Goal: Task Accomplishment & Management: Use online tool/utility

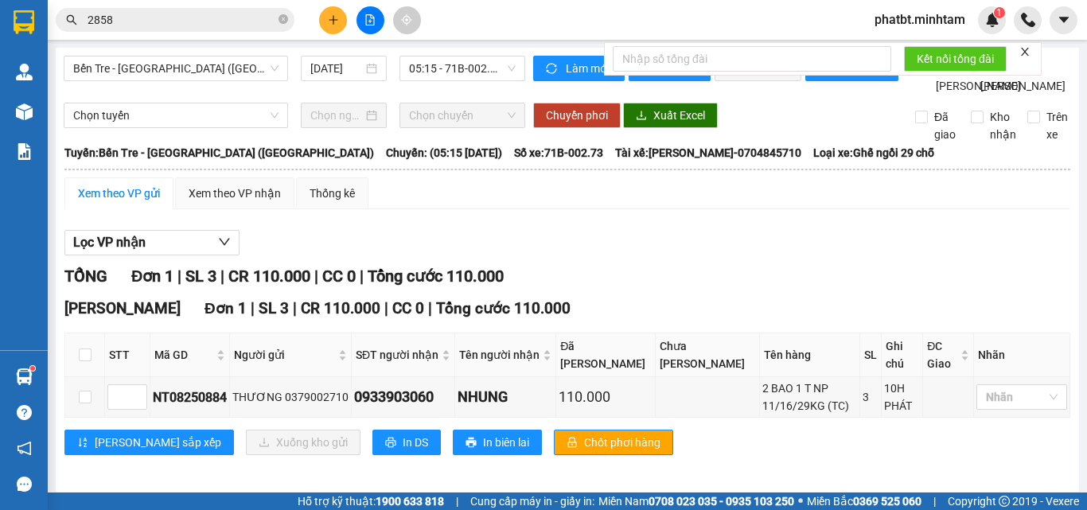
scroll to position [42, 0]
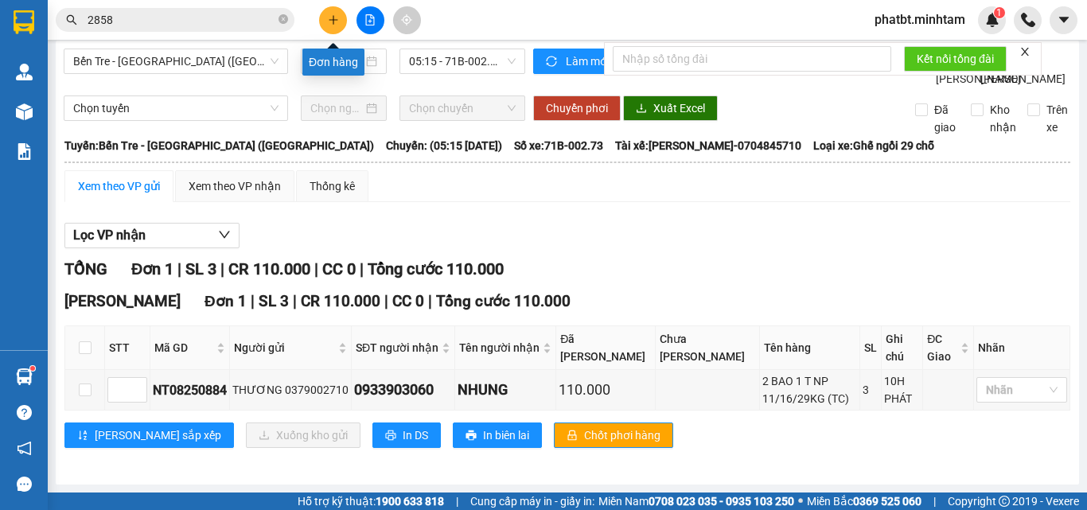
click at [324, 20] on button at bounding box center [333, 20] width 28 height 28
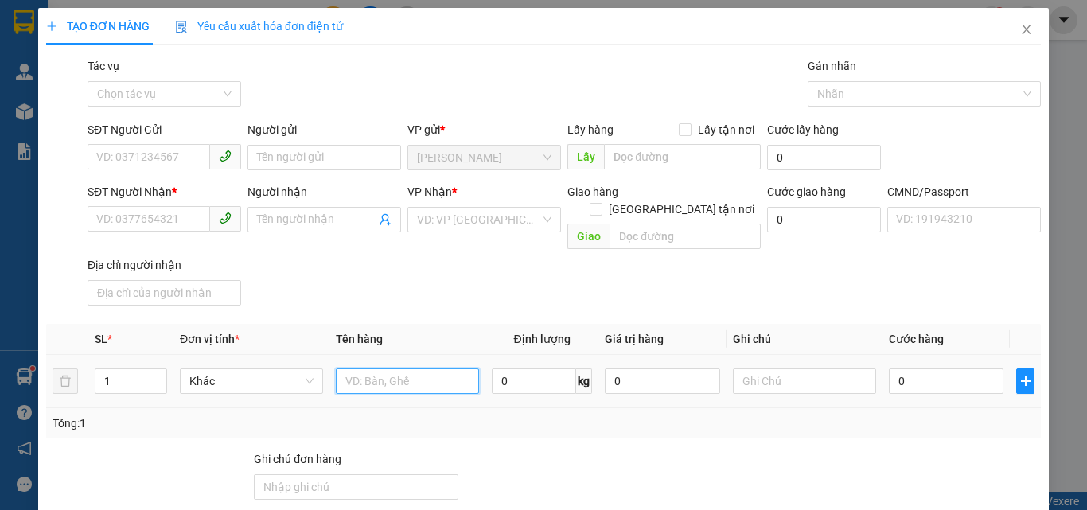
click at [359, 369] on input "text" at bounding box center [407, 381] width 143 height 25
type input "1 HỘP NP (HDV)"
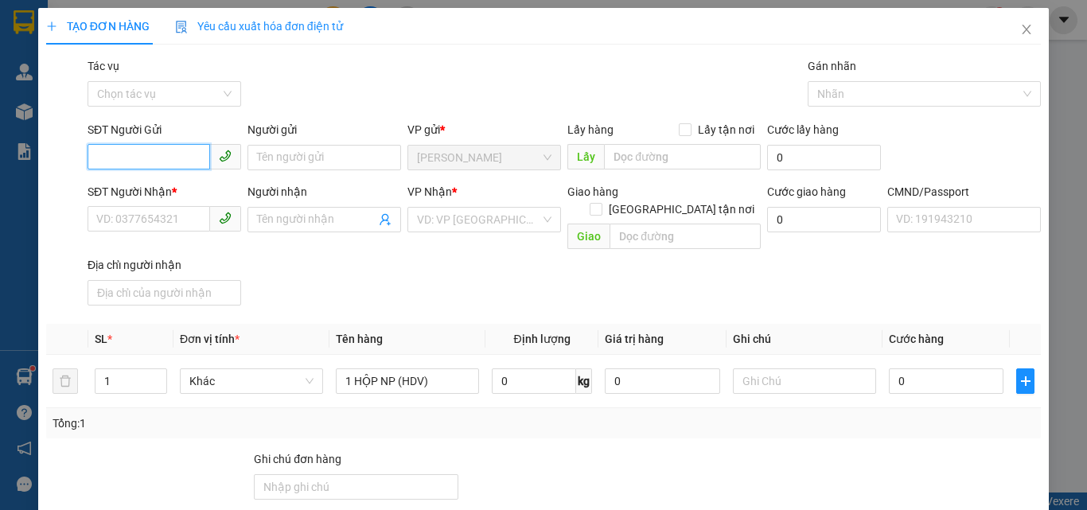
click at [143, 153] on input "SĐT Người Gửi" at bounding box center [149, 156] width 123 height 25
type input "0938759222"
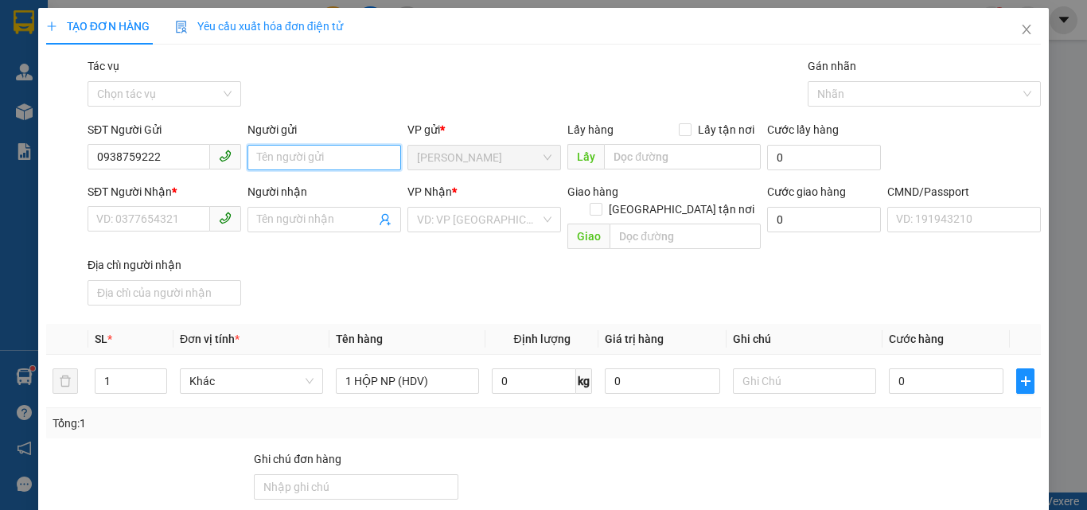
click at [272, 164] on input "Người gửi" at bounding box center [325, 157] width 154 height 25
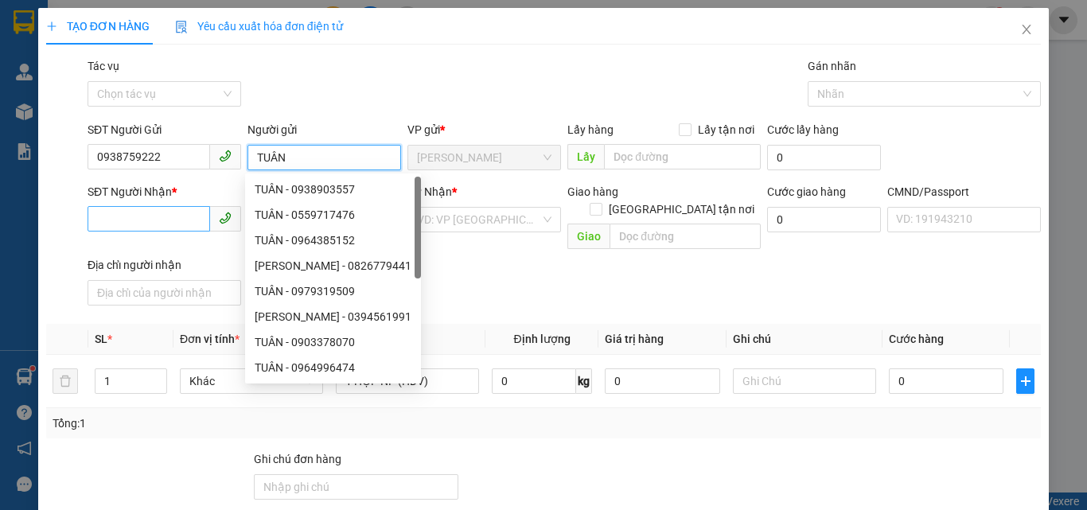
type input "TUÂN"
click at [139, 213] on input "SĐT Người Nhận *" at bounding box center [149, 218] width 123 height 25
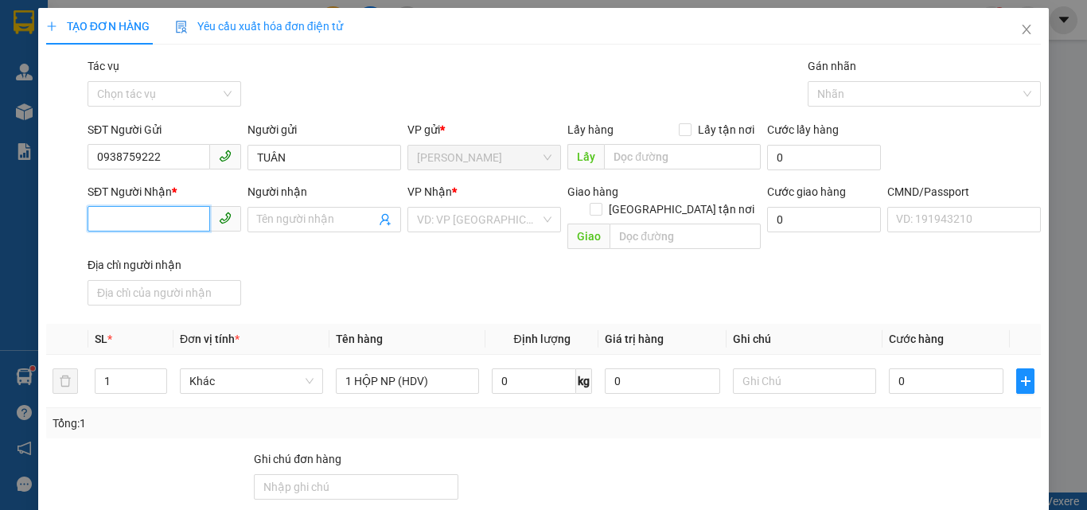
type input "0"
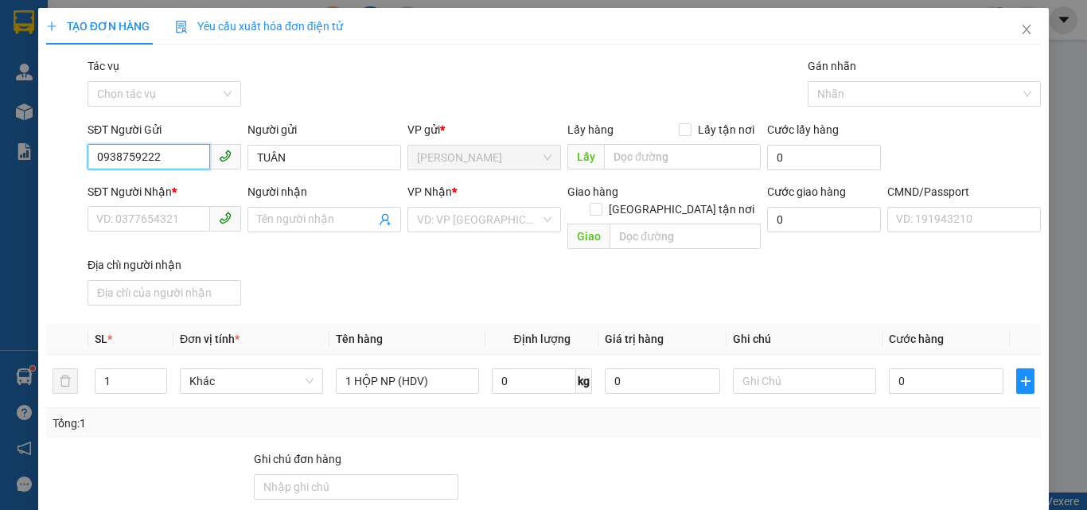
click at [154, 158] on input "0938759222" at bounding box center [149, 156] width 123 height 25
type input "0906389169"
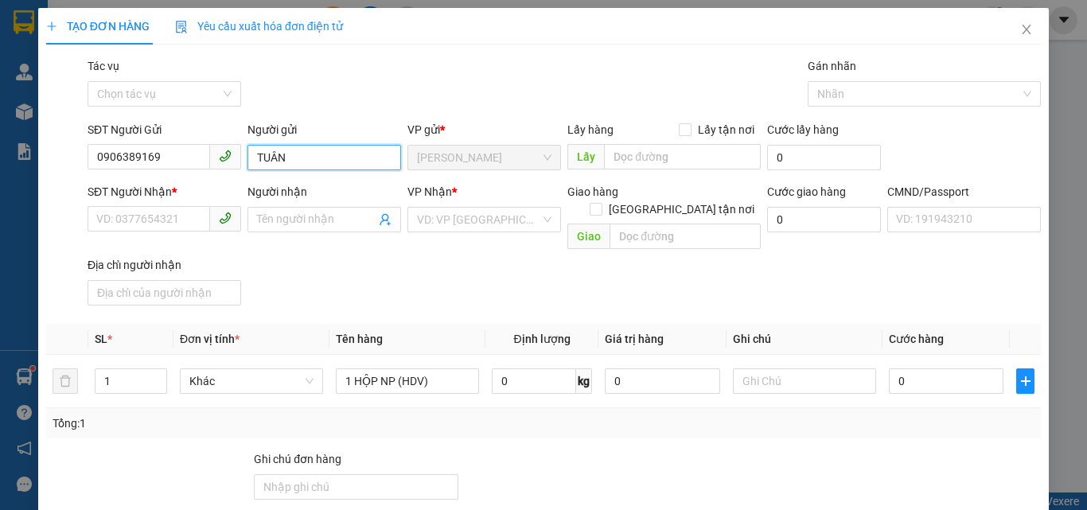
click at [330, 157] on input "TUÂN" at bounding box center [325, 157] width 154 height 25
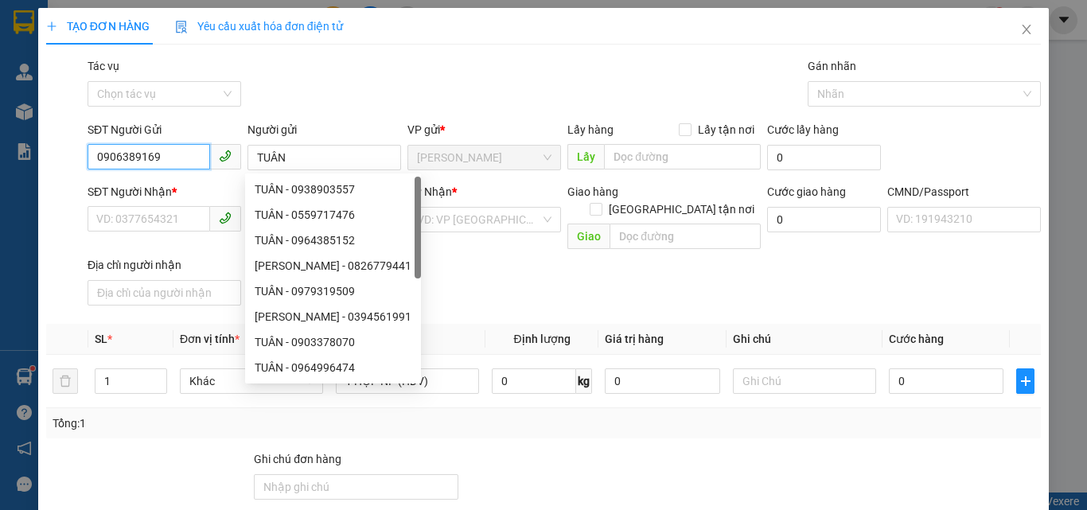
click at [189, 162] on input "0906389169" at bounding box center [149, 156] width 123 height 25
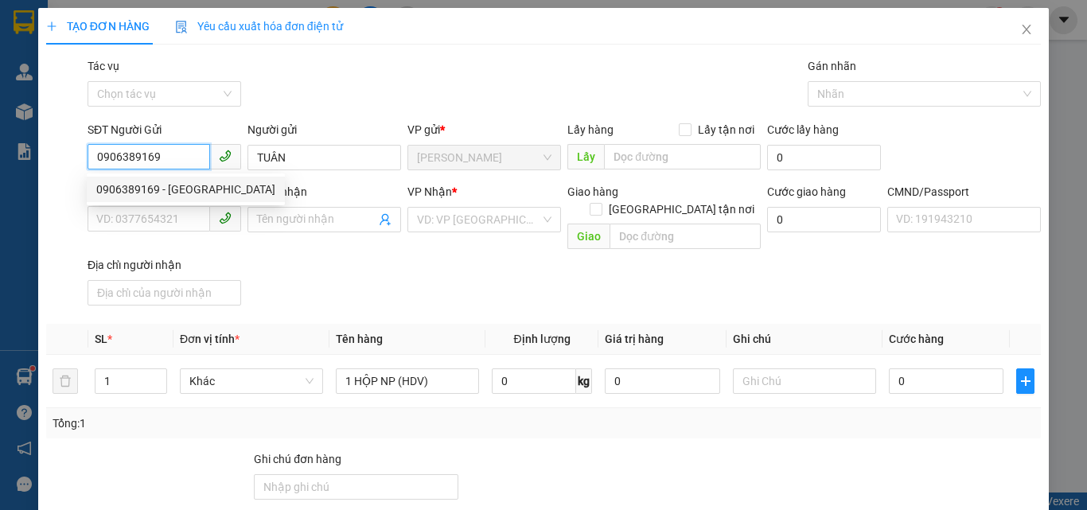
click at [193, 190] on div "0906389169 - ANH ĐÔNG" at bounding box center [185, 190] width 179 height 18
type input "ANH ĐÔNG"
type input "0933496123"
type input "BẢO ANH"
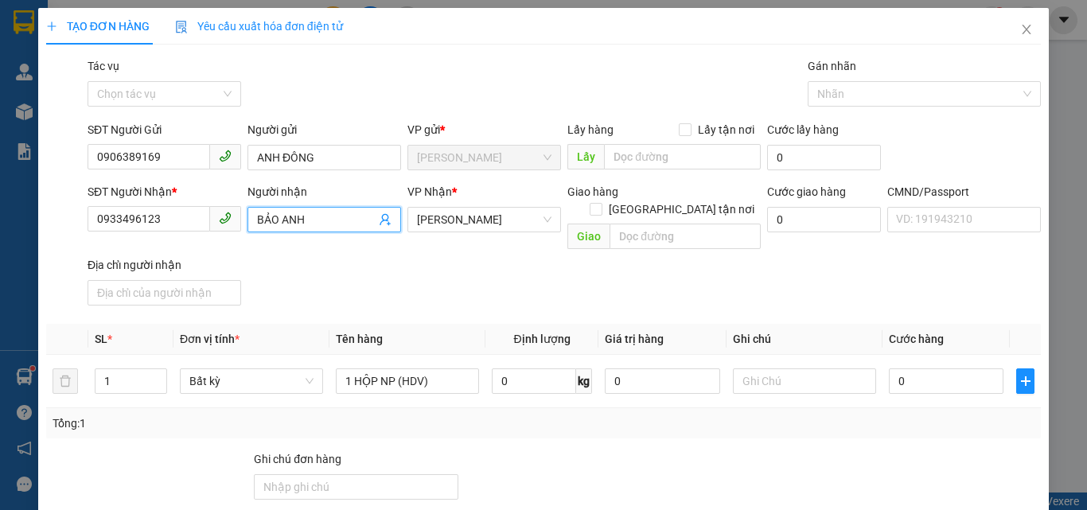
click at [384, 222] on icon "user-add" at bounding box center [385, 219] width 13 height 13
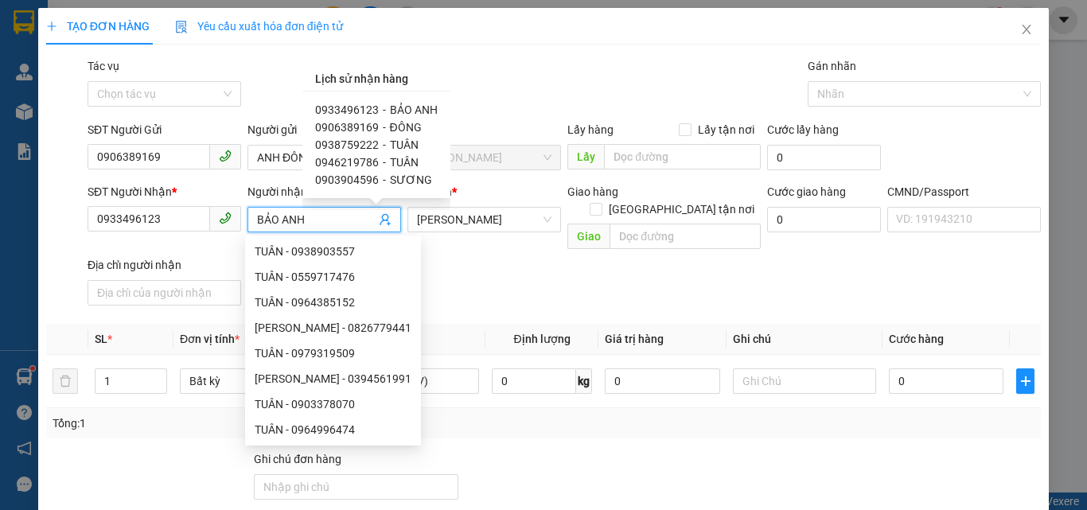
click at [354, 143] on span "0938759222" at bounding box center [347, 145] width 64 height 13
type input "0938759222"
type input "TUÂN"
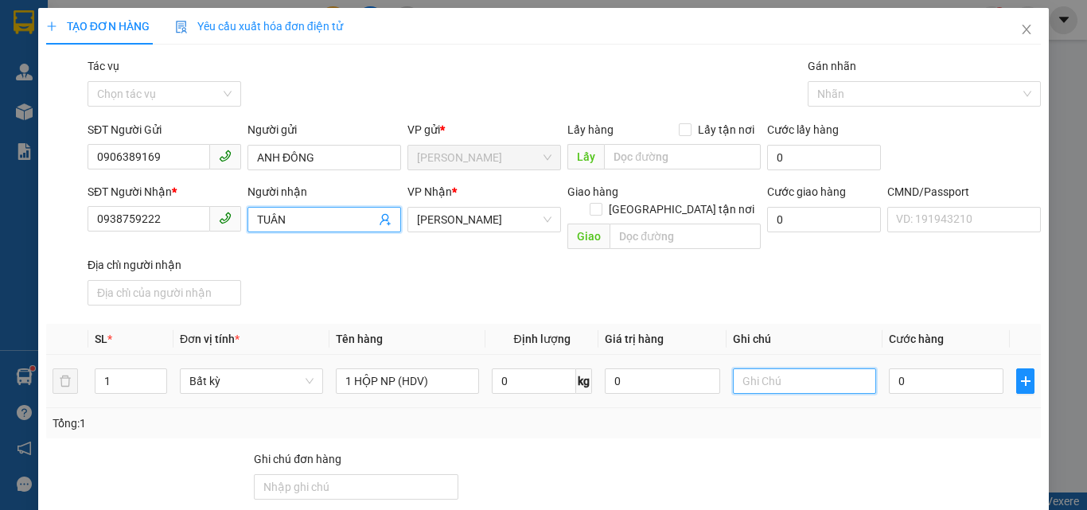
click at [744, 369] on input "text" at bounding box center [804, 381] width 143 height 25
type input "1"
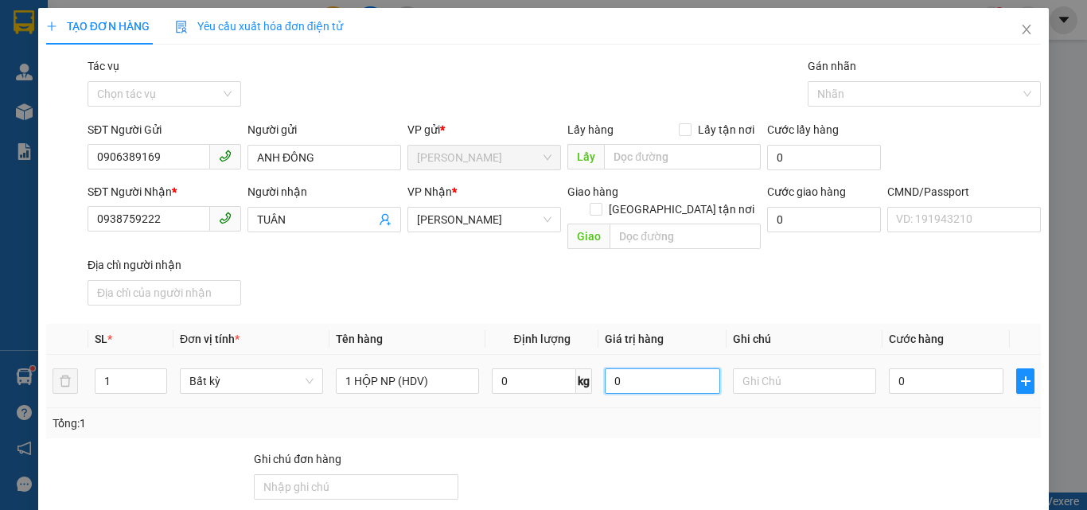
click at [627, 369] on input "0" at bounding box center [662, 381] width 115 height 25
type input "4.000.000"
click at [738, 371] on input "text" at bounding box center [804, 381] width 143 height 25
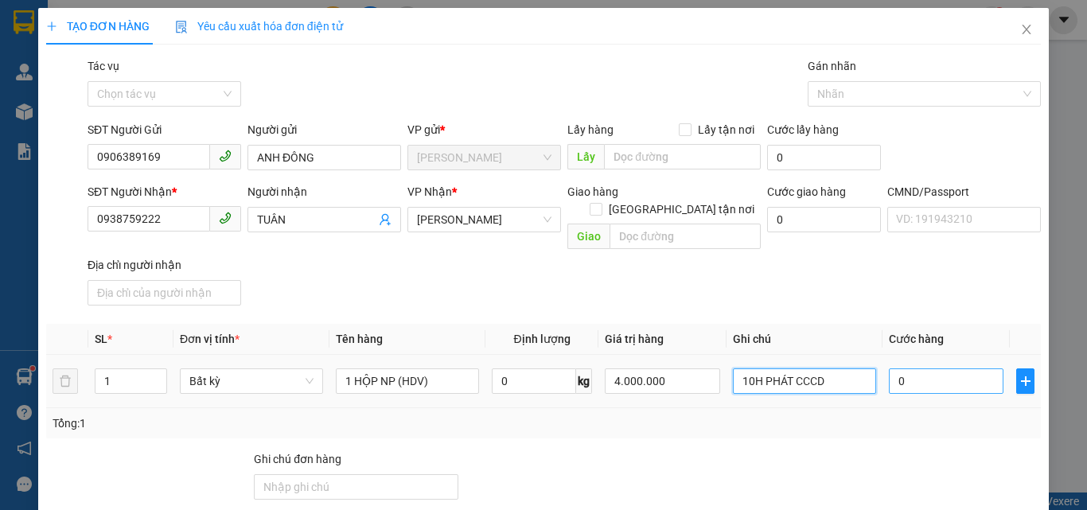
type input "10H PHÁT CCCD"
click at [905, 369] on input "0" at bounding box center [946, 381] width 115 height 25
type input "3"
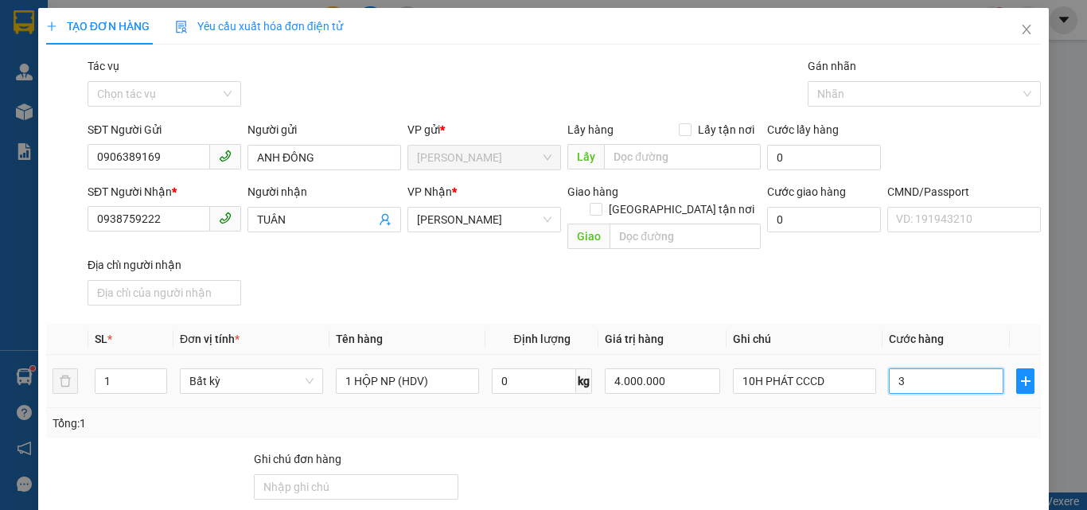
type input "35"
type input "35.000"
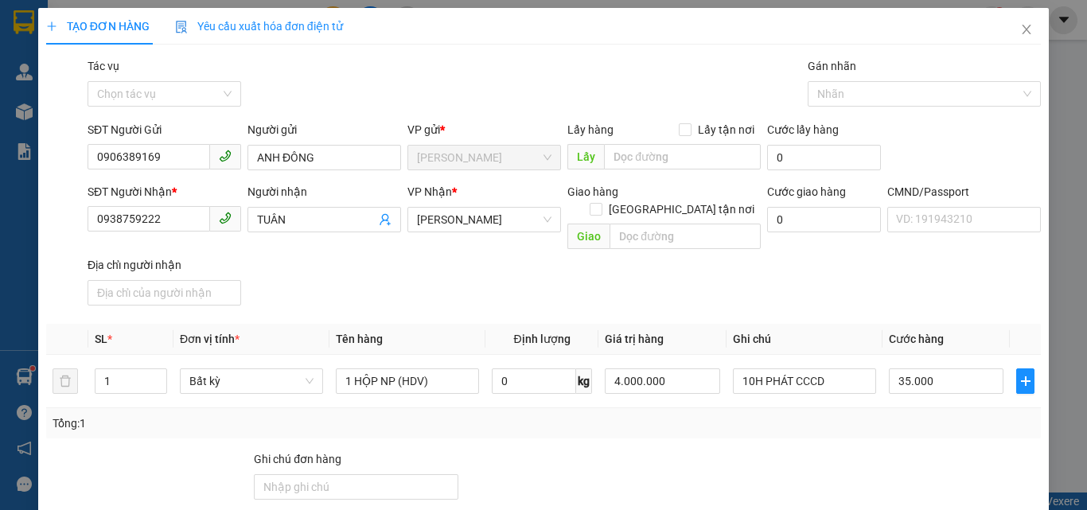
click at [870, 283] on div "SĐT Người Nhận * 0938759222 Người nhận TUÂN VP Nhận * Hồ Chí Minh Giao hàng Gia…" at bounding box center [564, 247] width 960 height 129
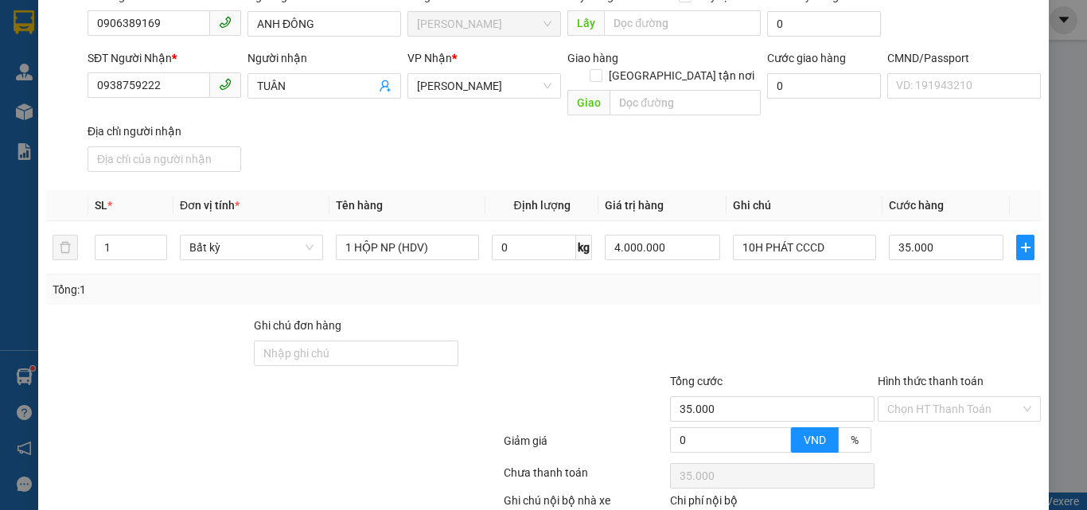
scroll to position [216, 0]
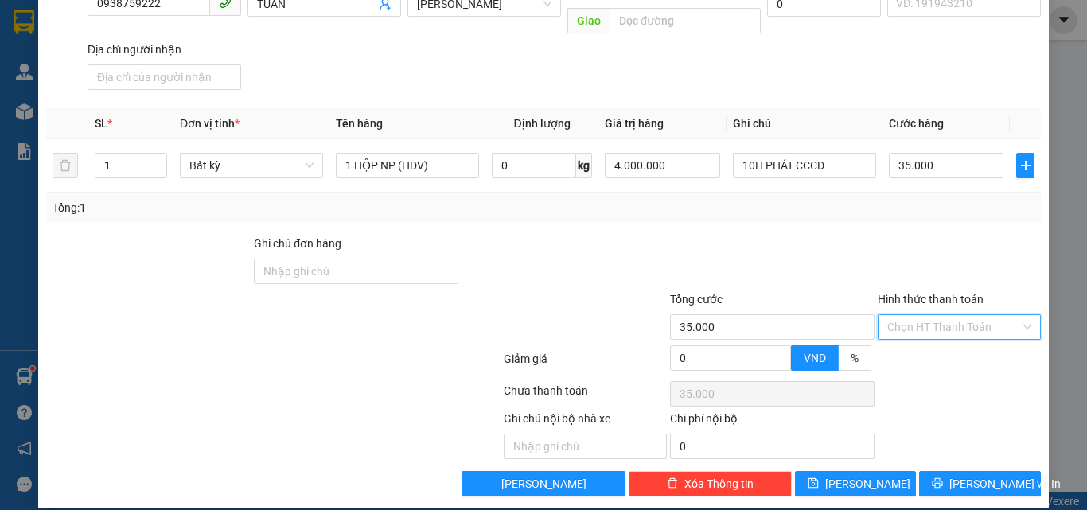
click at [903, 315] on input "Hình thức thanh toán" at bounding box center [954, 327] width 133 height 24
click at [900, 334] on div "Tại văn phòng" at bounding box center [950, 342] width 142 height 18
type input "0"
drag, startPoint x: 768, startPoint y: 226, endPoint x: 705, endPoint y: 228, distance: 62.9
click at [767, 235] on div at bounding box center [773, 263] width 208 height 56
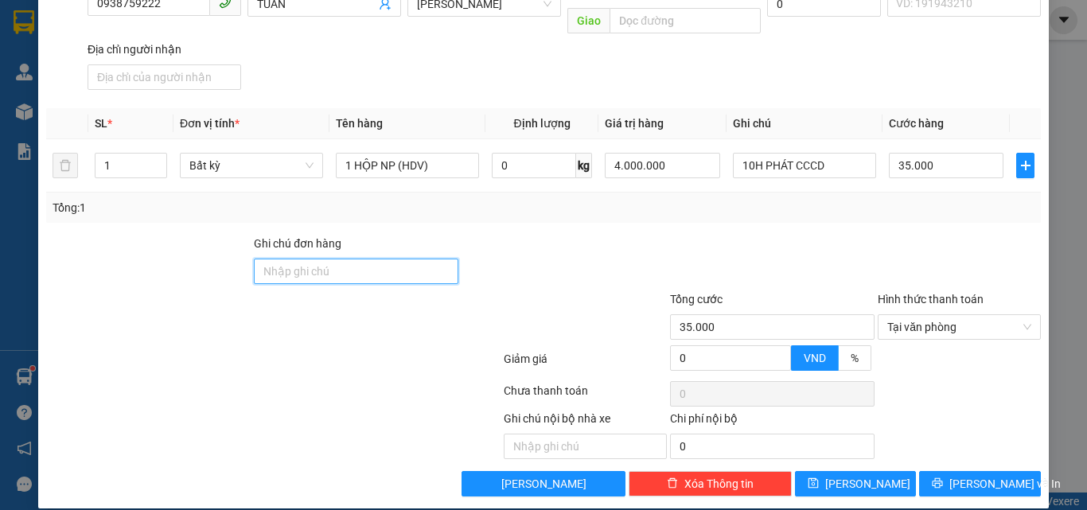
click at [399, 259] on input "Ghi chú đơn hàng" at bounding box center [356, 271] width 205 height 25
type input "D"
type input "ĐIỆN THOẠI"
click at [494, 235] on div at bounding box center [564, 263] width 208 height 56
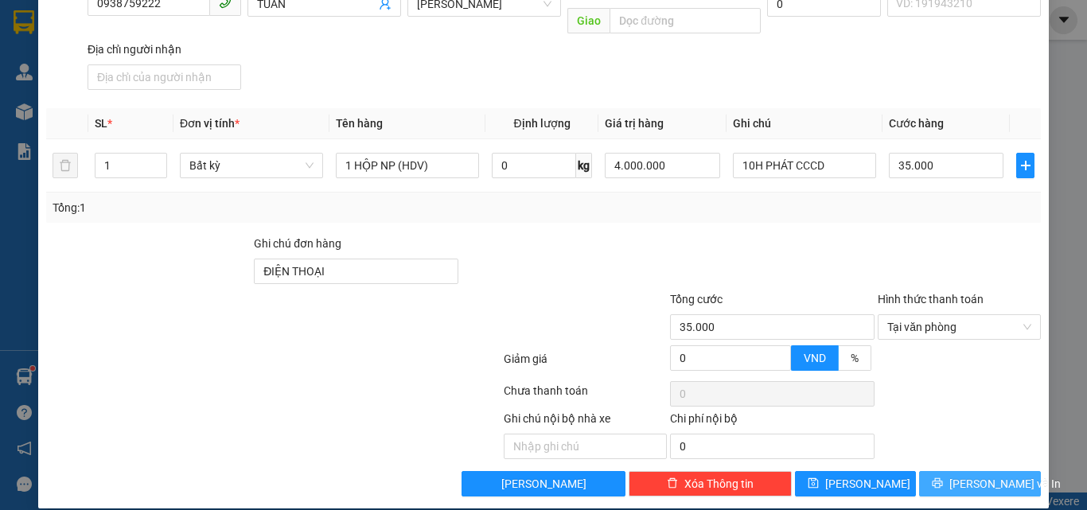
click at [934, 471] on button "[PERSON_NAME] và In" at bounding box center [980, 483] width 122 height 25
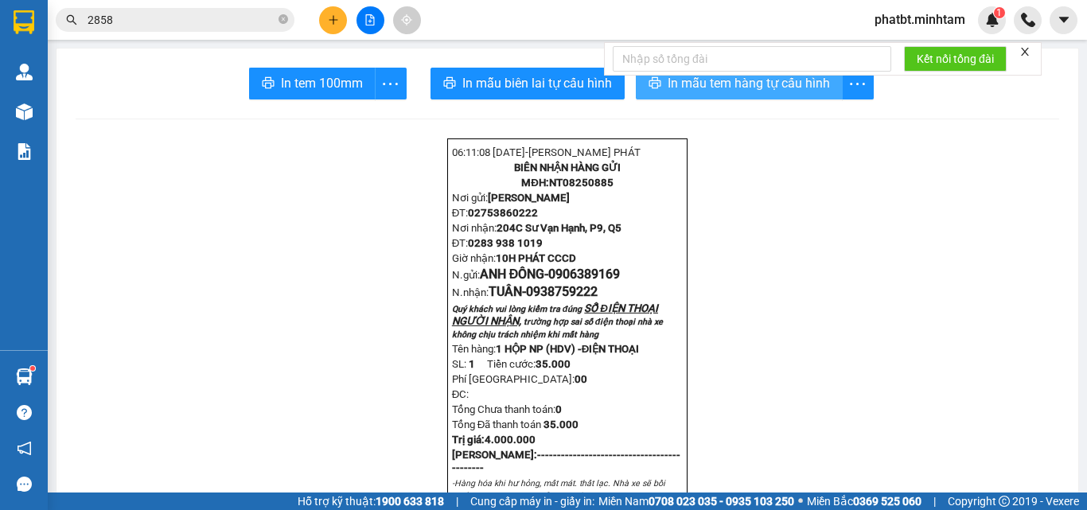
click at [694, 86] on span "In mẫu tem hàng tự cấu hình" at bounding box center [749, 83] width 162 height 20
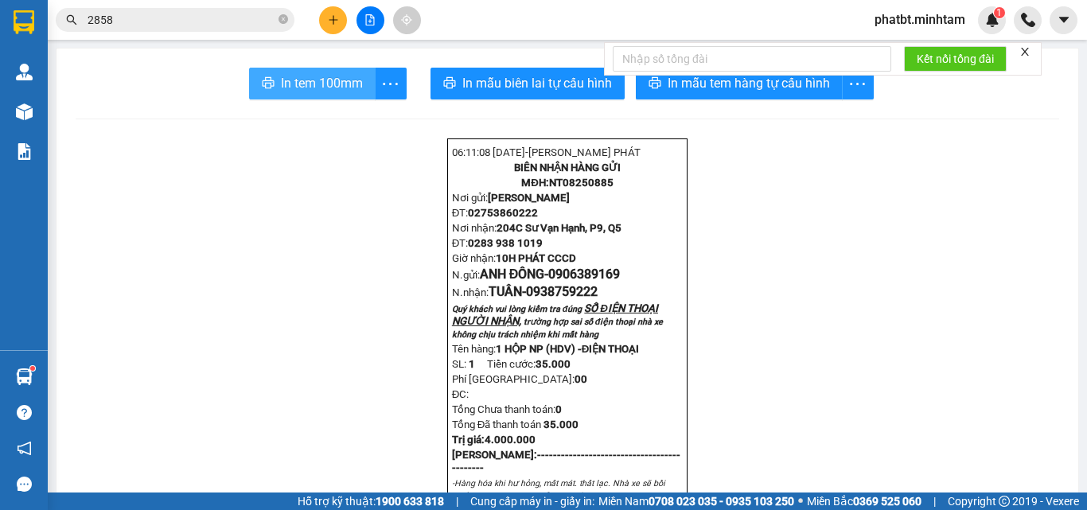
click at [304, 86] on span "In tem 100mm" at bounding box center [322, 83] width 82 height 20
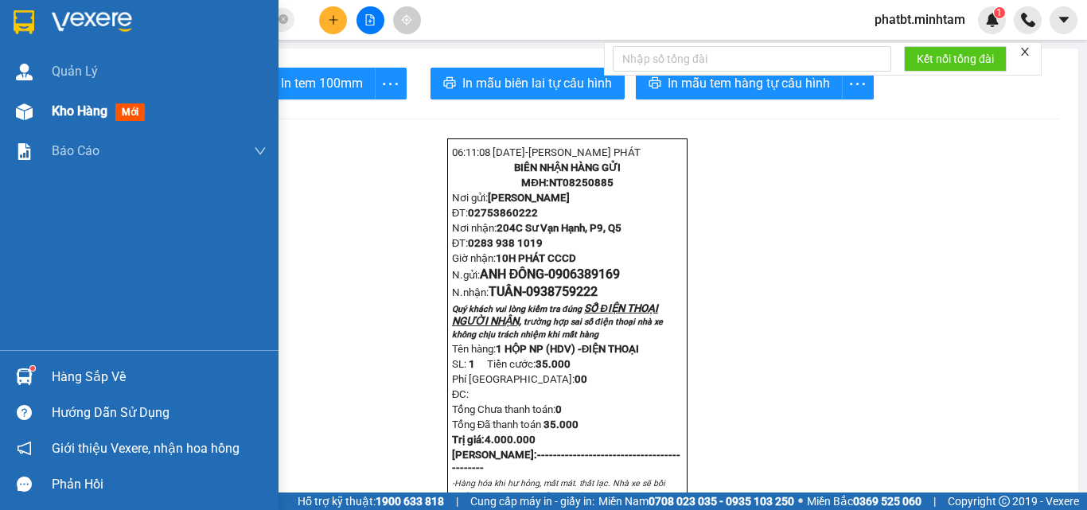
click at [18, 114] on img at bounding box center [24, 111] width 17 height 17
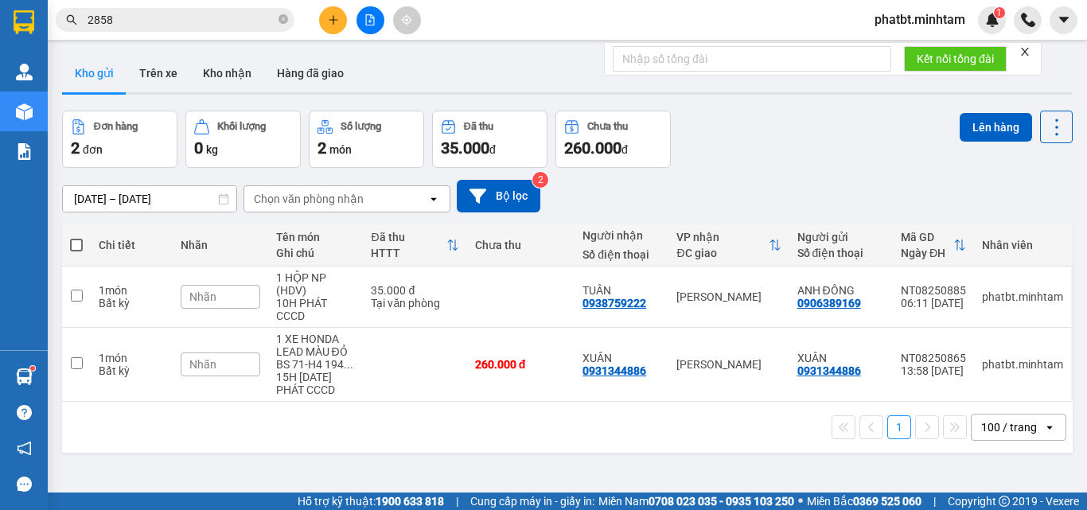
click at [239, 288] on div "Nhãn" at bounding box center [221, 297] width 80 height 24
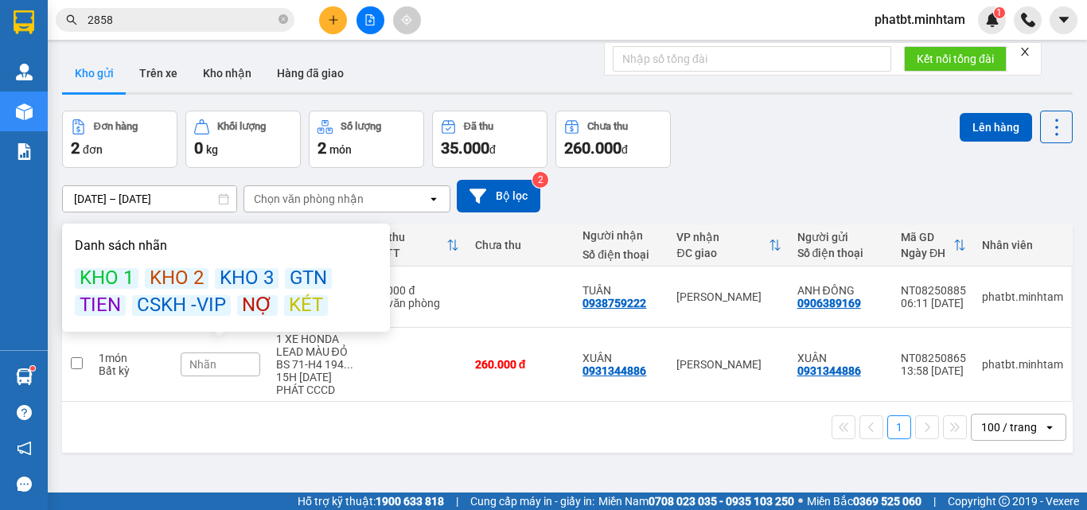
click at [301, 303] on div "KÉT" at bounding box center [306, 305] width 44 height 21
click at [740, 151] on div "Đơn hàng 2 đơn Khối lượng 0 kg Số lượng 2 món Đã thu 35.000 đ Chưa thu 260.000 …" at bounding box center [567, 139] width 1011 height 57
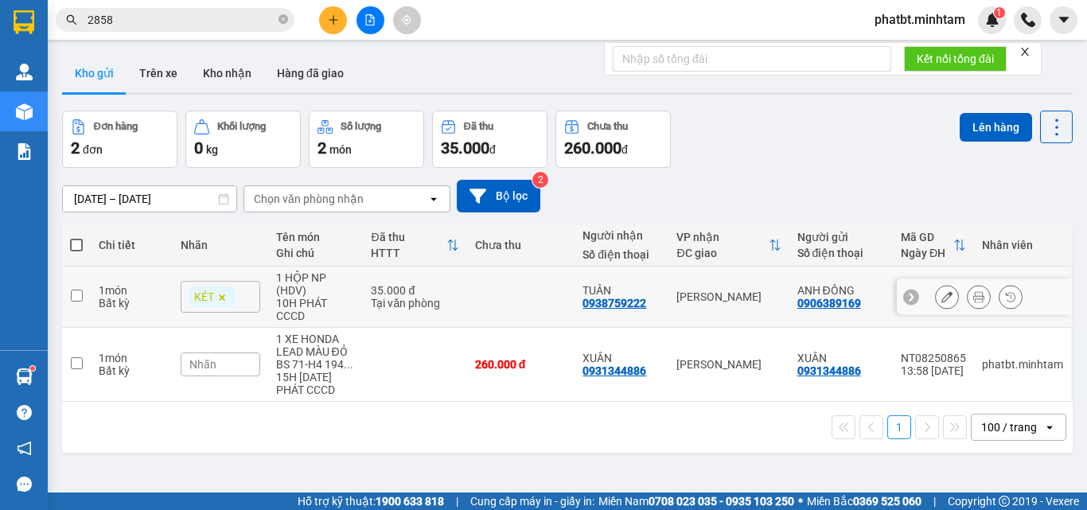
click at [313, 303] on div "10H PHÁT CCCD" at bounding box center [316, 309] width 80 height 25
checkbox input "true"
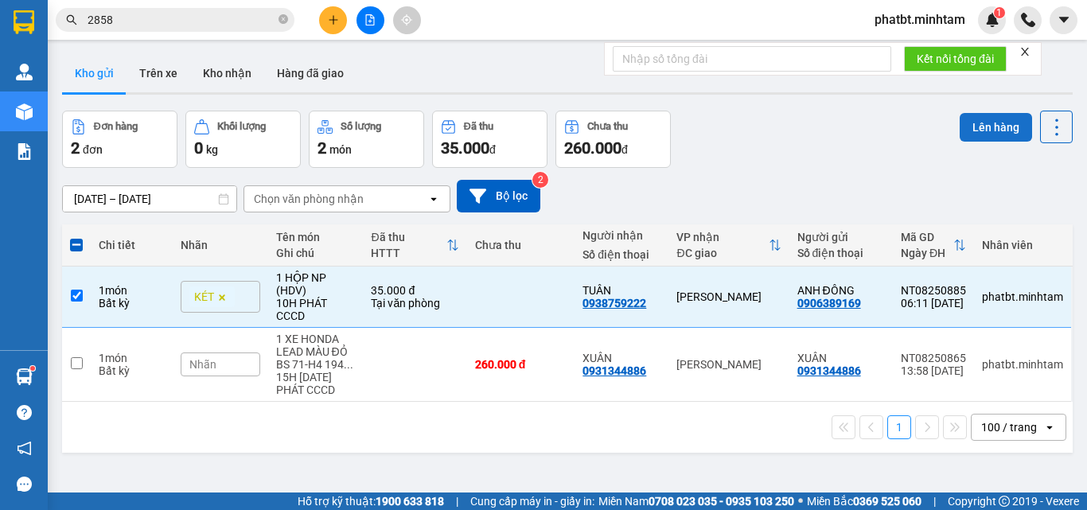
click at [962, 127] on button "Lên hàng" at bounding box center [996, 127] width 72 height 29
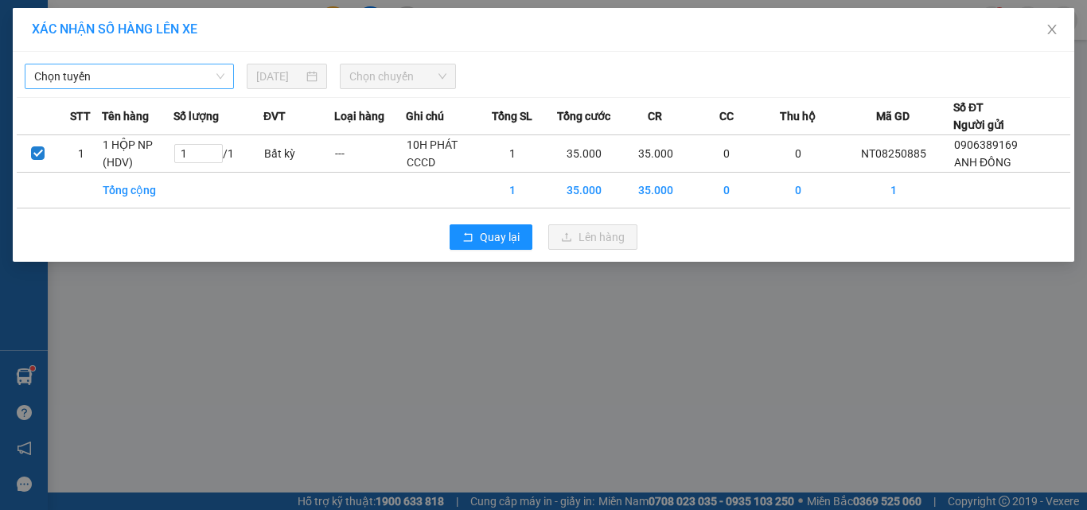
click at [178, 76] on span "Chọn tuyến" at bounding box center [129, 76] width 190 height 24
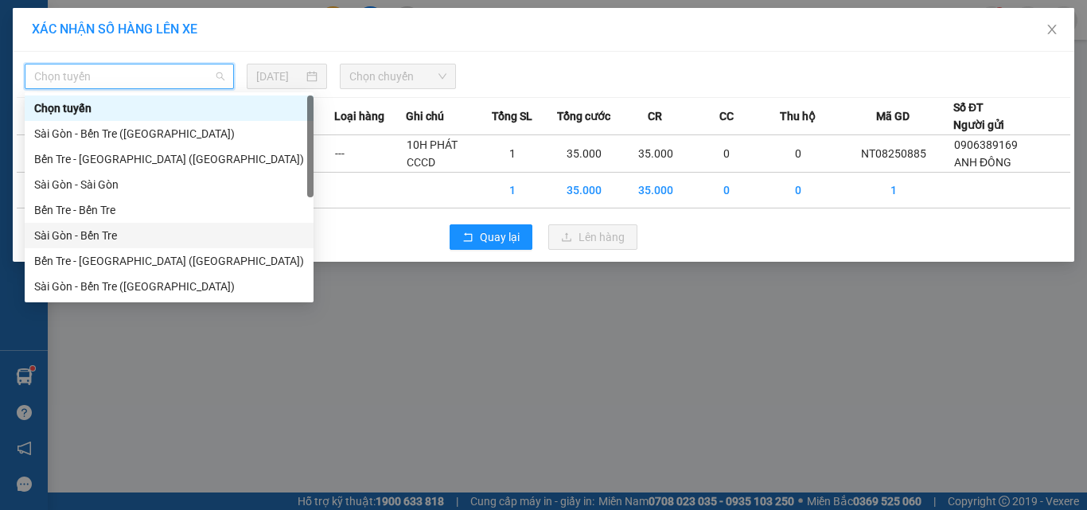
scroll to position [25, 0]
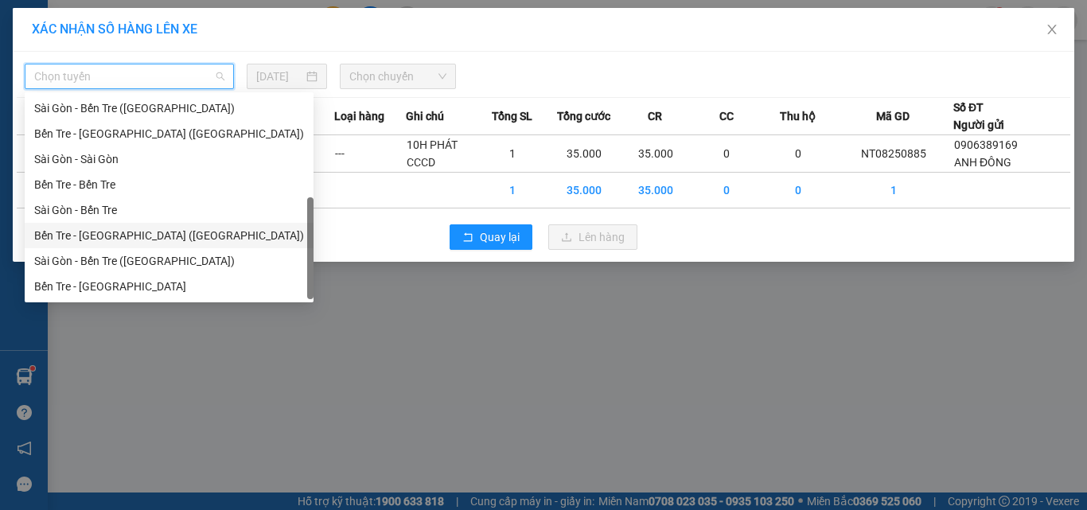
click at [119, 237] on div "Bến Tre - Sài Gòn (CT)" at bounding box center [169, 236] width 270 height 18
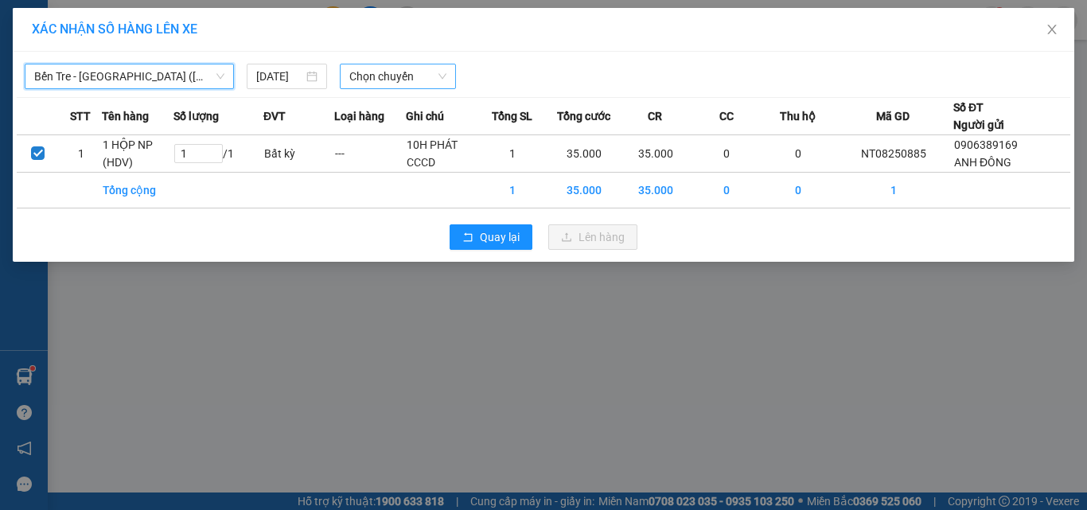
click at [354, 84] on span "Chọn chuyến" at bounding box center [398, 76] width 98 height 24
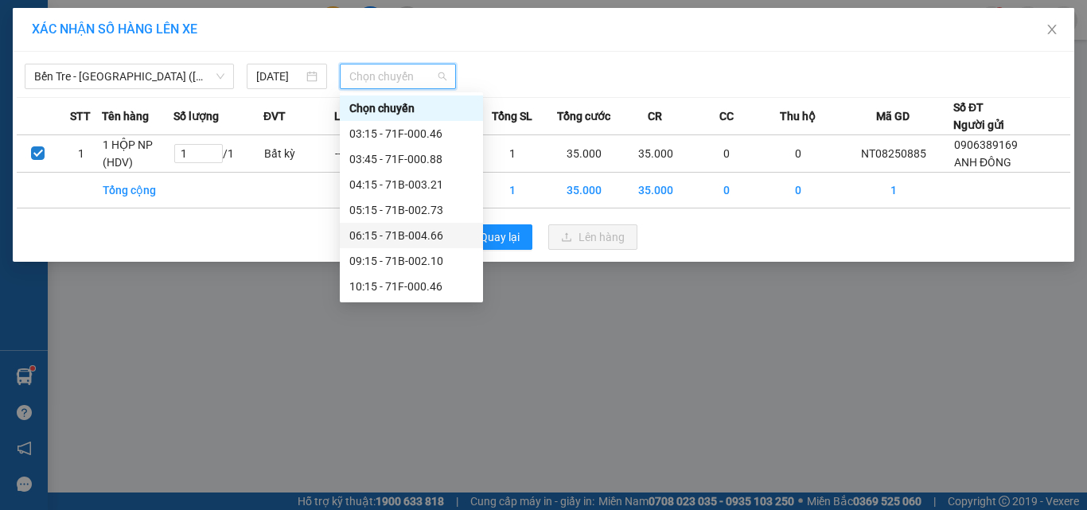
click at [406, 236] on div "06:15 - 71B-004.66" at bounding box center [411, 236] width 124 height 18
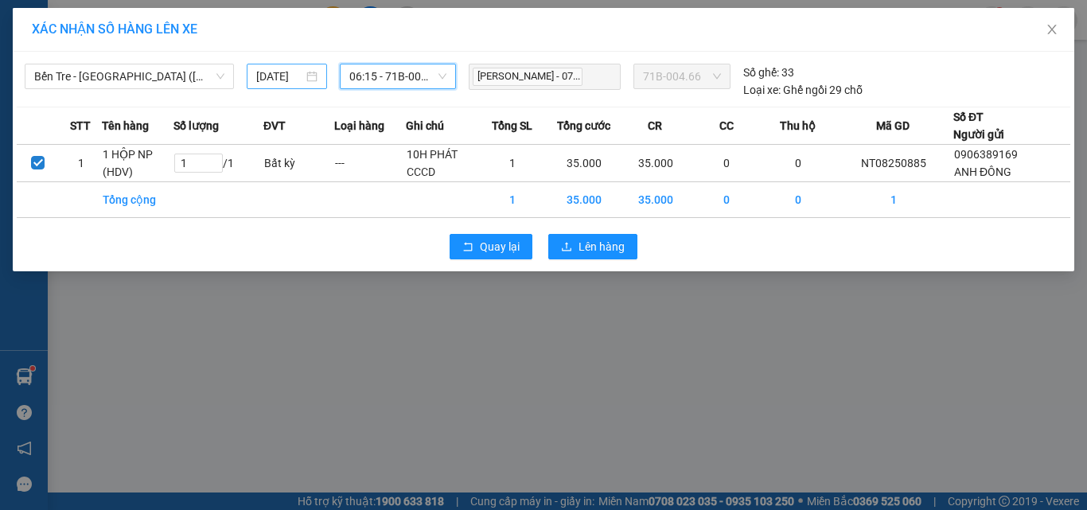
click at [282, 78] on input "[DATE]" at bounding box center [279, 77] width 46 height 18
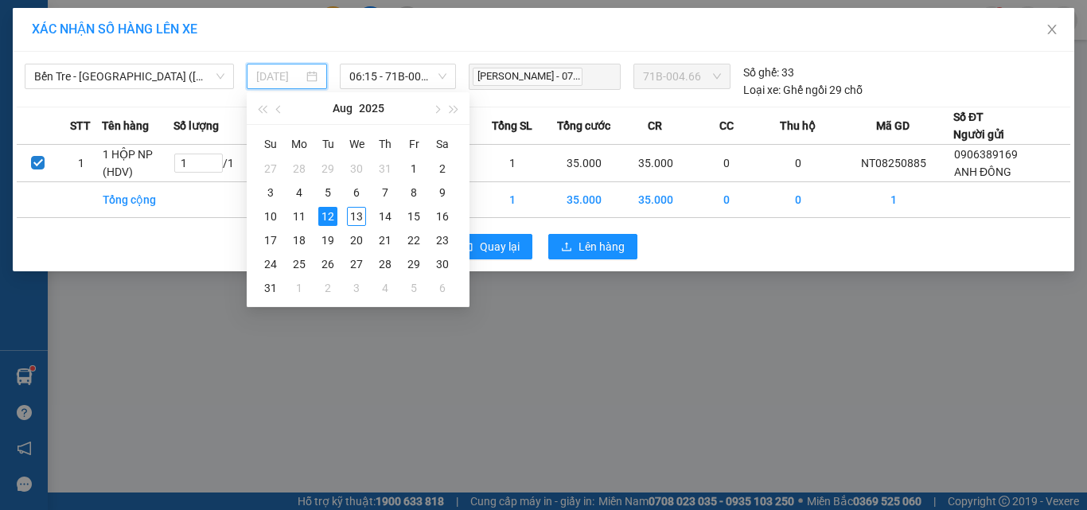
click at [352, 217] on div "13" at bounding box center [356, 216] width 19 height 19
type input "[DATE]"
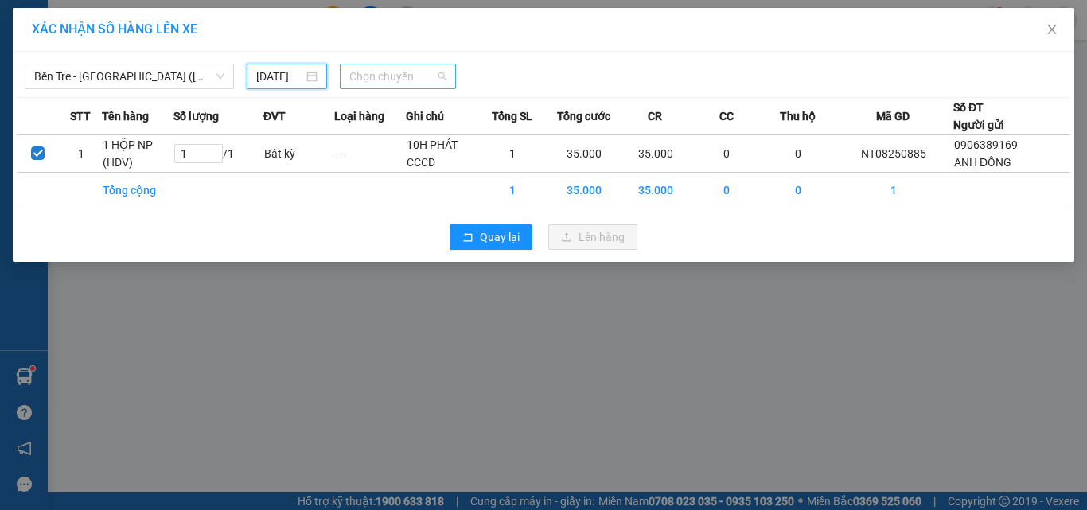
click at [357, 67] on span "Chọn chuyến" at bounding box center [398, 76] width 98 height 24
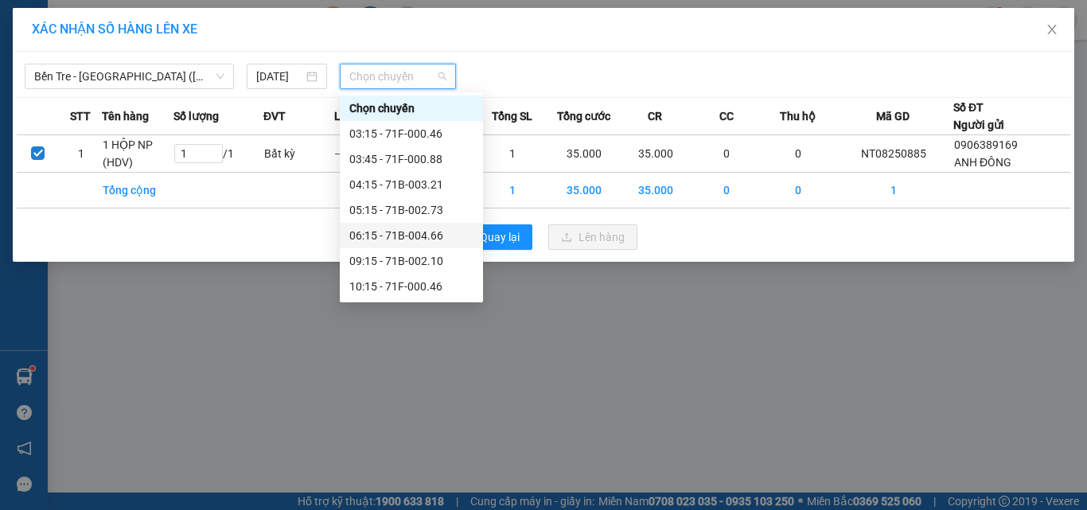
click at [400, 238] on div "06:15 - 71B-004.66" at bounding box center [411, 236] width 124 height 18
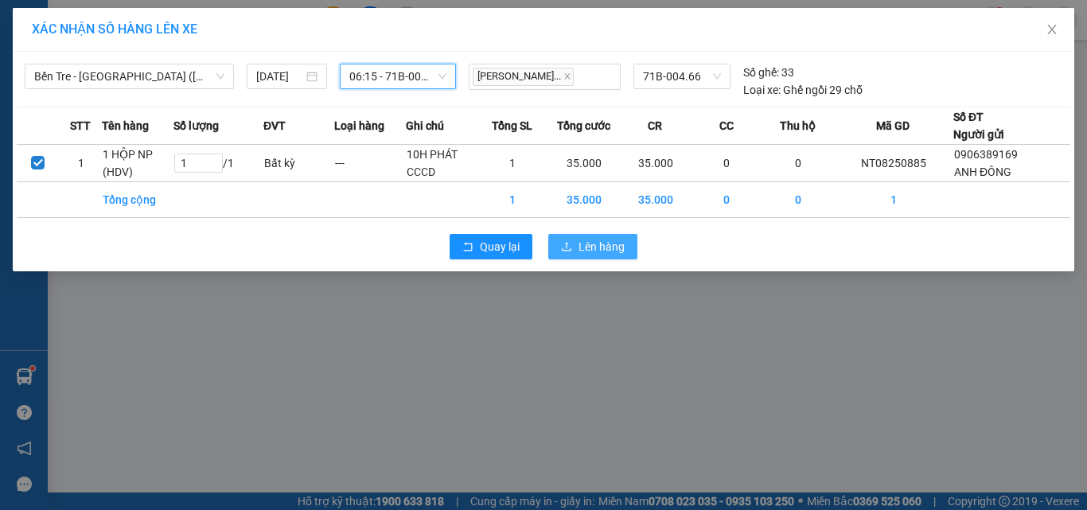
click at [583, 256] on span "Lên hàng" at bounding box center [602, 247] width 46 height 18
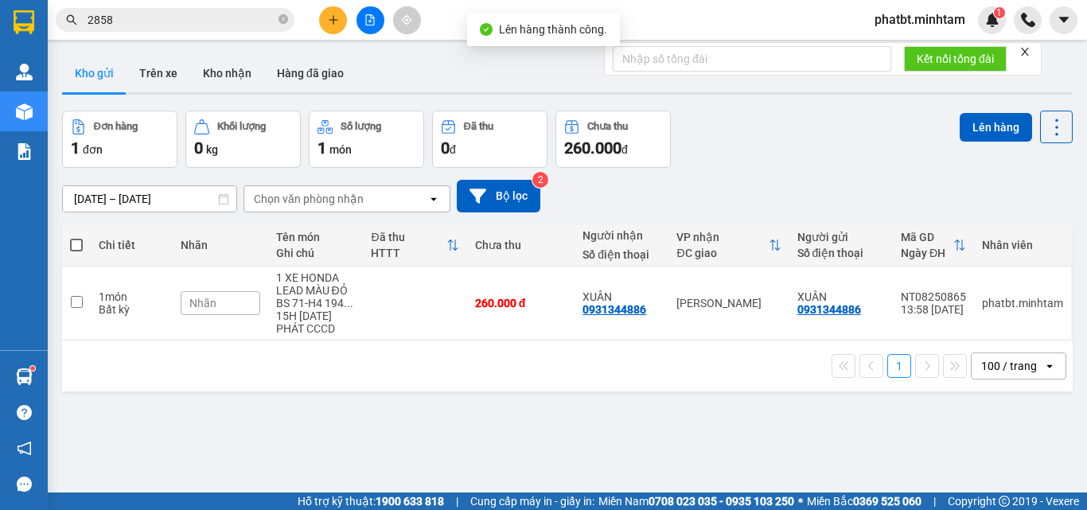
click at [369, 31] on button at bounding box center [371, 20] width 28 height 28
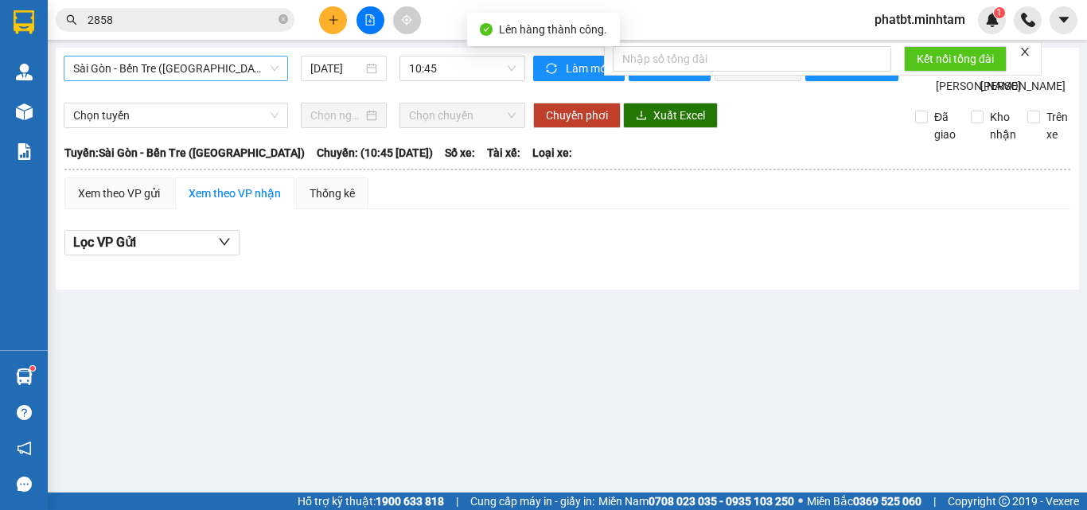
click at [209, 72] on span "Sài Gòn - Bến Tre (CN)" at bounding box center [175, 69] width 205 height 24
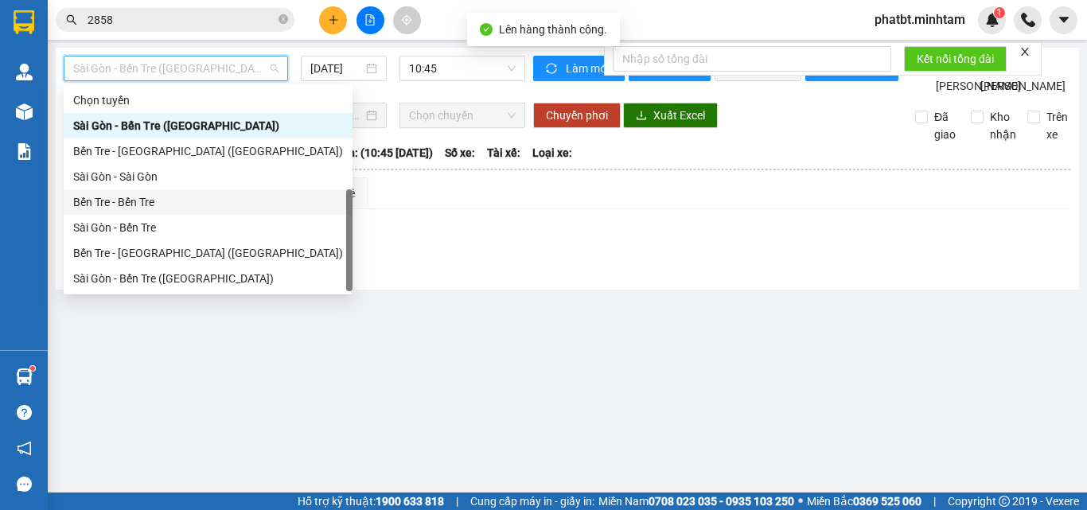
scroll to position [25, 0]
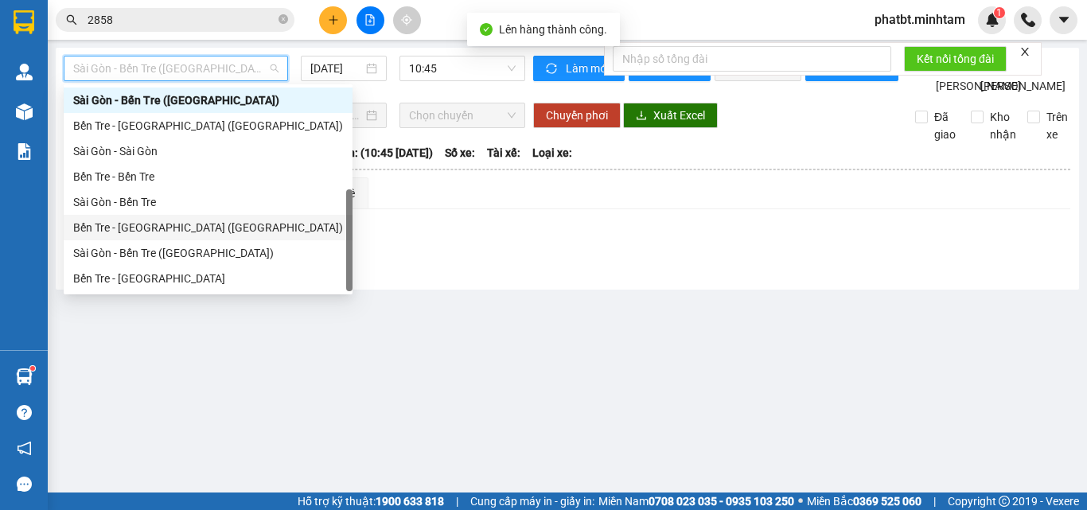
click at [153, 222] on div "Bến Tre - Sài Gòn (CT)" at bounding box center [208, 228] width 270 height 18
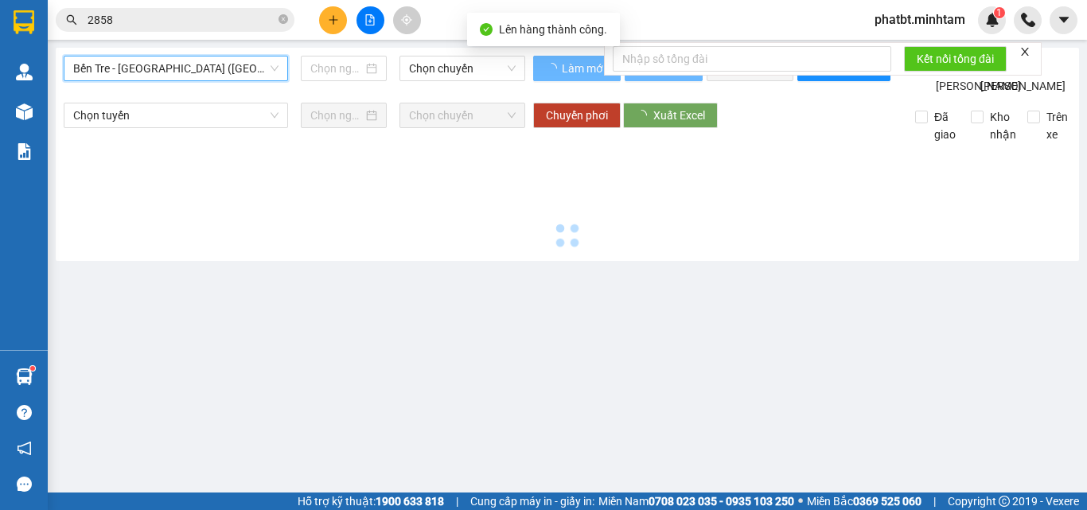
type input "[DATE]"
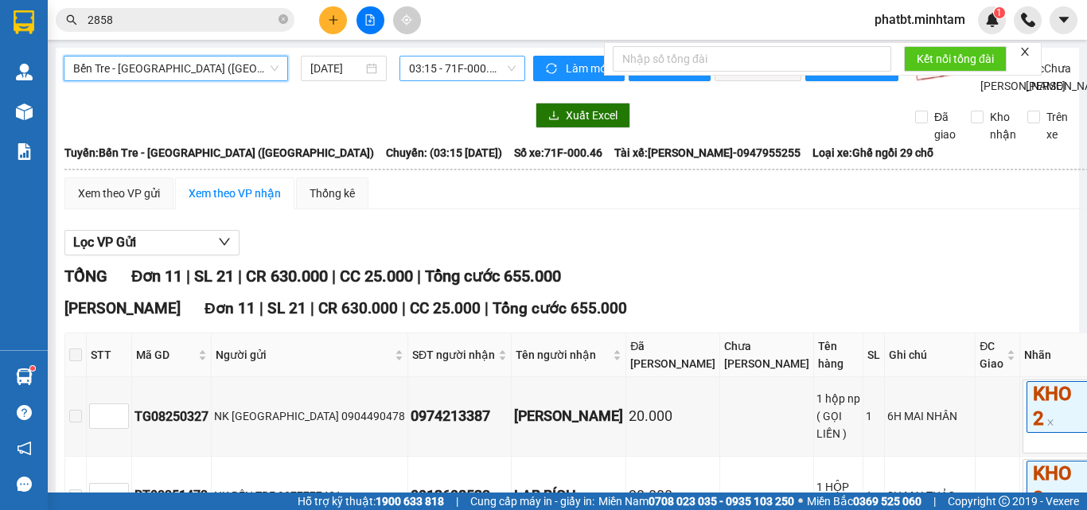
click at [409, 68] on span "03:15 - 71F-000.46" at bounding box center [462, 69] width 107 height 24
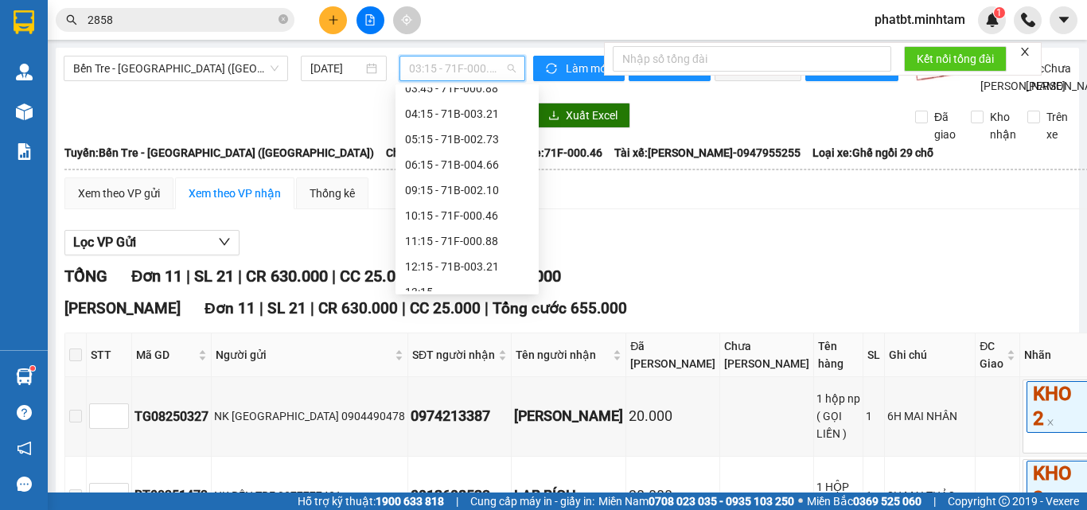
scroll to position [64, 0]
click at [490, 166] on div "06:15 - 71B-004.66" at bounding box center [467, 163] width 124 height 18
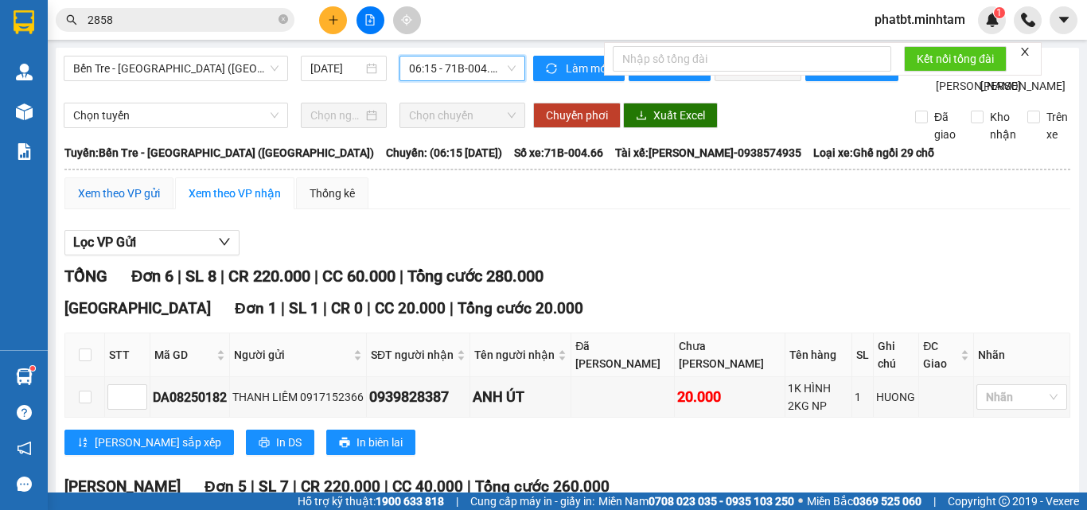
click at [115, 202] on div "Xem theo VP gửi" at bounding box center [119, 194] width 82 height 18
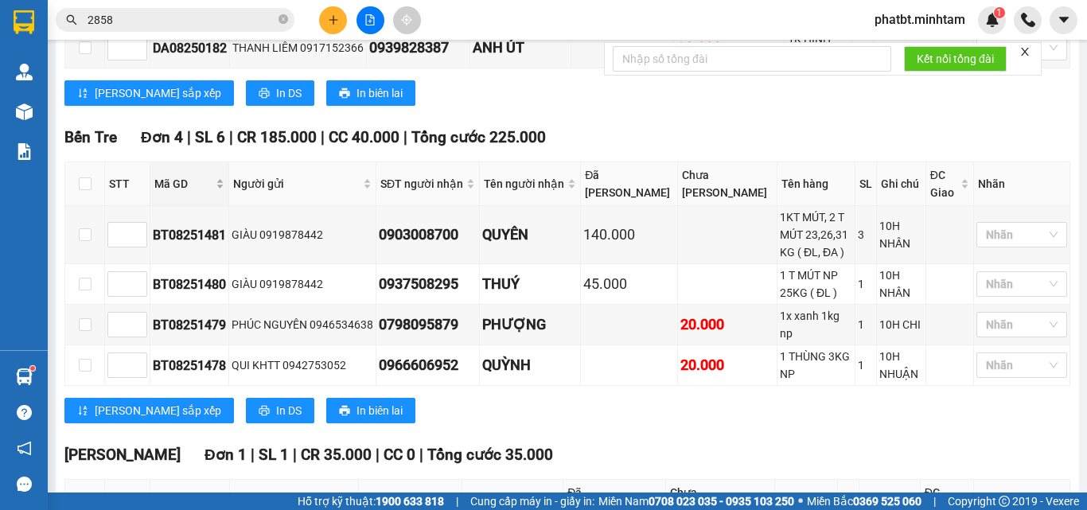
scroll to position [511, 0]
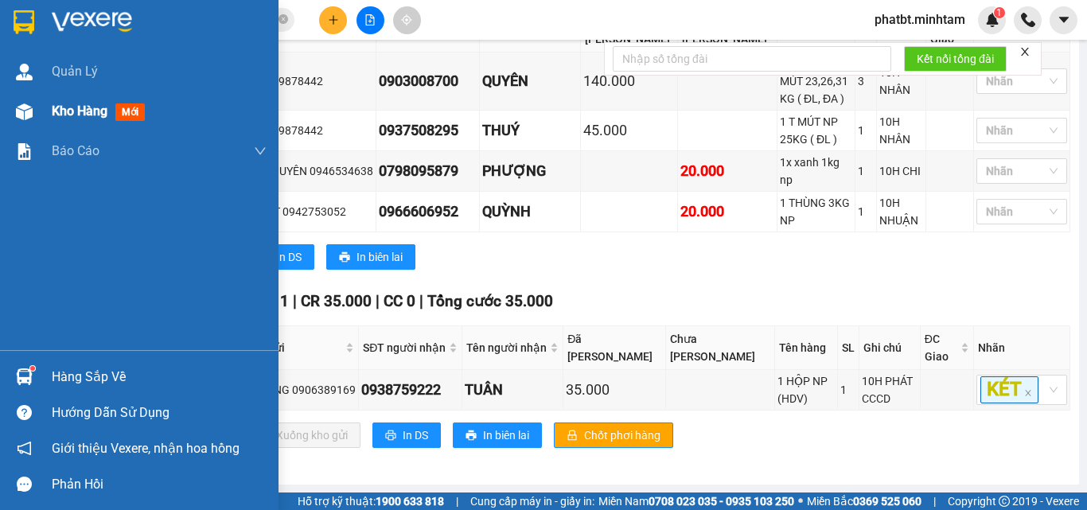
click at [37, 111] on div at bounding box center [24, 112] width 28 height 28
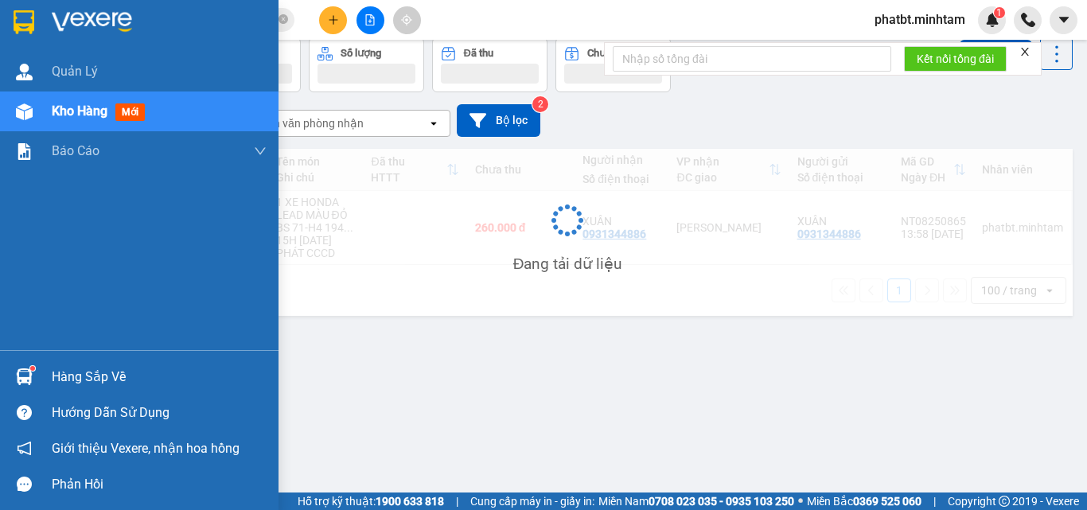
scroll to position [73, 0]
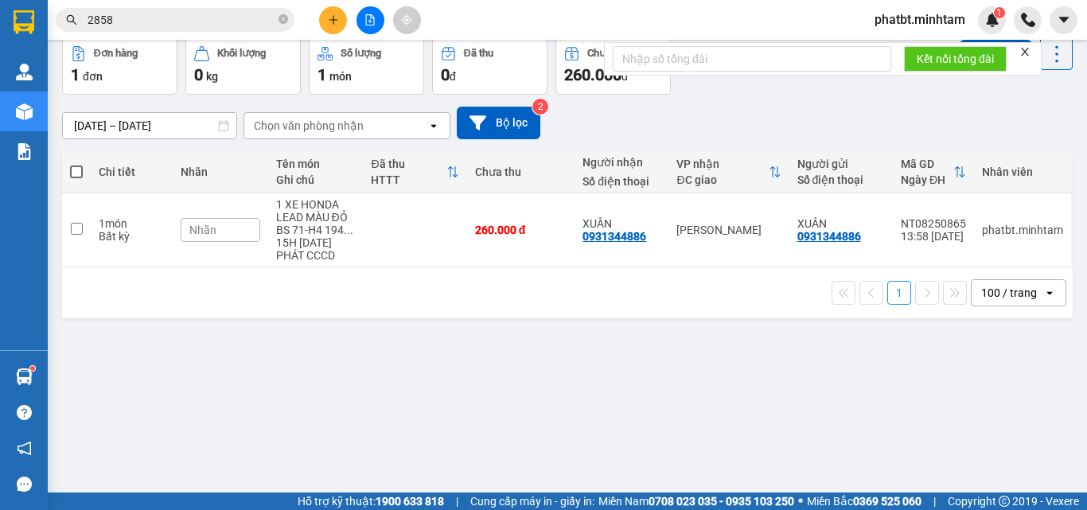
click at [341, 28] on button at bounding box center [333, 20] width 28 height 28
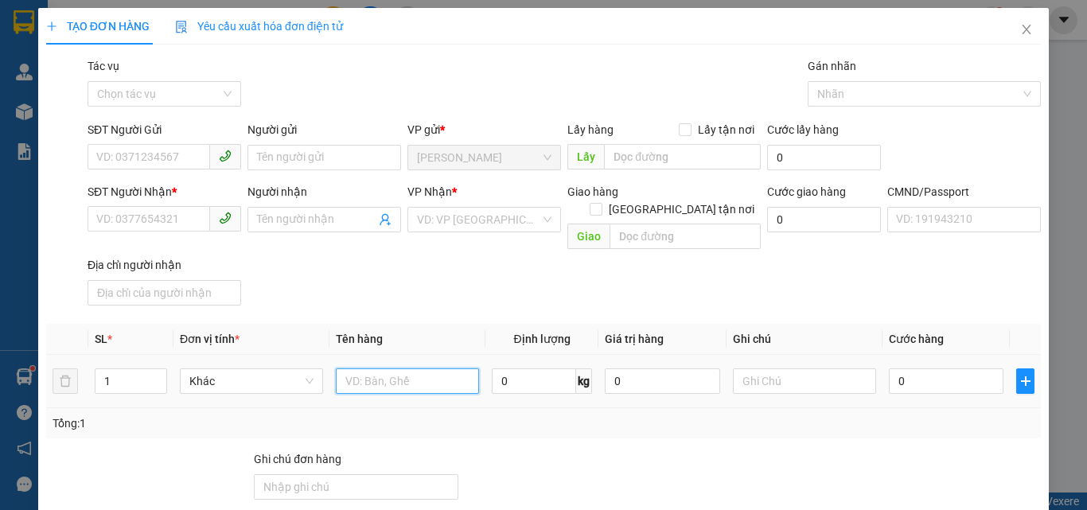
click at [392, 369] on input "text" at bounding box center [407, 381] width 143 height 25
type input "1 T NP 21KG (TC)"
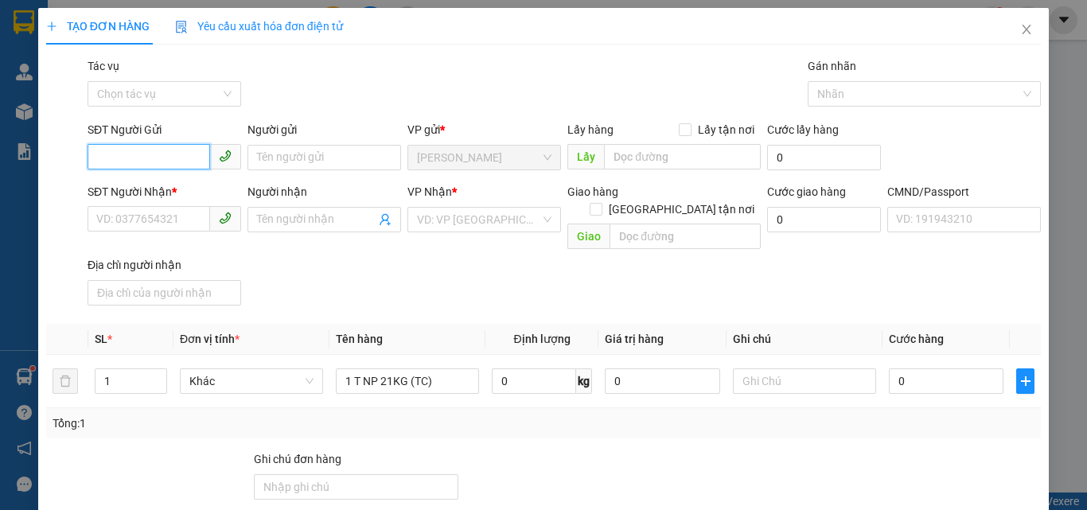
click at [131, 154] on input "SĐT Người Gửi" at bounding box center [149, 156] width 123 height 25
type input "0973423767"
click at [170, 187] on div "0973423767 - TƯỚC" at bounding box center [162, 190] width 133 height 18
type input "TƯỚC"
type input "0966976604"
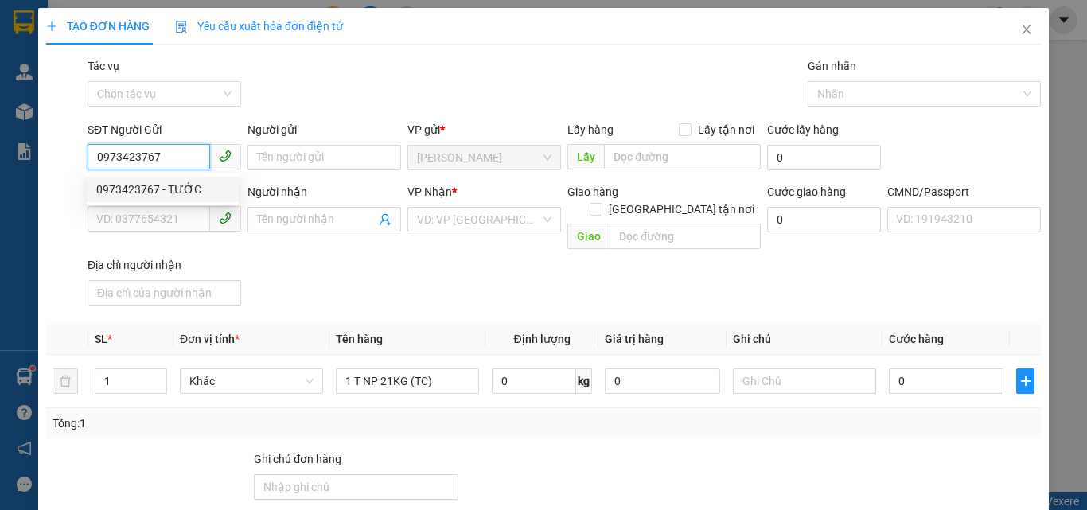
type input "MỸ NHÂN"
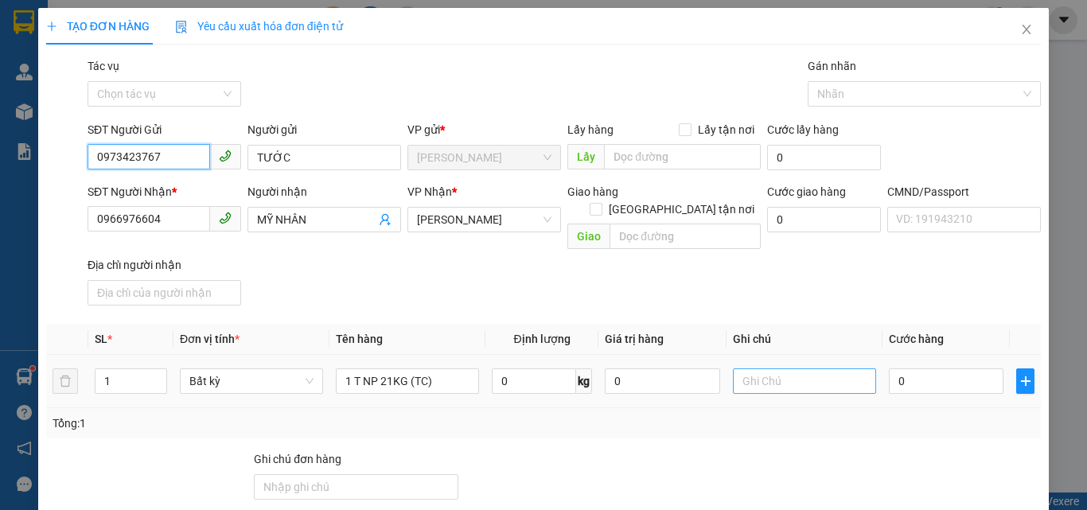
type input "0973423767"
click at [749, 373] on input "text" at bounding box center [804, 381] width 143 height 25
type input "10H PHÁT"
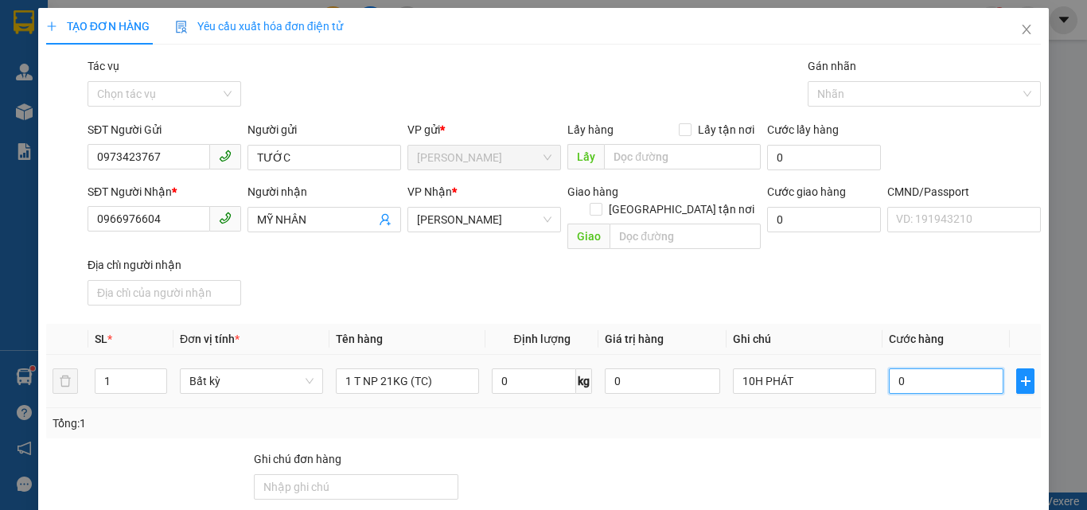
click at [904, 369] on input "0" at bounding box center [946, 381] width 115 height 25
type input "4"
type input "40"
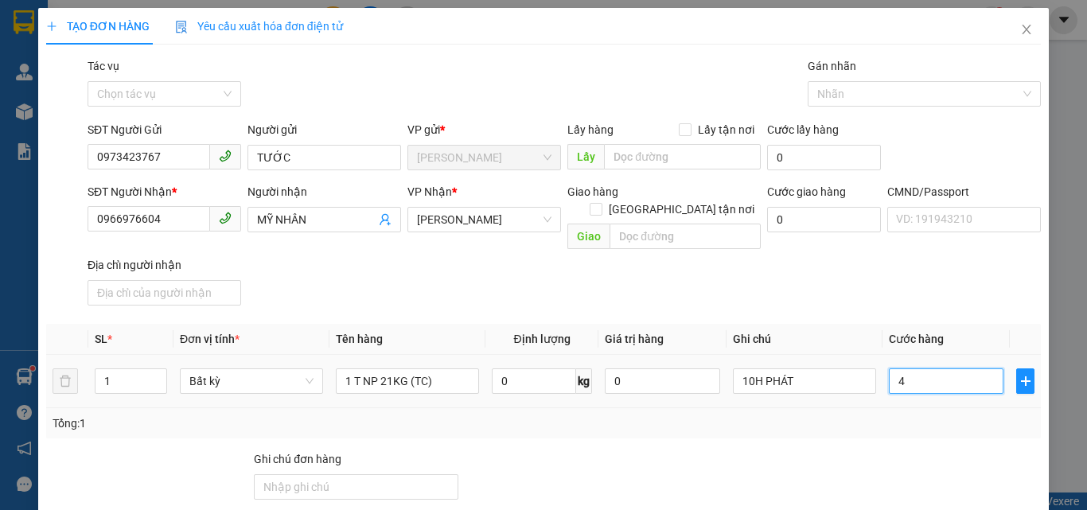
type input "40"
type input "40.000"
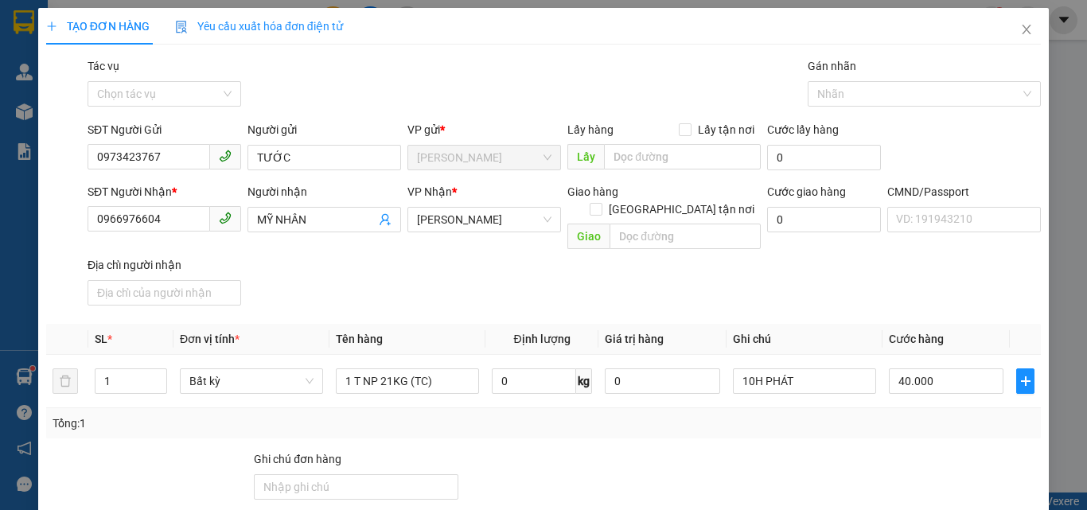
click at [866, 297] on div "Transit Pickup Surcharge Ids Transit Deliver Surcharge Ids Transit Deliver Surc…" at bounding box center [543, 384] width 995 height 655
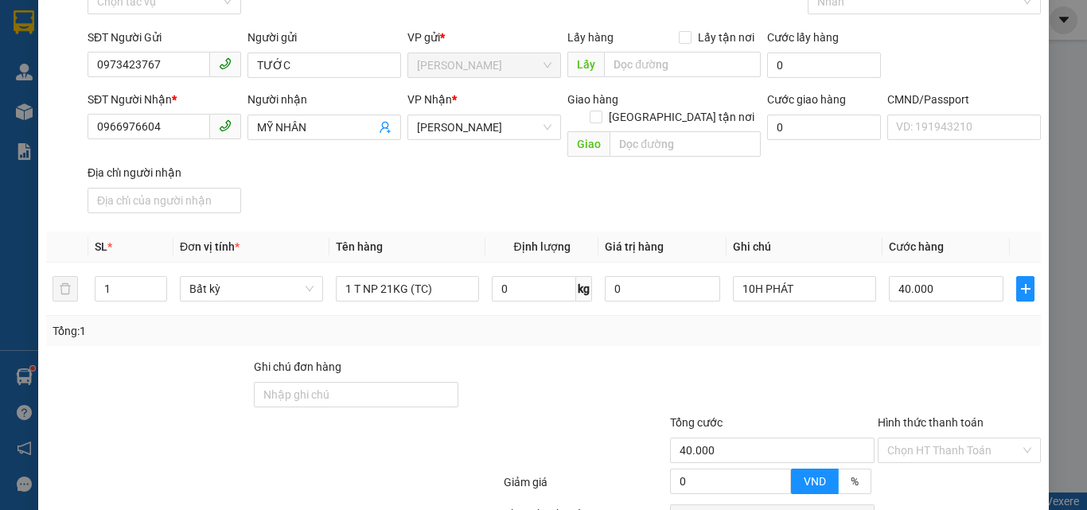
scroll to position [216, 0]
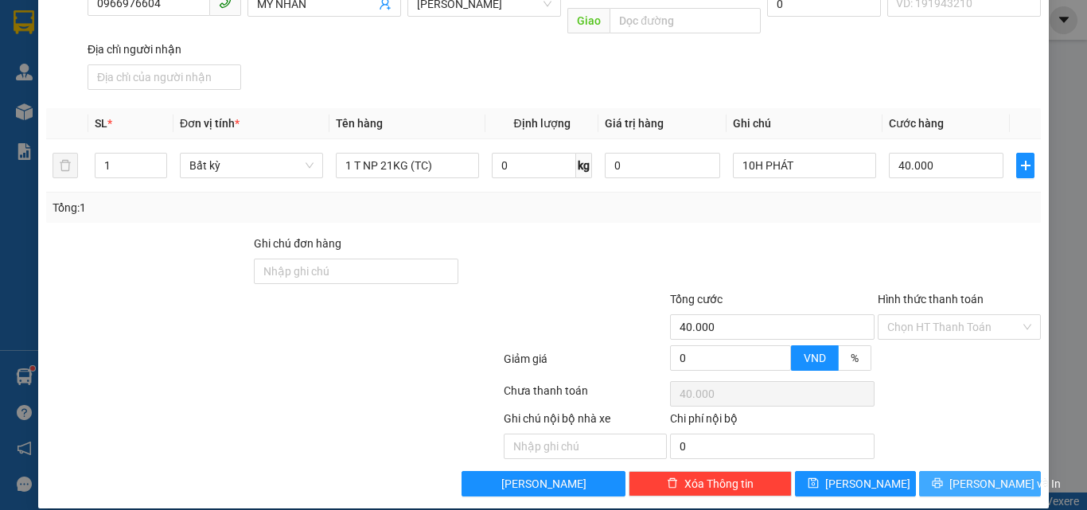
click at [927, 471] on button "[PERSON_NAME] và In" at bounding box center [980, 483] width 122 height 25
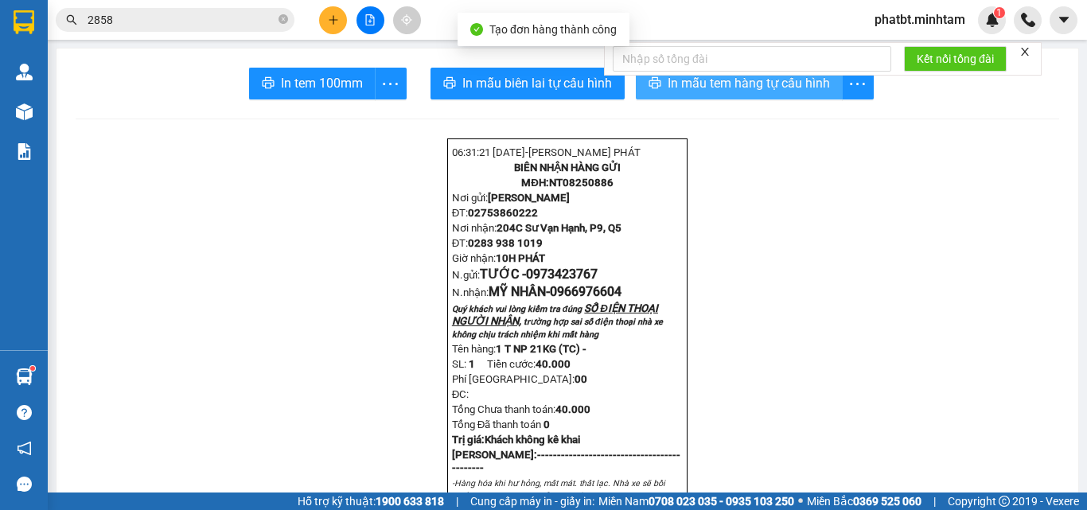
click at [719, 94] on button "In mẫu tem hàng tự cấu hình" at bounding box center [739, 84] width 207 height 32
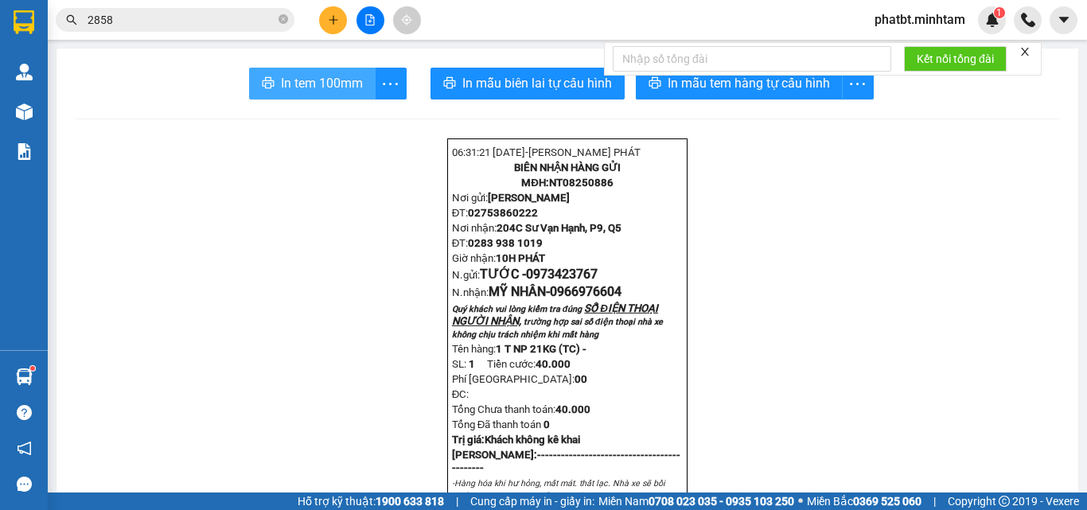
click at [336, 81] on span "In tem 100mm" at bounding box center [322, 83] width 82 height 20
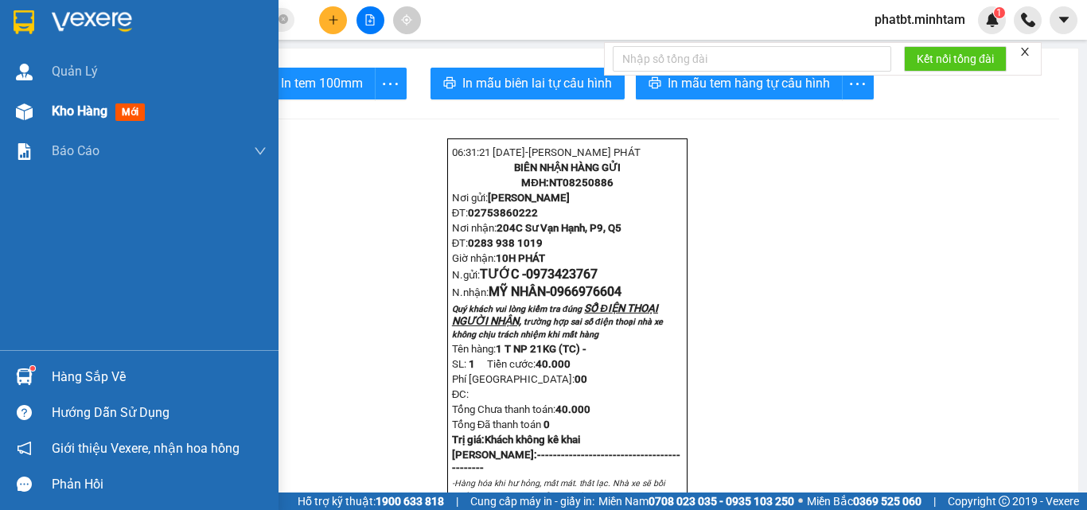
click at [43, 109] on div "Kho hàng mới" at bounding box center [139, 112] width 279 height 40
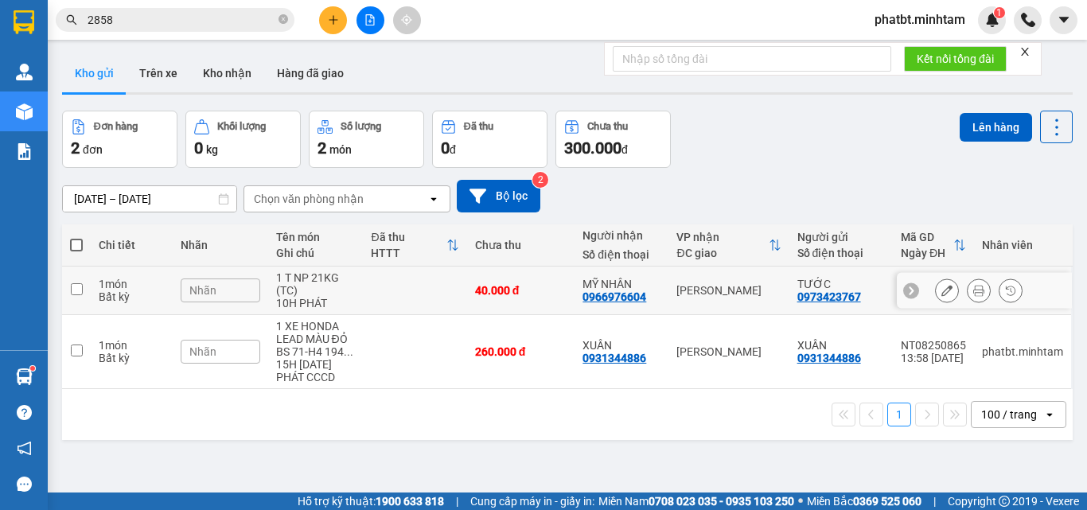
click at [310, 285] on div "1 T NP 21KG (TC)" at bounding box center [316, 283] width 80 height 25
checkbox input "true"
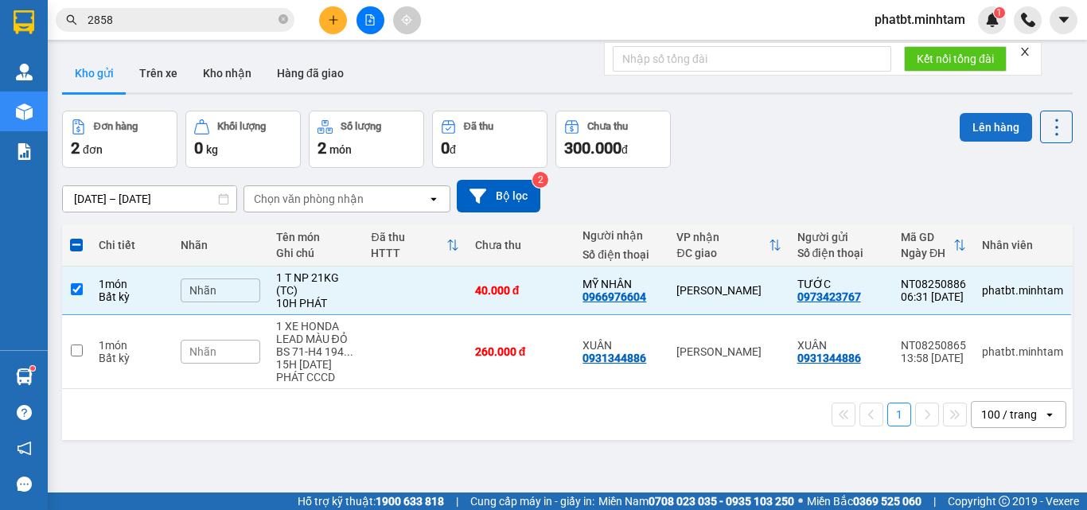
click at [960, 133] on button "Lên hàng" at bounding box center [996, 127] width 72 height 29
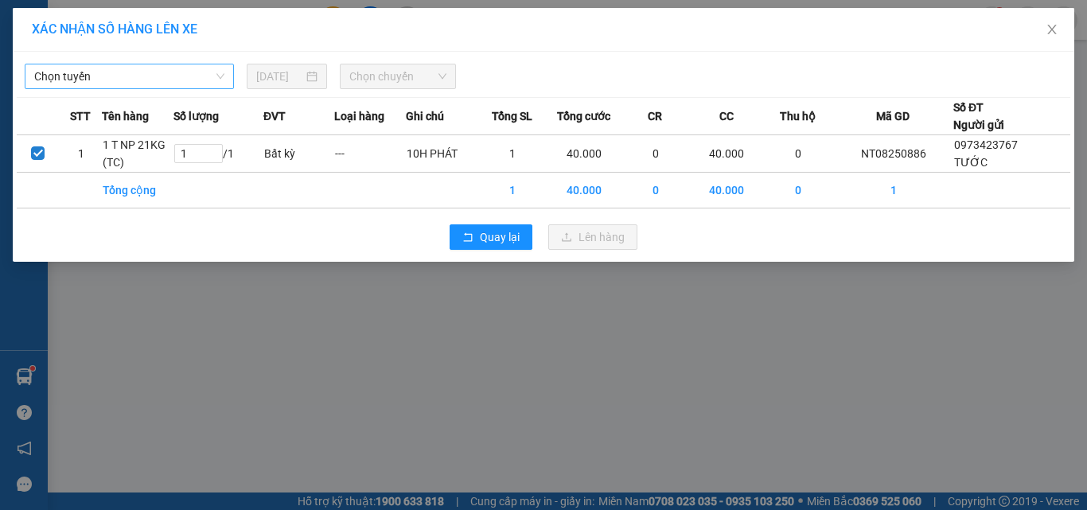
click at [183, 82] on span "Chọn tuyến" at bounding box center [129, 76] width 190 height 24
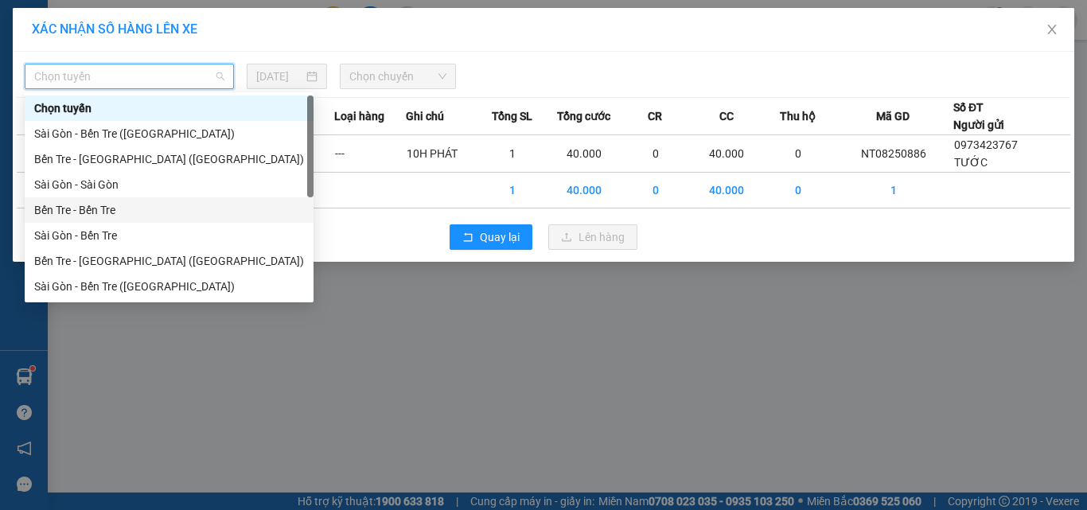
scroll to position [25, 0]
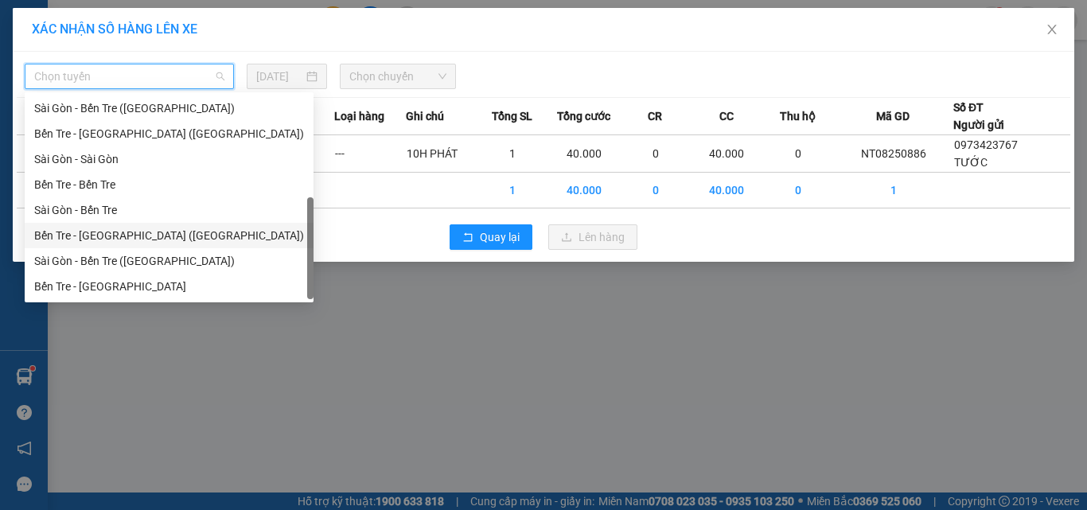
click at [108, 236] on div "Bến Tre - Sài Gòn (CT)" at bounding box center [169, 236] width 270 height 18
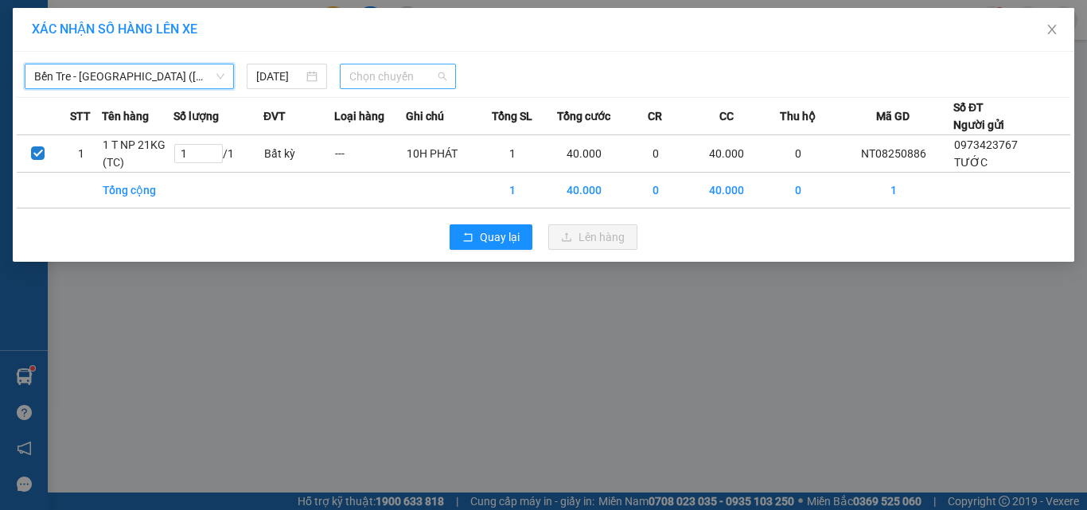
click at [369, 83] on span "Chọn chuyến" at bounding box center [398, 76] width 98 height 24
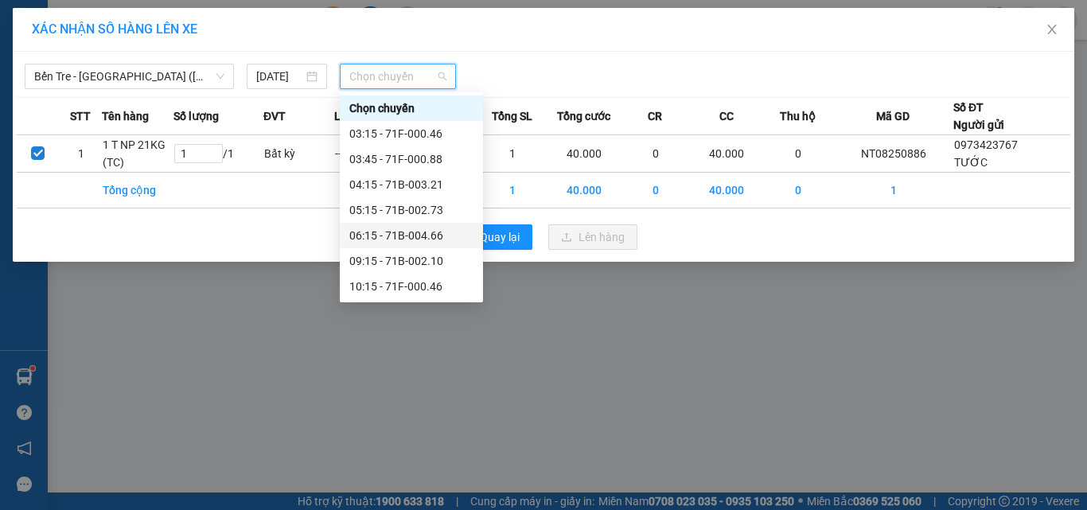
click at [432, 232] on div "06:15 - 71B-004.66" at bounding box center [411, 236] width 124 height 18
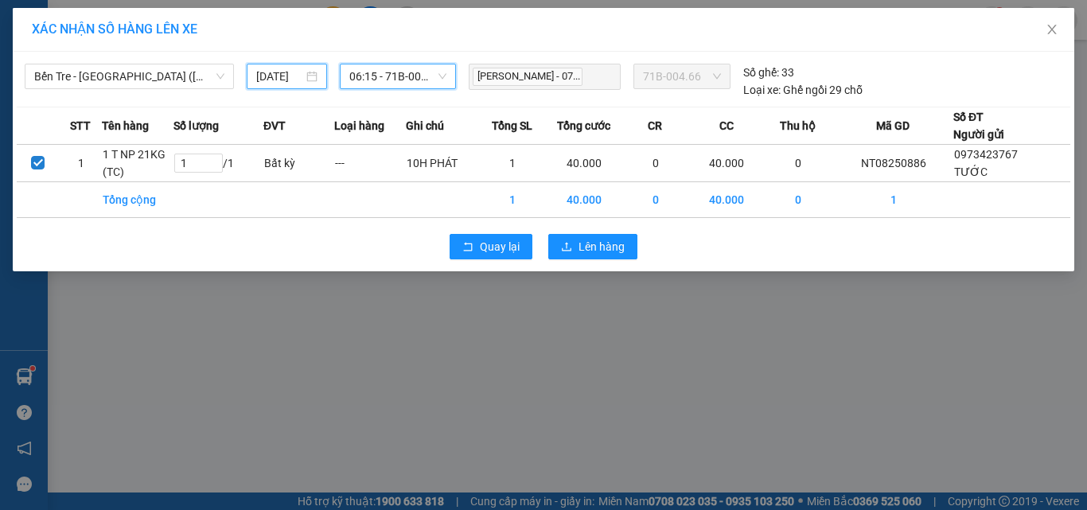
click at [298, 71] on input "[DATE]" at bounding box center [279, 77] width 46 height 18
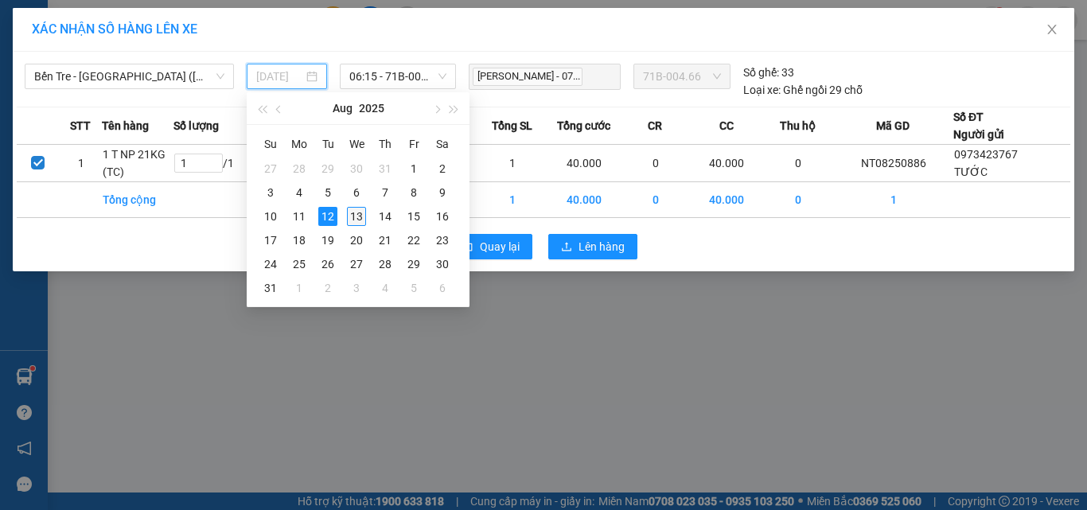
click at [350, 215] on div "13" at bounding box center [356, 216] width 19 height 19
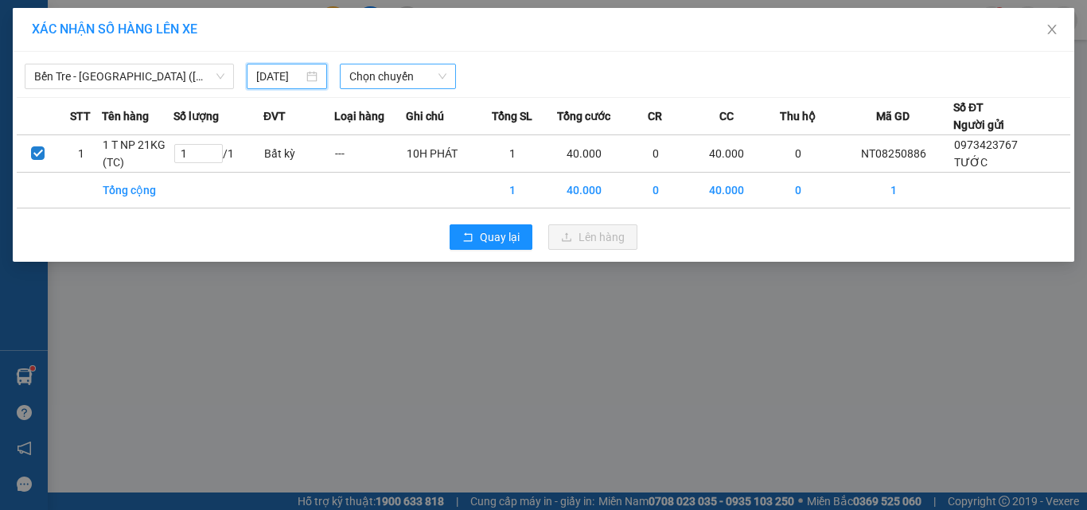
click at [368, 68] on span "Chọn chuyến" at bounding box center [398, 76] width 98 height 24
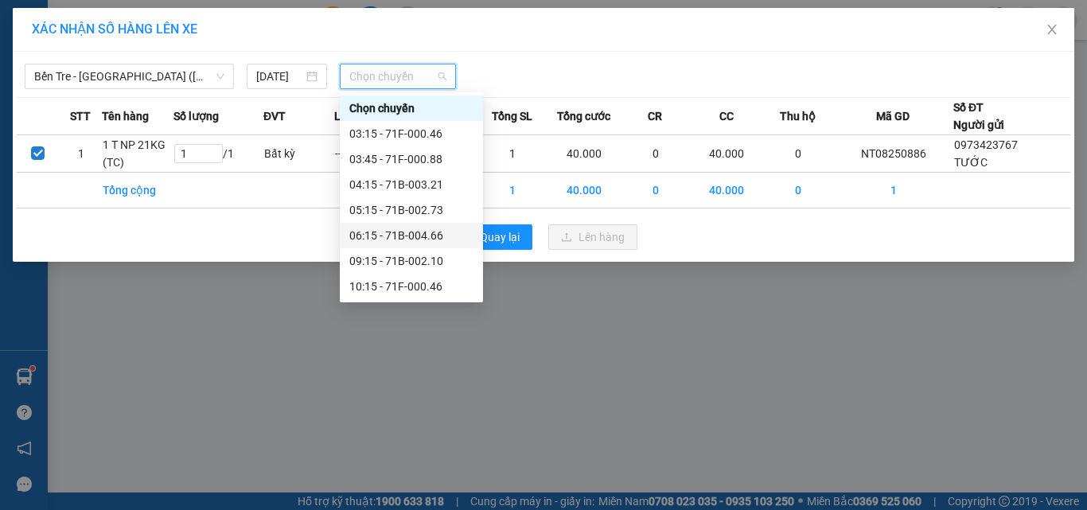
click at [400, 237] on div "06:15 - 71B-004.66" at bounding box center [411, 236] width 124 height 18
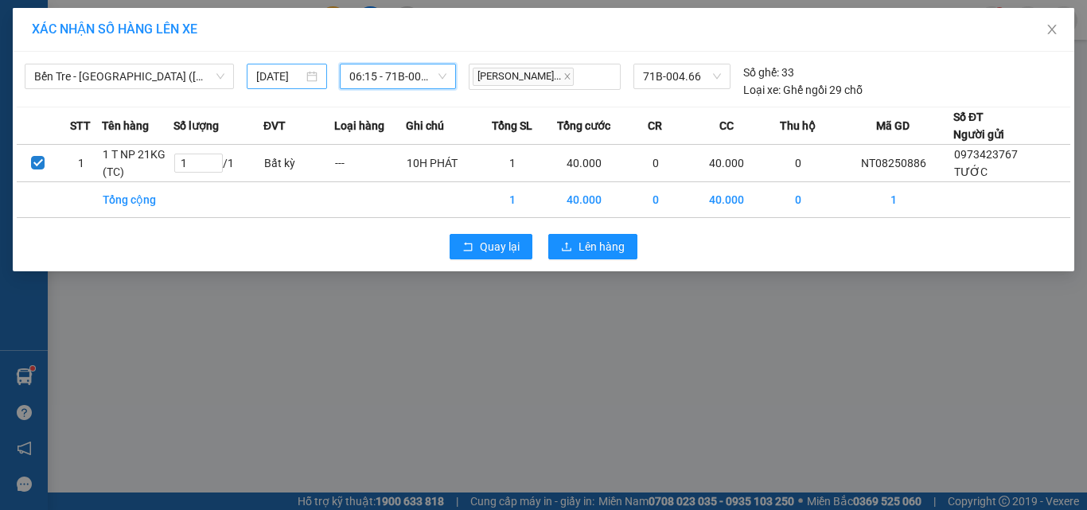
click at [251, 75] on div "[DATE]" at bounding box center [287, 76] width 80 height 25
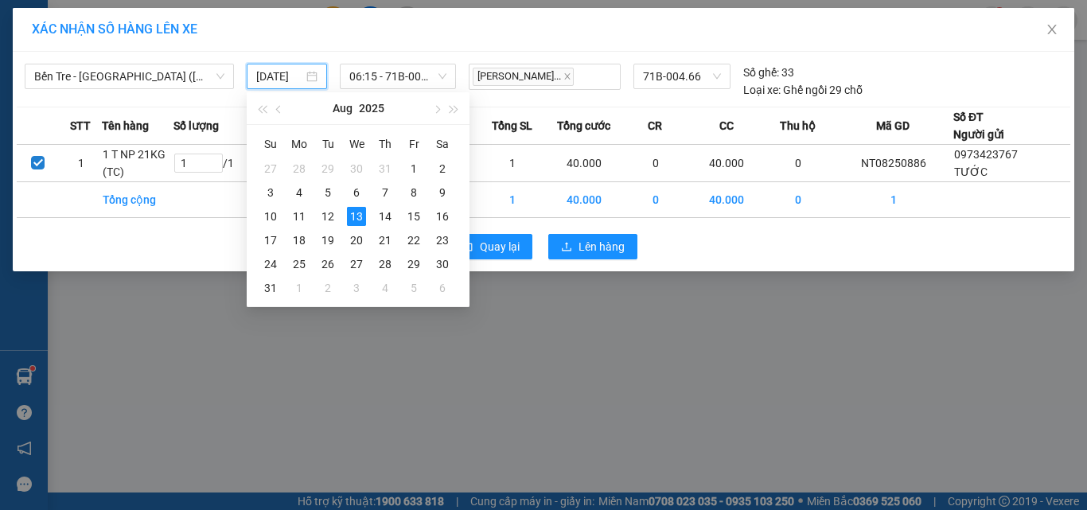
scroll to position [0, 10]
type input "[DATE]"
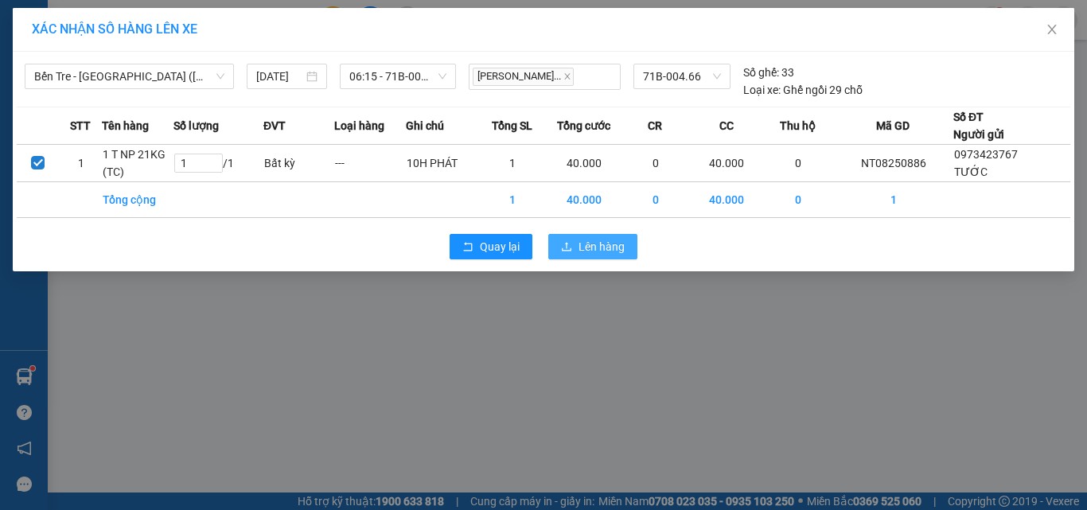
scroll to position [0, 0]
click at [597, 256] on span "Lên hàng" at bounding box center [602, 247] width 46 height 18
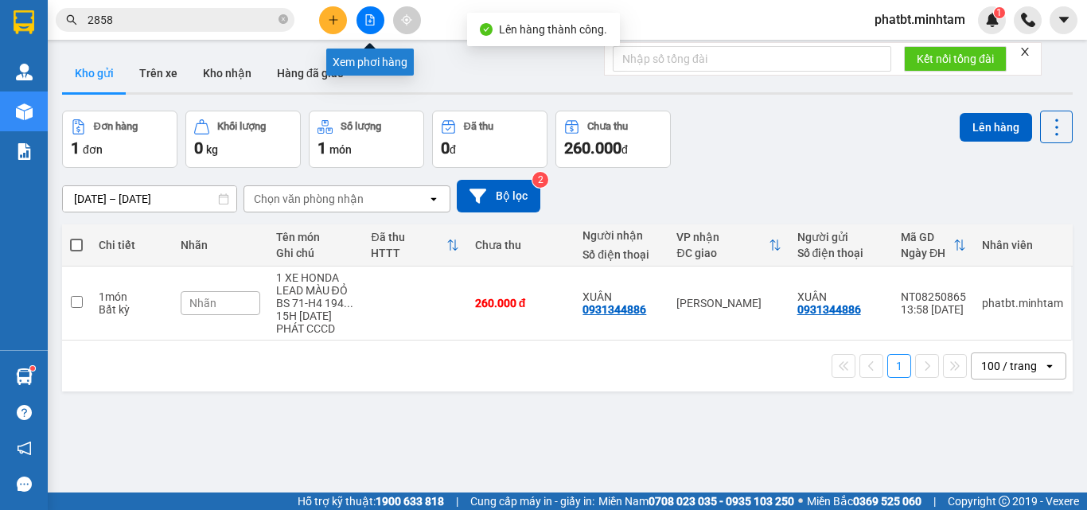
click at [363, 26] on button at bounding box center [371, 20] width 28 height 28
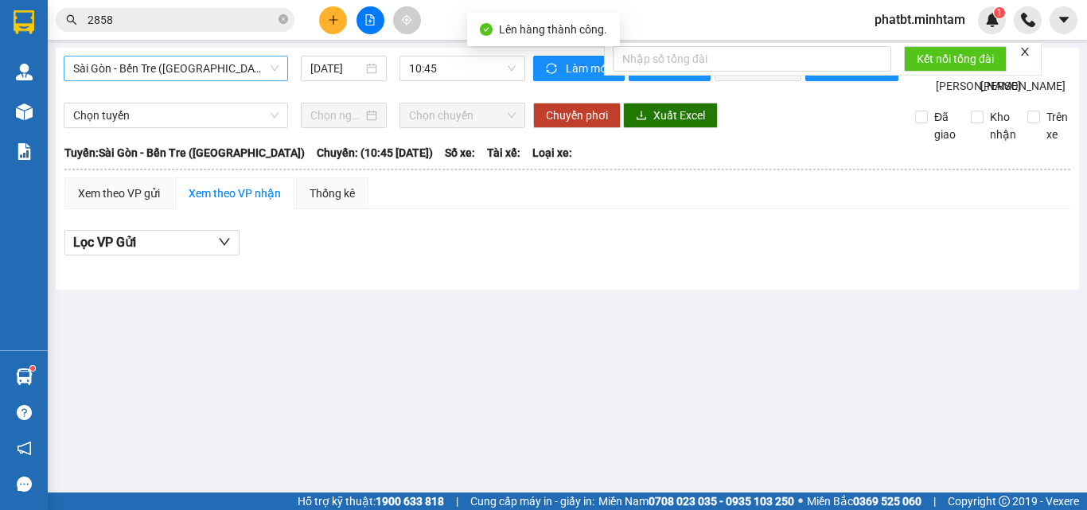
click at [155, 62] on span "Sài Gòn - Bến Tre (CN)" at bounding box center [175, 69] width 205 height 24
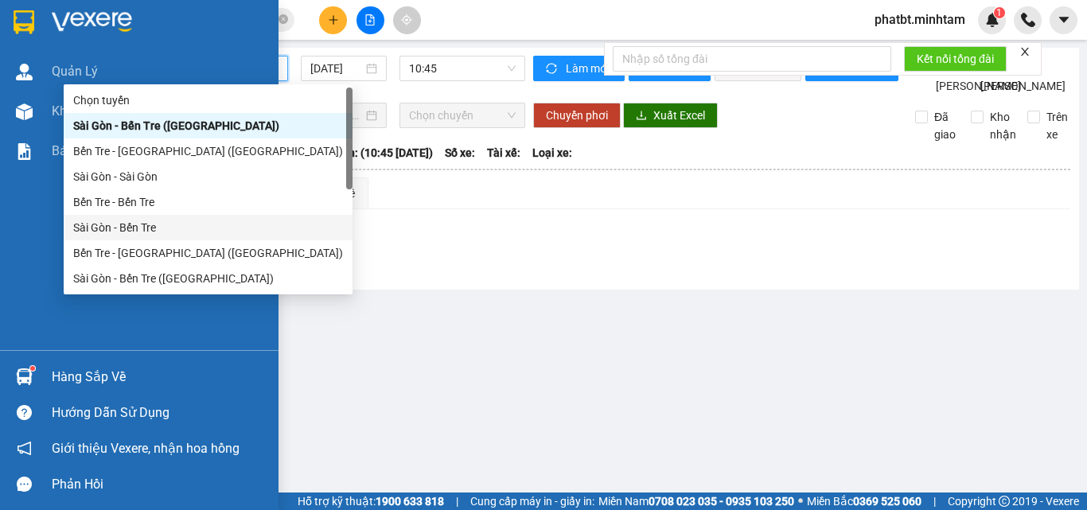
click at [75, 371] on div "Hàng sắp về" at bounding box center [159, 377] width 215 height 24
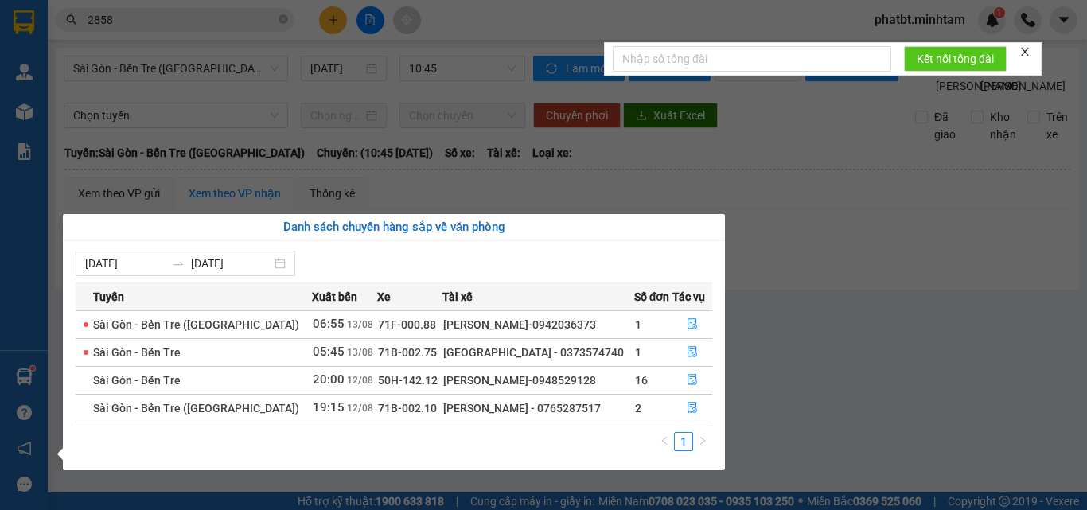
click at [790, 380] on section "Kết quả tìm kiếm ( 143 ) Bộ lọc Mã ĐH Trạng thái Món hàng Tổng cước Chưa cước N…" at bounding box center [543, 255] width 1087 height 510
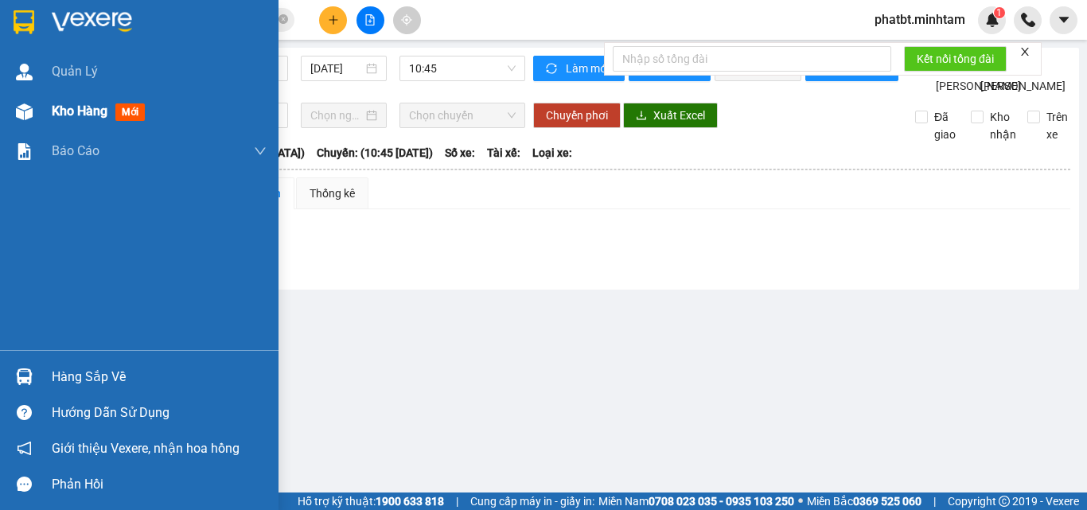
click at [59, 111] on span "Kho hàng" at bounding box center [80, 110] width 56 height 15
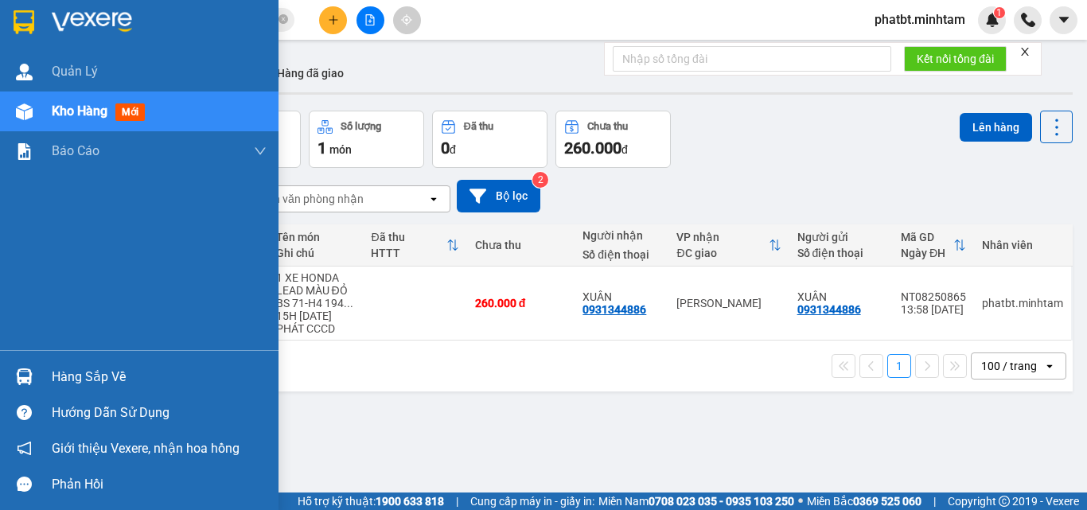
drag, startPoint x: 40, startPoint y: 385, endPoint x: 49, endPoint y: 381, distance: 10.0
click at [41, 385] on div "Hàng sắp về" at bounding box center [139, 377] width 279 height 36
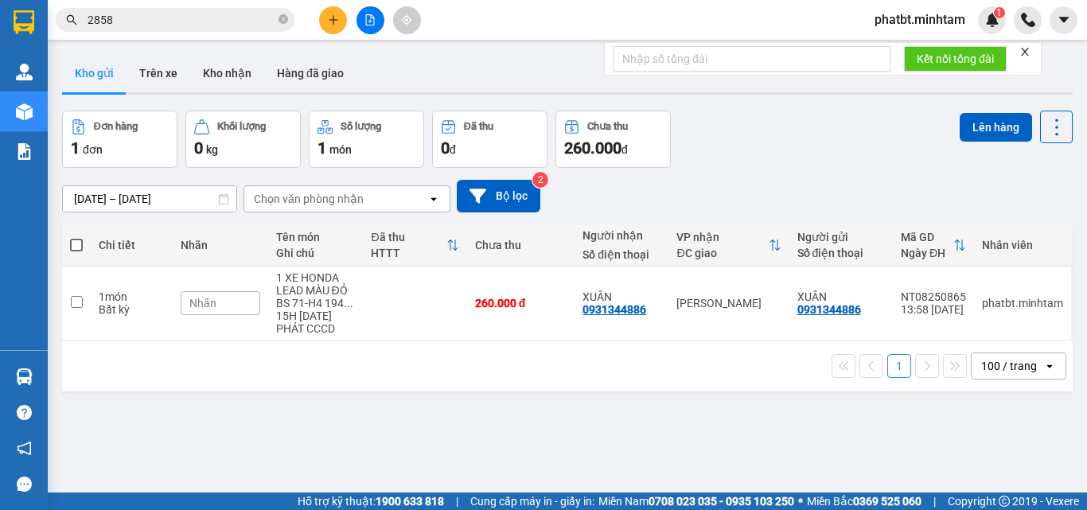
click at [787, 395] on section "Kết quả tìm kiếm ( 143 ) Bộ lọc Mã ĐH Trạng thái Món hàng Tổng cước Chưa cước N…" at bounding box center [543, 255] width 1087 height 510
click at [369, 27] on button at bounding box center [371, 20] width 28 height 28
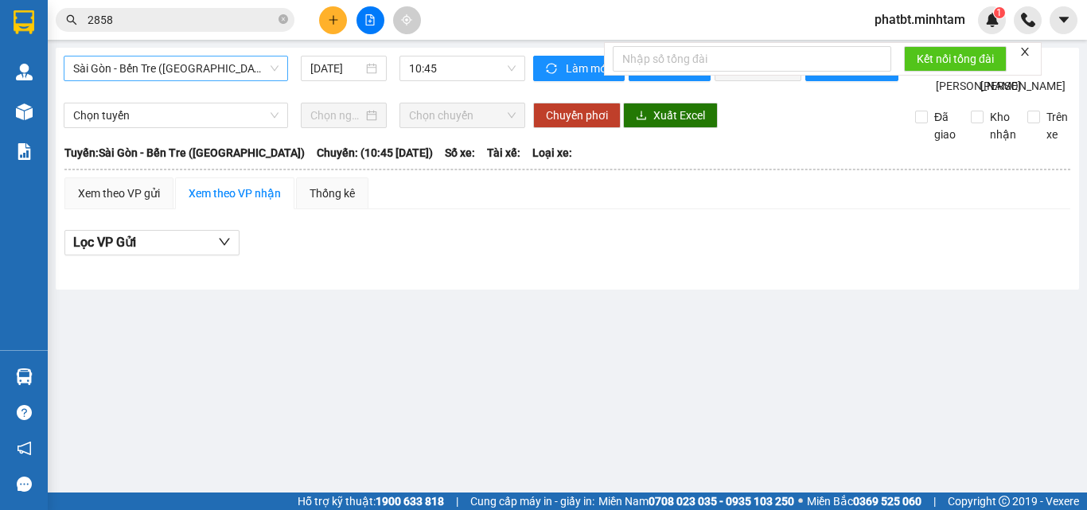
click at [116, 70] on span "Sài Gòn - Bến Tre (CN)" at bounding box center [175, 69] width 205 height 24
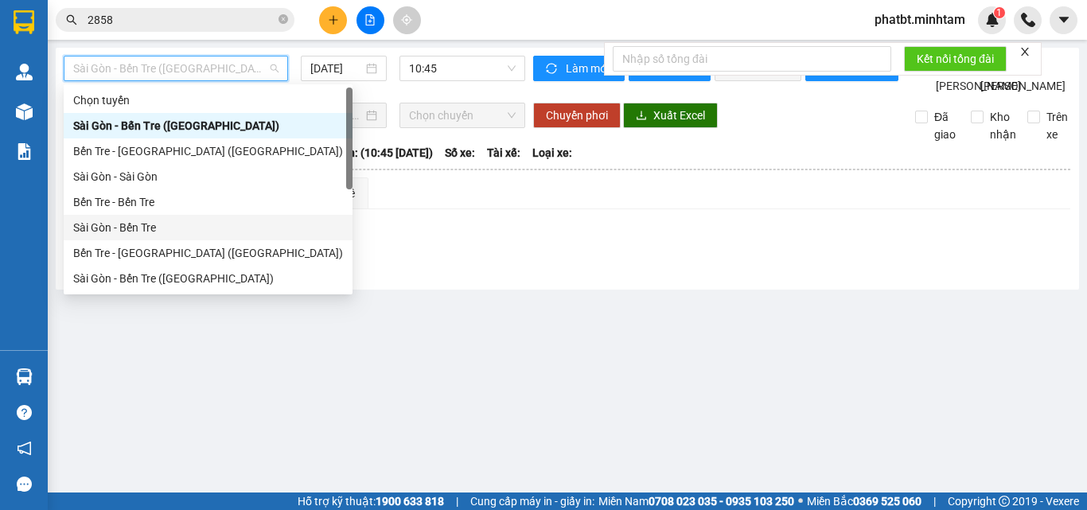
scroll to position [25, 0]
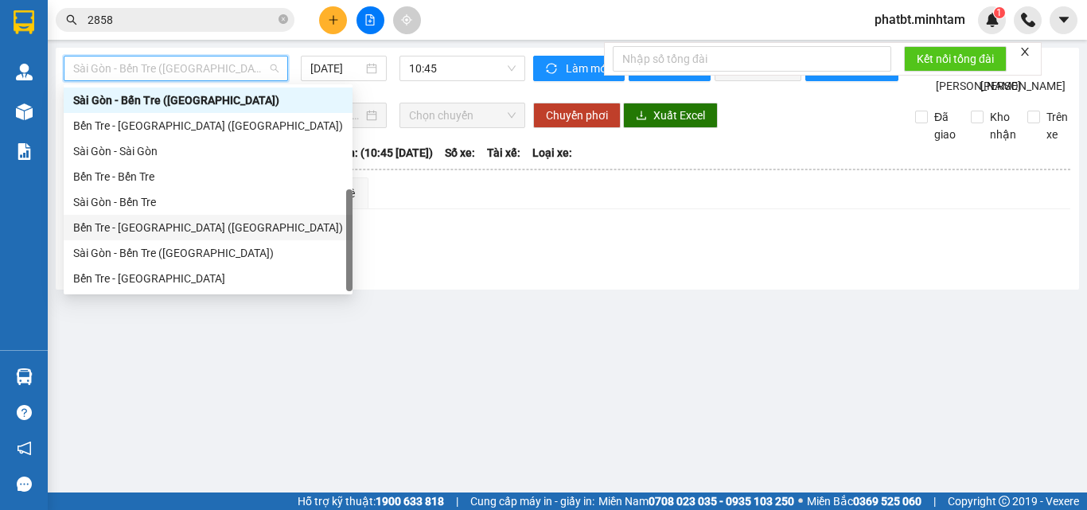
click at [137, 224] on div "Bến Tre - Sài Gòn (CT)" at bounding box center [208, 228] width 270 height 18
type input "[DATE]"
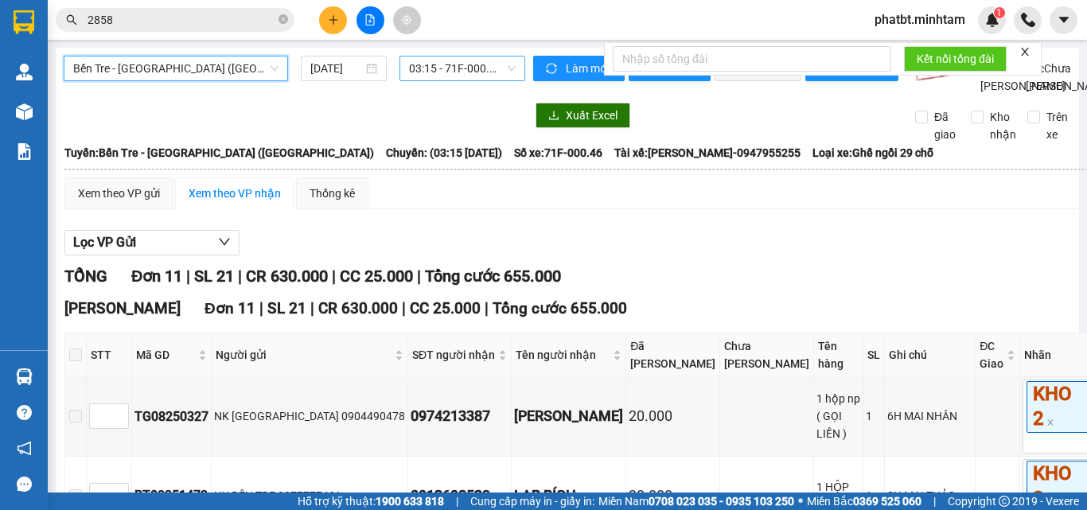
click at [430, 57] on span "03:15 - 71F-000.46" at bounding box center [462, 69] width 107 height 24
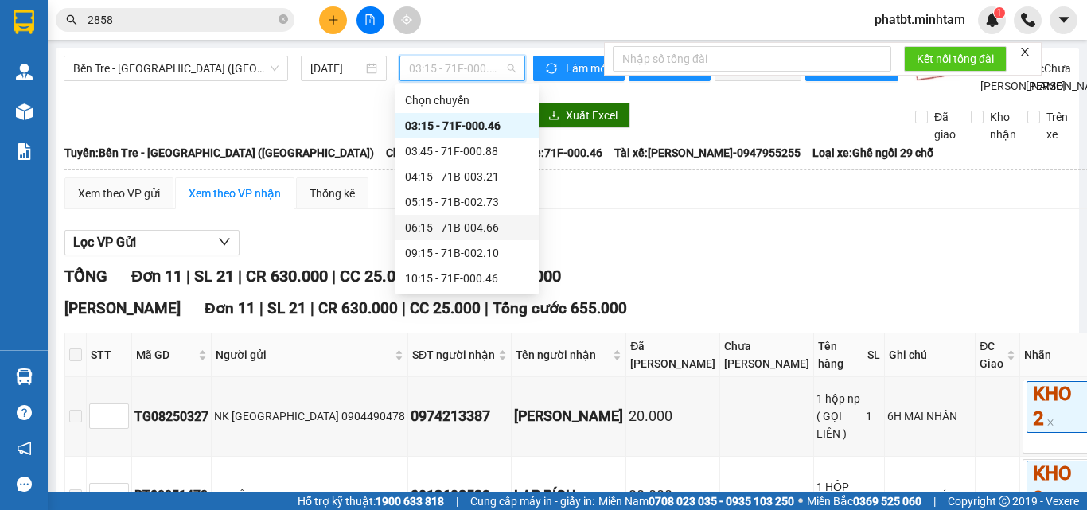
click at [451, 227] on div "06:15 - 71B-004.66" at bounding box center [467, 228] width 124 height 18
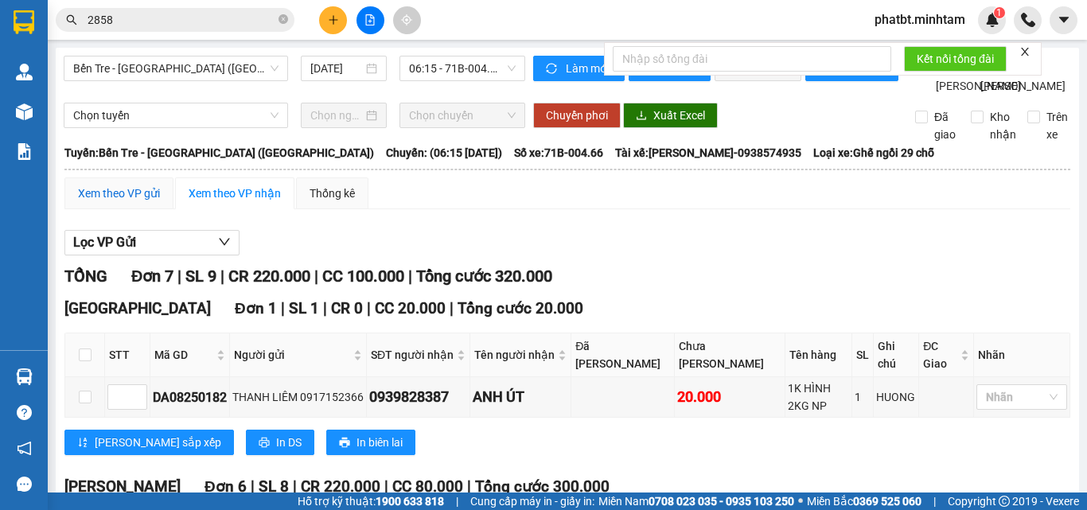
click at [123, 202] on div "Xem theo VP gửi" at bounding box center [119, 194] width 82 height 18
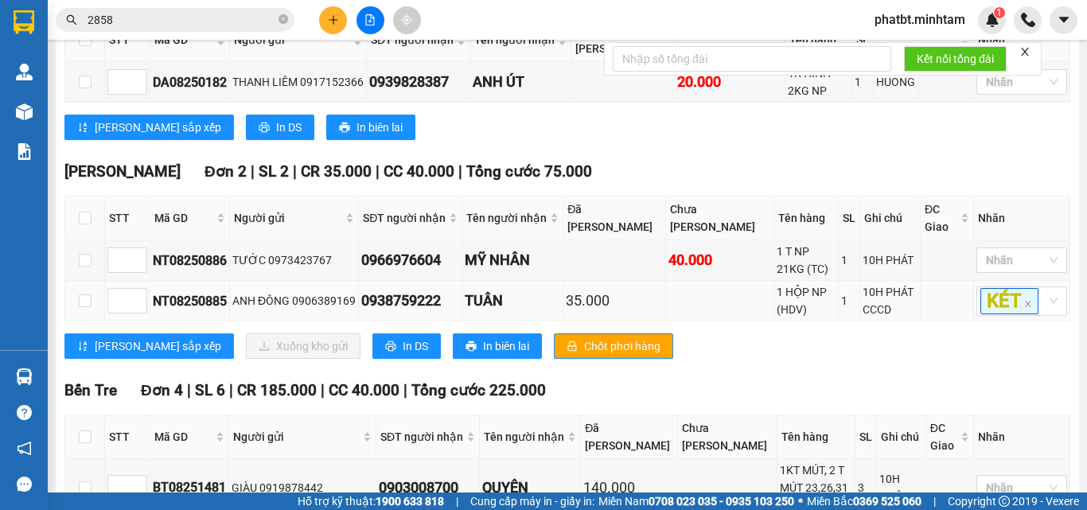
scroll to position [318, 0]
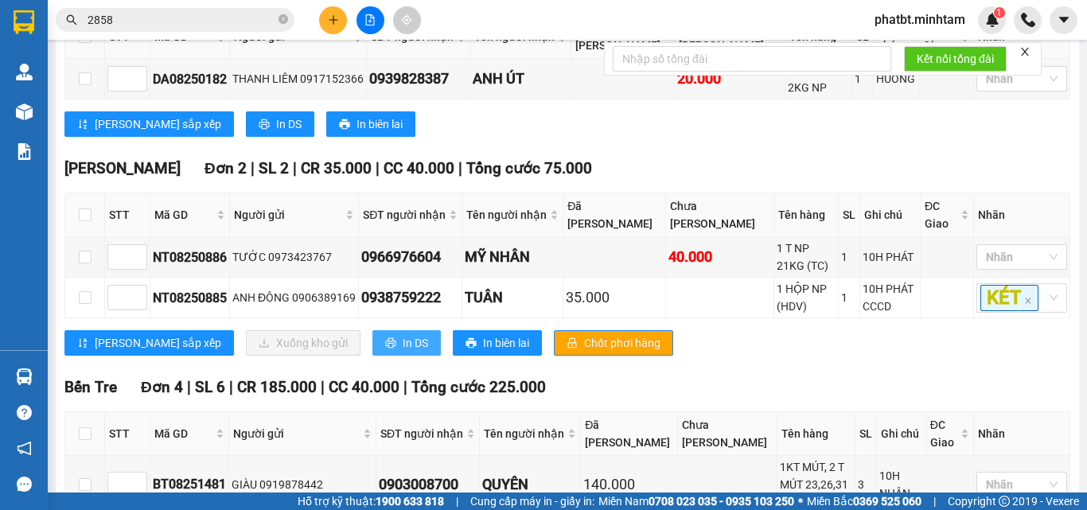
click at [403, 352] on span "In DS" at bounding box center [415, 343] width 25 height 18
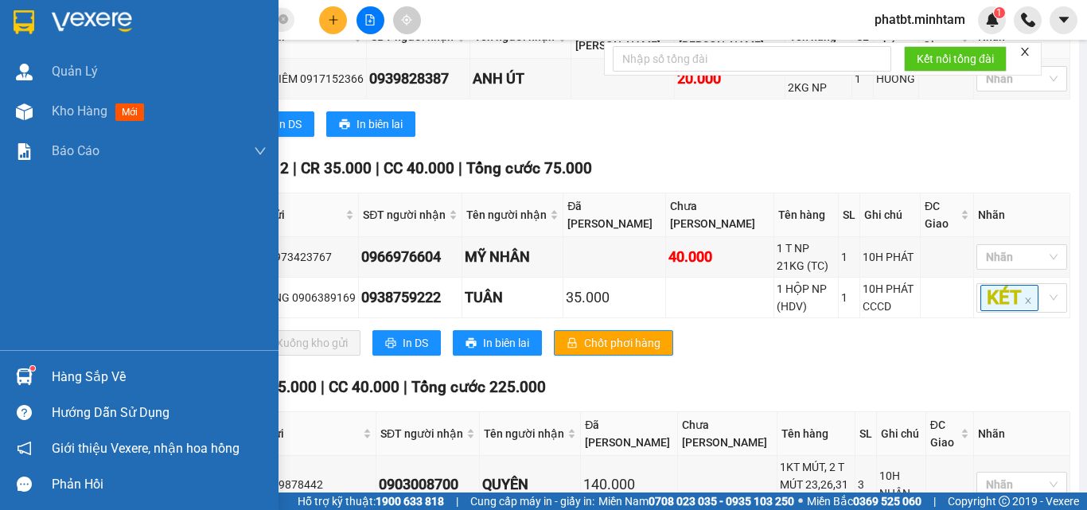
click at [93, 369] on div "Hàng sắp về" at bounding box center [159, 377] width 215 height 24
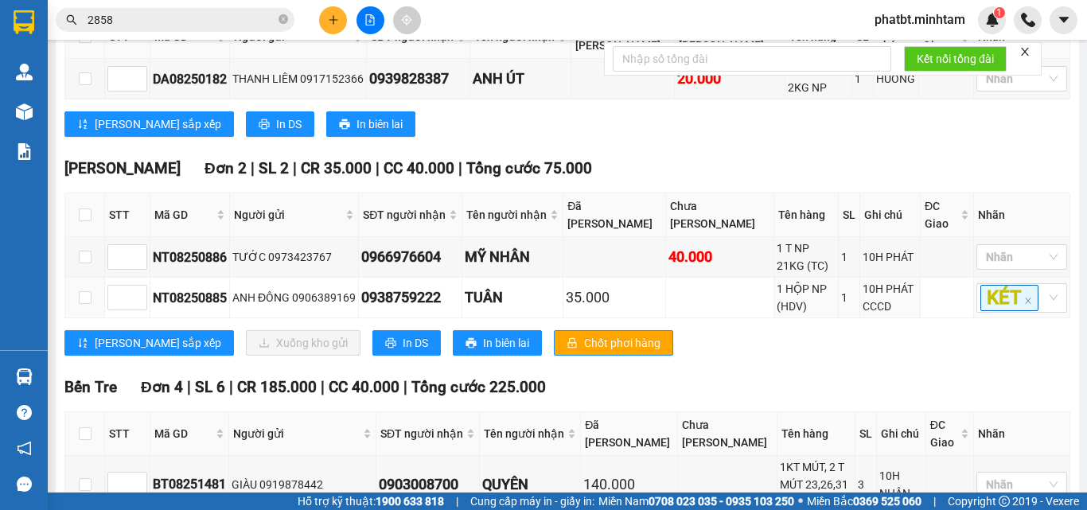
click at [785, 317] on section "Kết quả tìm kiếm ( 143 ) Bộ lọc Mã ĐH Trạng thái Món hàng Tổng cước Chưa cước N…" at bounding box center [543, 255] width 1087 height 510
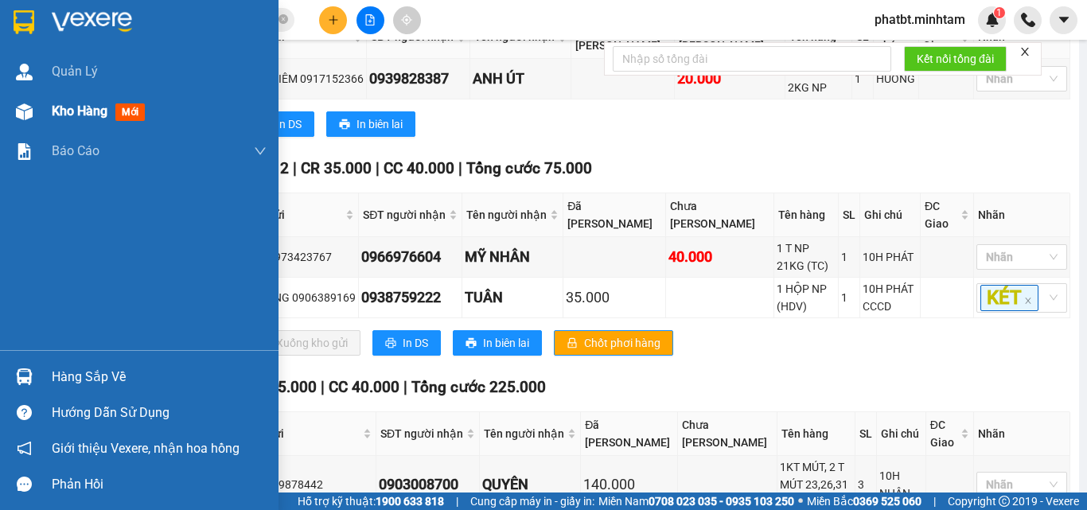
click at [35, 115] on div at bounding box center [24, 112] width 28 height 28
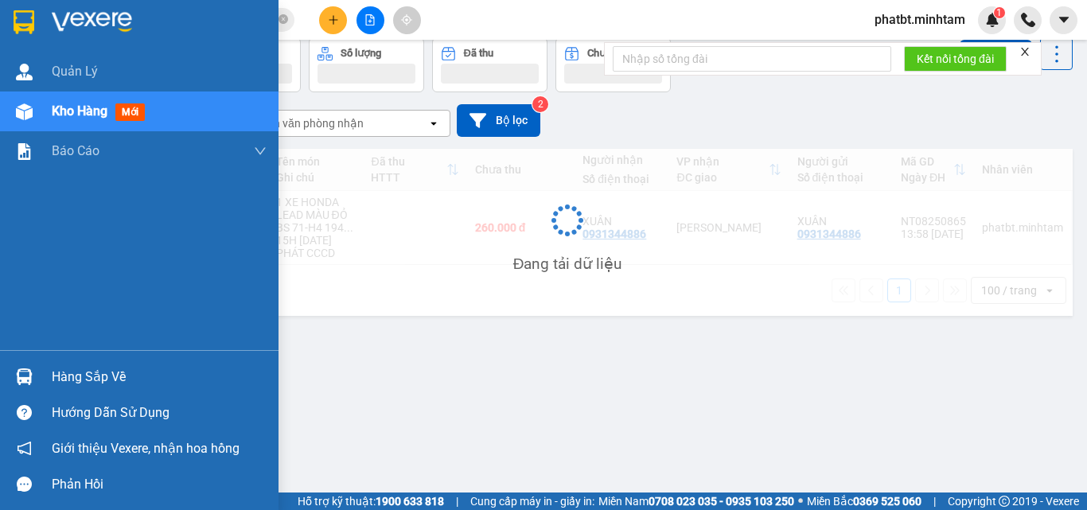
scroll to position [73, 0]
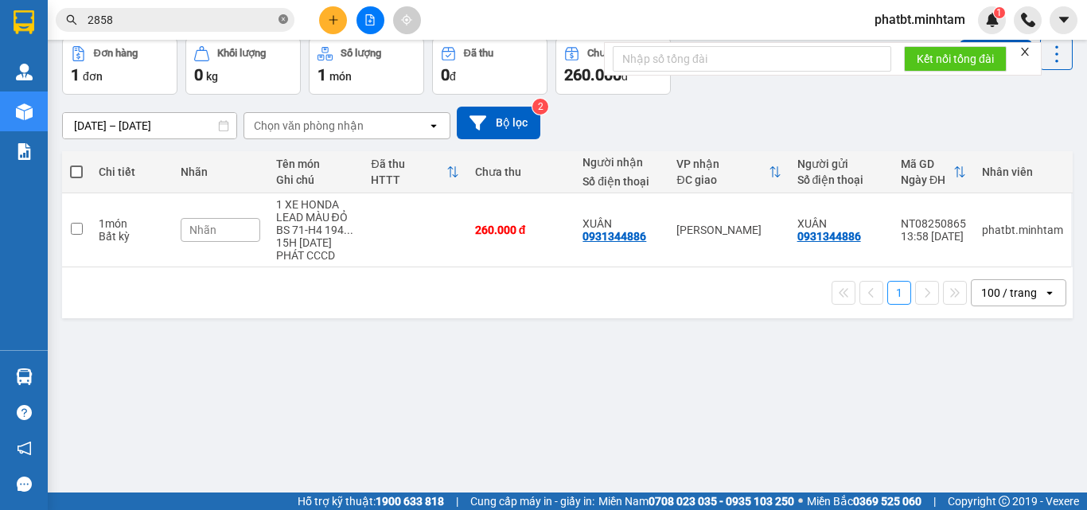
click at [286, 22] on icon "close-circle" at bounding box center [284, 19] width 10 height 10
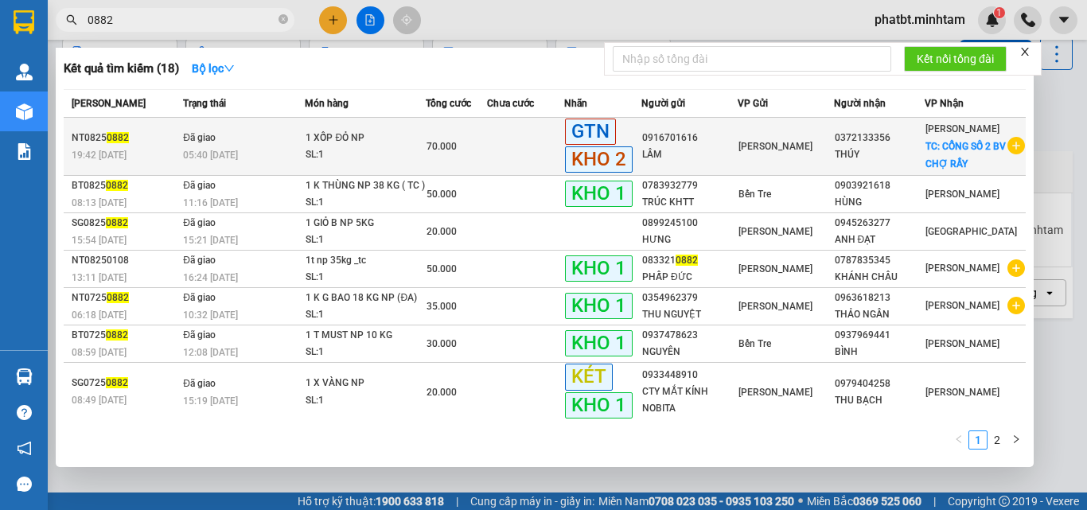
type input "0882"
click at [348, 154] on div "SL: 1" at bounding box center [365, 155] width 119 height 18
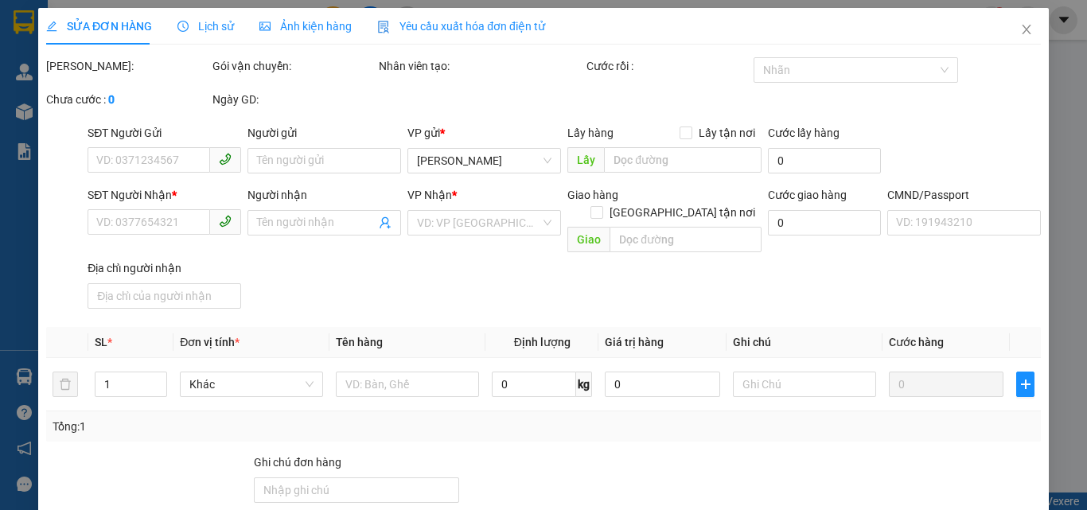
type input "0916701616"
type input "LÂM"
type input "0372133356"
type input "THÚY"
checkbox input "true"
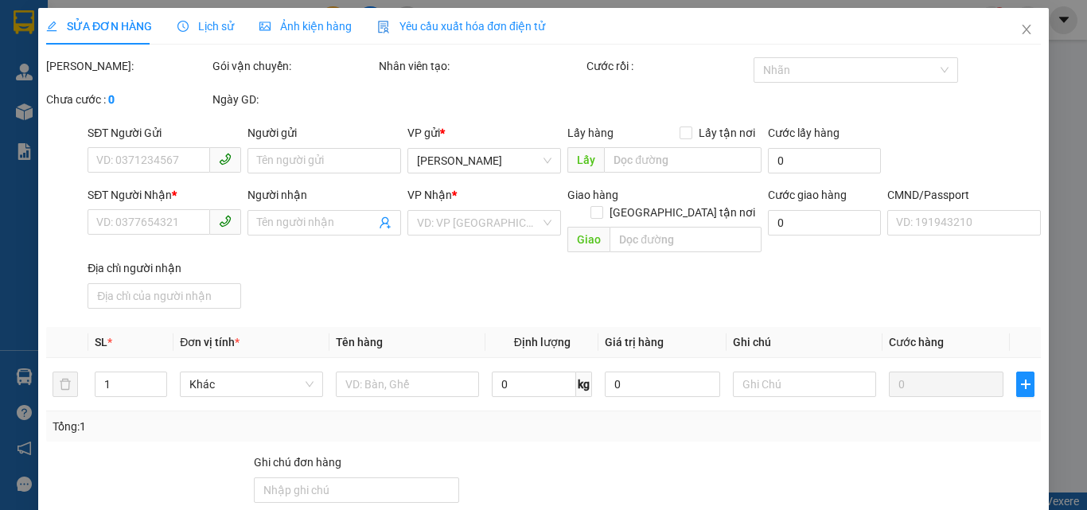
type input "CỔNG SỐ 2 BV CHỢ RẨY"
type input "50.000"
type input "PHÍ GTN ĐÃ THU 50K"
type input "70.000"
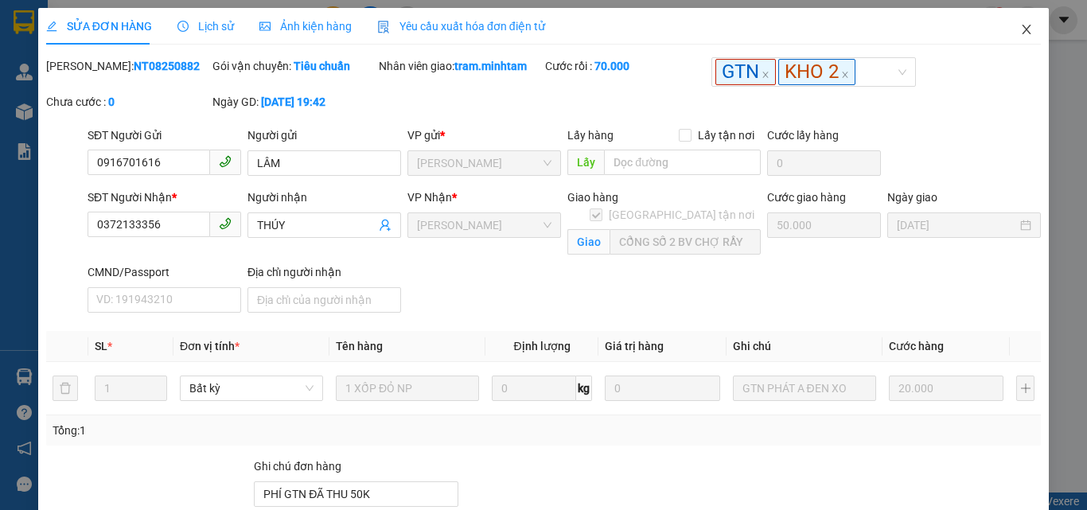
click at [1021, 27] on icon "close" at bounding box center [1027, 29] width 13 height 13
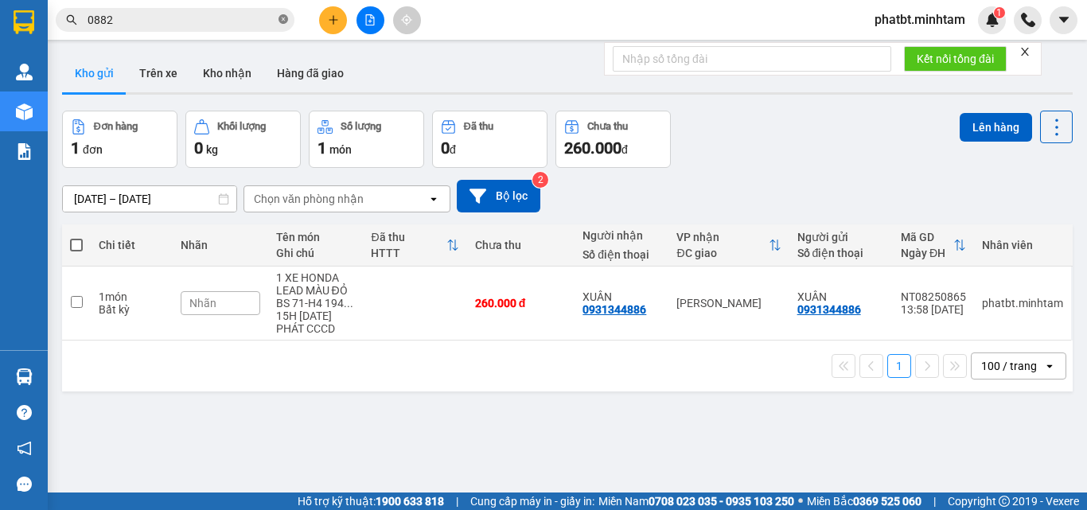
click at [283, 18] on icon "close-circle" at bounding box center [284, 19] width 10 height 10
click at [267, 19] on input "text" at bounding box center [182, 20] width 188 height 18
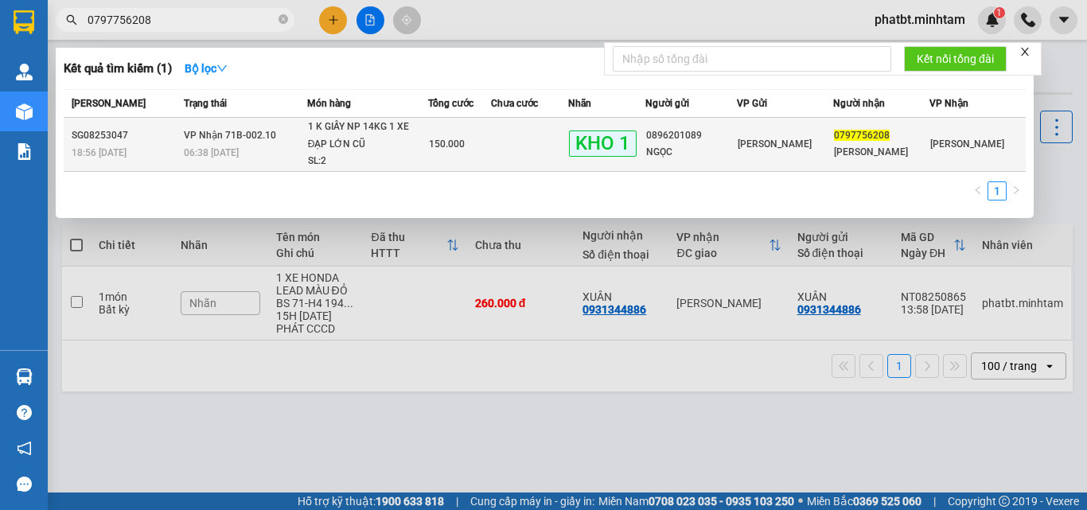
type input "0797756208"
click at [291, 122] on td "VP Nhận 71B-002.10 06:38 - 13/08" at bounding box center [243, 145] width 127 height 54
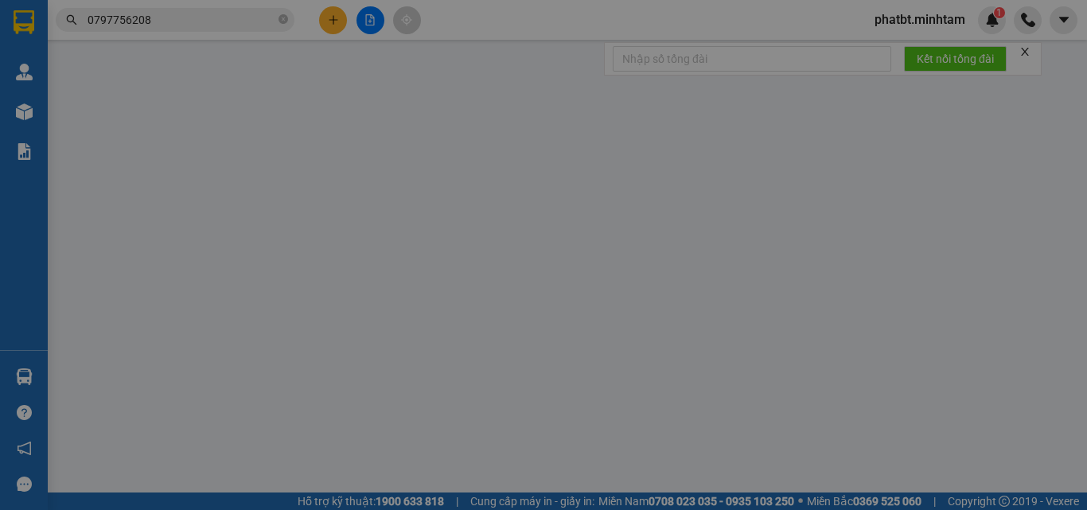
type input "0896201089"
type input "NGỌC"
type input "0797756208"
type input "HỒNG LAN"
type input "HCK / knm"
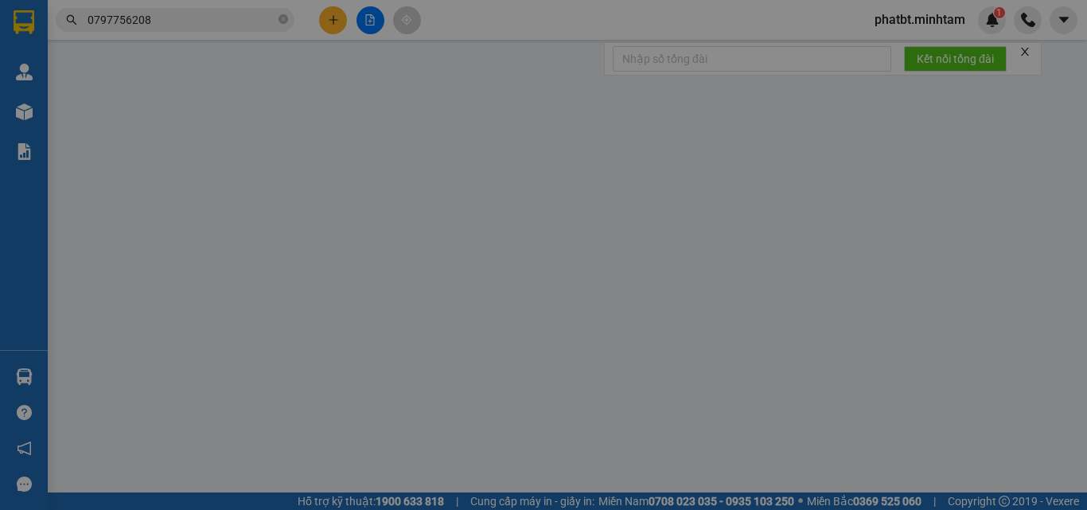
type input "150.000"
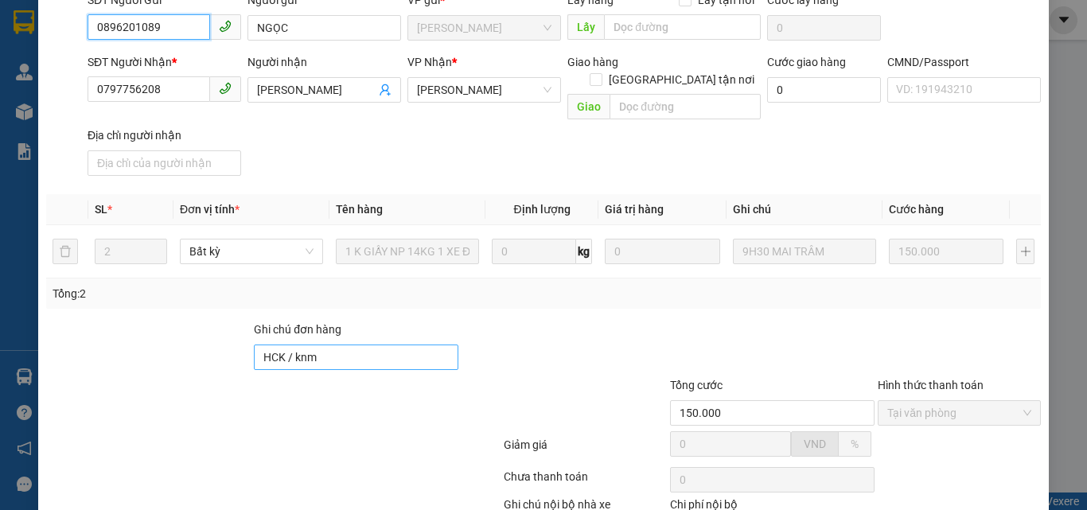
scroll to position [221, 0]
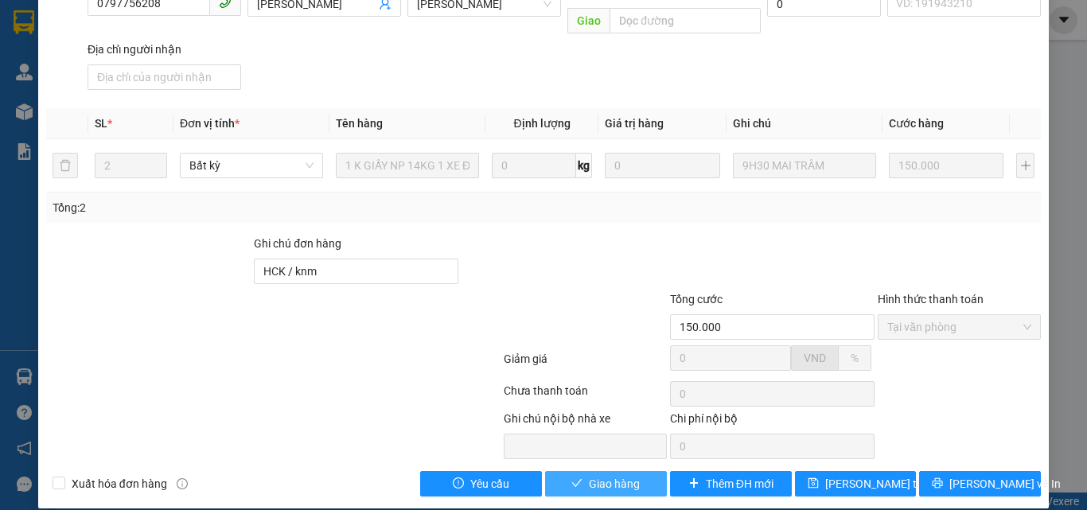
click at [639, 471] on button "Giao hàng" at bounding box center [606, 483] width 122 height 25
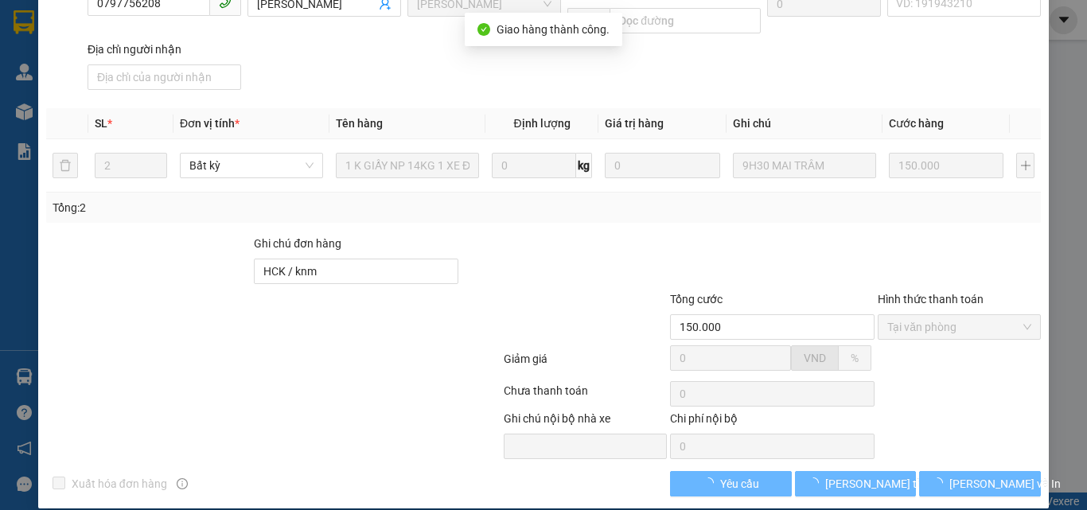
scroll to position [236, 0]
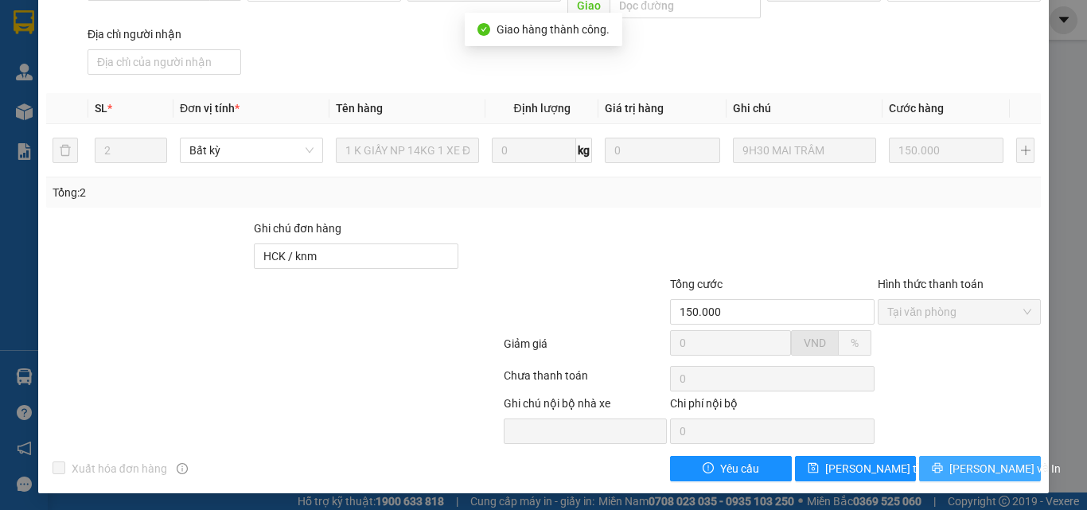
click at [980, 462] on span "[PERSON_NAME] và In" at bounding box center [1005, 469] width 111 height 18
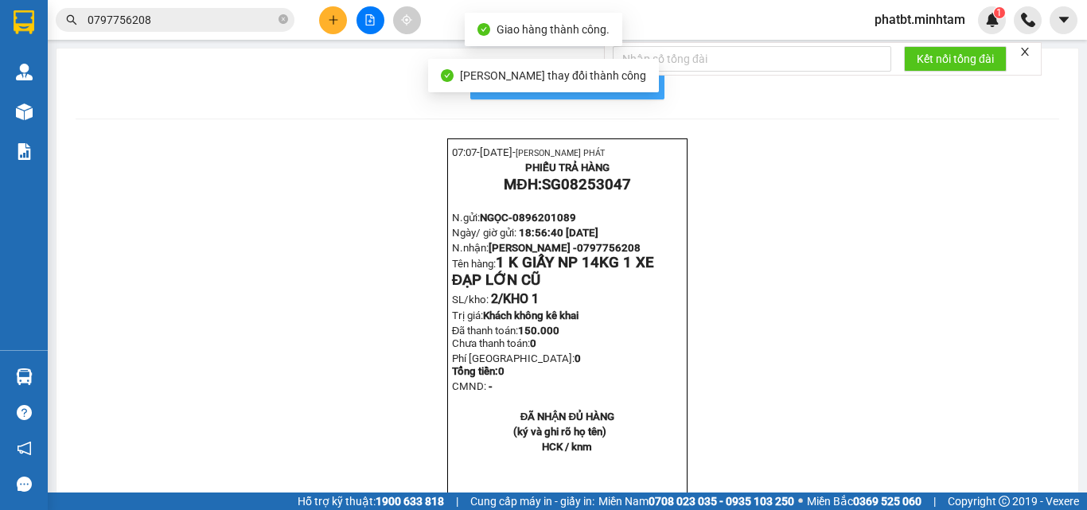
click at [640, 88] on span "In mẫu biên lai tự cấu hình" at bounding box center [577, 83] width 150 height 20
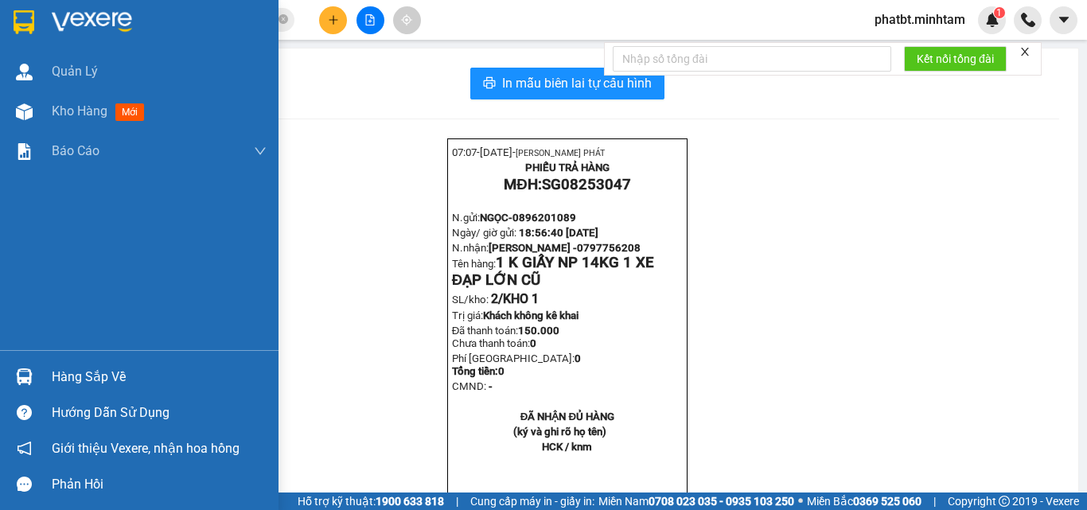
click at [41, 369] on div "Hàng sắp về" at bounding box center [139, 377] width 279 height 36
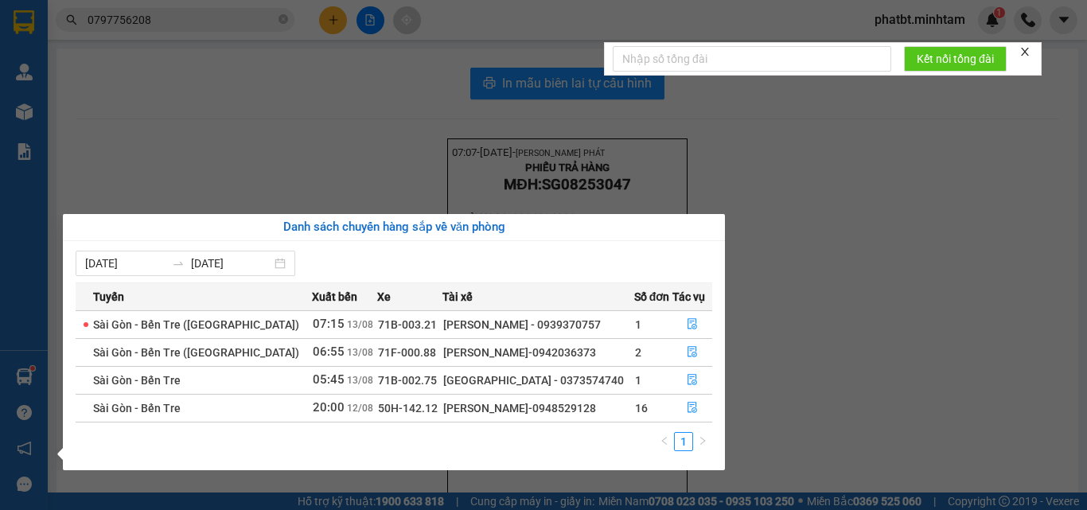
click at [826, 301] on section "Kết quả tìm kiếm ( 1 ) Bộ lọc Mã ĐH Trạng thái Món hàng Tổng cước Chưa cước Nhã…" at bounding box center [543, 255] width 1087 height 510
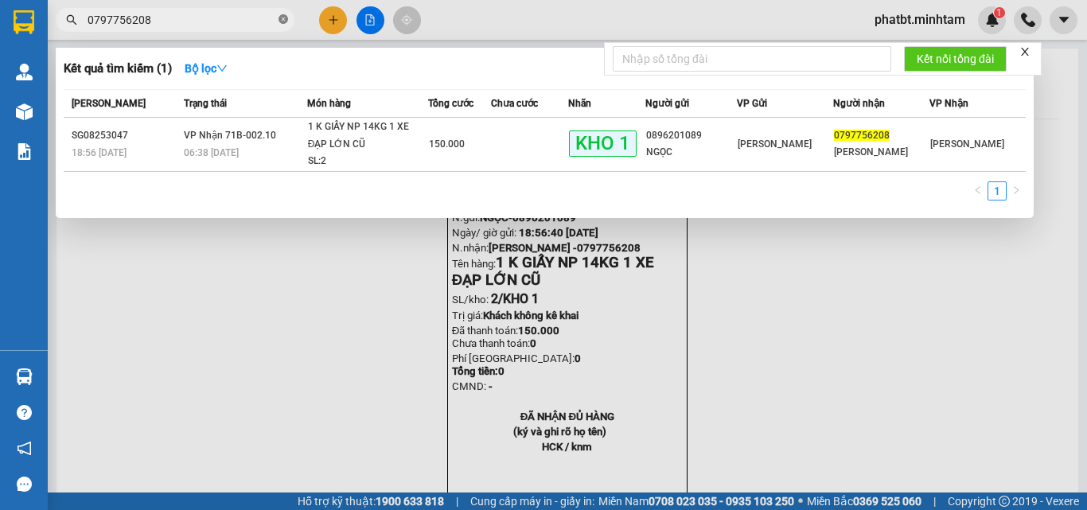
click at [285, 24] on icon "close-circle" at bounding box center [284, 19] width 10 height 10
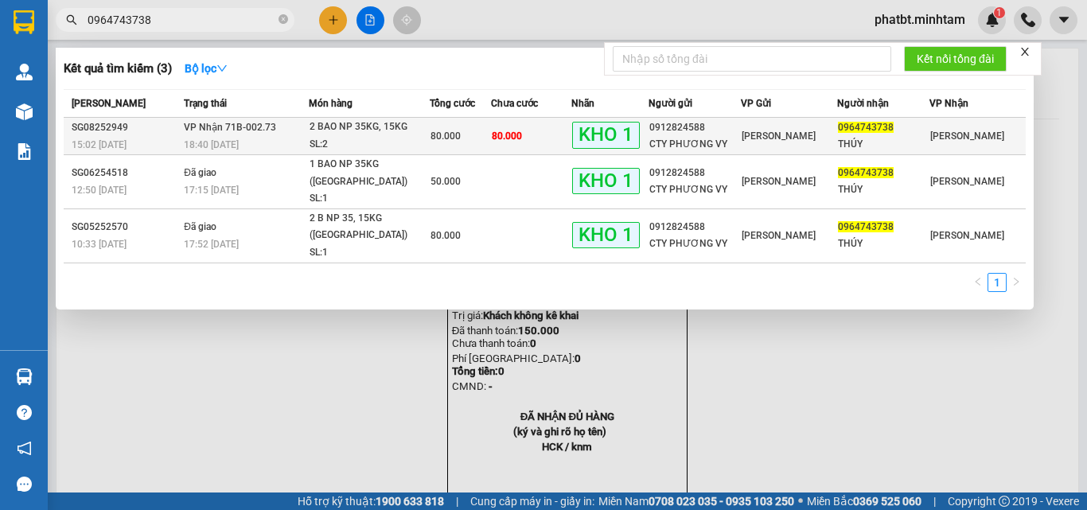
type input "0964743738"
click at [334, 140] on div "SL: 2" at bounding box center [369, 145] width 119 height 18
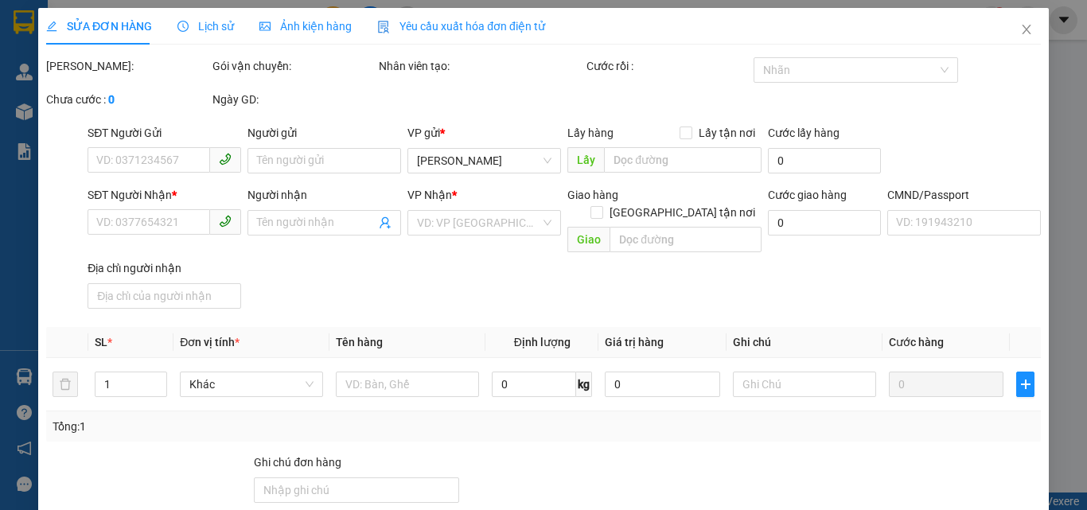
type input "0912824588"
type input "CTY PHƯƠNG VY"
type input "0964743738"
type input "THÚY"
type input "ĐG"
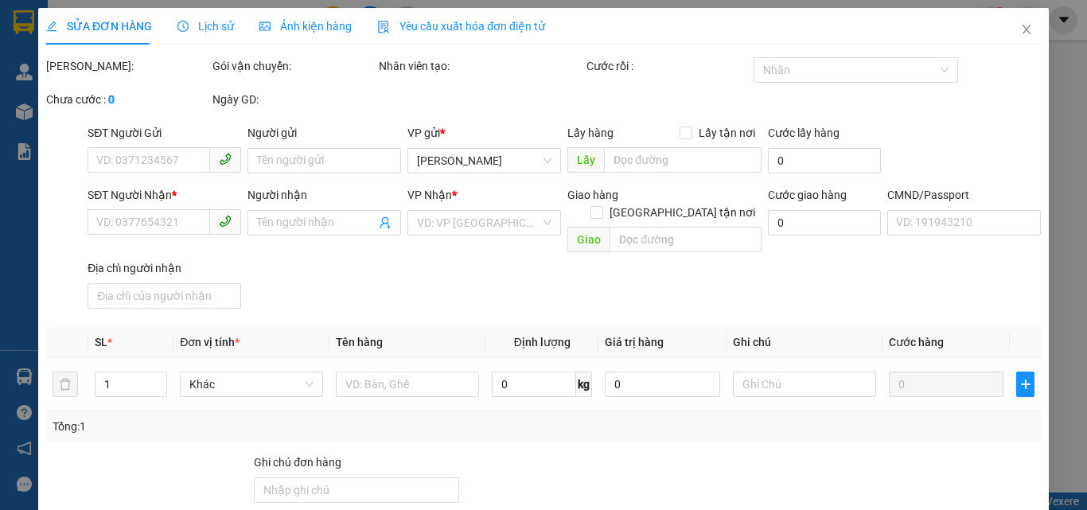
type input "80.000"
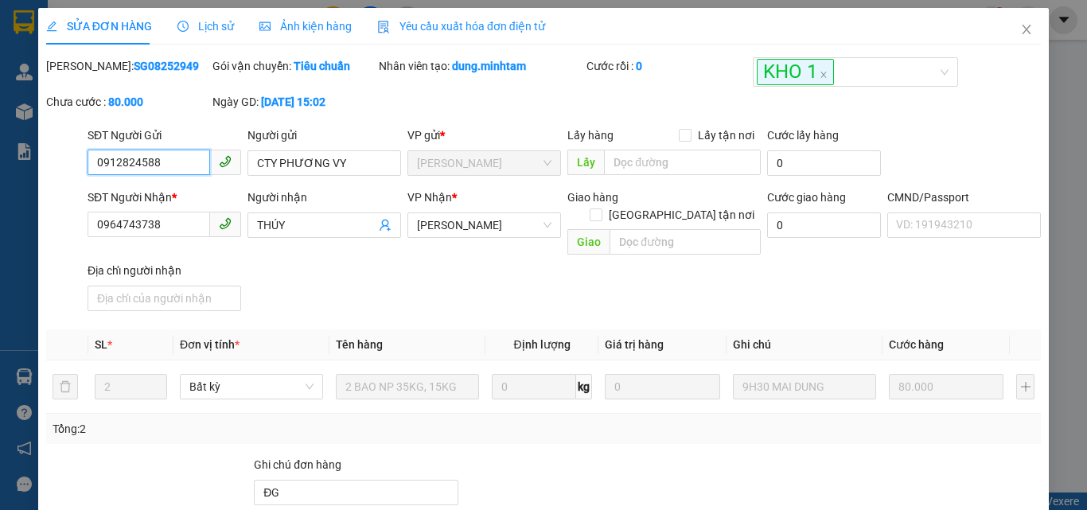
scroll to position [221, 0]
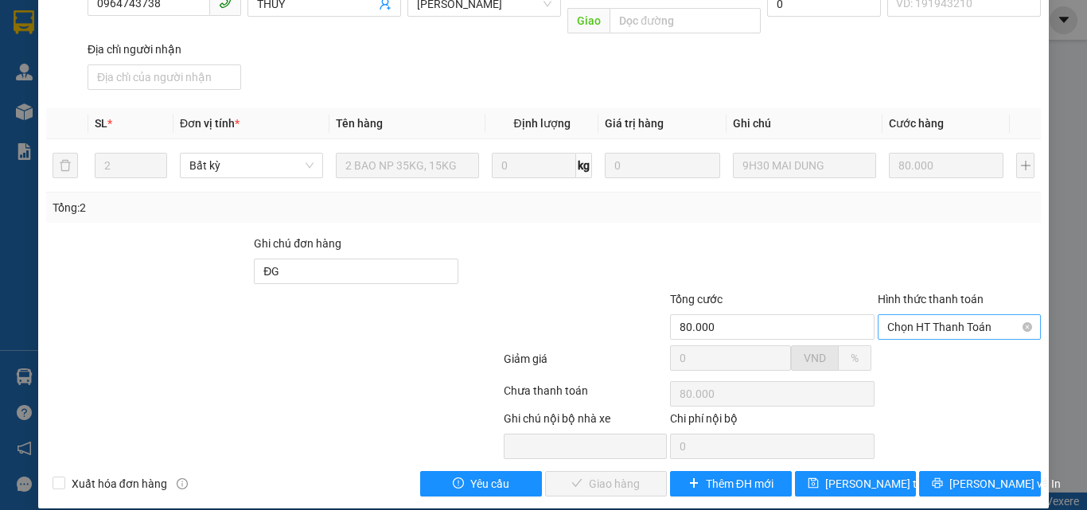
click at [909, 318] on span "Chọn HT Thanh Toán" at bounding box center [960, 327] width 144 height 24
click at [904, 342] on div "Tại văn phòng" at bounding box center [950, 342] width 142 height 18
type input "0"
click at [630, 475] on span "[PERSON_NAME] và Giao hàng" at bounding box center [652, 484] width 153 height 18
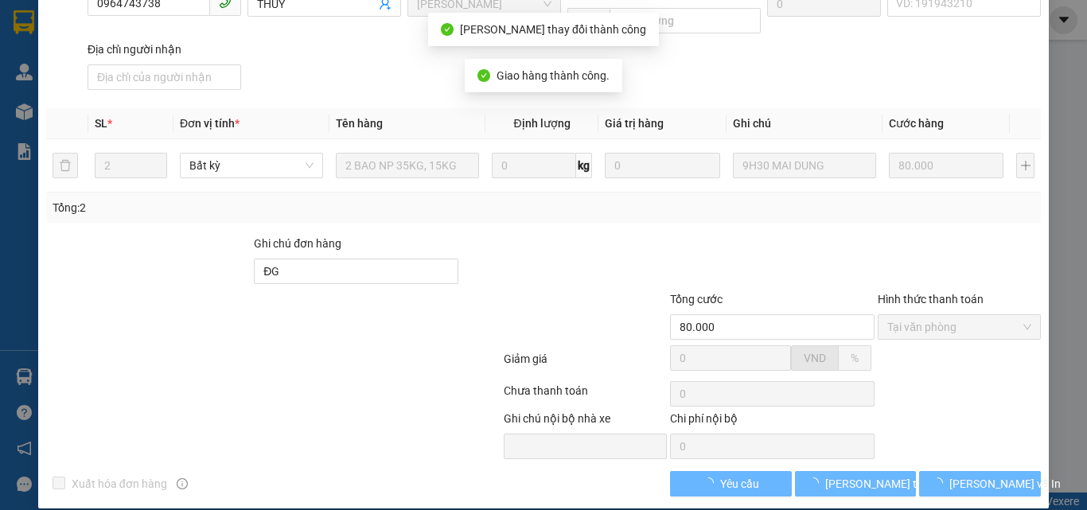
scroll to position [236, 0]
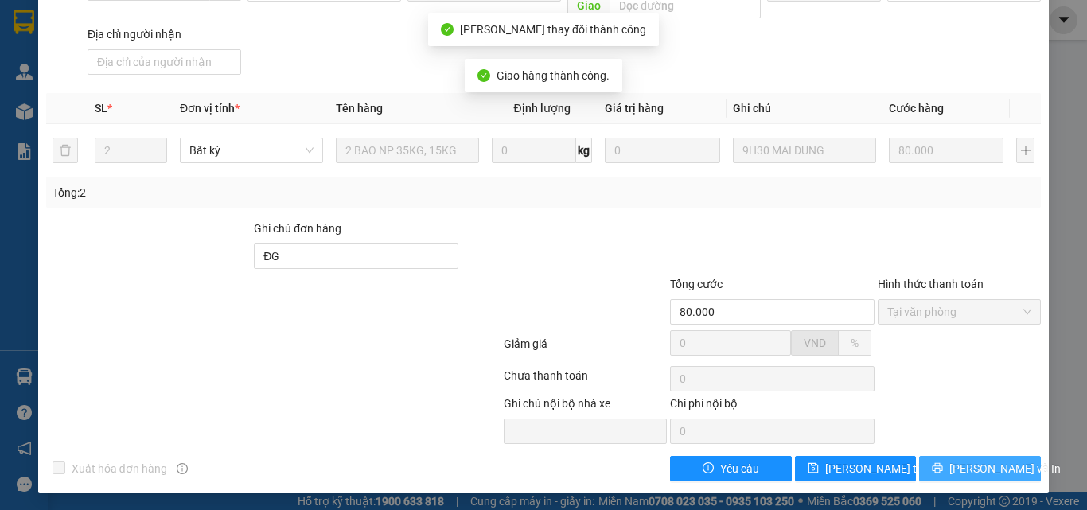
click at [928, 468] on button "[PERSON_NAME] và In" at bounding box center [980, 468] width 122 height 25
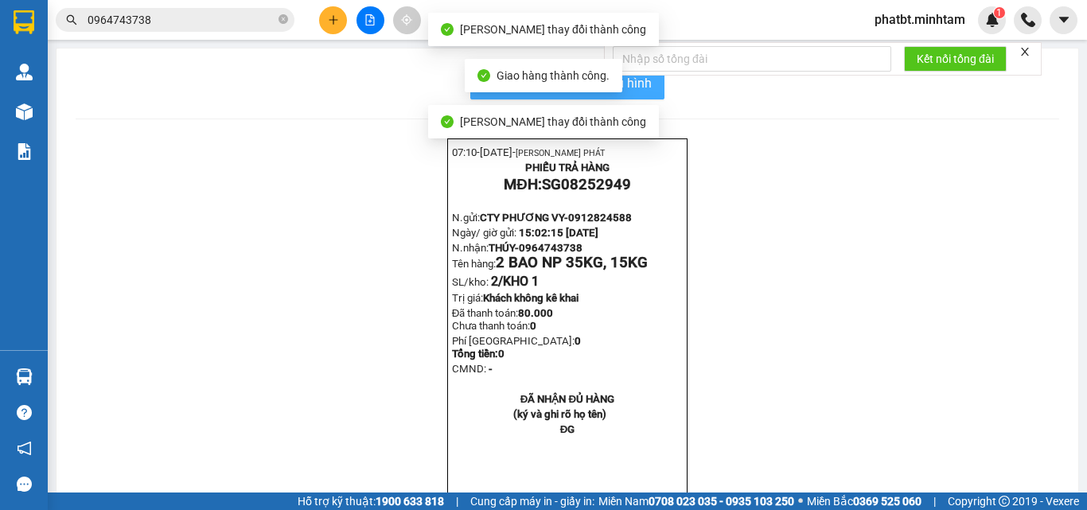
click at [639, 86] on span "In mẫu biên lai tự cấu hình" at bounding box center [577, 83] width 150 height 20
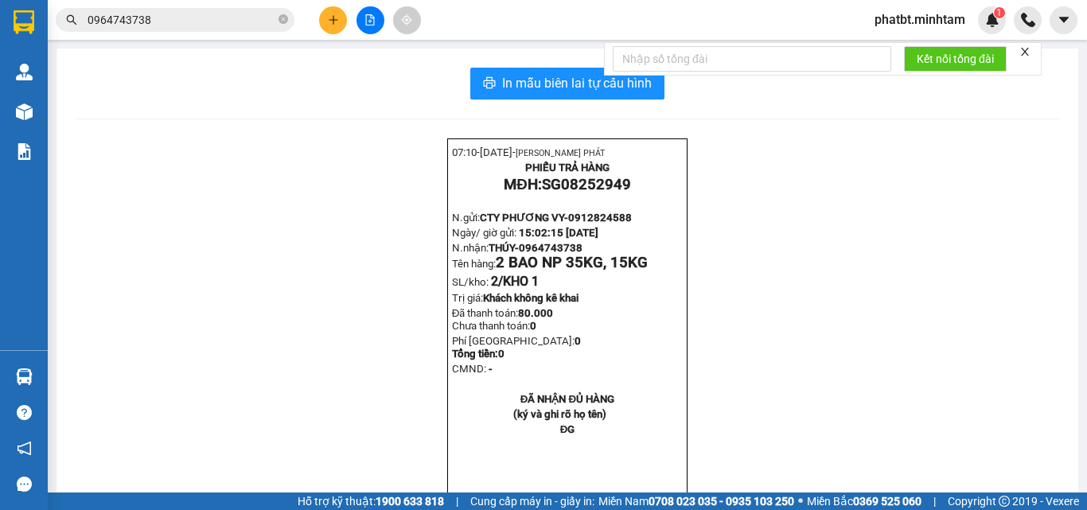
click at [327, 21] on button at bounding box center [333, 20] width 28 height 28
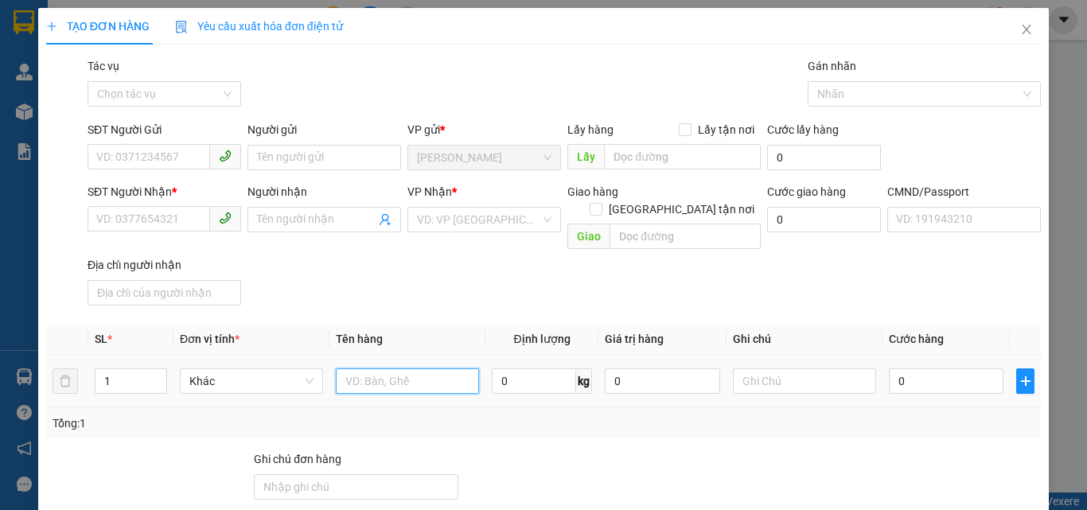
click at [366, 369] on input "text" at bounding box center [407, 381] width 143 height 25
type input "1 GIỎ ĐỆM NP 3KG (TC)"
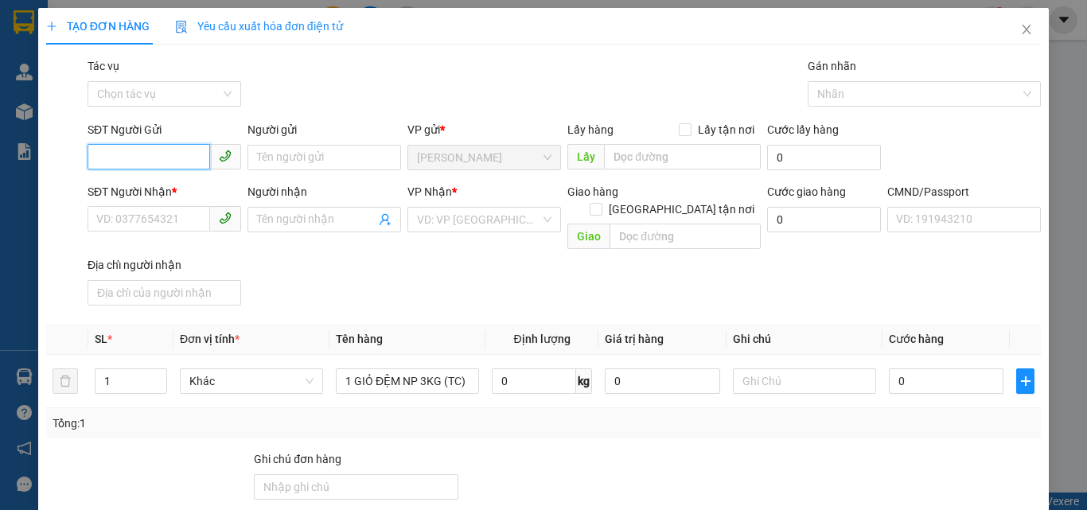
click at [146, 162] on input "SĐT Người Gửi" at bounding box center [149, 156] width 123 height 25
type input "0792423351"
click at [154, 185] on div "0792423351 - BÍCH" at bounding box center [162, 190] width 133 height 18
type input "BÍCH"
type input "0908160618"
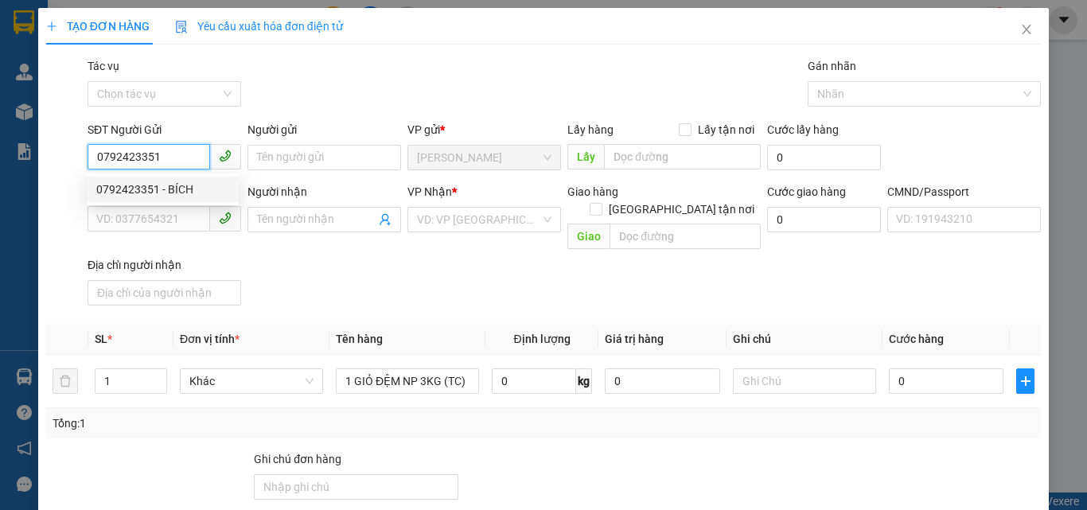
type input "BẰNG"
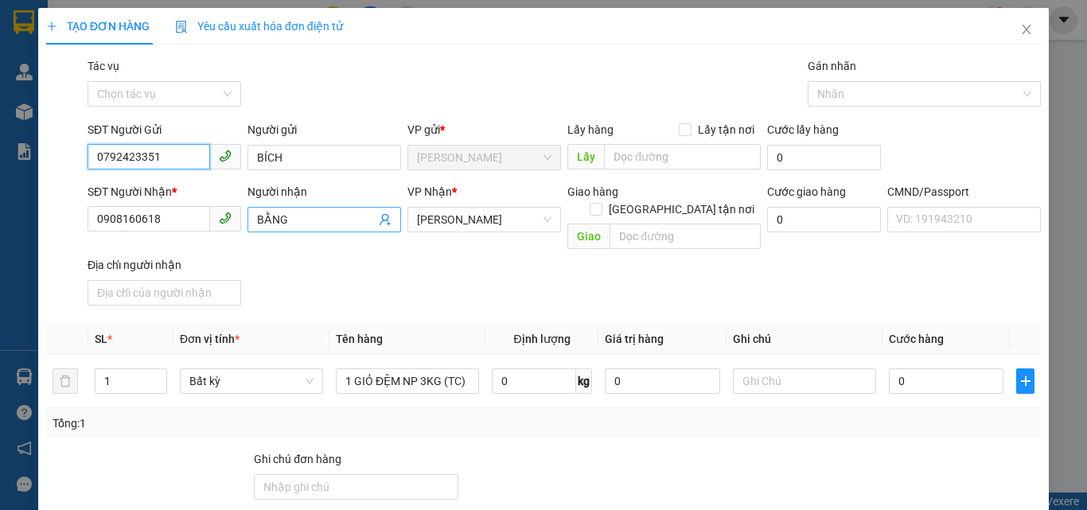
type input "0792423351"
click at [383, 221] on icon "user-add" at bounding box center [385, 220] width 10 height 12
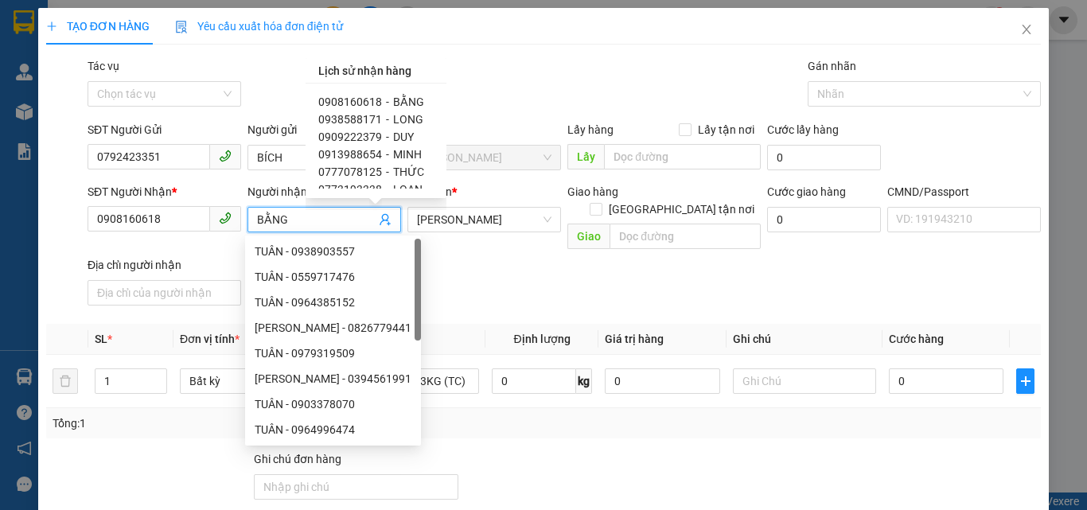
click at [365, 118] on span "0938588171" at bounding box center [350, 119] width 64 height 13
type input "0938588171"
type input "LONG"
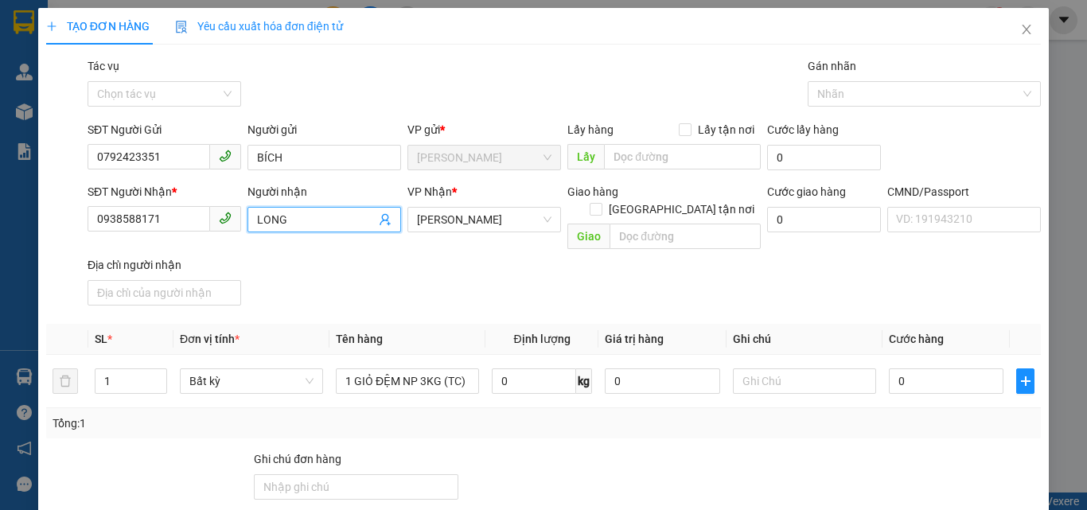
click at [458, 267] on div "SĐT Người Nhận * 0938588171 Người nhận LONG LONG VP Nhận * Hồ Chí Minh Giao hàn…" at bounding box center [564, 247] width 960 height 129
click at [758, 369] on input "text" at bounding box center [804, 381] width 143 height 25
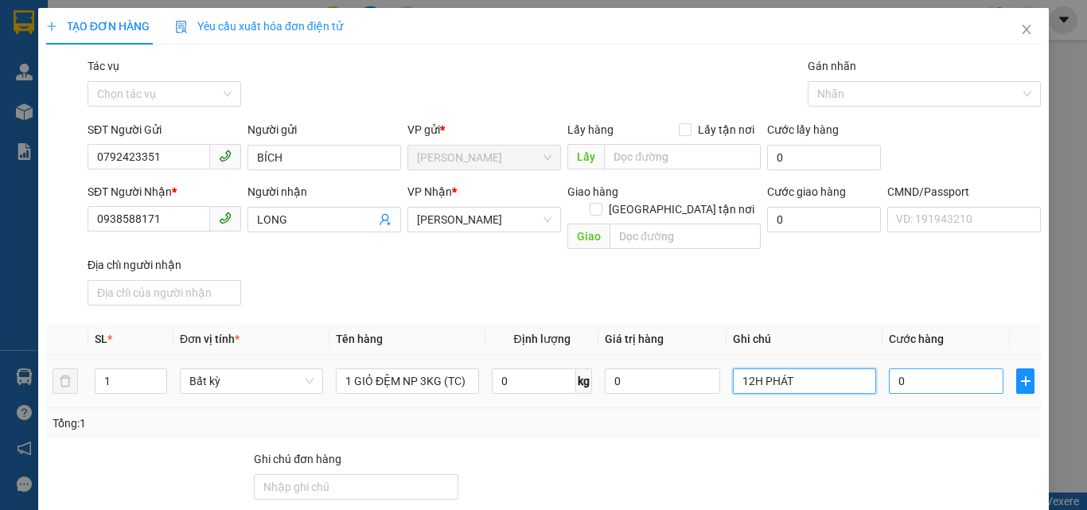
type input "12H PHÁT"
click at [946, 369] on input "0" at bounding box center [946, 381] width 115 height 25
type input "2"
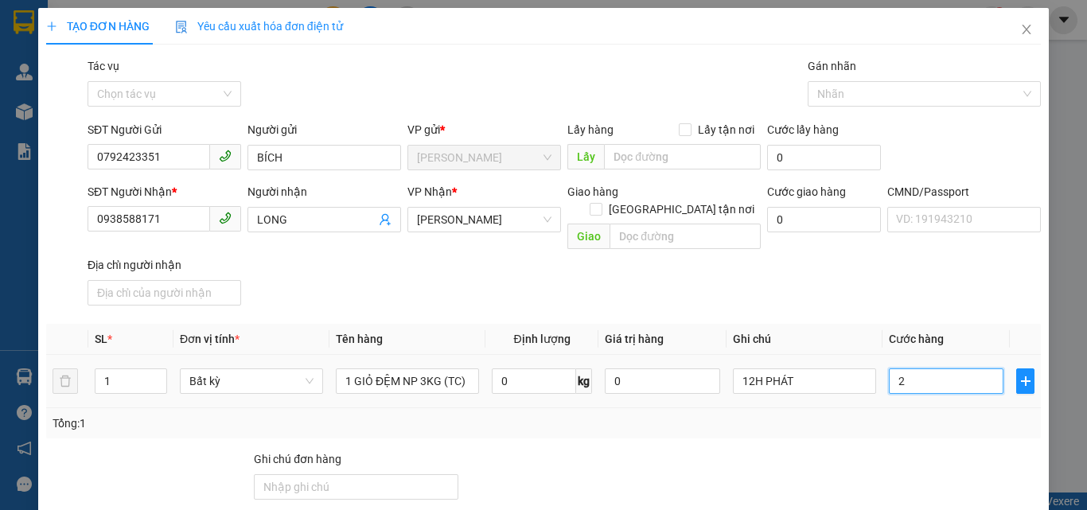
type input "20"
type input "20.000"
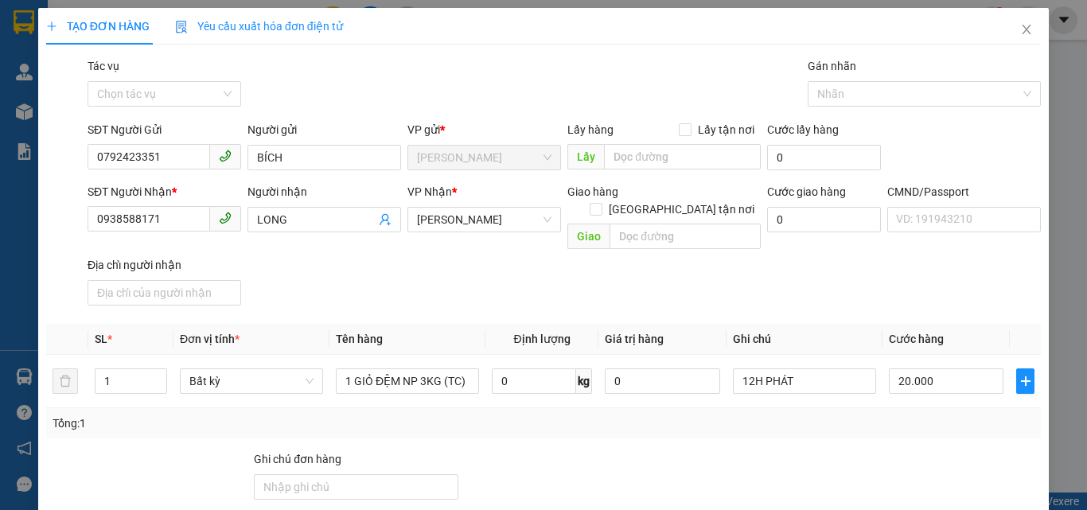
click at [882, 267] on div "SĐT Người Nhận * 0938588171 Người nhận LONG VP Nhận * Hồ Chí Minh Giao hàng Gia…" at bounding box center [564, 247] width 960 height 129
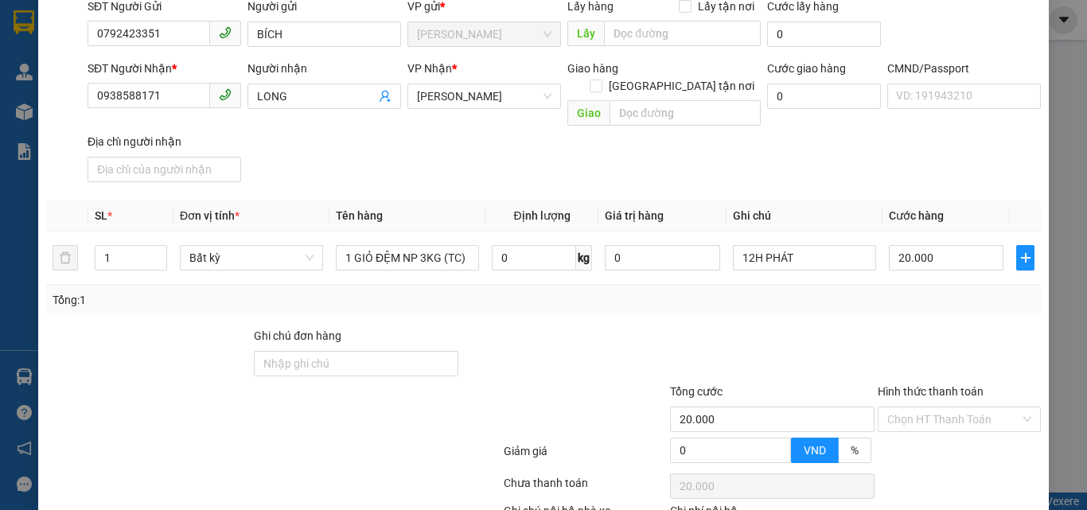
scroll to position [216, 0]
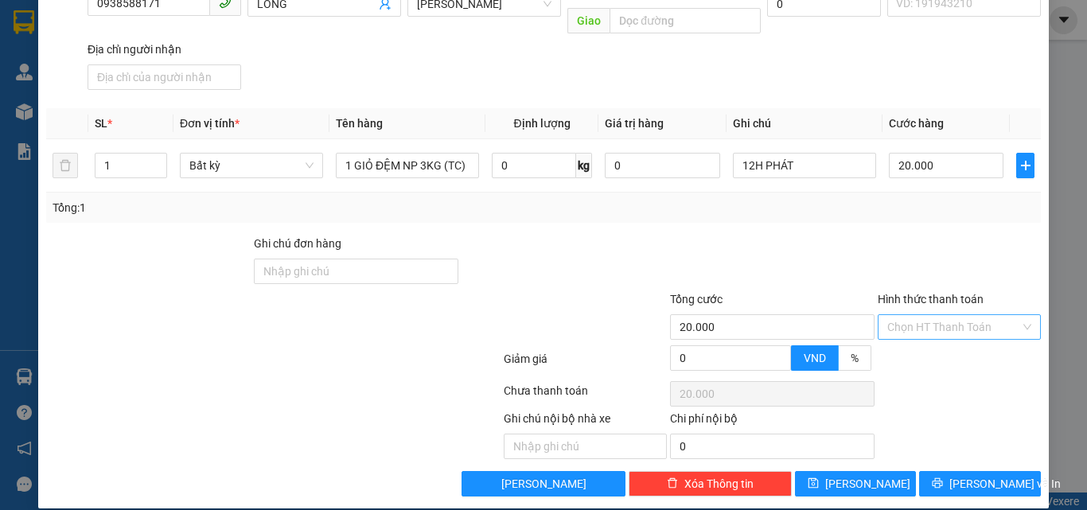
click at [914, 318] on input "Hình thức thanh toán" at bounding box center [954, 327] width 133 height 24
click at [910, 343] on div "Tại văn phòng" at bounding box center [950, 342] width 142 height 18
type input "0"
click at [876, 235] on div at bounding box center [959, 263] width 166 height 56
click at [992, 475] on span "[PERSON_NAME] và In" at bounding box center [1005, 484] width 111 height 18
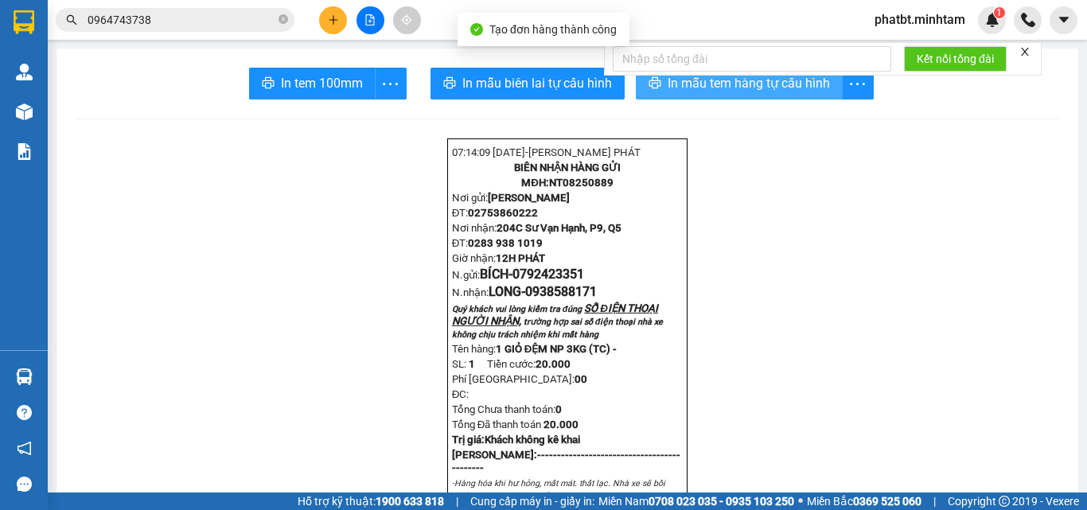
click at [705, 85] on span "In mẫu tem hàng tự cấu hình" at bounding box center [749, 83] width 162 height 20
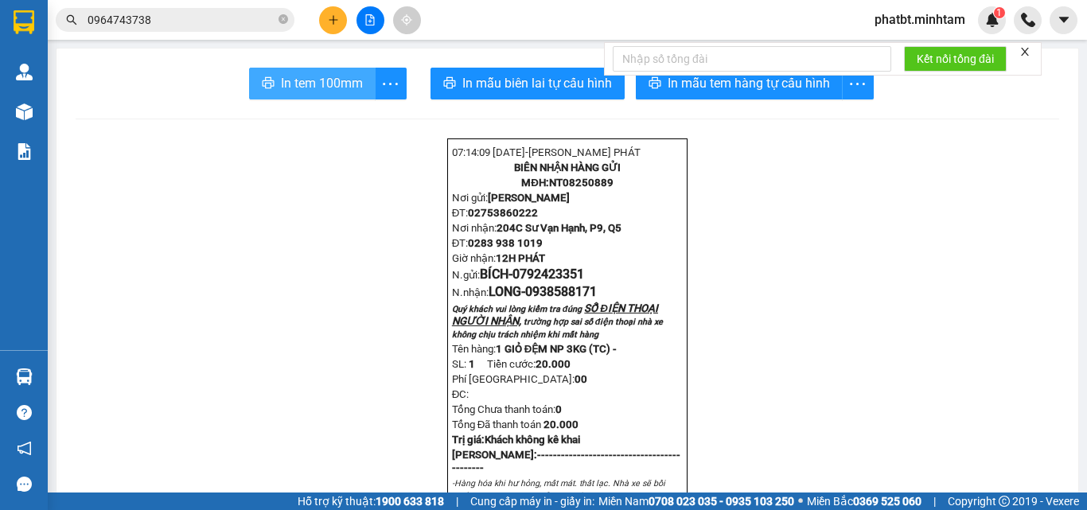
click at [344, 82] on span "In tem 100mm" at bounding box center [322, 83] width 82 height 20
click at [333, 24] on icon "plus" at bounding box center [333, 19] width 11 height 11
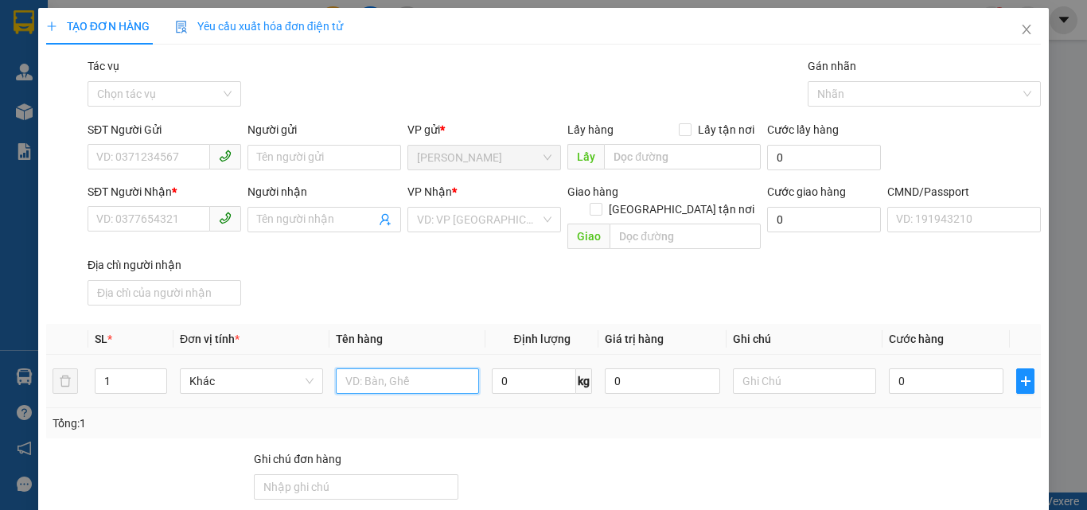
click at [400, 369] on input "text" at bounding box center [407, 381] width 143 height 25
type input "1 XỐP TRẮNG NP 6KG (ĐA)"
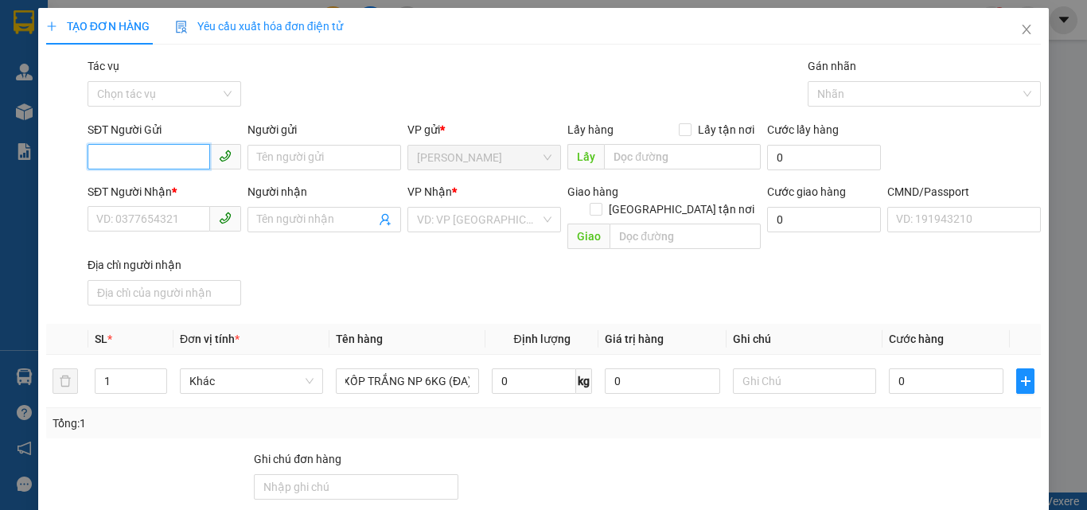
click at [98, 158] on input "SĐT Người Gửi" at bounding box center [149, 156] width 123 height 25
click at [127, 187] on div "0972794072 - HOA" at bounding box center [162, 190] width 133 height 18
type input "0972794072"
type input "HOA"
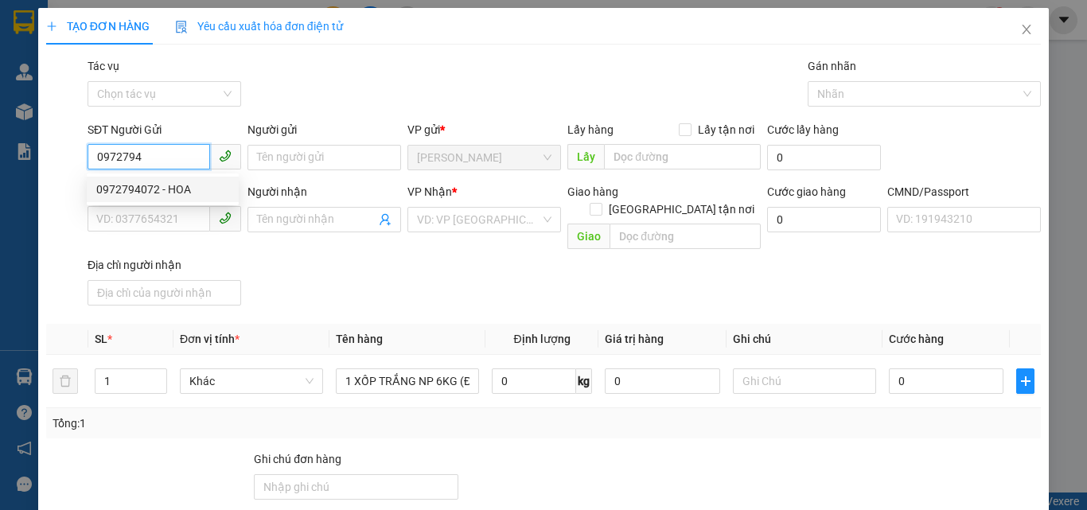
type input "0789775909"
type input "BÌNH"
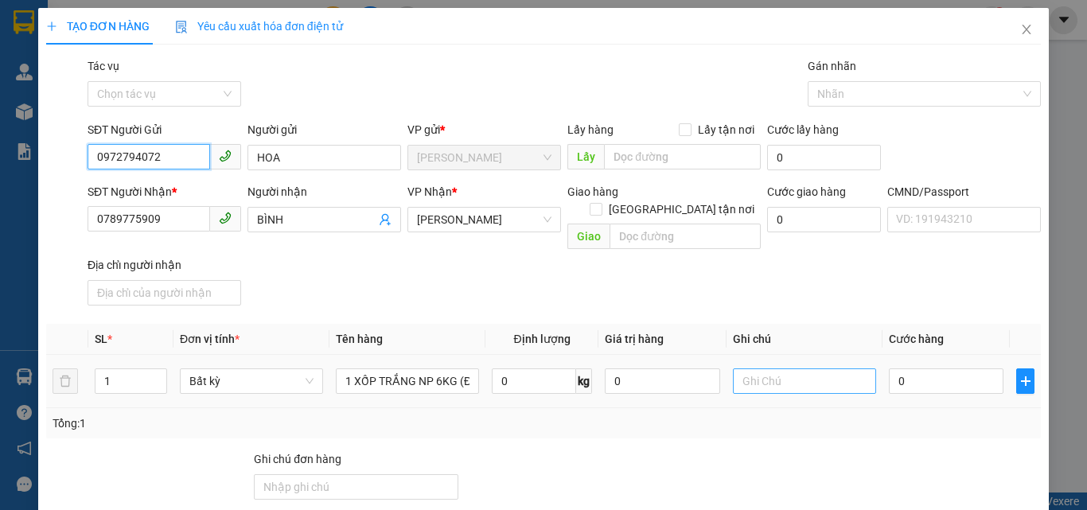
type input "0972794072"
click at [766, 369] on input "text" at bounding box center [804, 381] width 143 height 25
type input "12H PHÁT"
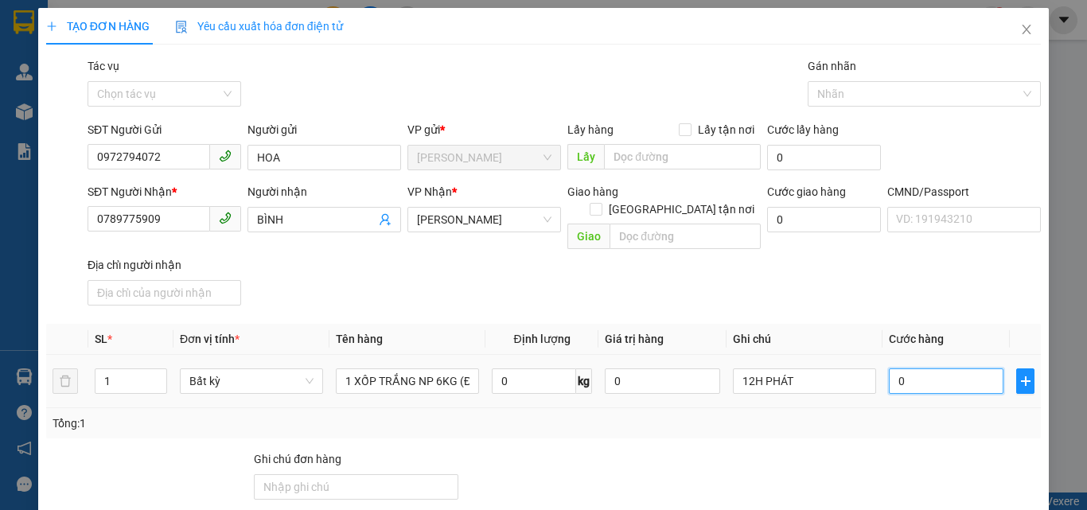
click at [945, 369] on input "0" at bounding box center [946, 381] width 115 height 25
type input "2"
type input "25"
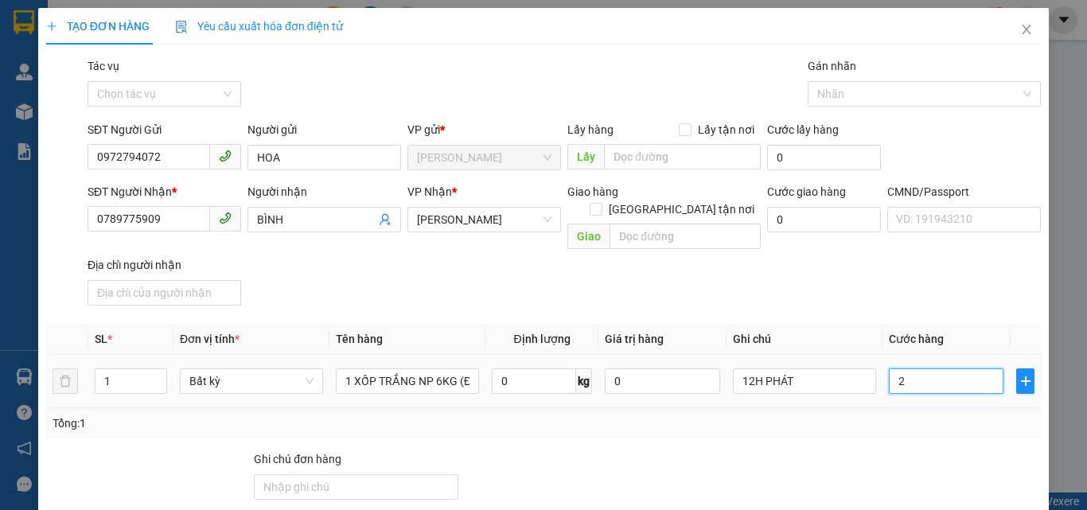
type input "25"
type input "25.000"
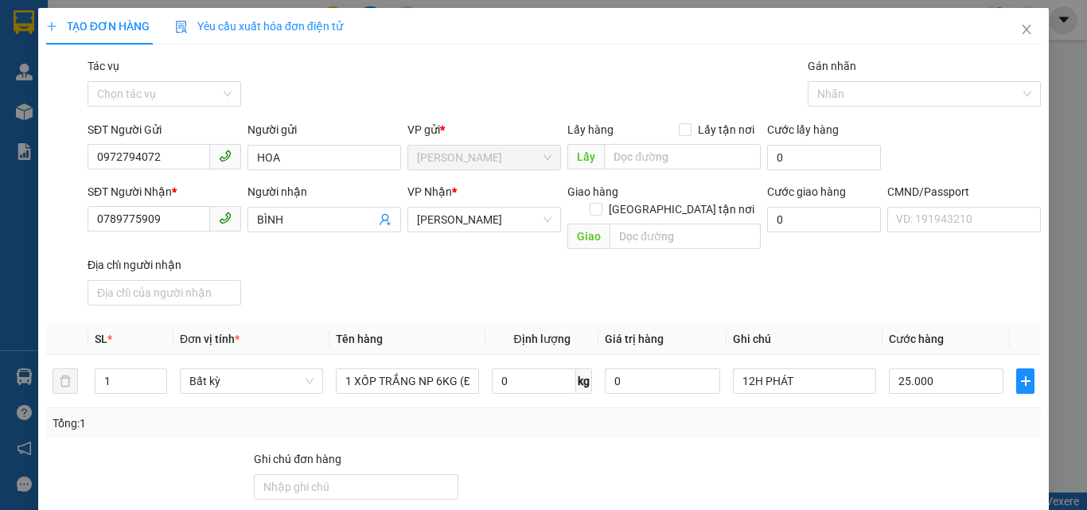
click at [814, 265] on div "SĐT Người Nhận * 0789775909 Người nhận BÌNH VP Nhận * Hồ Chí Minh Giao hàng Gia…" at bounding box center [564, 247] width 960 height 129
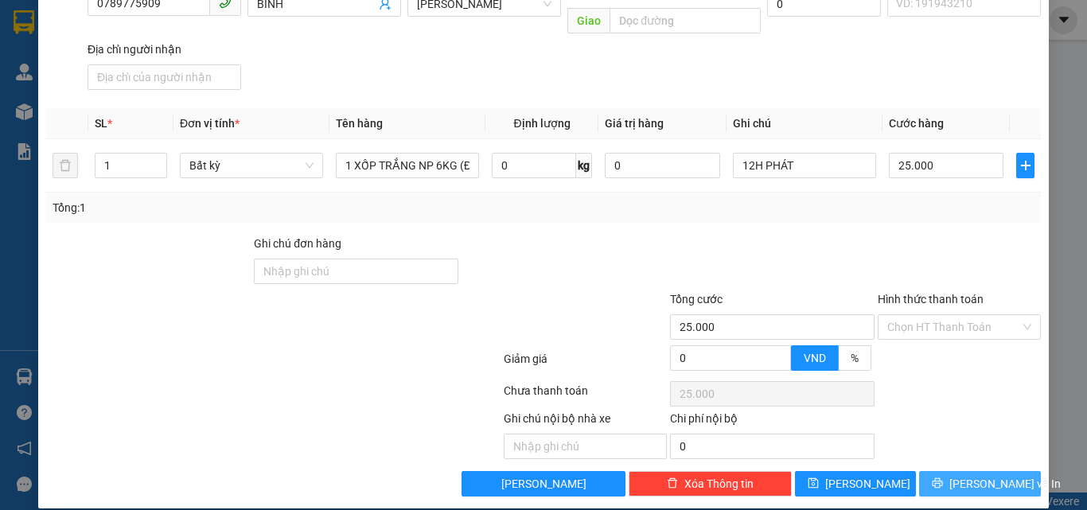
click at [940, 478] on icon "printer" at bounding box center [937, 483] width 11 height 11
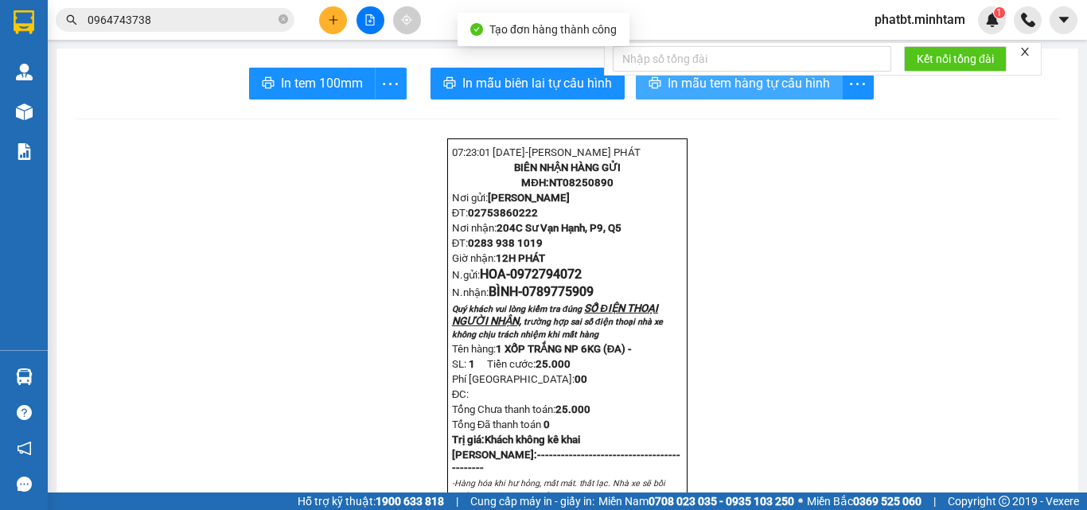
click at [707, 85] on span "In mẫu tem hàng tự cấu hình" at bounding box center [749, 83] width 162 height 20
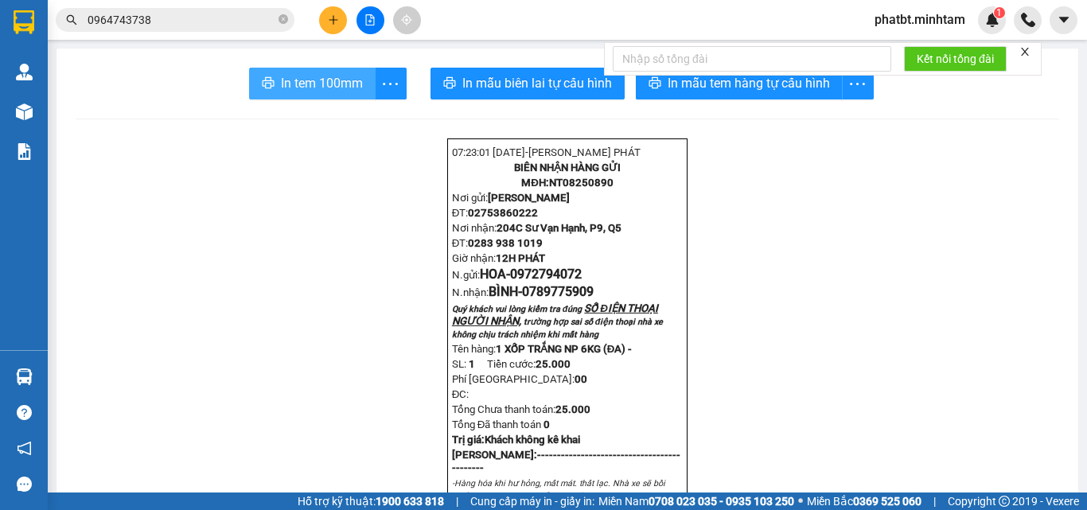
click at [335, 76] on span "In tem 100mm" at bounding box center [322, 83] width 82 height 20
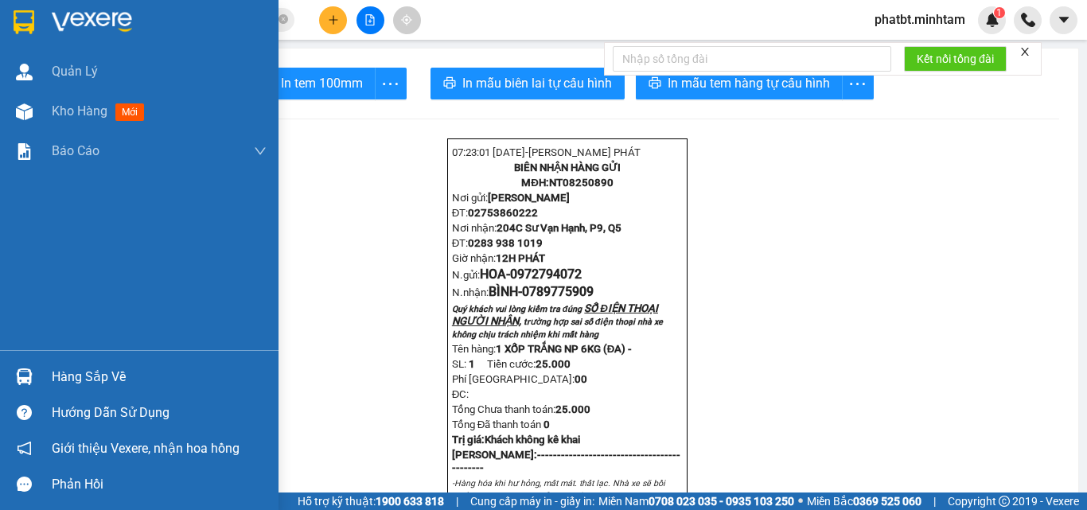
click at [74, 385] on div "Hàng sắp về" at bounding box center [159, 377] width 215 height 24
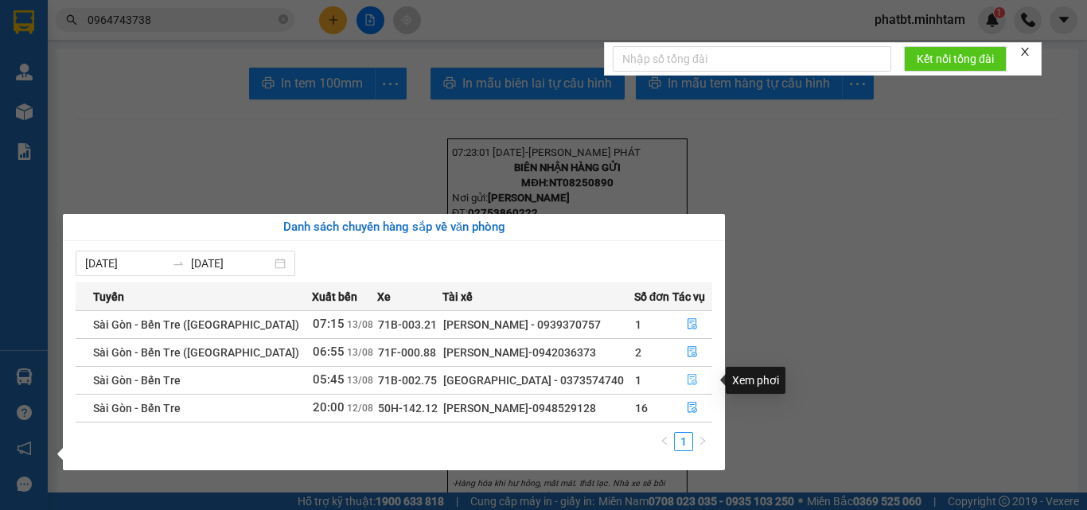
click at [681, 378] on button "button" at bounding box center [692, 380] width 39 height 25
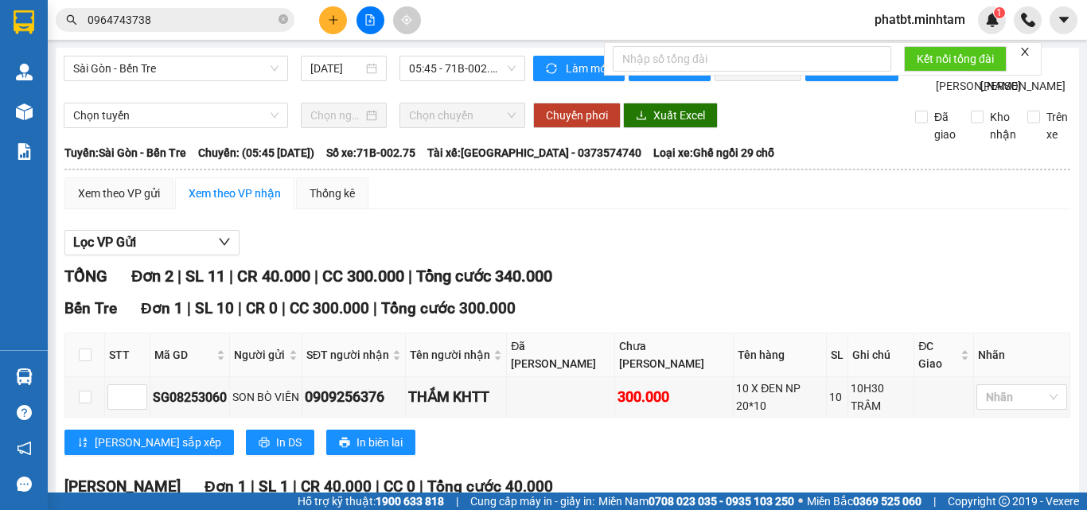
scroll to position [193, 0]
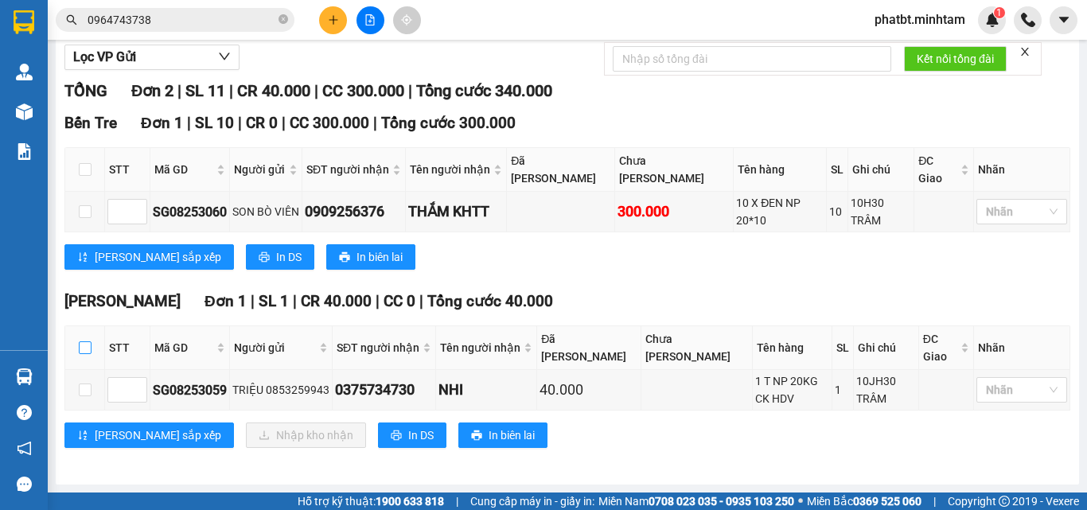
click at [87, 345] on input "checkbox" at bounding box center [85, 348] width 13 height 13
checkbox input "true"
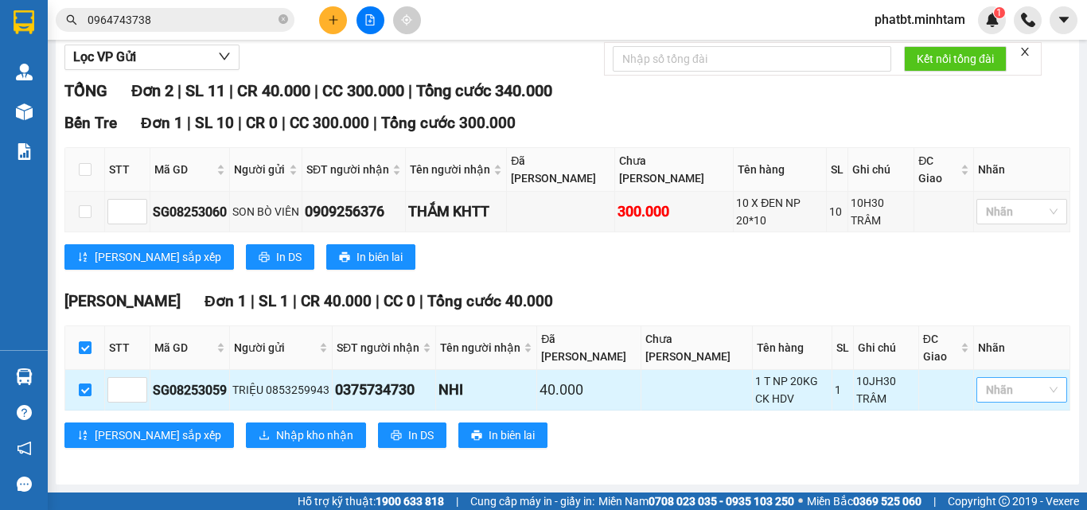
click at [993, 392] on div at bounding box center [1014, 390] width 67 height 19
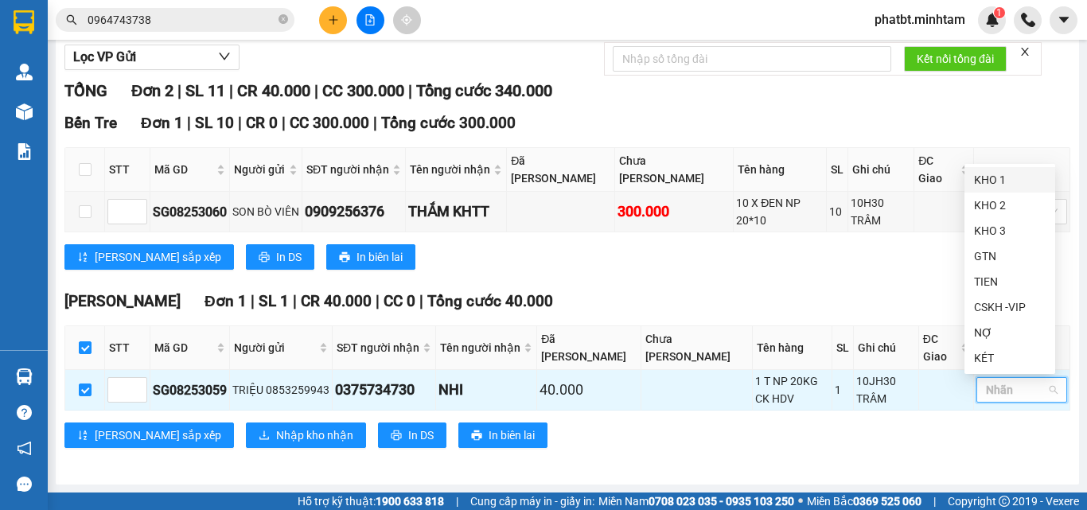
drag, startPoint x: 994, startPoint y: 183, endPoint x: 714, endPoint y: 303, distance: 303.9
click at [993, 183] on div "KHO 1" at bounding box center [1010, 180] width 72 height 18
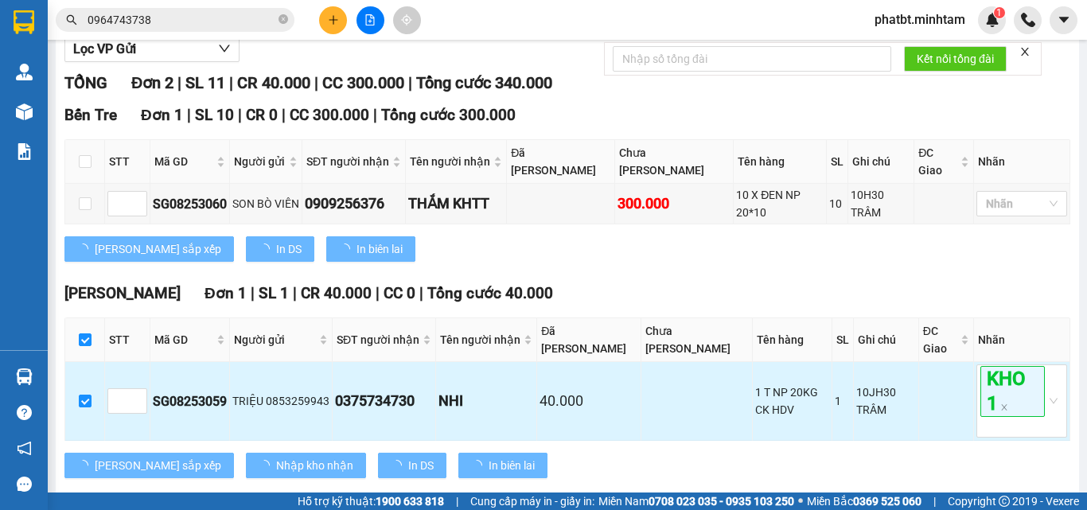
drag, startPoint x: 564, startPoint y: 273, endPoint x: 267, endPoint y: 379, distance: 316.0
click at [556, 274] on div "Bến Tre Đơn 1 | SL 10 | CR 0 | CC 300.000 | Tổng cước 300.000 STT Mã GD Người …" at bounding box center [567, 188] width 1006 height 170
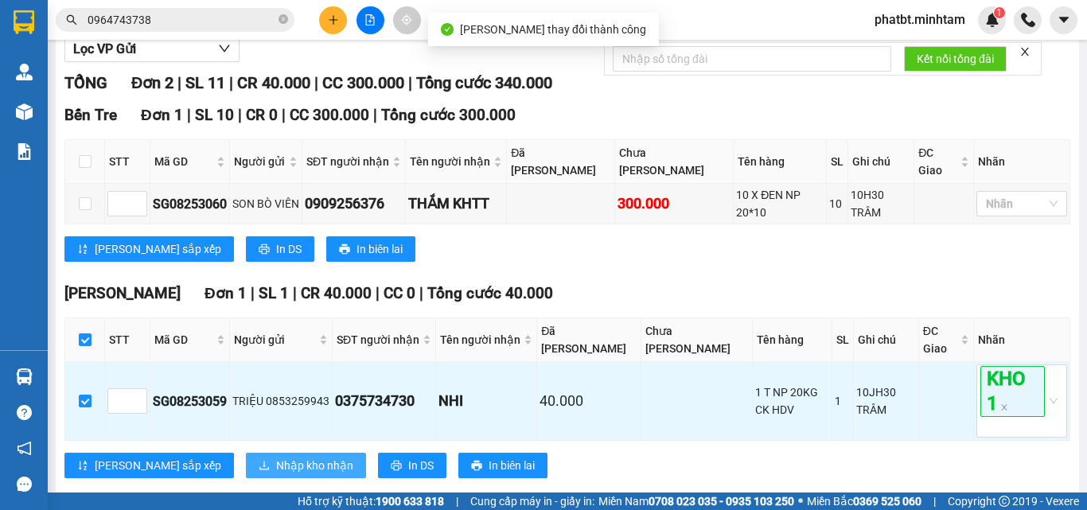
click at [276, 472] on span "Nhập kho nhận" at bounding box center [314, 466] width 77 height 18
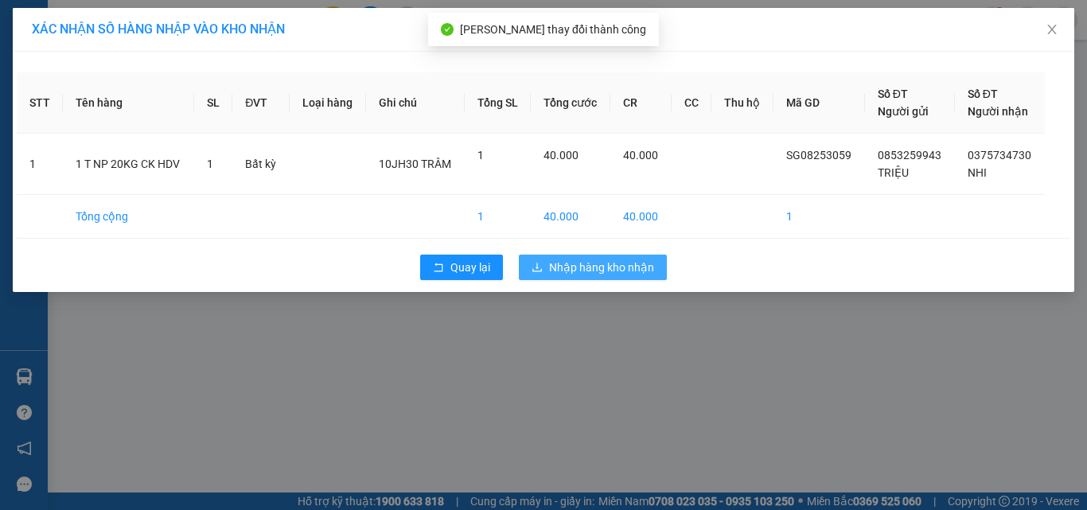
click at [567, 258] on button "Nhập hàng kho nhận" at bounding box center [593, 267] width 148 height 25
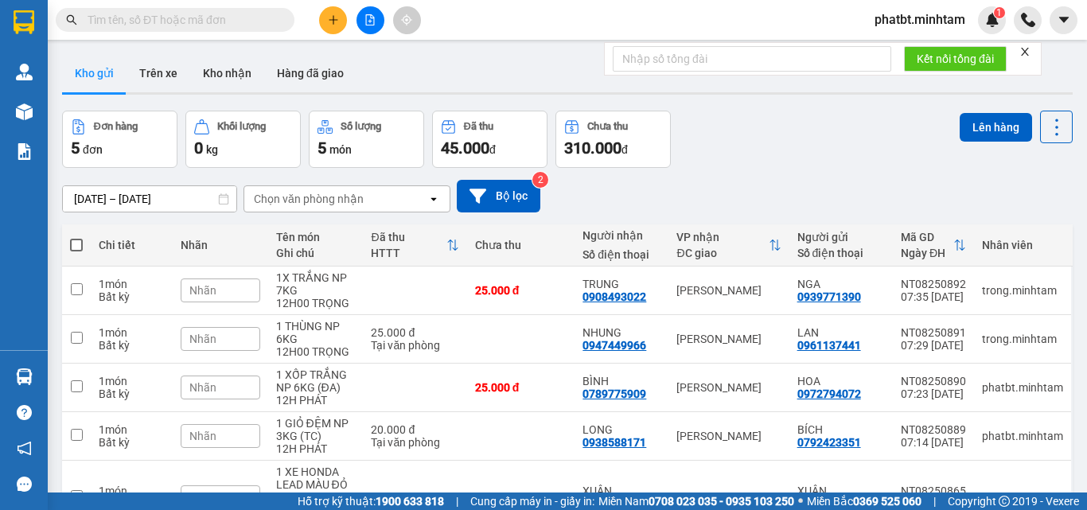
click at [82, 248] on span at bounding box center [76, 245] width 13 height 13
click at [76, 237] on input "checkbox" at bounding box center [76, 237] width 0 height 0
checkbox input "true"
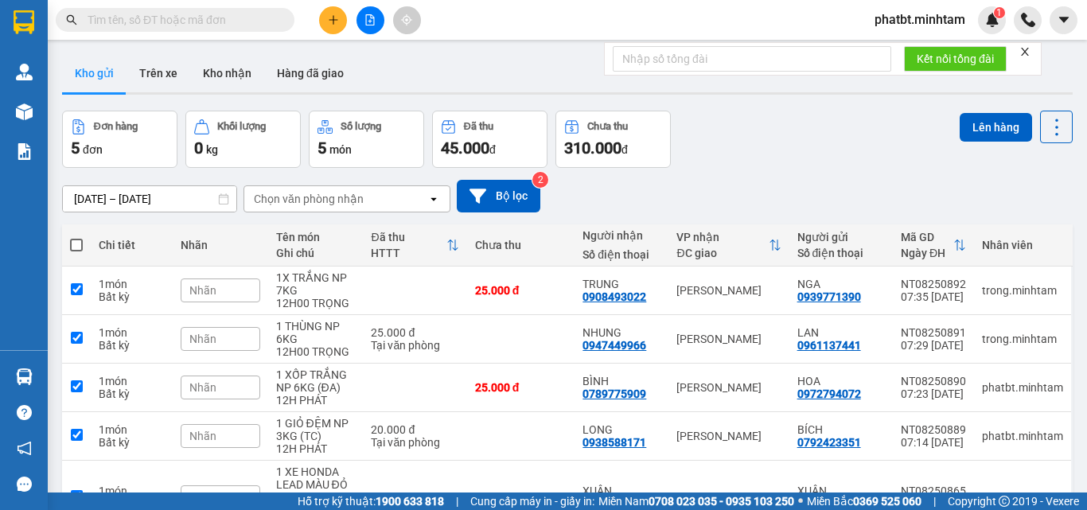
checkbox input "true"
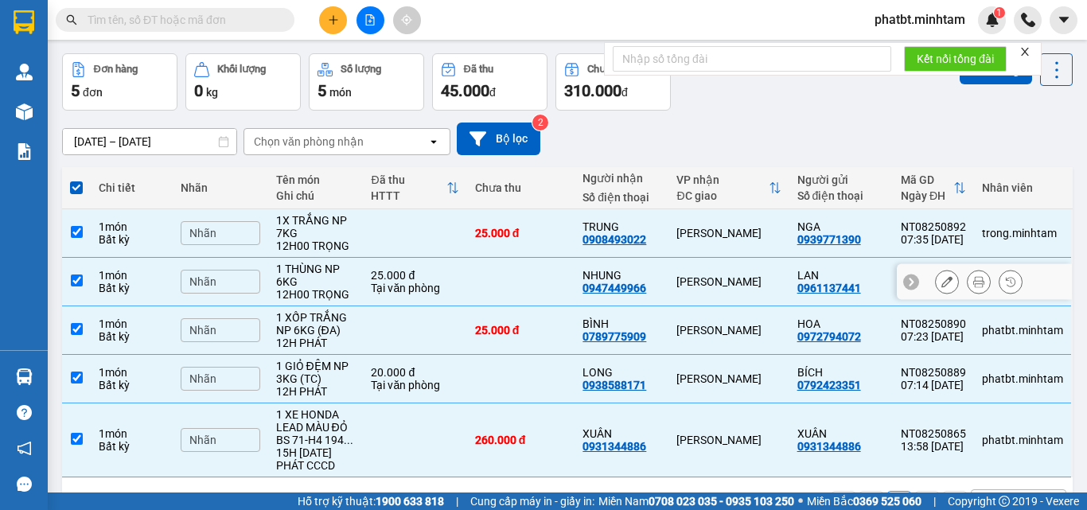
scroll to position [107, 0]
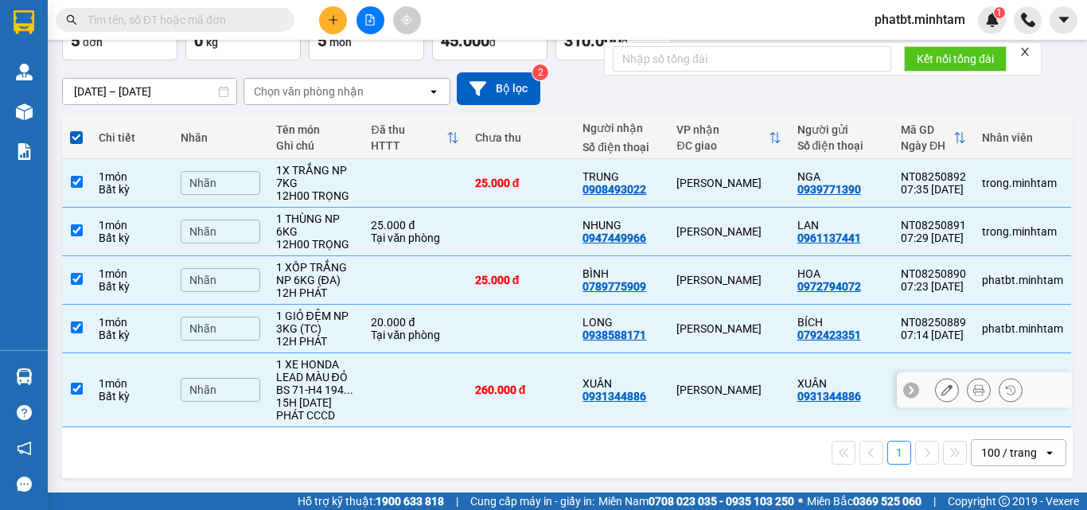
click at [418, 393] on td at bounding box center [414, 390] width 103 height 74
checkbox input "false"
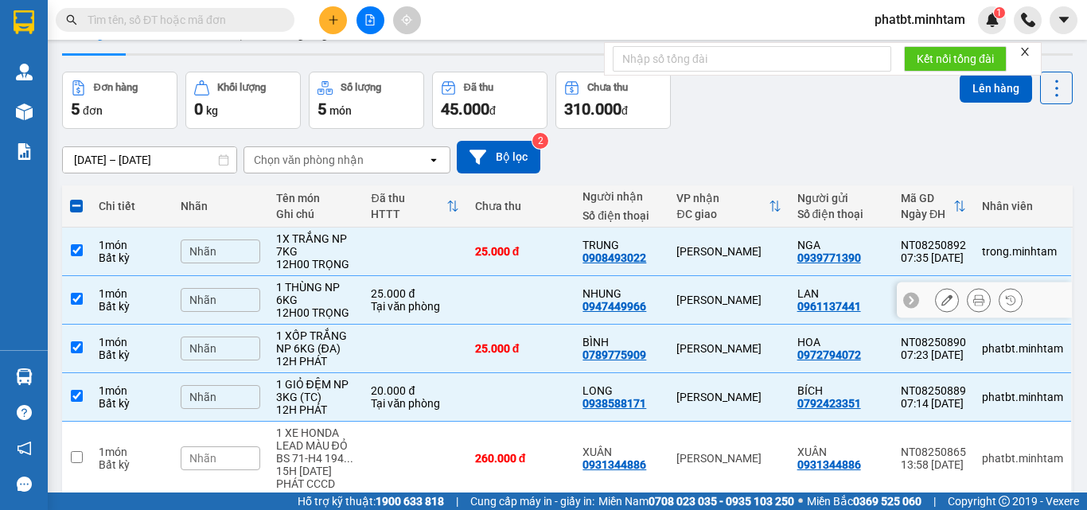
scroll to position [0, 0]
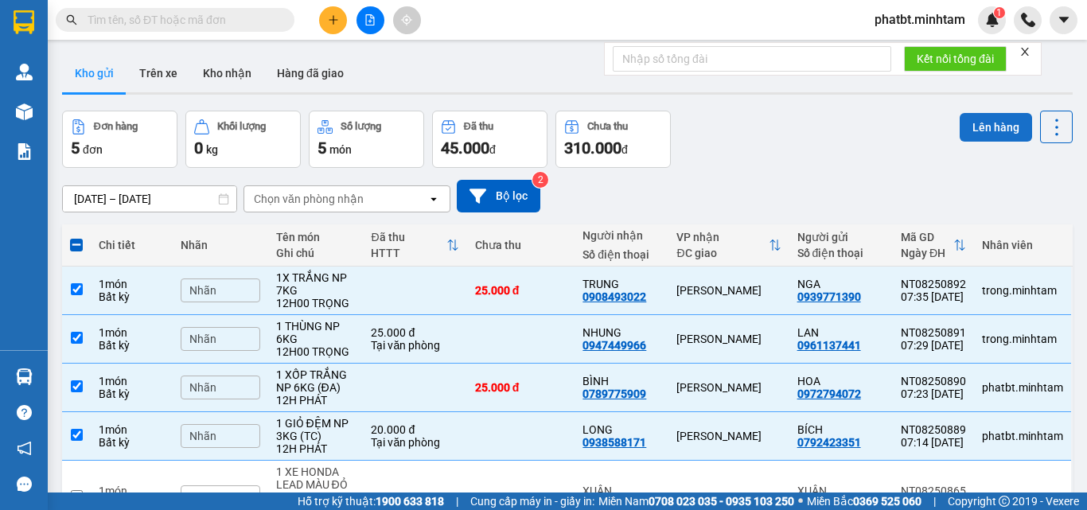
click at [960, 125] on button "Lên hàng" at bounding box center [996, 127] width 72 height 29
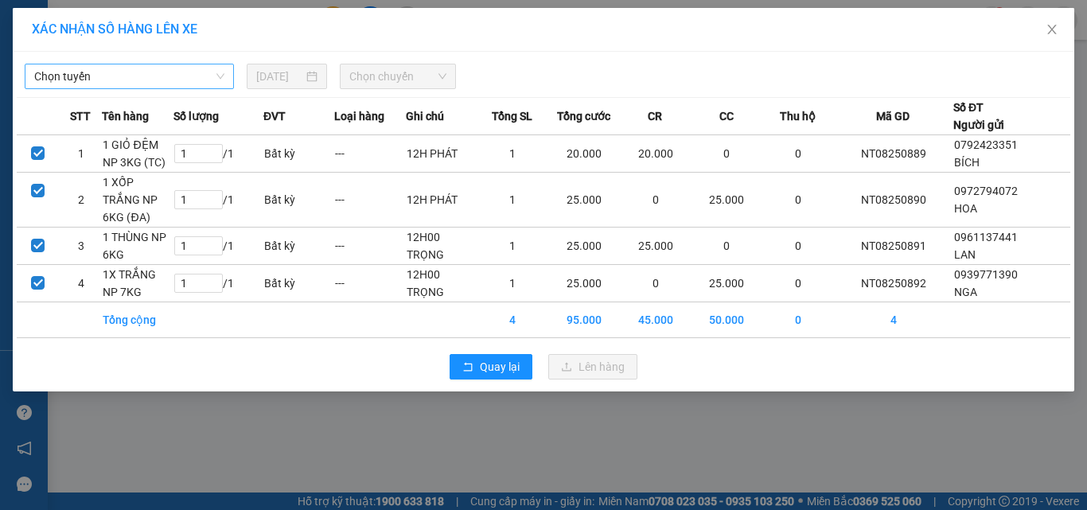
click at [153, 72] on span "Chọn tuyến" at bounding box center [129, 76] width 190 height 24
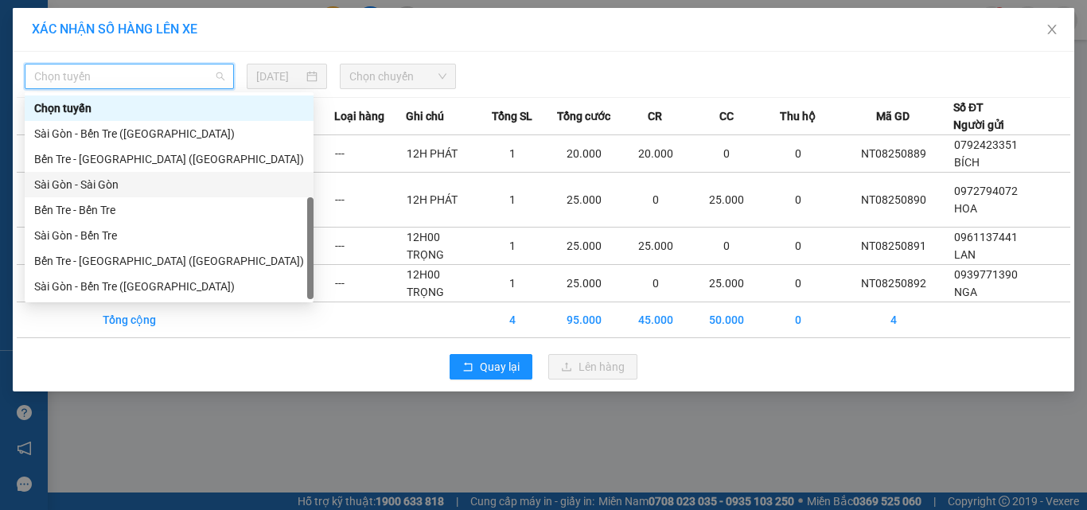
scroll to position [25, 0]
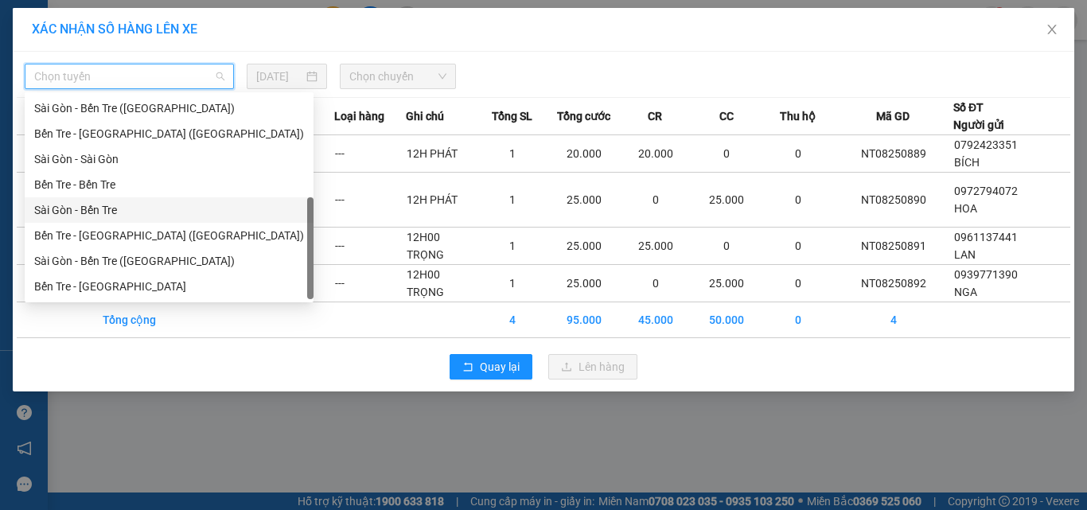
click at [95, 214] on div "Sài Gòn - Bến Tre" at bounding box center [169, 210] width 270 height 18
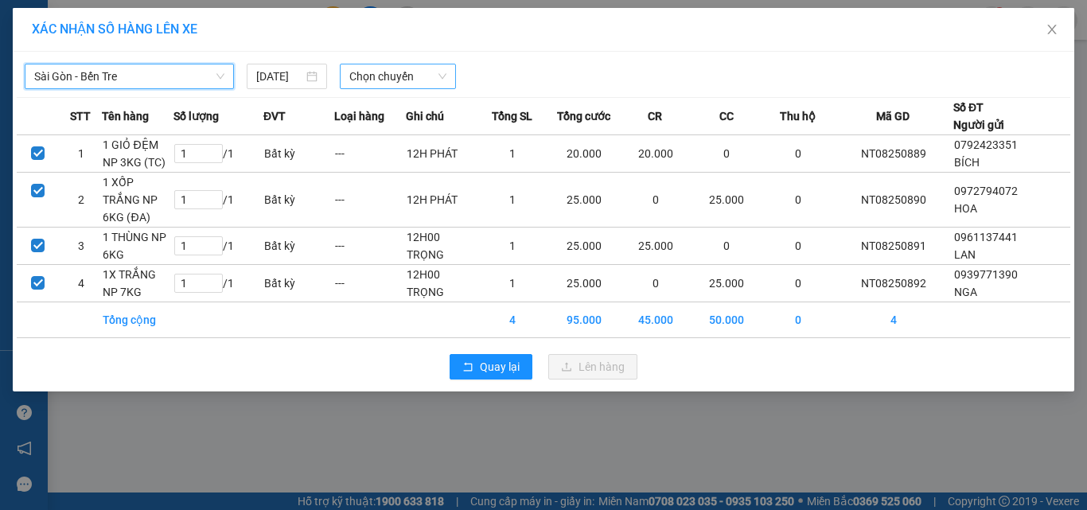
click at [381, 80] on span "Chọn chuyến" at bounding box center [398, 76] width 98 height 24
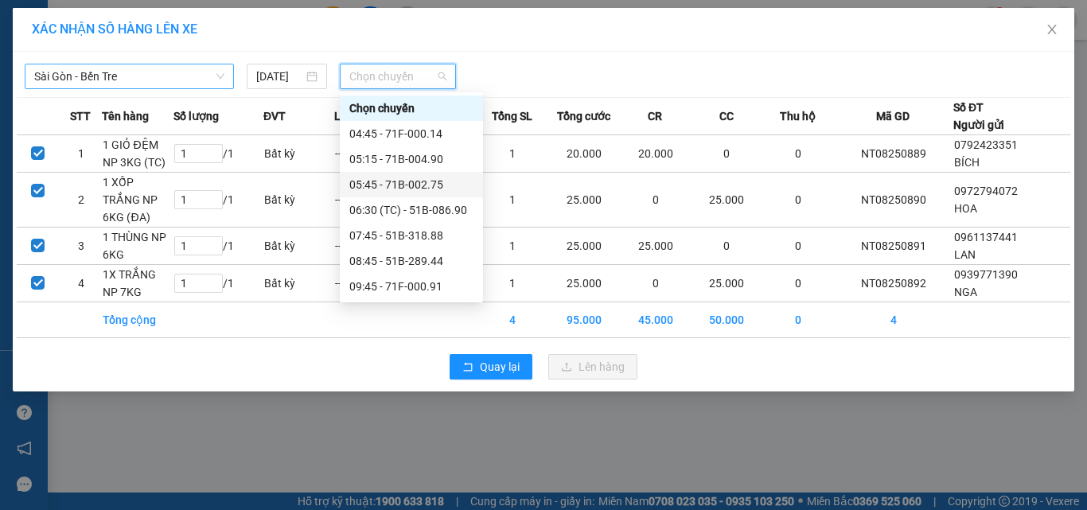
click at [145, 70] on span "Sài Gòn - Bến Tre" at bounding box center [129, 76] width 190 height 24
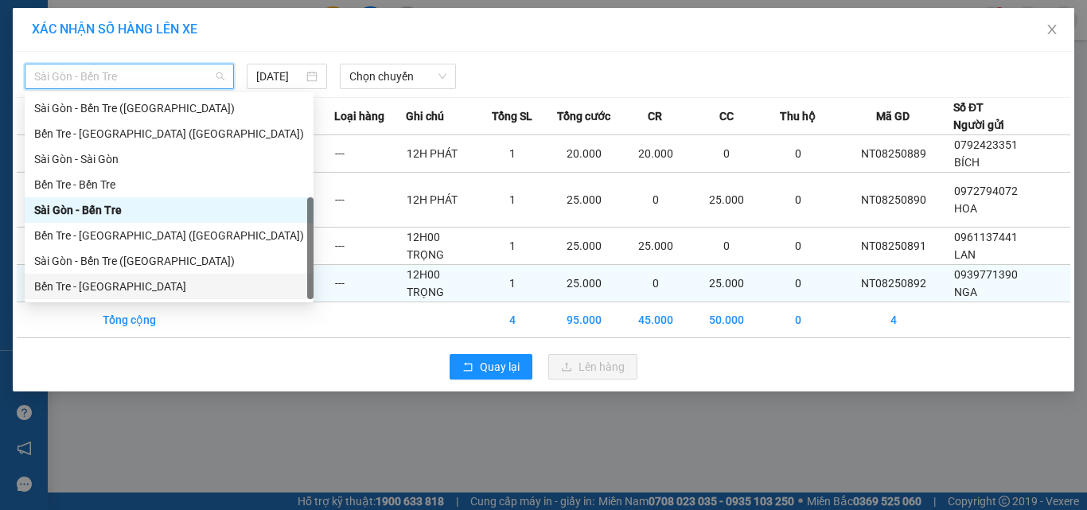
click at [110, 279] on div "Bến Tre - [GEOGRAPHIC_DATA]" at bounding box center [169, 287] width 270 height 18
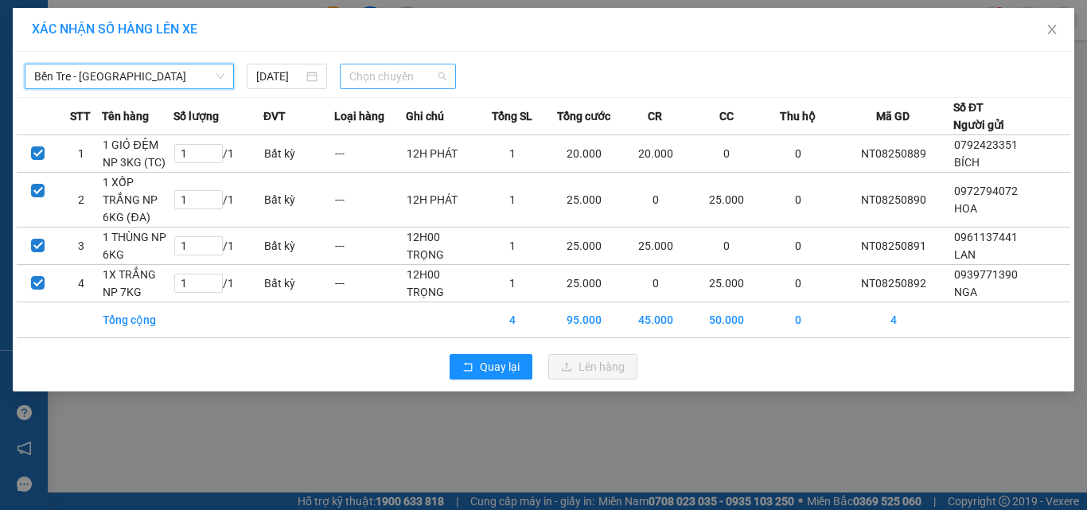
click at [367, 78] on span "Chọn chuyến" at bounding box center [398, 76] width 98 height 24
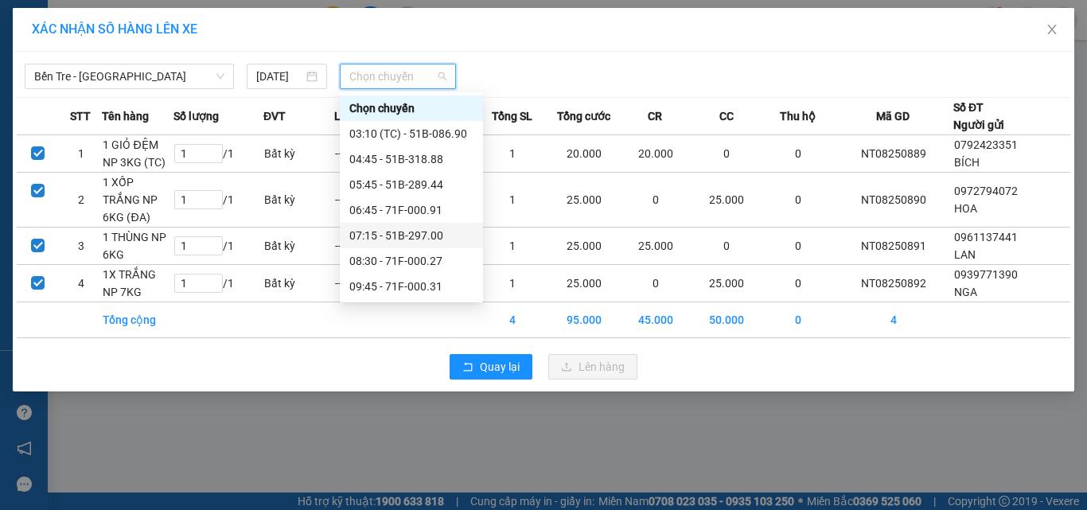
click at [399, 236] on div "07:15 - 51B-297.00" at bounding box center [411, 236] width 124 height 18
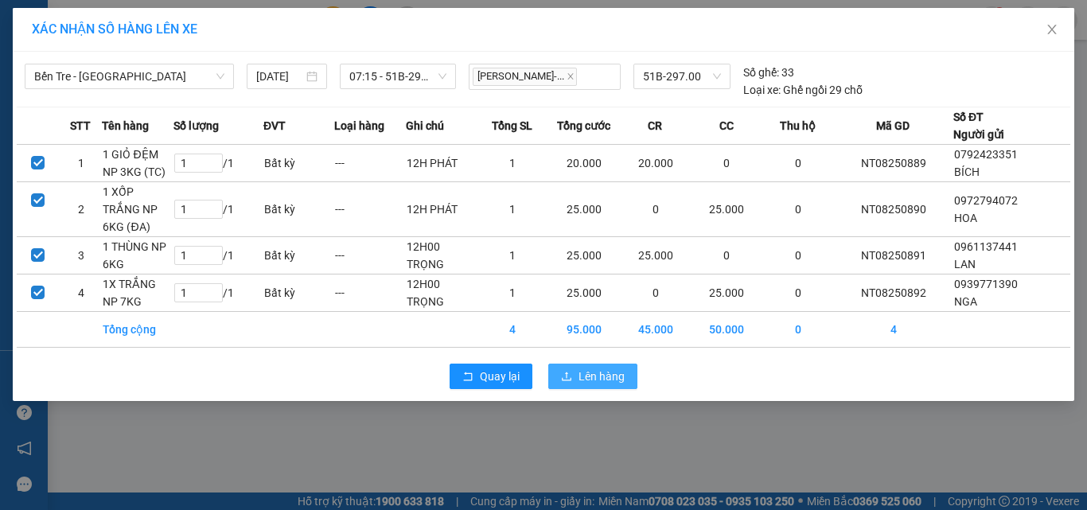
click at [607, 385] on span "Lên hàng" at bounding box center [602, 377] width 46 height 18
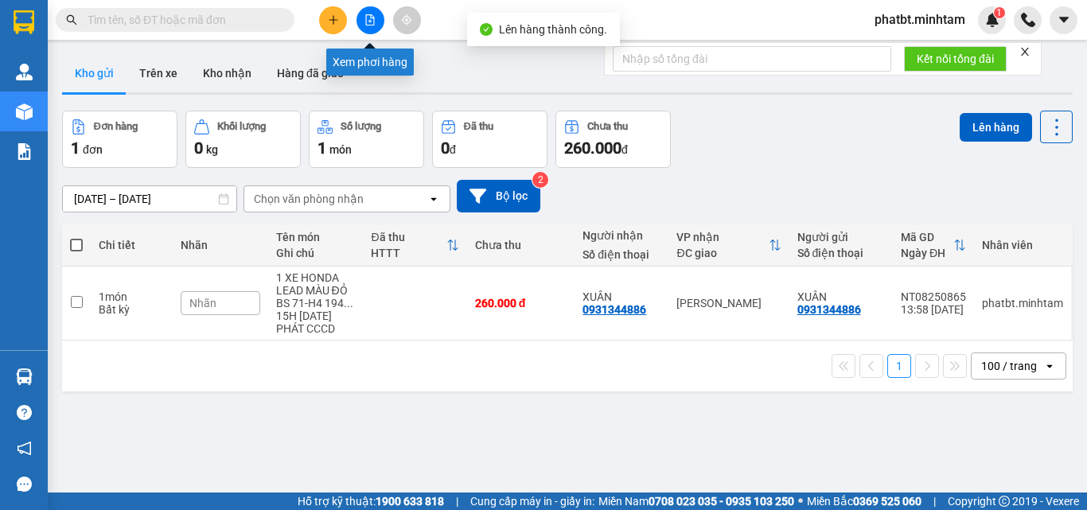
click at [375, 20] on icon "file-add" at bounding box center [370, 19] width 11 height 11
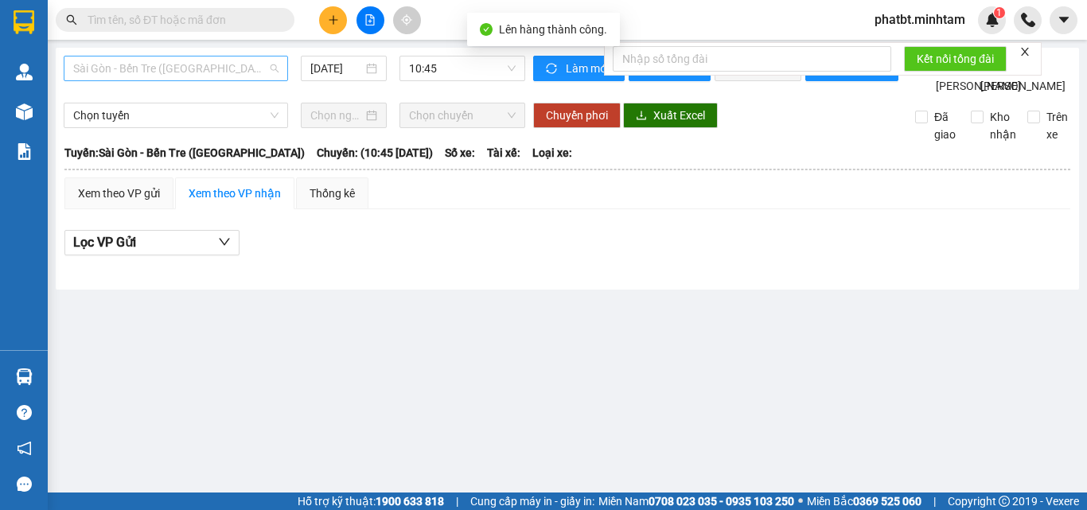
click at [168, 71] on span "Sài Gòn - Bến Tre ([GEOGRAPHIC_DATA])" at bounding box center [175, 69] width 205 height 24
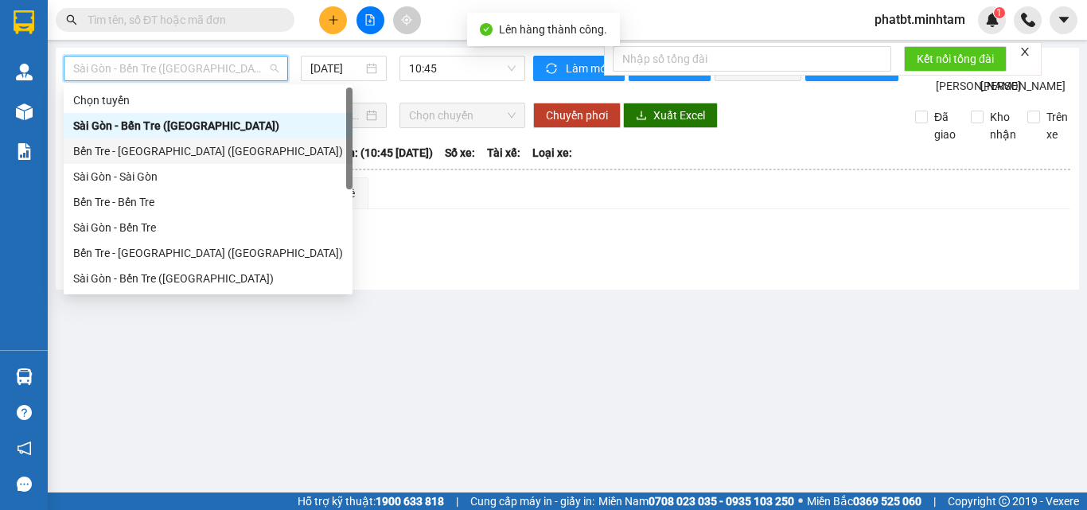
scroll to position [25, 0]
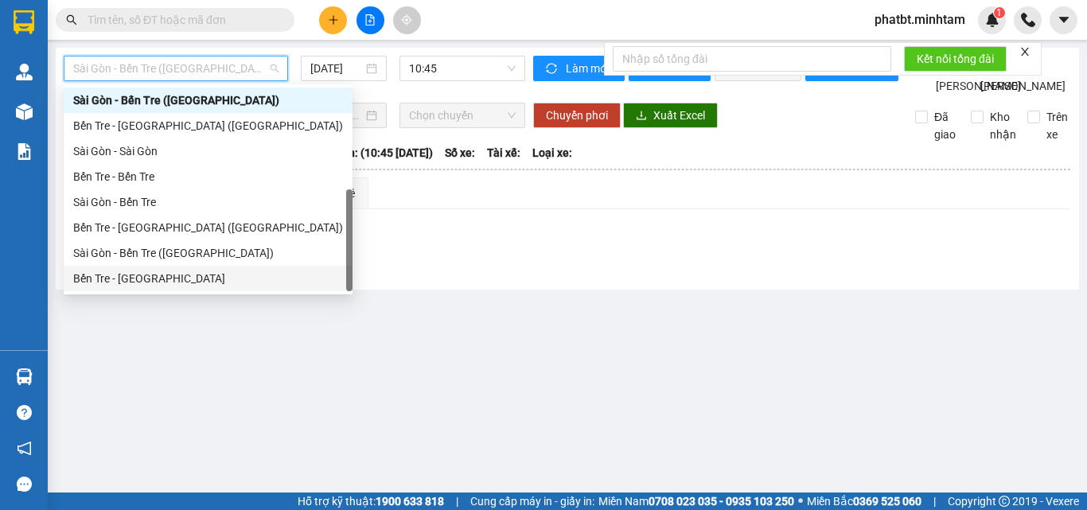
click at [166, 276] on div "Bến Tre - [GEOGRAPHIC_DATA]" at bounding box center [208, 279] width 270 height 18
type input "[DATE]"
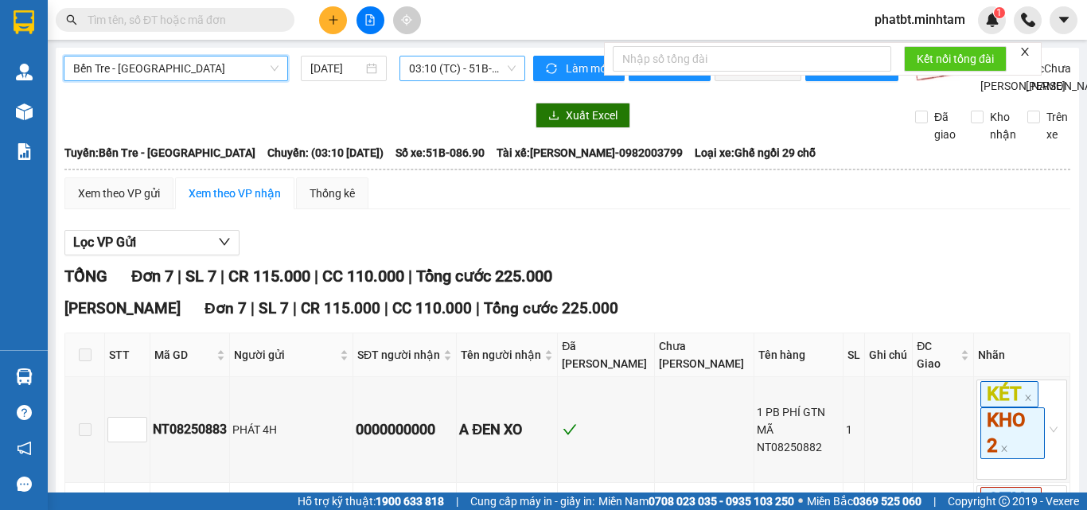
click at [429, 79] on span "03:10 (TC) - 51B-086.90" at bounding box center [462, 69] width 107 height 24
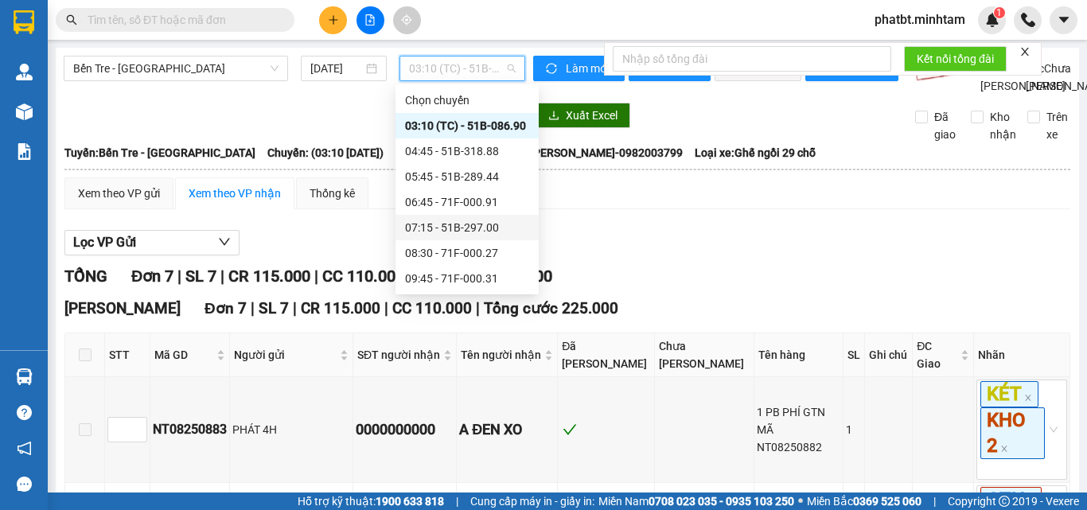
click at [485, 228] on div "07:15 - 51B-297.00" at bounding box center [467, 228] width 124 height 18
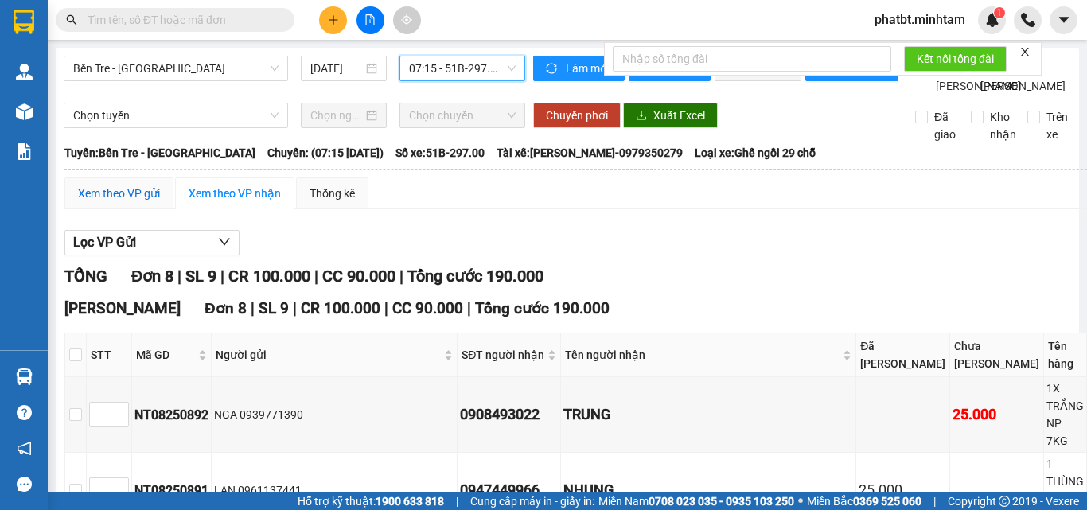
click at [135, 202] on div "Xem theo VP gửi" at bounding box center [119, 194] width 82 height 18
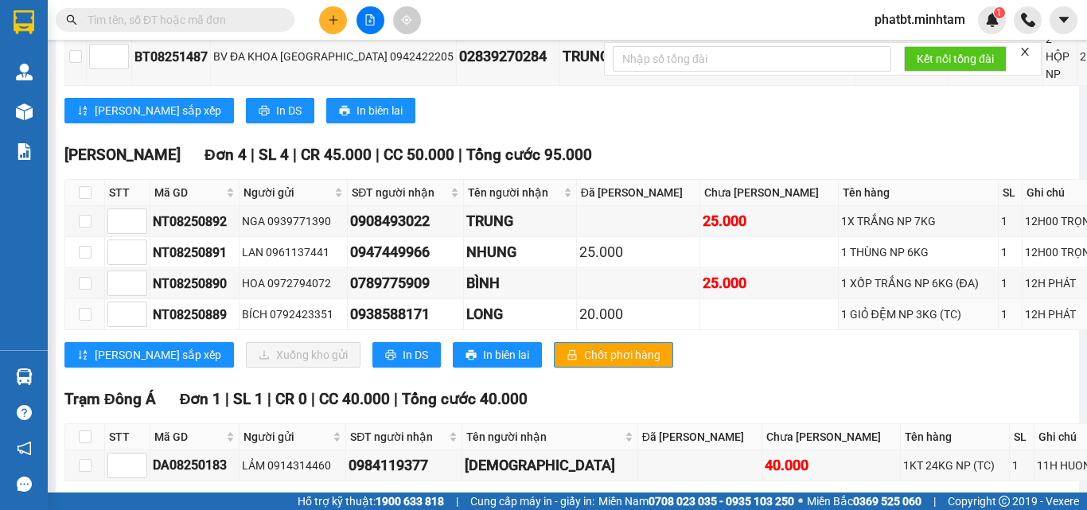
scroll to position [619, 0]
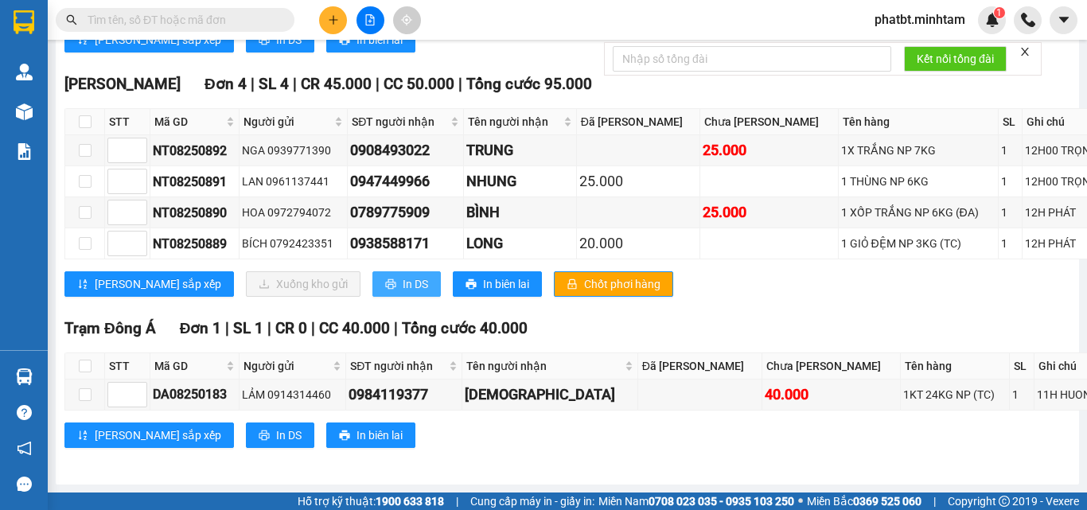
click at [373, 271] on button "In DS" at bounding box center [407, 283] width 68 height 25
click at [162, 21] on input "text" at bounding box center [182, 20] width 188 height 18
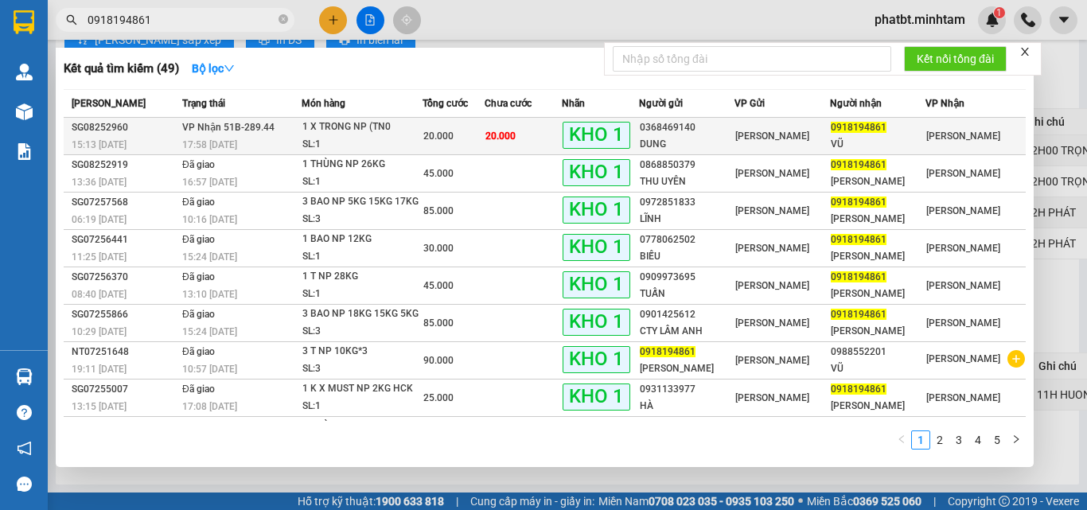
type input "0918194861"
click at [270, 133] on span "VP Nhận 51B-289.44" at bounding box center [228, 126] width 92 height 13
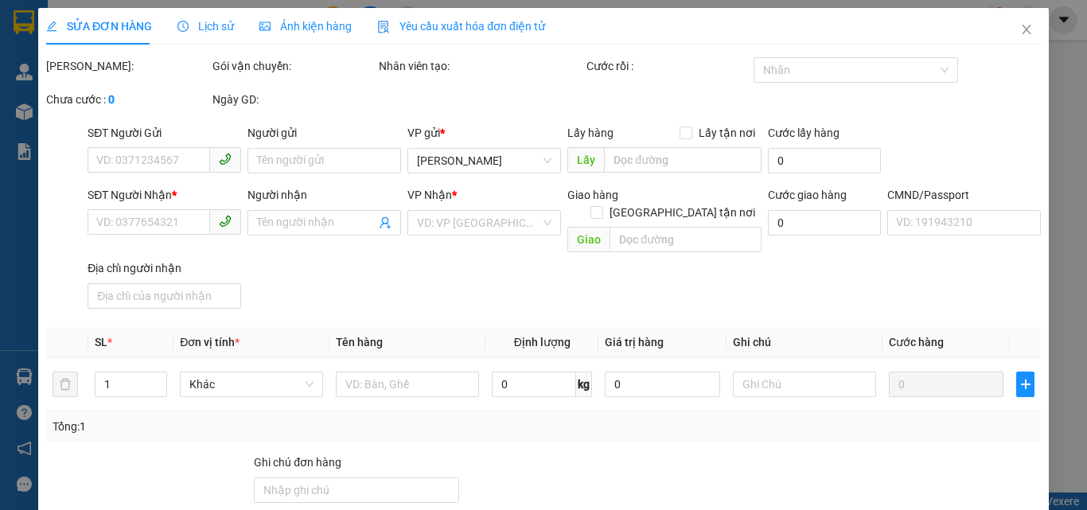
type input "0368469140"
type input "DUNG"
type input "0918194861"
type input "VŨ"
type input "BM"
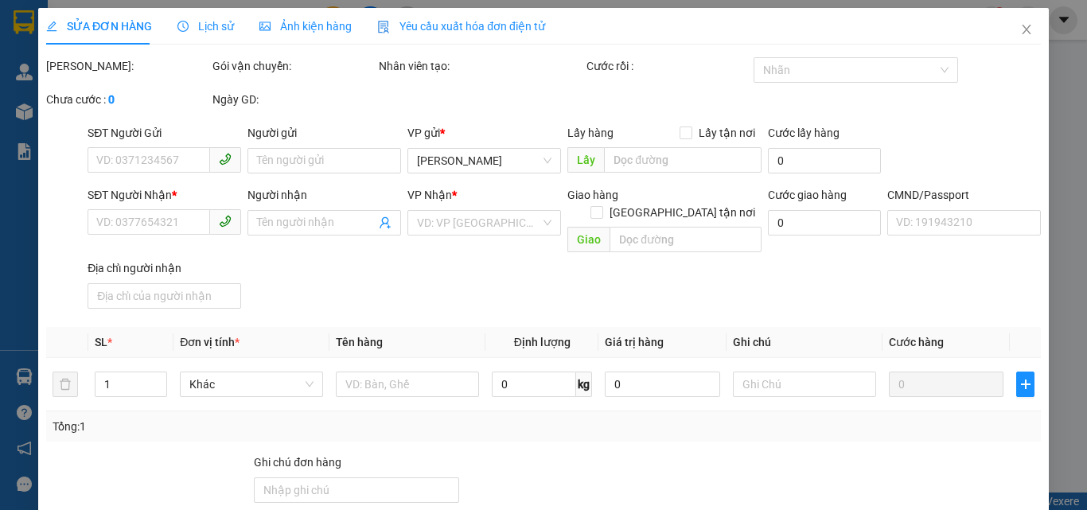
type input "20.000"
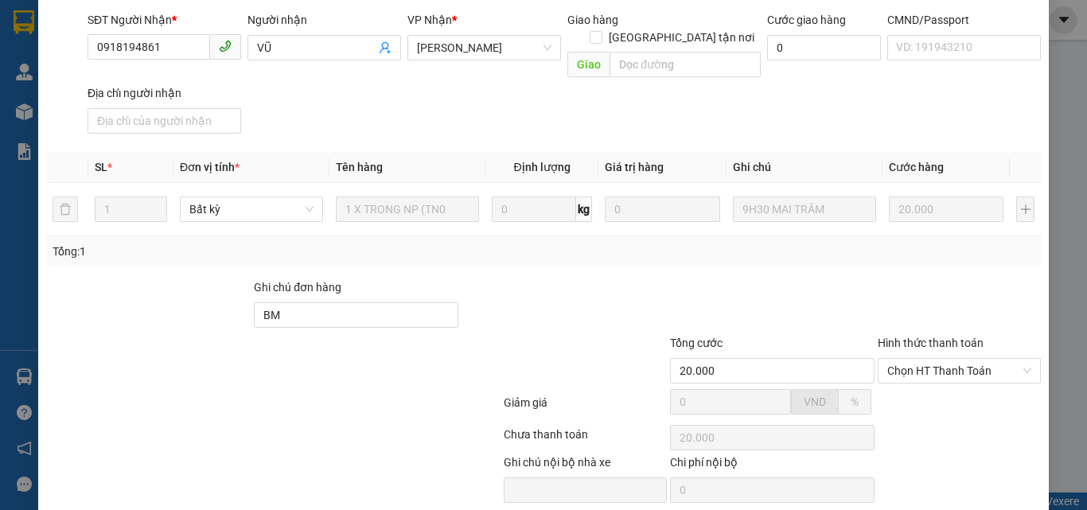
scroll to position [221, 0]
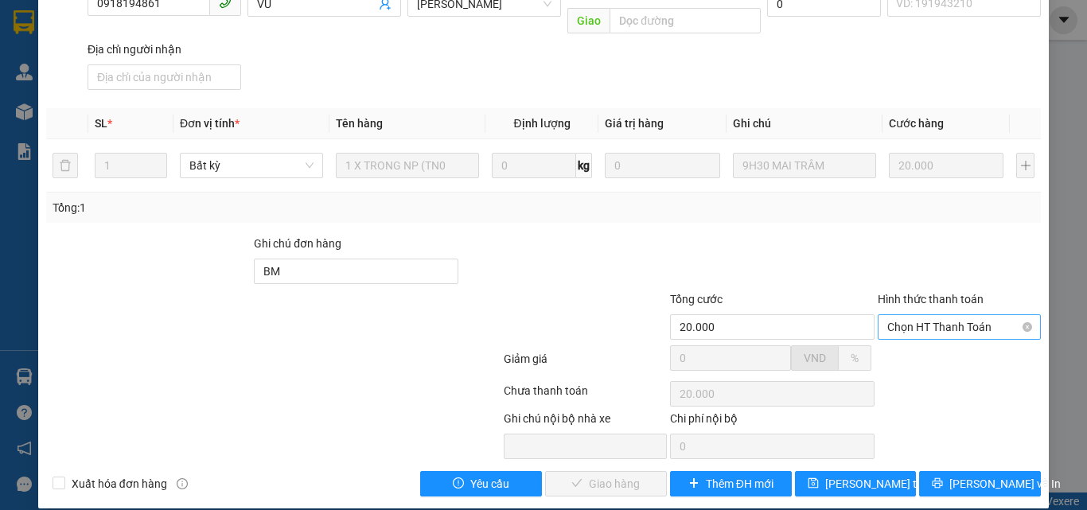
click at [909, 315] on span "Chọn HT Thanh Toán" at bounding box center [960, 327] width 144 height 24
click at [906, 343] on div "Tại văn phòng" at bounding box center [950, 342] width 142 height 18
type input "0"
click at [608, 475] on span "[PERSON_NAME] và Giao hàng" at bounding box center [652, 484] width 153 height 18
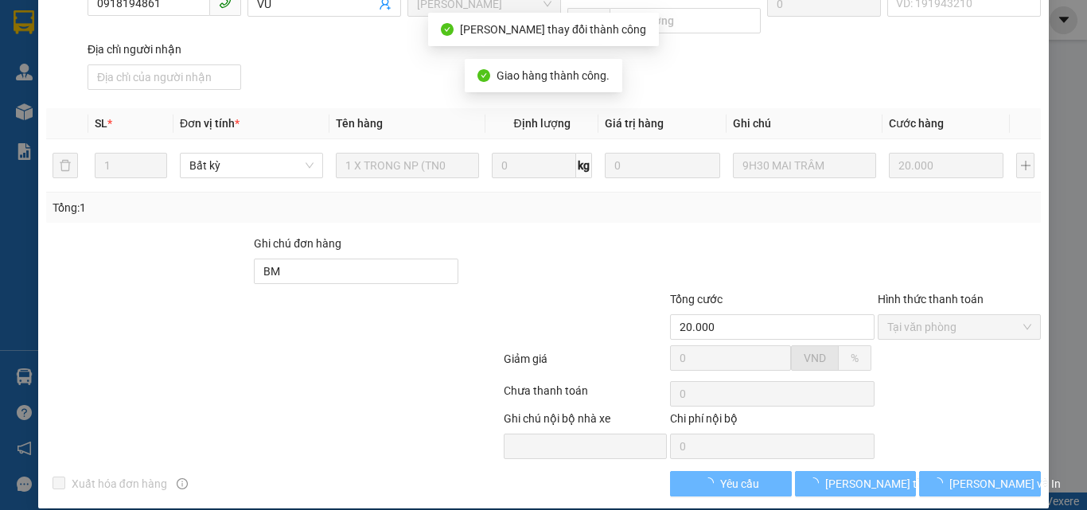
scroll to position [236, 0]
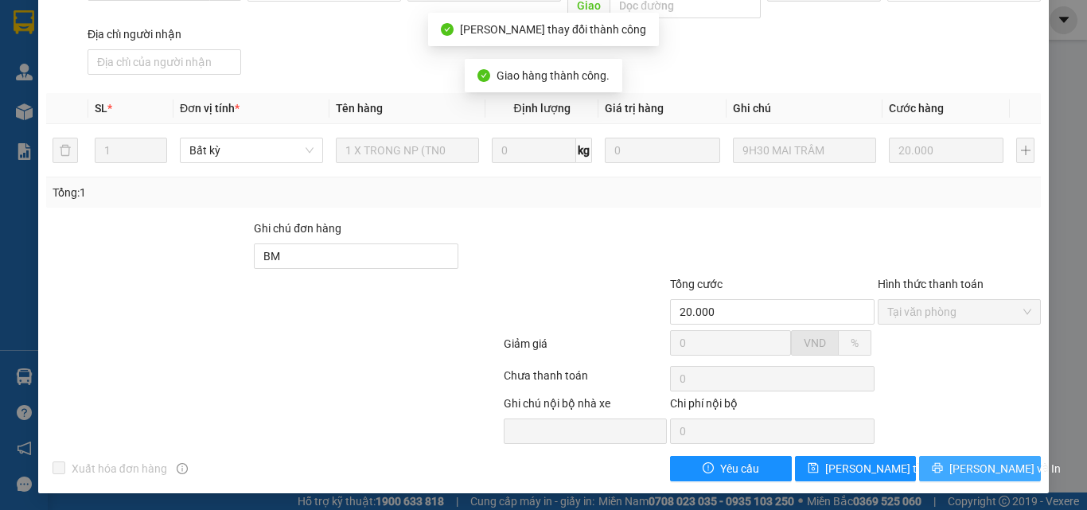
click at [940, 458] on button "[PERSON_NAME] và In" at bounding box center [980, 468] width 122 height 25
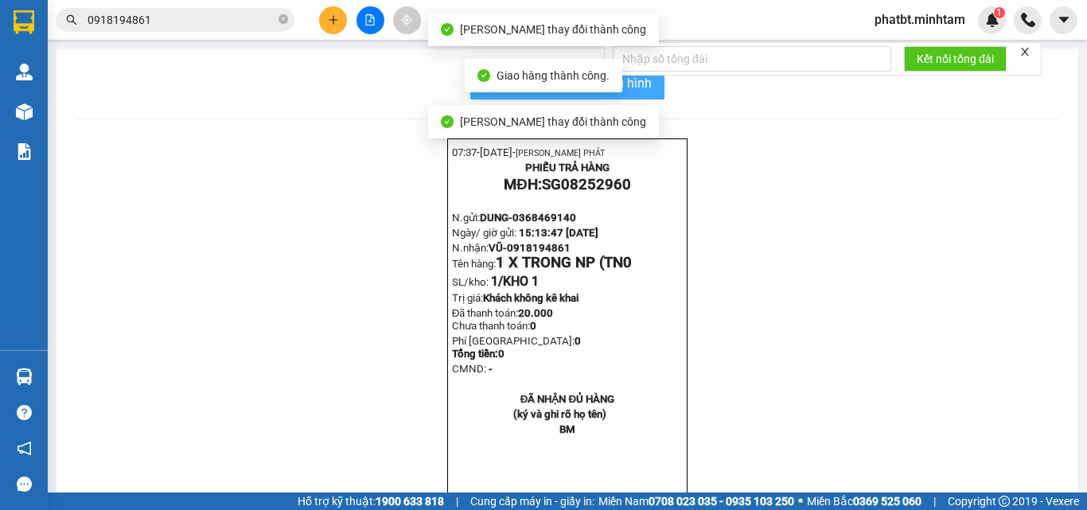
click at [642, 84] on span "In mẫu biên lai tự cấu hình" at bounding box center [577, 83] width 150 height 20
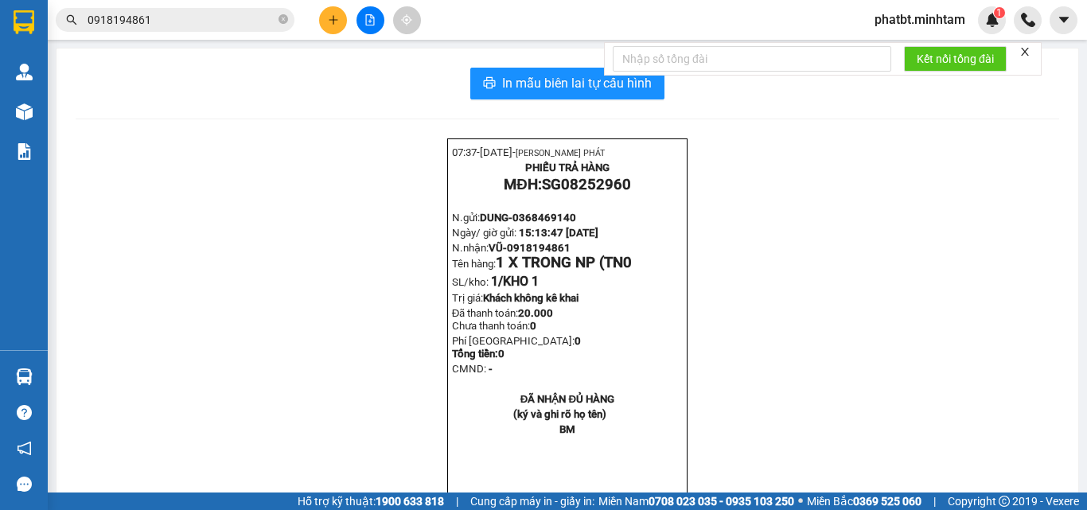
click at [340, 30] on button at bounding box center [333, 20] width 28 height 28
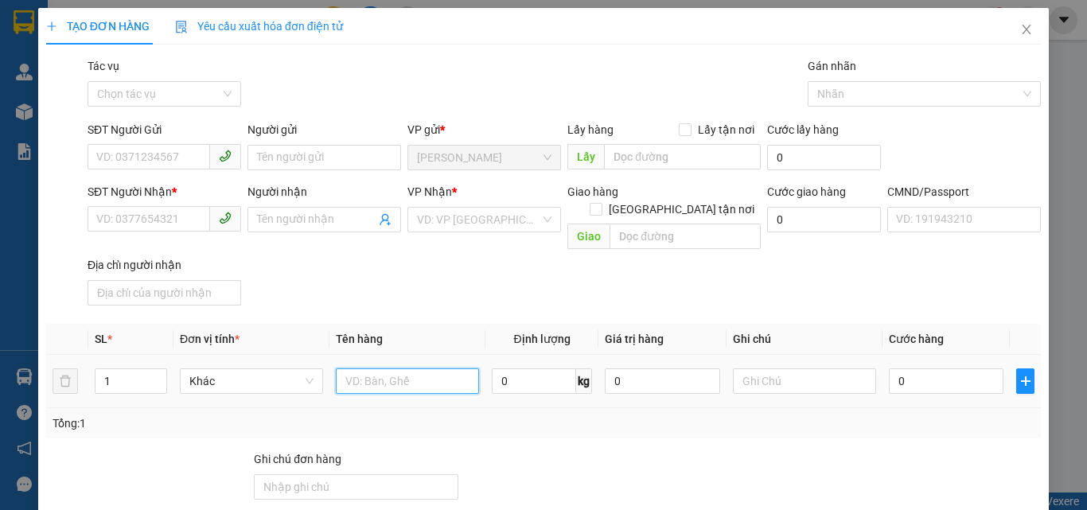
click at [428, 369] on input "text" at bounding box center [407, 381] width 143 height 25
type input "1 GB NP 11KG (HDV)"
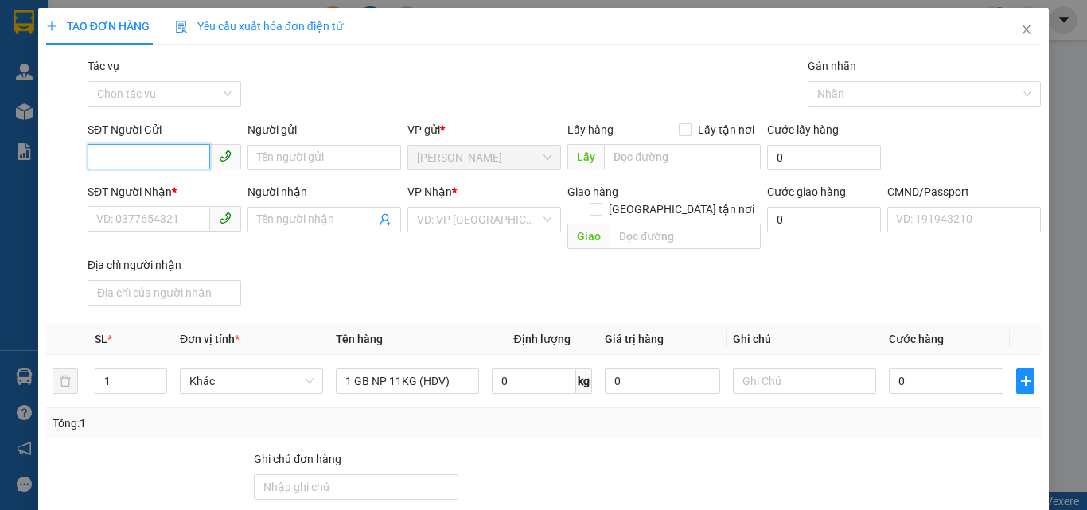
click at [165, 152] on input "SĐT Người Gửi" at bounding box center [149, 156] width 123 height 25
type input "0919200615"
click at [177, 189] on div "0919200615 - LỄ" at bounding box center [162, 190] width 133 height 18
type input "LỄ"
type input "0867209082"
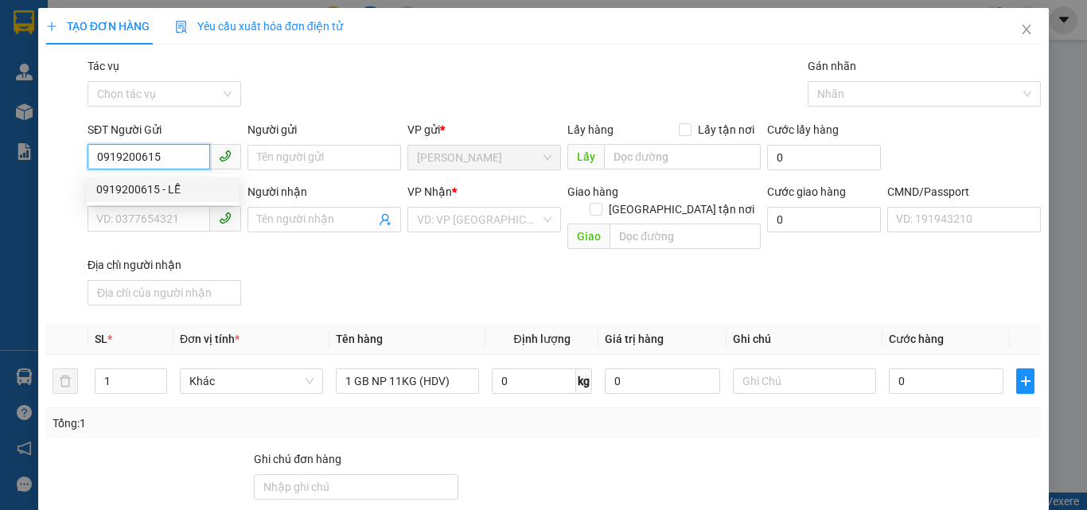
type input "NGỌC"
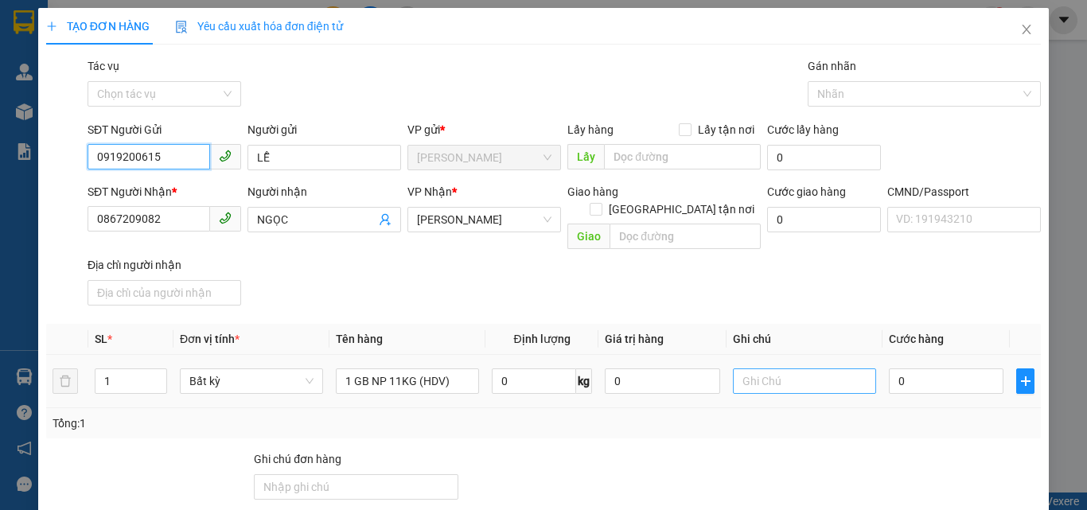
type input "0919200615"
click at [801, 375] on input "text" at bounding box center [804, 381] width 143 height 25
type input "12H PHÁT"
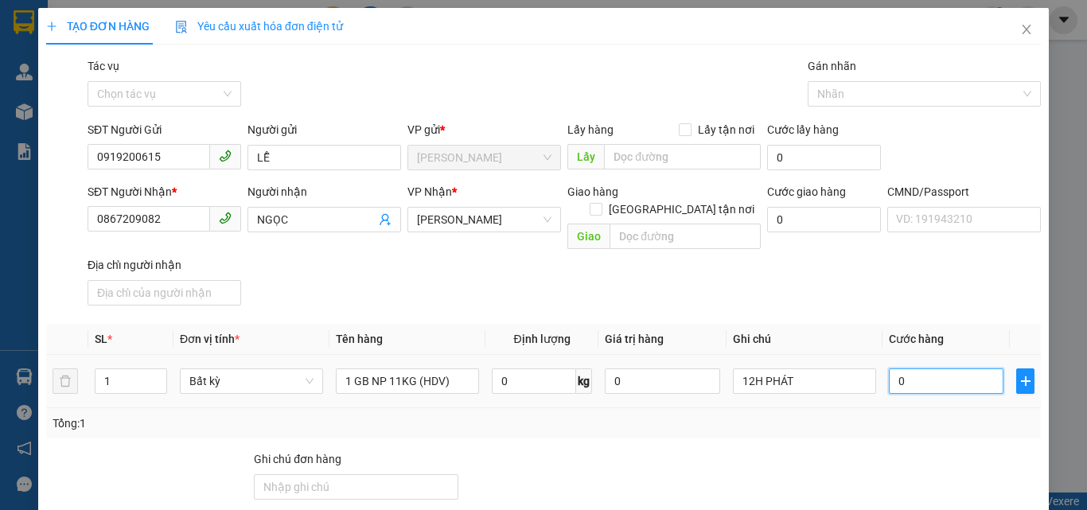
click at [901, 369] on input "0" at bounding box center [946, 381] width 115 height 25
type input "3"
type input "30"
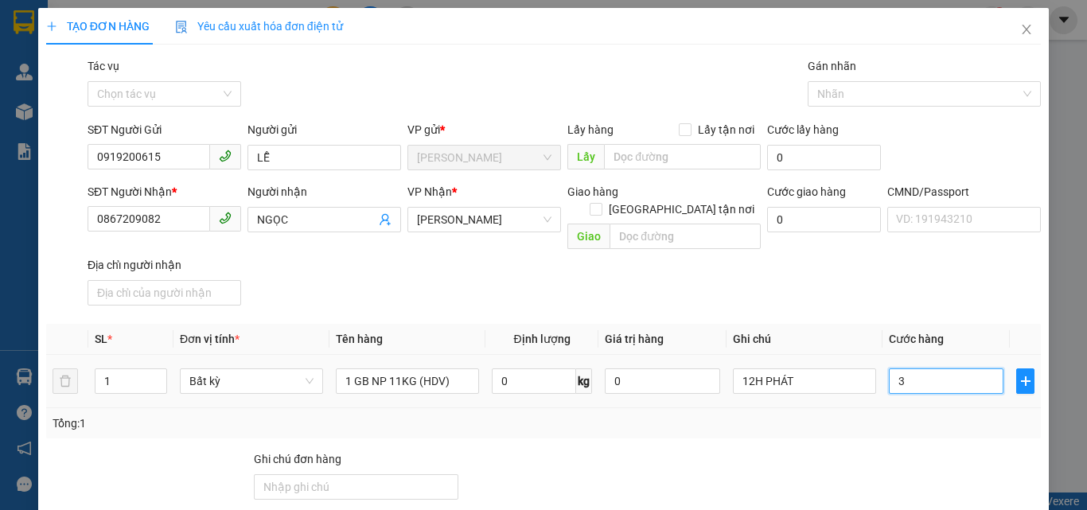
type input "30"
type input "30.000"
click at [822, 276] on div "SĐT Người Nhận * 0867209082 Người nhận NGỌC VP Nhận * Hồ Chí Minh Giao hàng Gia…" at bounding box center [564, 247] width 960 height 129
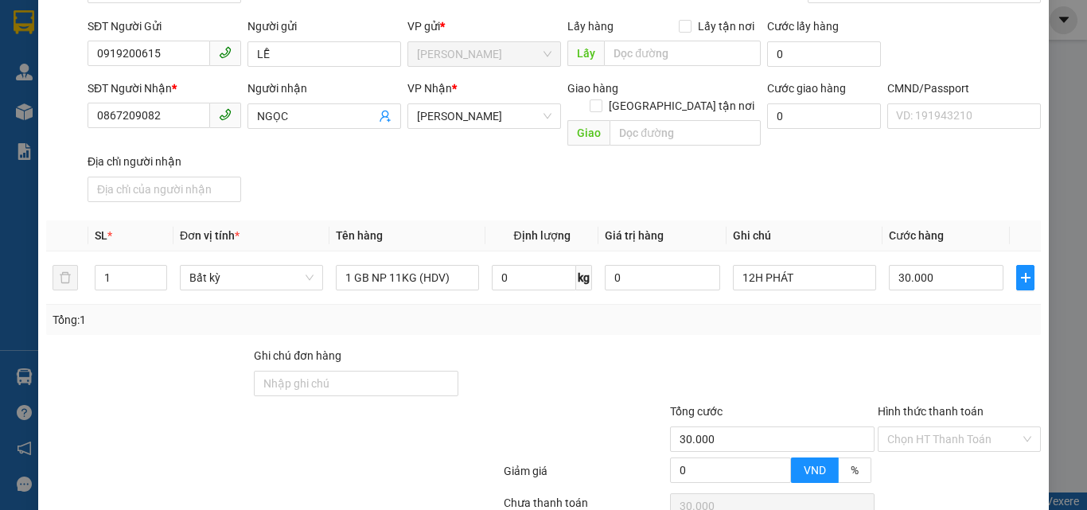
scroll to position [216, 0]
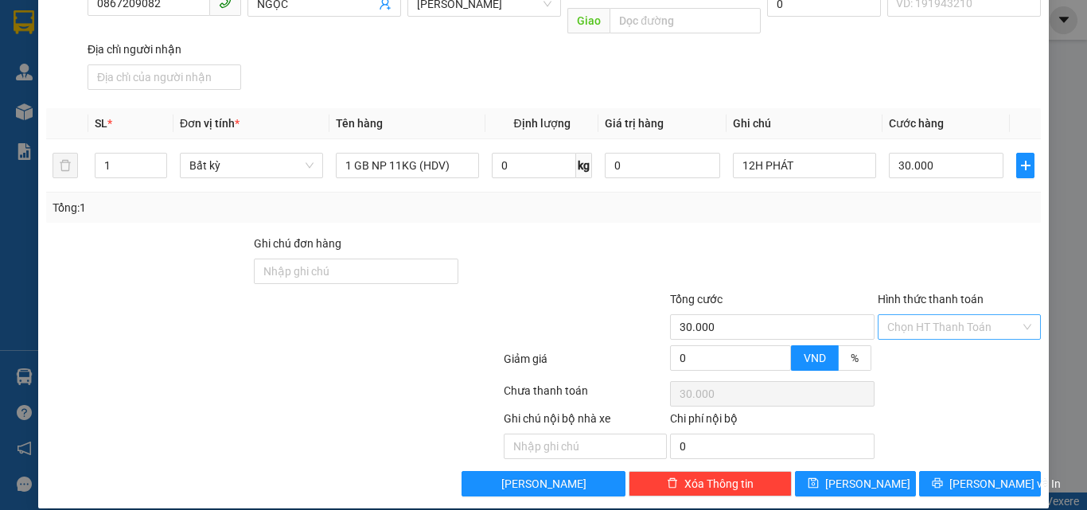
click at [919, 315] on input "Hình thức thanh toán" at bounding box center [954, 327] width 133 height 24
click at [912, 342] on div "Tại văn phòng" at bounding box center [950, 342] width 142 height 18
type input "0"
click at [863, 251] on div at bounding box center [773, 263] width 208 height 56
click at [943, 478] on icon "printer" at bounding box center [937, 483] width 11 height 11
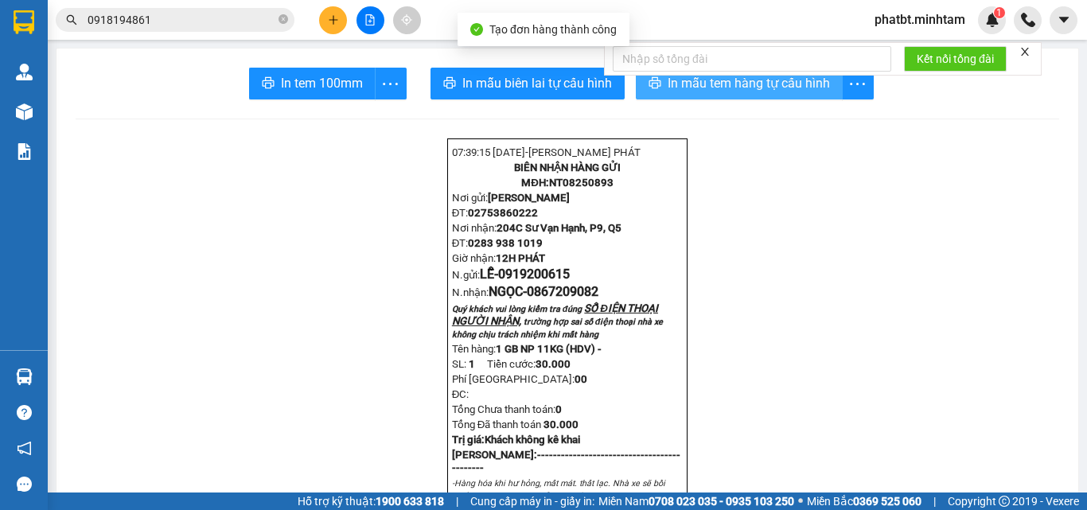
click at [654, 80] on icon "printer" at bounding box center [655, 82] width 13 height 13
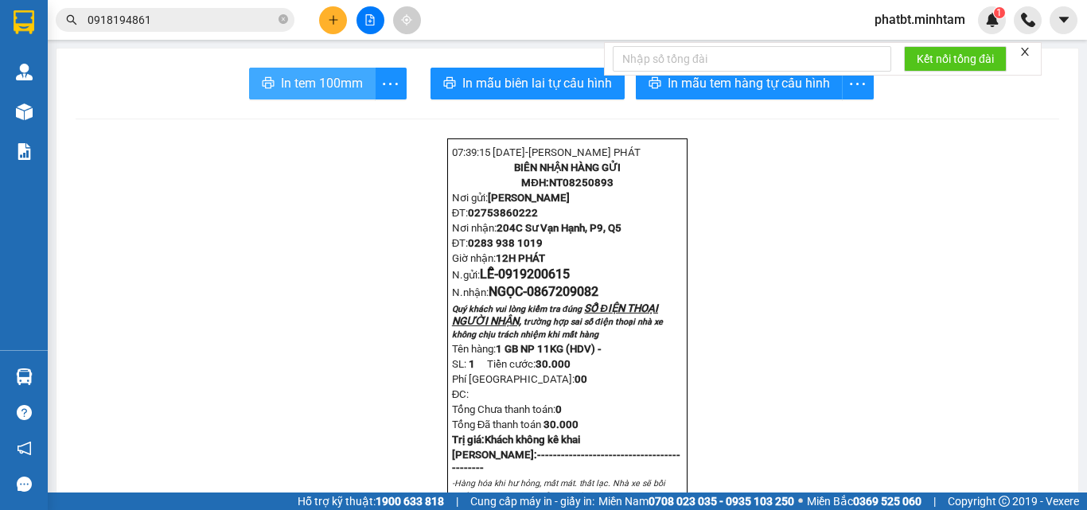
click at [318, 72] on button "In tem 100mm" at bounding box center [312, 84] width 127 height 32
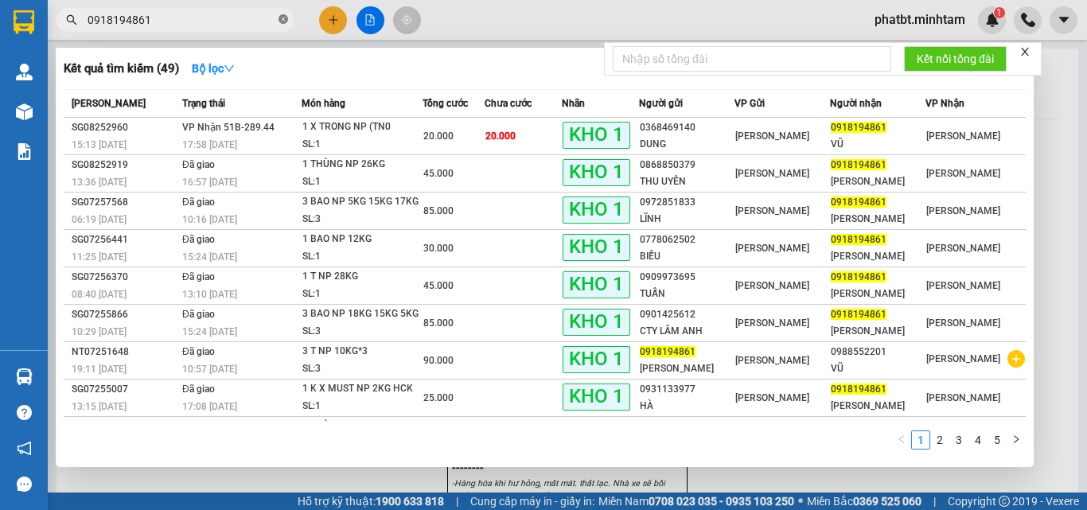
click at [281, 18] on icon "close-circle" at bounding box center [284, 19] width 10 height 10
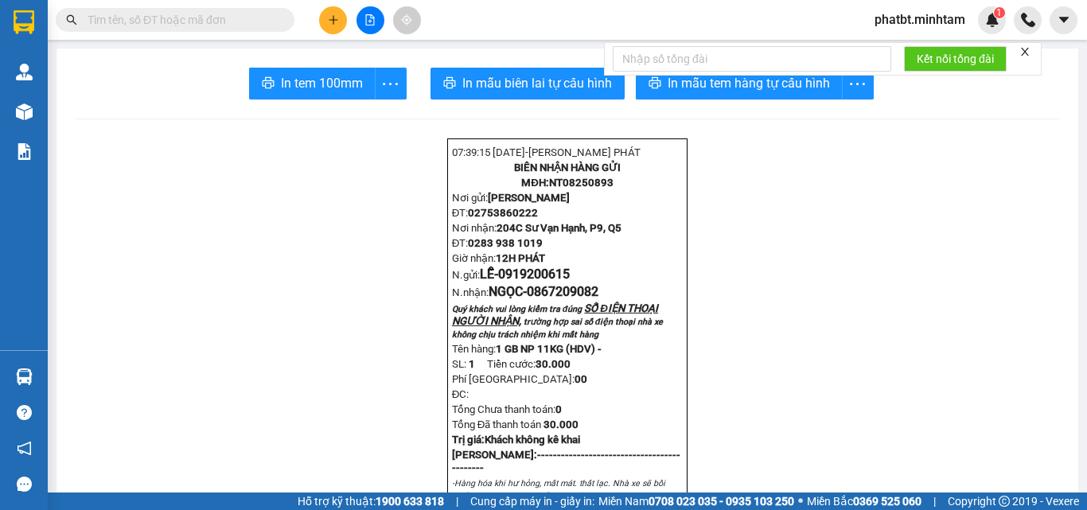
paste input "0906811749"
type input "0906811749"
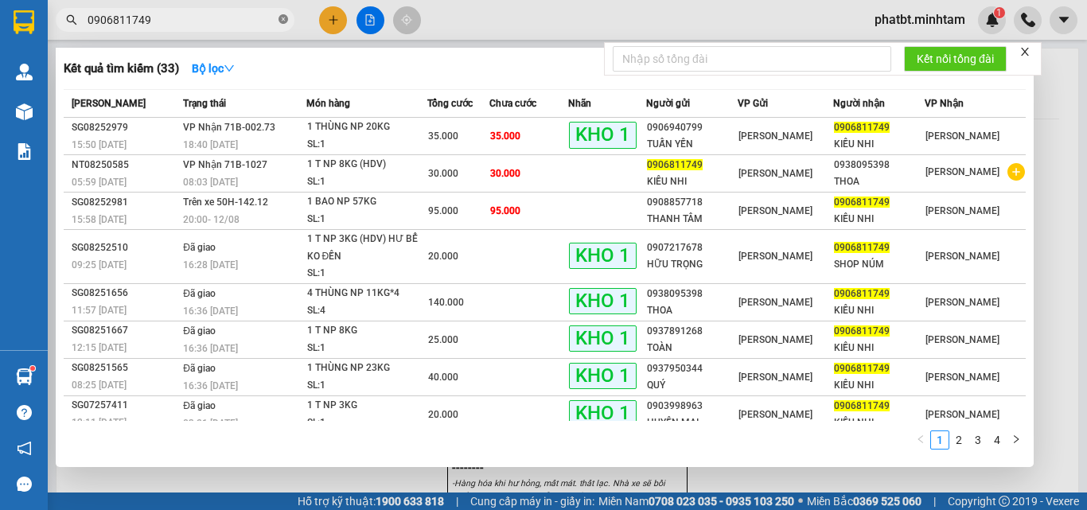
click at [282, 18] on icon "close-circle" at bounding box center [284, 19] width 10 height 10
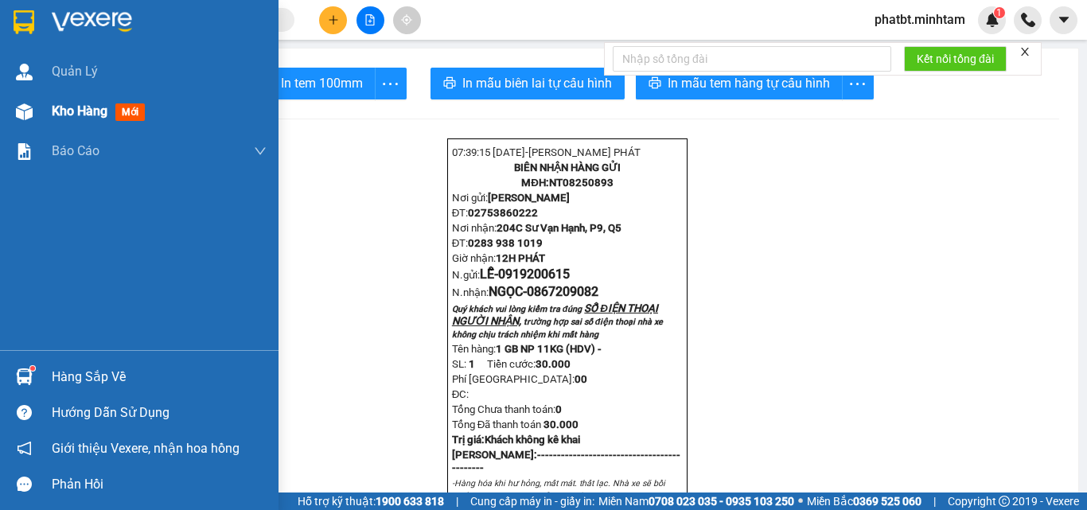
click at [41, 100] on div "Kho hàng mới" at bounding box center [139, 112] width 279 height 40
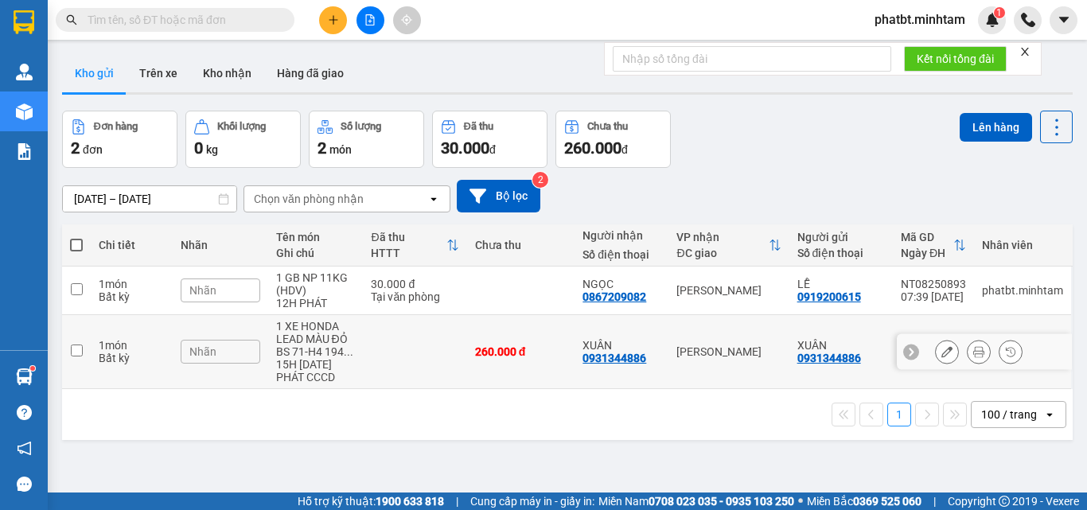
click at [88, 377] on td at bounding box center [76, 352] width 29 height 74
checkbox input "true"
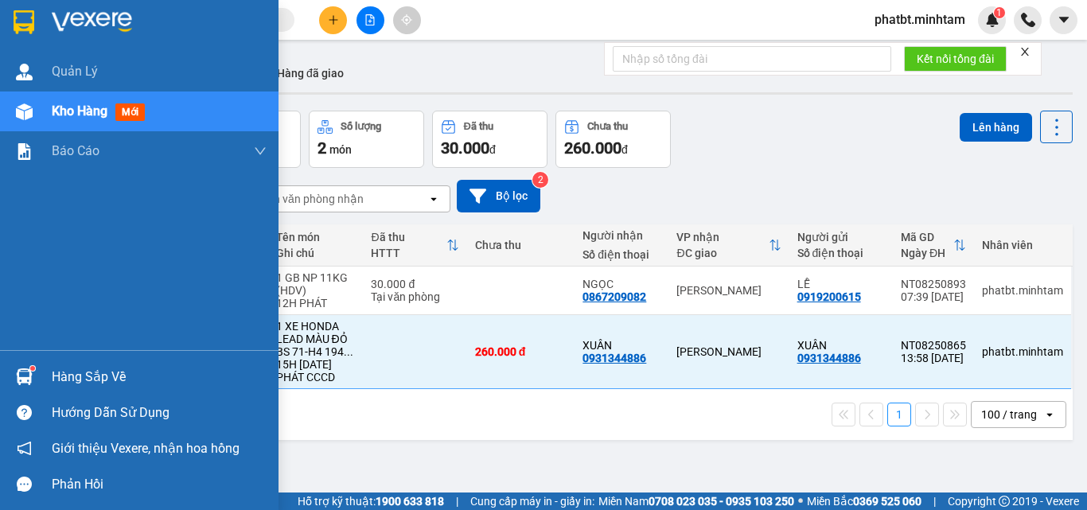
click at [65, 381] on div "Hàng sắp về" at bounding box center [159, 377] width 215 height 24
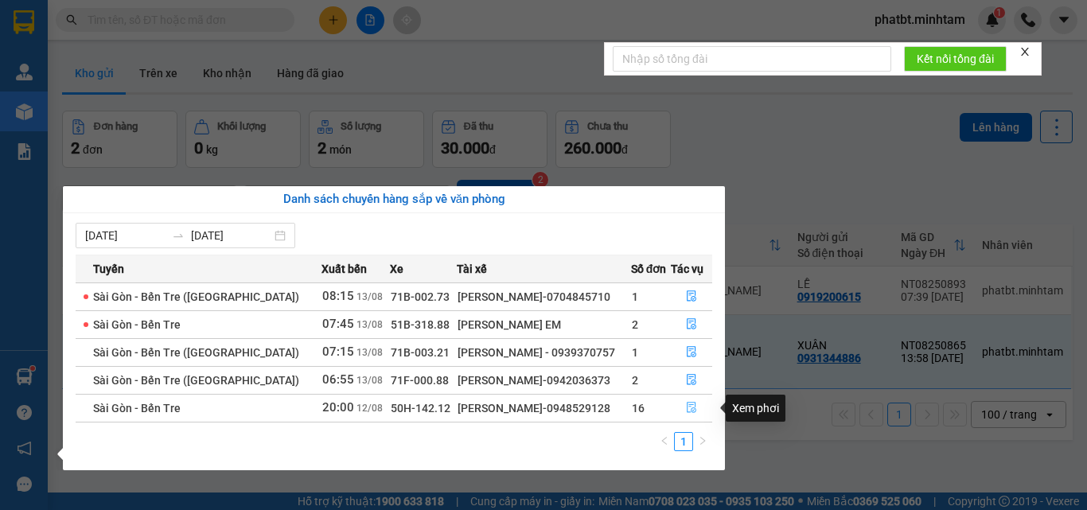
click at [690, 409] on icon "file-done" at bounding box center [691, 407] width 11 height 11
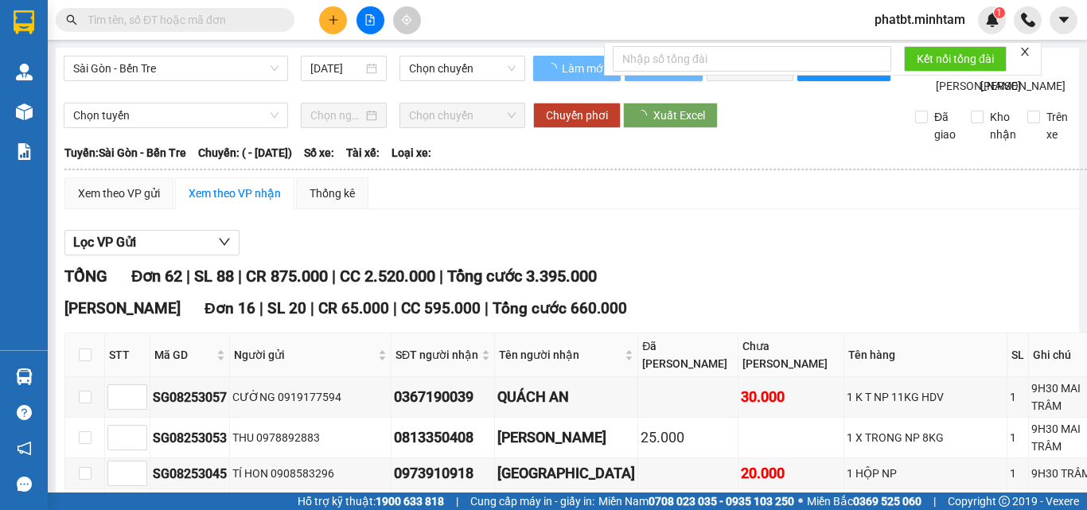
type input "[DATE]"
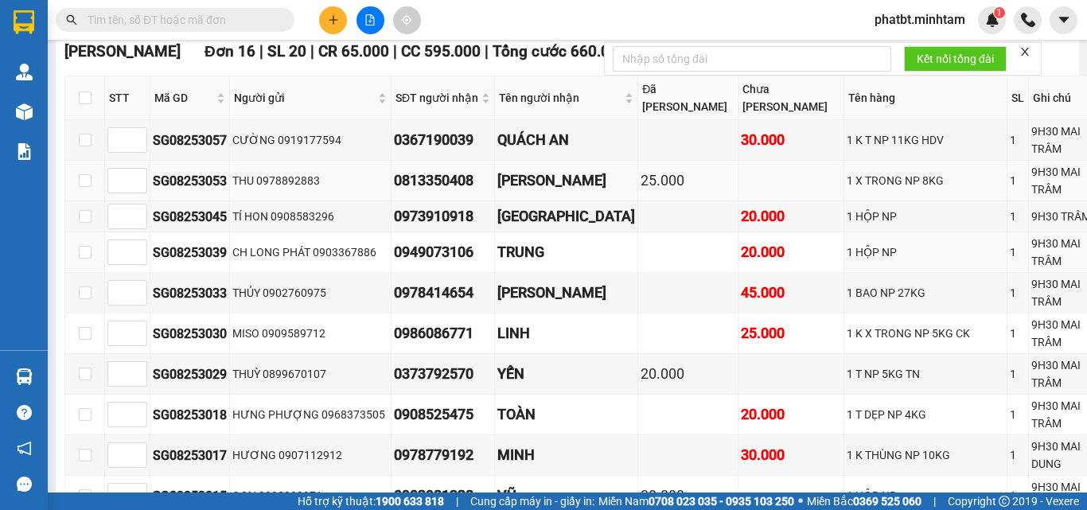
scroll to position [213, 0]
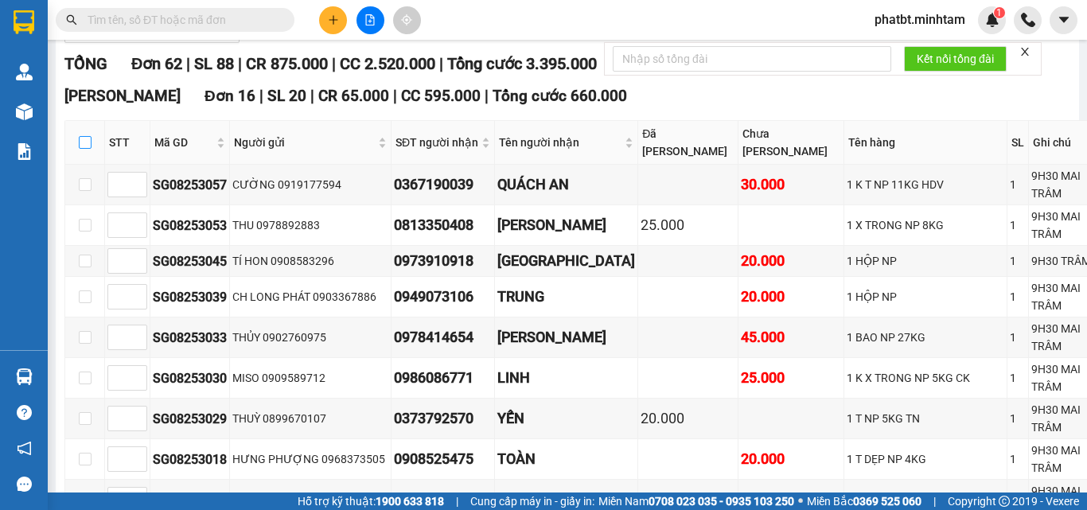
click at [82, 149] on input "checkbox" at bounding box center [85, 142] width 13 height 13
checkbox input "true"
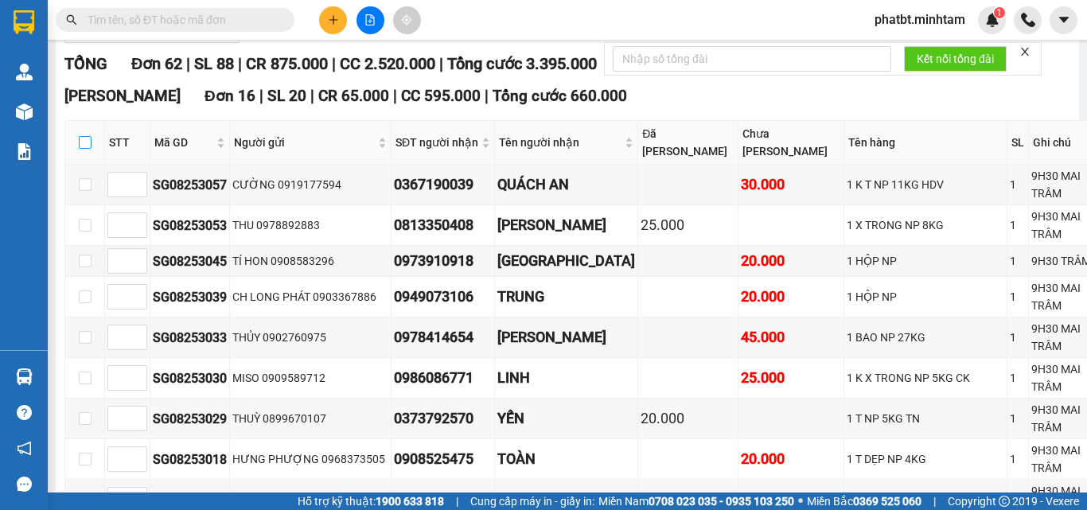
checkbox input "true"
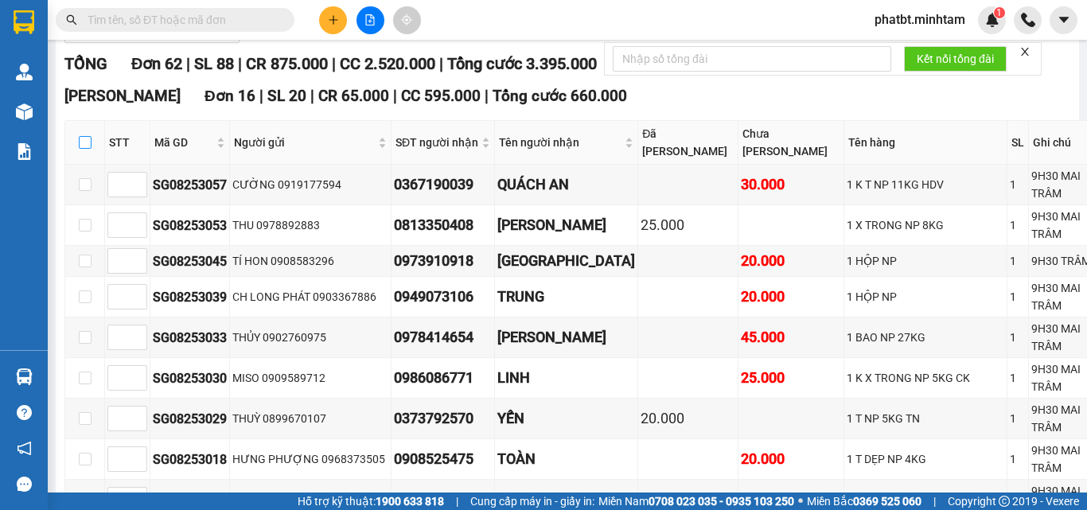
checkbox input "true"
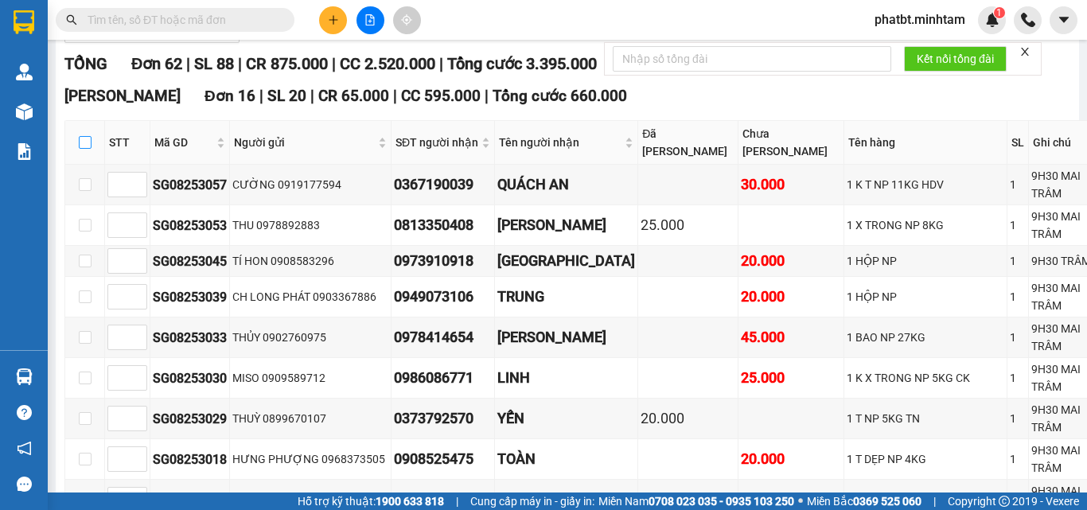
checkbox input "true"
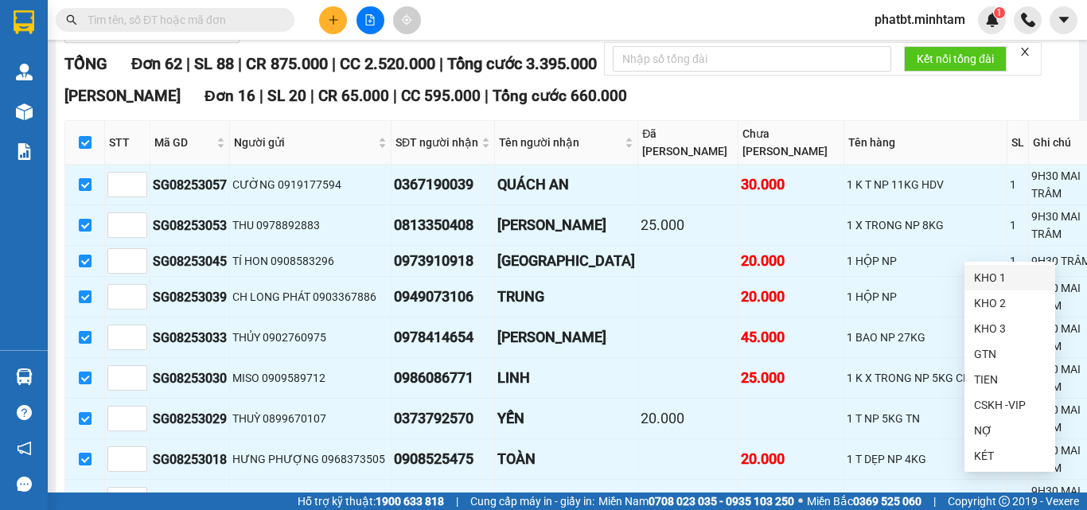
click at [997, 271] on div "KHO 1" at bounding box center [1010, 278] width 72 height 18
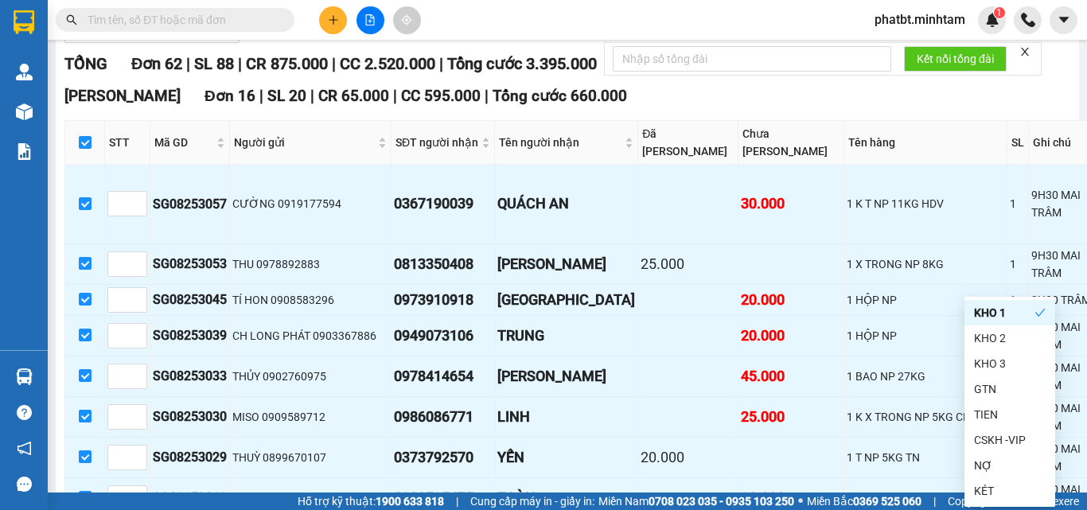
click at [849, 76] on div "TỔNG Đơn 62 | SL 88 | CR 875.000 | CC 2.520.000 | Tổng cước 3.395.000" at bounding box center [653, 64] width 1178 height 25
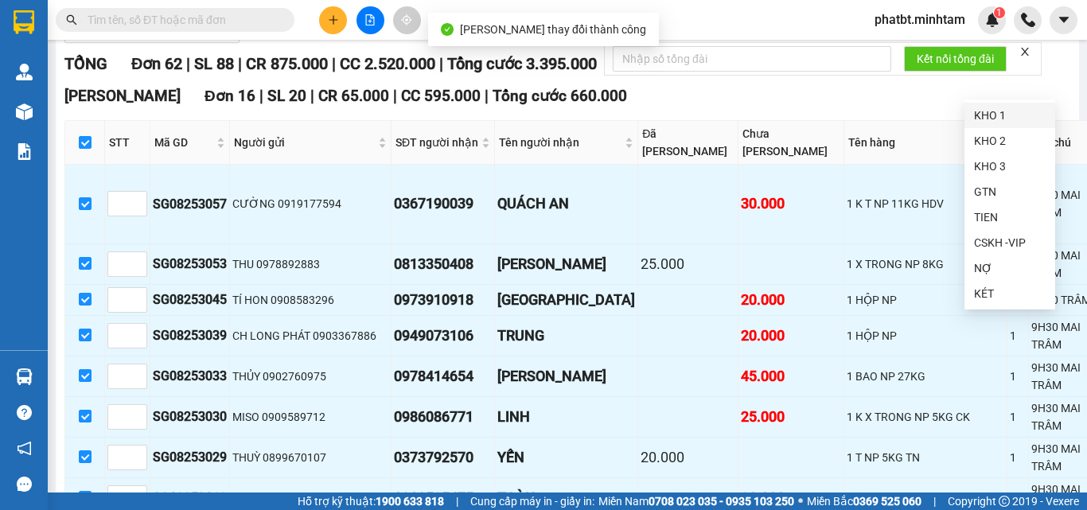
drag, startPoint x: 980, startPoint y: 115, endPoint x: 876, endPoint y: 124, distance: 104.7
click at [980, 115] on div "KHO 1" at bounding box center [1010, 116] width 72 height 18
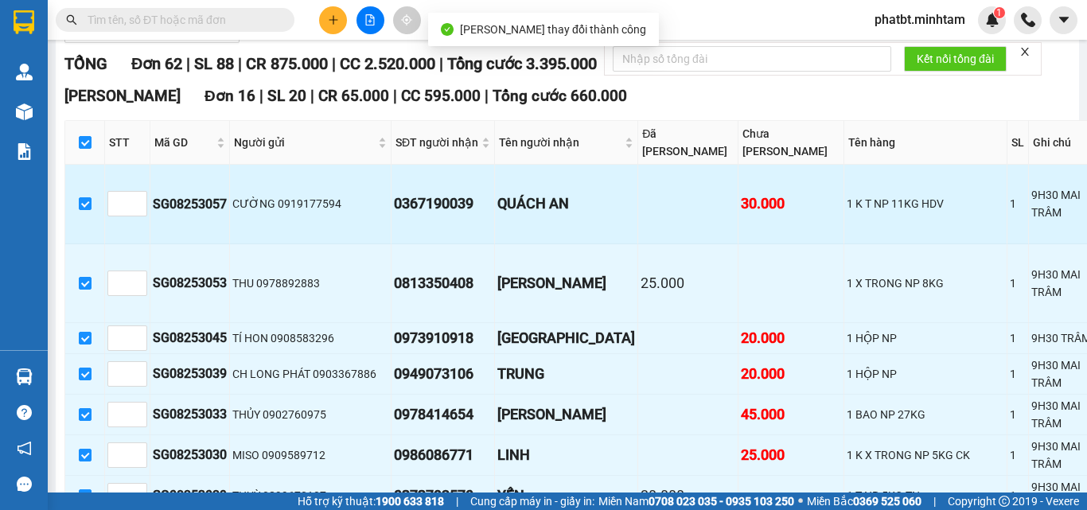
scroll to position [318, 0]
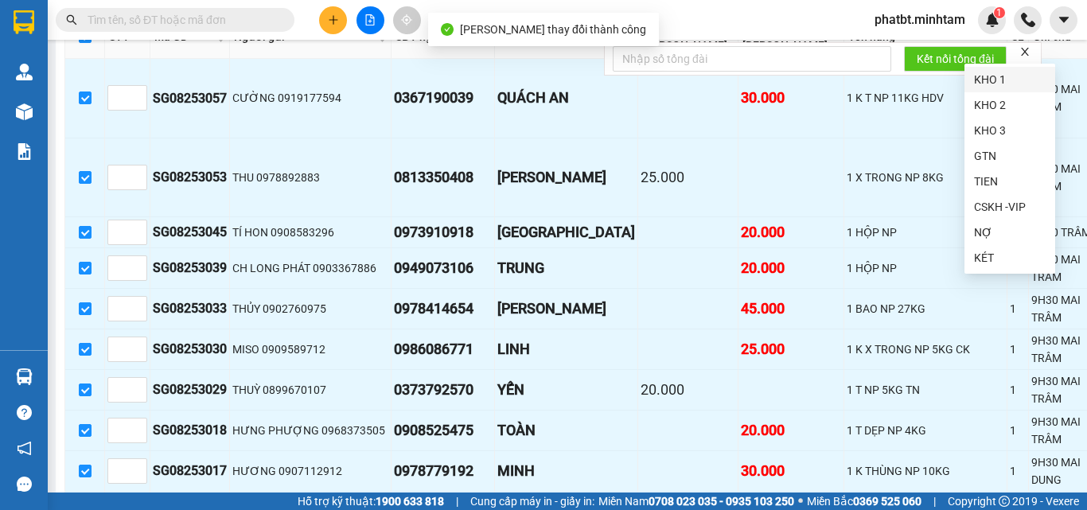
click at [975, 81] on div "KHO 1" at bounding box center [1010, 80] width 72 height 18
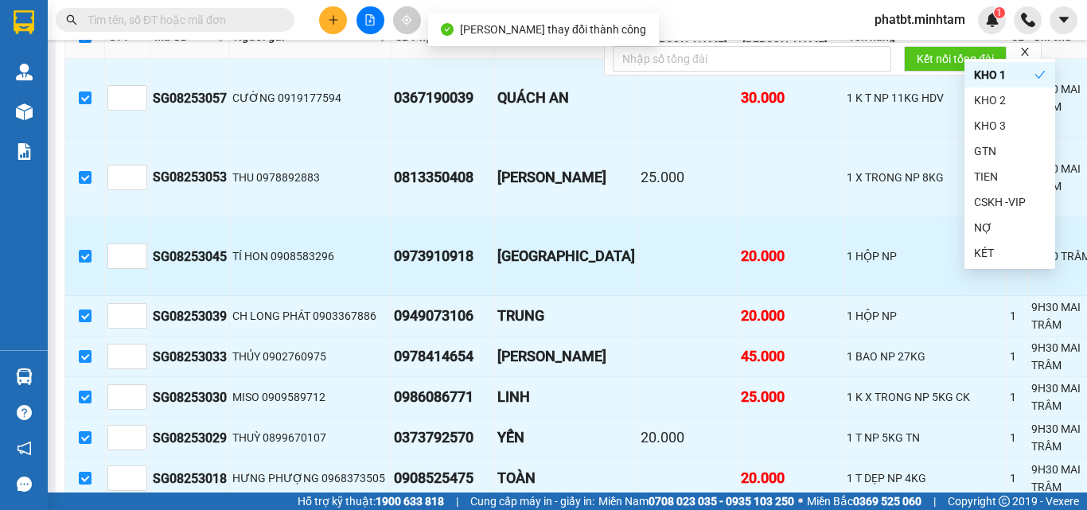
click at [758, 274] on td "20.000" at bounding box center [792, 256] width 106 height 79
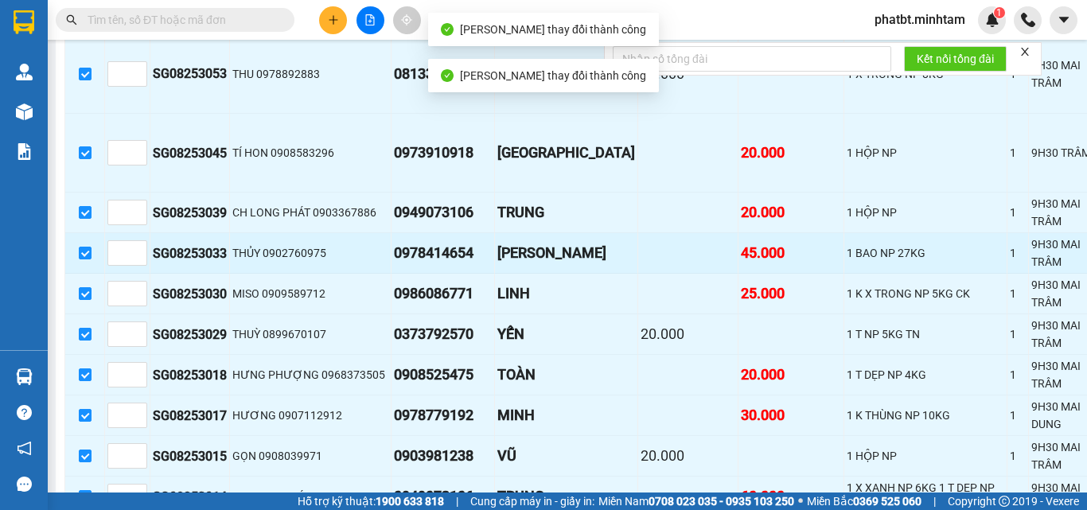
scroll to position [424, 0]
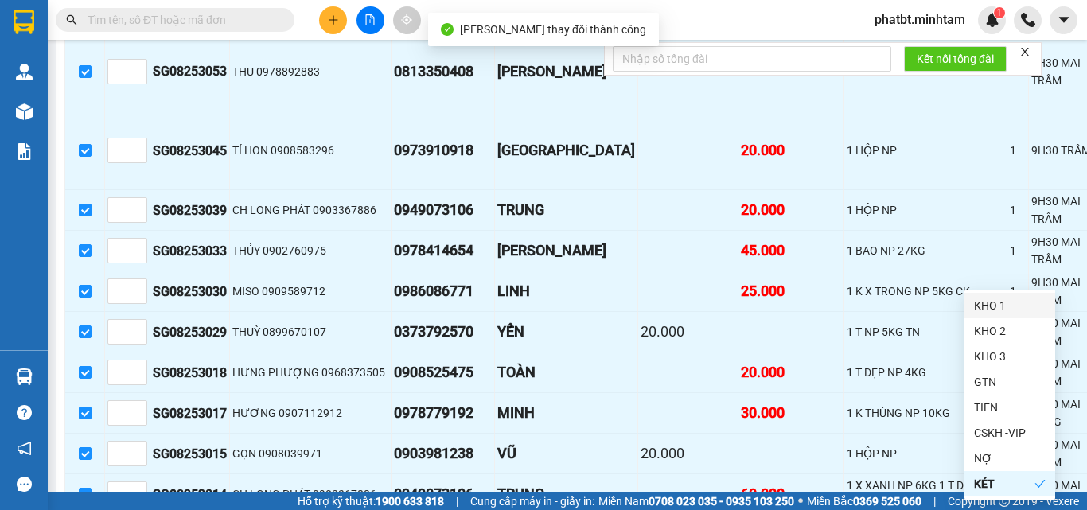
click at [986, 312] on div "KHO 1" at bounding box center [1010, 306] width 72 height 18
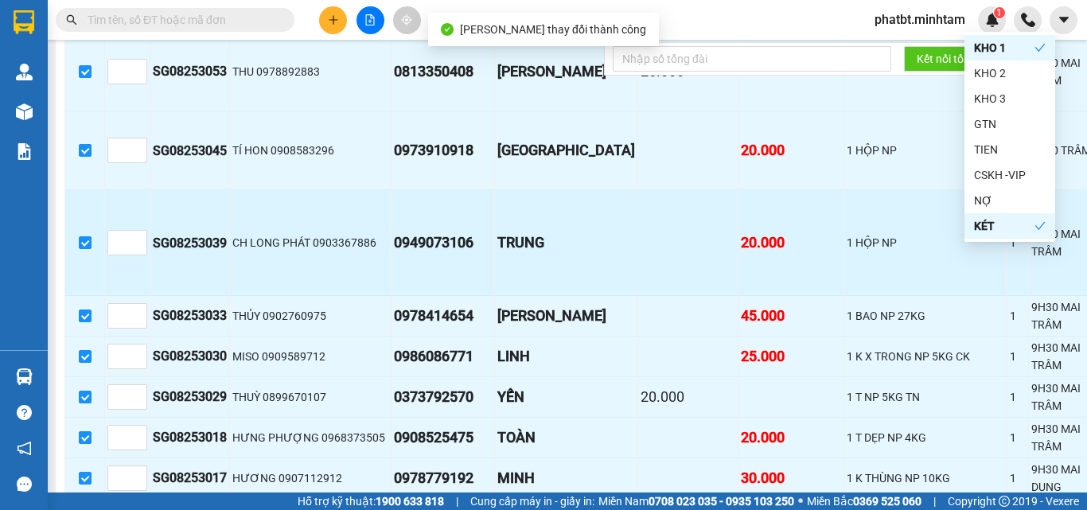
click at [1008, 296] on td "1" at bounding box center [1018, 243] width 21 height 106
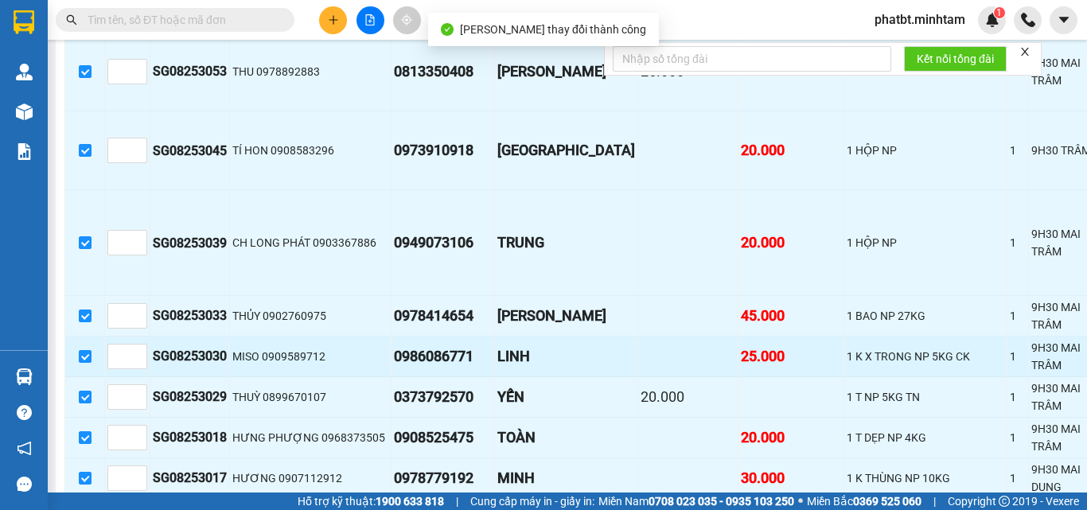
scroll to position [531, 0]
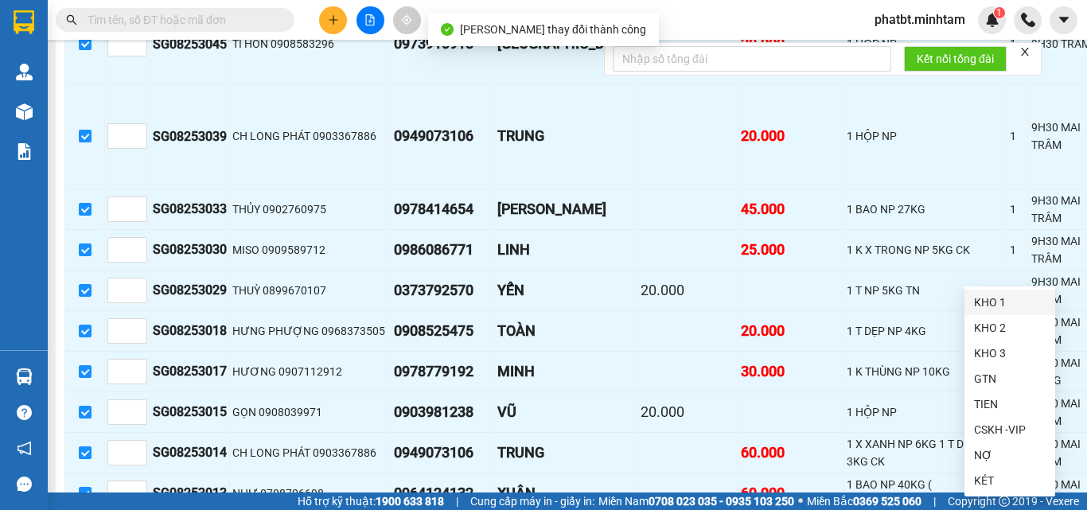
click at [987, 304] on div "KHO 1" at bounding box center [1010, 303] width 72 height 18
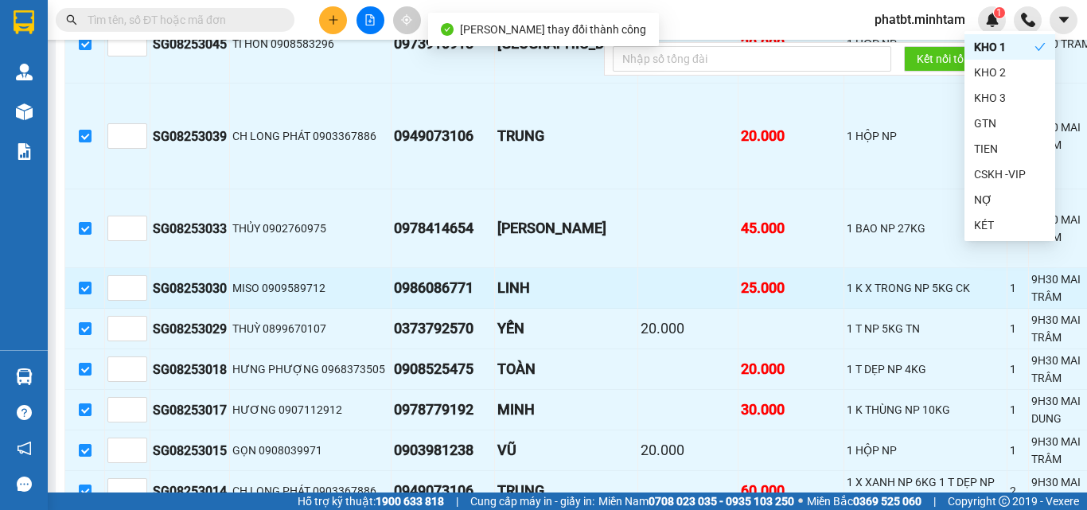
click at [1010, 297] on div "1" at bounding box center [1018, 288] width 16 height 18
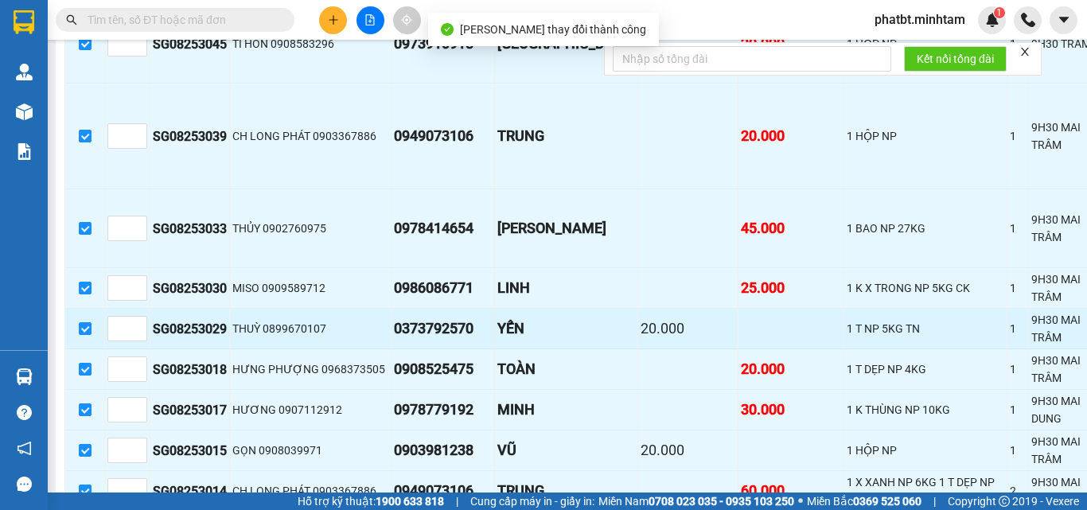
scroll to position [637, 0]
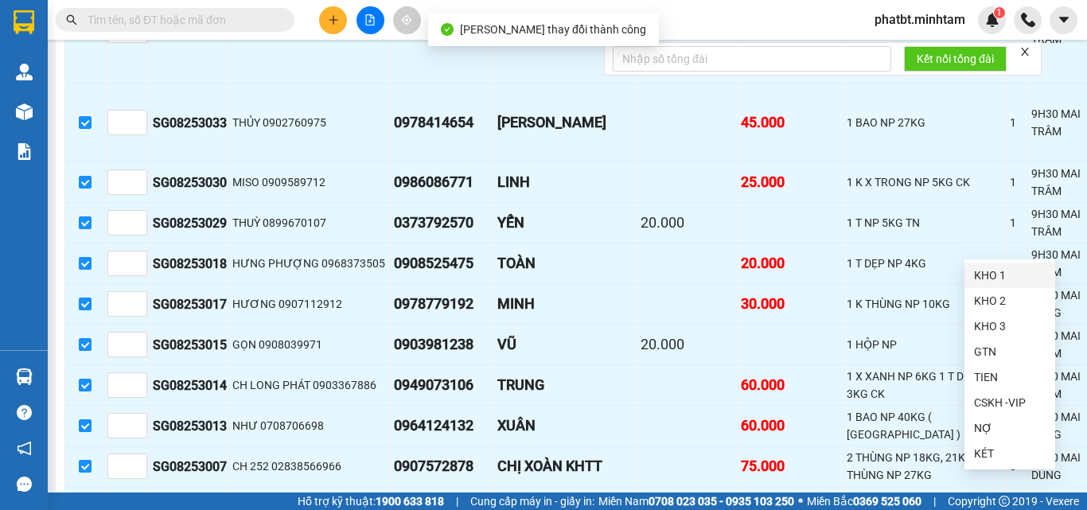
click at [994, 274] on div "KHO 1" at bounding box center [1010, 276] width 72 height 18
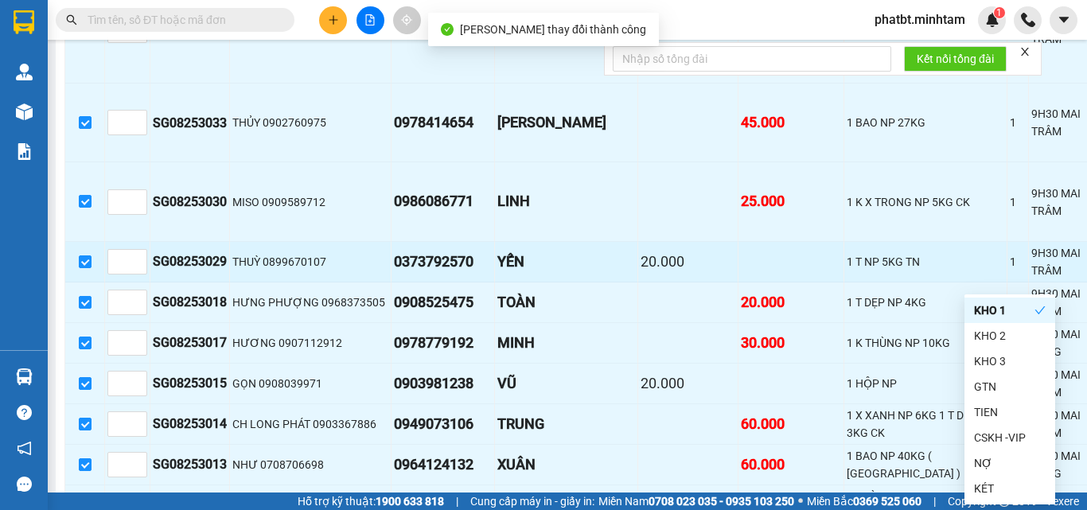
drag, startPoint x: 878, startPoint y: 293, endPoint x: 870, endPoint y: 303, distance: 13.1
click at [1029, 241] on td "9H30 MAI TRÂM" at bounding box center [1062, 201] width 66 height 79
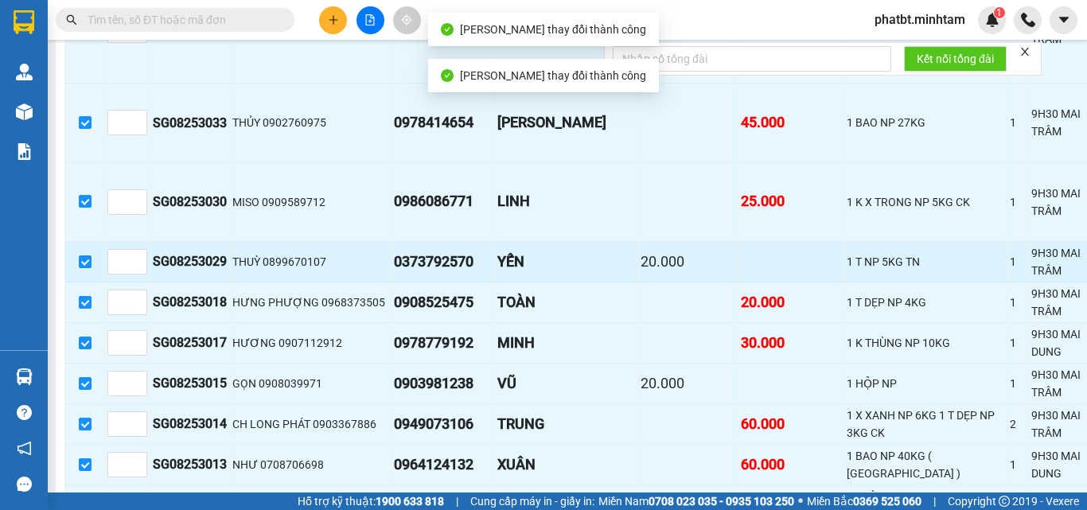
scroll to position [743, 0]
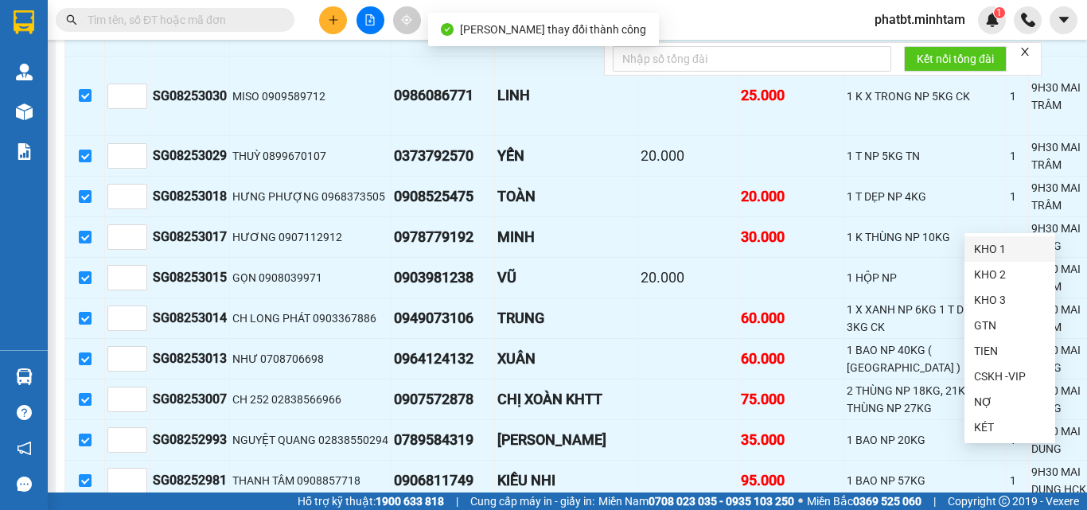
click at [990, 250] on div "KHO 1" at bounding box center [1010, 249] width 72 height 18
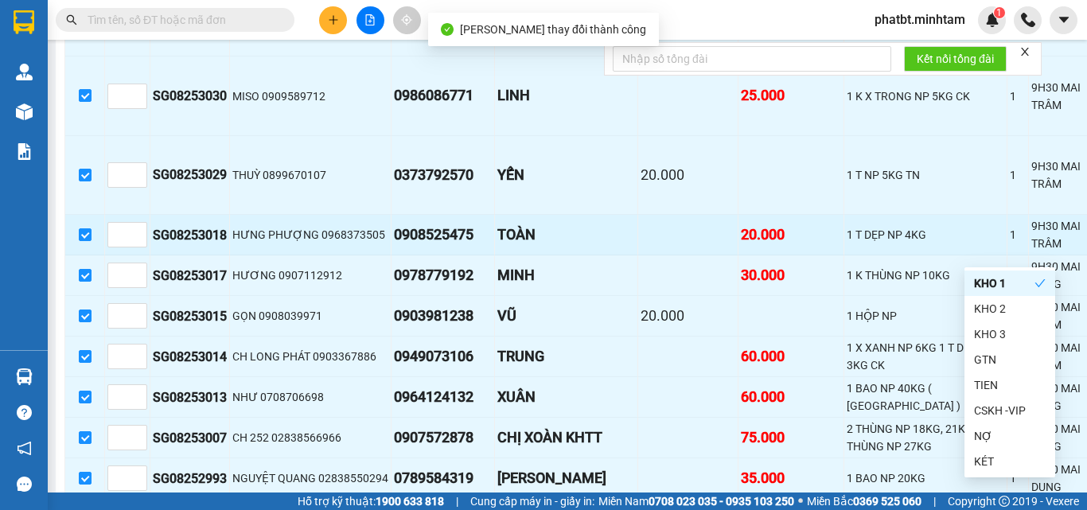
click at [847, 244] on div "1 T DẸP NP 4KG" at bounding box center [926, 235] width 158 height 18
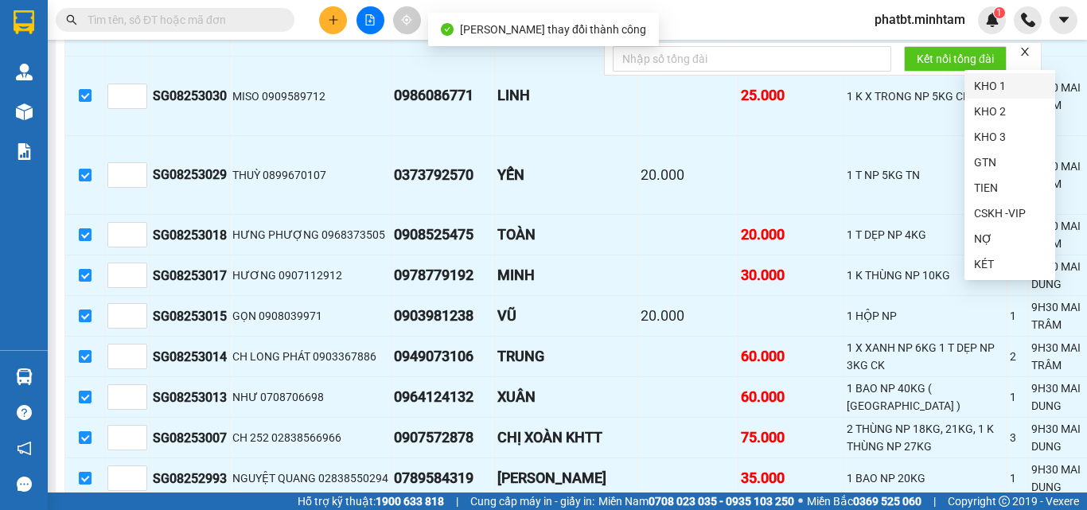
click at [979, 84] on div "KHO 1" at bounding box center [1010, 86] width 72 height 18
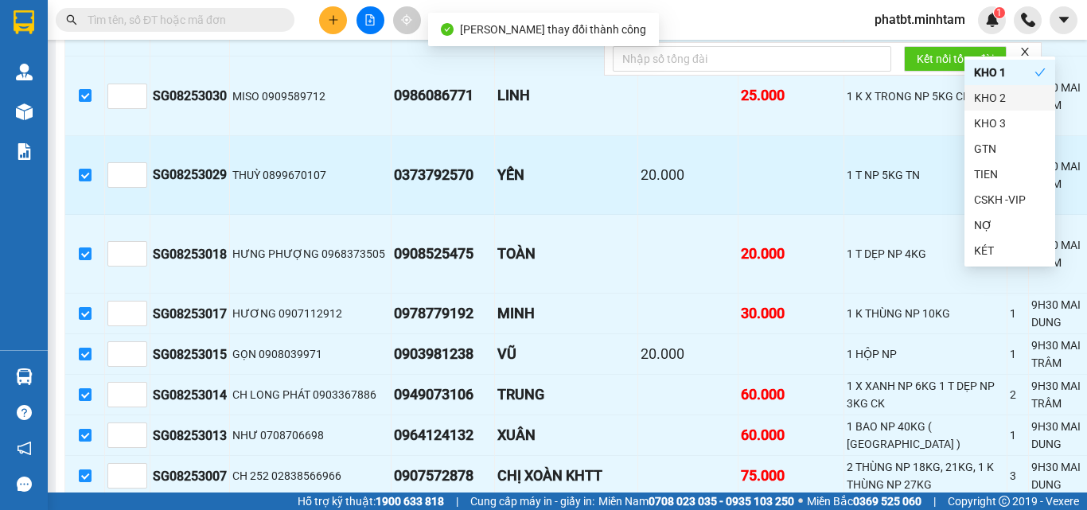
click at [1032, 193] on div "9H30 MAI TRÂM" at bounding box center [1062, 175] width 61 height 35
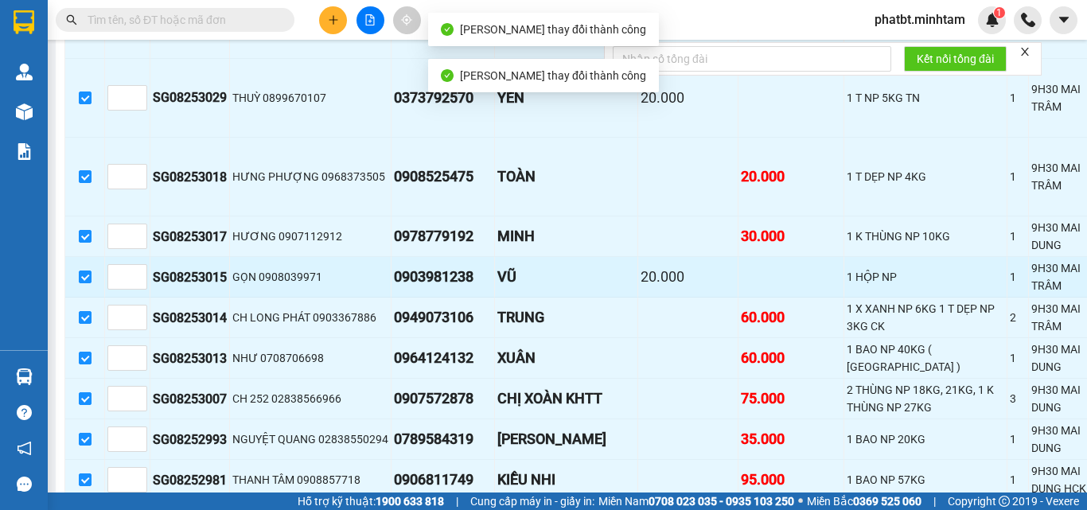
scroll to position [849, 0]
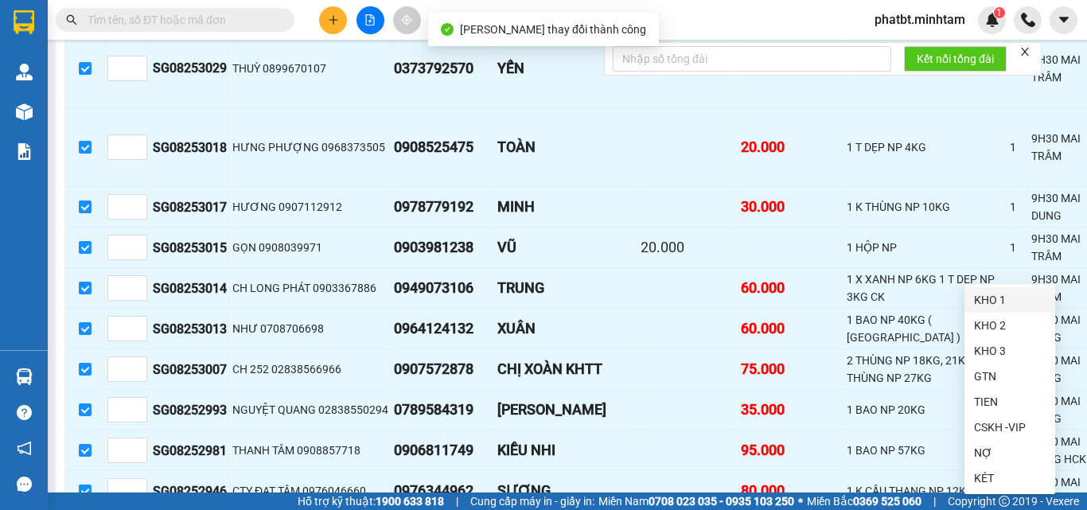
click at [984, 291] on div "KHO 1" at bounding box center [1010, 300] width 72 height 18
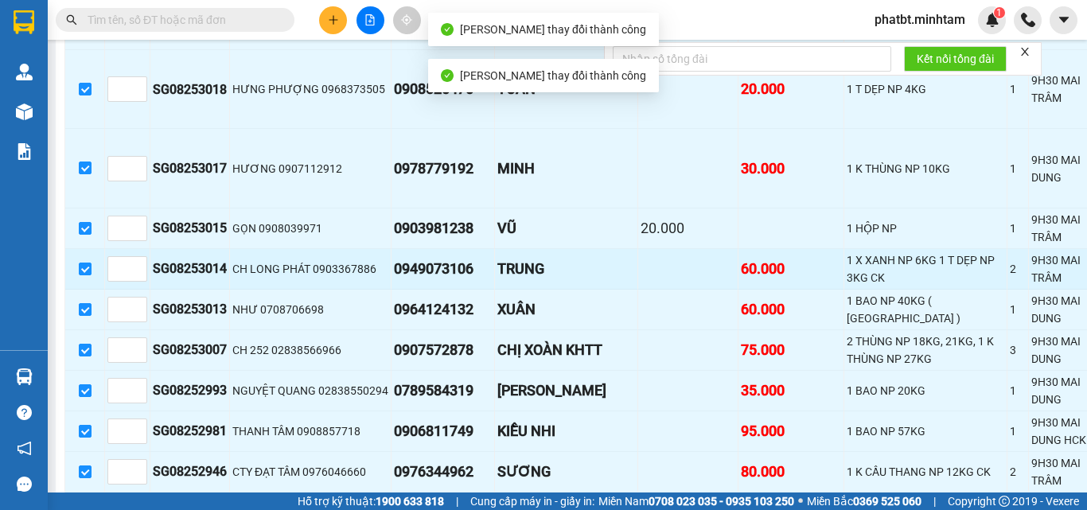
scroll to position [955, 0]
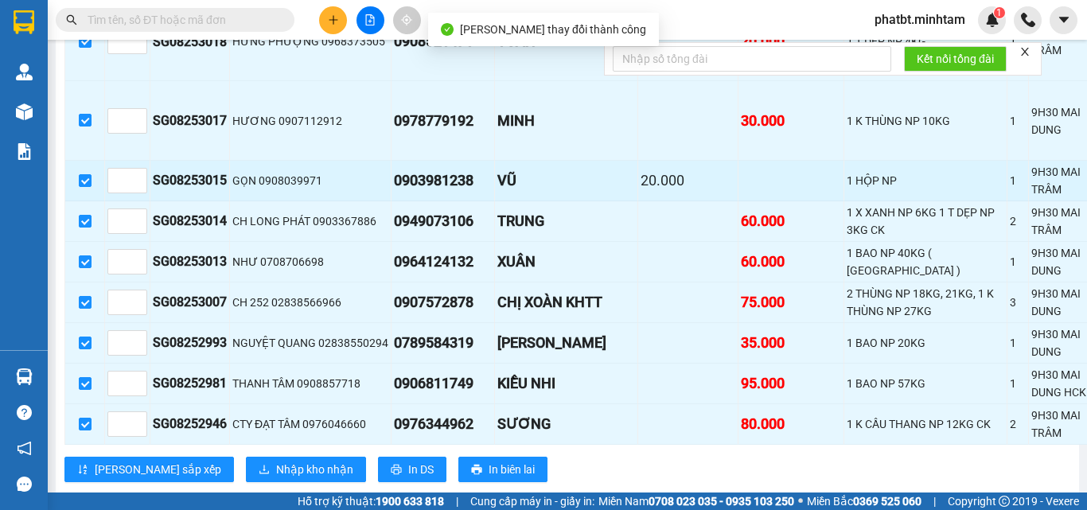
drag, startPoint x: 1037, startPoint y: 242, endPoint x: 1028, endPoint y: 252, distance: 14.1
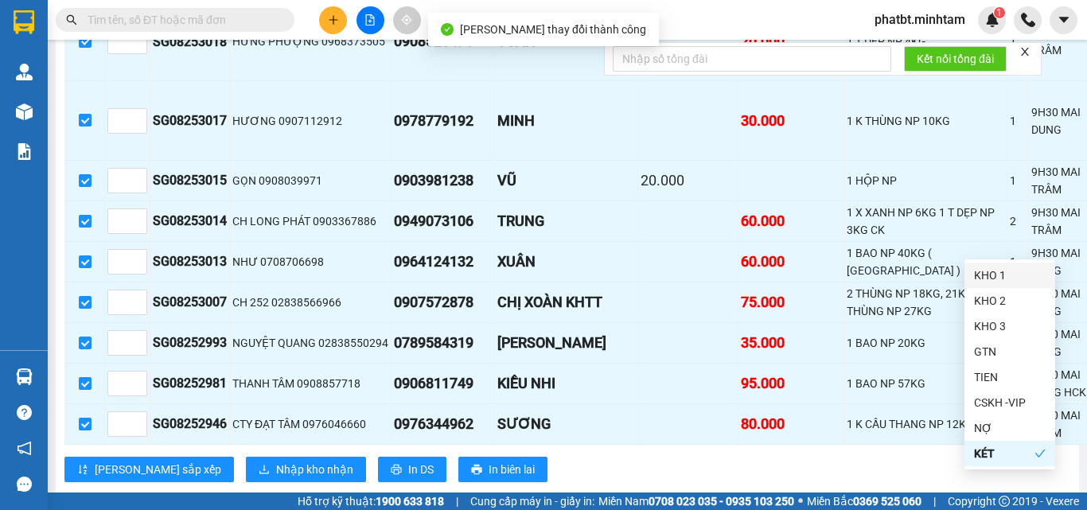
click at [1006, 270] on div "KHO 1" at bounding box center [1010, 276] width 72 height 18
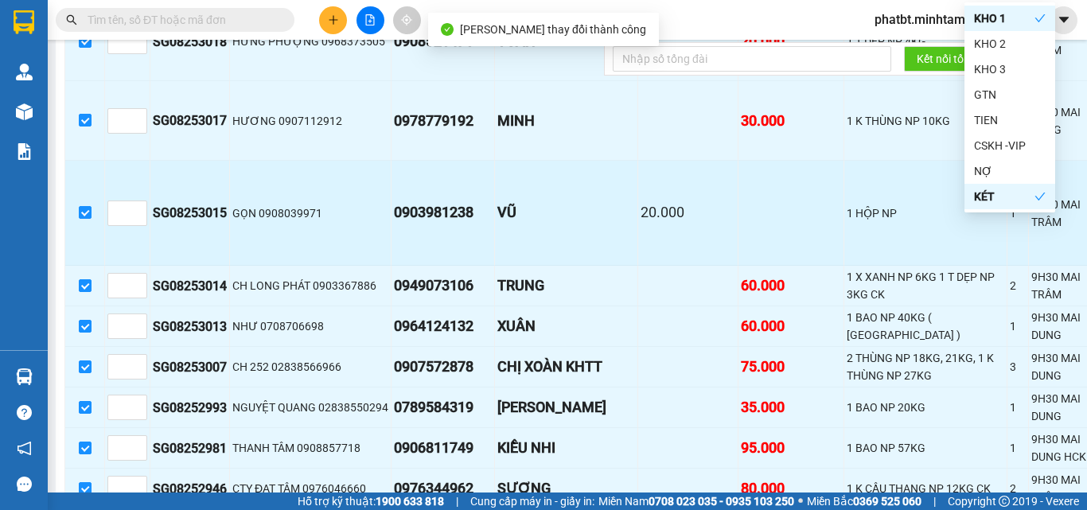
click at [1029, 267] on td "9H30 MAI TRÂM" at bounding box center [1062, 214] width 66 height 106
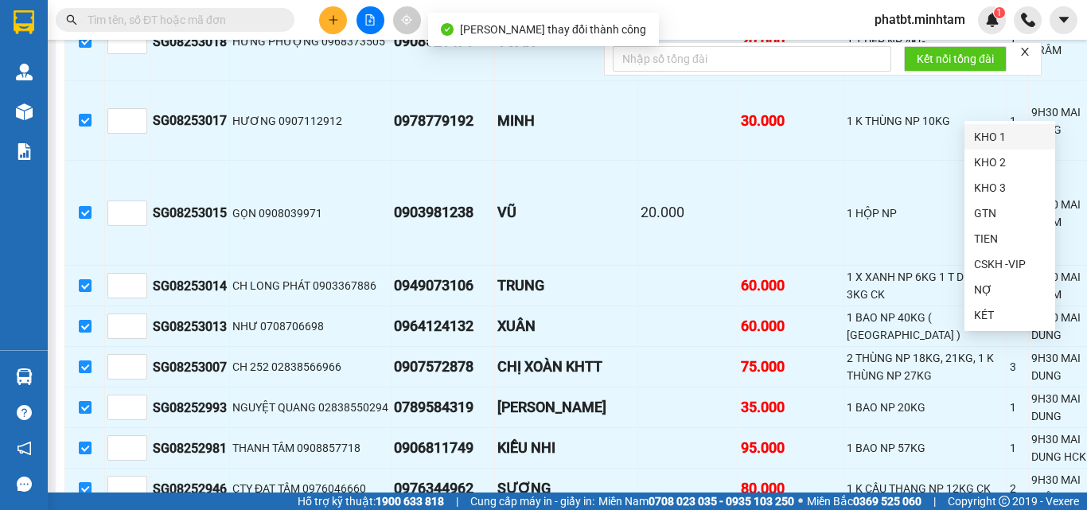
click at [981, 139] on div "KHO 1" at bounding box center [1010, 137] width 72 height 18
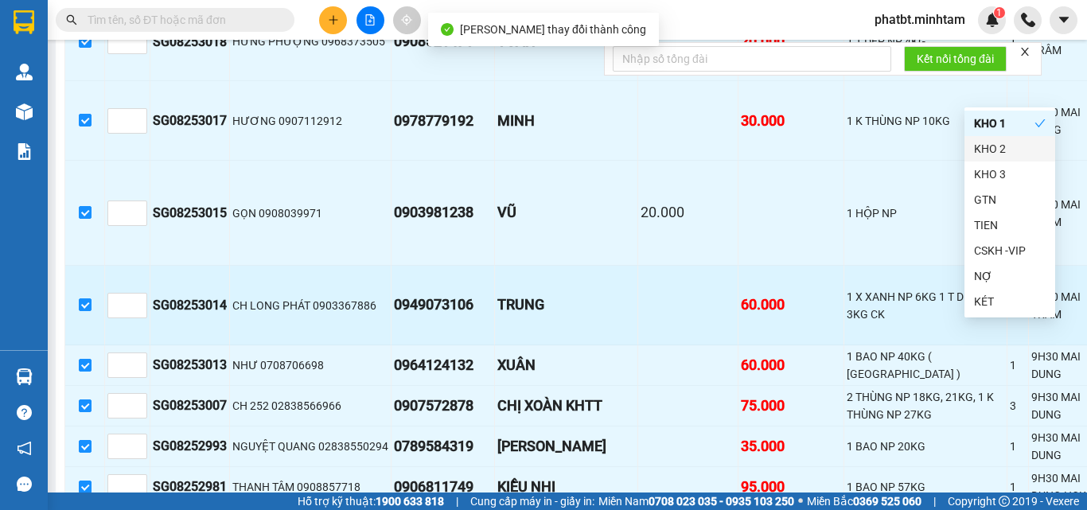
click at [1032, 231] on div "9H30 MAI TRÂM" at bounding box center [1062, 213] width 61 height 35
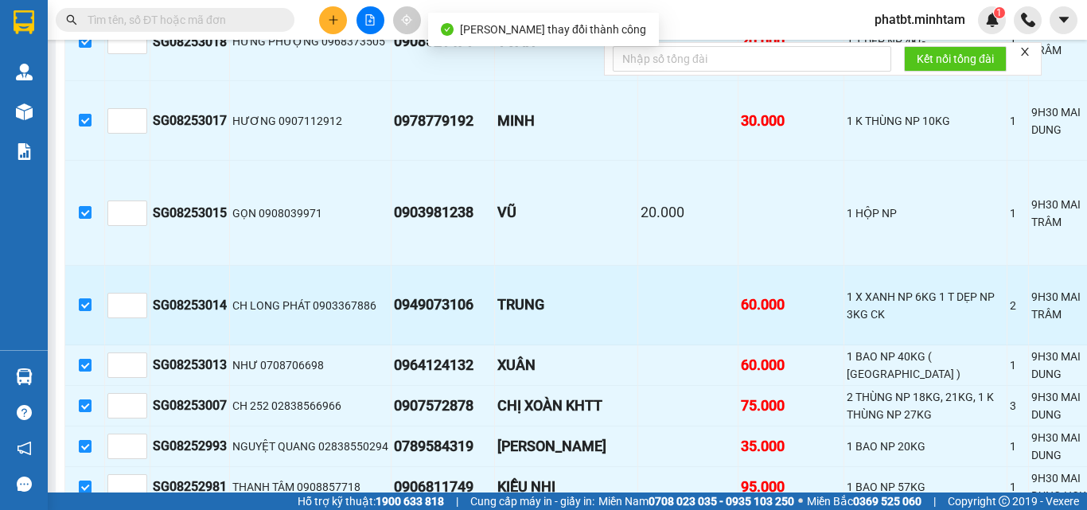
scroll to position [1061, 0]
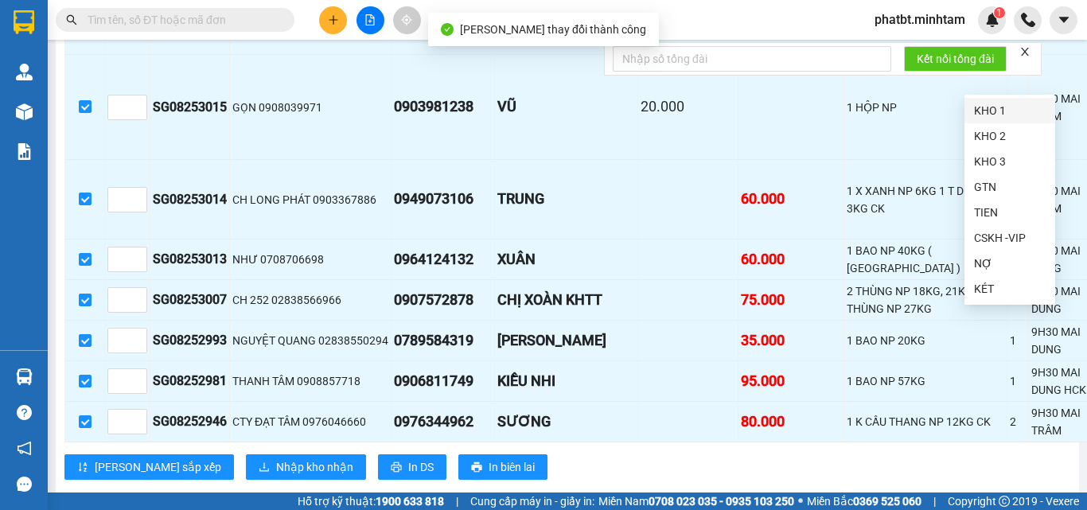
click at [989, 107] on div "KHO 1" at bounding box center [1010, 111] width 72 height 18
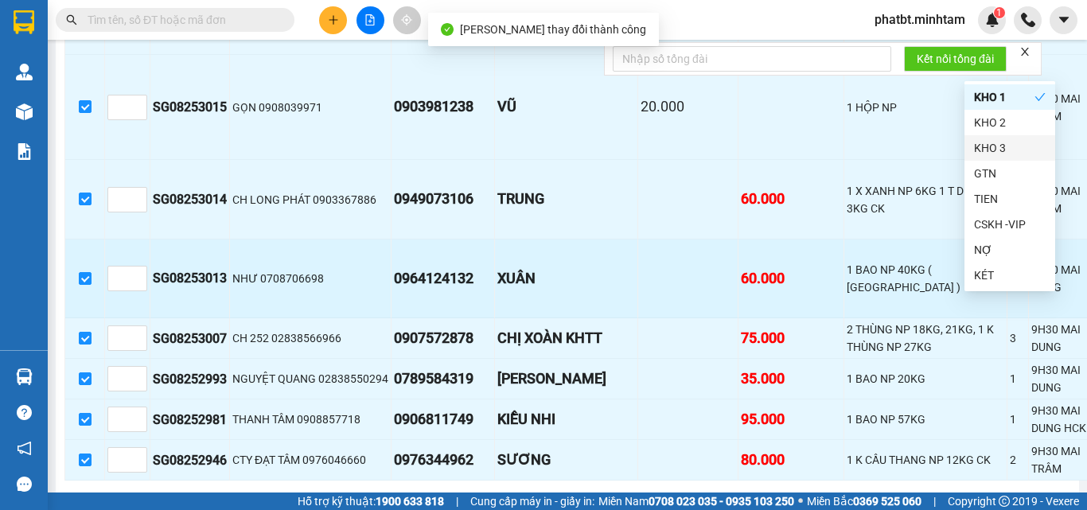
drag, startPoint x: 886, startPoint y: 248, endPoint x: 888, endPoint y: 333, distance: 85.2
click at [1032, 217] on div "9H30 MAI TRÂM" at bounding box center [1062, 199] width 61 height 35
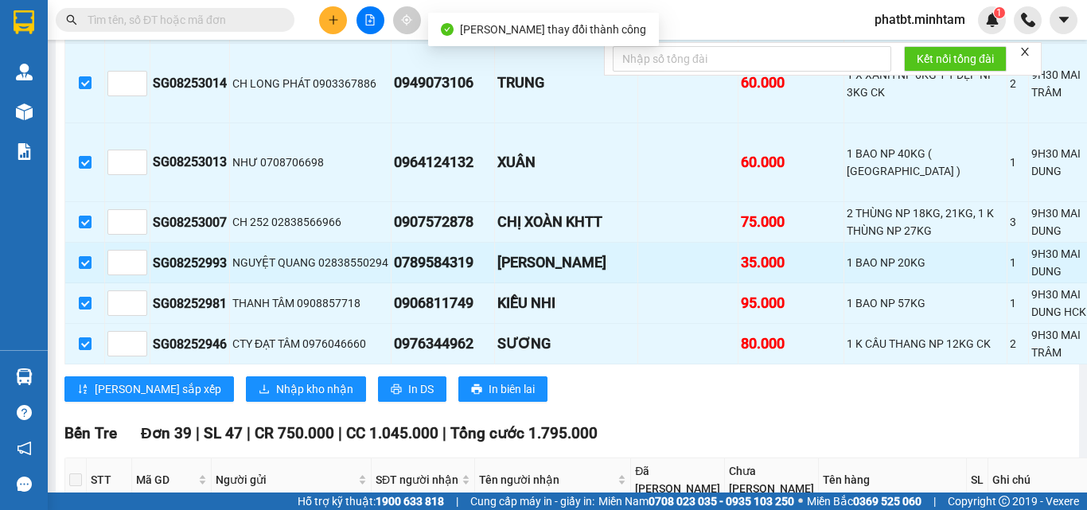
scroll to position [1274, 0]
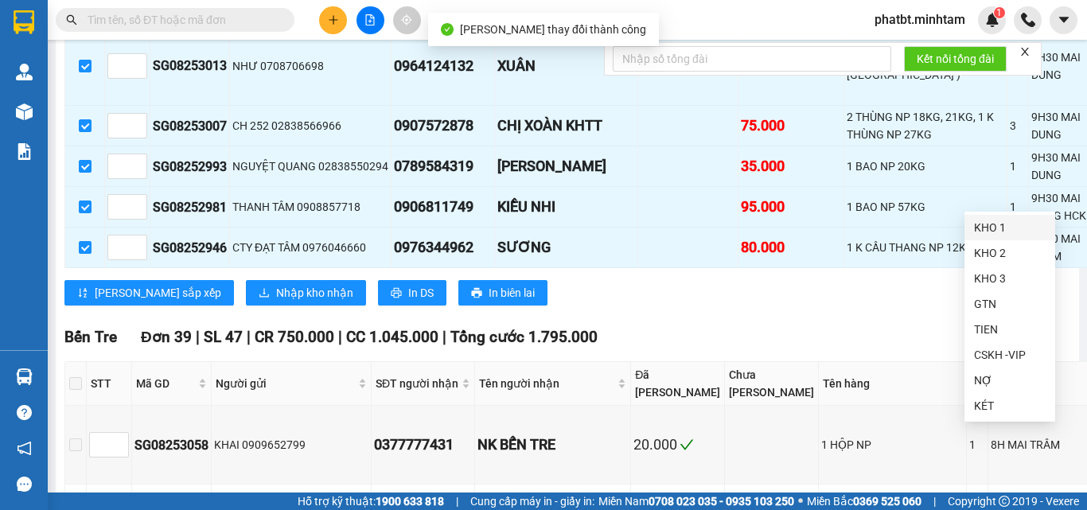
click at [980, 227] on div "KHO 1" at bounding box center [1010, 228] width 72 height 18
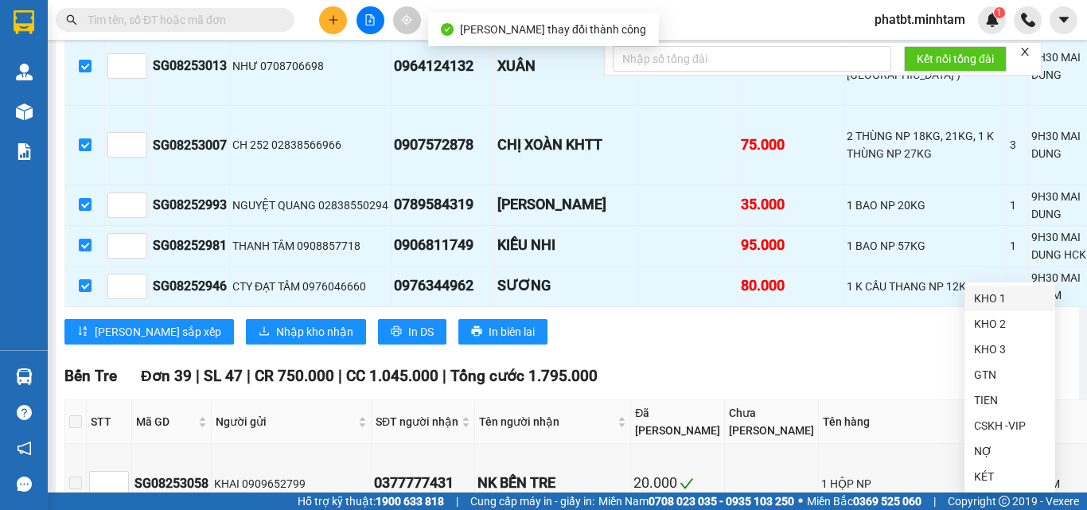
click at [989, 299] on div "KHO 1" at bounding box center [1010, 299] width 72 height 18
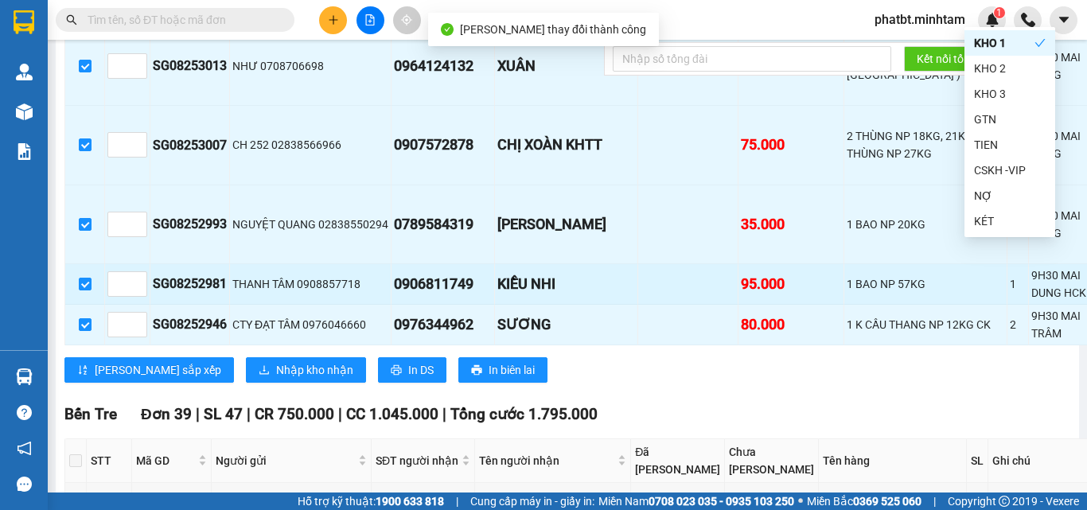
click at [845, 305] on td "1 BAO NP 57KG" at bounding box center [926, 284] width 163 height 41
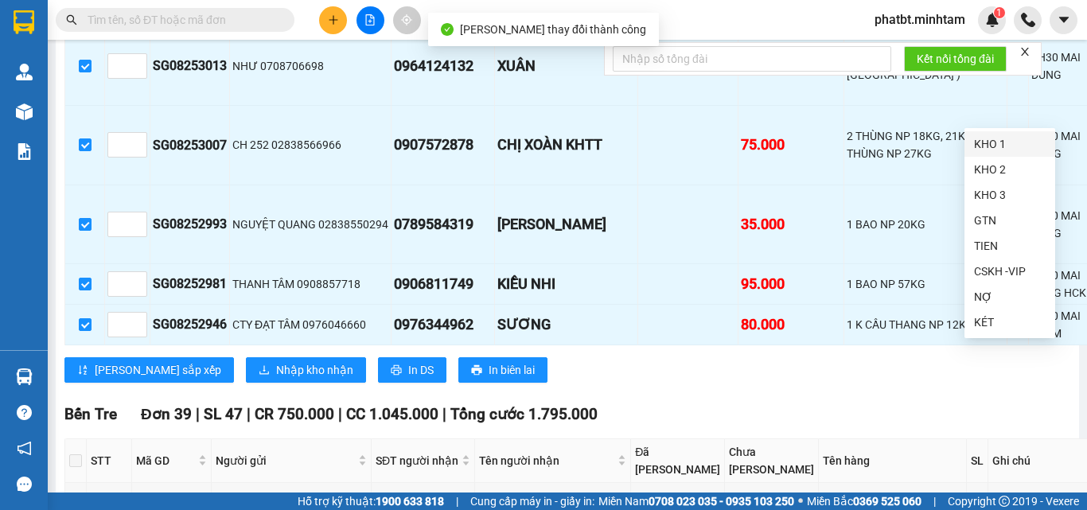
click at [976, 141] on div "KHO 1" at bounding box center [1010, 144] width 72 height 18
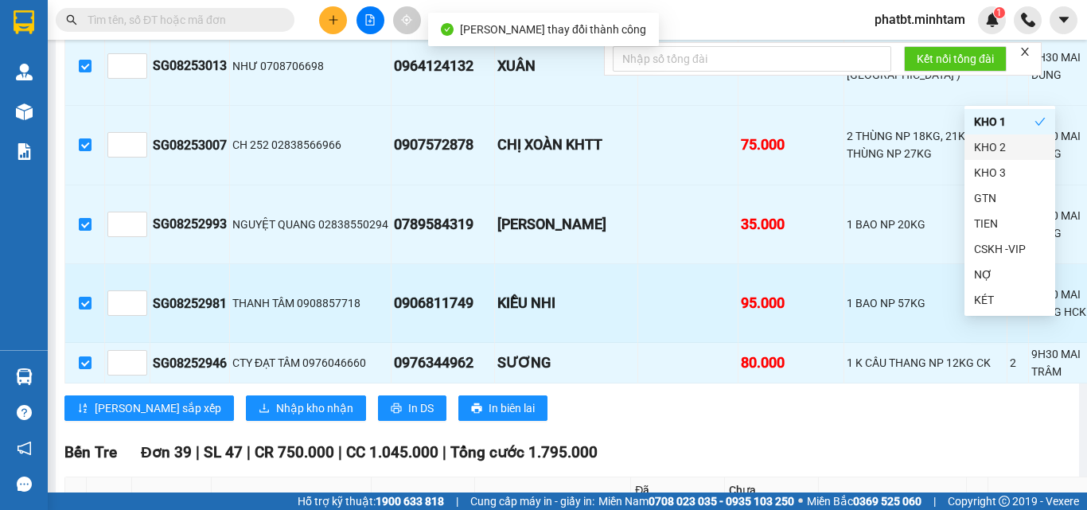
click at [1032, 242] on div "9H30 MAI DUNG" at bounding box center [1062, 224] width 61 height 35
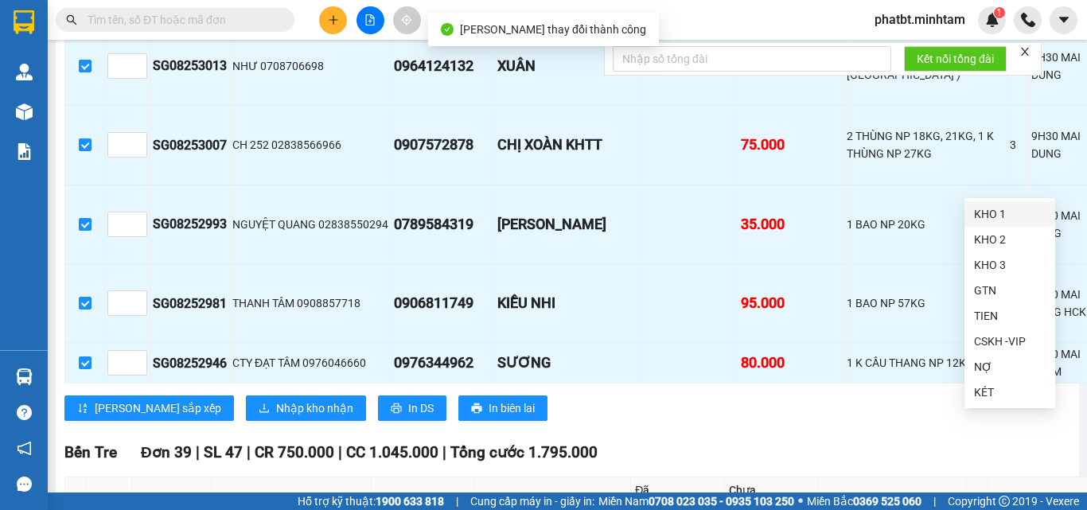
click at [1002, 209] on div "KHO 1" at bounding box center [1010, 214] width 72 height 18
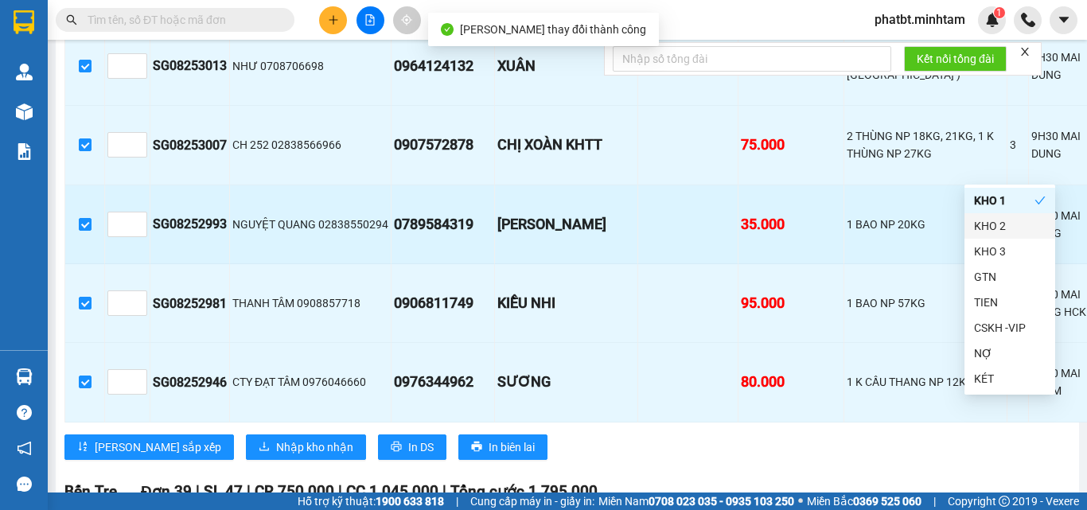
click at [342, 233] on div "NGUYỆT QUANG 02838550294" at bounding box center [310, 225] width 156 height 18
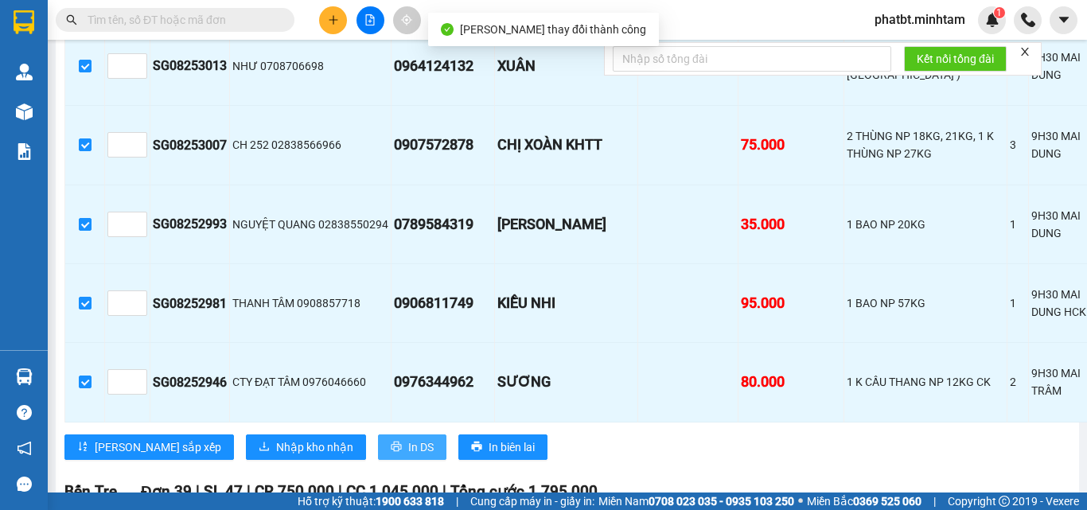
scroll to position [1486, 0]
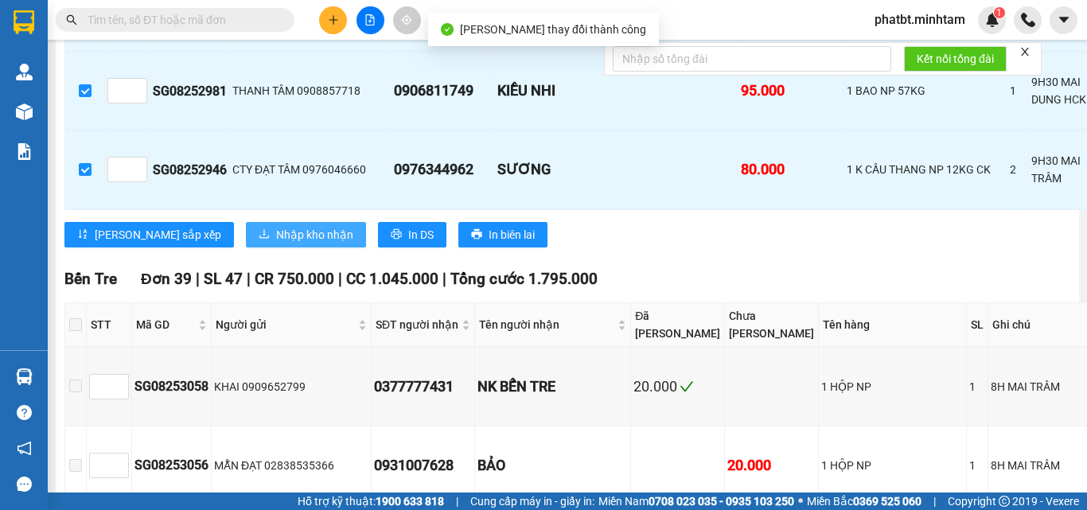
click at [276, 244] on span "Nhập kho nhận" at bounding box center [314, 235] width 77 height 18
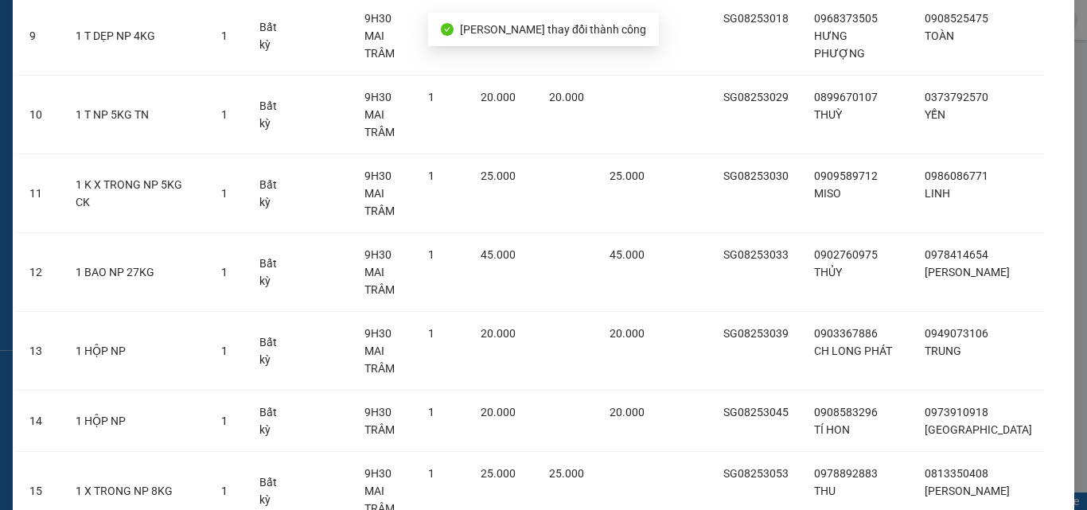
scroll to position [808, 0]
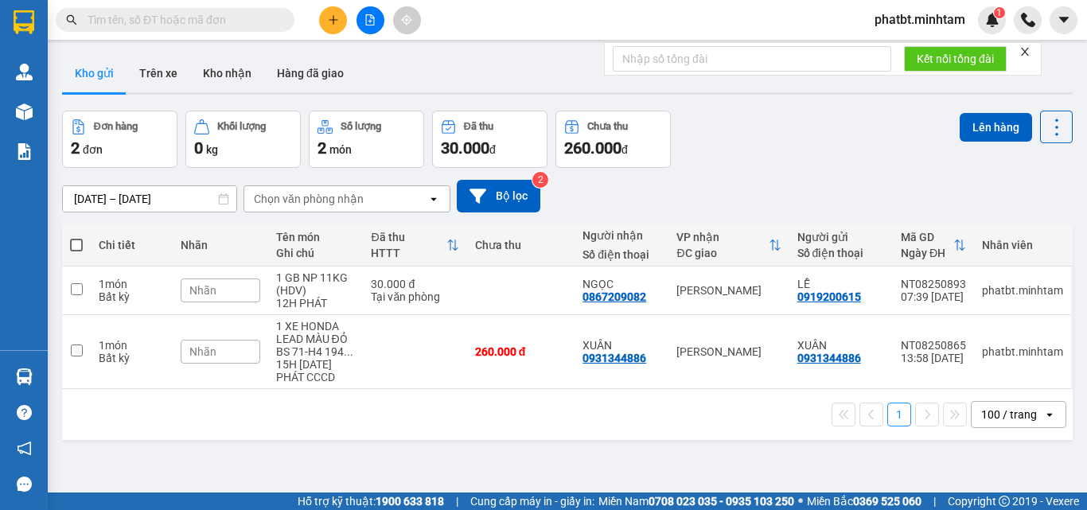
click at [330, 25] on button at bounding box center [333, 20] width 28 height 28
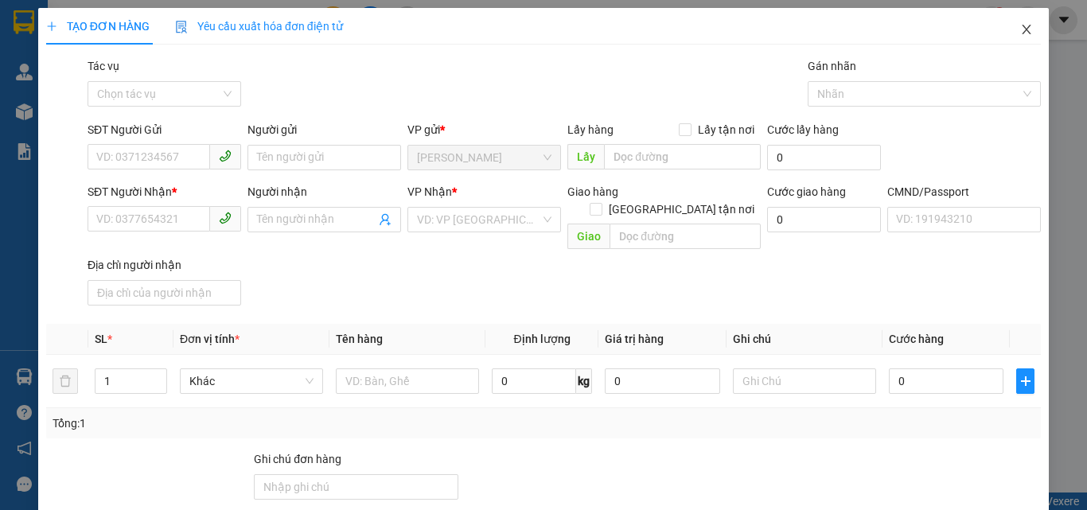
click at [1027, 33] on span "Close" at bounding box center [1027, 30] width 45 height 45
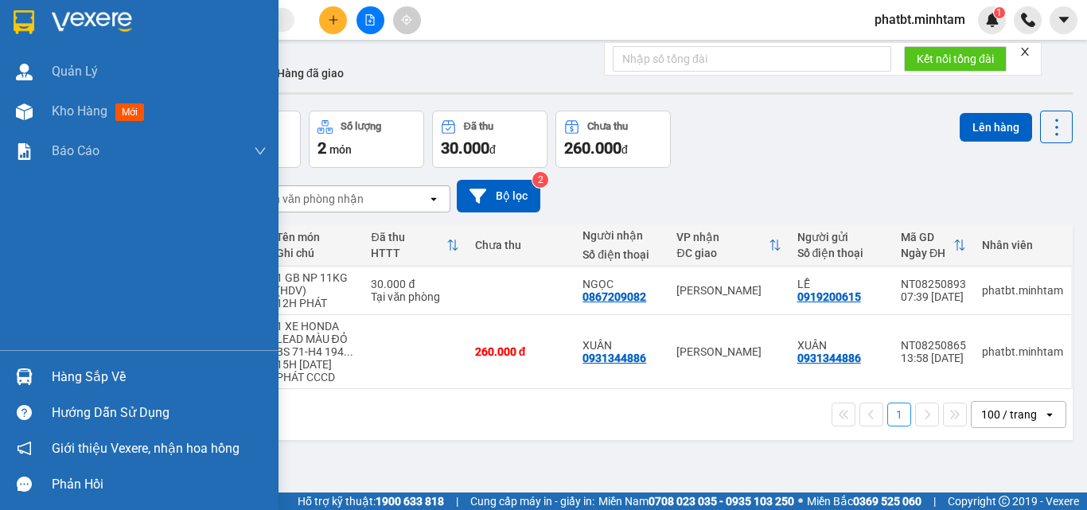
click at [49, 377] on div "Hàng sắp về" at bounding box center [139, 377] width 279 height 36
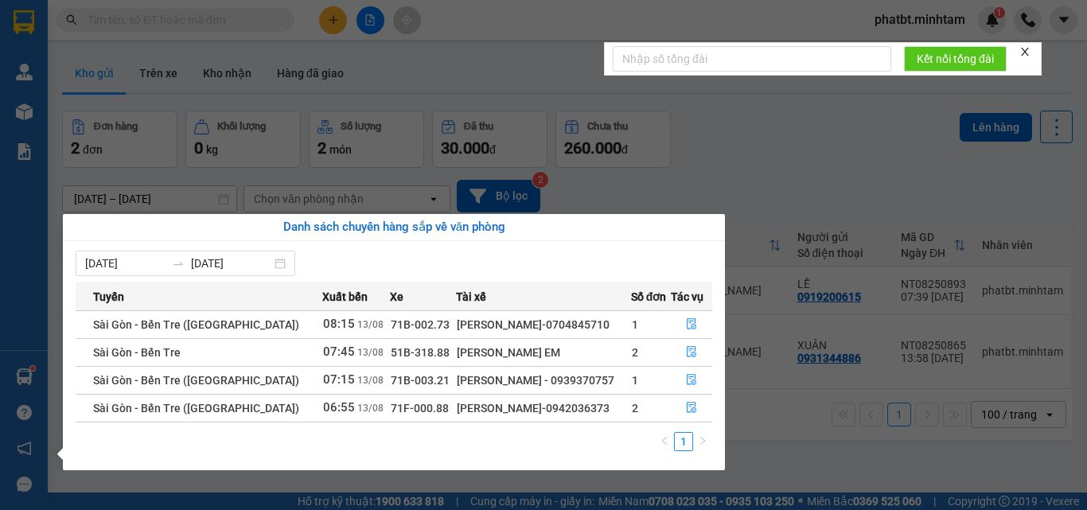
drag, startPoint x: 779, startPoint y: 131, endPoint x: 771, endPoint y: 136, distance: 8.6
click at [779, 131] on section "Kết quả tìm kiếm ( 33 ) Bộ lọc Mã ĐH Trạng thái Món hàng Tổng cước Chưa cước Nh…" at bounding box center [543, 255] width 1087 height 510
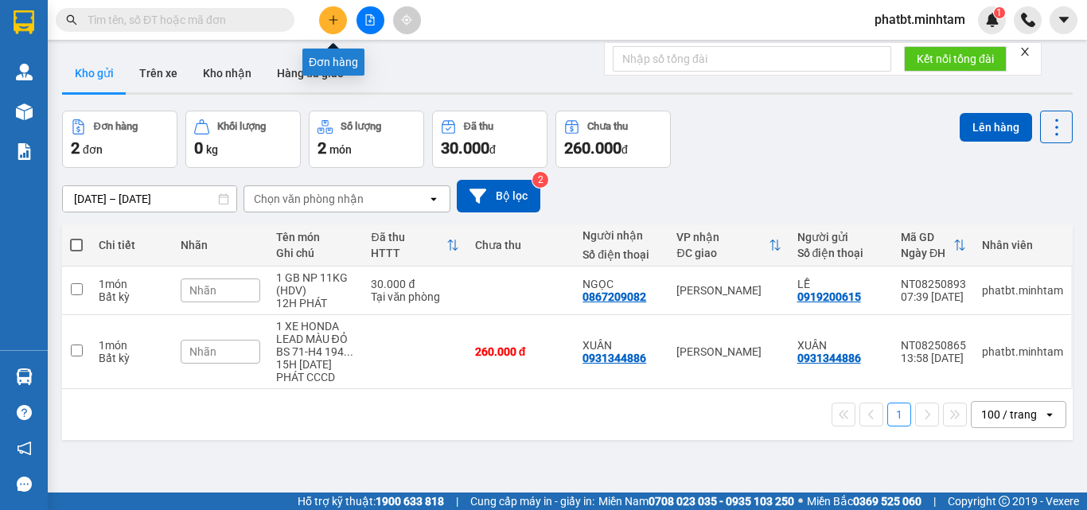
click at [330, 5] on div "Kết quả tìm kiếm ( 33 ) Bộ lọc Mã ĐH Trạng thái Món hàng Tổng cước Chưa cước Nh…" at bounding box center [543, 20] width 1087 height 40
click at [330, 19] on icon "plus" at bounding box center [333, 19] width 11 height 11
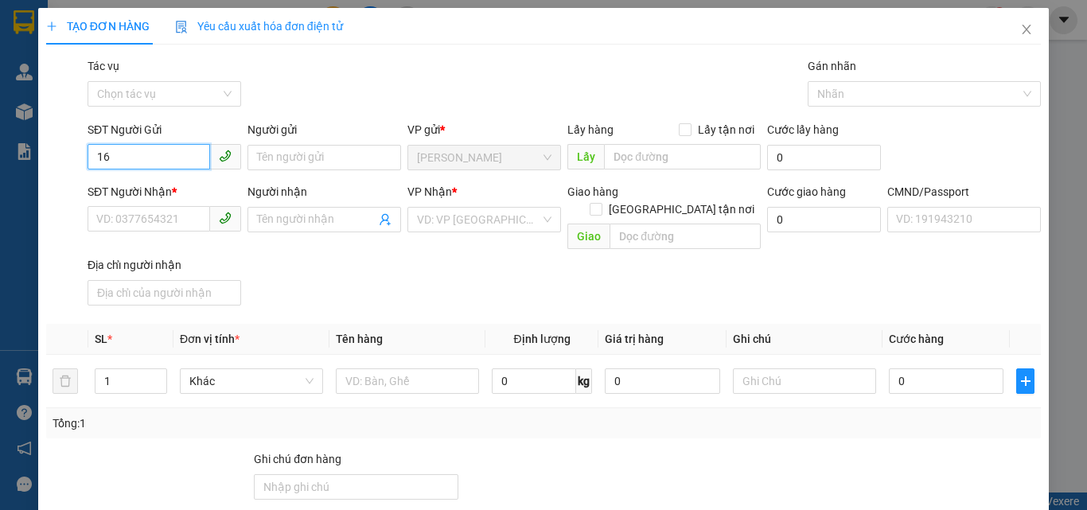
type input "1"
click at [341, 369] on input "text" at bounding box center [407, 381] width 143 height 25
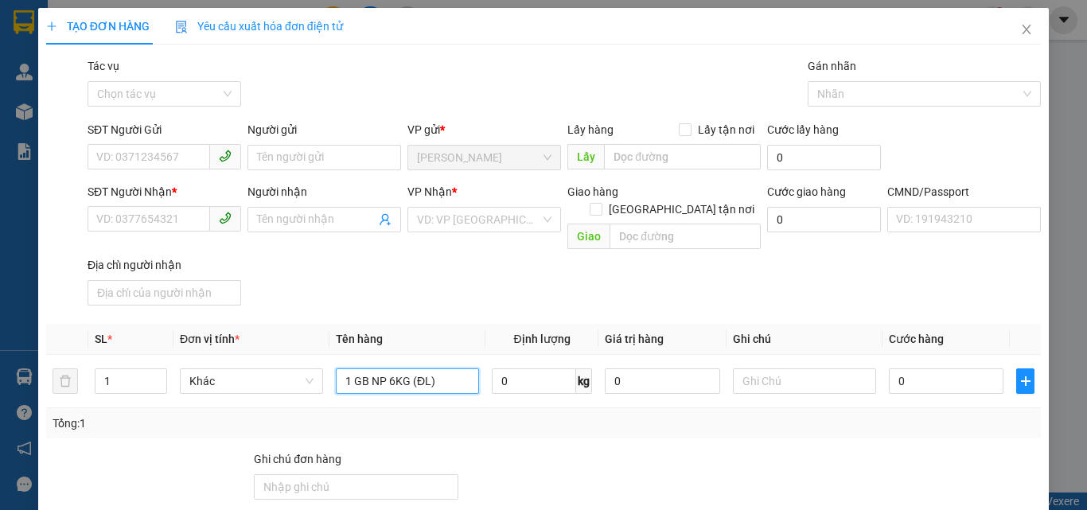
click at [210, 155] on span at bounding box center [225, 156] width 31 height 25
type input "1 GB NP 6KG (ĐL)"
click at [200, 155] on input "SĐT Người Gửi" at bounding box center [149, 156] width 123 height 25
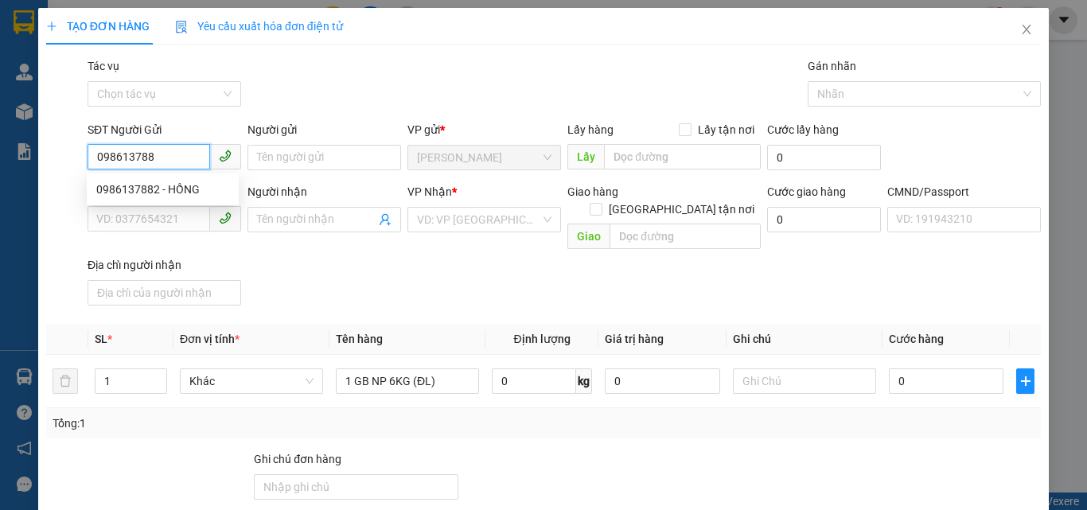
type input "0986137882"
click at [180, 188] on div "0986137882 - HỒNG" at bounding box center [162, 190] width 133 height 18
type input "HỒNG"
type input "0837189339"
type input "BẰNG"
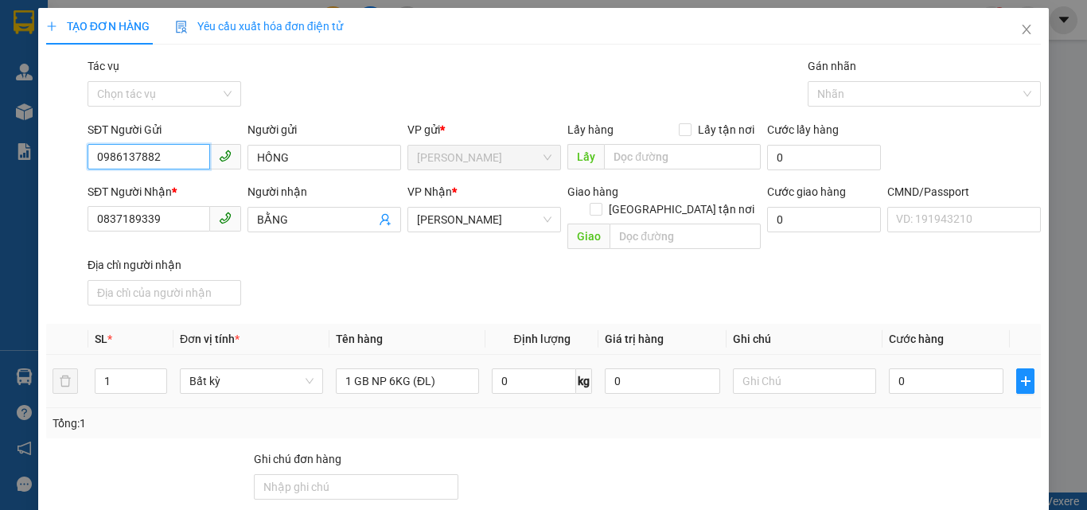
type input "0986137882"
click at [769, 377] on div at bounding box center [804, 381] width 143 height 32
click at [759, 369] on input "text" at bounding box center [804, 381] width 143 height 25
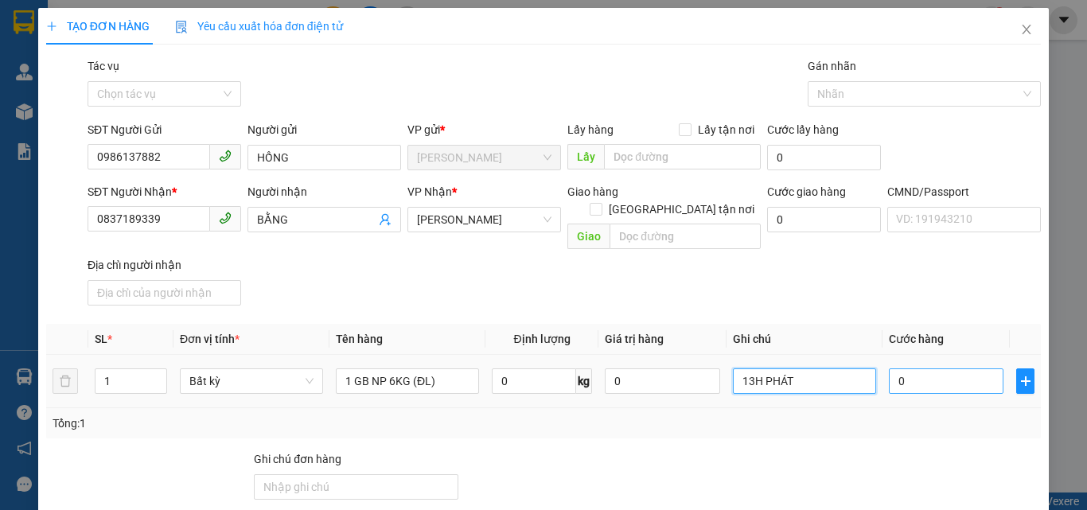
type input "13H PHÁT"
click at [898, 369] on input "0" at bounding box center [946, 381] width 115 height 25
type input "2"
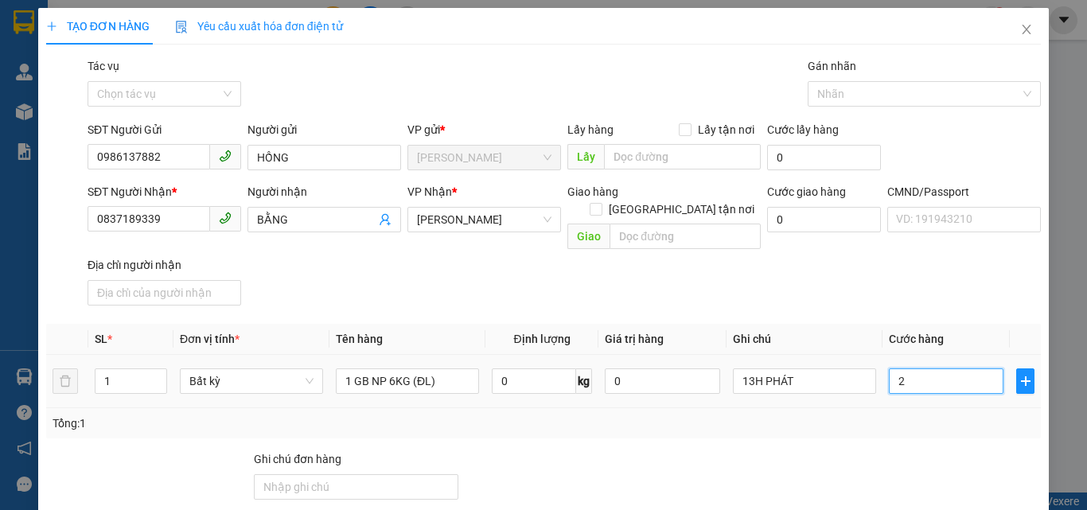
type input "25"
type input "25.000"
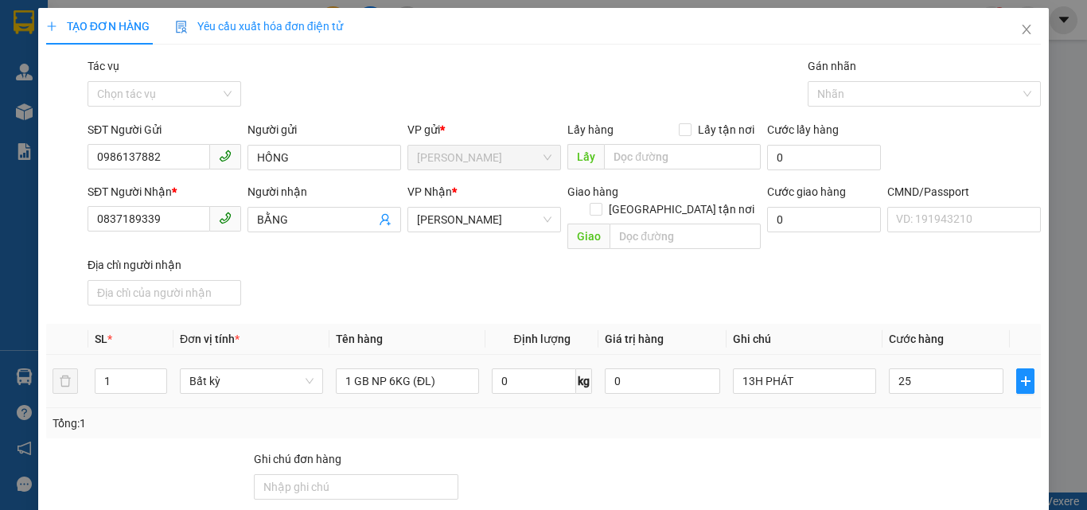
type input "25.000"
click at [882, 275] on div "SĐT Người Nhận * 0837189339 Người nhận BẰNG VP Nhận * Hồ Chí Minh Giao hàng Gia…" at bounding box center [564, 247] width 960 height 129
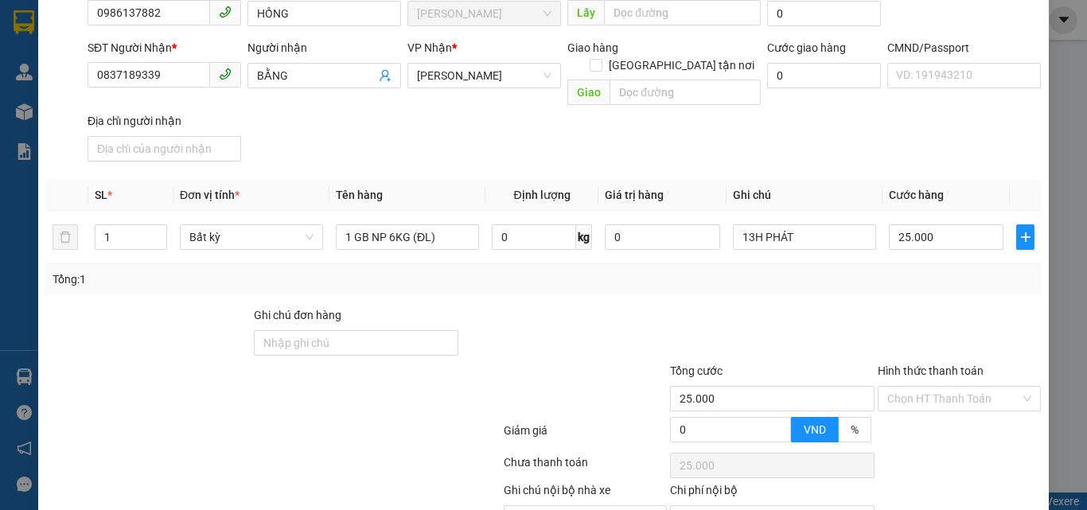
scroll to position [216, 0]
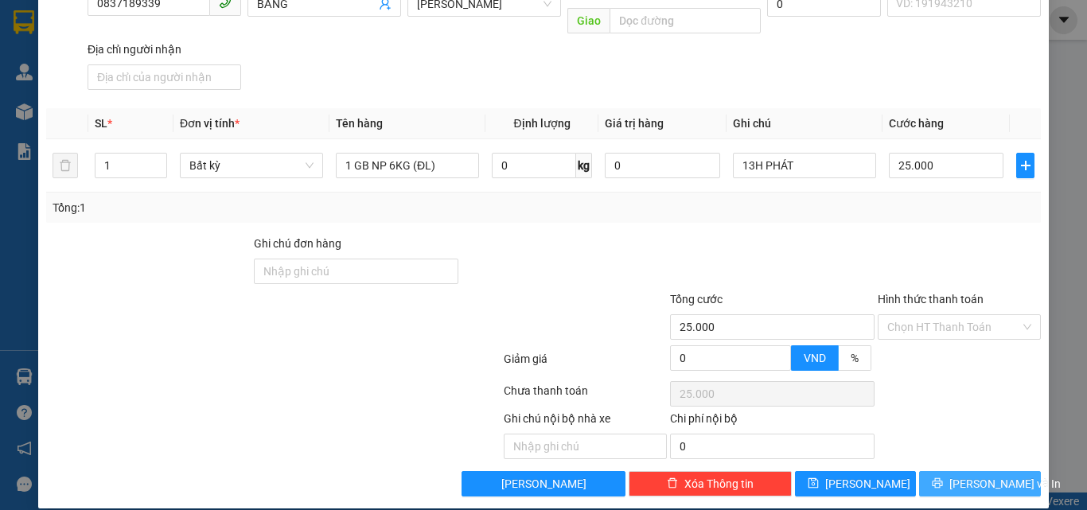
click at [943, 478] on icon "printer" at bounding box center [938, 483] width 10 height 10
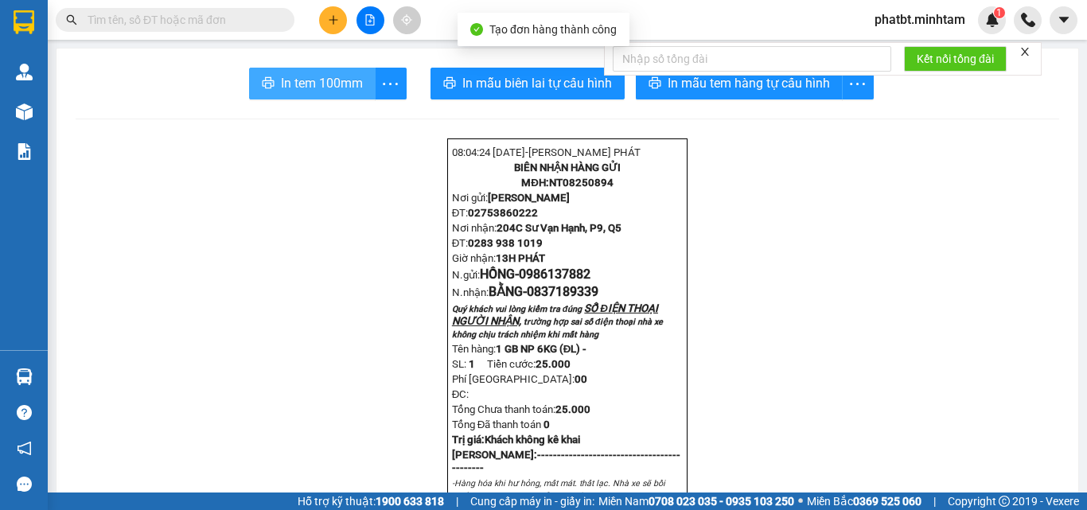
drag, startPoint x: 805, startPoint y: 316, endPoint x: 309, endPoint y: 78, distance: 550.1
click at [309, 78] on span "In tem 100mm" at bounding box center [322, 83] width 82 height 20
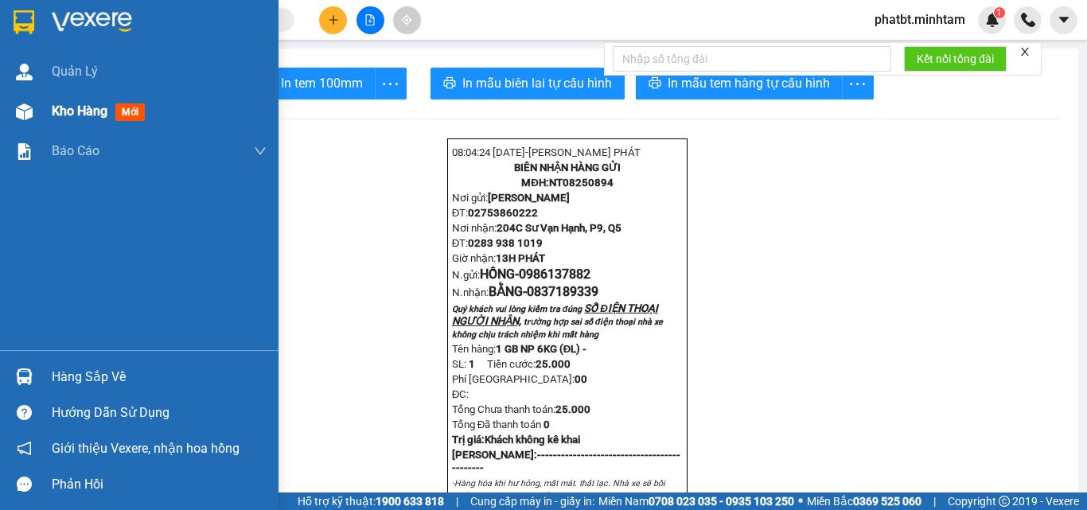
click at [43, 109] on div "Kho hàng mới" at bounding box center [139, 112] width 279 height 40
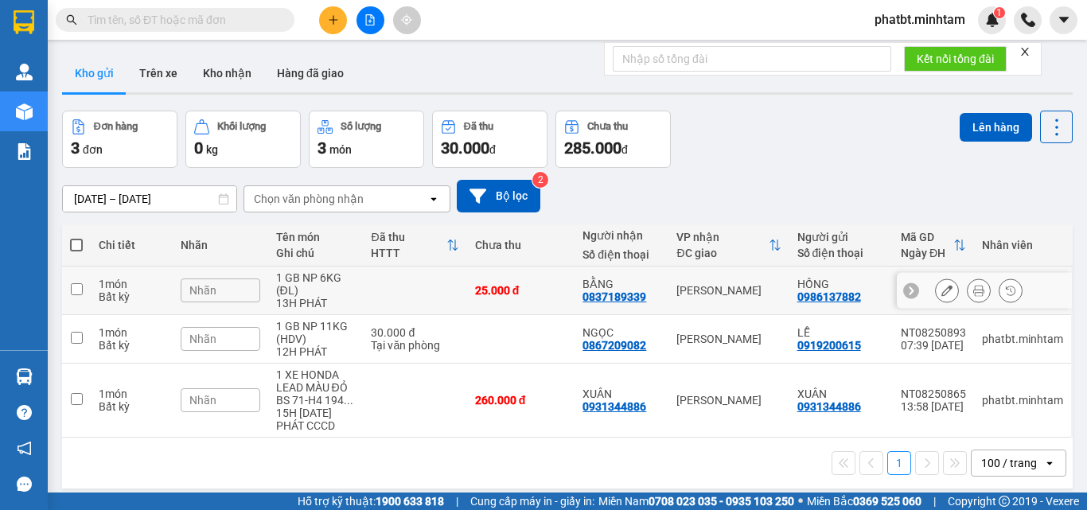
click at [135, 303] on div "Bất kỳ" at bounding box center [132, 297] width 66 height 13
checkbox input "true"
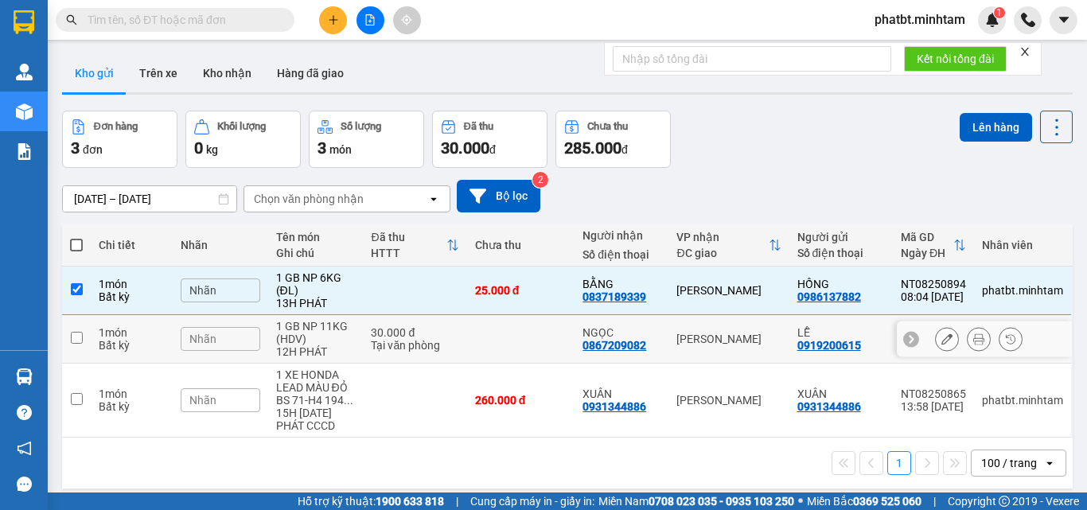
click at [170, 352] on td "1 món Bất kỳ" at bounding box center [132, 339] width 82 height 49
checkbox input "true"
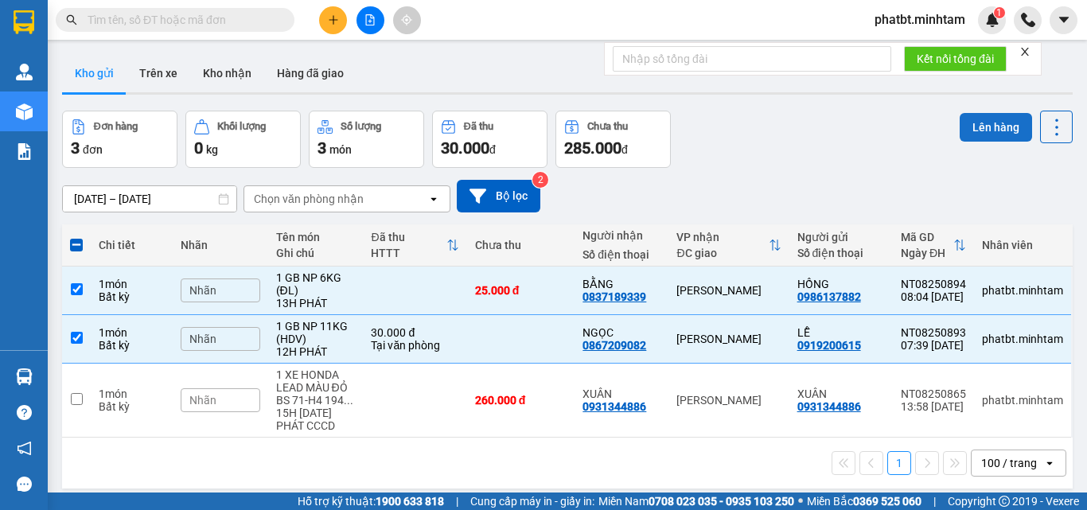
click at [977, 135] on button "Lên hàng" at bounding box center [996, 127] width 72 height 29
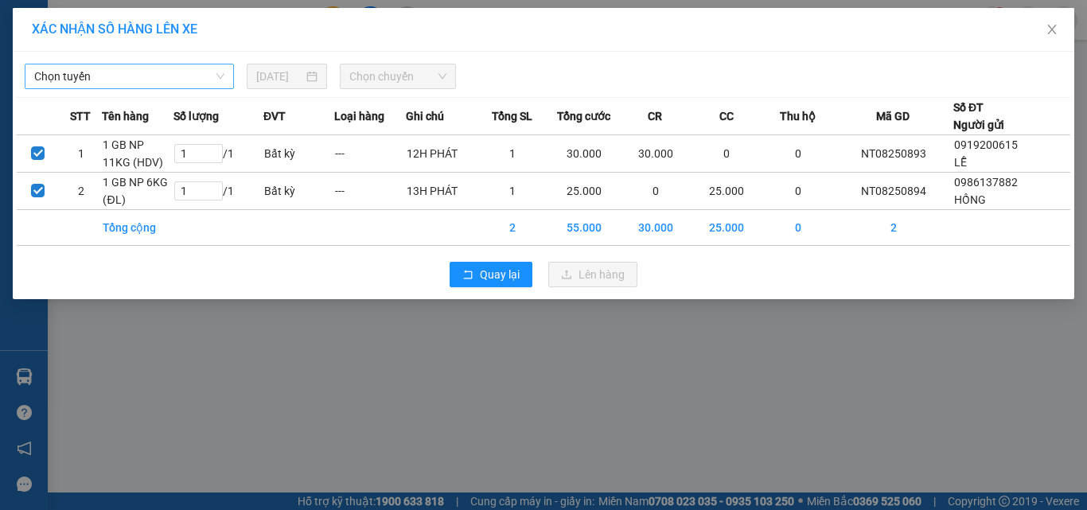
click at [106, 76] on span "Chọn tuyến" at bounding box center [129, 76] width 190 height 24
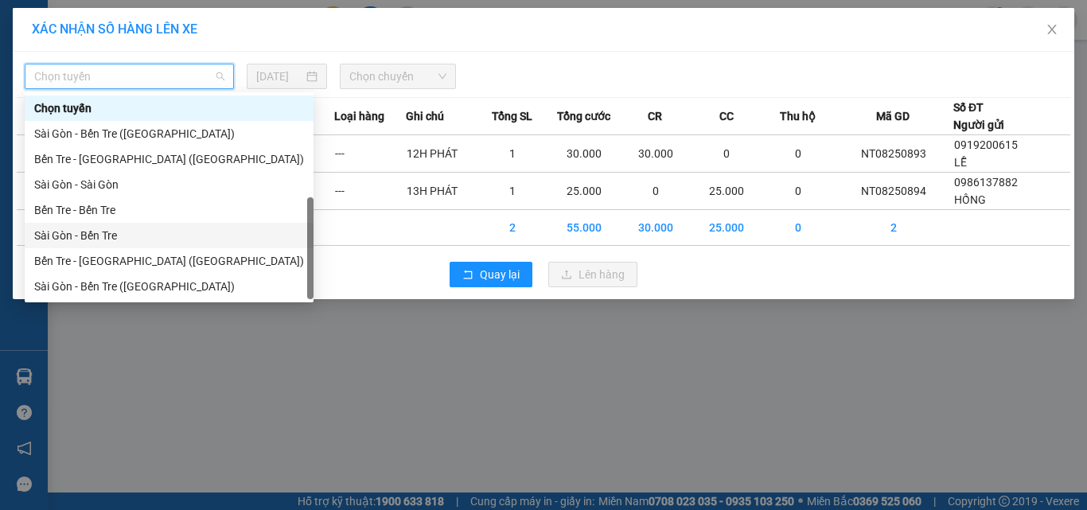
scroll to position [25, 0]
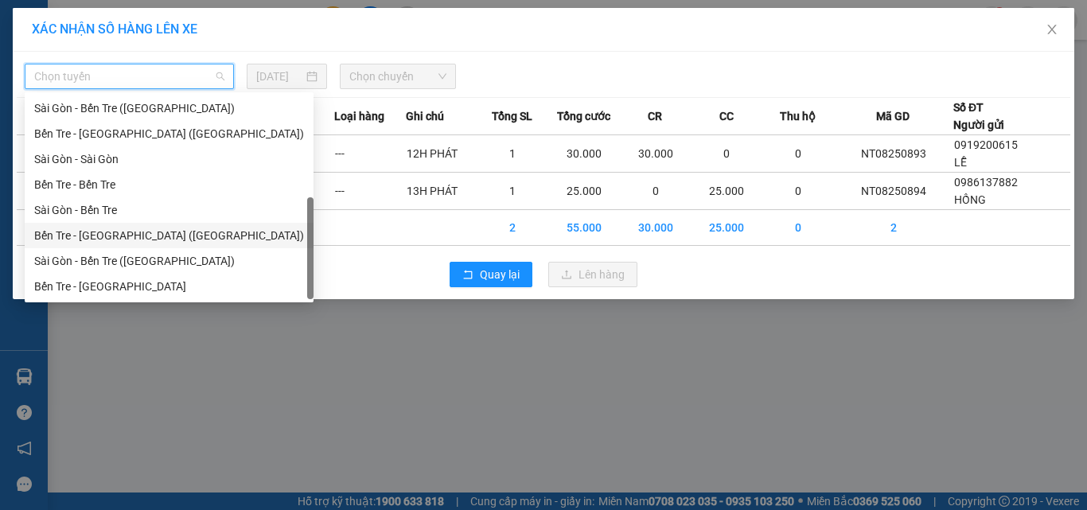
click at [109, 238] on div "Bến Tre - [GEOGRAPHIC_DATA] ([GEOGRAPHIC_DATA])" at bounding box center [169, 236] width 270 height 18
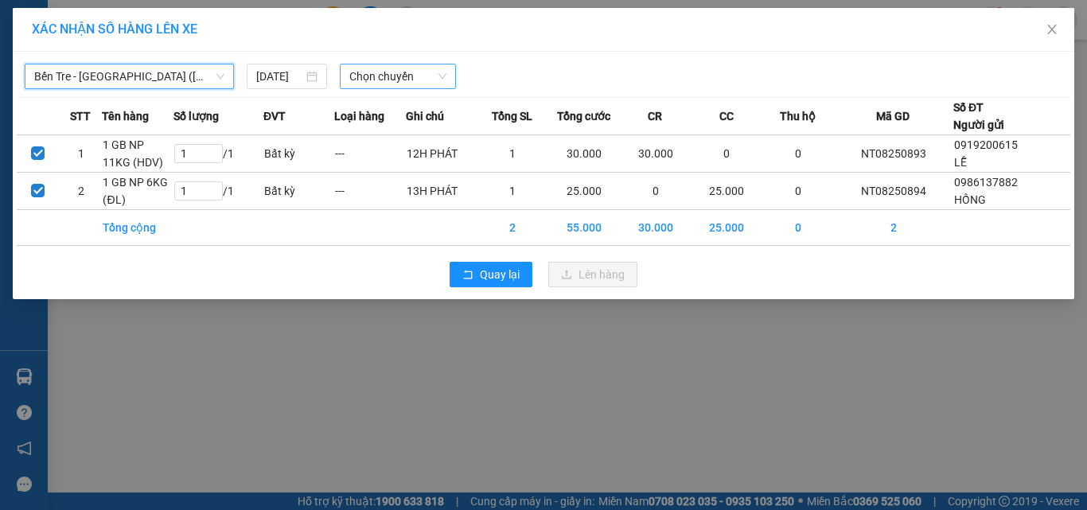
click at [399, 79] on span "Chọn chuyến" at bounding box center [398, 76] width 98 height 24
click at [189, 86] on span "Bến Tre - [GEOGRAPHIC_DATA] ([GEOGRAPHIC_DATA])" at bounding box center [129, 76] width 190 height 24
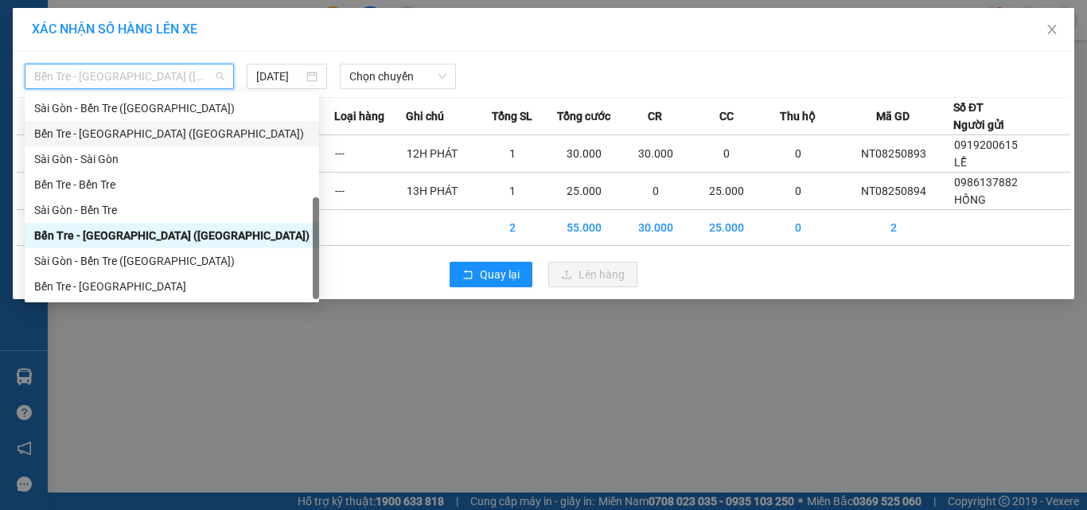
click at [127, 131] on div "Bến Tre - [GEOGRAPHIC_DATA] ([GEOGRAPHIC_DATA])" at bounding box center [171, 134] width 275 height 18
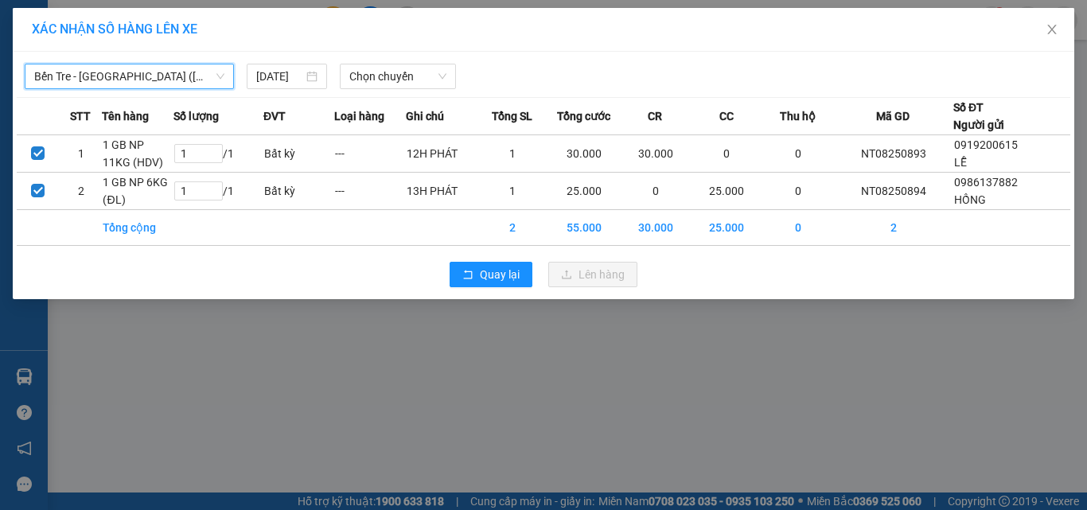
drag, startPoint x: 370, startPoint y: 71, endPoint x: 379, endPoint y: 115, distance: 45.4
click at [371, 76] on span "Chọn chuyến" at bounding box center [398, 76] width 98 height 24
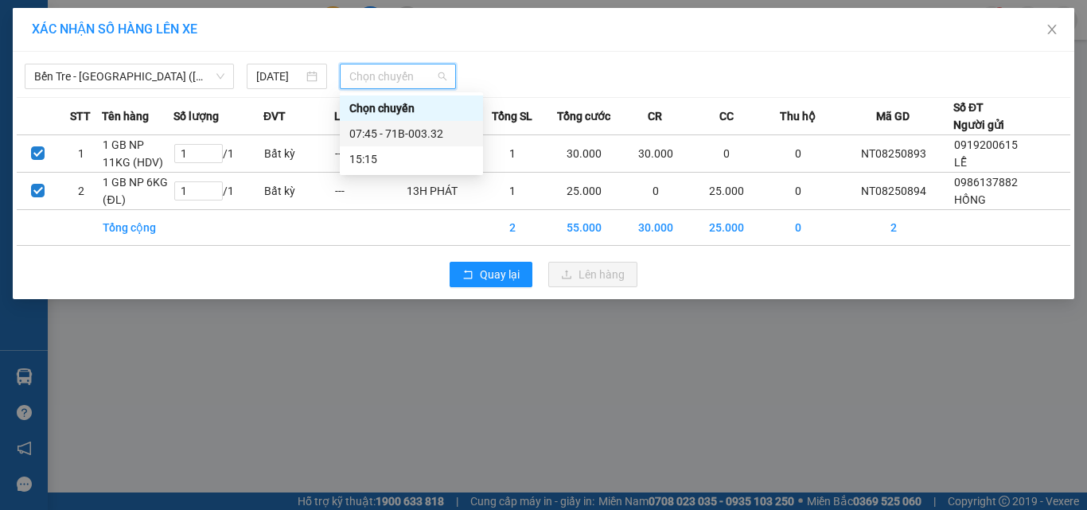
click at [390, 139] on div "07:45 - 71B-003.32" at bounding box center [411, 134] width 124 height 18
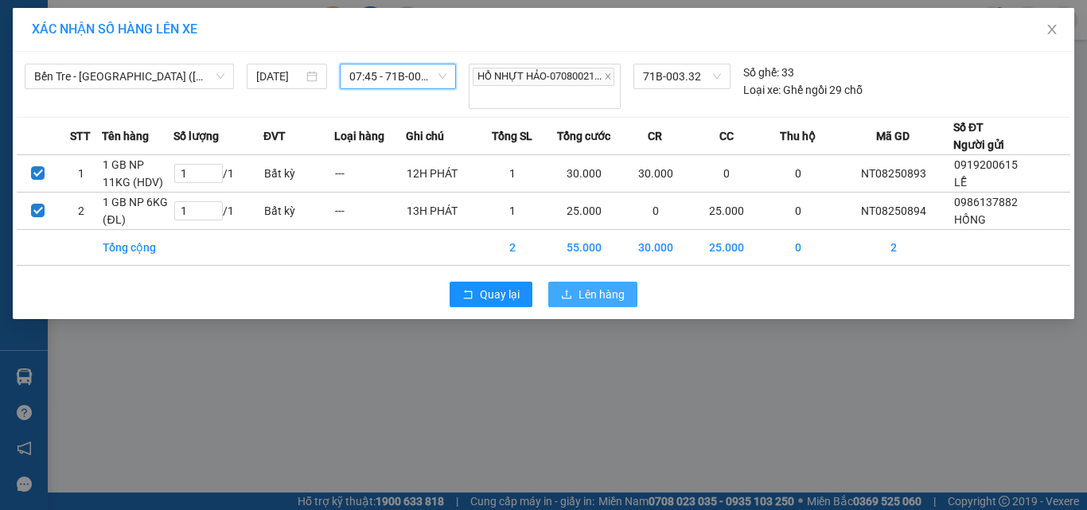
click at [591, 303] on span "Lên hàng" at bounding box center [602, 295] width 46 height 18
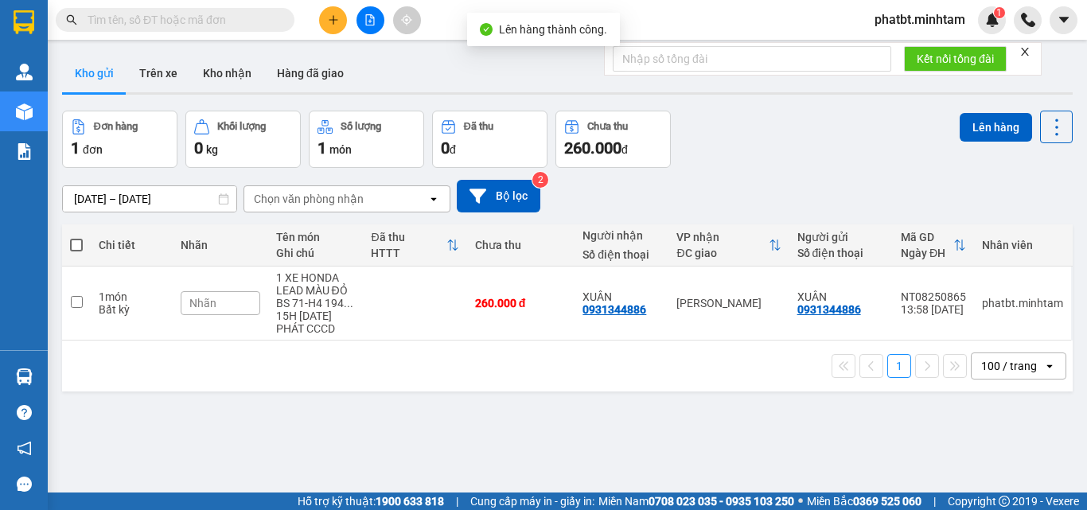
click at [368, 21] on icon "file-add" at bounding box center [370, 19] width 11 height 11
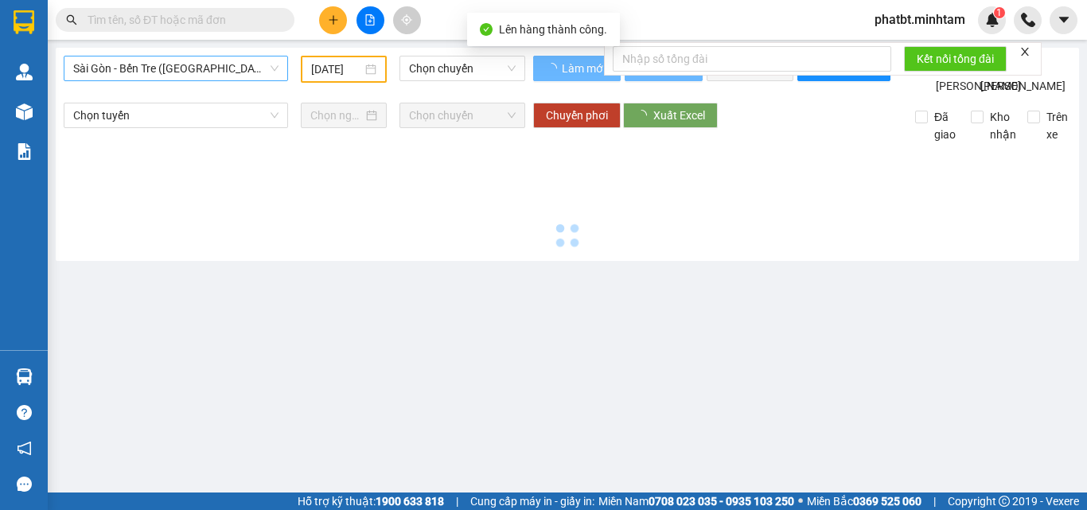
type input "[DATE]"
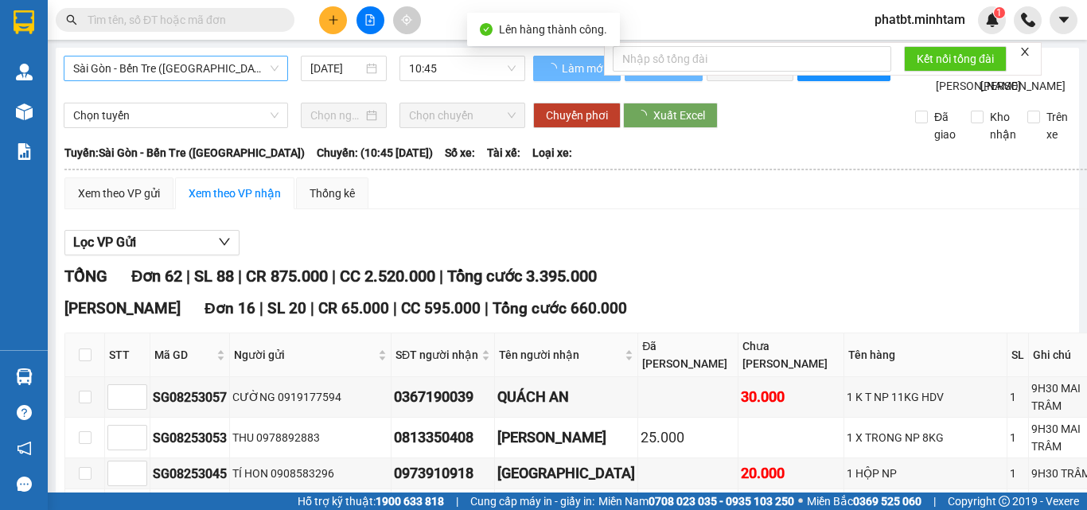
click at [161, 63] on span "Sài Gòn - Bến Tre ([GEOGRAPHIC_DATA])" at bounding box center [175, 69] width 205 height 24
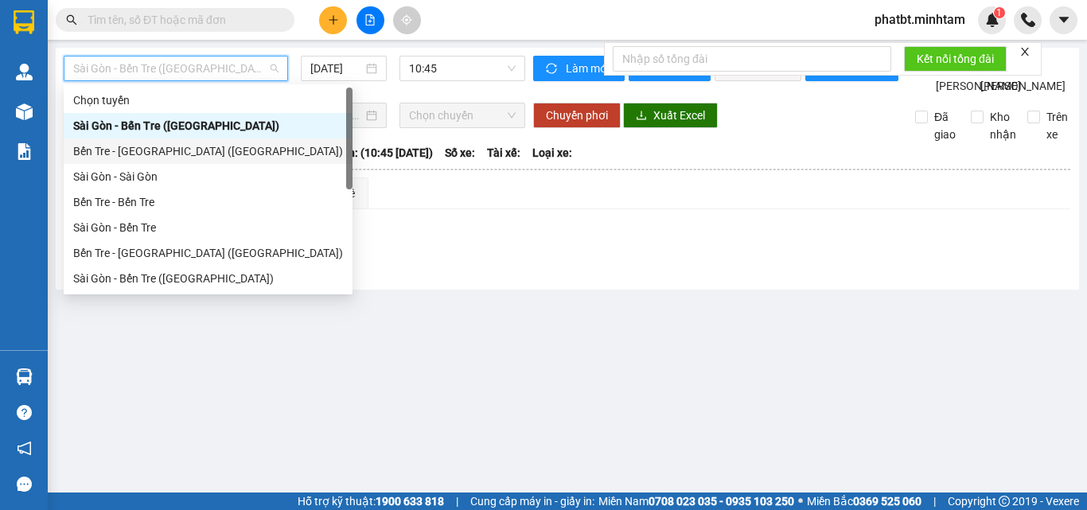
click at [157, 148] on div "Bến Tre - [GEOGRAPHIC_DATA] ([GEOGRAPHIC_DATA])" at bounding box center [208, 151] width 270 height 18
type input "[DATE]"
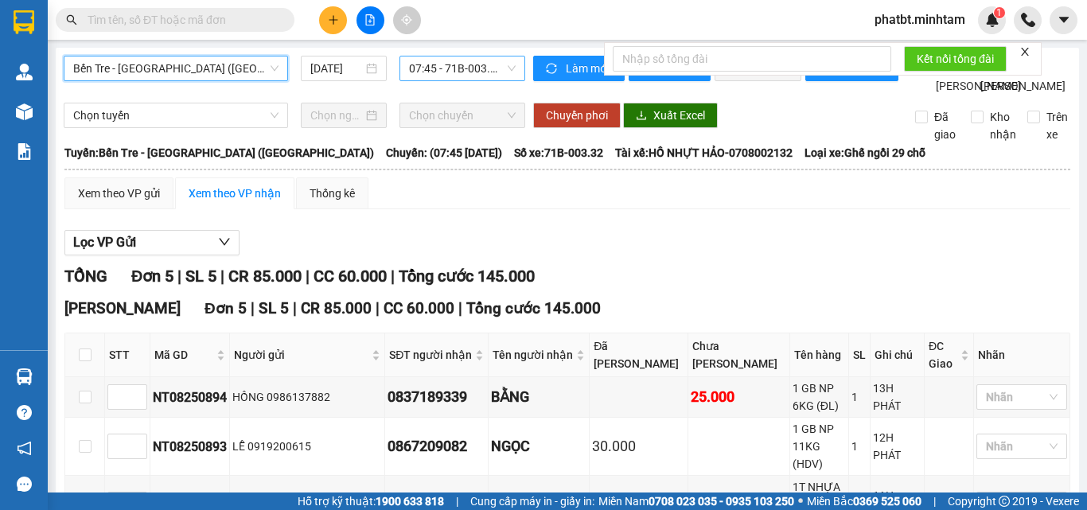
click at [427, 70] on span "07:45 - 71B-003.32" at bounding box center [462, 69] width 107 height 24
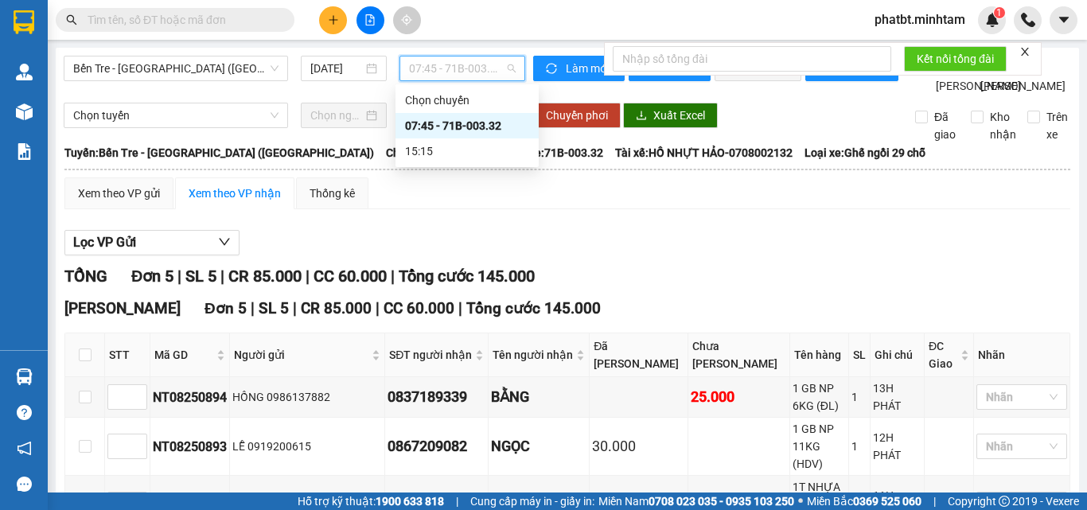
click at [415, 126] on div "07:45 - 71B-003.32" at bounding box center [467, 126] width 124 height 18
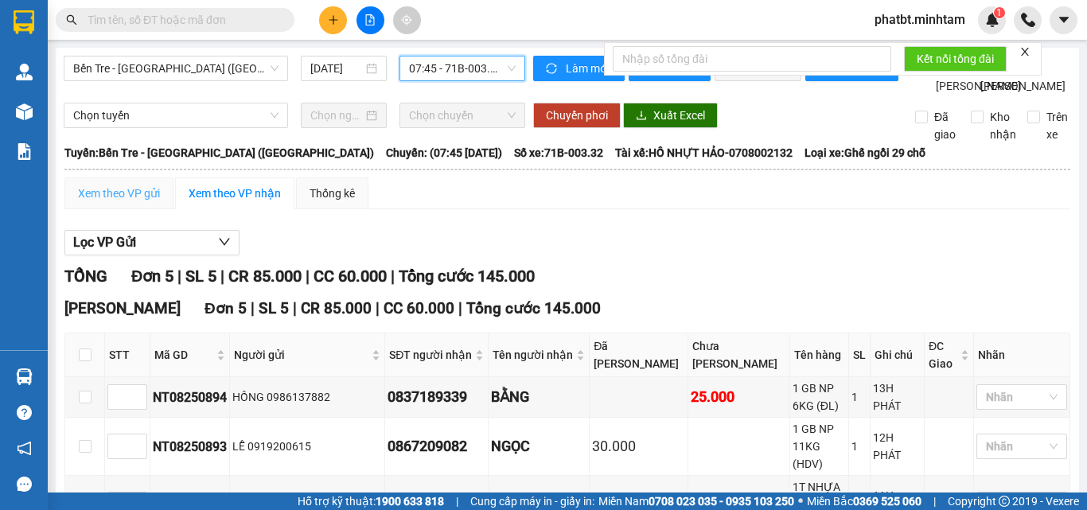
click at [141, 209] on div "Xem theo VP gửi" at bounding box center [118, 194] width 109 height 32
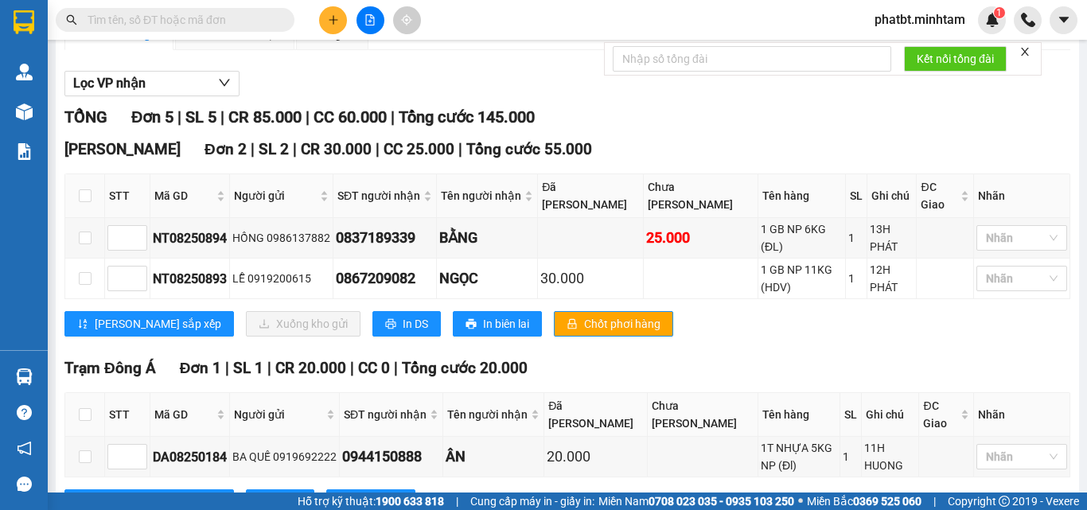
scroll to position [213, 0]
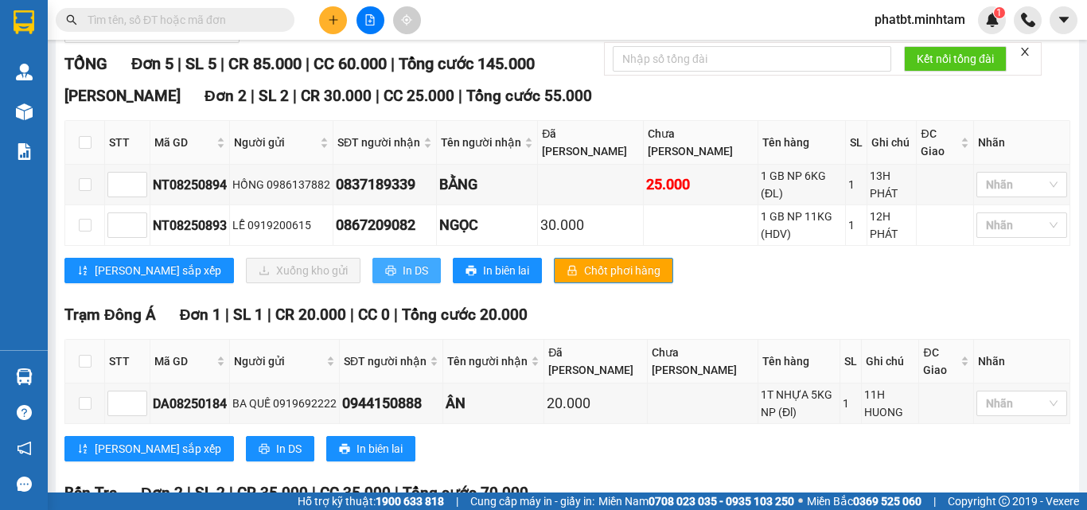
click at [373, 279] on button "In DS" at bounding box center [407, 270] width 68 height 25
click at [246, 21] on input "text" at bounding box center [182, 20] width 188 height 18
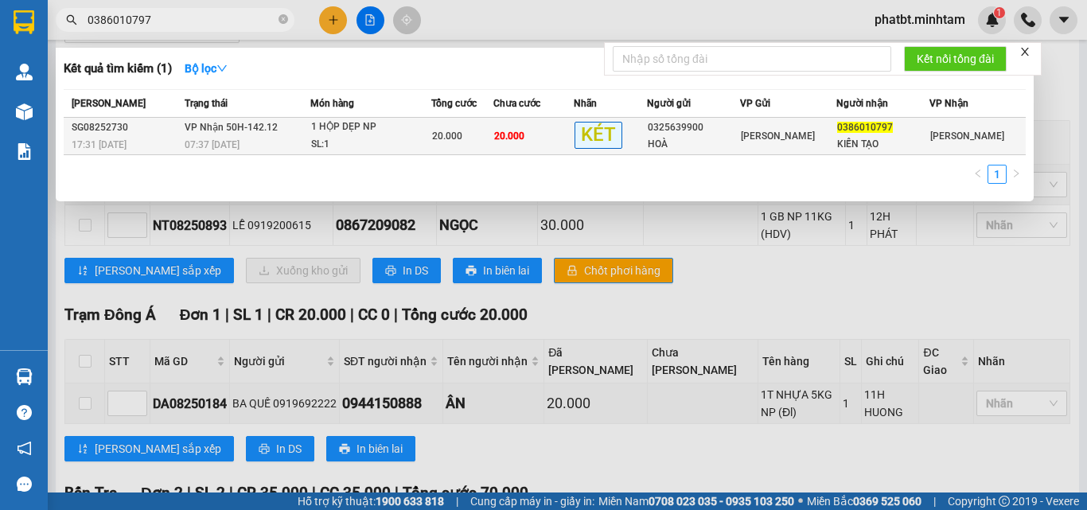
type input "0386010797"
click at [419, 132] on div "1 HỘP DẸP NP" at bounding box center [370, 128] width 119 height 18
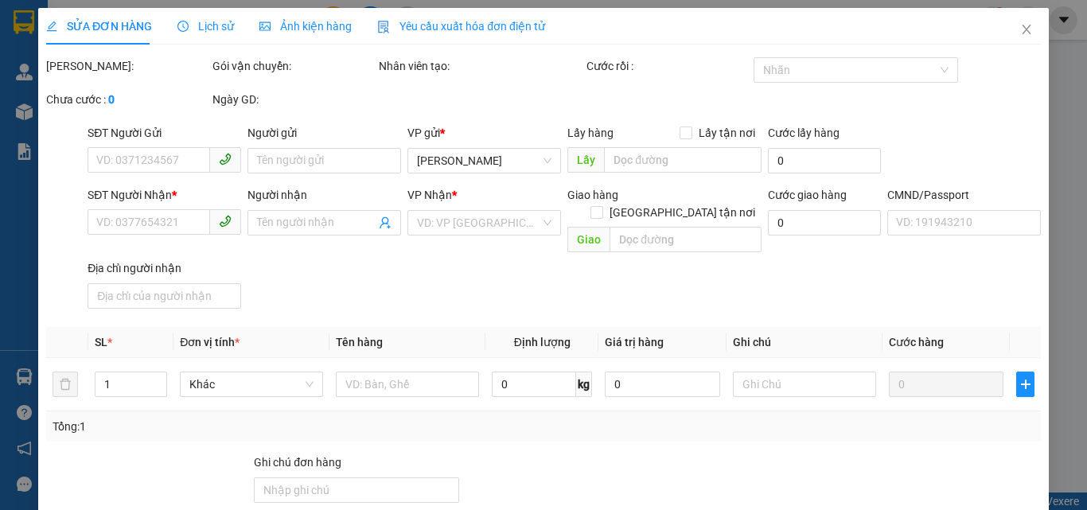
type input "0325639900"
type input "HOÀ"
type input "0386010797"
type input "KIẾN TẠO"
type input "KBM"
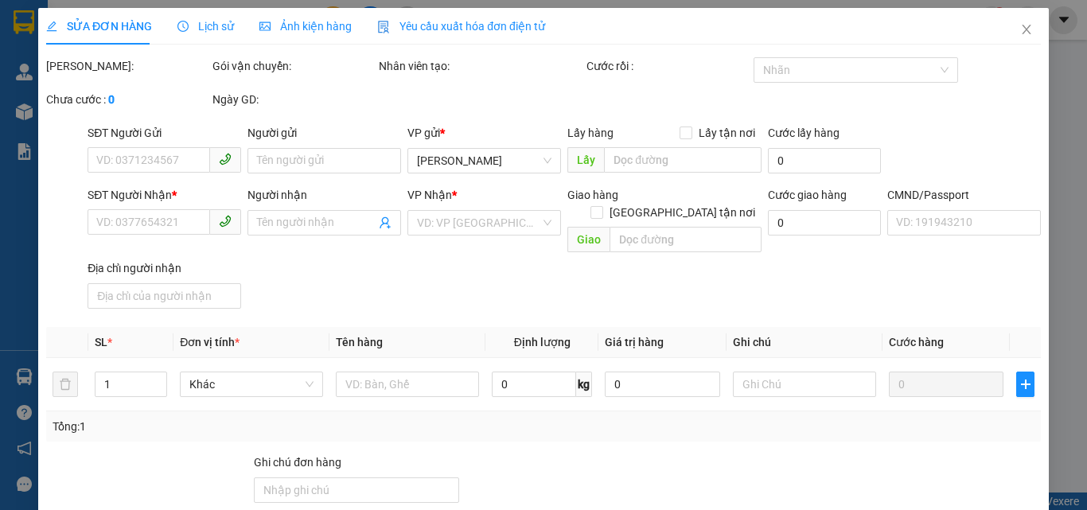
type input "20.000"
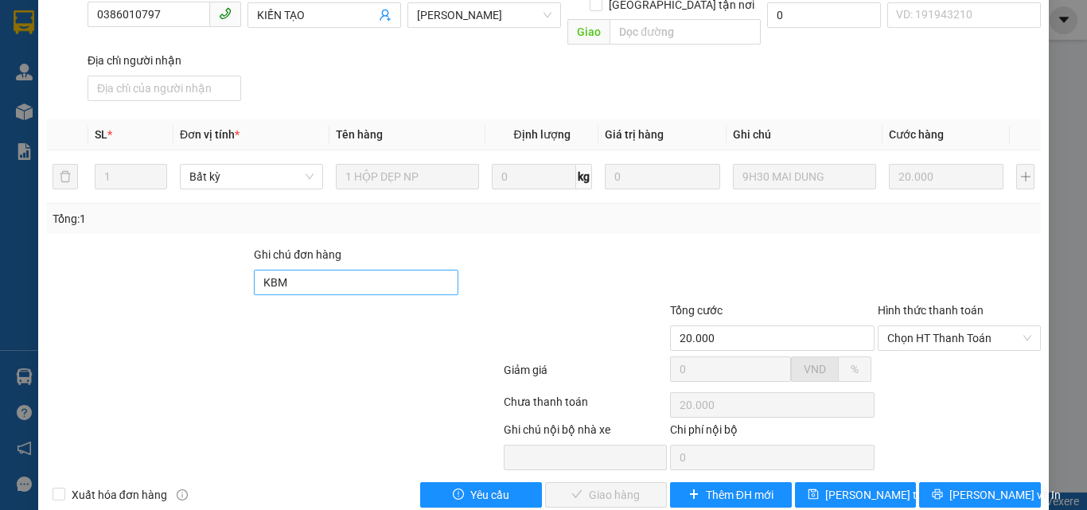
scroll to position [221, 0]
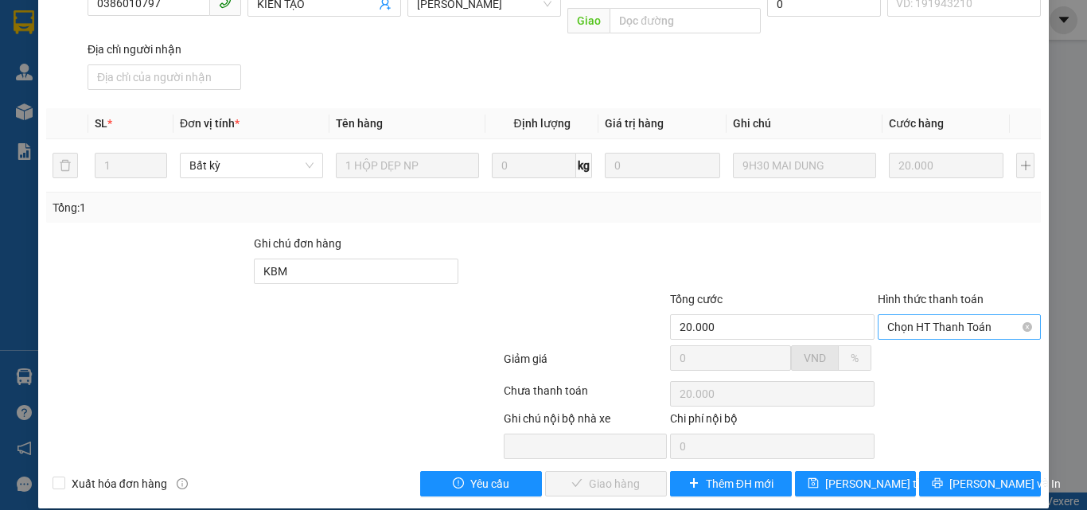
click at [899, 315] on span "Chọn HT Thanh Toán" at bounding box center [960, 327] width 144 height 24
click at [903, 334] on div "Tại văn phòng" at bounding box center [950, 342] width 142 height 18
type input "0"
click at [646, 475] on span "[PERSON_NAME] và Giao hàng" at bounding box center [652, 484] width 153 height 18
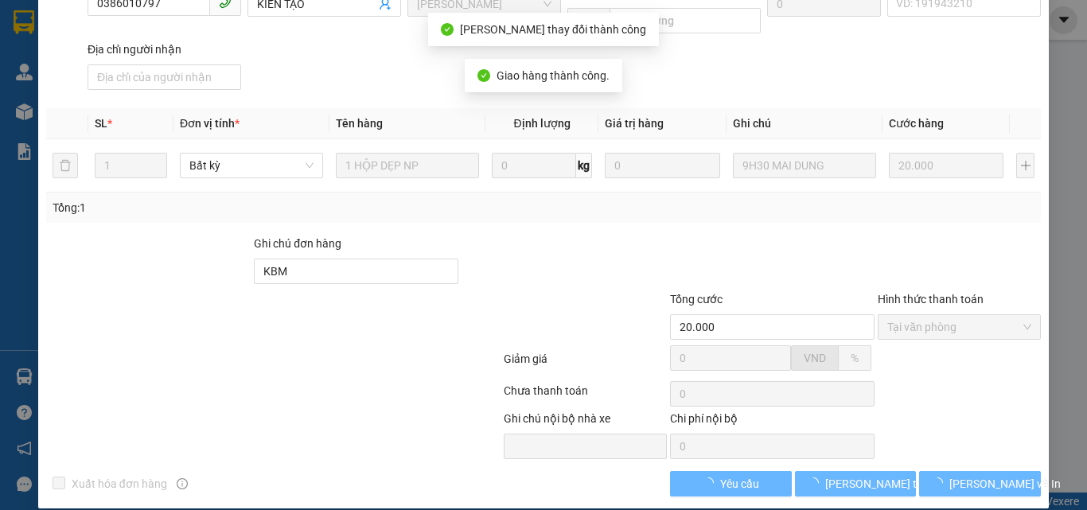
scroll to position [236, 0]
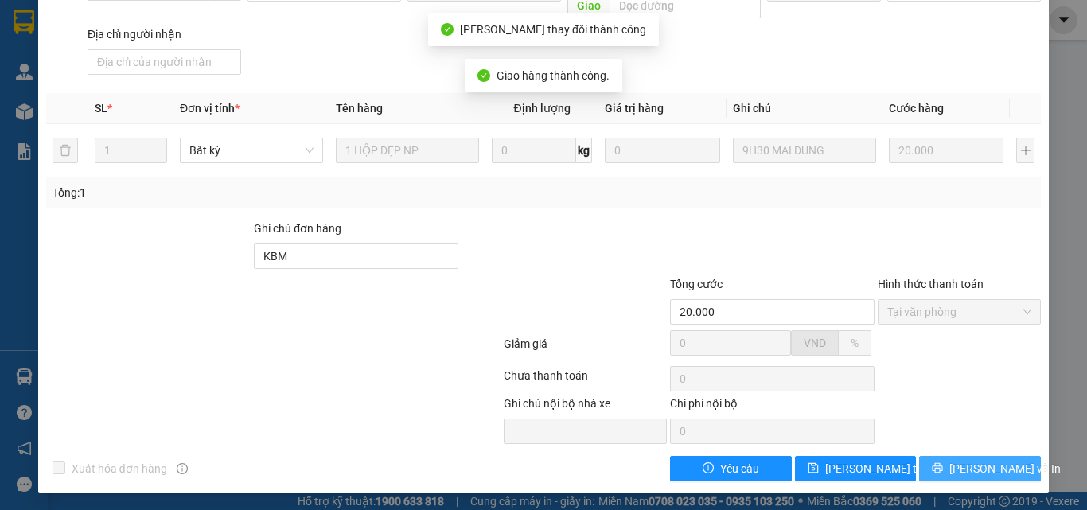
click at [943, 467] on icon "printer" at bounding box center [937, 468] width 11 height 11
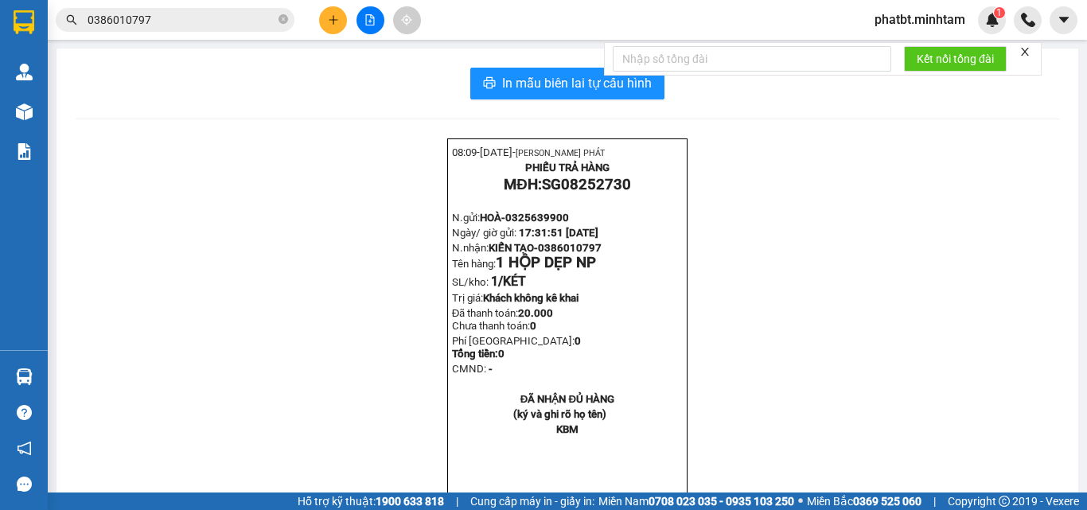
click at [502, 63] on div "In mẫu biên lai tự cấu hình 08:09- 13-08-2025- NGUYỄN THỊNH PHÁT PHIẾU TRẢ HÀNG…" at bounding box center [568, 305] width 1022 height 513
click at [502, 72] on button "In mẫu biên lai tự cấu hình" at bounding box center [567, 84] width 194 height 32
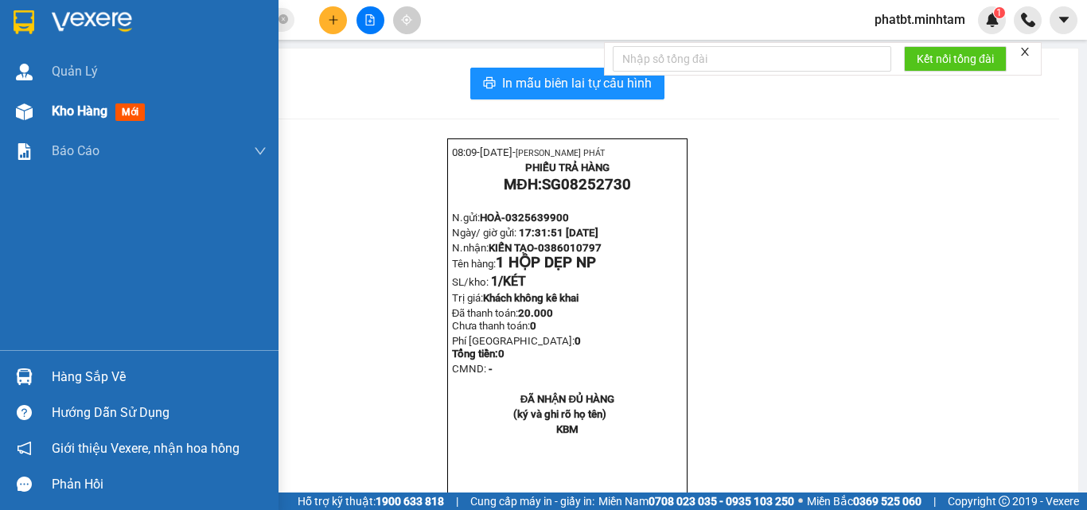
click at [43, 113] on div "Kho hàng mới" at bounding box center [139, 112] width 279 height 40
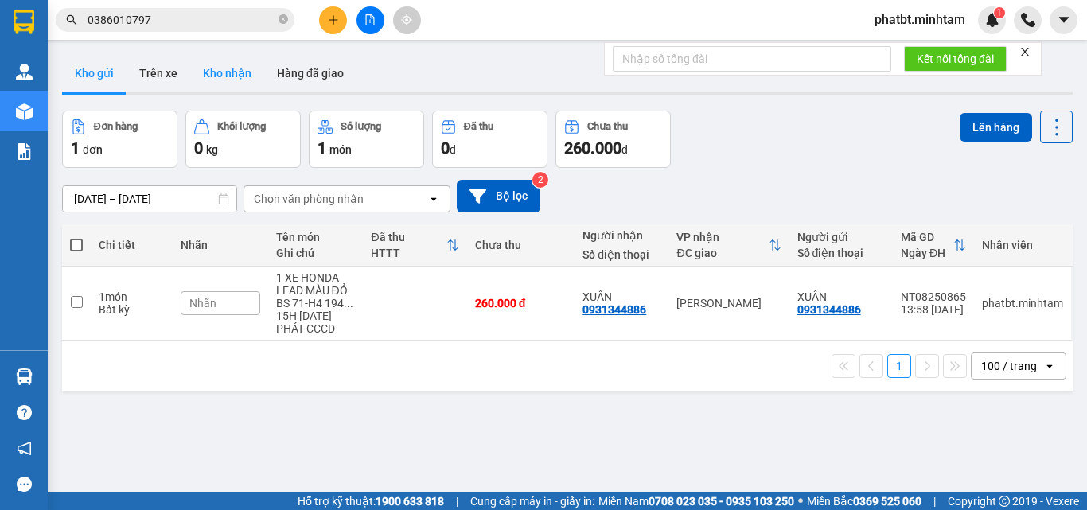
click at [260, 67] on button "Kho nhận" at bounding box center [227, 73] width 74 height 38
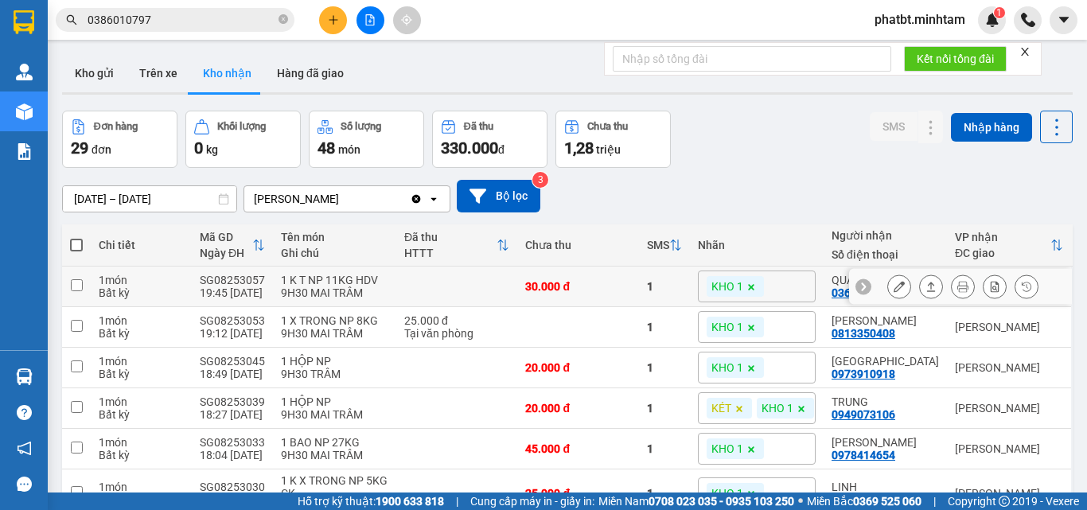
click at [894, 282] on icon at bounding box center [899, 286] width 11 height 11
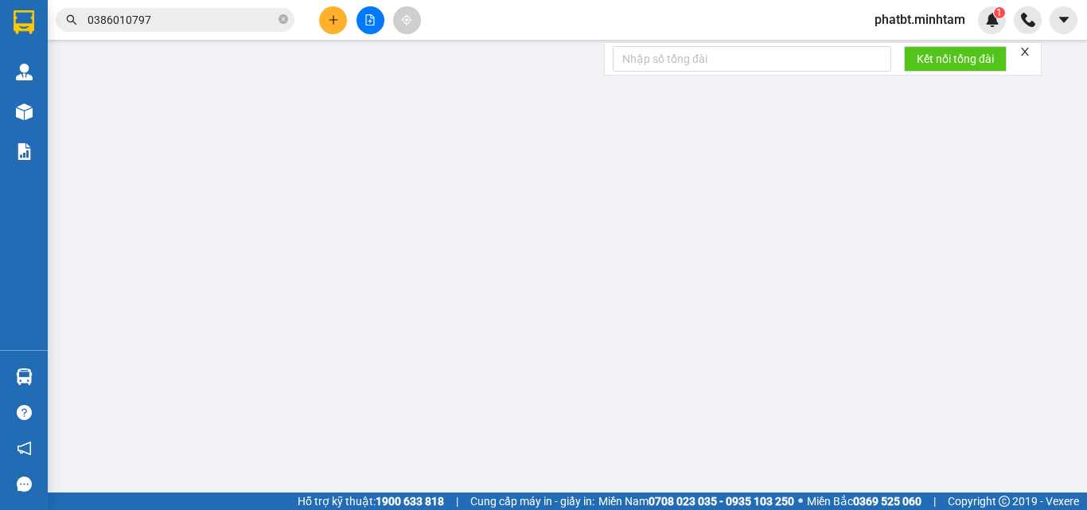
type input "0919177594"
type input "CƯỜNG"
type input "0367190039"
type input "QUÁCH AN"
type input "ĐỔ BỂ KO ĐỀN"
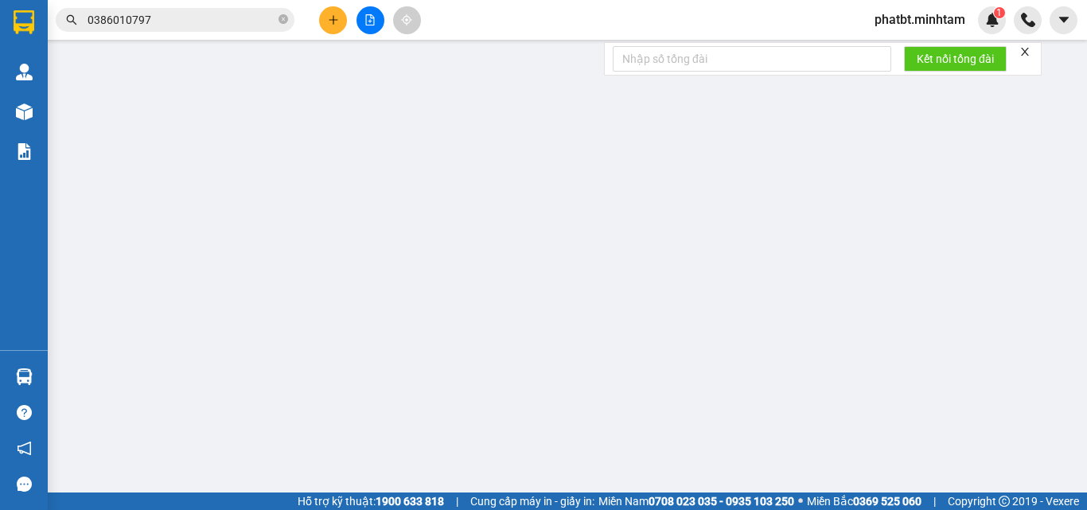
type input "30.000"
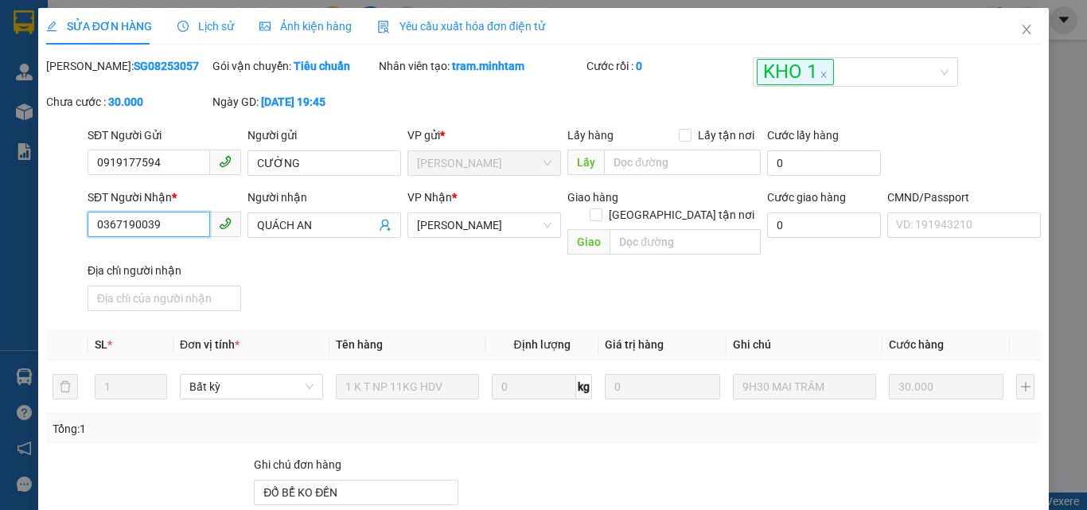
click at [184, 222] on input "0367190039" at bounding box center [149, 224] width 123 height 25
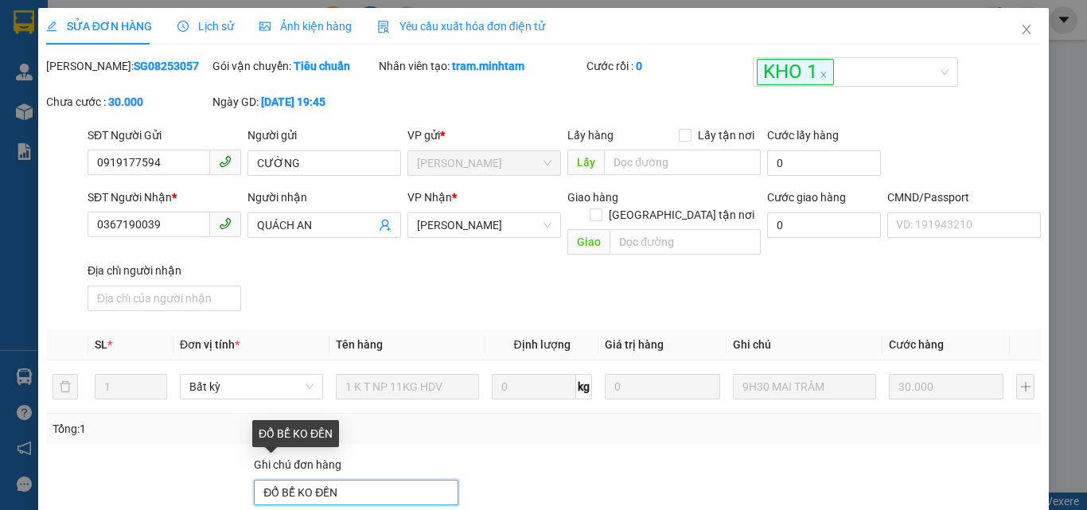
click at [361, 480] on input "ĐỔ BỂ KO ĐỀN" at bounding box center [356, 492] width 205 height 25
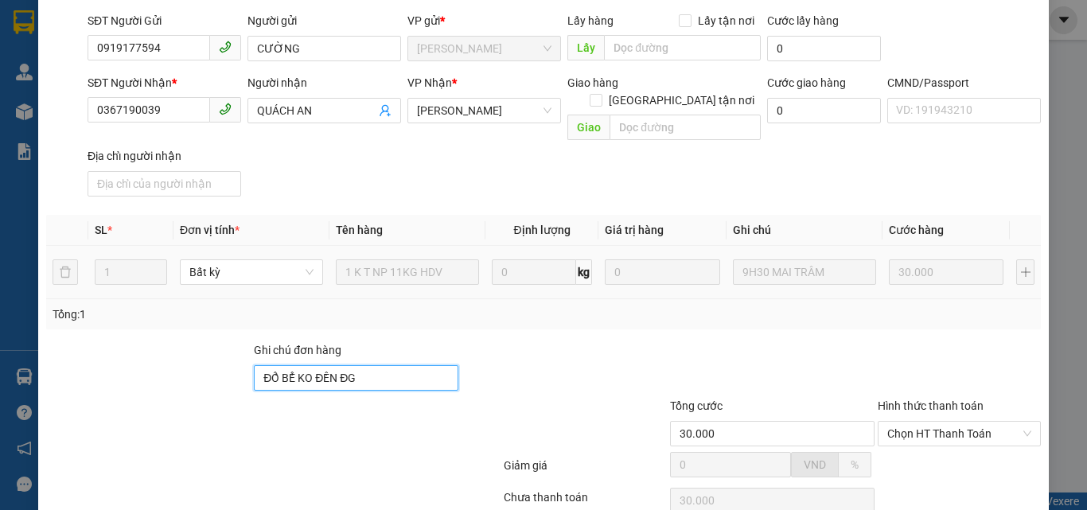
scroll to position [221, 0]
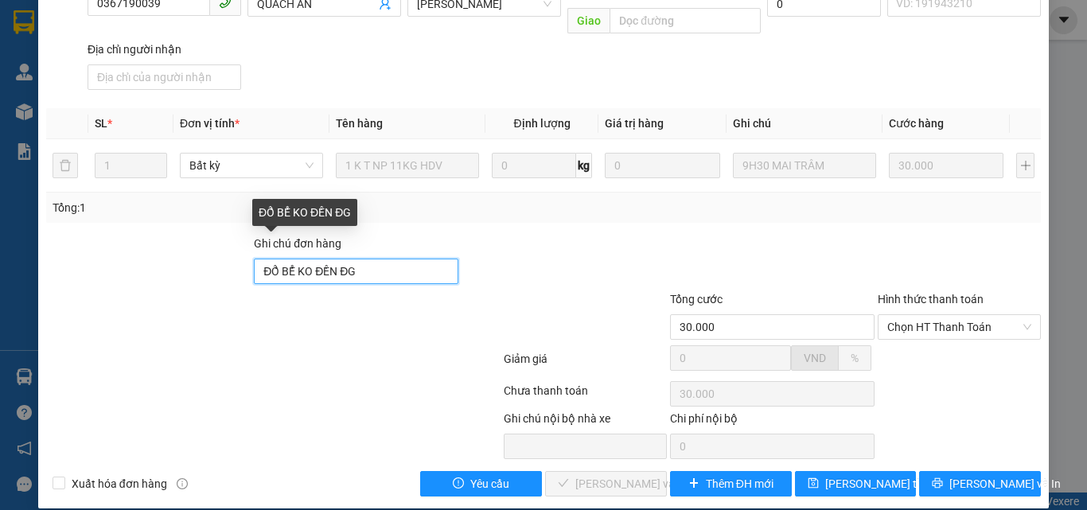
click at [378, 259] on input "ĐỔ BỂ KO ĐỀN ĐG" at bounding box center [356, 271] width 205 height 25
drag, startPoint x: 335, startPoint y: 252, endPoint x: 358, endPoint y: 253, distance: 23.1
click at [358, 259] on input "ĐỔ BỂ KO ĐỀN ĐG" at bounding box center [356, 271] width 205 height 25
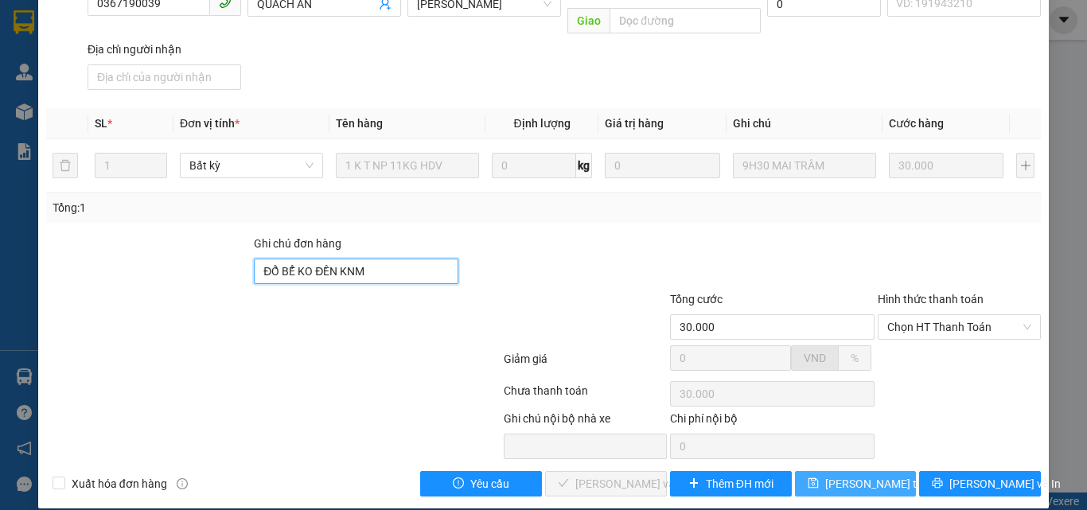
type input "ĐỔ BỂ KO ĐỀN KNM"
drag, startPoint x: 826, startPoint y: 459, endPoint x: 817, endPoint y: 452, distance: 11.5
click at [826, 475] on span "[PERSON_NAME] thay đổi" at bounding box center [889, 484] width 127 height 18
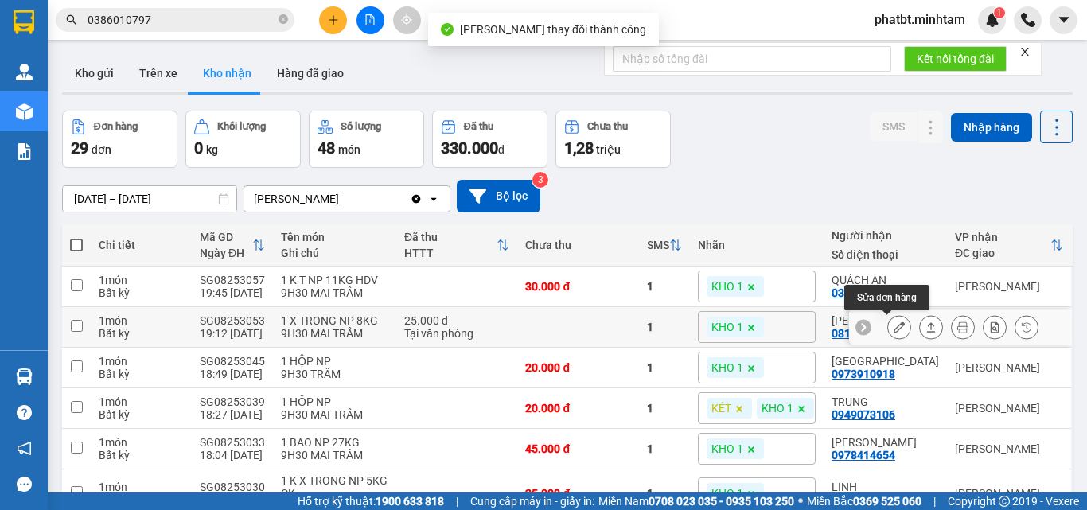
click at [894, 326] on icon at bounding box center [899, 327] width 11 height 11
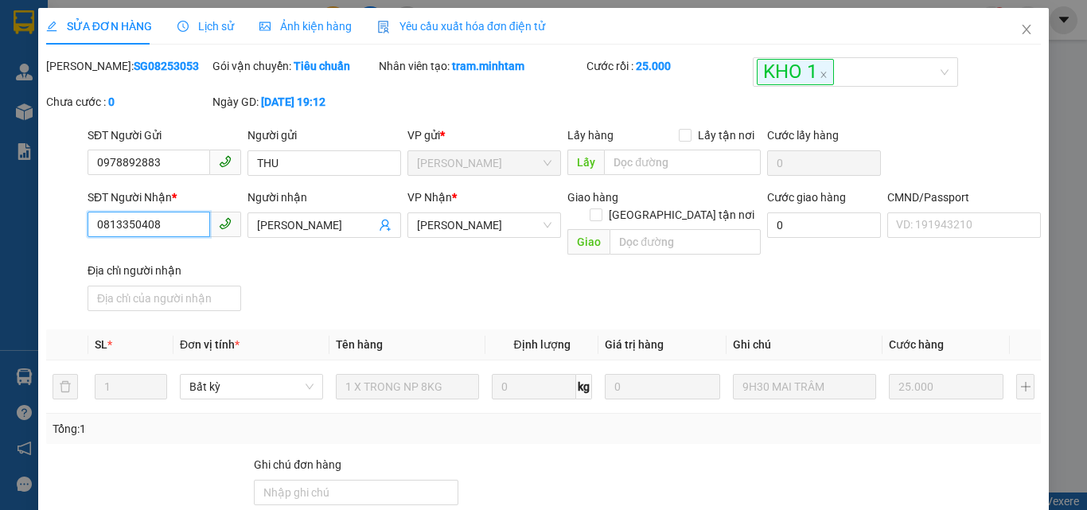
click at [181, 225] on input "0813350408" at bounding box center [149, 224] width 123 height 25
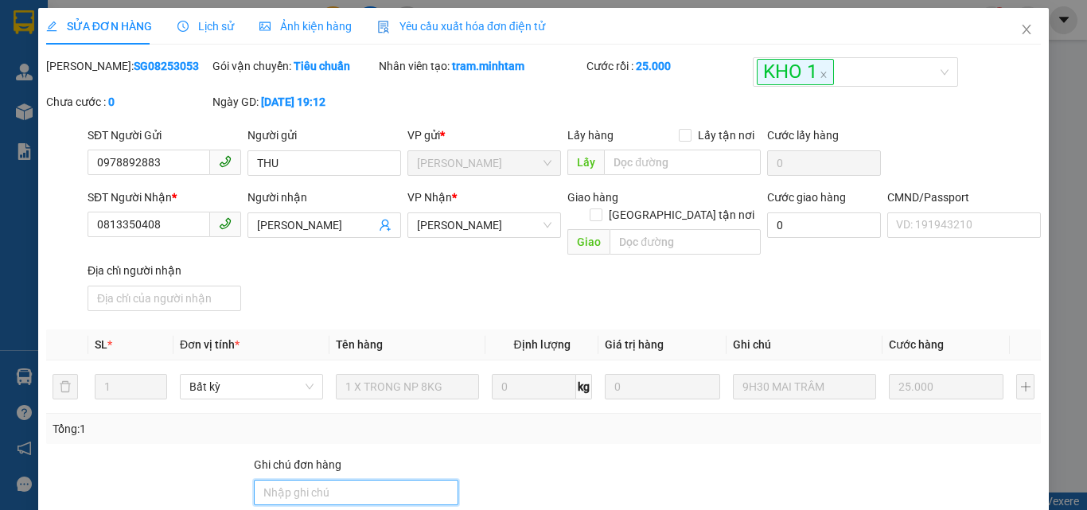
click at [322, 480] on input "Ghi chú đơn hàng" at bounding box center [356, 492] width 205 height 25
type input "ĐG"
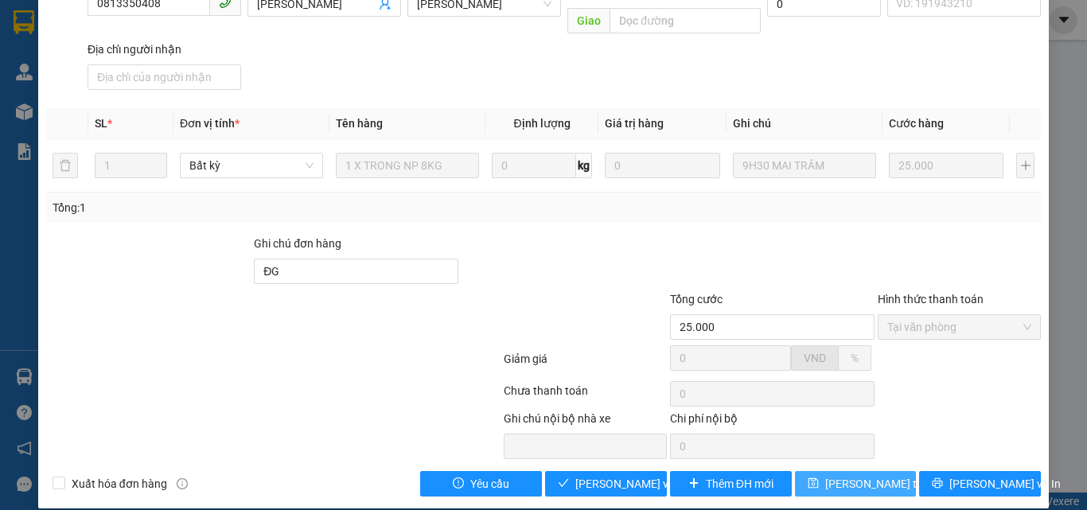
click at [861, 475] on span "[PERSON_NAME] thay đổi" at bounding box center [889, 484] width 127 height 18
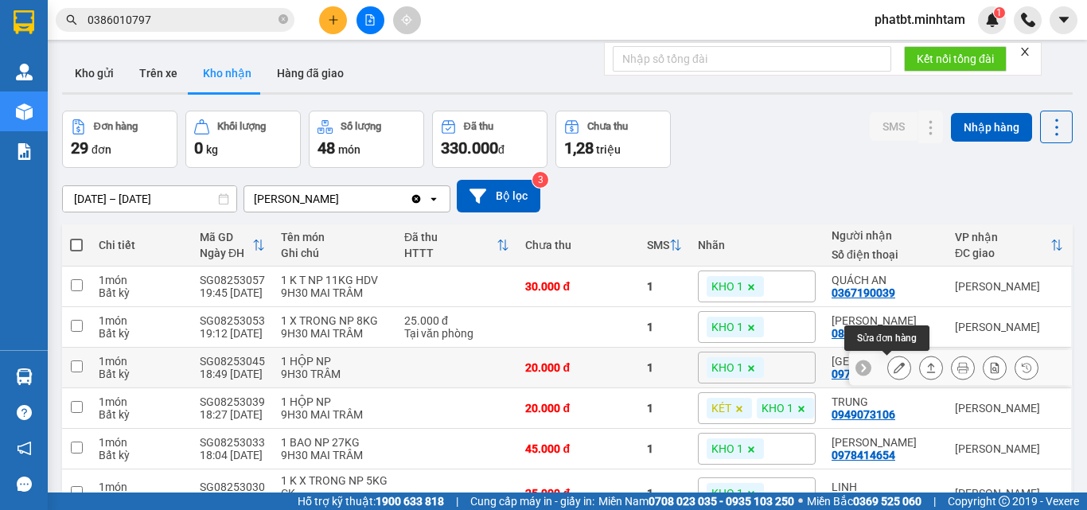
click at [894, 369] on icon at bounding box center [899, 367] width 11 height 11
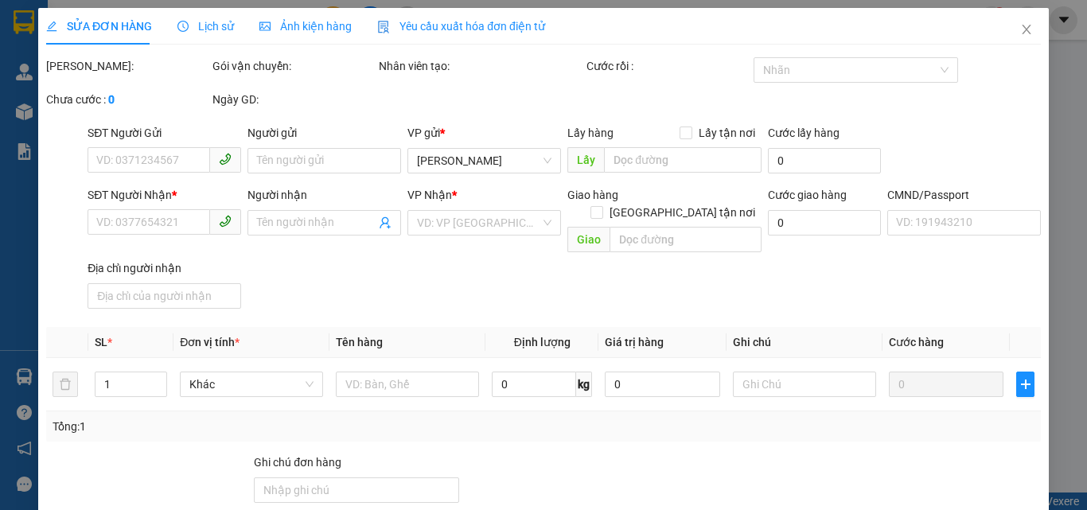
type input "0908583296"
type input "TÍ HON"
type input "0973910918"
type input "THÁI HÒA"
type input "20.000"
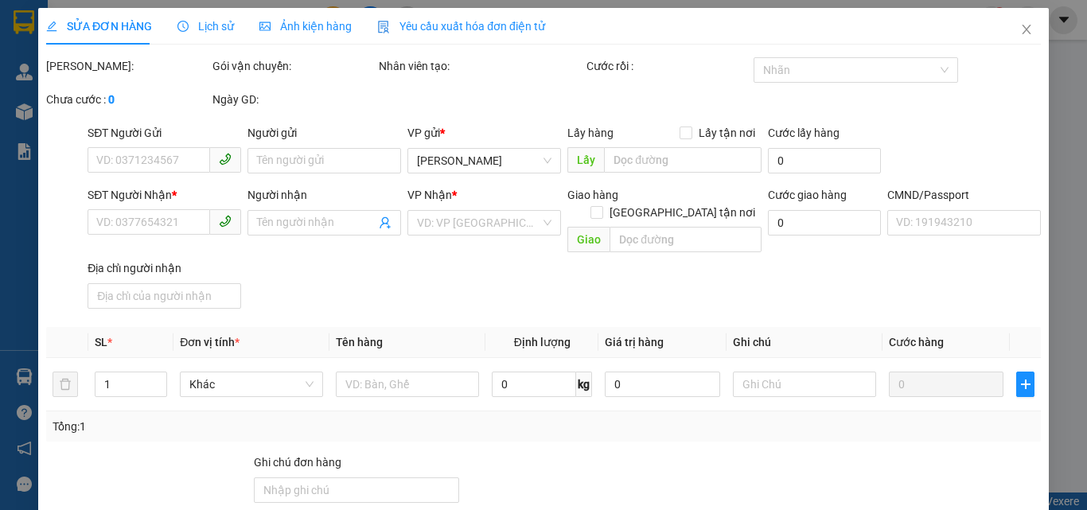
type input "20.000"
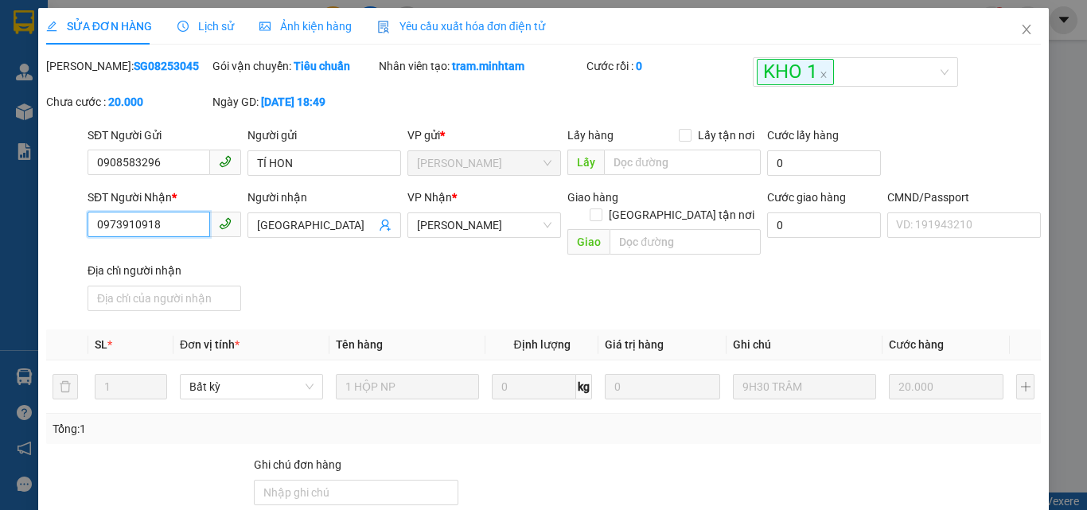
click at [174, 232] on input "0973910918" at bounding box center [149, 224] width 123 height 25
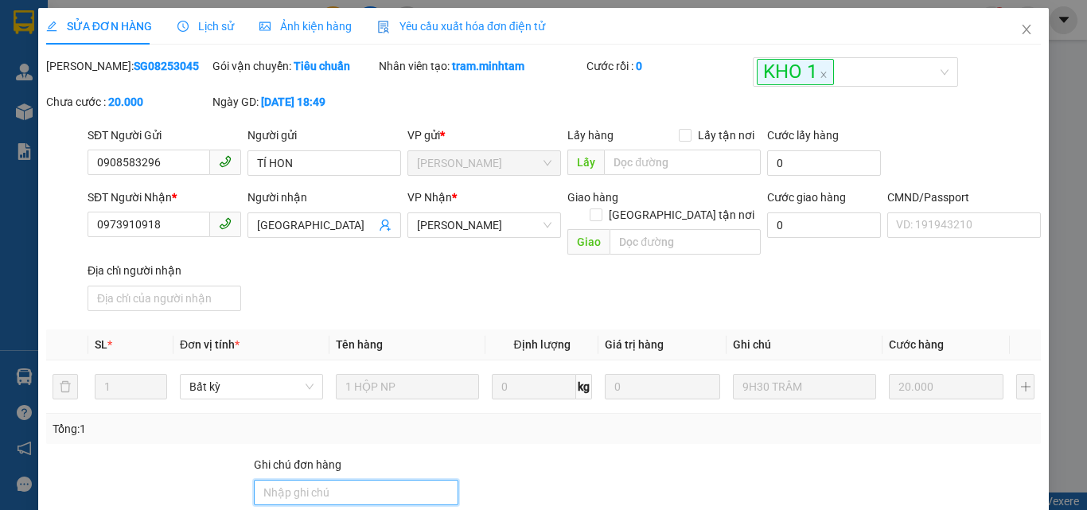
click at [321, 480] on input "Ghi chú đơn hàng" at bounding box center [356, 492] width 205 height 25
type input "KNM"
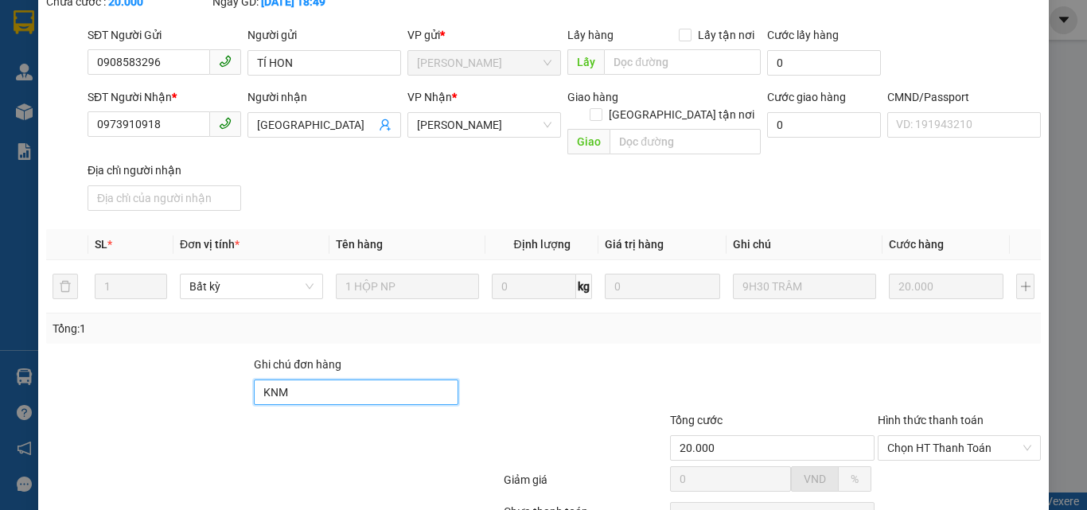
scroll to position [221, 0]
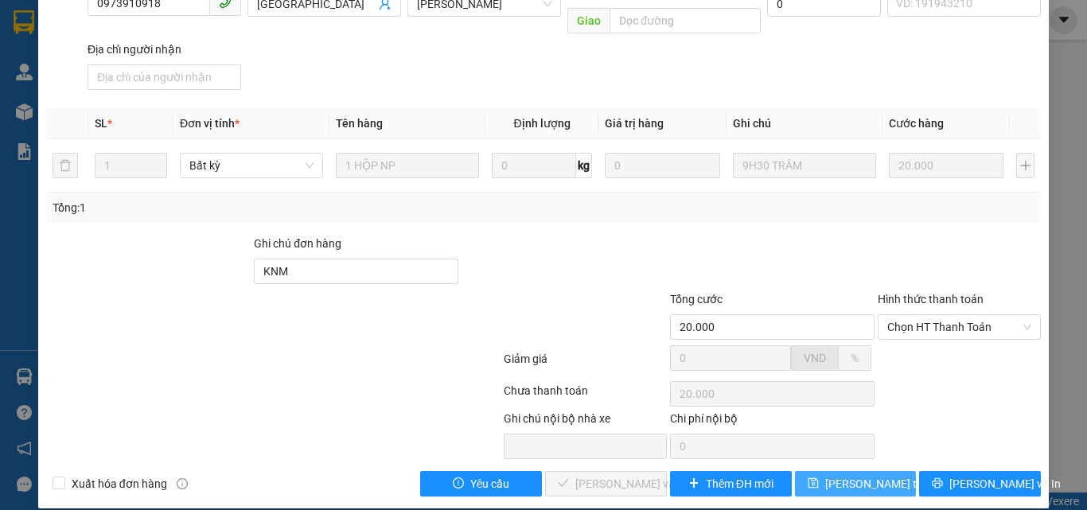
click at [872, 475] on span "[PERSON_NAME] thay đổi" at bounding box center [889, 484] width 127 height 18
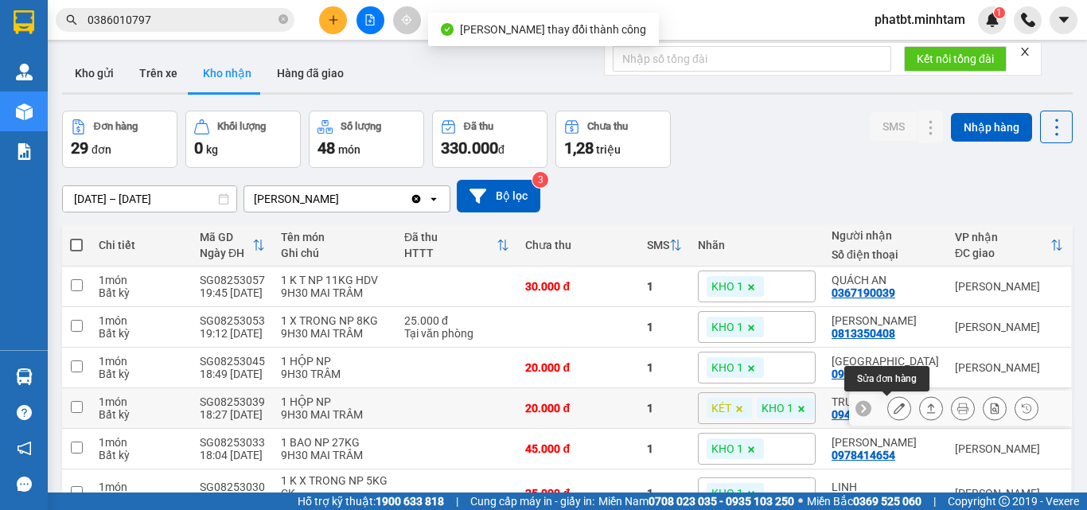
click at [894, 408] on icon at bounding box center [899, 408] width 11 height 11
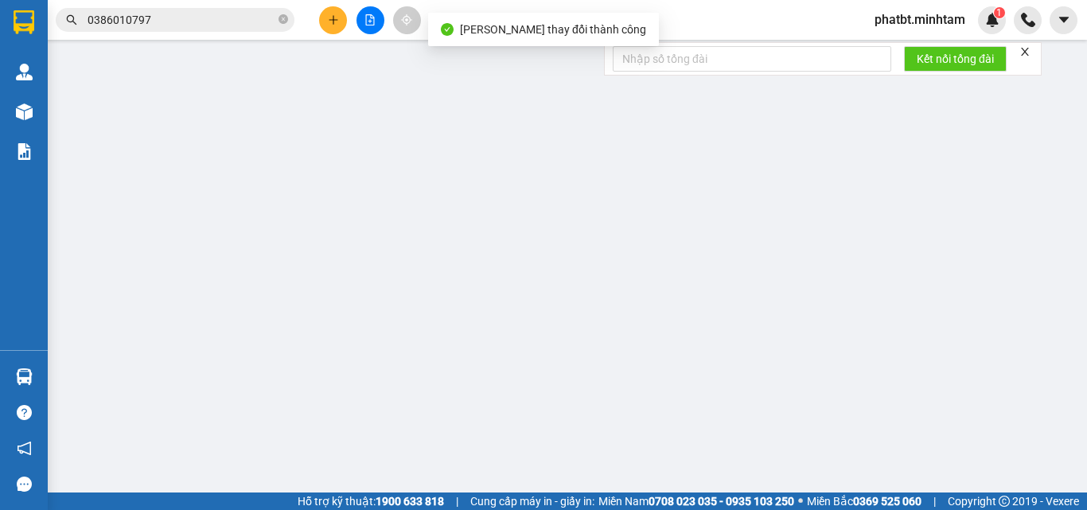
type input "0903367886"
type input "CH LONG PHÁT"
type input "0949073106"
type input "TRUNG"
type input "20.000"
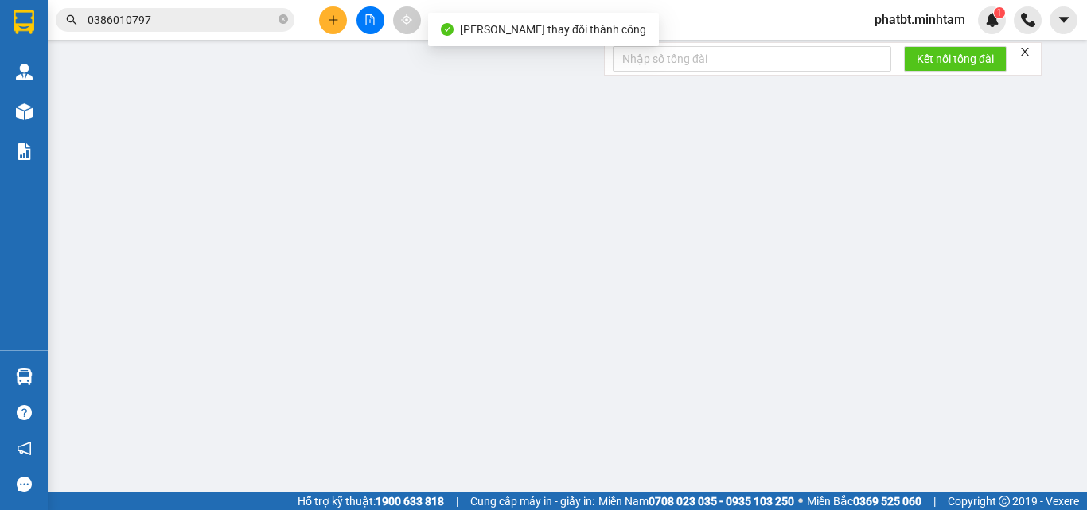
type input "20.000"
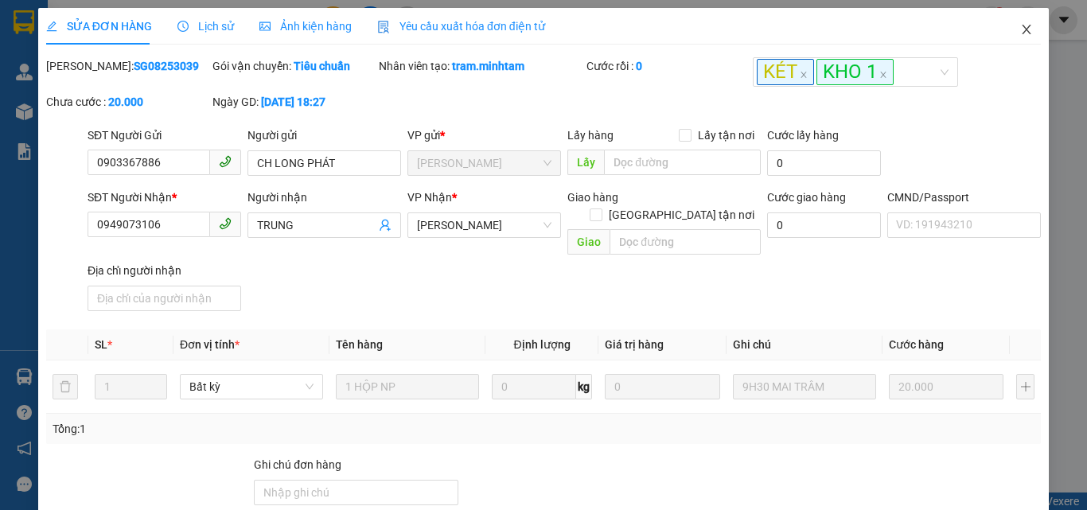
click at [1013, 37] on span "Close" at bounding box center [1027, 30] width 45 height 45
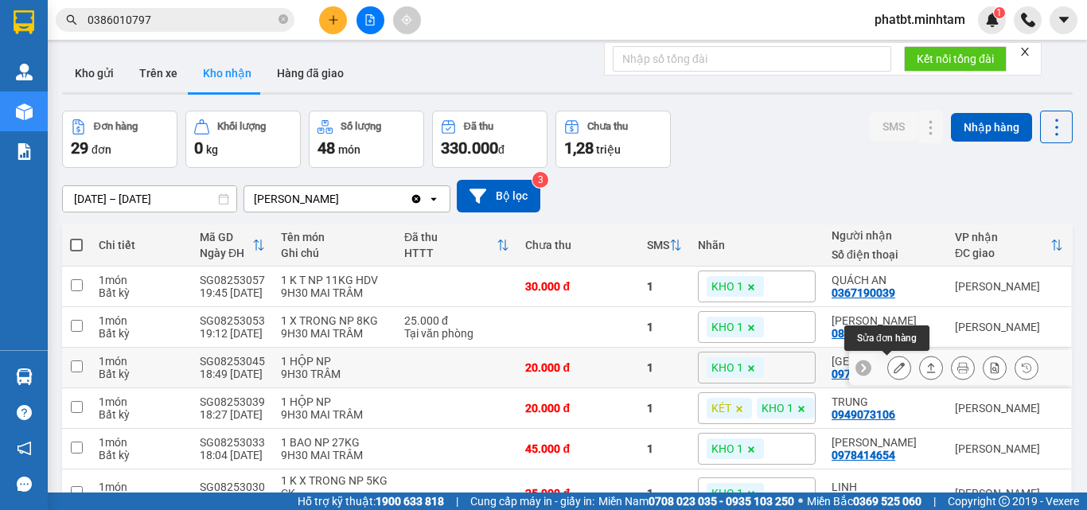
click at [894, 365] on icon at bounding box center [899, 367] width 11 height 11
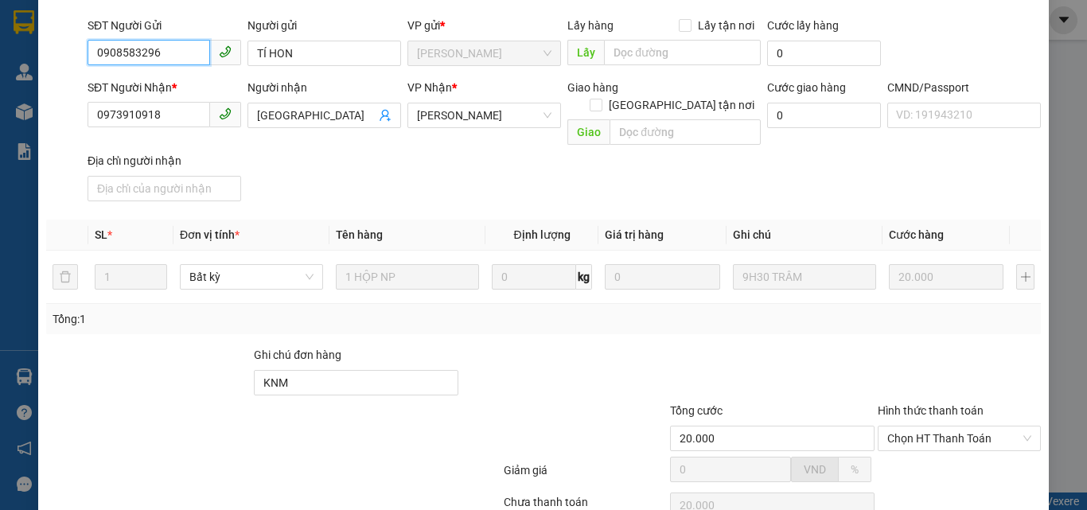
scroll to position [221, 0]
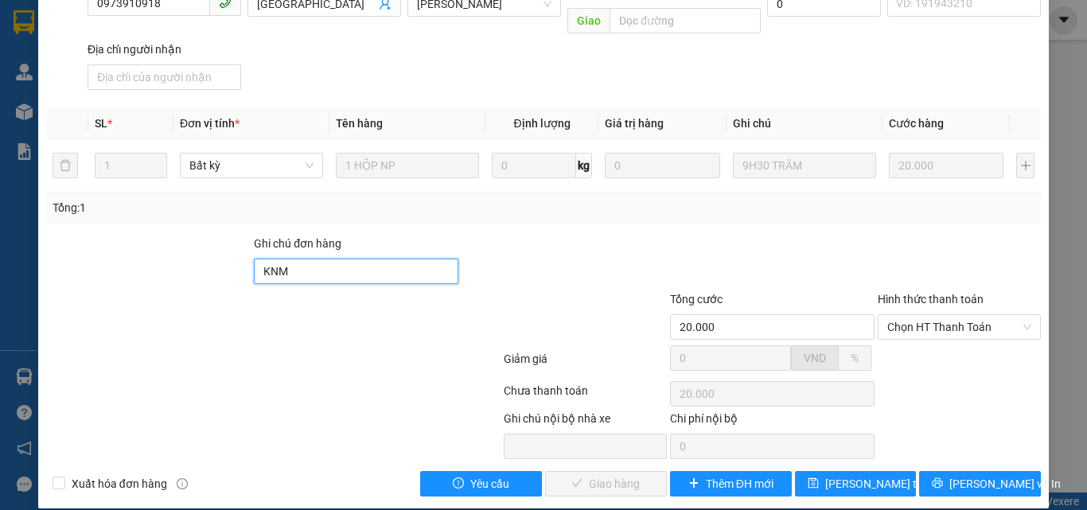
click at [321, 265] on input "KNM" at bounding box center [356, 271] width 205 height 25
click at [321, 264] on input "KNM" at bounding box center [356, 271] width 205 height 25
type input "D"
type input "ĐG"
click at [845, 475] on span "[PERSON_NAME] thay đổi" at bounding box center [889, 484] width 127 height 18
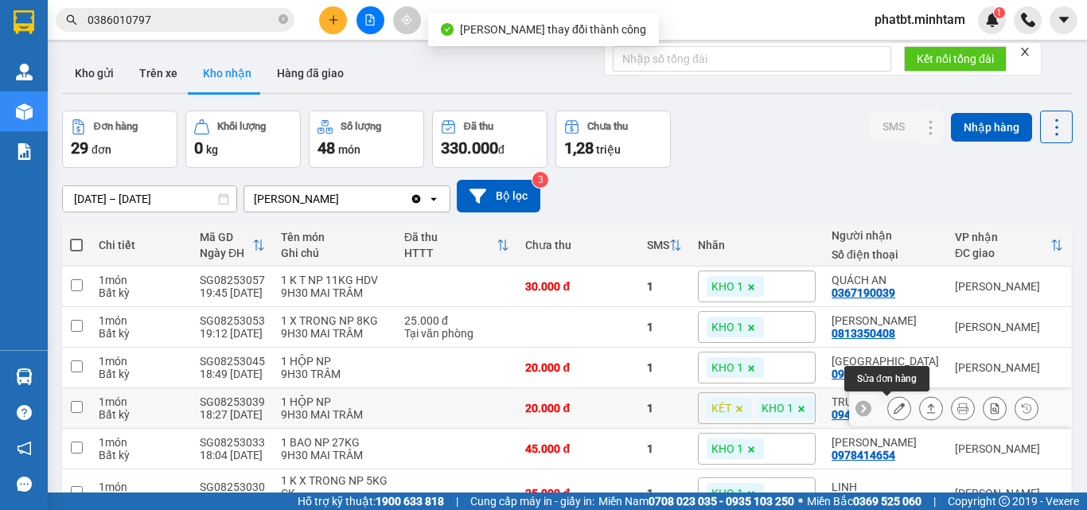
click at [894, 405] on icon at bounding box center [899, 408] width 11 height 11
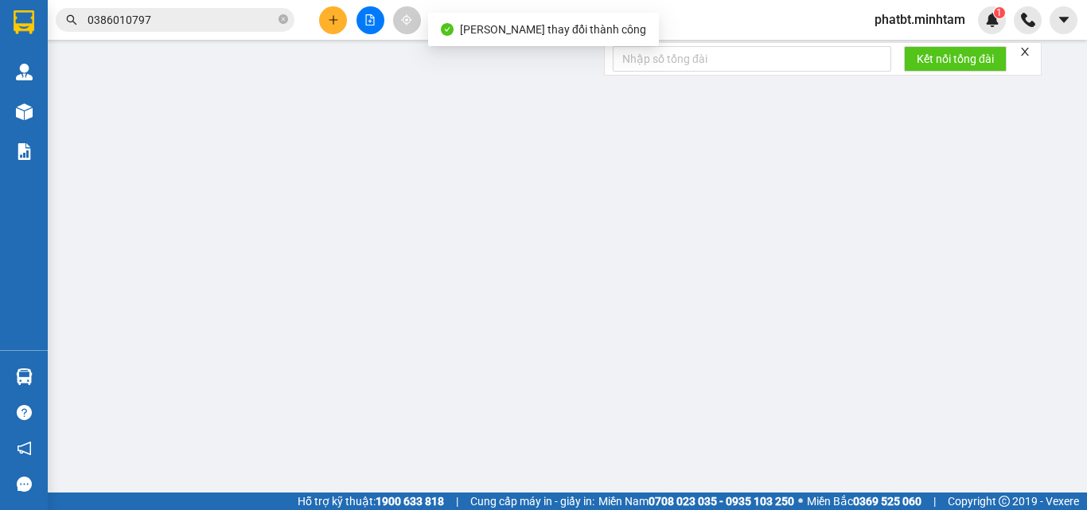
type input "0903367886"
type input "CH LONG PHÁT"
type input "0949073106"
type input "TRUNG"
type input "20.000"
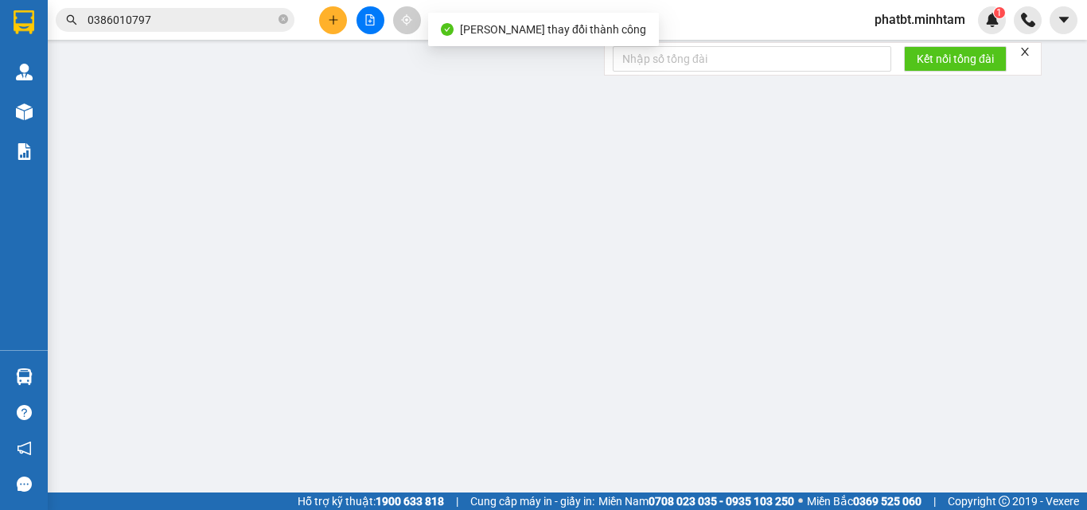
type input "20.000"
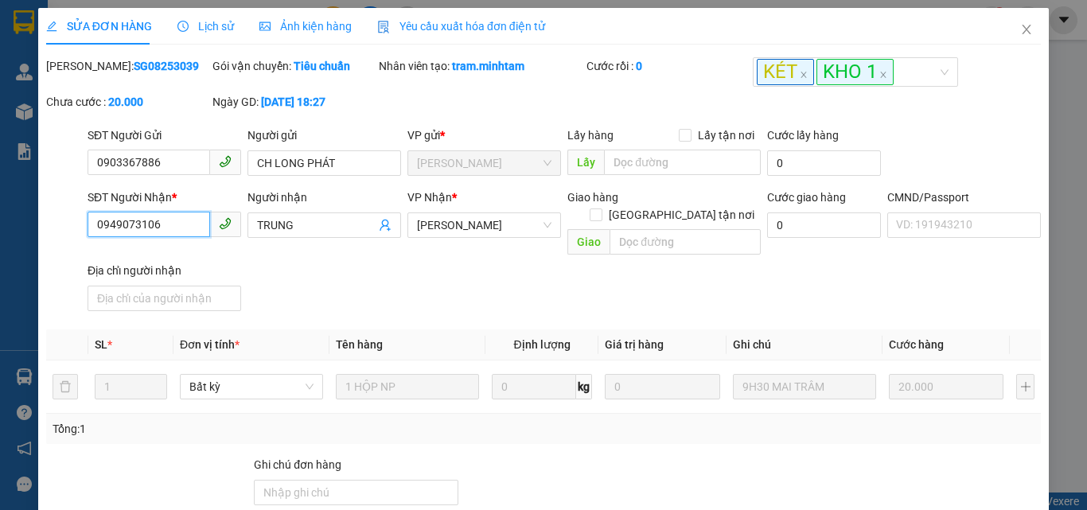
click at [201, 232] on input "0949073106" at bounding box center [149, 224] width 123 height 25
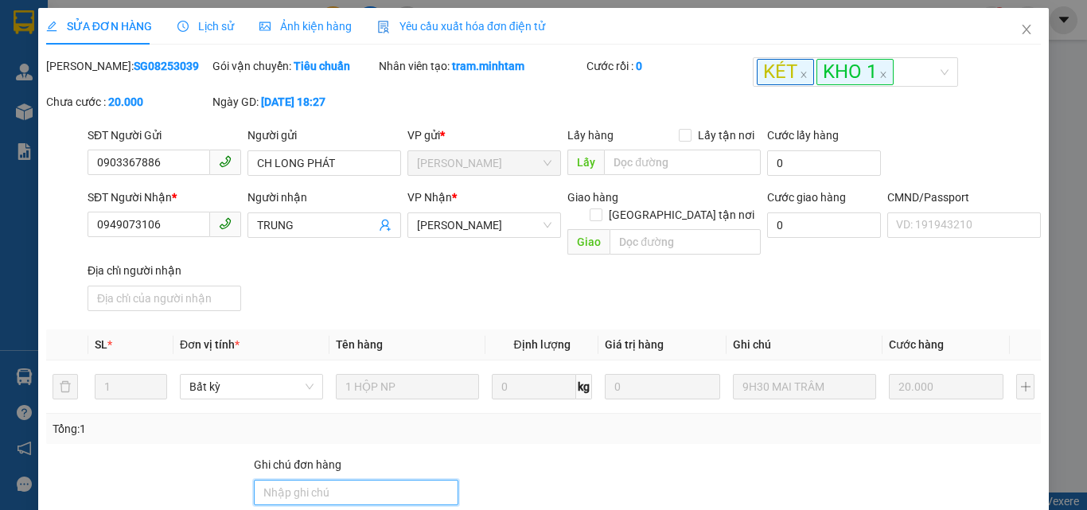
click at [308, 480] on input "Ghi chú đơn hàng" at bounding box center [356, 492] width 205 height 25
type input "ĐG"
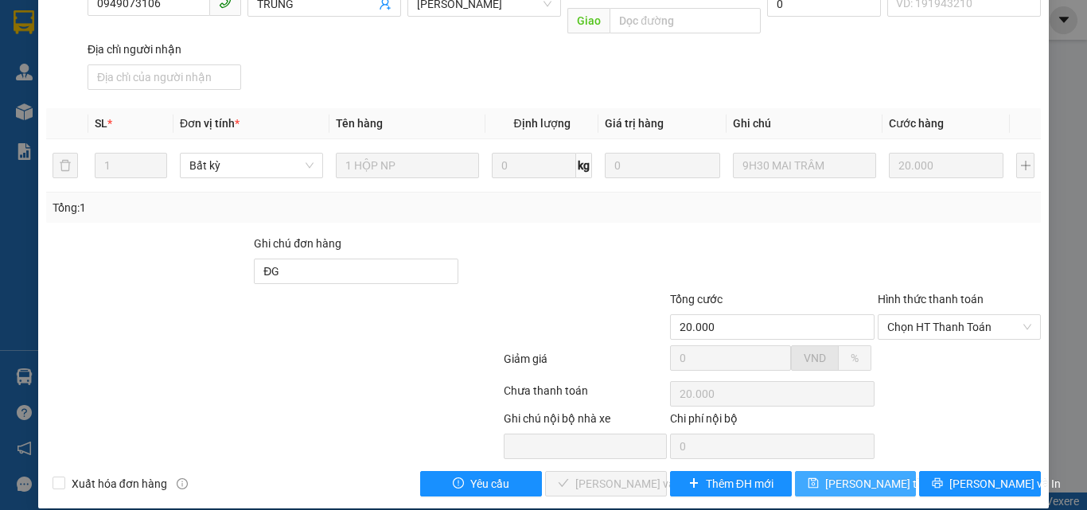
click at [822, 471] on button "[PERSON_NAME] thay đổi" at bounding box center [856, 483] width 122 height 25
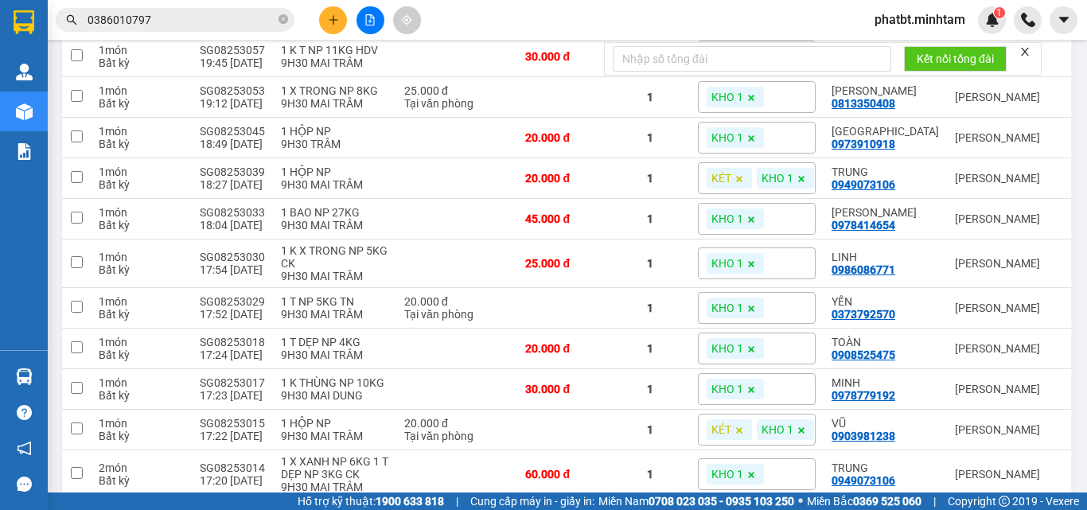
scroll to position [233, 0]
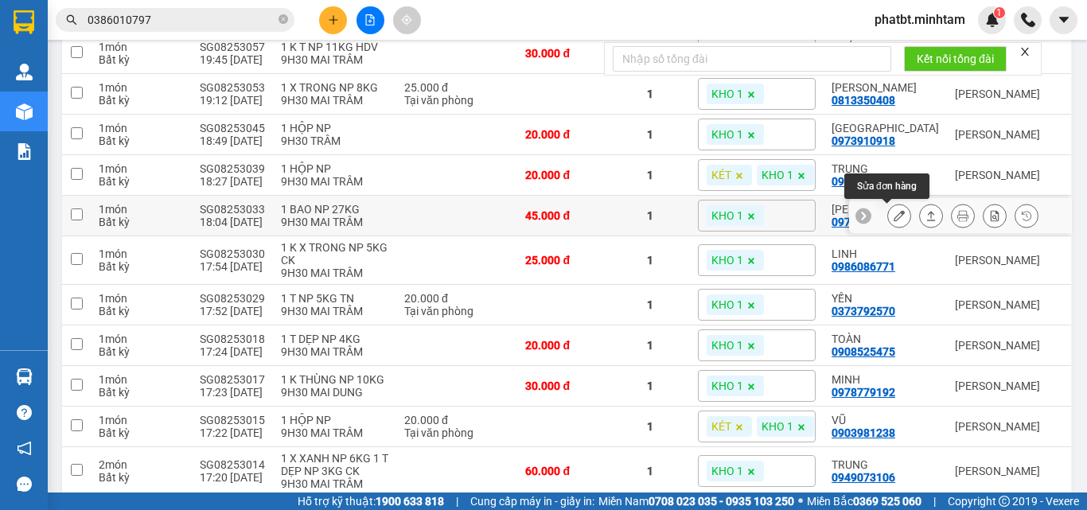
click at [894, 217] on icon at bounding box center [899, 215] width 11 height 11
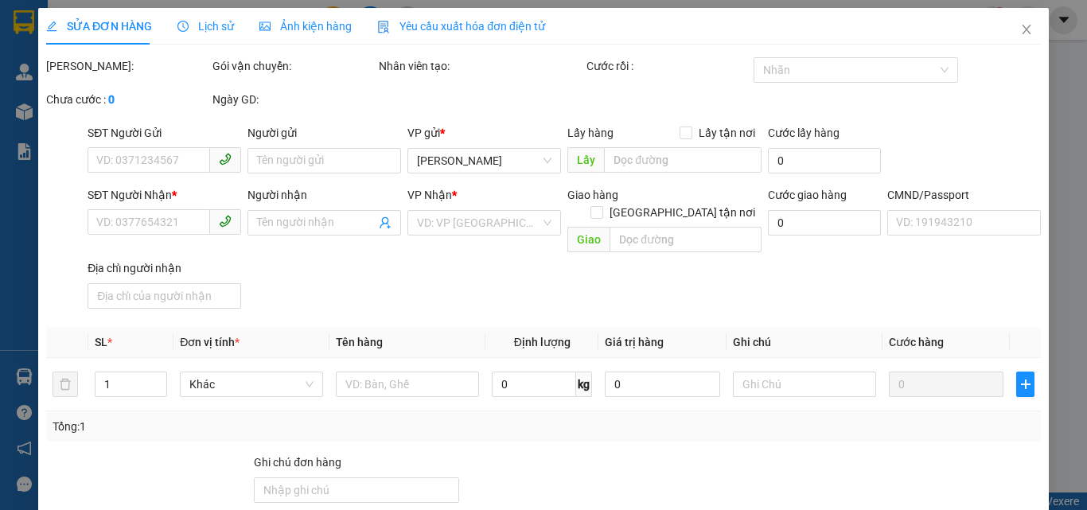
type input "0902760975"
type input "THỦY"
type input "0978414654"
type input "NGỌC THẢO"
type input "HƯ KO ĐỀN"
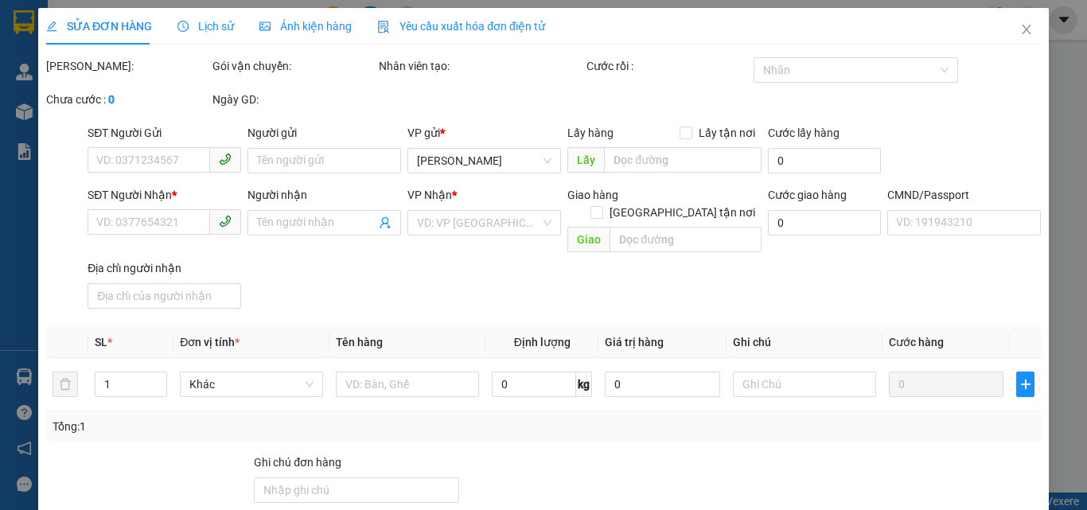
type input "45.000"
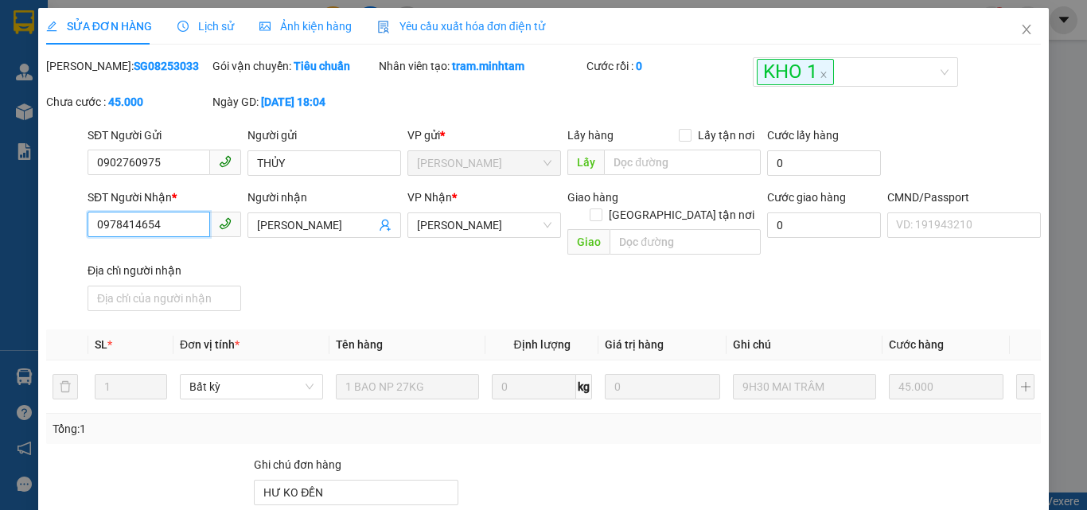
click at [174, 235] on input "0978414654" at bounding box center [149, 224] width 123 height 25
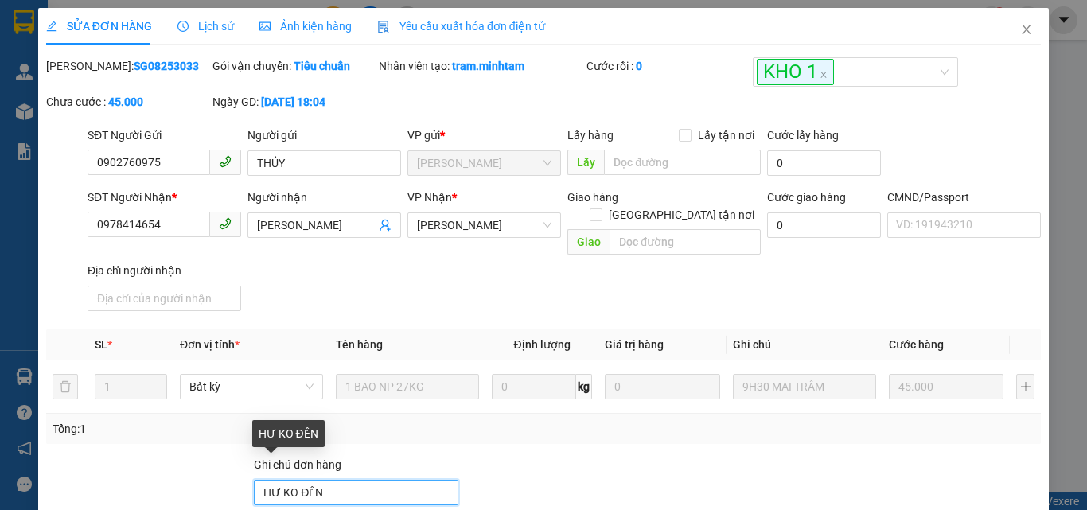
click at [343, 480] on input "HƯ KO ĐỀN" at bounding box center [356, 492] width 205 height 25
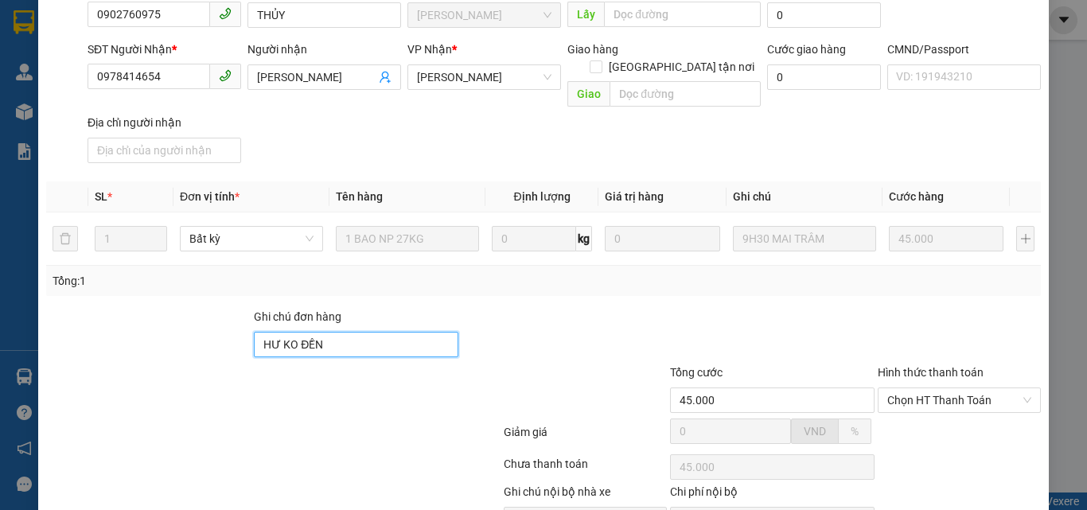
scroll to position [221, 0]
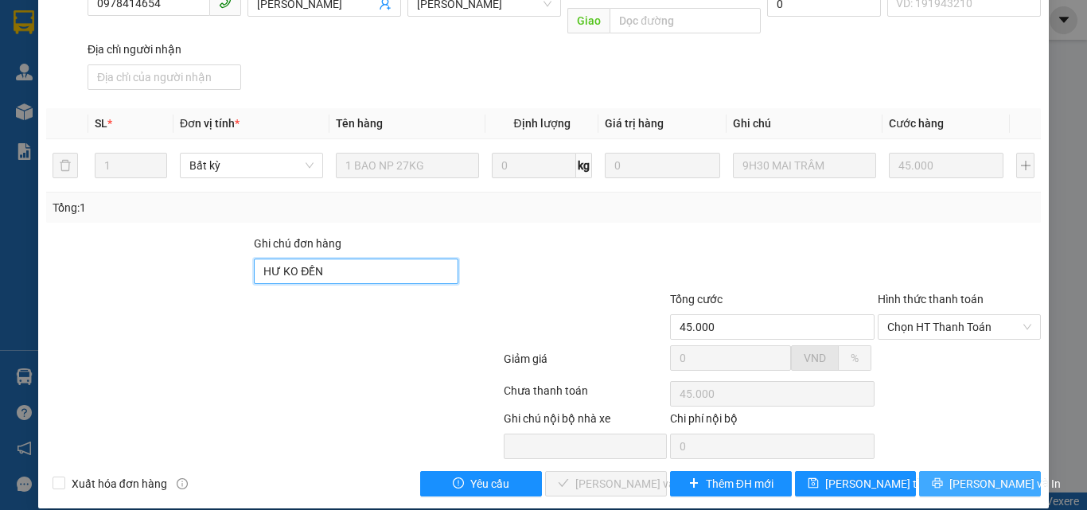
type input "HƯ KO ĐỀN"
click at [943, 478] on icon "printer" at bounding box center [938, 483] width 10 height 10
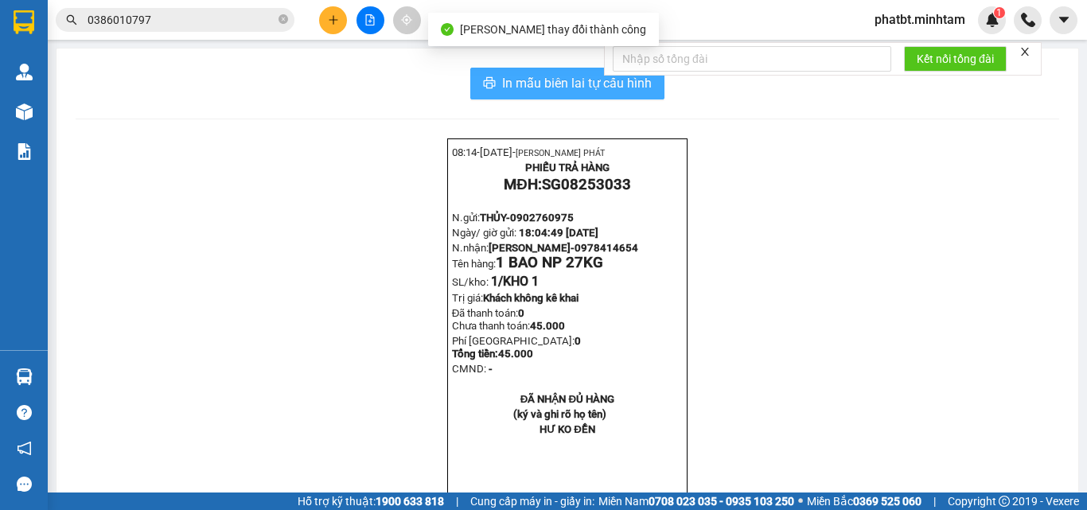
click at [539, 91] on span "In mẫu biên lai tự cấu hình" at bounding box center [577, 83] width 150 height 20
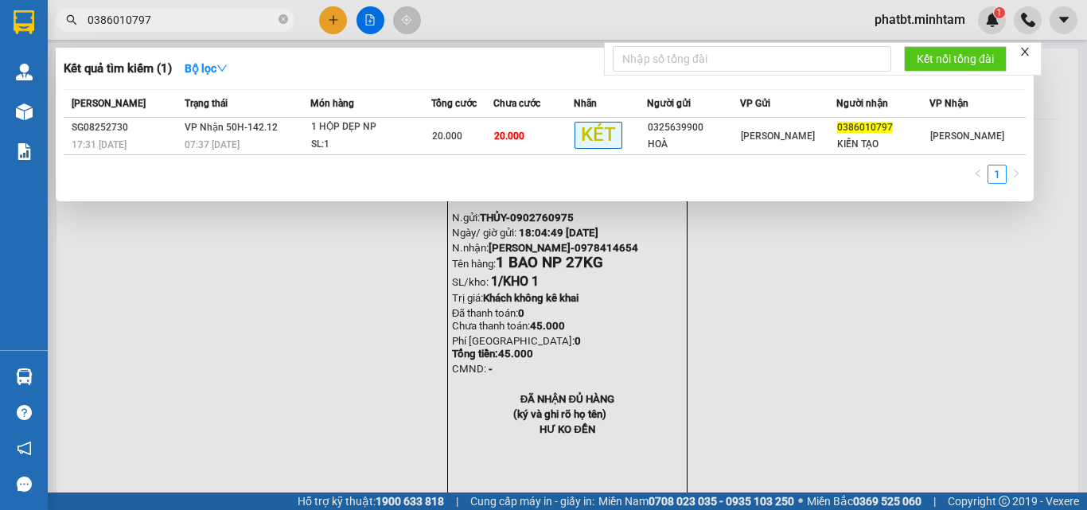
click at [248, 22] on input "0386010797" at bounding box center [182, 20] width 188 height 18
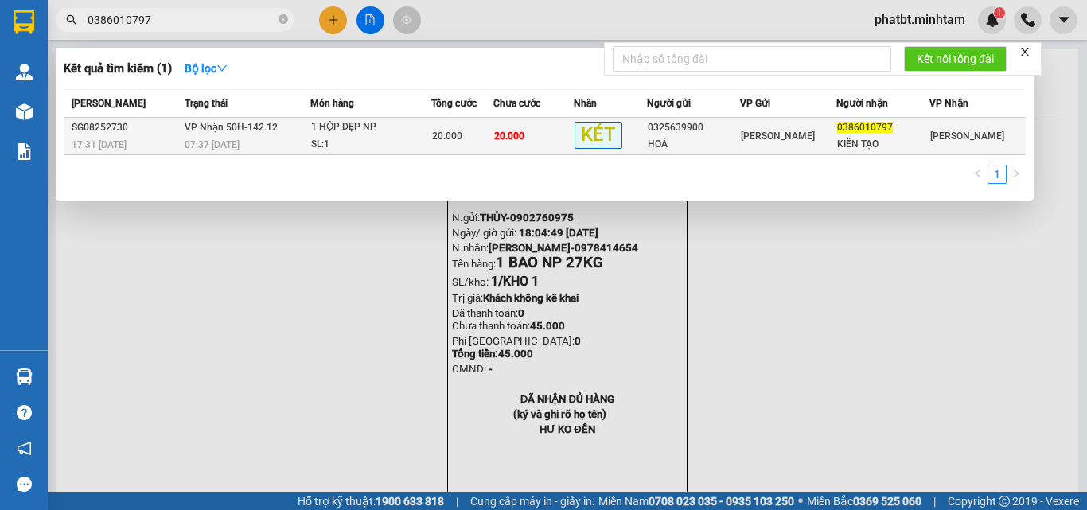
click at [391, 132] on div "1 HỘP DẸP NP" at bounding box center [370, 128] width 119 height 18
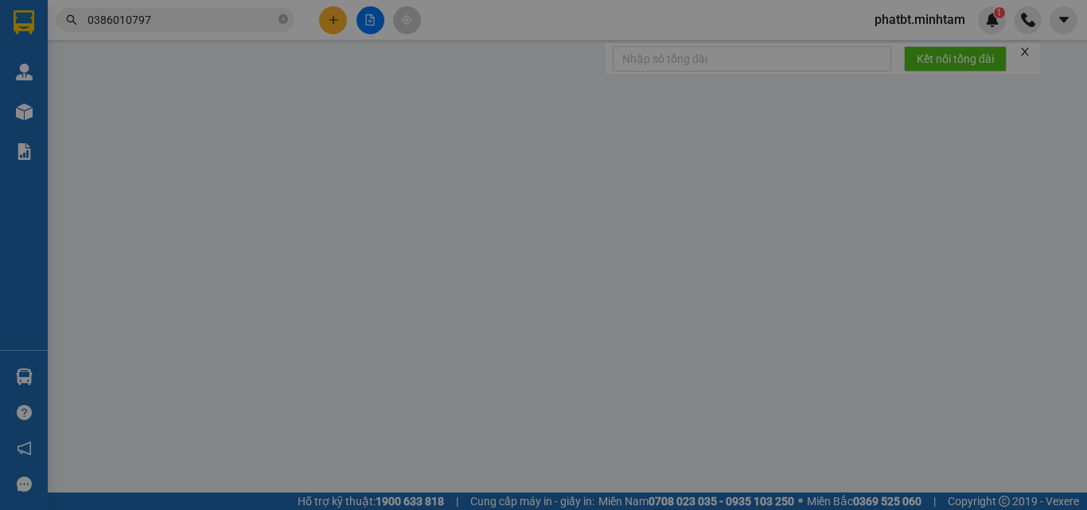
type input "0325639900"
type input "HOÀ"
type input "0386010797"
type input "KIẾN TẠO"
type input "KBM"
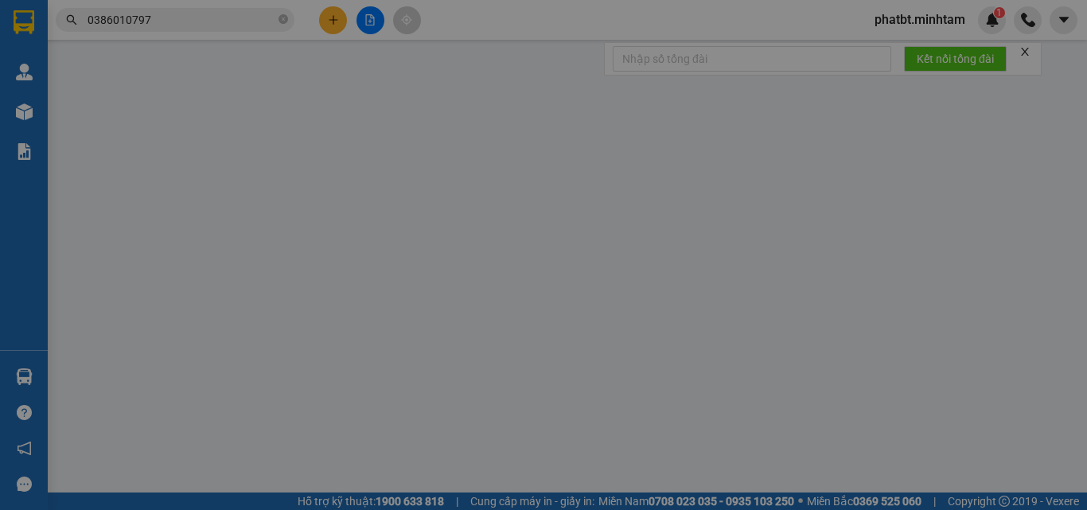
type input "20.000"
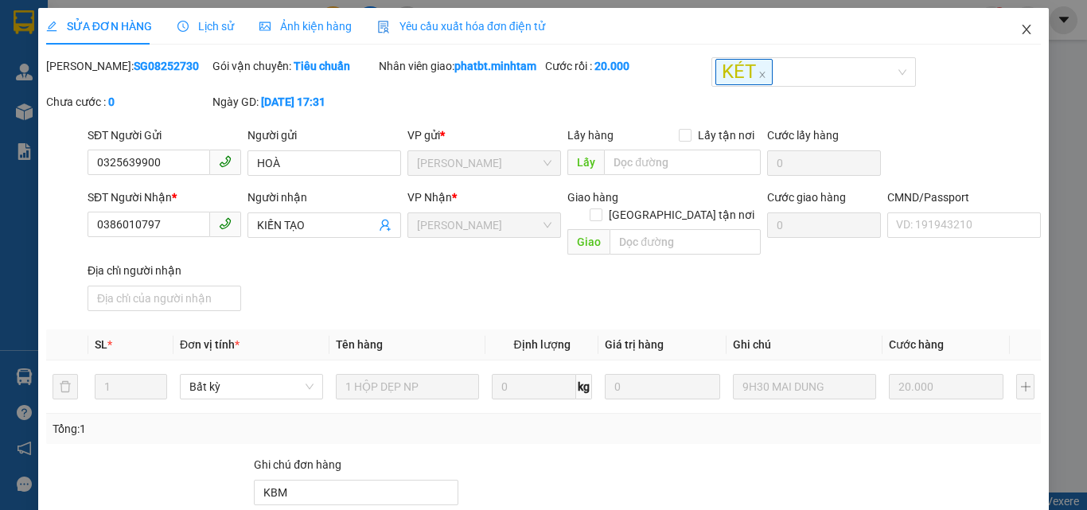
click at [1023, 29] on icon "close" at bounding box center [1027, 30] width 9 height 10
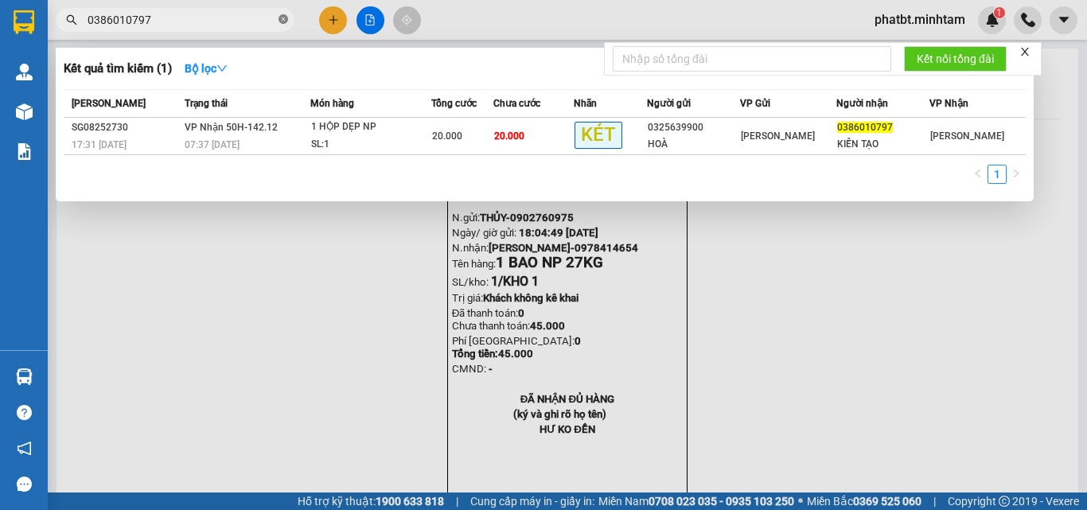
click at [279, 18] on icon "close-circle" at bounding box center [284, 19] width 10 height 10
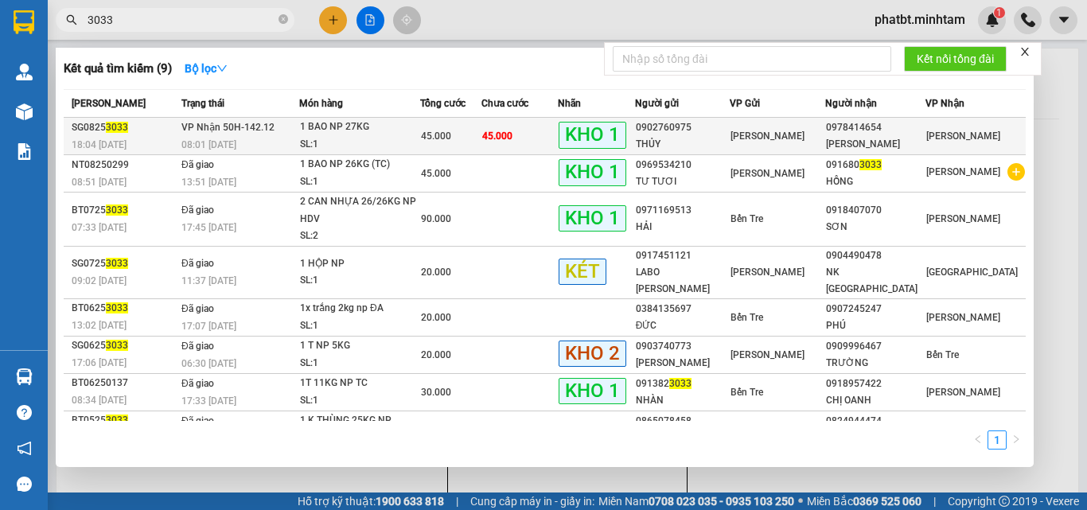
type input "3033"
click at [347, 141] on div "SL: 1" at bounding box center [359, 145] width 119 height 18
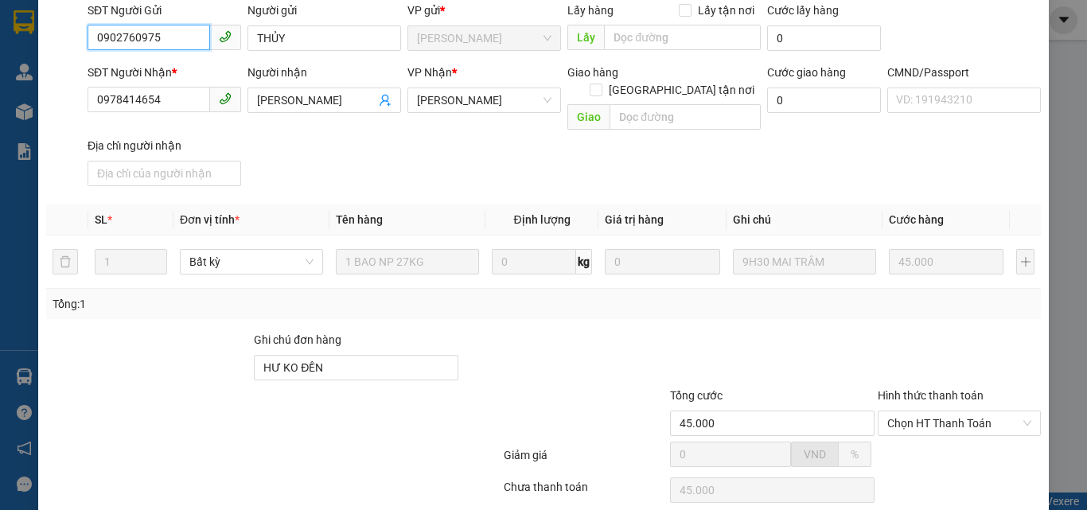
scroll to position [221, 0]
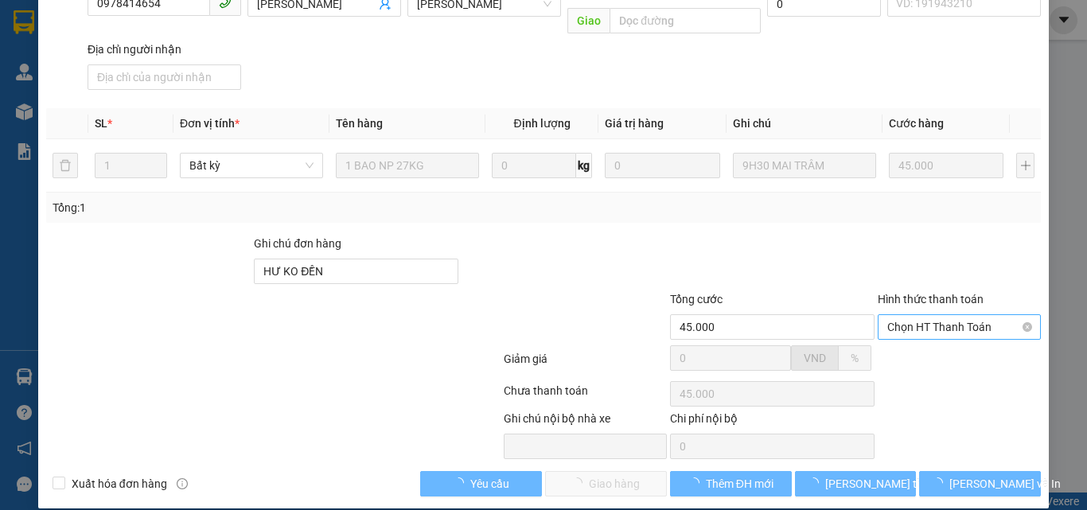
click at [896, 315] on span "Chọn HT Thanh Toán" at bounding box center [960, 327] width 144 height 24
click at [904, 338] on div "Tại văn phòng" at bounding box center [950, 342] width 142 height 18
type input "0"
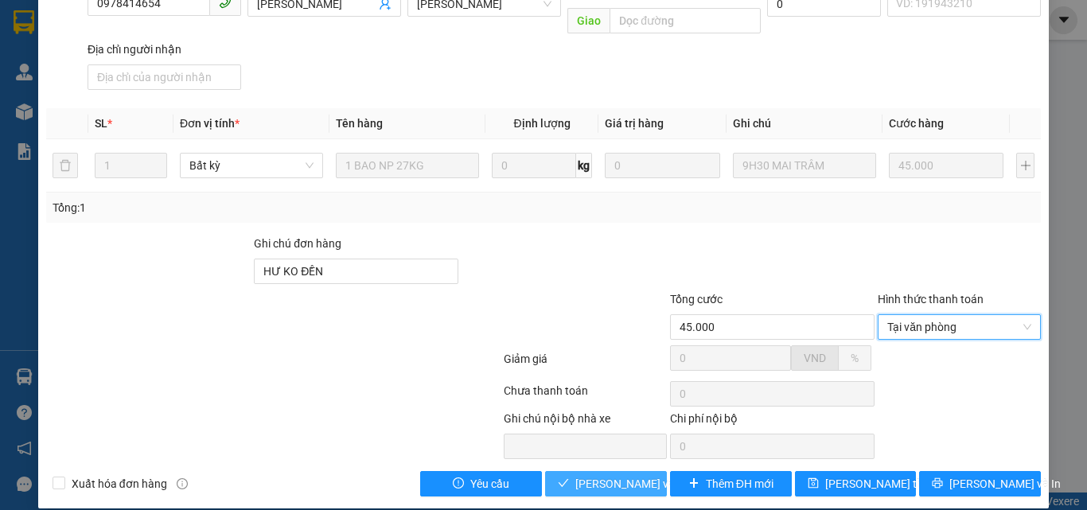
click at [584, 475] on span "[PERSON_NAME] và Giao hàng" at bounding box center [652, 484] width 153 height 18
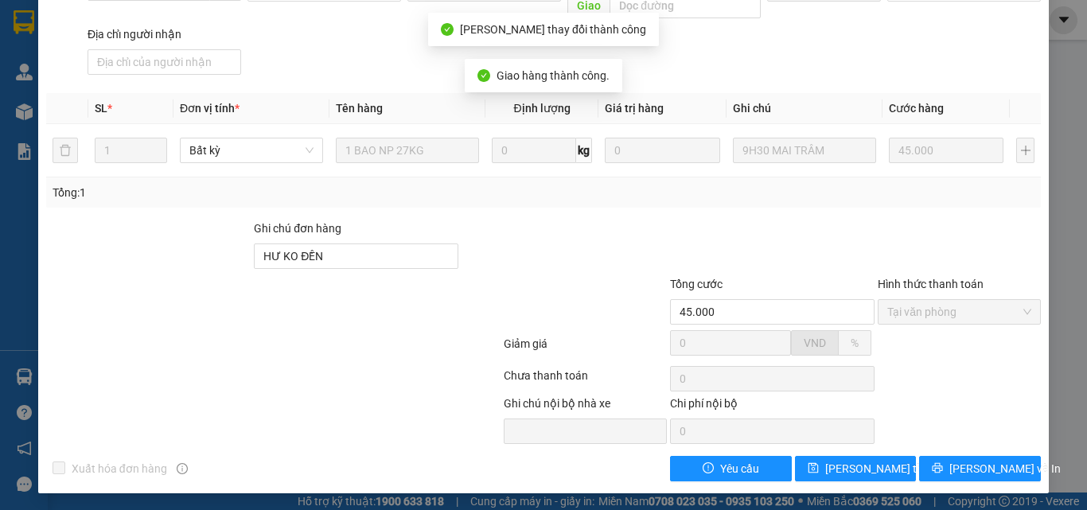
scroll to position [0, 0]
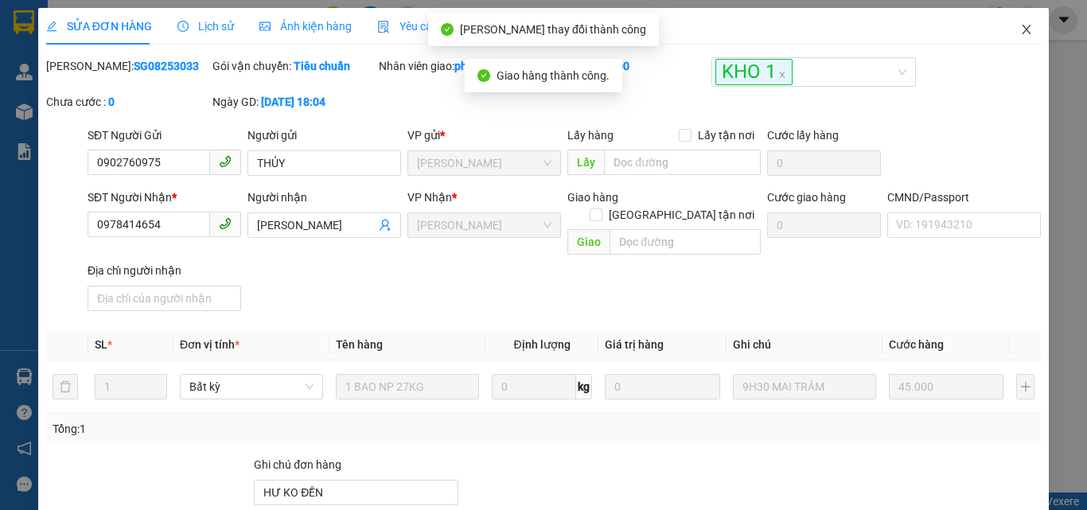
click at [1023, 27] on icon "close" at bounding box center [1027, 30] width 9 height 10
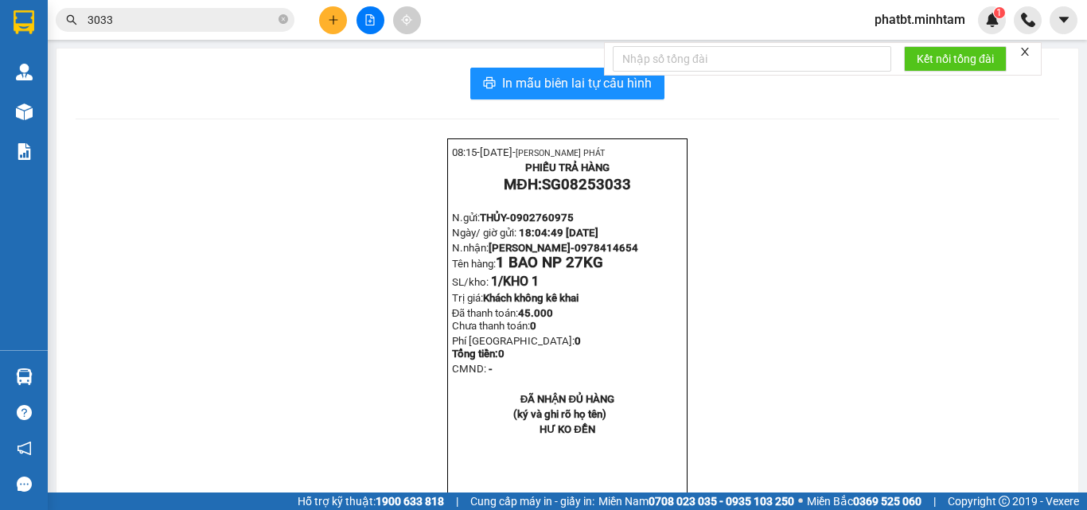
click at [283, 20] on icon "close-circle" at bounding box center [284, 19] width 10 height 10
click at [187, 20] on input "text" at bounding box center [182, 20] width 188 height 18
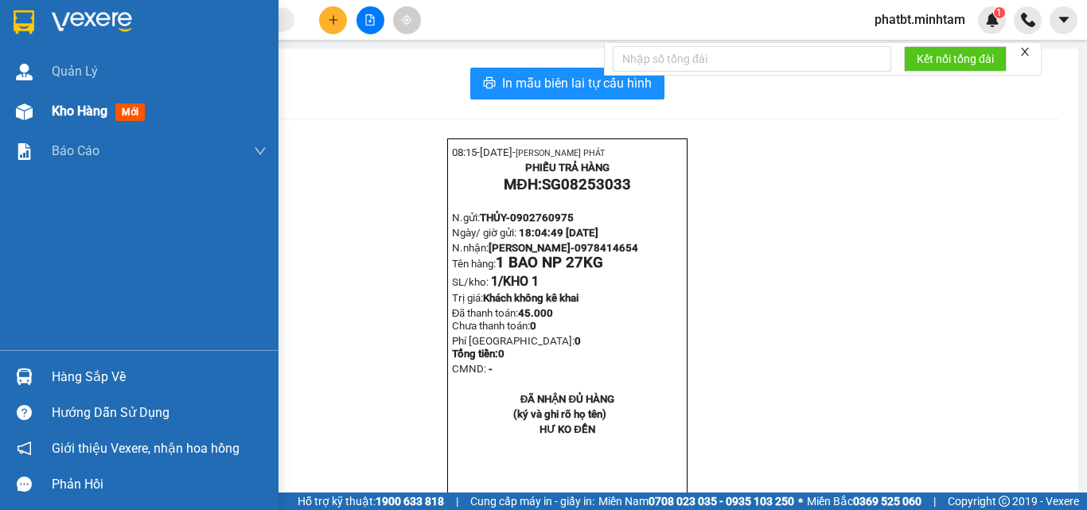
click at [88, 120] on div "Kho hàng mới" at bounding box center [102, 111] width 100 height 20
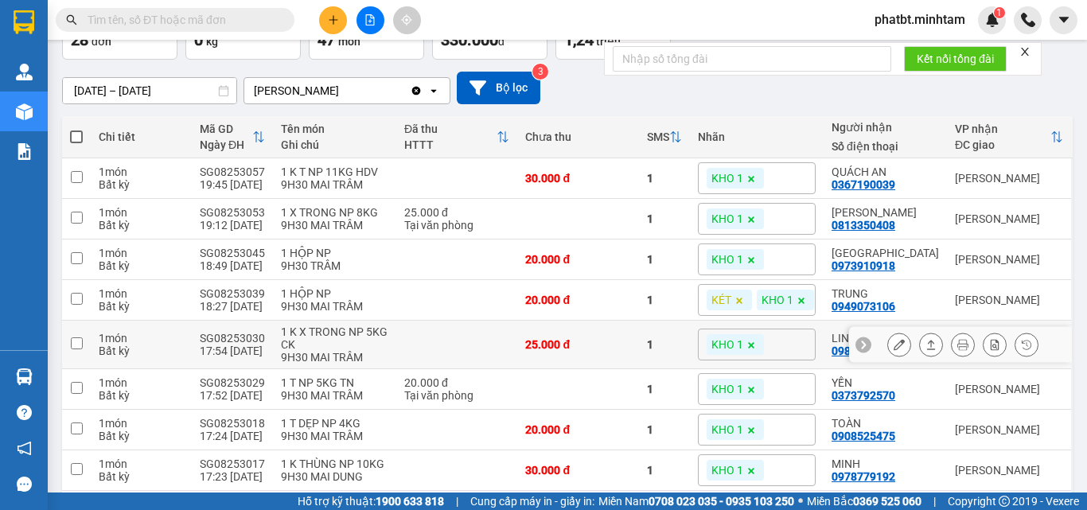
scroll to position [213, 0]
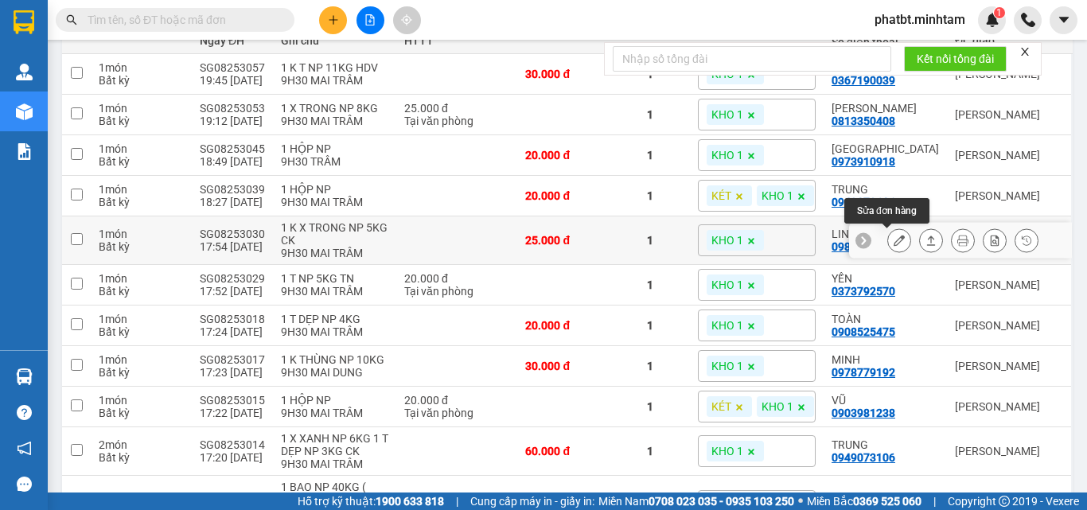
click at [894, 243] on icon at bounding box center [899, 240] width 11 height 11
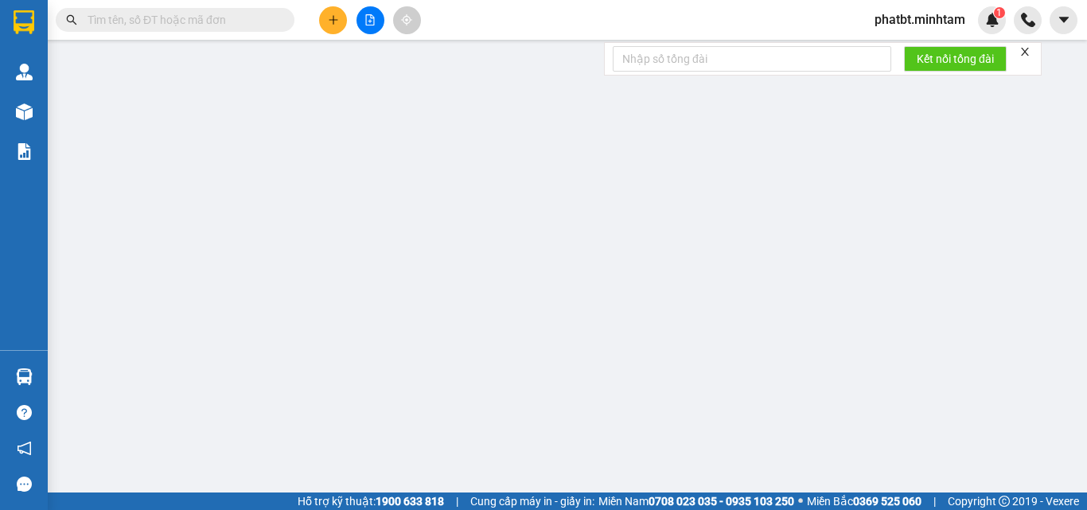
type input "0909589712"
type input "MISO"
type input "0986086771"
type input "LINH"
type input "25.000"
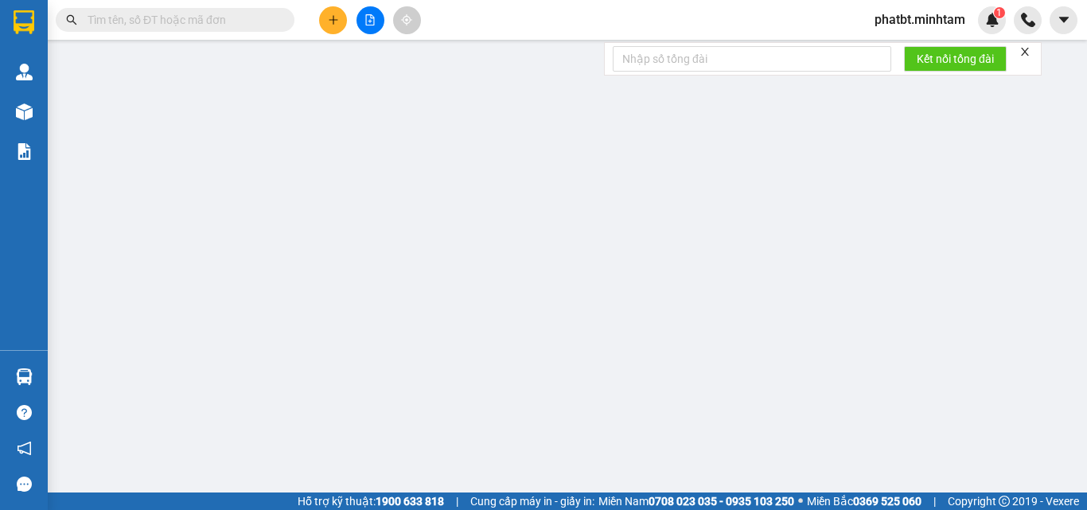
type input "25.000"
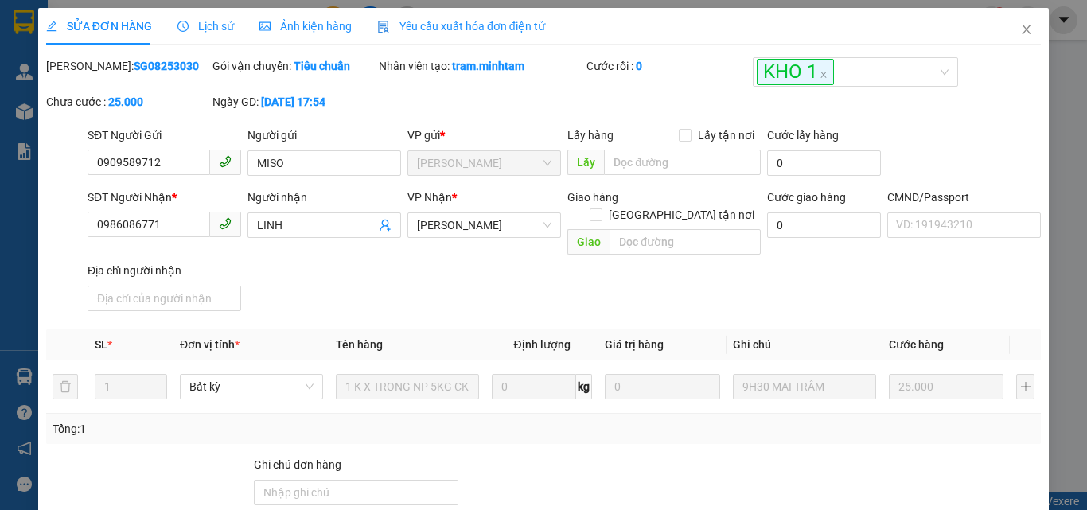
click at [172, 210] on div "SĐT Người Nhận *" at bounding box center [165, 201] width 154 height 24
click at [175, 220] on input "0986086771" at bounding box center [149, 224] width 123 height 25
click at [303, 485] on input "Ghi chú đơn hàng" at bounding box center [356, 492] width 205 height 25
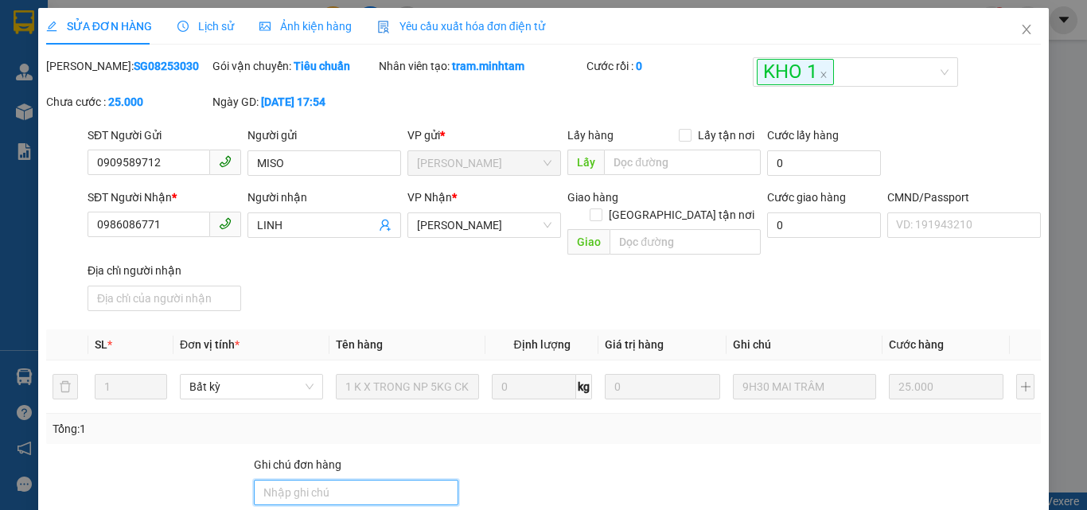
type input "ĐG"
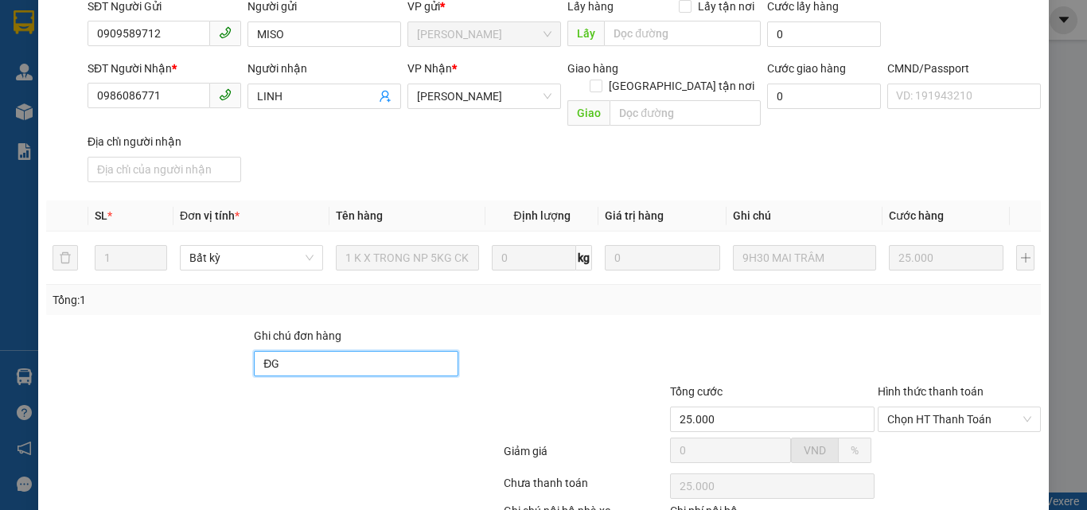
scroll to position [221, 0]
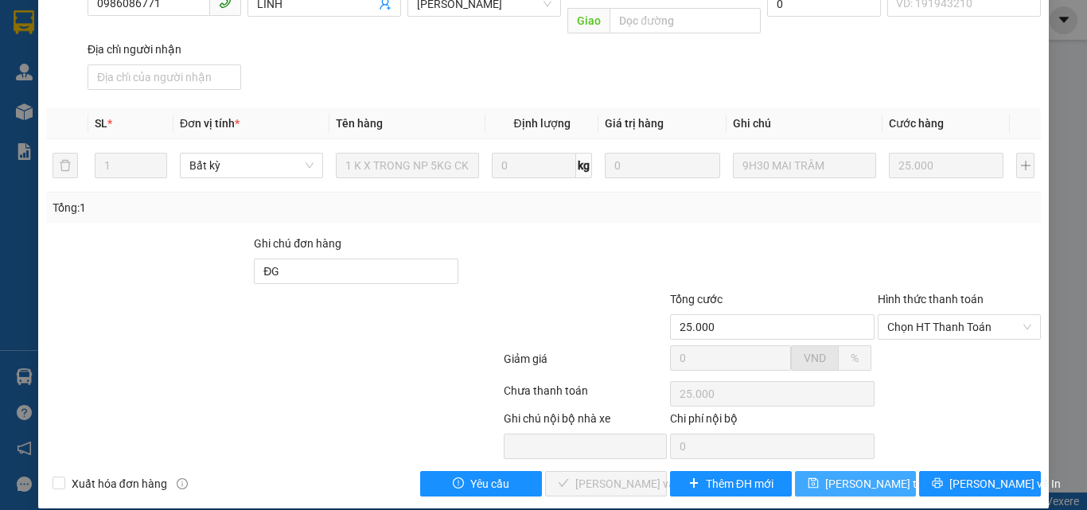
click at [845, 475] on span "[PERSON_NAME] thay đổi" at bounding box center [889, 484] width 127 height 18
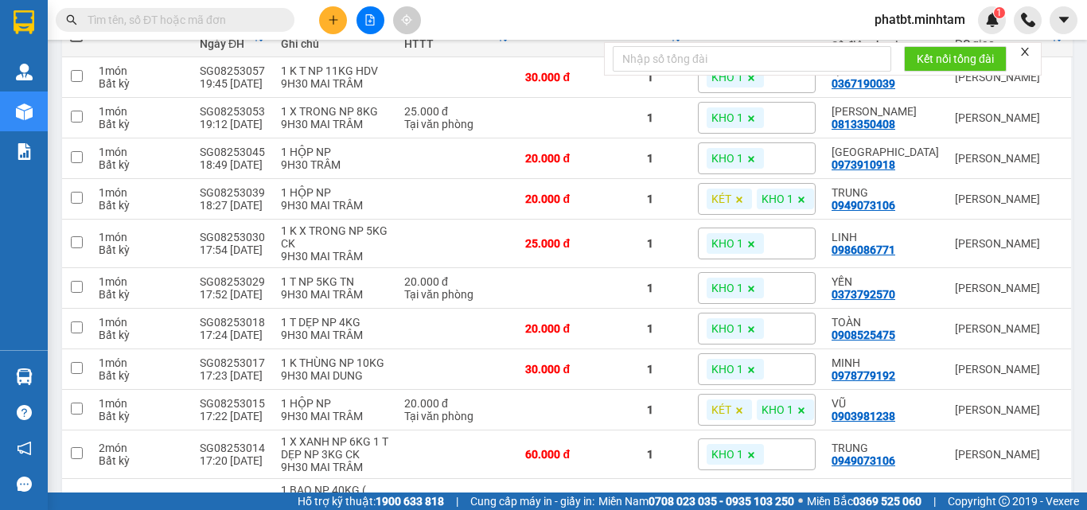
scroll to position [213, 0]
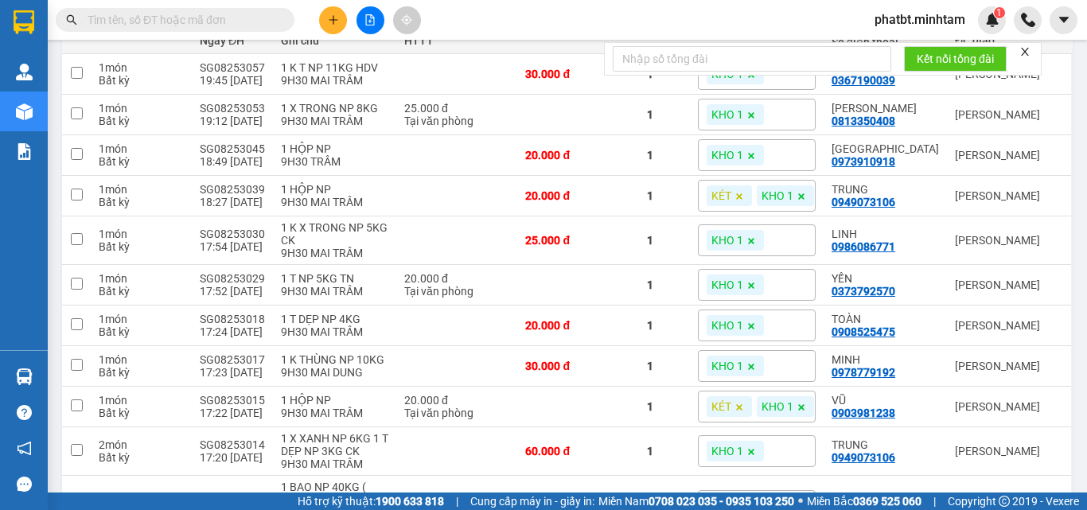
click at [244, 18] on input "text" at bounding box center [182, 20] width 188 height 18
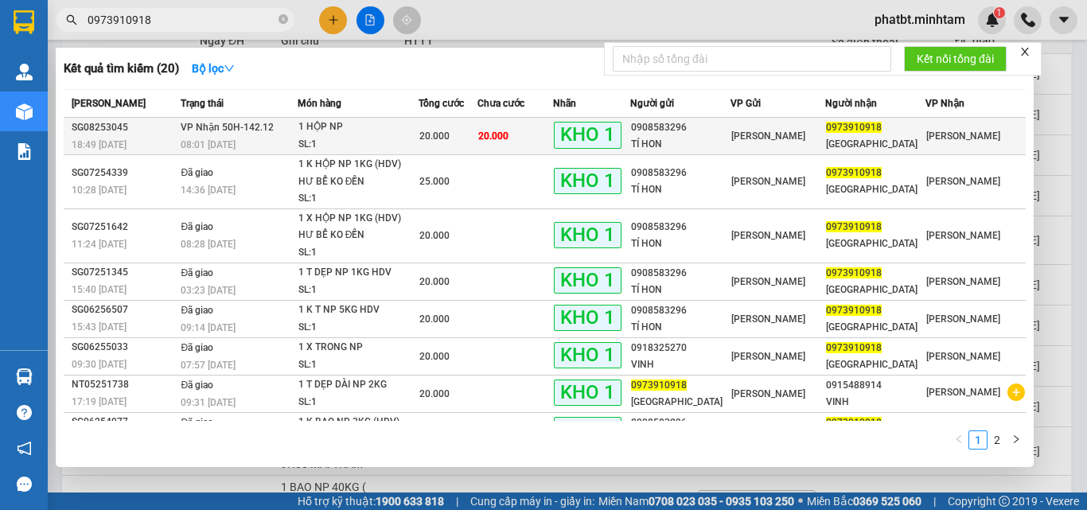
type input "0973910918"
click at [256, 133] on span "VP Nhận 50H-142.12" at bounding box center [227, 127] width 93 height 11
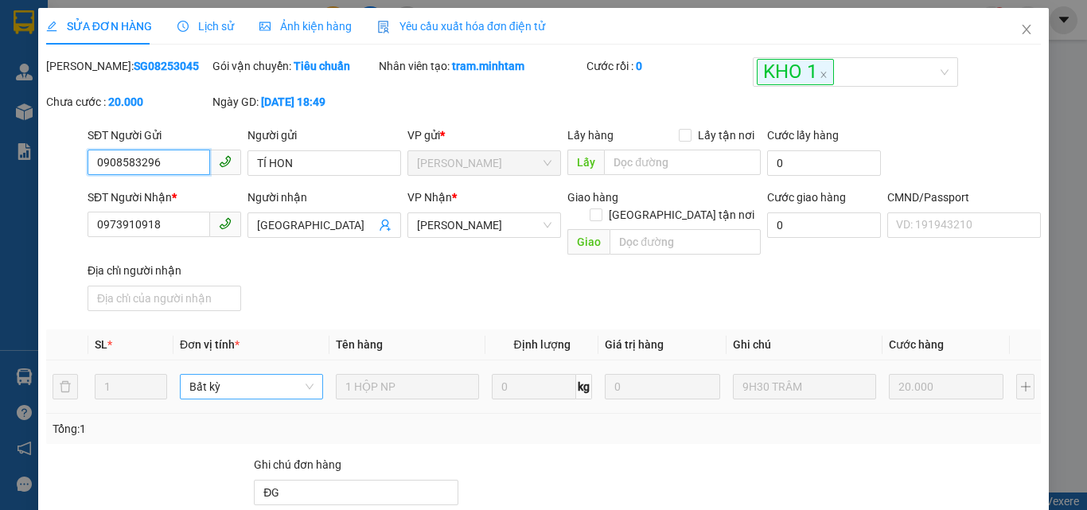
scroll to position [221, 0]
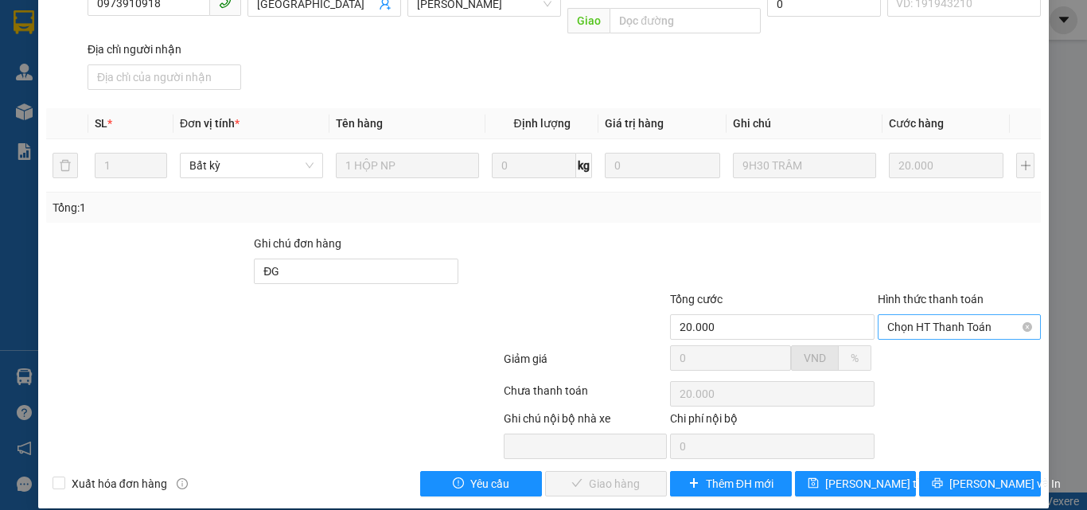
click at [904, 315] on span "Chọn HT Thanh Toán" at bounding box center [960, 327] width 144 height 24
click at [903, 343] on div "Tại văn phòng" at bounding box center [950, 342] width 142 height 18
type input "0"
click at [652, 475] on span "[PERSON_NAME] và Giao hàng" at bounding box center [652, 484] width 153 height 18
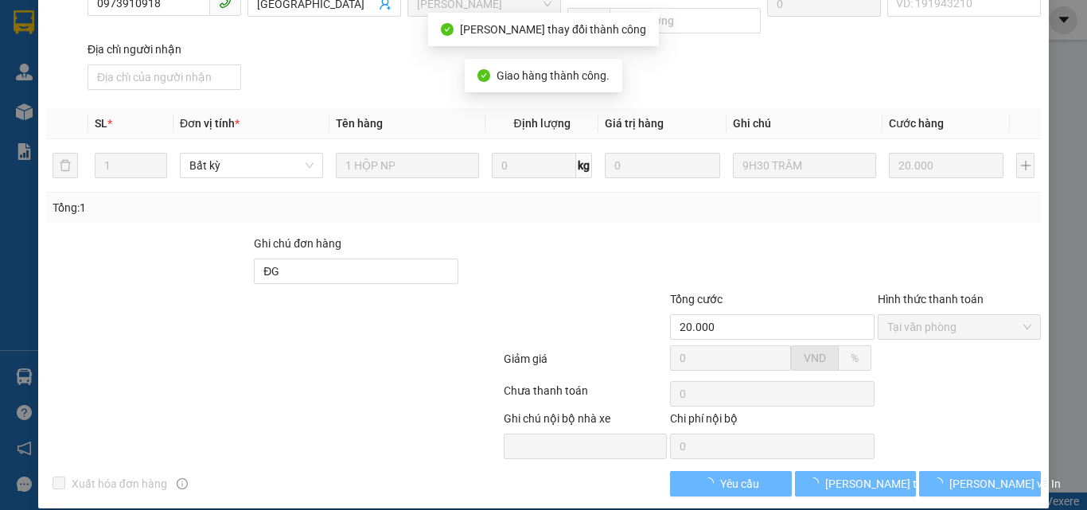
scroll to position [236, 0]
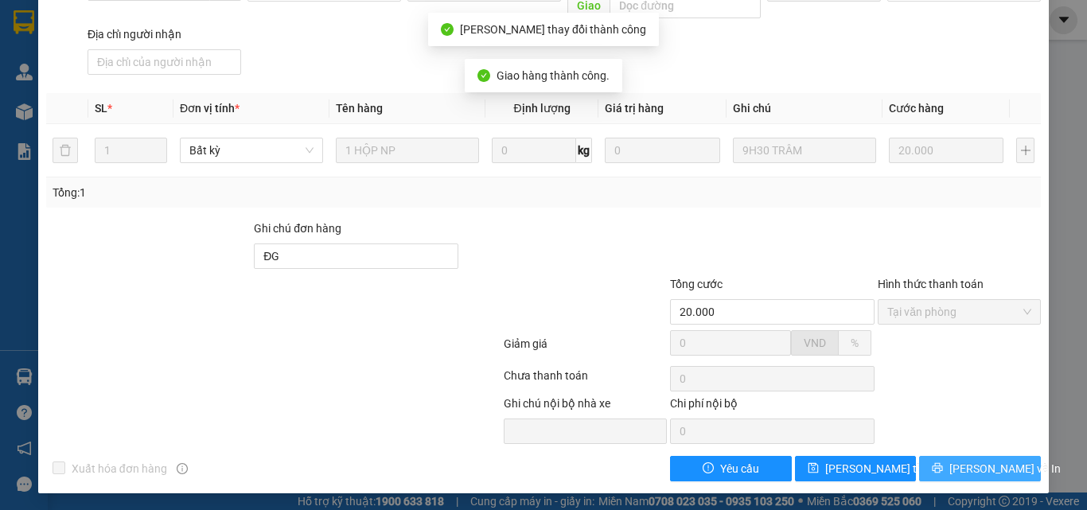
click at [931, 464] on button "[PERSON_NAME] và In" at bounding box center [980, 468] width 122 height 25
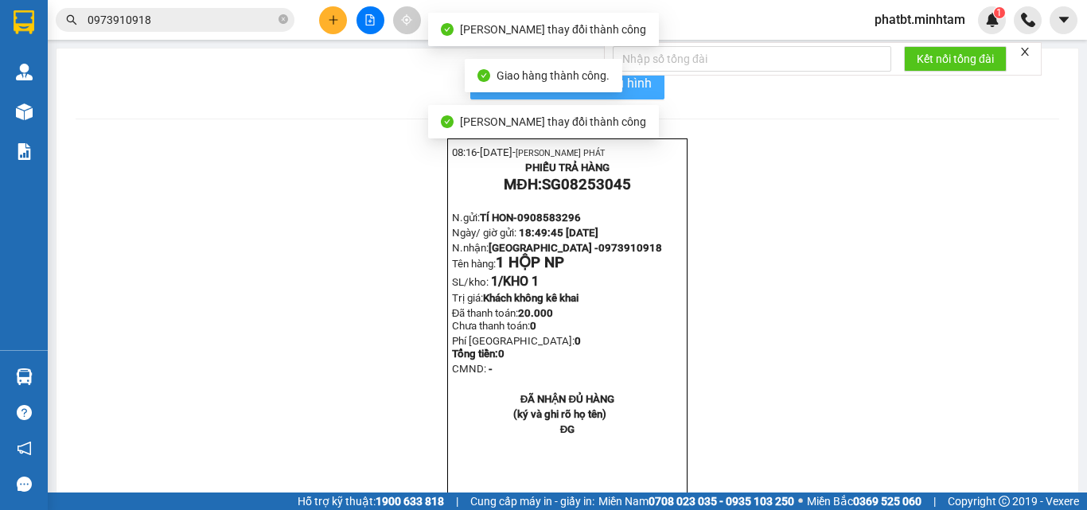
click at [654, 89] on button "In mẫu biên lai tự cấu hình" at bounding box center [567, 84] width 194 height 32
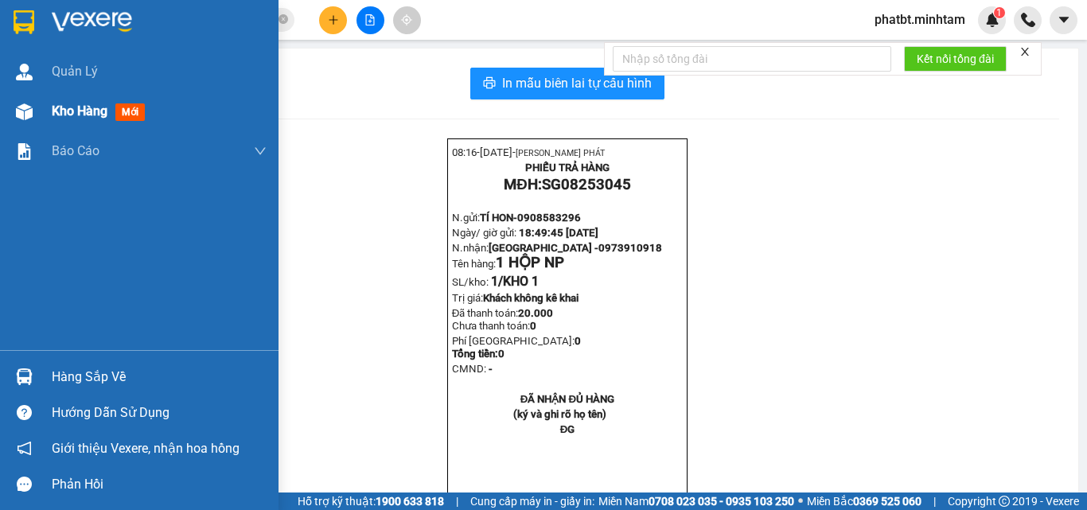
click at [80, 101] on div "Kho hàng mới" at bounding box center [102, 111] width 100 height 20
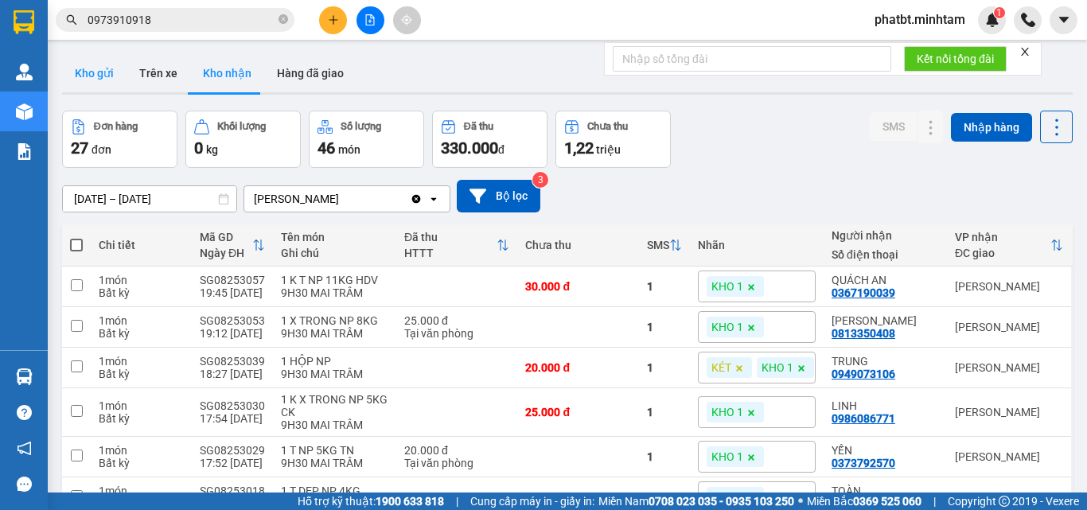
click at [105, 73] on button "Kho gửi" at bounding box center [94, 73] width 64 height 38
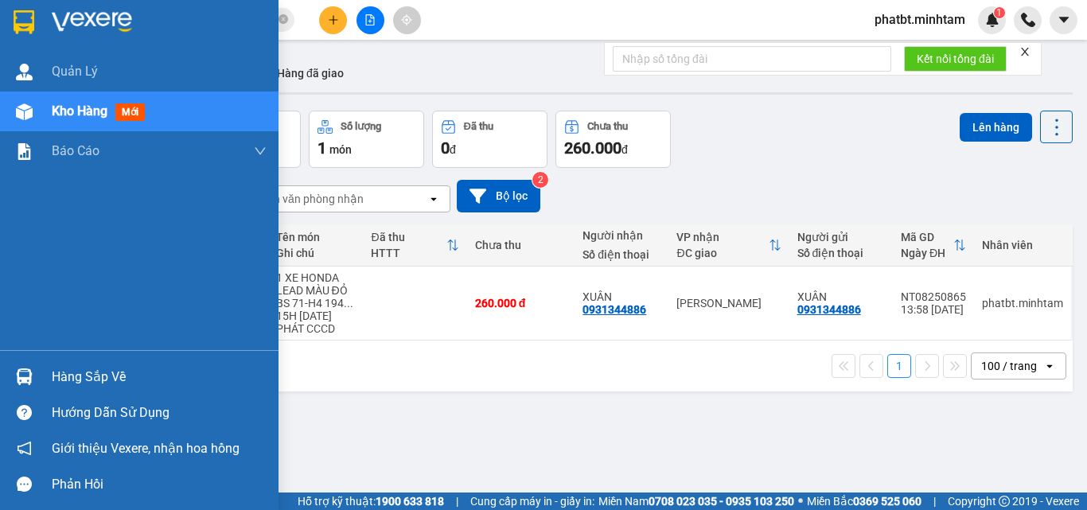
click at [53, 367] on div "Hàng sắp về" at bounding box center [159, 377] width 215 height 24
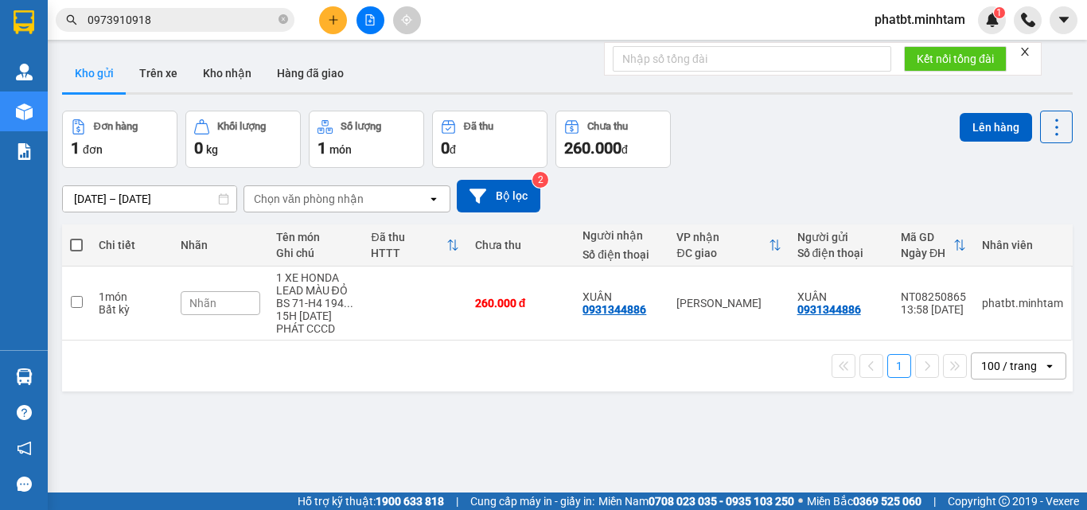
click at [739, 148] on section "Kết quả tìm kiếm ( 20 ) Bộ lọc Mã ĐH Trạng thái Món hàng Tổng cước Chưa cước Nh…" at bounding box center [543, 255] width 1087 height 510
click at [239, 61] on button "Kho nhận" at bounding box center [227, 73] width 74 height 38
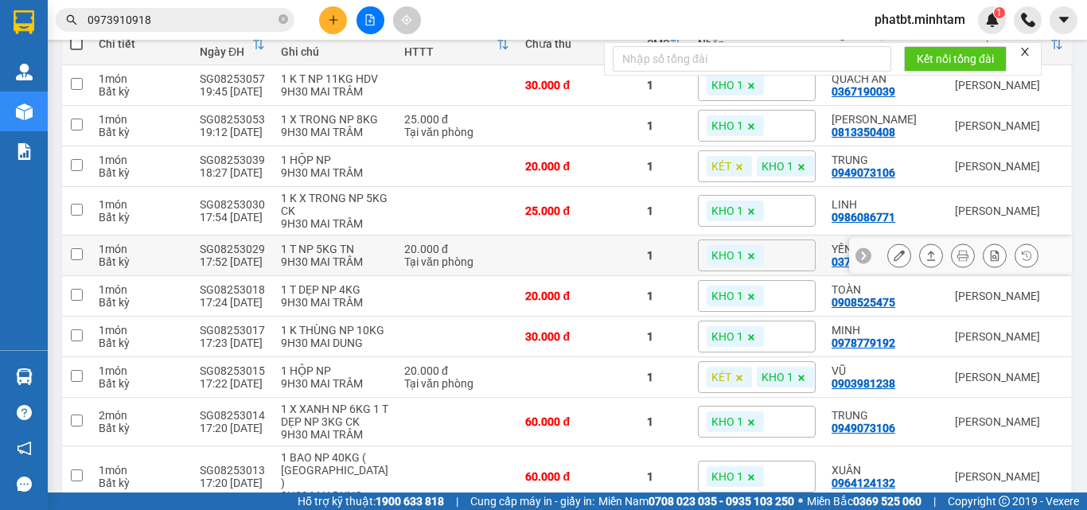
scroll to position [213, 0]
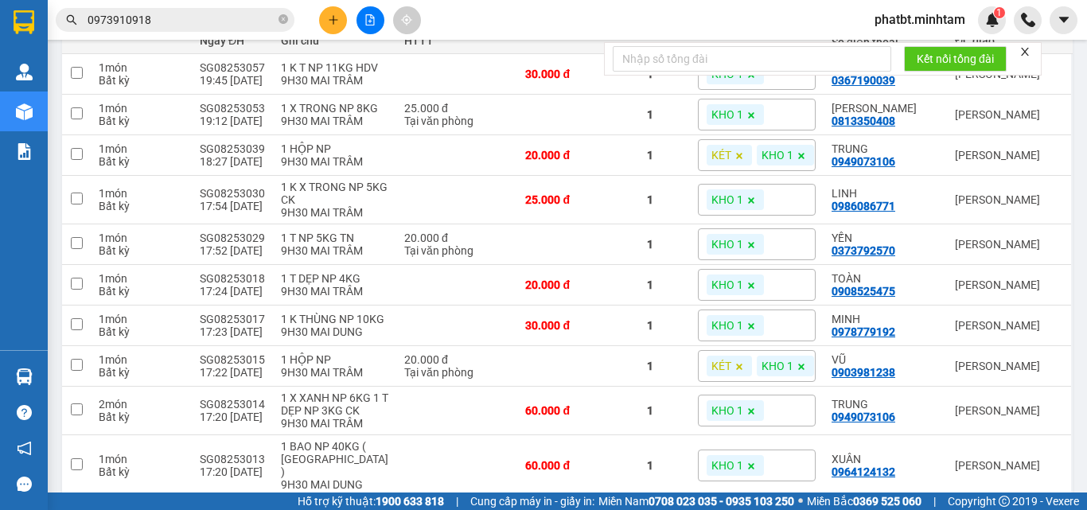
drag, startPoint x: 1075, startPoint y: 129, endPoint x: 1087, endPoint y: 100, distance: 31.8
click at [1087, 100] on main "ver 1.8.138 Kho gửi Trên xe Kho nhận Hàng đã giao Đơn hàng 27 đơn Khối lượng 0 …" at bounding box center [543, 246] width 1087 height 493
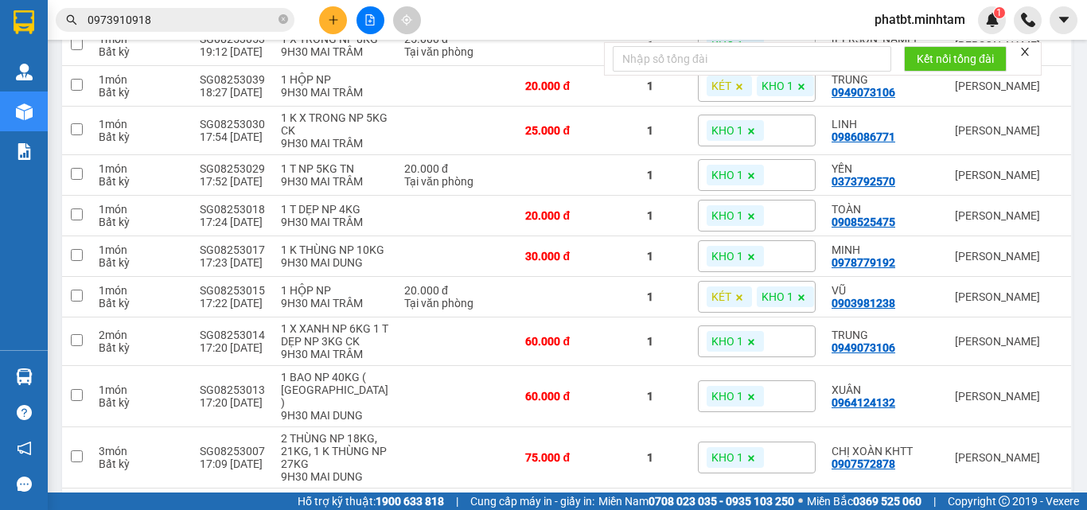
scroll to position [293, 0]
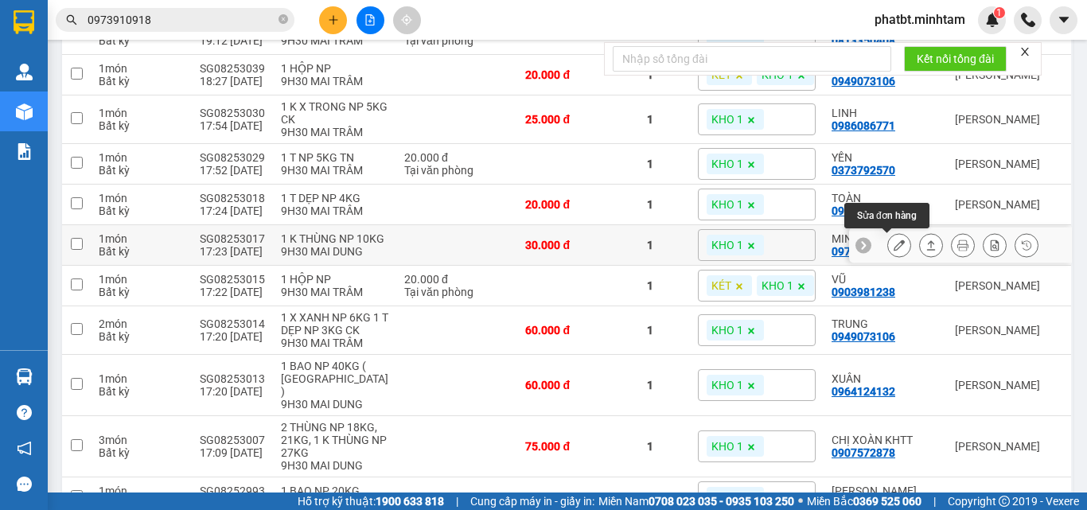
click at [894, 245] on icon at bounding box center [899, 245] width 11 height 11
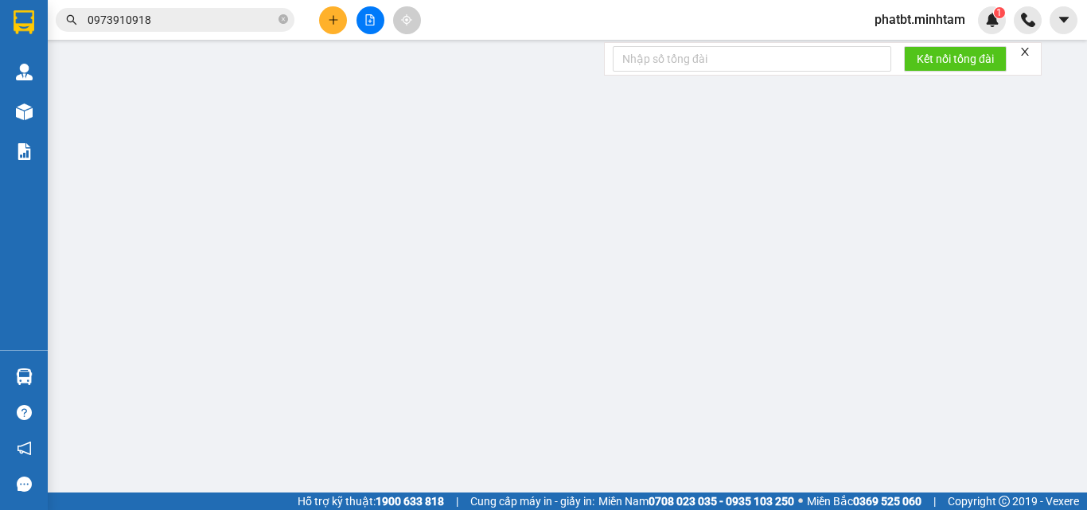
type input "0907112912"
type input "HƯƠNG"
type input "0978779192"
type input "MINH"
type input "30.000"
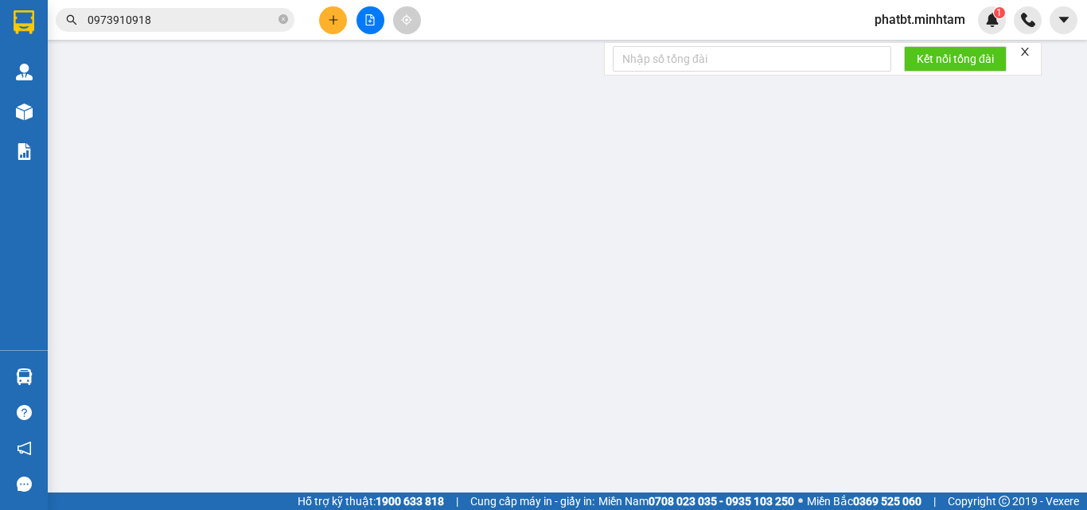
type input "30.000"
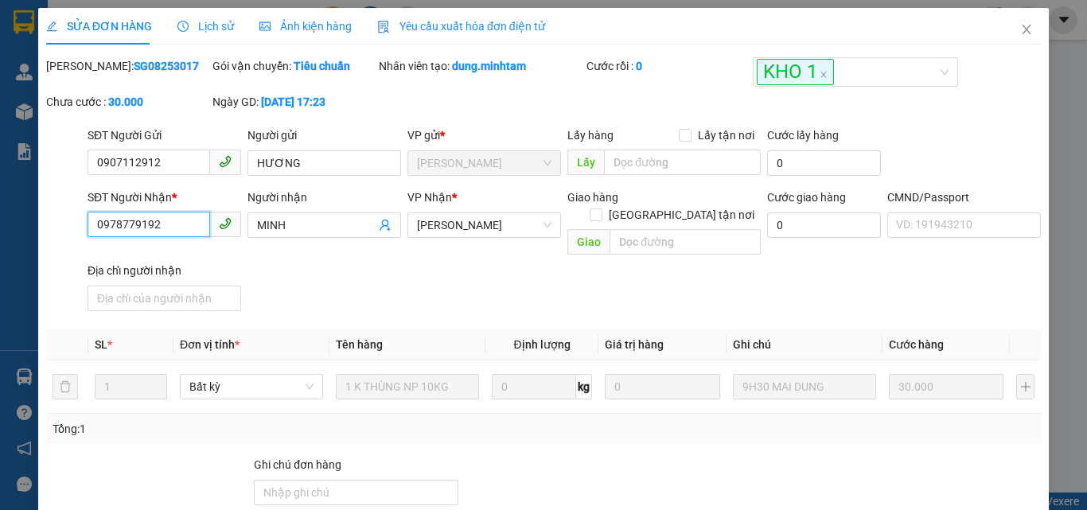
click at [172, 228] on input "0978779192" at bounding box center [149, 224] width 123 height 25
click at [1022, 29] on span "Close" at bounding box center [1027, 30] width 45 height 45
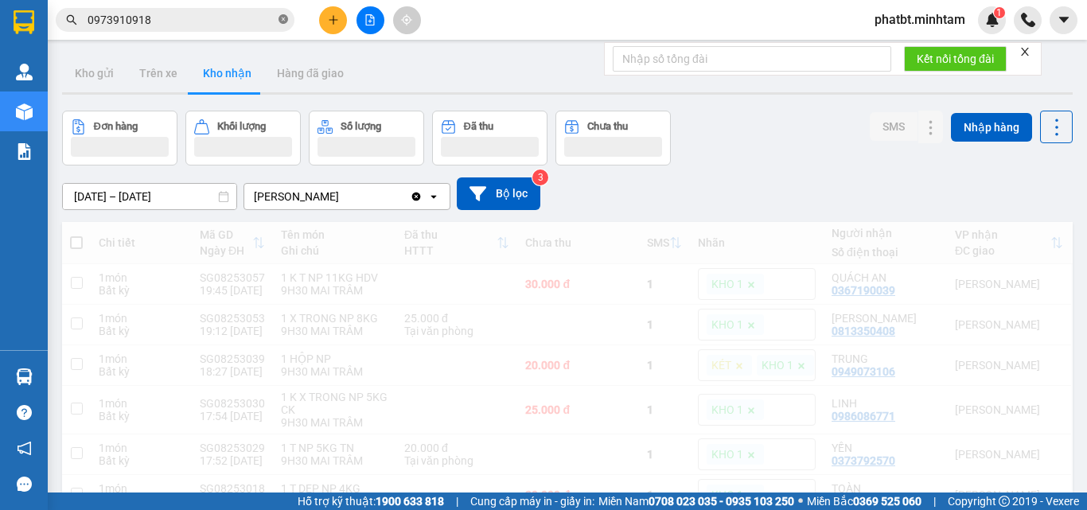
click at [283, 21] on icon "close-circle" at bounding box center [284, 19] width 10 height 10
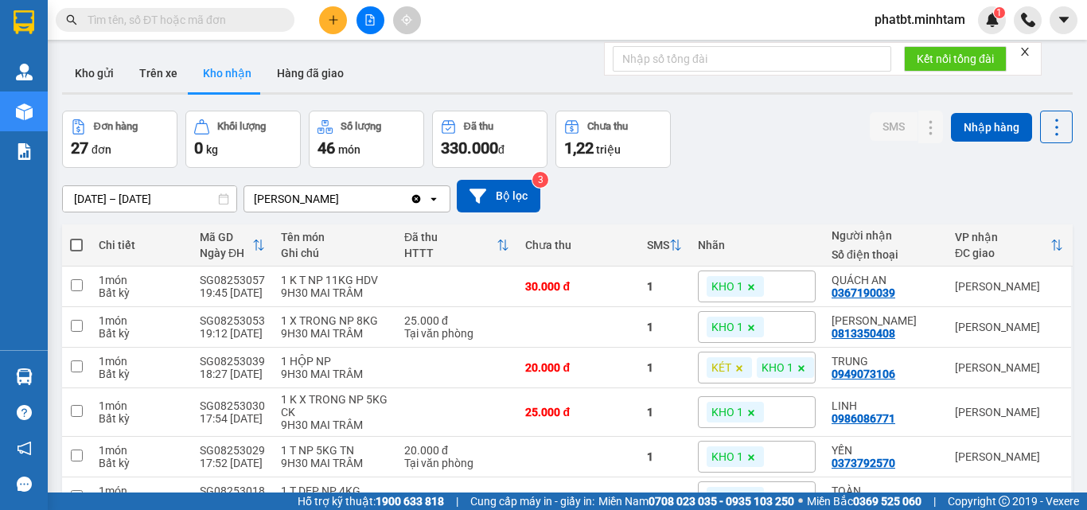
click at [263, 21] on input "text" at bounding box center [182, 20] width 188 height 18
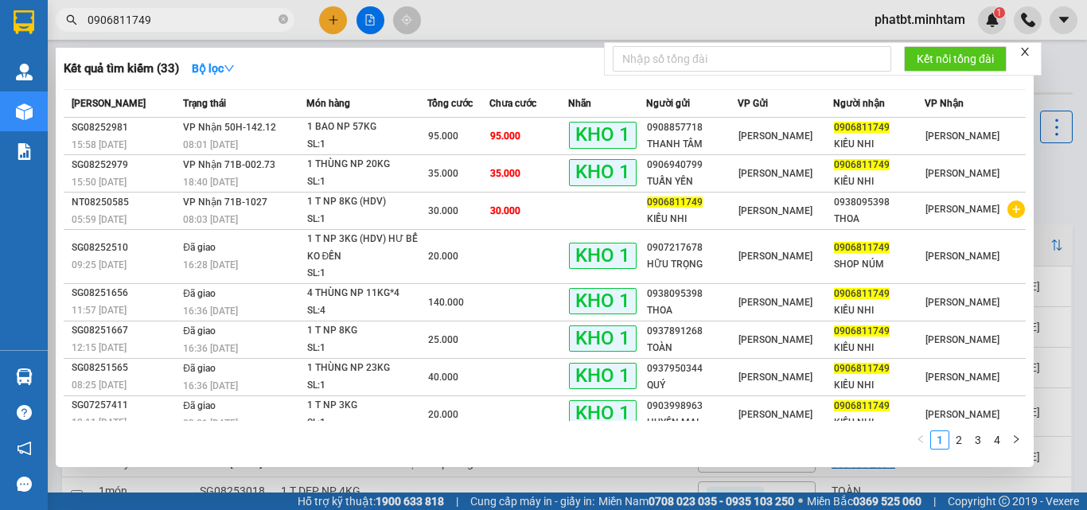
type input "0906811749"
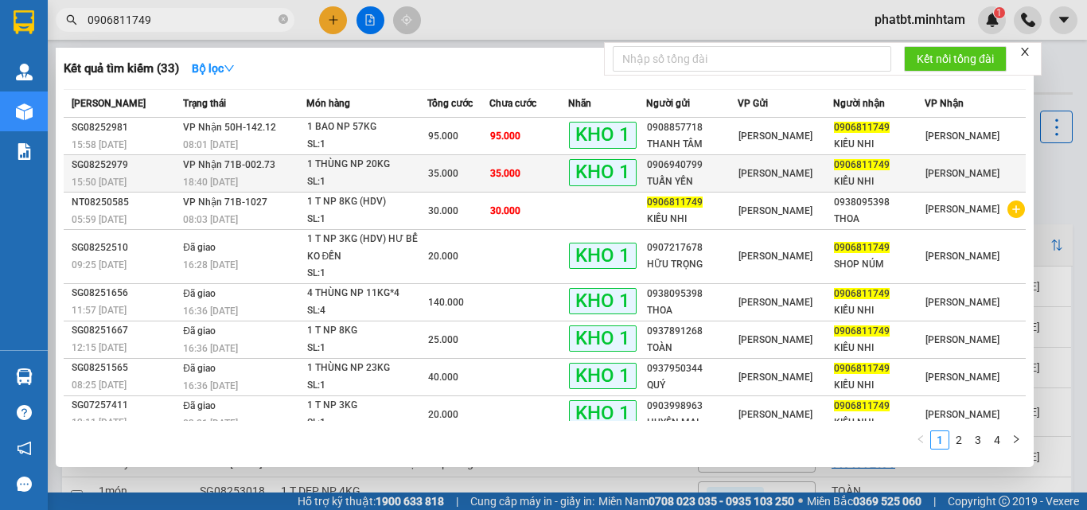
click at [361, 175] on div "SL: 1" at bounding box center [366, 183] width 119 height 18
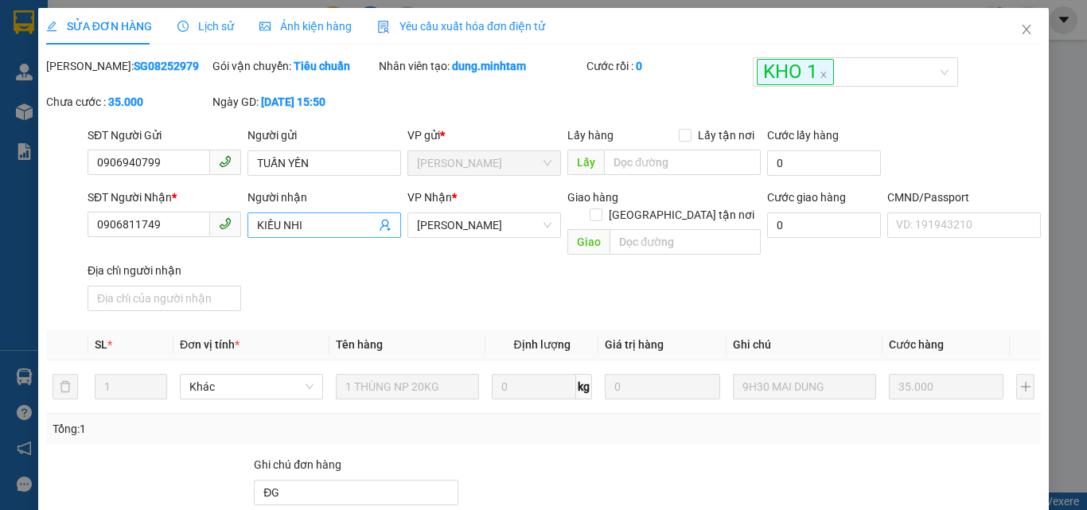
type input "0906940799"
type input "TUẤN YẾN"
type input "0906811749"
type input "KIỀU NHI"
type input "ĐG"
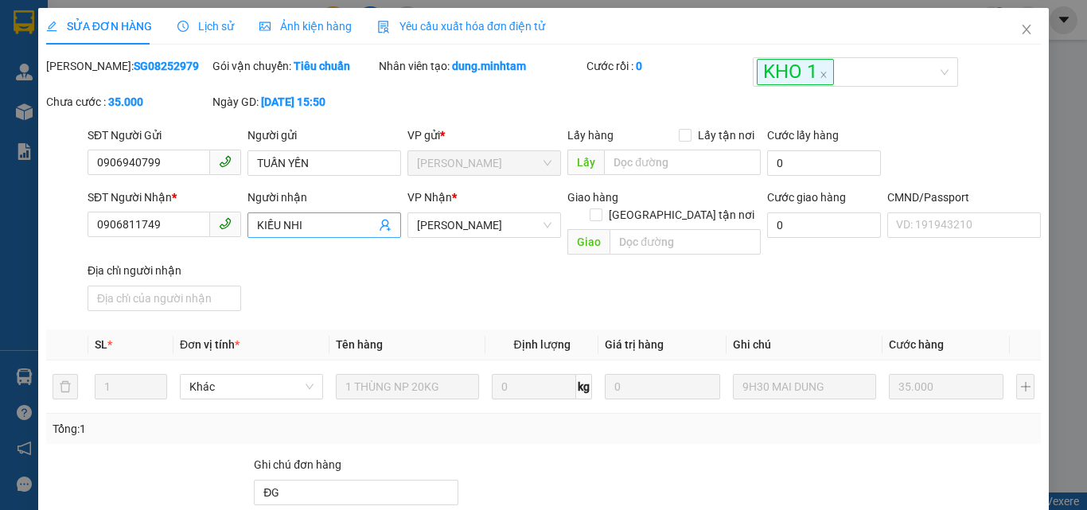
type input "35.000"
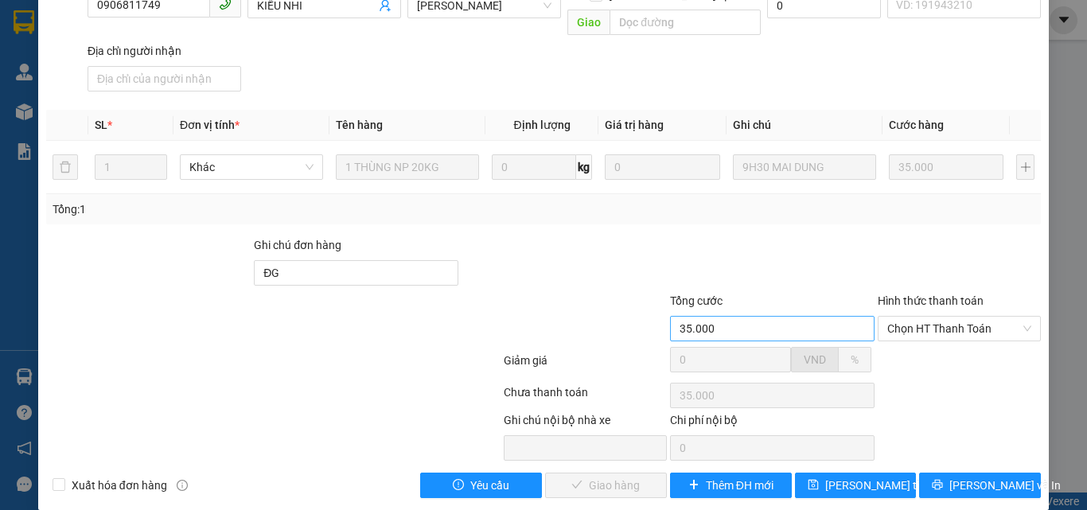
scroll to position [221, 0]
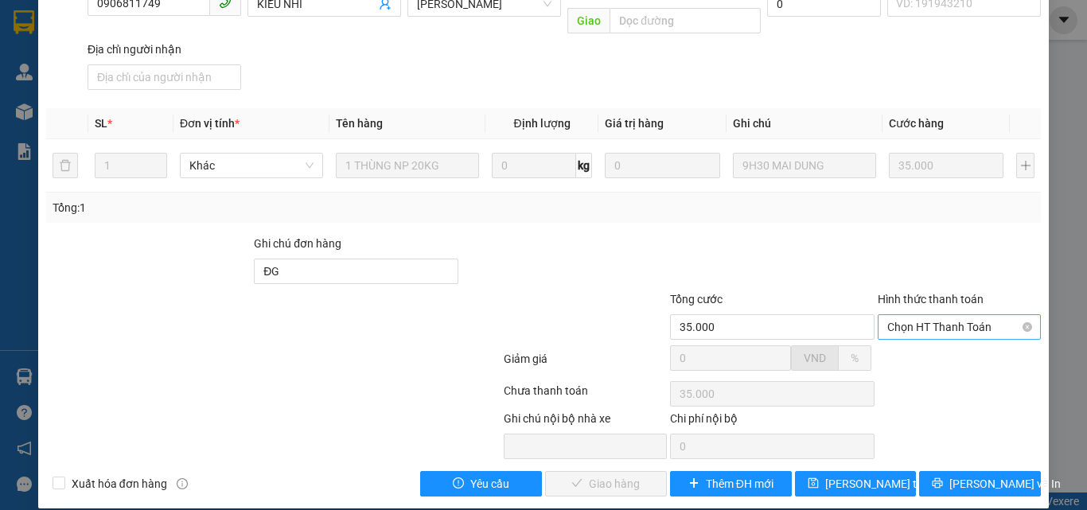
click at [903, 315] on span "Chọn HT Thanh Toán" at bounding box center [960, 327] width 144 height 24
click at [900, 338] on div "Tại văn phòng" at bounding box center [950, 342] width 142 height 18
type input "0"
click at [633, 475] on span "[PERSON_NAME] và Giao hàng" at bounding box center [652, 484] width 153 height 18
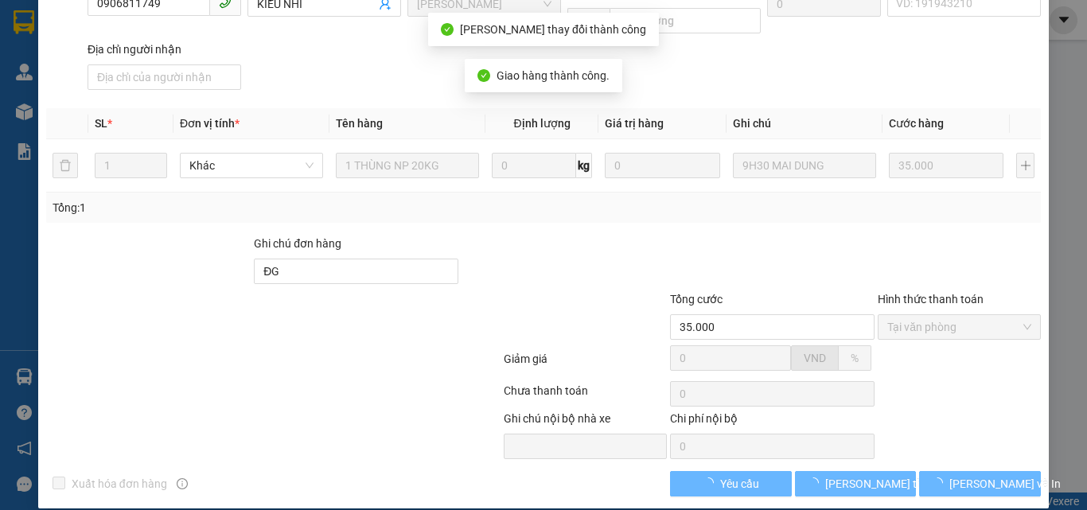
scroll to position [236, 0]
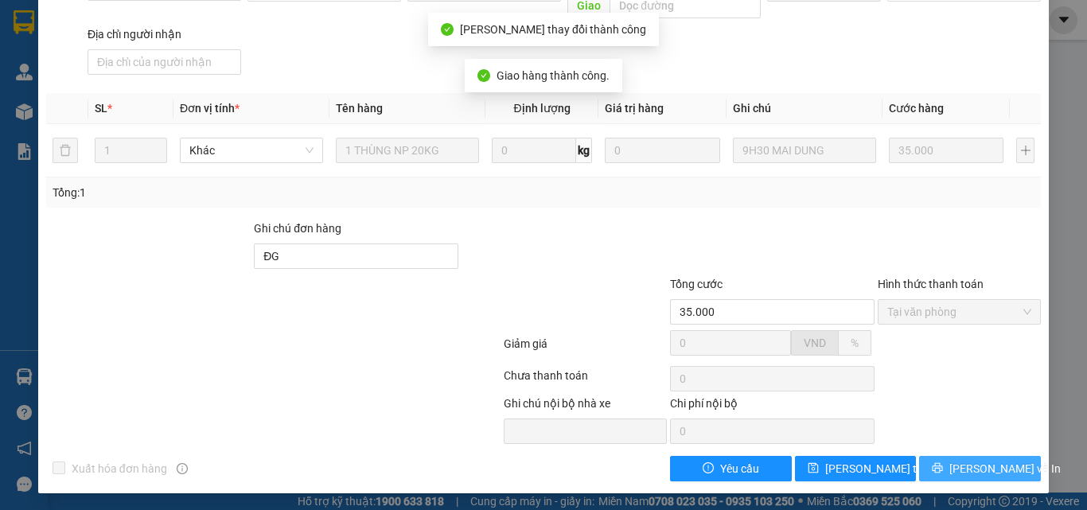
click at [943, 463] on icon "printer" at bounding box center [937, 468] width 11 height 11
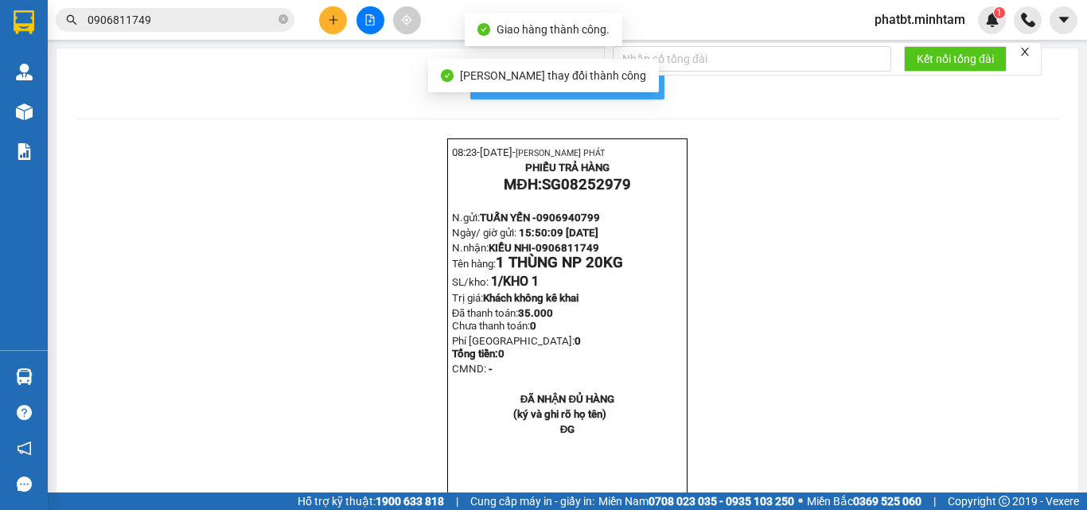
click at [639, 82] on span "In mẫu biên lai tự cấu hình" at bounding box center [577, 83] width 150 height 20
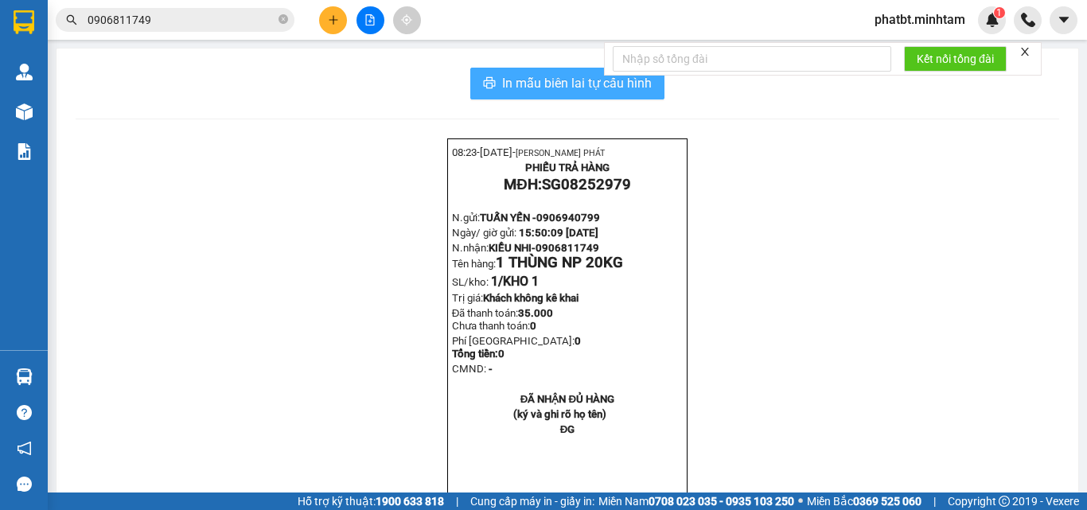
click at [548, 90] on span "In mẫu biên lai tự cấu hình" at bounding box center [577, 83] width 150 height 20
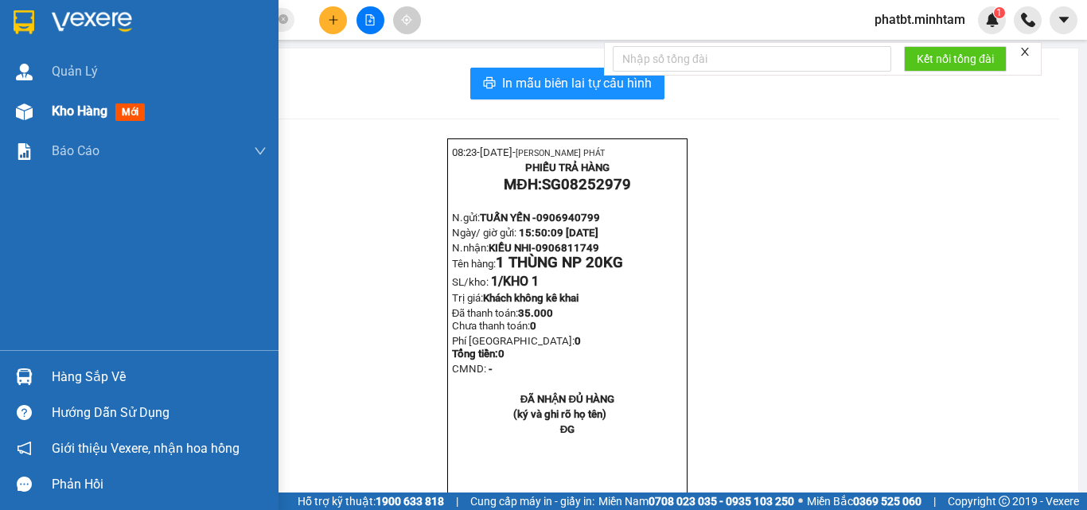
click at [62, 111] on span "Kho hàng" at bounding box center [80, 110] width 56 height 15
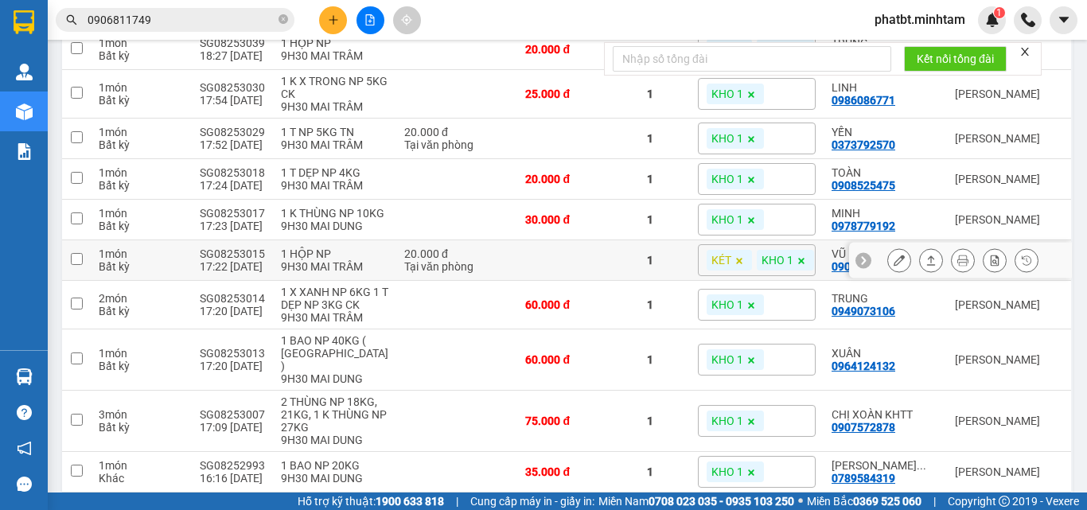
scroll to position [213, 0]
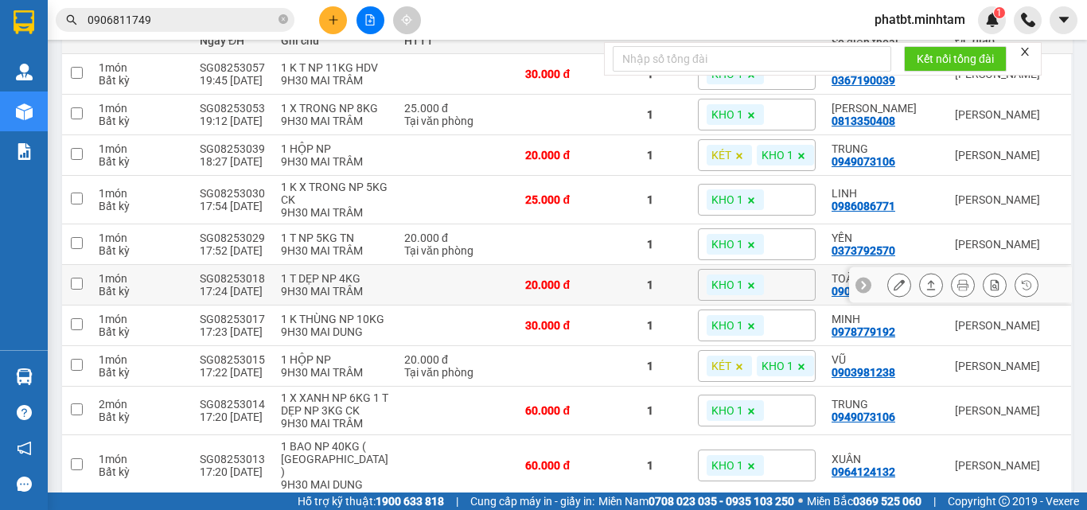
click at [894, 290] on icon at bounding box center [899, 284] width 11 height 11
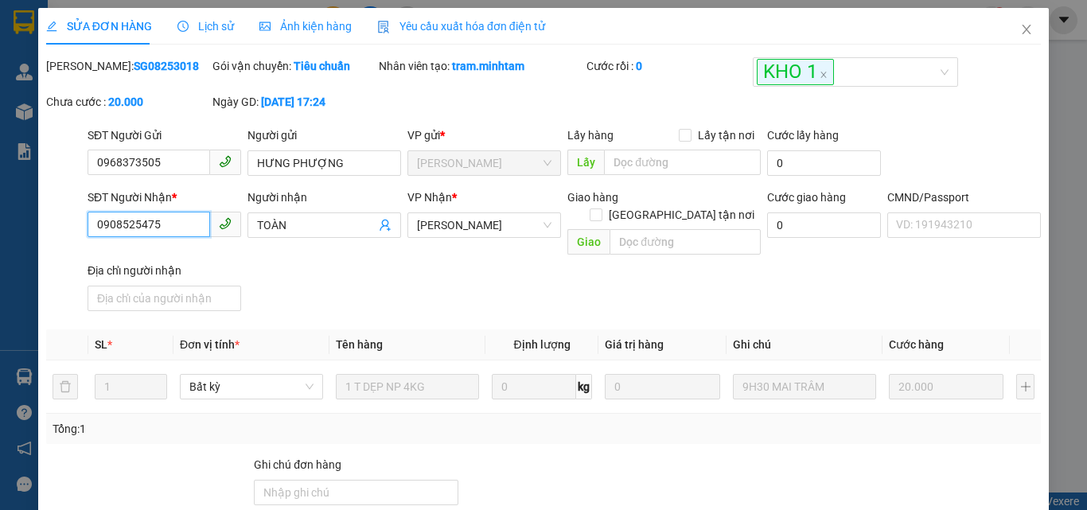
click at [188, 224] on input "0908525475" at bounding box center [149, 224] width 123 height 25
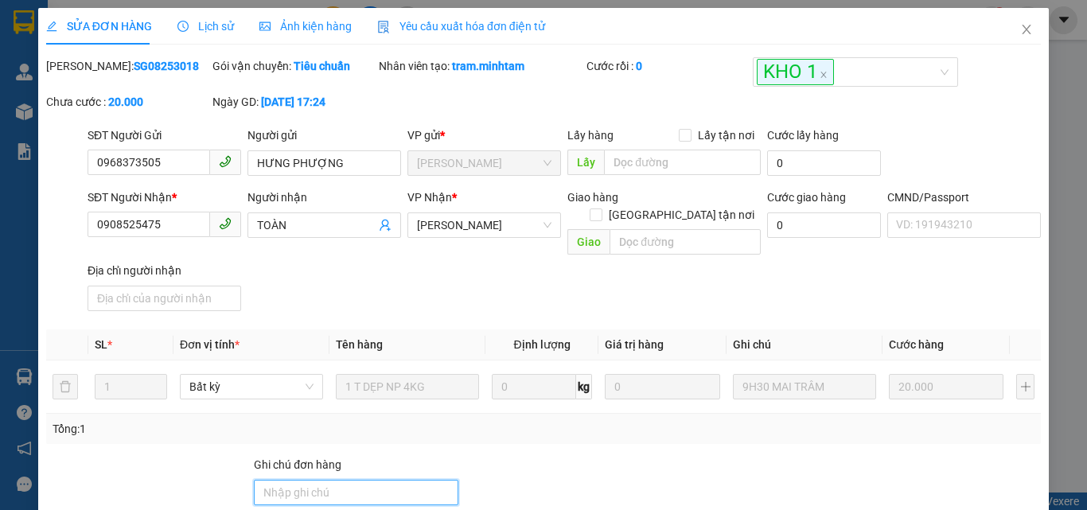
click at [336, 480] on input "Ghi chú đơn hàng" at bounding box center [356, 492] width 205 height 25
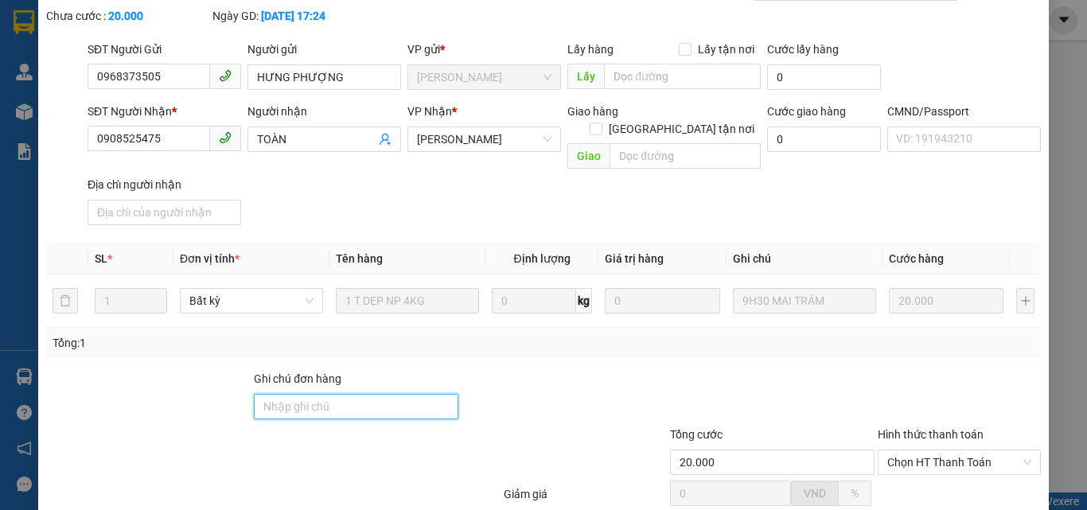
scroll to position [221, 0]
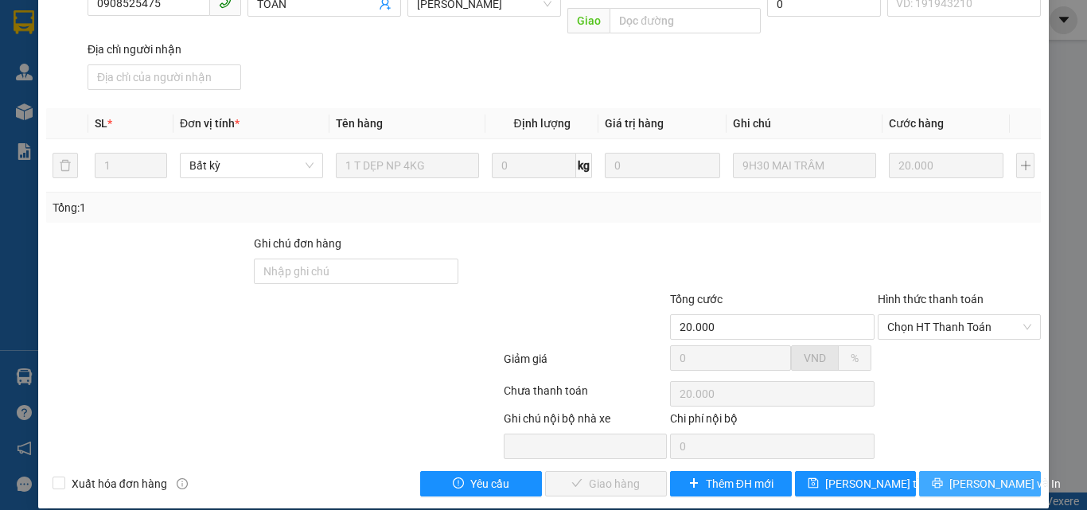
click at [922, 471] on button "[PERSON_NAME] và In" at bounding box center [980, 483] width 122 height 25
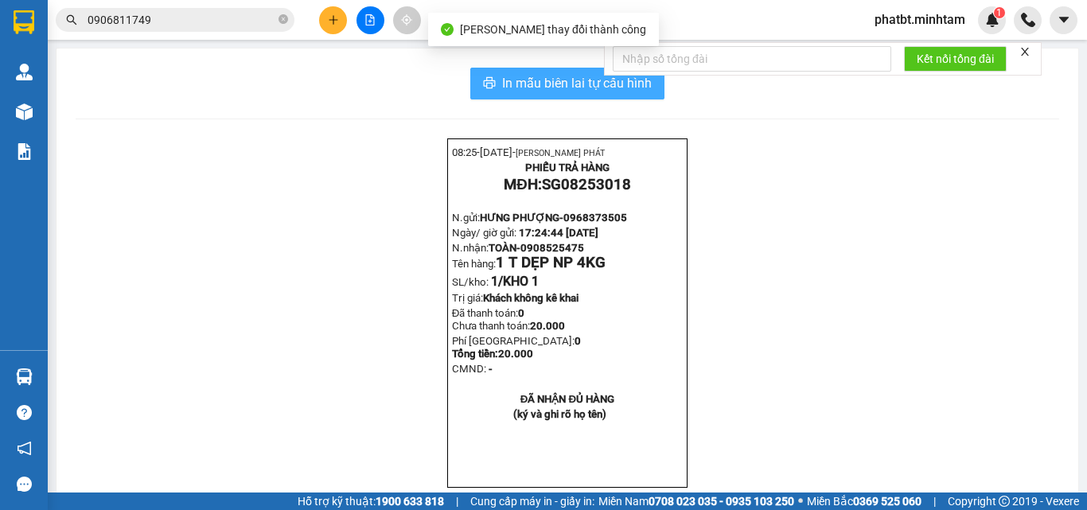
click at [540, 79] on span "In mẫu biên lai tự cấu hình" at bounding box center [577, 83] width 150 height 20
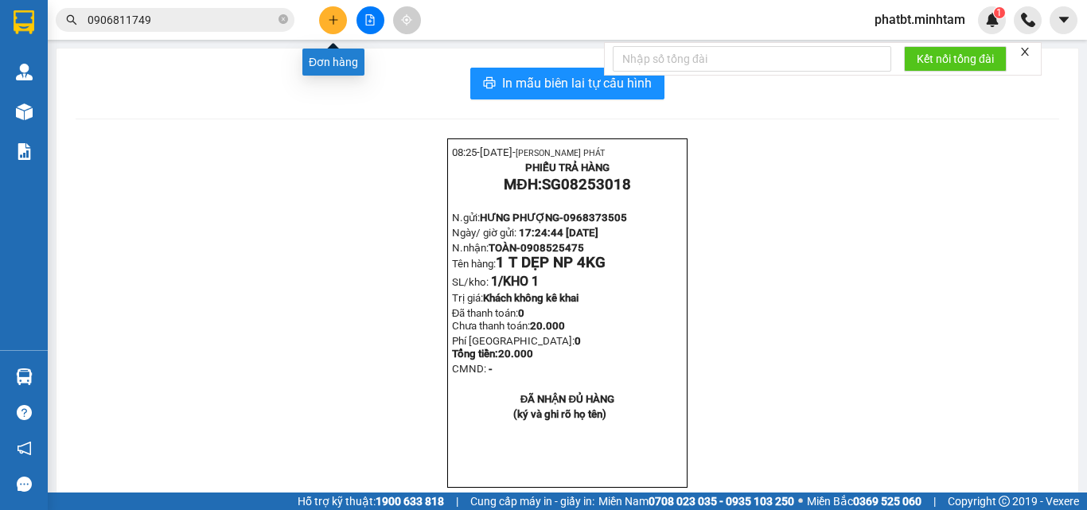
click at [333, 26] on button at bounding box center [333, 20] width 28 height 28
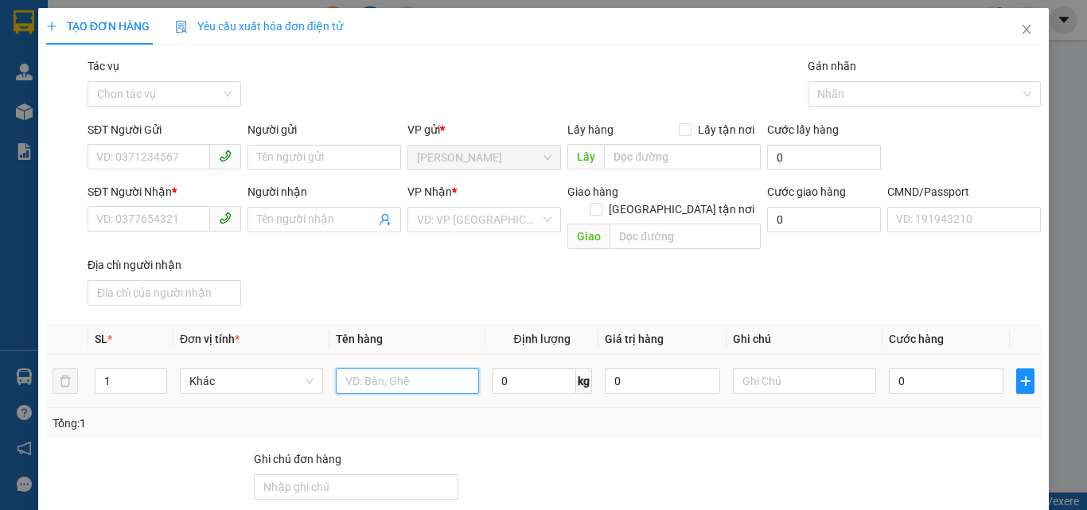
click at [357, 369] on input "text" at bounding box center [407, 381] width 143 height 25
type input "2 BAO NP 14/27KG (TC)"
type input "2"
click at [162, 373] on span "up" at bounding box center [159, 378] width 10 height 10
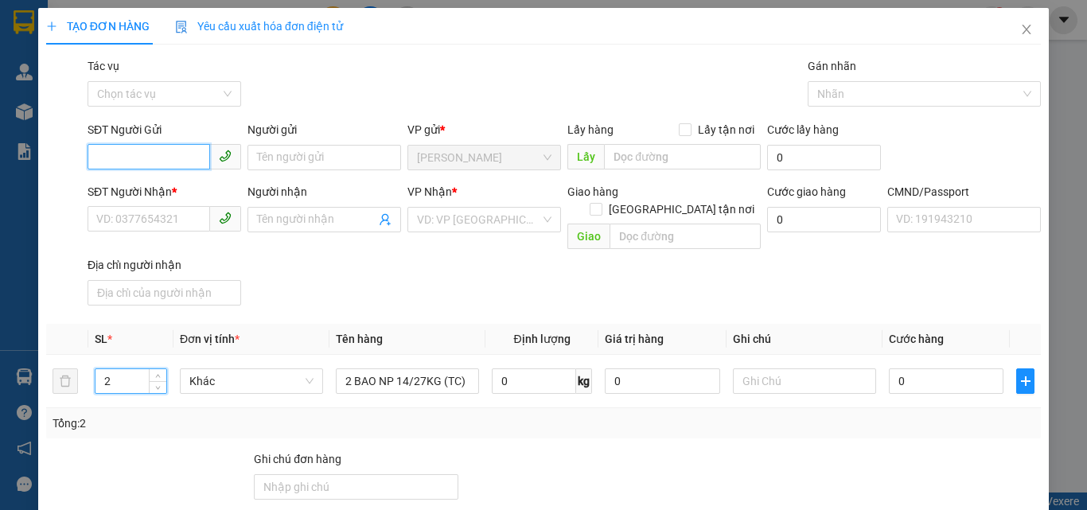
click at [150, 155] on input "SĐT Người Gửi" at bounding box center [149, 156] width 123 height 25
type input "0918483929"
click at [174, 186] on div "0918483929 - EM" at bounding box center [162, 190] width 133 height 18
type input "EM"
type input "0906932045"
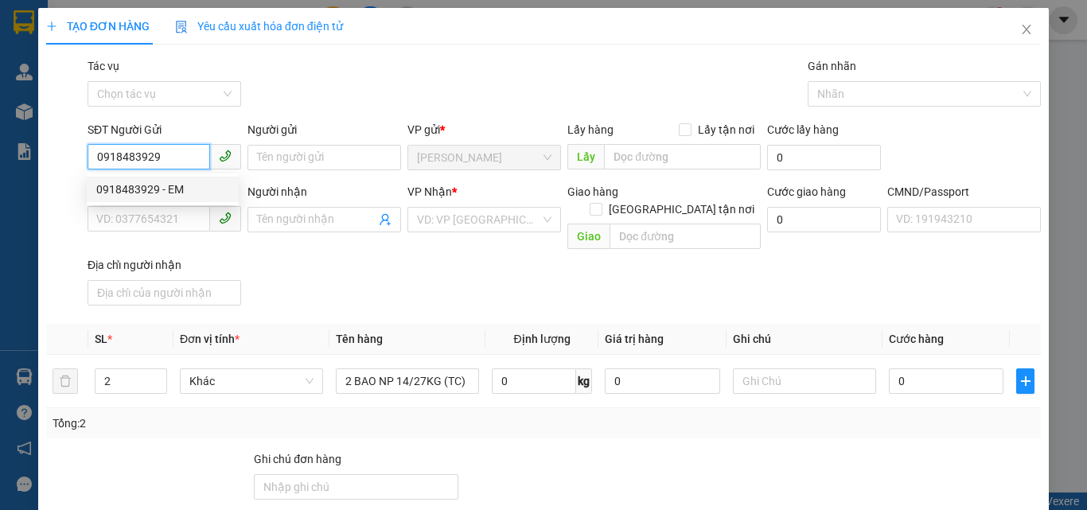
type input "NAM"
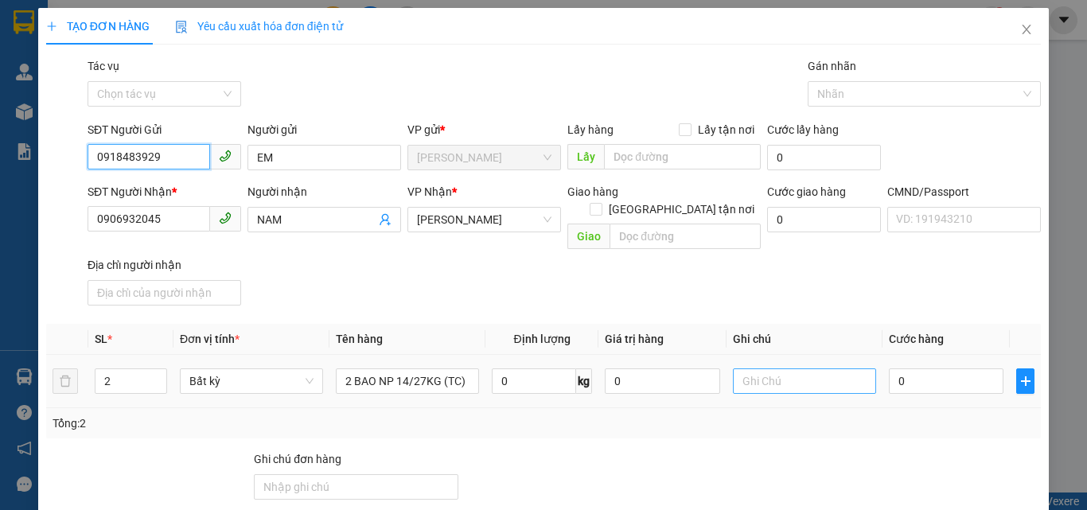
type input "0918483929"
click at [763, 369] on input "text" at bounding box center [804, 381] width 143 height 25
type input "13H PHÁT"
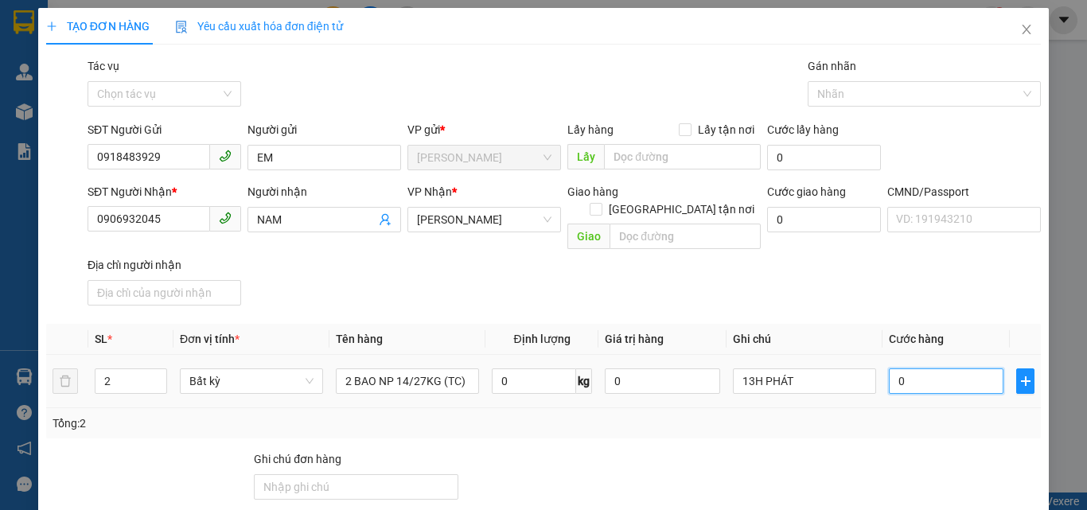
click at [929, 369] on input "0" at bounding box center [946, 381] width 115 height 25
click at [914, 369] on input "0" at bounding box center [946, 381] width 115 height 25
type input "07"
type input "7"
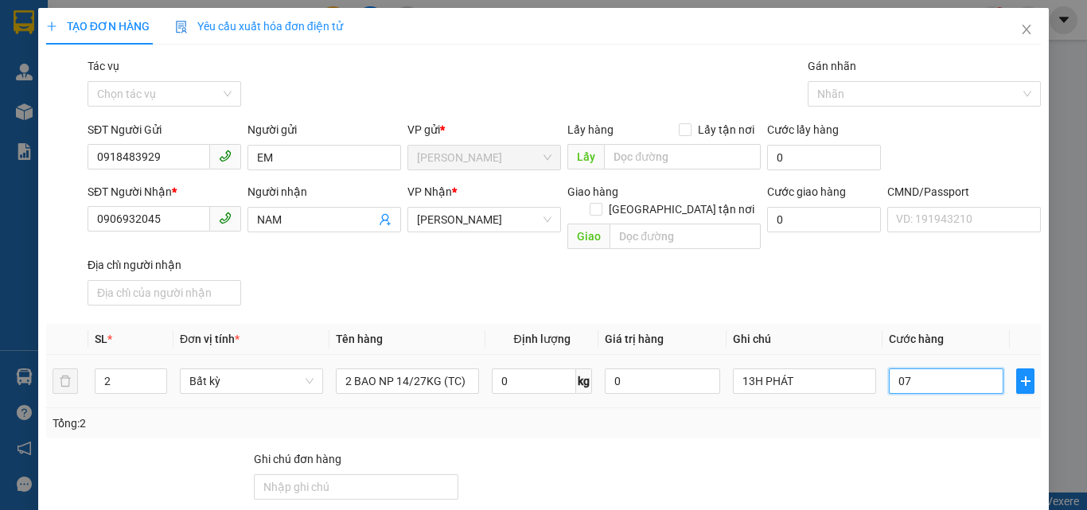
type input "075"
type input "75"
type input "75.000"
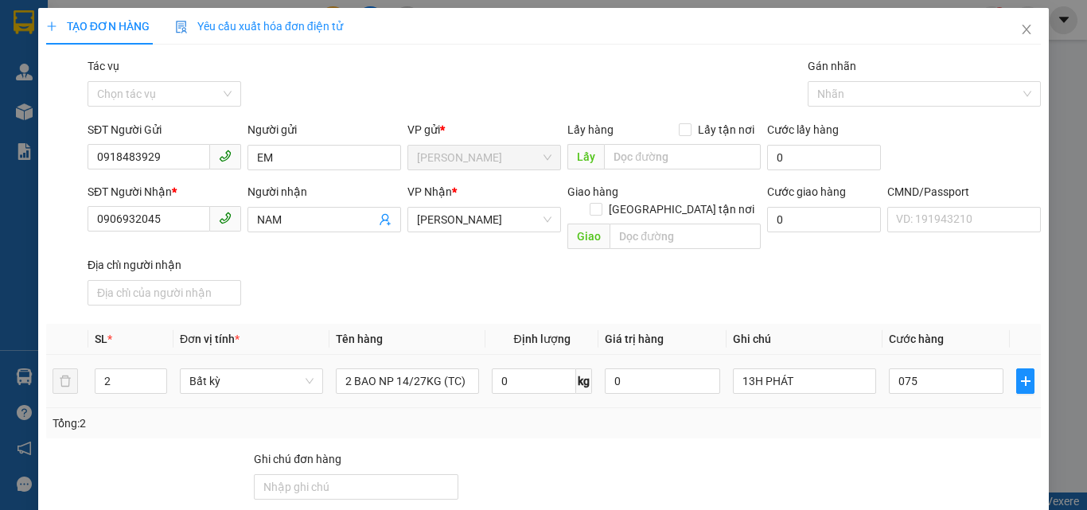
type input "75.000"
click at [885, 295] on div "Transit Pickup Surcharge Ids Transit Deliver Surcharge Ids Transit Deliver Surc…" at bounding box center [543, 384] width 995 height 655
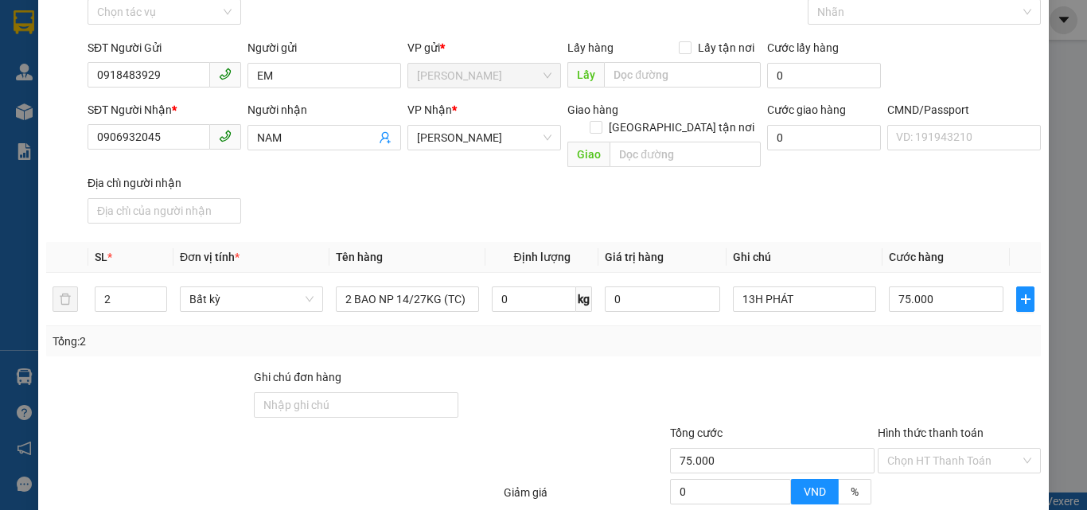
scroll to position [216, 0]
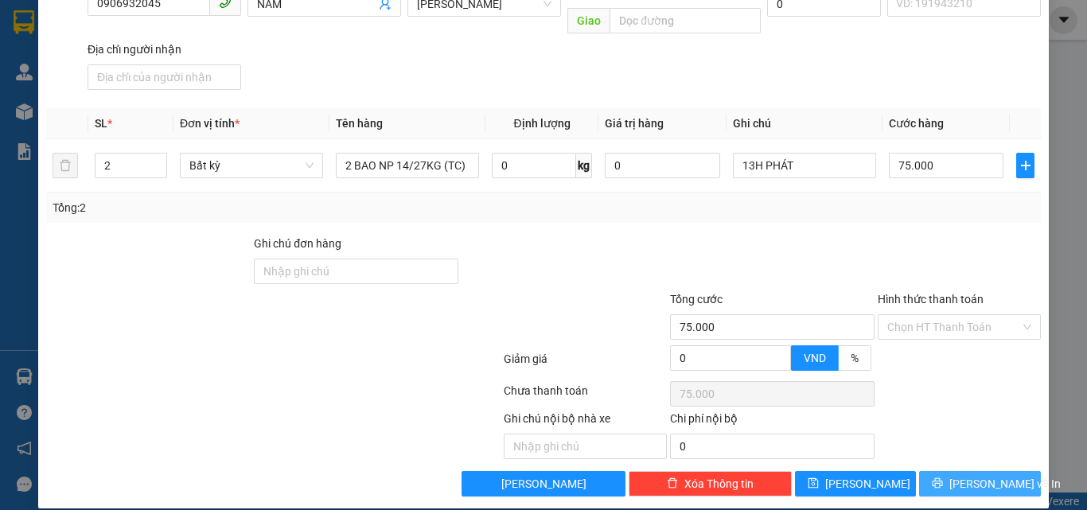
click at [943, 478] on icon "printer" at bounding box center [937, 483] width 11 height 11
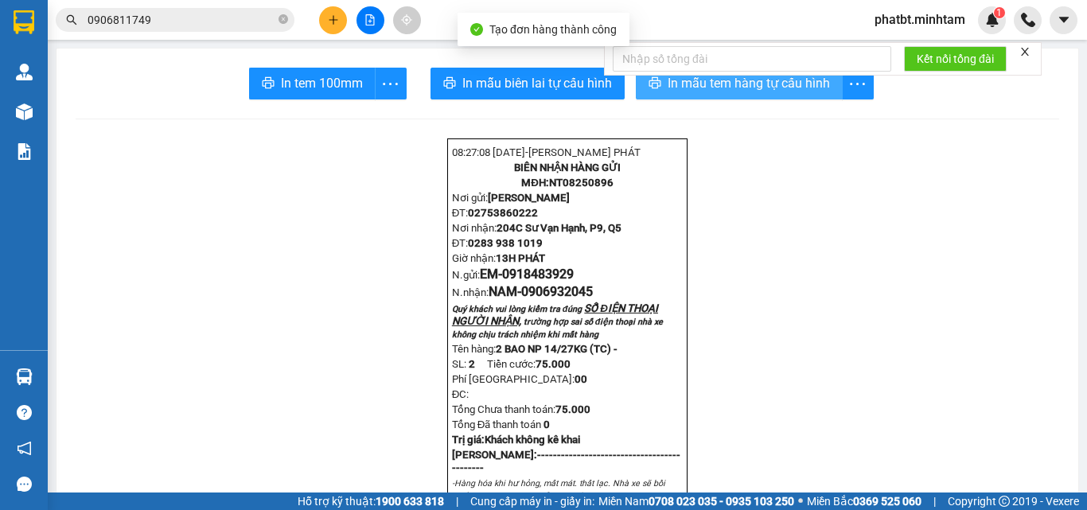
click at [684, 92] on span "In mẫu tem hàng tự cấu hình" at bounding box center [749, 83] width 162 height 20
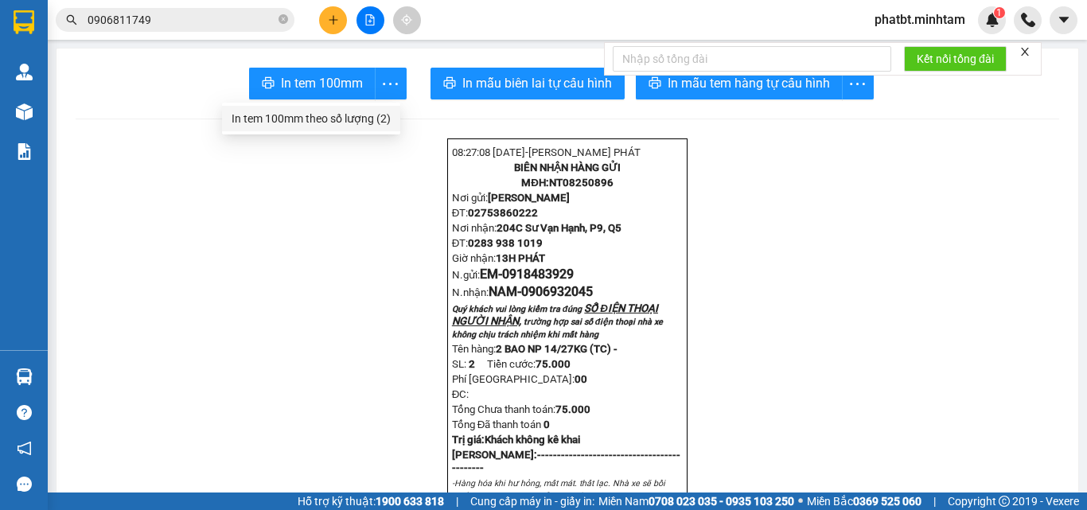
click at [369, 122] on div "In tem 100mm theo số lượng (2)" at bounding box center [311, 119] width 159 height 18
click at [342, 21] on button at bounding box center [333, 20] width 28 height 28
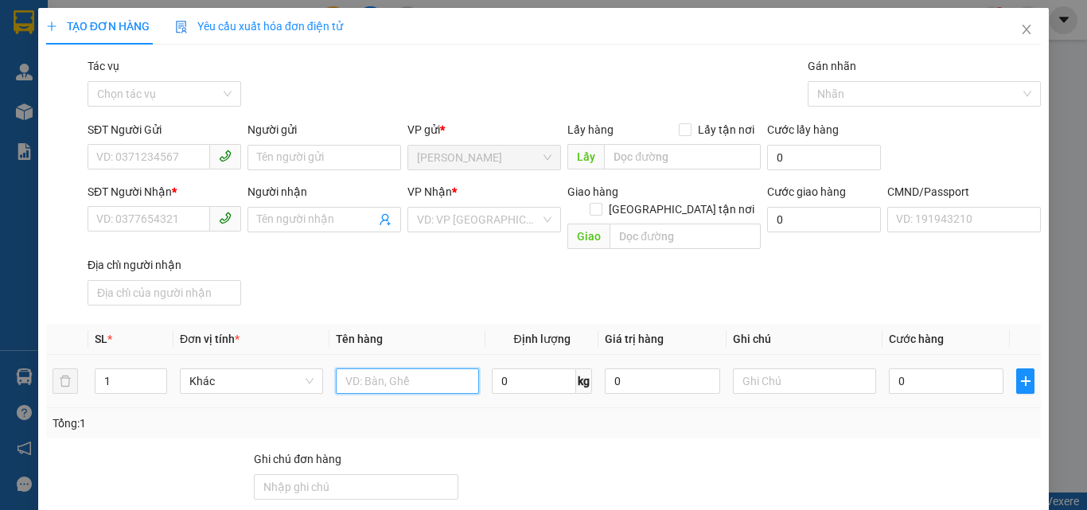
click at [396, 369] on input "text" at bounding box center [407, 381] width 143 height 25
type input "1 T MÚT NP 9KG (ĐL0"
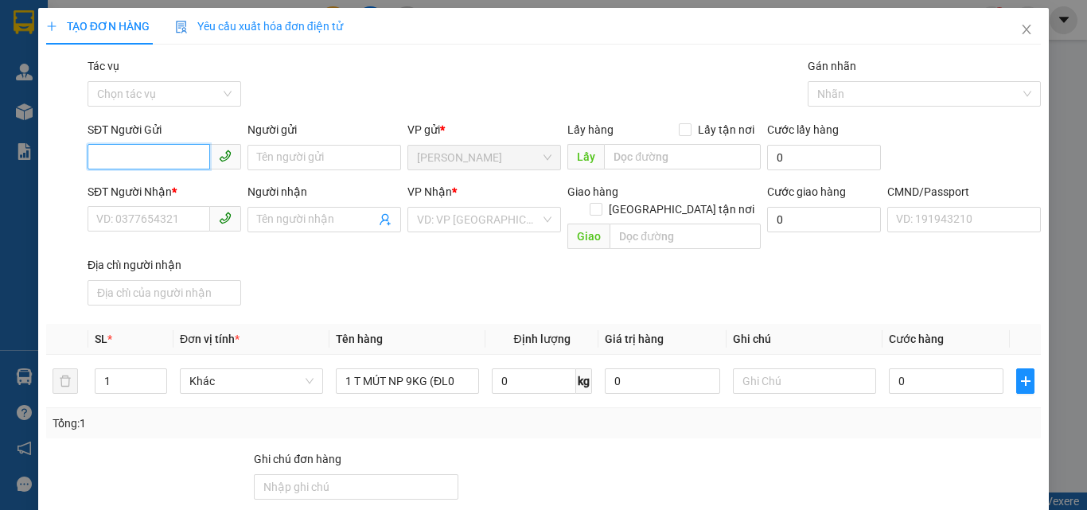
click at [169, 146] on input "SĐT Người Gửi" at bounding box center [149, 156] width 123 height 25
type input "0393432965"
click at [186, 196] on div "0393432965 - DIỄM" at bounding box center [162, 190] width 133 height 18
type input "DIỄM"
type input "0901412186"
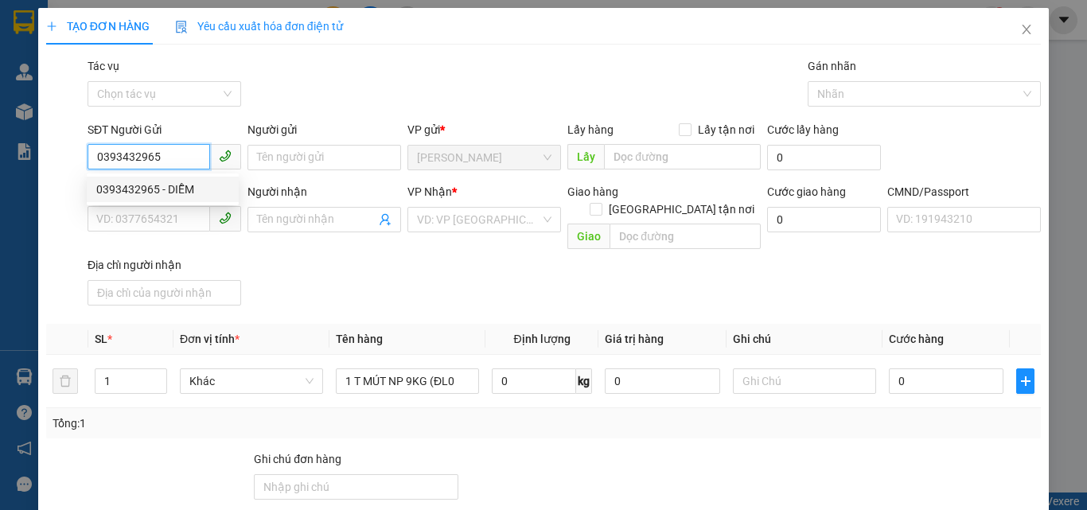
type input "CHÚ TÂM"
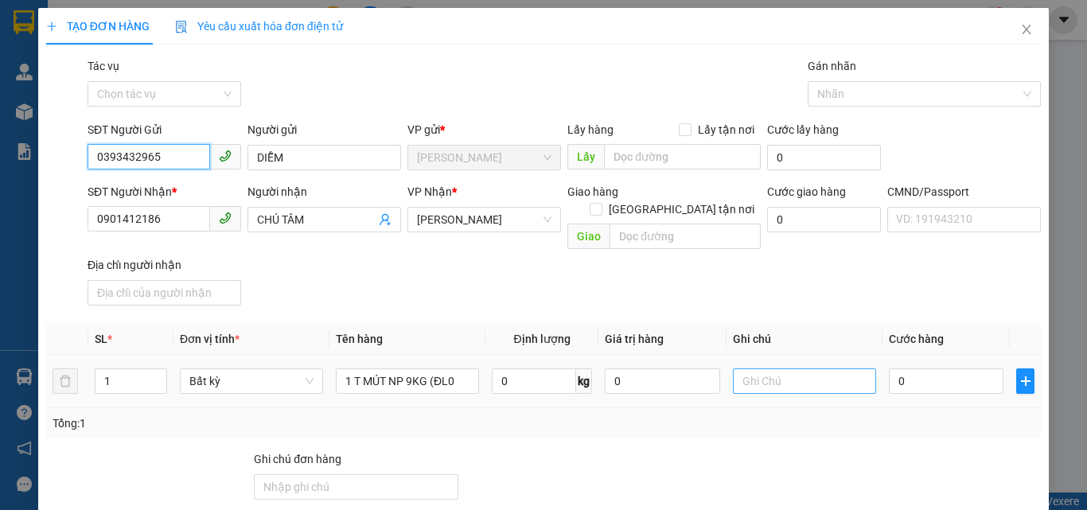
type input "0393432965"
click at [771, 373] on input "text" at bounding box center [804, 381] width 143 height 25
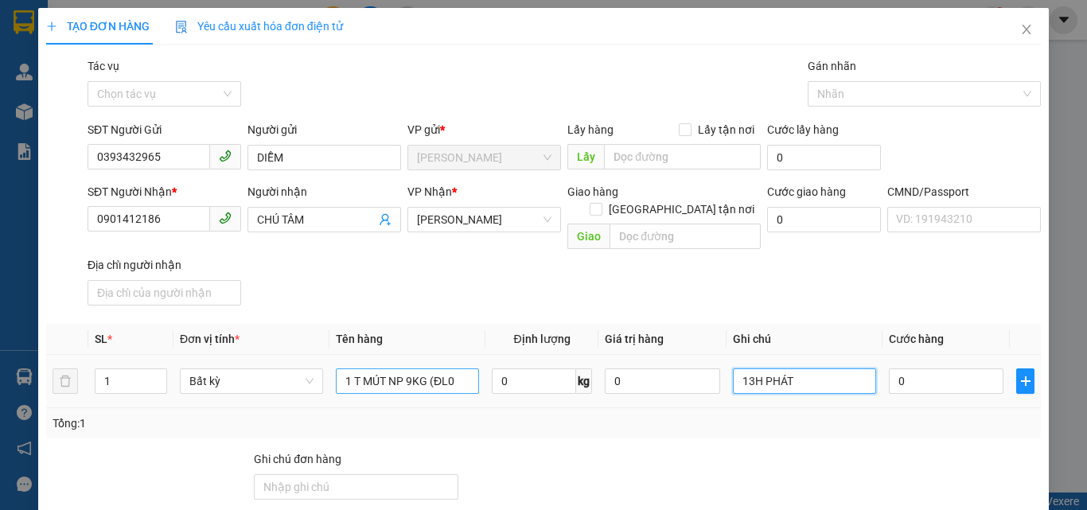
type input "13H PHÁT"
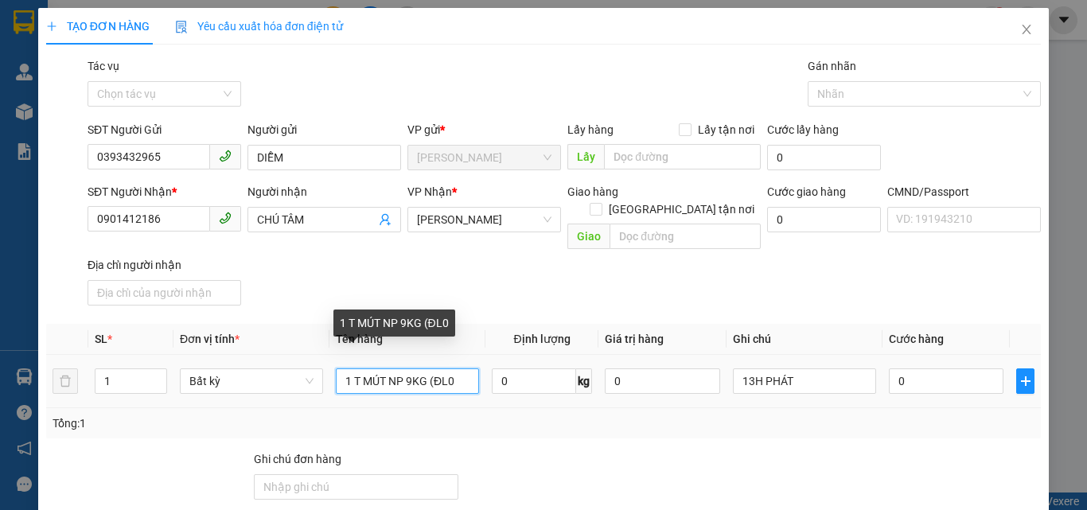
click at [458, 369] on input "1 T MÚT NP 9KG (ĐL0" at bounding box center [407, 381] width 143 height 25
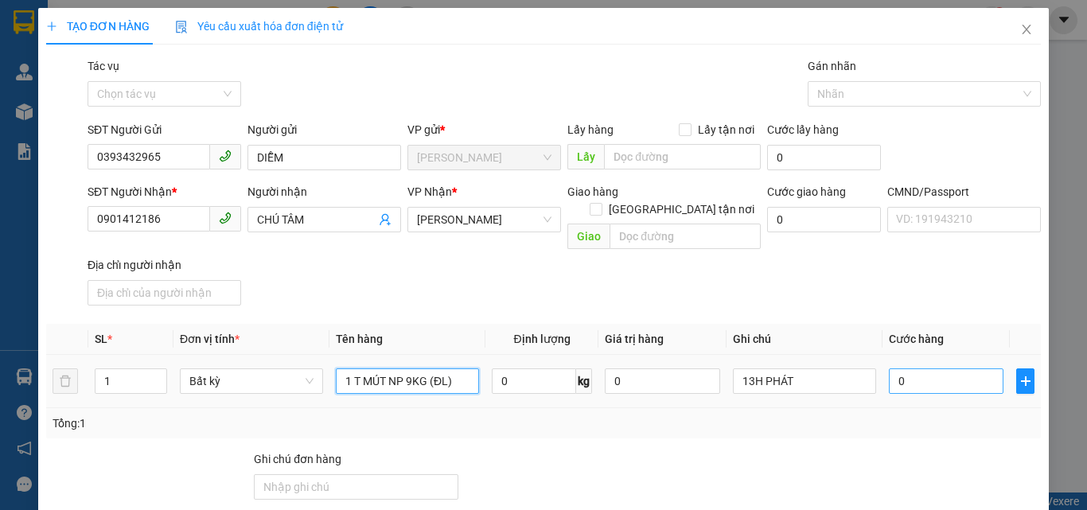
type input "1 T MÚT NP 9KG (ĐL)"
click at [912, 369] on input "0" at bounding box center [946, 381] width 115 height 25
type input "2"
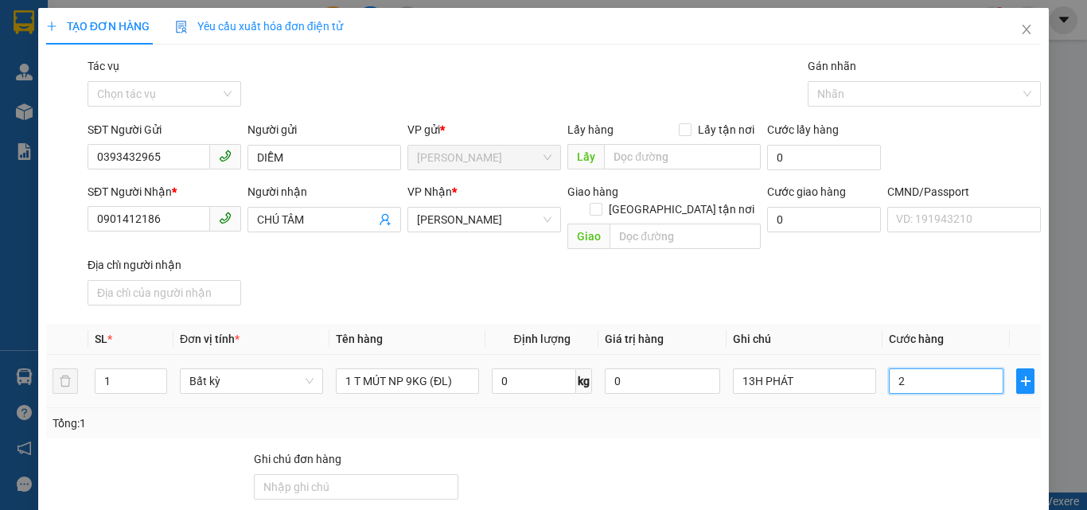
type input "25"
type input "25.000"
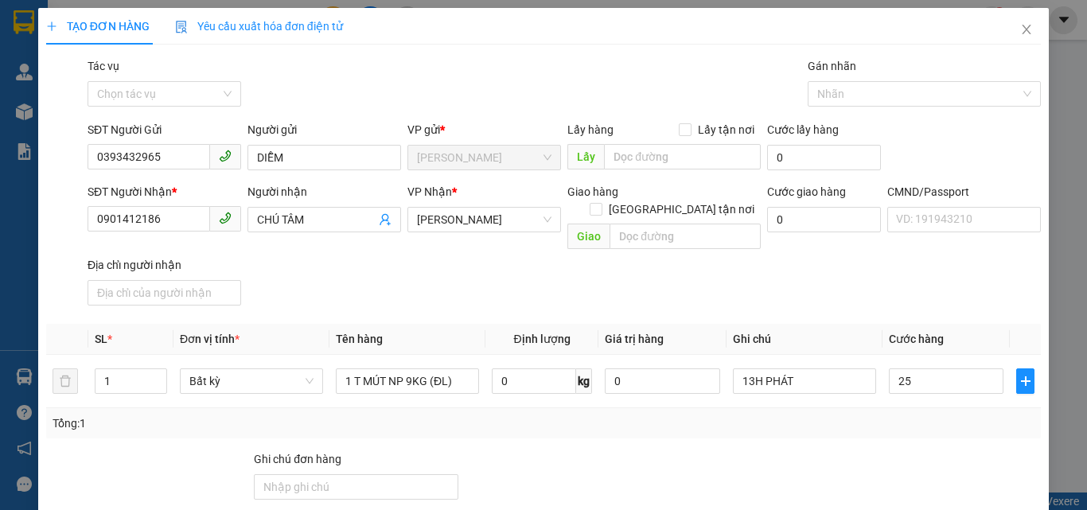
type input "25.000"
click at [856, 282] on div "SĐT Người Nhận * 0901412186 Người nhận CHÚ TÂM VP Nhận * Hồ Chí Minh Giao hàng …" at bounding box center [564, 247] width 960 height 129
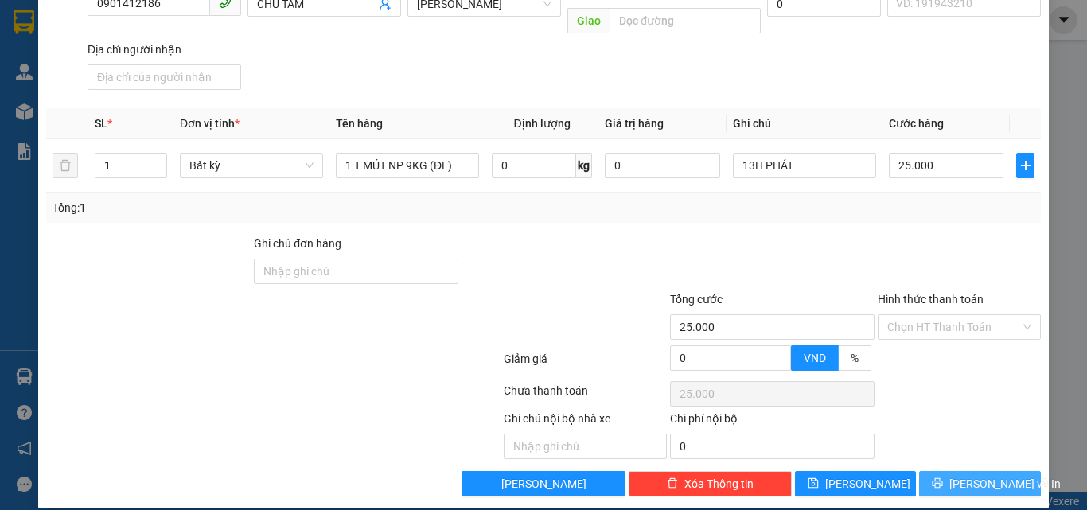
click at [943, 478] on icon "printer" at bounding box center [938, 483] width 10 height 10
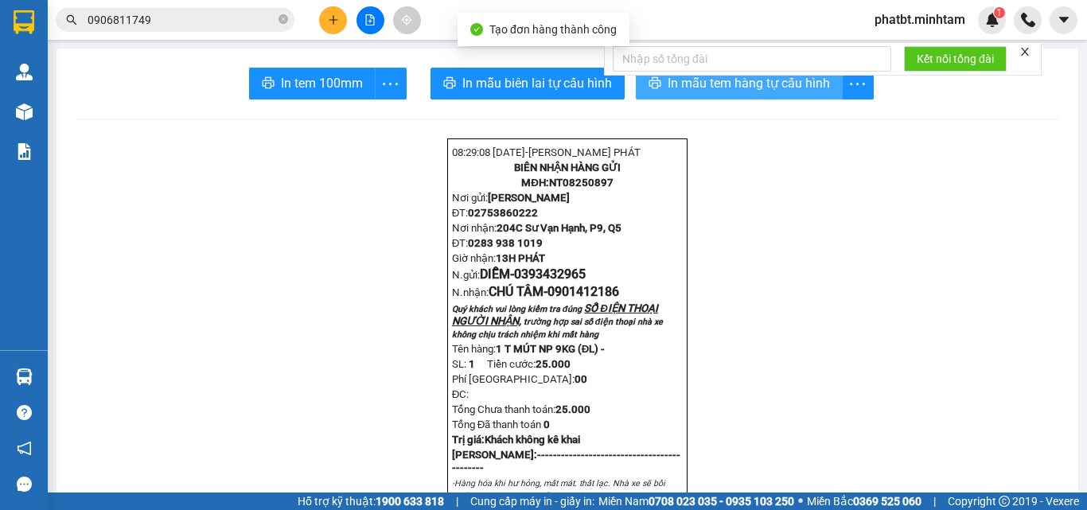
click at [668, 82] on span "In mẫu tem hàng tự cấu hình" at bounding box center [749, 83] width 162 height 20
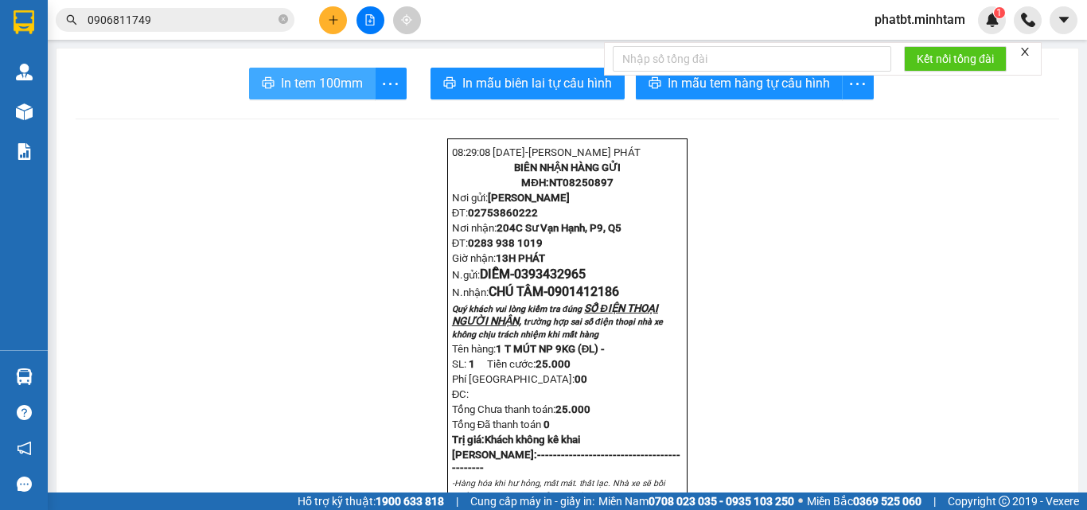
click at [331, 84] on span "In tem 100mm" at bounding box center [322, 83] width 82 height 20
click at [280, 19] on icon "close-circle" at bounding box center [284, 19] width 10 height 10
click at [260, 21] on input "text" at bounding box center [182, 20] width 188 height 18
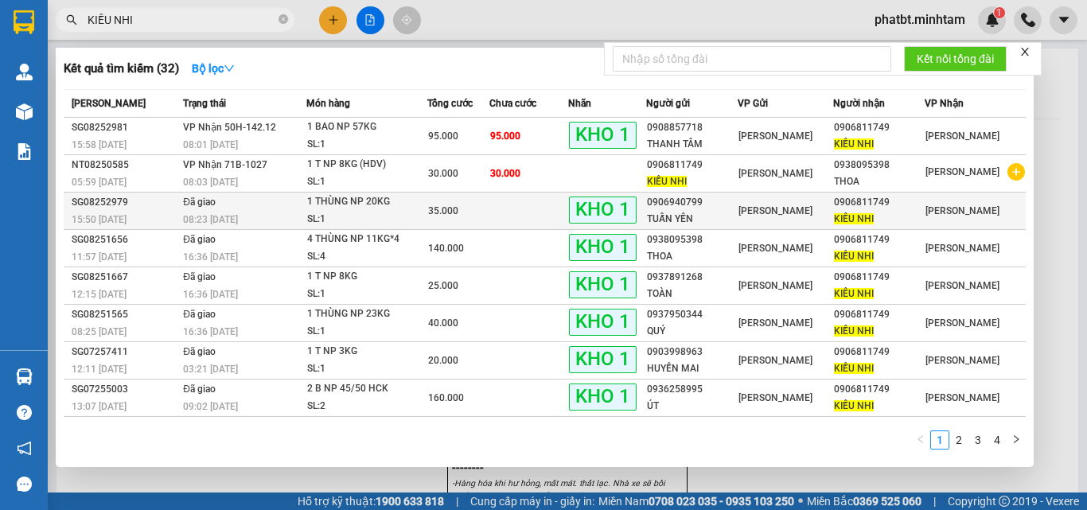
type input "KIỀU NHI"
click at [388, 215] on div "SL: 1" at bounding box center [366, 220] width 119 height 18
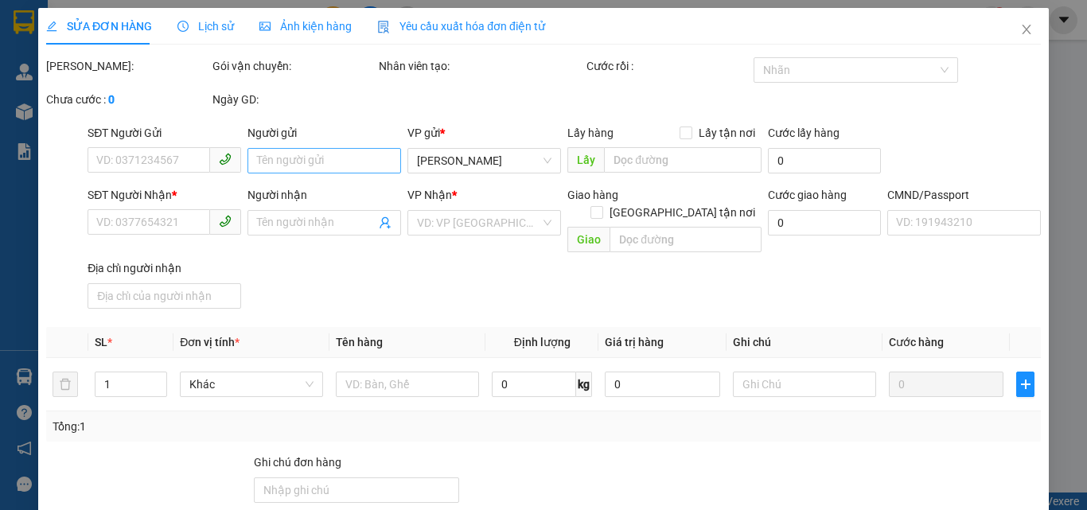
type input "0906940799"
type input "TUẤN YẾN"
type input "0906811749"
type input "KIỀU NHI"
type input "ĐG"
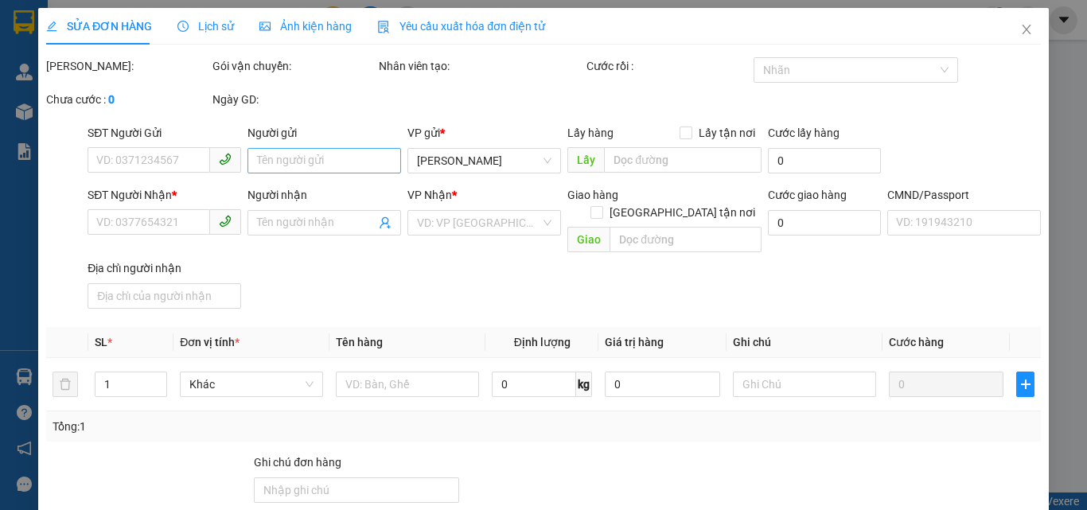
type input "35.000"
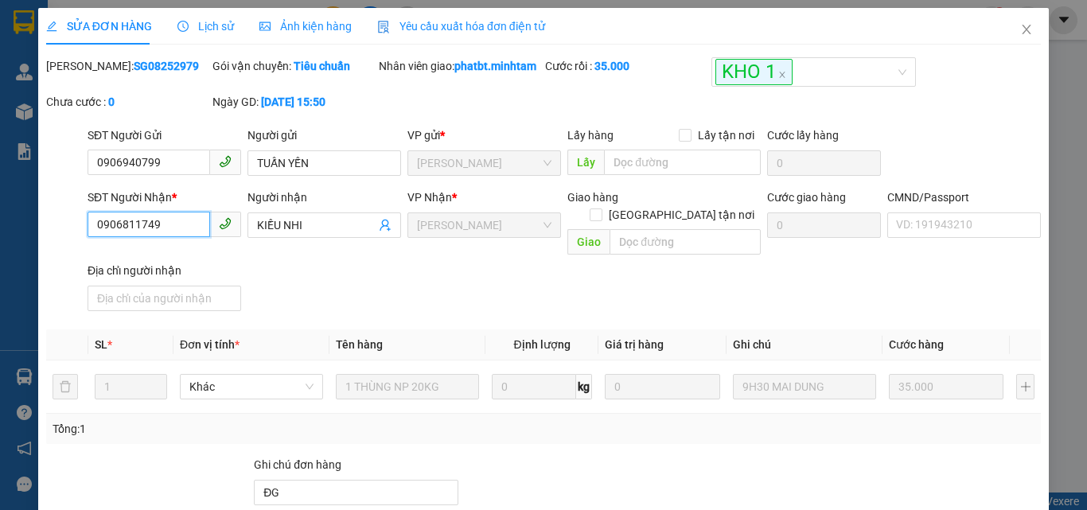
click at [188, 237] on input "0906811749" at bounding box center [149, 224] width 123 height 25
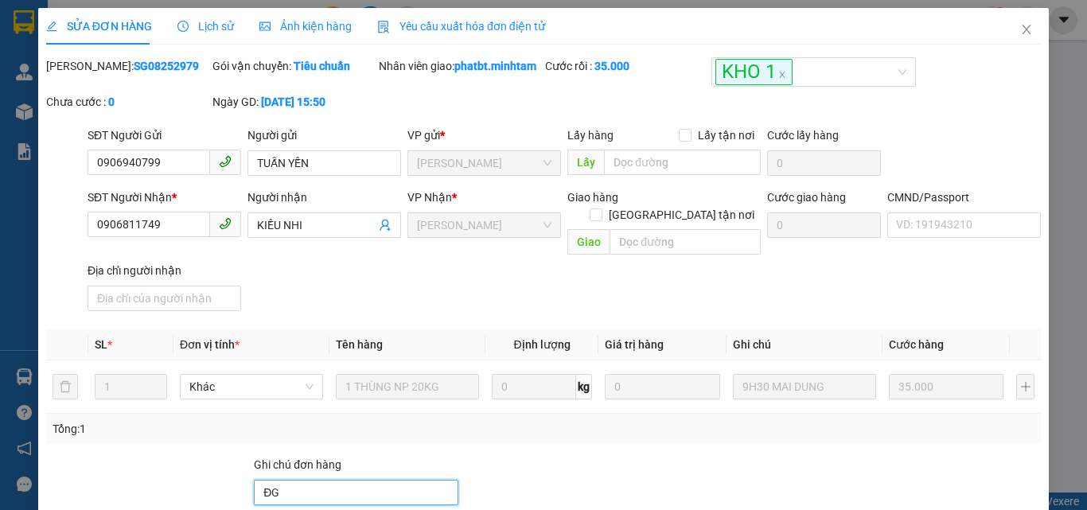
click at [349, 487] on input "ĐG" at bounding box center [356, 492] width 205 height 25
click at [1023, 28] on icon "close" at bounding box center [1027, 30] width 9 height 10
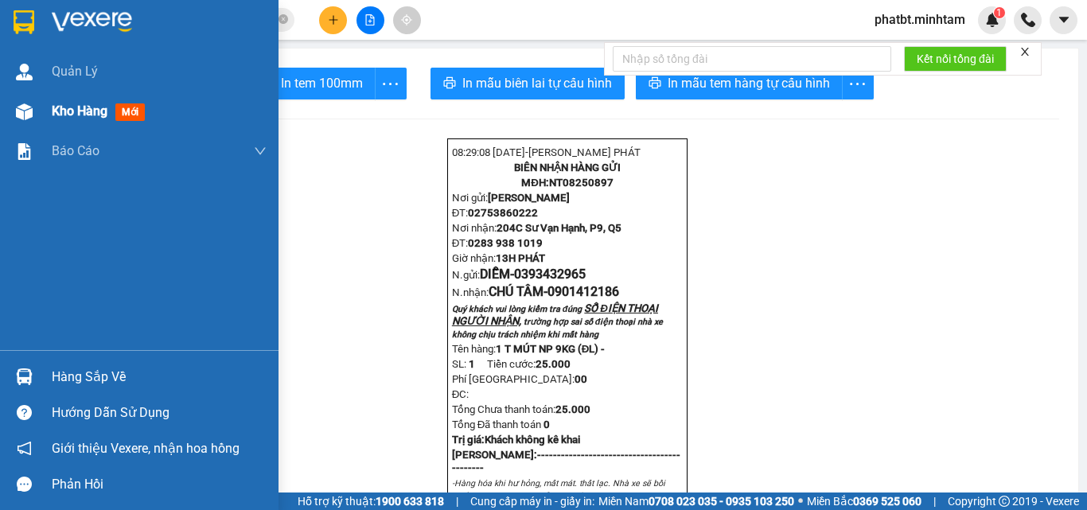
click at [79, 122] on div "Kho hàng mới" at bounding box center [159, 112] width 215 height 40
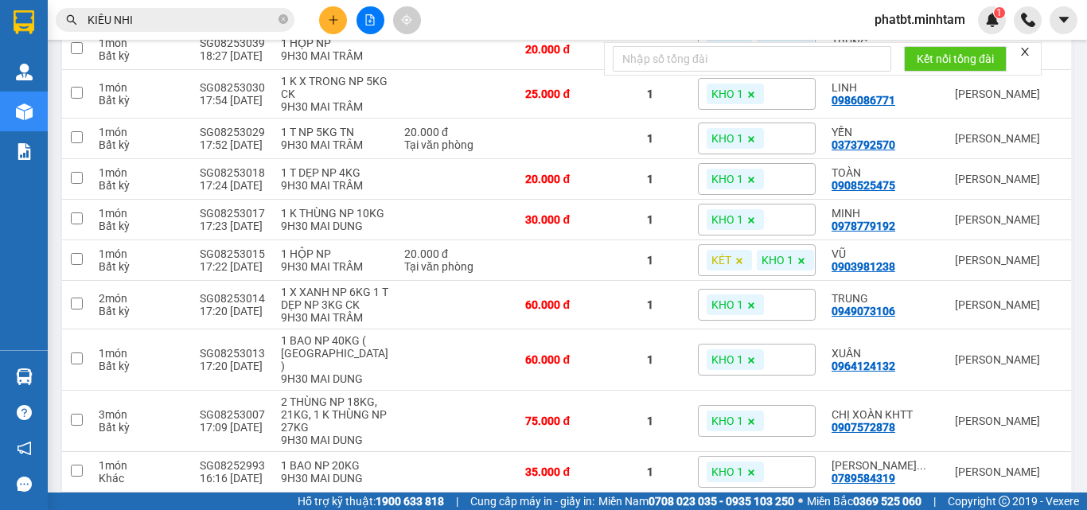
scroll to position [424, 0]
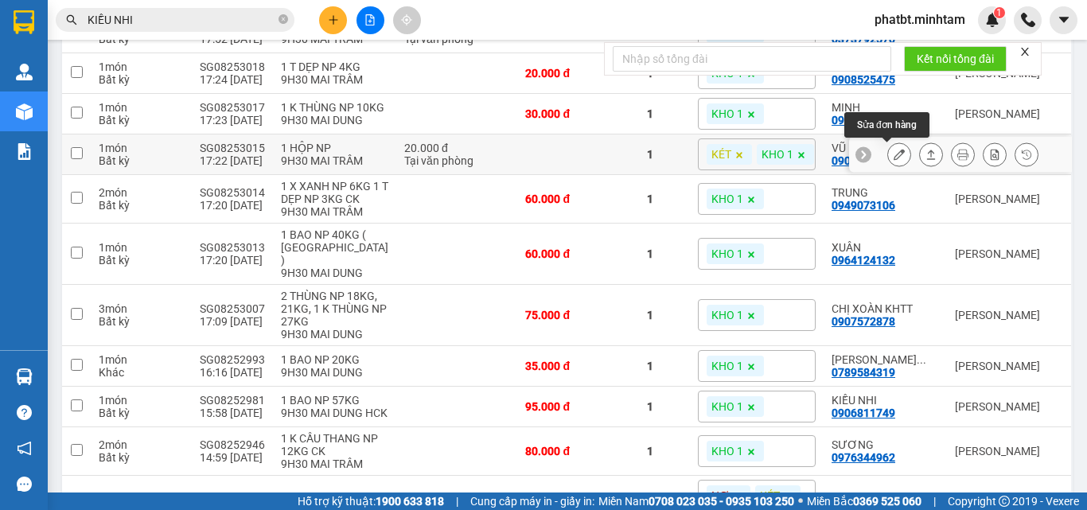
click at [894, 156] on icon at bounding box center [899, 154] width 11 height 11
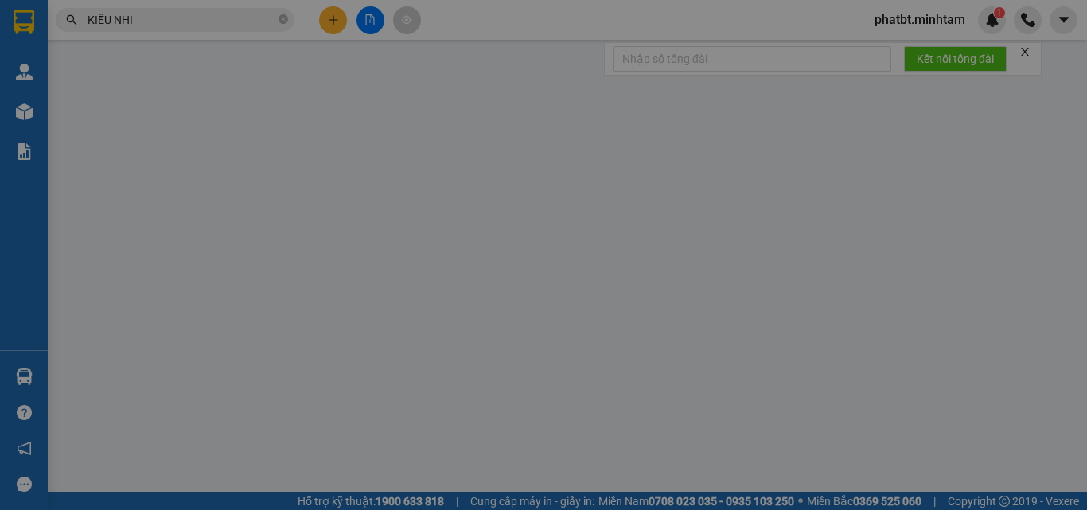
type input "0908039971"
type input "GỌN"
type input "0903981238"
type input "VŨ"
type input "20.000"
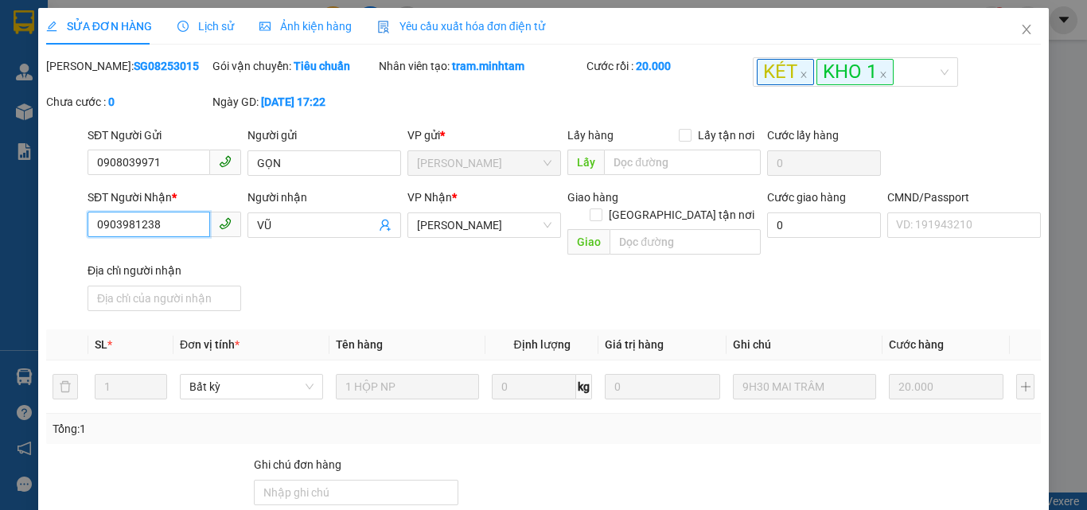
click at [172, 228] on input "0903981238" at bounding box center [149, 224] width 123 height 25
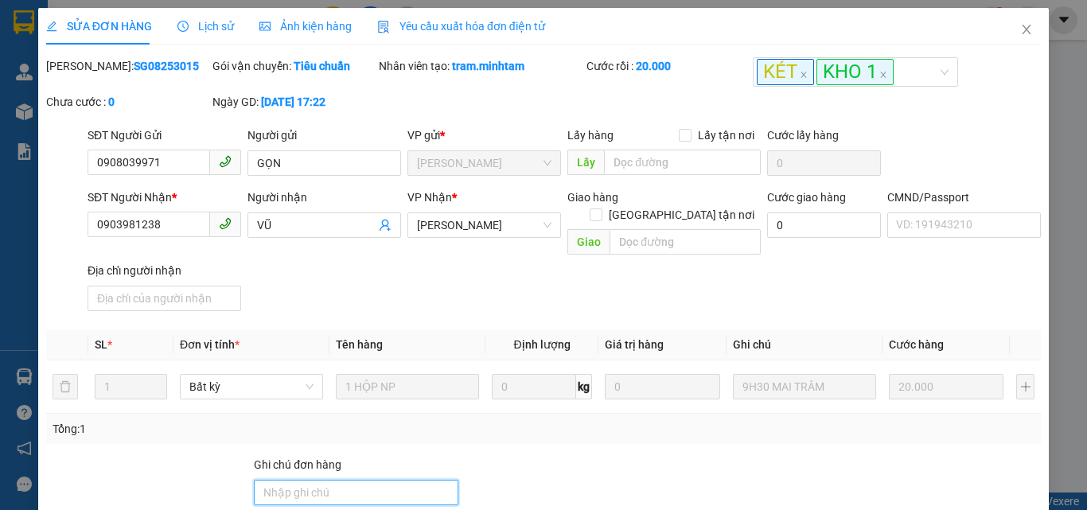
click at [333, 480] on input "Ghi chú đơn hàng" at bounding box center [356, 492] width 205 height 25
type input "ĐG"
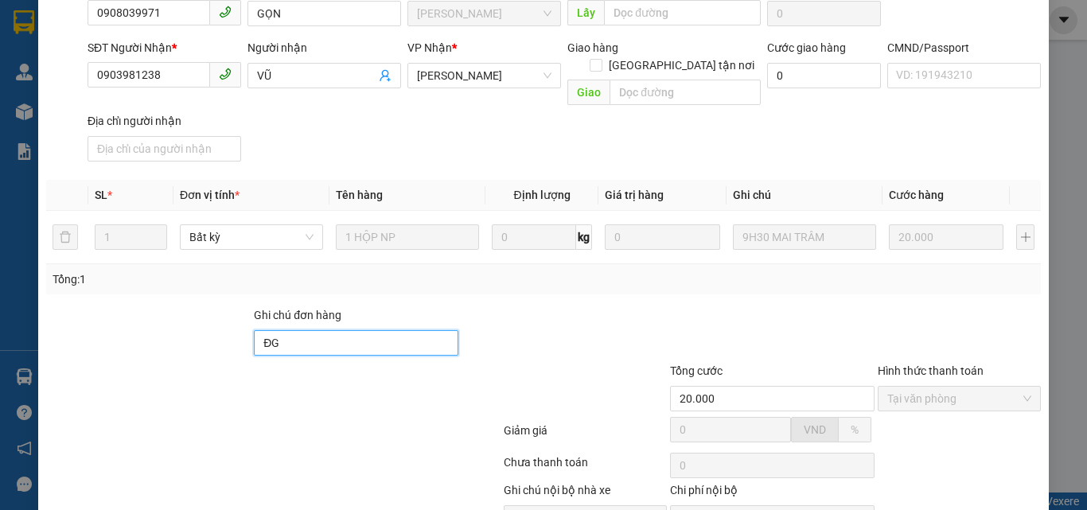
scroll to position [221, 0]
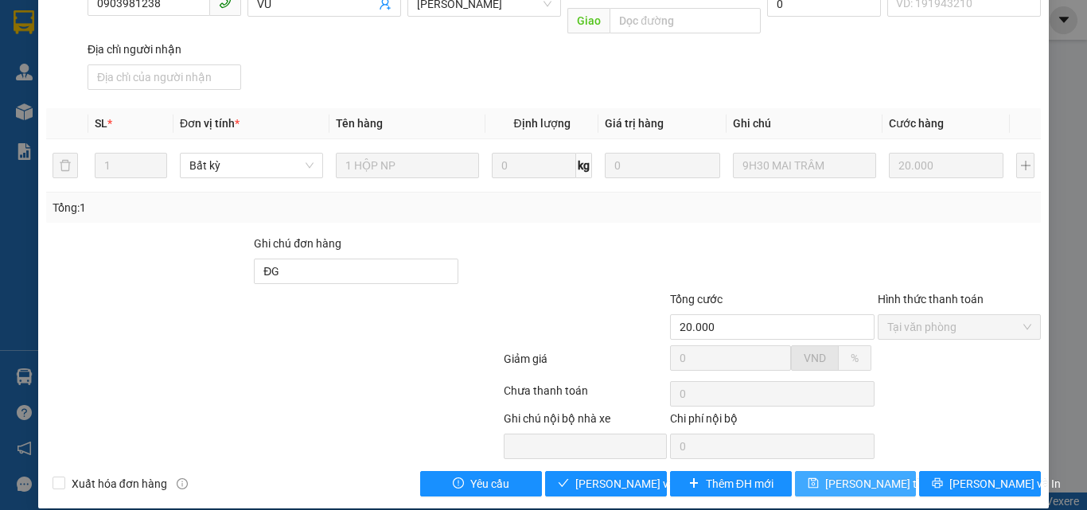
click at [837, 475] on span "[PERSON_NAME] thay đổi" at bounding box center [889, 484] width 127 height 18
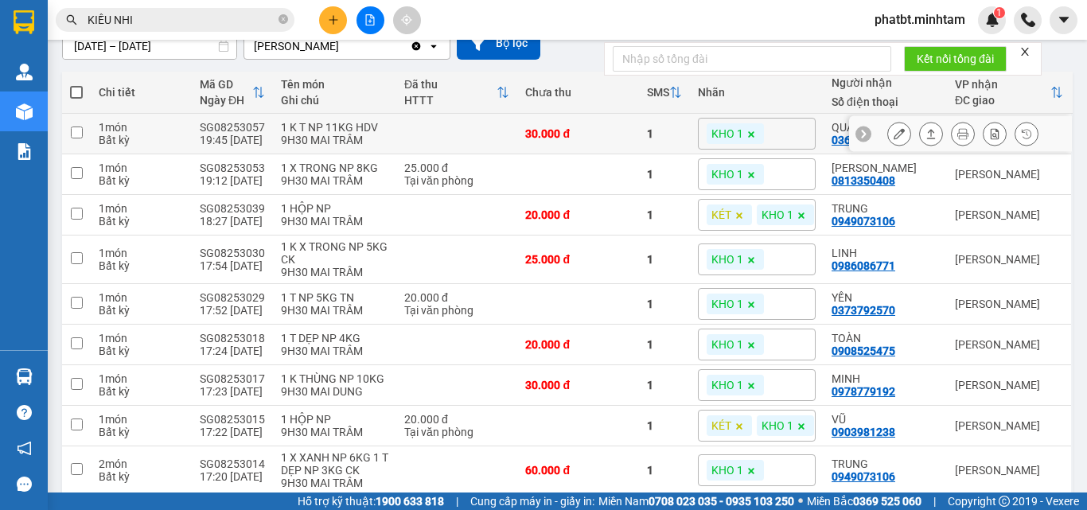
scroll to position [318, 0]
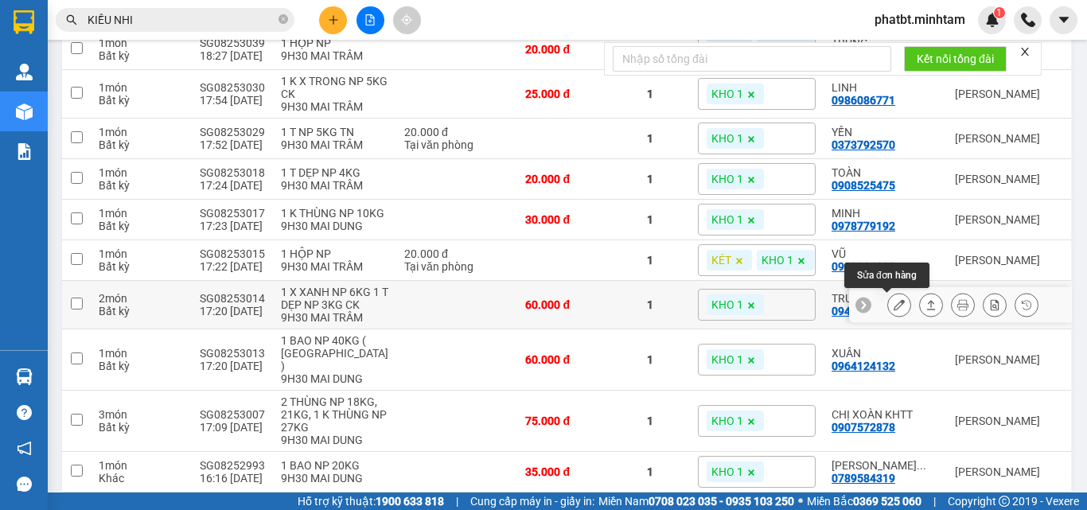
click at [894, 306] on icon at bounding box center [899, 304] width 11 height 11
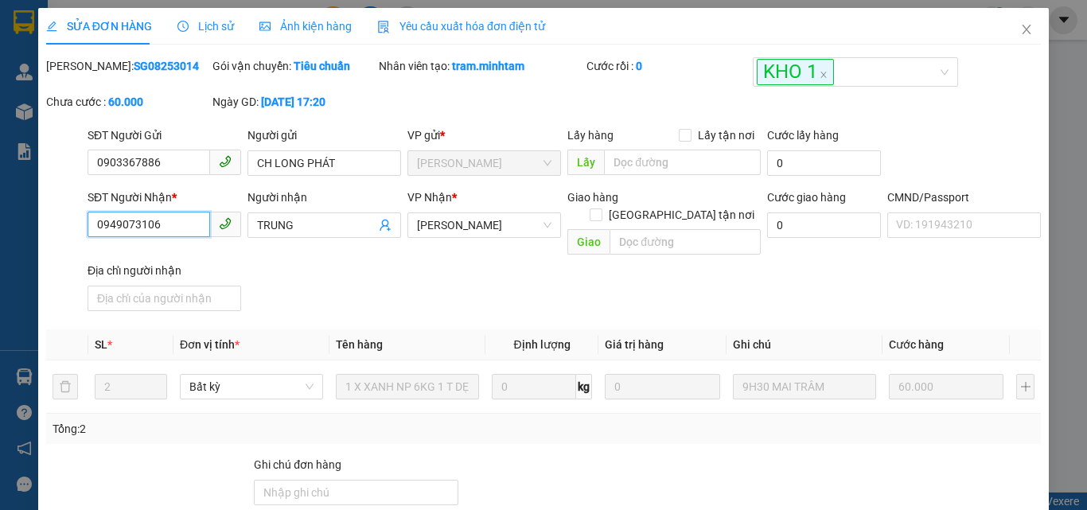
click at [170, 224] on input "0949073106" at bounding box center [149, 224] width 123 height 25
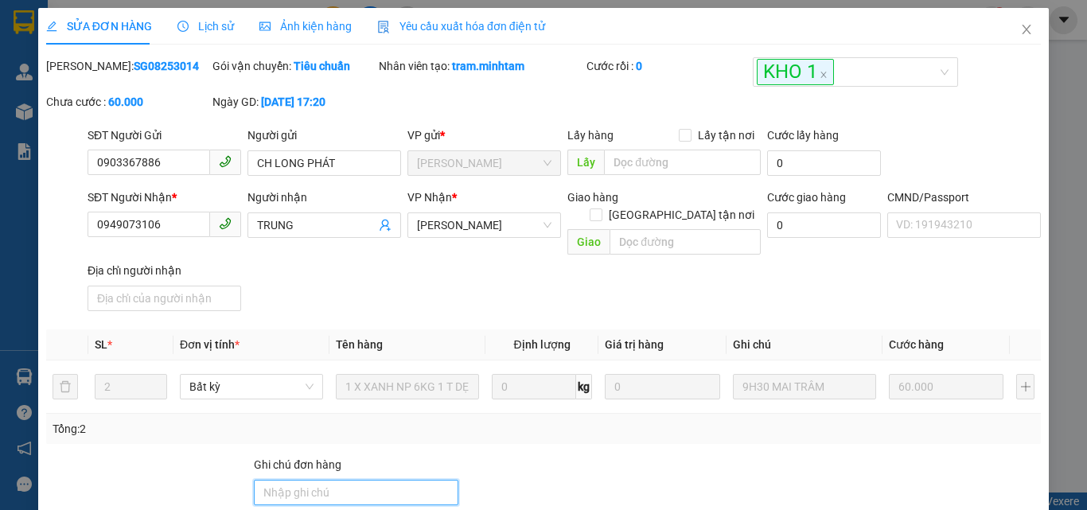
click at [288, 480] on input "Ghi chú đơn hàng" at bounding box center [356, 492] width 205 height 25
type input "KNM"
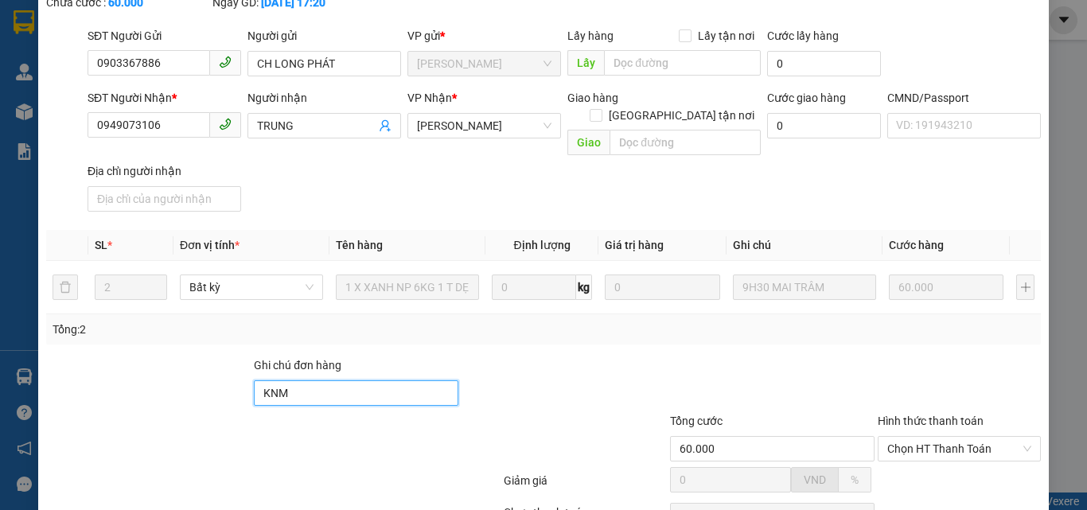
scroll to position [221, 0]
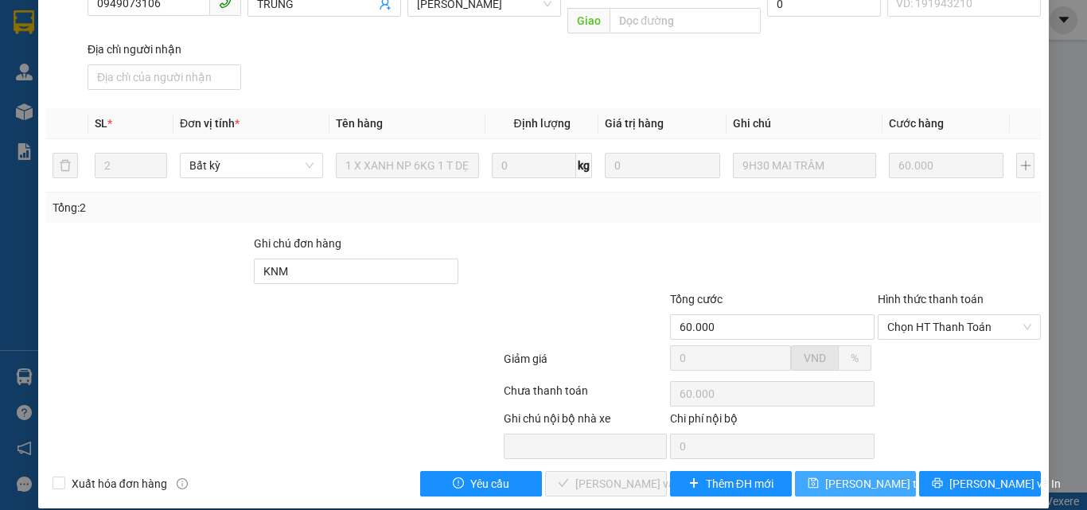
click at [890, 471] on button "[PERSON_NAME] thay đổi" at bounding box center [856, 483] width 122 height 25
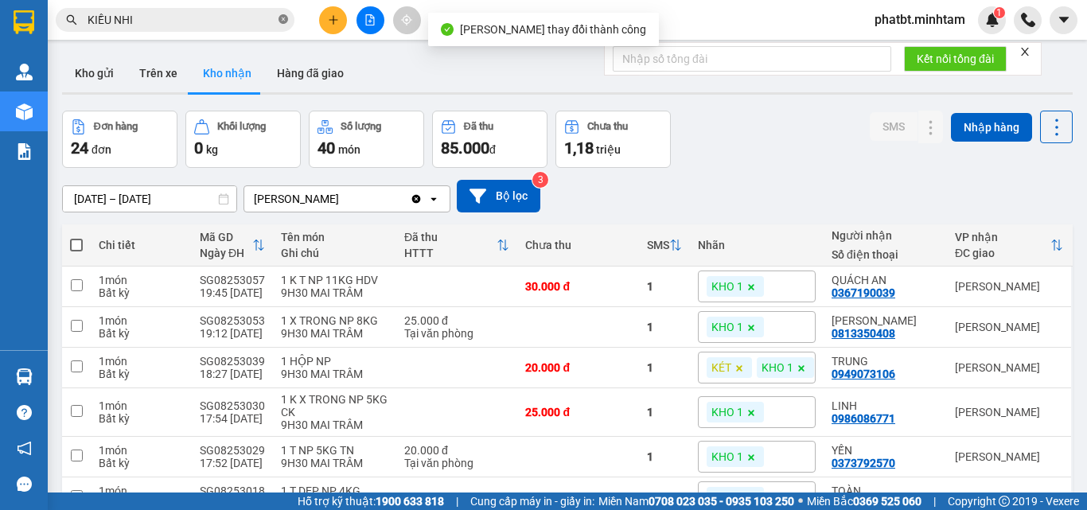
click at [283, 17] on icon "close-circle" at bounding box center [284, 19] width 10 height 10
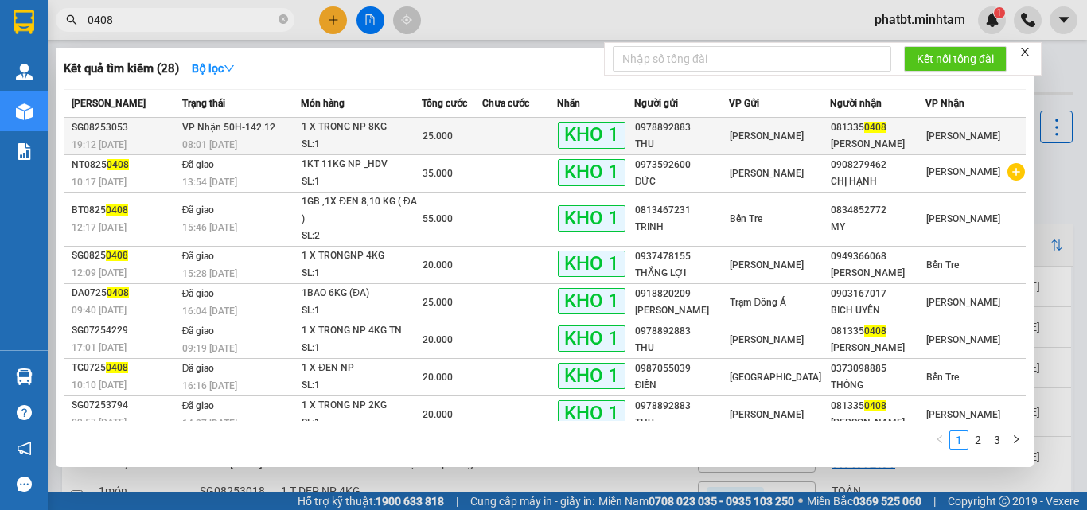
type input "0408"
click at [285, 137] on div "08:01 - 13/08" at bounding box center [241, 145] width 119 height 18
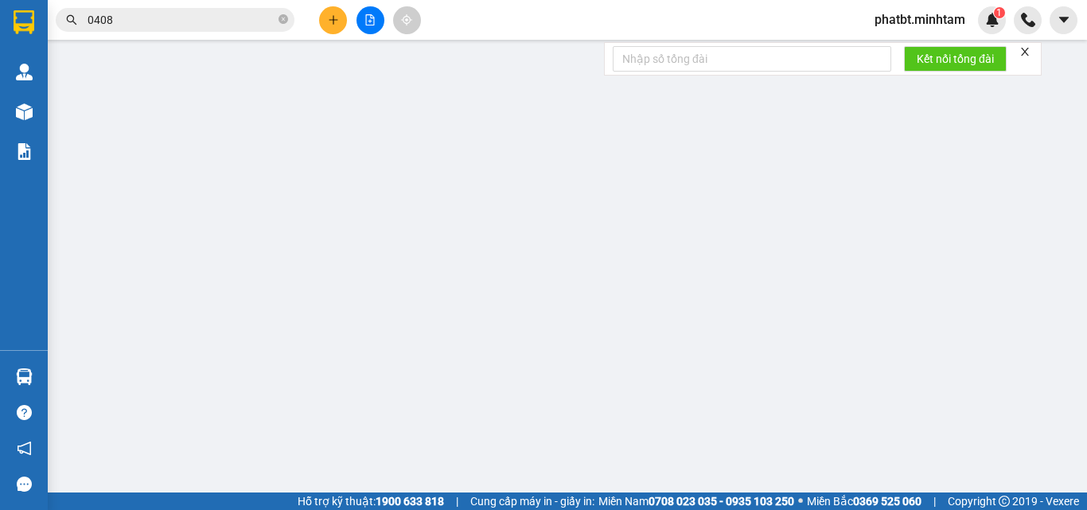
type input "0978892883"
type input "THU"
type input "0813350408"
type input "[PERSON_NAME]"
type input "ĐG"
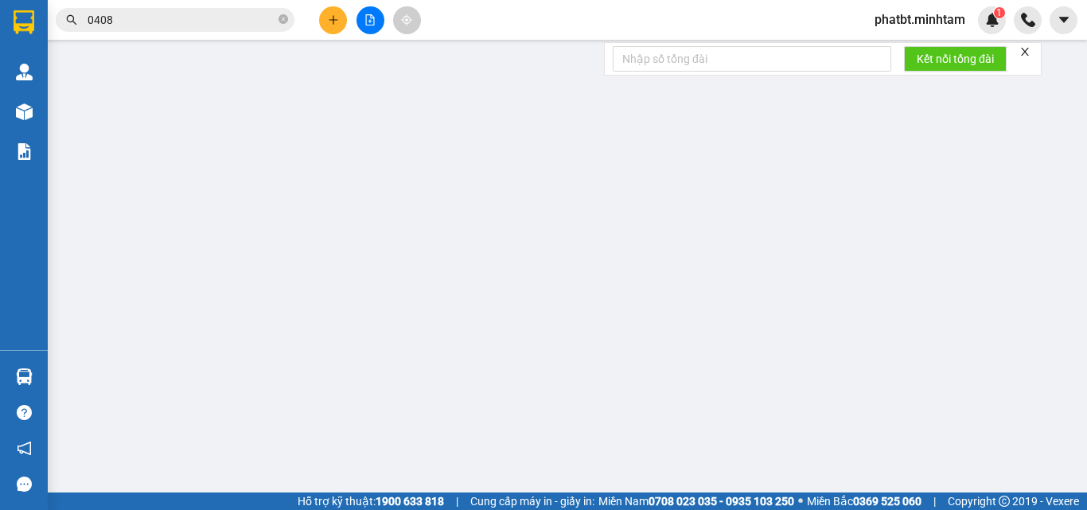
type input "25.000"
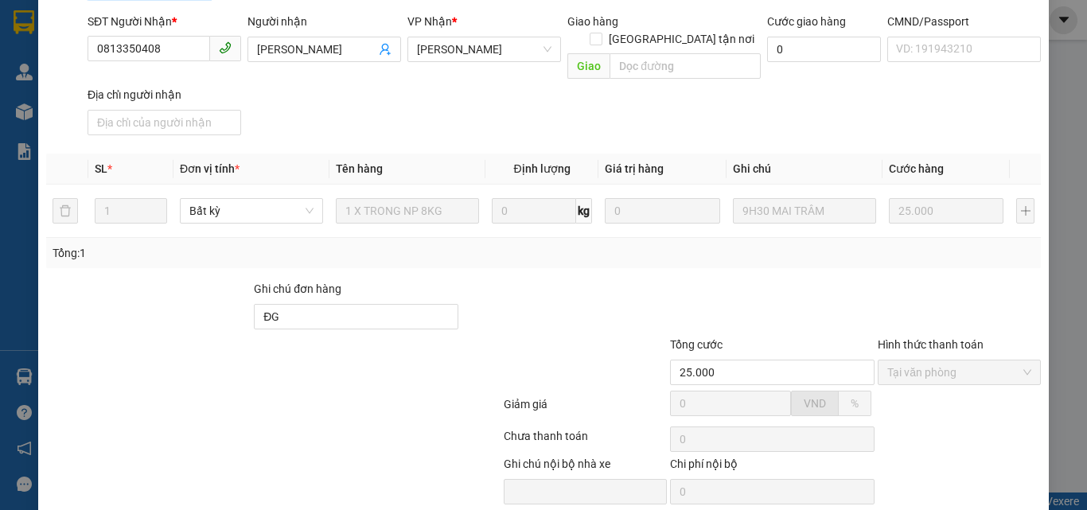
scroll to position [221, 0]
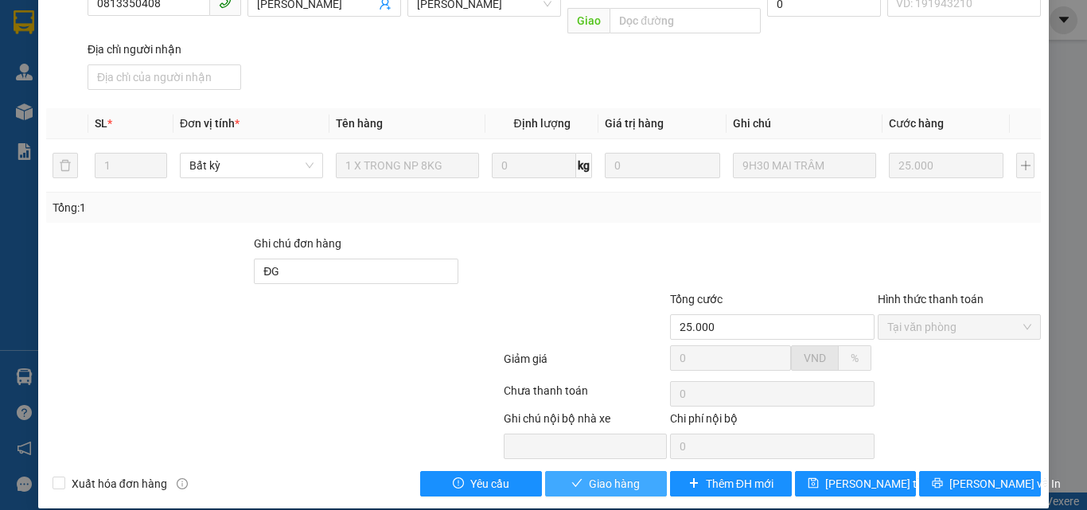
click at [637, 471] on button "Giao hàng" at bounding box center [606, 483] width 122 height 25
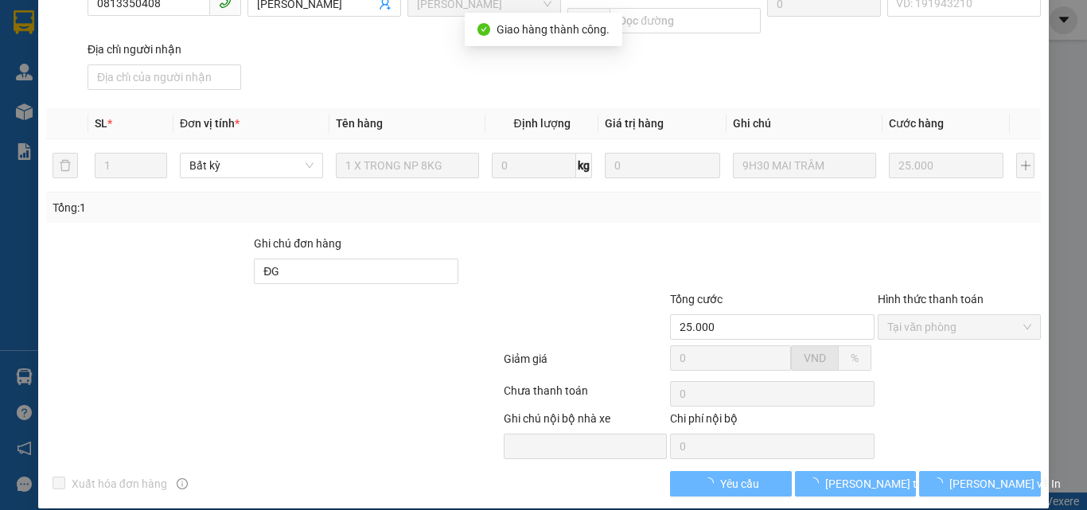
scroll to position [236, 0]
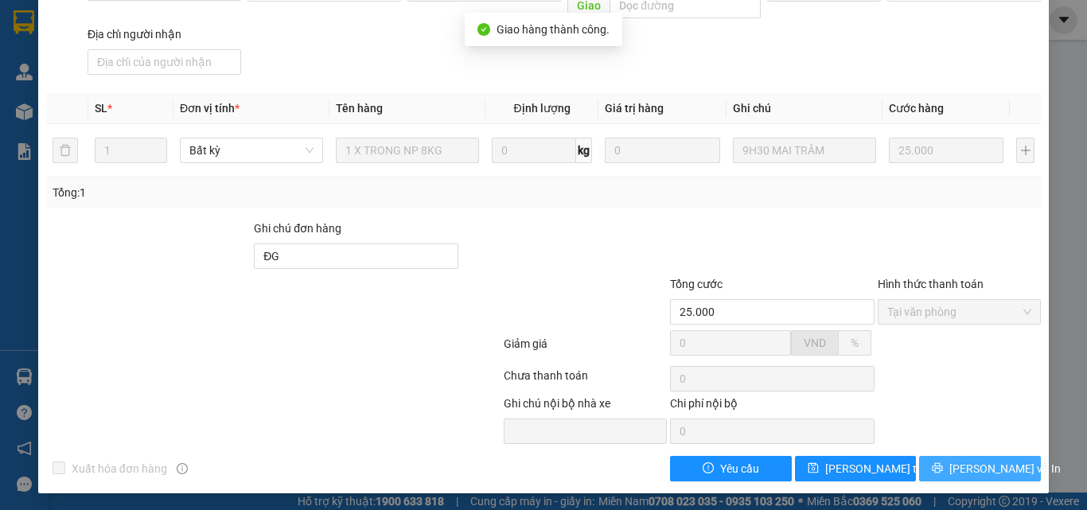
click at [943, 467] on icon "printer" at bounding box center [937, 468] width 11 height 11
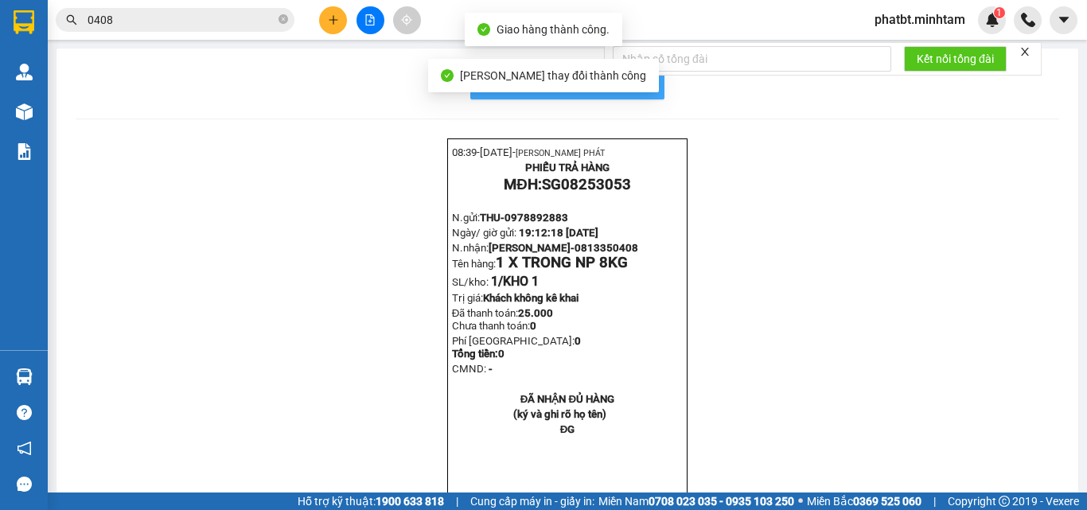
click at [639, 88] on span "In mẫu biên lai tự cấu hình" at bounding box center [577, 83] width 150 height 20
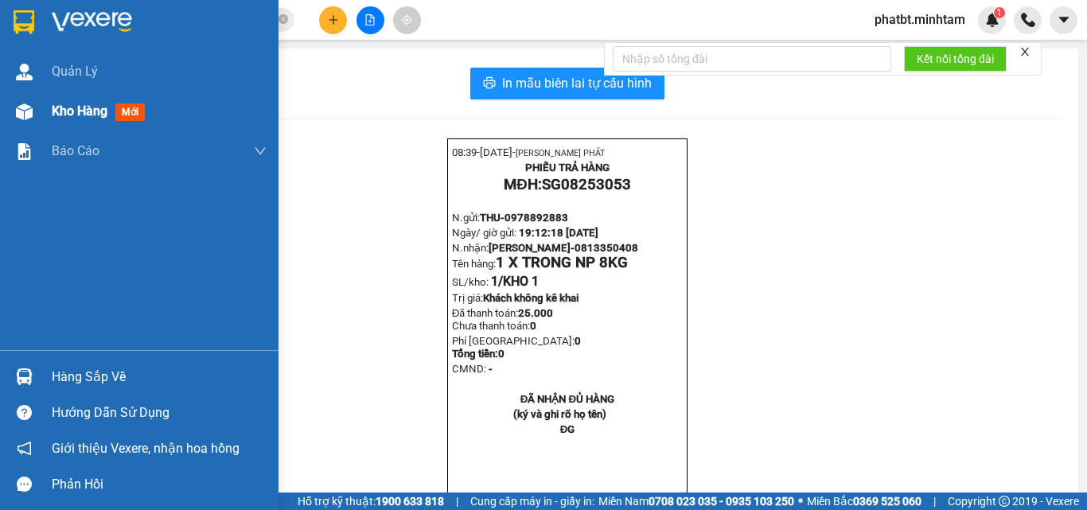
click at [52, 107] on span "Kho hàng" at bounding box center [80, 110] width 56 height 15
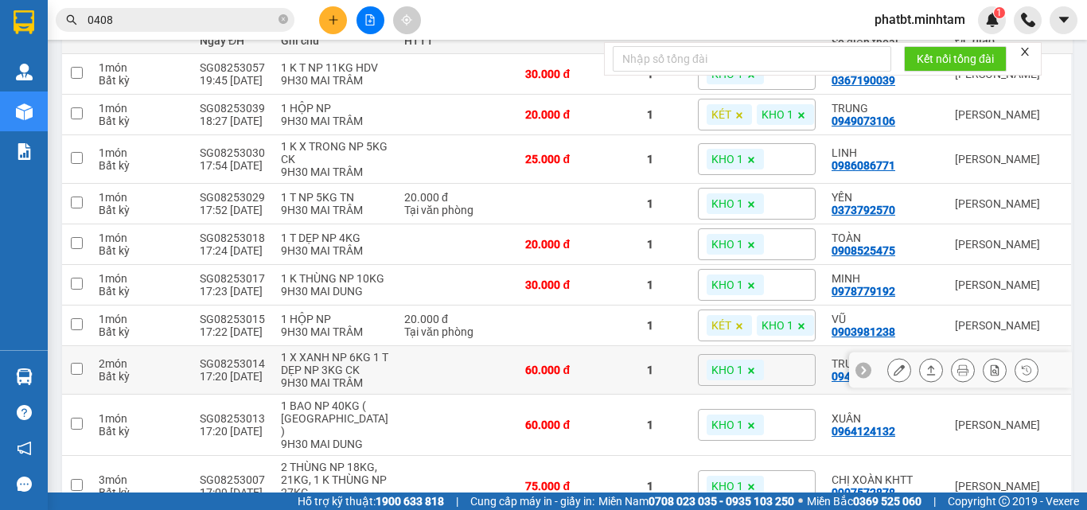
scroll to position [318, 0]
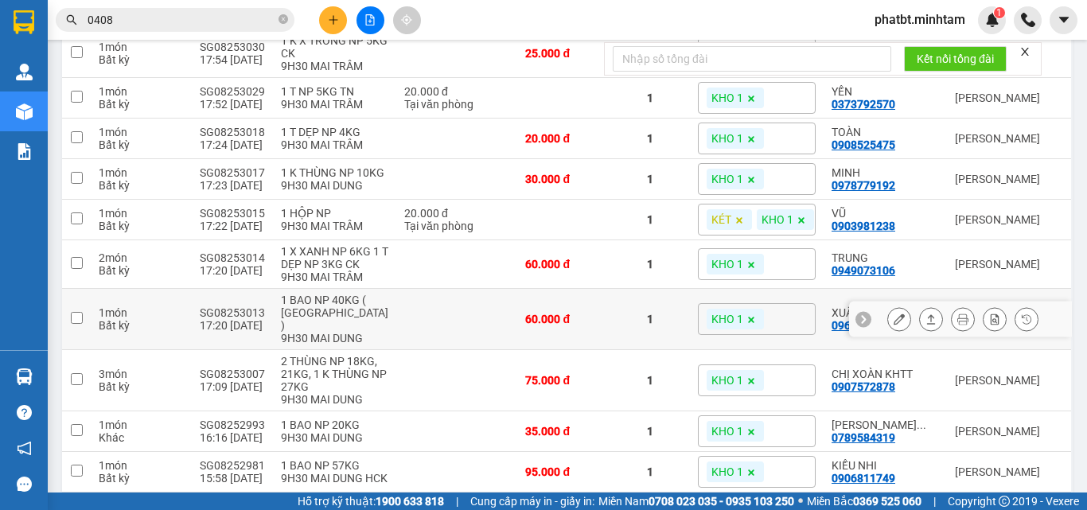
click at [888, 315] on button at bounding box center [899, 320] width 22 height 28
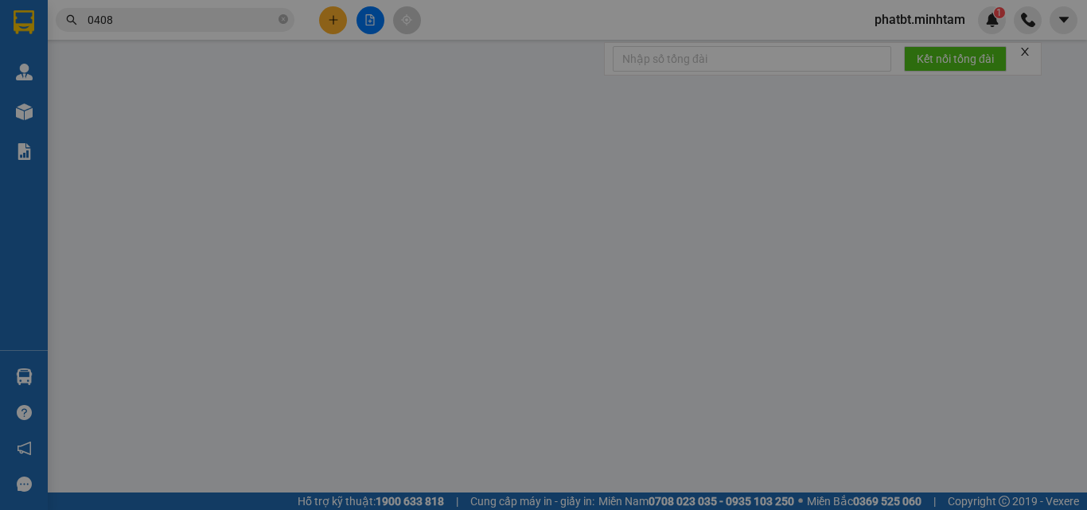
type input "0708706698"
type input "NHƯ"
type input "0964124132"
type input "XUÂN"
type input "60.000"
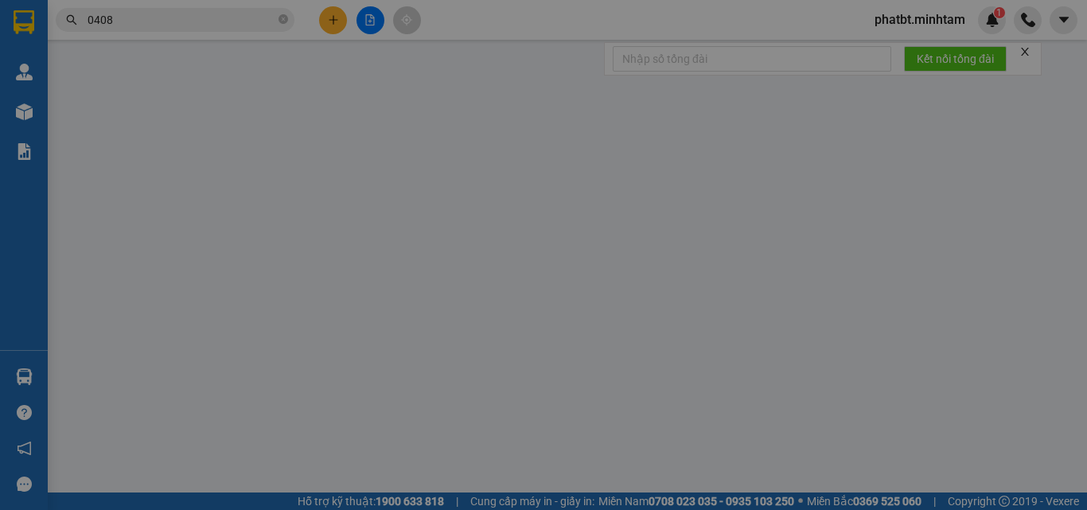
type input "60.000"
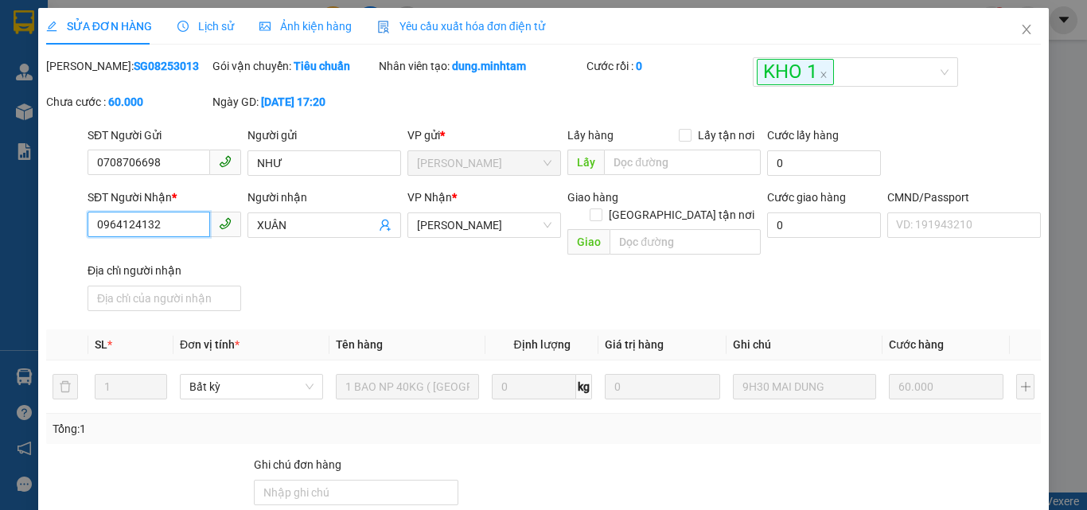
click at [191, 230] on input "0964124132" at bounding box center [149, 224] width 123 height 25
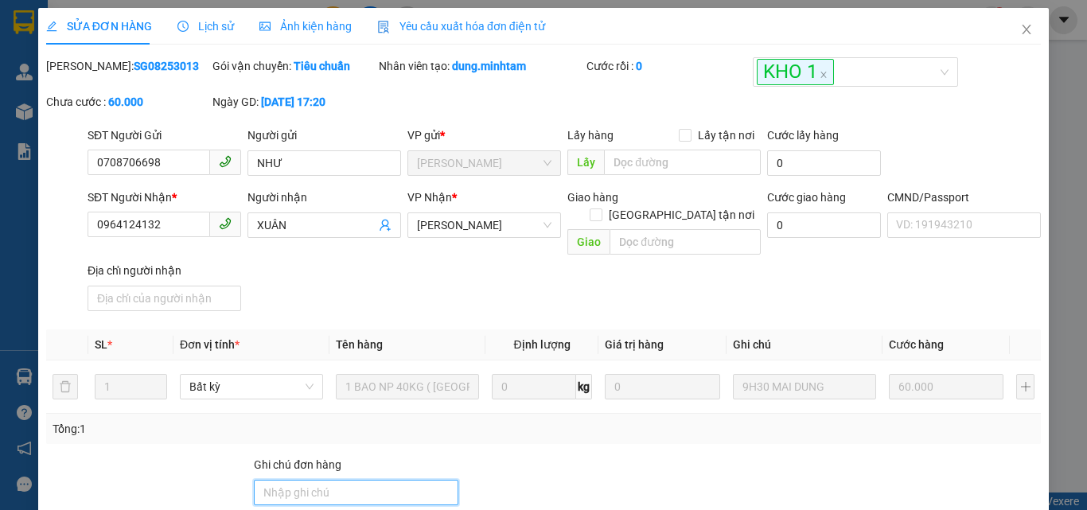
click at [315, 480] on input "Ghi chú đơn hàng" at bounding box center [356, 492] width 205 height 25
type input "ĐG"
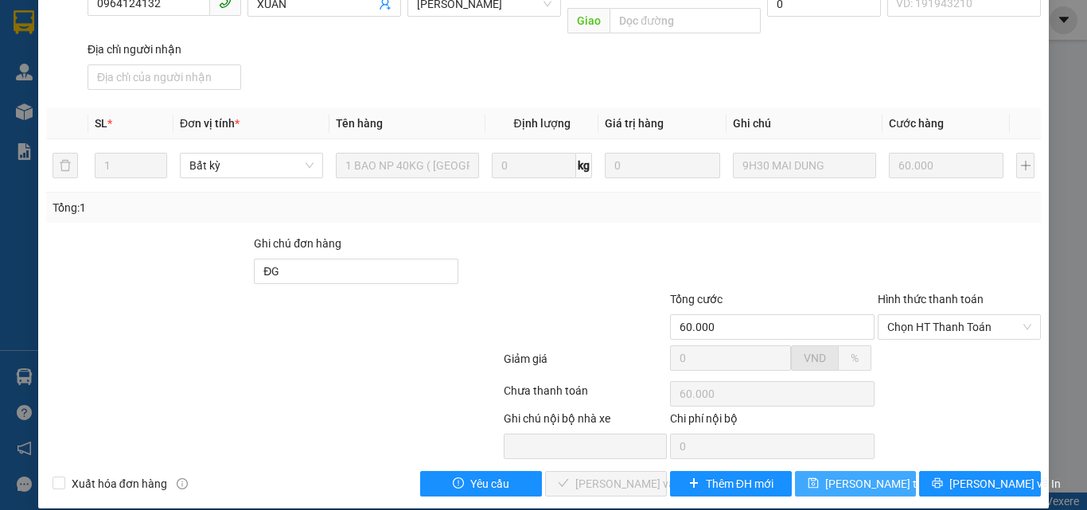
click at [855, 475] on span "[PERSON_NAME] thay đổi" at bounding box center [889, 484] width 127 height 18
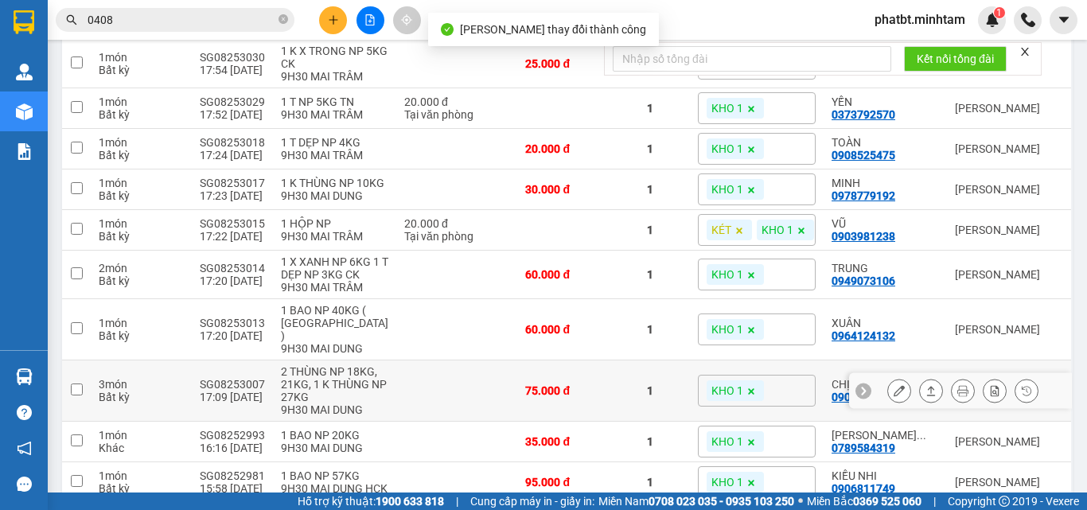
scroll to position [318, 0]
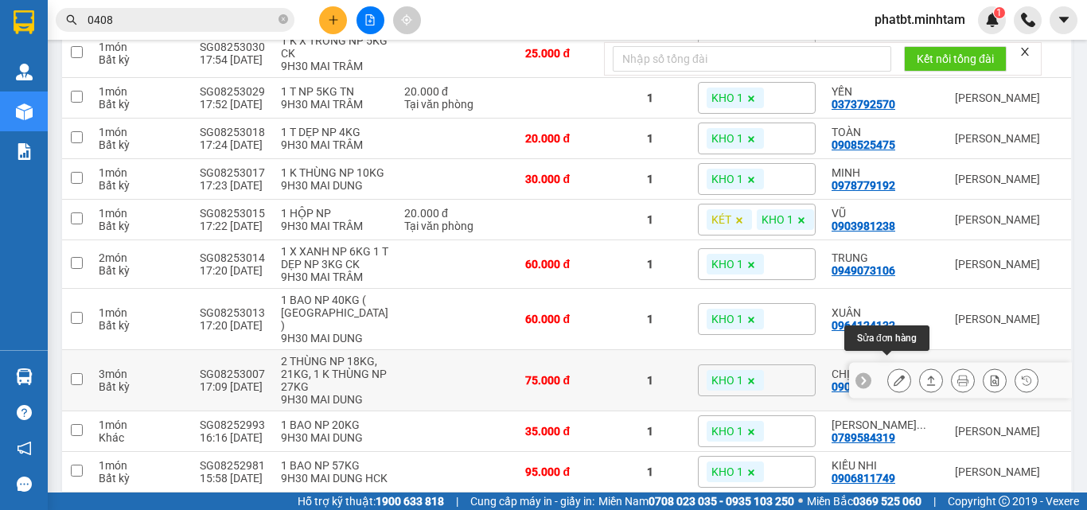
click at [894, 375] on icon at bounding box center [899, 380] width 11 height 11
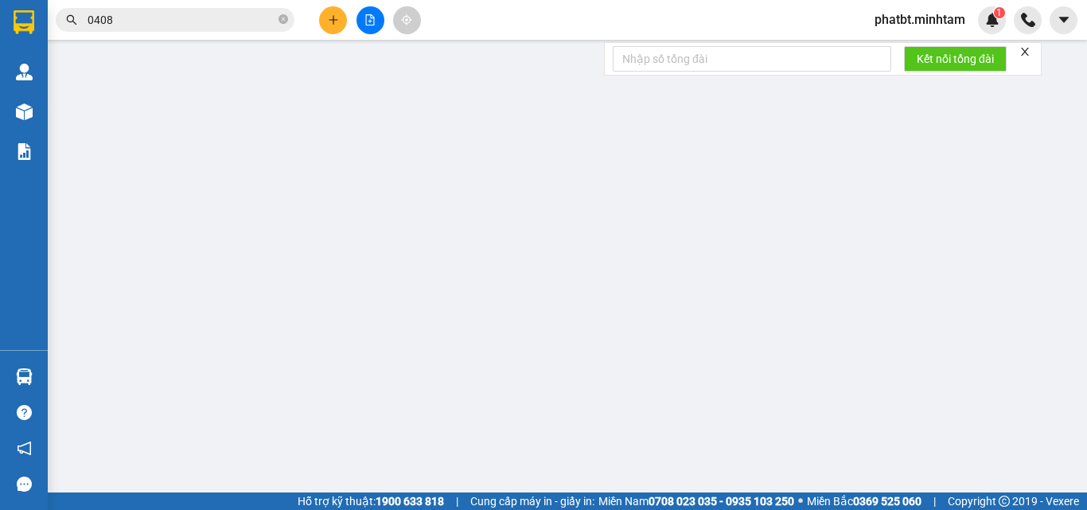
type input "02838566966"
type input "CH 252"
type input "0907572878"
type input "CHỊ XOÀN KHTT"
type input "75.000"
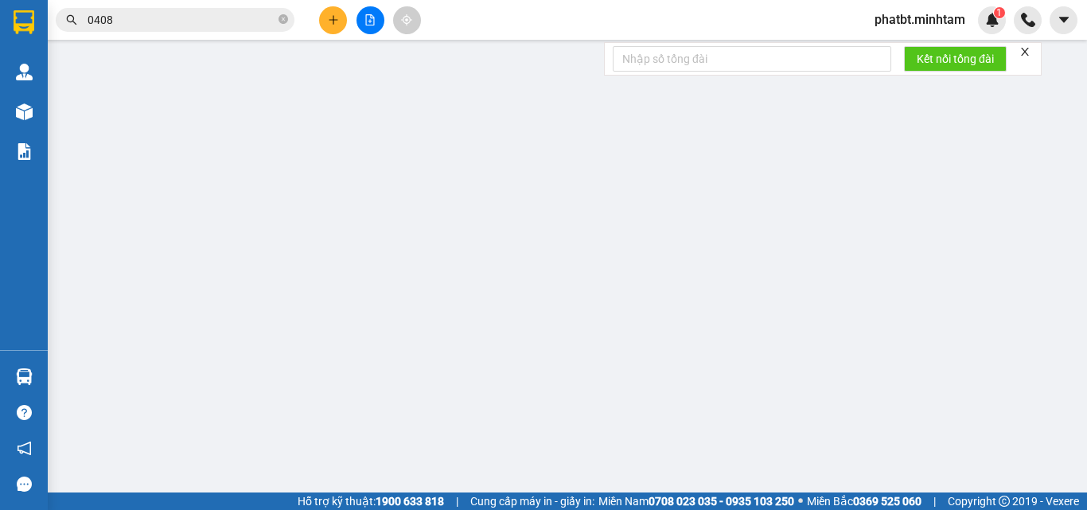
type input "75.000"
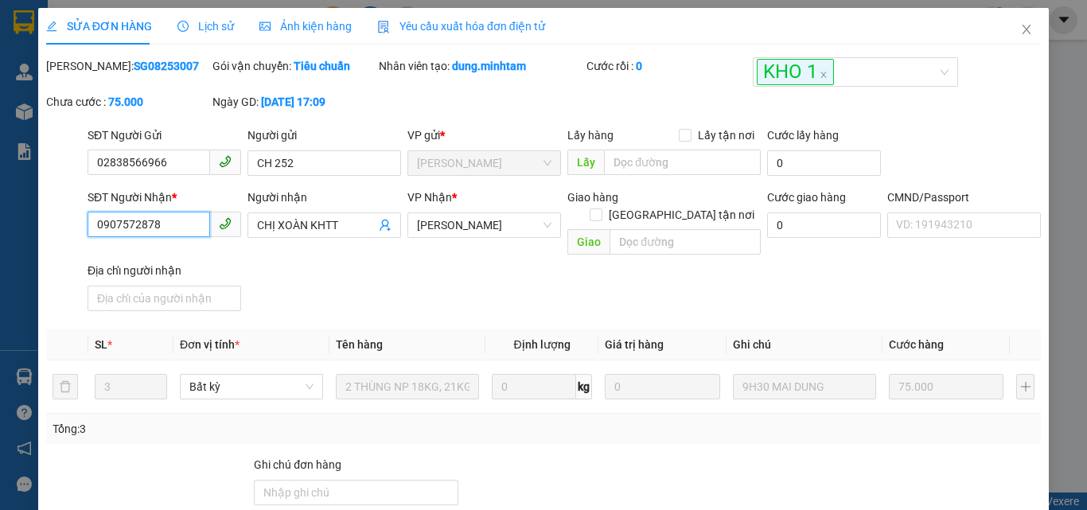
click at [158, 226] on input "0907572878" at bounding box center [149, 224] width 123 height 25
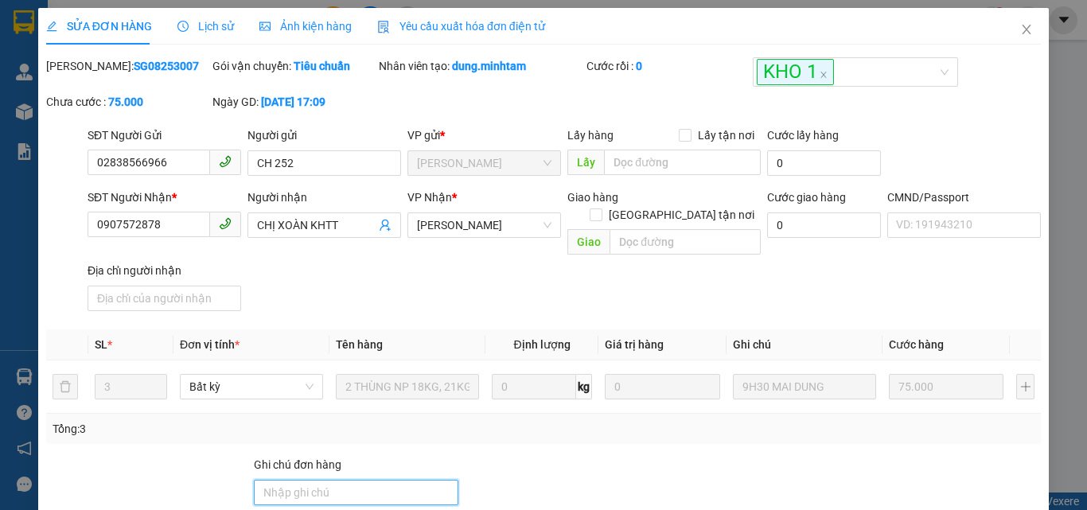
click at [354, 480] on input "Ghi chú đơn hàng" at bounding box center [356, 492] width 205 height 25
type input "ĐG"
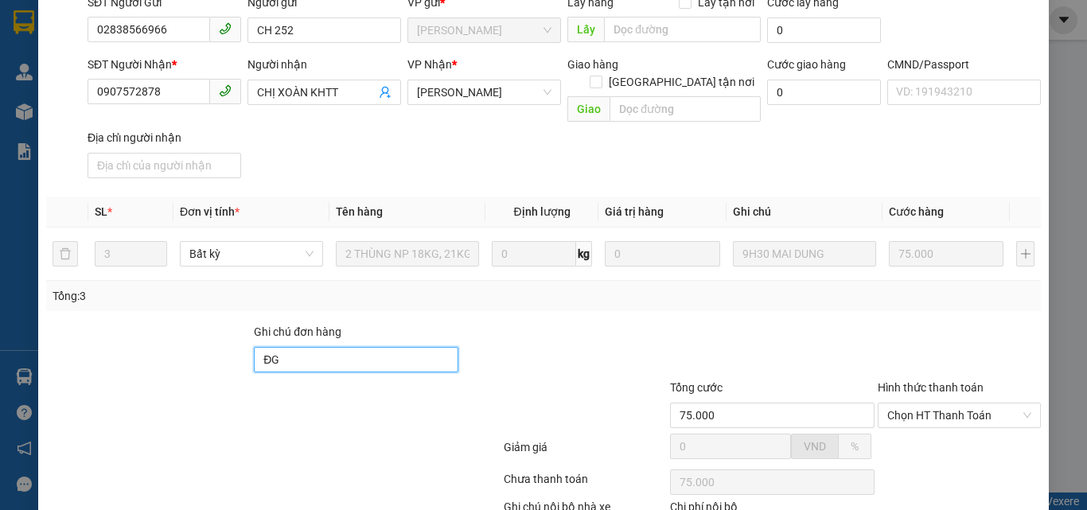
scroll to position [221, 0]
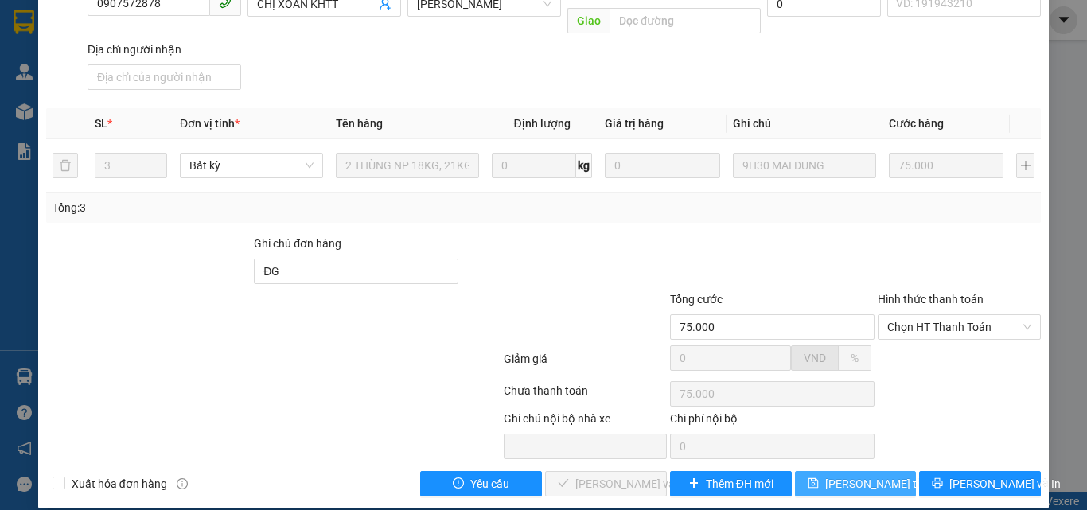
click at [862, 475] on span "[PERSON_NAME] thay đổi" at bounding box center [889, 484] width 127 height 18
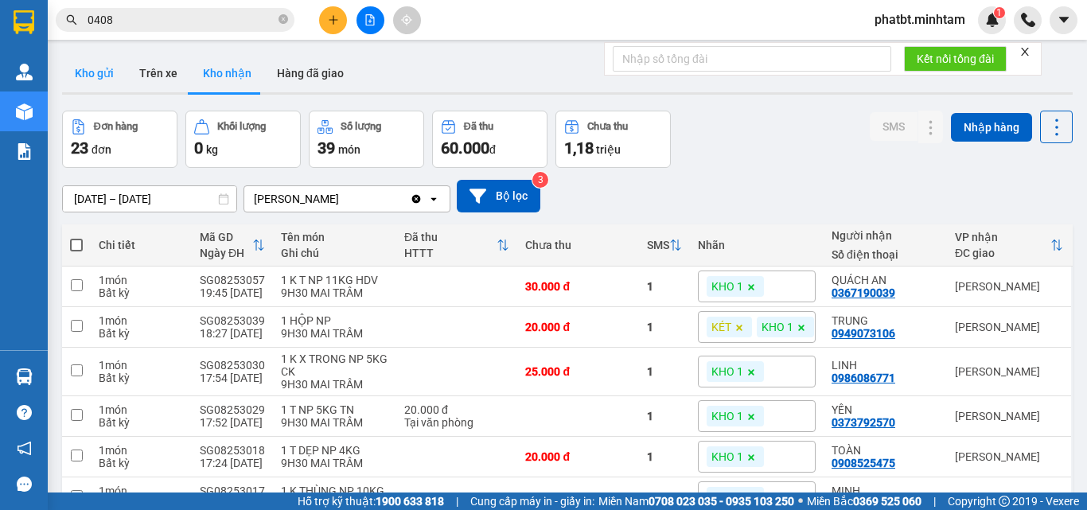
click at [107, 80] on button "Kho gửi" at bounding box center [94, 73] width 64 height 38
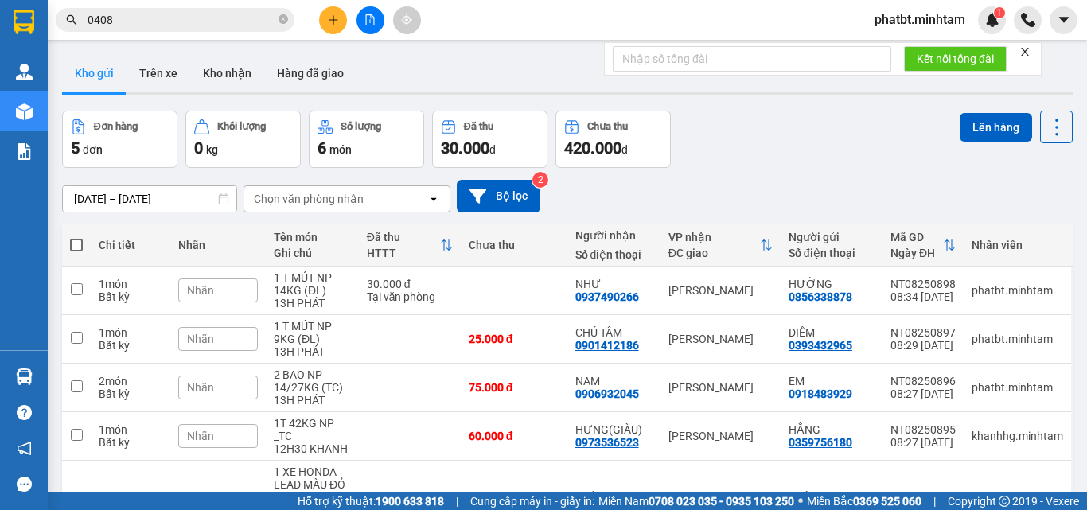
click at [80, 242] on span at bounding box center [76, 245] width 13 height 13
click at [76, 237] on input "checkbox" at bounding box center [76, 237] width 0 height 0
checkbox input "true"
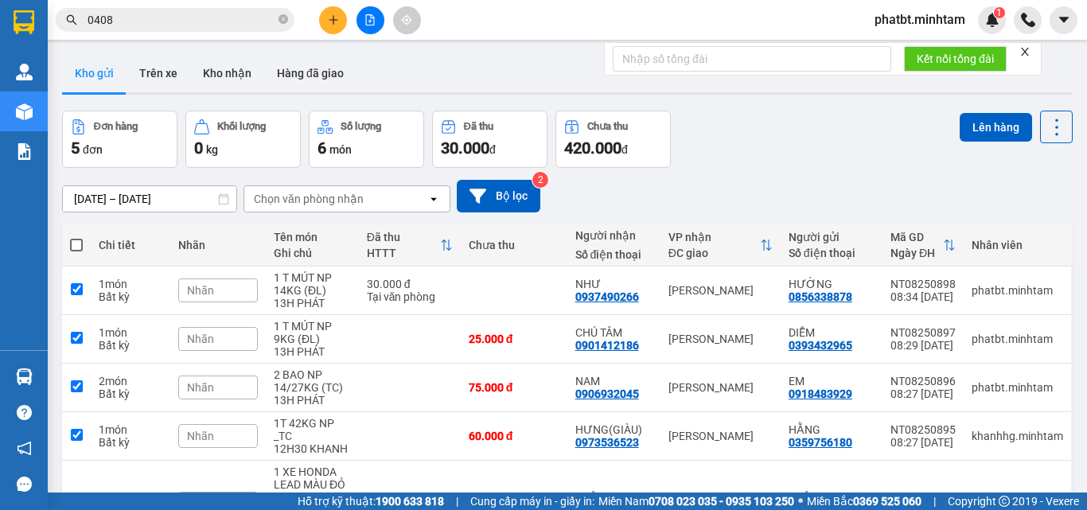
checkbox input "true"
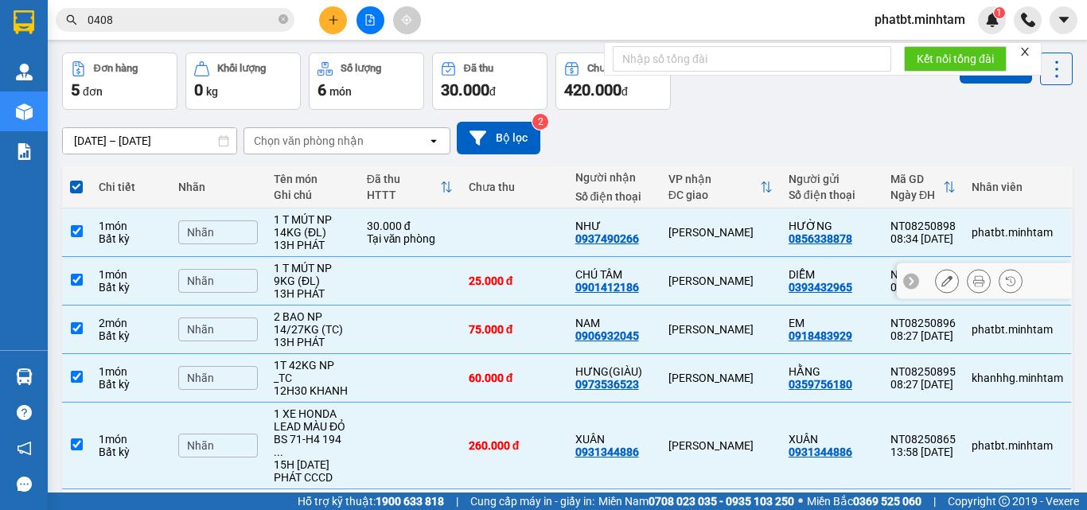
scroll to position [107, 0]
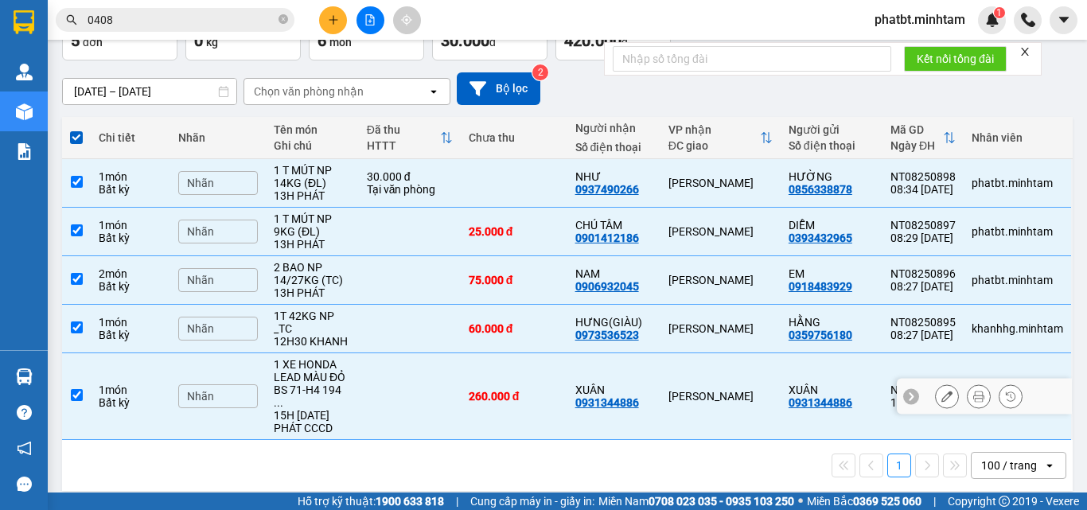
click at [365, 390] on td at bounding box center [410, 396] width 102 height 87
checkbox input "false"
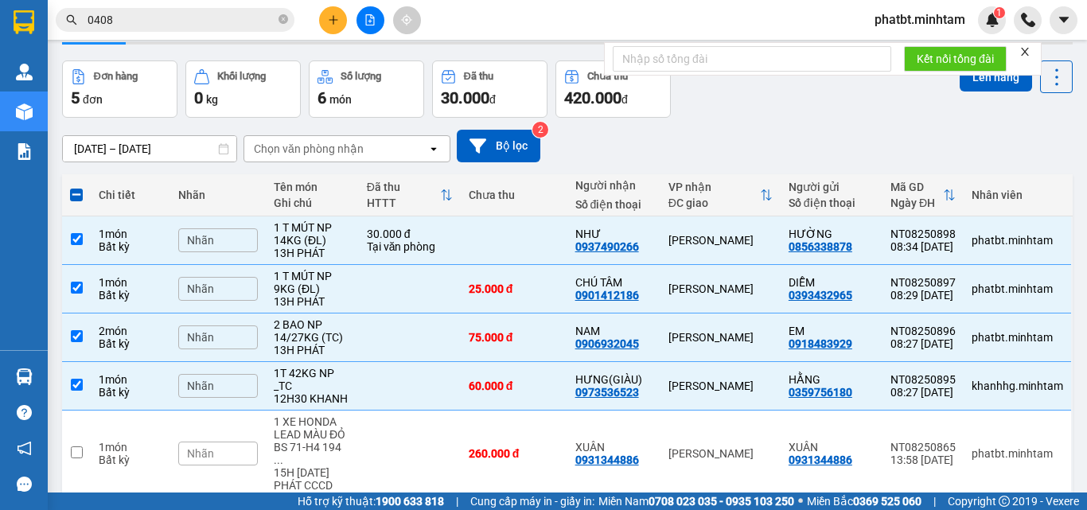
scroll to position [0, 0]
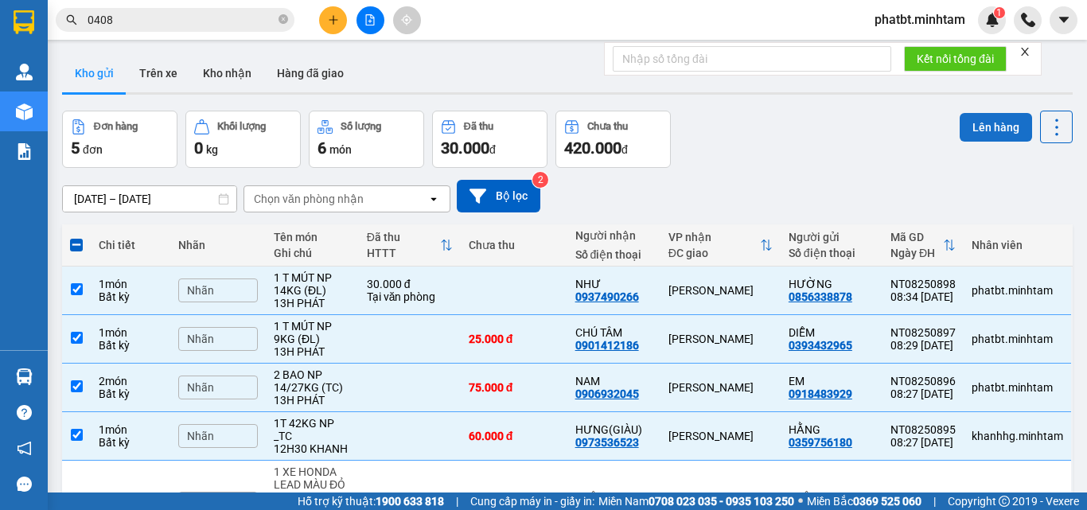
click at [978, 123] on button "Lên hàng" at bounding box center [996, 127] width 72 height 29
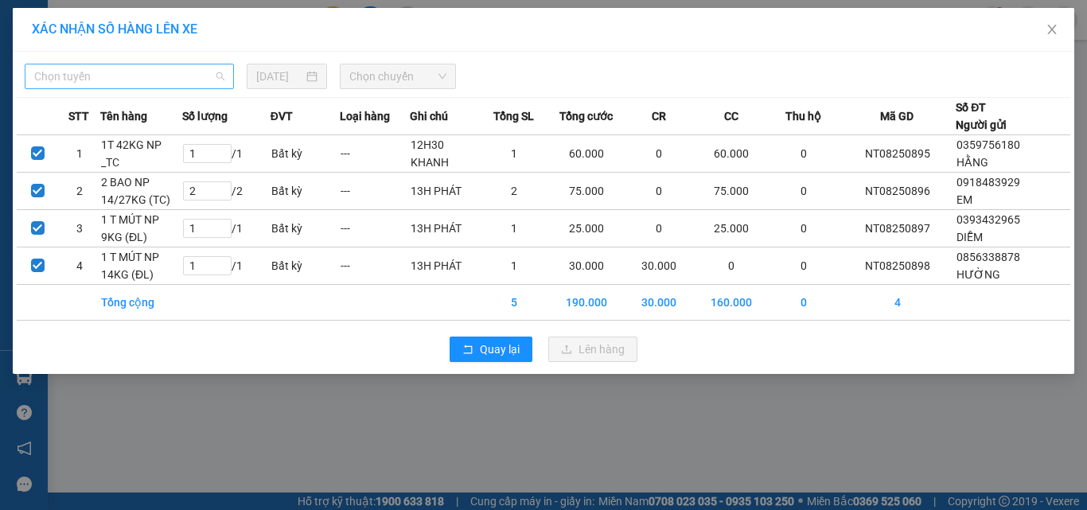
click at [139, 80] on span "Chọn tuyến" at bounding box center [129, 76] width 190 height 24
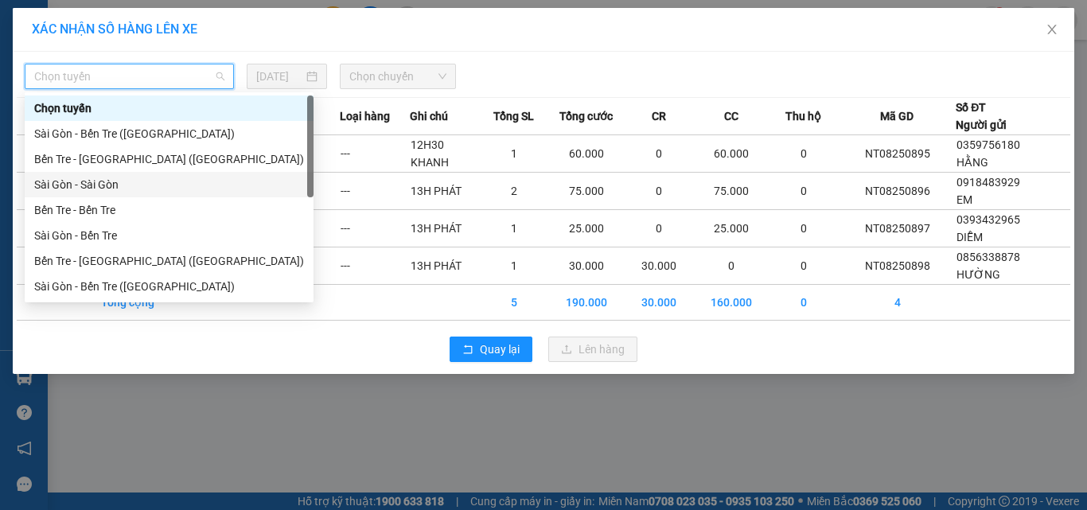
scroll to position [25, 0]
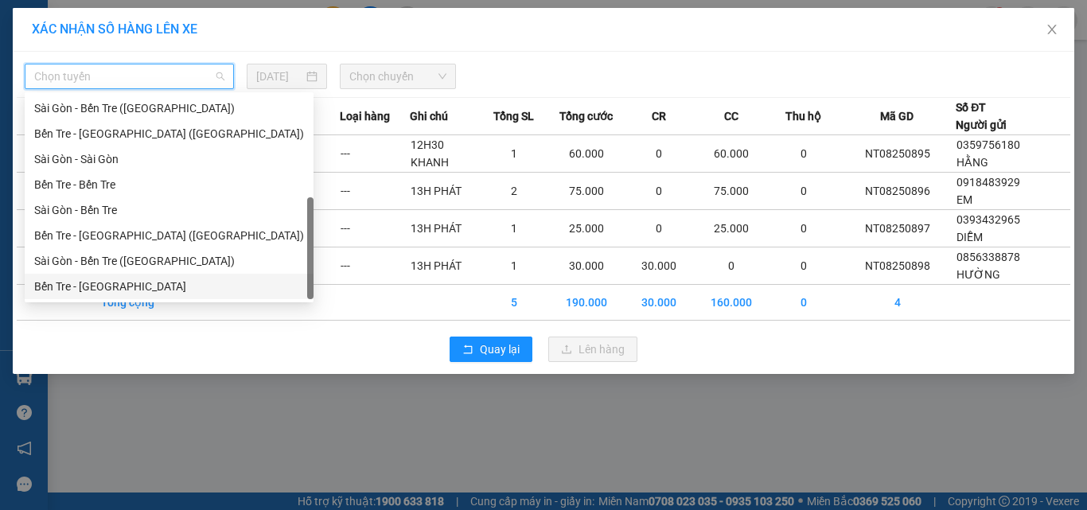
click at [94, 288] on div "Bến Tre - [GEOGRAPHIC_DATA]" at bounding box center [169, 287] width 270 height 18
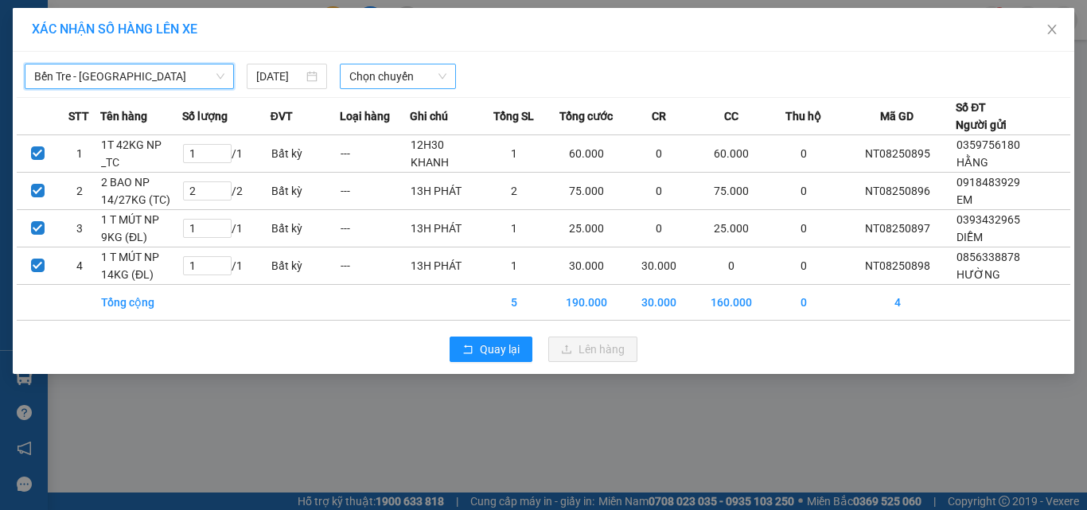
drag, startPoint x: 391, startPoint y: 70, endPoint x: 400, endPoint y: 87, distance: 18.9
click at [392, 70] on span "Chọn chuyến" at bounding box center [398, 76] width 98 height 24
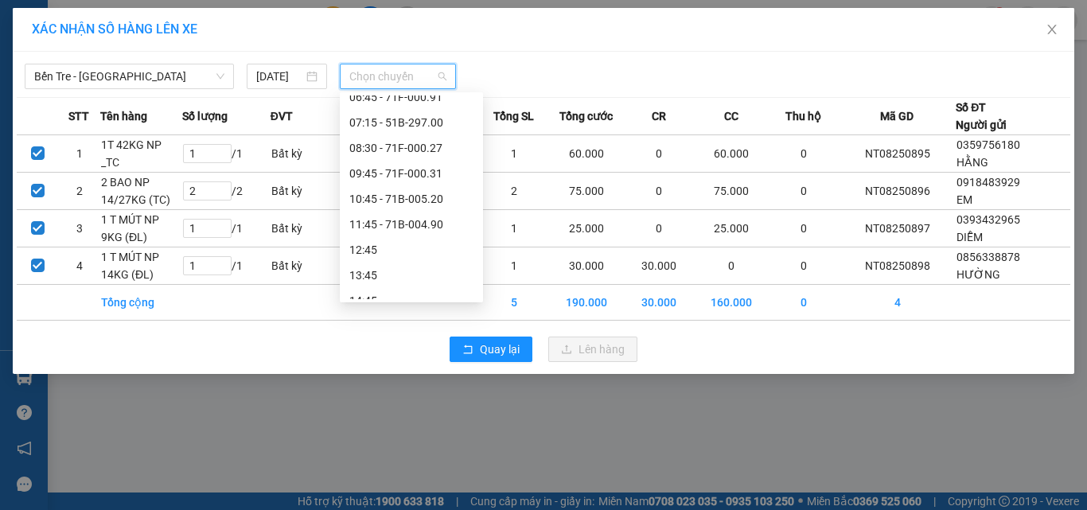
scroll to position [115, 0]
click at [424, 153] on div "08:30 - 71F-000.27" at bounding box center [411, 147] width 124 height 18
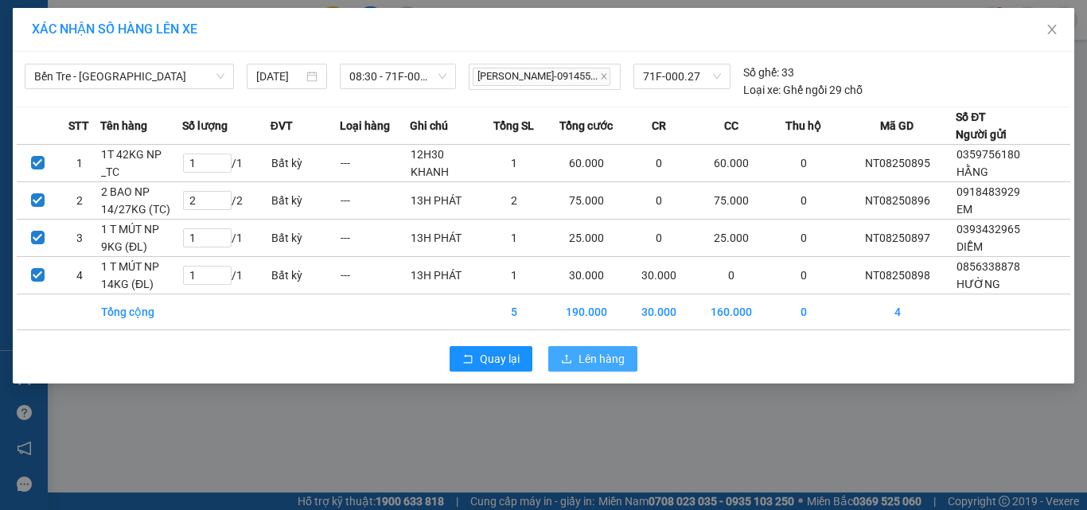
click at [585, 368] on span "Lên hàng" at bounding box center [602, 359] width 46 height 18
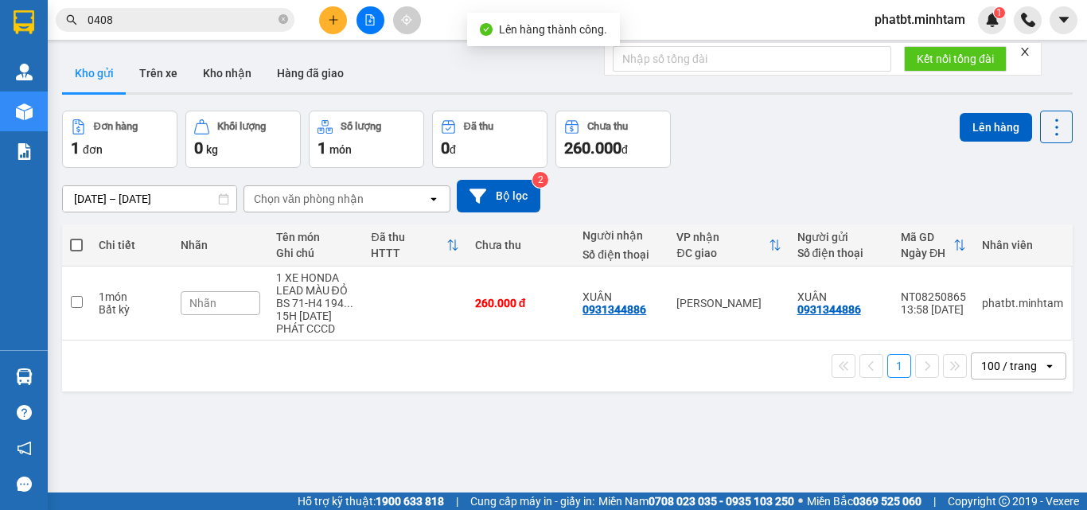
click at [367, 29] on button at bounding box center [371, 20] width 28 height 28
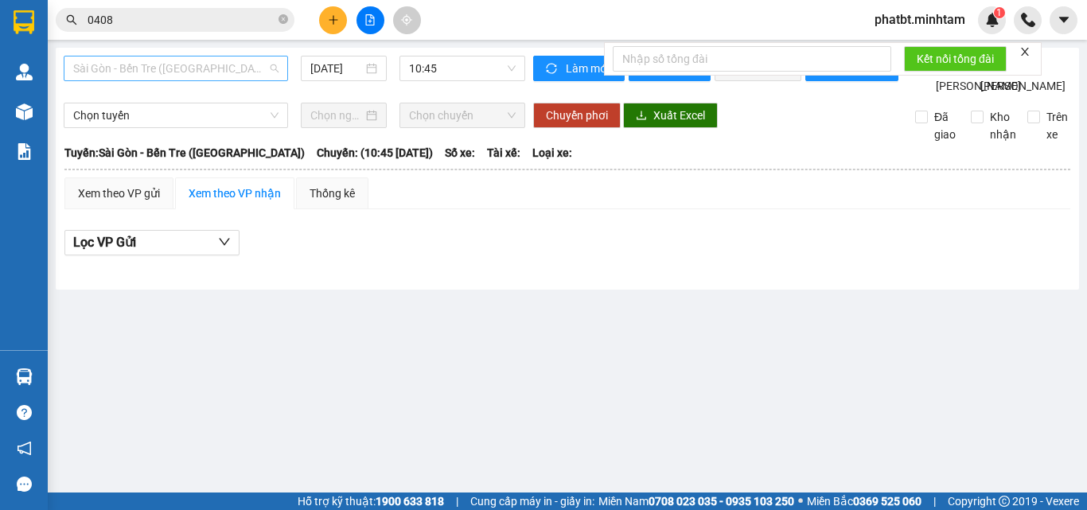
click at [92, 71] on span "Sài Gòn - Bến Tre ([GEOGRAPHIC_DATA])" at bounding box center [175, 69] width 205 height 24
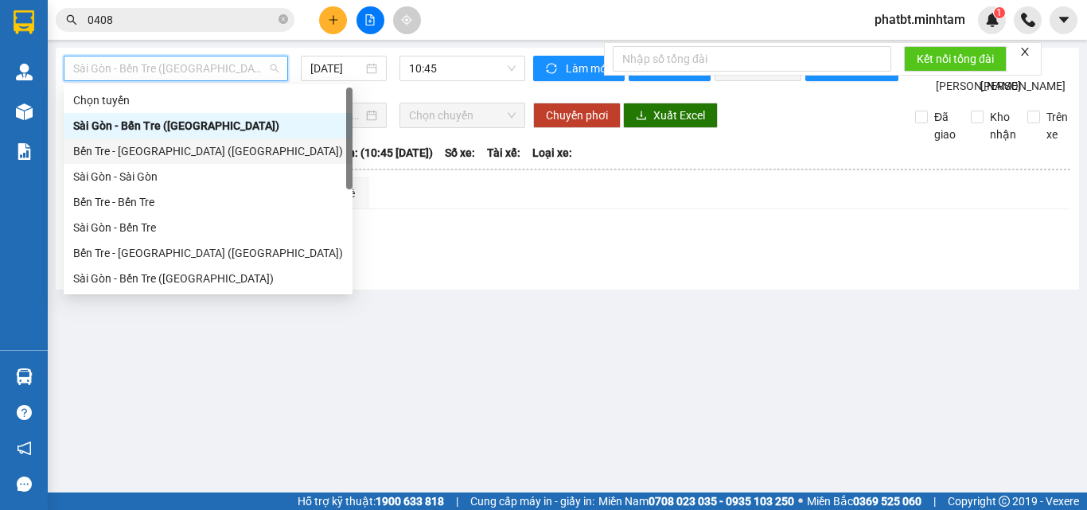
scroll to position [25, 0]
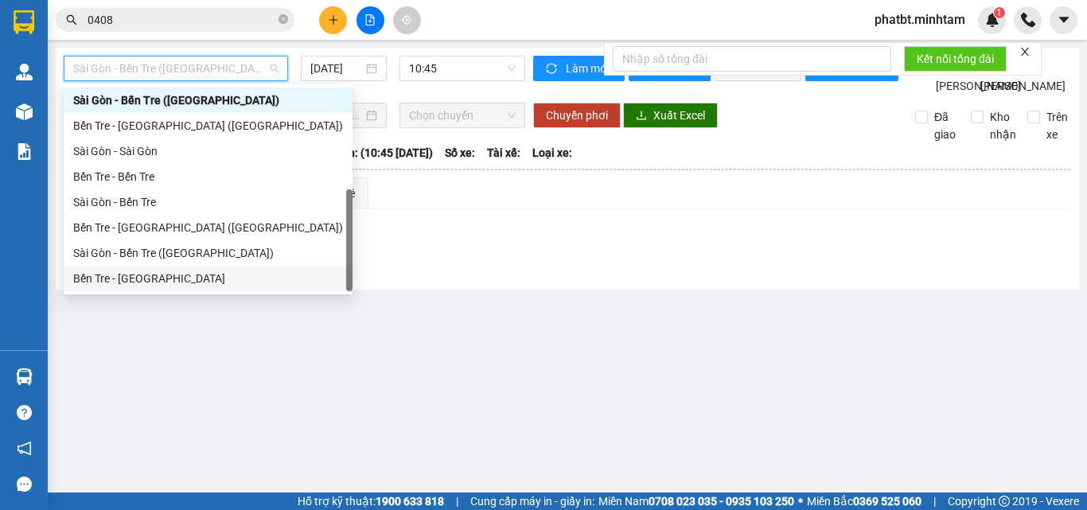
click at [137, 279] on div "Bến Tre - Sài Gòn" at bounding box center [208, 279] width 270 height 18
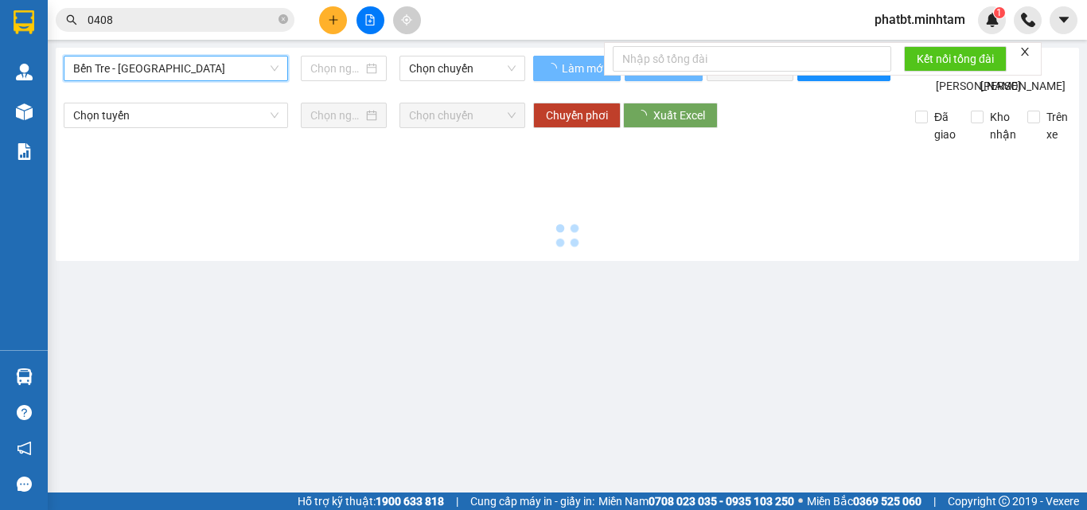
type input "13/08/2025"
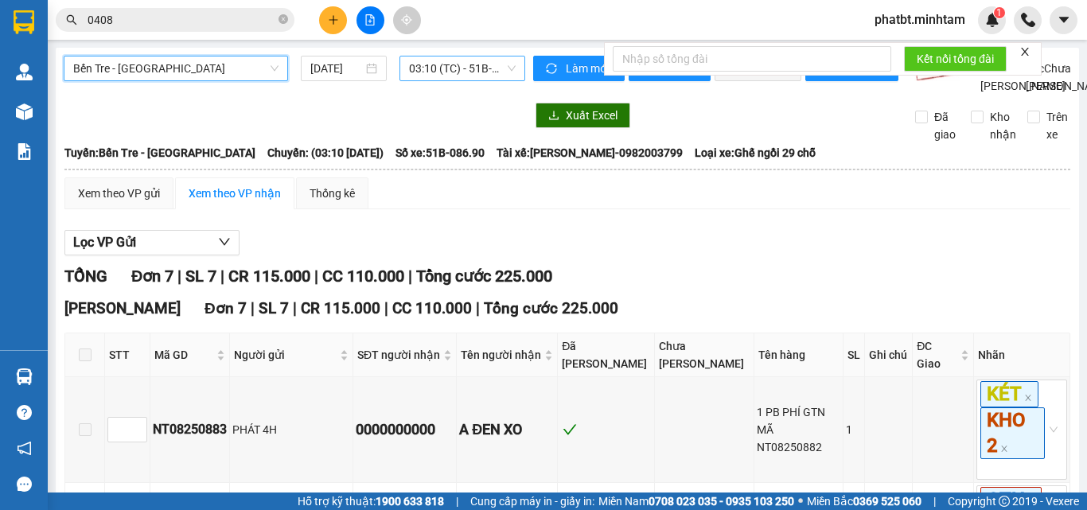
click at [420, 70] on span "03:10 (TC) - 51B-086.90" at bounding box center [462, 69] width 107 height 24
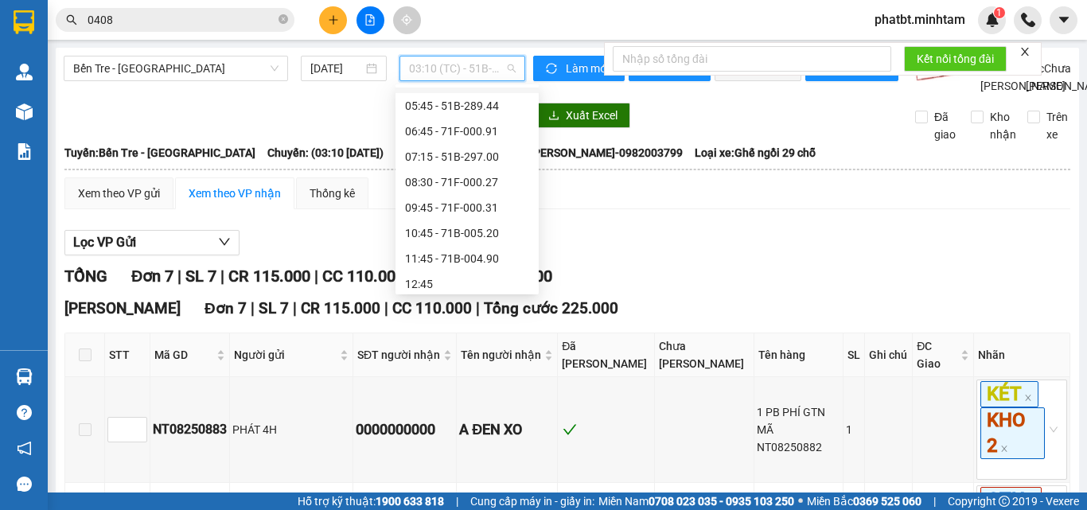
scroll to position [84, 0]
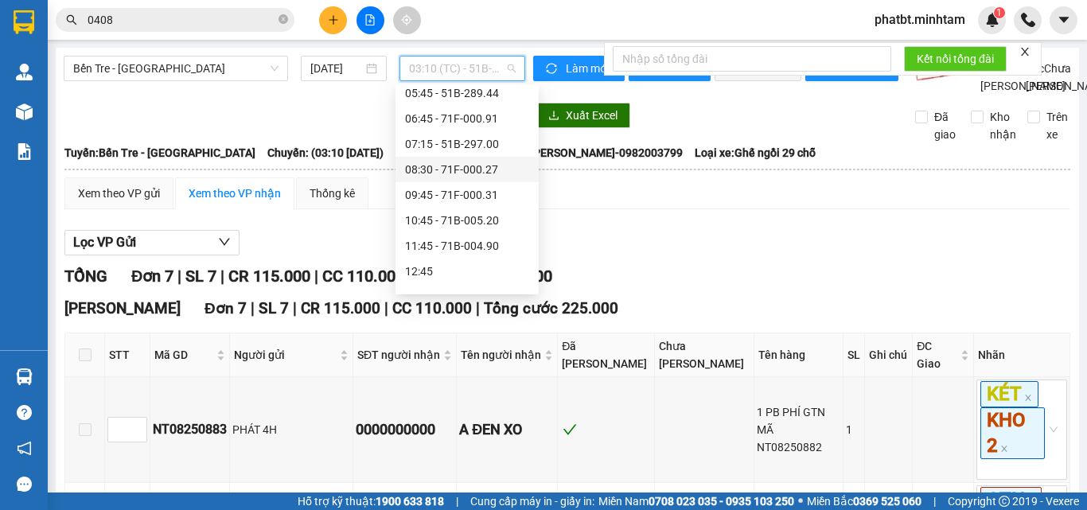
click at [490, 170] on div "08:30 - 71F-000.27" at bounding box center [467, 170] width 124 height 18
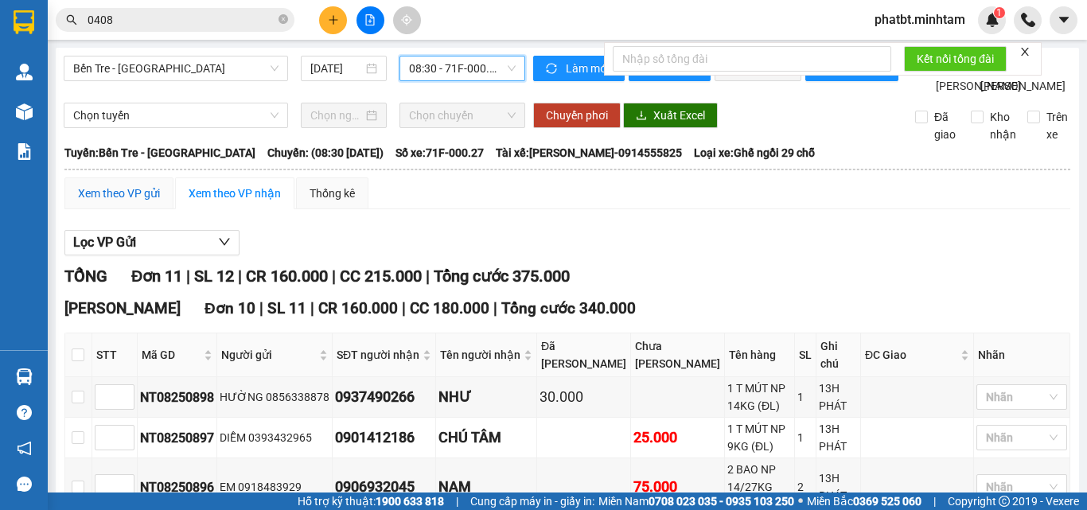
click at [106, 202] on div "Xem theo VP gửi" at bounding box center [119, 194] width 82 height 18
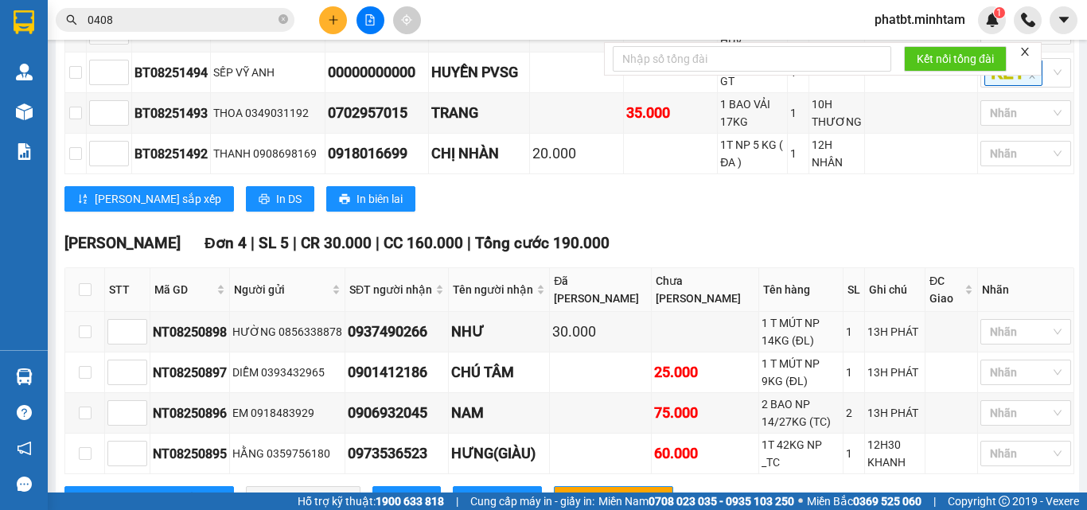
scroll to position [734, 0]
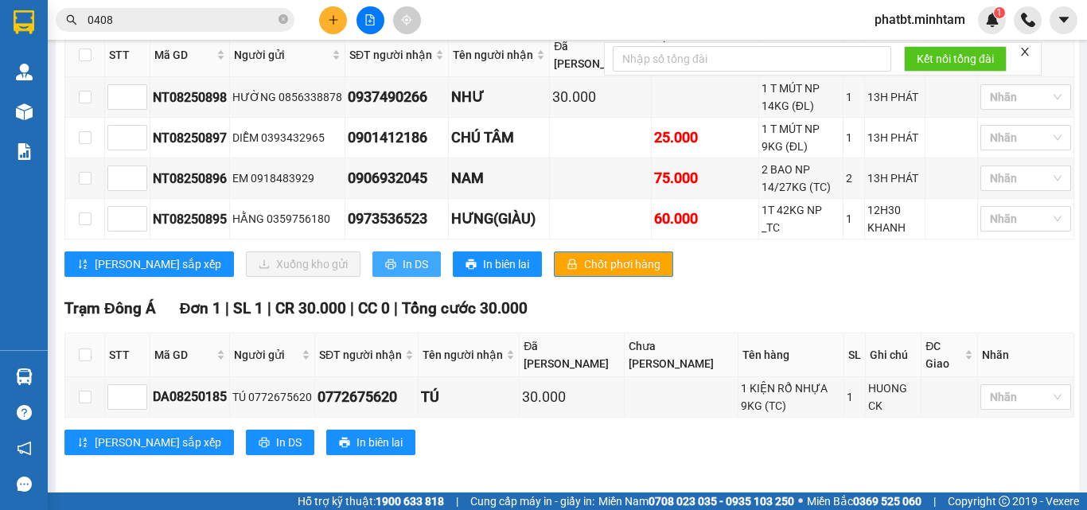
click at [403, 257] on span "In DS" at bounding box center [415, 265] width 25 height 18
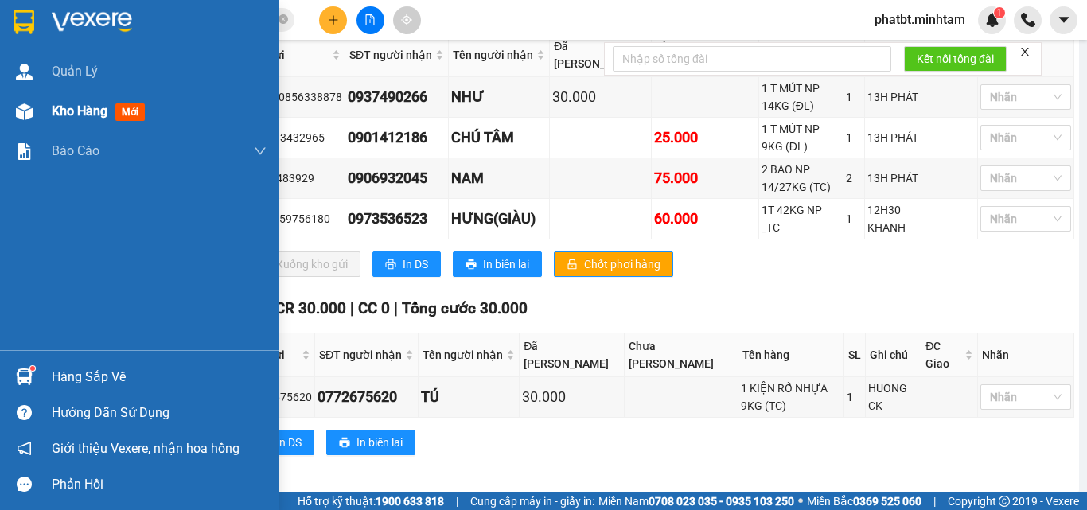
click at [70, 107] on span "Kho hàng" at bounding box center [80, 110] width 56 height 15
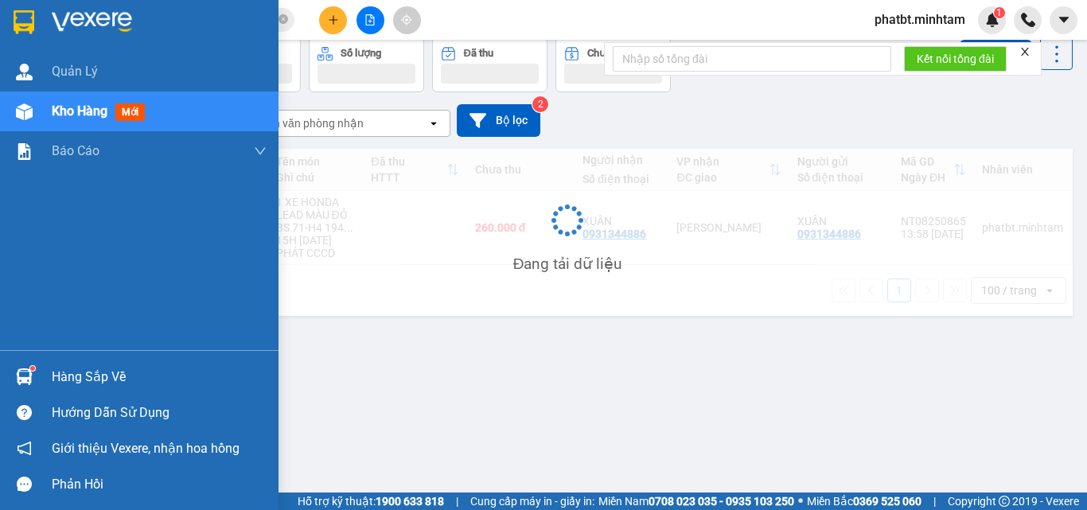
scroll to position [73, 0]
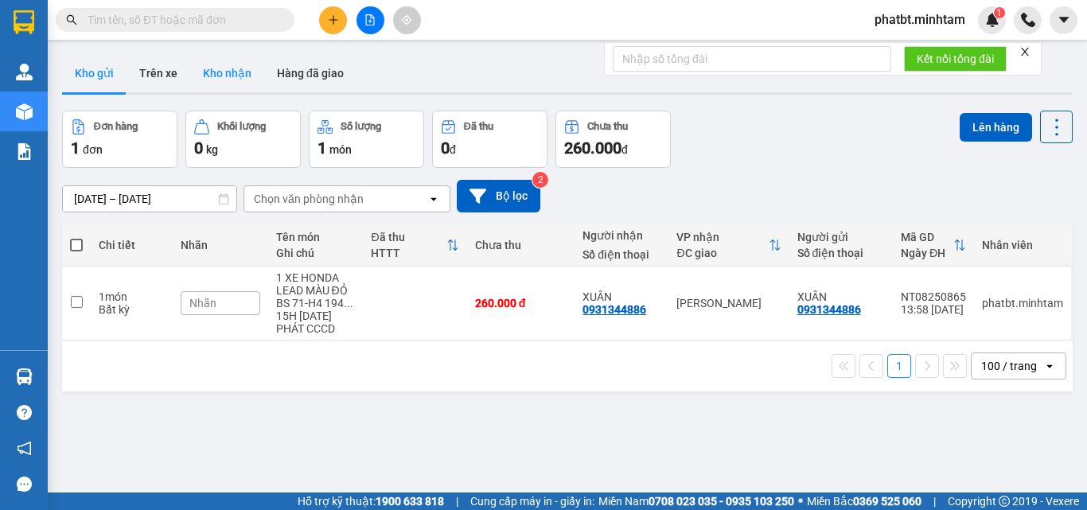
click at [221, 76] on button "Kho nhận" at bounding box center [227, 73] width 74 height 38
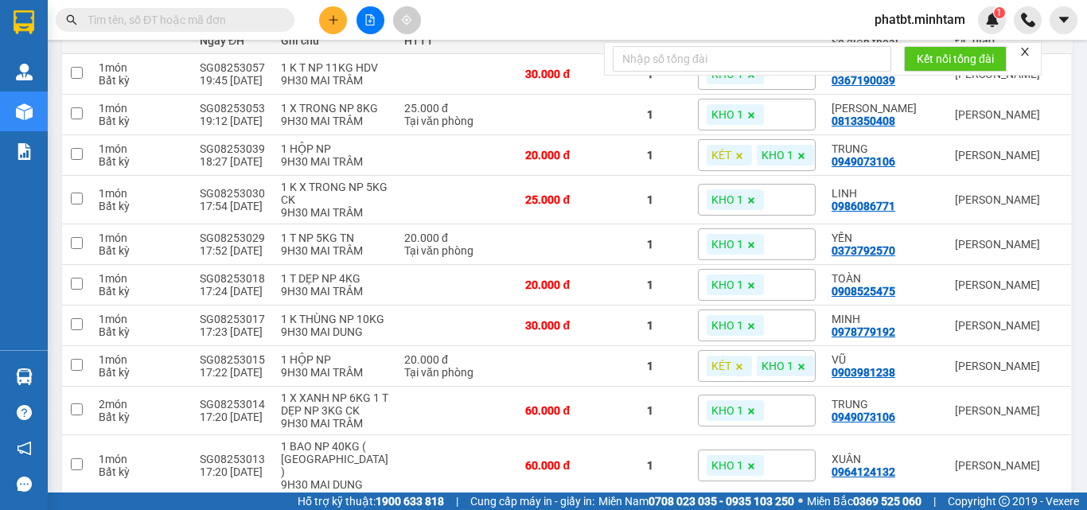
scroll to position [106, 0]
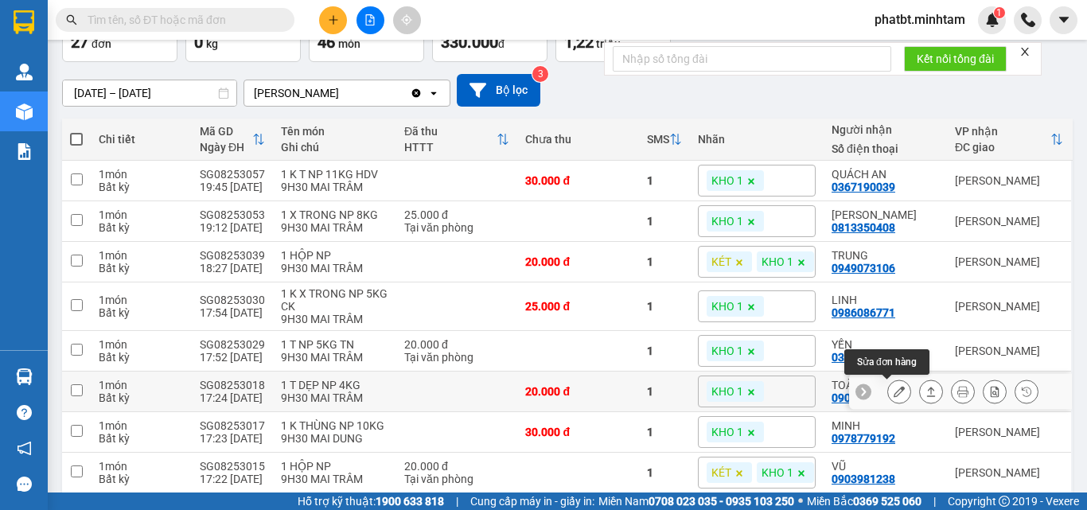
click at [894, 395] on icon at bounding box center [899, 391] width 11 height 11
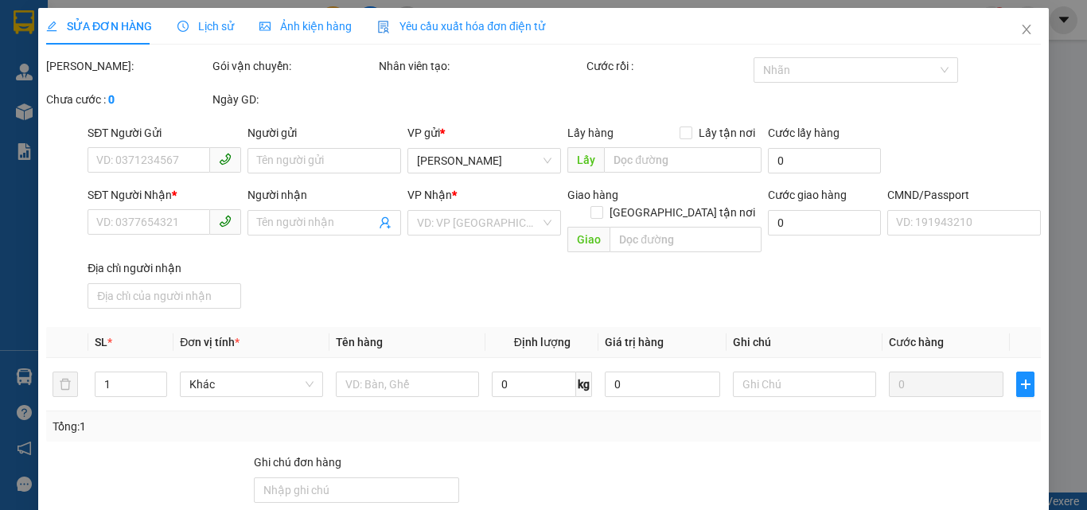
type input "0968373505"
type input "HƯNG PHƯỢNG"
type input "0908525475"
type input "TOÀN"
type input "20.000"
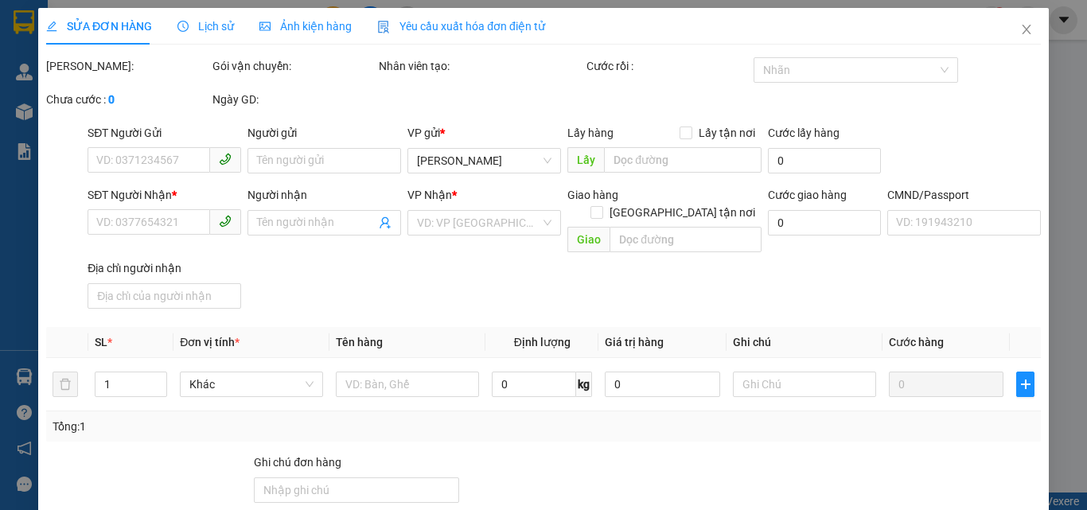
type input "20.000"
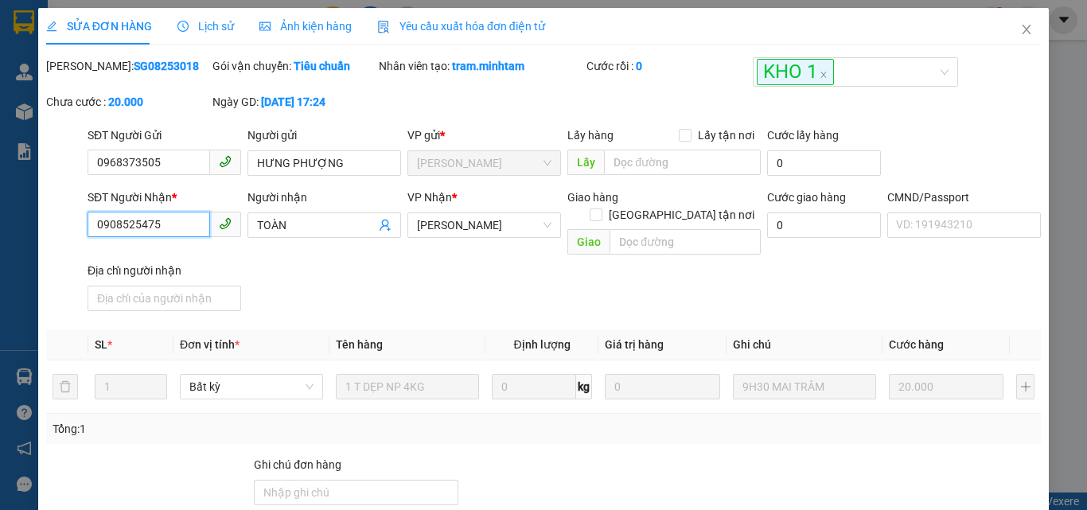
click at [182, 229] on input "0908525475" at bounding box center [149, 224] width 123 height 25
click at [1025, 25] on span "Close" at bounding box center [1027, 30] width 45 height 45
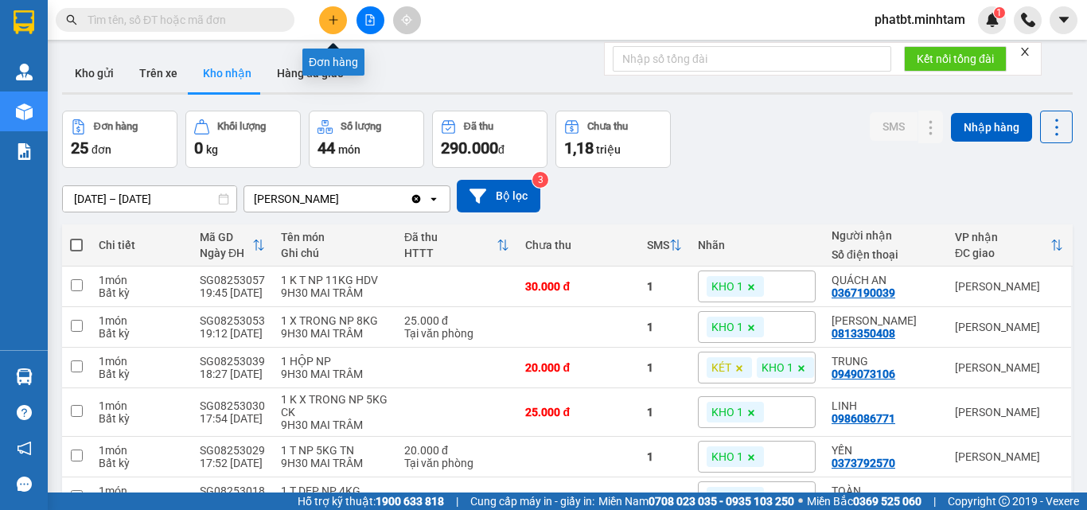
click at [332, 21] on icon "plus" at bounding box center [333, 19] width 11 height 11
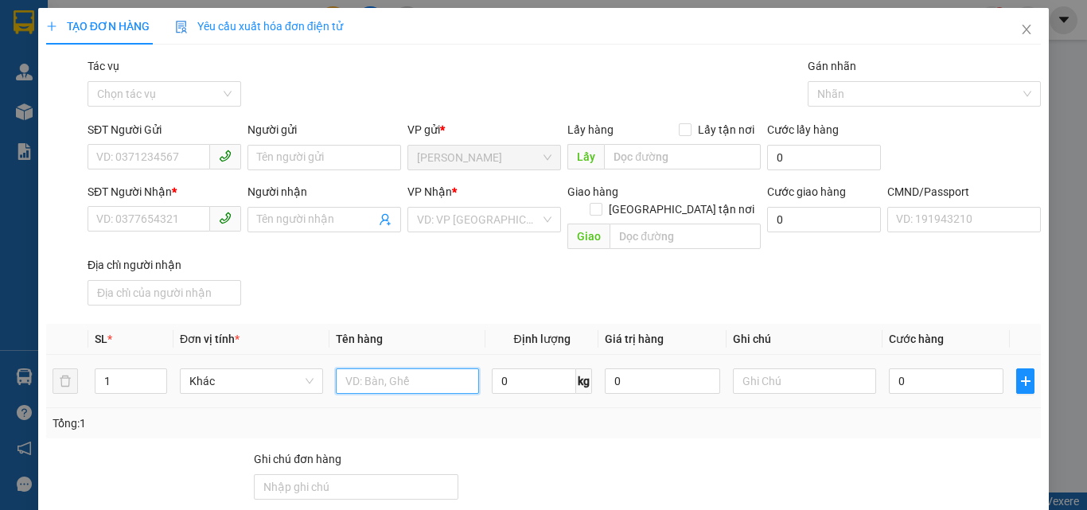
click at [379, 369] on input "text" at bounding box center [407, 381] width 143 height 25
type input "1 T MÚT NP 14KG (ĐL)"
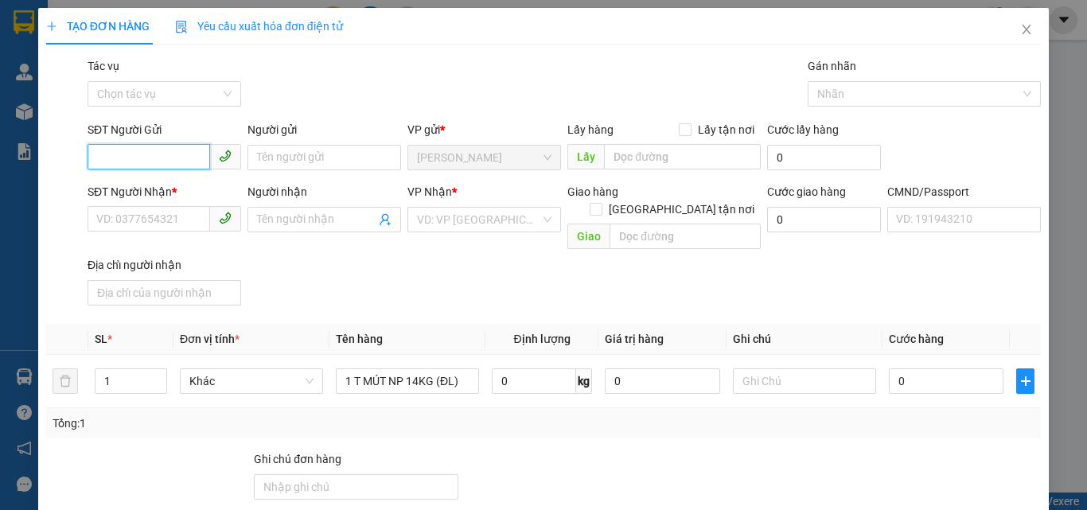
click at [104, 162] on input "SĐT Người Gửi" at bounding box center [149, 156] width 123 height 25
type input "0856338878"
click at [131, 184] on div "0856338878 - HƯỜNG" at bounding box center [162, 190] width 133 height 18
type input "HƯỜNG"
type input "0937490266"
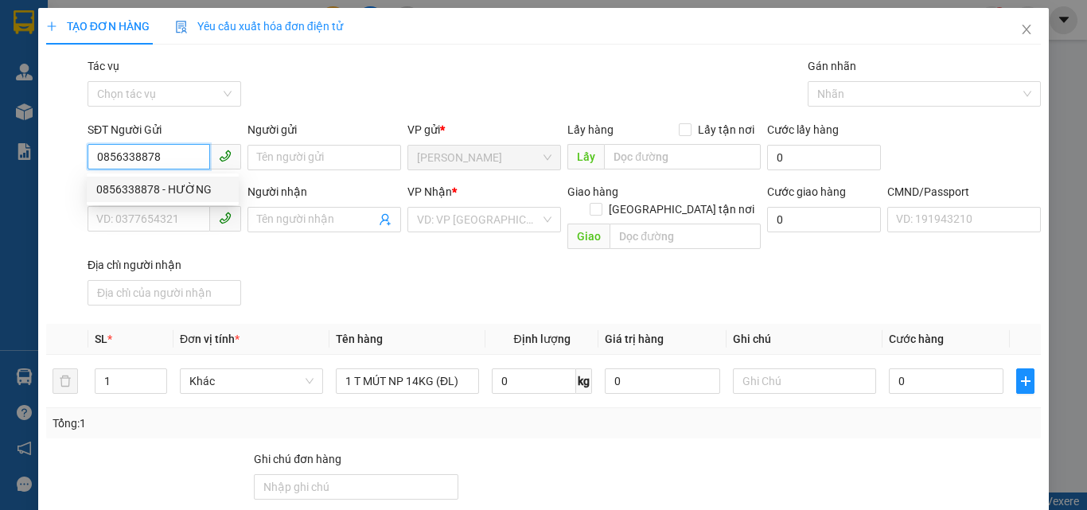
type input "NHƯ"
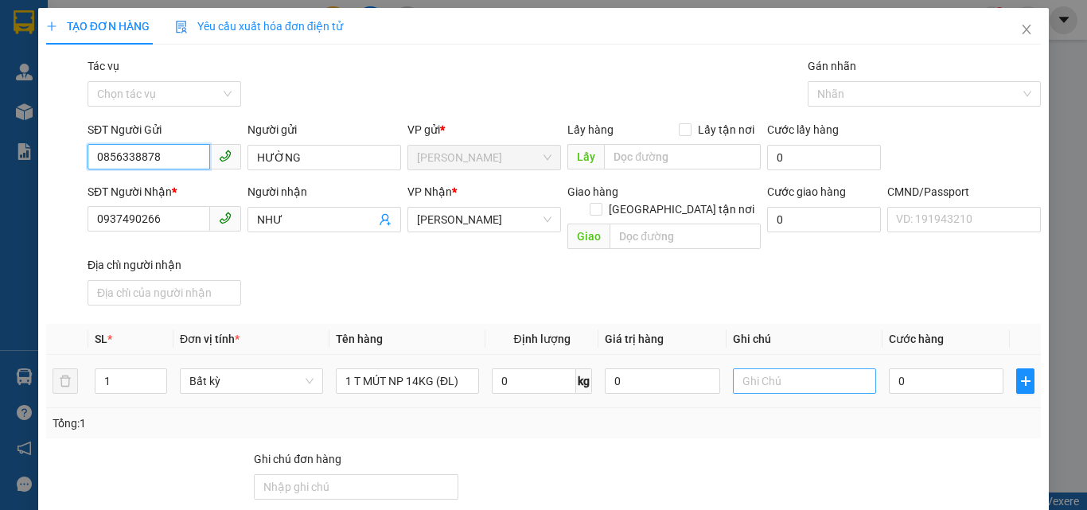
type input "0856338878"
click at [802, 369] on input "text" at bounding box center [804, 381] width 143 height 25
type input "13H PHÁT"
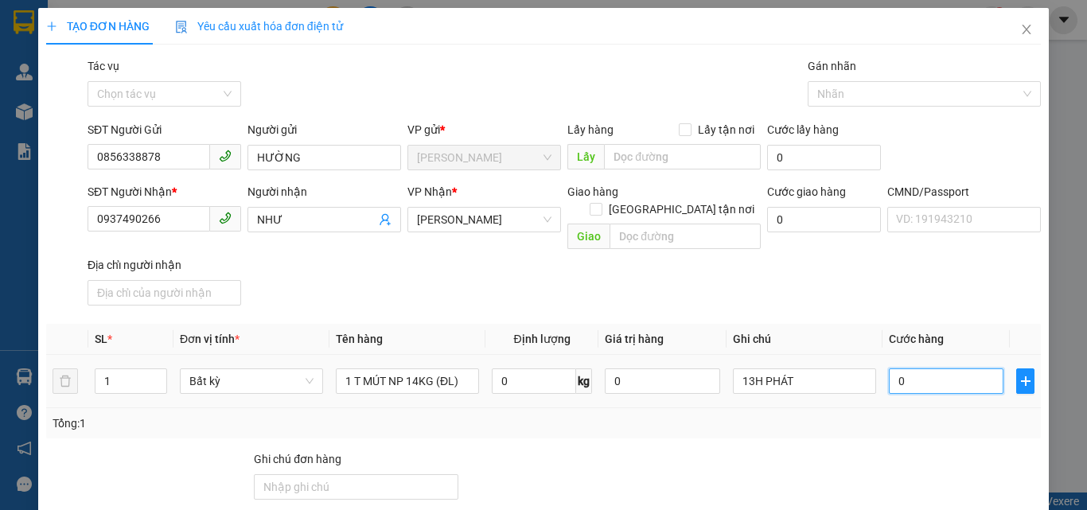
click at [961, 374] on input "0" at bounding box center [946, 381] width 115 height 25
type input "3"
type input "30"
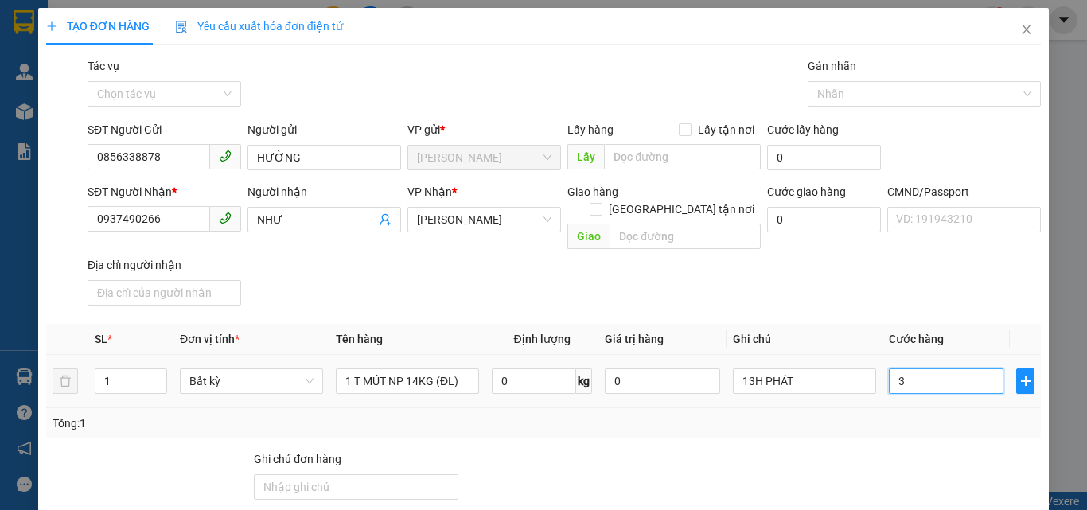
type input "30"
type input "30.000"
click at [779, 287] on div "SĐT Người Nhận * 0937490266 Người nhận NHƯ VP Nhận * Hồ Chí Minh Giao hàng Giao…" at bounding box center [564, 247] width 960 height 129
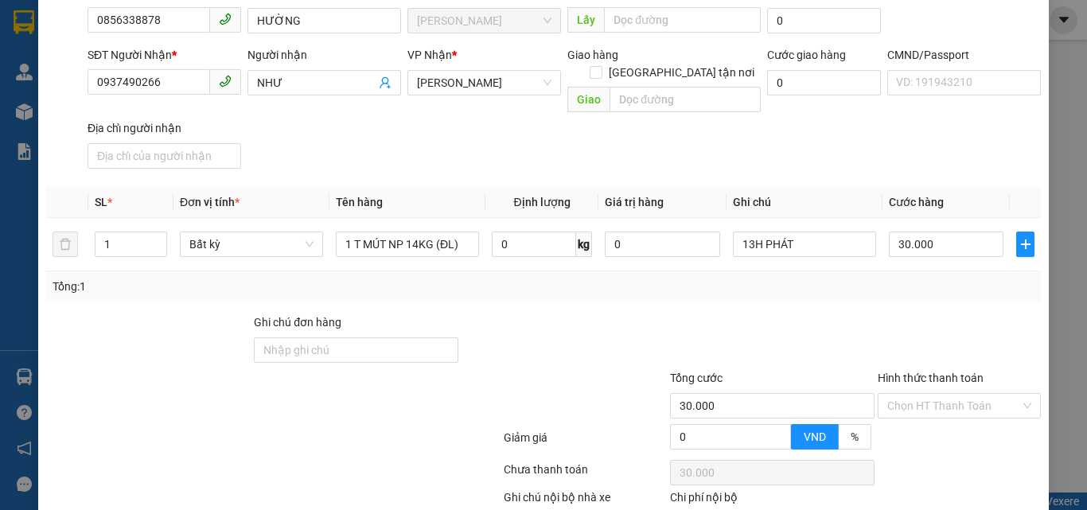
scroll to position [216, 0]
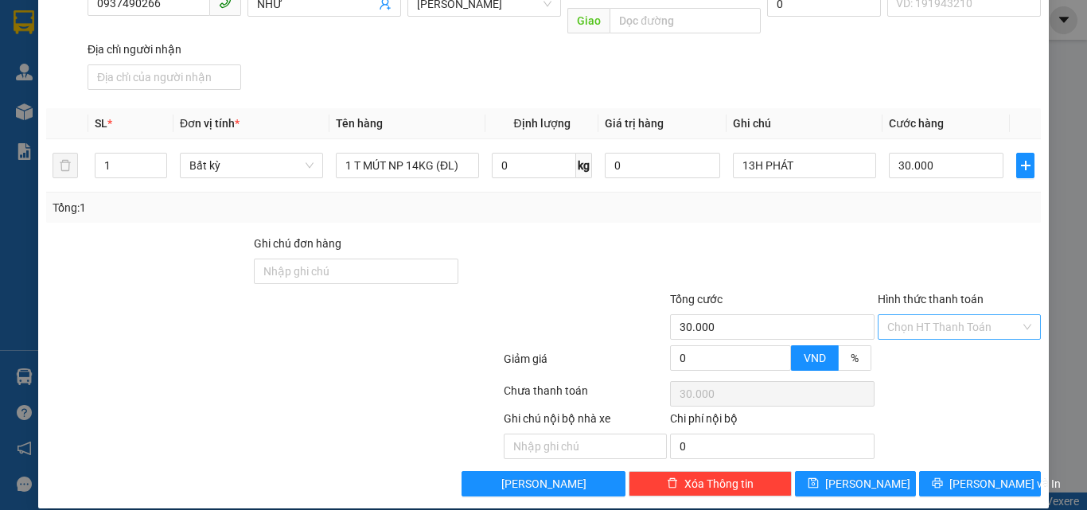
click at [922, 315] on input "Hình thức thanh toán" at bounding box center [954, 327] width 133 height 24
click at [910, 344] on div "Tại văn phòng" at bounding box center [950, 342] width 142 height 18
type input "0"
click at [888, 249] on div at bounding box center [959, 263] width 166 height 56
click at [966, 475] on span "[PERSON_NAME] và In" at bounding box center [1005, 484] width 111 height 18
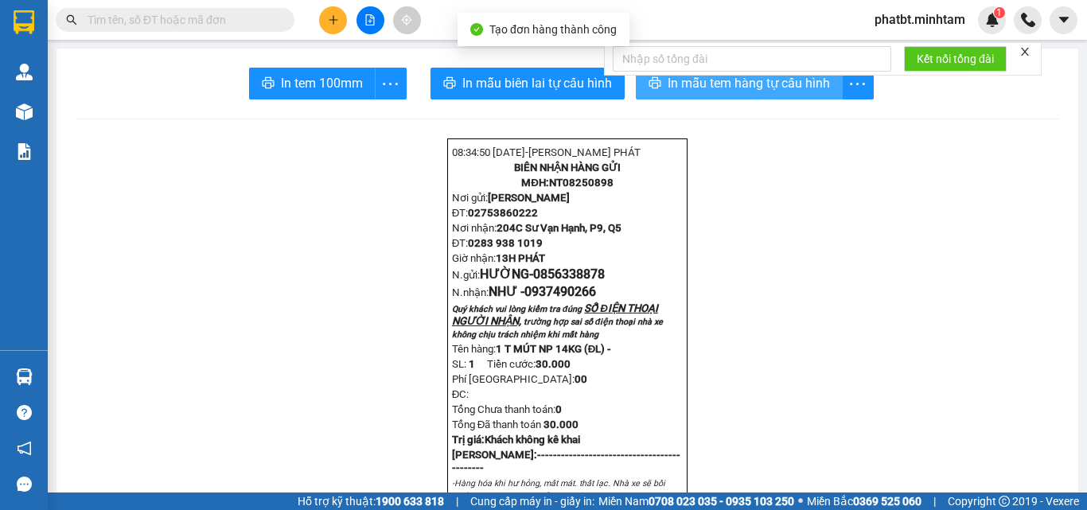
click at [715, 85] on span "In mẫu tem hàng tự cấu hình" at bounding box center [749, 83] width 162 height 20
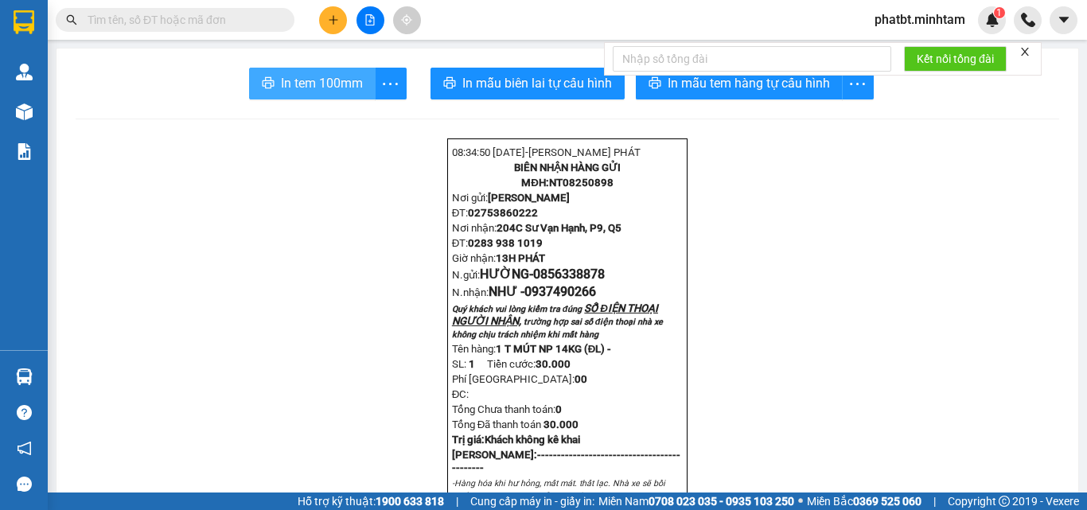
click at [345, 85] on span "In tem 100mm" at bounding box center [322, 83] width 82 height 20
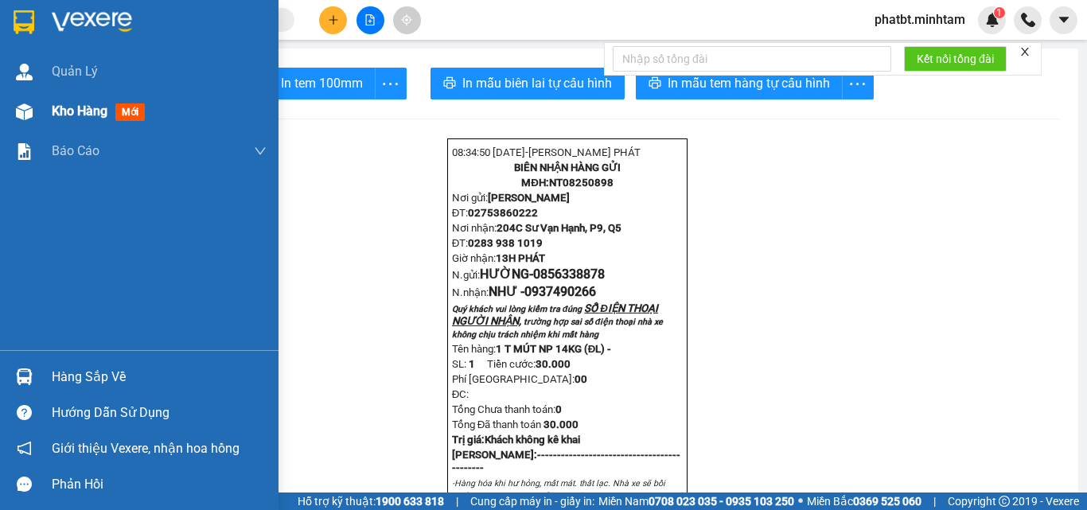
click at [38, 113] on div "Kho hàng mới" at bounding box center [139, 112] width 279 height 40
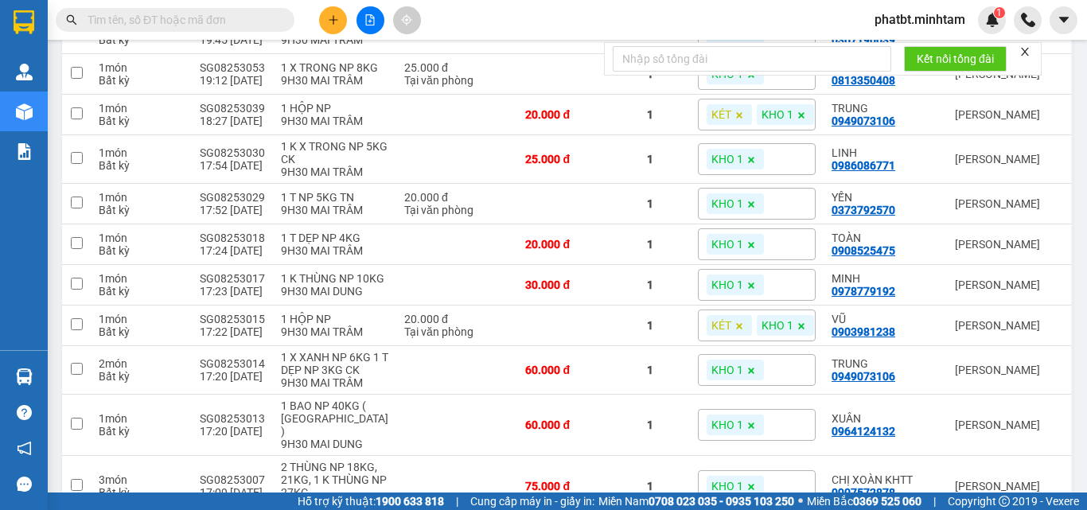
scroll to position [260, 0]
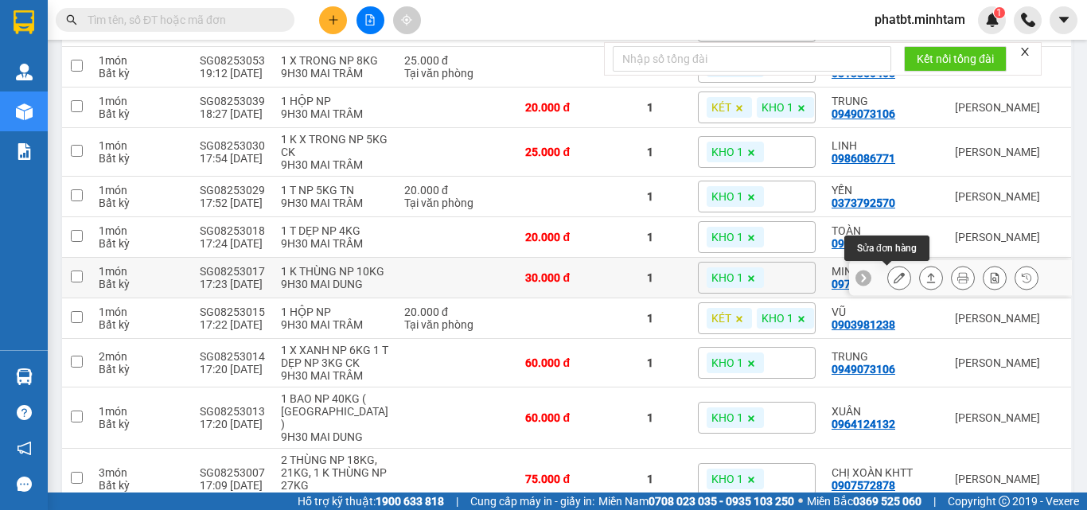
click at [894, 278] on icon at bounding box center [899, 277] width 11 height 11
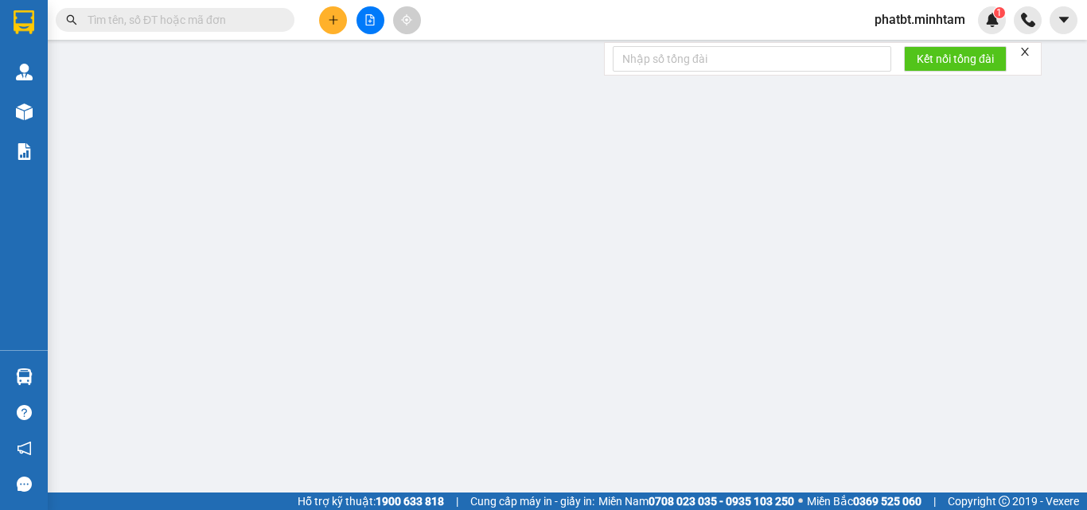
type input "0907112912"
type input "HƯƠNG"
type input "0978779192"
type input "MINH"
type input "30.000"
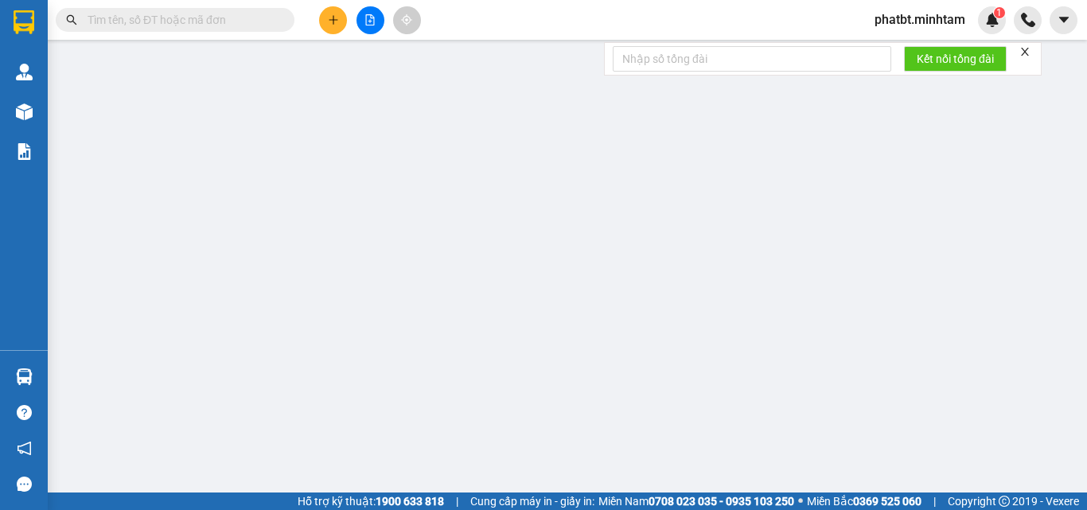
type input "30.000"
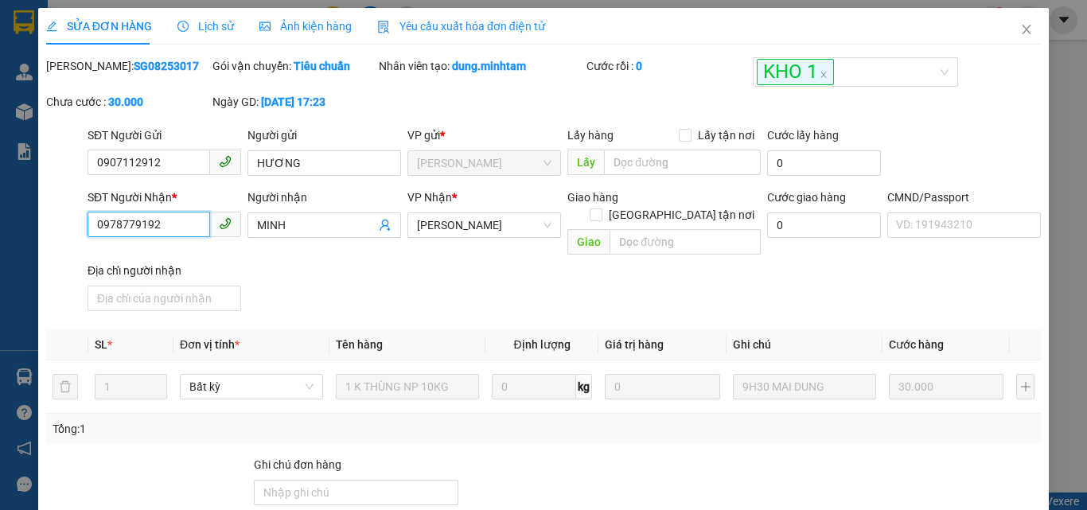
click at [151, 236] on input "0978779192" at bounding box center [149, 224] width 123 height 25
click at [151, 235] on input "0978779192" at bounding box center [149, 224] width 123 height 25
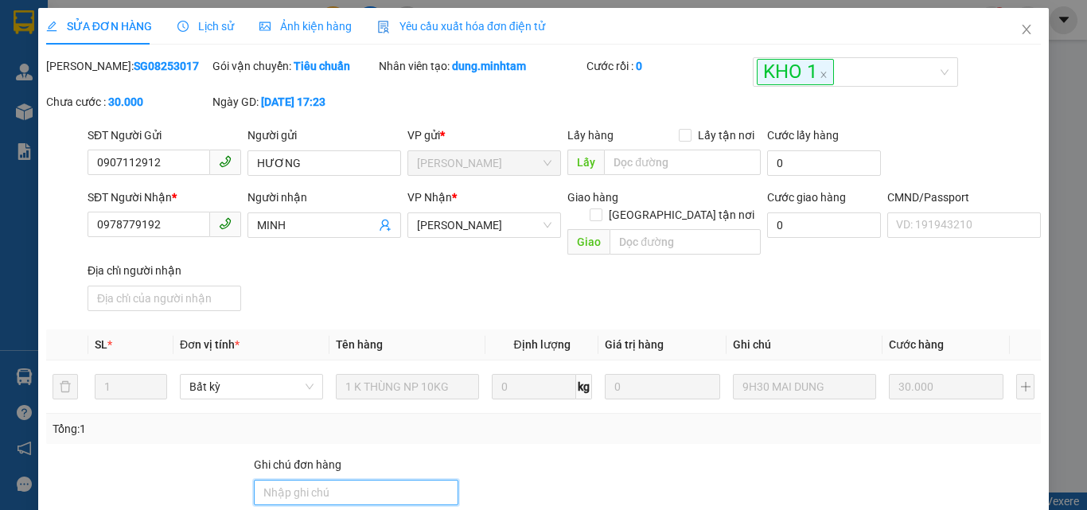
click at [353, 480] on input "Ghi chú đơn hàng" at bounding box center [356, 492] width 205 height 25
type input "ĐG"
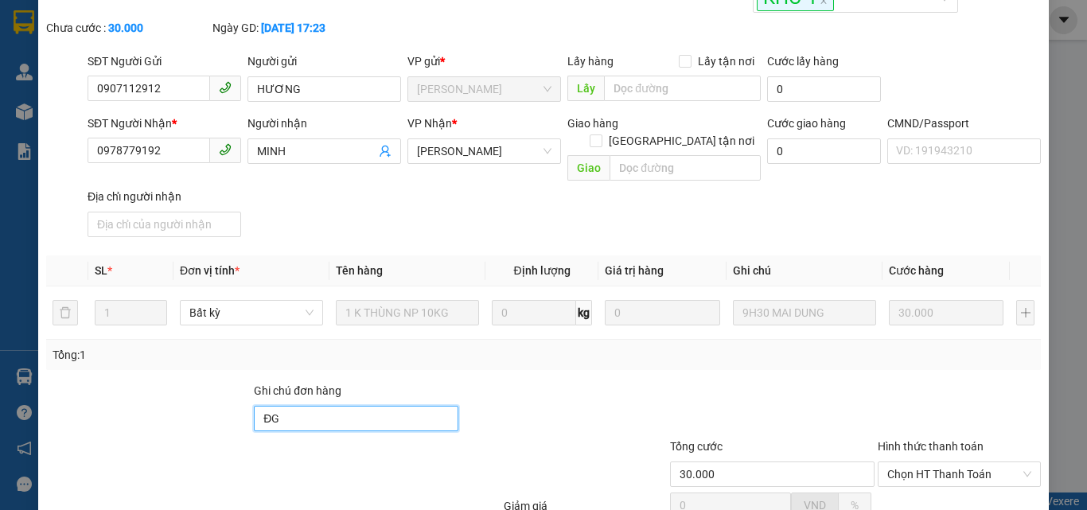
scroll to position [221, 0]
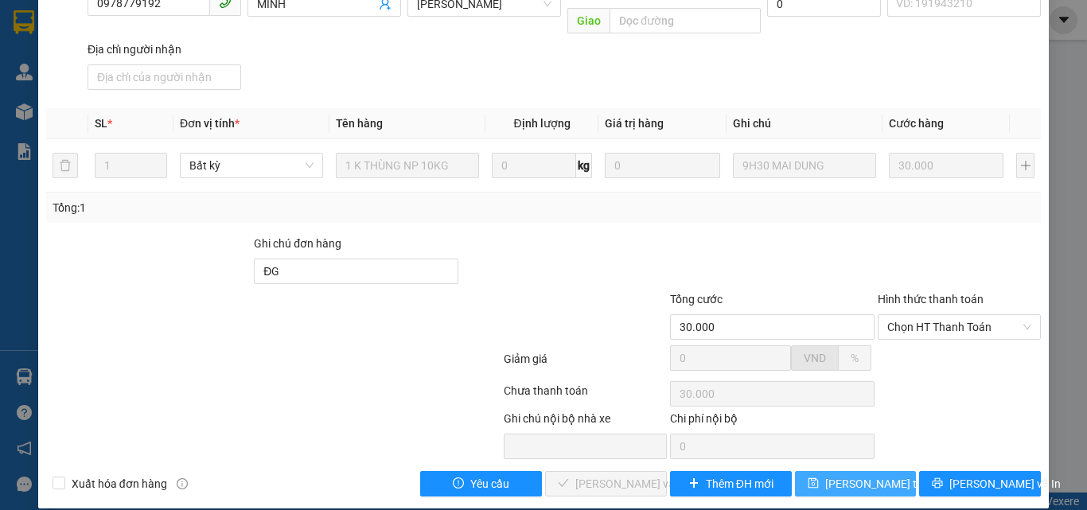
click at [826, 475] on span "[PERSON_NAME] thay đổi" at bounding box center [889, 484] width 127 height 18
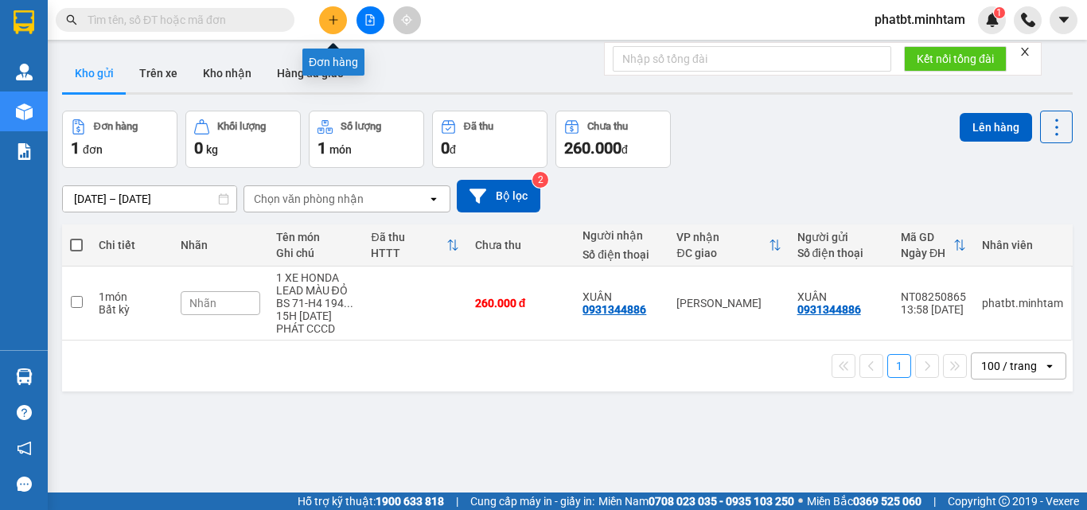
click at [331, 18] on icon "plus" at bounding box center [333, 19] width 11 height 11
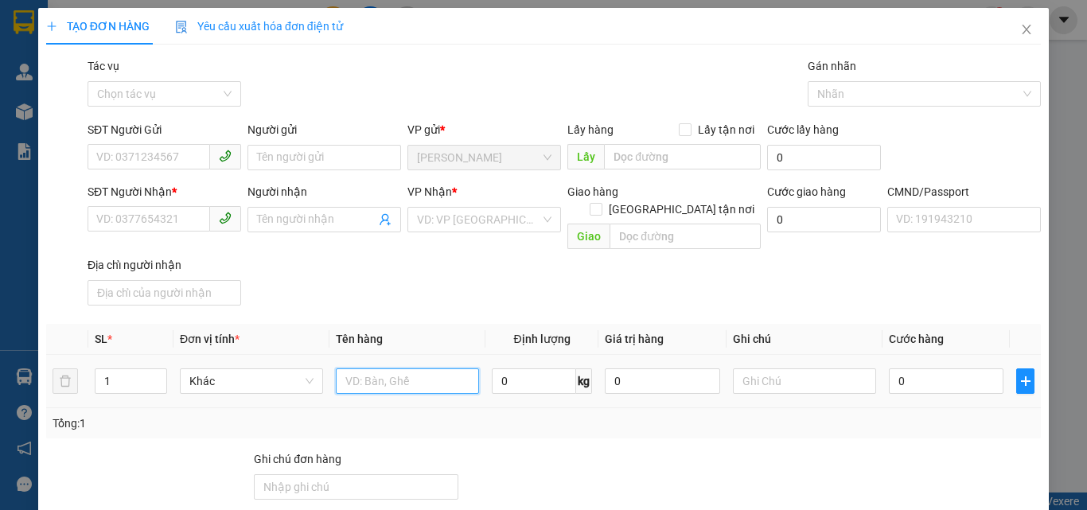
click at [352, 372] on input "text" at bounding box center [407, 381] width 143 height 25
type input "2 GB NP 5/13KG (HDV+TC)"
type input "2"
click at [159, 369] on span "Increase Value" at bounding box center [158, 376] width 18 height 14
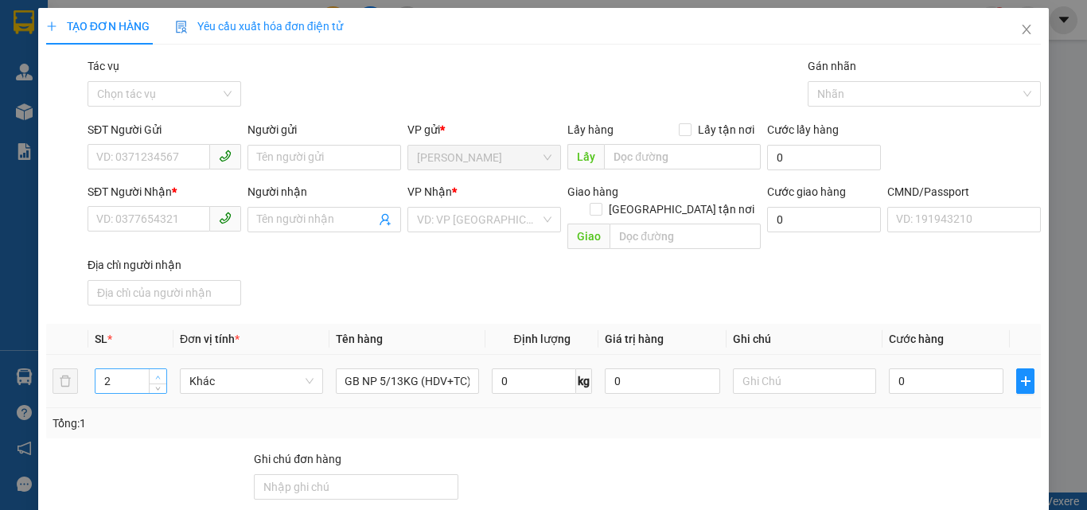
scroll to position [0, 0]
click at [146, 158] on input "SĐT Người Gửi" at bounding box center [149, 156] width 123 height 25
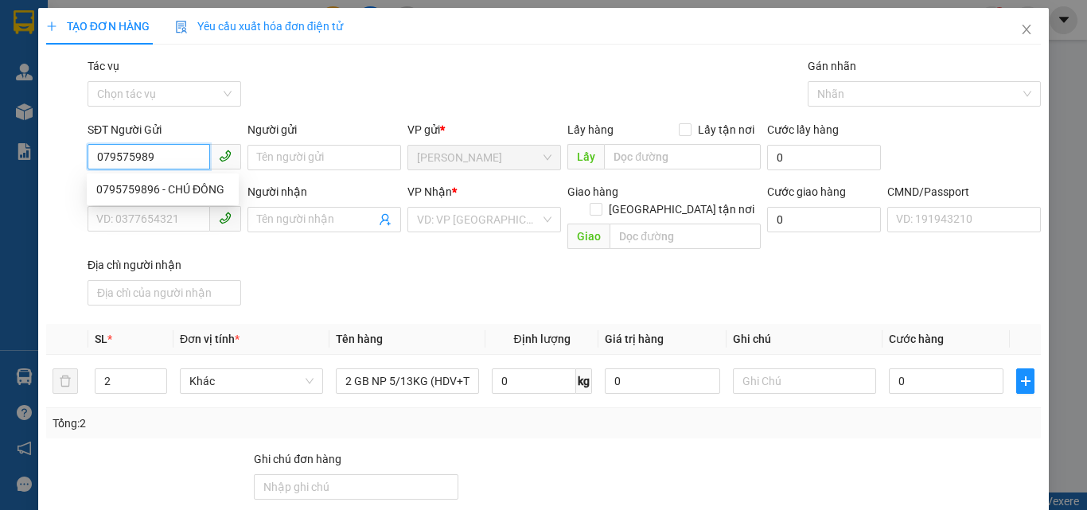
type input "0795759896"
click at [147, 189] on div "0795759896 - CHÚ ĐÔNG" at bounding box center [162, 190] width 133 height 18
type input "CHÚ ĐÔNG"
type input "02839238924"
type input "TƯ ĐẠT"
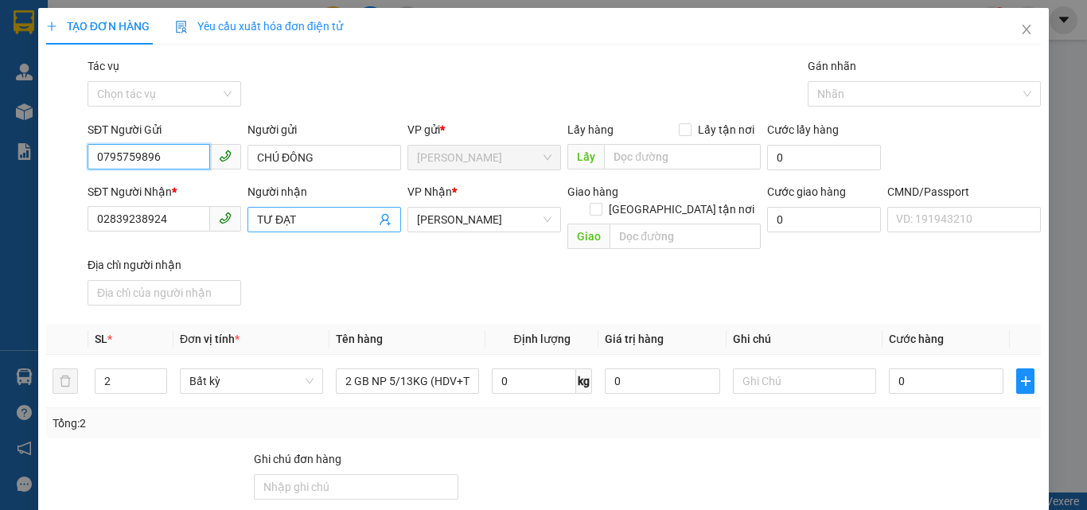
type input "0795759896"
click at [381, 222] on icon "user-add" at bounding box center [385, 219] width 13 height 13
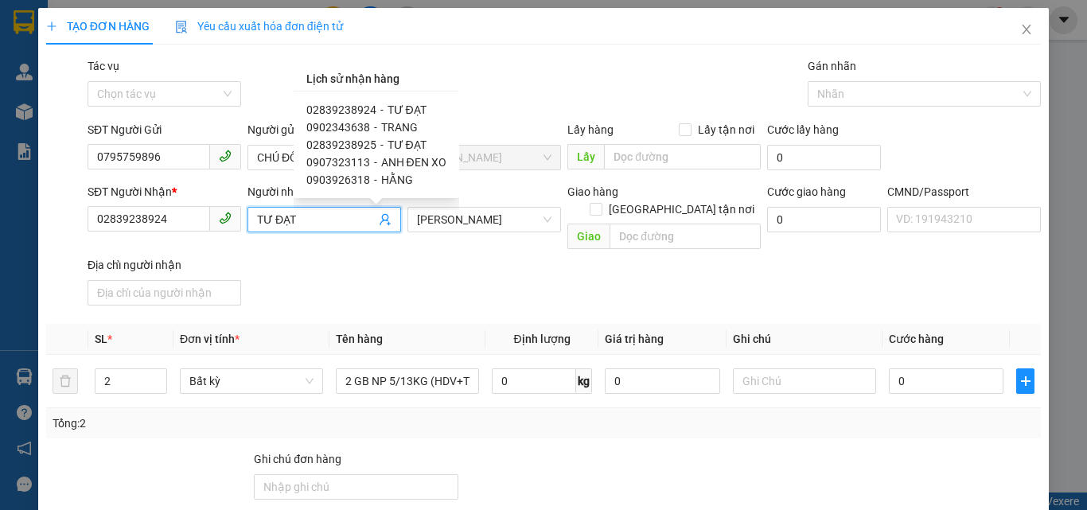
click at [350, 126] on span "0902343638" at bounding box center [338, 127] width 64 height 13
type input "0902343638"
type input "TRANG"
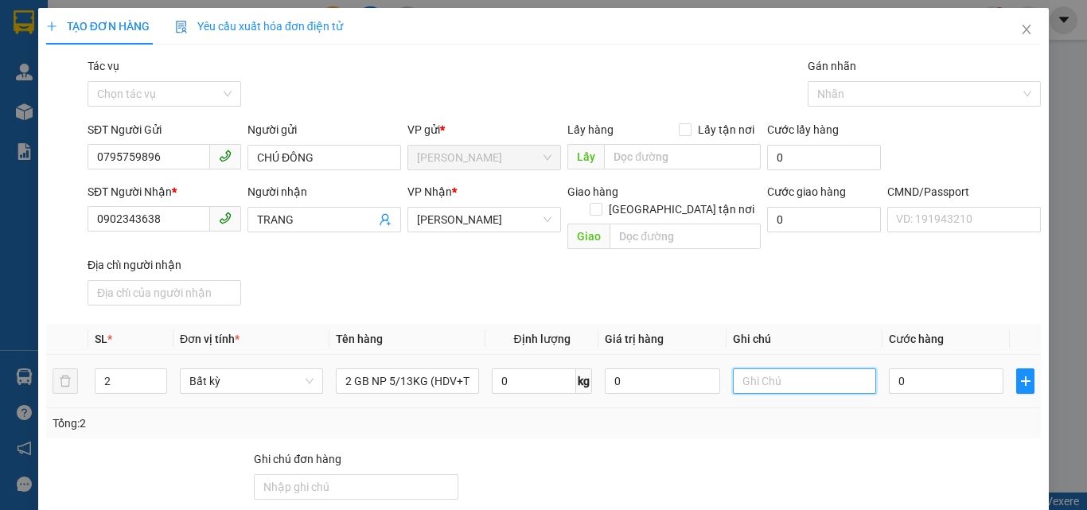
click at [758, 369] on input "text" at bounding box center [804, 381] width 143 height 25
type input "13H PHÁT"
click at [932, 369] on input "0" at bounding box center [946, 381] width 115 height 25
type input "5"
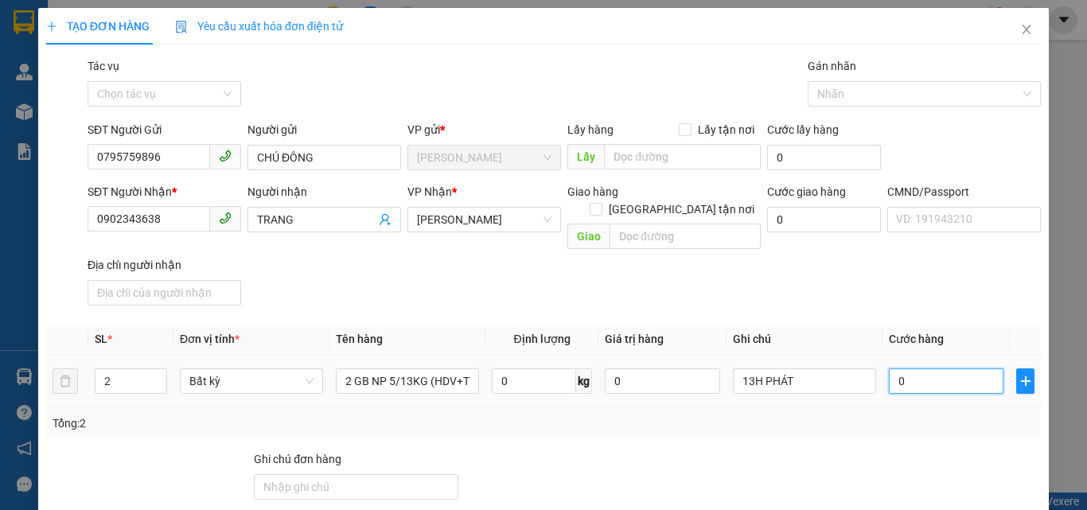
type input "5"
type input "50"
type input "50.000"
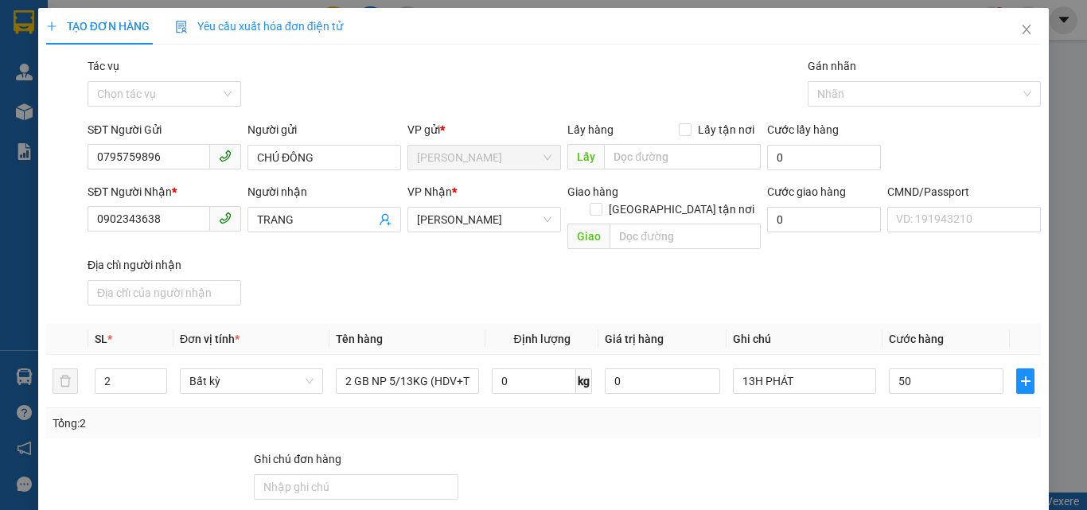
type input "50.000"
click at [845, 275] on div "SĐT Người Nhận * 0902343638 Người nhận TRANG VP Nhận * [PERSON_NAME] hàng [GEOG…" at bounding box center [564, 247] width 960 height 129
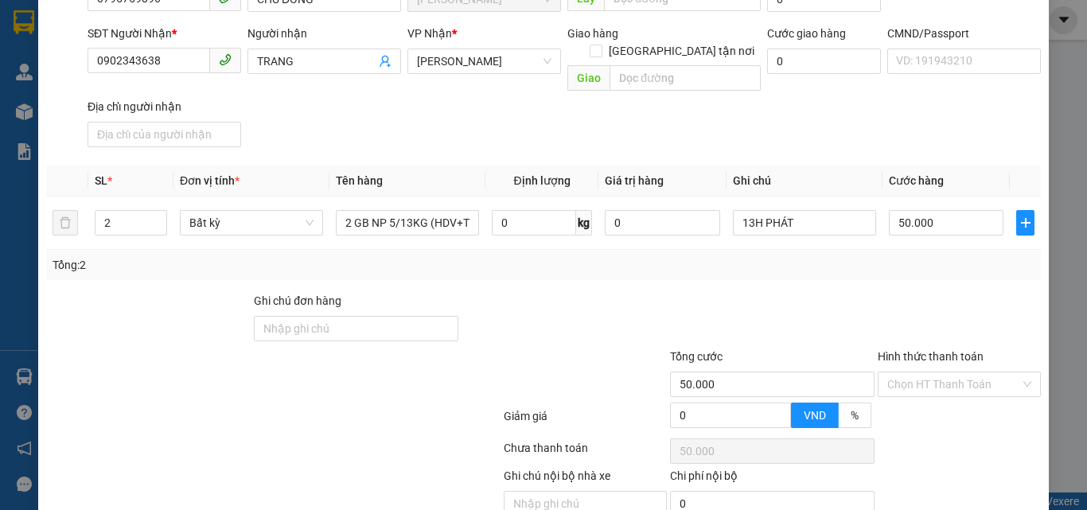
scroll to position [216, 0]
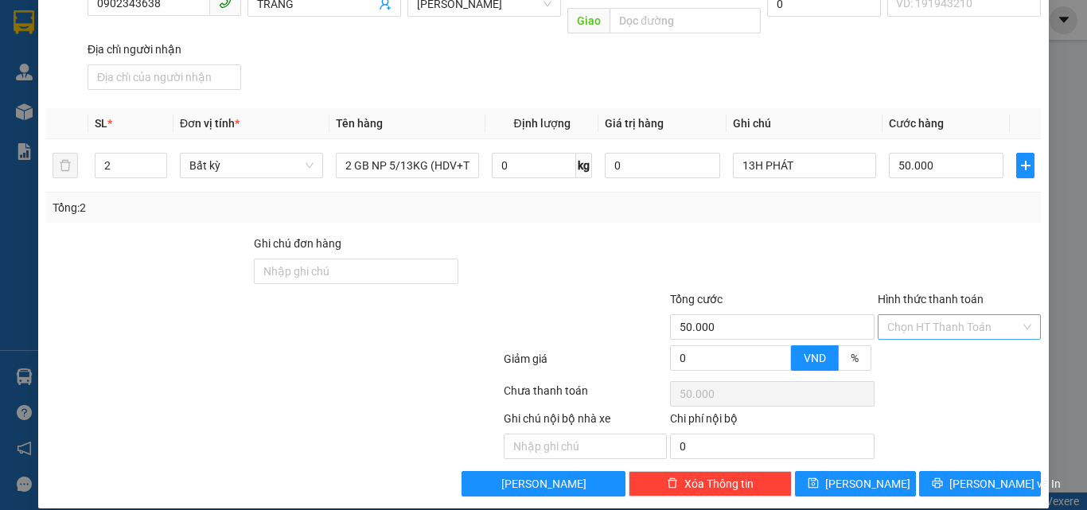
click at [912, 315] on input "Hình thức thanh toán" at bounding box center [954, 327] width 133 height 24
click at [910, 337] on div "Tại văn phòng" at bounding box center [950, 342] width 142 height 18
type input "0"
click at [955, 471] on button "[PERSON_NAME] và In" at bounding box center [980, 483] width 122 height 25
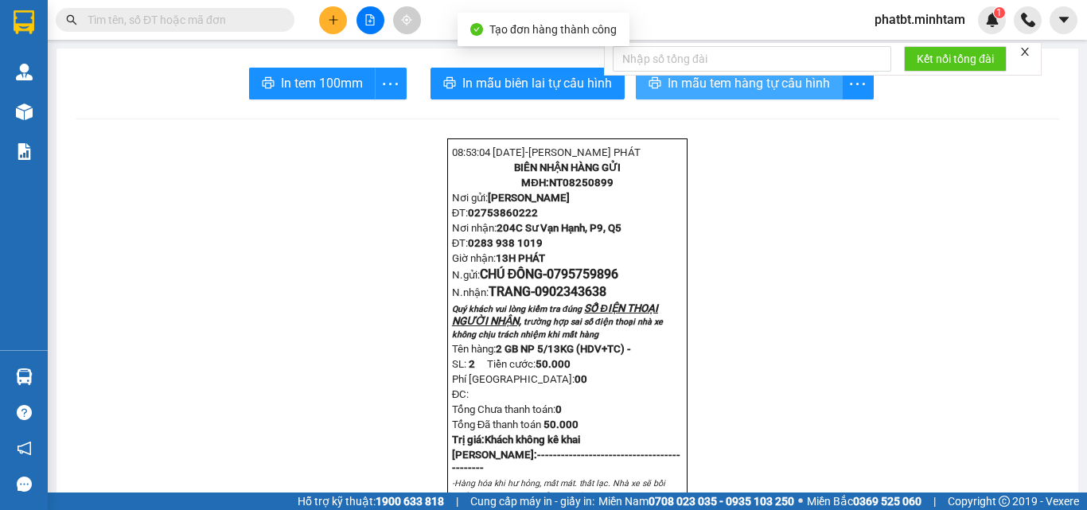
click at [650, 84] on icon "printer" at bounding box center [655, 82] width 13 height 13
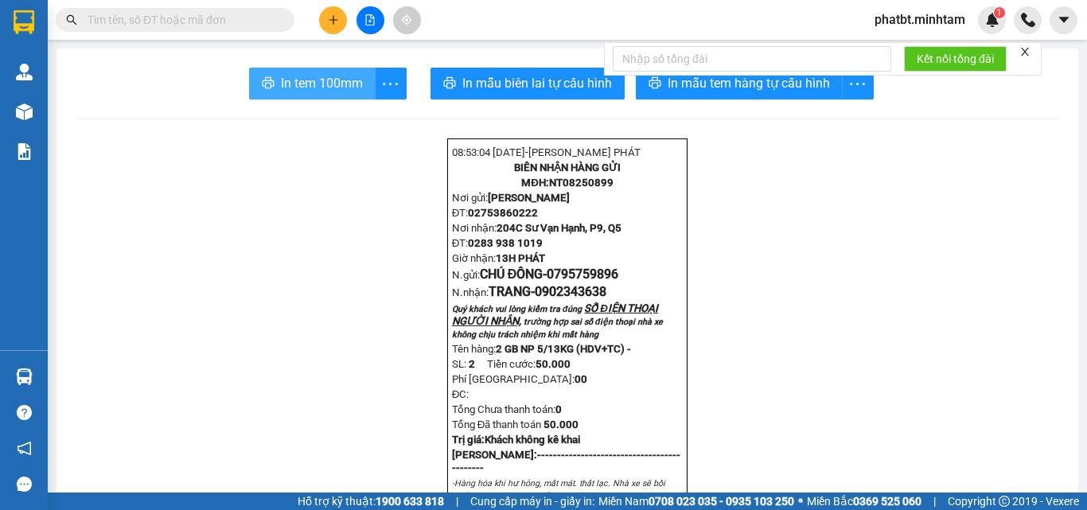
drag, startPoint x: 322, startPoint y: 78, endPoint x: 314, endPoint y: 81, distance: 8.6
click at [320, 80] on span "In tem 100mm" at bounding box center [322, 83] width 82 height 20
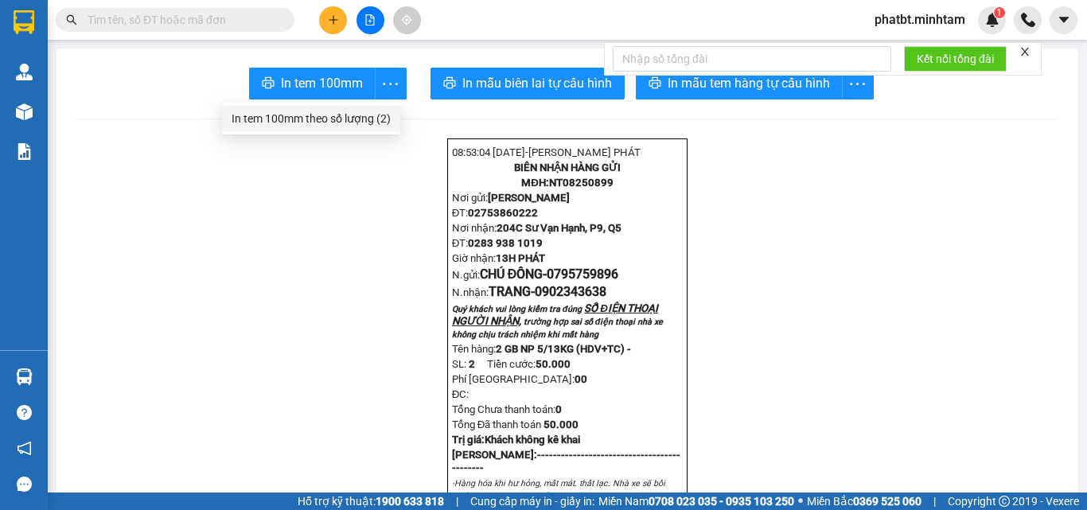
click at [364, 117] on div "In tem 100mm theo số lượng (2)" at bounding box center [311, 119] width 159 height 18
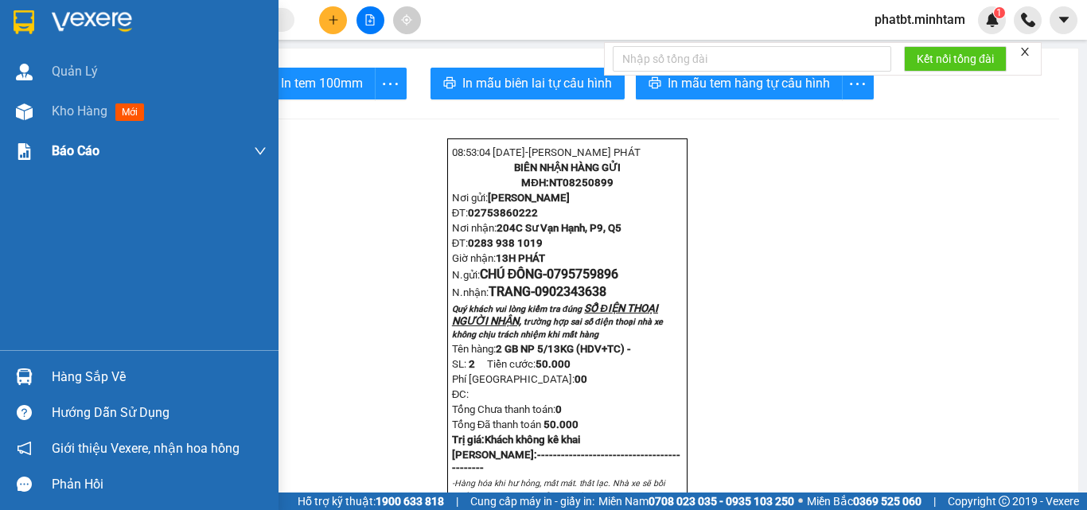
drag, startPoint x: 35, startPoint y: 107, endPoint x: 178, endPoint y: 131, distance: 144.5
click at [36, 107] on div at bounding box center [24, 112] width 28 height 28
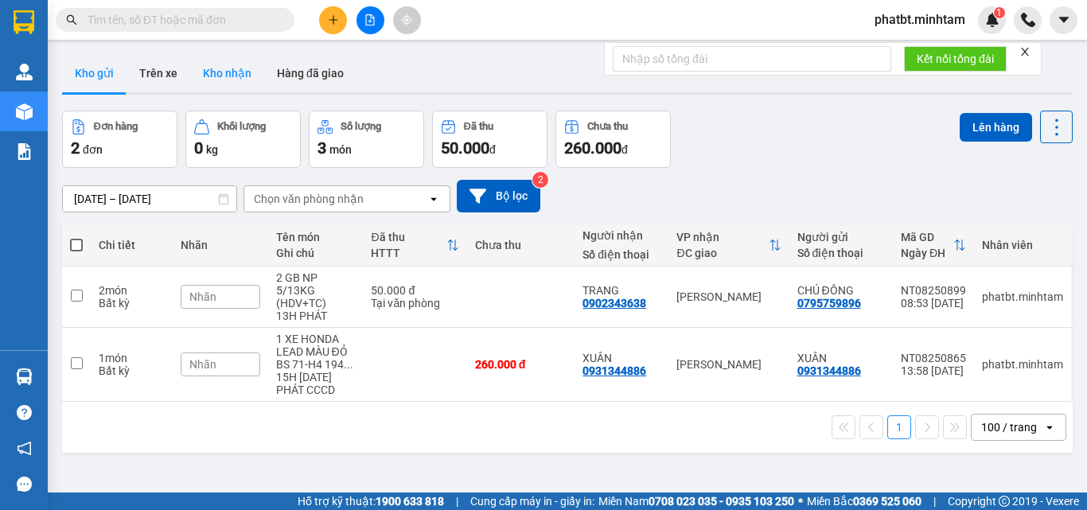
click at [213, 66] on button "Kho nhận" at bounding box center [227, 73] width 74 height 38
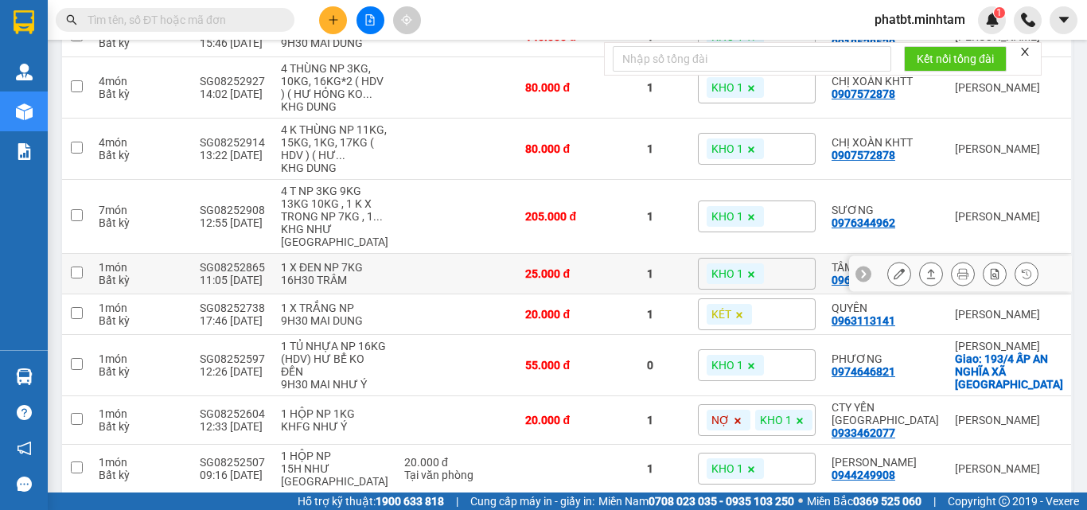
scroll to position [942, 0]
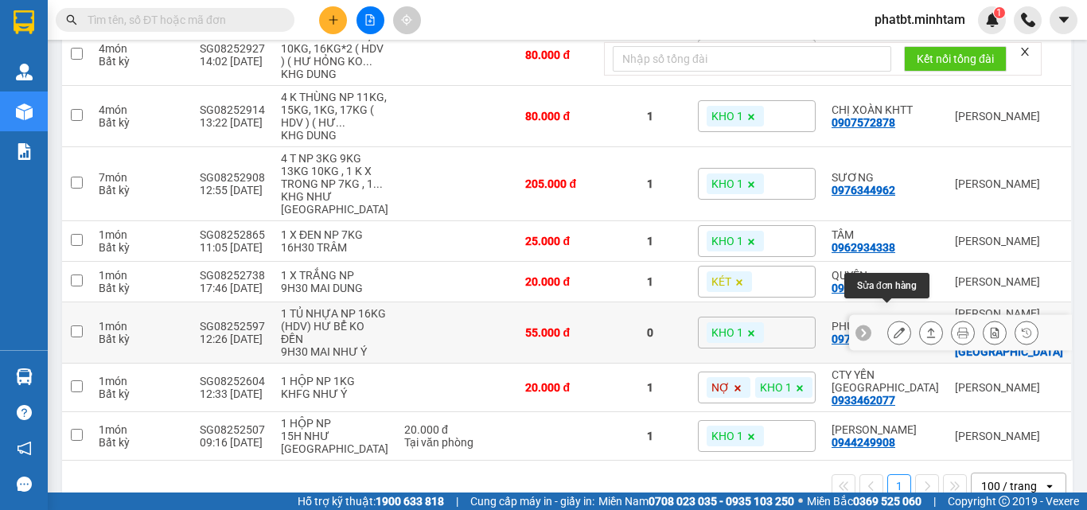
click at [894, 327] on icon at bounding box center [899, 332] width 11 height 11
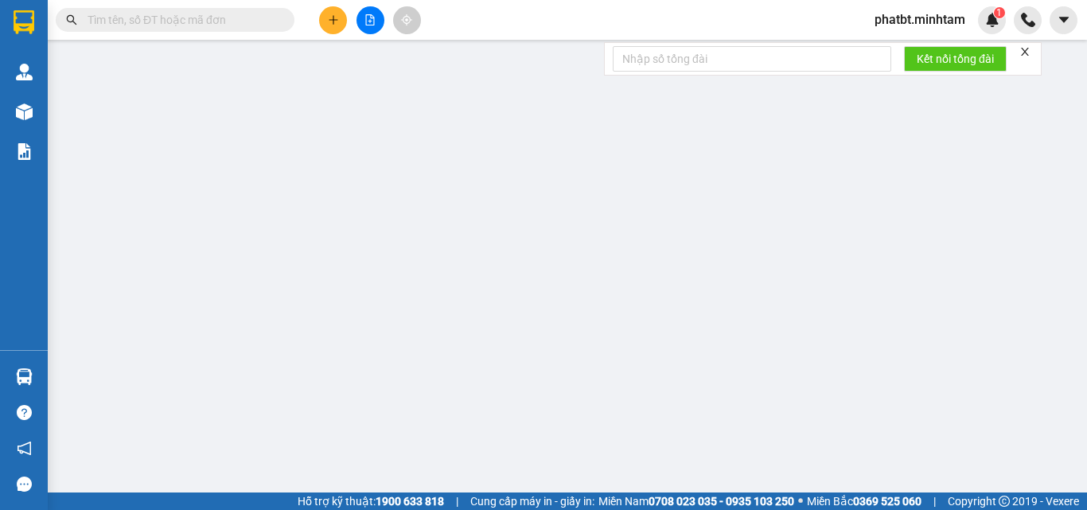
type input "0973470721"
type input "NHƯ"
type input "0974646821"
type input "PHƯƠNG"
checkbox input "true"
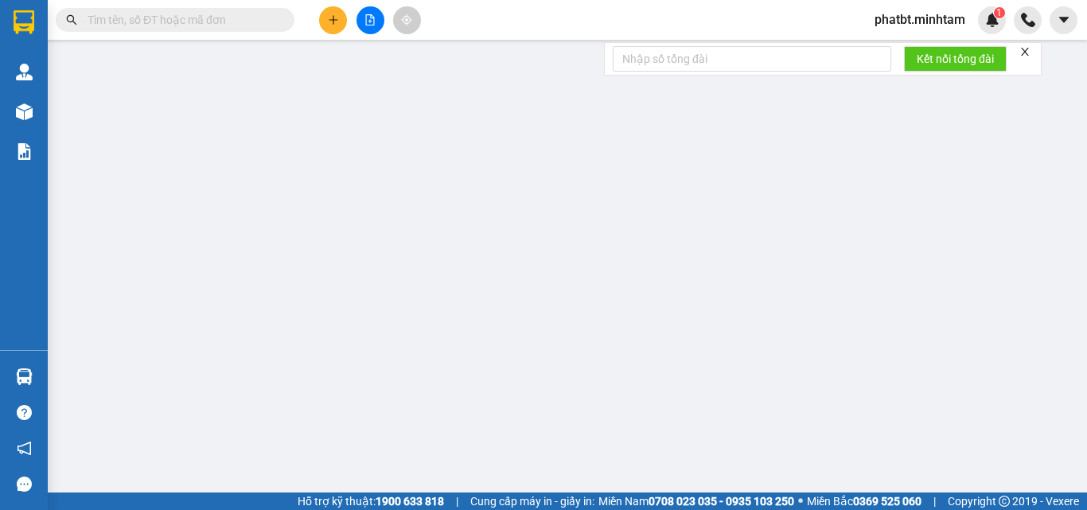
type input "193/4 ẤP AN NGHĨA XÃ AN HÓA"
type input "HCK / PHÍ GTN CHƯA THU 120K KLLĐ"
type input "55.000"
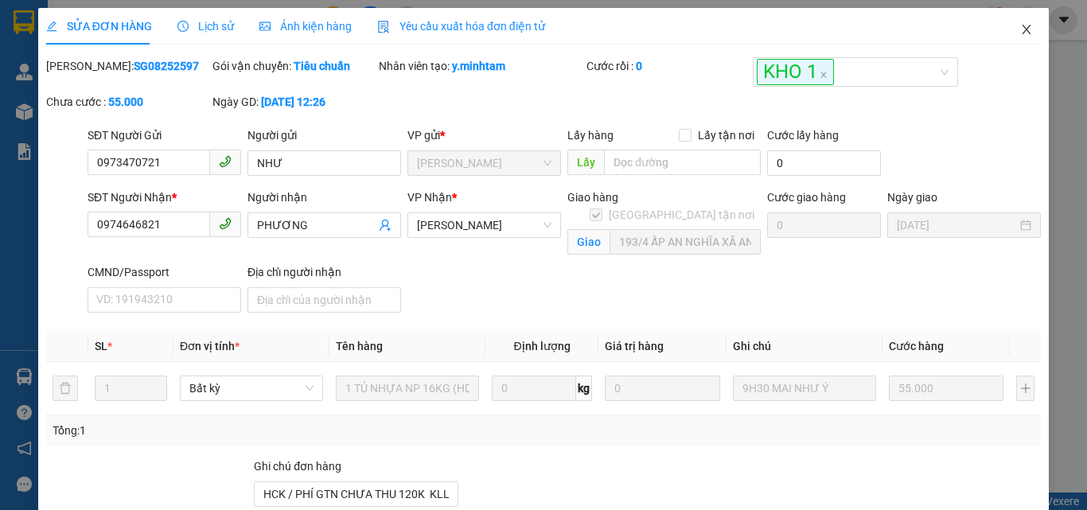
click at [1021, 30] on icon "close" at bounding box center [1027, 29] width 13 height 13
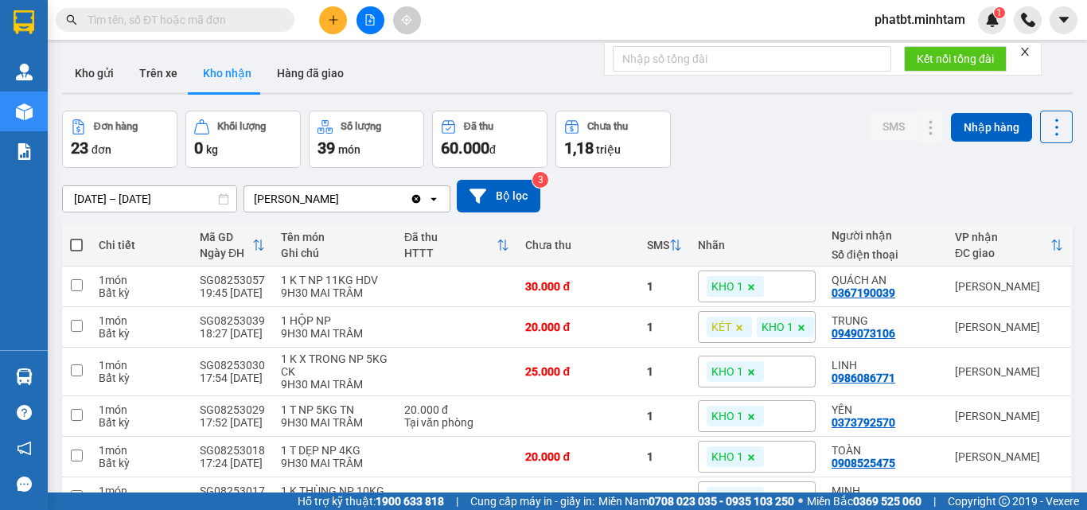
click at [332, 22] on icon "plus" at bounding box center [333, 19] width 11 height 11
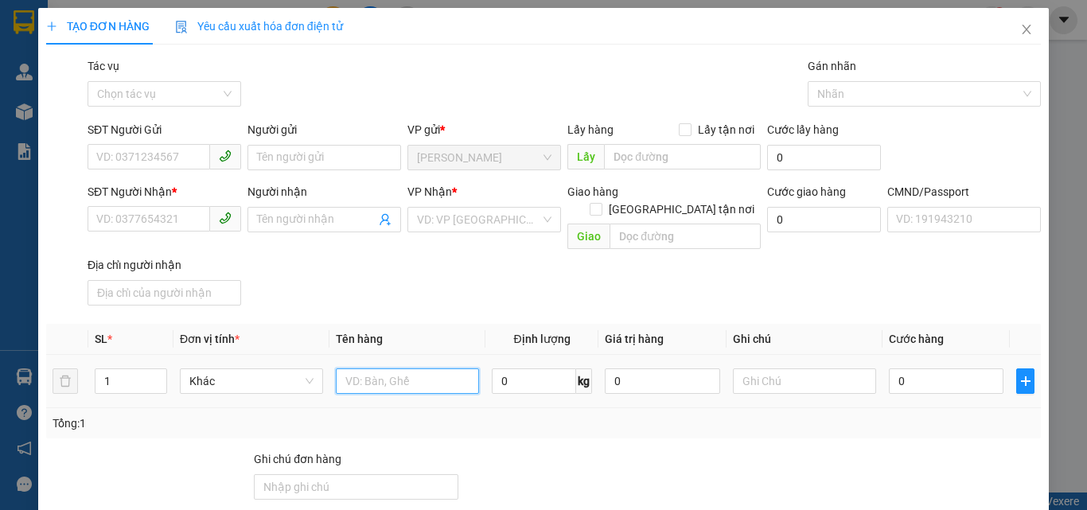
click at [363, 369] on input "text" at bounding box center [407, 381] width 143 height 25
type input "1 GB NP 14KG (ĐA)"
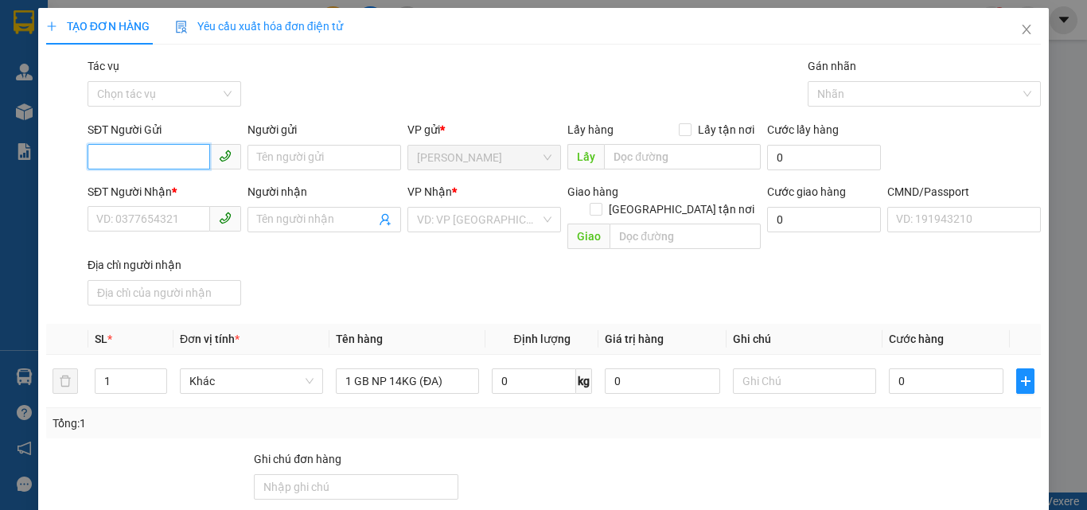
click at [147, 157] on input "SĐT Người Gửi" at bounding box center [149, 156] width 123 height 25
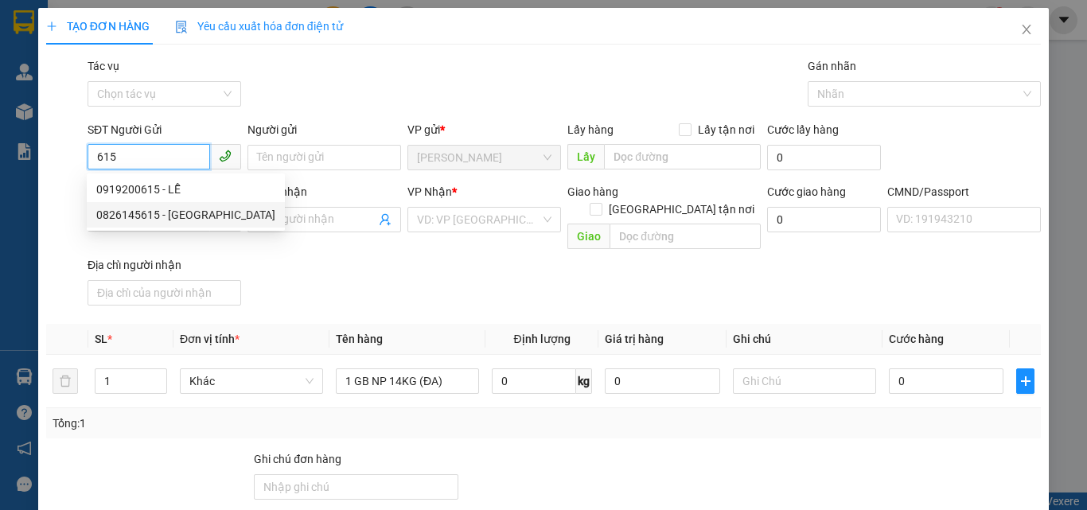
click at [154, 214] on div "0826145615 - MỸ" at bounding box center [185, 215] width 179 height 18
type input "0826145615"
type input "MỸ"
type input "0389018717"
type input "PHƯƠNG"
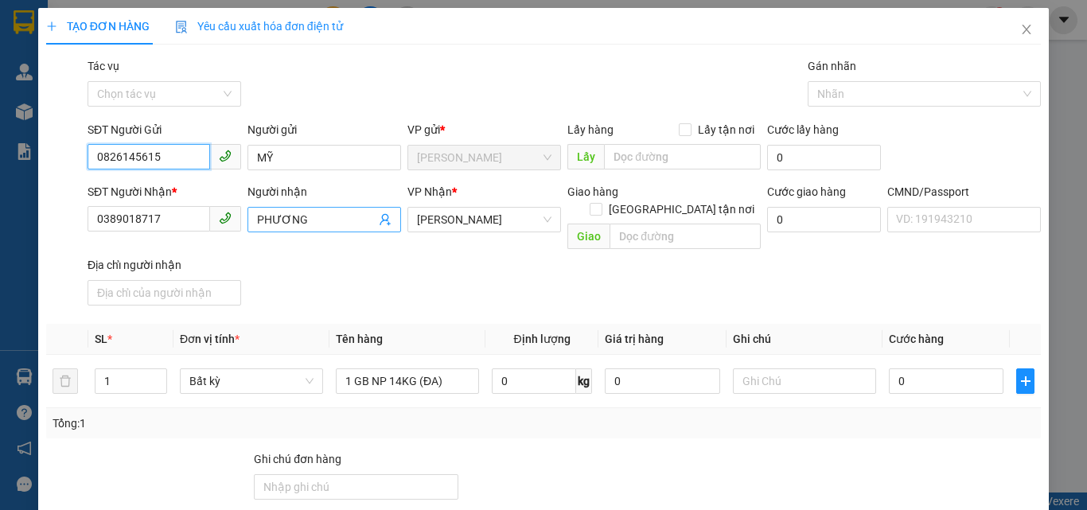
type input "0826145615"
click at [382, 222] on icon "user-add" at bounding box center [385, 219] width 13 height 13
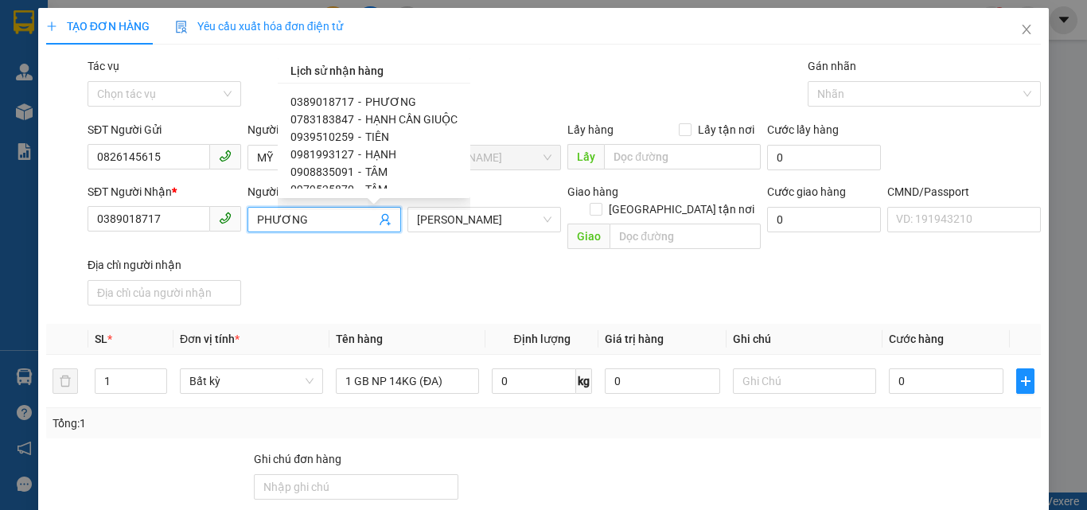
click at [411, 119] on span "HẠNH CẦN GIUỘC" at bounding box center [411, 119] width 92 height 13
type input "0783183847"
type input "HẠNH CẦN GIUỘC"
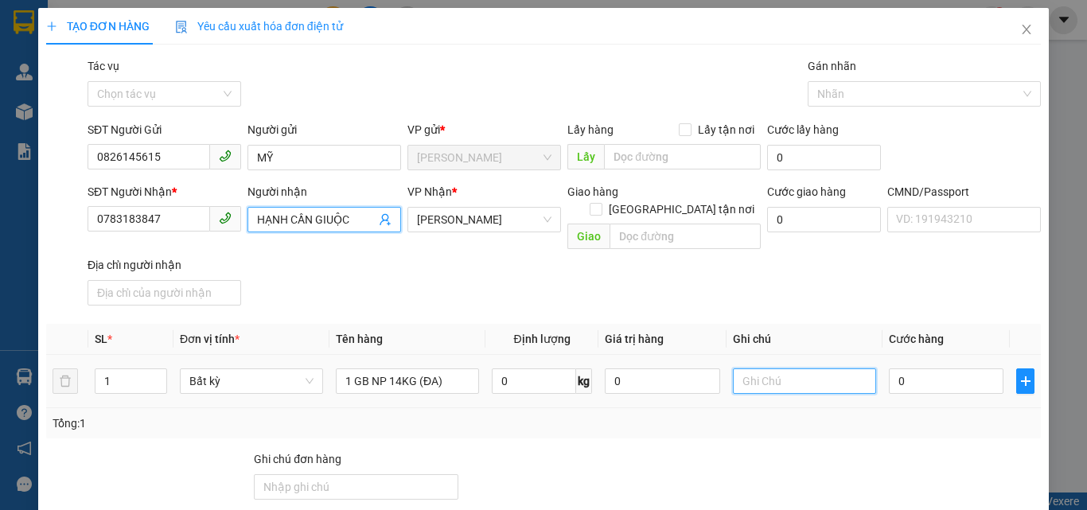
click at [797, 369] on input "text" at bounding box center [804, 381] width 143 height 25
type input "13H PHÁT"
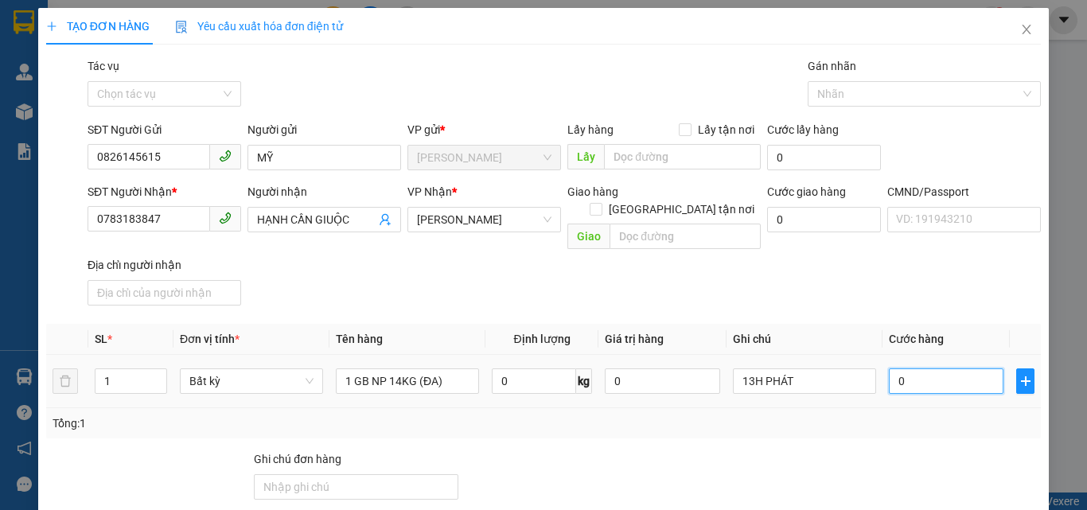
click at [922, 369] on input "0" at bounding box center [946, 381] width 115 height 25
type input "3"
type input "30"
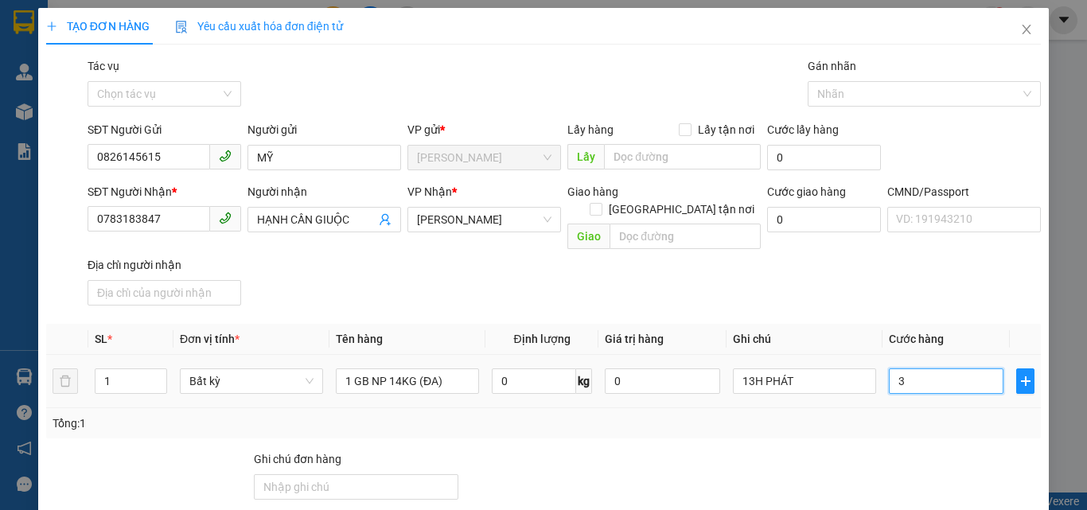
type input "30"
type input "30.000"
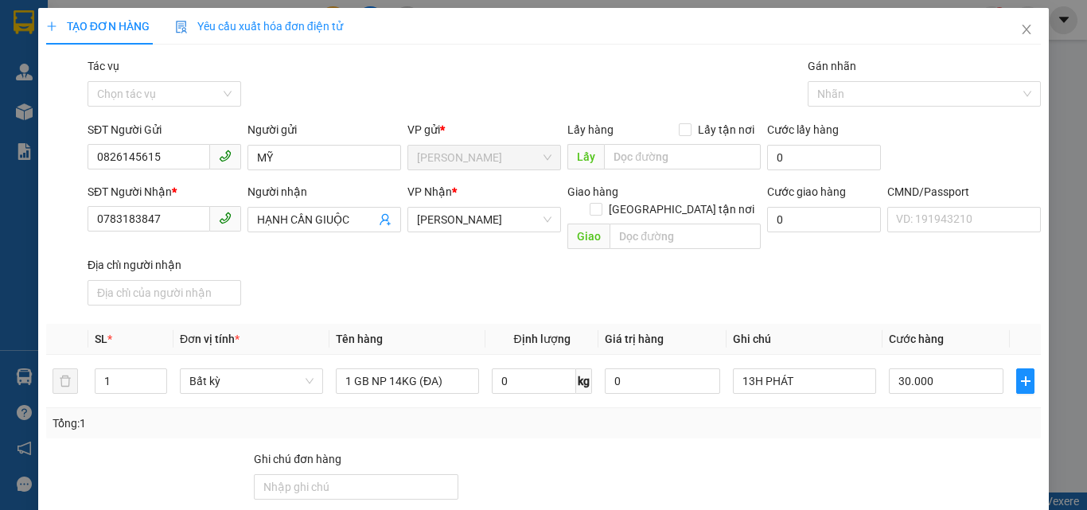
click at [837, 264] on div "SĐT Người Nhận * 0783183847 Người nhận HẠNH CẦN GIUỘC VP Nhận * Hồ Chí Minh Gia…" at bounding box center [564, 247] width 960 height 129
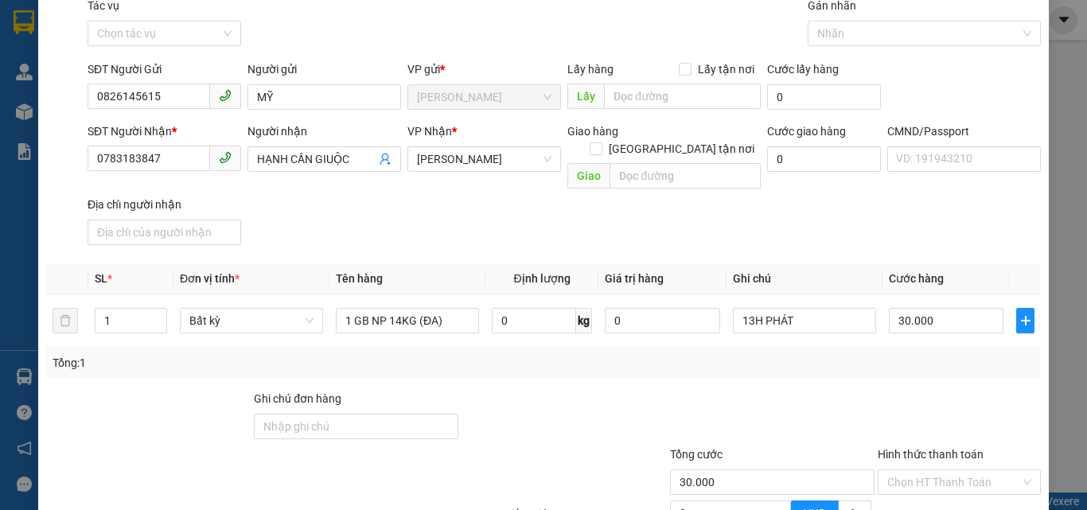
scroll to position [216, 0]
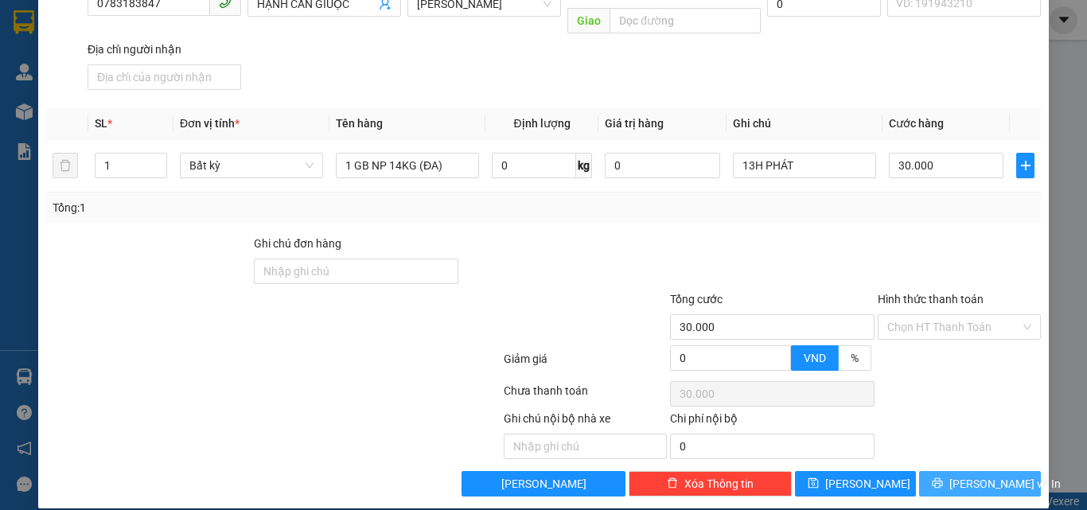
click at [939, 478] on icon "printer" at bounding box center [937, 483] width 11 height 11
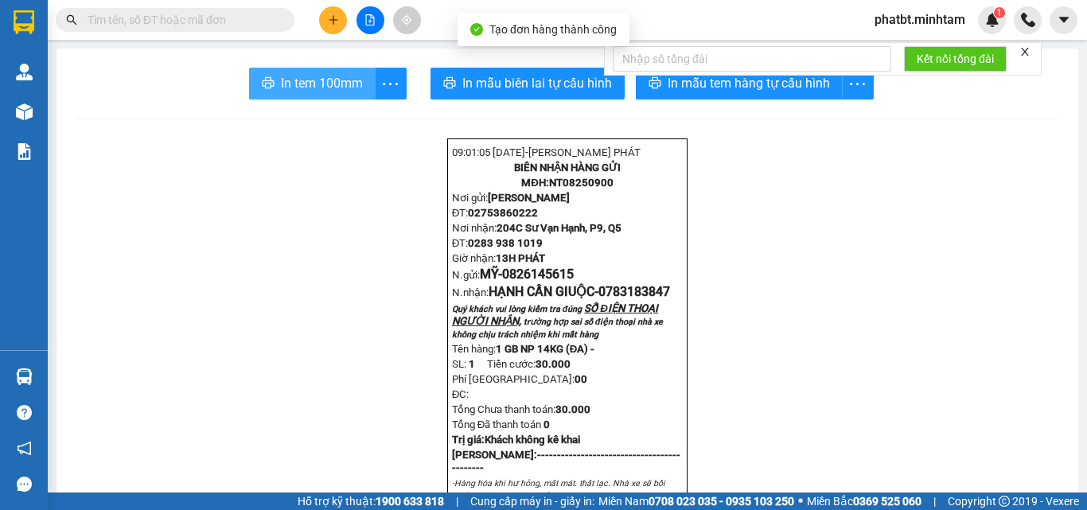
click at [329, 79] on span "In tem 100mm" at bounding box center [322, 83] width 82 height 20
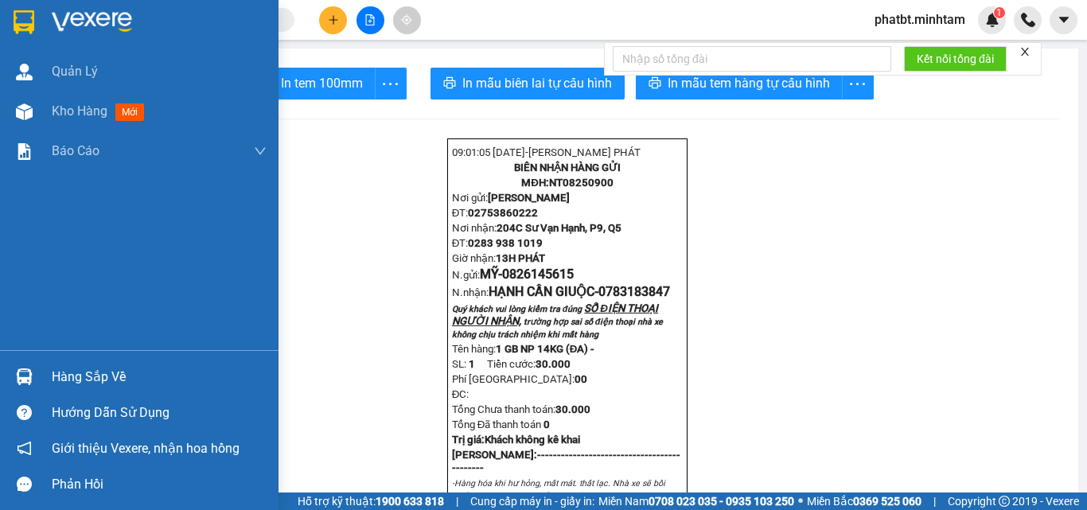
click at [62, 382] on div "Hàng sắp về" at bounding box center [159, 377] width 215 height 24
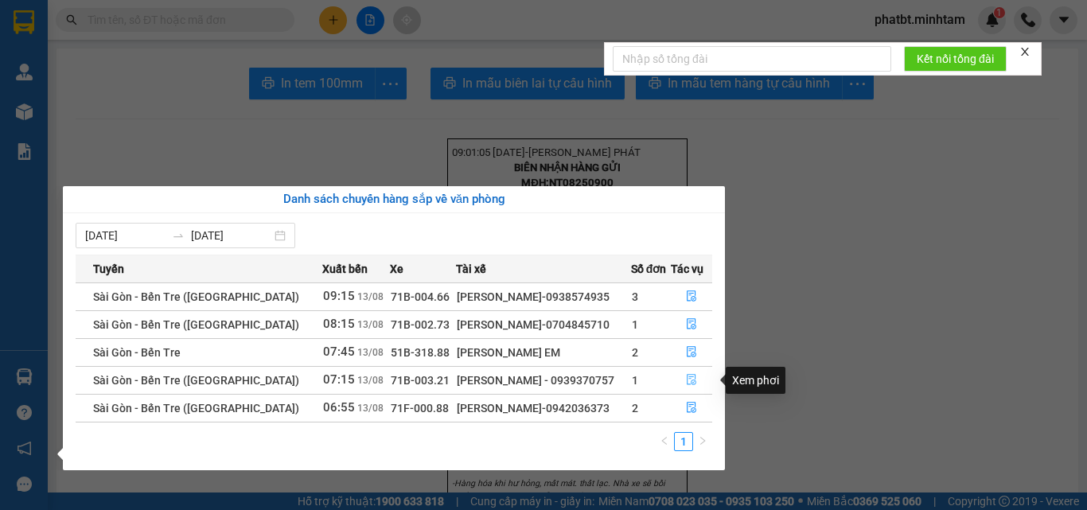
click at [687, 375] on icon "file-done" at bounding box center [692, 380] width 10 height 11
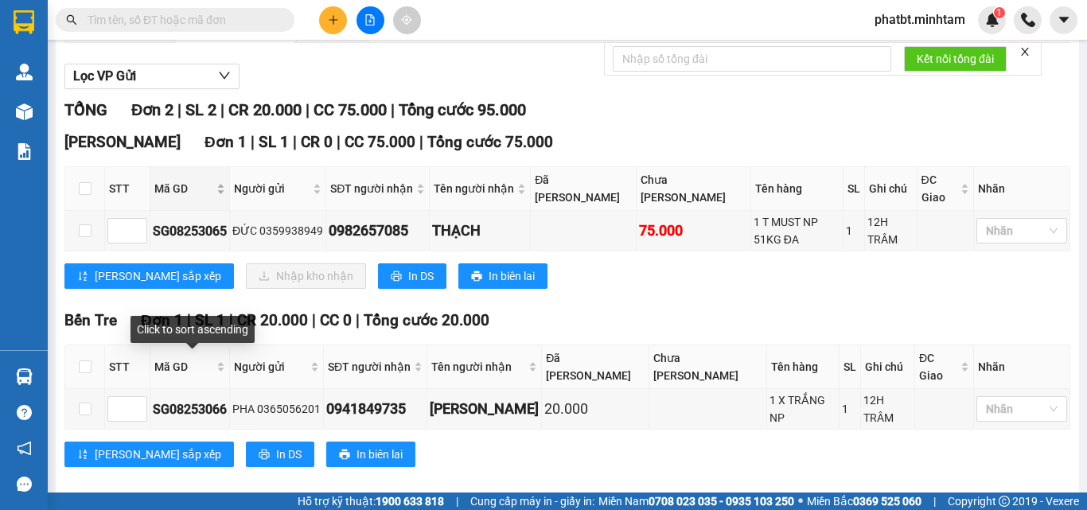
scroll to position [61, 0]
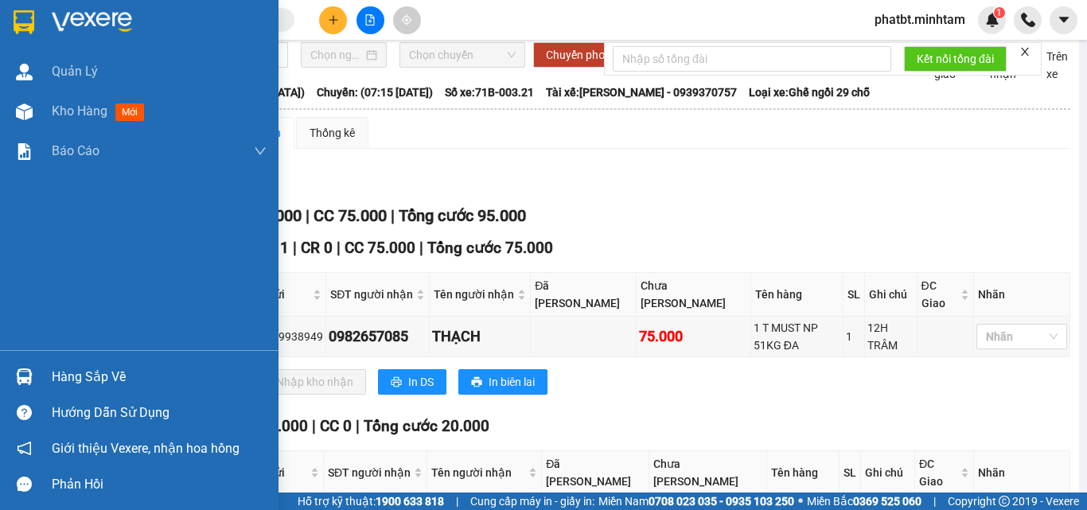
click at [71, 377] on div "Hàng sắp về" at bounding box center [159, 377] width 215 height 24
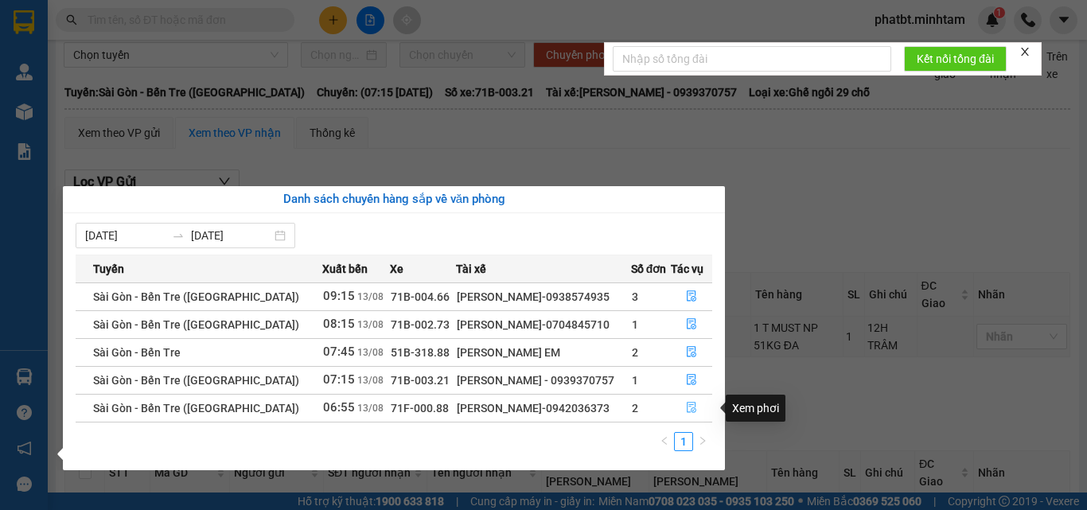
click at [682, 408] on button "button" at bounding box center [692, 408] width 41 height 25
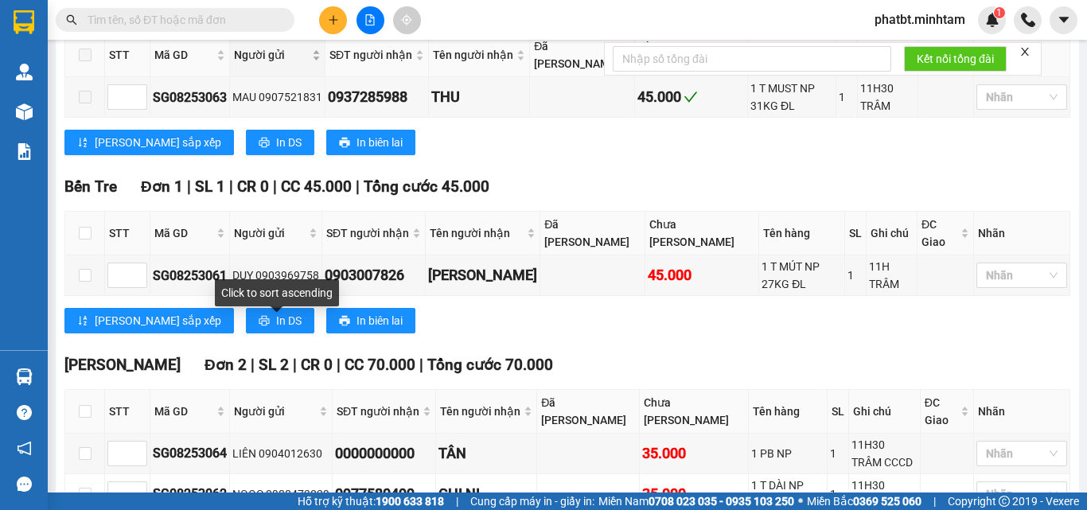
scroll to position [379, 0]
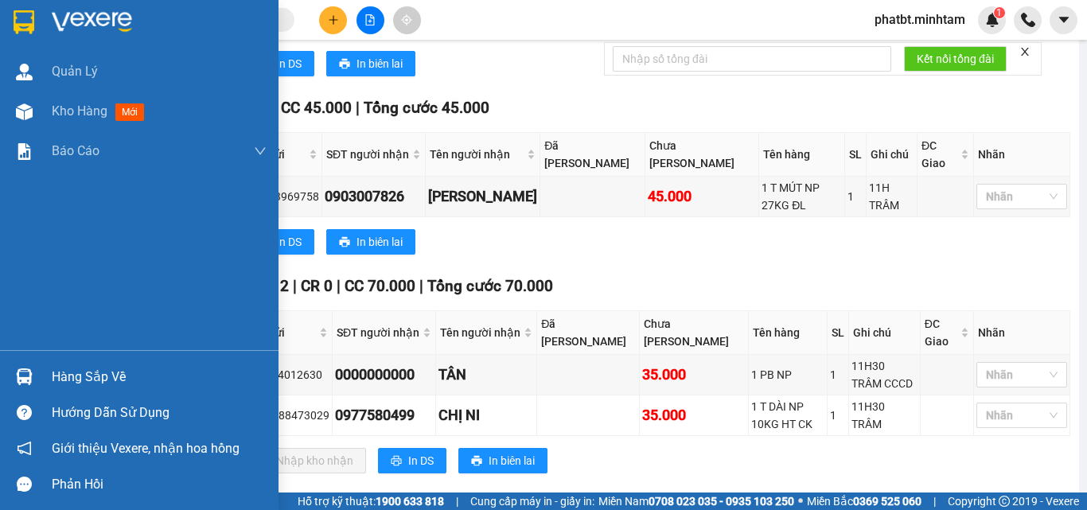
click at [110, 374] on div "Hàng sắp về" at bounding box center [159, 377] width 215 height 24
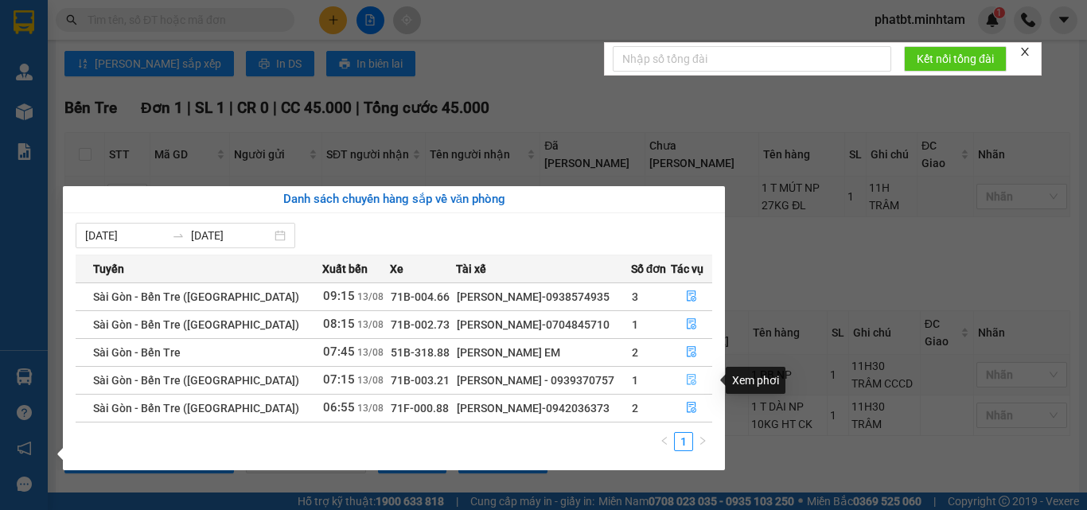
click at [687, 377] on icon "file-done" at bounding box center [691, 379] width 11 height 11
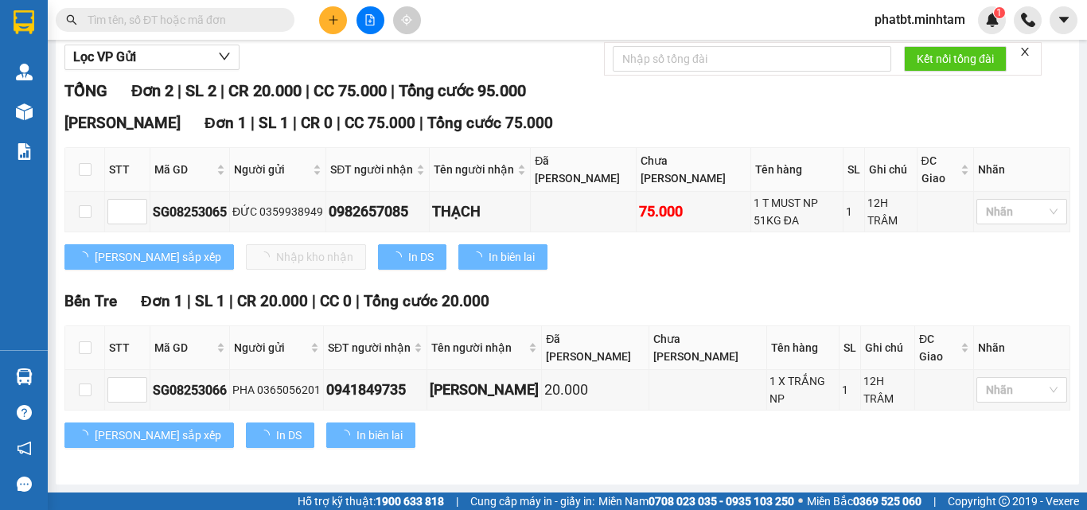
scroll to position [166, 0]
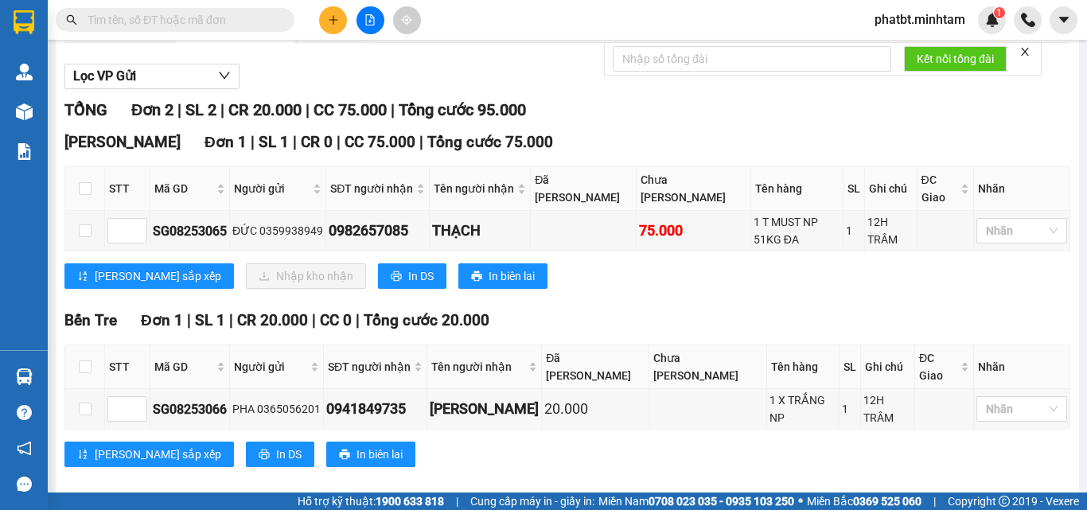
click at [49, 363] on main "Sài Gòn - Bến Tre (CT) 13/08/2025 07:15 - 71B-003.21 Làm mới In phơi In đơn chọ…" at bounding box center [543, 246] width 1087 height 493
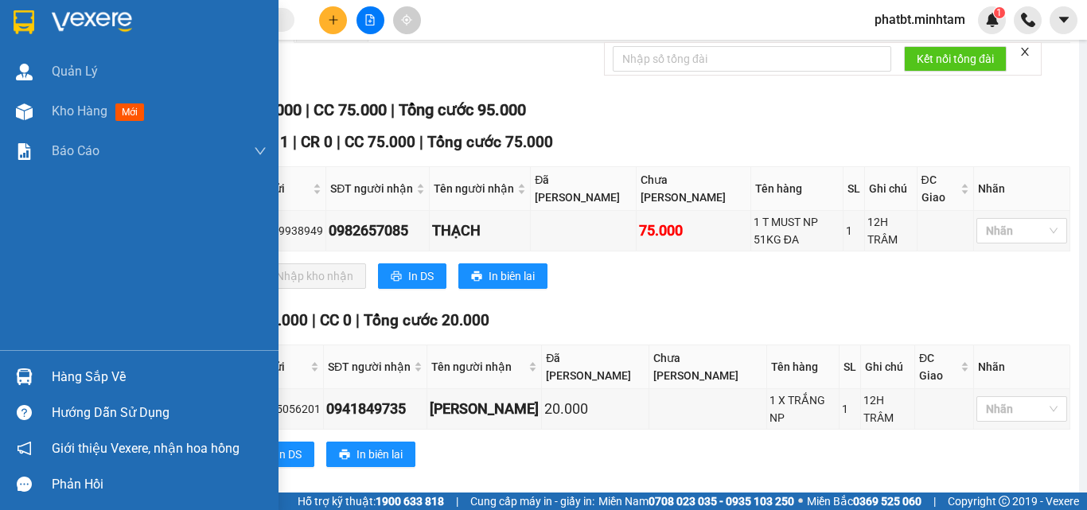
click at [65, 360] on div "Hàng sắp về" at bounding box center [139, 377] width 279 height 36
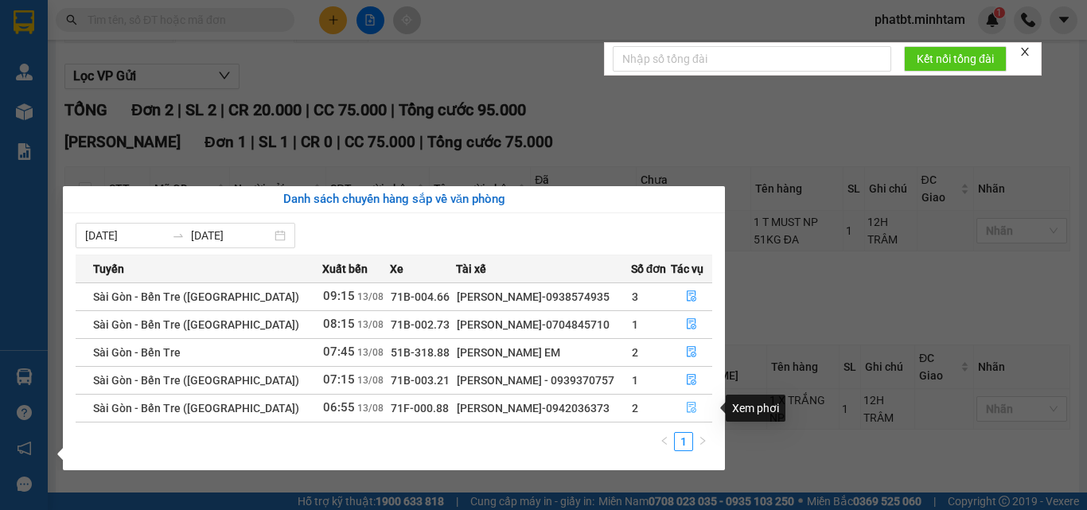
click at [690, 407] on icon "file-done" at bounding box center [691, 407] width 11 height 11
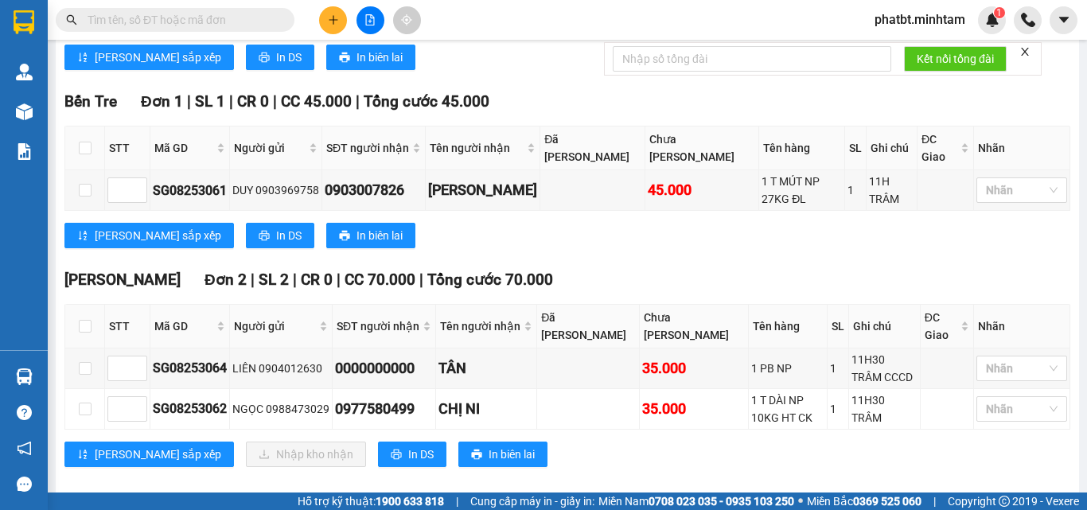
scroll to position [412, 0]
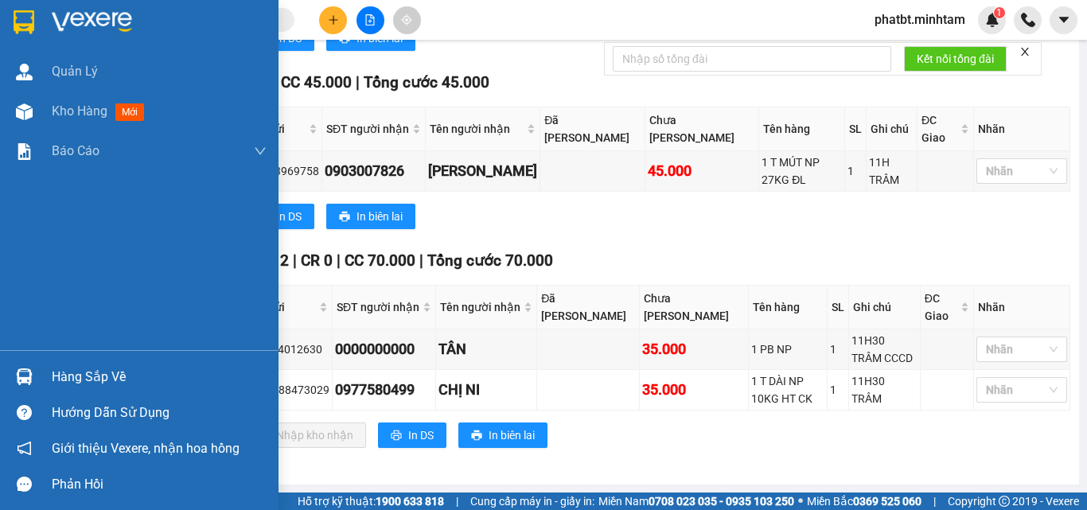
drag, startPoint x: 92, startPoint y: 388, endPoint x: 72, endPoint y: 381, distance: 21.4
click at [89, 388] on div "Hàng sắp về" at bounding box center [159, 377] width 215 height 24
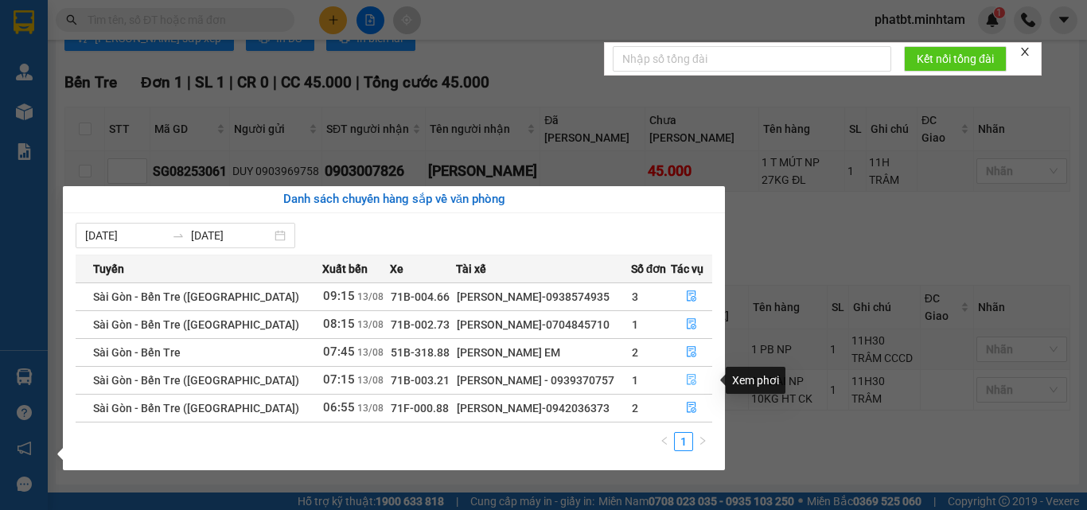
click at [687, 373] on button "button" at bounding box center [692, 380] width 41 height 25
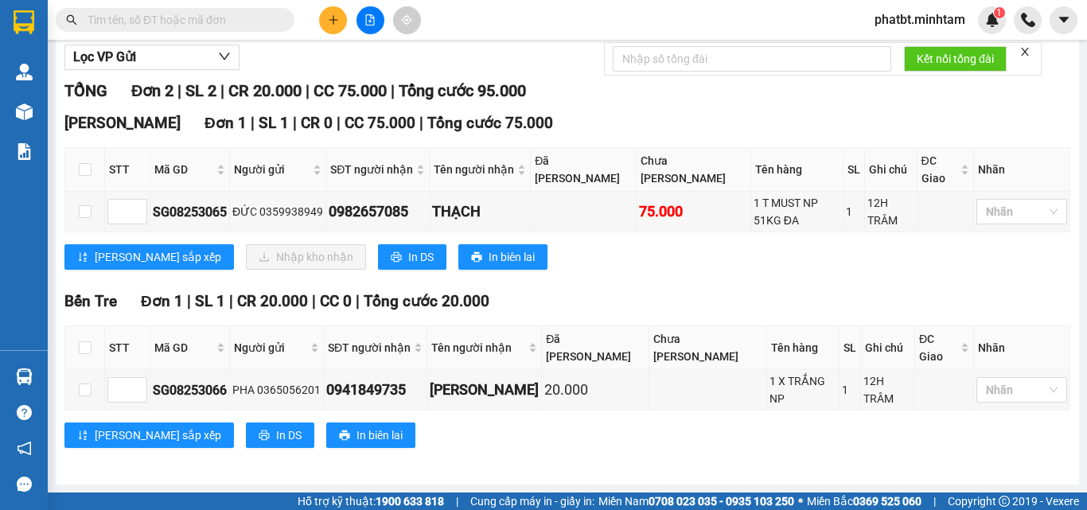
scroll to position [166, 0]
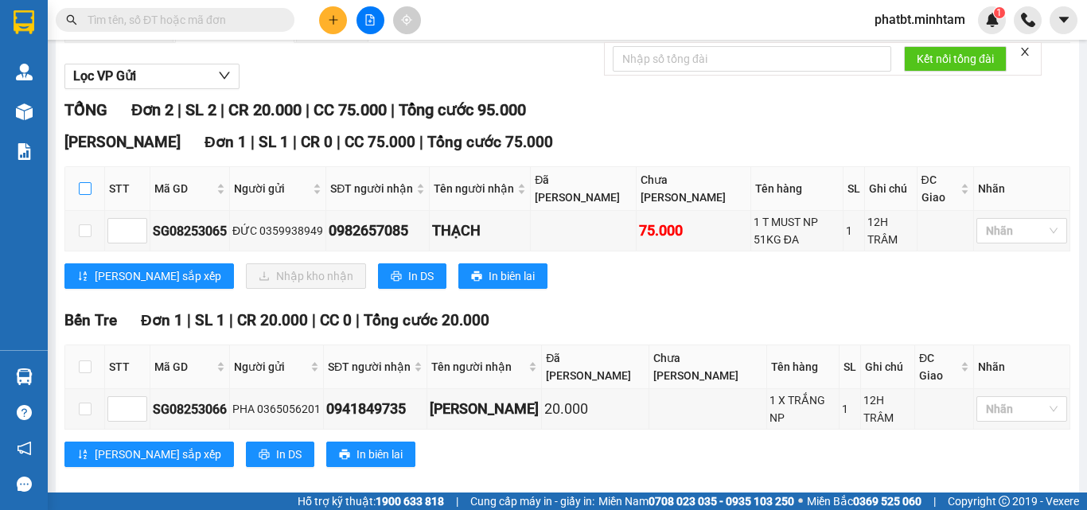
click at [84, 195] on input "checkbox" at bounding box center [85, 188] width 13 height 13
checkbox input "true"
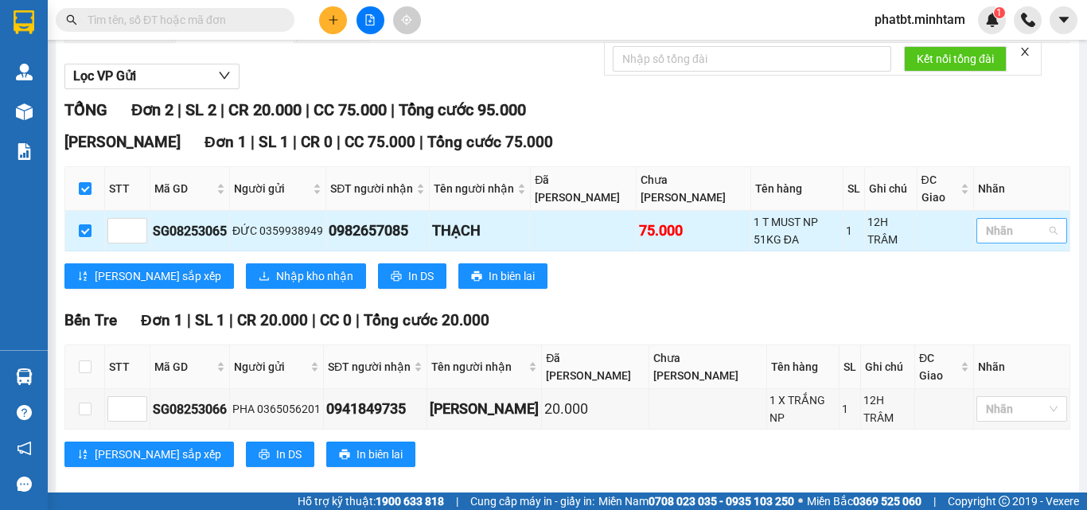
click at [982, 239] on div at bounding box center [1014, 230] width 67 height 19
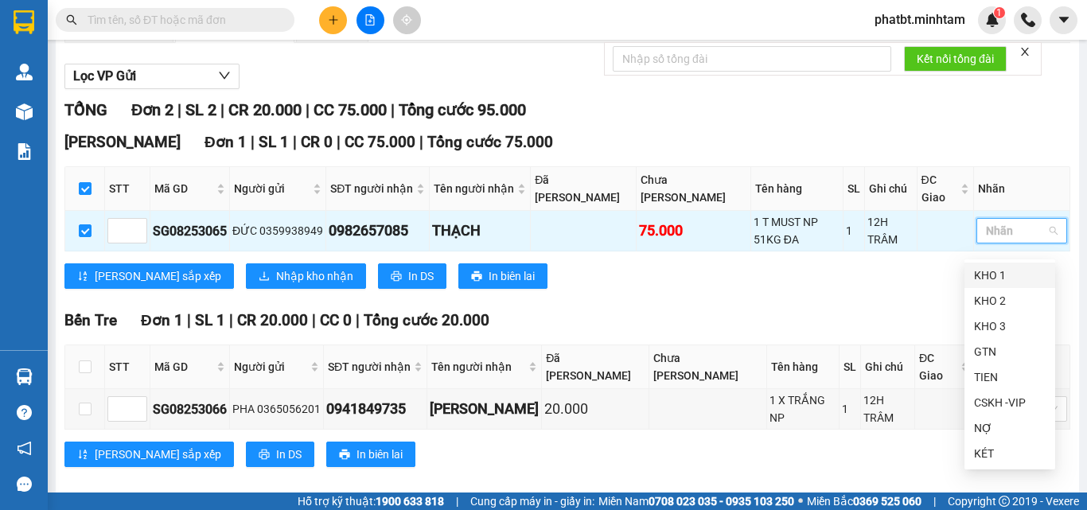
click at [994, 273] on div "KHO 1" at bounding box center [1010, 276] width 72 height 18
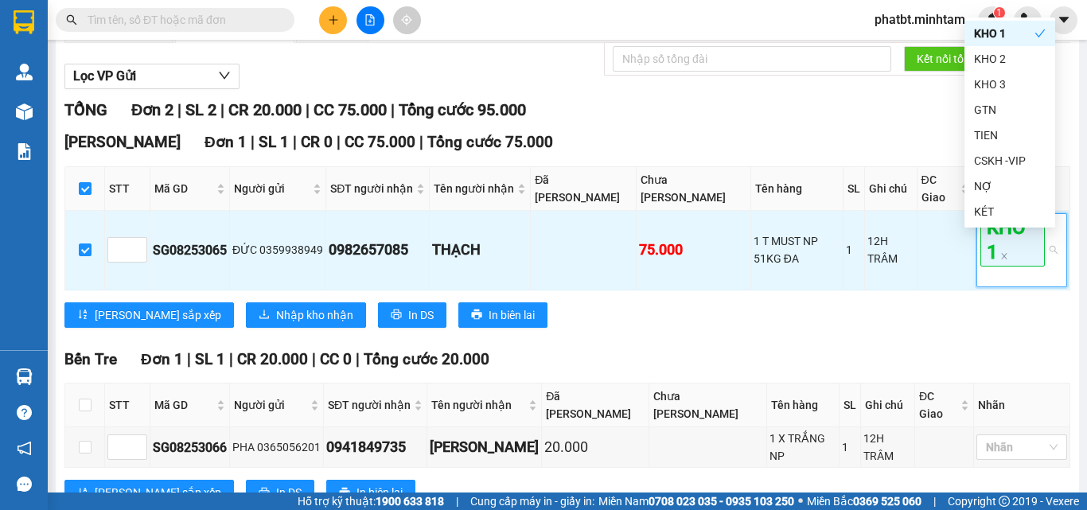
click at [824, 328] on div "Lưu sắp xếp Nhập kho nhận In DS In biên lai" at bounding box center [567, 315] width 1006 height 25
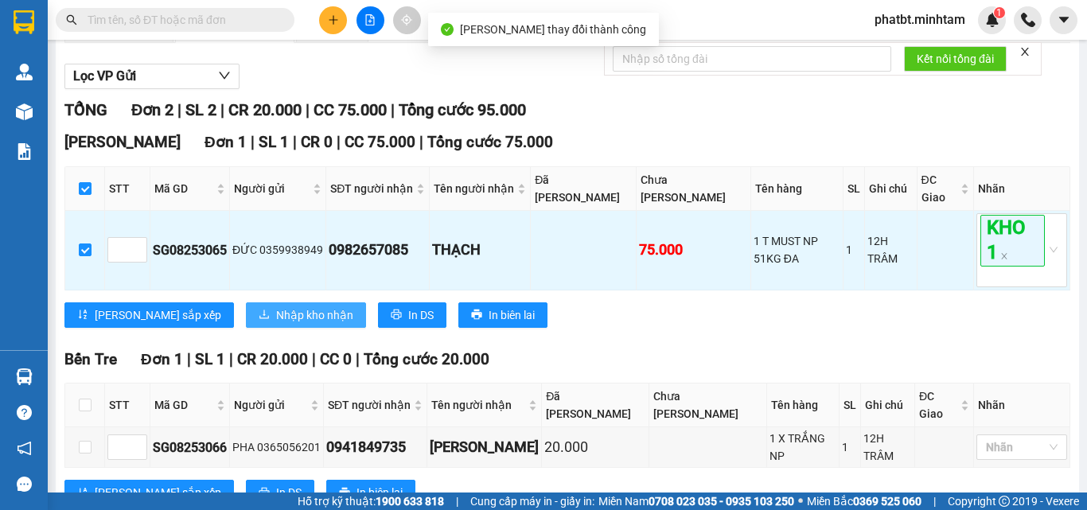
click at [276, 324] on span "Nhập kho nhận" at bounding box center [314, 315] width 77 height 18
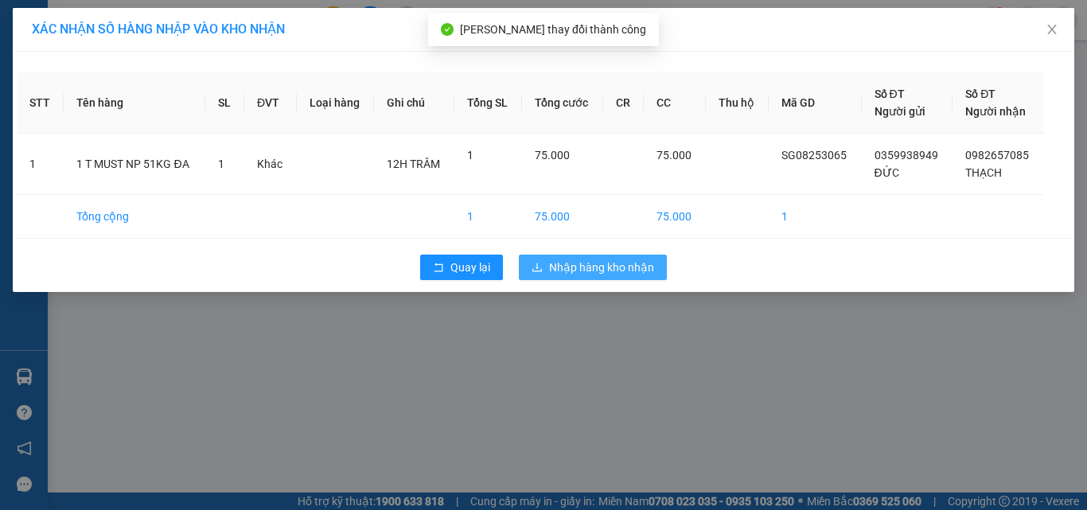
click at [576, 264] on span "Nhập hàng kho nhận" at bounding box center [601, 268] width 105 height 18
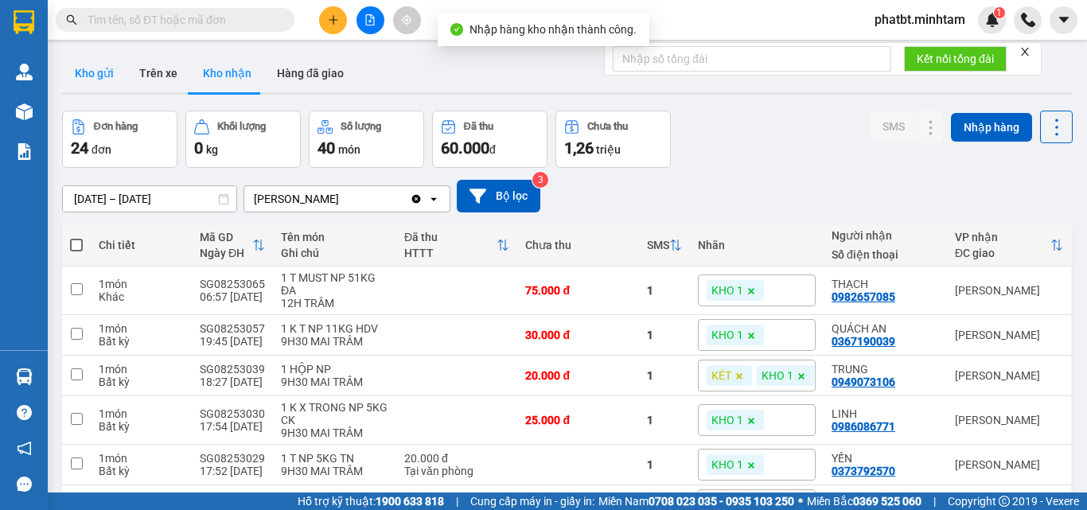
click at [96, 71] on button "Kho gửi" at bounding box center [94, 73] width 64 height 38
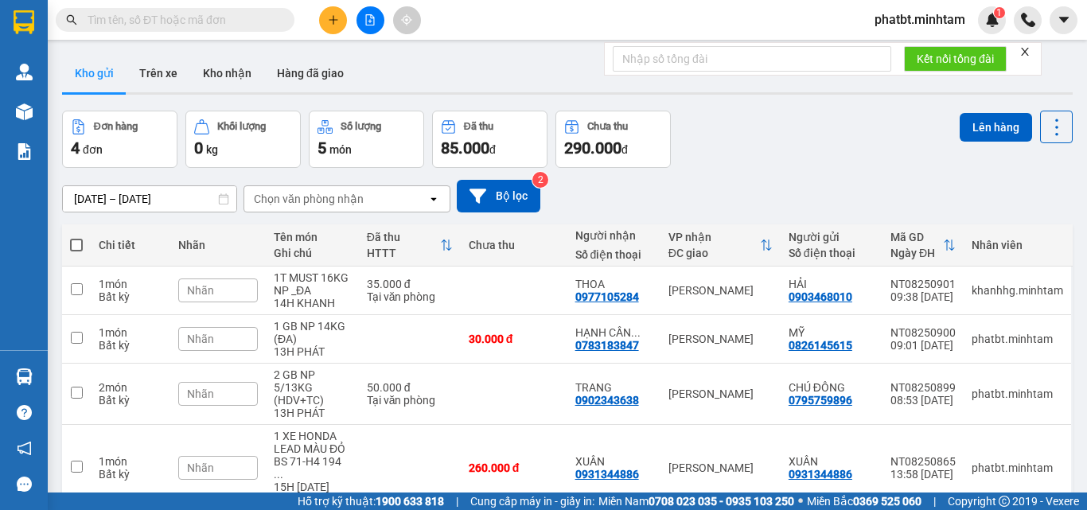
click at [83, 241] on th at bounding box center [76, 245] width 29 height 42
click at [76, 243] on span at bounding box center [76, 245] width 13 height 13
click at [76, 237] on input "checkbox" at bounding box center [76, 237] width 0 height 0
checkbox input "true"
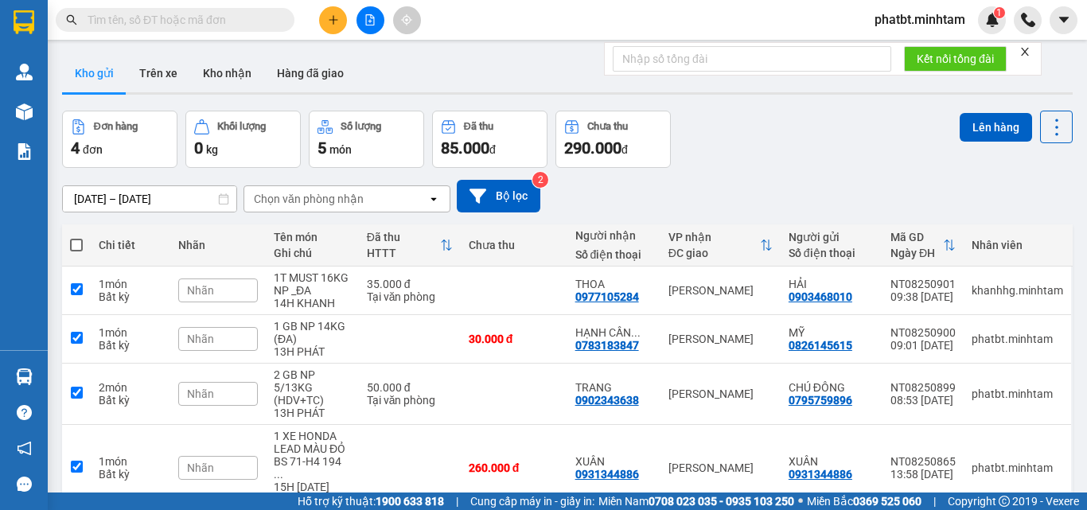
checkbox input "true"
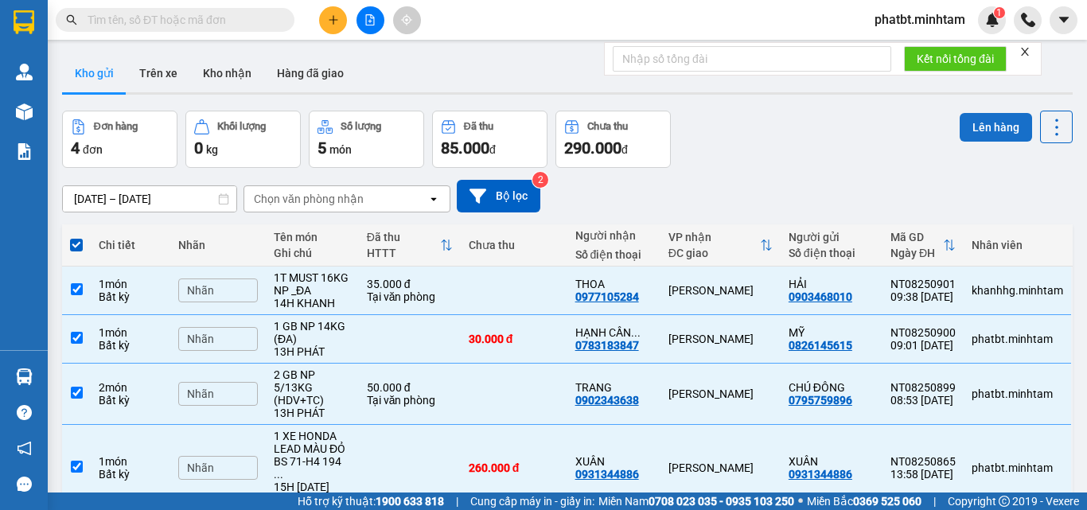
click at [974, 114] on button "Lên hàng" at bounding box center [996, 127] width 72 height 29
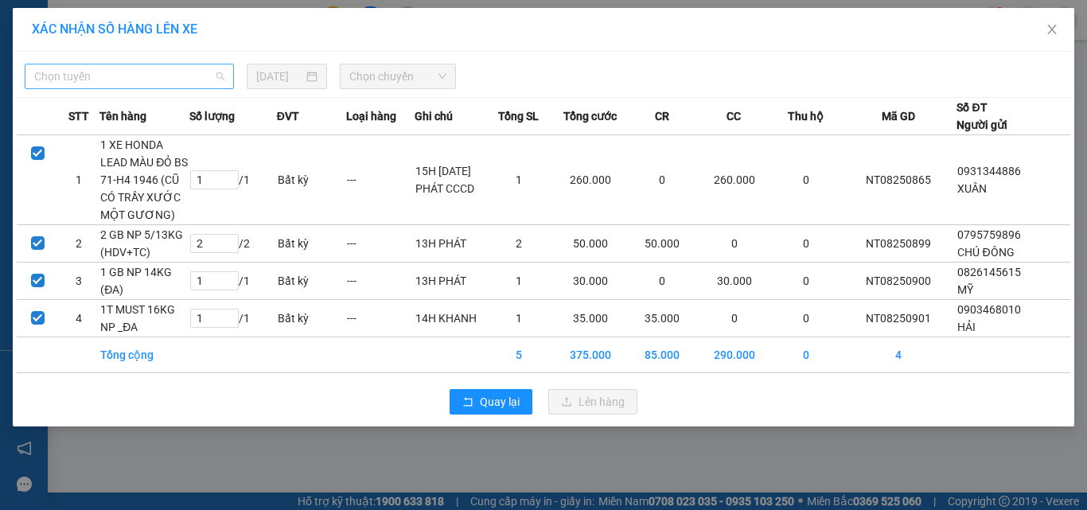
click at [170, 78] on span "Chọn tuyến" at bounding box center [129, 76] width 190 height 24
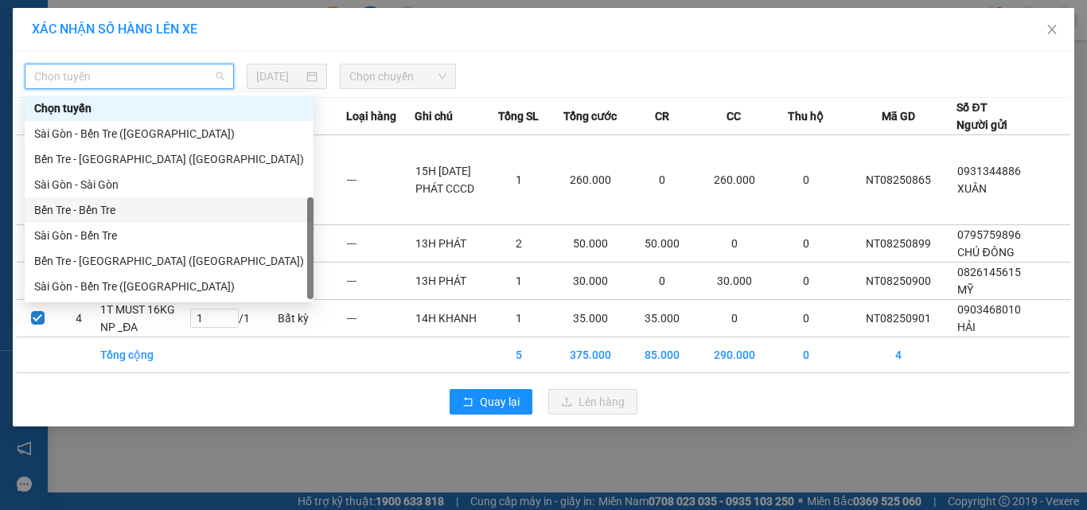
scroll to position [25, 0]
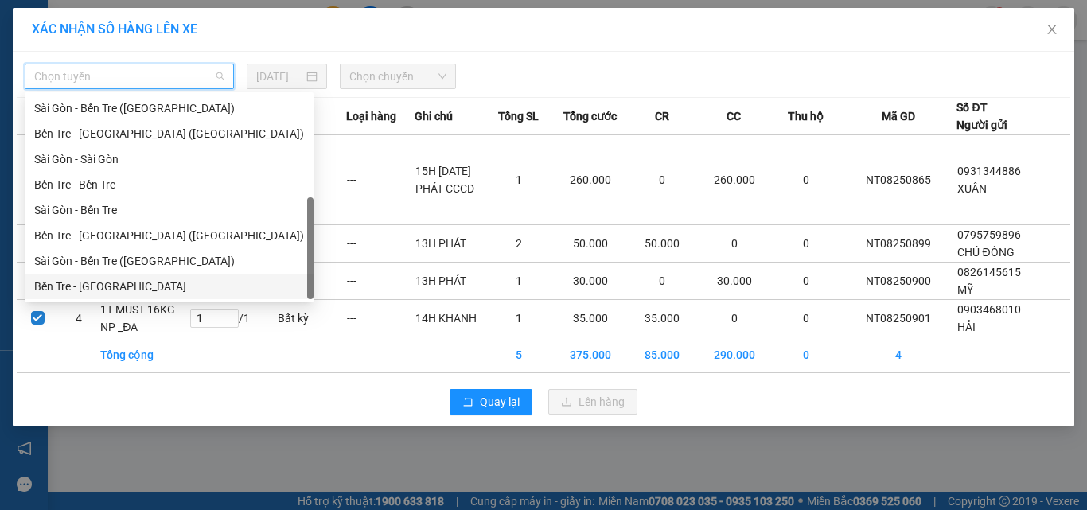
click at [109, 283] on div "Bến Tre - [GEOGRAPHIC_DATA]" at bounding box center [169, 287] width 270 height 18
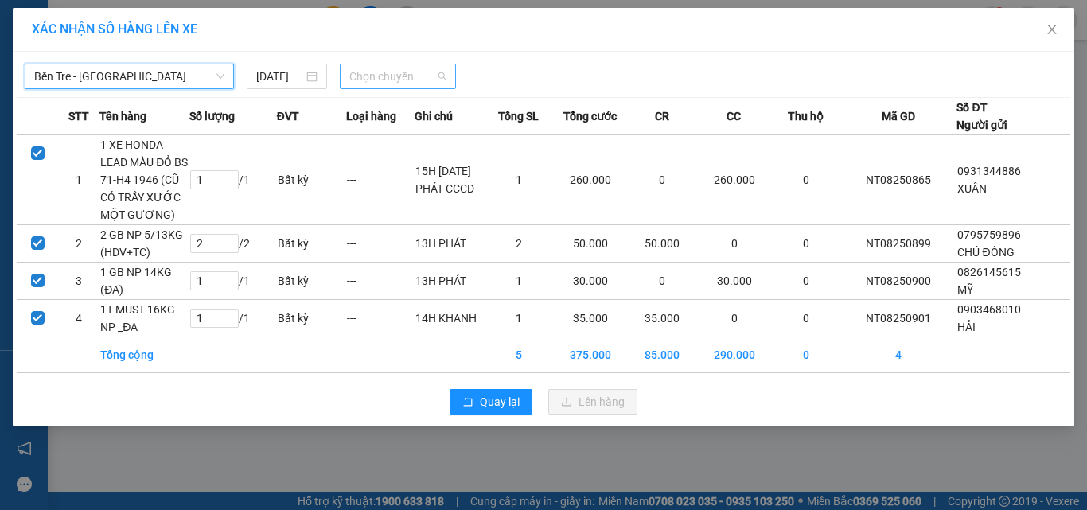
click at [365, 81] on span "Chọn chuyến" at bounding box center [398, 76] width 98 height 24
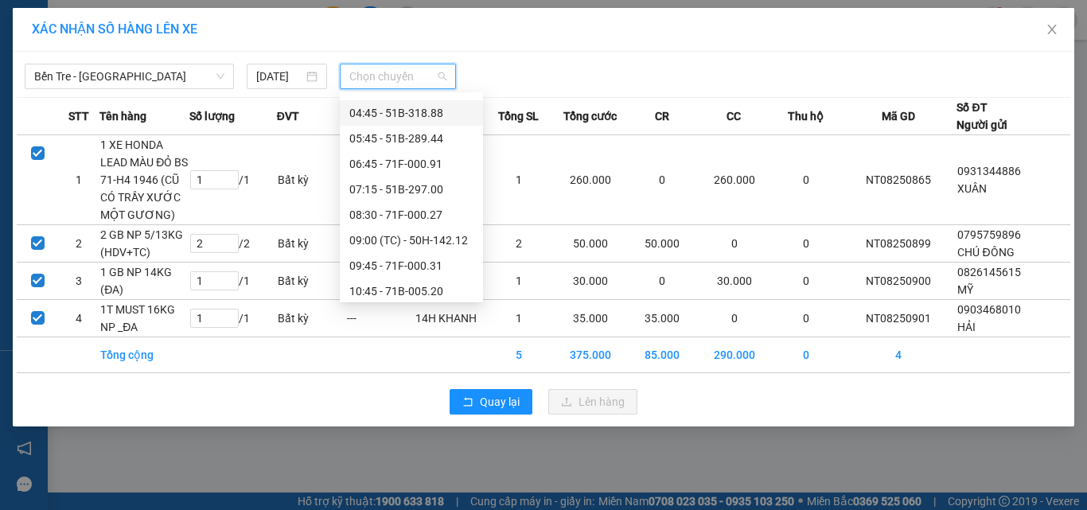
scroll to position [55, 0]
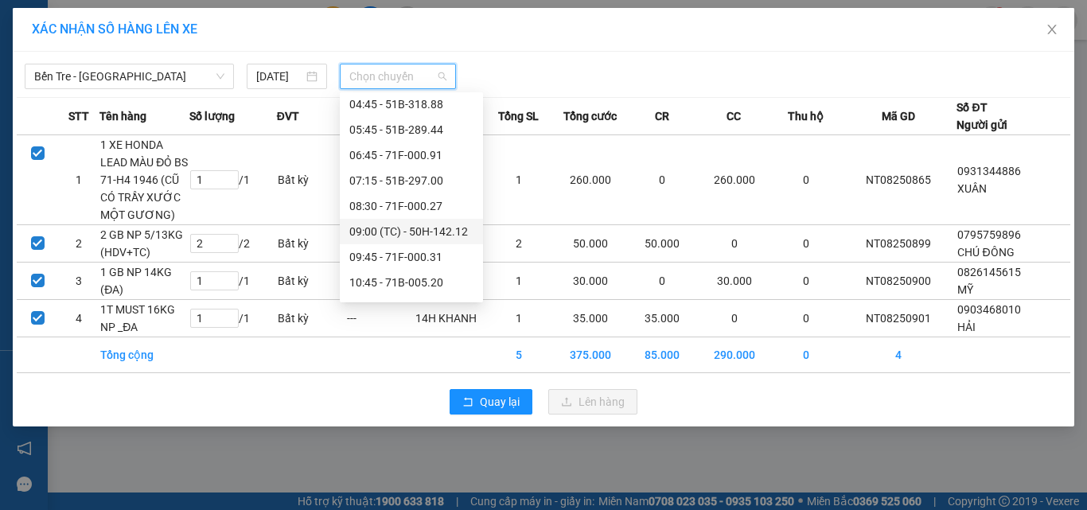
click at [420, 235] on div "09:00 (TC) - 50H-142.12" at bounding box center [411, 232] width 124 height 18
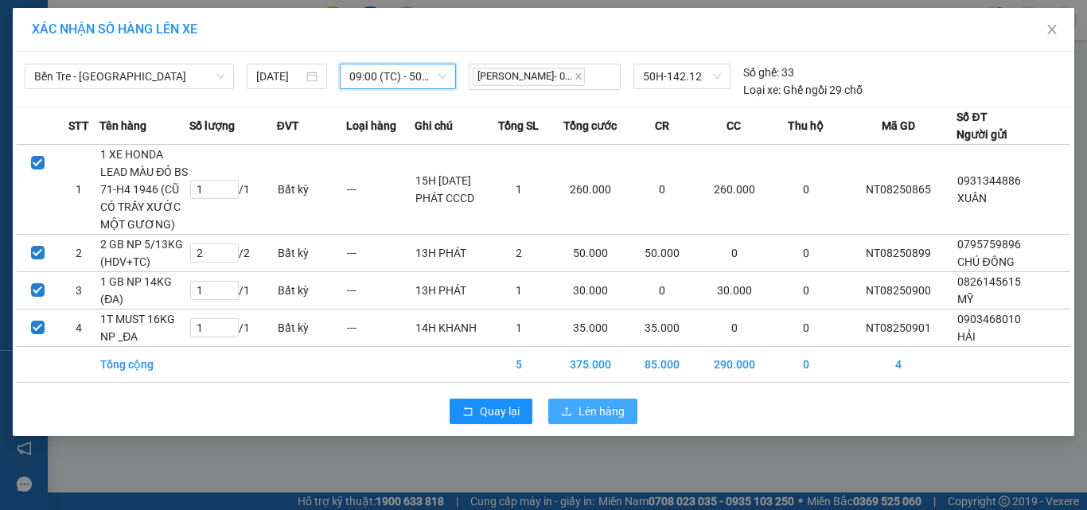
click at [602, 424] on button "Lên hàng" at bounding box center [592, 411] width 89 height 25
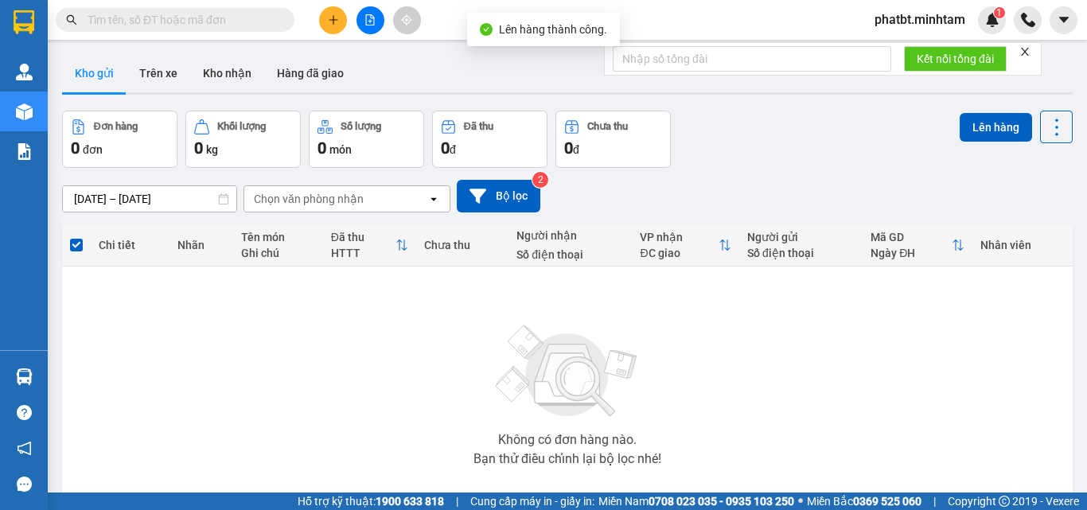
click at [379, 23] on button at bounding box center [371, 20] width 28 height 28
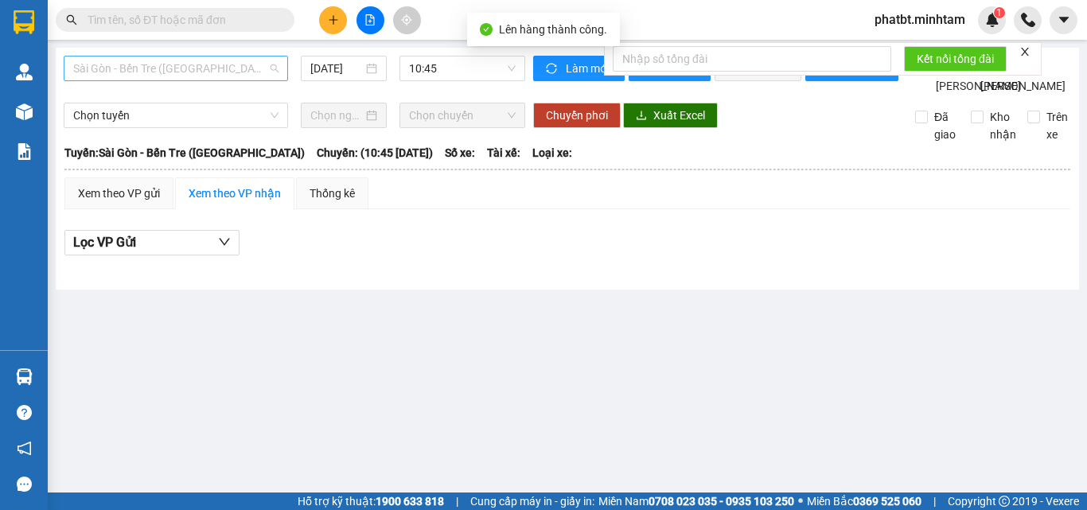
click at [180, 78] on span "Sài Gòn - Bến Tre ([GEOGRAPHIC_DATA])" at bounding box center [175, 69] width 205 height 24
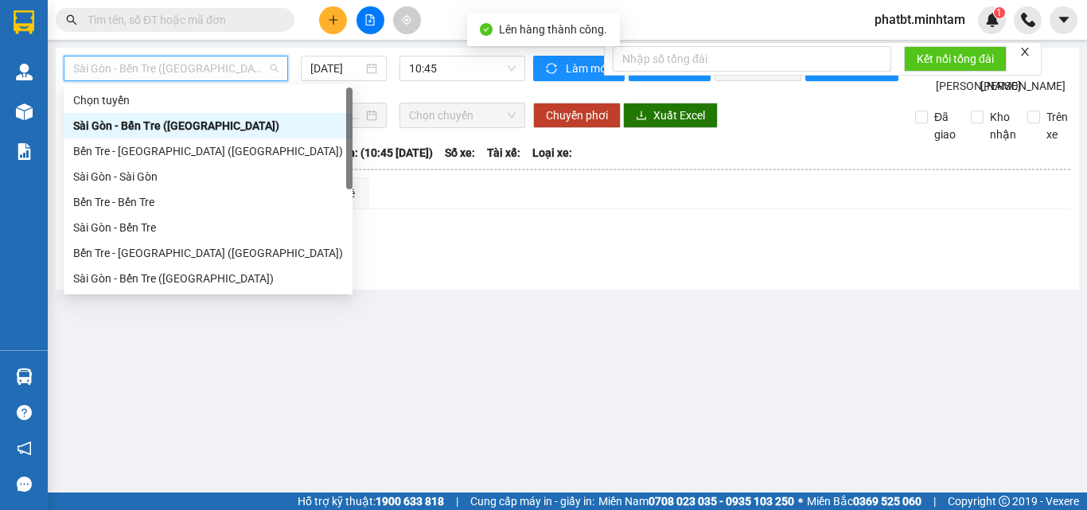
scroll to position [25, 0]
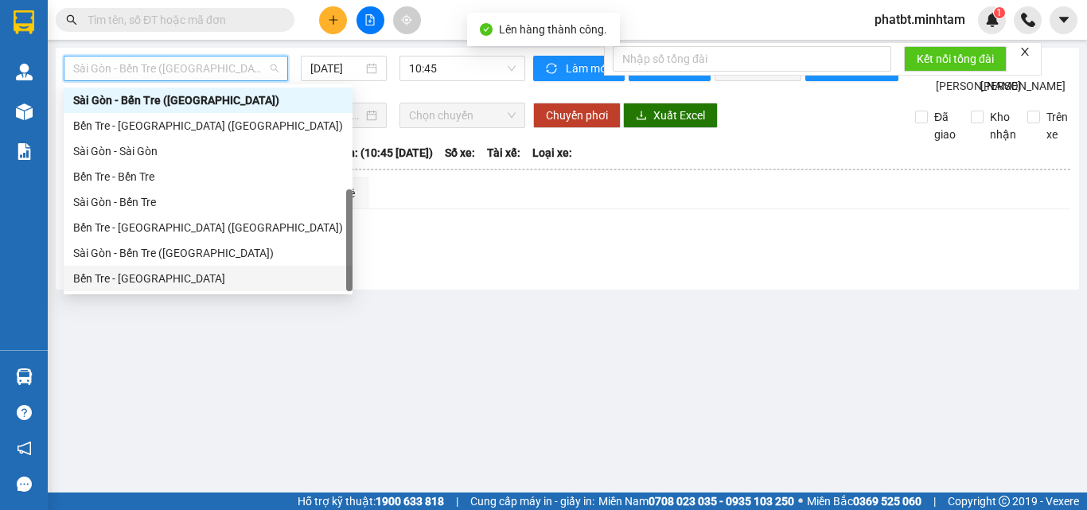
click at [156, 269] on div "Bến Tre - [GEOGRAPHIC_DATA]" at bounding box center [208, 278] width 289 height 25
type input "[DATE]"
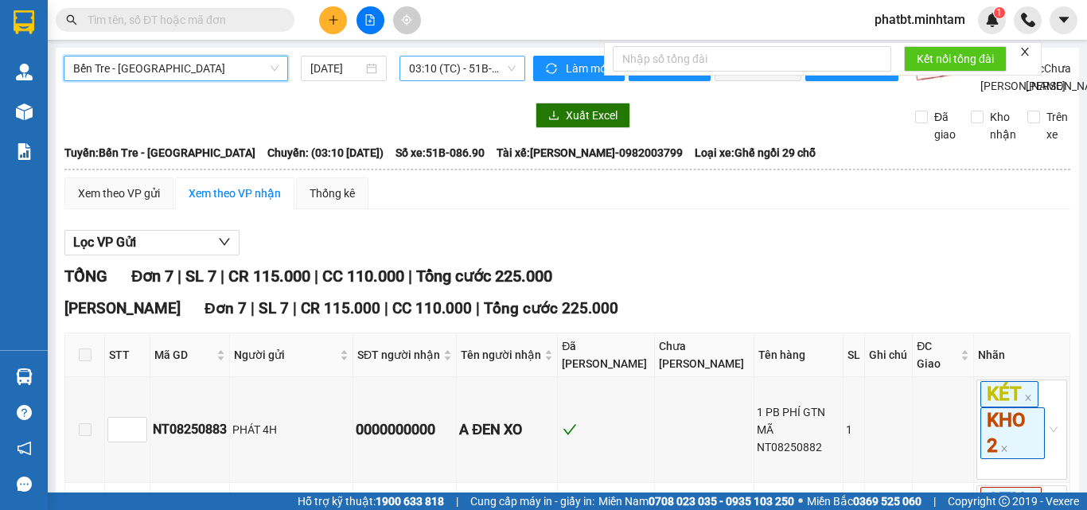
click at [434, 71] on span "03:10 (TC) - 51B-086.90" at bounding box center [462, 69] width 107 height 24
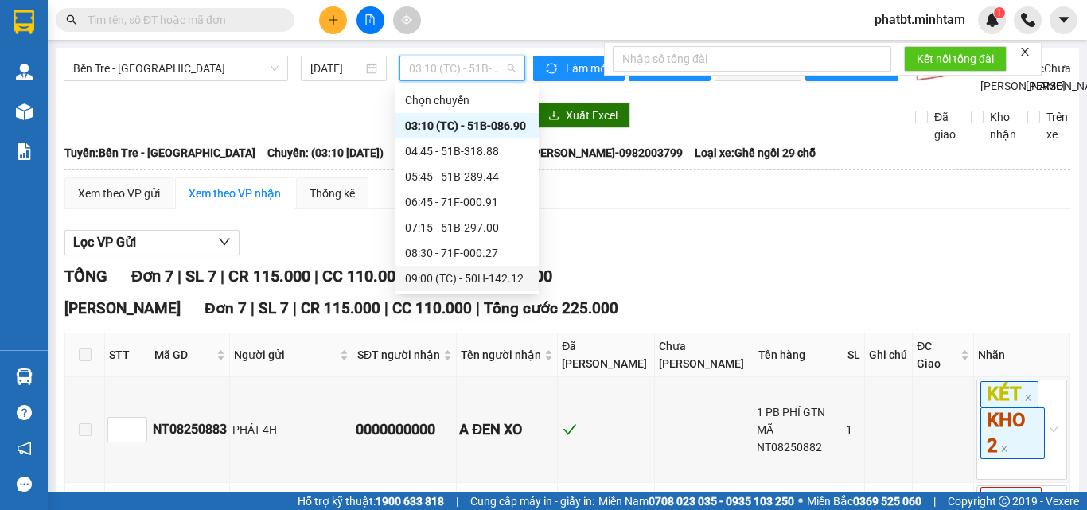
click at [499, 275] on div "09:00 (TC) - 50H-142.12" at bounding box center [467, 279] width 124 height 18
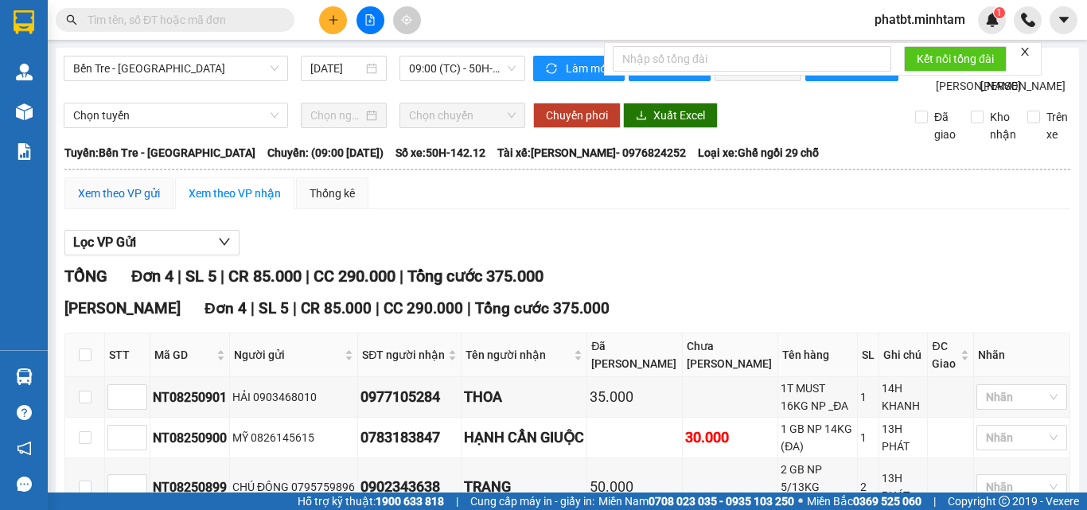
drag, startPoint x: 139, startPoint y: 228, endPoint x: 134, endPoint y: 217, distance: 13.2
click at [136, 202] on div "Xem theo VP gửi" at bounding box center [119, 194] width 82 height 18
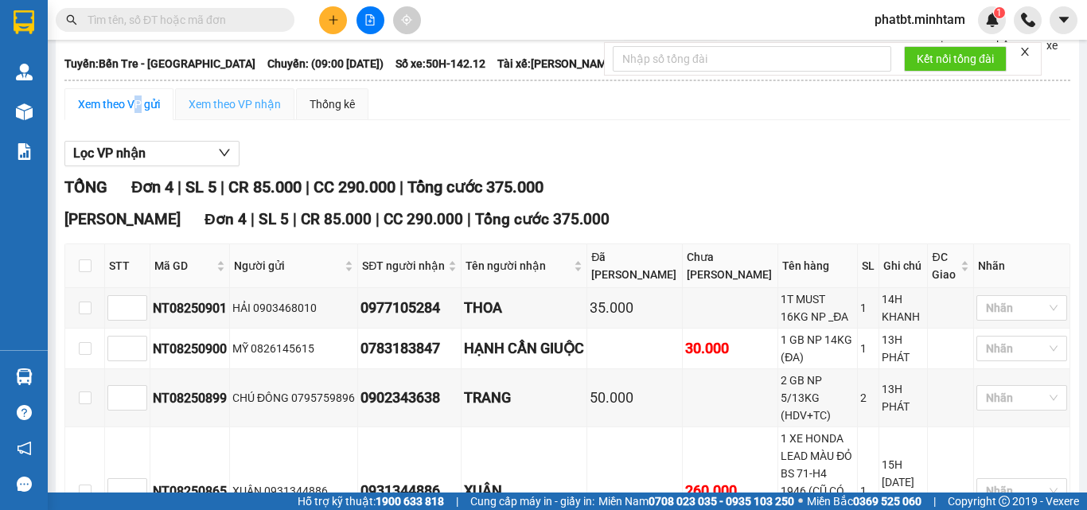
scroll to position [207, 0]
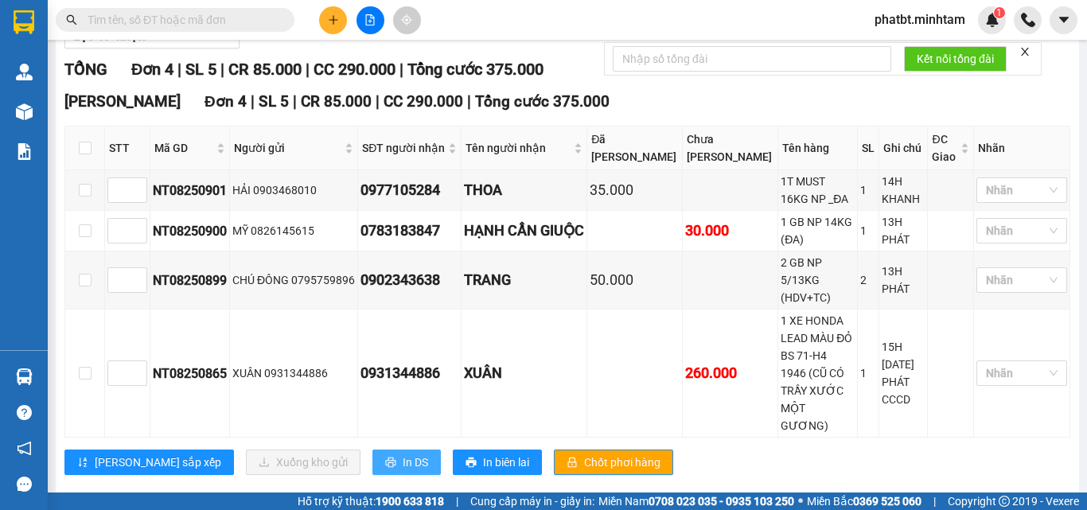
drag, startPoint x: 339, startPoint y: 435, endPoint x: 330, endPoint y: 429, distance: 11.5
click at [403, 454] on span "In DS" at bounding box center [415, 463] width 25 height 18
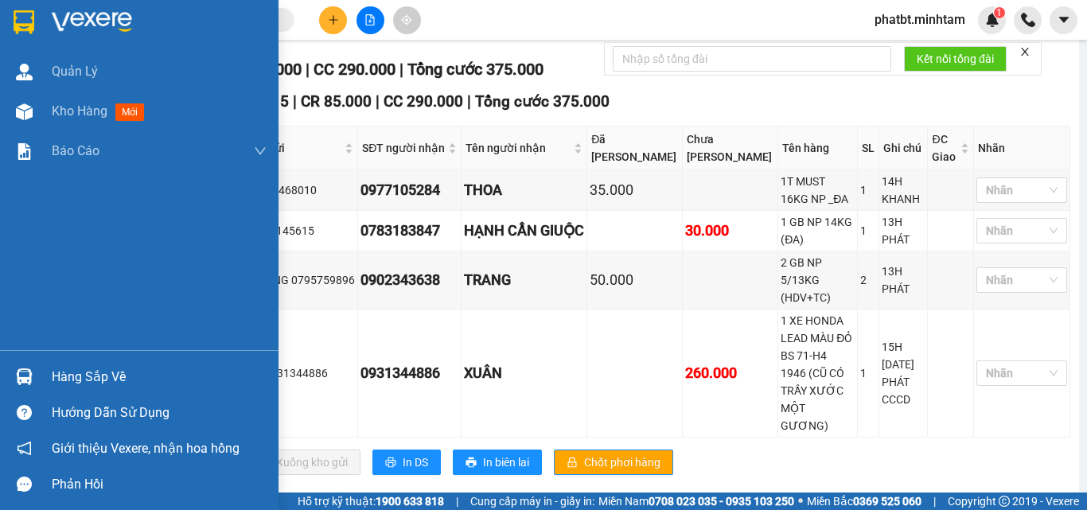
click at [64, 373] on div "Hàng sắp về" at bounding box center [159, 377] width 215 height 24
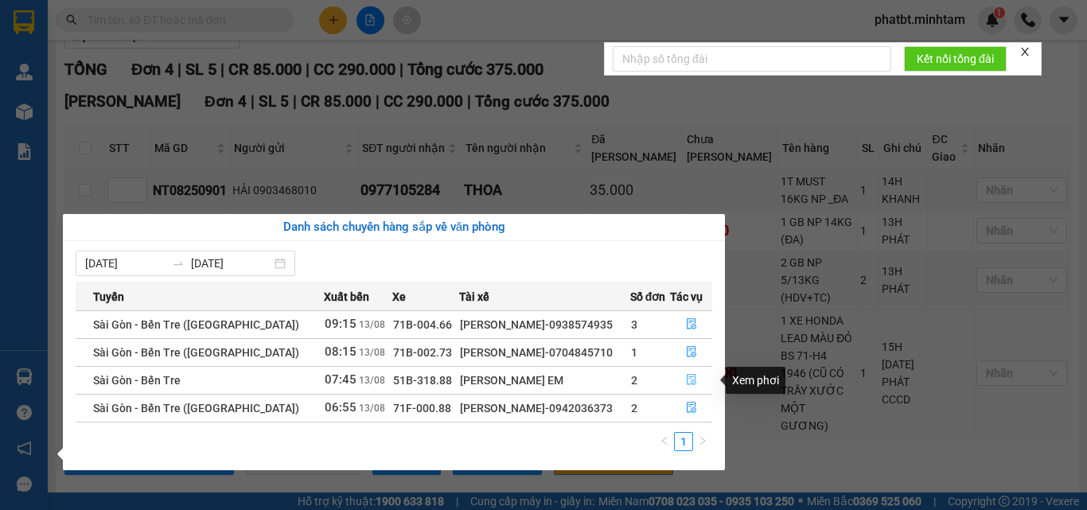
click at [686, 381] on icon "file-done" at bounding box center [691, 379] width 11 height 11
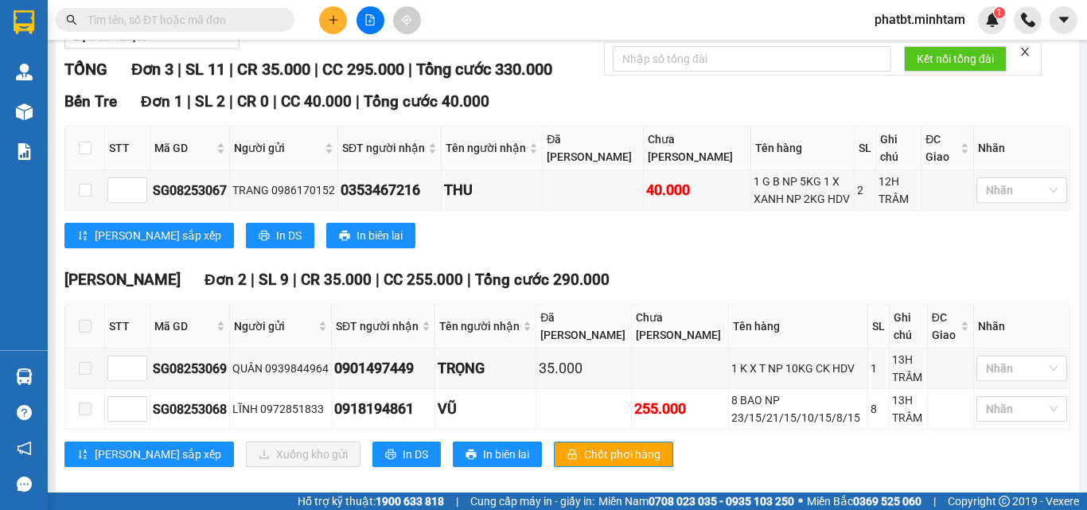
scroll to position [261, 0]
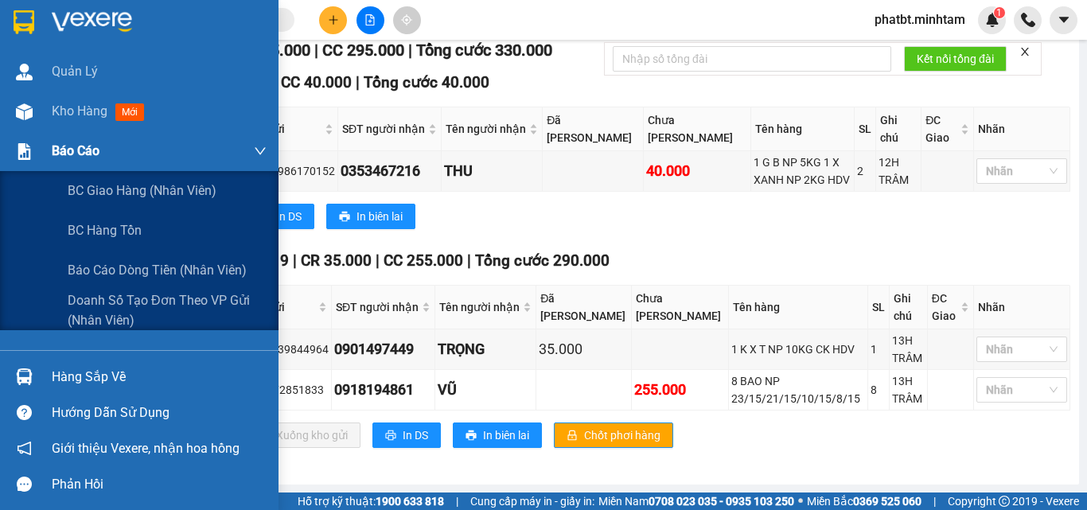
drag, startPoint x: 60, startPoint y: 134, endPoint x: 50, endPoint y: 150, distance: 18.6
click at [61, 133] on div "Báo cáo" at bounding box center [159, 151] width 215 height 40
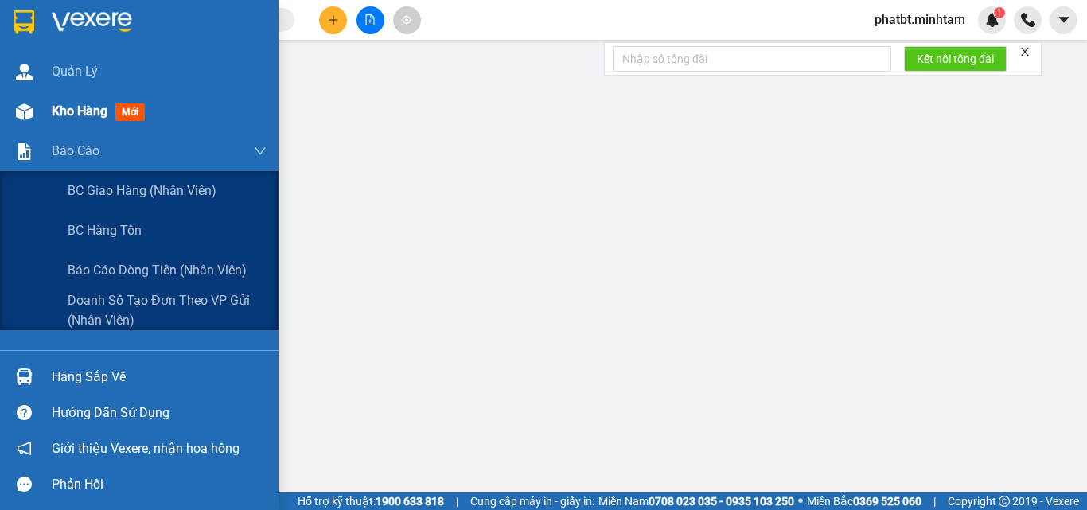
click at [60, 112] on span "Kho hàng" at bounding box center [80, 110] width 56 height 15
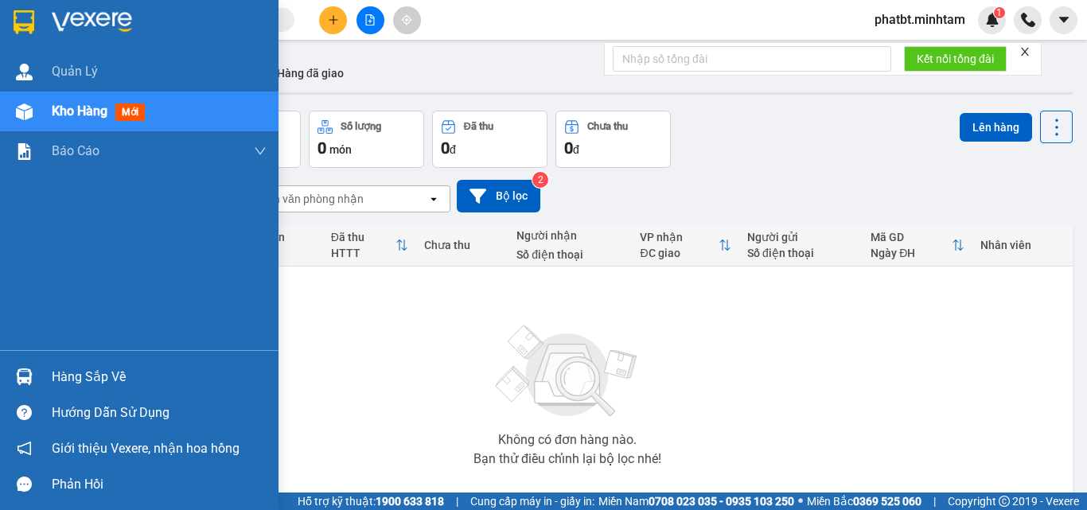
click at [45, 379] on div "Hàng sắp về" at bounding box center [139, 377] width 279 height 36
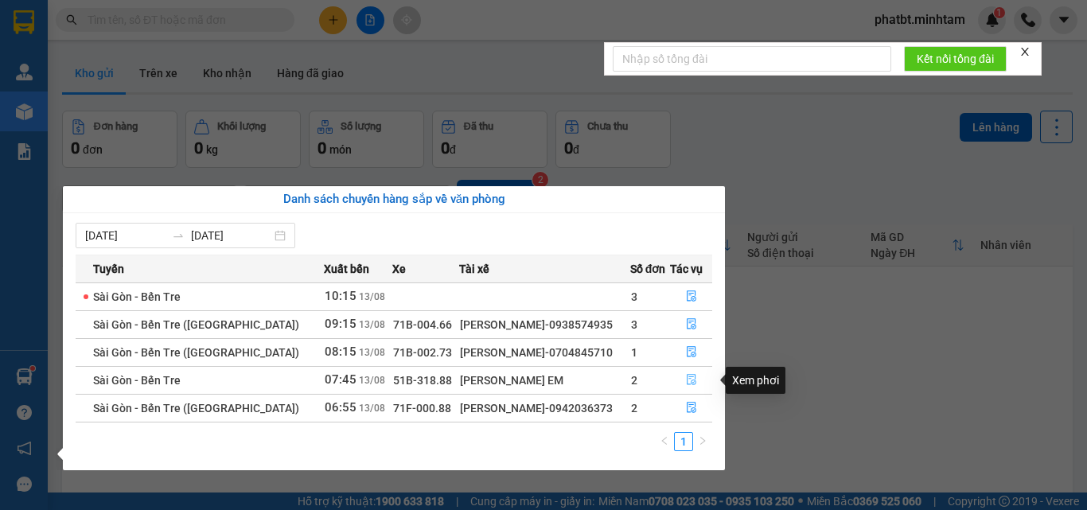
click at [697, 384] on button "button" at bounding box center [691, 380] width 41 height 25
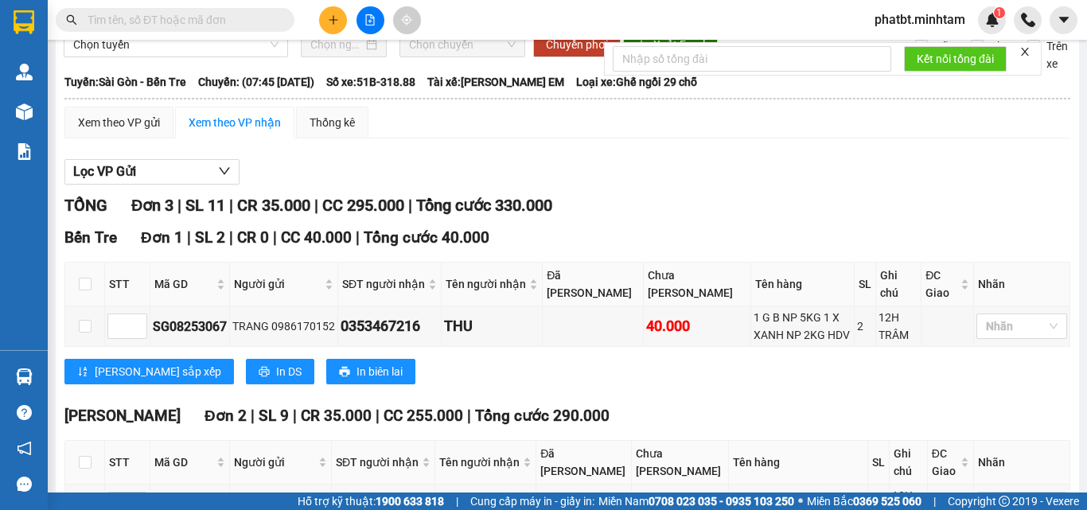
scroll to position [261, 0]
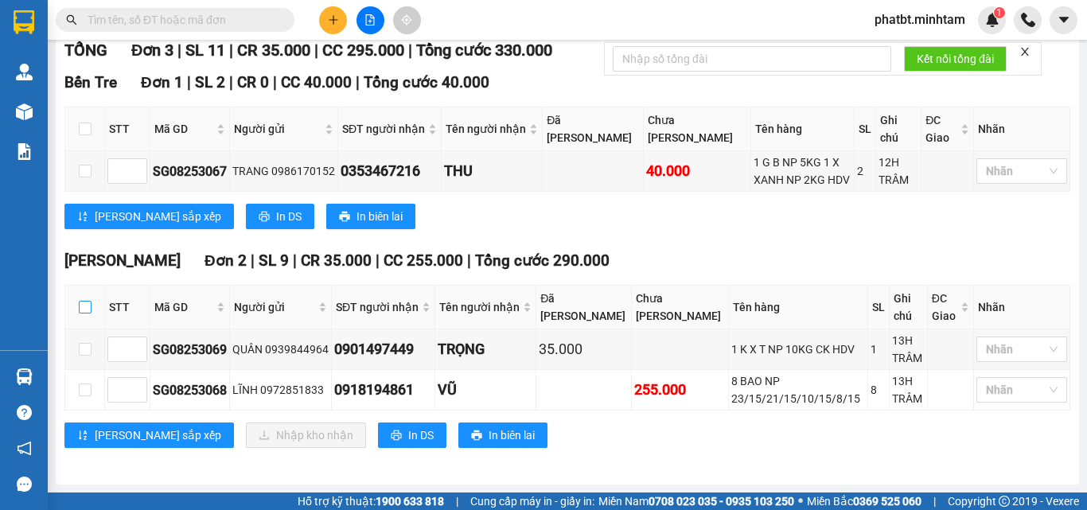
click at [85, 308] on input "checkbox" at bounding box center [85, 307] width 13 height 13
checkbox input "true"
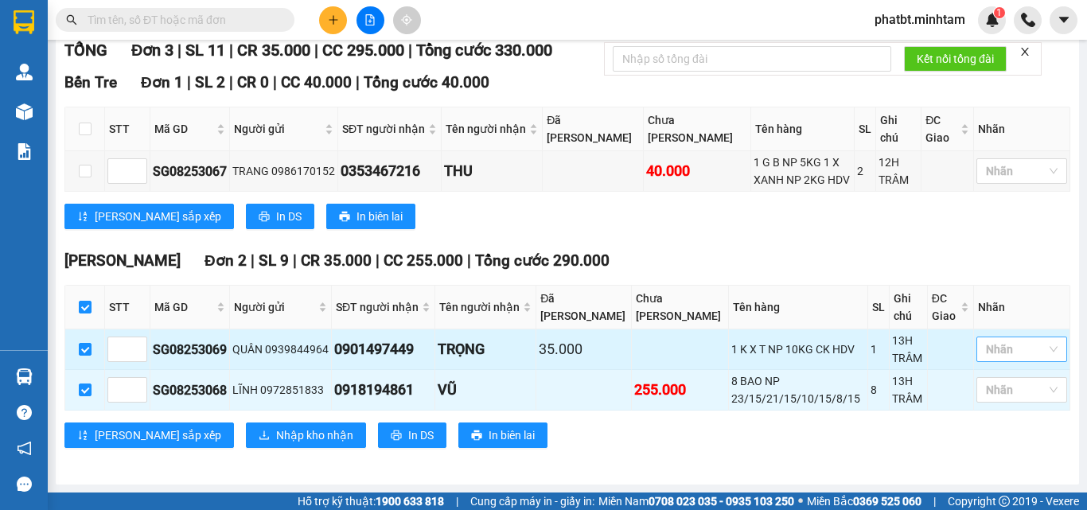
click at [1004, 350] on div at bounding box center [1014, 349] width 67 height 19
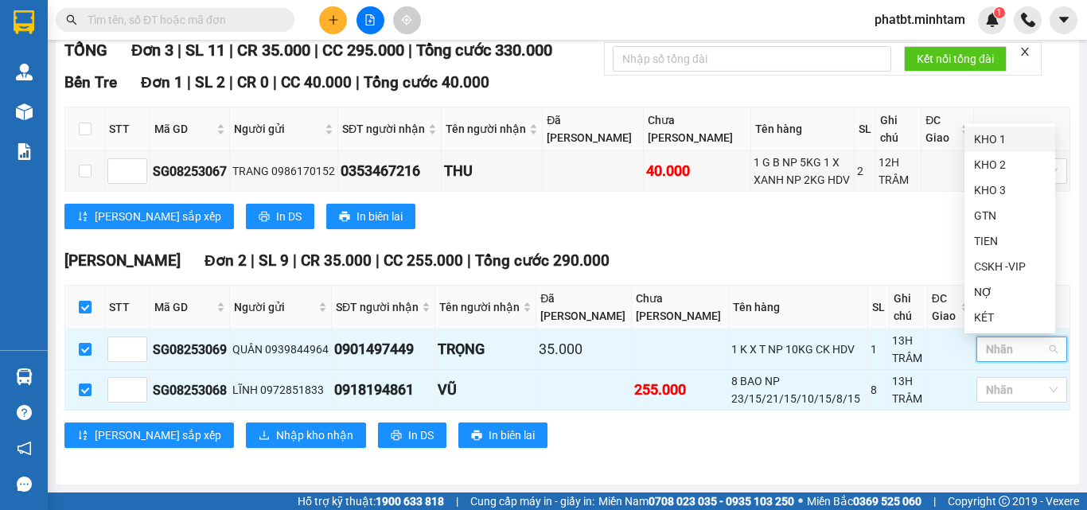
click at [1000, 141] on div "KHO 1" at bounding box center [1010, 140] width 72 height 18
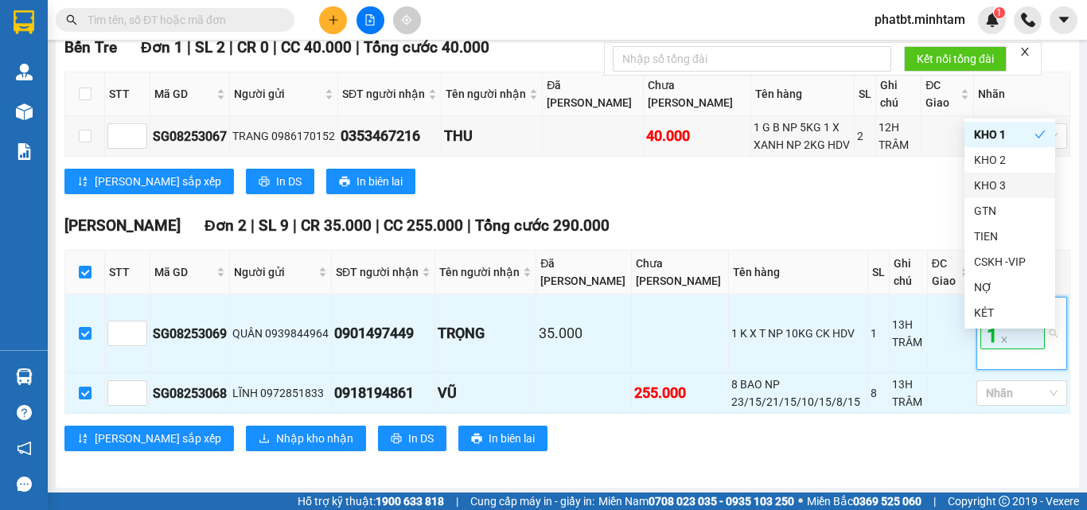
click at [862, 238] on div "Ngã Tư Huyện Đơn 2 | SL 9 | CR 35.000 | CC 255.000 | Tổng cước 290.000" at bounding box center [567, 226] width 1006 height 24
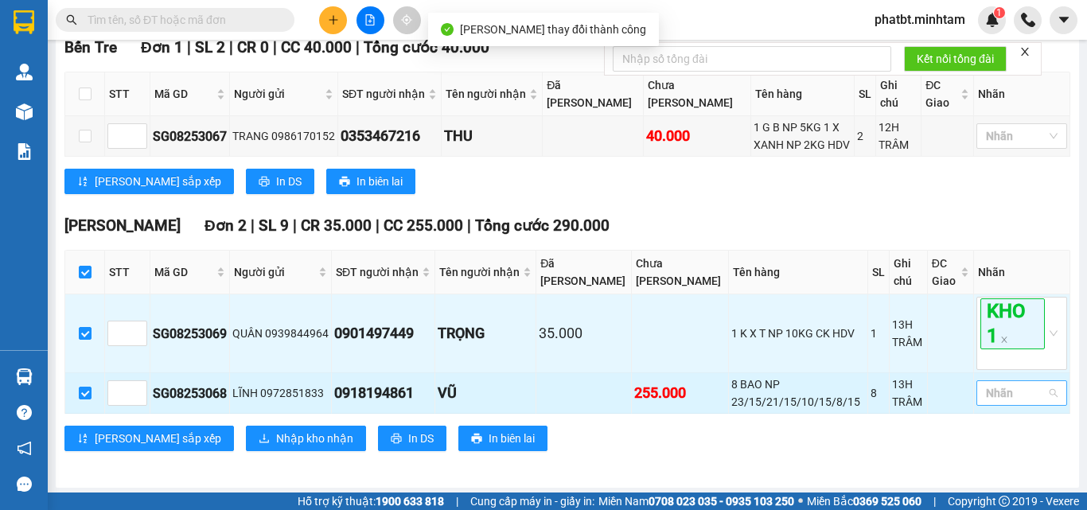
click at [996, 403] on div at bounding box center [1014, 393] width 67 height 19
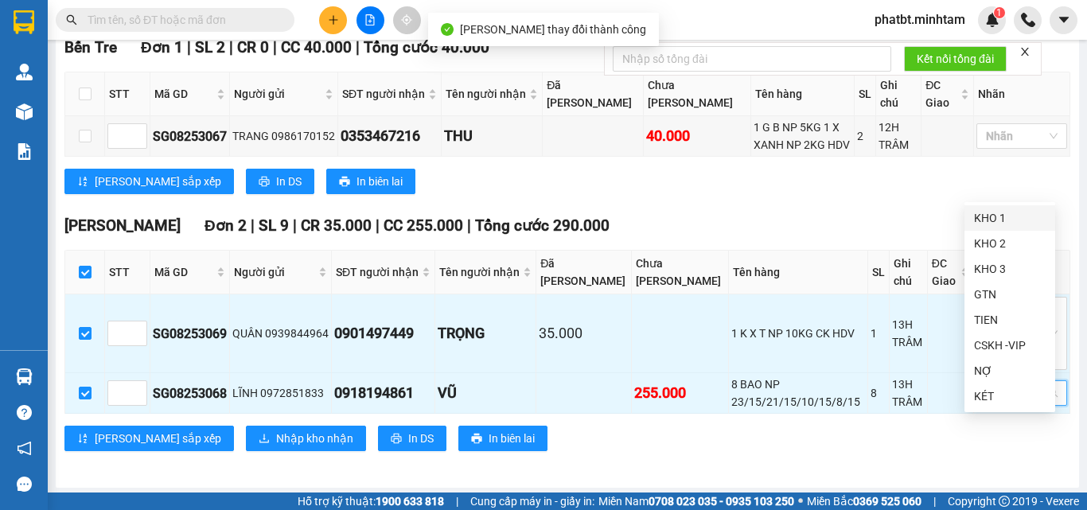
drag, startPoint x: 1004, startPoint y: 223, endPoint x: 689, endPoint y: 241, distance: 315.8
click at [998, 224] on div "KHO 1" at bounding box center [1010, 218] width 72 height 18
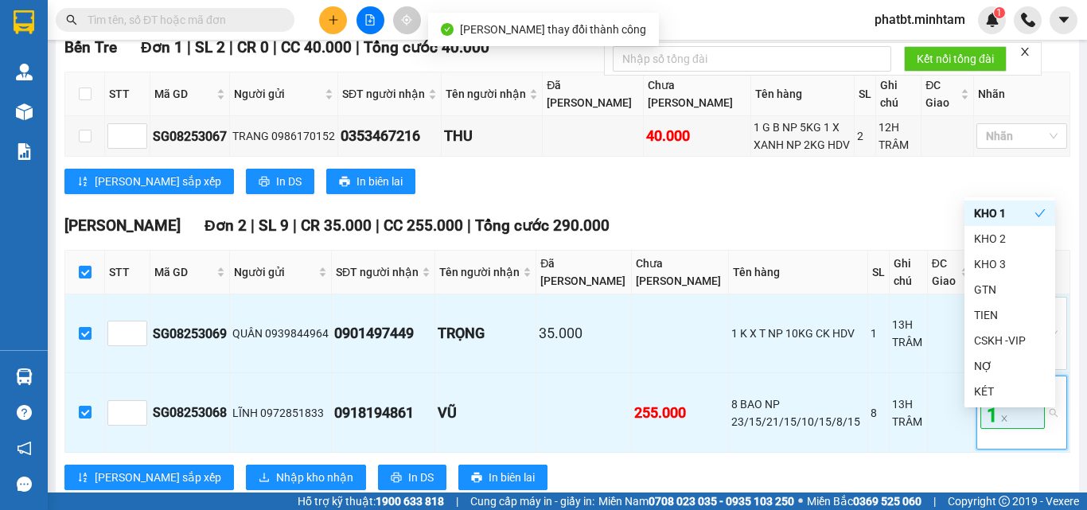
drag, startPoint x: 467, startPoint y: 228, endPoint x: 443, endPoint y: 240, distance: 27.1
click at [466, 194] on div "[PERSON_NAME] sắp xếp In DS In biên lai" at bounding box center [567, 181] width 1006 height 25
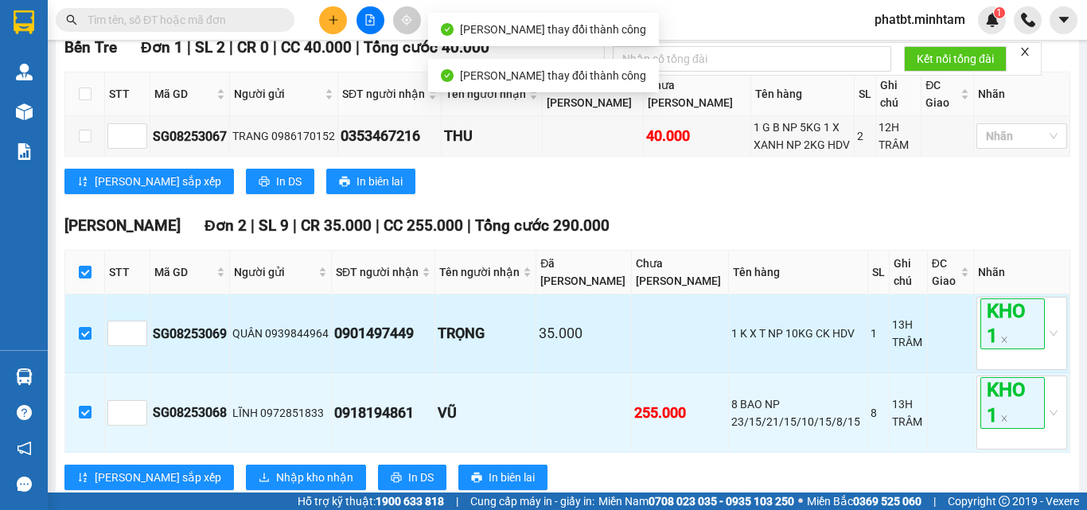
scroll to position [338, 0]
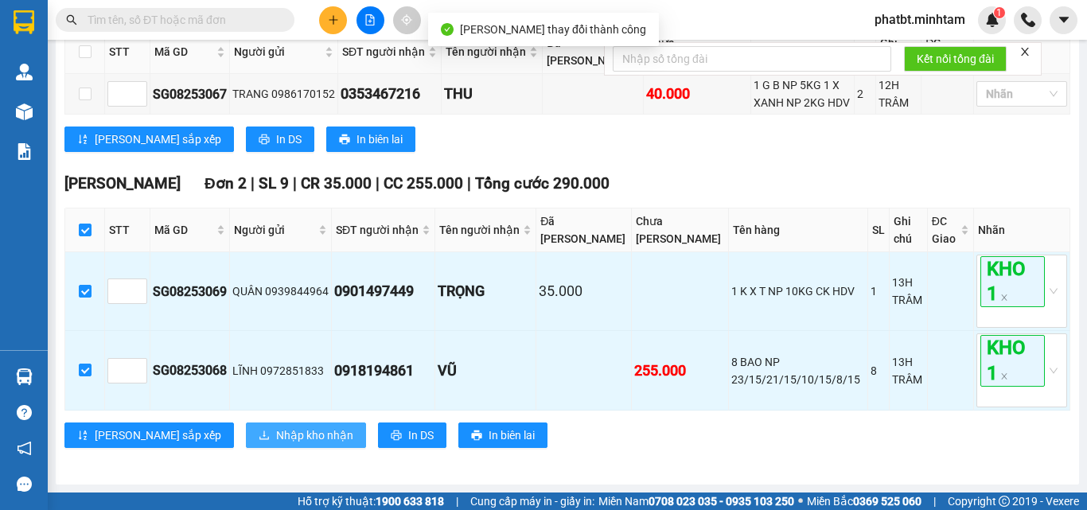
click at [276, 430] on span "Nhập kho nhận" at bounding box center [314, 436] width 77 height 18
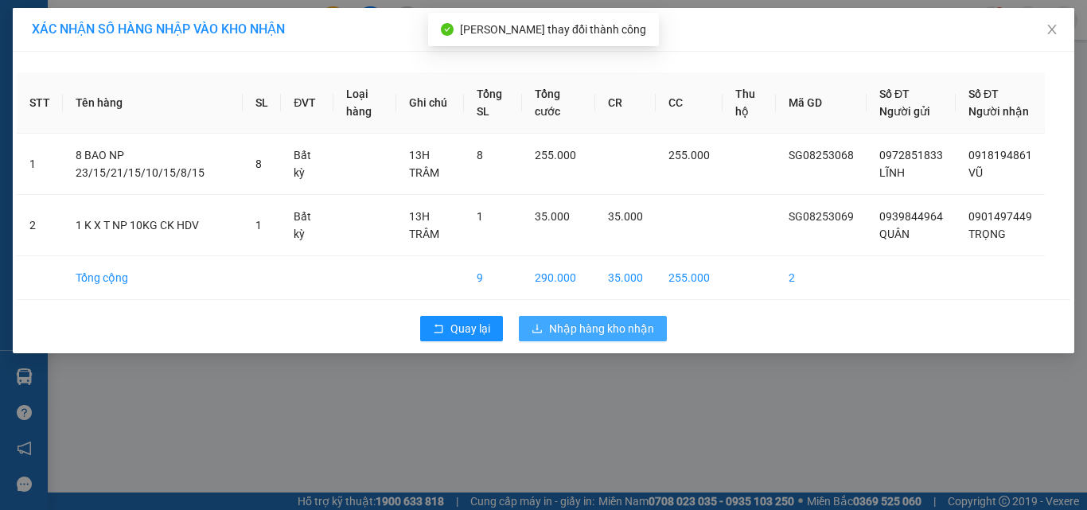
click at [619, 338] on span "Nhập hàng kho nhận" at bounding box center [601, 329] width 105 height 18
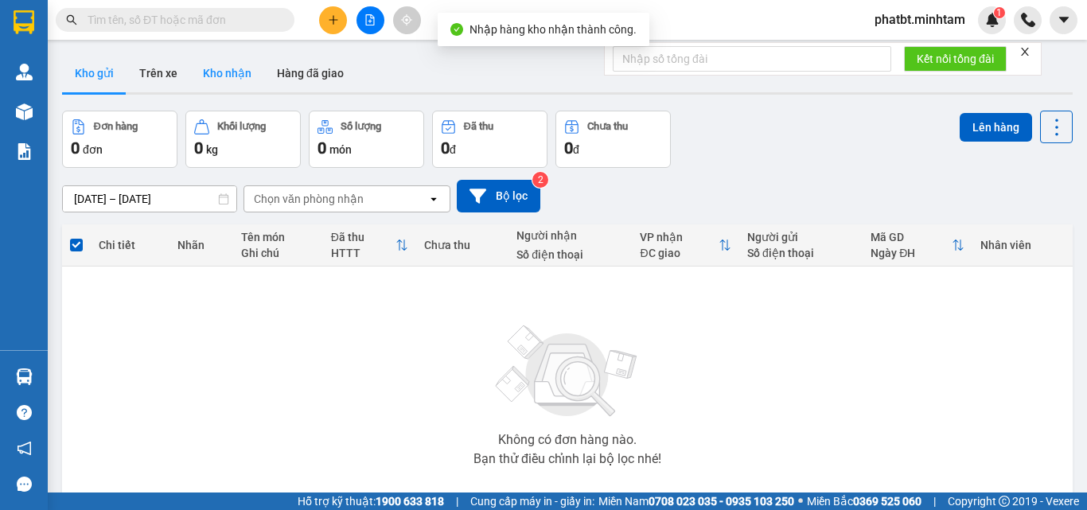
click at [247, 59] on button "Kho nhận" at bounding box center [227, 73] width 74 height 38
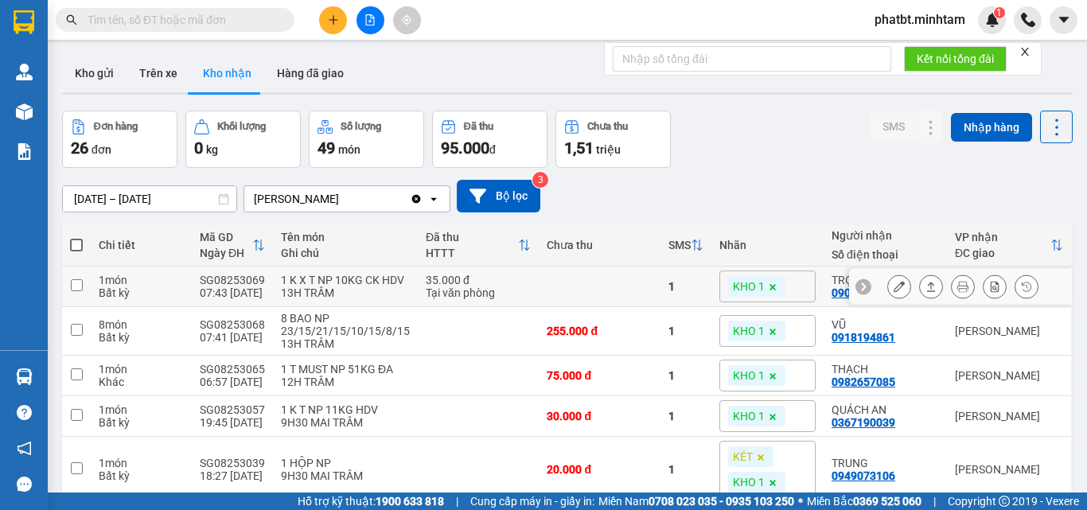
click at [894, 292] on icon at bounding box center [899, 286] width 11 height 11
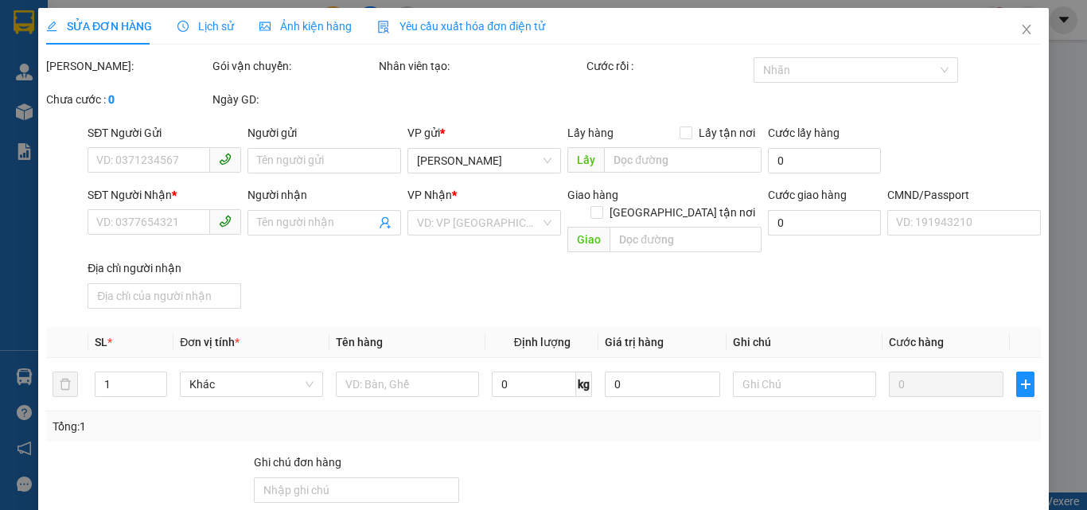
type input "0939844964"
type input "QUÂN"
type input "0901497449"
type input "TRỌNG"
type input "ĐỔ BỂ K ĐỀN"
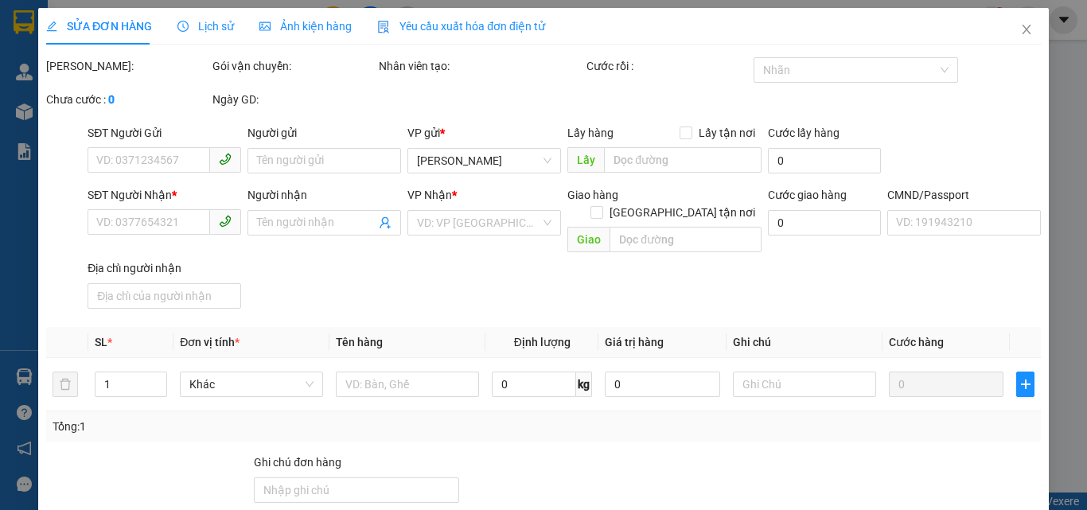
type input "35.000"
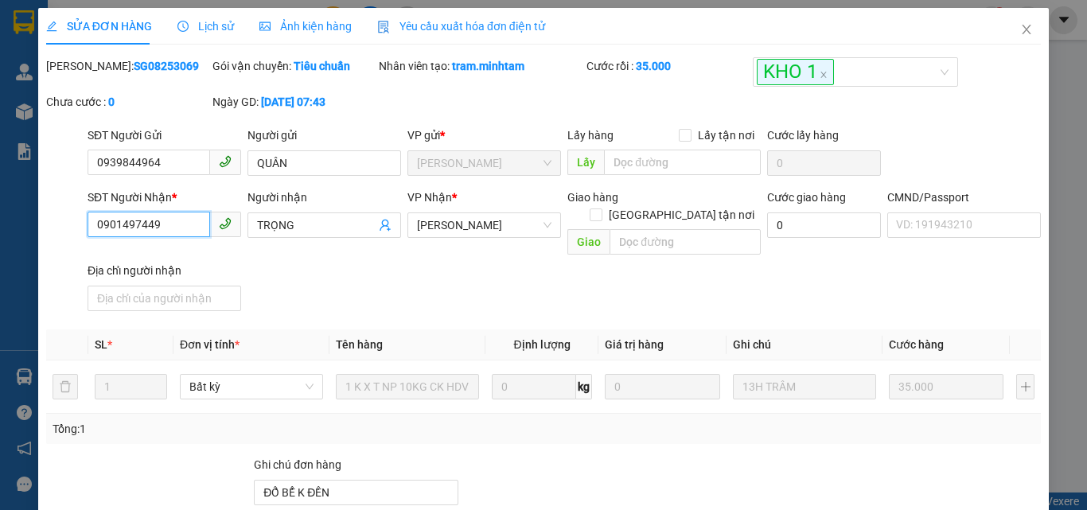
click at [164, 229] on input "0901497449" at bounding box center [149, 224] width 123 height 25
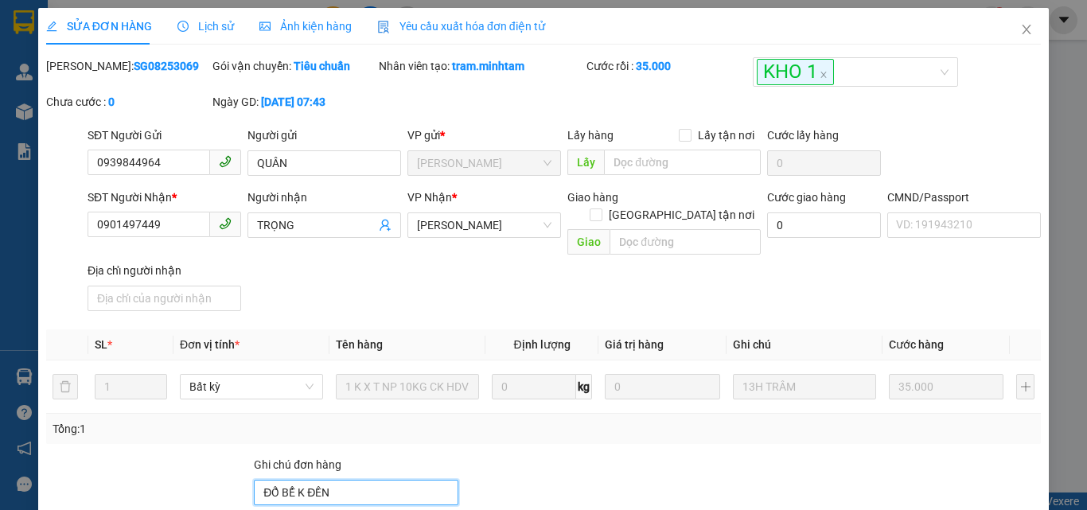
click at [365, 483] on input "ĐỔ BỂ K ĐỀN" at bounding box center [356, 492] width 205 height 25
type input "ĐỔ BỂ K ĐỀN ĐG"
click at [566, 430] on div "Total Paid Fee 35.000 Total UnPaid Fee 0 Cash Collection Total Fee Mã ĐH: SG082…" at bounding box center [543, 387] width 995 height 661
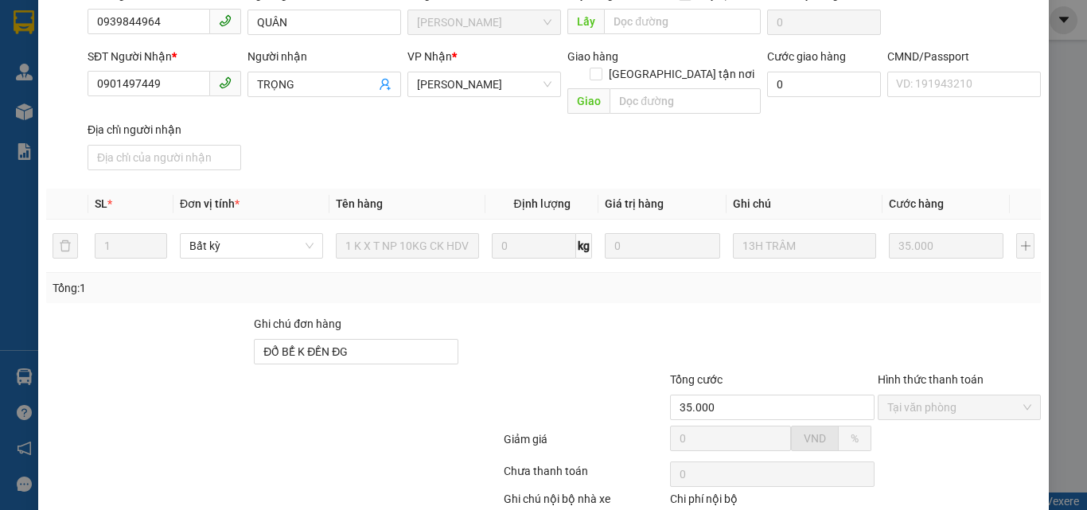
scroll to position [221, 0]
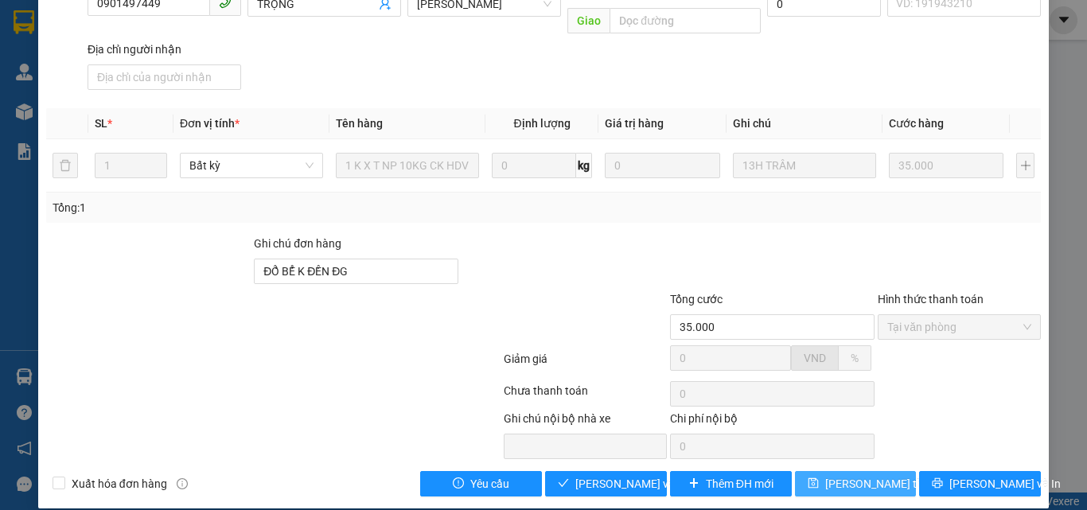
click at [864, 475] on span "[PERSON_NAME] thay đổi" at bounding box center [889, 484] width 127 height 18
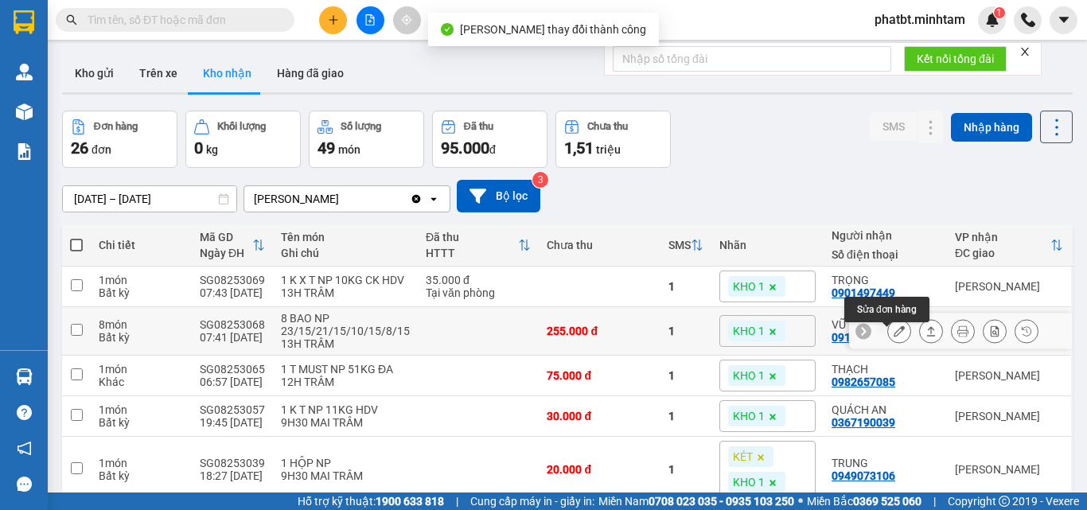
click at [888, 345] on button at bounding box center [899, 332] width 22 height 28
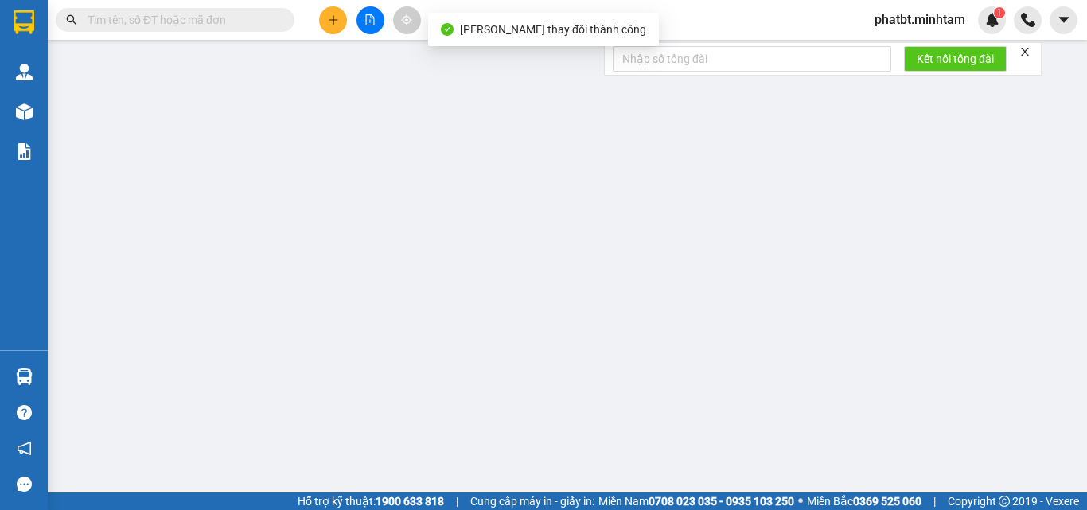
type input "0972851833"
type input "LĨNH"
type input "0918194861"
type input "VŨ"
type input "255.000"
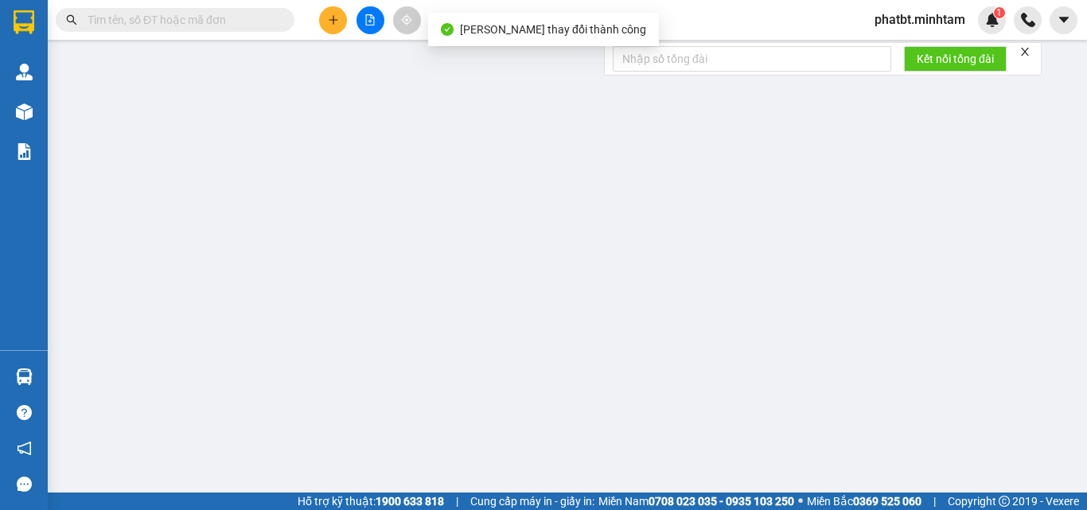
type input "255.000"
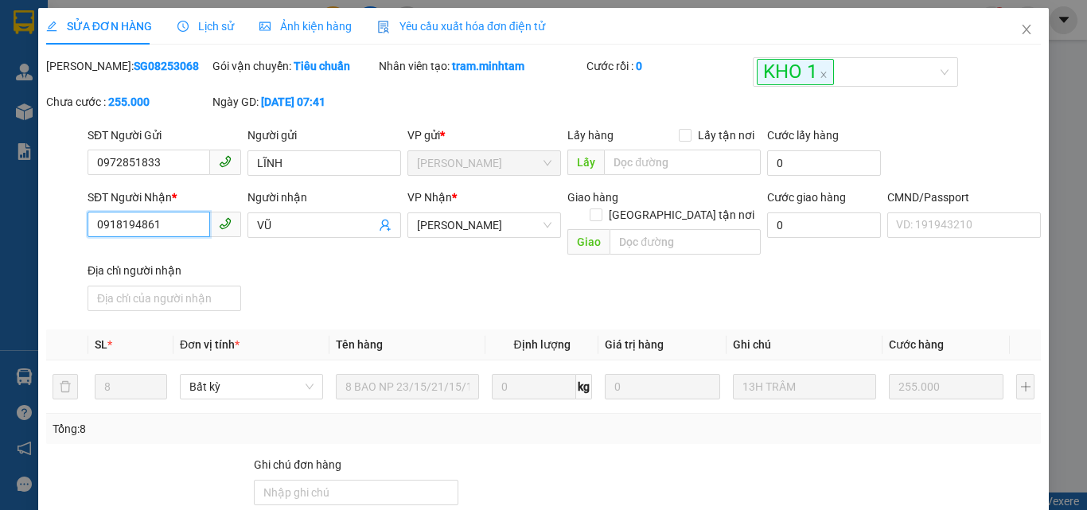
click at [179, 222] on input "0918194861" at bounding box center [149, 224] width 123 height 25
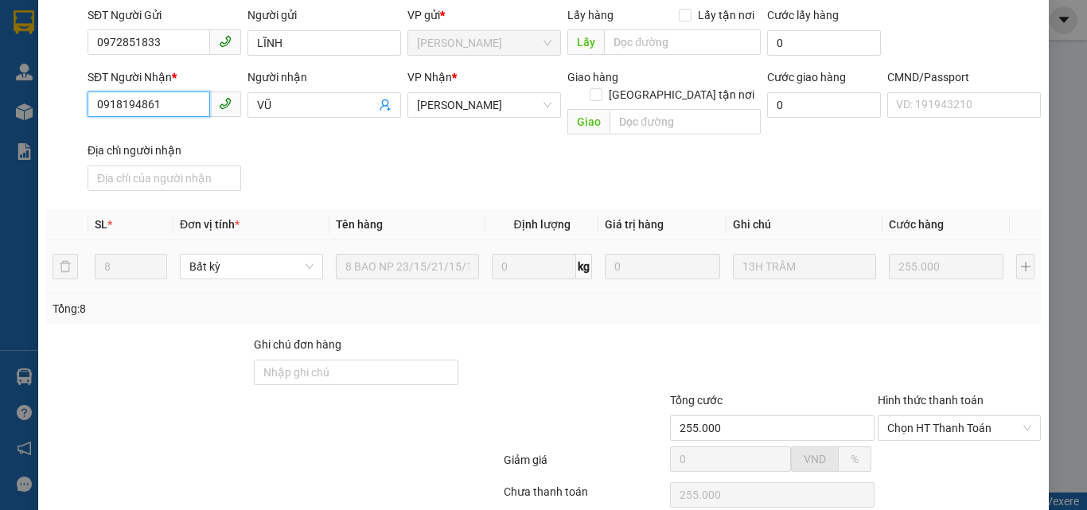
scroll to position [221, 0]
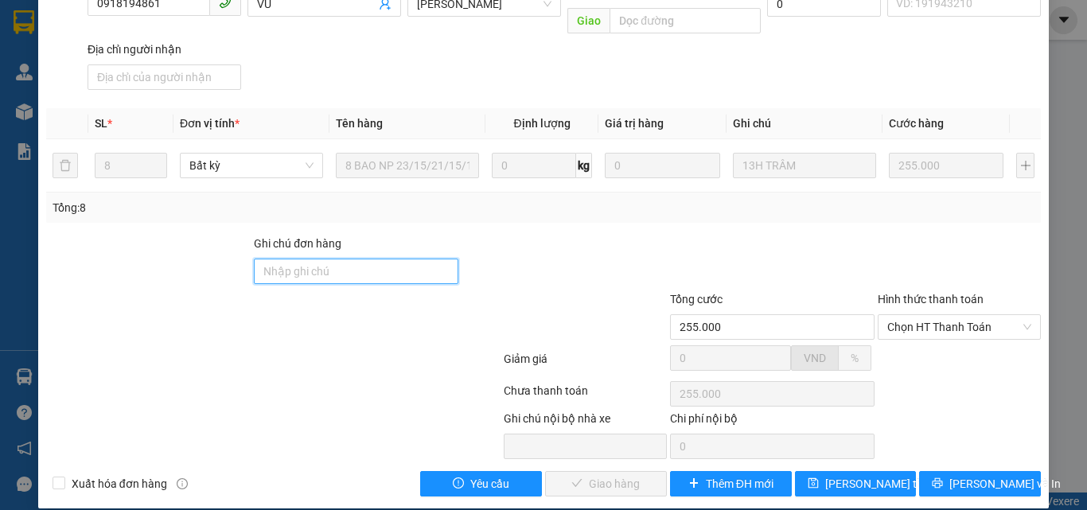
click at [340, 259] on input "Ghi chú đơn hàng" at bounding box center [356, 271] width 205 height 25
type input "ĐG"
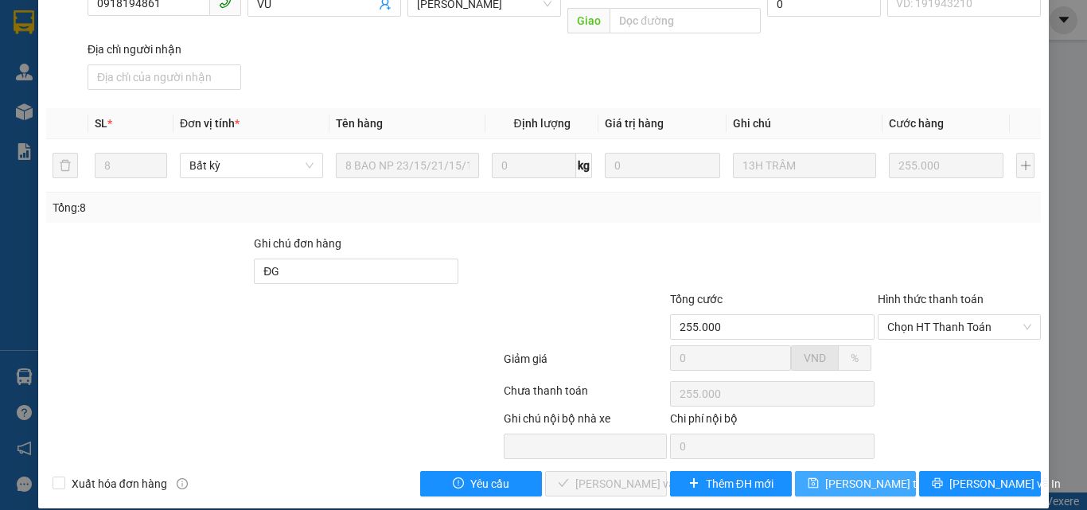
click at [887, 471] on button "[PERSON_NAME] thay đổi" at bounding box center [856, 483] width 122 height 25
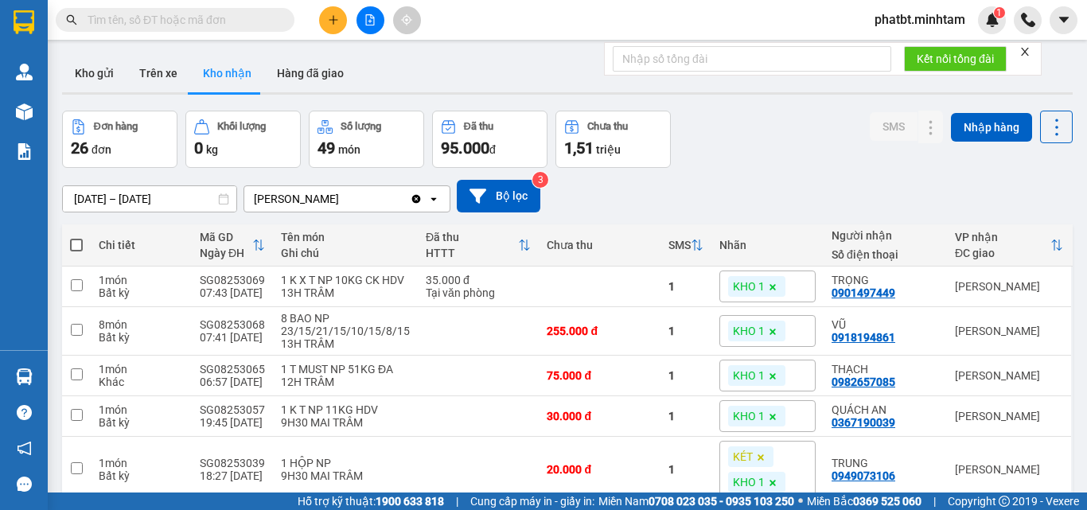
click at [229, 21] on input "text" at bounding box center [182, 20] width 188 height 18
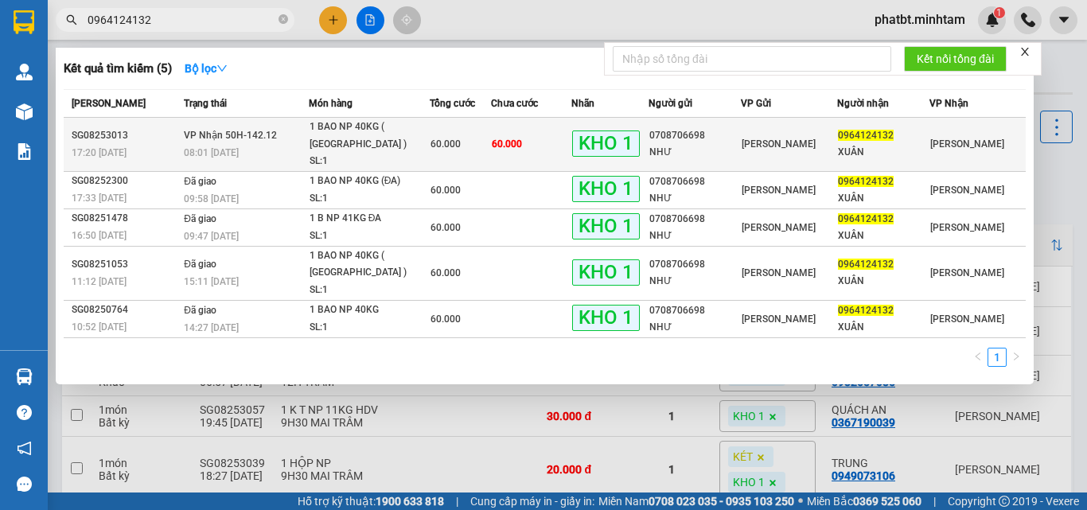
type input "0964124132"
click at [318, 131] on div "1 BAO NP 40KG ( [GEOGRAPHIC_DATA] )" at bounding box center [369, 136] width 119 height 34
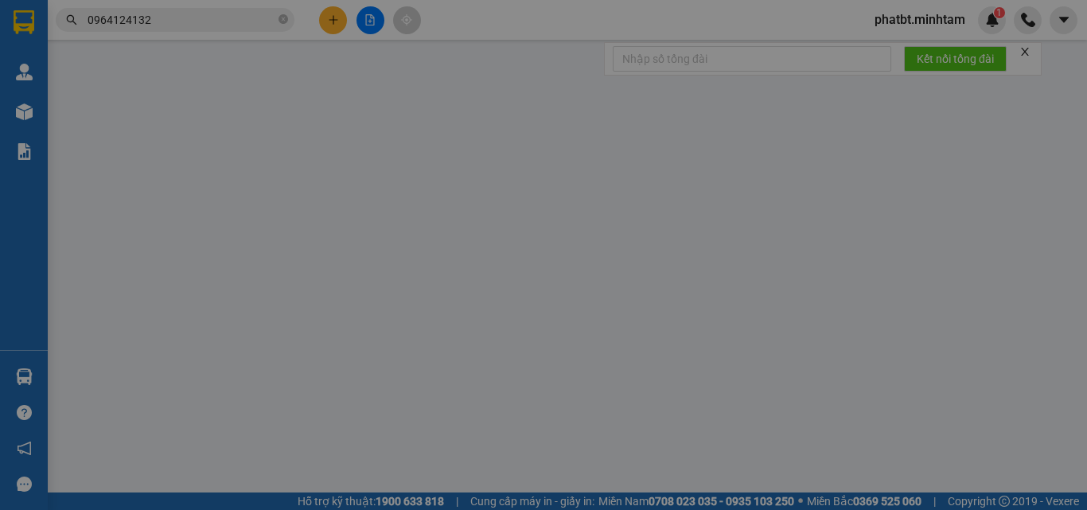
type input "0708706698"
type input "NHƯ"
type input "0964124132"
type input "XUÂN"
type input "ĐG"
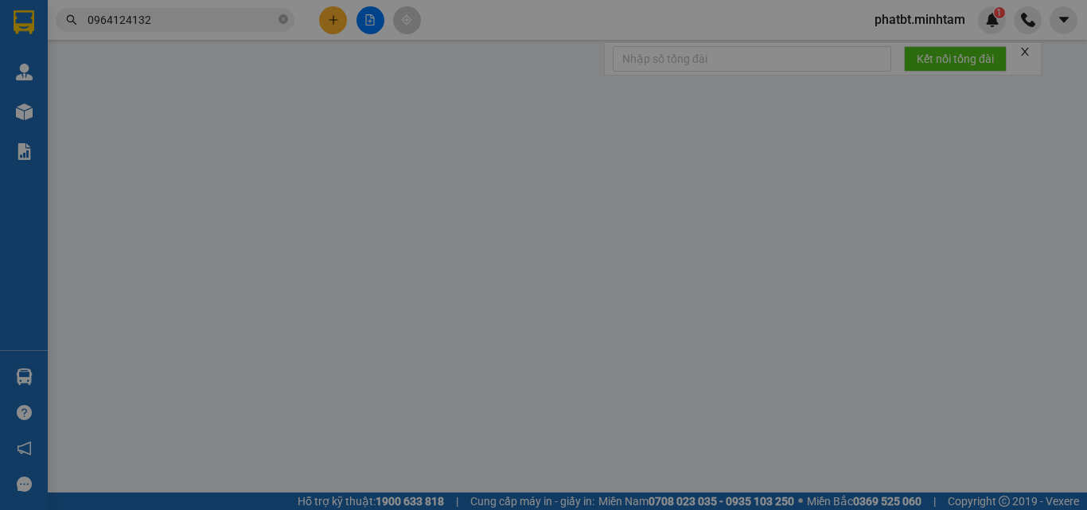
type input "60.000"
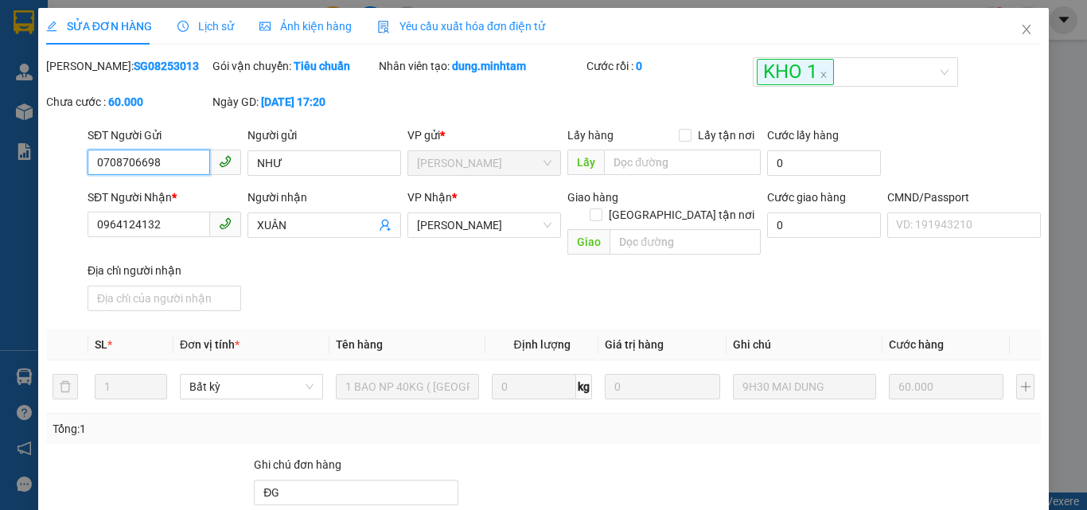
scroll to position [221, 0]
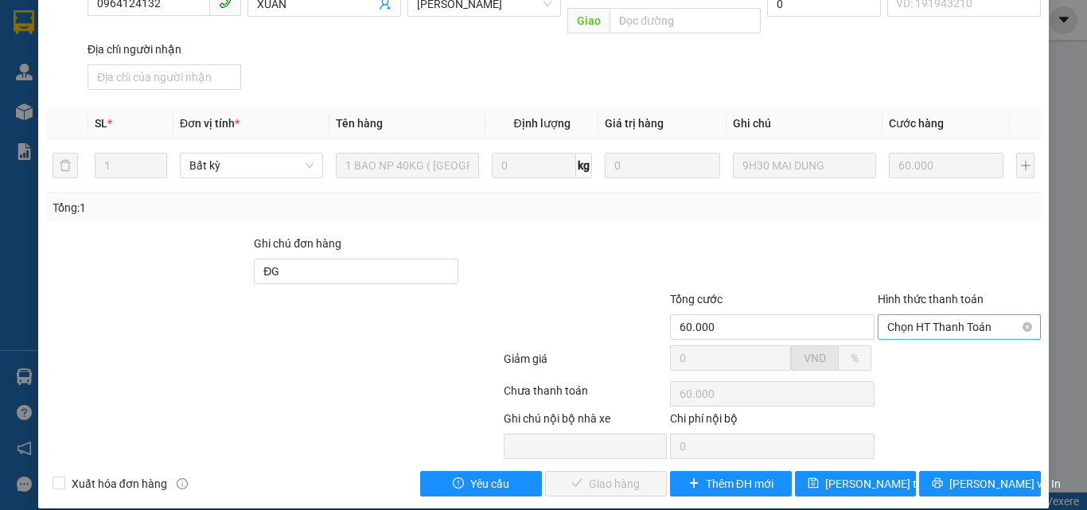
click at [933, 318] on span "Chọn HT Thanh Toán" at bounding box center [960, 327] width 144 height 24
click at [916, 336] on div "Tại văn phòng" at bounding box center [950, 342] width 142 height 18
type input "0"
click at [644, 475] on span "[PERSON_NAME] và Giao hàng" at bounding box center [652, 484] width 153 height 18
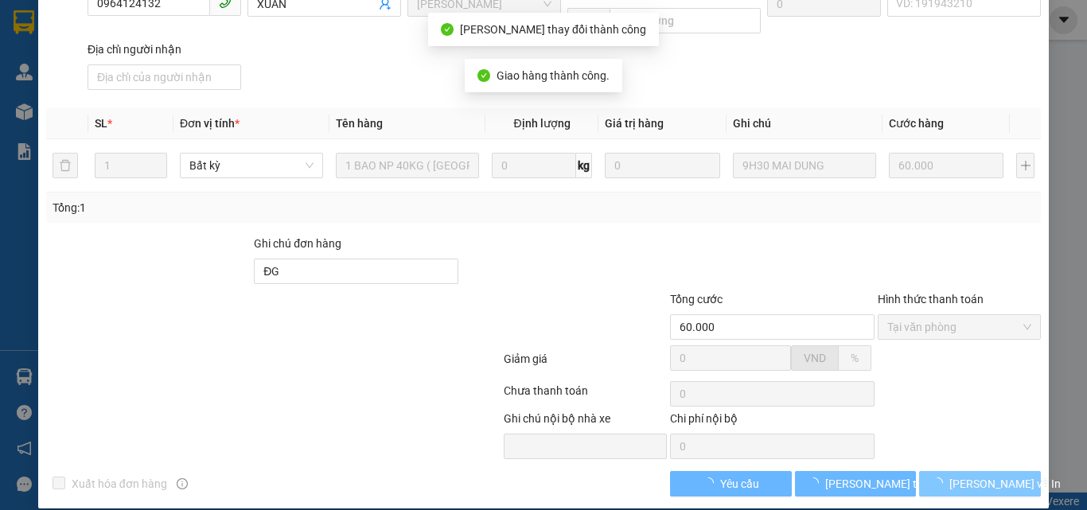
scroll to position [236, 0]
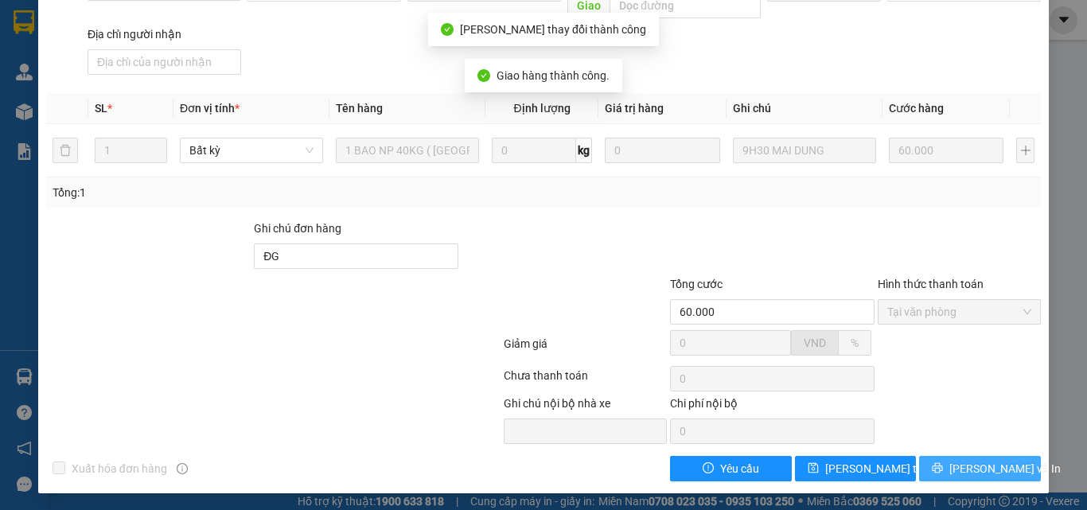
click at [955, 463] on button "[PERSON_NAME] và In" at bounding box center [980, 468] width 122 height 25
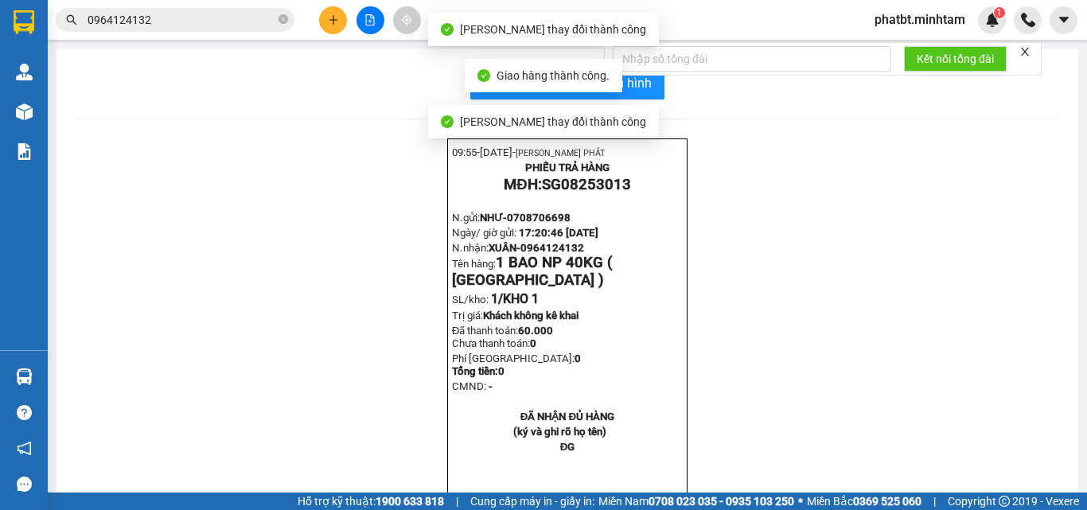
click at [641, 73] on div at bounding box center [752, 59] width 279 height 32
click at [643, 85] on span "In mẫu biên lai tự cấu hình" at bounding box center [577, 83] width 150 height 20
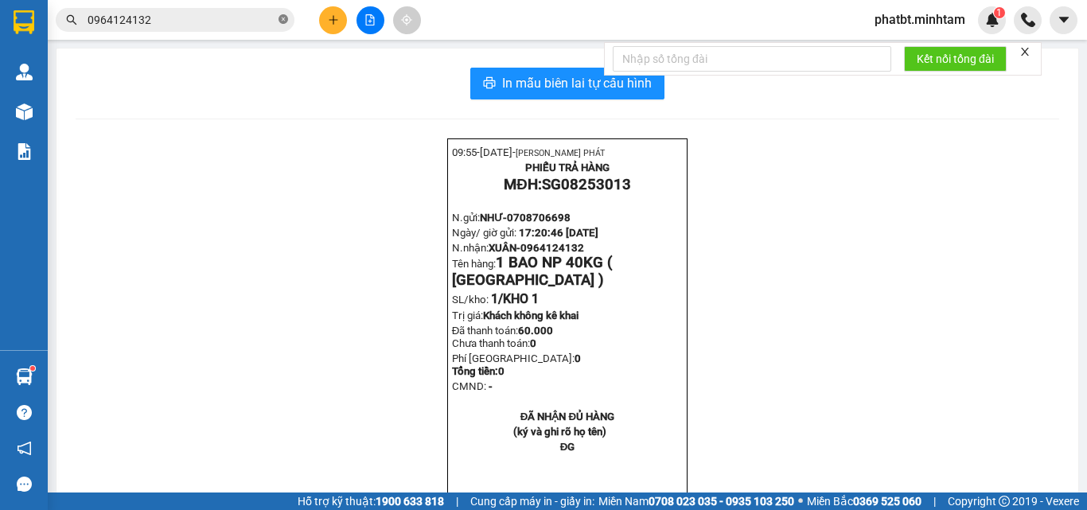
click at [284, 22] on icon "close-circle" at bounding box center [284, 19] width 10 height 10
click at [253, 25] on input "text" at bounding box center [182, 20] width 188 height 18
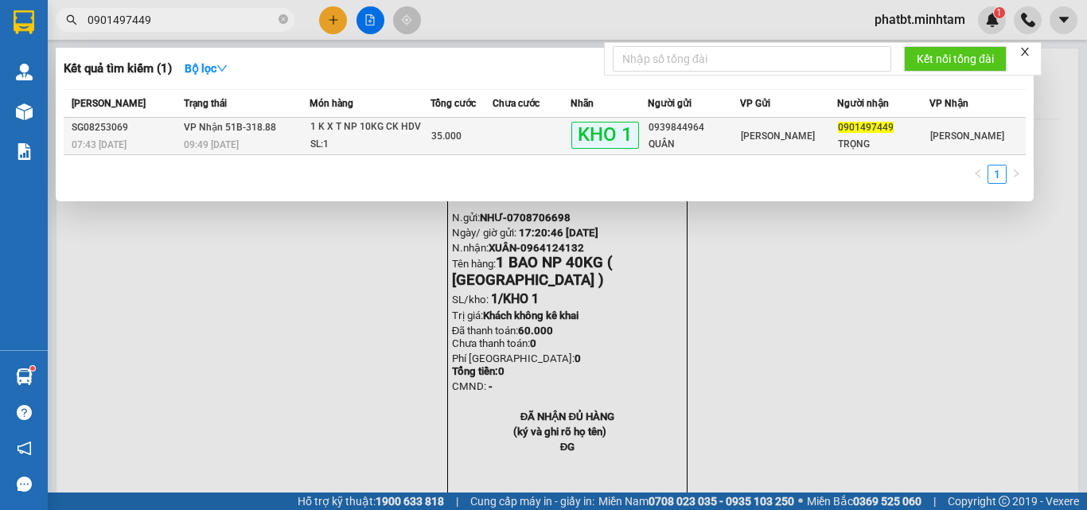
type input "0901497449"
click at [338, 134] on div "1 K X T NP 10KG CK HDV" at bounding box center [369, 128] width 119 height 18
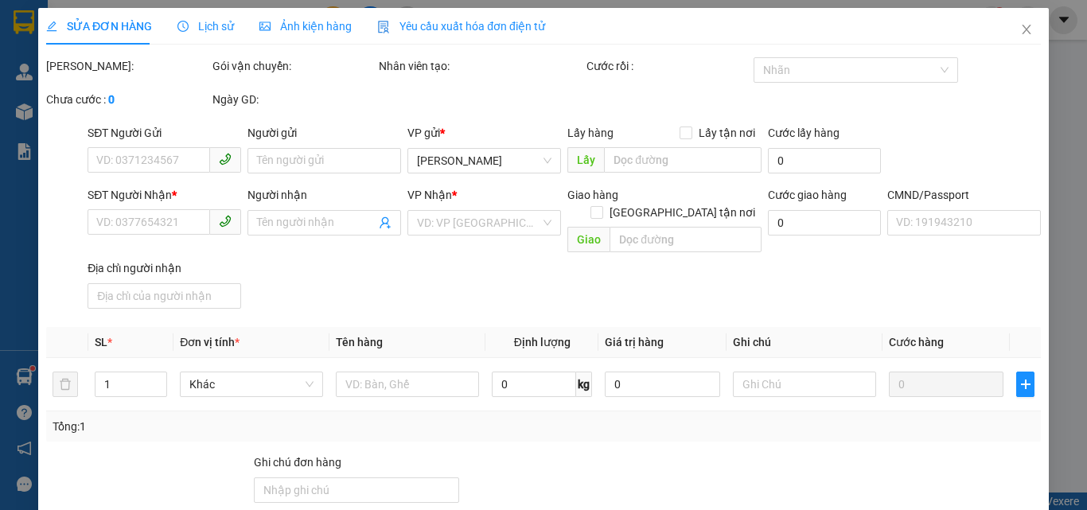
type input "0939844964"
type input "QUÂN"
type input "0901497449"
type input "TRỌNG"
type input "ĐỔ BỂ K ĐỀN ĐG"
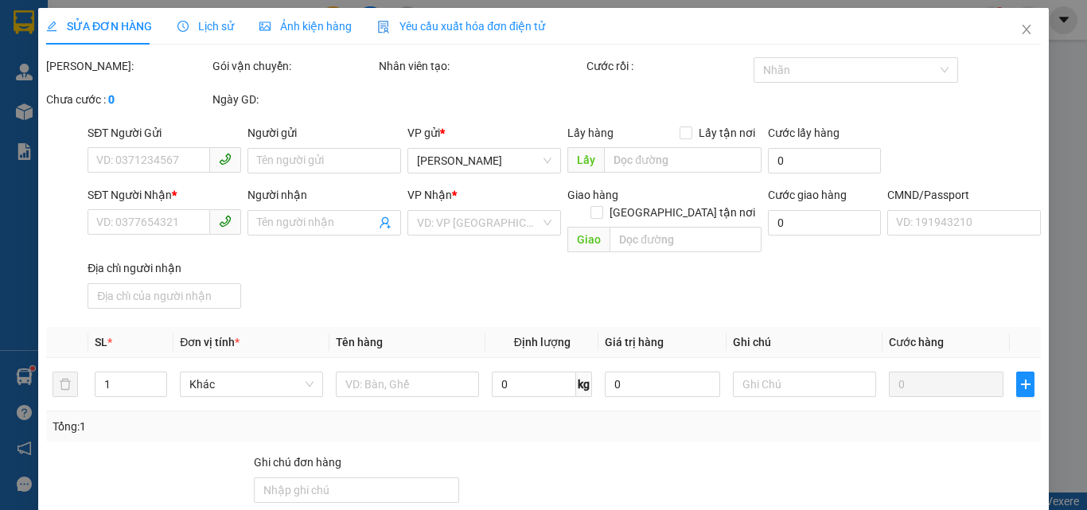
type input "35.000"
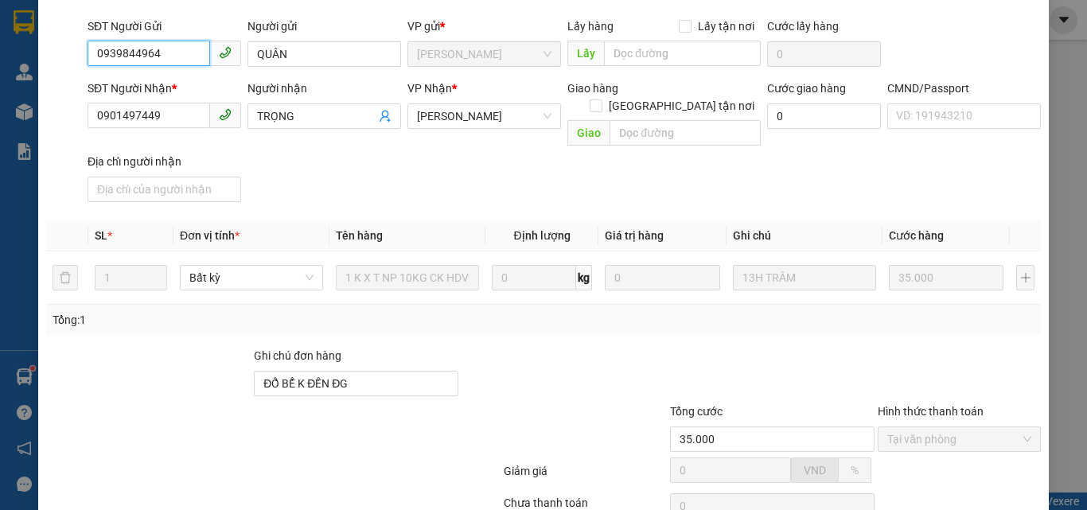
scroll to position [221, 0]
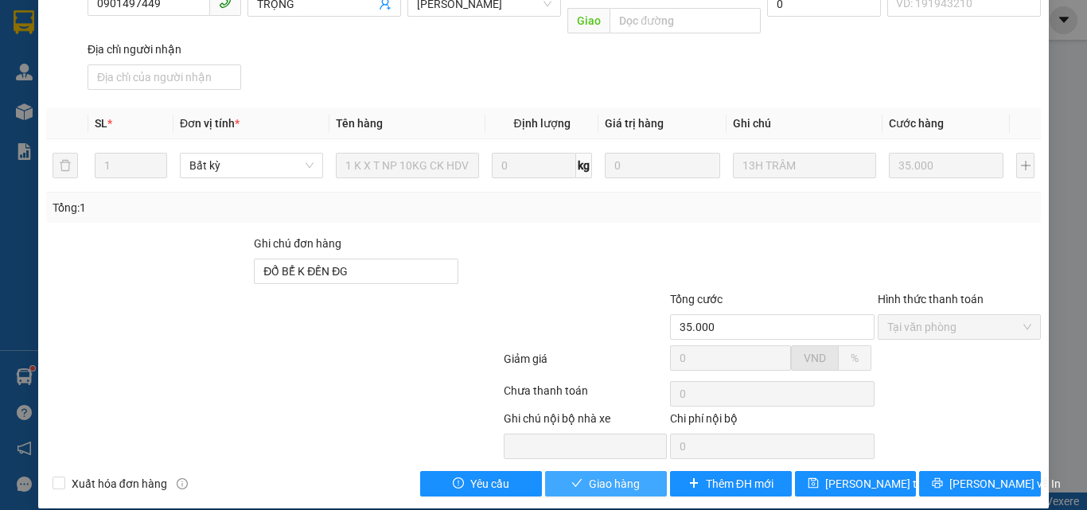
click at [629, 475] on span "Giao hàng" at bounding box center [614, 484] width 51 height 18
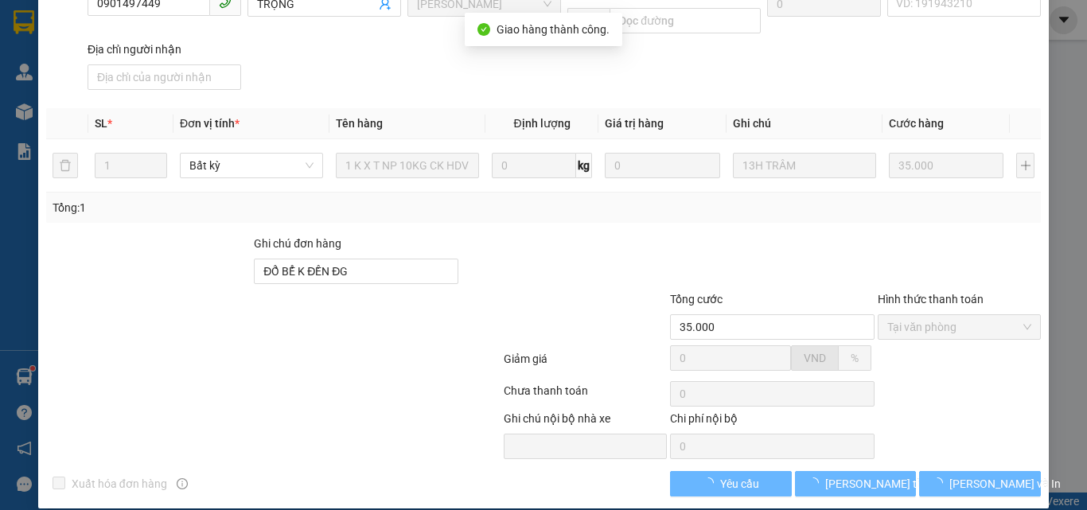
scroll to position [236, 0]
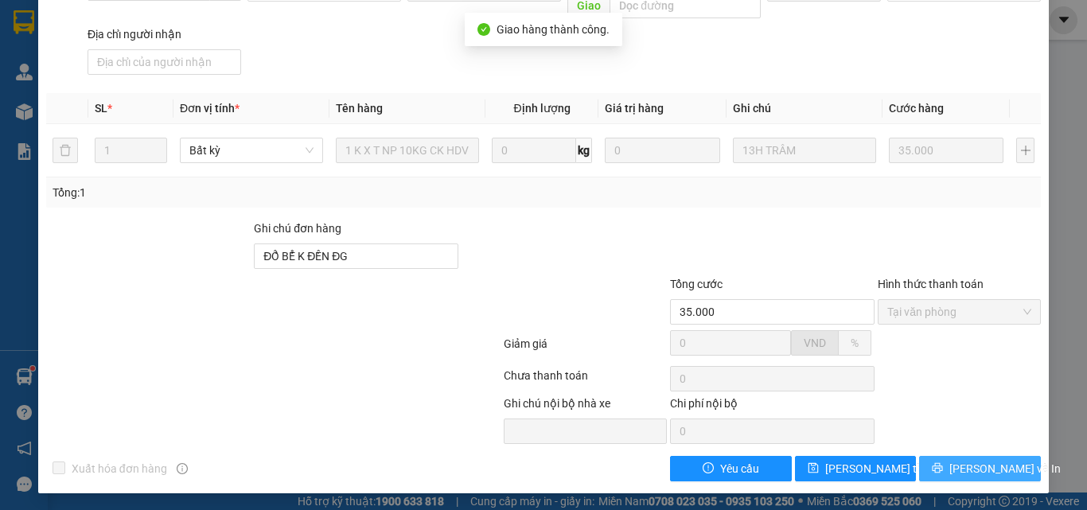
click at [954, 468] on button "[PERSON_NAME] và In" at bounding box center [980, 468] width 122 height 25
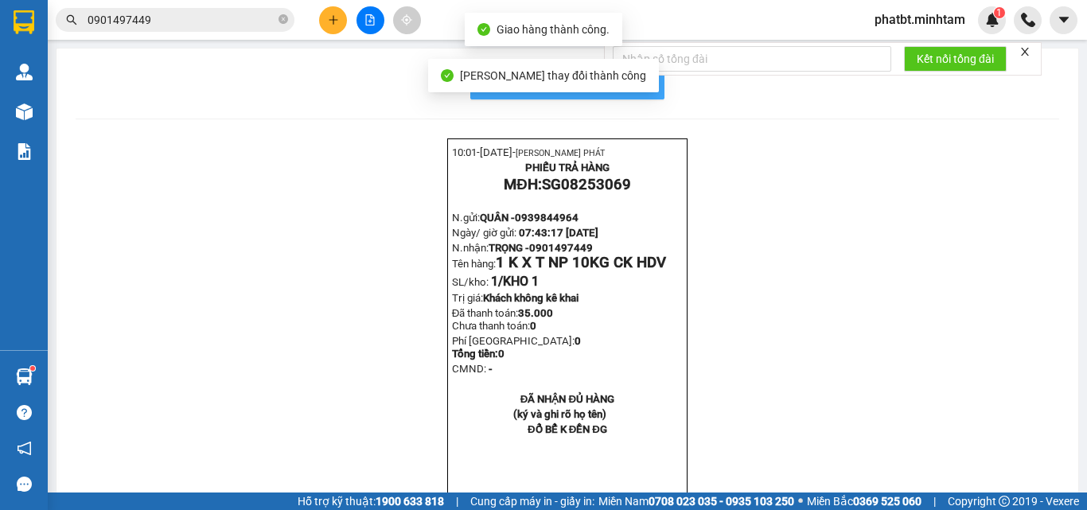
click at [636, 96] on button "In mẫu biên lai tự cấu hình" at bounding box center [567, 84] width 194 height 32
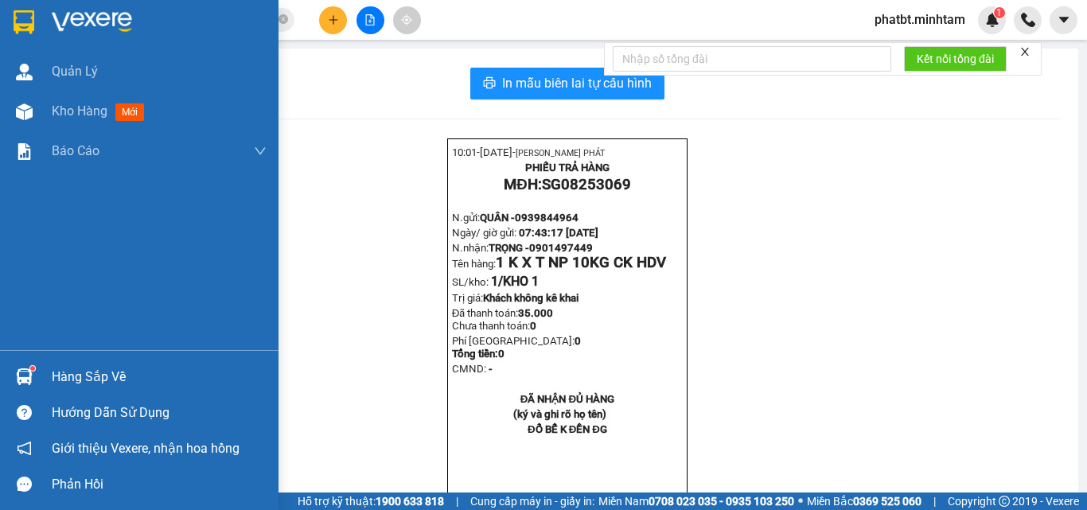
click at [37, 25] on div at bounding box center [24, 22] width 28 height 28
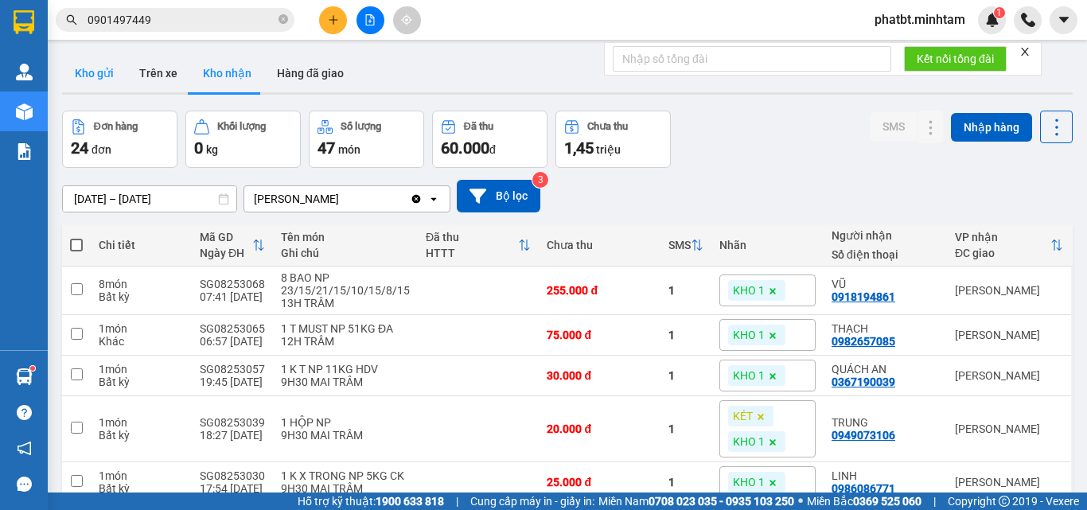
click at [96, 85] on button "Kho gửi" at bounding box center [94, 73] width 64 height 38
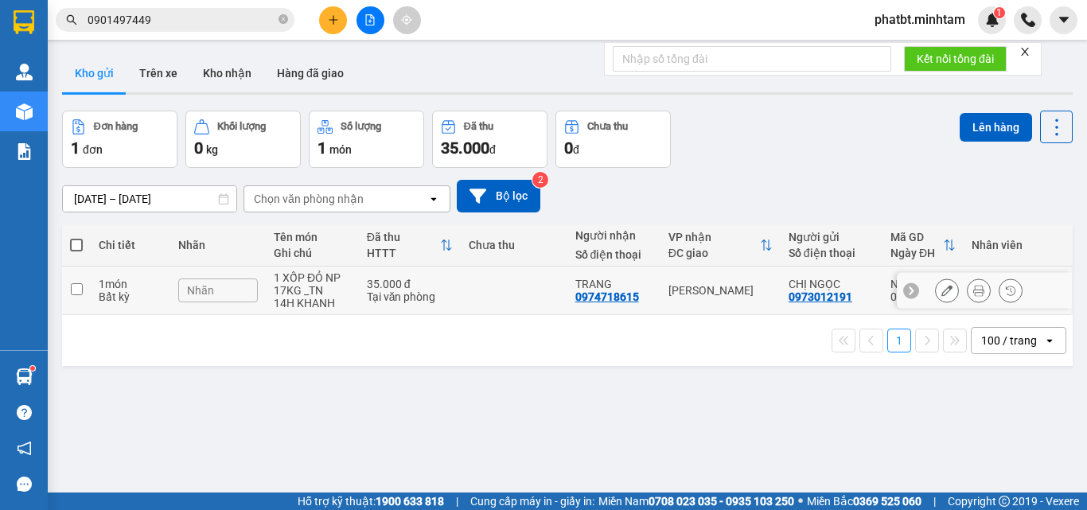
click at [77, 287] on input "checkbox" at bounding box center [77, 289] width 12 height 12
checkbox input "true"
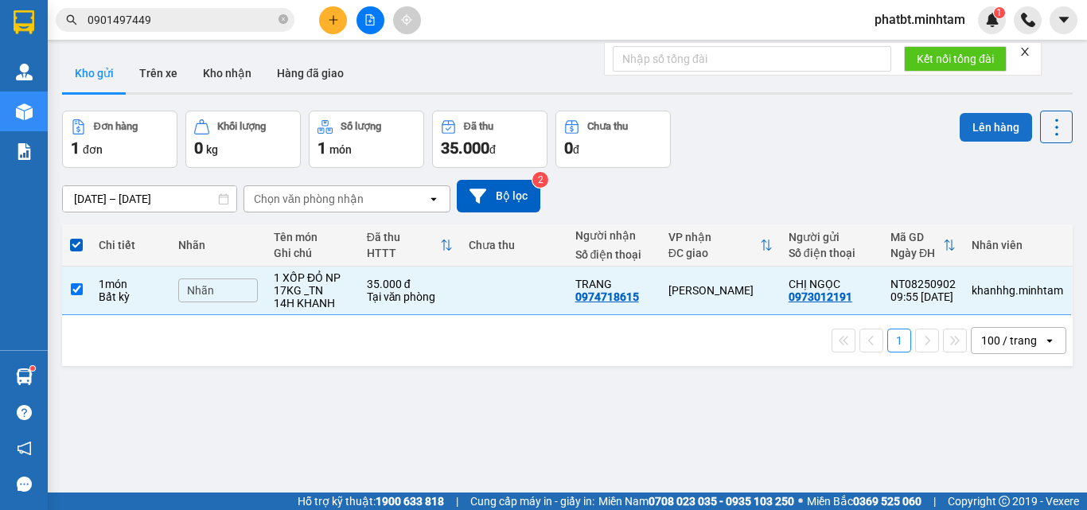
click at [970, 119] on button "Lên hàng" at bounding box center [996, 127] width 72 height 29
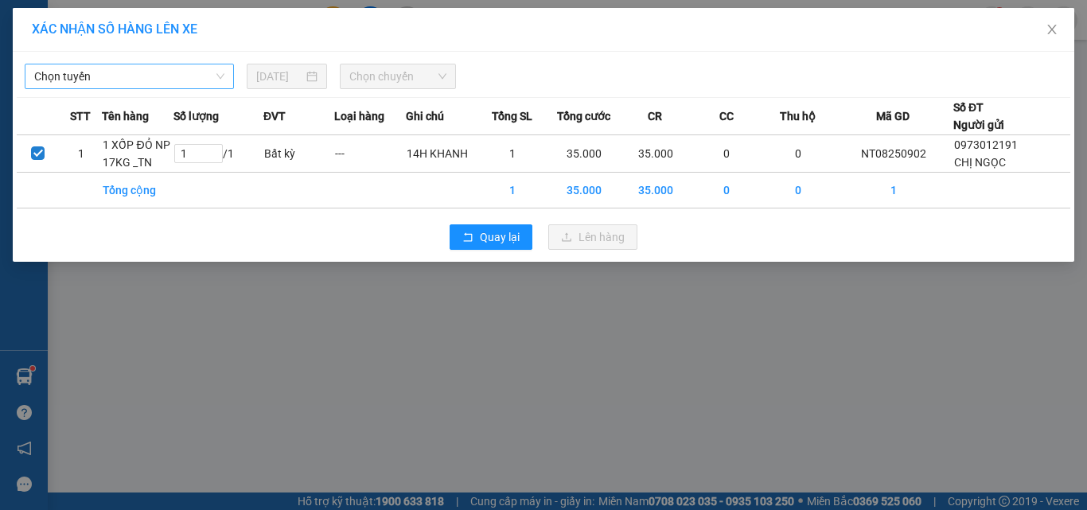
click at [223, 72] on span "Chọn tuyến" at bounding box center [129, 76] width 190 height 24
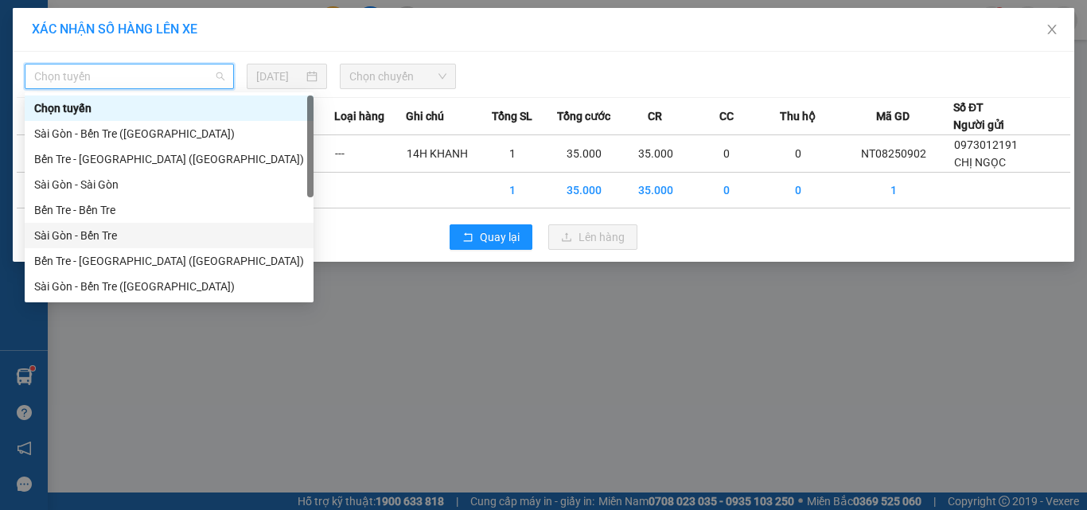
scroll to position [25, 0]
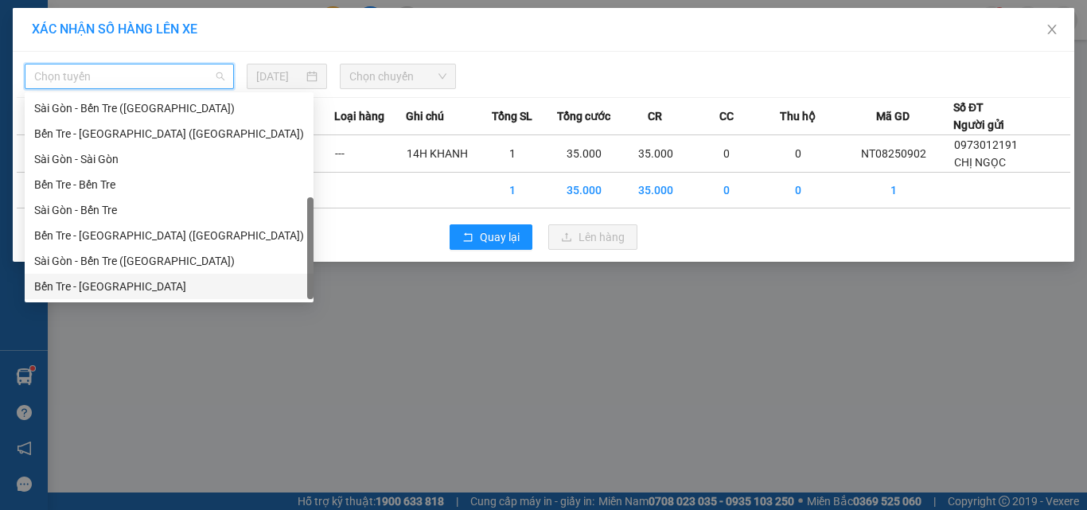
click at [129, 289] on div "Bến Tre - [GEOGRAPHIC_DATA]" at bounding box center [169, 287] width 270 height 18
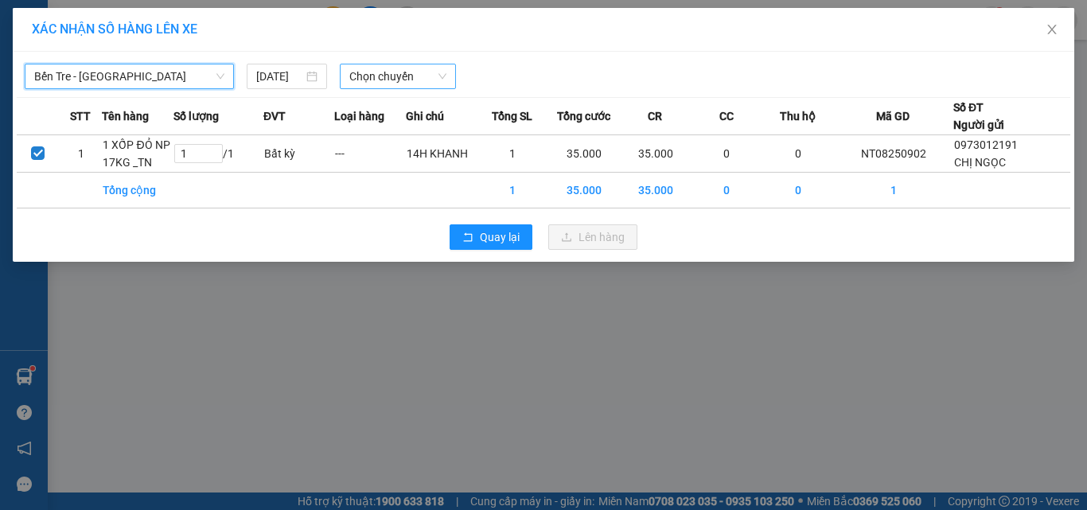
click at [396, 80] on span "Chọn chuyến" at bounding box center [398, 76] width 98 height 24
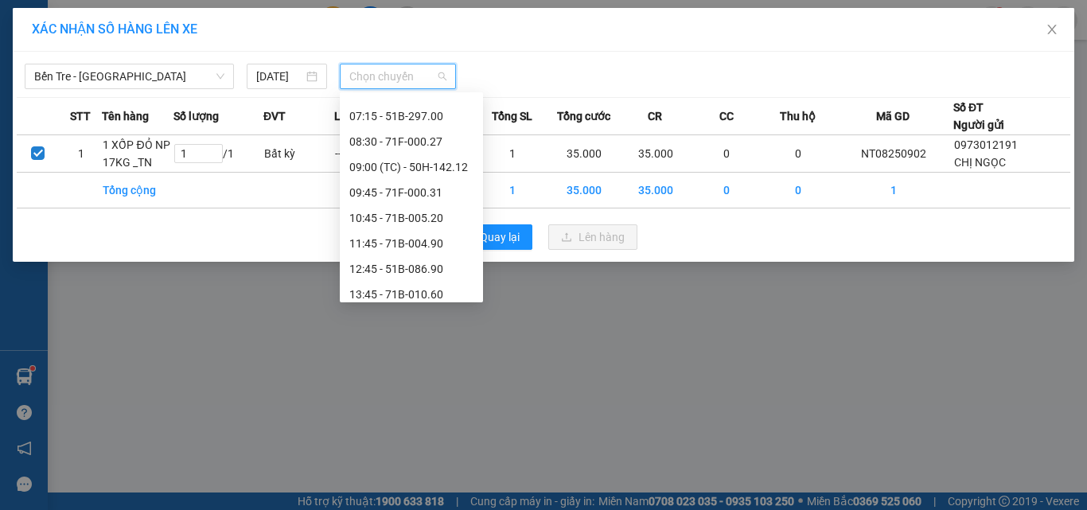
scroll to position [115, 0]
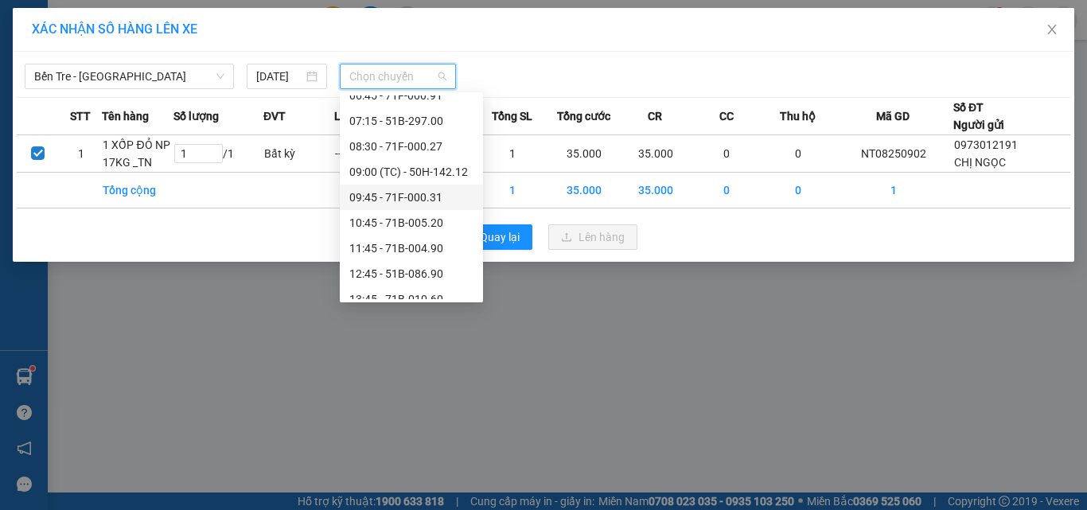
click at [408, 195] on div "09:45 - 71F-000.31" at bounding box center [411, 198] width 124 height 18
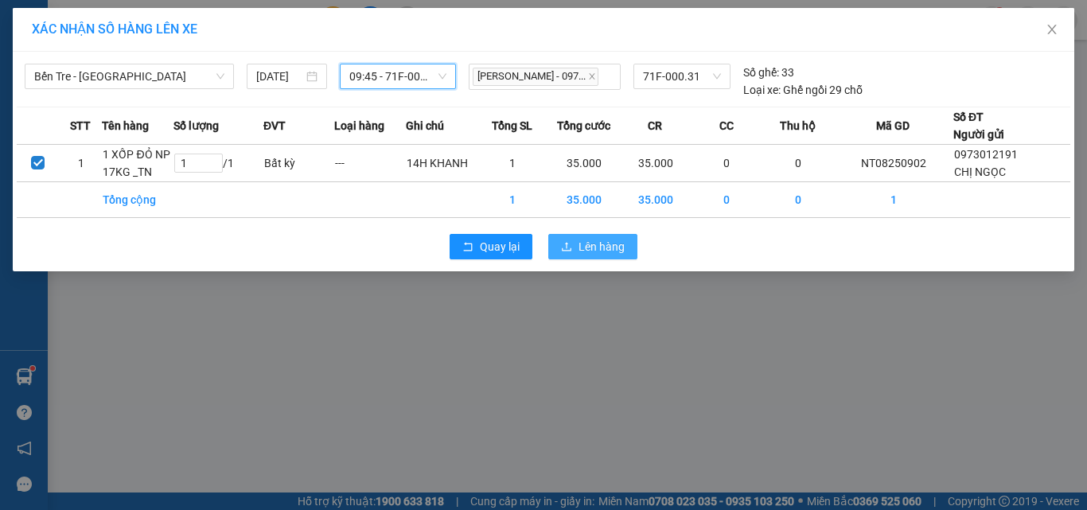
click at [581, 256] on span "Lên hàng" at bounding box center [602, 247] width 46 height 18
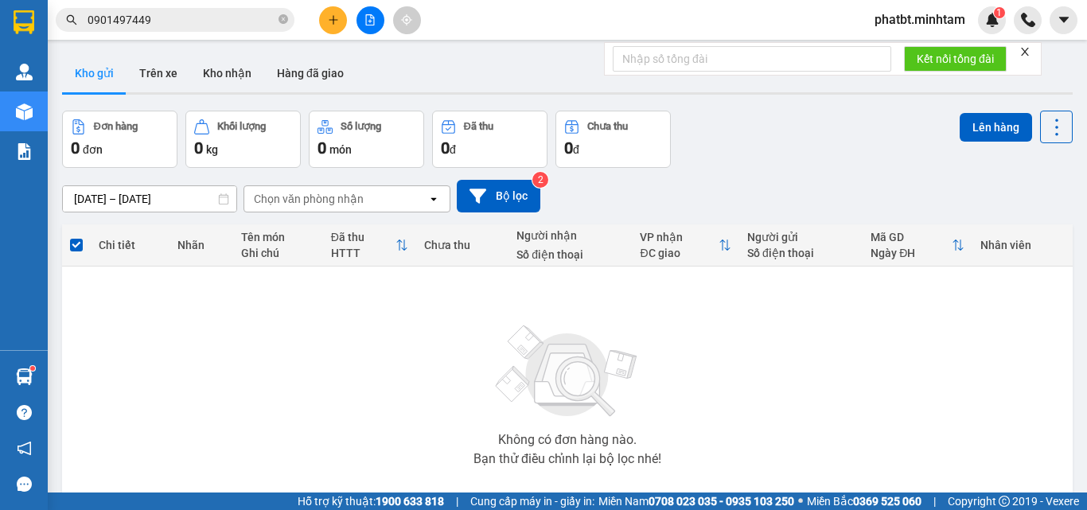
click at [373, 21] on icon "file-add" at bounding box center [370, 19] width 11 height 11
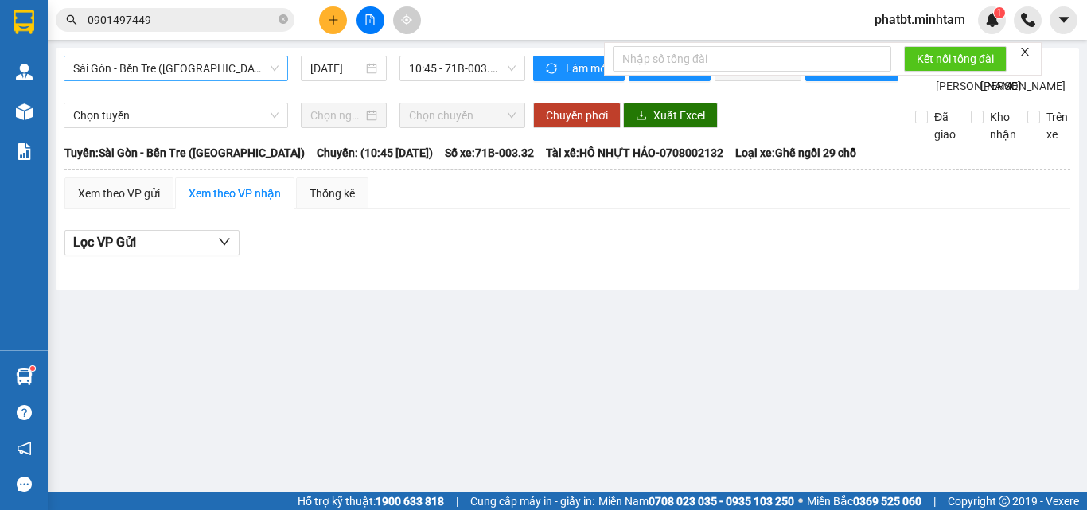
click at [101, 59] on span "Sài Gòn - Bến Tre ([GEOGRAPHIC_DATA])" at bounding box center [175, 69] width 205 height 24
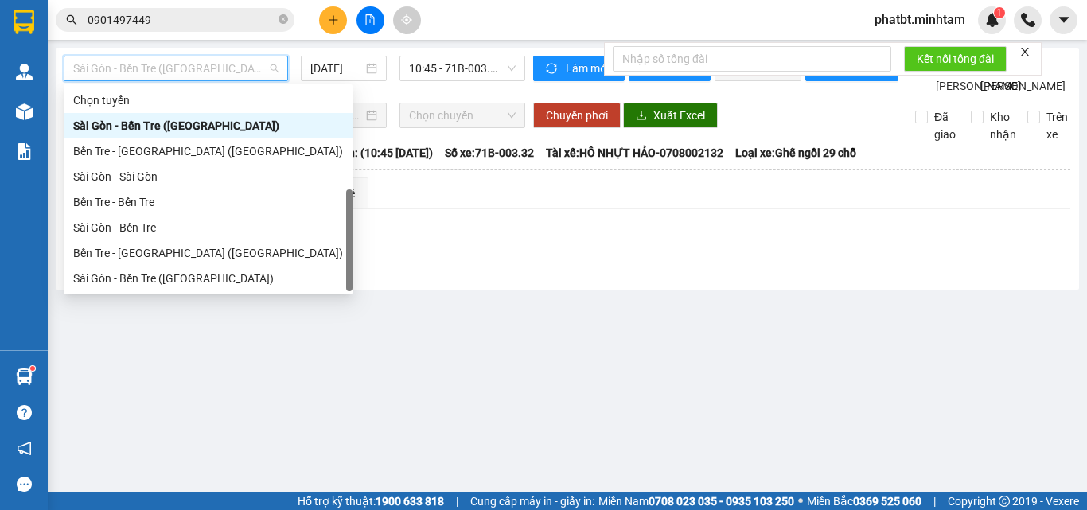
scroll to position [25, 0]
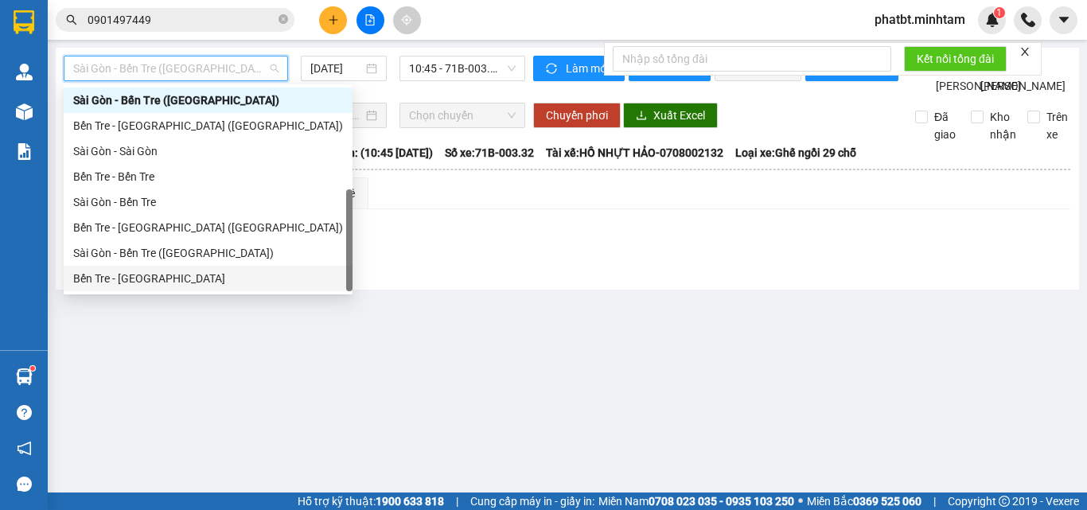
click at [123, 274] on div "Bến Tre - [GEOGRAPHIC_DATA]" at bounding box center [208, 279] width 270 height 18
type input "[DATE]"
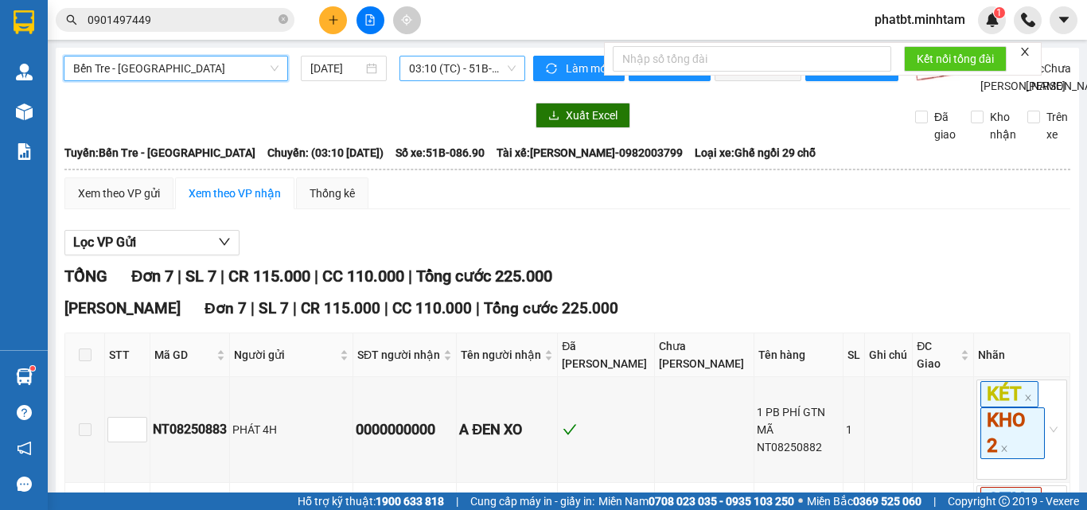
click at [471, 65] on span "03:10 (TC) - 51B-086.90" at bounding box center [462, 69] width 107 height 24
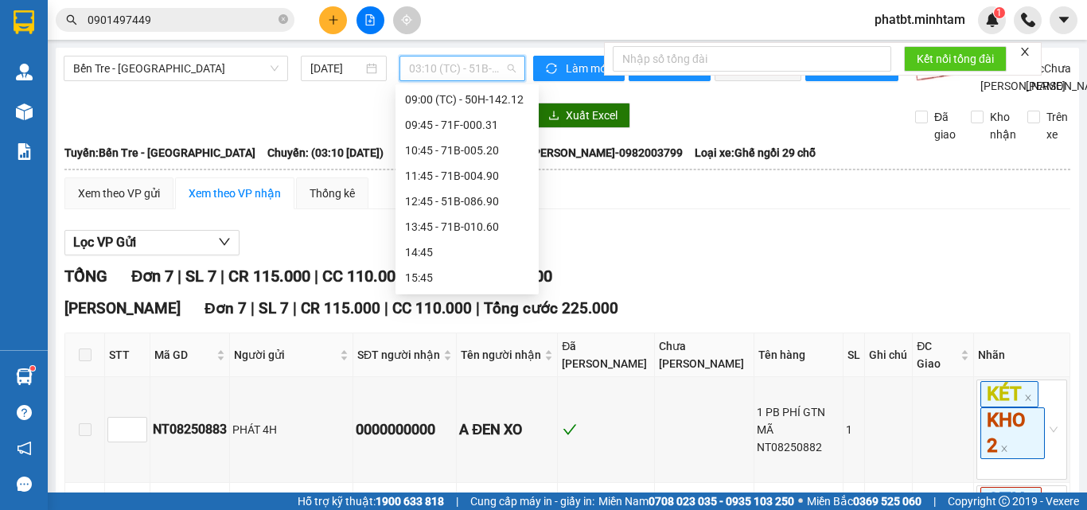
scroll to position [181, 0]
click at [467, 123] on div "09:45 - 71F-000.31" at bounding box center [467, 124] width 124 height 18
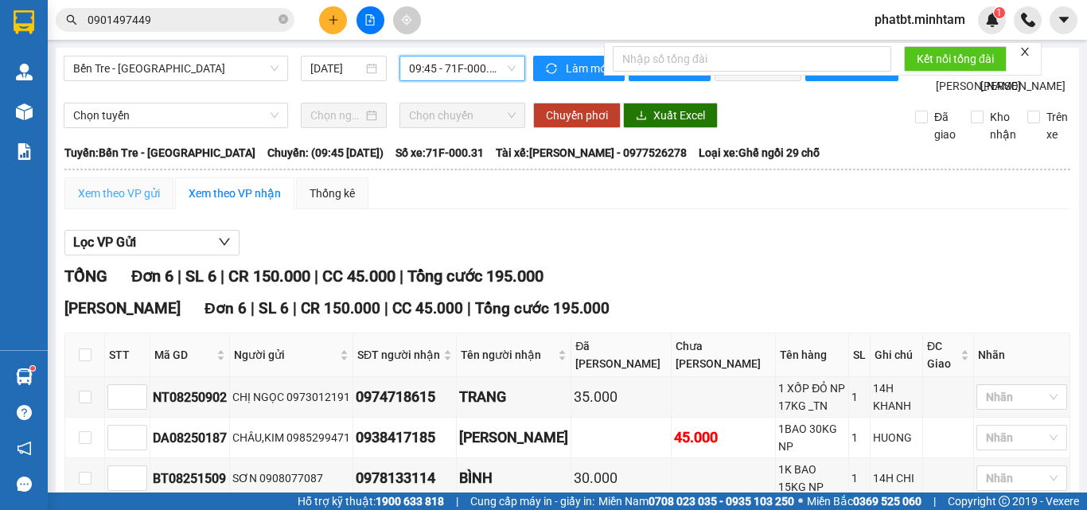
click at [135, 209] on div "Xem theo VP gửi" at bounding box center [118, 194] width 109 height 32
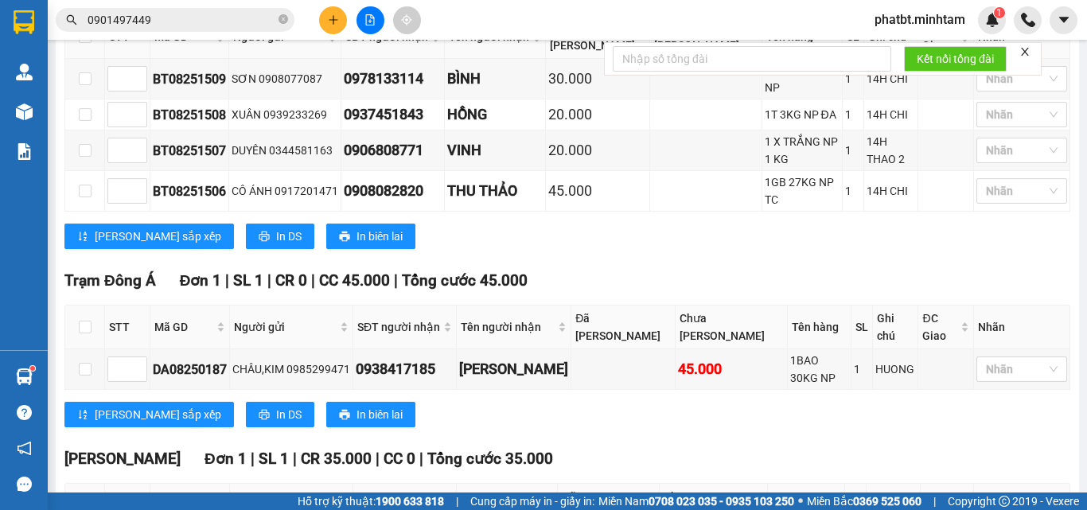
scroll to position [424, 0]
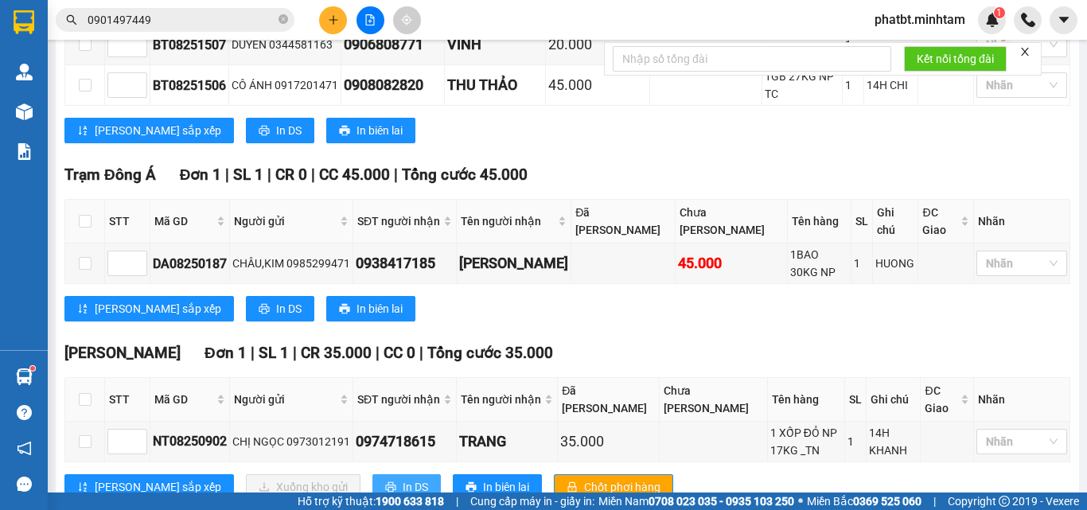
click at [403, 478] on span "In DS" at bounding box center [415, 487] width 25 height 18
click at [373, 486] on button "In DS" at bounding box center [407, 486] width 68 height 25
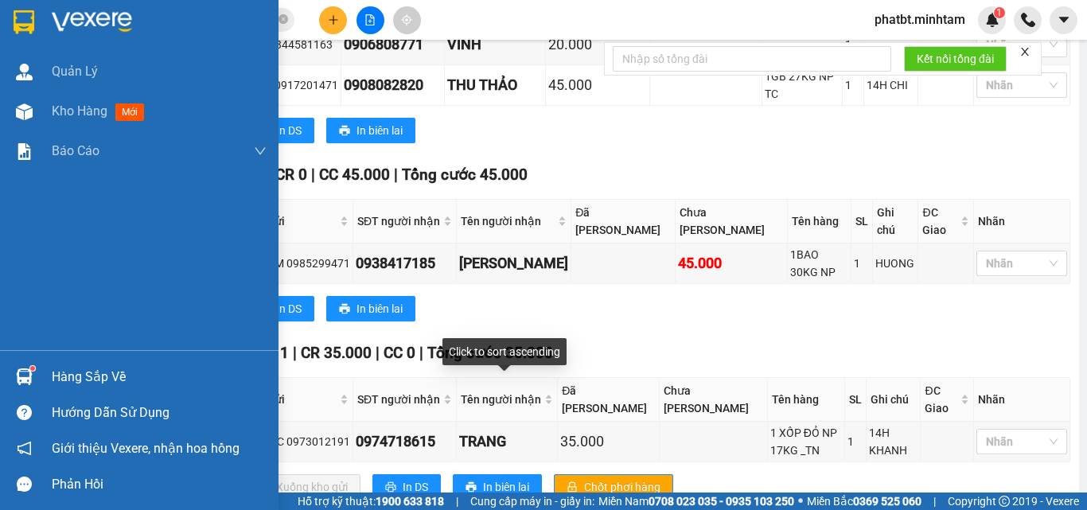
click at [108, 384] on div "Hàng sắp về" at bounding box center [159, 377] width 215 height 24
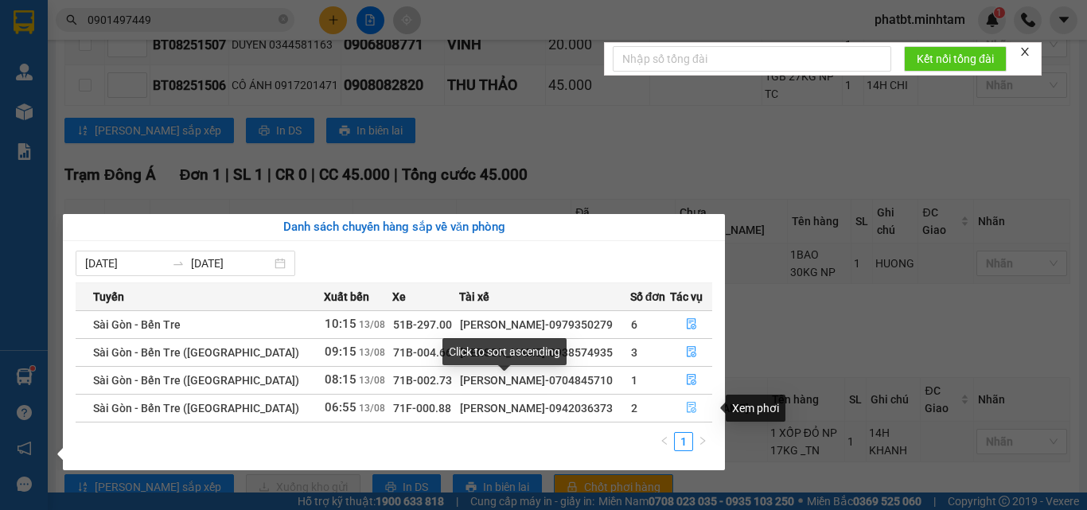
click at [690, 407] on icon "file-done" at bounding box center [691, 407] width 11 height 11
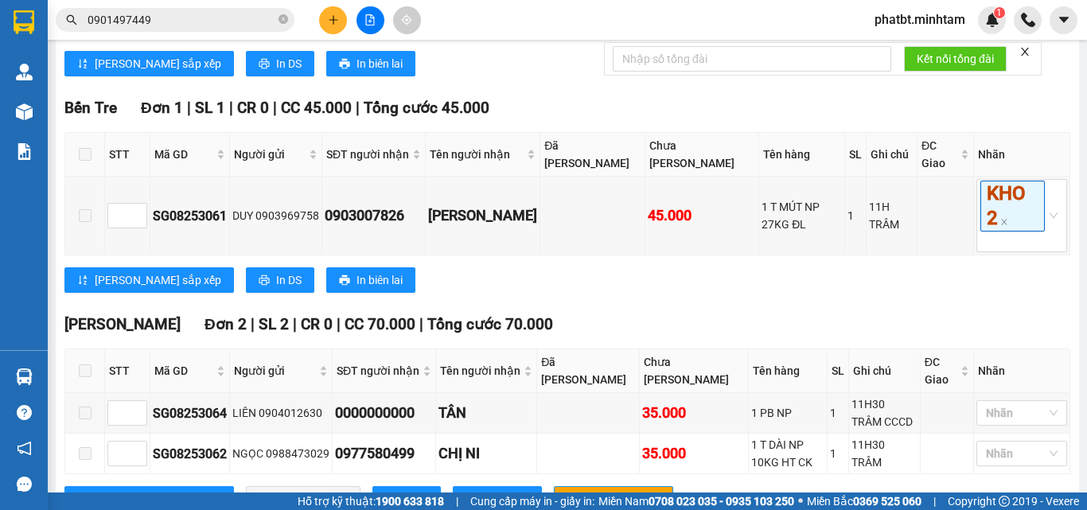
scroll to position [460, 0]
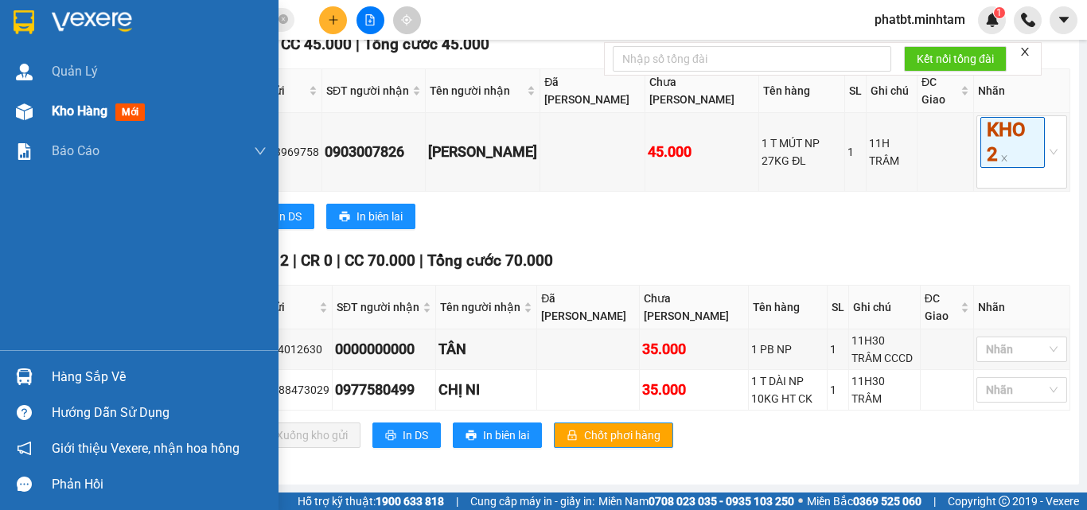
click at [61, 115] on span "Kho hàng" at bounding box center [80, 110] width 56 height 15
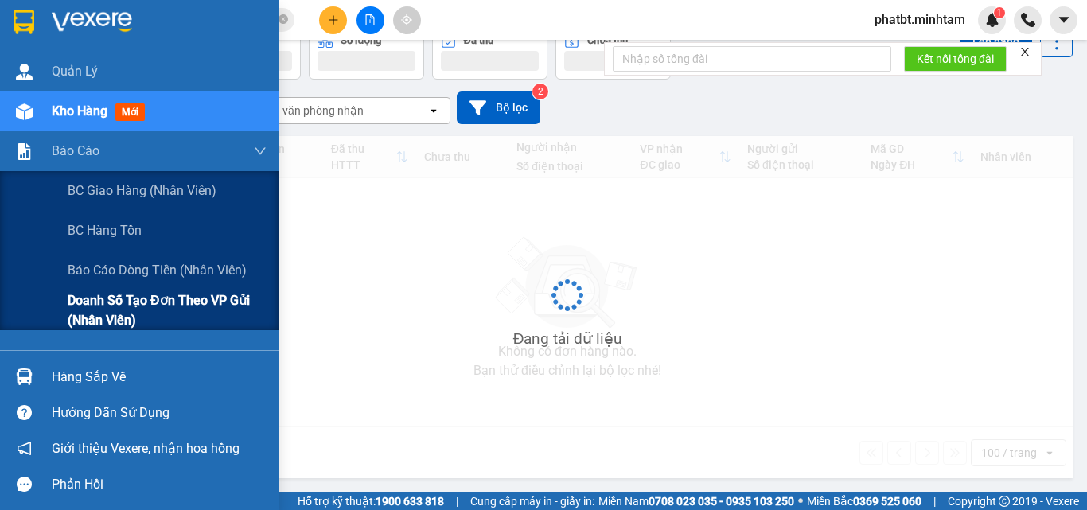
scroll to position [88, 0]
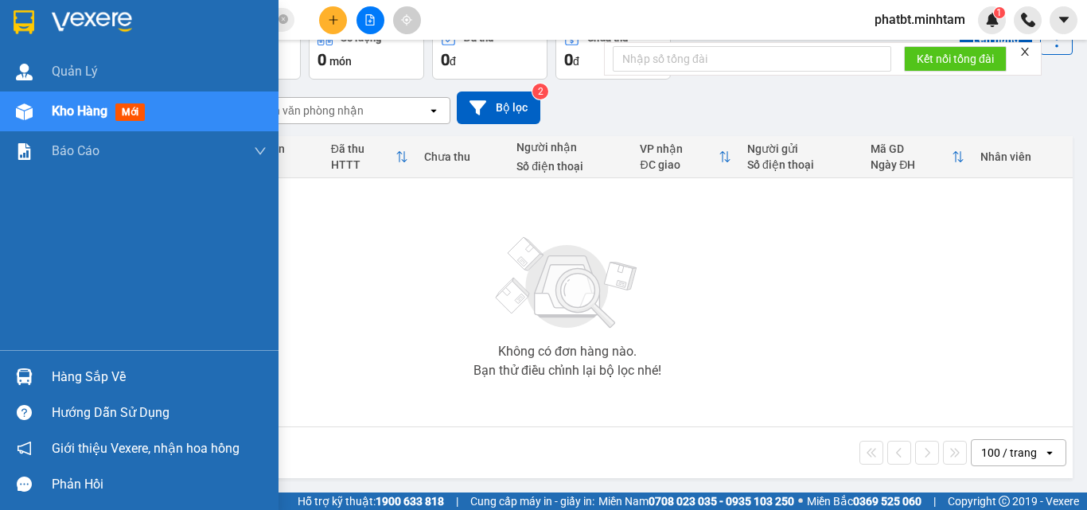
click at [99, 376] on div "Hàng sắp về" at bounding box center [159, 377] width 215 height 24
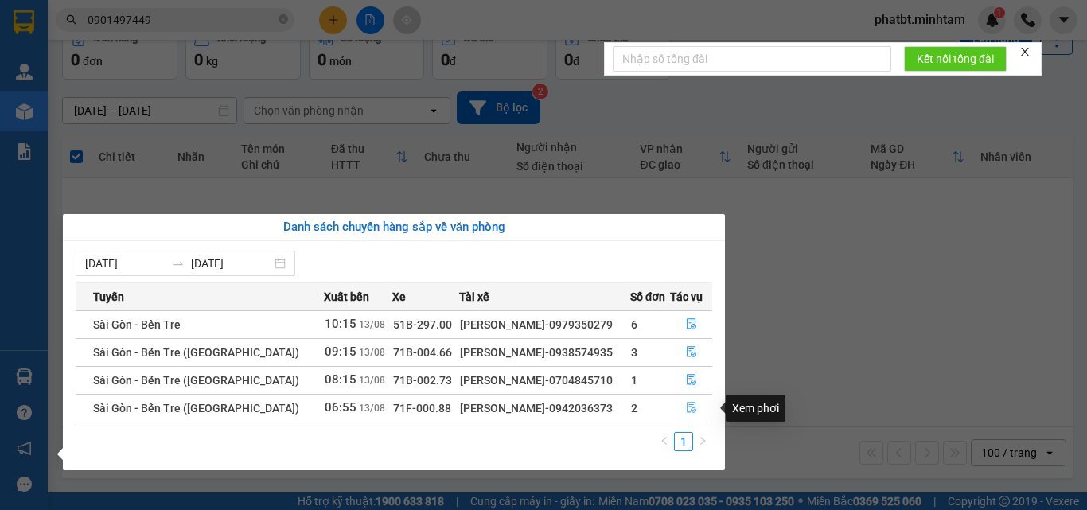
click at [687, 406] on icon "file-done" at bounding box center [691, 407] width 11 height 11
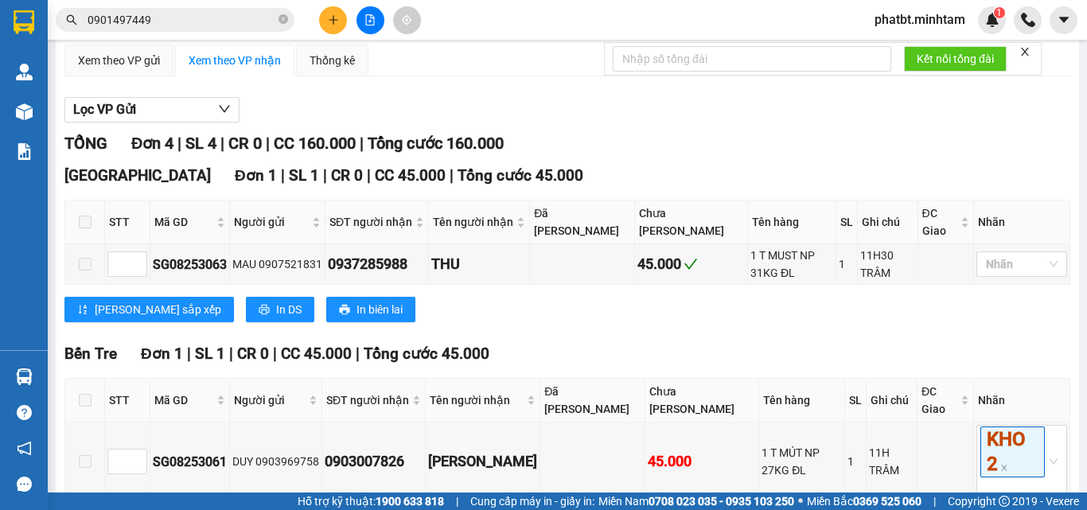
scroll to position [424, 0]
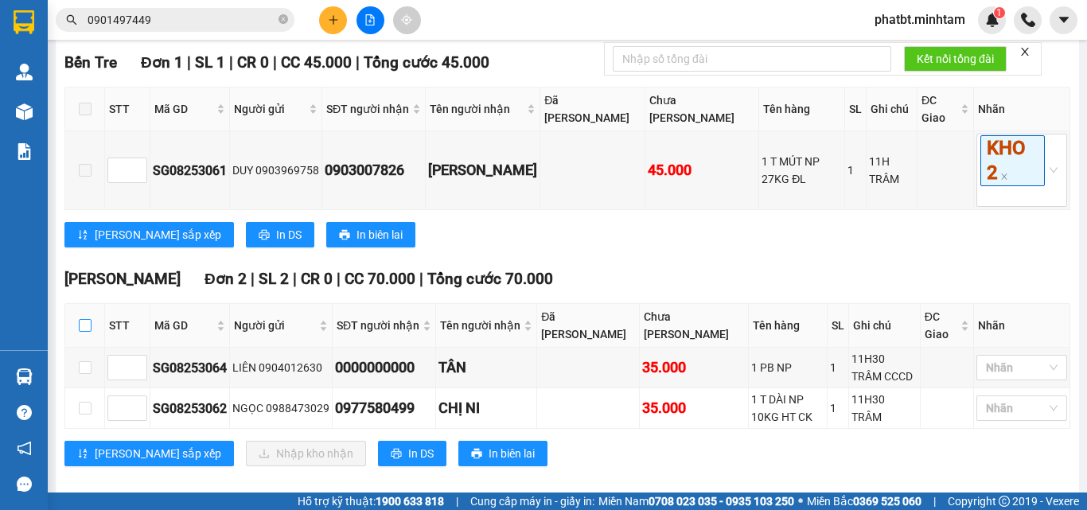
click at [85, 332] on input "checkbox" at bounding box center [85, 325] width 13 height 13
checkbox input "true"
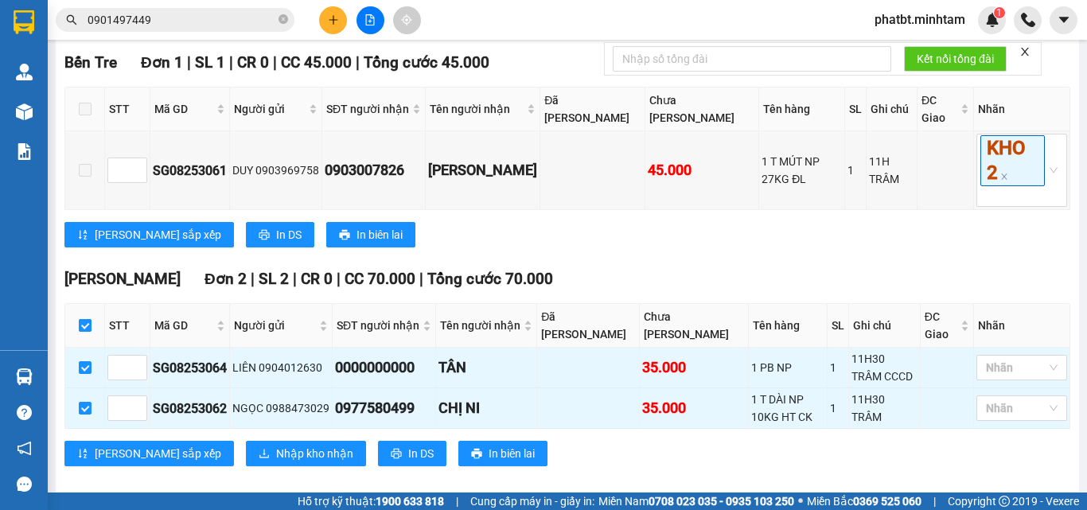
checkbox input "true"
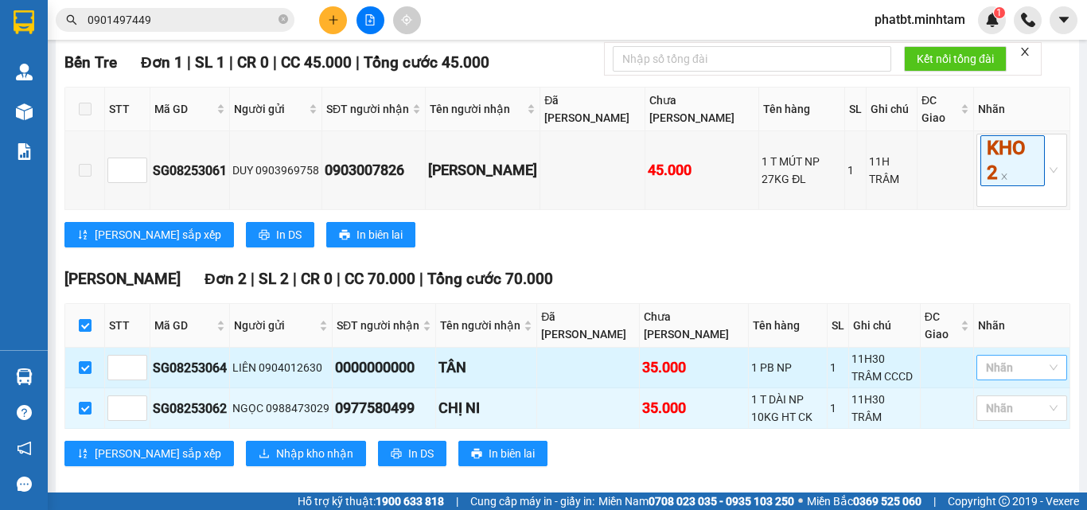
click at [997, 377] on div at bounding box center [1014, 367] width 67 height 19
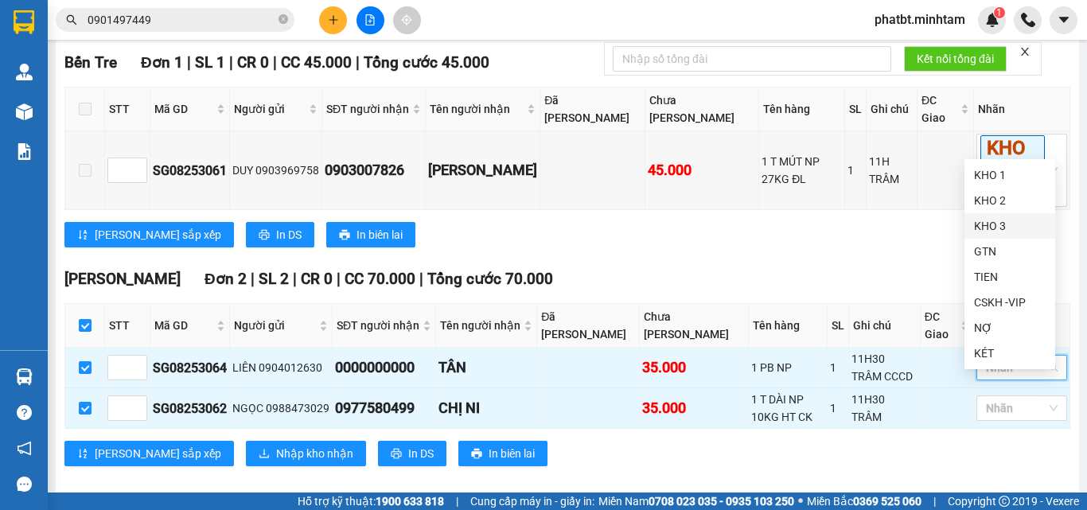
click at [992, 219] on div "KHO 3" at bounding box center [1010, 226] width 72 height 18
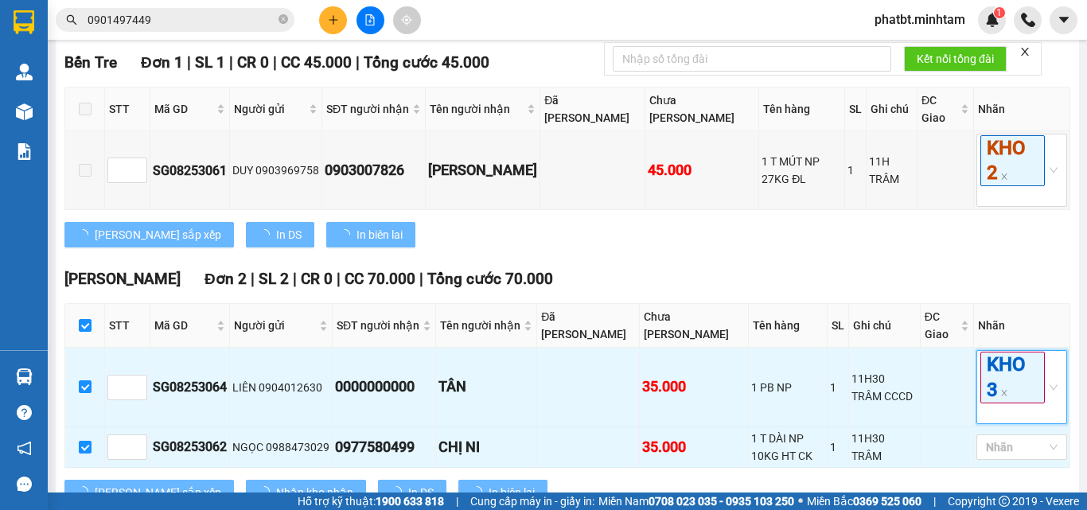
click at [845, 248] on div "[PERSON_NAME] sắp xếp In DS In biên lai" at bounding box center [567, 234] width 1006 height 25
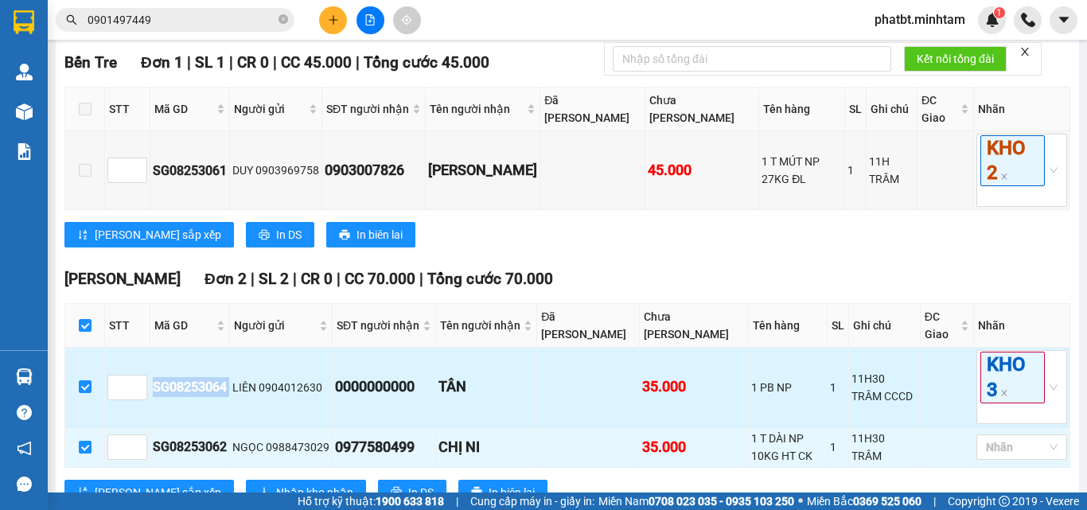
drag, startPoint x: 147, startPoint y: 406, endPoint x: 231, endPoint y: 405, distance: 83.6
click at [231, 405] on tr "SG08253064 LIÊN 0904012630 0000000000 TÂN 35.000 1 PB NP 1 11H30 TRÂM CCCD KHO 3" at bounding box center [567, 387] width 1005 height 79
copy tr "SG08253064"
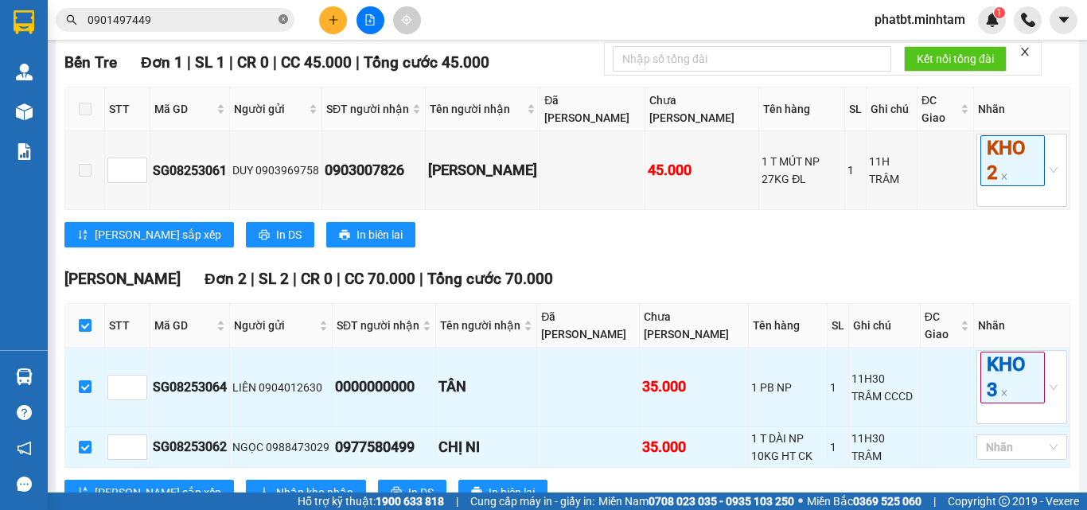
click at [283, 20] on icon "close-circle" at bounding box center [284, 19] width 10 height 10
paste input "SG08253064"
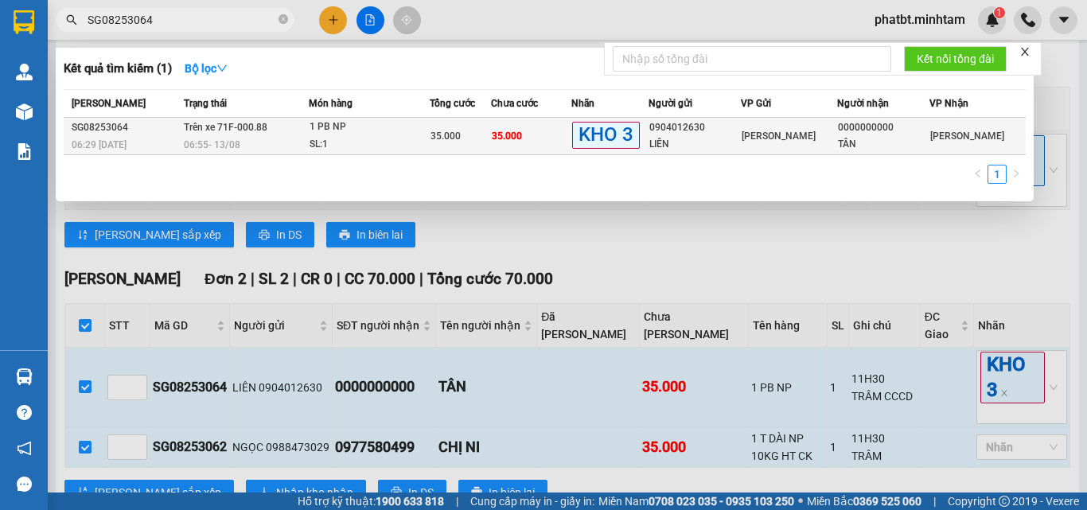
type input "SG08253064"
click at [361, 127] on div "1 PB NP" at bounding box center [369, 128] width 119 height 18
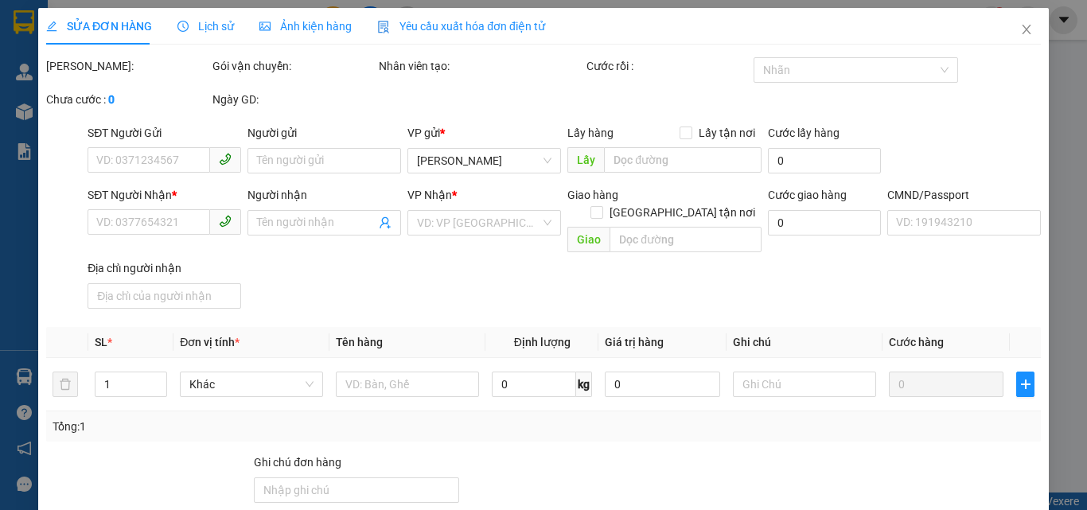
type input "0904012630"
type input "LIÊN"
type input "0000000000"
type input "TÂN"
type input "0933146991"
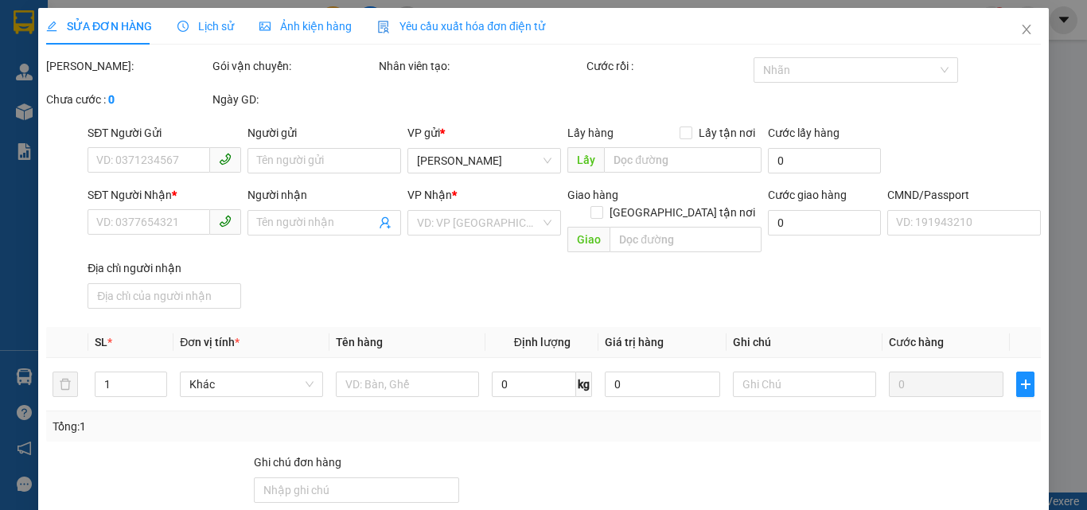
type input "35.000"
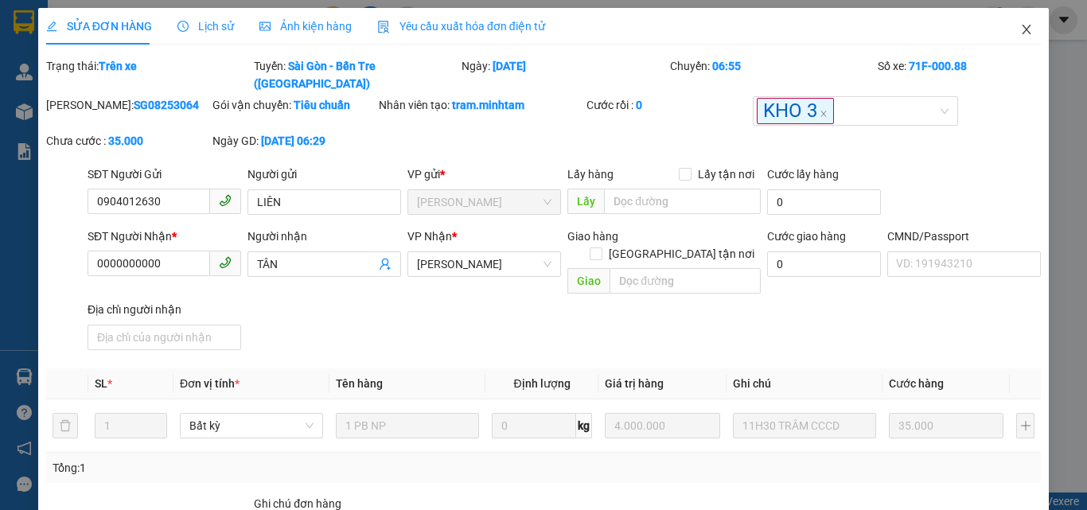
click at [1021, 31] on icon "close" at bounding box center [1027, 29] width 13 height 13
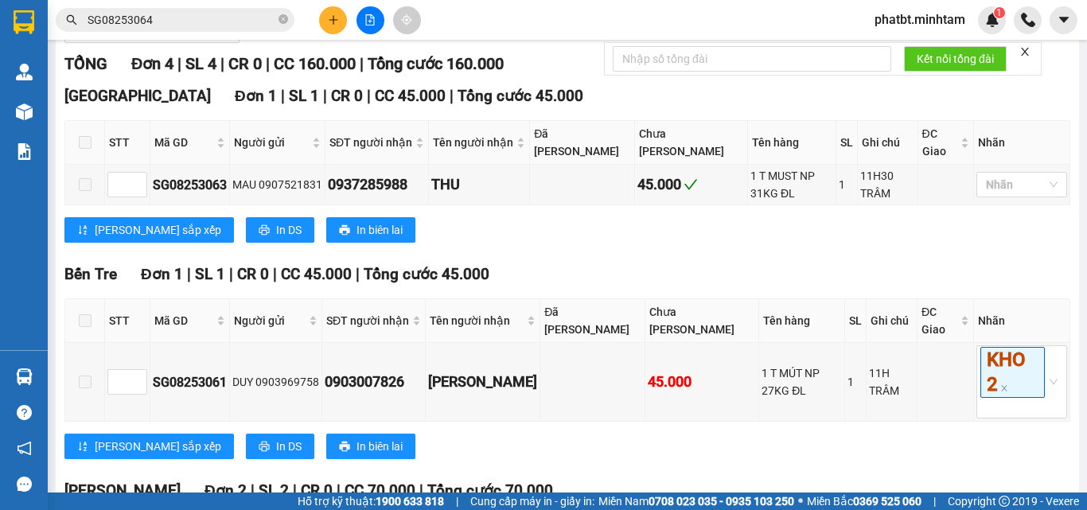
scroll to position [460, 0]
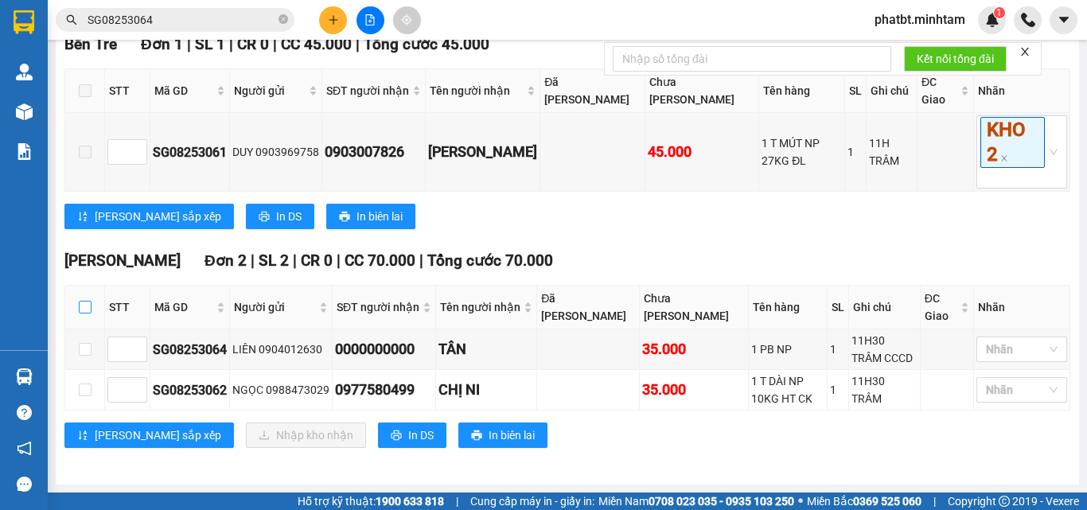
click at [80, 310] on input "checkbox" at bounding box center [85, 307] width 13 height 13
checkbox input "true"
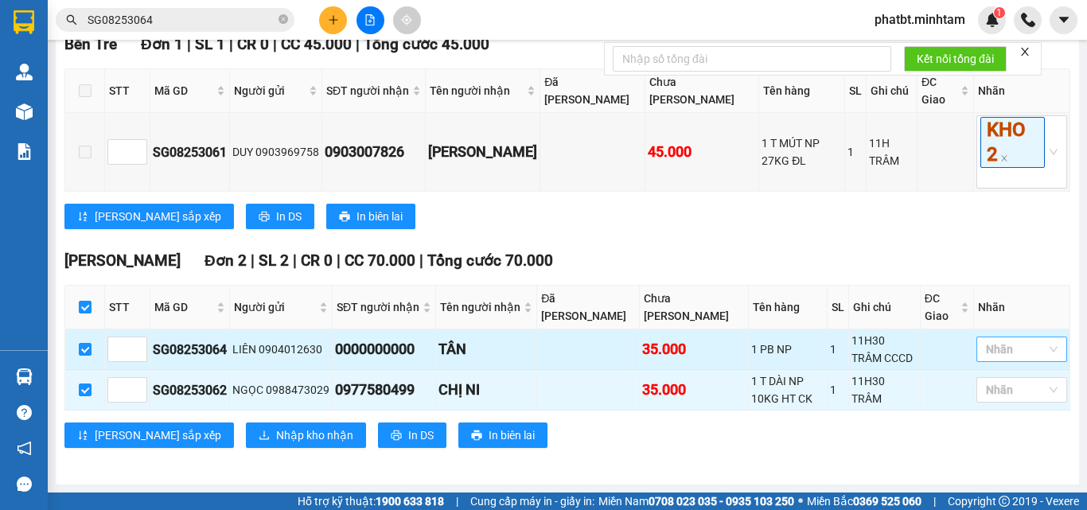
click at [995, 338] on div "Nhãn" at bounding box center [1022, 349] width 91 height 25
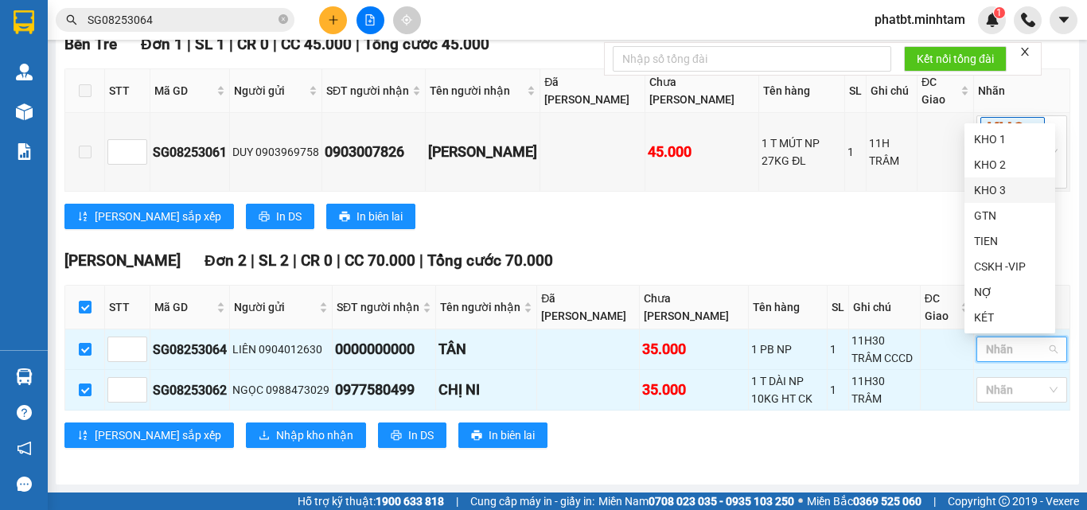
click at [985, 189] on div "KHO 3" at bounding box center [1010, 191] width 72 height 18
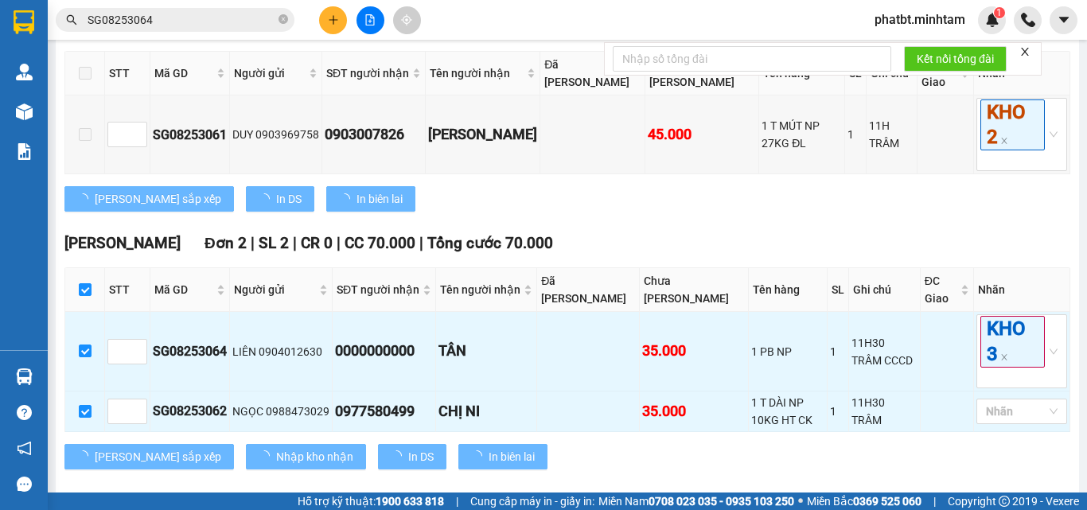
click at [915, 212] on div "[PERSON_NAME] sắp xếp In DS In biên lai" at bounding box center [567, 198] width 1006 height 25
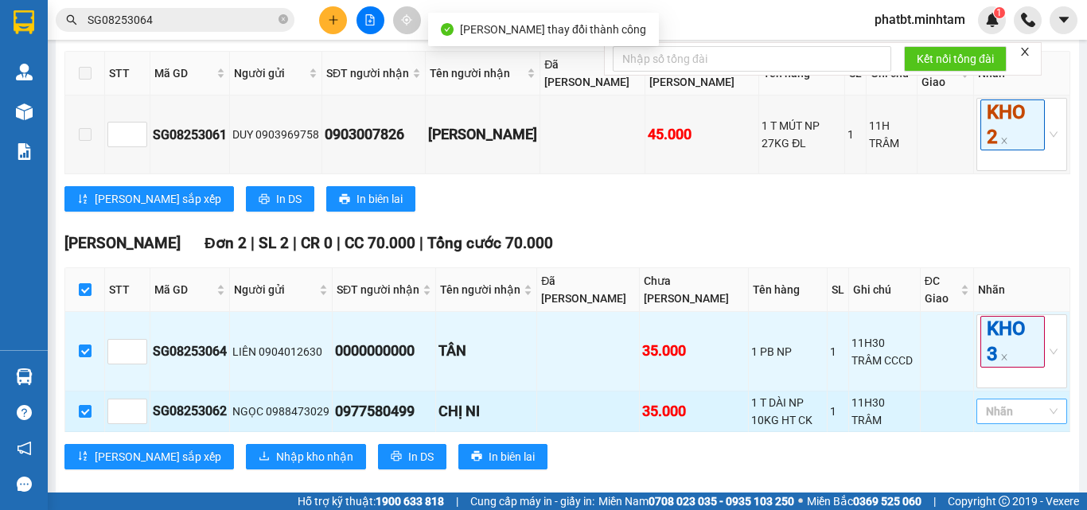
click at [994, 421] on div at bounding box center [1014, 411] width 67 height 19
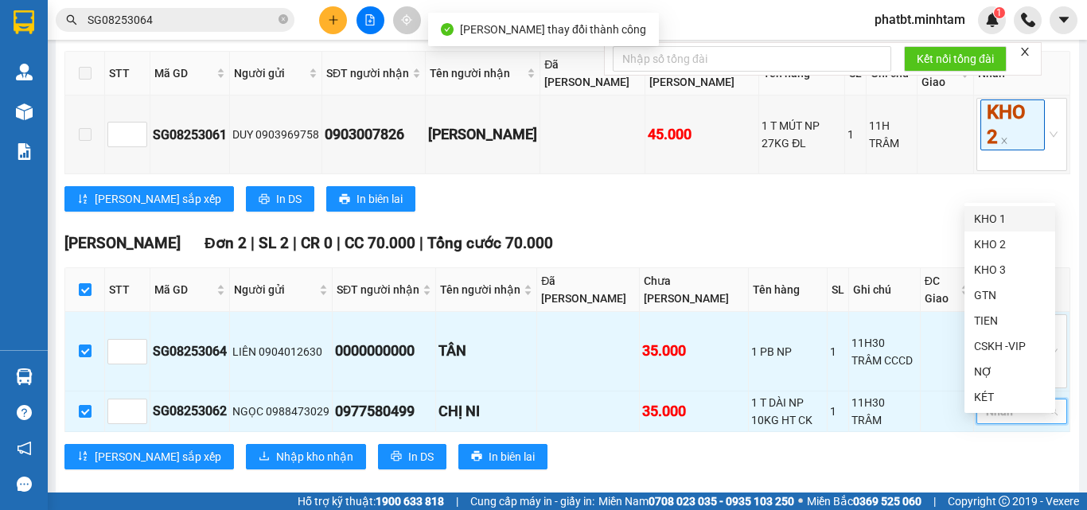
click at [990, 217] on div "KHO 1" at bounding box center [1010, 219] width 72 height 18
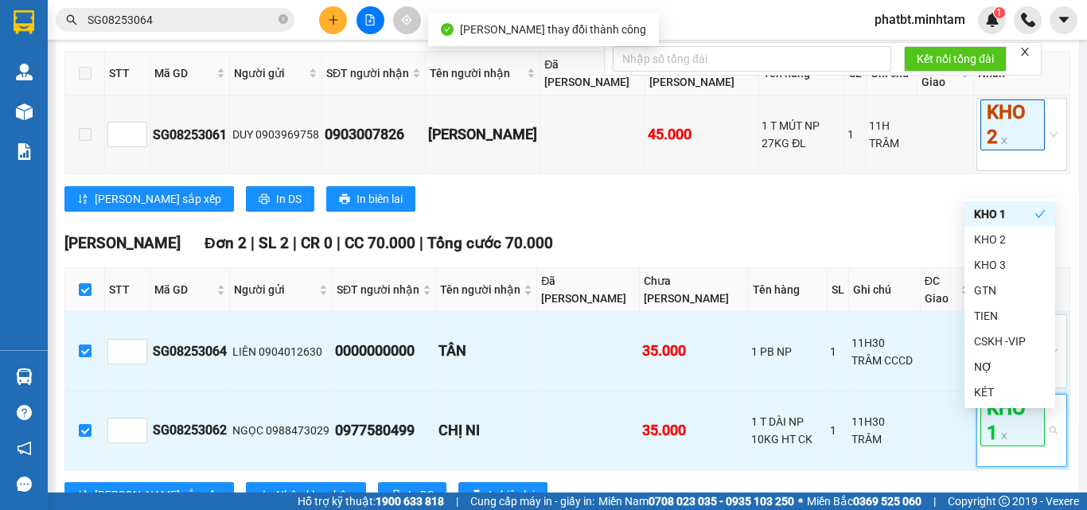
click at [532, 224] on div "Bến Tre Đơn 1 | SL 1 | CR 0 | CC 45.000 | Tổng cước 45.000 STT Mã GD Người gửi…" at bounding box center [567, 119] width 1006 height 209
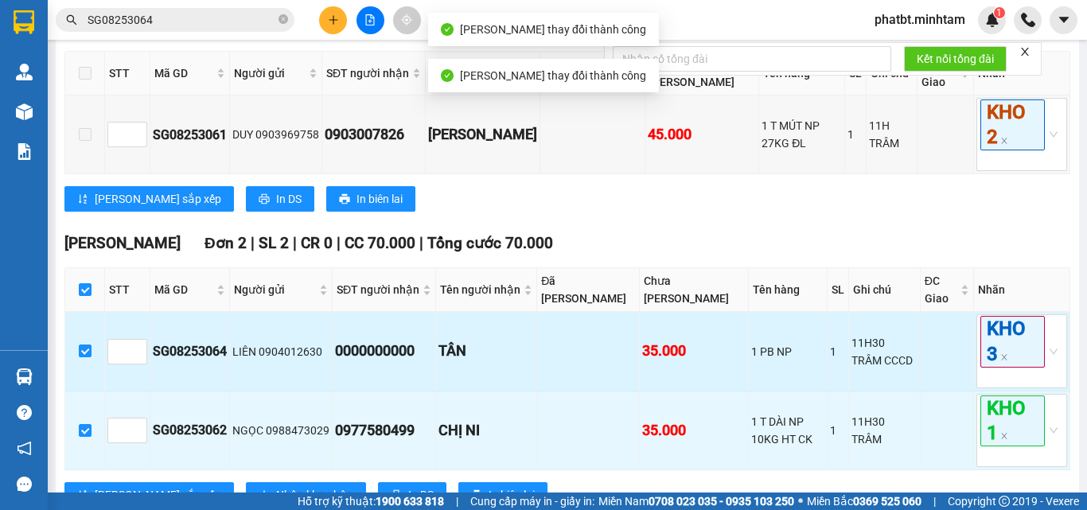
scroll to position [537, 0]
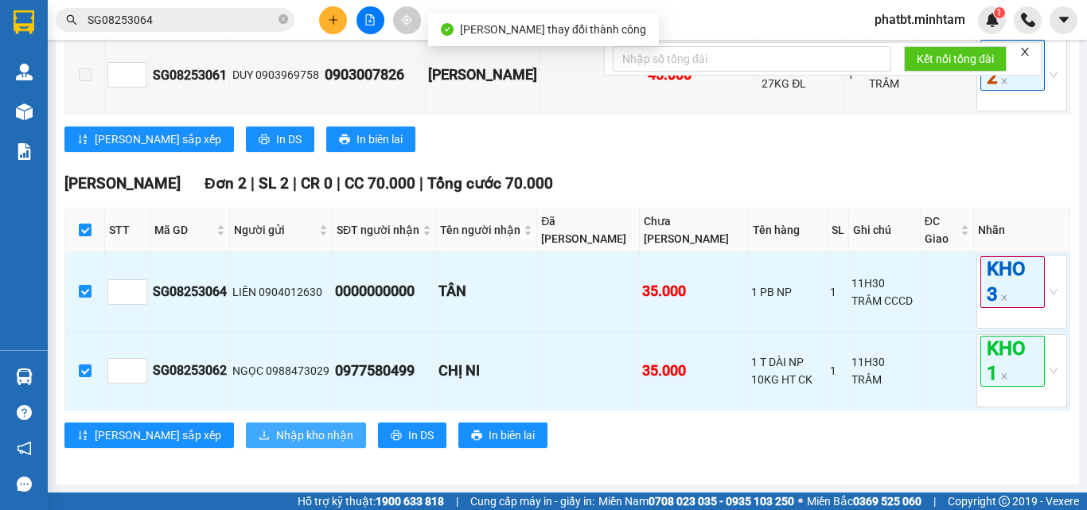
click at [246, 424] on button "Nhập kho nhận" at bounding box center [306, 435] width 120 height 25
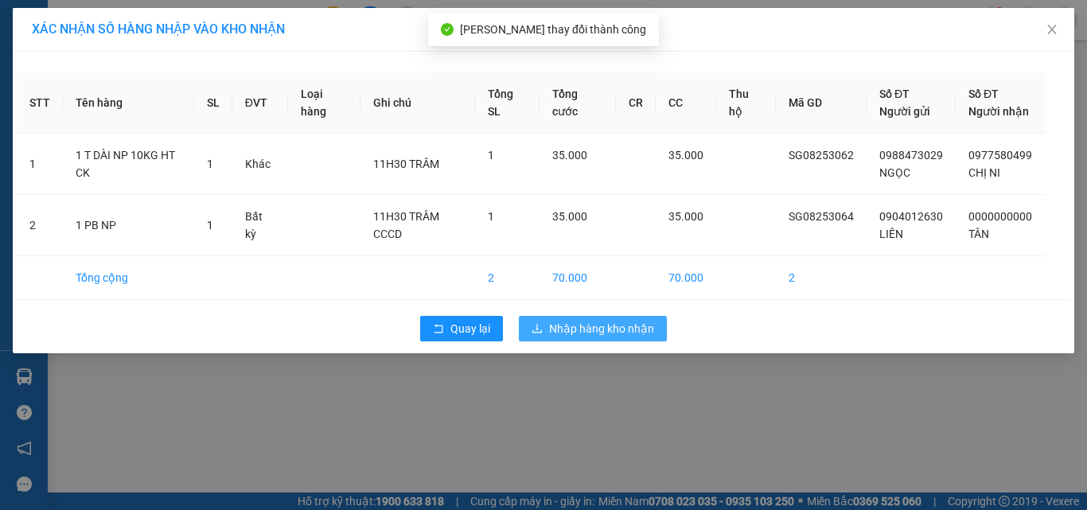
click at [581, 327] on span "Nhập hàng kho nhận" at bounding box center [601, 329] width 105 height 18
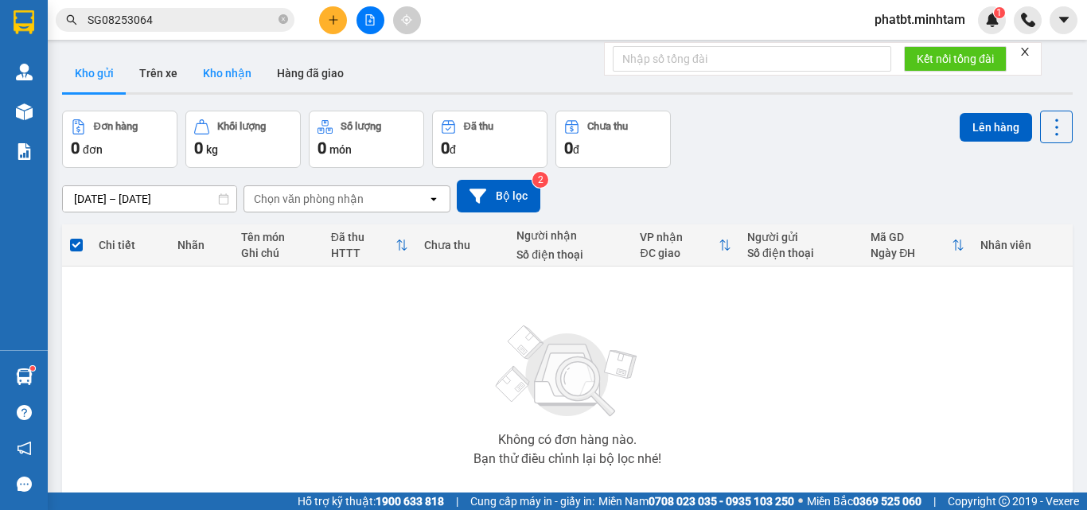
click at [213, 74] on button "Kho nhận" at bounding box center [227, 73] width 74 height 38
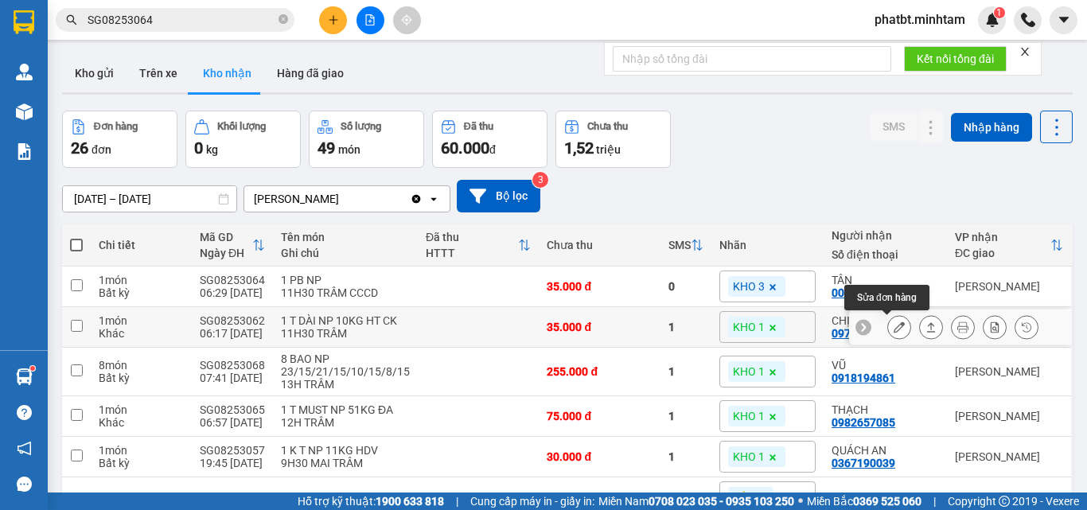
click at [894, 326] on icon at bounding box center [899, 327] width 11 height 11
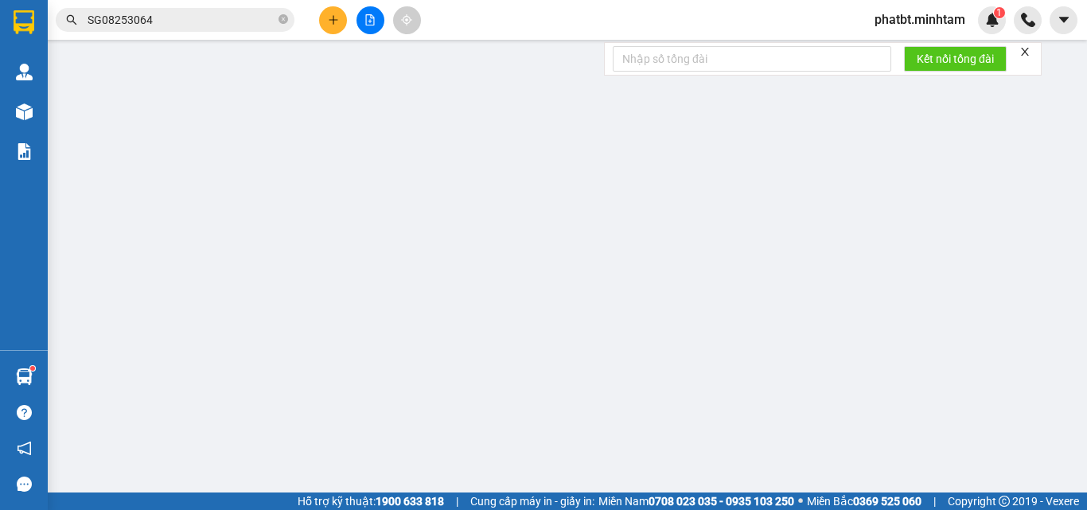
type input "0988473029"
type input "NGỌC"
type input "0977580499"
type input "CHỊ NI"
type input "35.000"
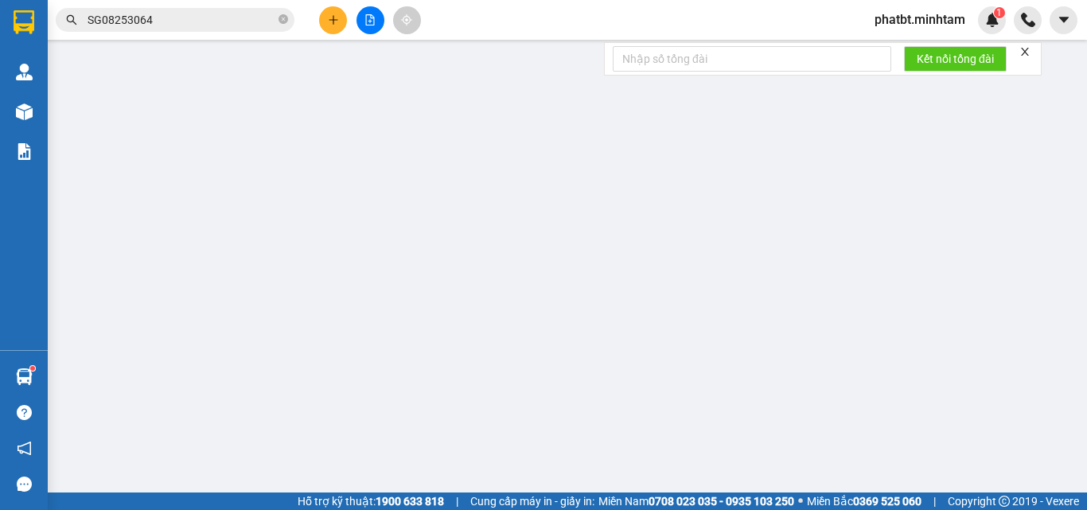
type input "35.000"
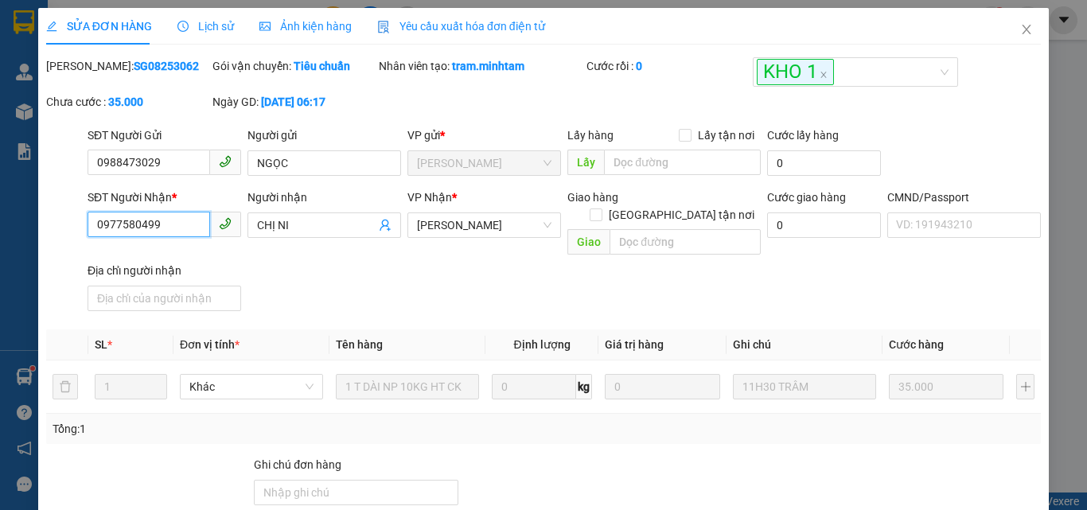
click at [193, 224] on input "0977580499" at bounding box center [149, 224] width 123 height 25
click at [1021, 33] on icon "close" at bounding box center [1027, 29] width 13 height 13
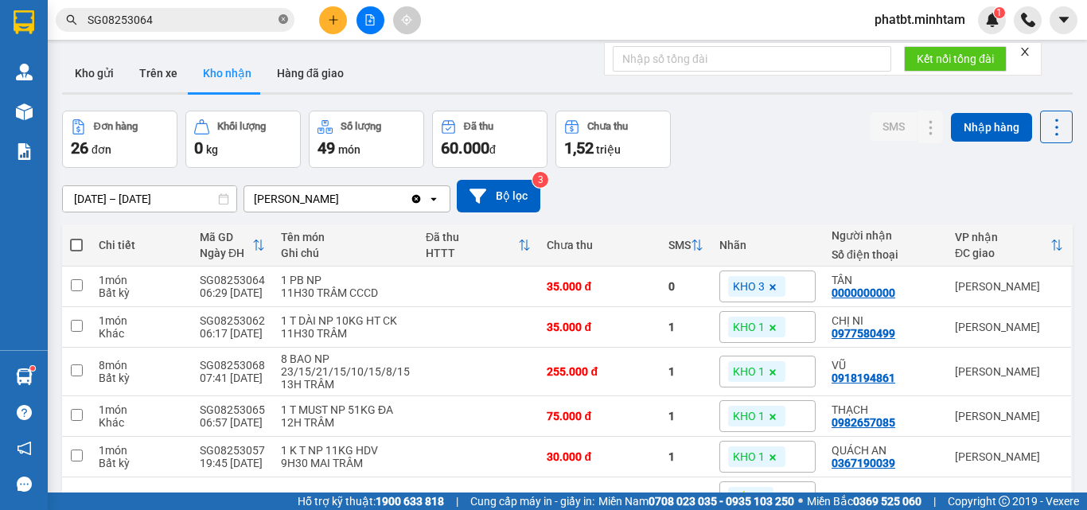
click at [287, 20] on icon "close-circle" at bounding box center [284, 19] width 10 height 10
click at [236, 20] on input "text" at bounding box center [182, 20] width 188 height 18
click at [324, 19] on button at bounding box center [333, 20] width 28 height 28
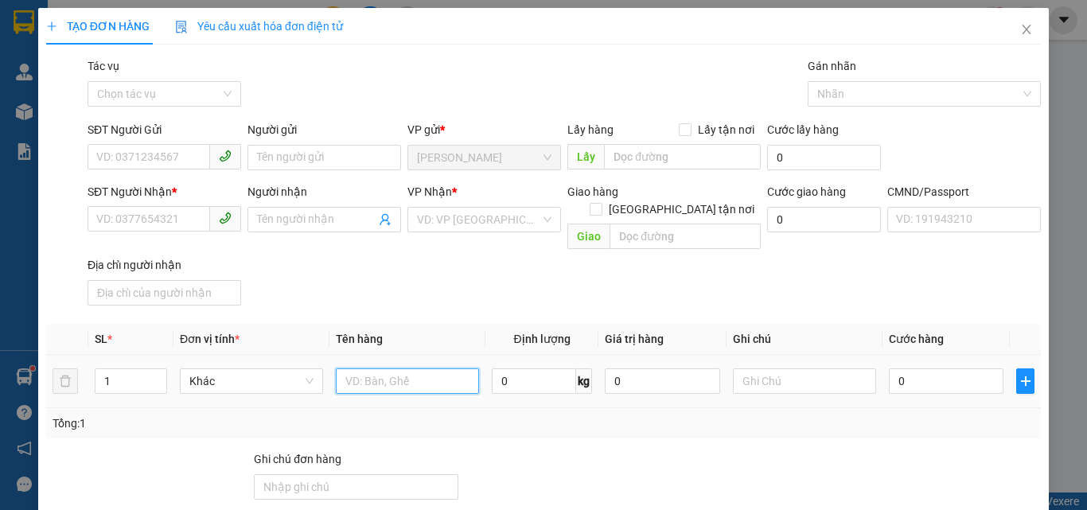
click at [373, 369] on input "text" at bounding box center [407, 381] width 143 height 25
type input "1 GIỎ ĐỆM NP 44KG (TC)"
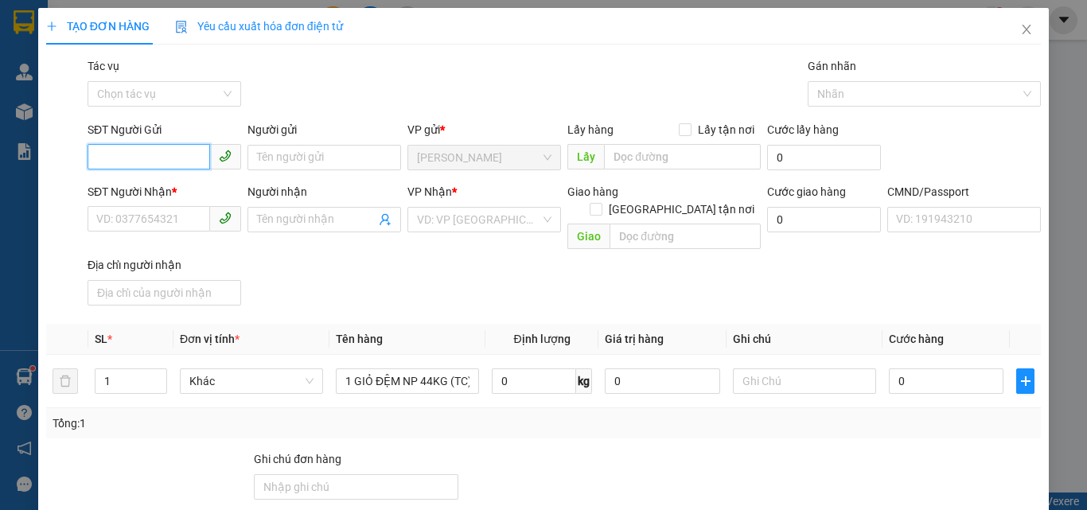
click at [178, 152] on input "SĐT Người Gửi" at bounding box center [149, 156] width 123 height 25
click at [171, 154] on input "0986856975" at bounding box center [149, 156] width 123 height 25
click at [153, 195] on div "0986856975 - ĐỂ" at bounding box center [162, 190] width 133 height 18
type input "0986856975"
type input "ĐỂ"
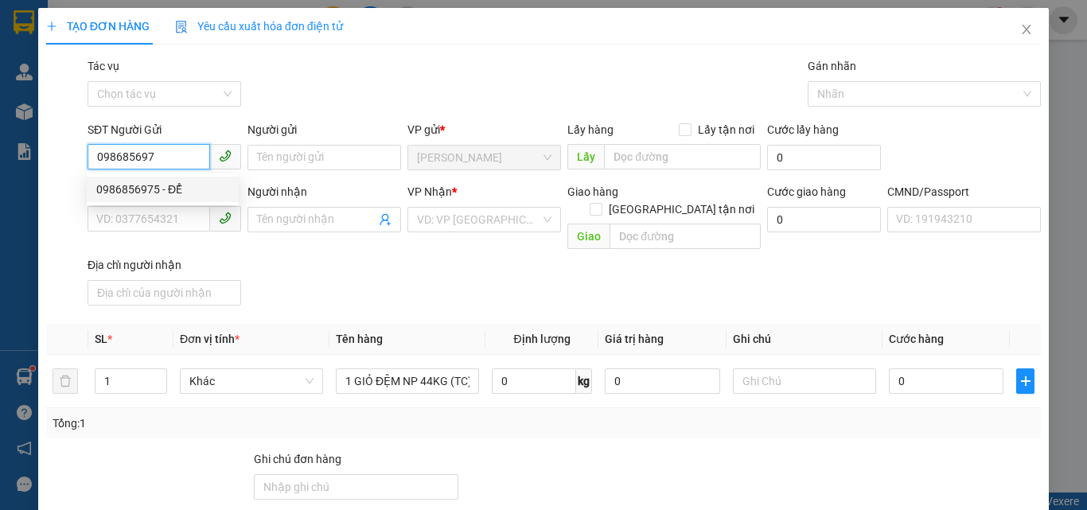
type input "0938168771"
type input "TUẤN"
type input "079071032817"
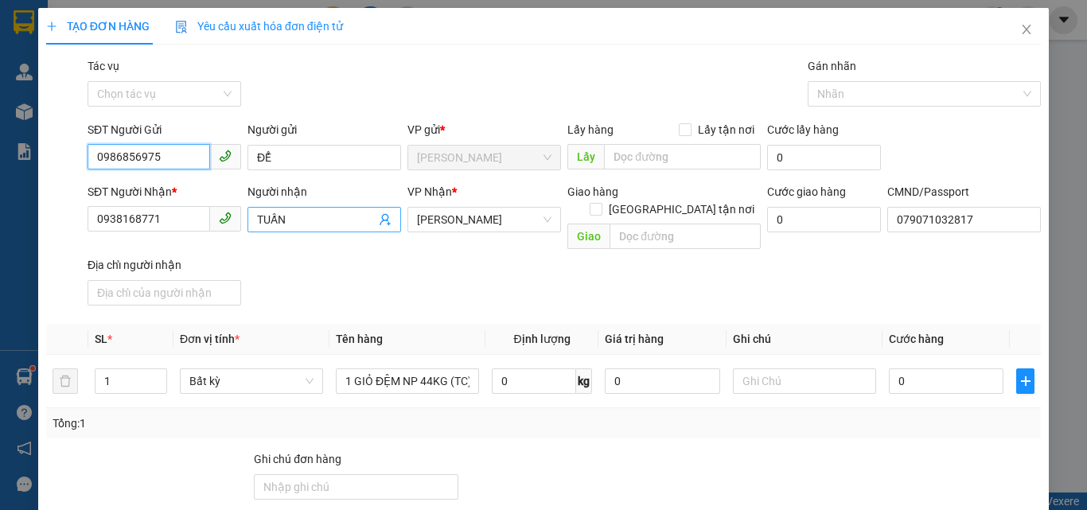
type input "0986856975"
click at [380, 221] on icon "user-add" at bounding box center [385, 220] width 10 height 12
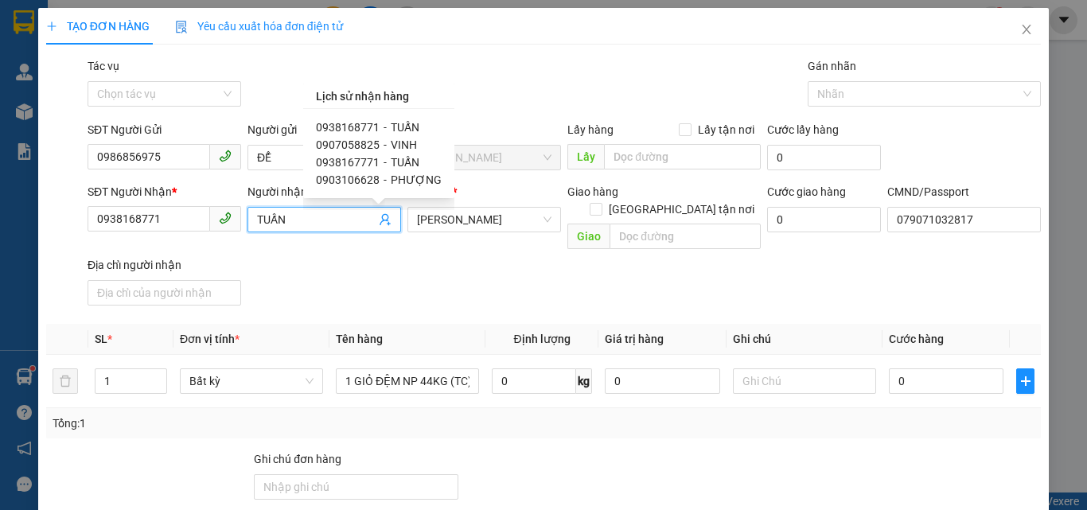
click at [353, 142] on span "0907058825" at bounding box center [348, 145] width 64 height 13
type input "0907058825"
type input "VINH"
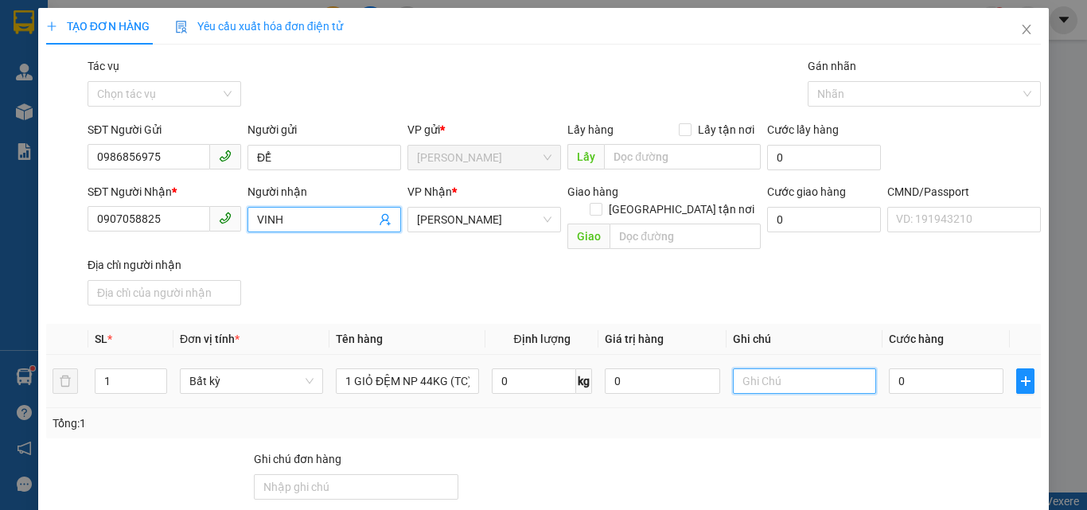
click at [748, 369] on input "text" at bounding box center [804, 381] width 143 height 25
type input "15H PHÁT"
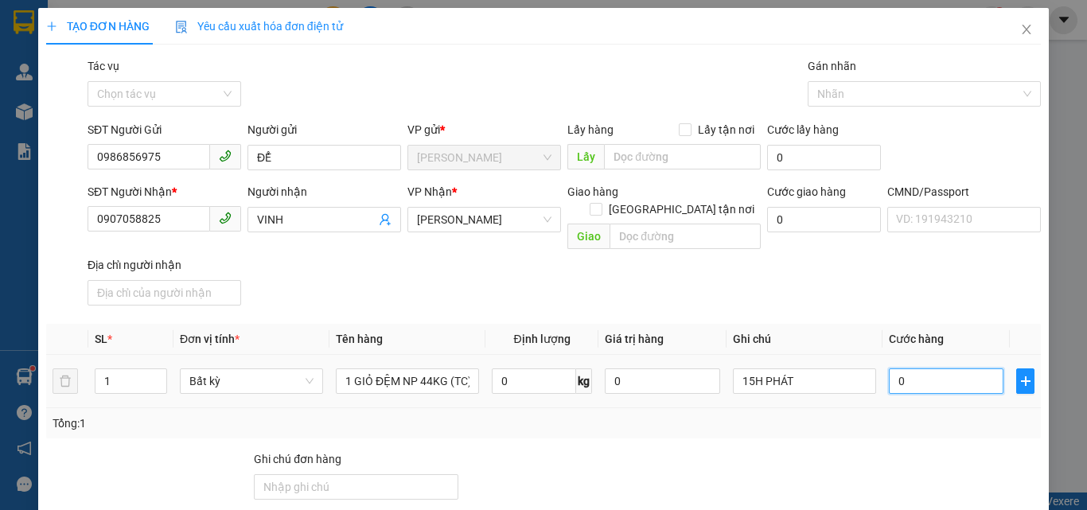
click at [935, 369] on input "0" at bounding box center [946, 381] width 115 height 25
type input "6"
type input "65"
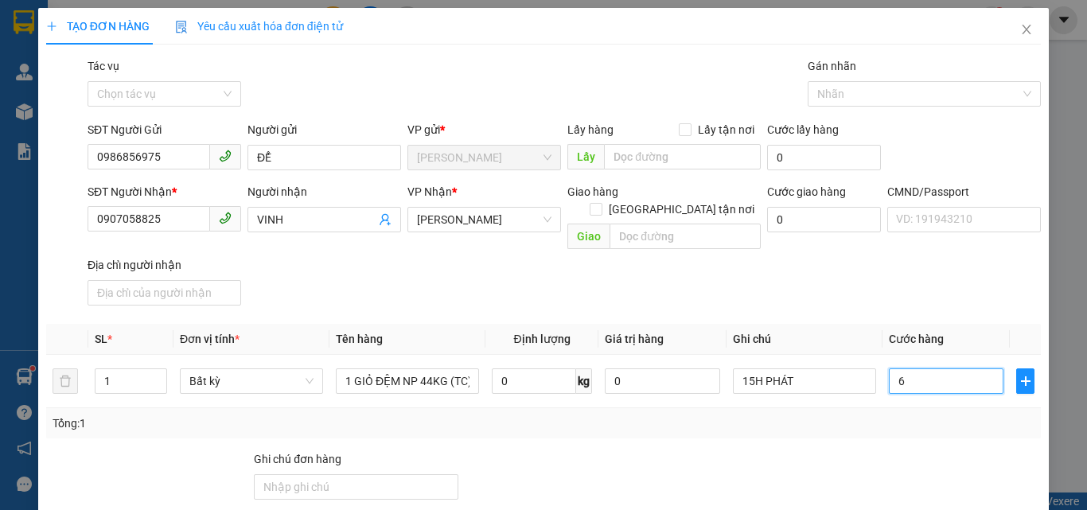
type input "65"
type input "65.000"
click at [849, 281] on div "SĐT Người Nhận * 0907058825 Người nhận VINH VP Nhận * [PERSON_NAME] hàng [GEOGR…" at bounding box center [564, 247] width 960 height 129
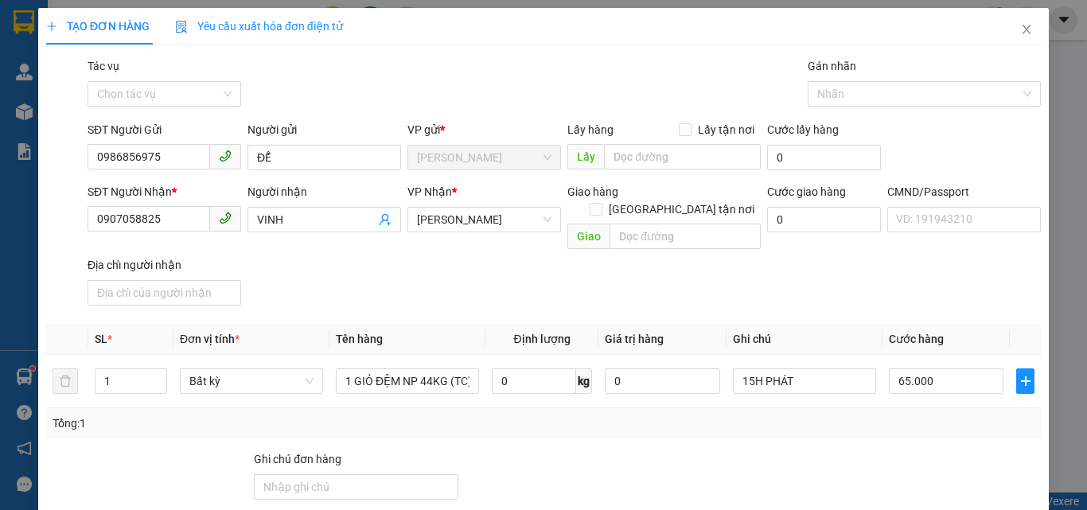
scroll to position [216, 0]
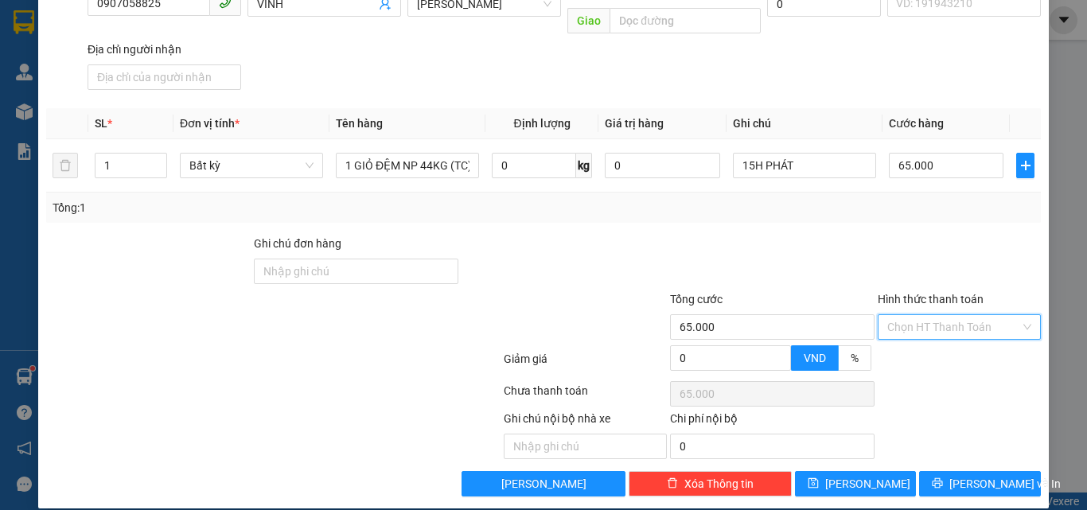
click at [931, 315] on input "Hình thức thanh toán" at bounding box center [954, 327] width 133 height 24
click at [927, 336] on div "Tại văn phòng" at bounding box center [950, 342] width 142 height 18
type input "0"
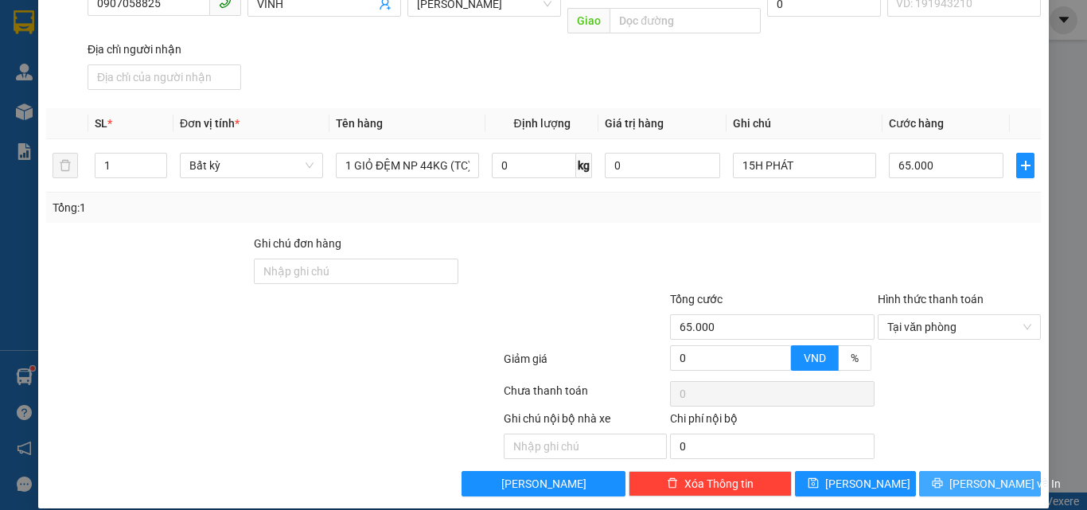
click at [974, 475] on span "[PERSON_NAME] và In" at bounding box center [1005, 484] width 111 height 18
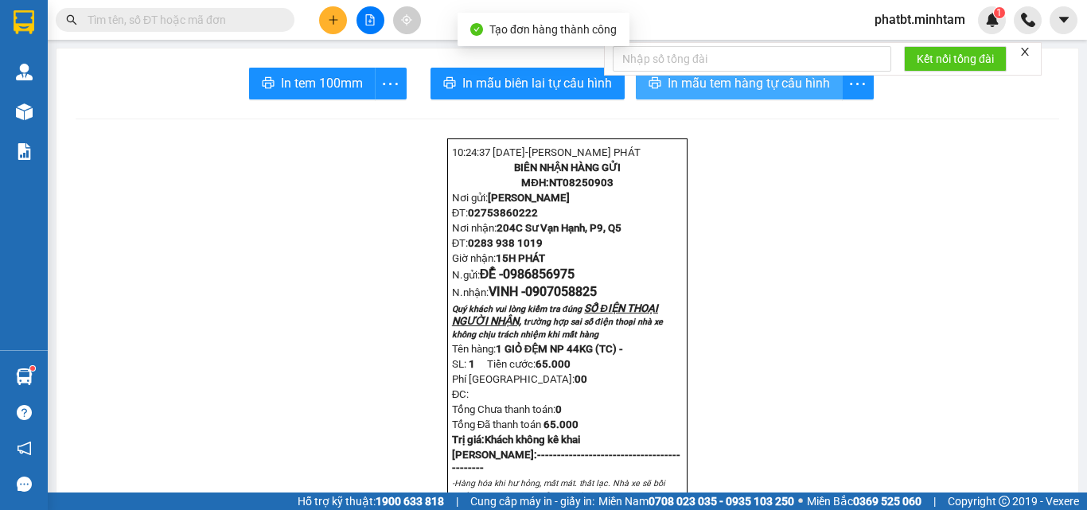
click at [669, 90] on span "In mẫu tem hàng tự cấu hình" at bounding box center [749, 83] width 162 height 20
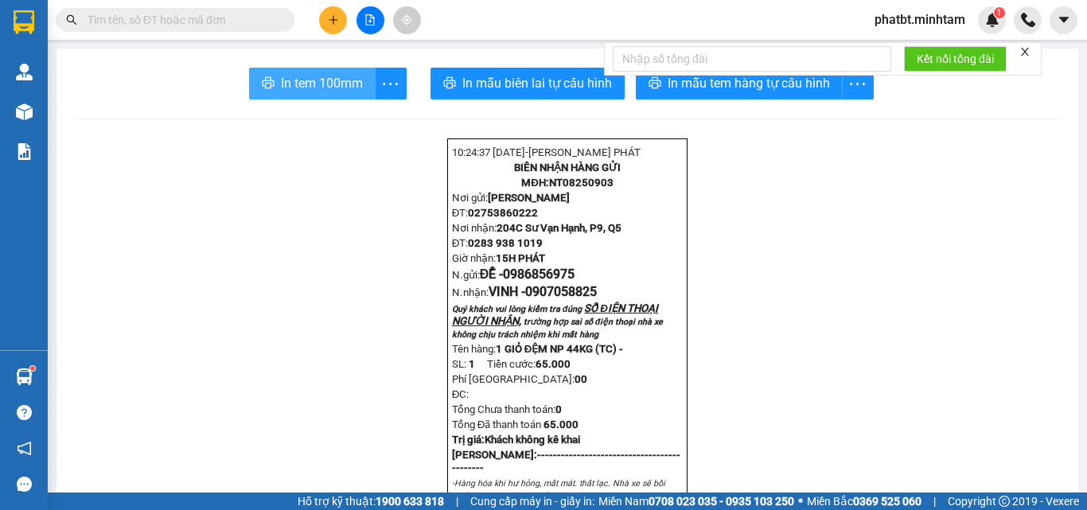
click at [287, 94] on button "In tem 100mm" at bounding box center [312, 84] width 127 height 32
click at [48, 109] on main "In tem 100mm In mẫu biên lai tự cấu hình In mẫu tem hàng tự cấu hình 10:24:37 […" at bounding box center [543, 246] width 1087 height 493
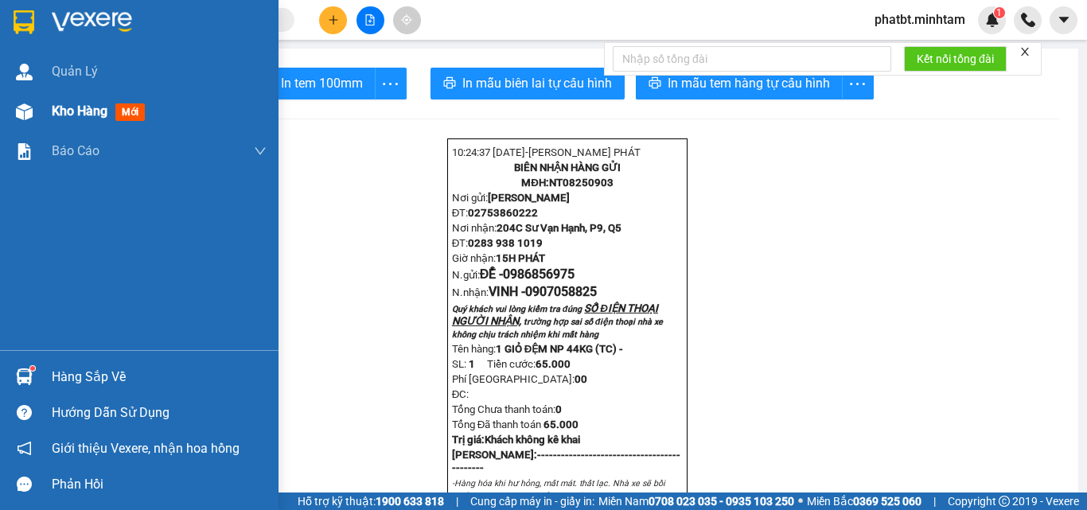
click at [42, 108] on div "Kho hàng mới" at bounding box center [139, 112] width 279 height 40
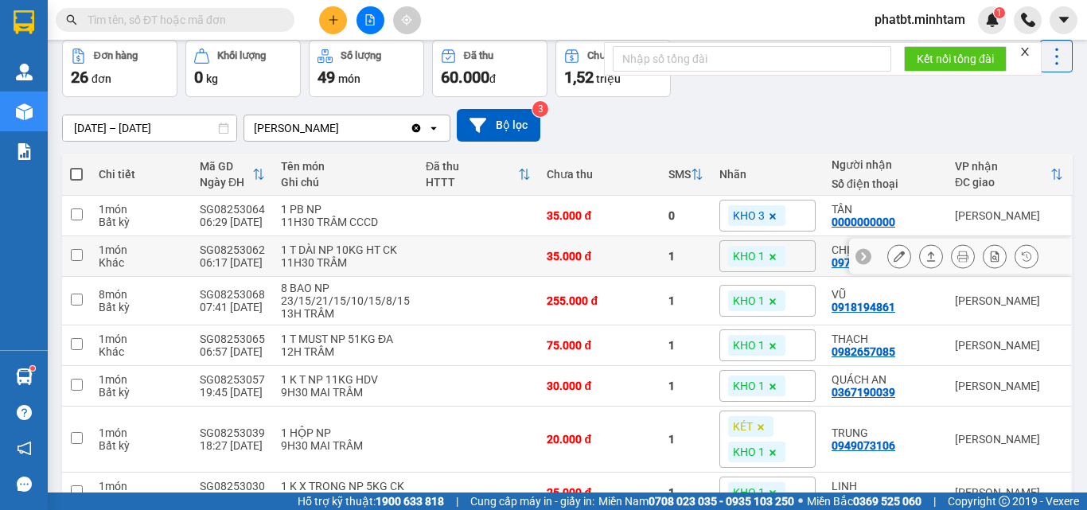
scroll to position [106, 0]
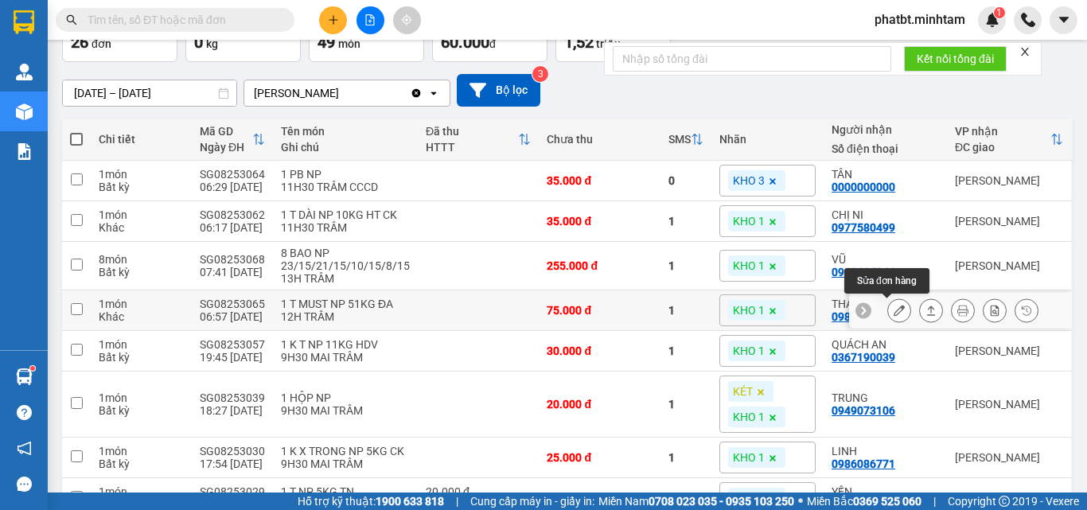
click at [894, 310] on icon at bounding box center [899, 310] width 11 height 11
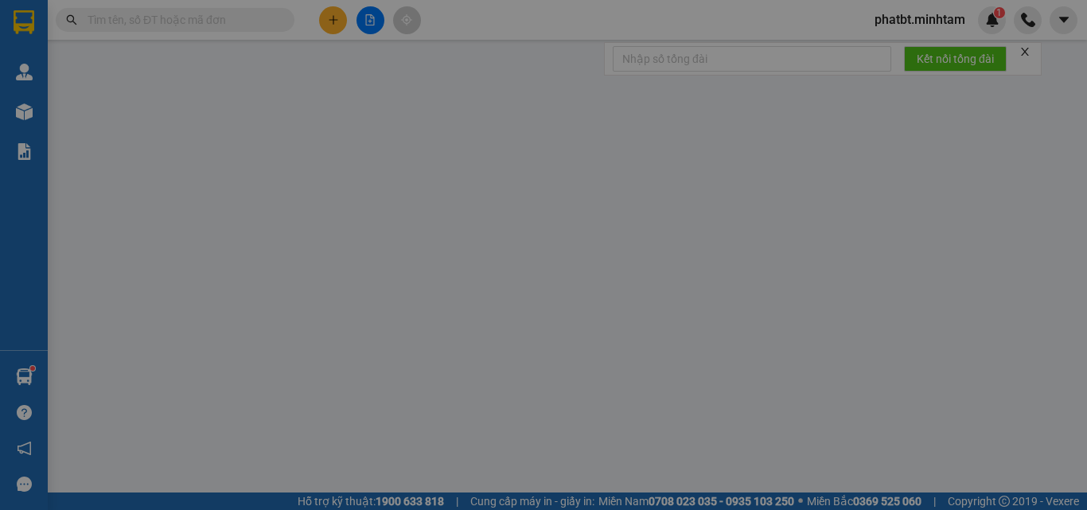
type input "0359938949"
type input "ĐỨC"
type input "0982657085"
type input "THẠCH"
type input "75.000"
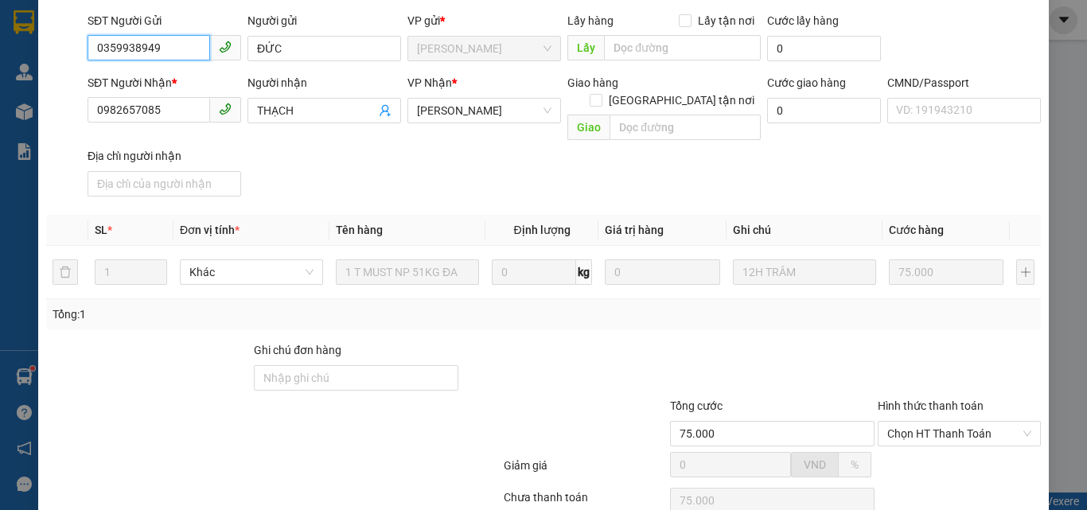
scroll to position [221, 0]
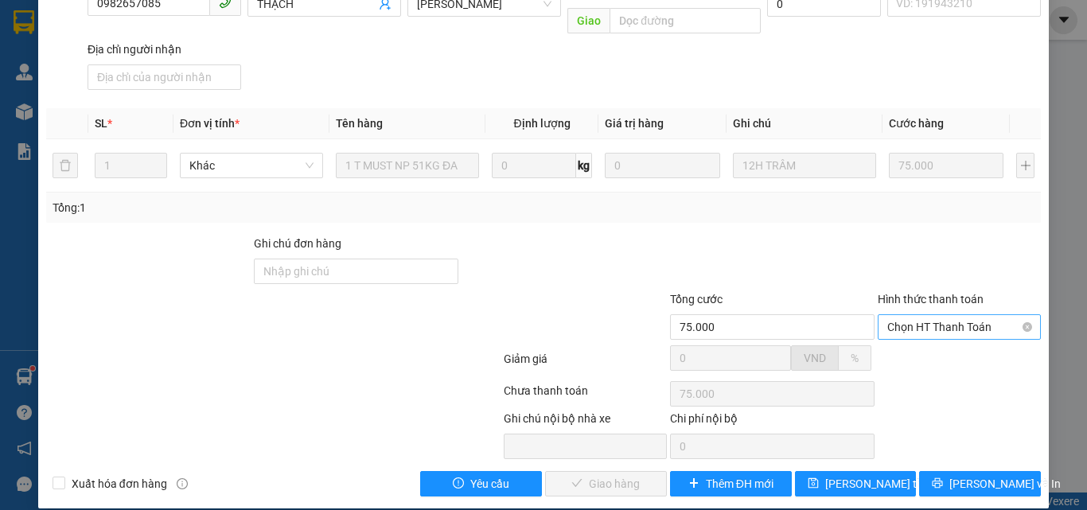
click at [912, 315] on span "Chọn HT Thanh Toán" at bounding box center [960, 327] width 144 height 24
click at [911, 339] on div "Tại văn phòng" at bounding box center [950, 342] width 142 height 18
type input "0"
click at [636, 475] on span "[PERSON_NAME] và Giao hàng" at bounding box center [652, 484] width 153 height 18
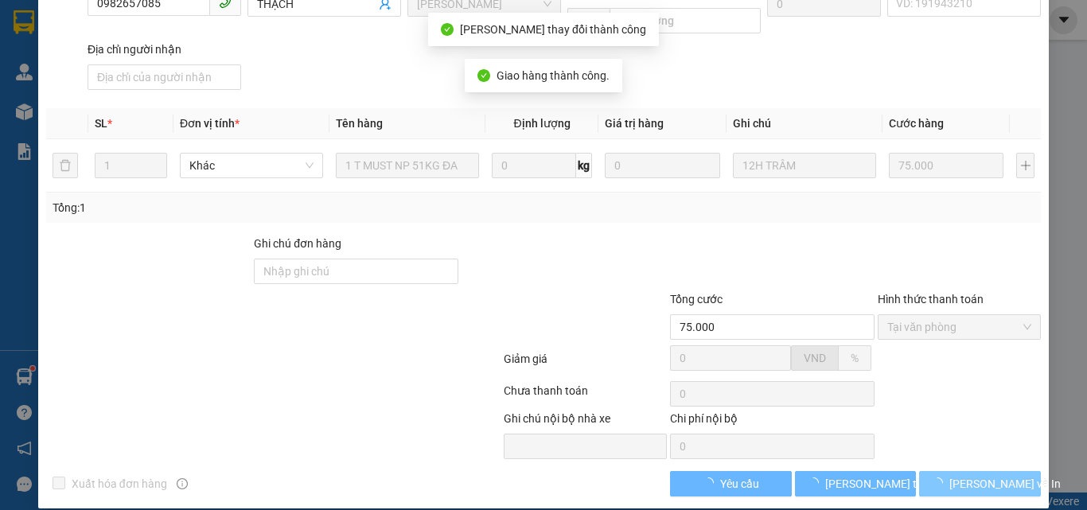
scroll to position [236, 0]
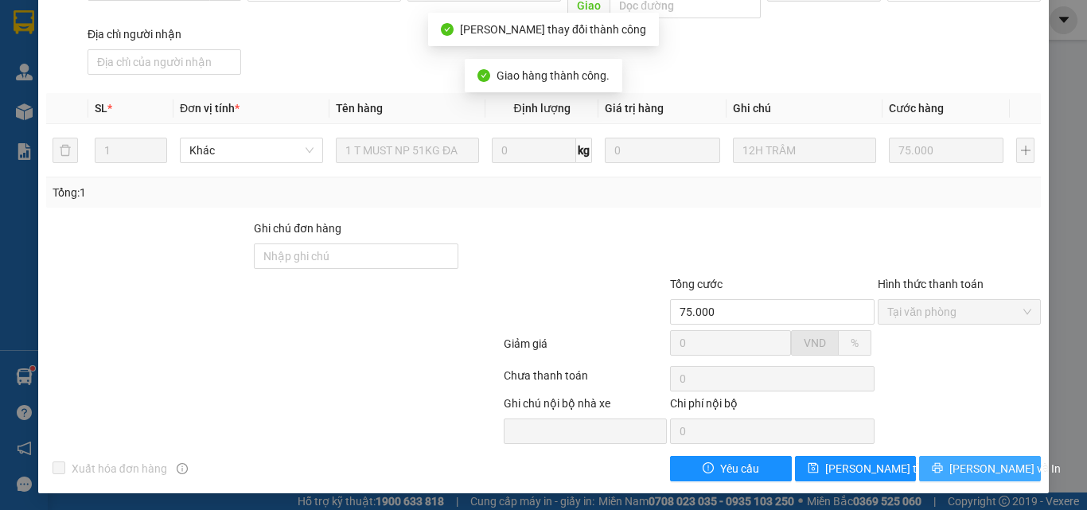
click at [943, 468] on icon "printer" at bounding box center [937, 468] width 11 height 11
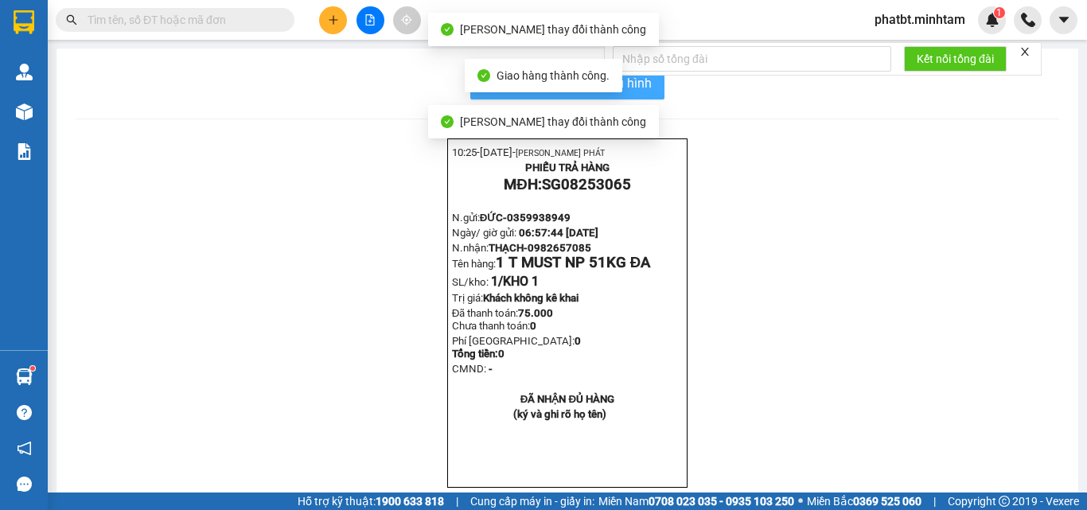
click at [643, 94] on button "In mẫu biên lai tự cấu hình" at bounding box center [567, 84] width 194 height 32
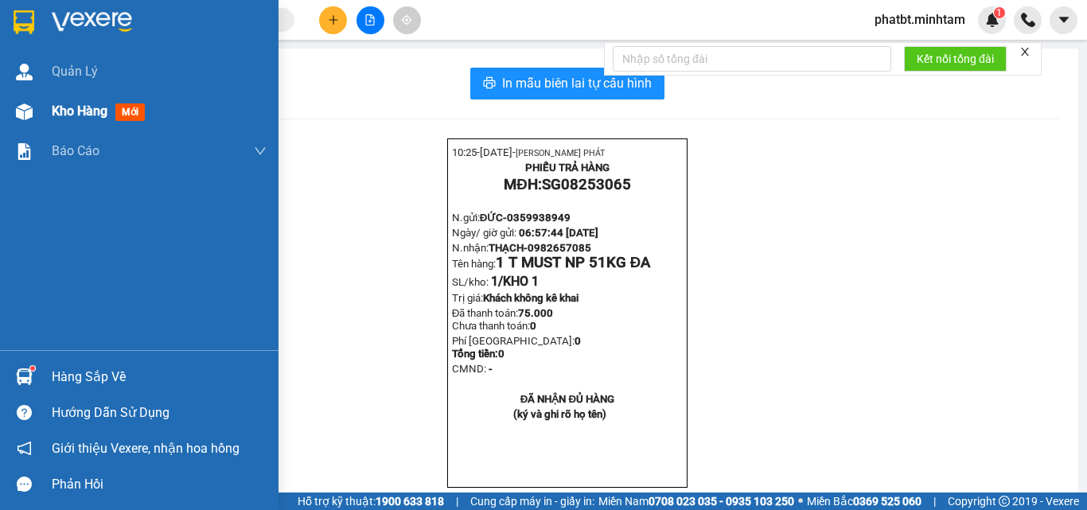
click at [96, 119] on span "Kho hàng" at bounding box center [80, 110] width 56 height 15
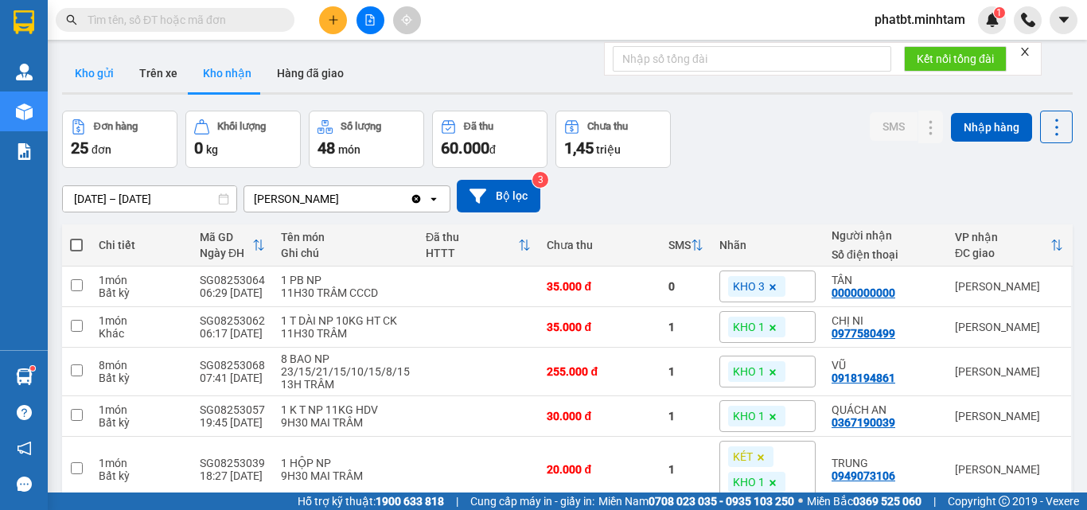
click at [107, 88] on button "Kho gửi" at bounding box center [94, 73] width 64 height 38
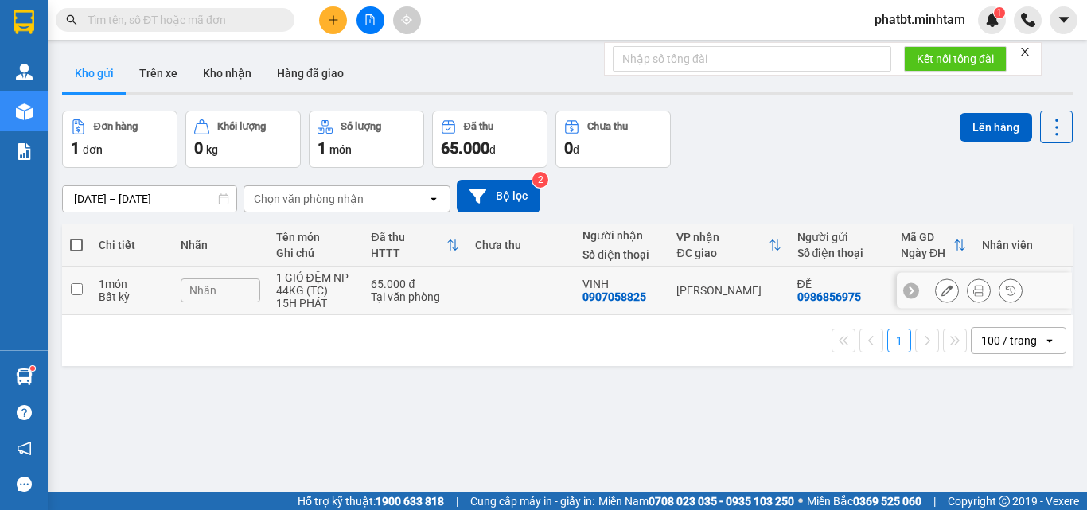
click at [320, 287] on div "1 GIỎ ĐỆM NP 44KG (TC)" at bounding box center [316, 283] width 80 height 25
checkbox input "true"
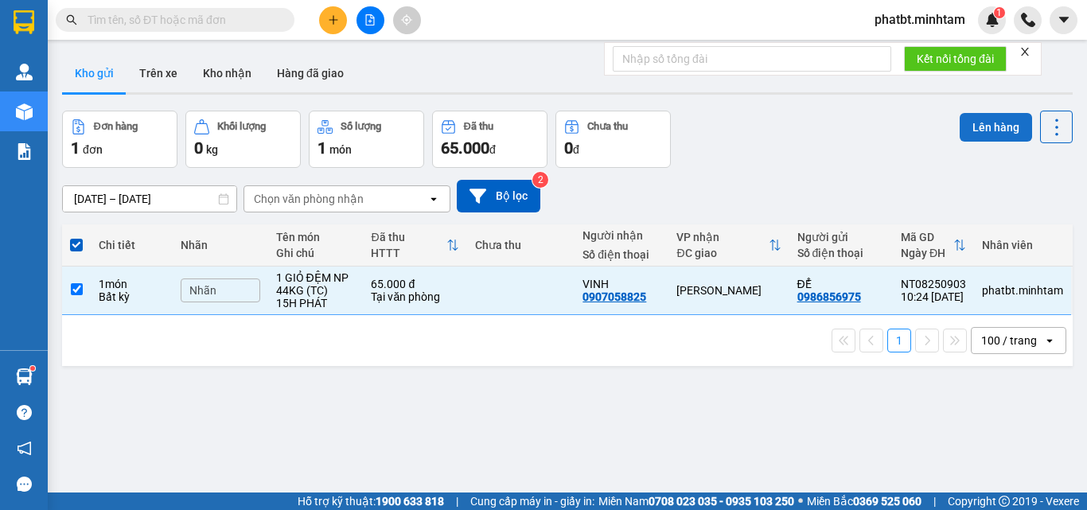
click at [960, 130] on button "Lên hàng" at bounding box center [996, 127] width 72 height 29
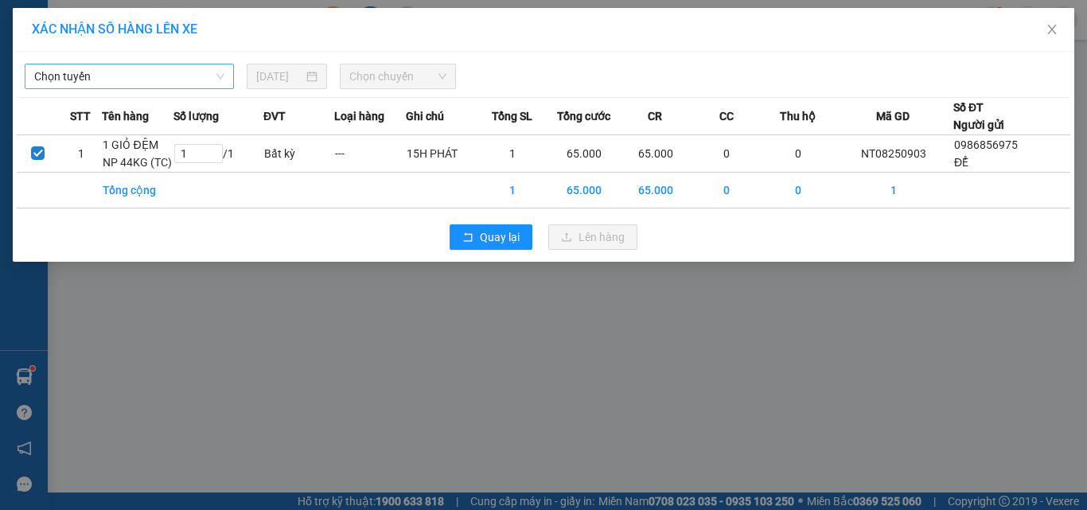
click at [149, 76] on span "Chọn tuyến" at bounding box center [129, 76] width 190 height 24
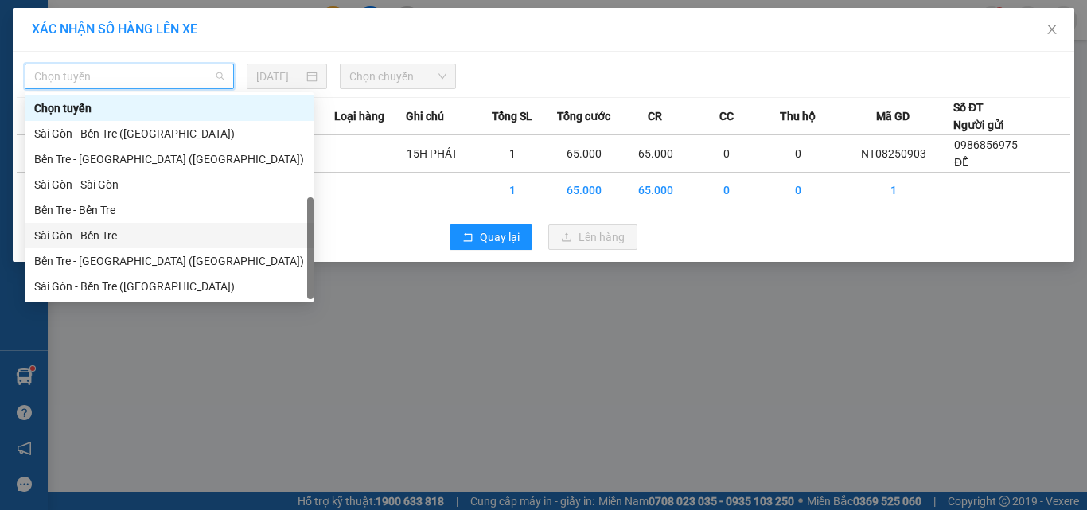
scroll to position [25, 0]
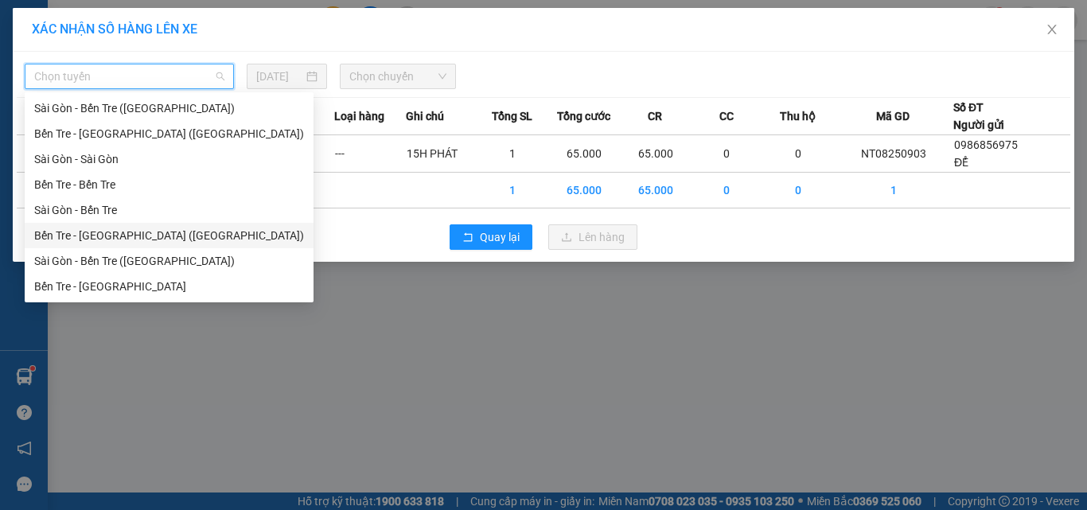
click at [114, 241] on div "Bến Tre - [GEOGRAPHIC_DATA] ([GEOGRAPHIC_DATA])" at bounding box center [169, 236] width 270 height 18
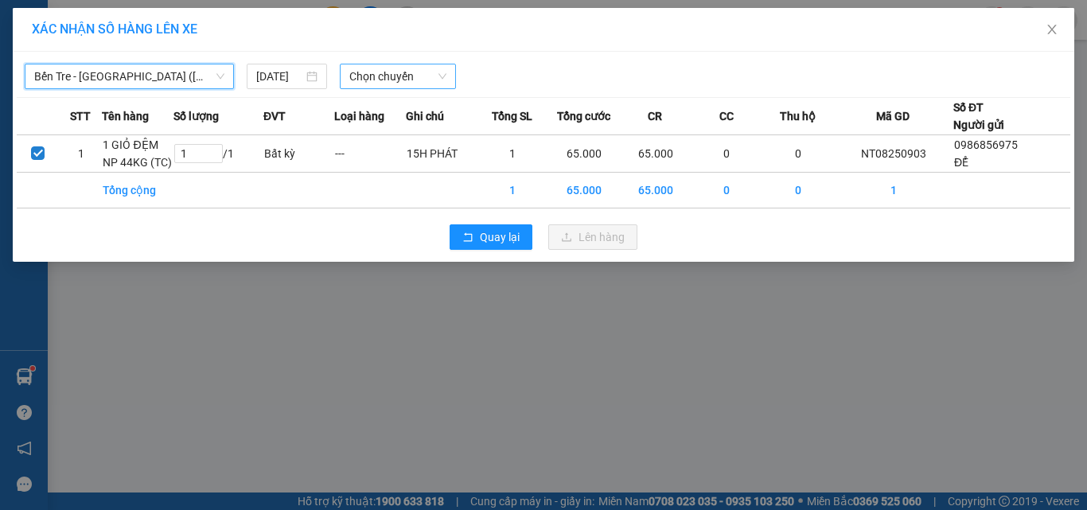
click at [374, 88] on span "Chọn chuyến" at bounding box center [398, 76] width 98 height 24
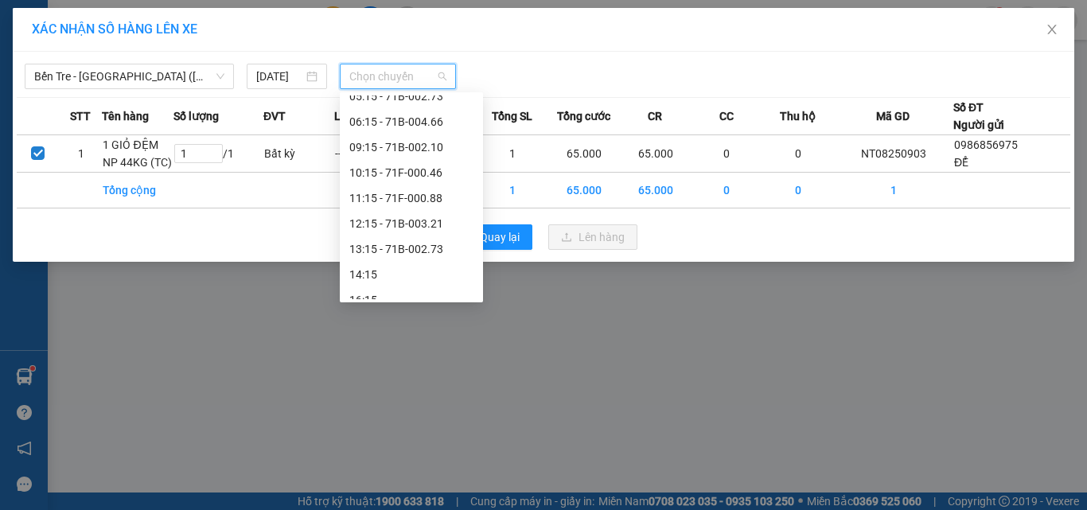
scroll to position [127, 0]
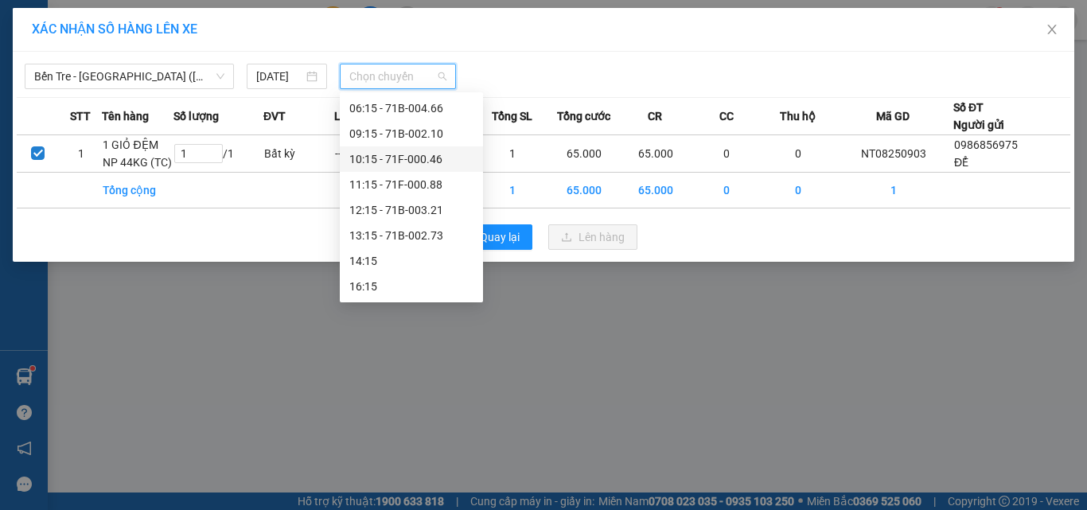
click at [421, 158] on div "10:15 - 71F-000.46" at bounding box center [411, 159] width 124 height 18
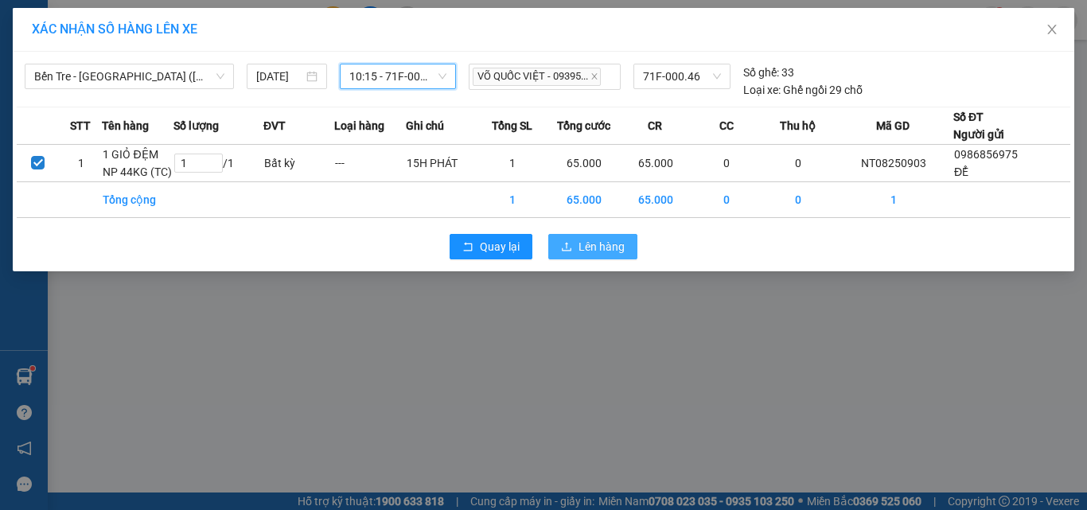
click at [588, 243] on span "Lên hàng" at bounding box center [602, 247] width 46 height 18
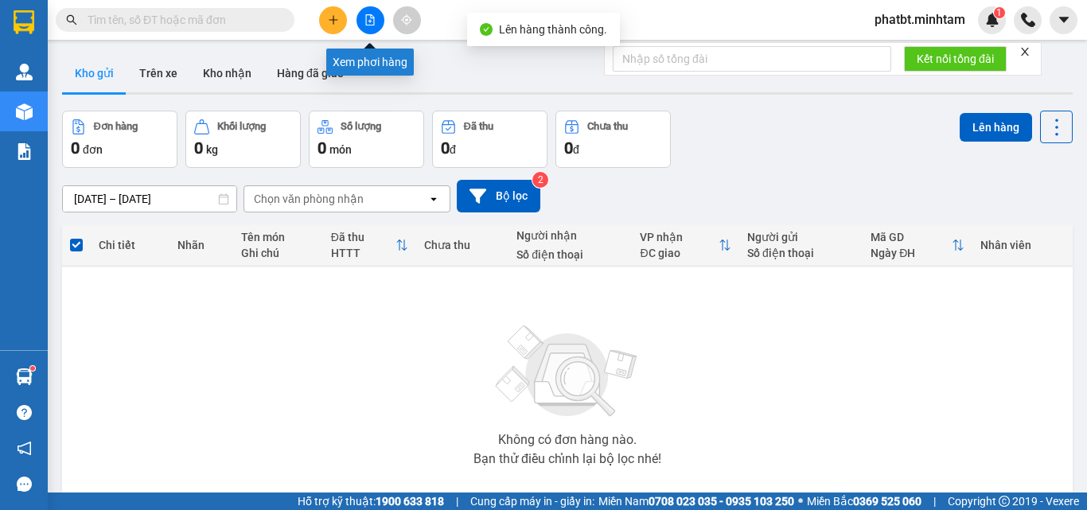
click at [360, 21] on button at bounding box center [371, 20] width 28 height 28
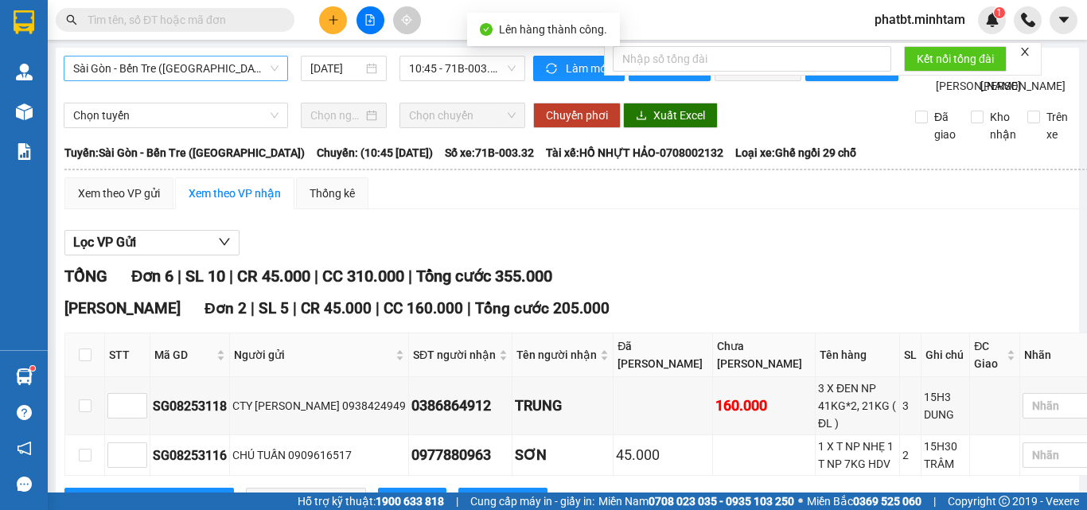
click at [185, 62] on span "Sài Gòn - Bến Tre ([GEOGRAPHIC_DATA])" at bounding box center [175, 69] width 205 height 24
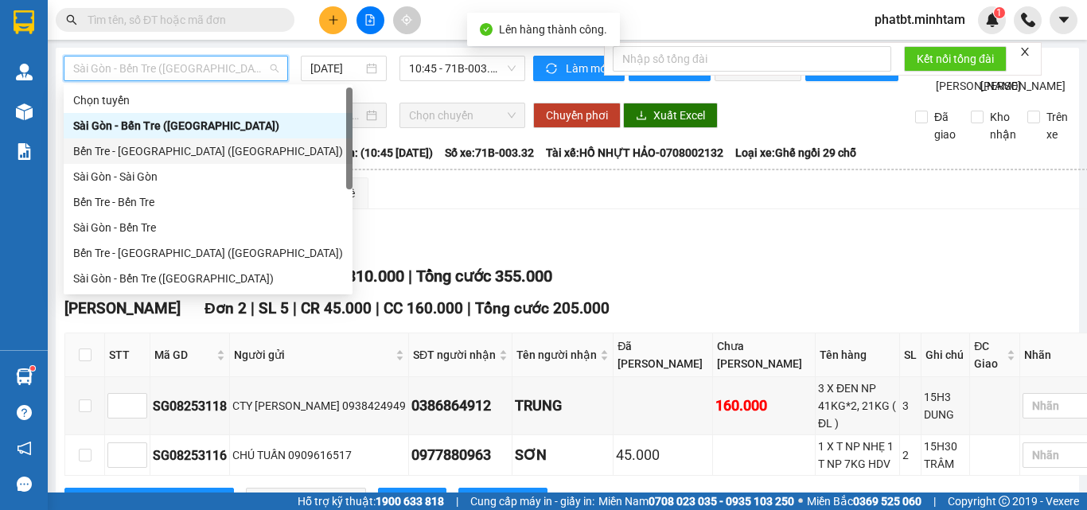
scroll to position [25, 0]
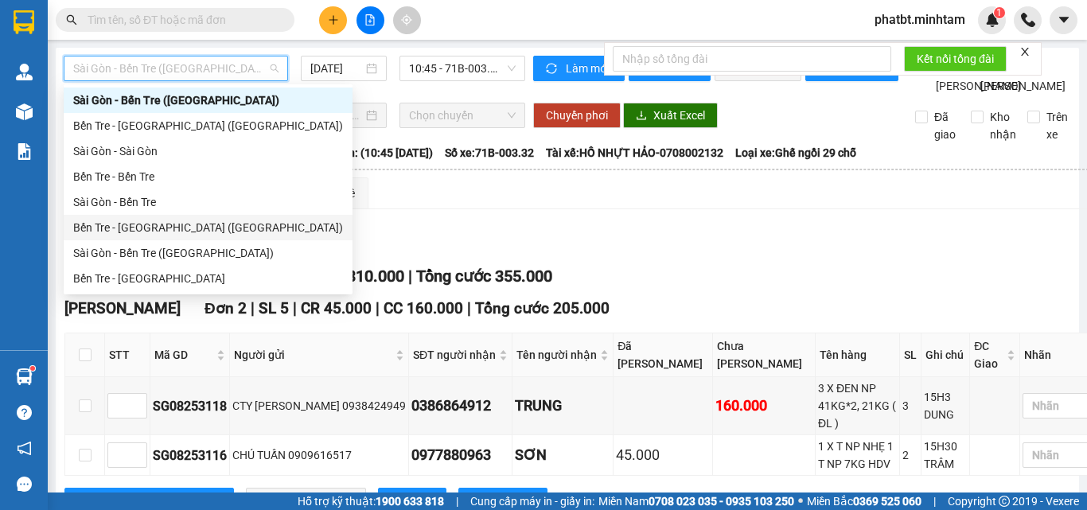
click at [126, 227] on div "Bến Tre - [GEOGRAPHIC_DATA] ([GEOGRAPHIC_DATA])" at bounding box center [208, 228] width 270 height 18
type input "[DATE]"
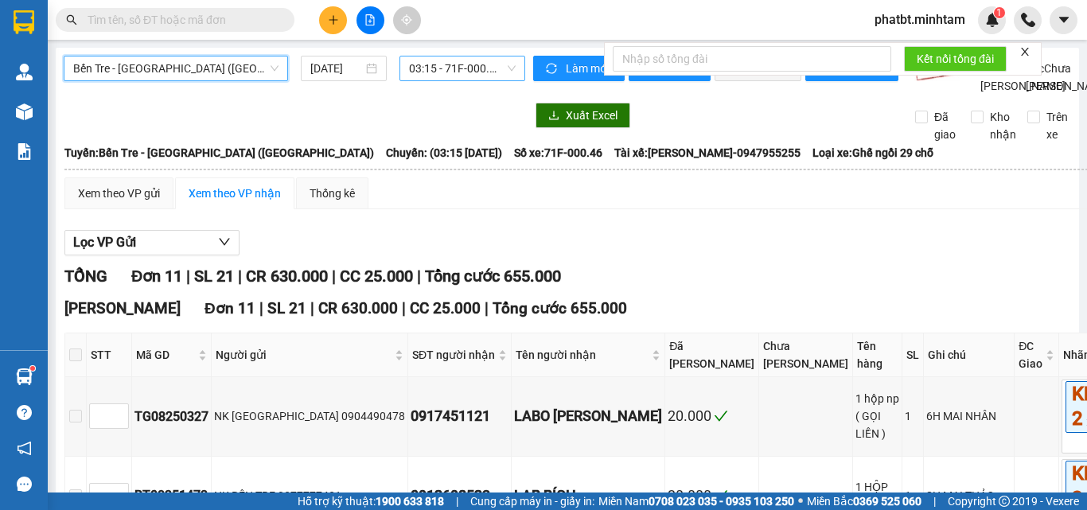
click at [415, 68] on span "03:15 - 71F-000.46" at bounding box center [462, 69] width 107 height 24
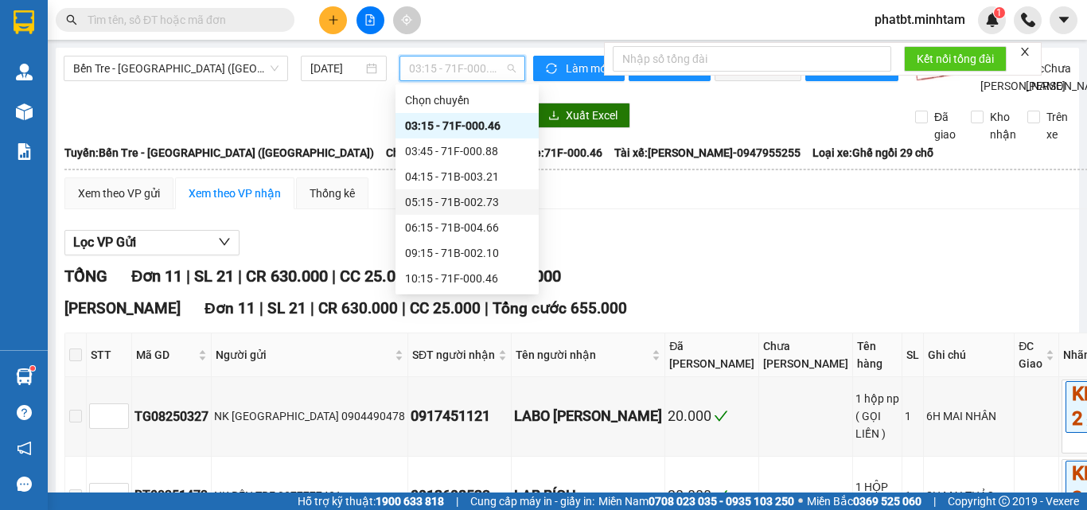
scroll to position [127, 0]
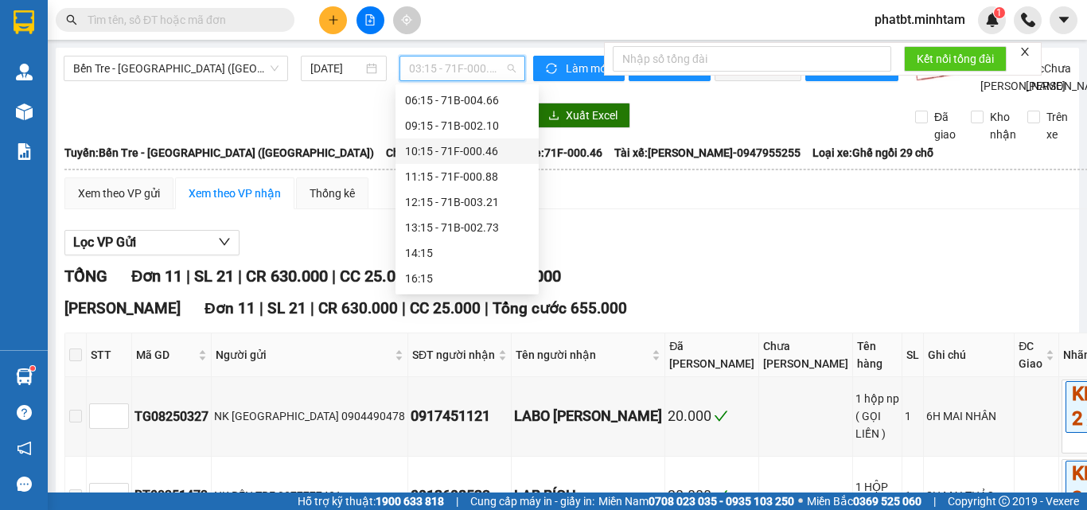
click at [481, 156] on div "10:15 - 71F-000.46" at bounding box center [467, 151] width 124 height 18
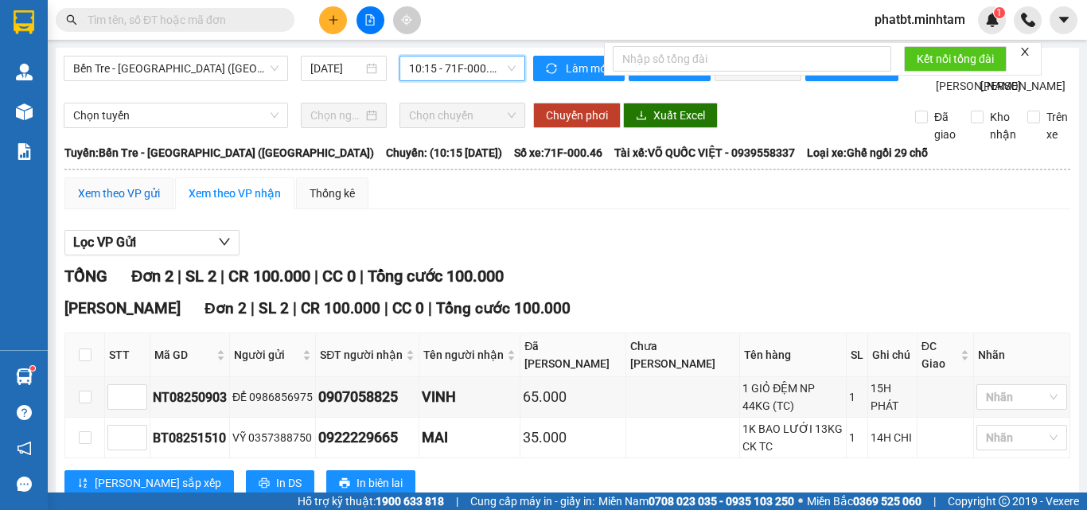
click at [97, 202] on div "Xem theo VP gửi" at bounding box center [119, 194] width 82 height 18
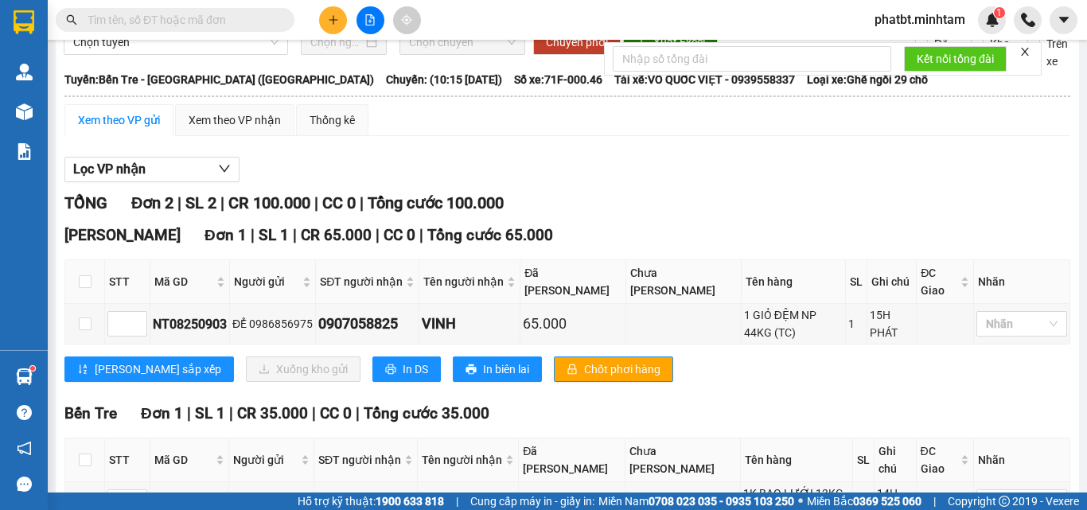
scroll to position [166, 0]
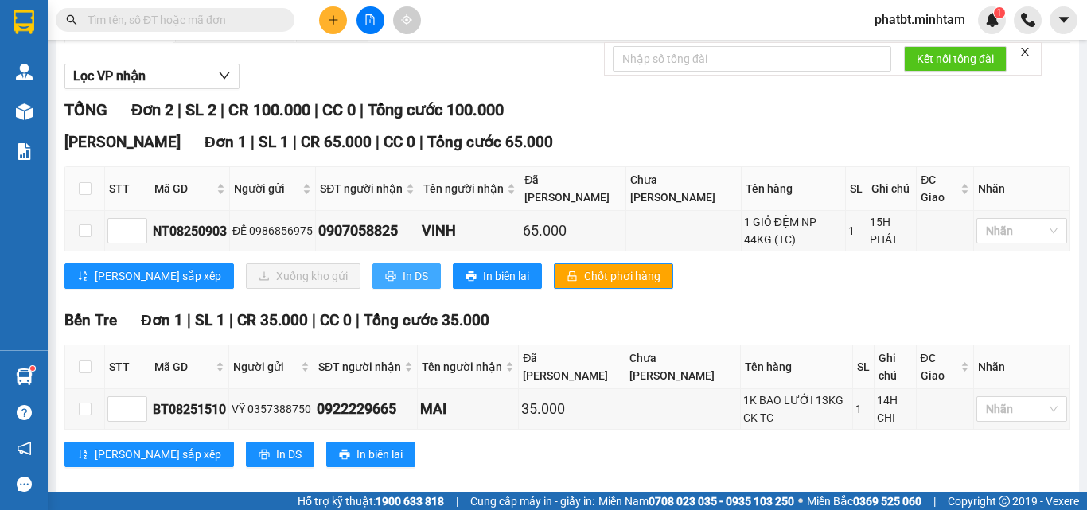
click at [403, 285] on span "In DS" at bounding box center [415, 276] width 25 height 18
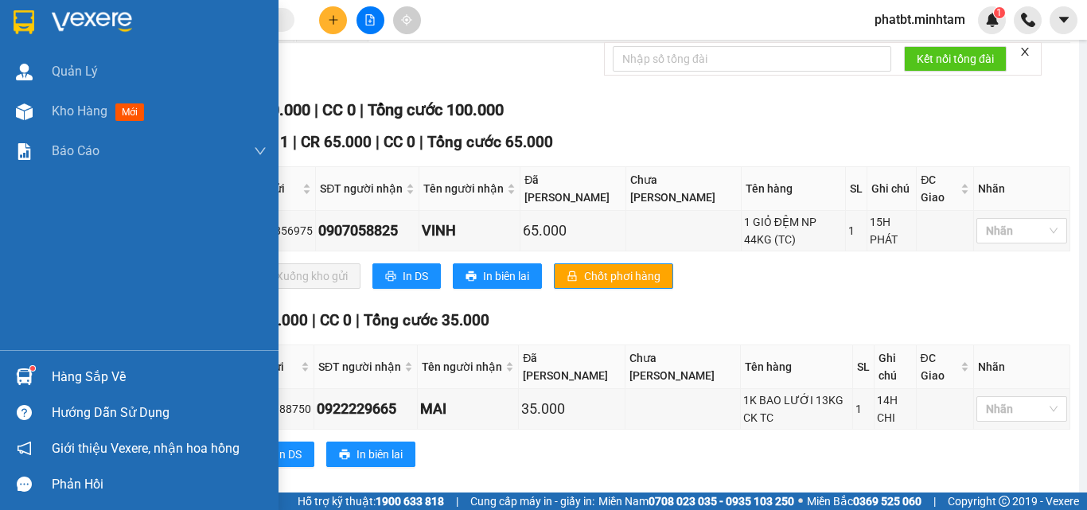
click at [46, 371] on div "Hàng sắp về" at bounding box center [139, 377] width 279 height 36
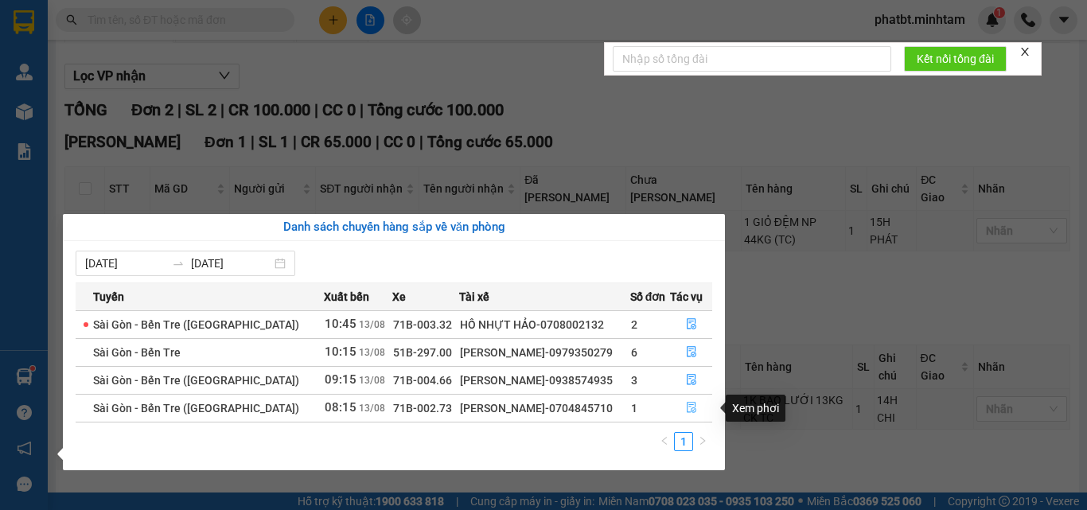
click at [692, 401] on button "button" at bounding box center [691, 408] width 41 height 25
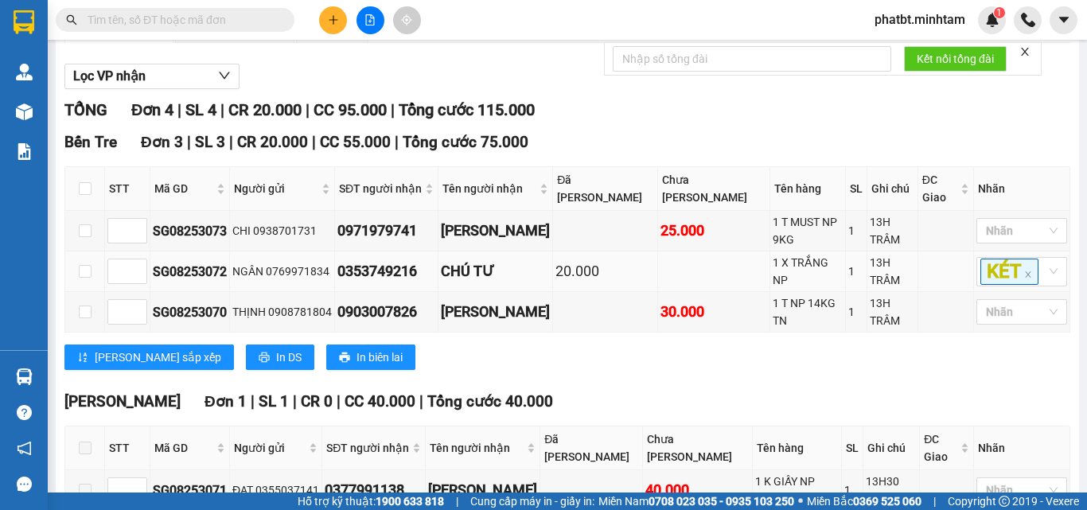
scroll to position [260, 0]
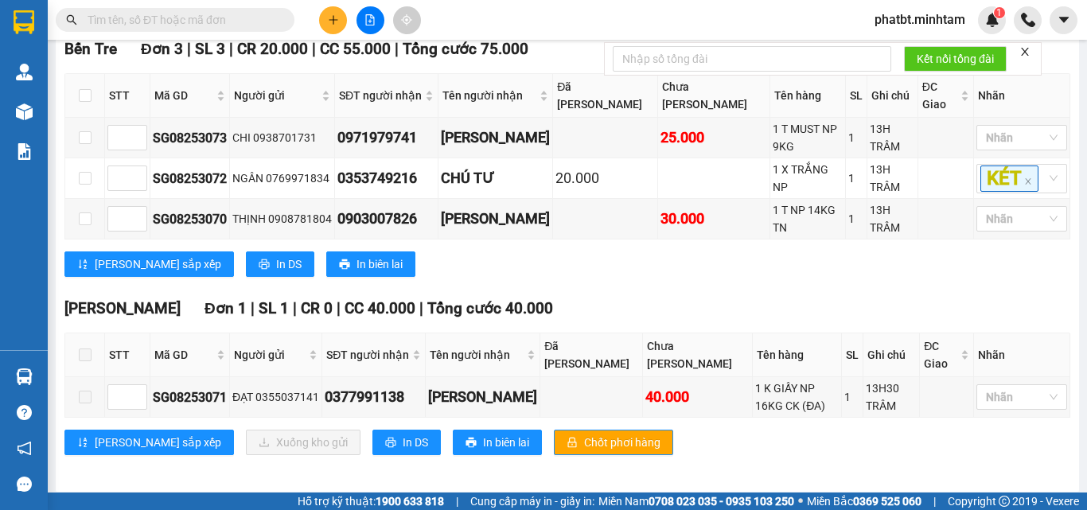
click at [90, 349] on span at bounding box center [85, 355] width 13 height 13
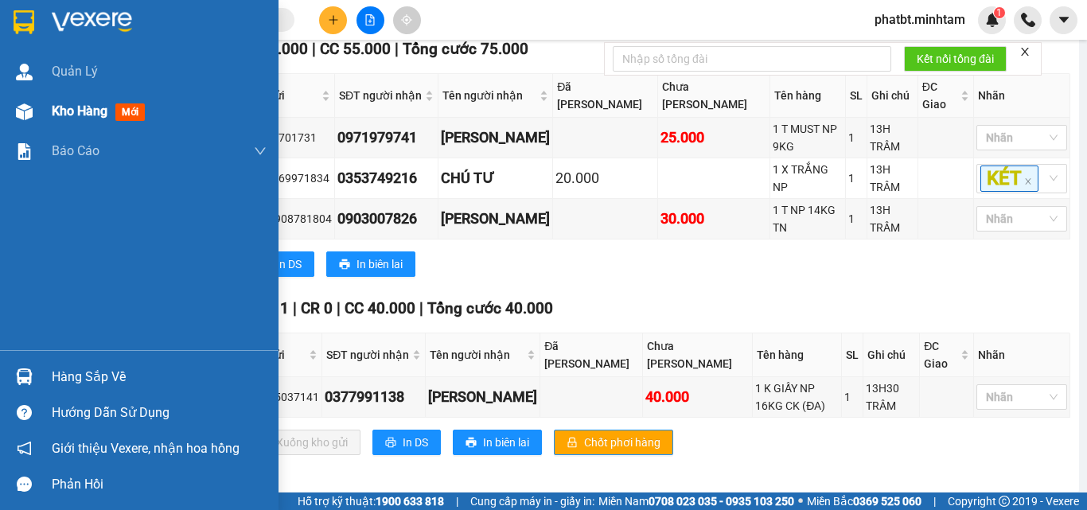
click at [63, 107] on span "Kho hàng" at bounding box center [80, 110] width 56 height 15
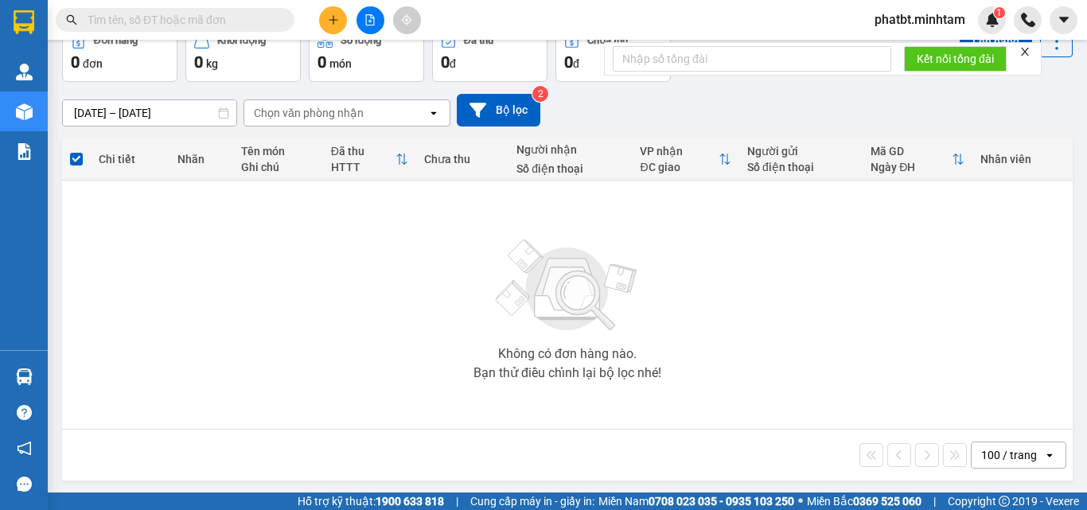
scroll to position [88, 0]
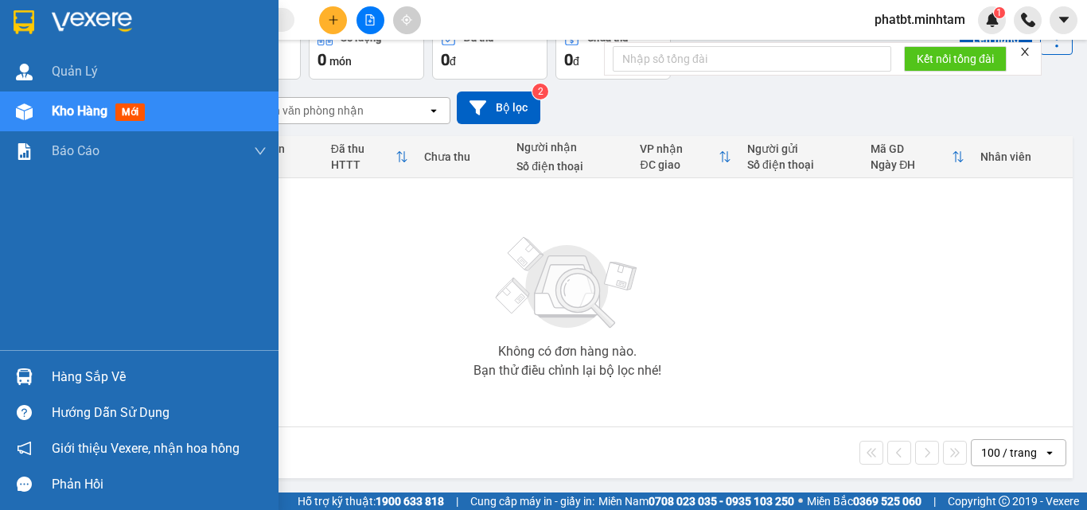
click at [47, 372] on div "Hàng sắp về" at bounding box center [139, 377] width 279 height 36
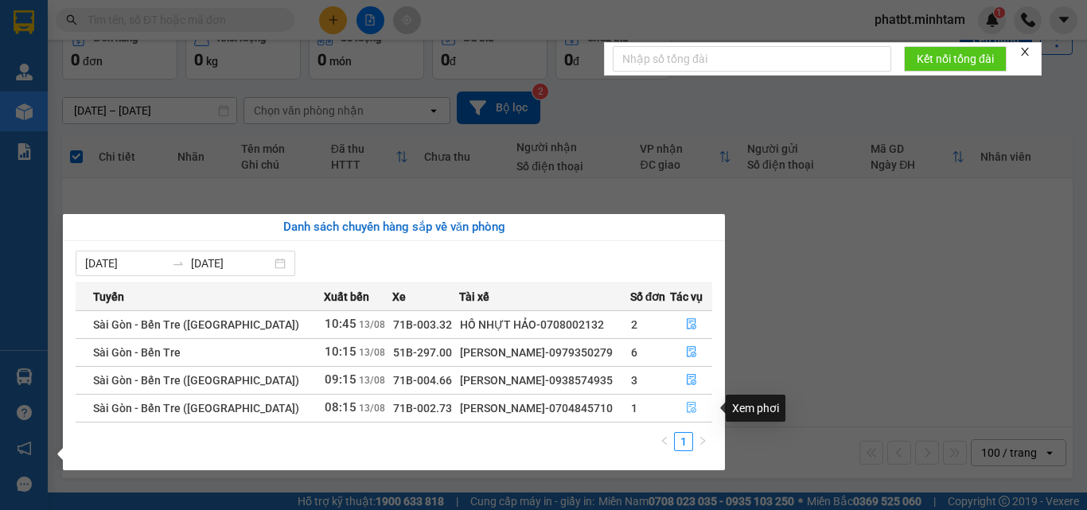
click at [693, 402] on icon "file-done" at bounding box center [691, 407] width 11 height 11
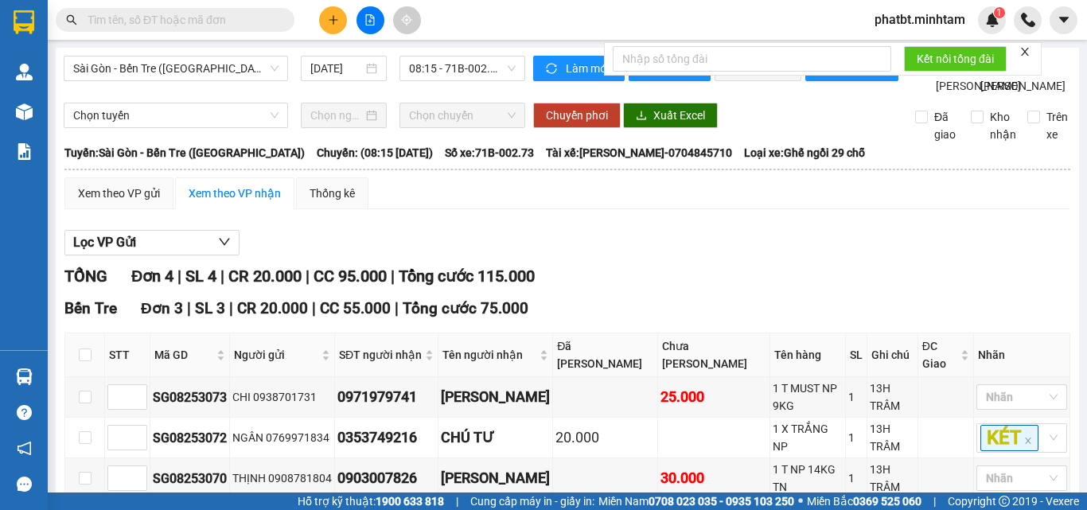
scroll to position [260, 0]
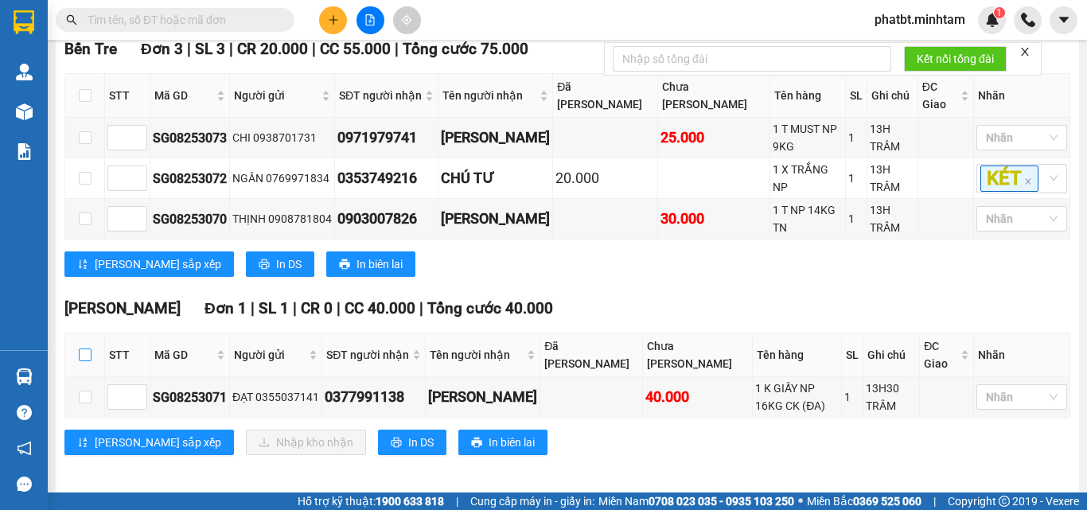
click at [82, 349] on input "checkbox" at bounding box center [85, 355] width 13 height 13
checkbox input "true"
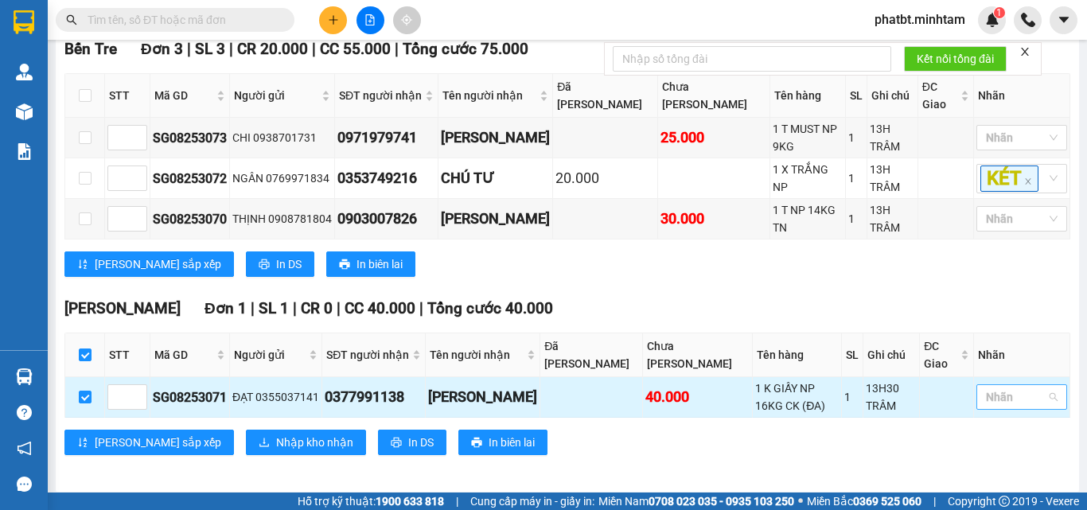
click at [1031, 394] on div at bounding box center [1014, 397] width 67 height 19
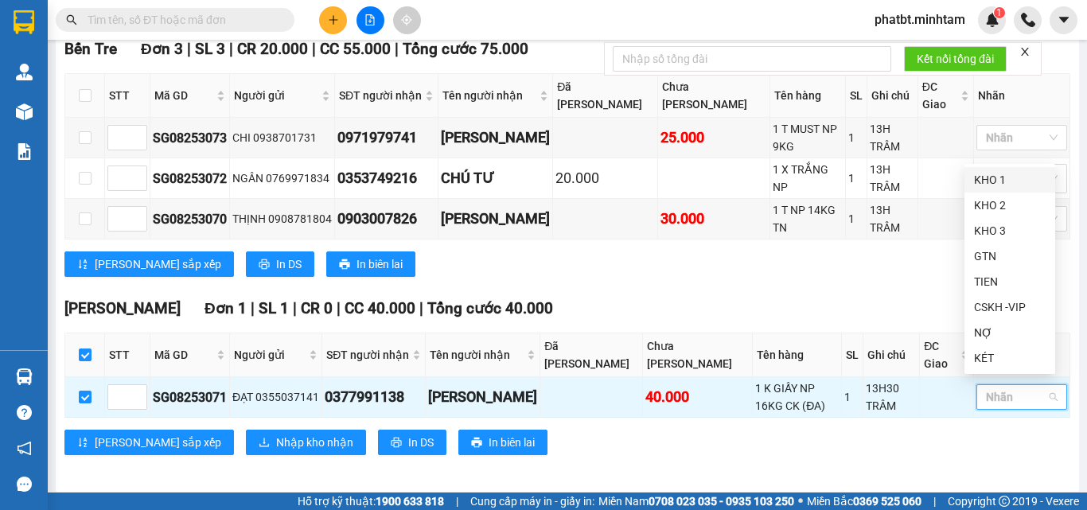
click at [998, 185] on div "KHO 1" at bounding box center [1010, 180] width 72 height 18
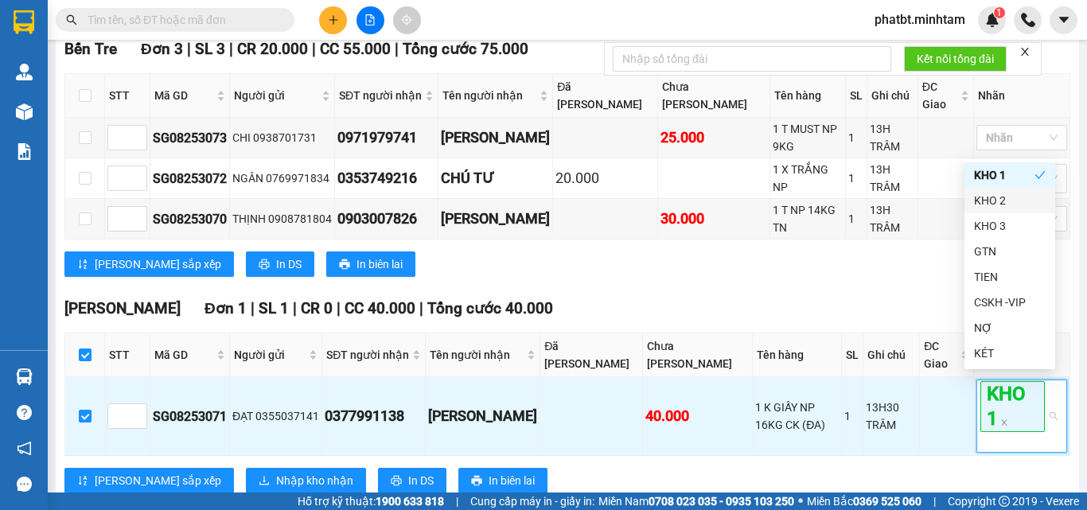
click at [811, 272] on div "Bến Tre Đơn 3 | SL 3 | CR 20.000 | CC 55.000 | Tổng cước 75.000 STT Mã GD Ngườ…" at bounding box center [567, 163] width 1006 height 252
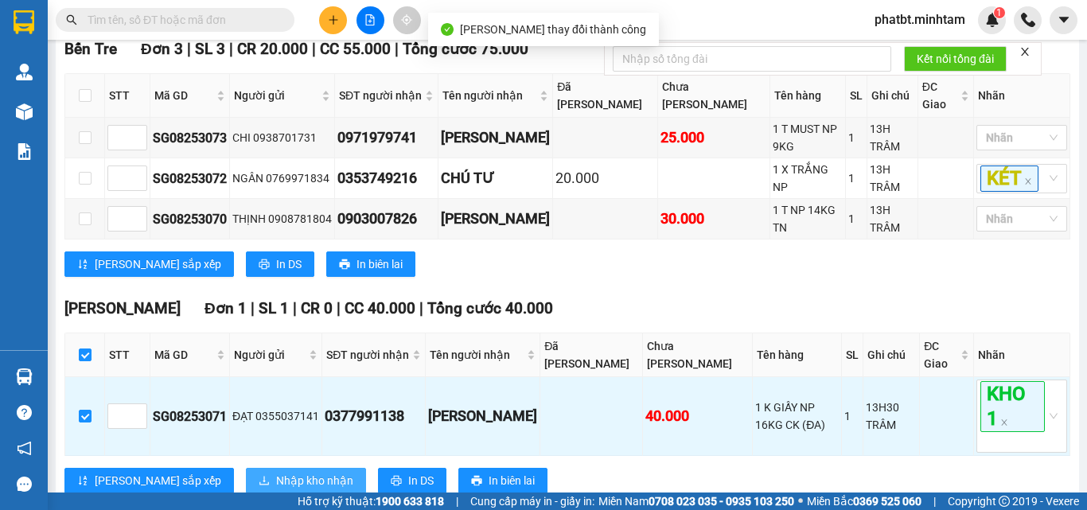
click at [276, 472] on span "Nhập kho nhận" at bounding box center [314, 481] width 77 height 18
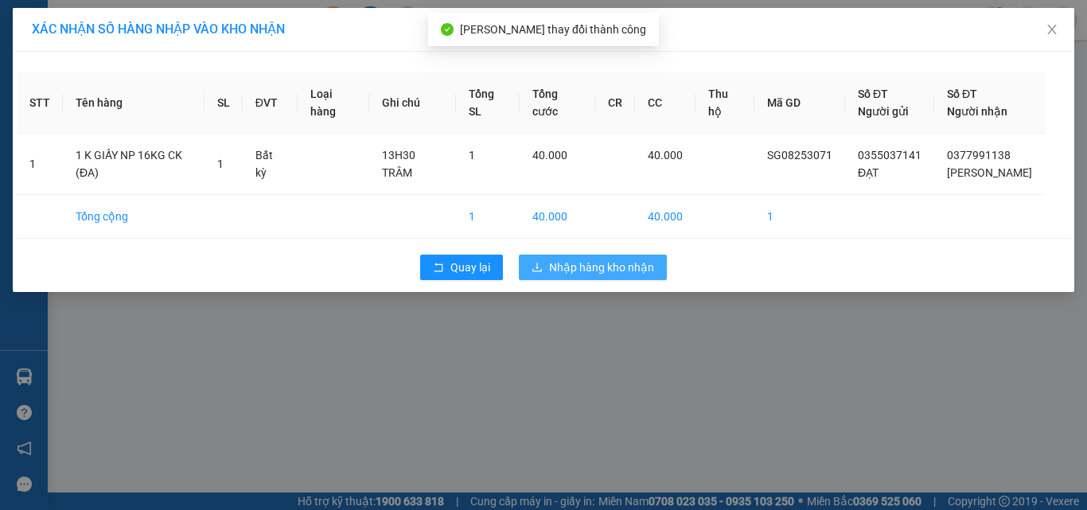
click at [602, 273] on span "Nhập hàng kho nhận" at bounding box center [601, 268] width 105 height 18
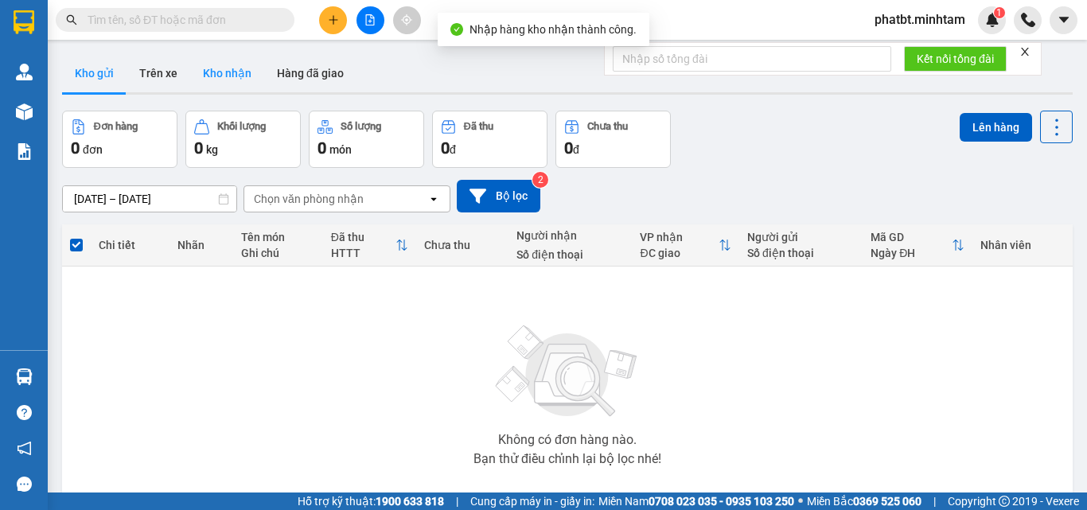
click at [220, 75] on button "Kho nhận" at bounding box center [227, 73] width 74 height 38
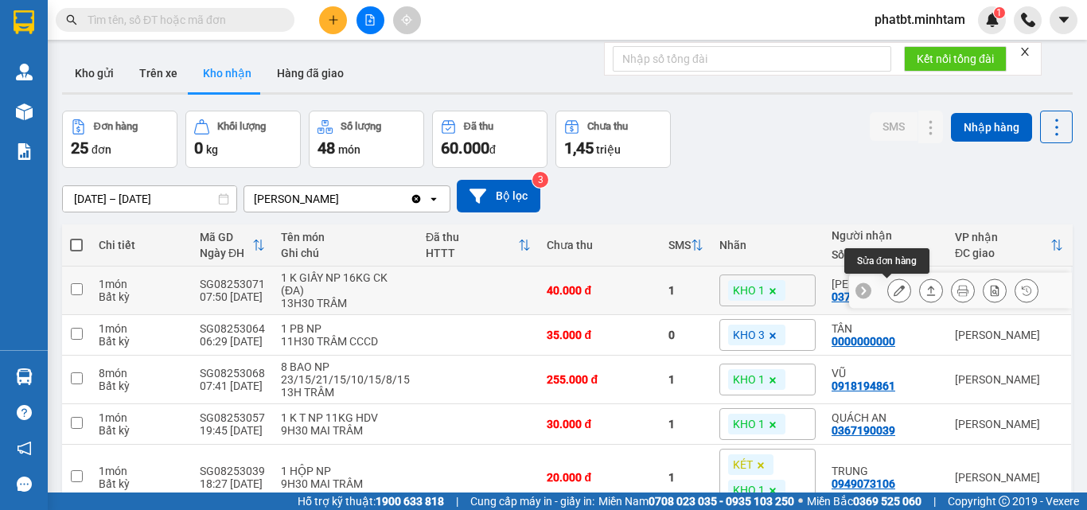
click at [894, 294] on icon at bounding box center [899, 290] width 11 height 11
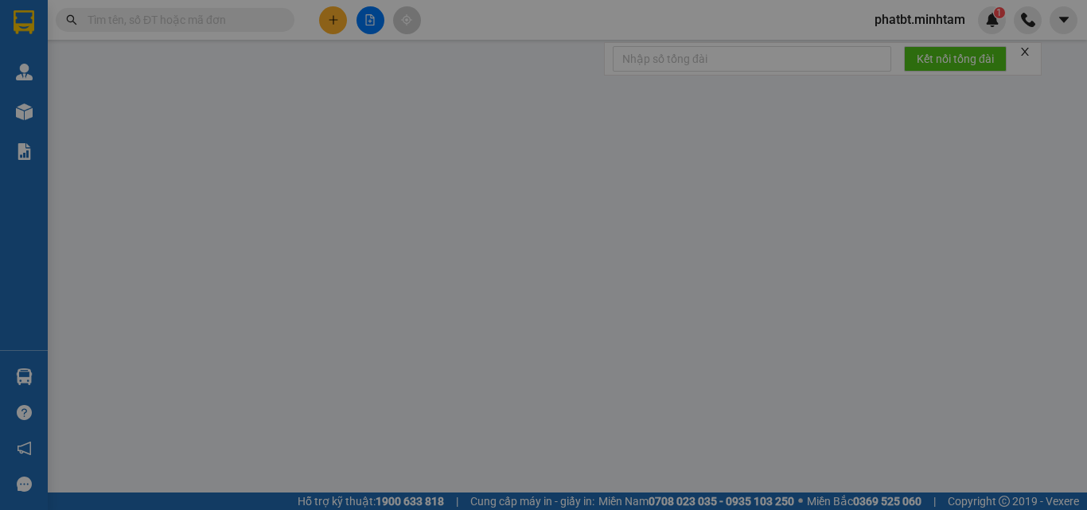
type input "0355037141"
type input "ĐẠT"
type input "0377991138"
type input "[PERSON_NAME]"
type input "40.000"
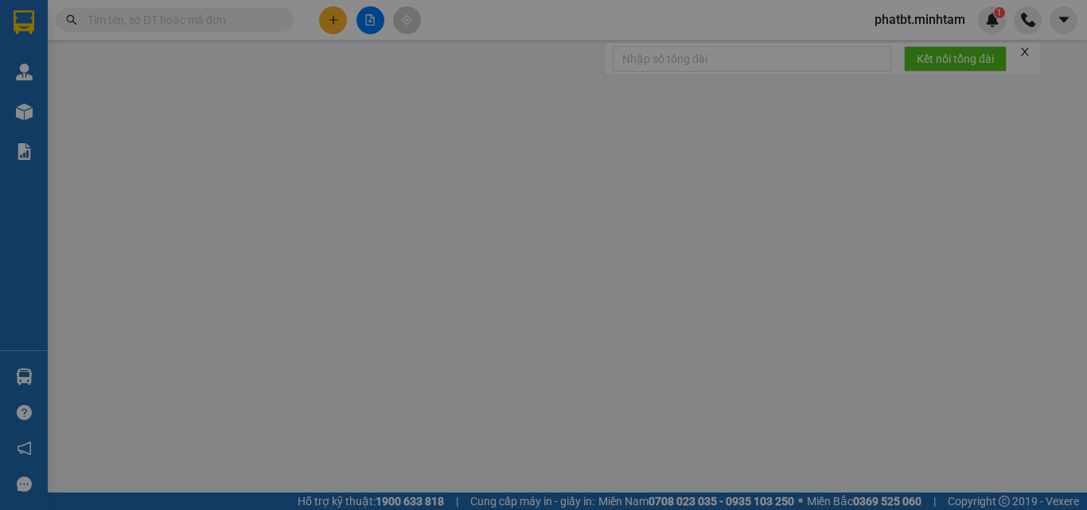
type input "40.000"
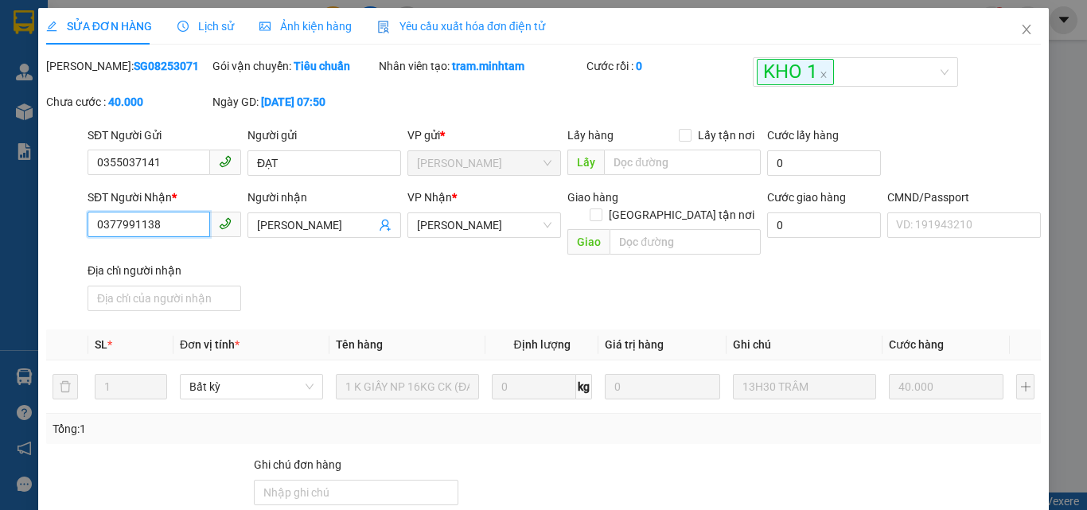
click at [180, 223] on input "0377991138" at bounding box center [149, 224] width 123 height 25
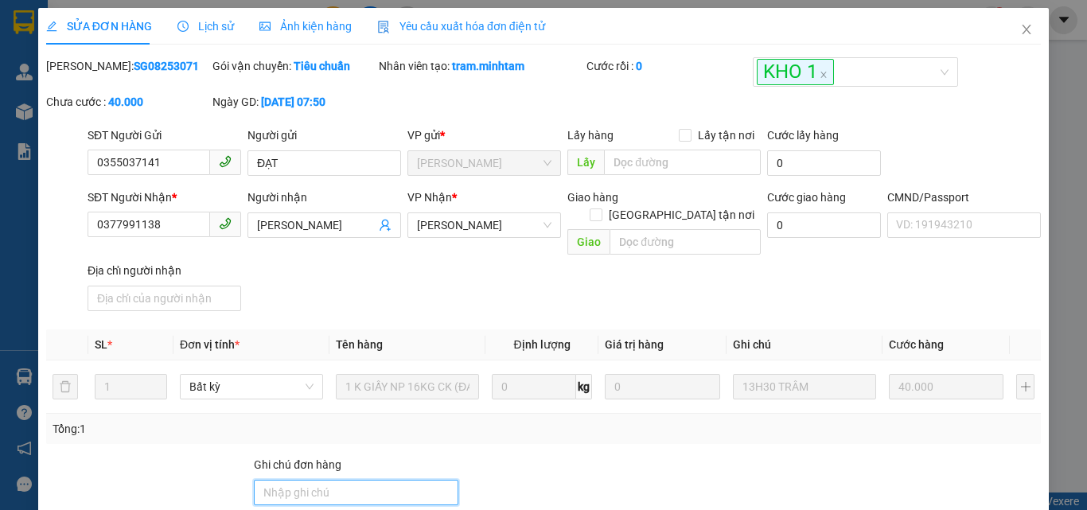
click at [364, 480] on input "Ghi chú đơn hàng" at bounding box center [356, 492] width 205 height 25
type input "ĐG"
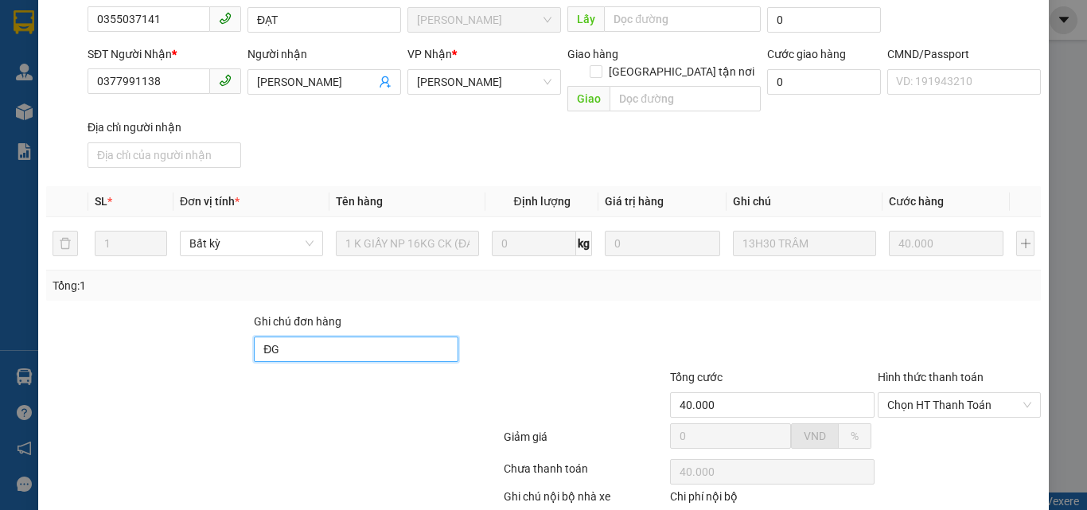
scroll to position [221, 0]
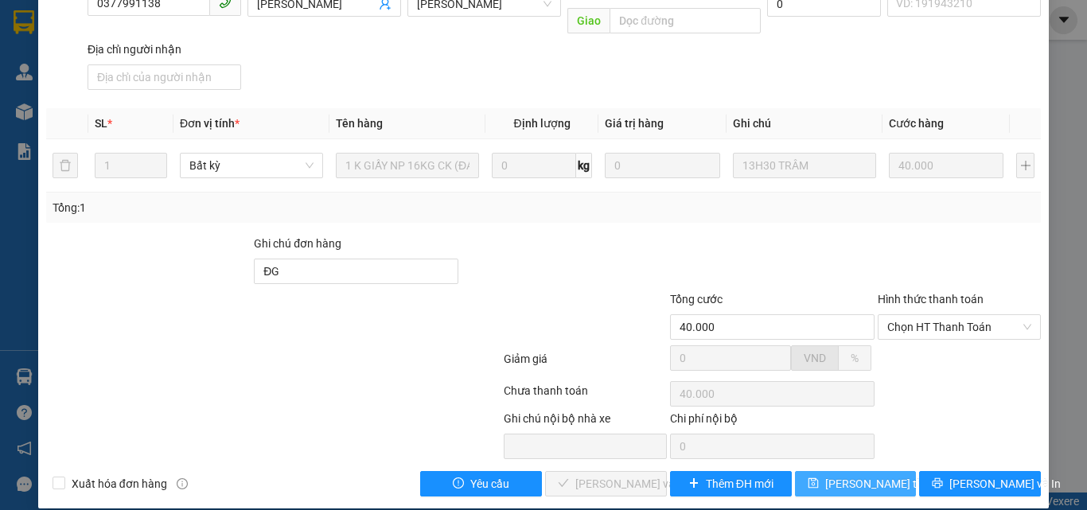
click at [818, 478] on span "save" at bounding box center [813, 484] width 11 height 13
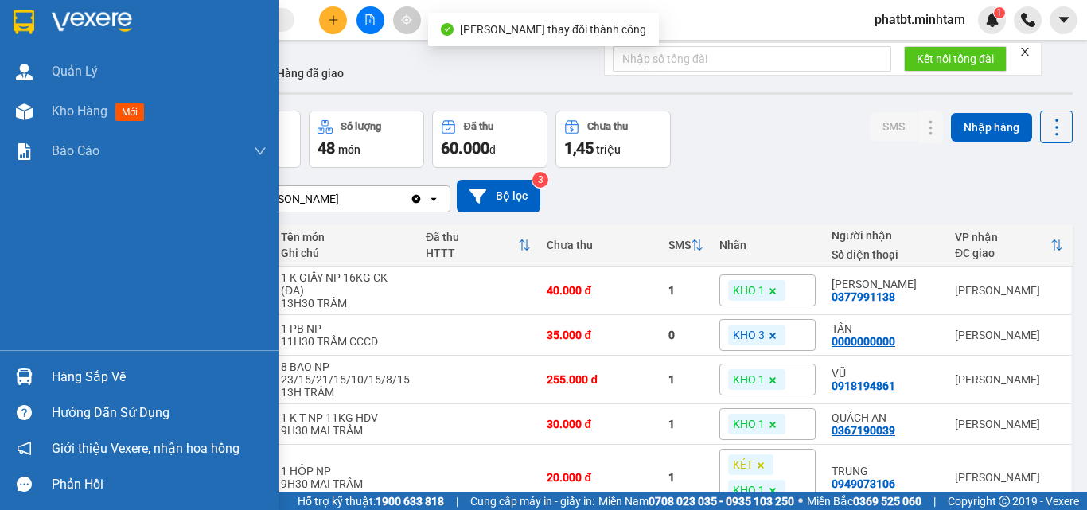
click at [61, 377] on div "Hàng sắp về" at bounding box center [159, 377] width 215 height 24
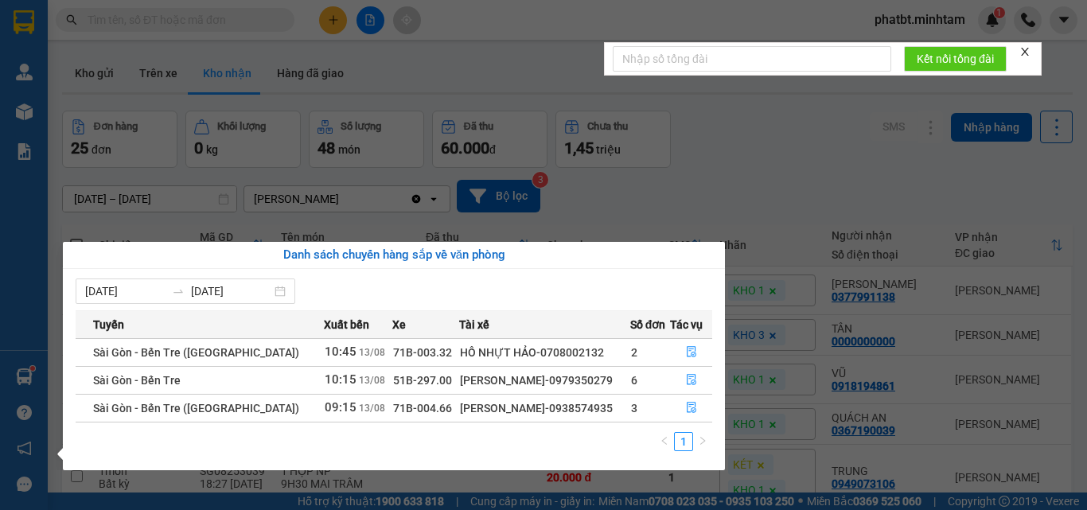
drag, startPoint x: 323, startPoint y: 76, endPoint x: 267, endPoint y: 31, distance: 71.9
click at [323, 76] on section "Kết quả tìm kiếm ( 1 ) Bộ lọc Mã ĐH Trạng thái Món hàng Tổng cước Chưa cước Nhã…" at bounding box center [543, 255] width 1087 height 510
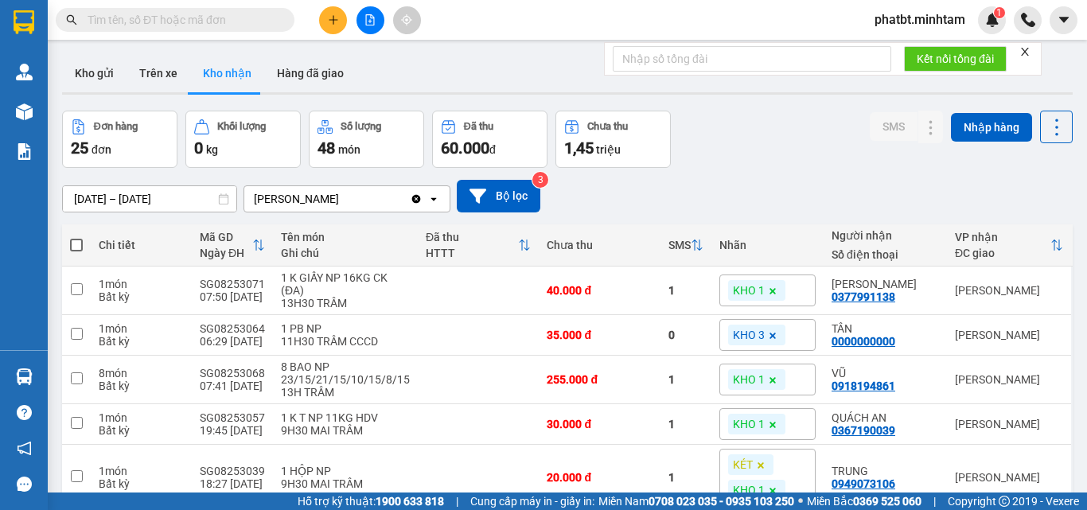
click at [238, 18] on input "text" at bounding box center [182, 20] width 188 height 18
paste input "0377991138"
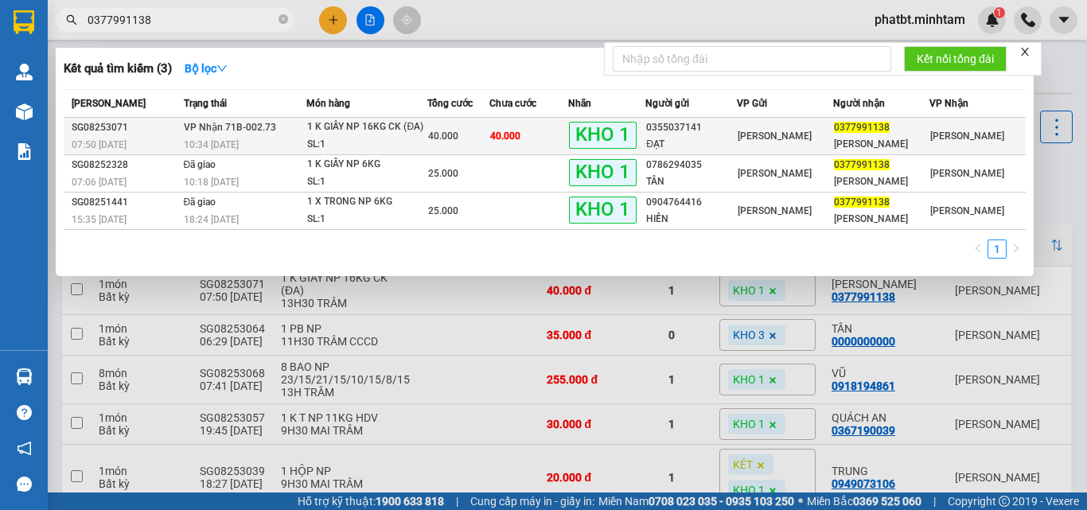
type input "0377991138"
click at [272, 145] on div "10:34 [DATE]" at bounding box center [245, 145] width 123 height 18
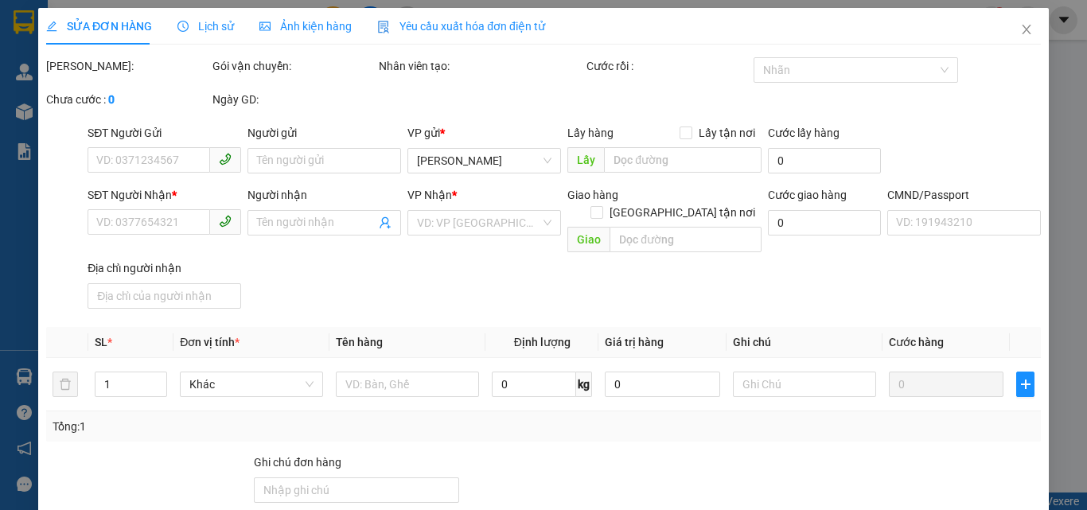
type input "0355037141"
type input "ĐẠT"
type input "0377991138"
type input "[PERSON_NAME]"
type input "ĐG"
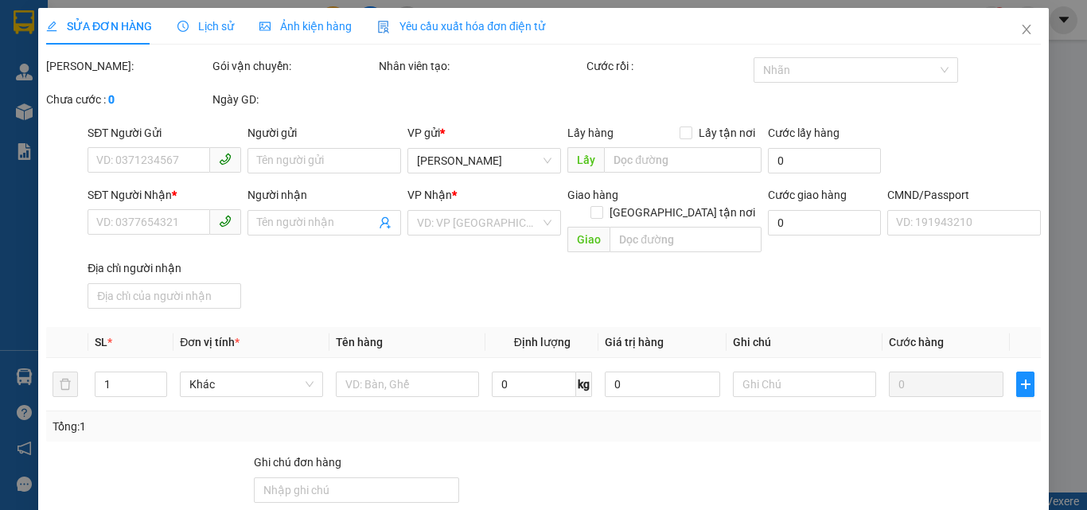
type input "40.000"
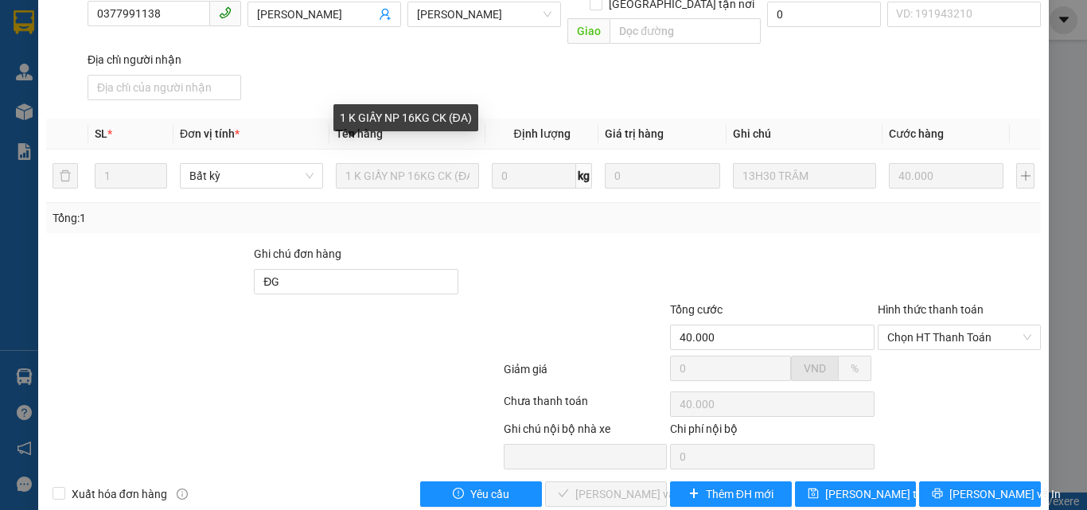
scroll to position [221, 0]
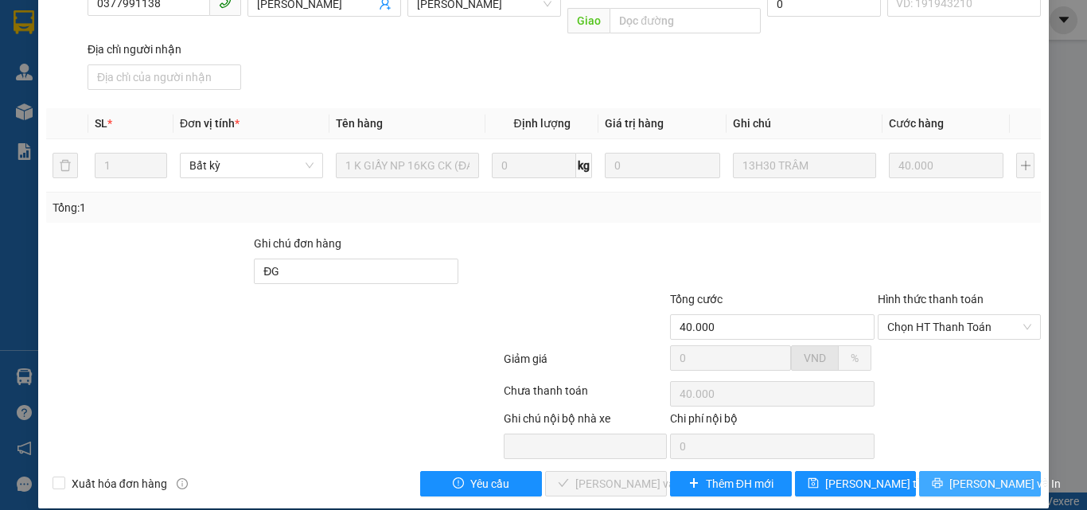
click at [939, 478] on icon "printer" at bounding box center [937, 483] width 11 height 11
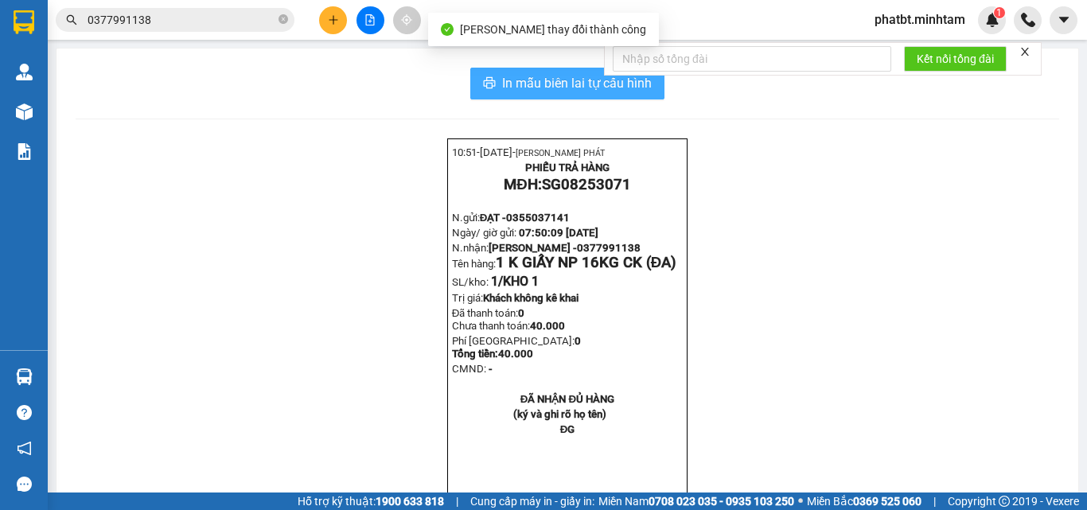
click at [533, 82] on span "In mẫu biên lai tự cấu hình" at bounding box center [577, 83] width 150 height 20
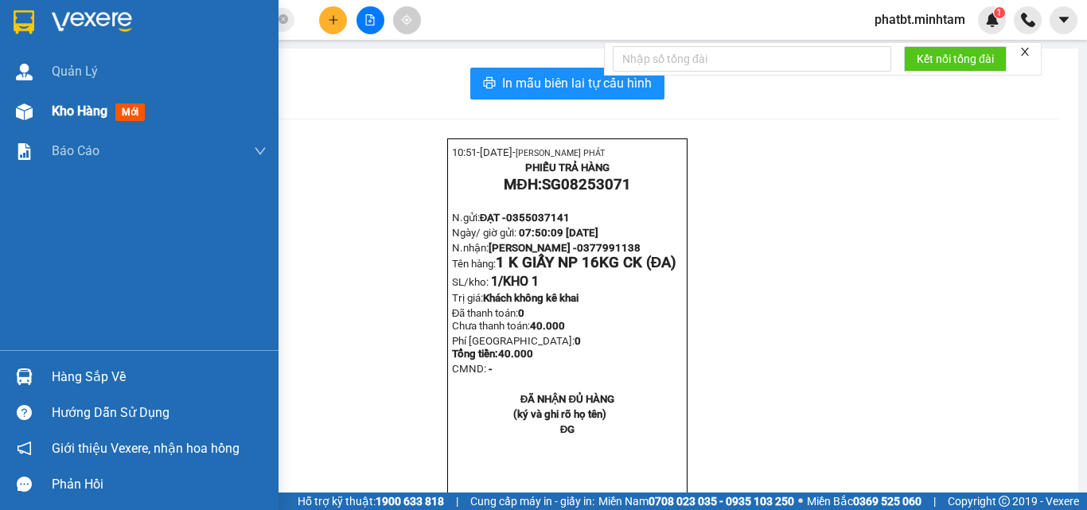
click at [43, 104] on div "Kho hàng mới" at bounding box center [139, 112] width 279 height 40
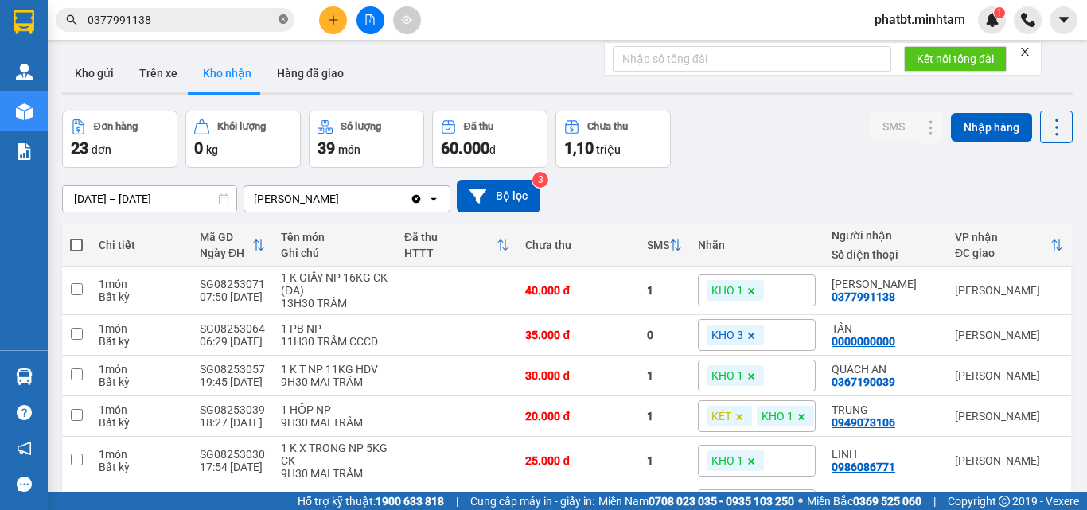
click at [285, 20] on icon "close-circle" at bounding box center [284, 19] width 10 height 10
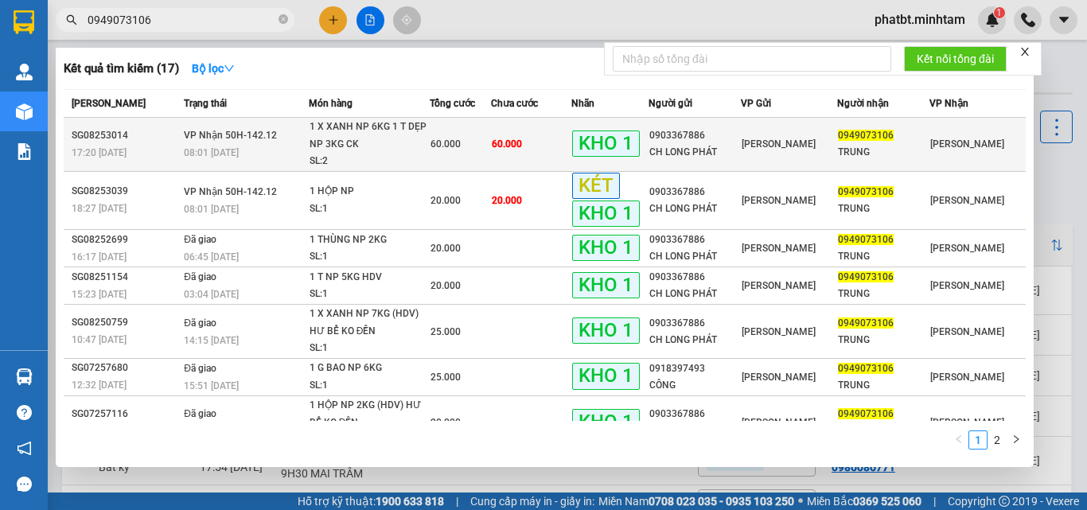
type input "0949073106"
click at [335, 145] on div "1 X XANH NP 6KG 1 T DẸP NP 3KG CK" at bounding box center [369, 136] width 119 height 34
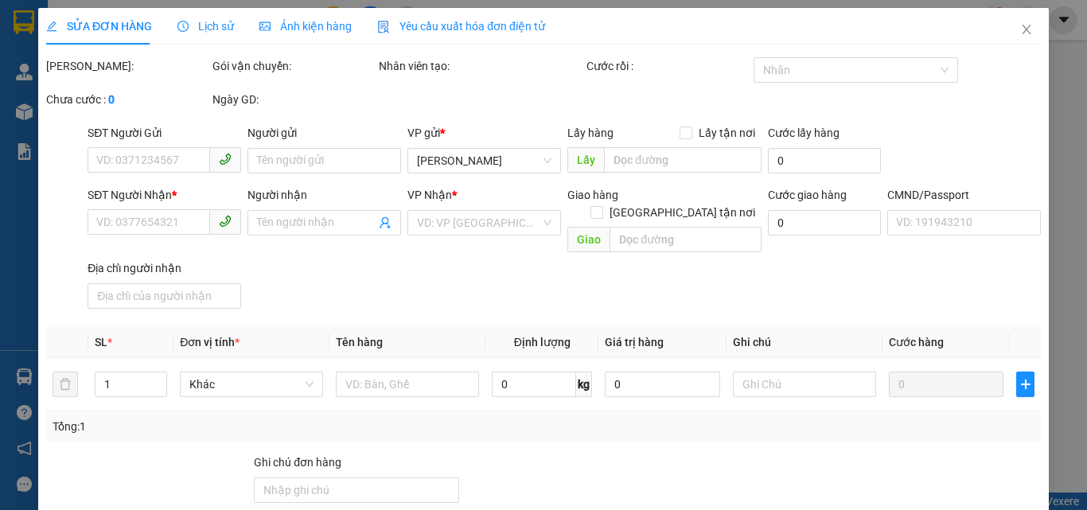
type input "0903367886"
type input "CH LONG PHÁT"
type input "0949073106"
type input "TRUNG"
type input "KNM"
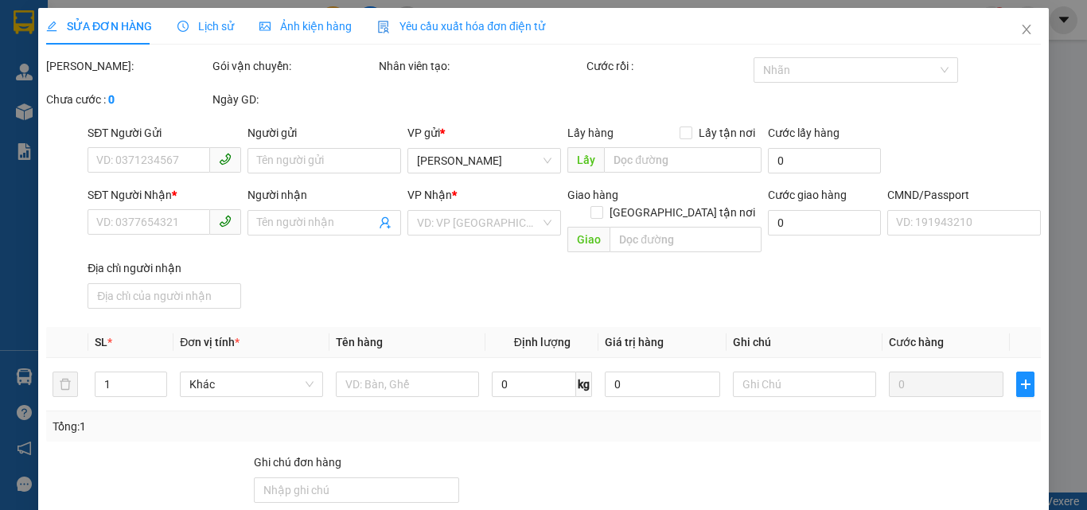
type input "60.000"
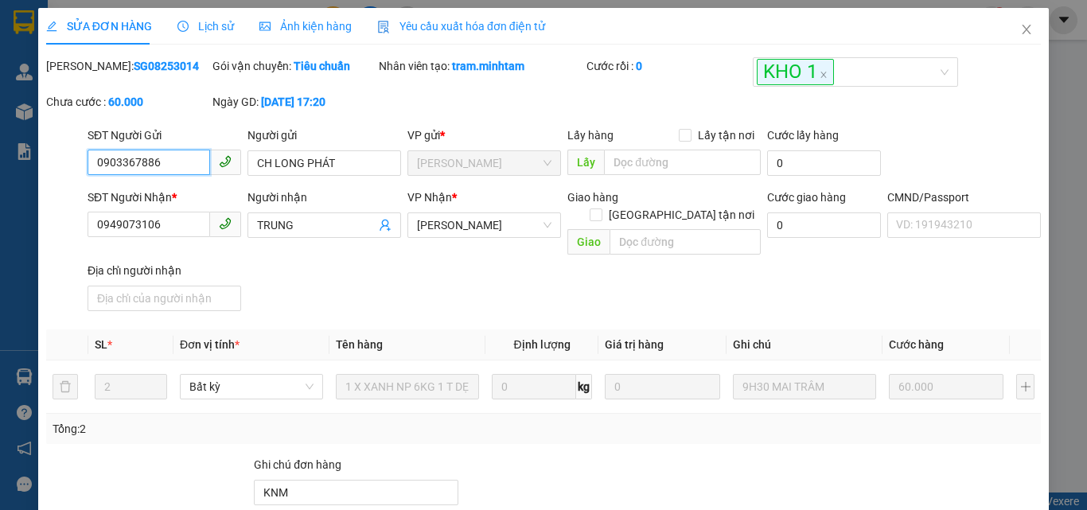
scroll to position [221, 0]
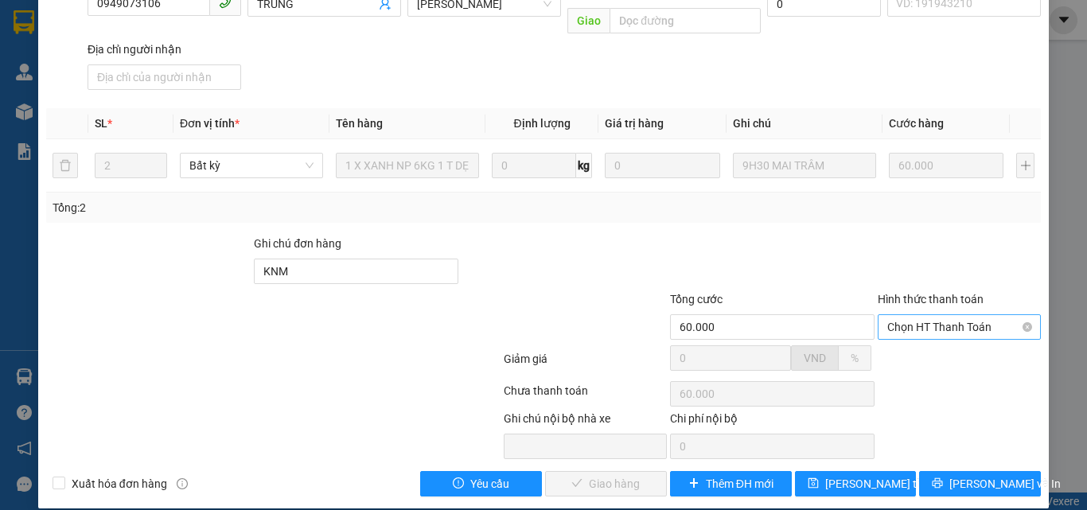
click at [890, 315] on span "Chọn HT Thanh Toán" at bounding box center [960, 327] width 144 height 24
click at [903, 336] on div "Tại văn phòng" at bounding box center [950, 342] width 142 height 18
type input "0"
click at [630, 475] on span "[PERSON_NAME] và Giao hàng" at bounding box center [652, 484] width 153 height 18
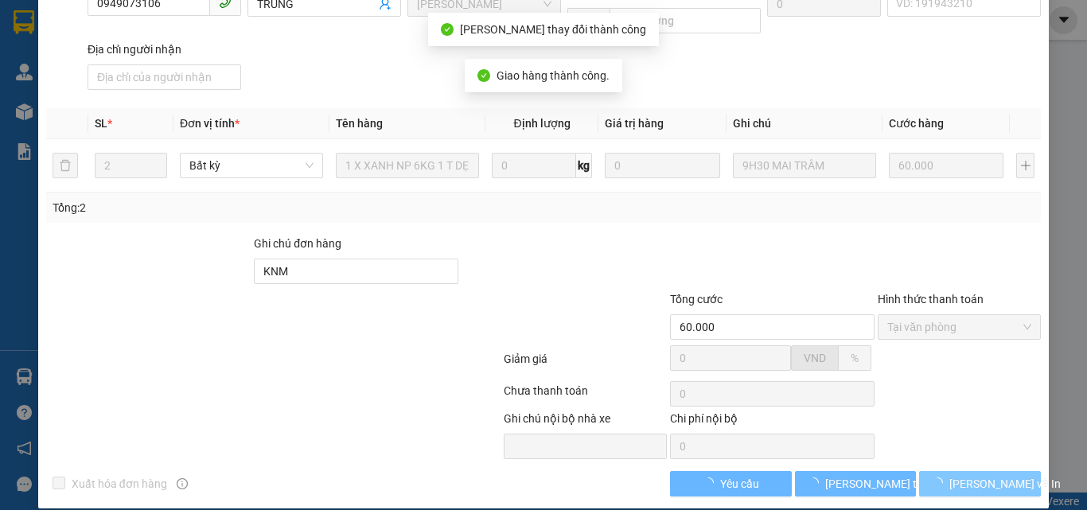
scroll to position [236, 0]
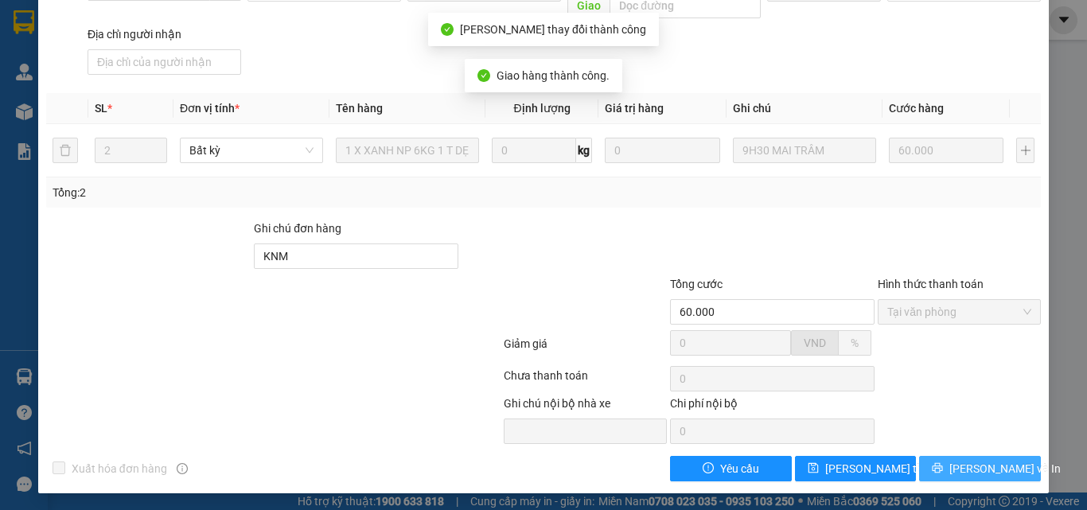
click at [940, 469] on icon "printer" at bounding box center [938, 468] width 10 height 10
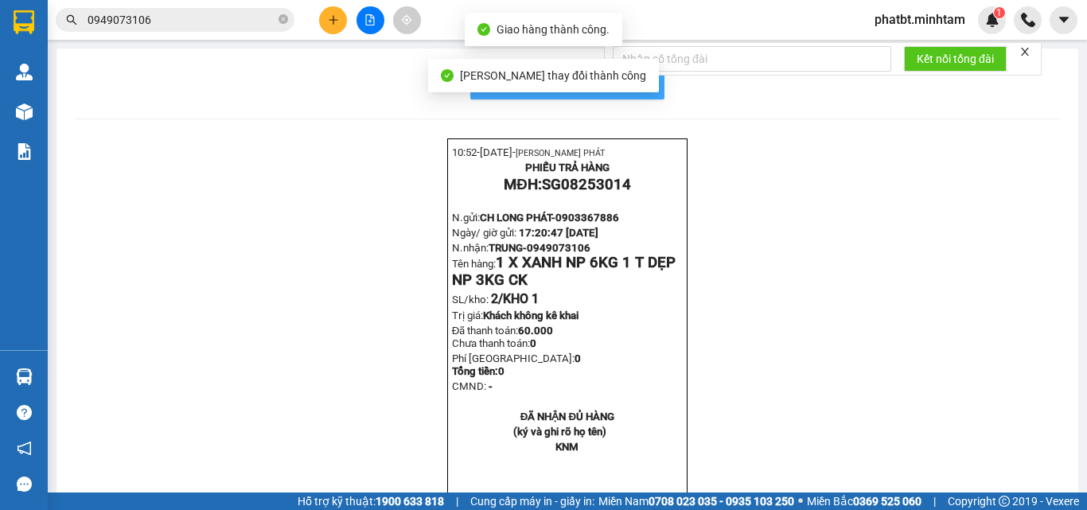
click at [649, 88] on button "In mẫu biên lai tự cấu hình" at bounding box center [567, 84] width 194 height 32
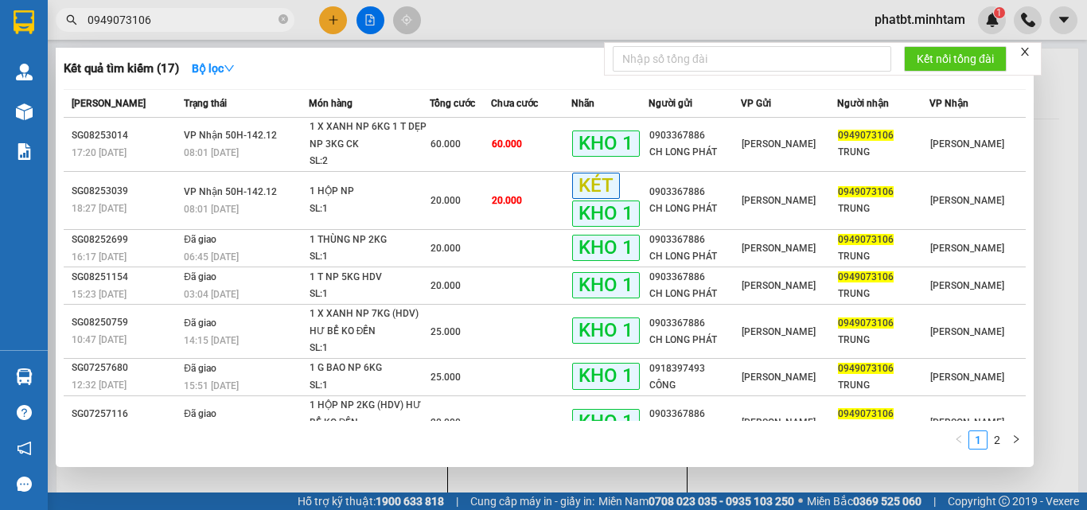
click at [248, 21] on input "0949073106" at bounding box center [182, 20] width 188 height 18
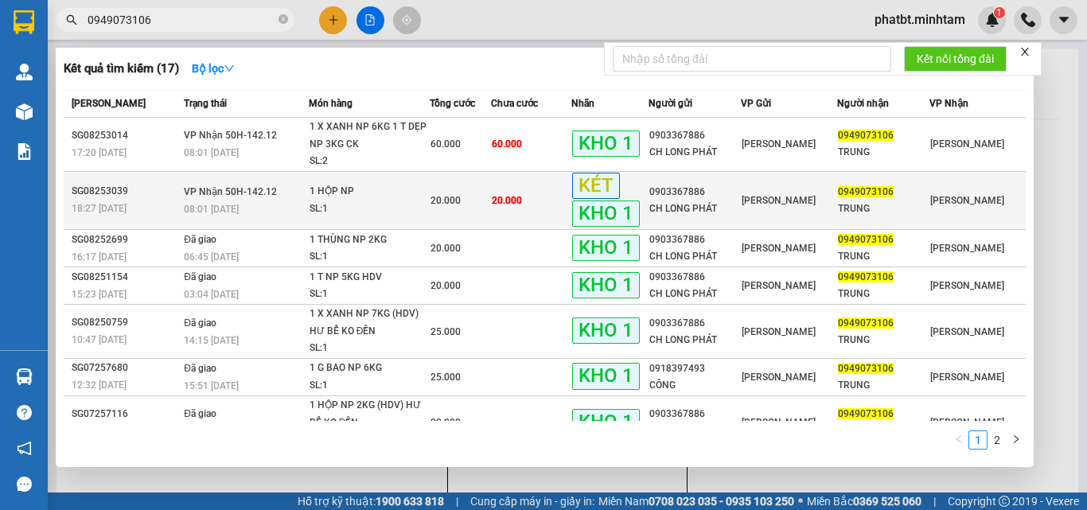
click at [425, 202] on div "SL: 1" at bounding box center [369, 210] width 119 height 18
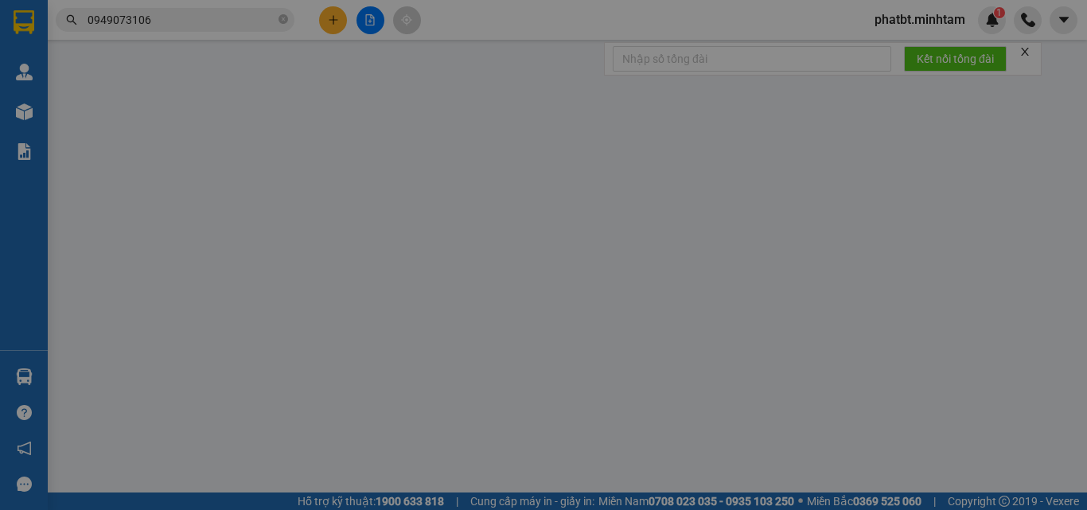
type input "0903367886"
type input "CH LONG PHÁT"
type input "0949073106"
type input "TRUNG"
type input "ĐG"
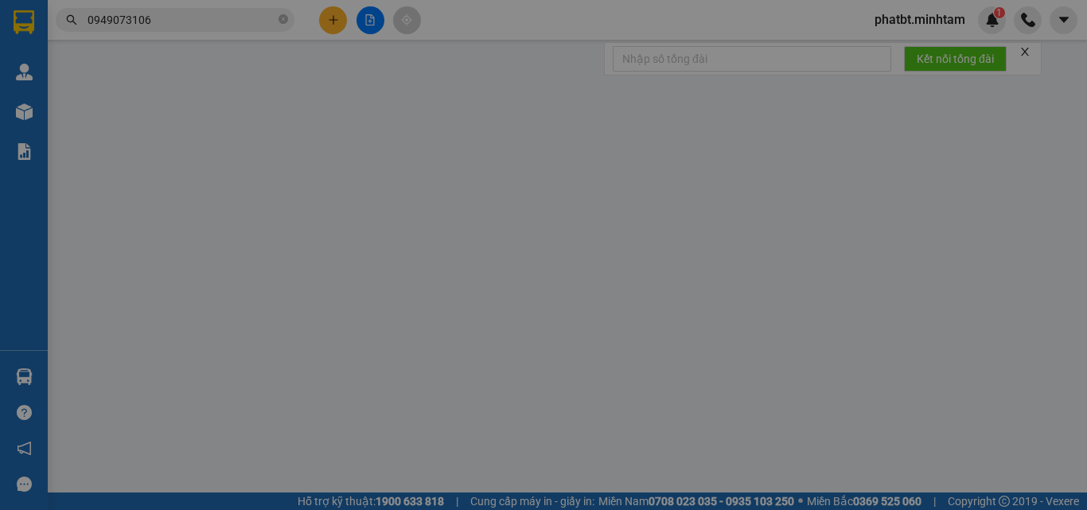
type input "20.000"
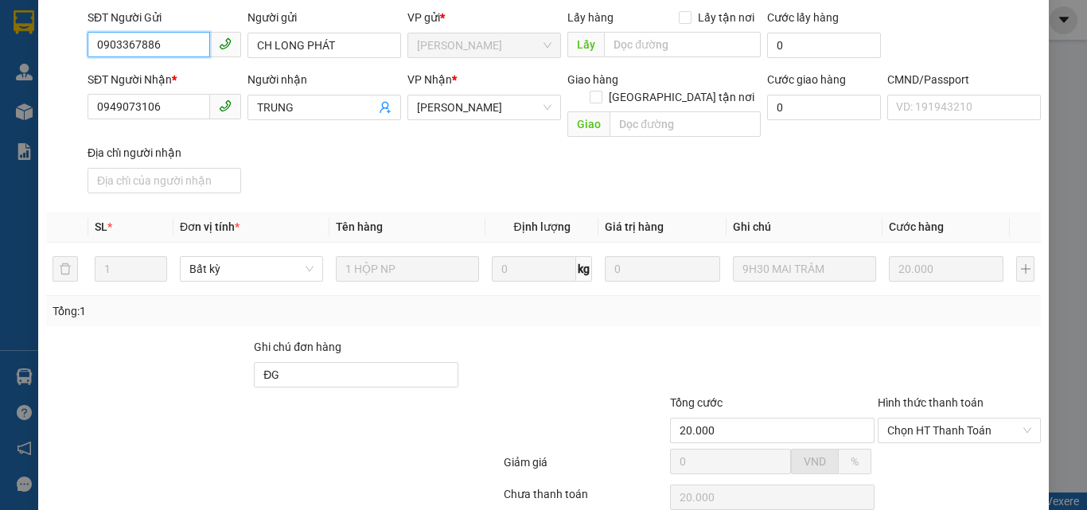
scroll to position [221, 0]
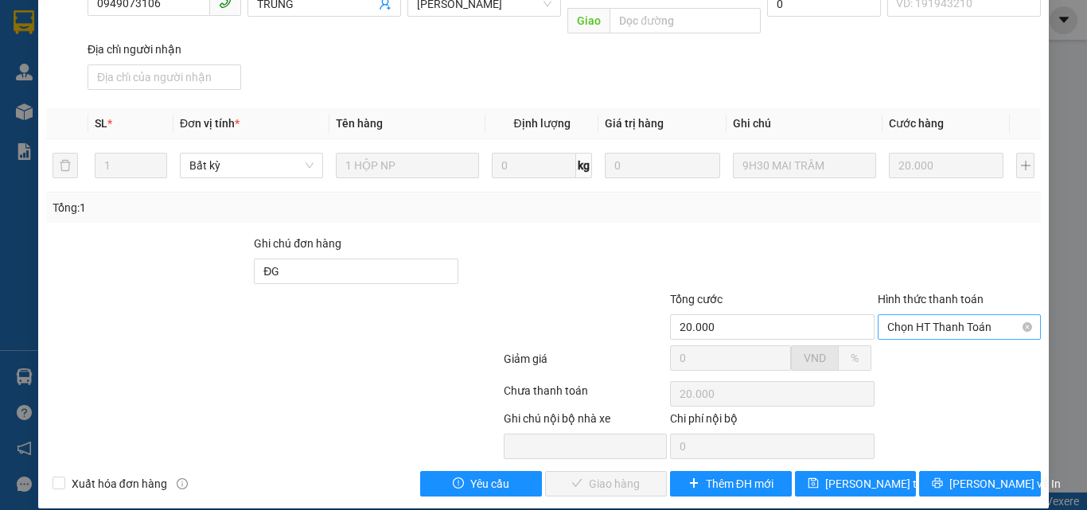
click at [900, 315] on span "Chọn HT Thanh Toán" at bounding box center [960, 327] width 144 height 24
click at [898, 332] on div "Tại văn phòng" at bounding box center [950, 341] width 162 height 25
type input "0"
click at [592, 475] on span "[PERSON_NAME] và Giao hàng" at bounding box center [652, 484] width 153 height 18
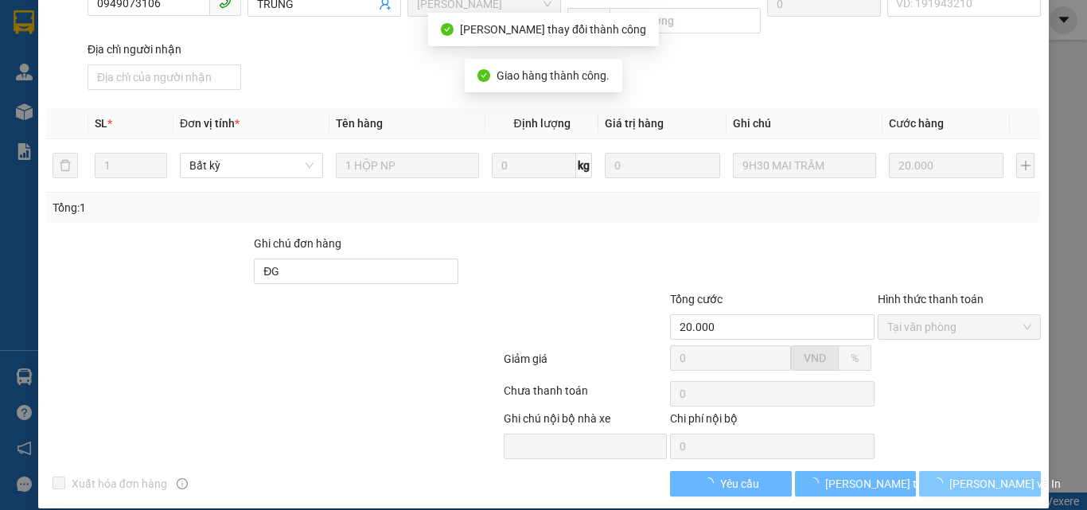
scroll to position [236, 0]
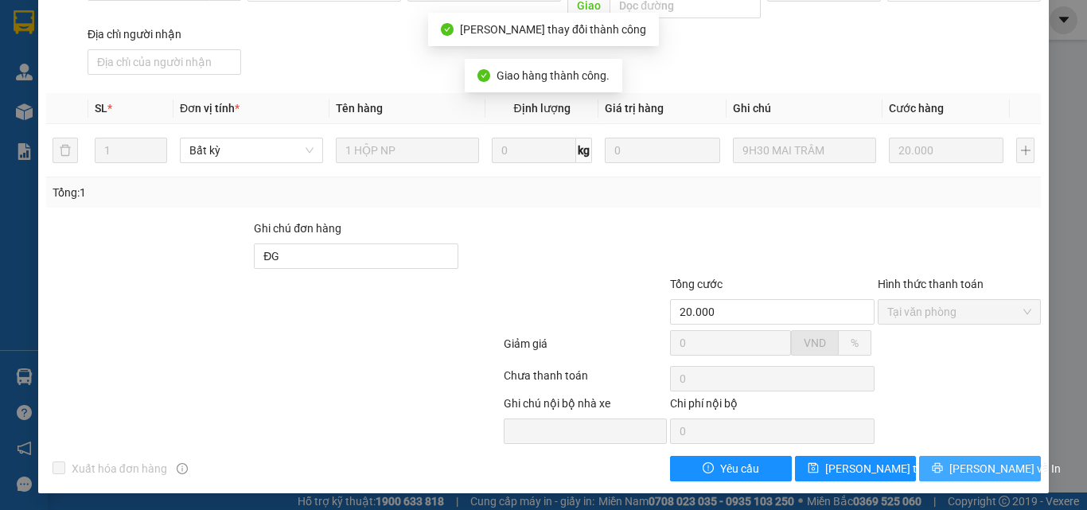
click at [952, 463] on button "[PERSON_NAME] và In" at bounding box center [980, 468] width 122 height 25
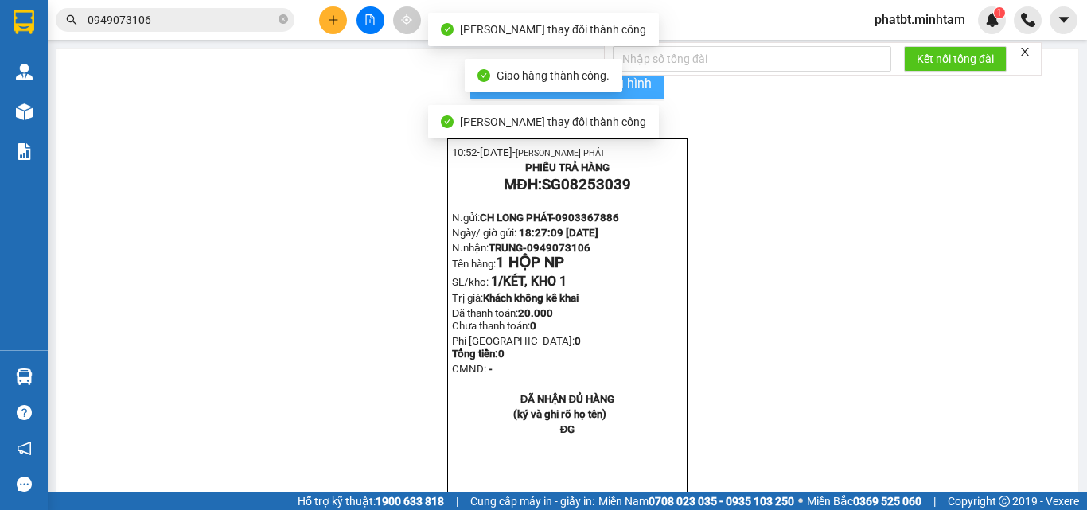
click at [638, 84] on span "In mẫu biên lai tự cấu hình" at bounding box center [577, 83] width 150 height 20
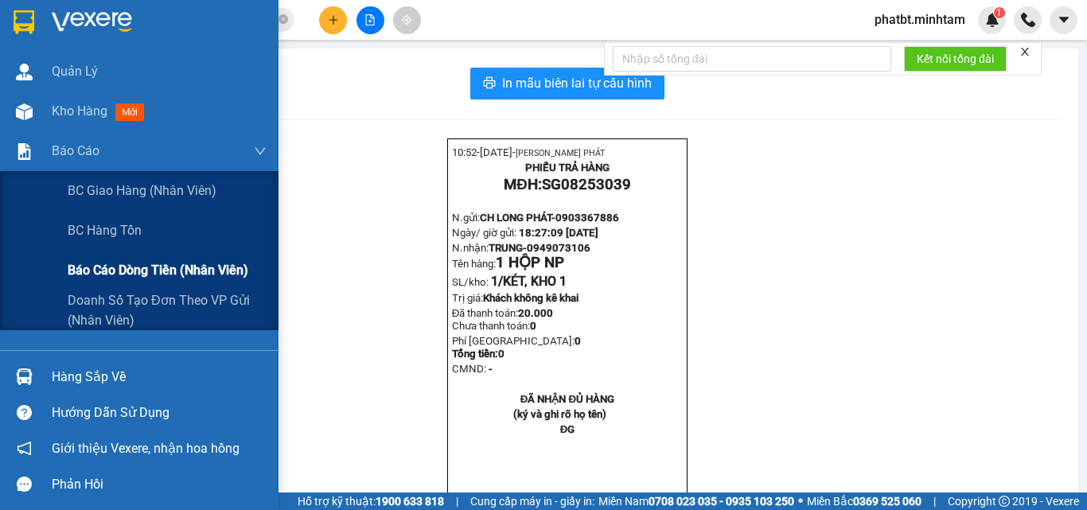
click at [141, 275] on span "Báo cáo dòng tiền (nhân viên)" at bounding box center [158, 270] width 181 height 20
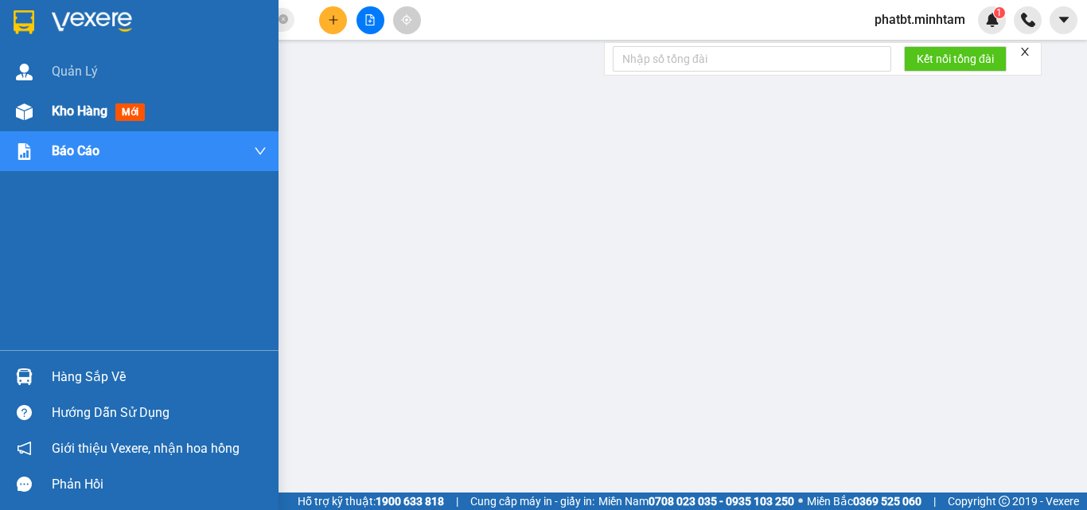
click at [71, 109] on span "Kho hàng" at bounding box center [80, 110] width 56 height 15
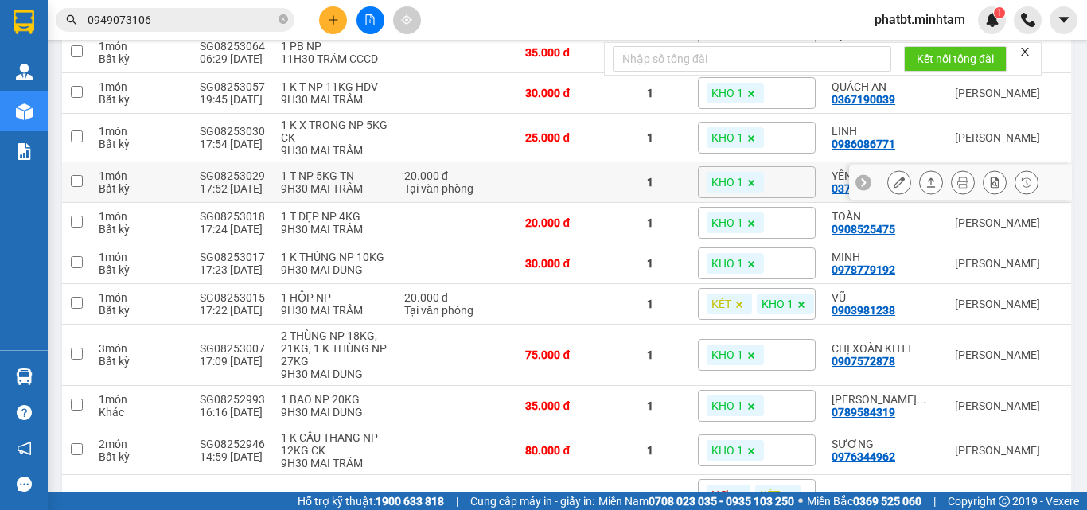
scroll to position [318, 0]
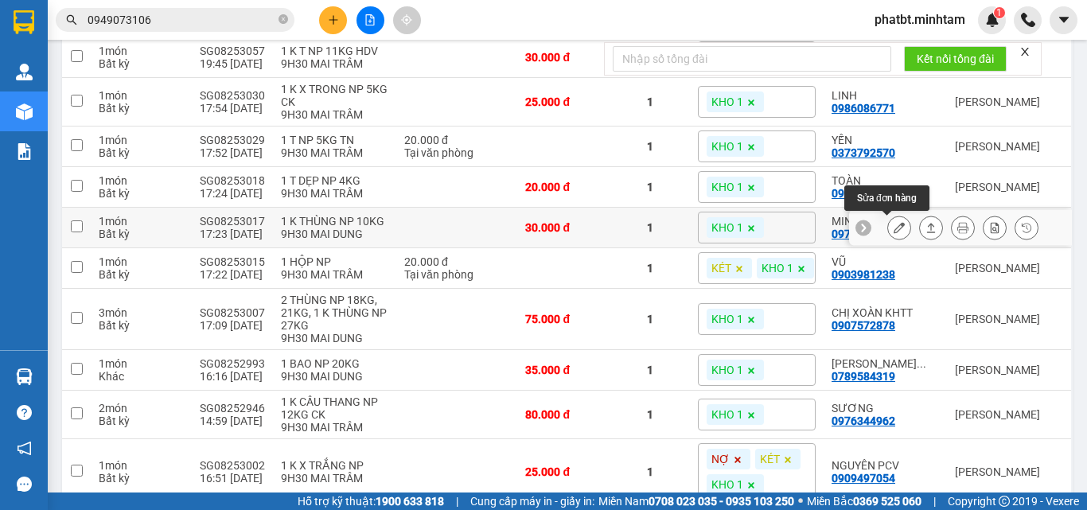
click at [894, 233] on icon at bounding box center [899, 227] width 11 height 11
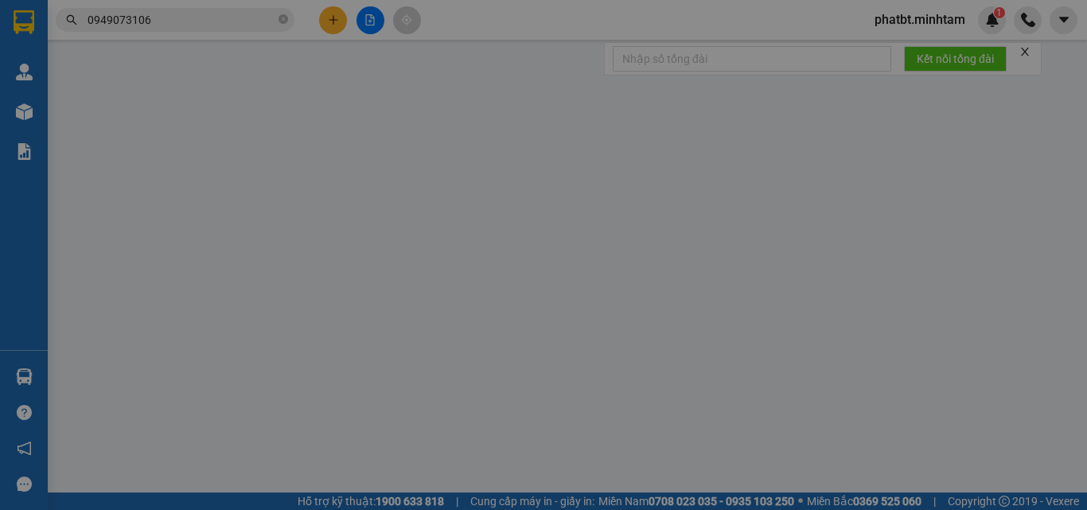
type input "0907112912"
type input "HƯƠNG"
type input "0978779192"
type input "MINH"
type input "ĐG"
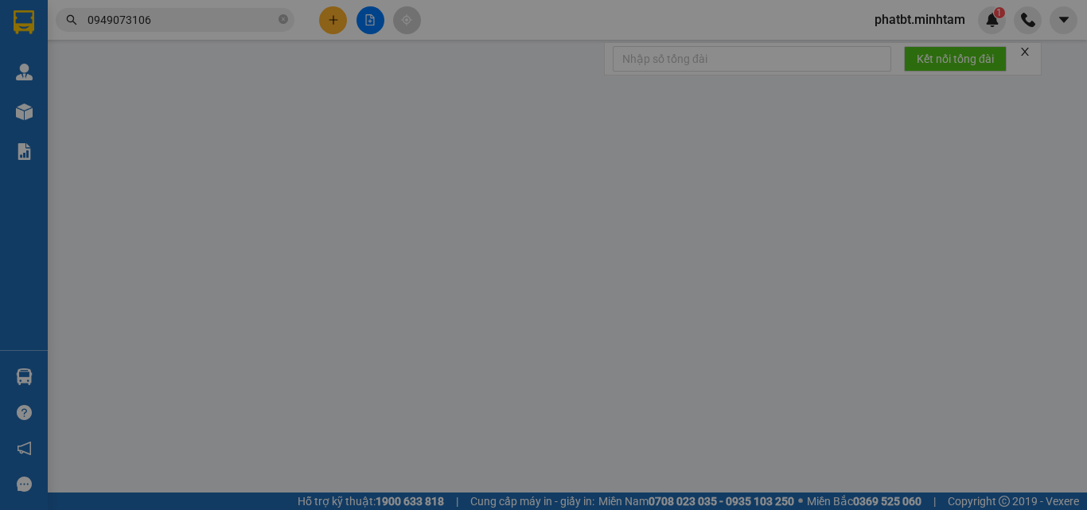
type input "30.000"
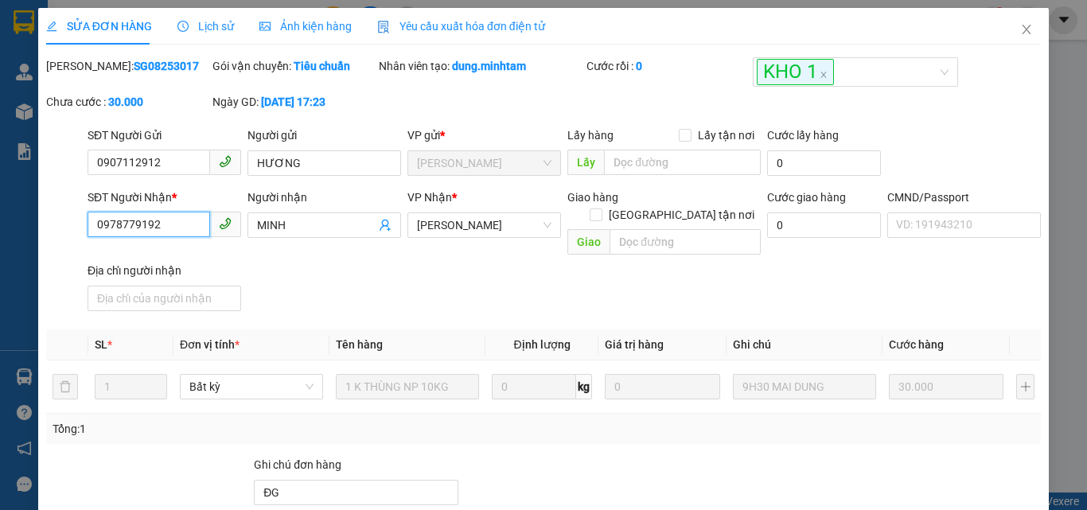
click at [160, 228] on input "0978779192" at bounding box center [149, 224] width 123 height 25
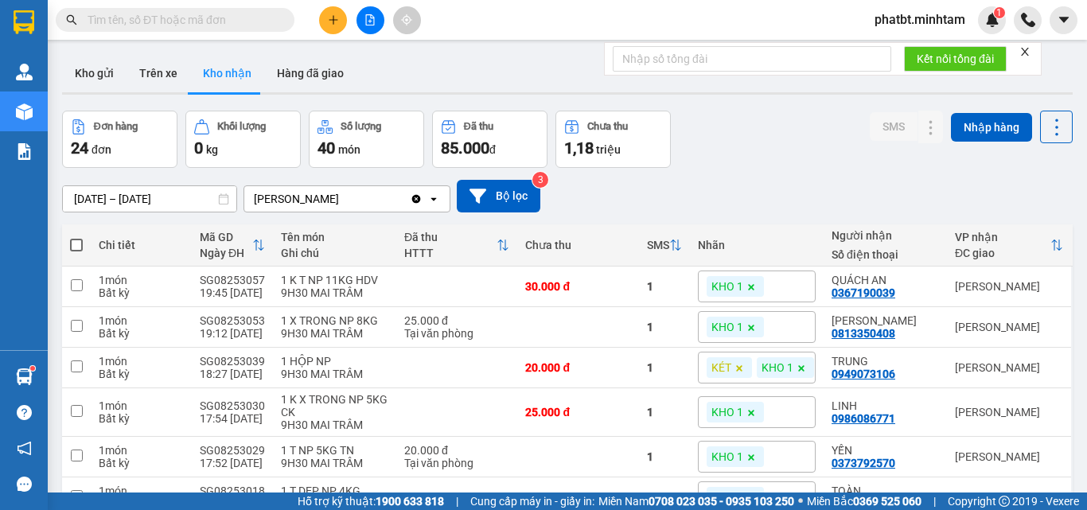
click at [211, 27] on input "text" at bounding box center [182, 20] width 188 height 18
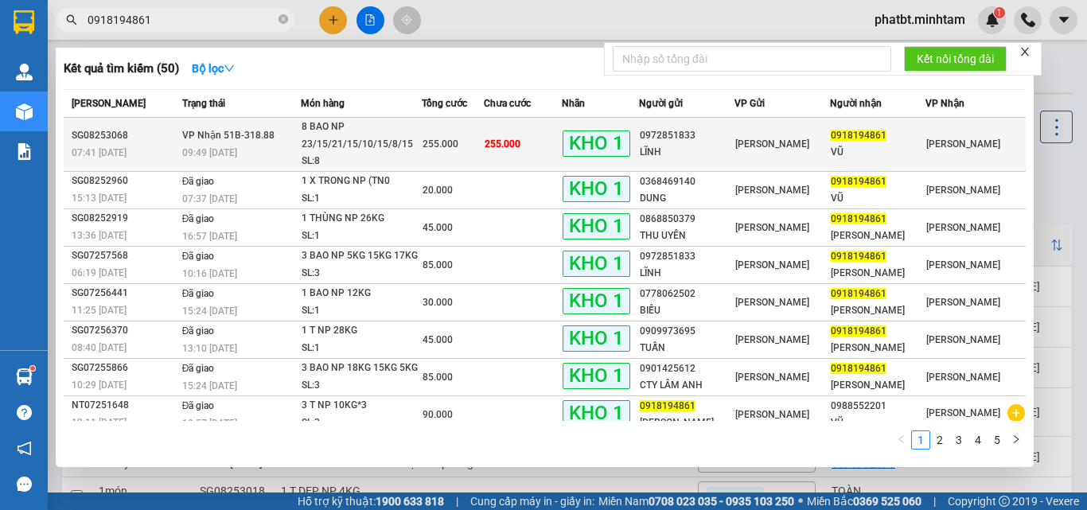
type input "0918194861"
click at [346, 146] on div "8 BAO NP 23/15/21/15/10/15/8/15" at bounding box center [361, 136] width 119 height 34
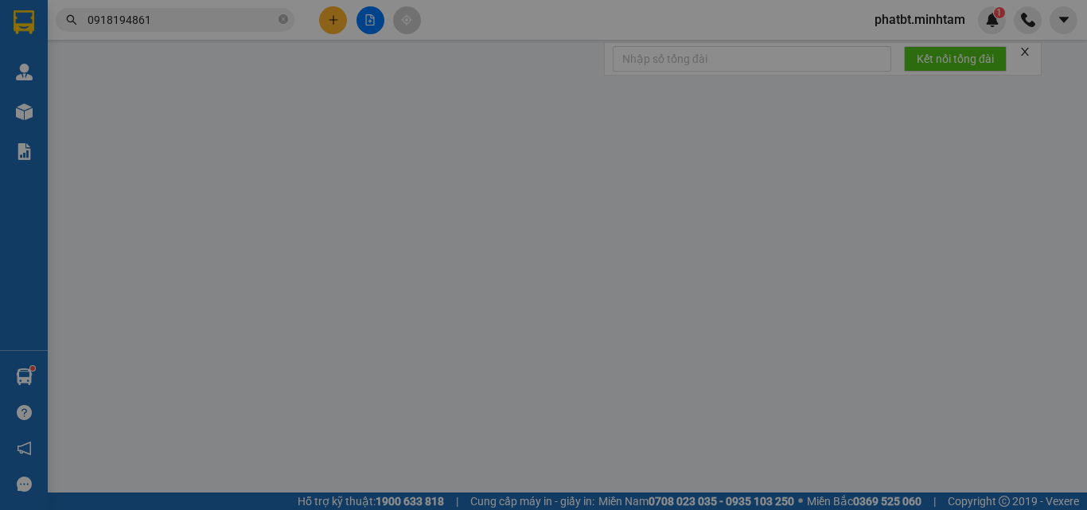
type input "0972851833"
type input "LĨNH"
type input "0918194861"
type input "VŨ"
type input "ĐG"
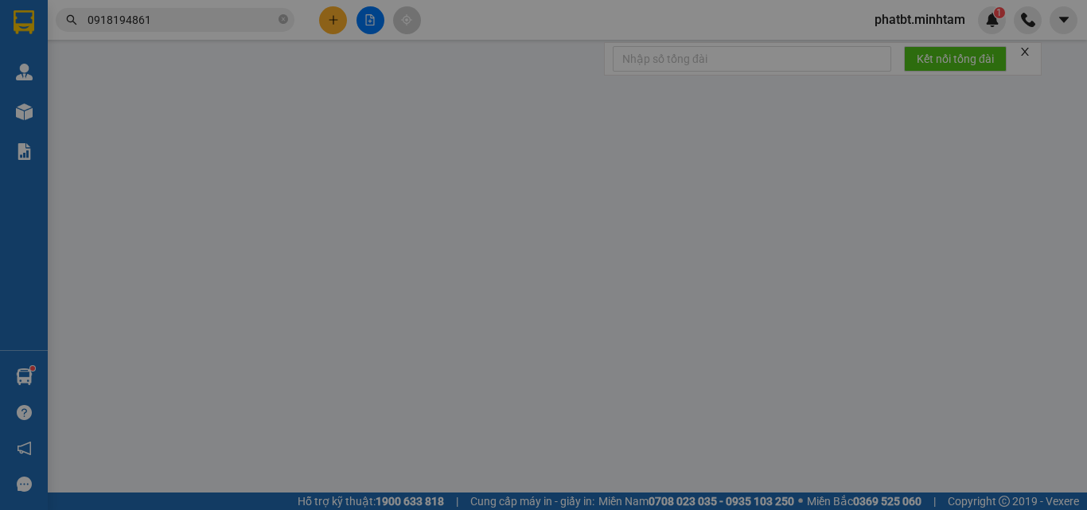
type input "255.000"
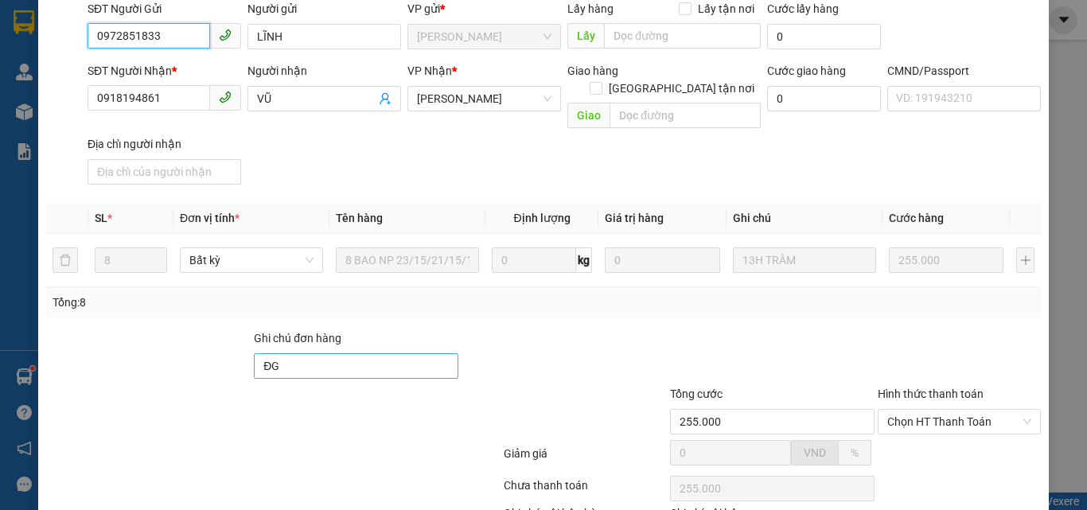
scroll to position [221, 0]
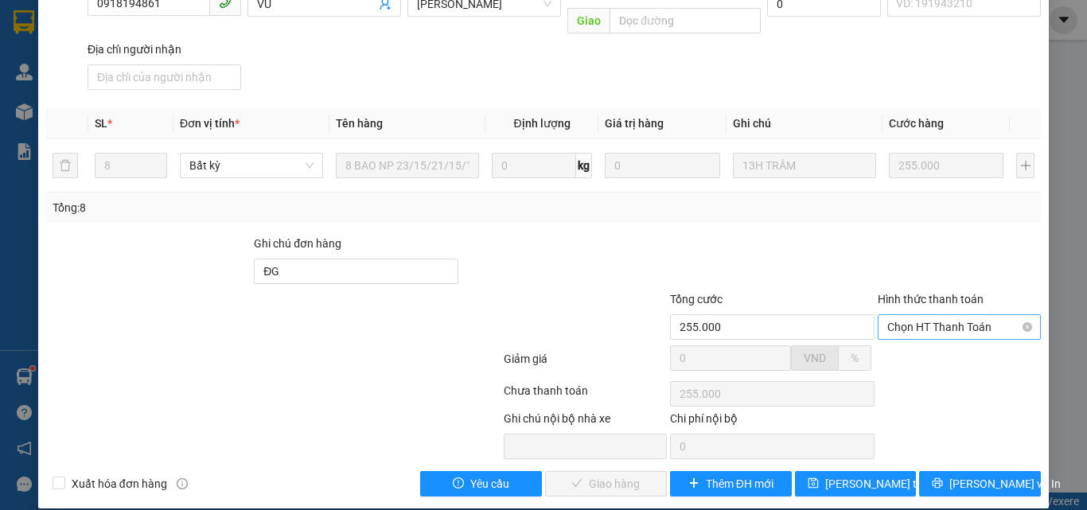
click at [908, 319] on span "Chọn HT Thanh Toán" at bounding box center [960, 327] width 144 height 24
click at [896, 341] on div "Tại văn phòng" at bounding box center [950, 342] width 142 height 18
type input "0"
click at [576, 475] on span "[PERSON_NAME] và Giao hàng" at bounding box center [652, 484] width 153 height 18
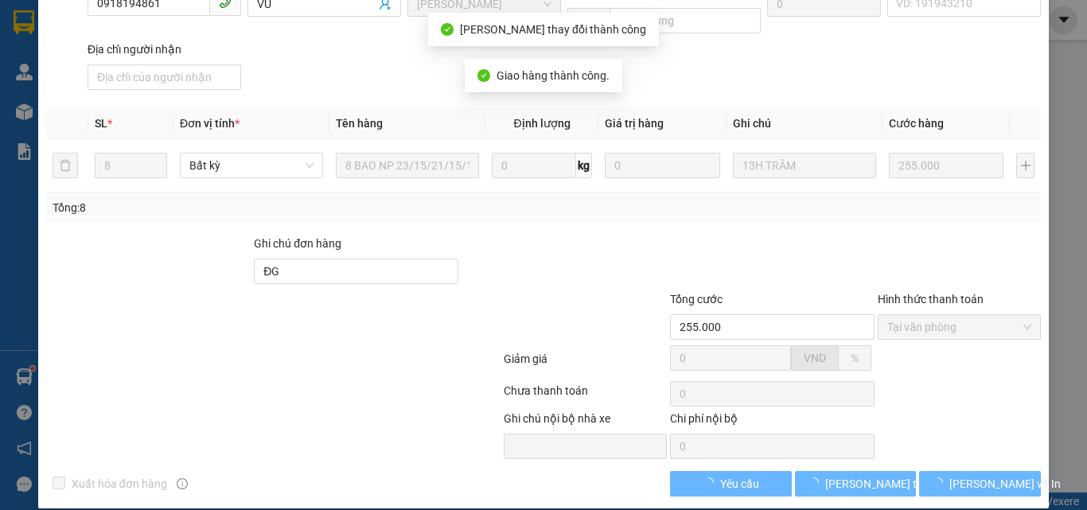
scroll to position [236, 0]
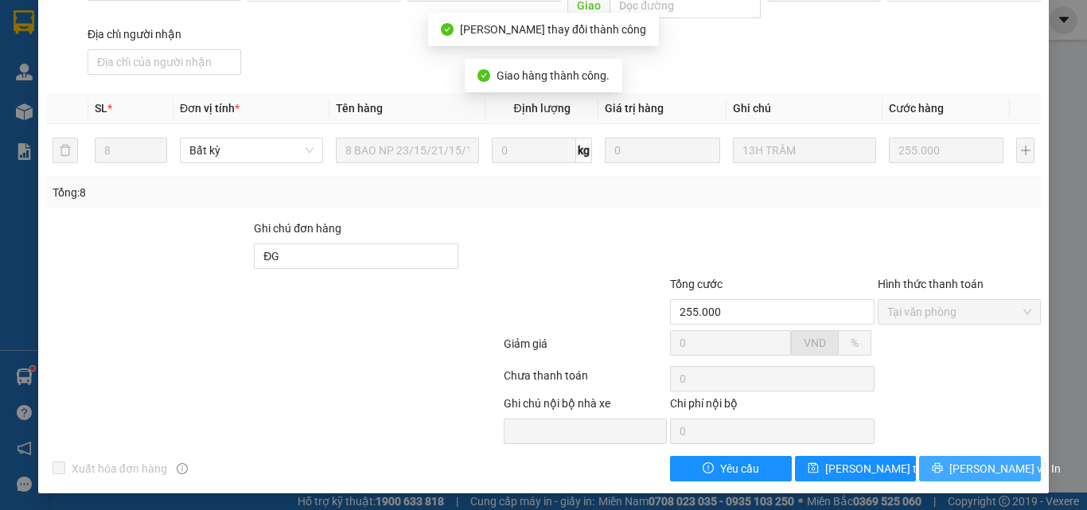
click at [937, 461] on button "[PERSON_NAME] và In" at bounding box center [980, 468] width 122 height 25
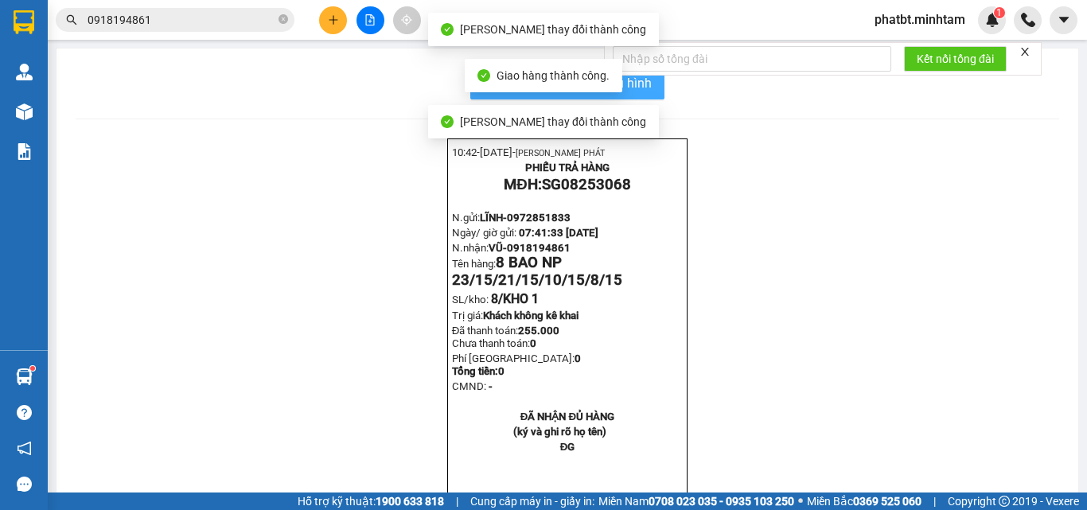
click at [638, 80] on span "In mẫu biên lai tự cấu hình" at bounding box center [577, 83] width 150 height 20
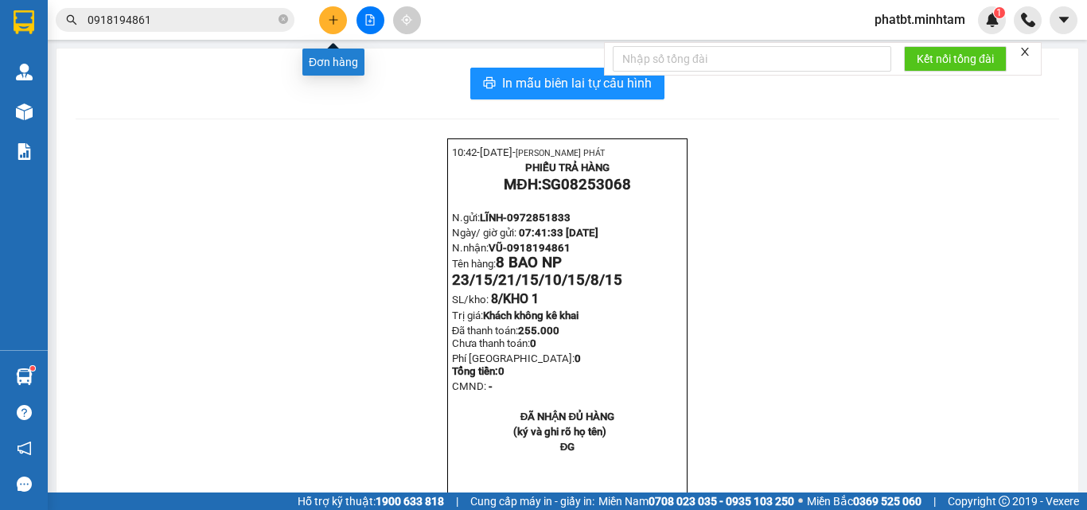
click at [334, 16] on icon "plus" at bounding box center [333, 19] width 11 height 11
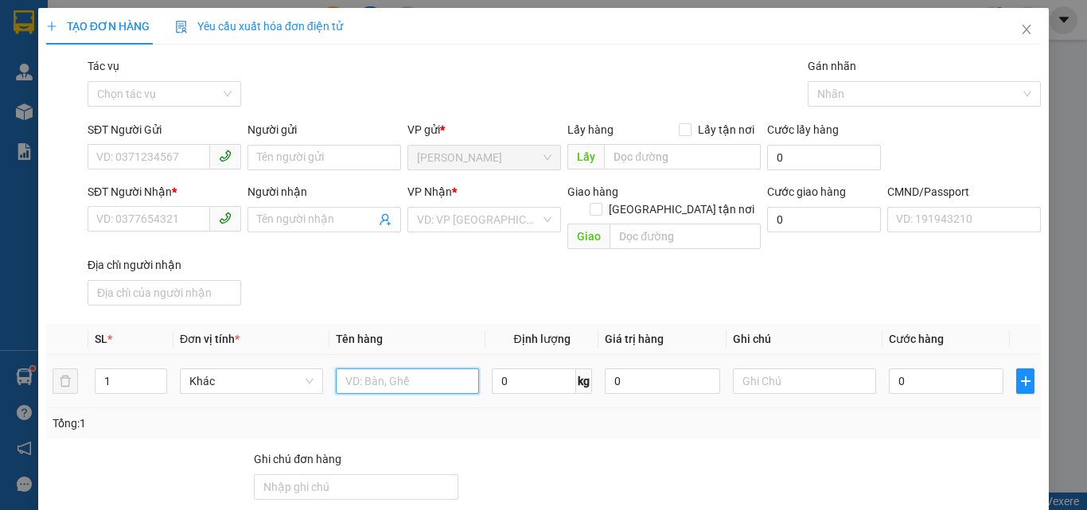
click at [410, 369] on input "text" at bounding box center [407, 381] width 143 height 25
type input "1 BAO 2 GIỎ ĐỆM NP 52/26/45(TC)"
click at [159, 375] on icon "up" at bounding box center [158, 378] width 6 height 6
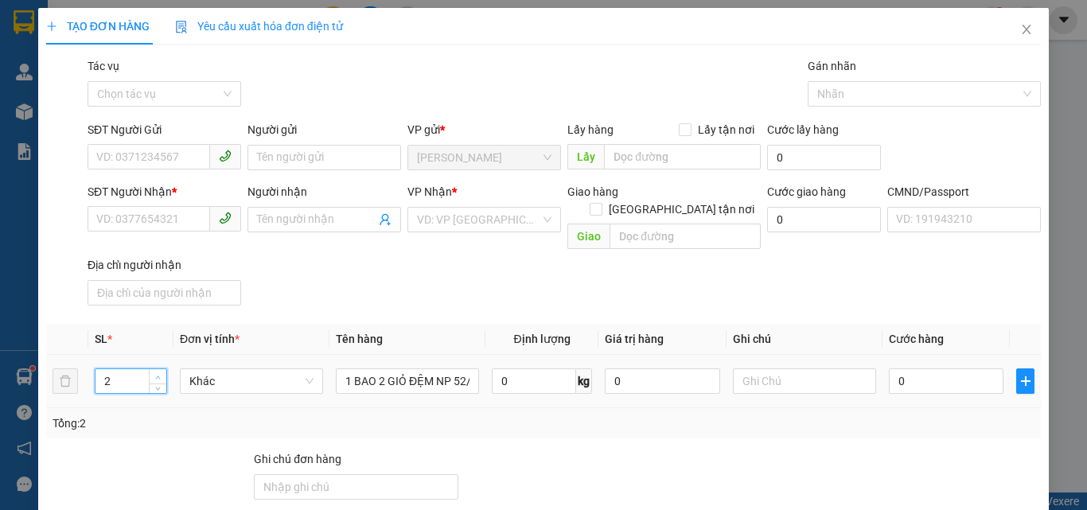
type input "3"
click at [159, 375] on icon "up" at bounding box center [158, 378] width 6 height 6
click at [179, 159] on input "SĐT Người Gửi" at bounding box center [149, 156] width 123 height 25
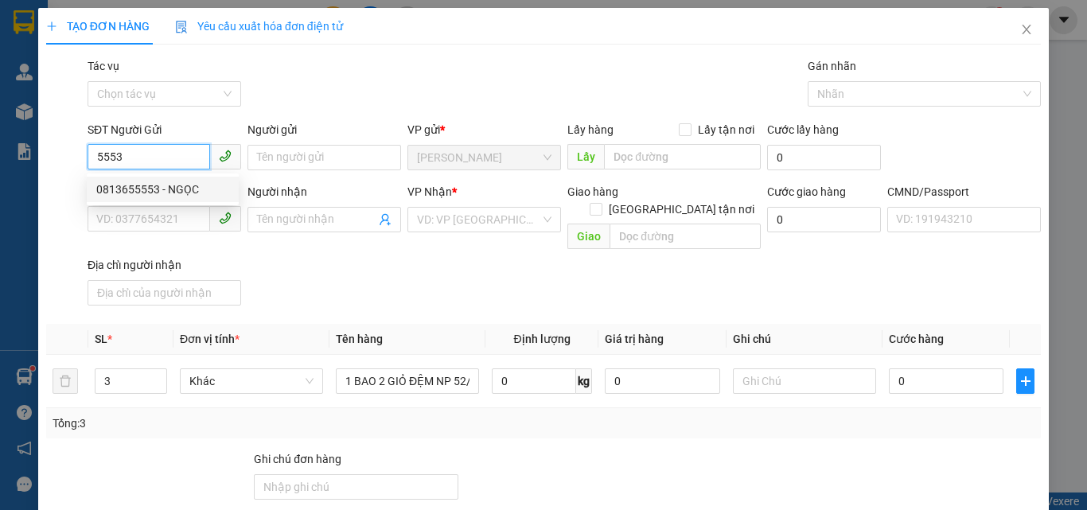
drag, startPoint x: 151, startPoint y: 182, endPoint x: 217, endPoint y: 219, distance: 75.2
click at [151, 182] on div "0813655553 - NGỌC" at bounding box center [162, 190] width 133 height 18
type input "0813655553"
type input "NGỌC"
type input "0706791438"
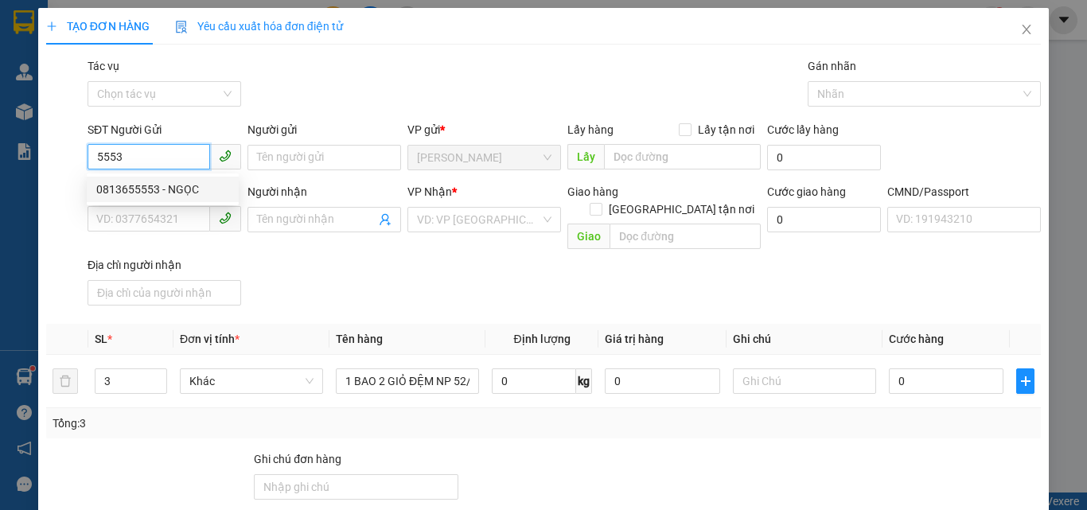
type input "TRANG"
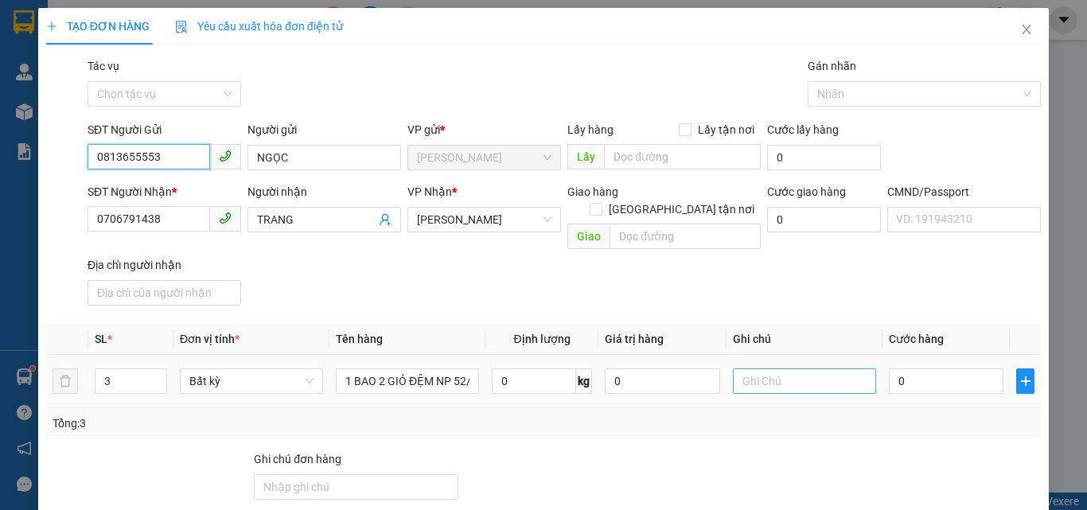
type input "0813655553"
click at [779, 369] on input "text" at bounding box center [804, 381] width 143 height 25
type input "16H PHÁT"
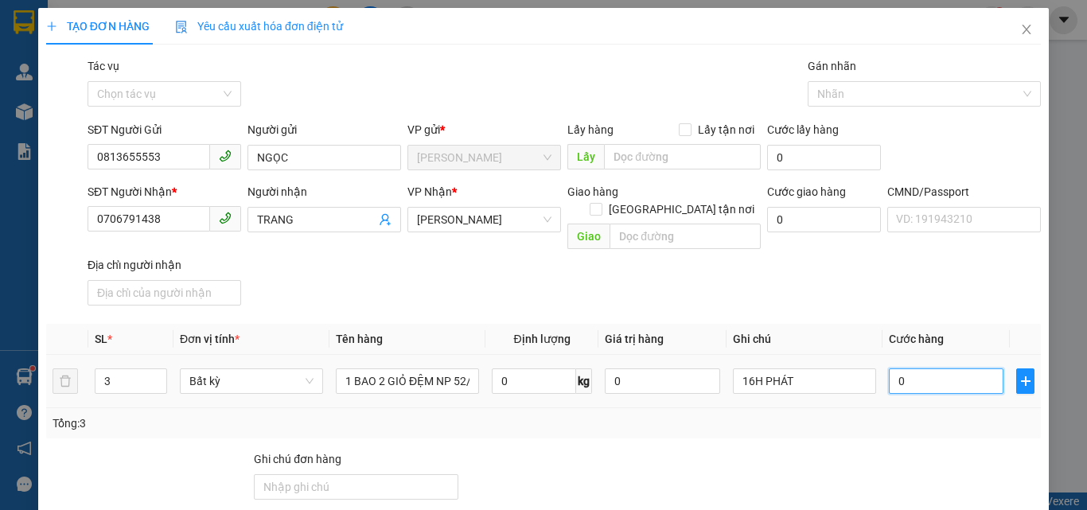
click at [908, 369] on input "0" at bounding box center [946, 381] width 115 height 25
click at [911, 369] on input "0" at bounding box center [946, 381] width 115 height 25
type input "01"
type input "1"
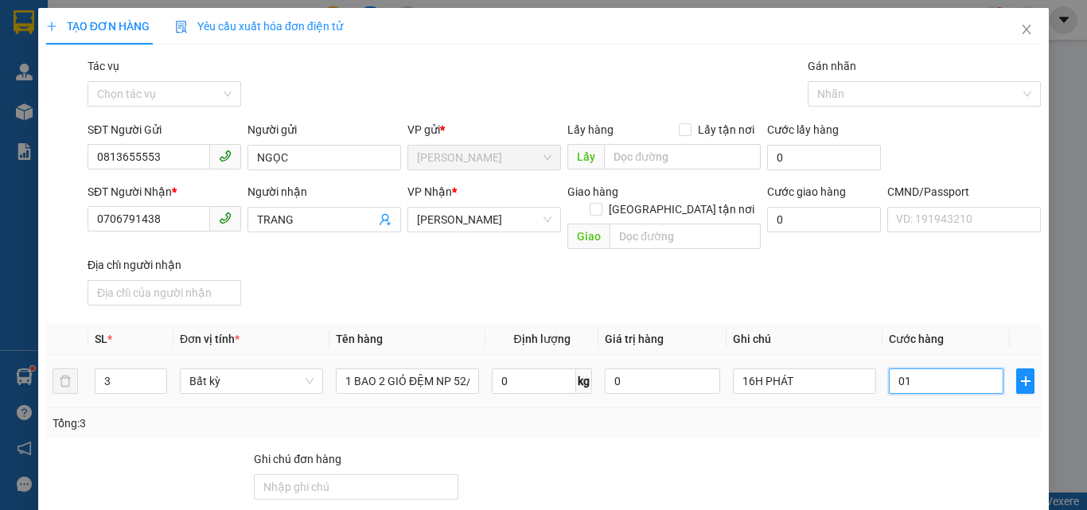
type input "019"
type input "19"
type input "0.190"
type input "190"
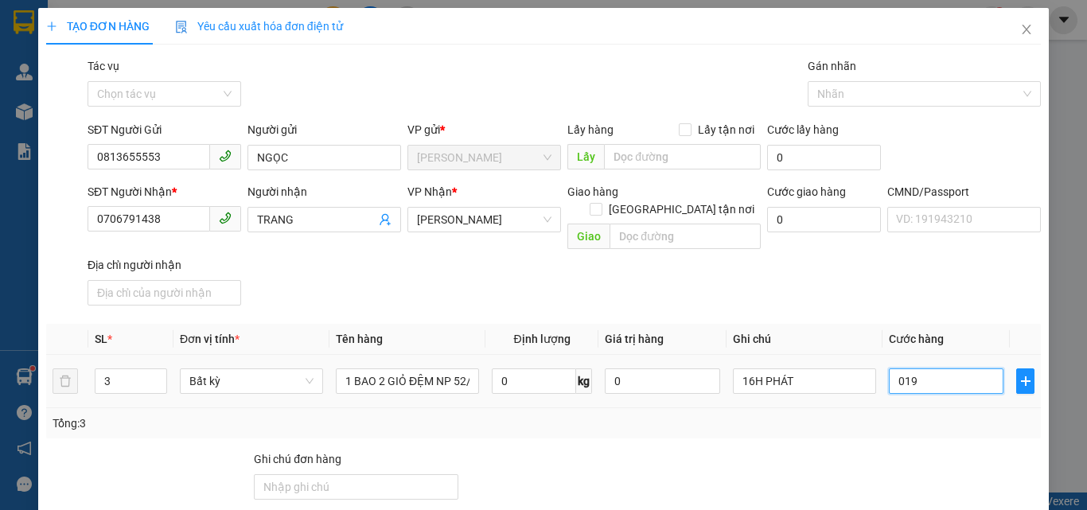
type input "190"
type input "190.000"
click at [858, 293] on div "SĐT Người Nhận * 0706791438 Người nhận TRANG VP Nhận * Hồ Chí Minh Giao hàng Gi…" at bounding box center [564, 247] width 960 height 129
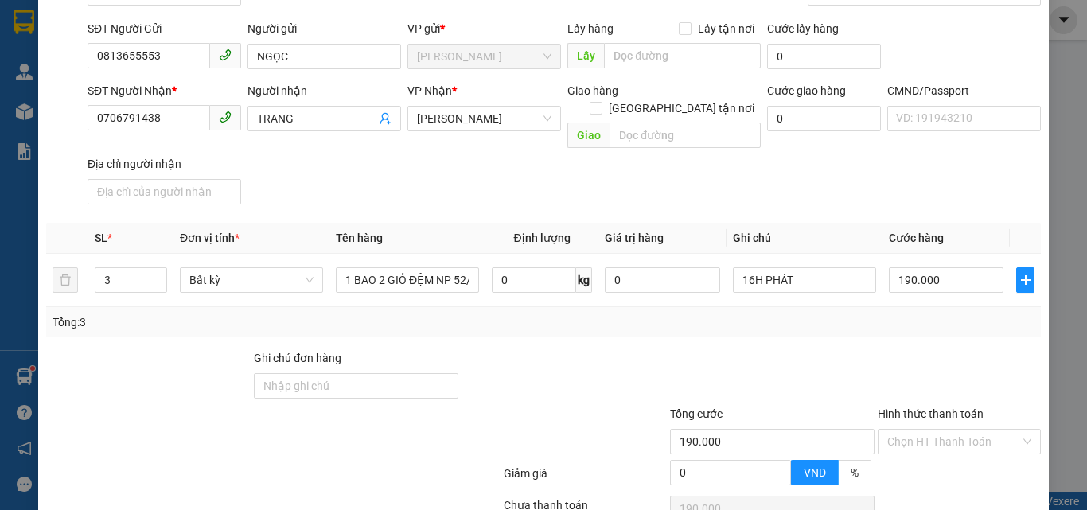
scroll to position [216, 0]
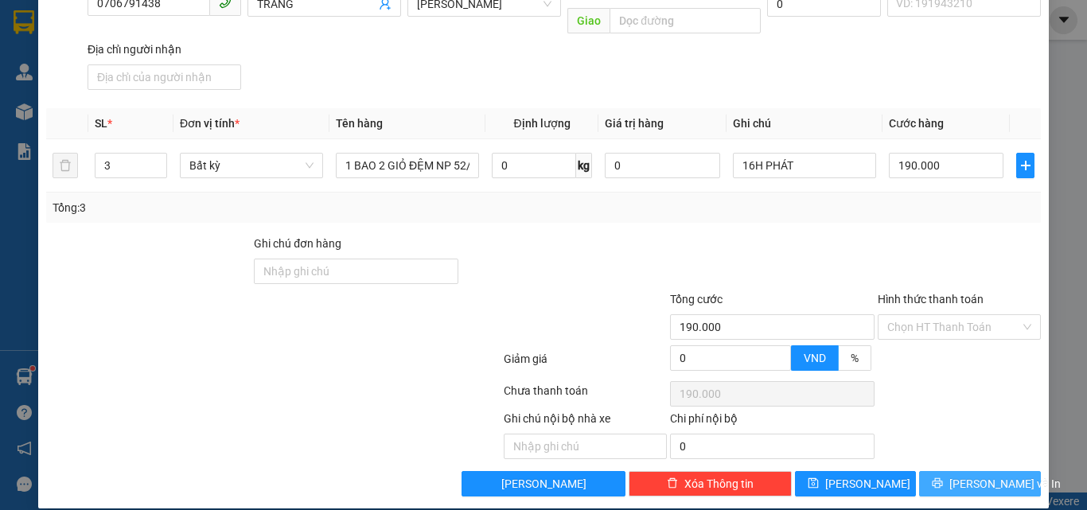
click at [943, 478] on icon "printer" at bounding box center [938, 483] width 10 height 10
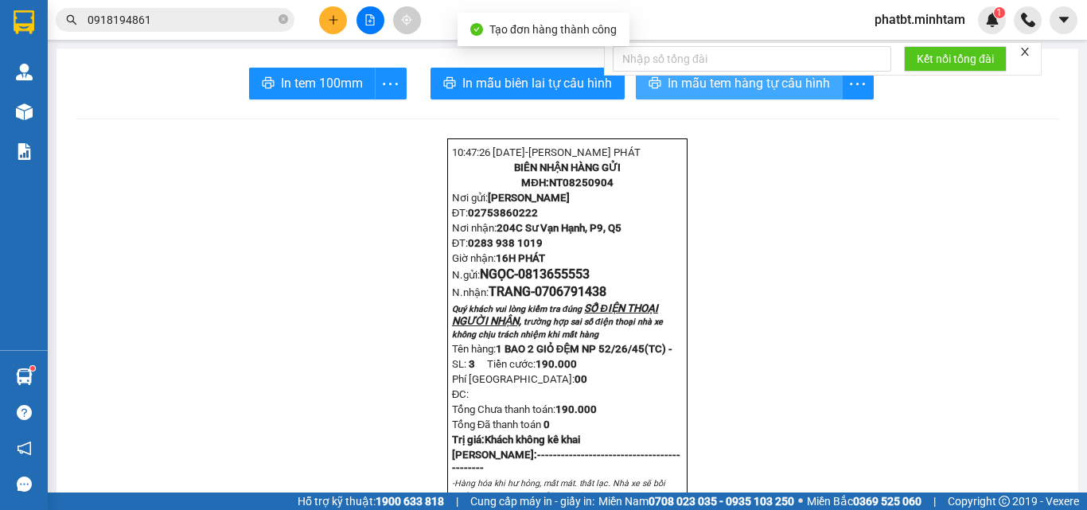
click at [668, 89] on span "In mẫu tem hàng tự cấu hình" at bounding box center [749, 83] width 162 height 20
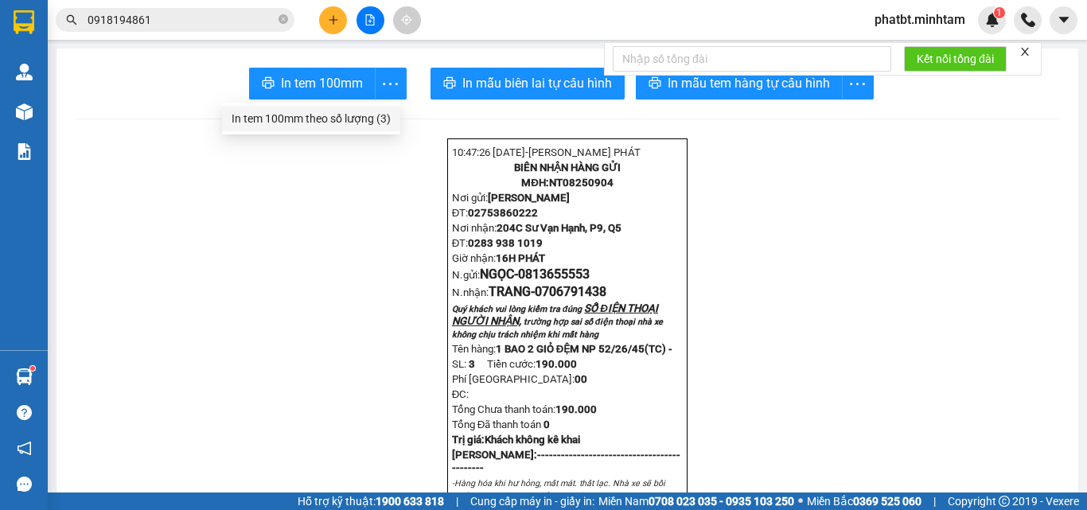
click at [375, 116] on div "In tem 100mm theo số lượng (3)" at bounding box center [311, 119] width 159 height 18
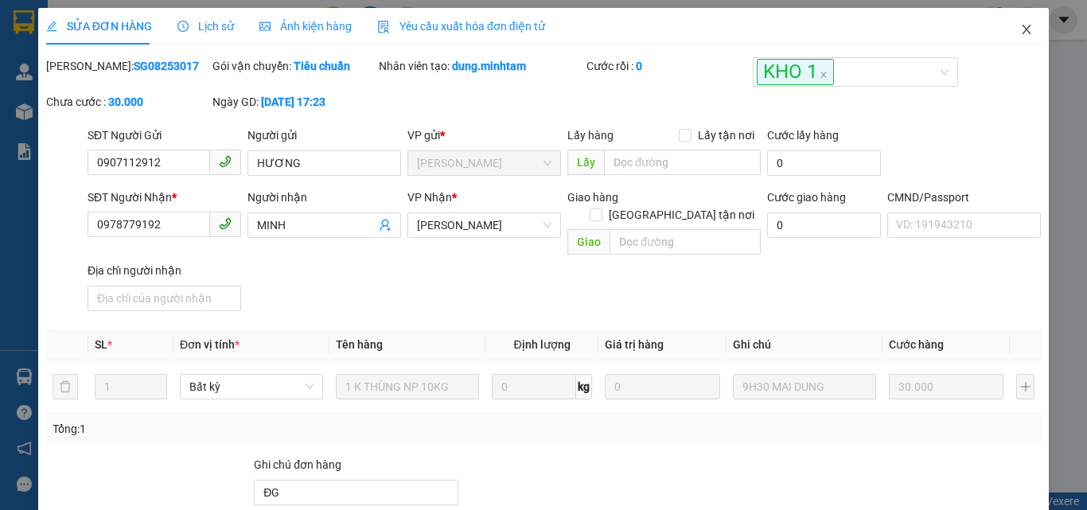
click at [1021, 29] on icon "close" at bounding box center [1027, 29] width 13 height 13
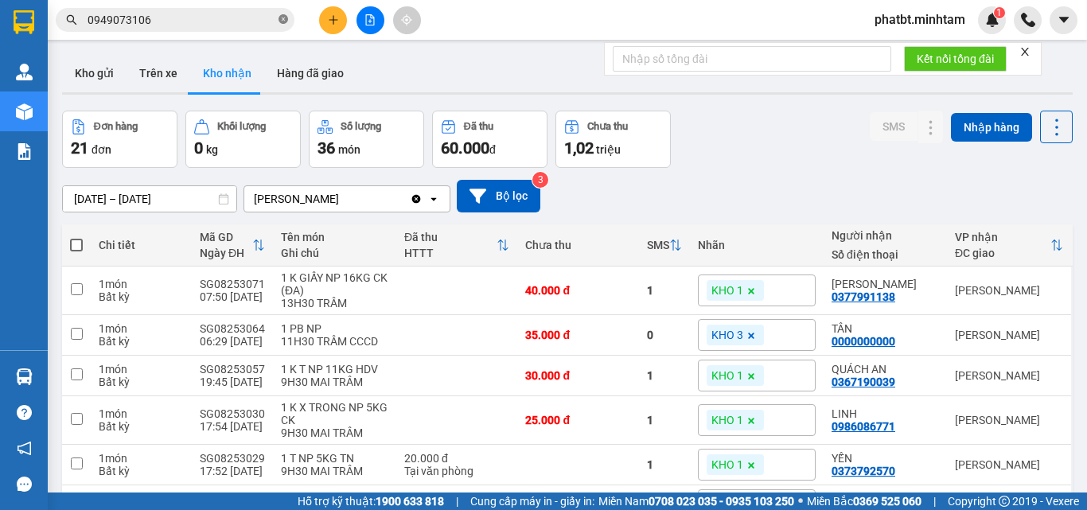
click at [281, 17] on icon "close-circle" at bounding box center [284, 19] width 10 height 10
paste input "0978779192"
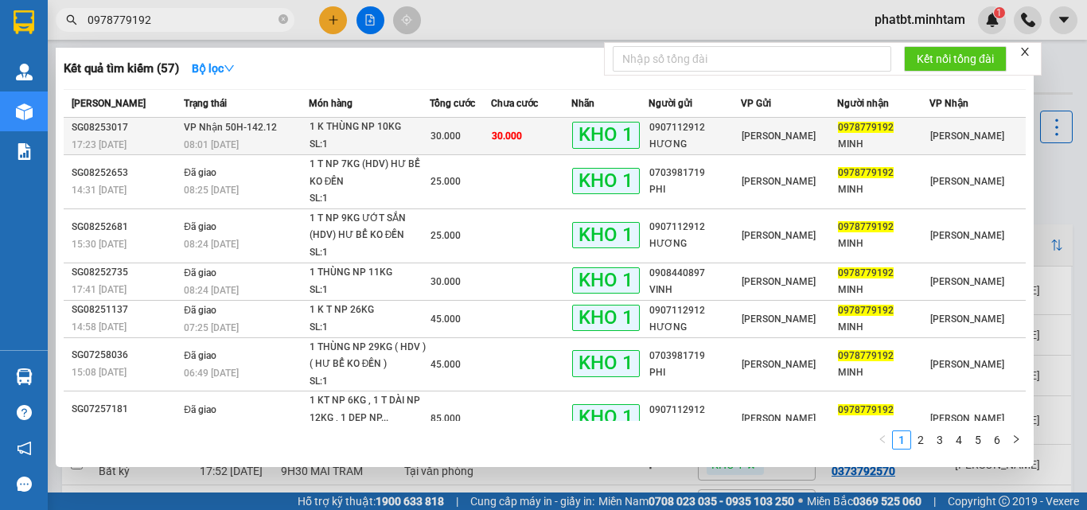
type input "0978779192"
click at [317, 135] on div "1 K THÙNG NP 10KG" at bounding box center [369, 128] width 119 height 18
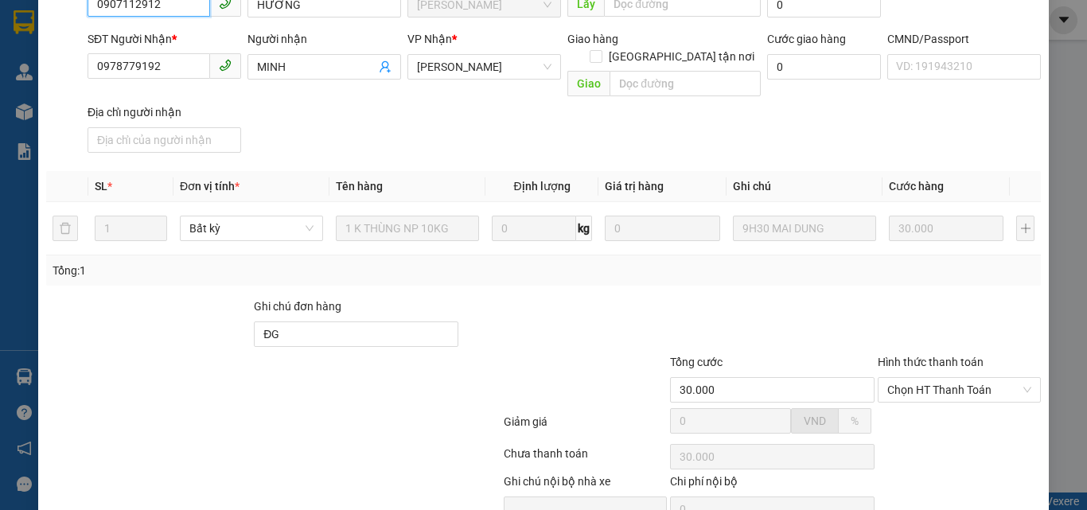
scroll to position [221, 0]
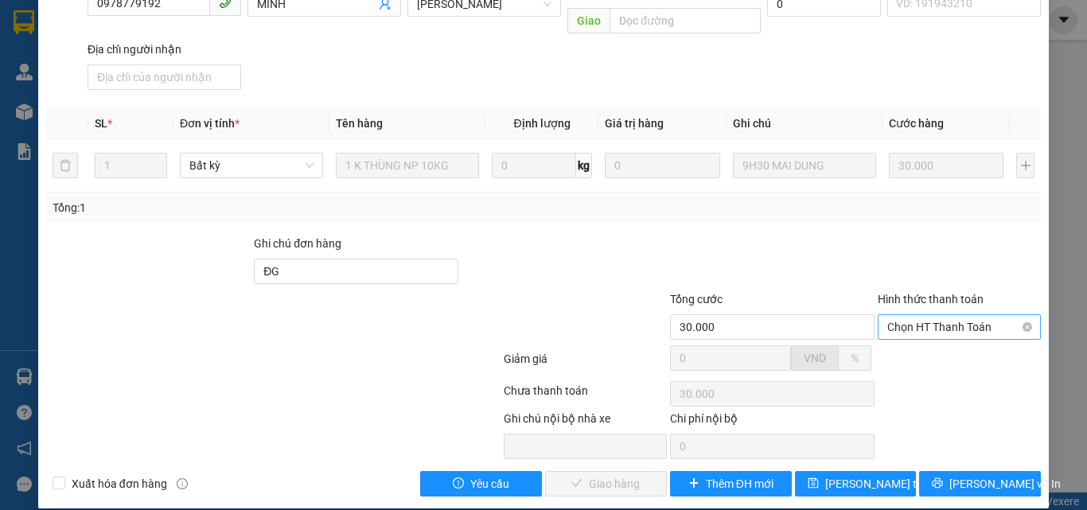
click at [919, 315] on span "Chọn HT Thanh Toán" at bounding box center [960, 327] width 144 height 24
click at [911, 339] on div "Tại văn phòng" at bounding box center [950, 342] width 142 height 18
type input "0"
click at [576, 475] on span "[PERSON_NAME] và Giao hàng" at bounding box center [652, 484] width 153 height 18
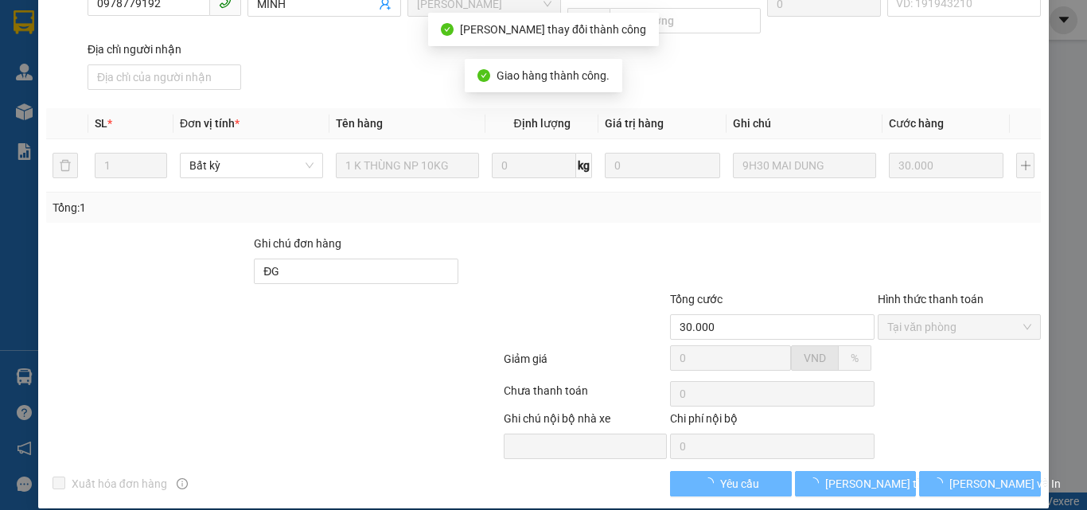
scroll to position [236, 0]
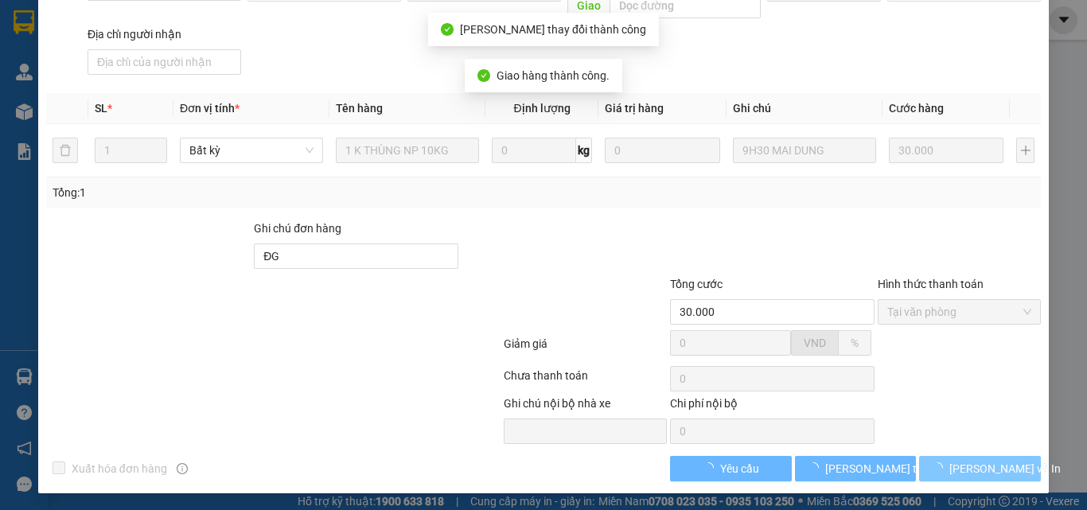
drag, startPoint x: 757, startPoint y: 428, endPoint x: 947, endPoint y: 468, distance: 193.6
click at [943, 468] on icon "loading" at bounding box center [937, 468] width 11 height 11
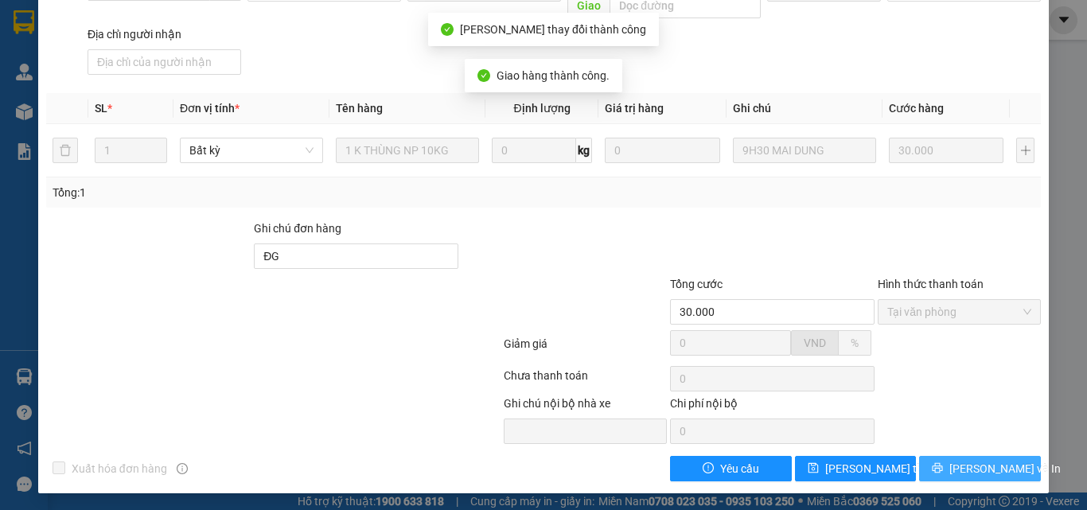
click at [941, 470] on icon "printer" at bounding box center [937, 468] width 11 height 11
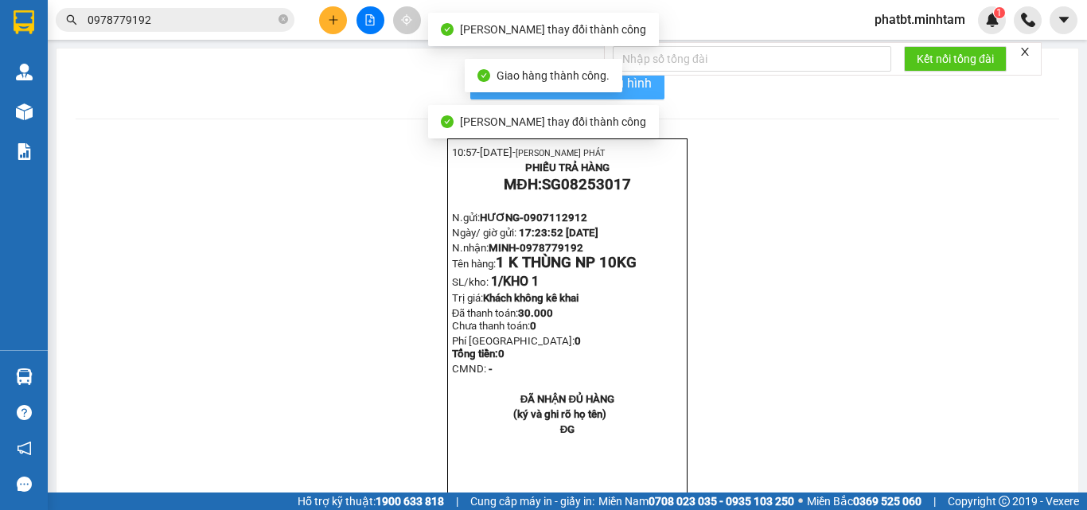
click at [630, 82] on span "In mẫu biên lai tự cấu hình" at bounding box center [577, 83] width 150 height 20
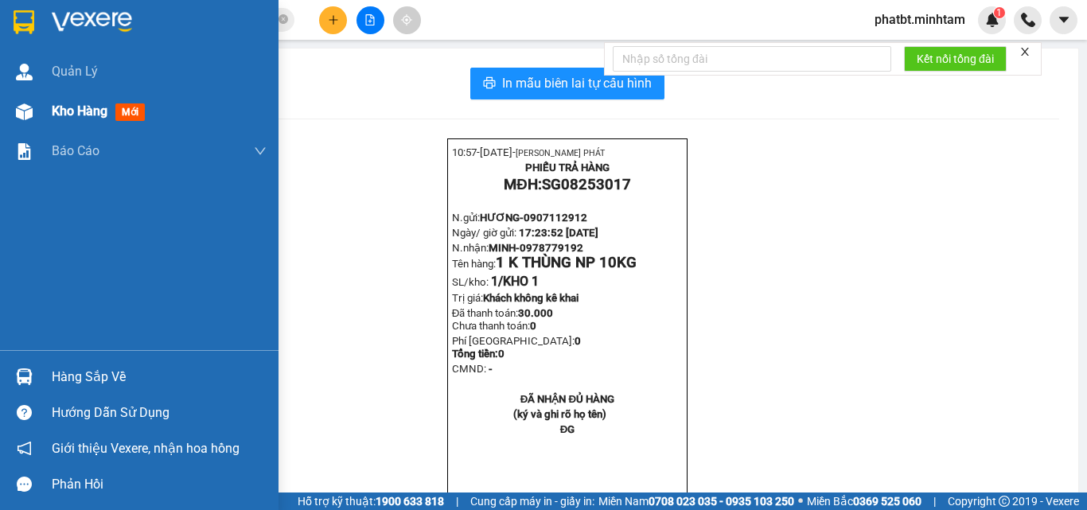
click at [100, 119] on div "Kho hàng mới" at bounding box center [102, 111] width 100 height 20
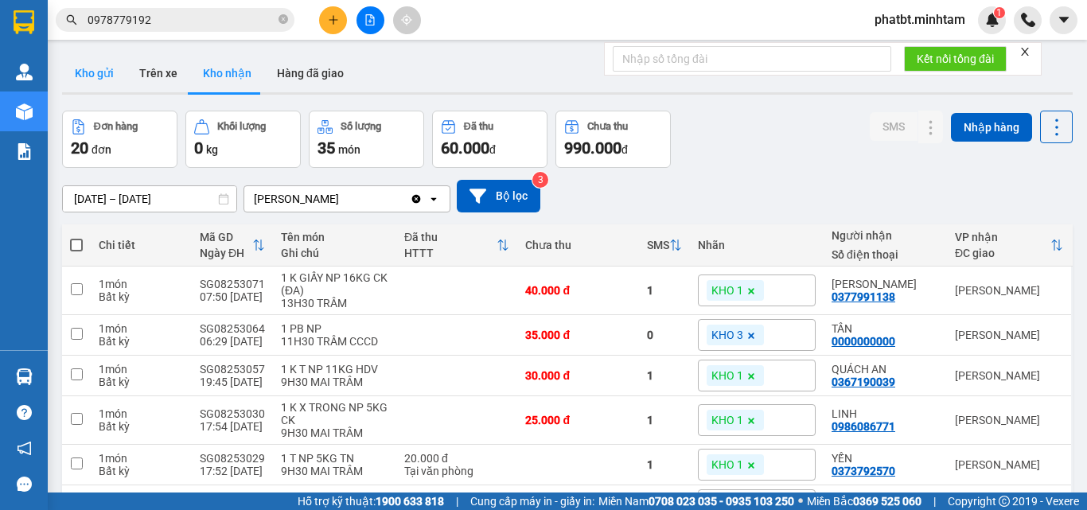
click at [87, 86] on button "Kho gửi" at bounding box center [94, 73] width 64 height 38
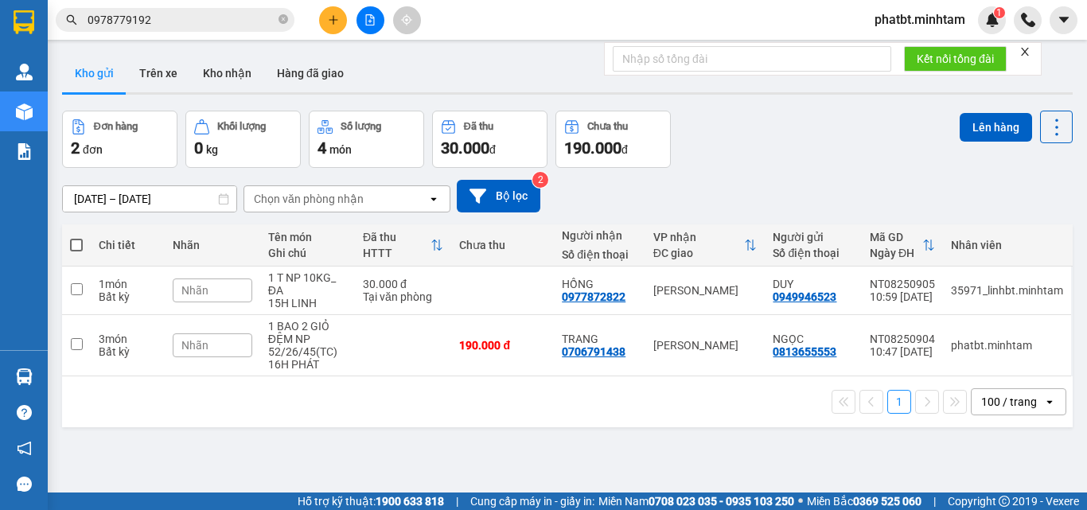
click at [77, 248] on span at bounding box center [76, 245] width 13 height 13
click at [76, 237] on input "checkbox" at bounding box center [76, 237] width 0 height 0
checkbox input "true"
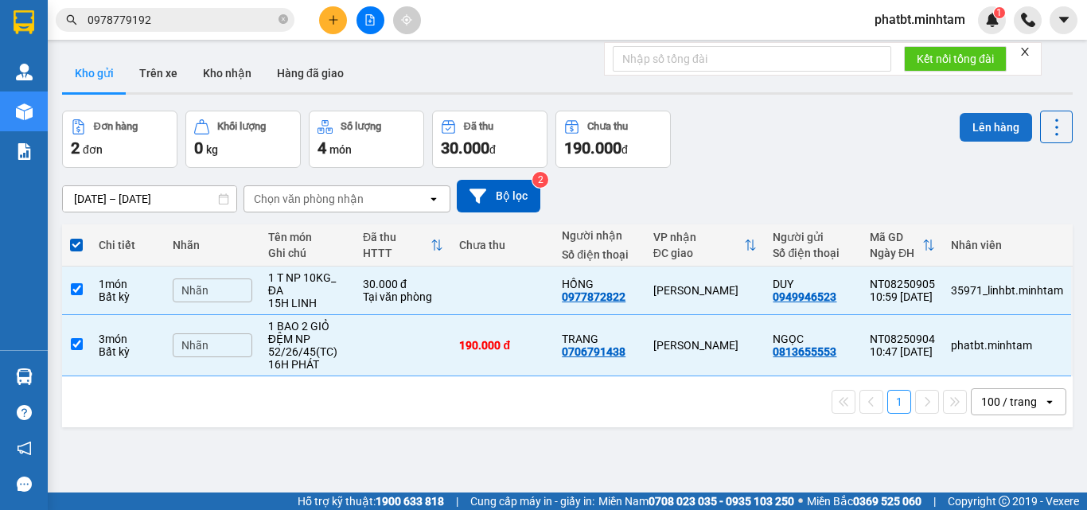
click at [989, 113] on button "Lên hàng" at bounding box center [996, 127] width 72 height 29
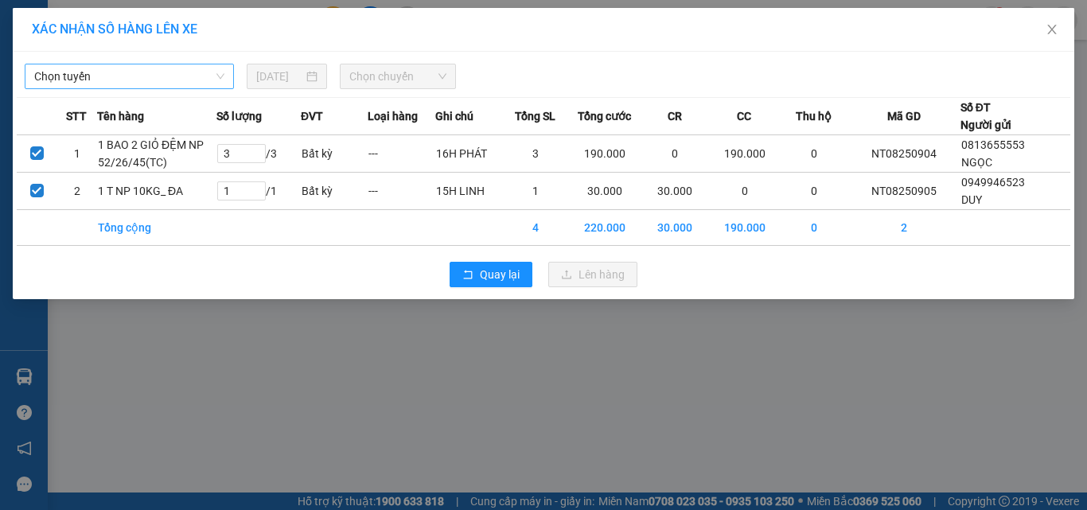
click at [146, 76] on span "Chọn tuyến" at bounding box center [129, 76] width 190 height 24
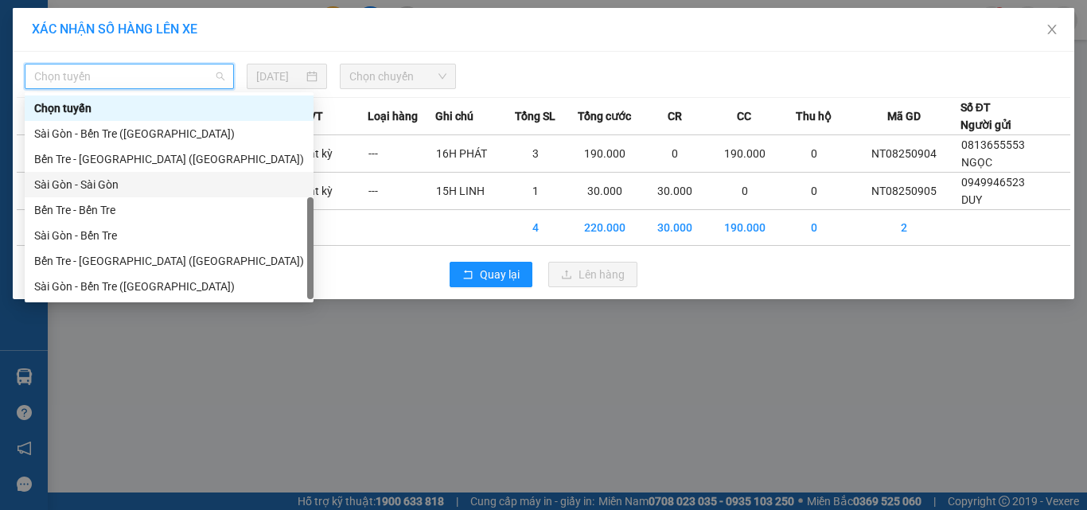
scroll to position [25, 0]
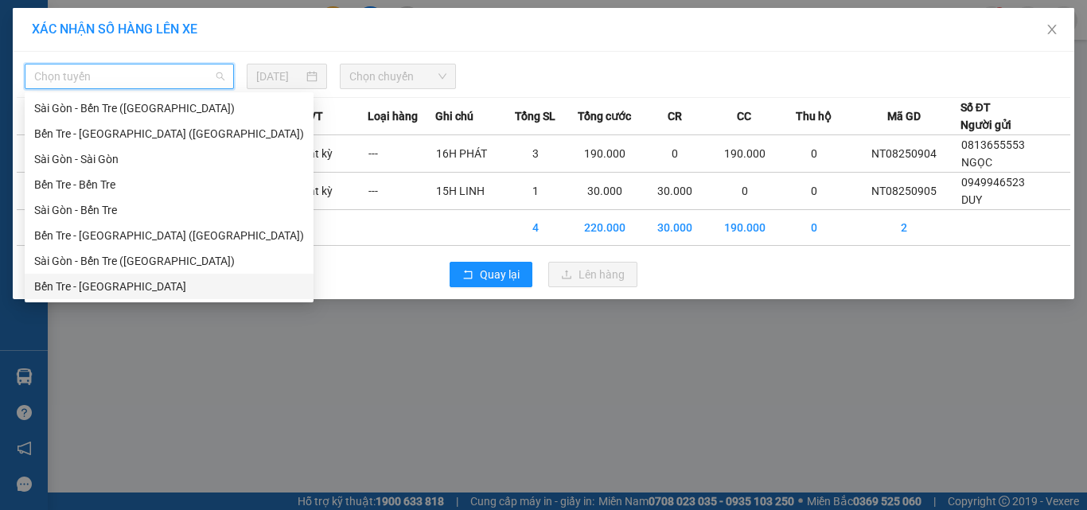
click at [103, 288] on div "Bến Tre - [GEOGRAPHIC_DATA]" at bounding box center [169, 287] width 270 height 18
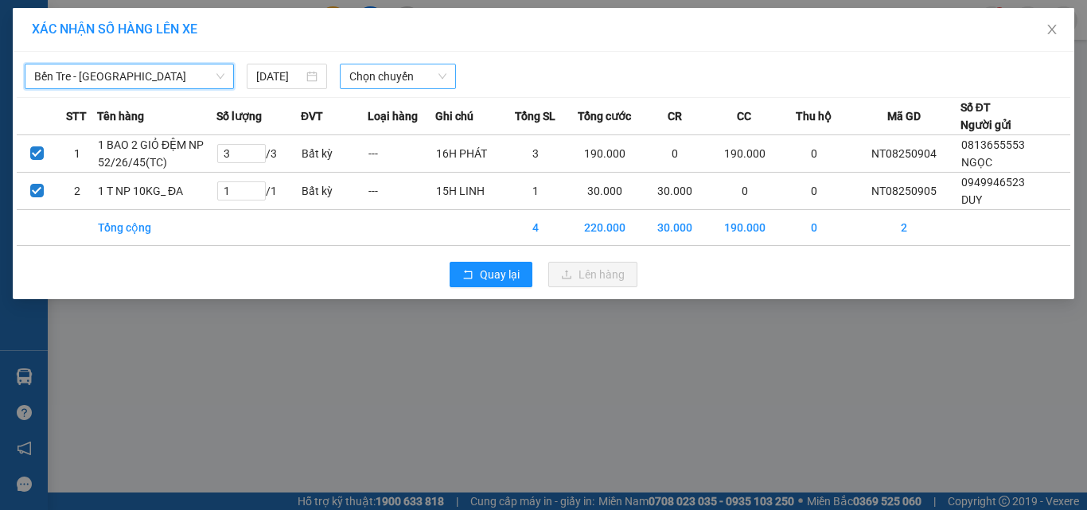
click at [373, 79] on span "Chọn chuyến" at bounding box center [398, 76] width 98 height 24
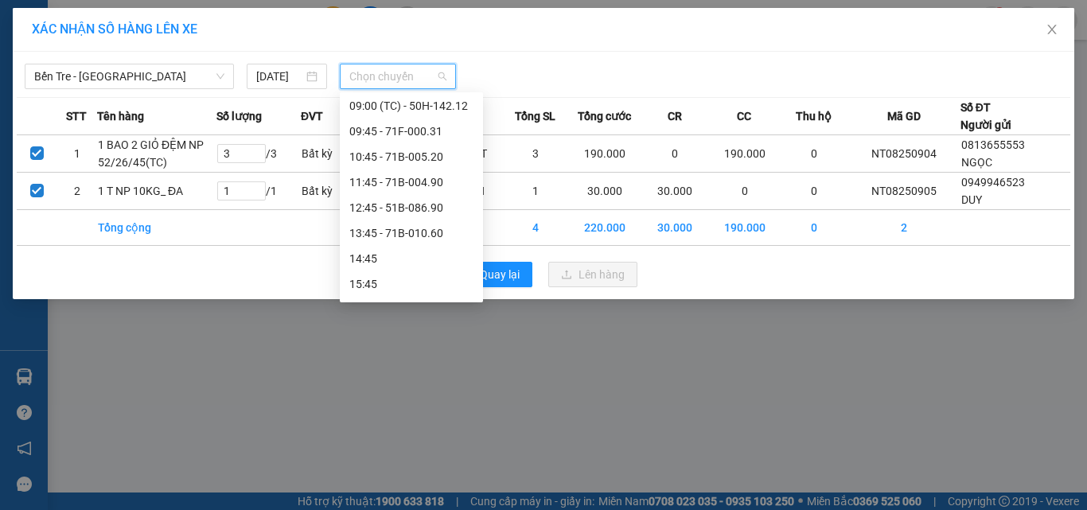
scroll to position [188, 0]
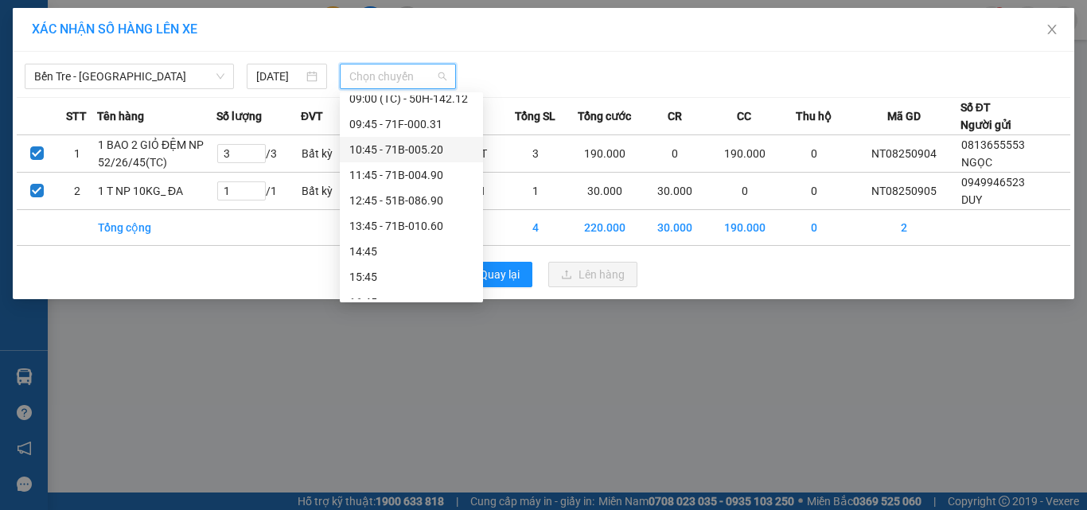
click at [431, 149] on div "10:45 - 71B-005.20" at bounding box center [411, 150] width 124 height 18
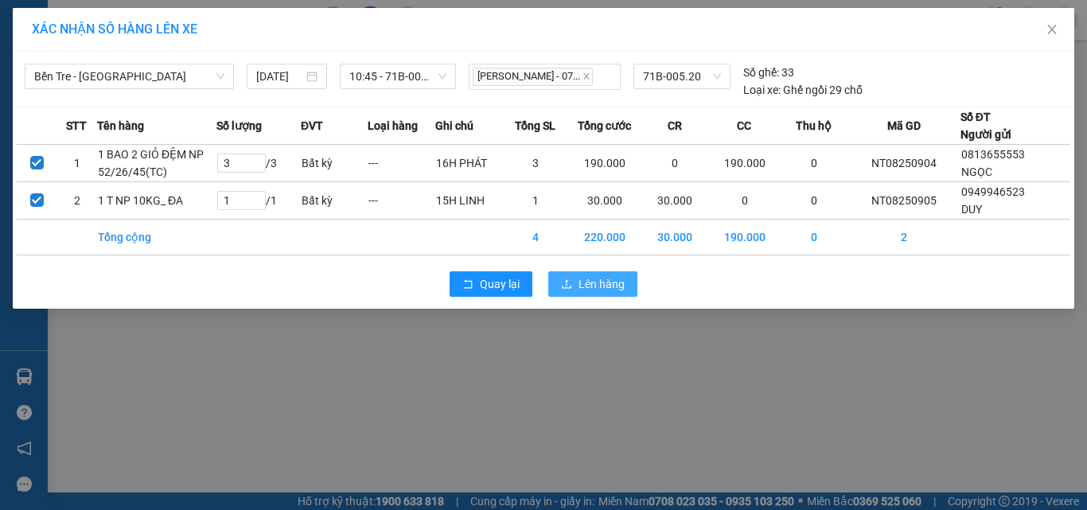
click at [577, 289] on button "Lên hàng" at bounding box center [592, 283] width 89 height 25
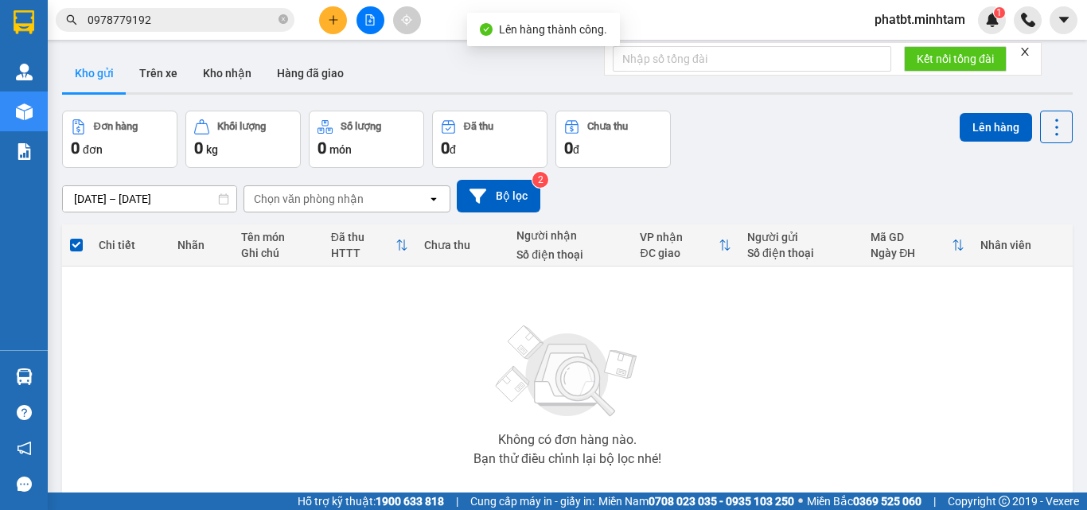
click at [364, 28] on button at bounding box center [371, 20] width 28 height 28
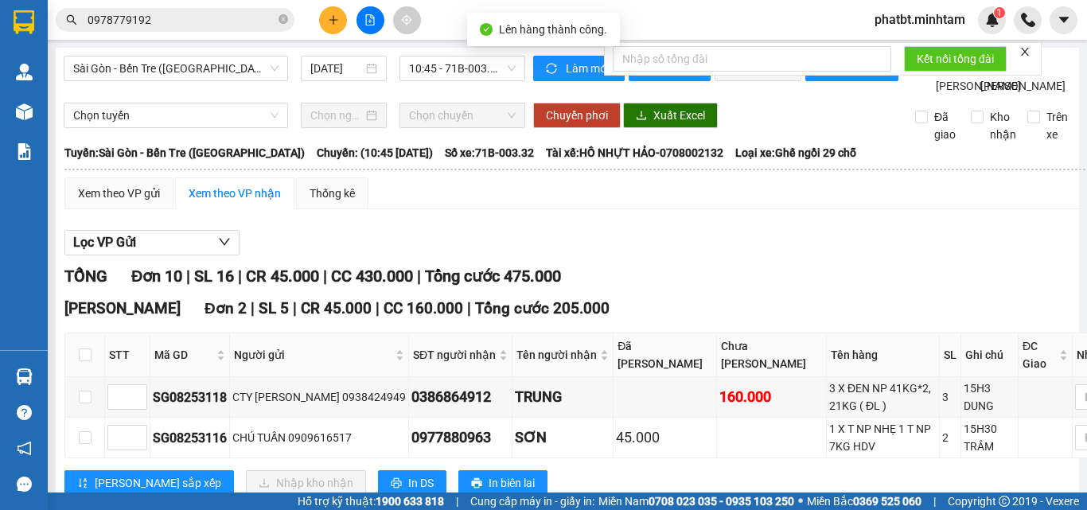
click at [198, 72] on span "Sài Gòn - Bến Tre ([GEOGRAPHIC_DATA])" at bounding box center [175, 69] width 205 height 24
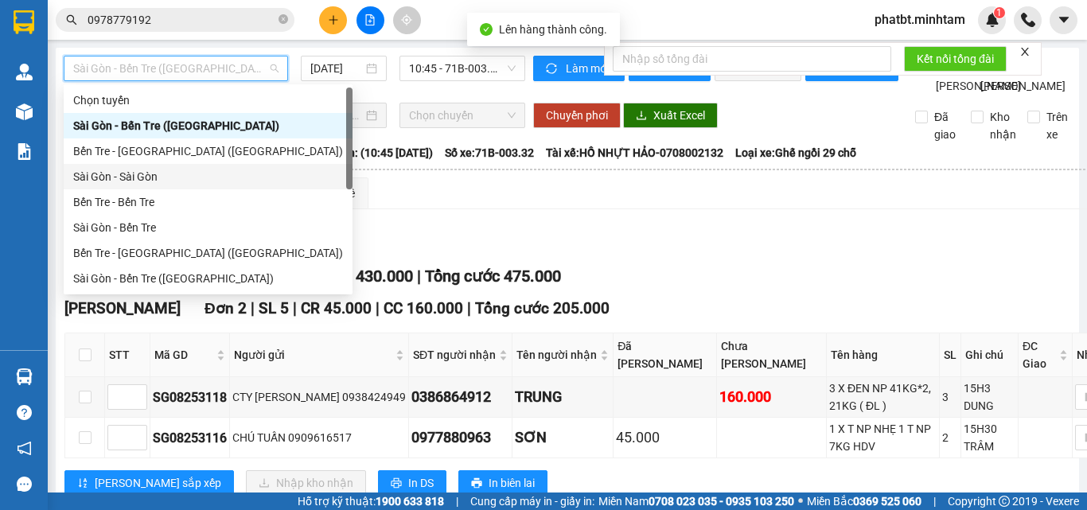
scroll to position [25, 0]
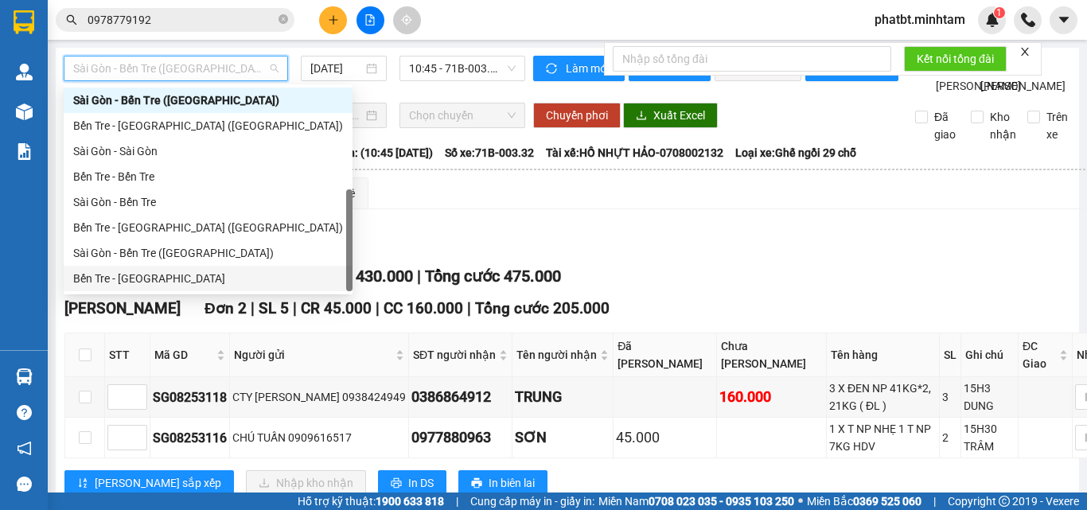
click at [163, 275] on div "Bến Tre - [GEOGRAPHIC_DATA]" at bounding box center [208, 279] width 270 height 18
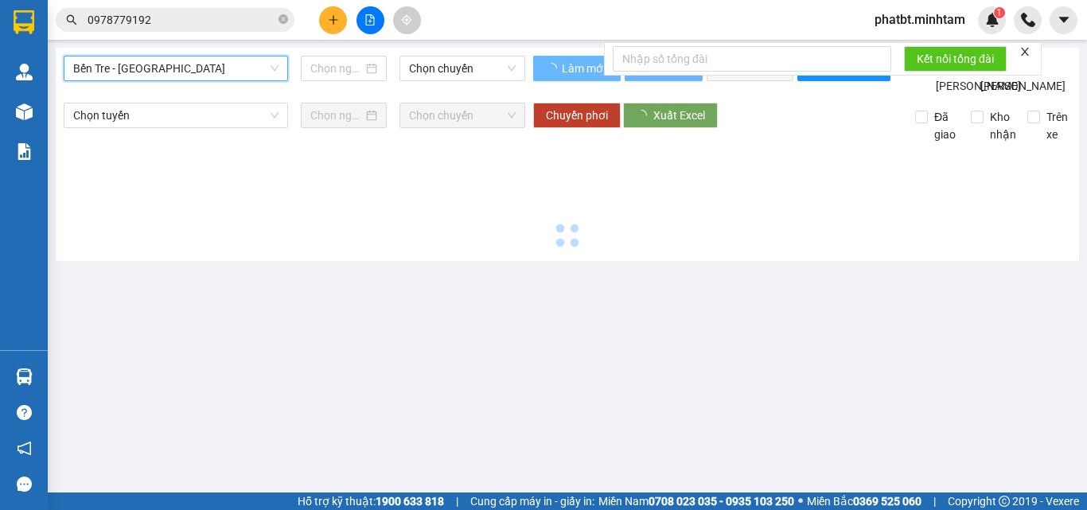
type input "[DATE]"
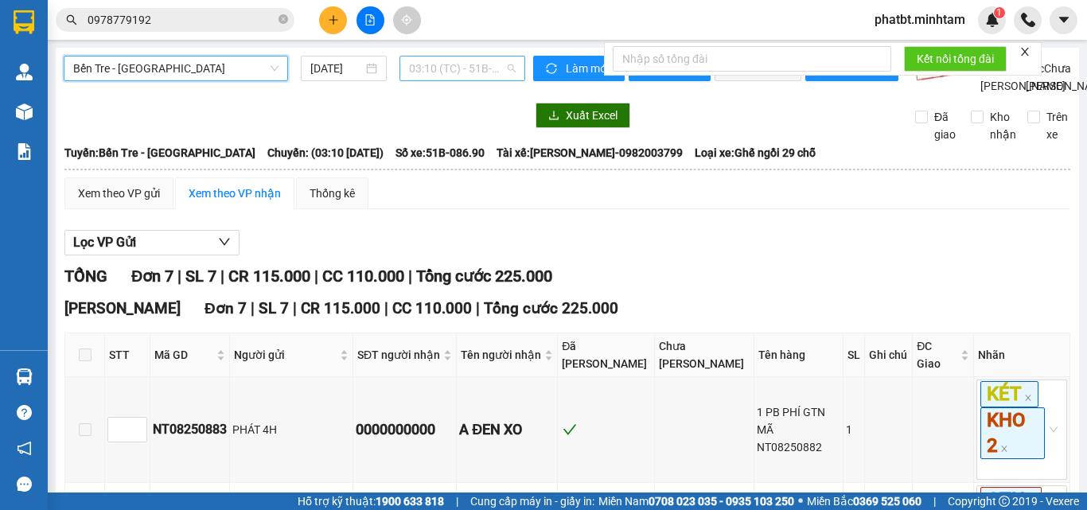
click at [426, 74] on span "03:10 (TC) - 51B-086.90" at bounding box center [462, 69] width 107 height 24
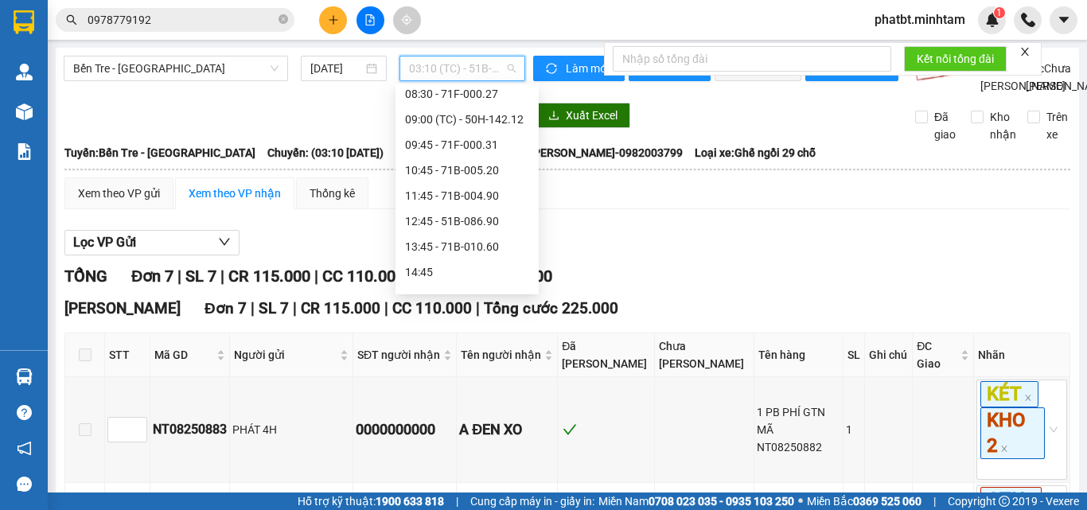
scroll to position [166, 0]
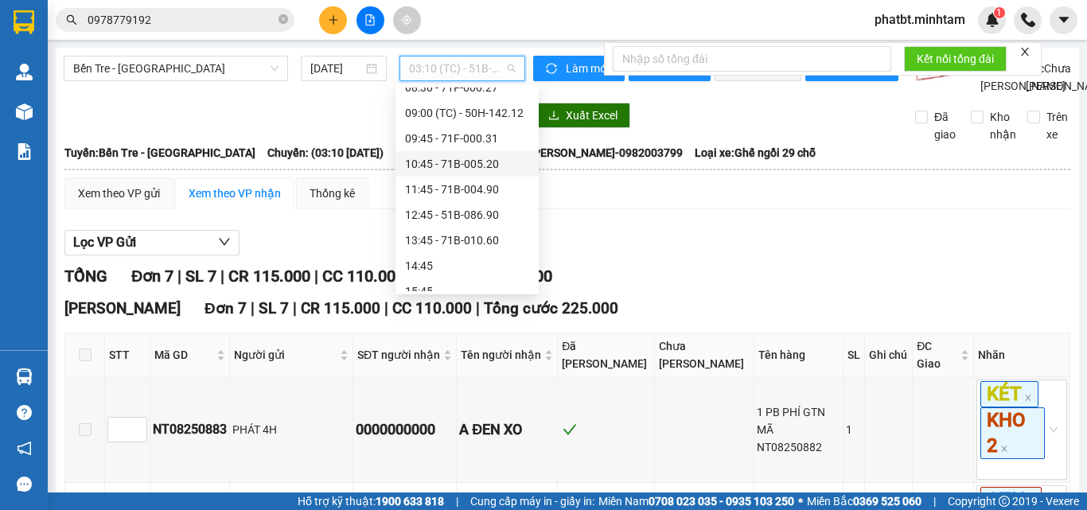
click at [491, 150] on div "09:45 - 71F-000.31" at bounding box center [467, 138] width 143 height 25
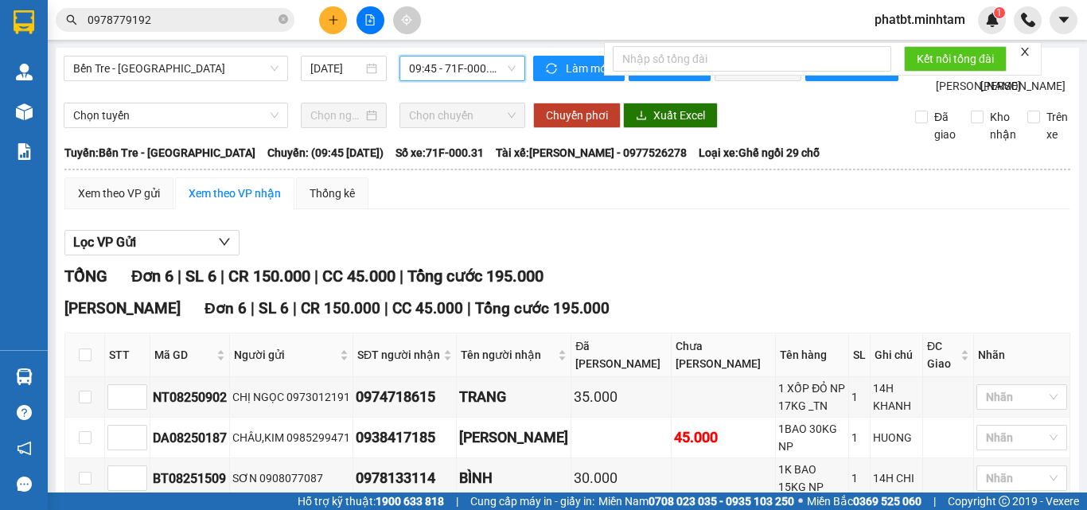
click at [470, 70] on span "09:45 - 71F-000.31" at bounding box center [462, 69] width 107 height 24
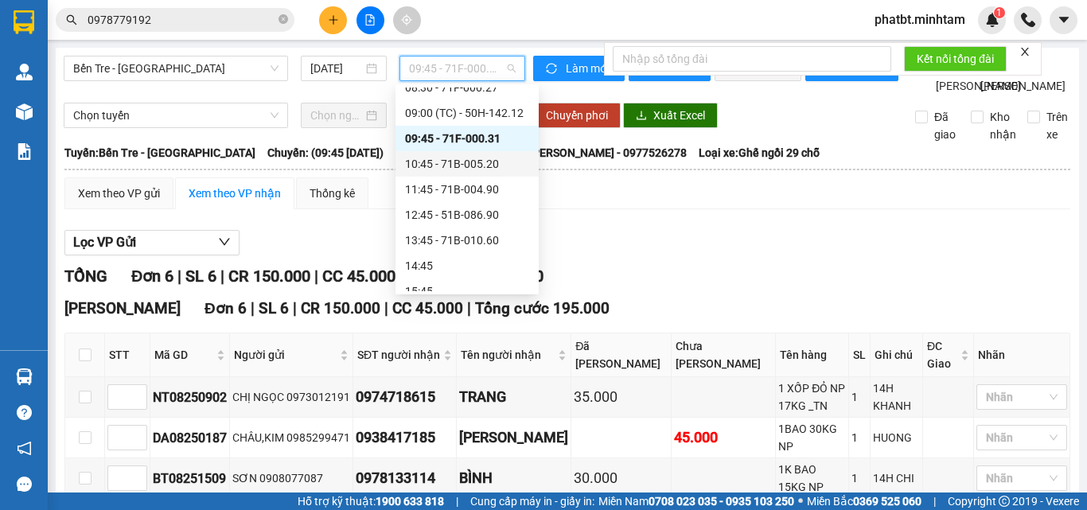
click at [478, 165] on div "10:45 - 71B-005.20" at bounding box center [467, 164] width 124 height 18
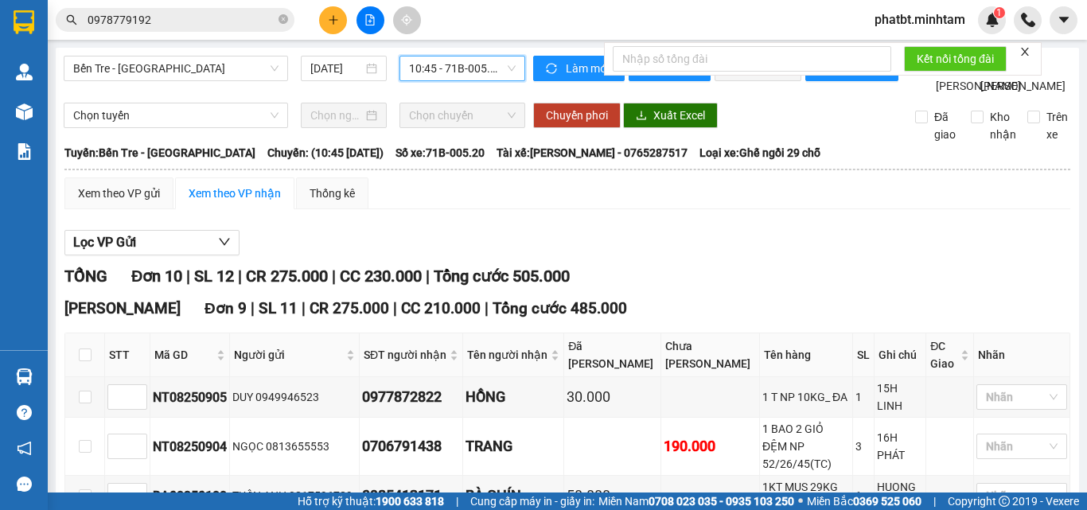
click at [146, 177] on th at bounding box center [568, 169] width 1008 height 14
click at [106, 202] on div "Xem theo VP gửi" at bounding box center [119, 194] width 82 height 18
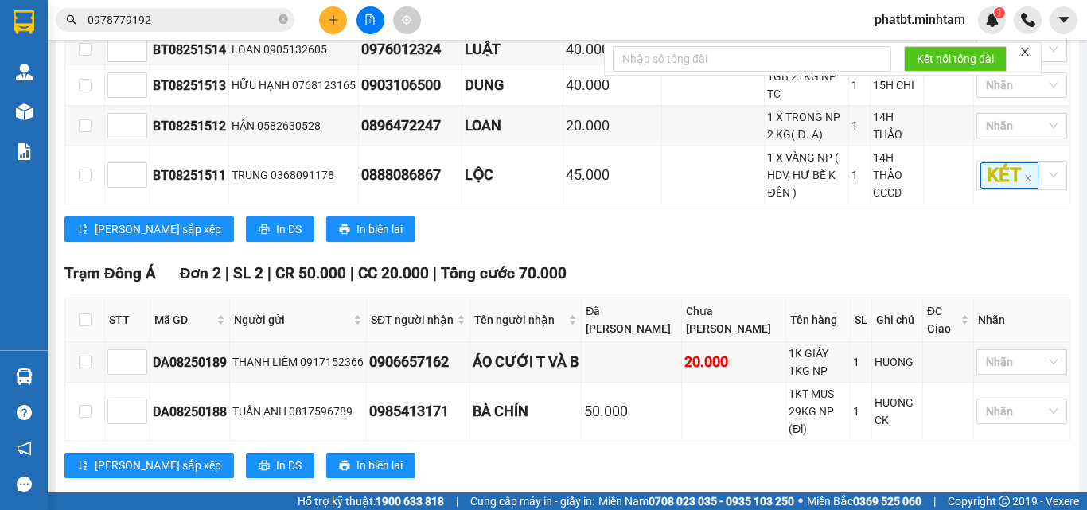
scroll to position [637, 0]
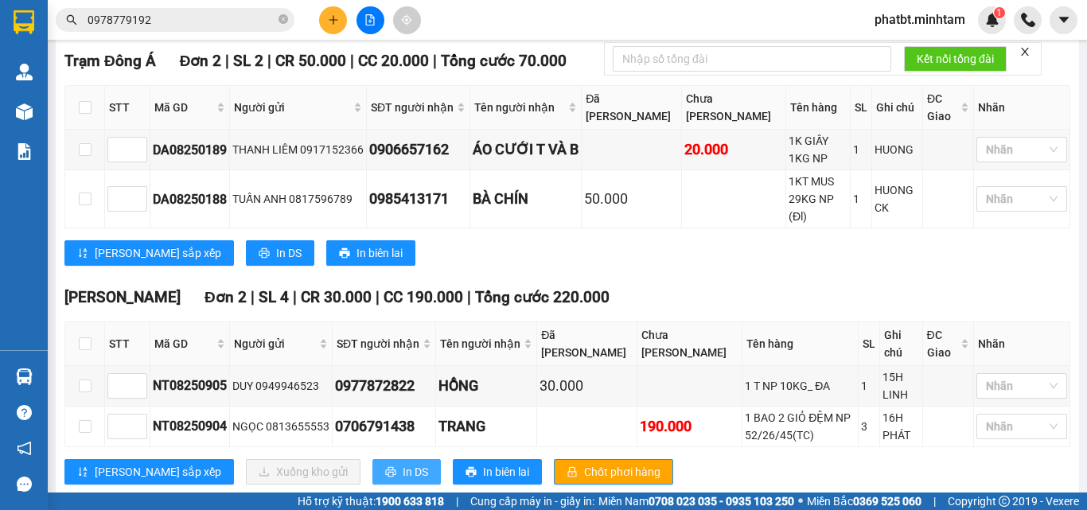
click at [403, 463] on span "In DS" at bounding box center [415, 472] width 25 height 18
click at [325, 18] on button at bounding box center [333, 20] width 28 height 28
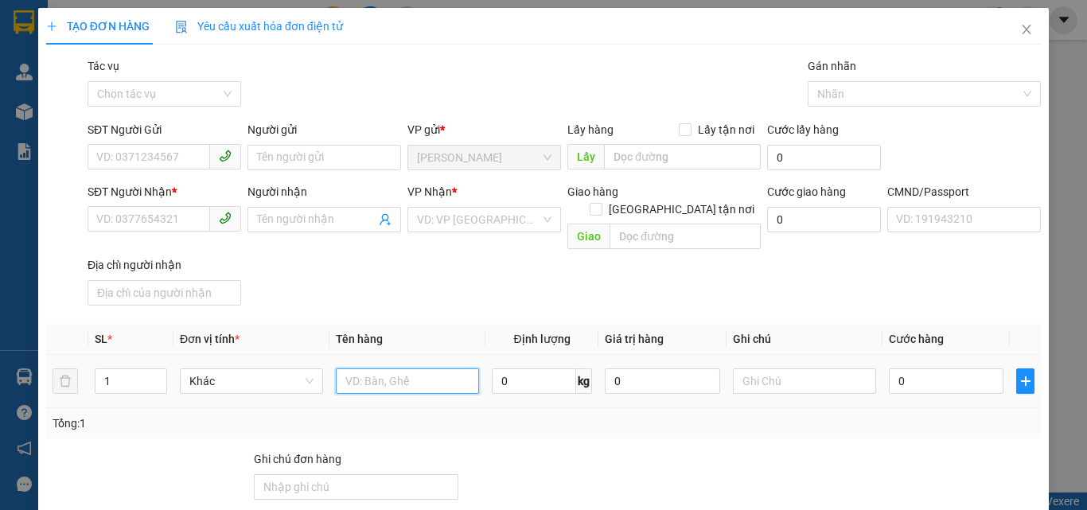
click at [357, 369] on input "text" at bounding box center [407, 381] width 143 height 25
type input "1 KT NP 34KG (HDV+TN)"
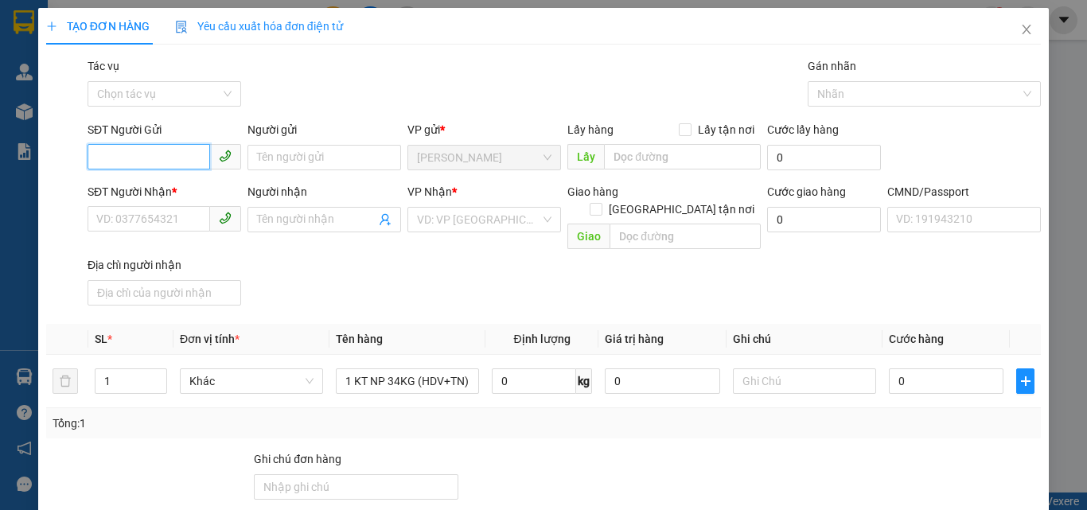
click at [126, 146] on input "SĐT Người Gửi" at bounding box center [149, 156] width 123 height 25
type input "0907487720"
click at [134, 187] on div "0907487720 - THOA" at bounding box center [162, 190] width 133 height 18
type input "THOA"
type input "0907709149"
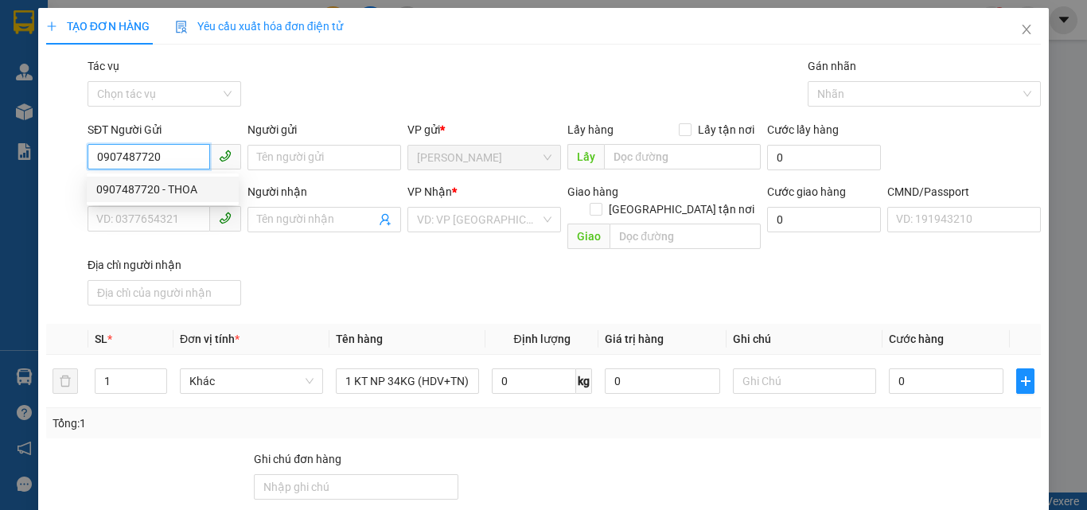
type input "HIẾU"
type input "0907487720"
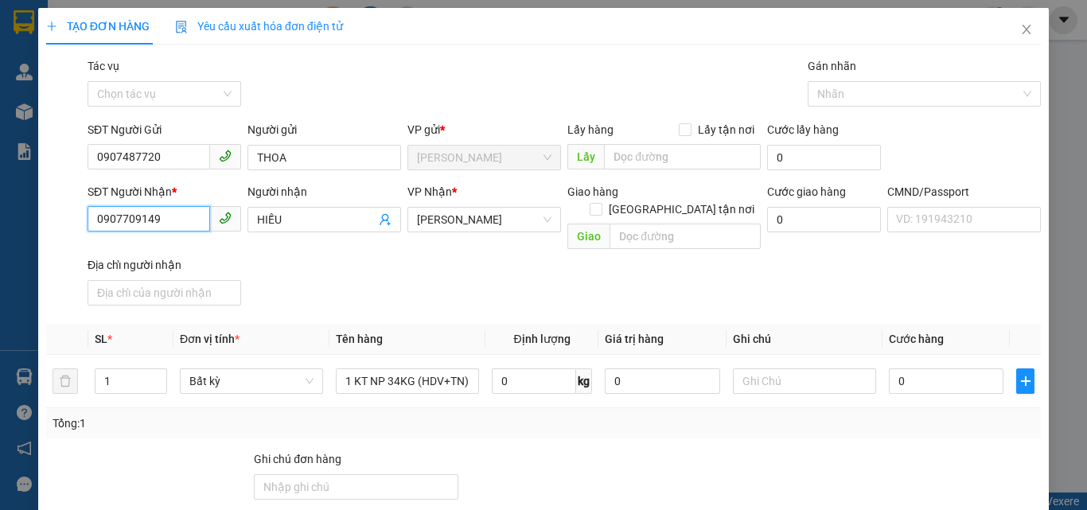
click at [185, 217] on input "0907709149" at bounding box center [149, 218] width 123 height 25
type input "0356565315"
click at [174, 247] on div "0356565315 - HỒNG" at bounding box center [174, 252] width 157 height 18
type input "HỒNG"
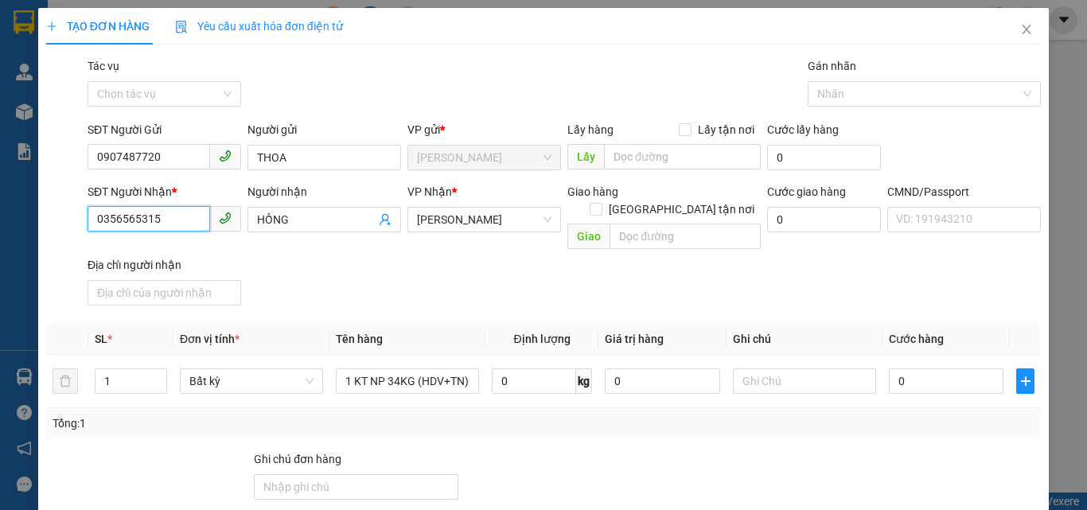
click at [170, 221] on input "0356565315" at bounding box center [149, 218] width 123 height 25
type input "0356565315"
click at [758, 369] on input "text" at bounding box center [804, 381] width 143 height 25
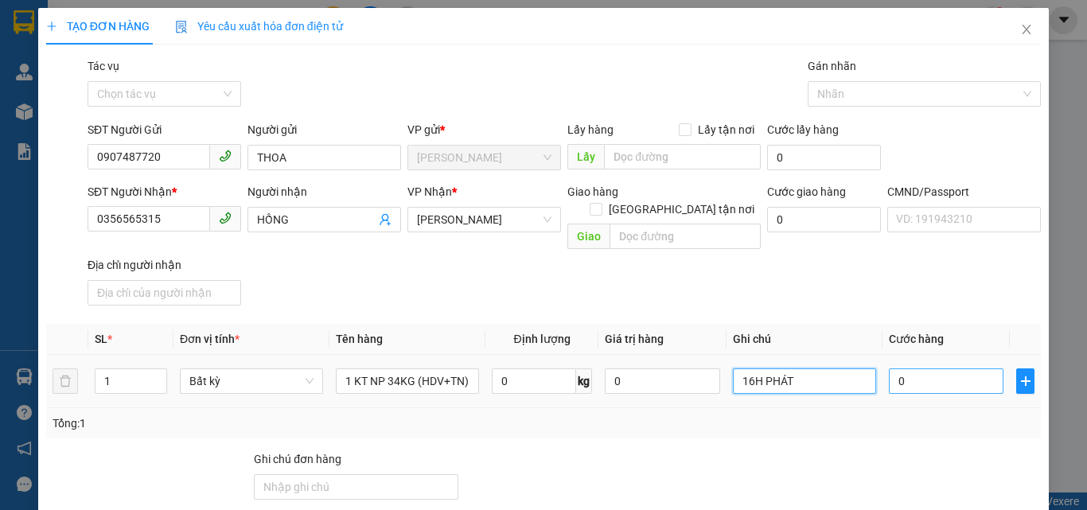
type input "16H PHÁT"
click at [915, 369] on input "0" at bounding box center [946, 381] width 115 height 25
type input "5"
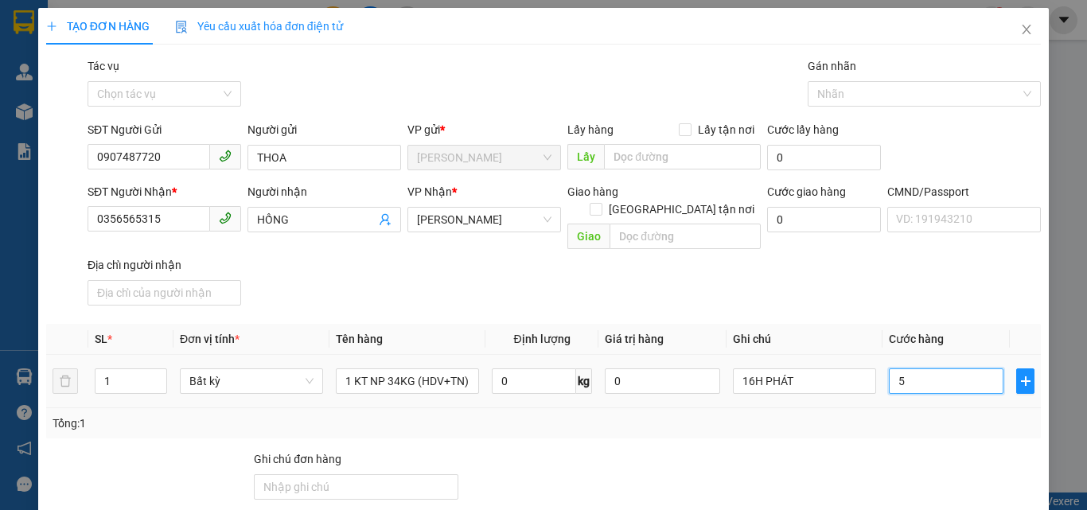
type input "50"
type input "50.000"
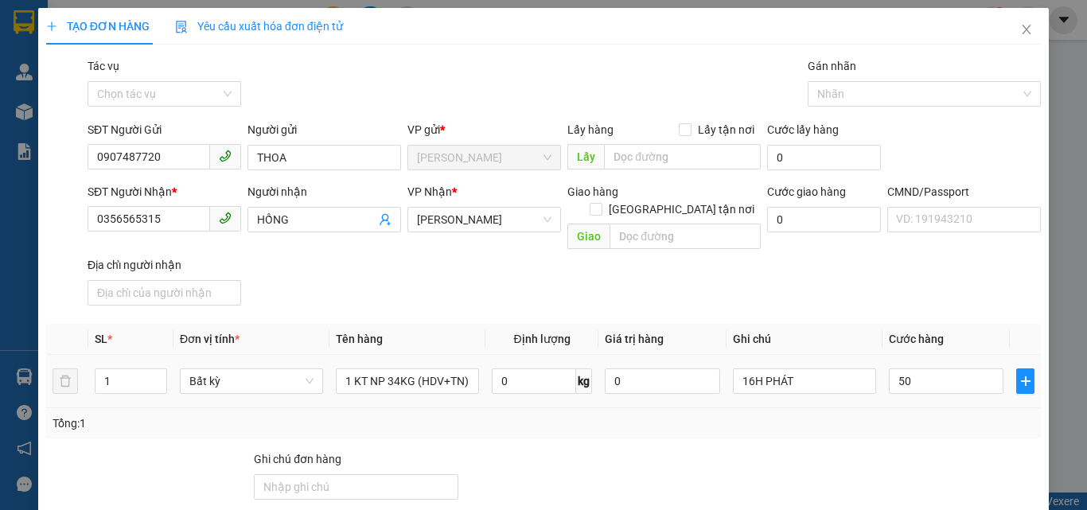
type input "50.000"
click at [865, 256] on div "SĐT Người Nhận * 0356565315 Người nhận HỒNG VP Nhận * Hồ Chí Minh Giao hàng Gia…" at bounding box center [564, 247] width 960 height 129
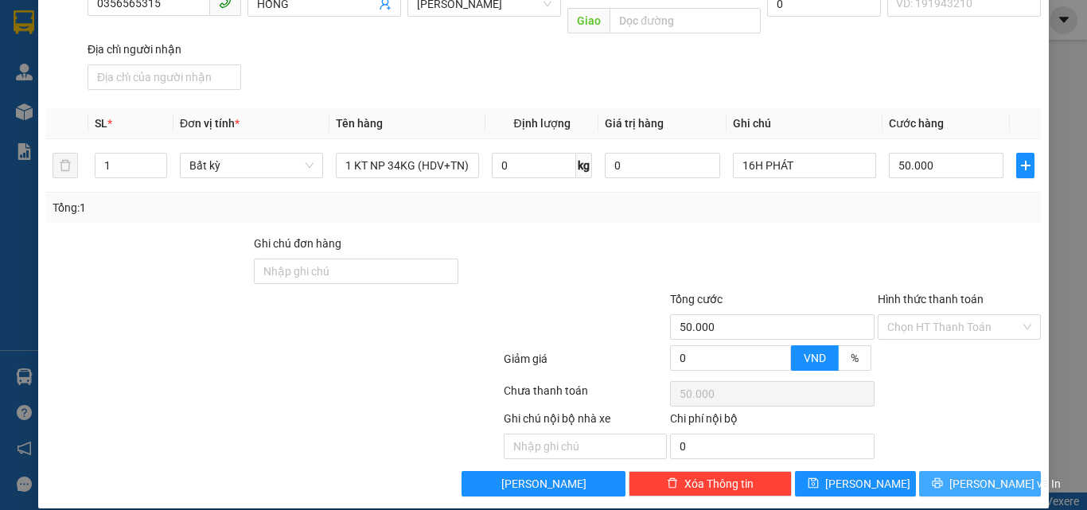
click at [956, 475] on span "[PERSON_NAME] và In" at bounding box center [1005, 484] width 111 height 18
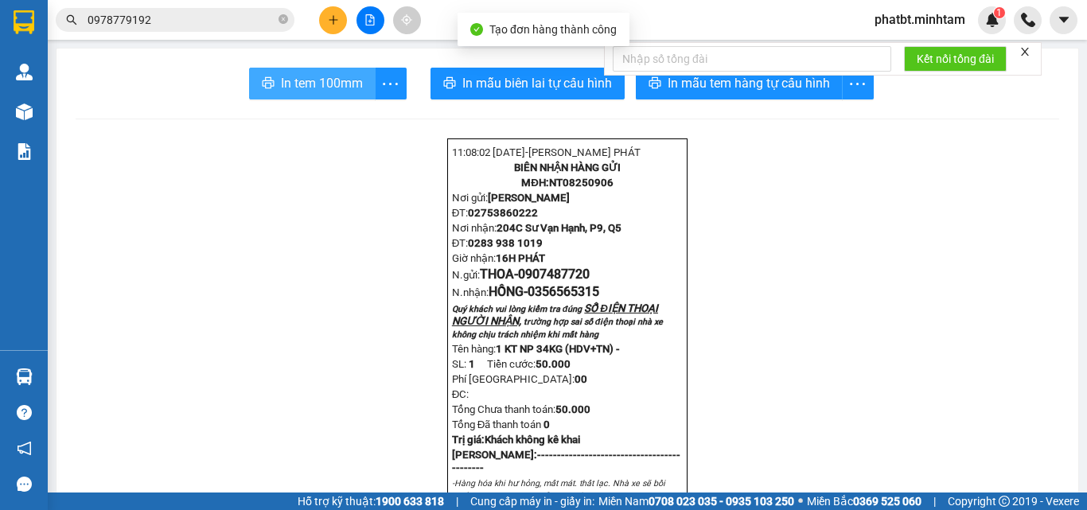
click at [260, 75] on button "In tem 100mm" at bounding box center [312, 84] width 127 height 32
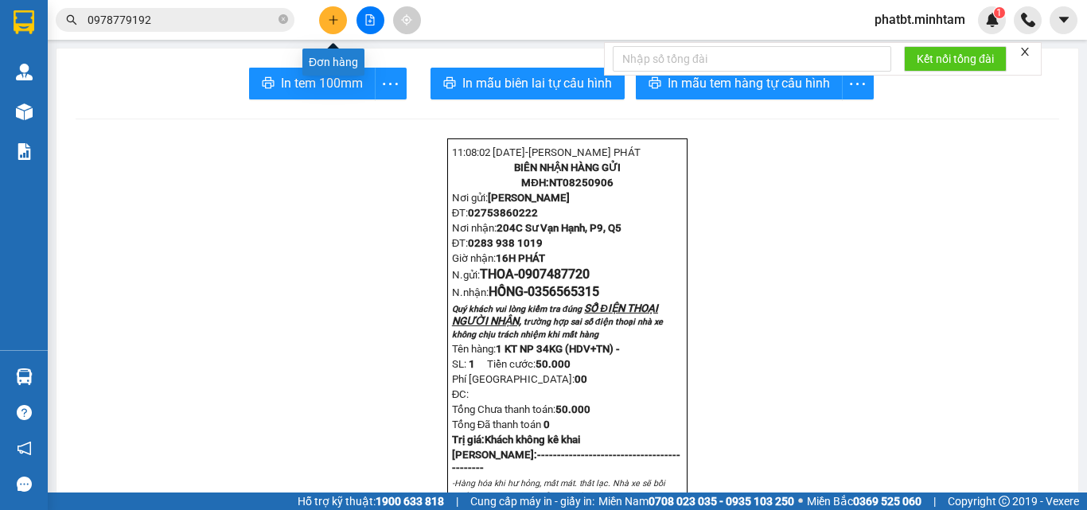
click at [340, 25] on button at bounding box center [333, 20] width 28 height 28
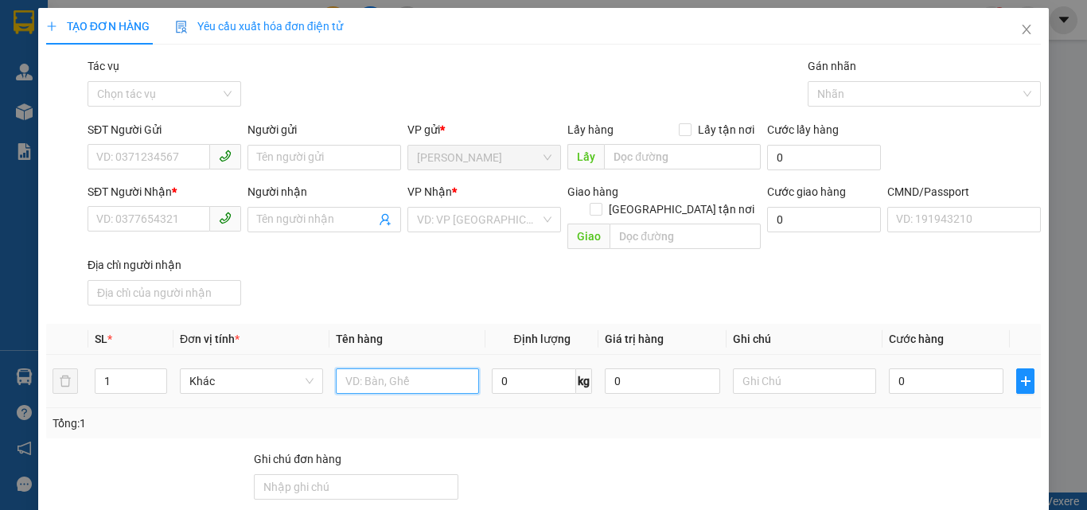
click at [460, 369] on input "text" at bounding box center [407, 381] width 143 height 25
type input "1 K HỘP NP 3KG ([GEOGRAPHIC_DATA])"
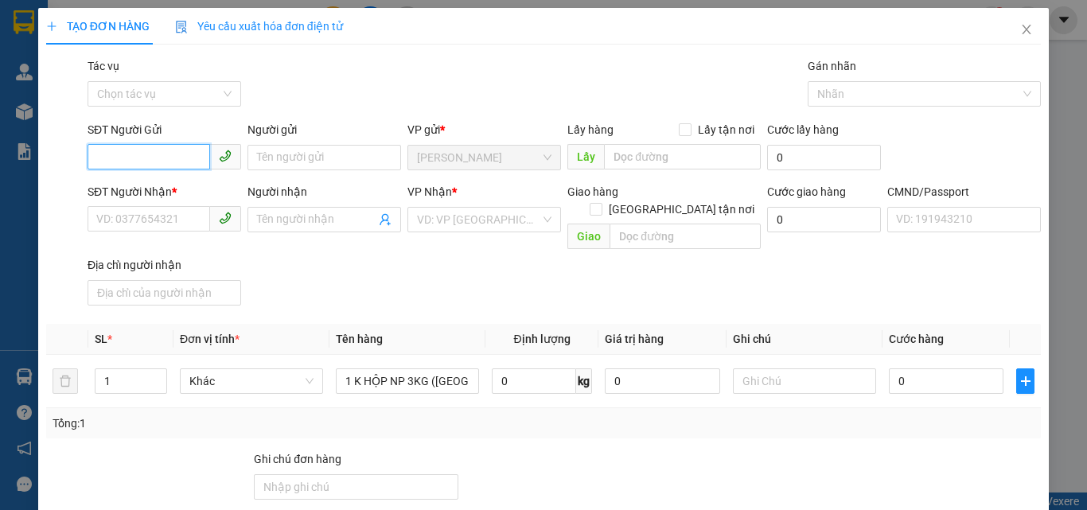
click at [115, 154] on input "SĐT Người Gửi" at bounding box center [149, 156] width 123 height 25
click at [132, 187] on div "0908764774 - NHU" at bounding box center [162, 190] width 133 height 18
type input "0908764774"
type input "NHU"
type input "0938974268"
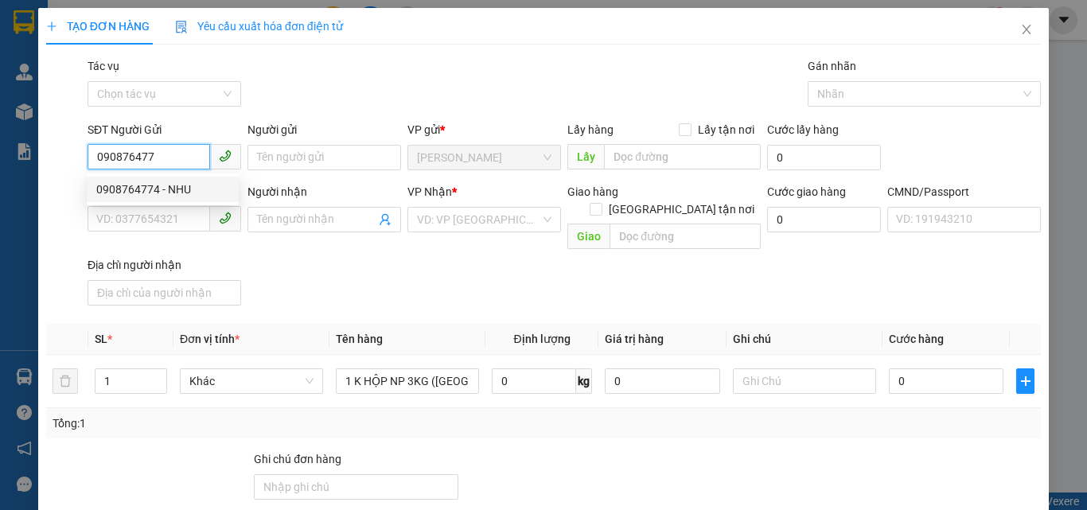
type input "PHƯỚC 4H"
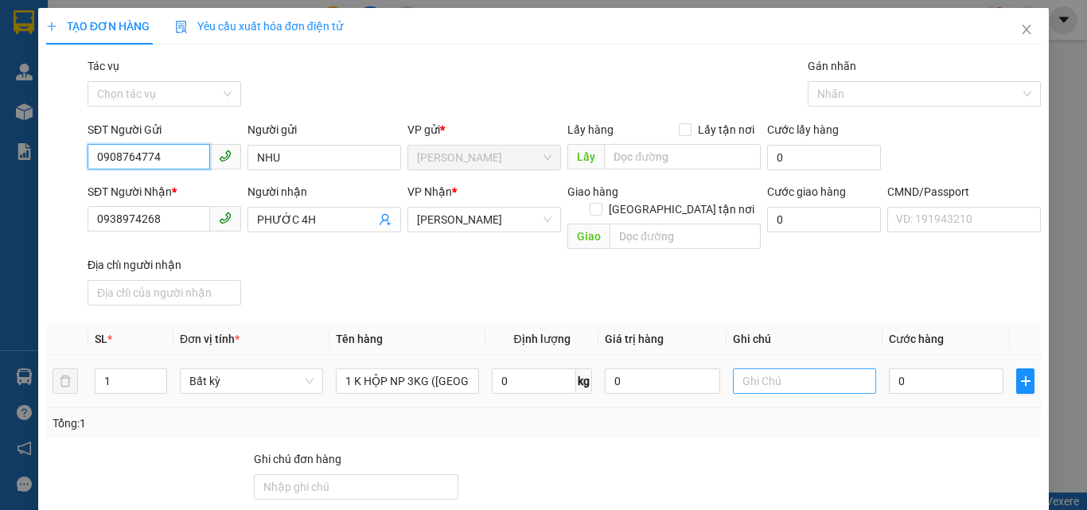
type input "0908764774"
click at [826, 369] on input "text" at bounding box center [804, 381] width 143 height 25
type input "16H PHÁT"
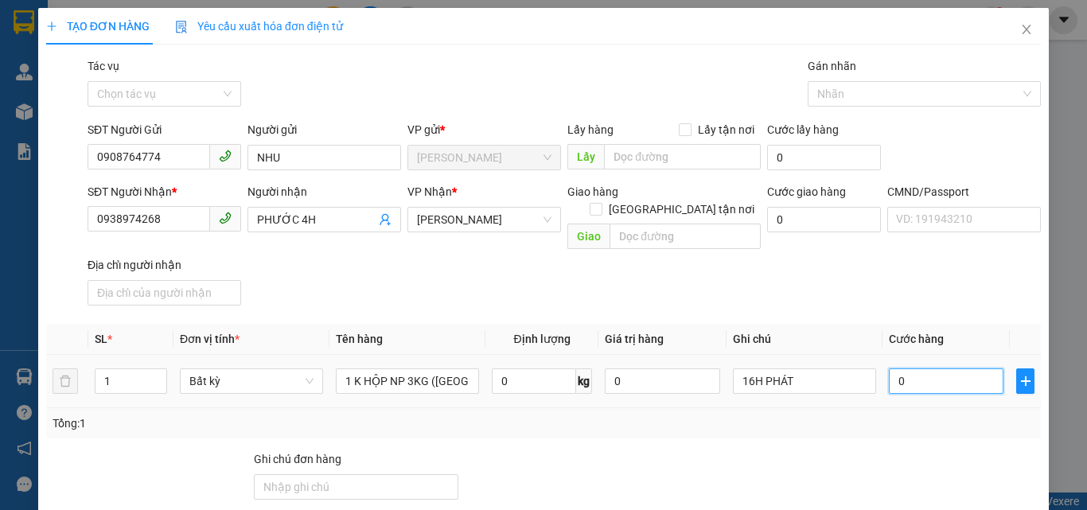
click at [895, 369] on input "0" at bounding box center [946, 381] width 115 height 25
type input "2"
type input "20"
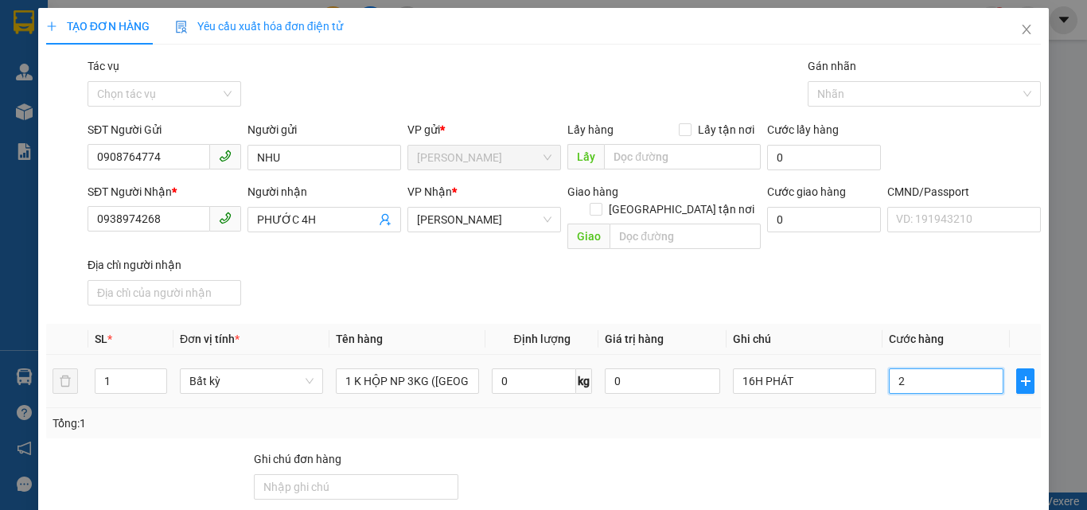
type input "20"
type input "20.000"
click at [877, 306] on div "Transit Pickup Surcharge Ids Transit Deliver Surcharge Ids Transit Deliver Surc…" at bounding box center [543, 384] width 995 height 655
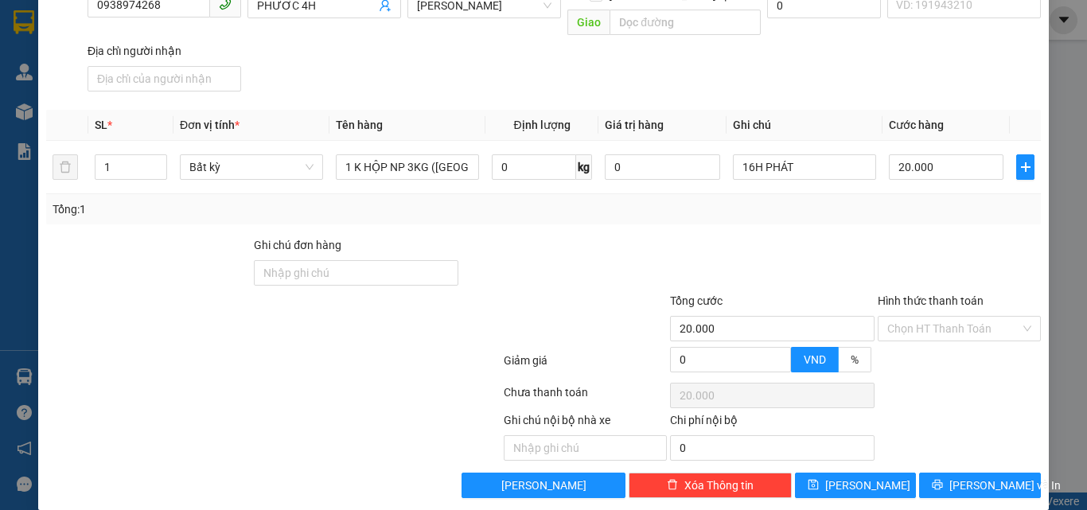
scroll to position [216, 0]
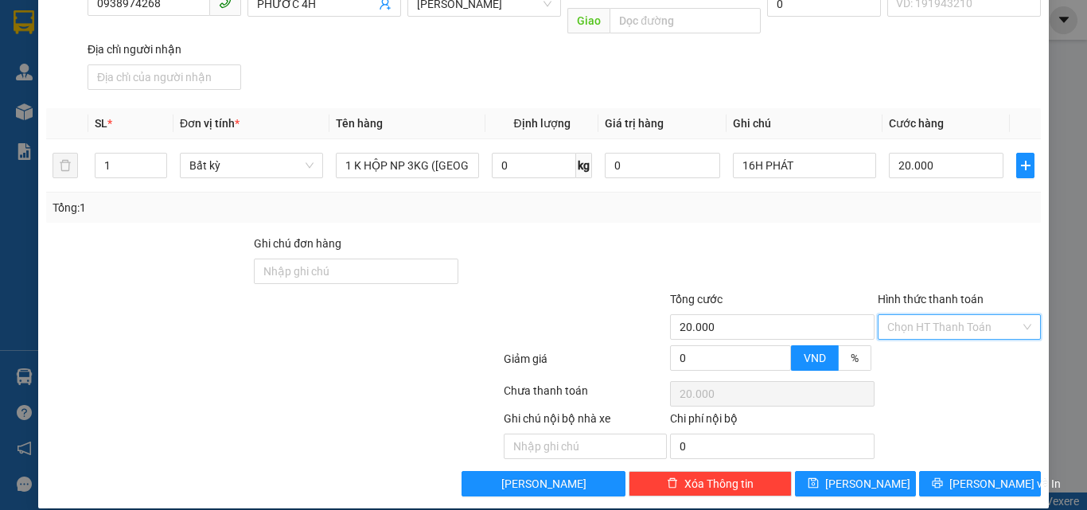
click at [900, 315] on input "Hình thức thanh toán" at bounding box center [954, 327] width 133 height 24
click at [910, 338] on div "Tại văn phòng" at bounding box center [950, 342] width 142 height 18
type input "0"
click at [941, 471] on button "[PERSON_NAME] và In" at bounding box center [980, 483] width 122 height 25
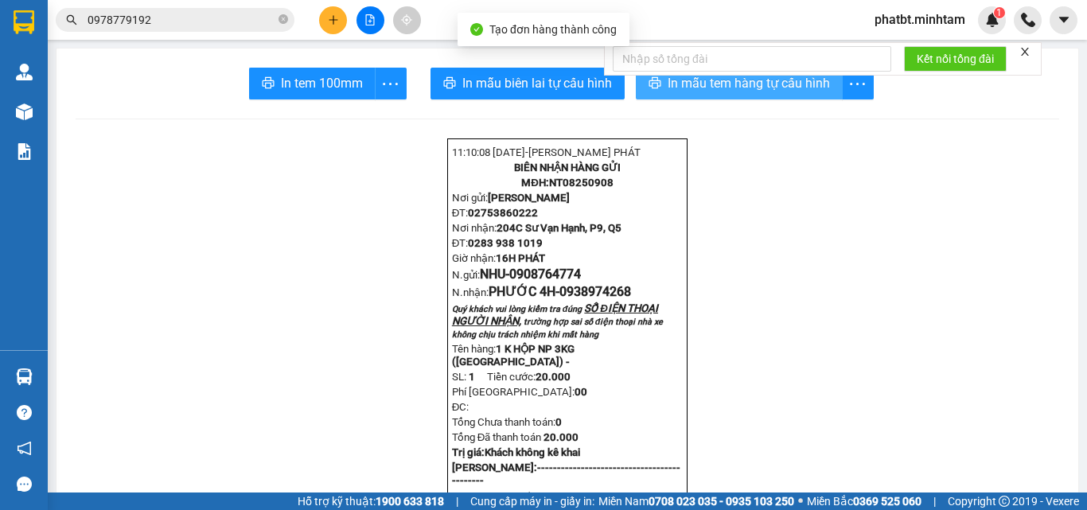
click at [695, 92] on span "In mẫu tem hàng tự cấu hình" at bounding box center [749, 83] width 162 height 20
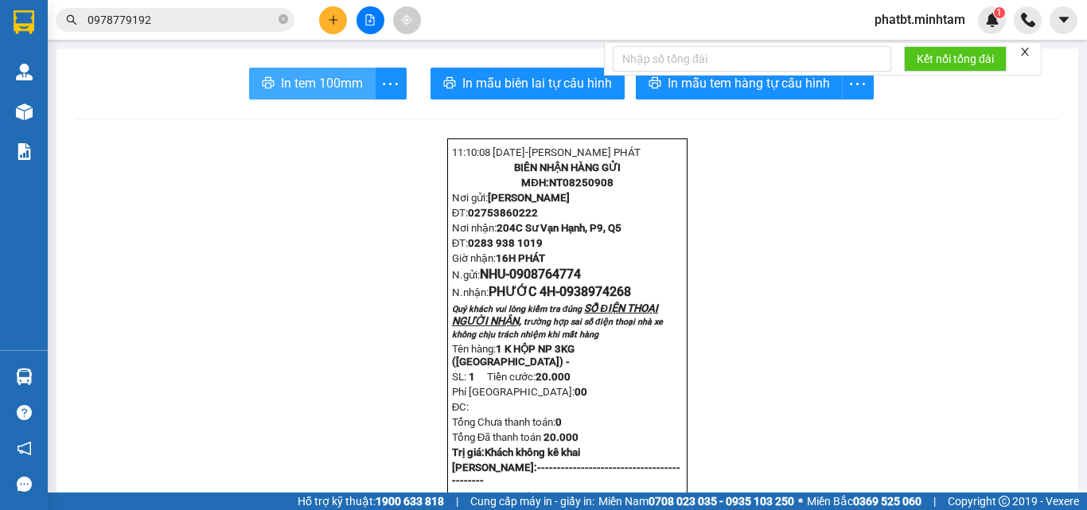
click at [348, 81] on span "In tem 100mm" at bounding box center [322, 83] width 82 height 20
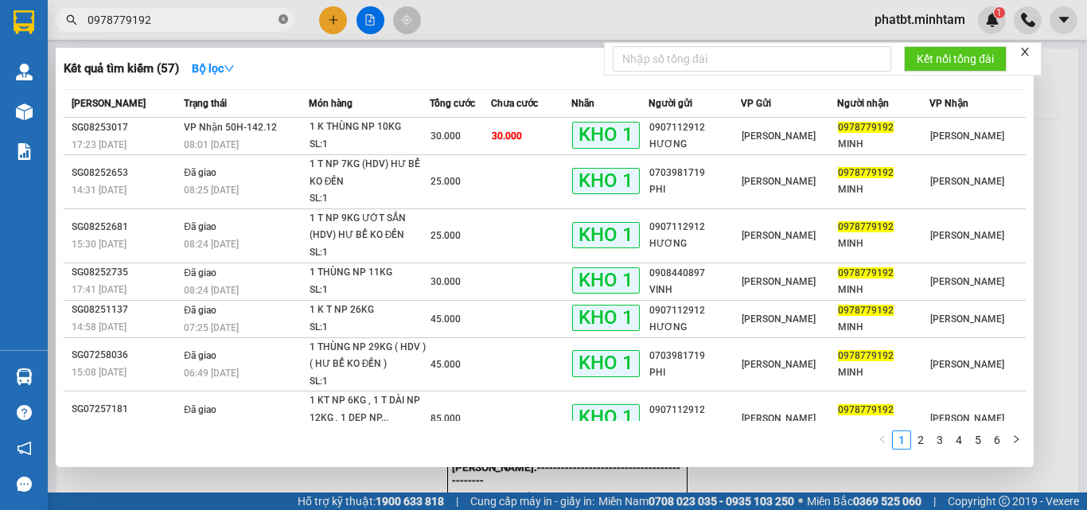
click at [281, 19] on icon "close-circle" at bounding box center [284, 19] width 10 height 10
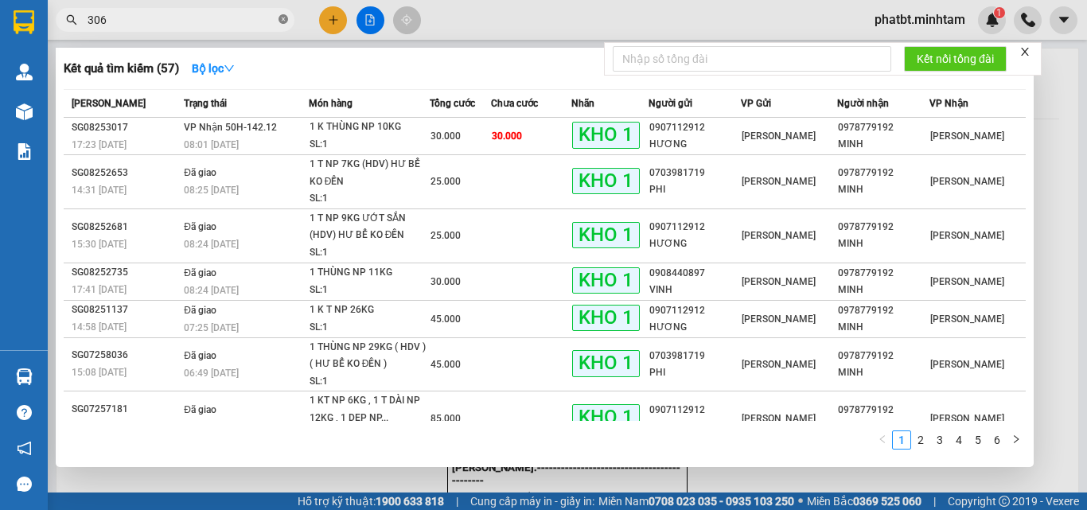
type input "3064"
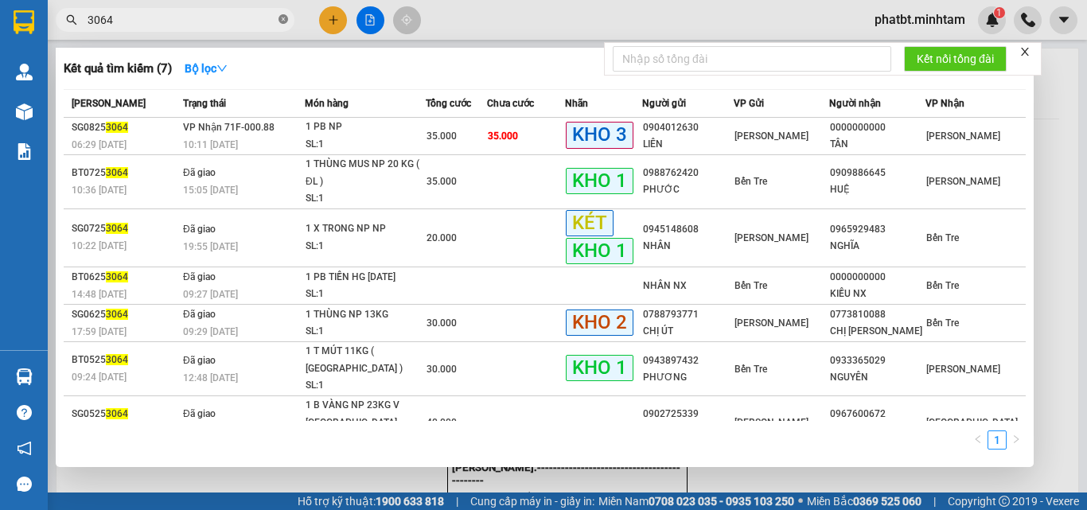
click at [283, 20] on icon "close-circle" at bounding box center [284, 19] width 10 height 10
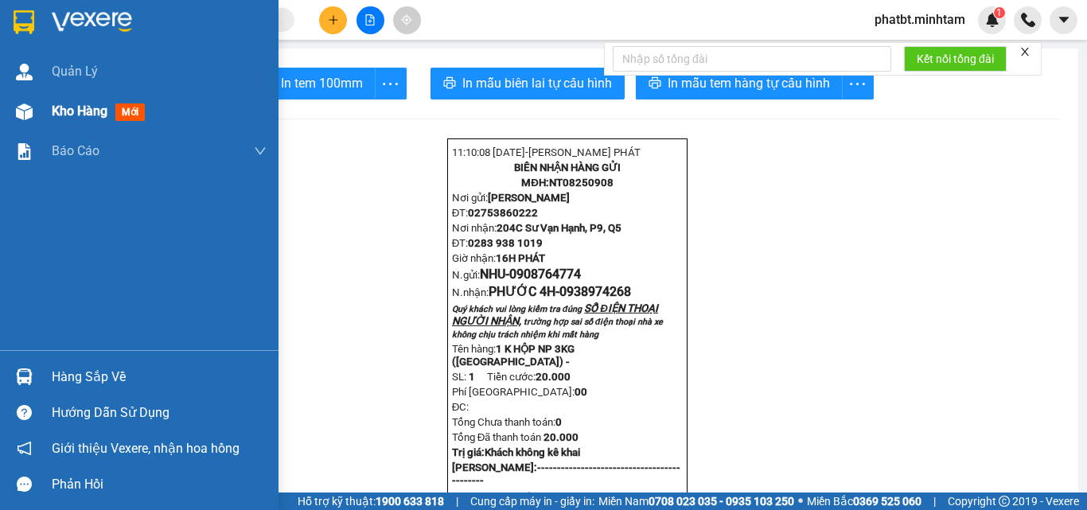
click at [60, 120] on div "Kho hàng mới" at bounding box center [102, 111] width 100 height 20
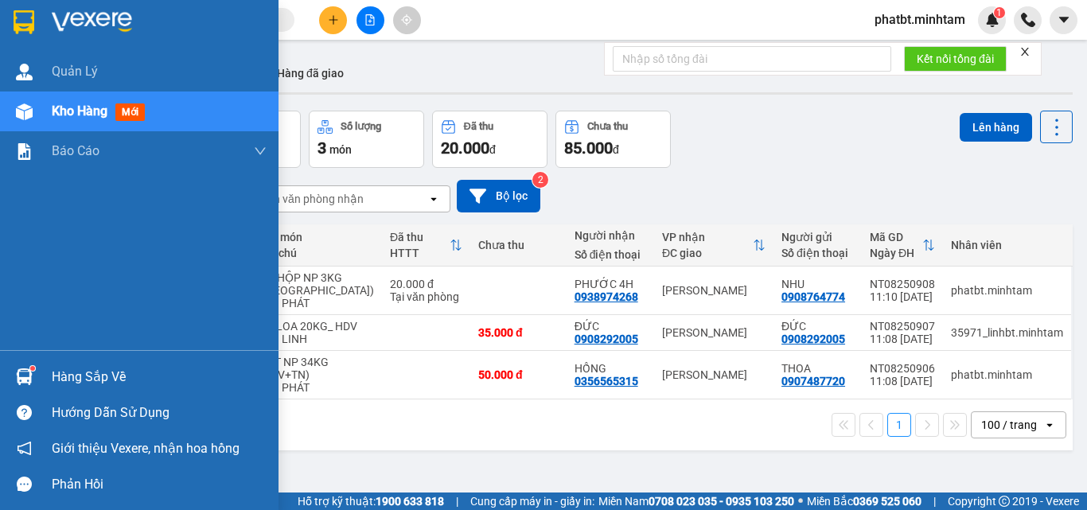
click at [119, 371] on div "Hàng sắp về" at bounding box center [159, 377] width 215 height 24
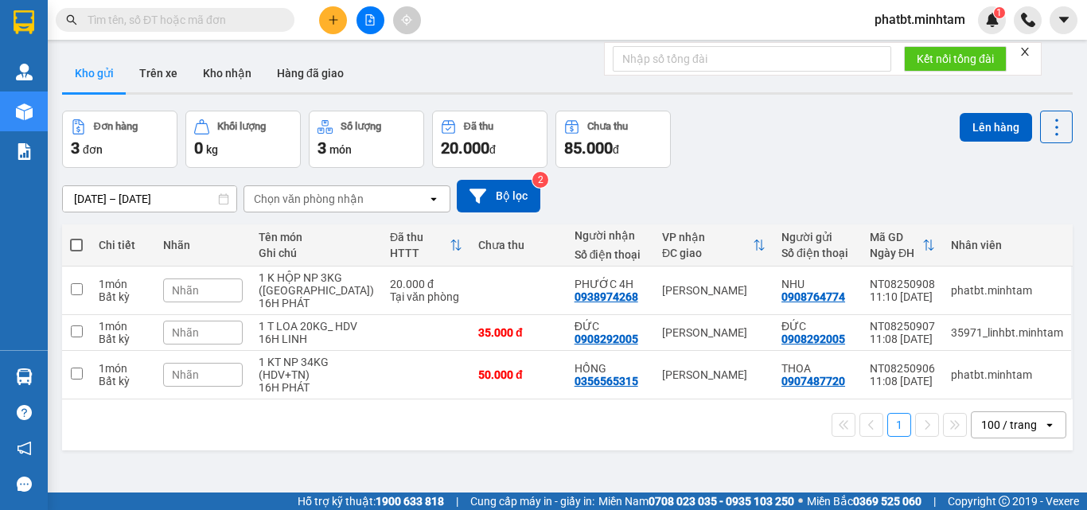
click at [775, 121] on section "Kết quả tìm kiếm ( 7 ) Bộ lọc Mã ĐH Trạng thái Món hàng Tổng cước Chưa cước Nhã…" at bounding box center [543, 255] width 1087 height 510
click at [76, 252] on label at bounding box center [76, 245] width 13 height 16
click at [76, 237] on input "checkbox" at bounding box center [76, 237] width 0 height 0
checkbox input "true"
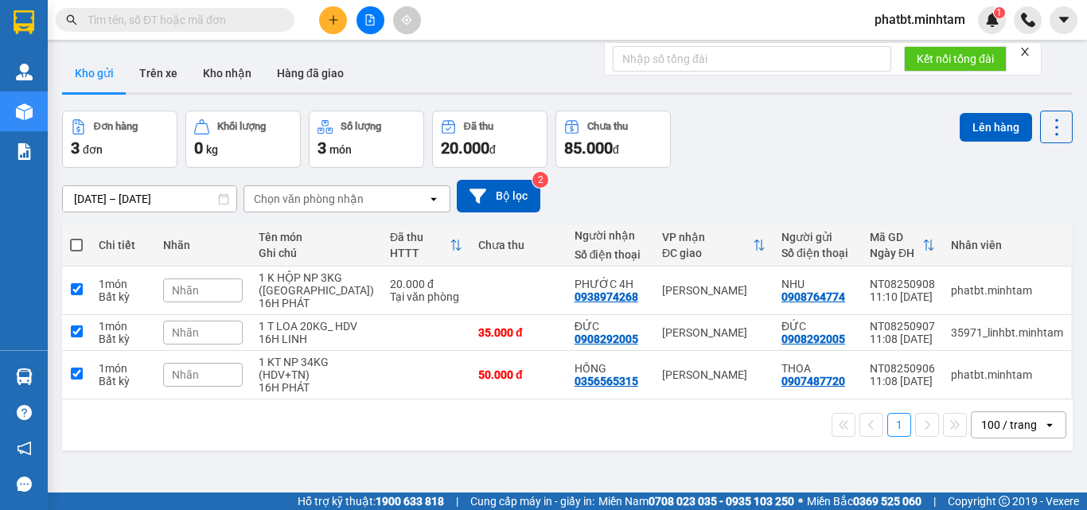
checkbox input "true"
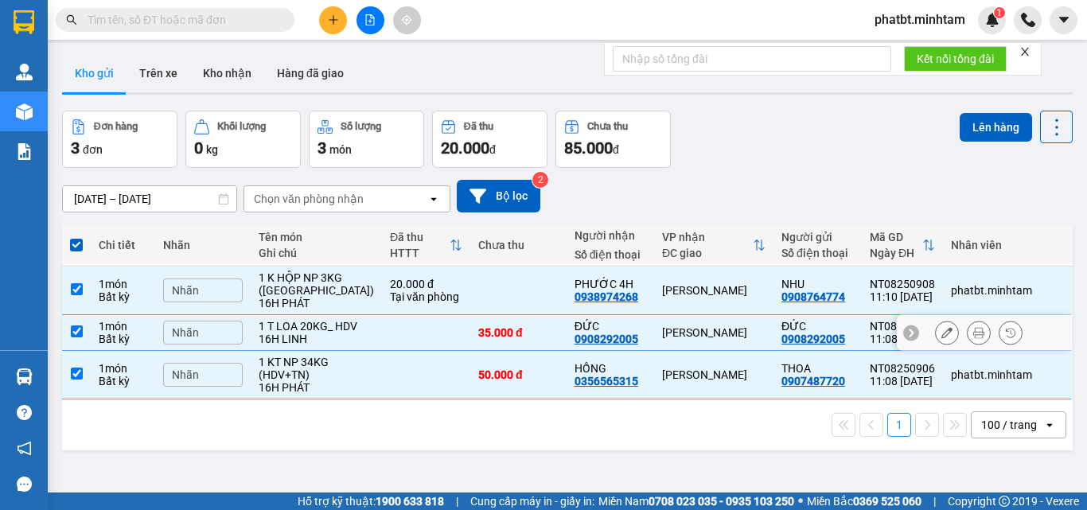
click at [382, 346] on td at bounding box center [426, 333] width 88 height 36
checkbox input "false"
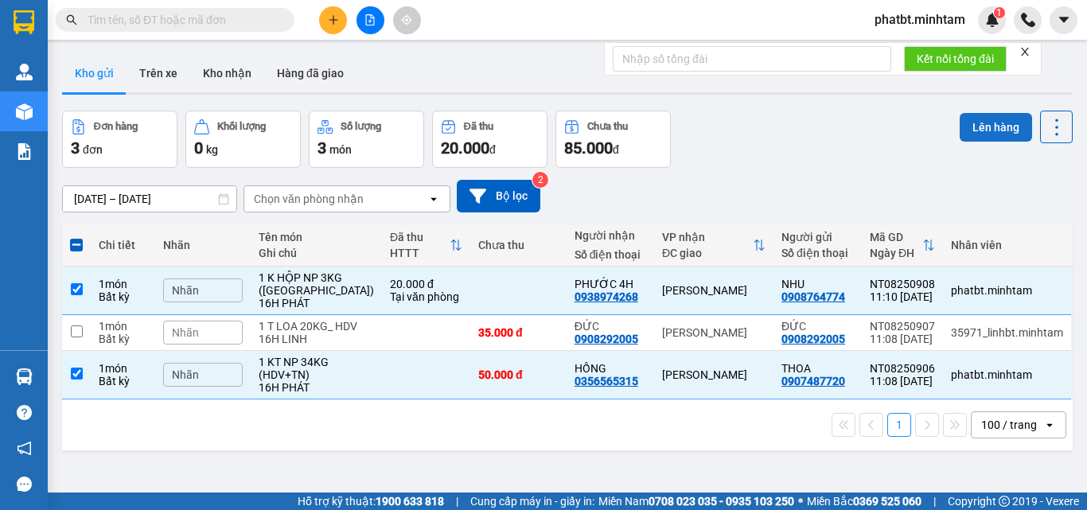
click at [1001, 123] on button "Lên hàng" at bounding box center [996, 127] width 72 height 29
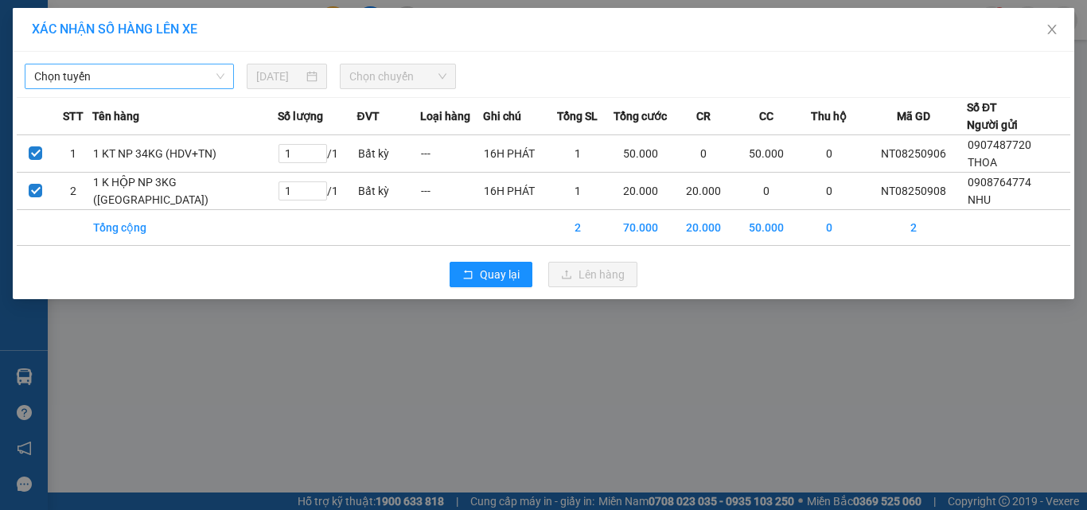
click at [182, 77] on span "Chọn tuyến" at bounding box center [129, 76] width 190 height 24
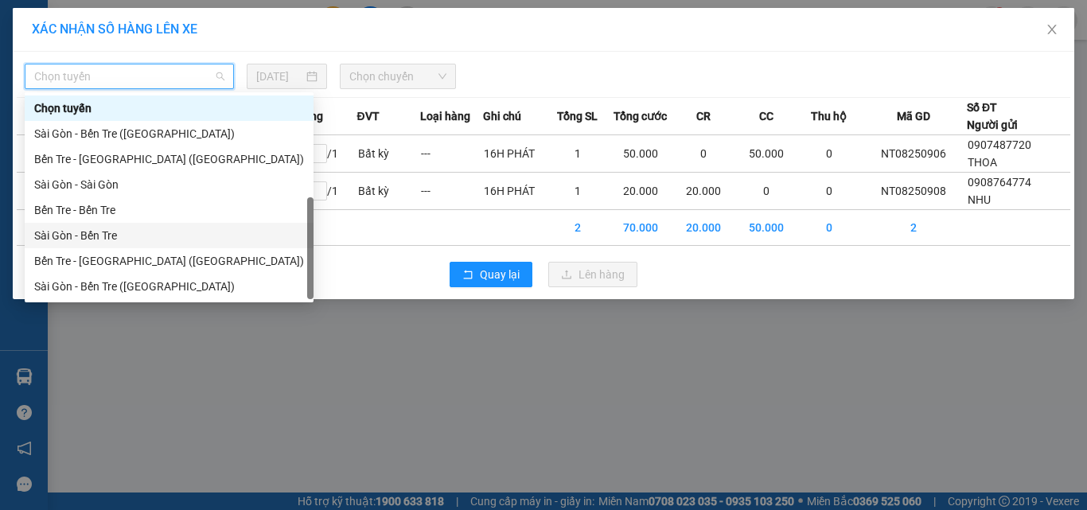
scroll to position [25, 0]
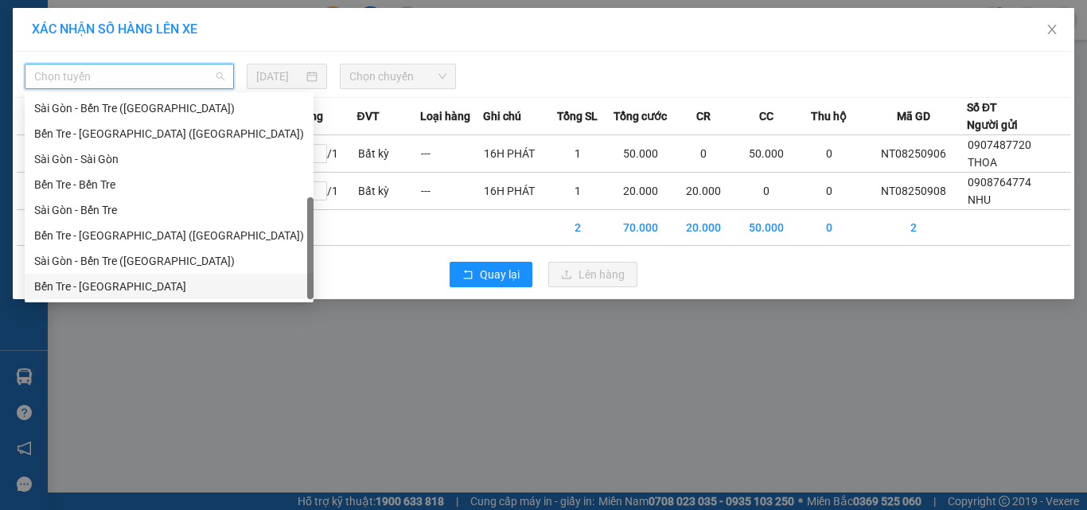
click at [119, 282] on div "Bến Tre - [GEOGRAPHIC_DATA]" at bounding box center [169, 287] width 270 height 18
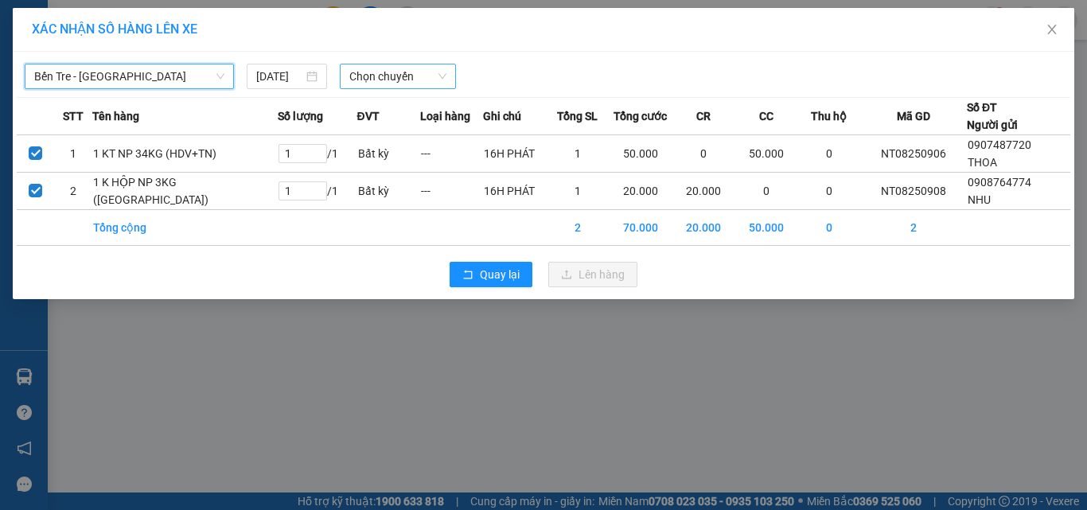
click at [398, 75] on span "Chọn chuyến" at bounding box center [398, 76] width 98 height 24
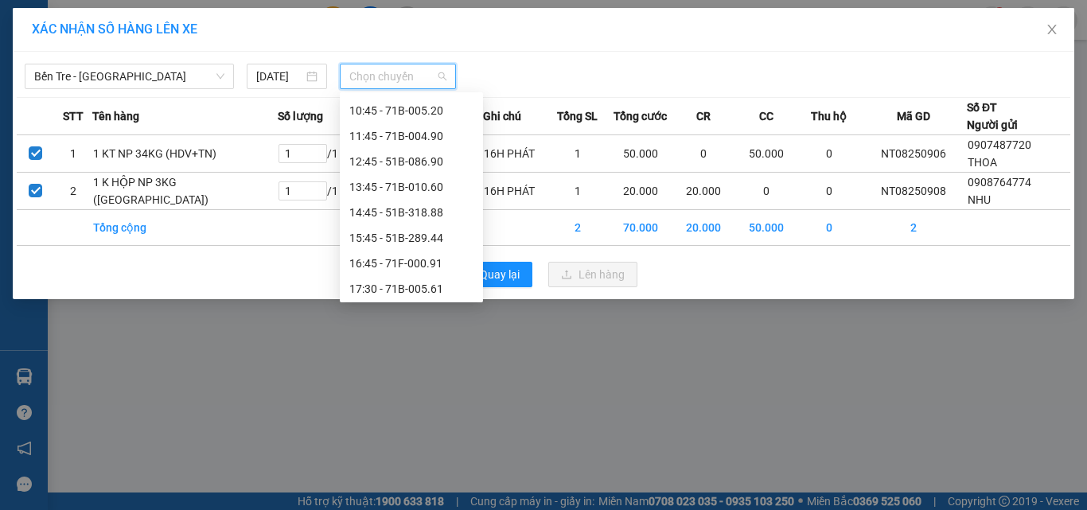
scroll to position [223, 0]
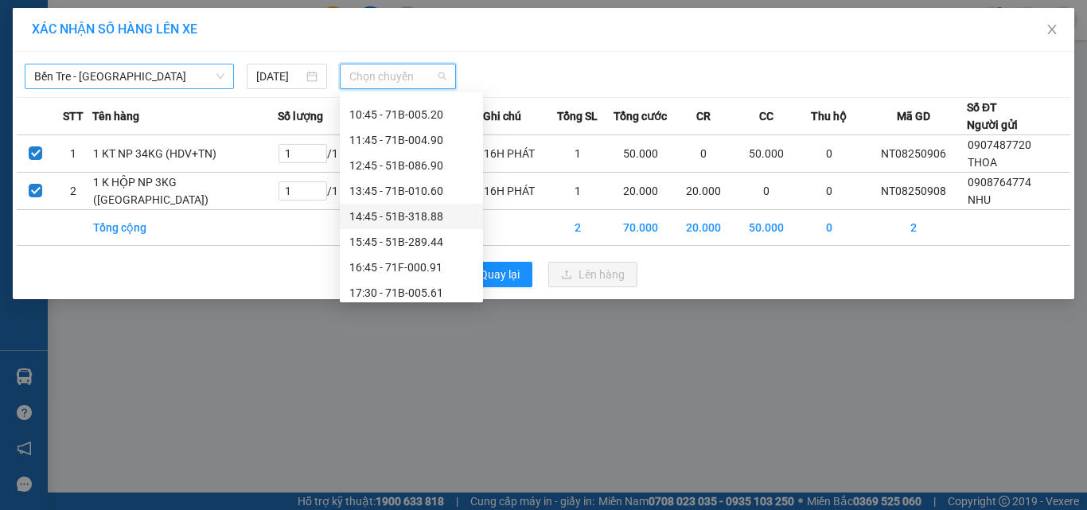
click at [133, 87] on span "Bến Tre - [GEOGRAPHIC_DATA]" at bounding box center [129, 76] width 190 height 24
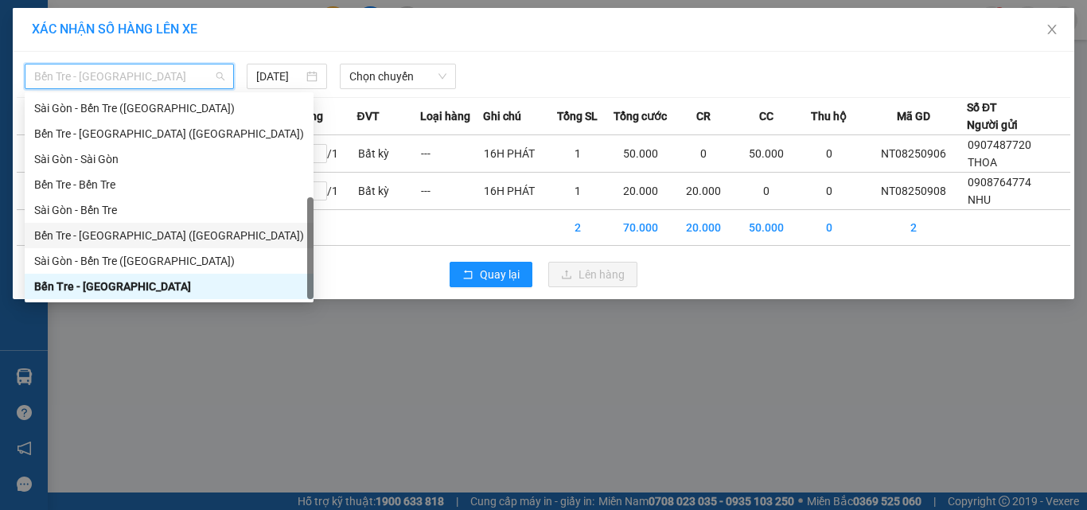
click at [119, 233] on div "Bến Tre - [GEOGRAPHIC_DATA] ([GEOGRAPHIC_DATA])" at bounding box center [169, 236] width 270 height 18
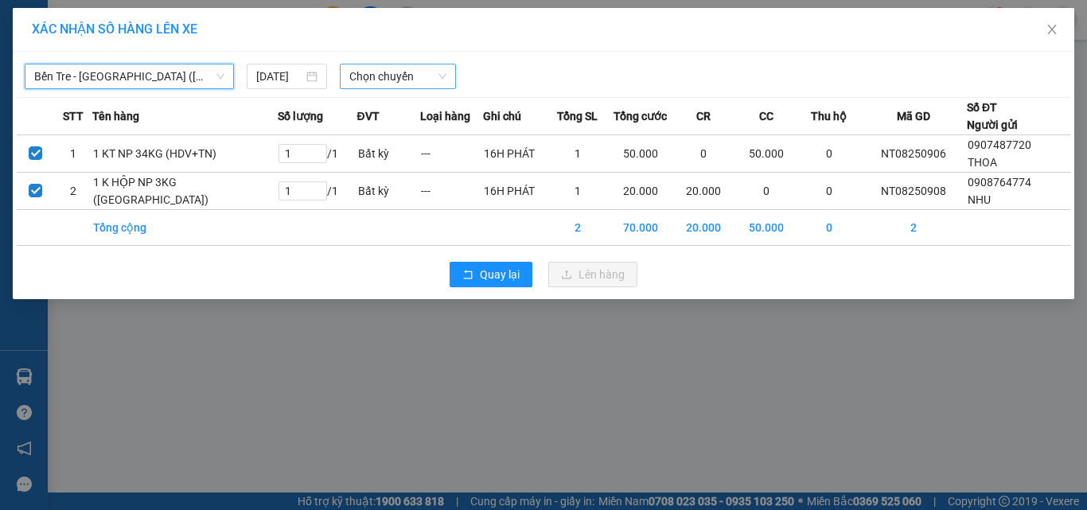
click at [373, 85] on span "Chọn chuyến" at bounding box center [398, 76] width 98 height 24
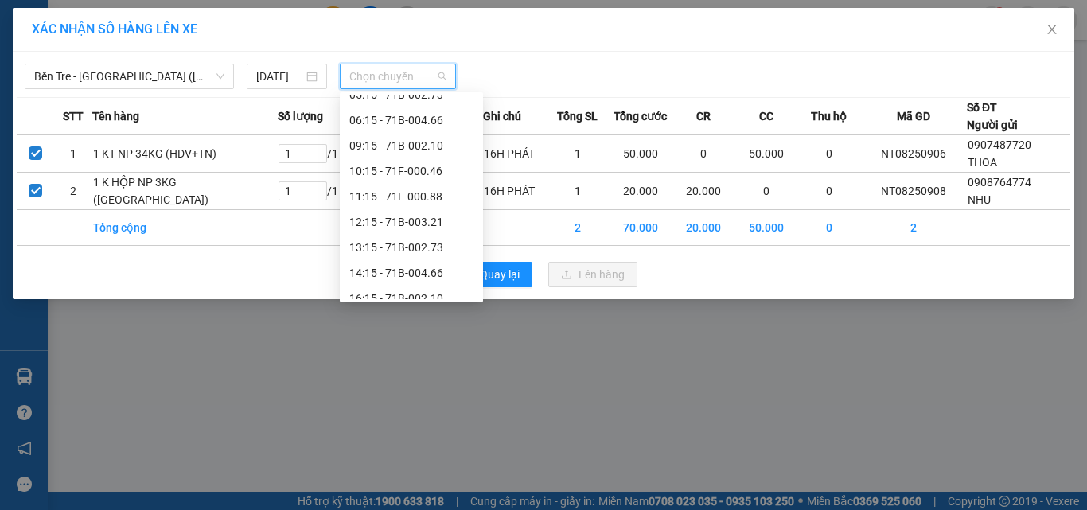
scroll to position [119, 0]
click at [427, 192] on div "11:15 - 71F-000.88" at bounding box center [411, 194] width 124 height 18
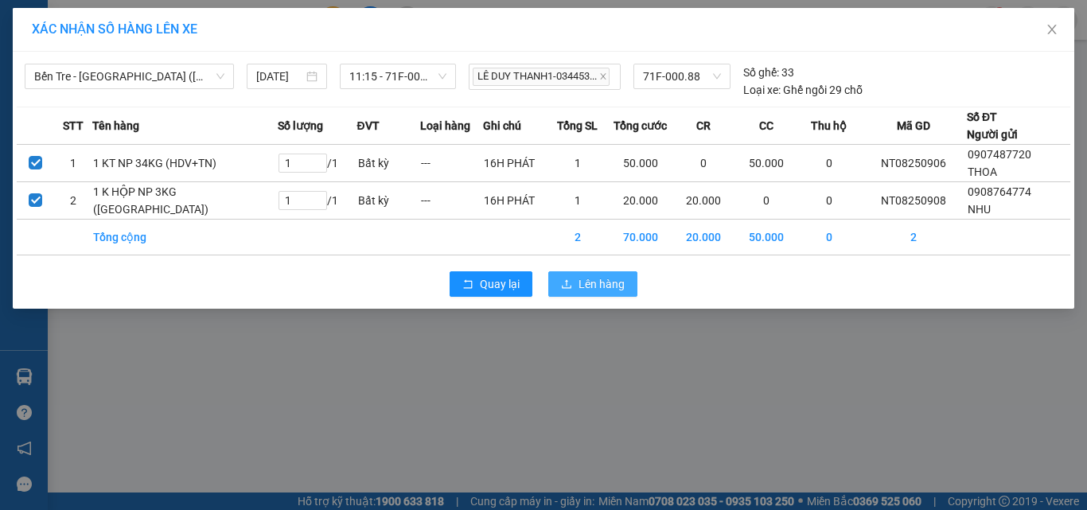
click at [631, 283] on button "Lên hàng" at bounding box center [592, 283] width 89 height 25
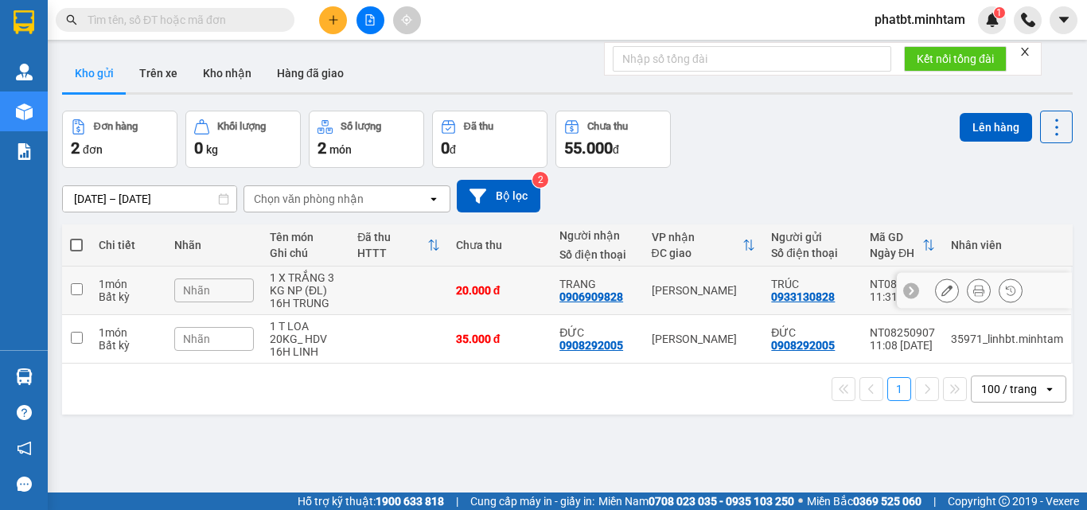
click at [326, 293] on div "1 X TRẮNG 3 KG NP (ĐL)" at bounding box center [306, 283] width 72 height 25
checkbox input "true"
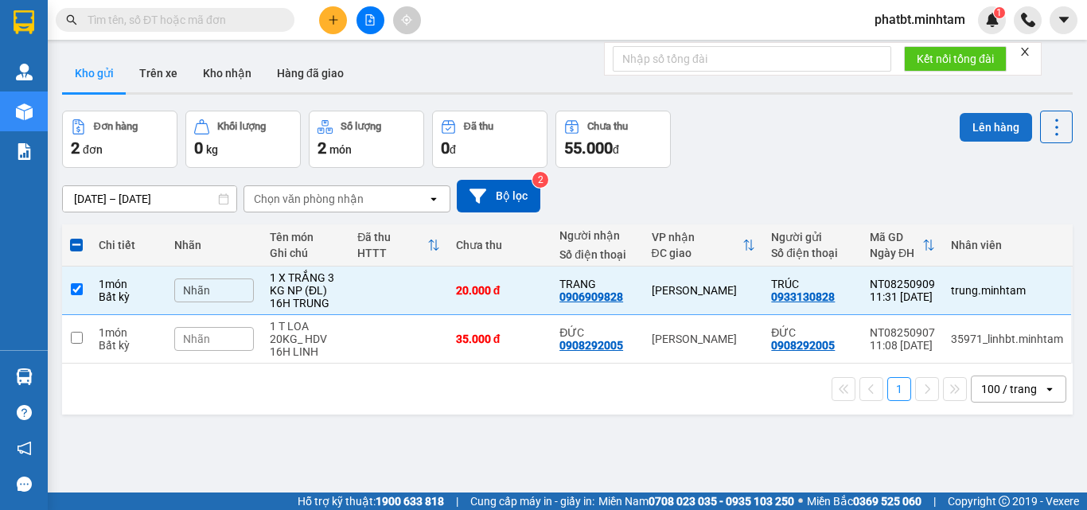
click at [972, 128] on button "Lên hàng" at bounding box center [996, 127] width 72 height 29
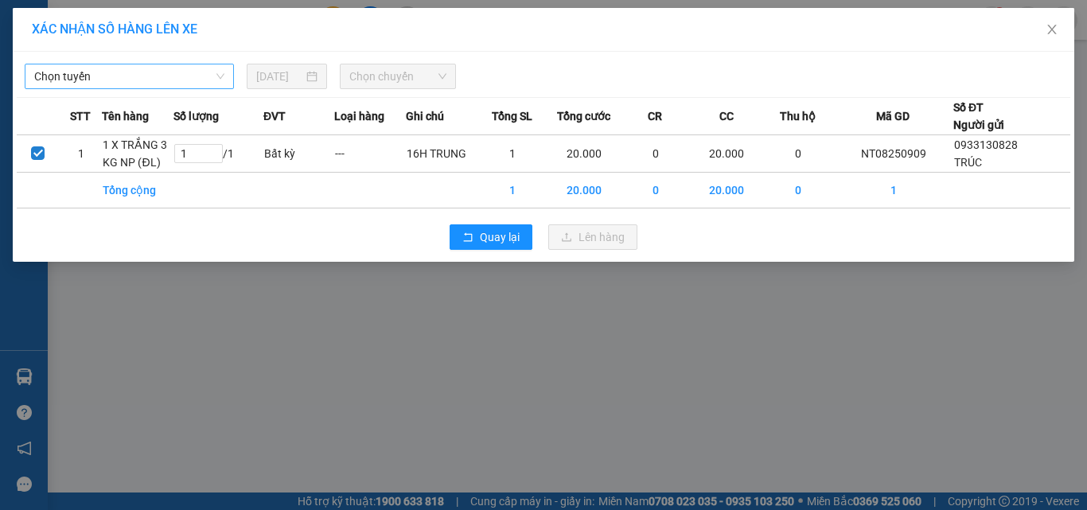
click at [180, 71] on span "Chọn tuyến" at bounding box center [129, 76] width 190 height 24
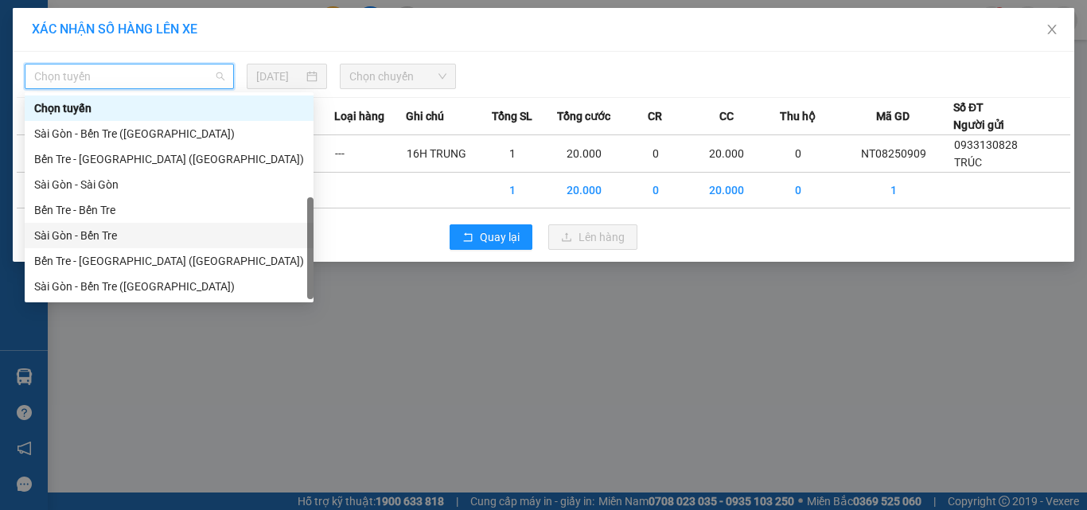
scroll to position [25, 0]
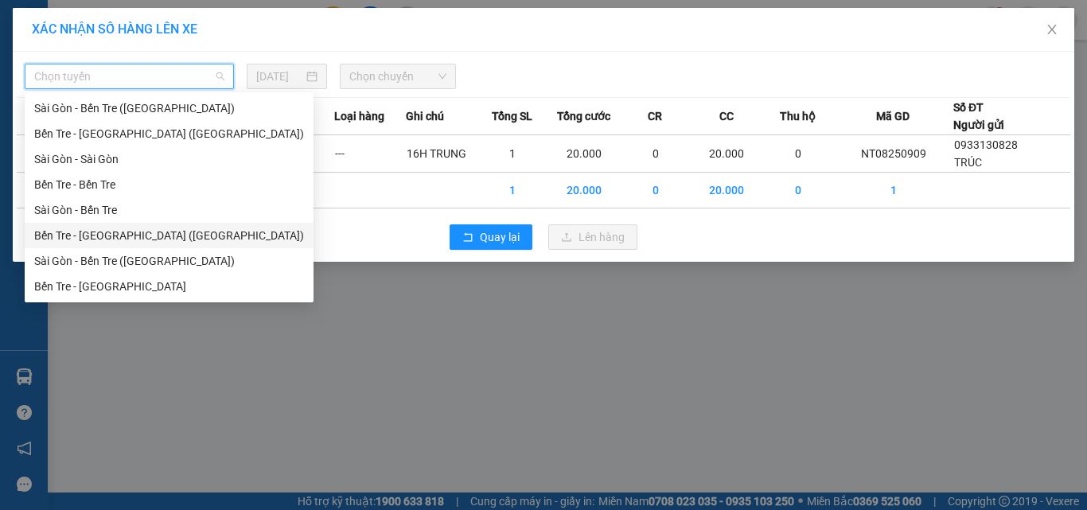
click at [103, 237] on div "Bến Tre - [GEOGRAPHIC_DATA] ([GEOGRAPHIC_DATA])" at bounding box center [169, 236] width 270 height 18
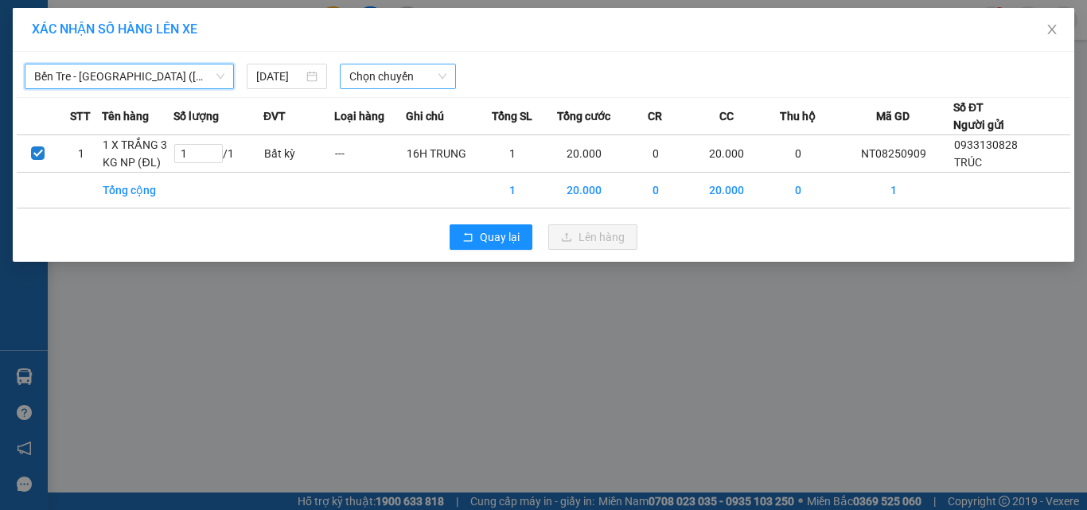
drag, startPoint x: 369, startPoint y: 74, endPoint x: 389, endPoint y: 88, distance: 24.5
click at [370, 74] on span "Chọn chuyến" at bounding box center [398, 76] width 98 height 24
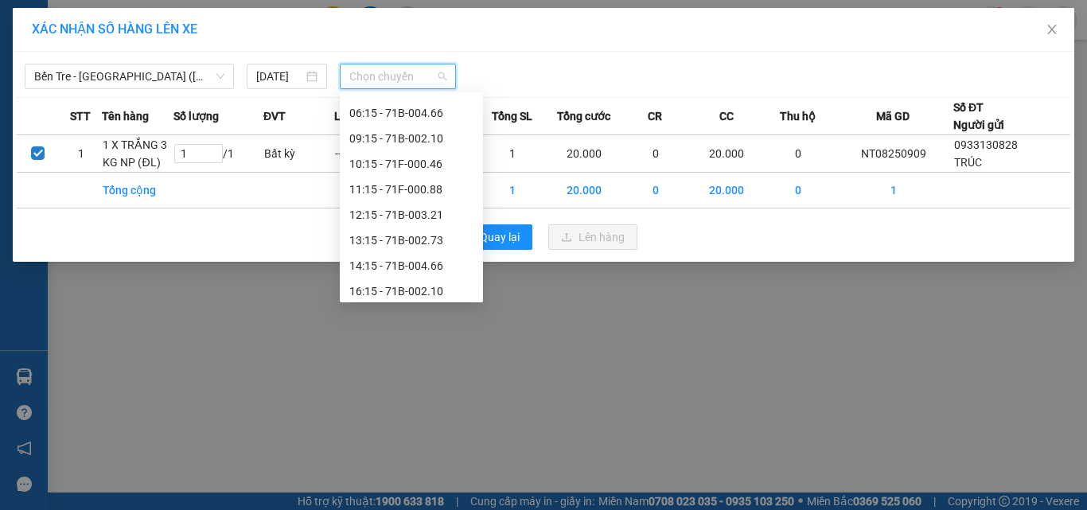
scroll to position [127, 0]
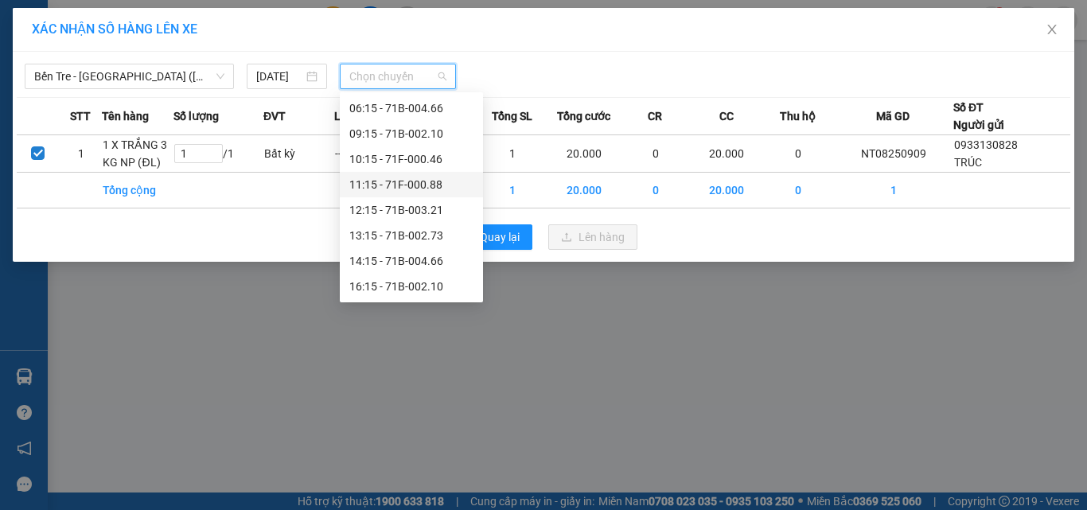
click at [427, 189] on div "11:15 - 71F-000.88" at bounding box center [411, 185] width 124 height 18
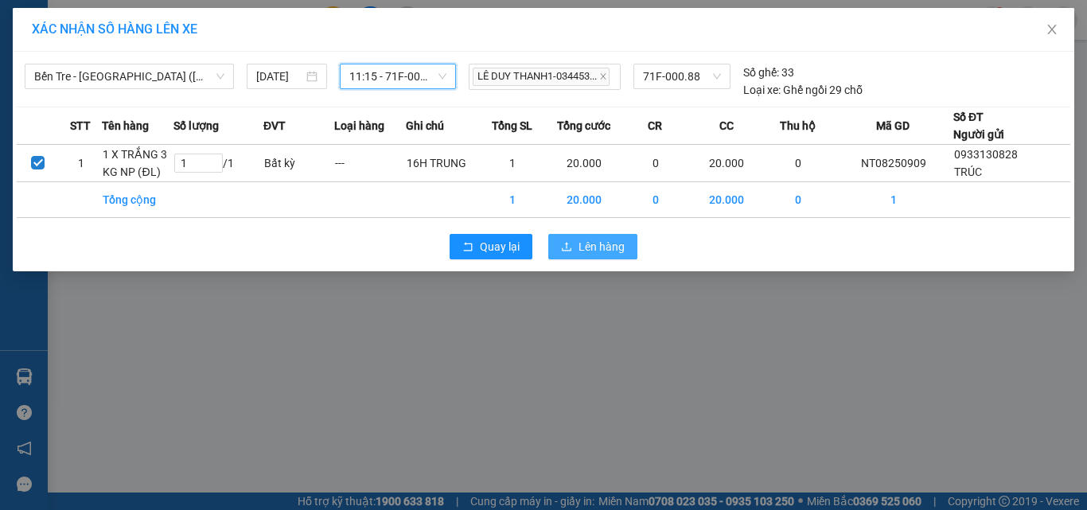
click at [566, 245] on icon "upload" at bounding box center [566, 246] width 11 height 11
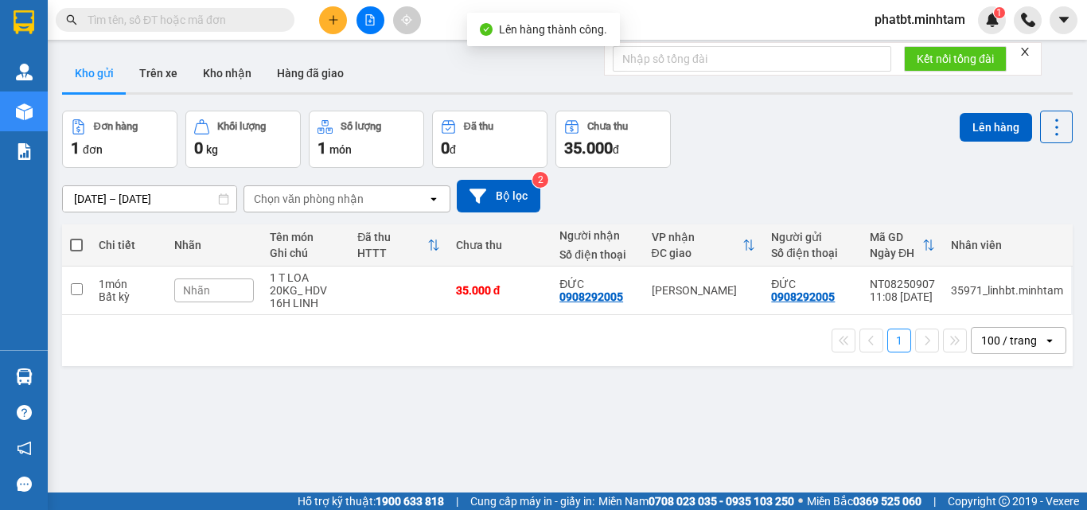
click at [369, 30] on button at bounding box center [371, 20] width 28 height 28
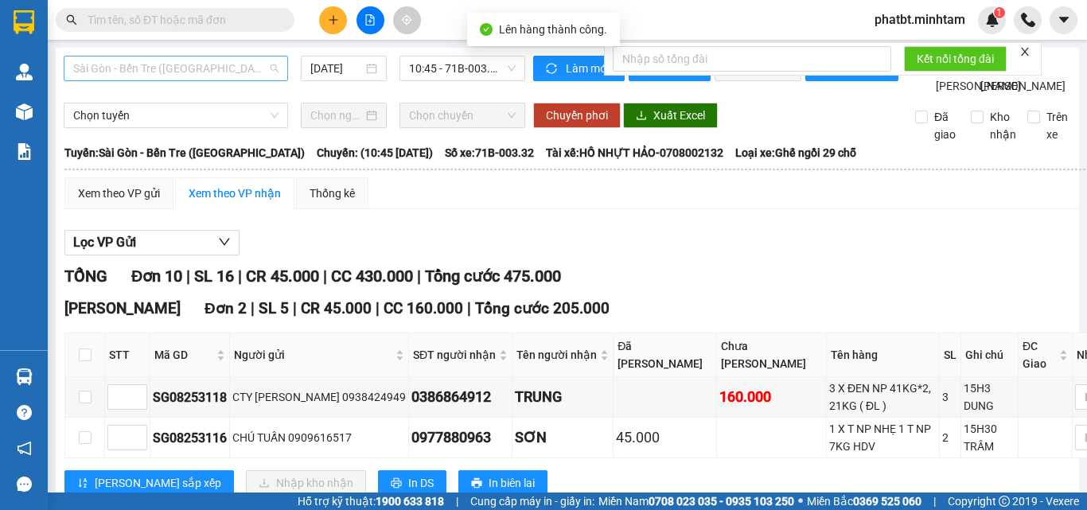
click at [193, 67] on span "Sài Gòn - Bến Tre ([GEOGRAPHIC_DATA])" at bounding box center [175, 69] width 205 height 24
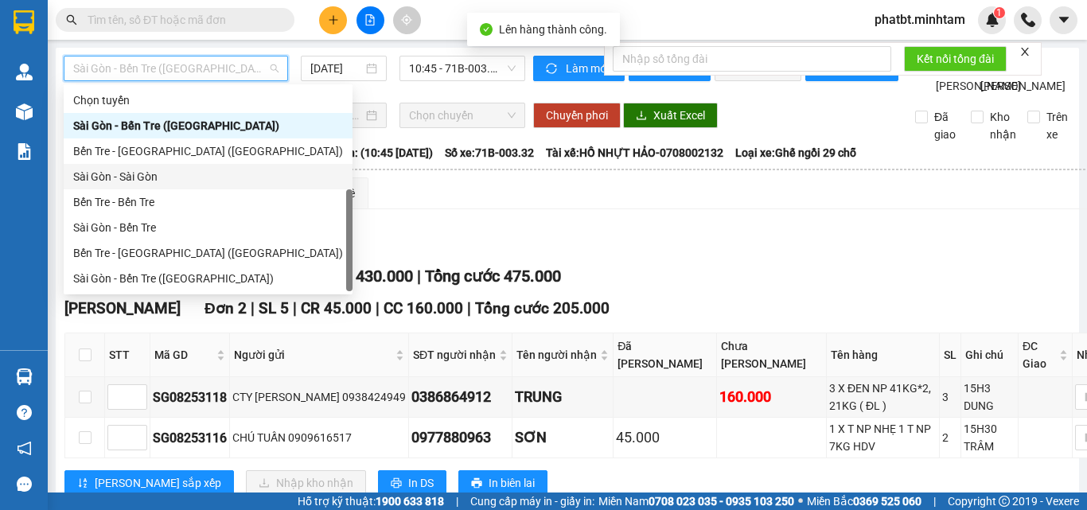
scroll to position [25, 0]
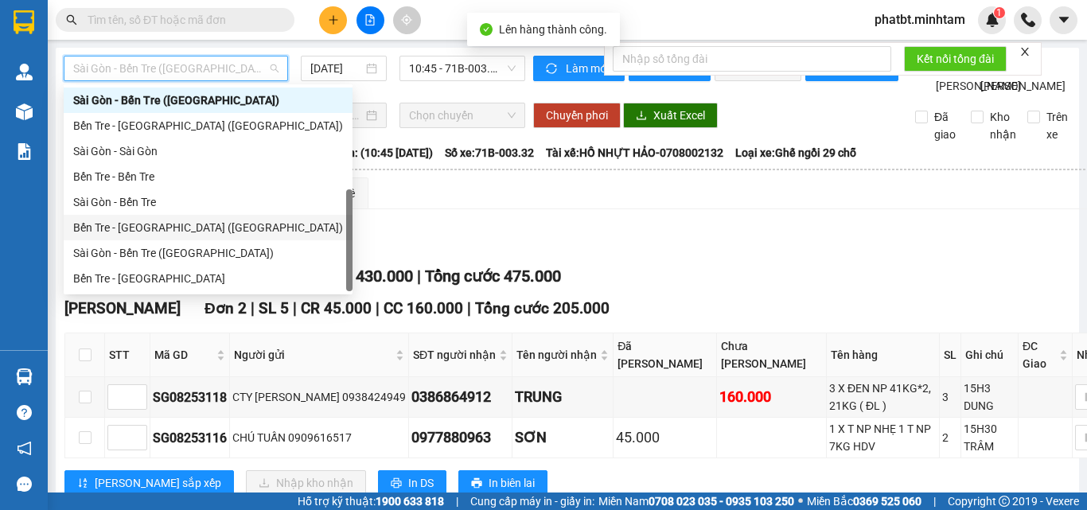
click at [169, 222] on div "Bến Tre - [GEOGRAPHIC_DATA] ([GEOGRAPHIC_DATA])" at bounding box center [208, 228] width 270 height 18
type input "[DATE]"
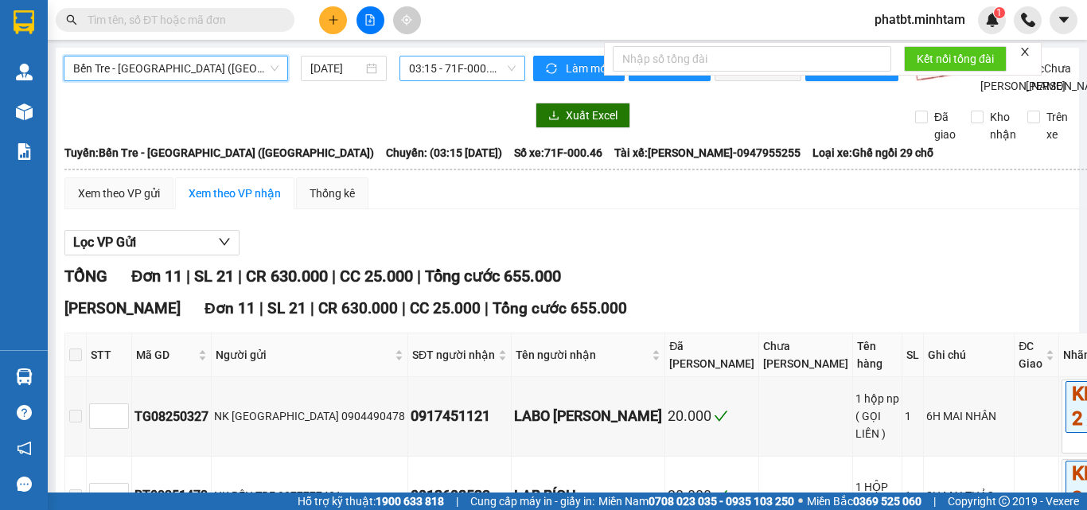
click at [412, 63] on span "03:15 - 71F-000.46" at bounding box center [462, 69] width 107 height 24
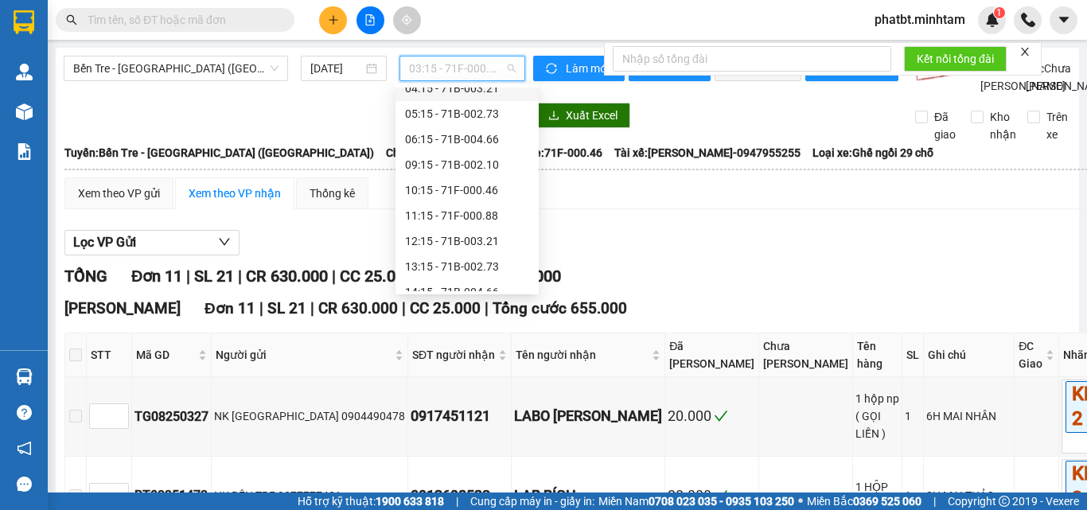
scroll to position [97, 0]
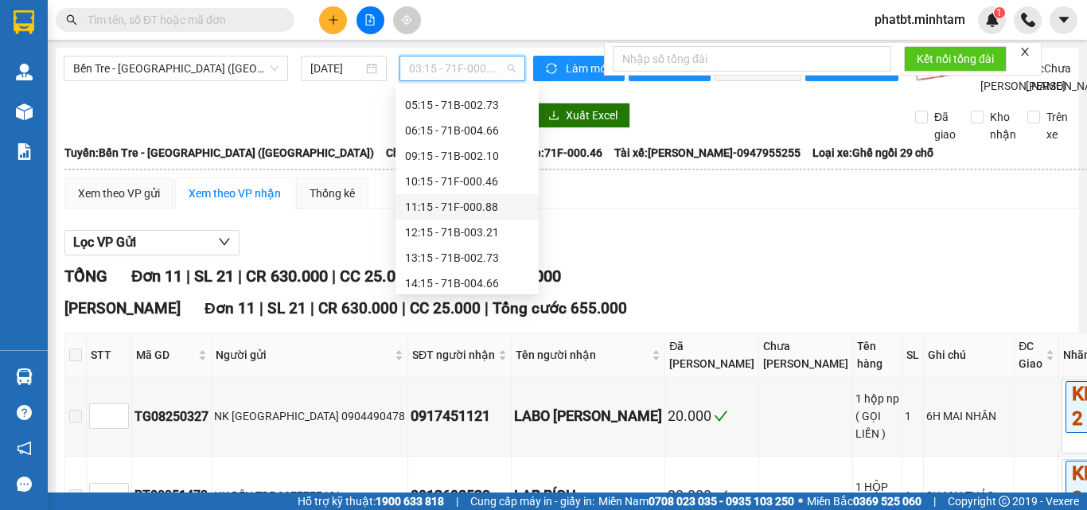
click at [467, 201] on div "11:15 - 71F-000.88" at bounding box center [467, 207] width 124 height 18
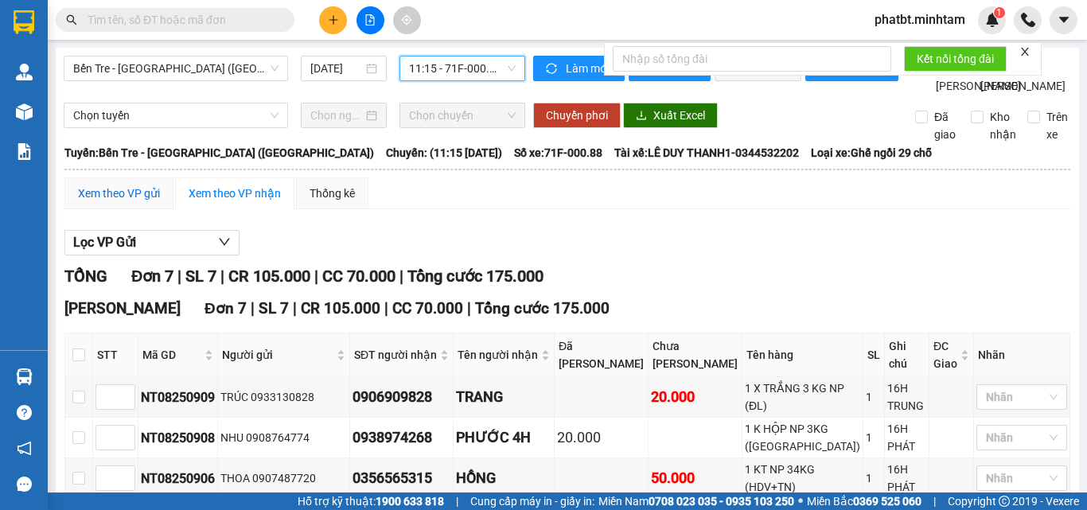
click at [115, 202] on div "Xem theo VP gửi" at bounding box center [119, 194] width 82 height 18
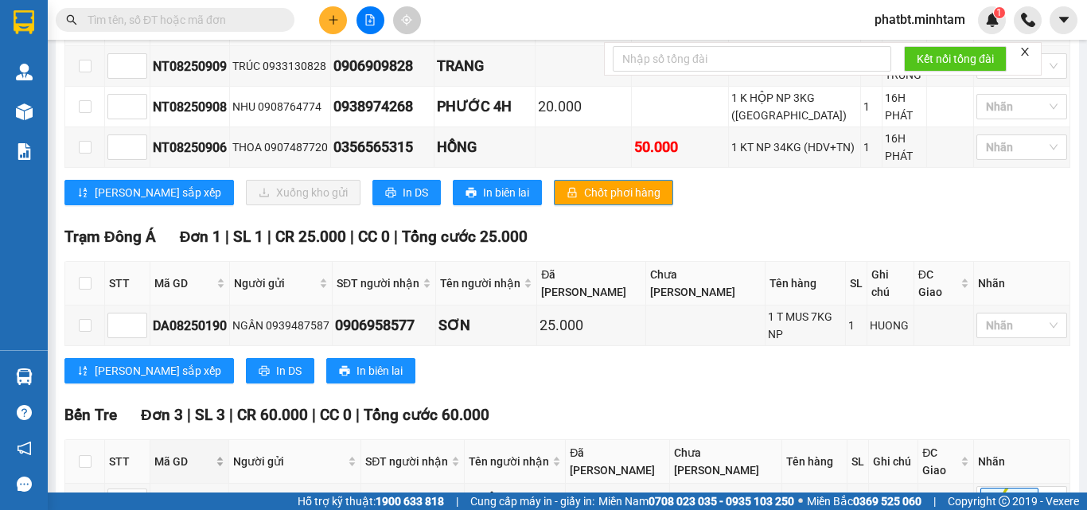
scroll to position [173, 0]
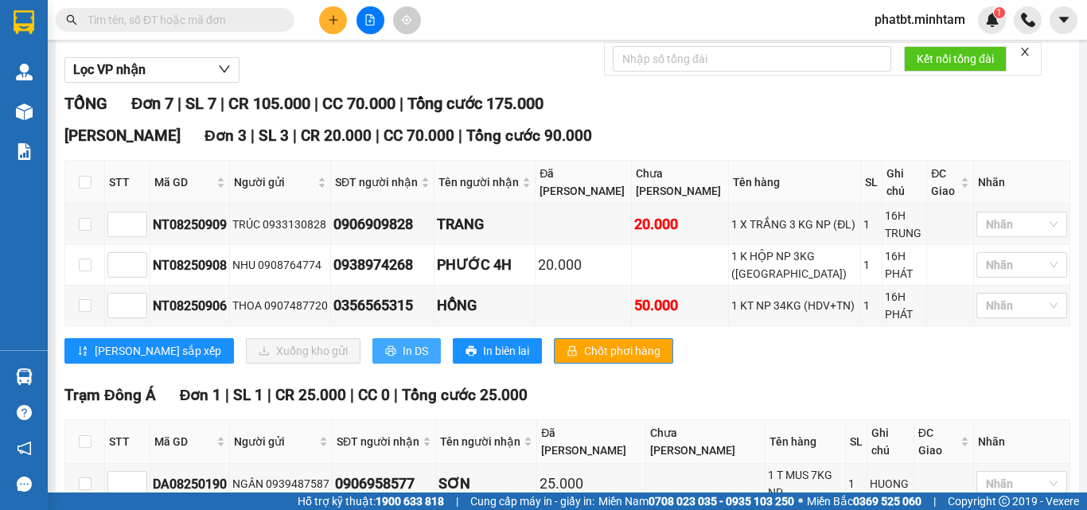
click at [373, 364] on button "In DS" at bounding box center [407, 350] width 68 height 25
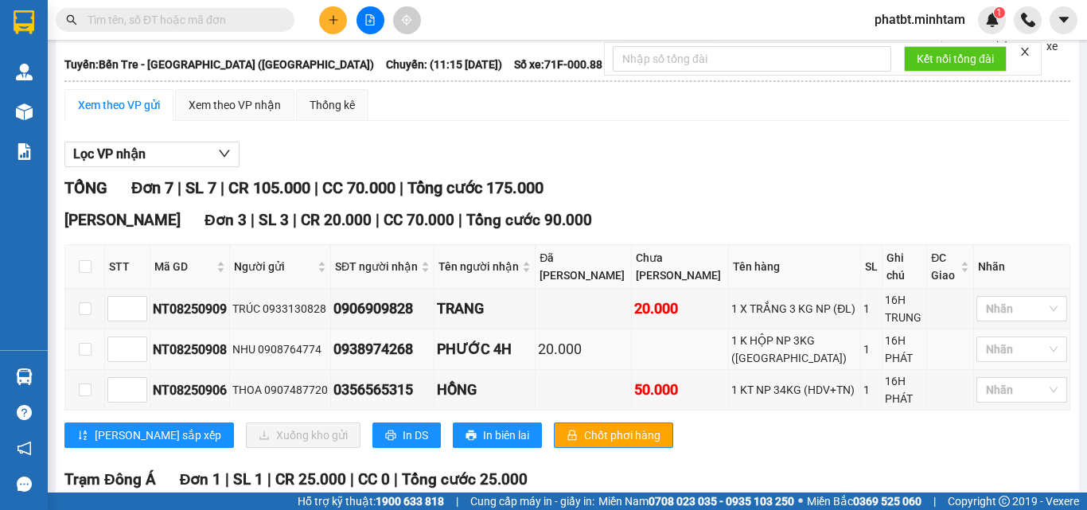
scroll to position [0, 0]
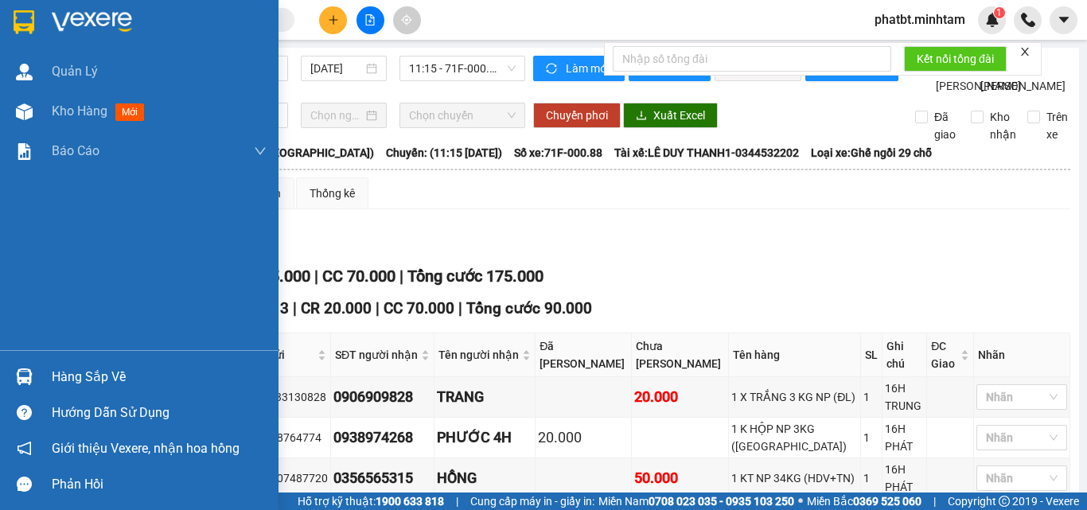
click at [66, 376] on div "Hàng sắp về" at bounding box center [159, 377] width 215 height 24
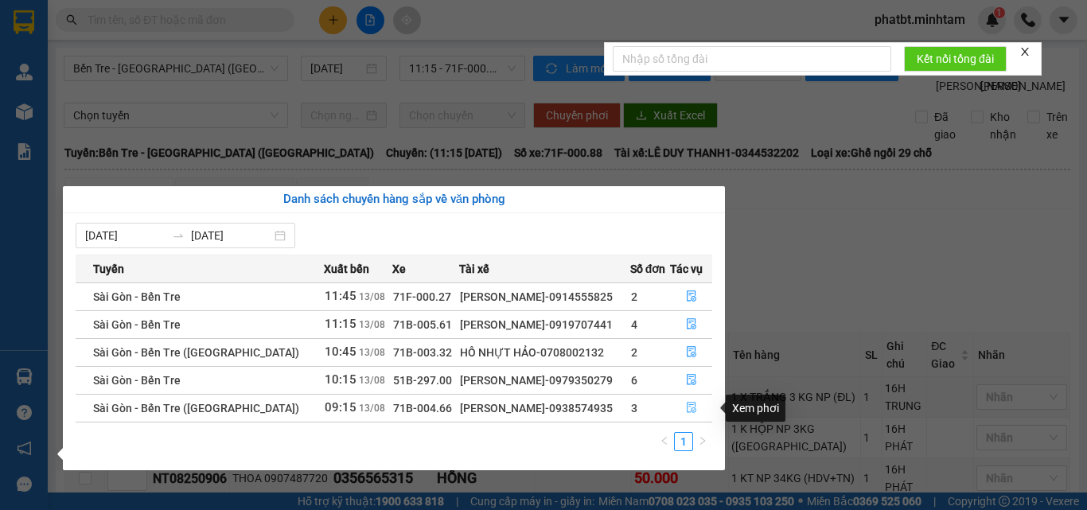
click at [693, 412] on icon "file-done" at bounding box center [692, 408] width 10 height 11
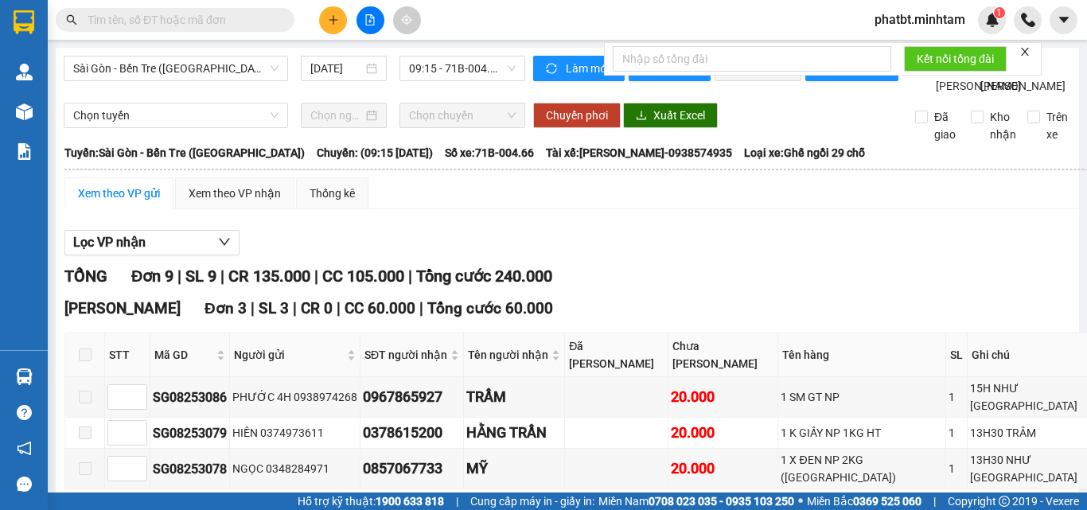
click at [257, 29] on span at bounding box center [175, 20] width 239 height 24
click at [253, 21] on input "text" at bounding box center [182, 20] width 188 height 18
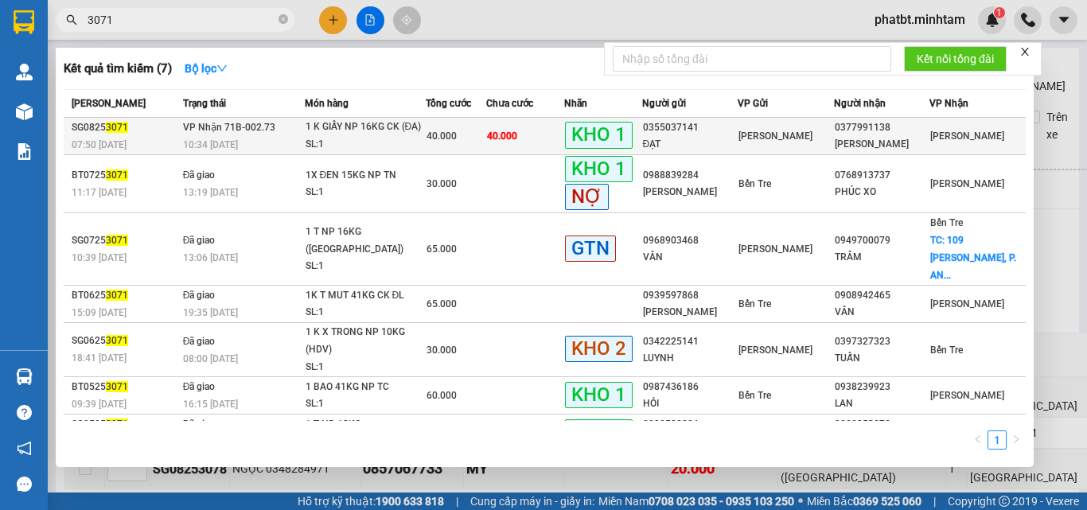
type input "3071"
click at [288, 132] on td "VP Nhận 71B-002.73 10:34 [DATE]" at bounding box center [242, 136] width 126 height 37
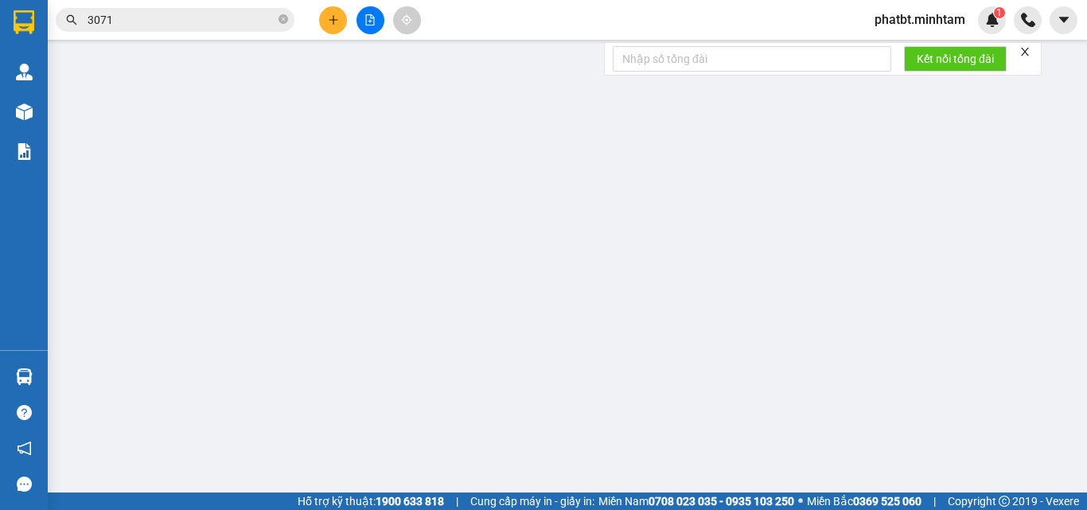
type input "0355037141"
type input "ĐẠT"
type input "0377991138"
type input "KIM BẢO"
type input "ĐG"
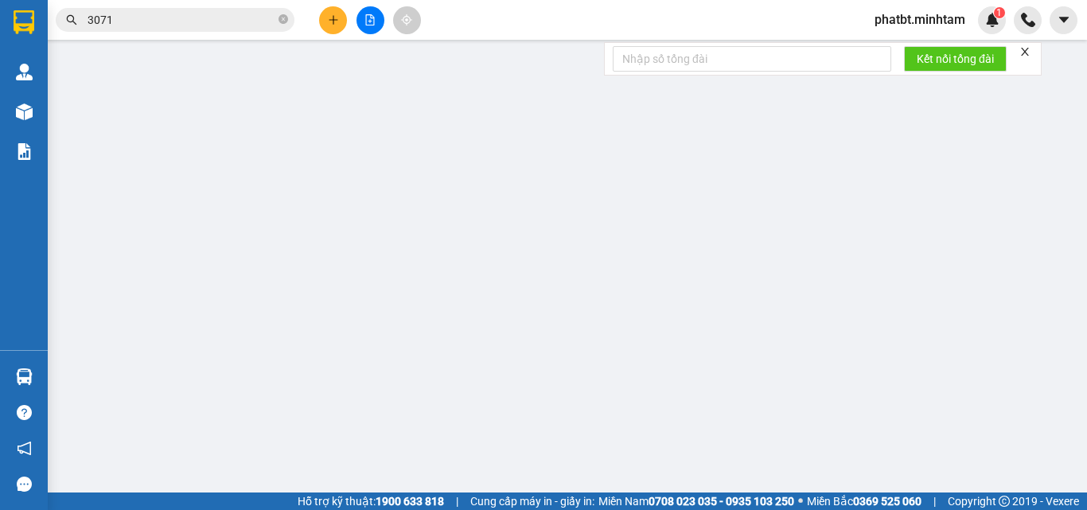
type input "40.000"
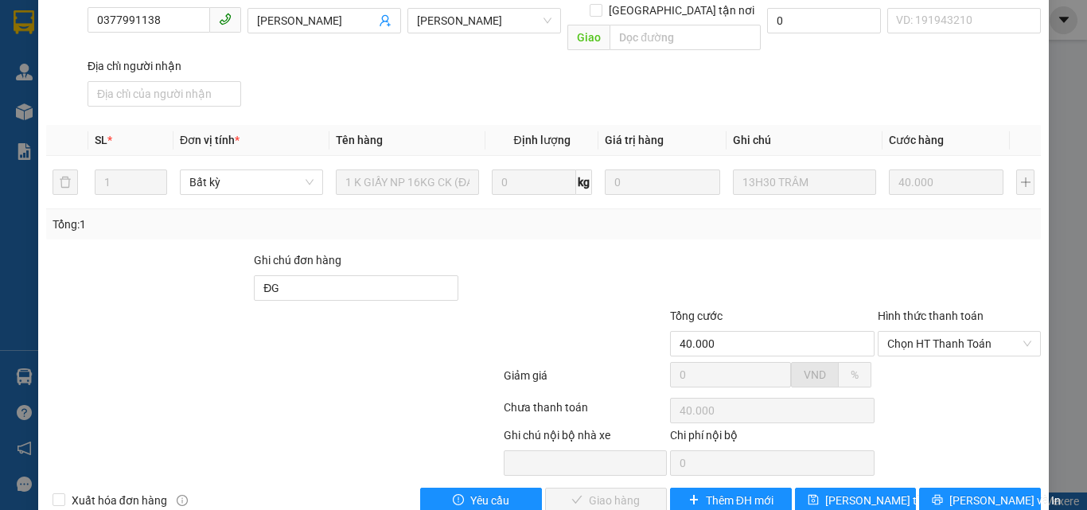
scroll to position [221, 0]
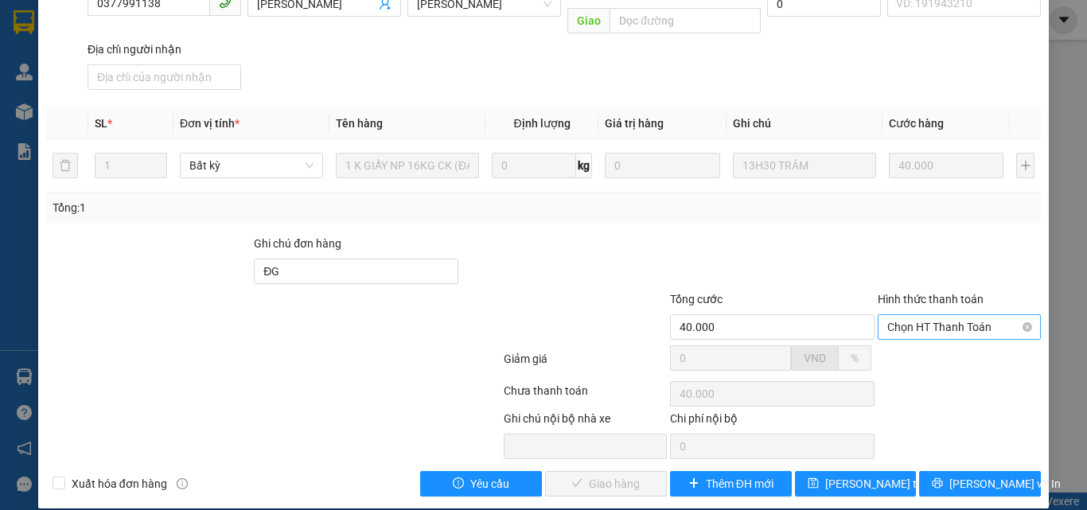
click at [905, 315] on span "Chọn HT Thanh Toán" at bounding box center [960, 327] width 144 height 24
drag, startPoint x: 900, startPoint y: 344, endPoint x: 860, endPoint y: 367, distance: 46.0
click at [899, 345] on div "Tại văn phòng" at bounding box center [950, 342] width 142 height 18
type input "0"
click at [625, 475] on span "Lưu và Giao hàng" at bounding box center [652, 484] width 153 height 18
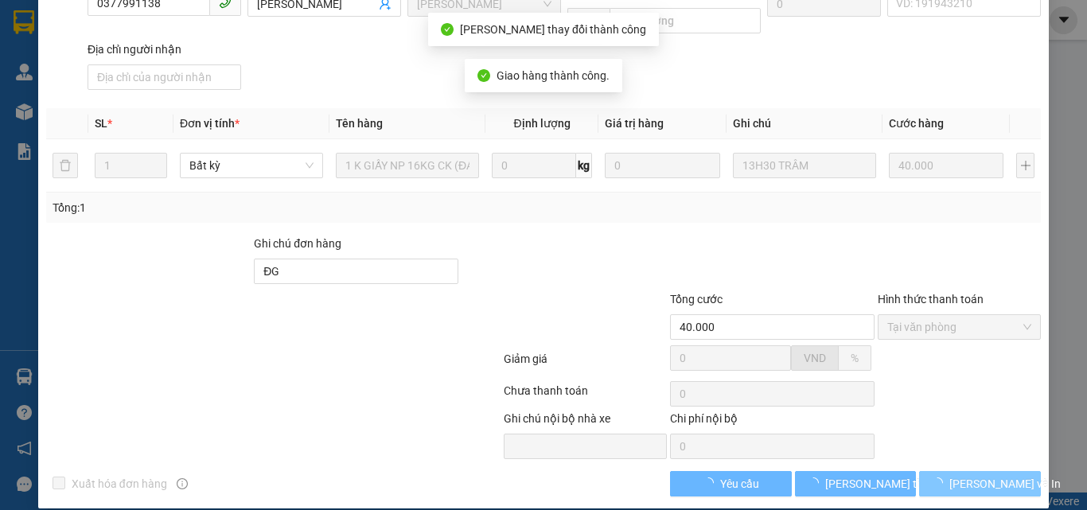
scroll to position [236, 0]
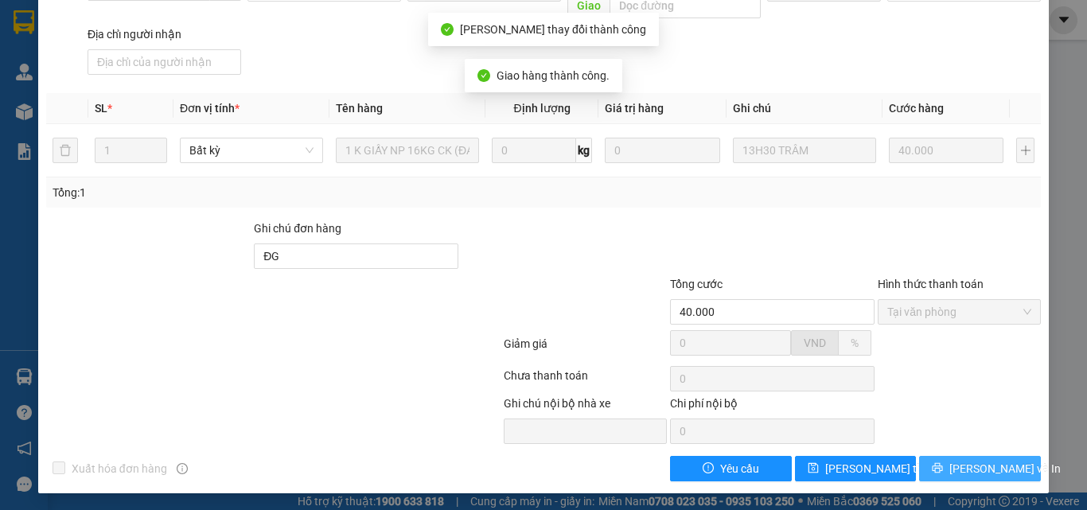
click at [960, 465] on span "Lưu và In" at bounding box center [1005, 469] width 111 height 18
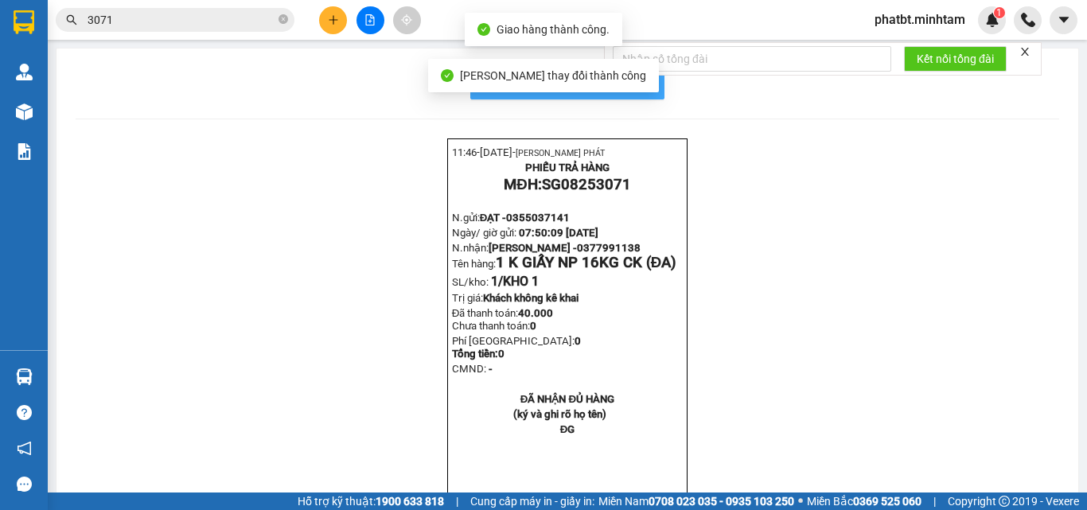
drag, startPoint x: 651, startPoint y: 89, endPoint x: 638, endPoint y: 83, distance: 15.0
click at [651, 88] on button "In mẫu biên lai tự cấu hình" at bounding box center [567, 84] width 194 height 32
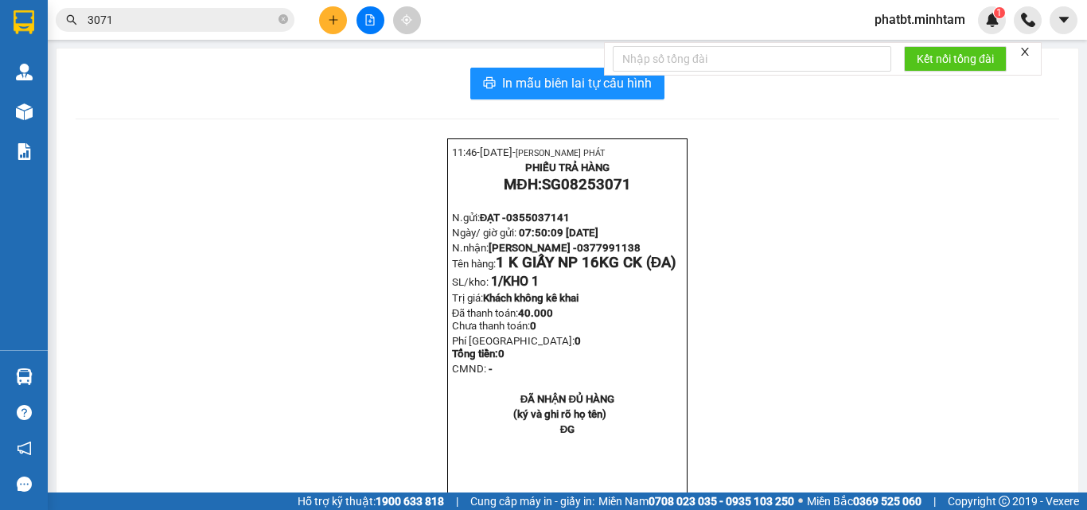
click at [250, 21] on input "3071" at bounding box center [182, 20] width 188 height 18
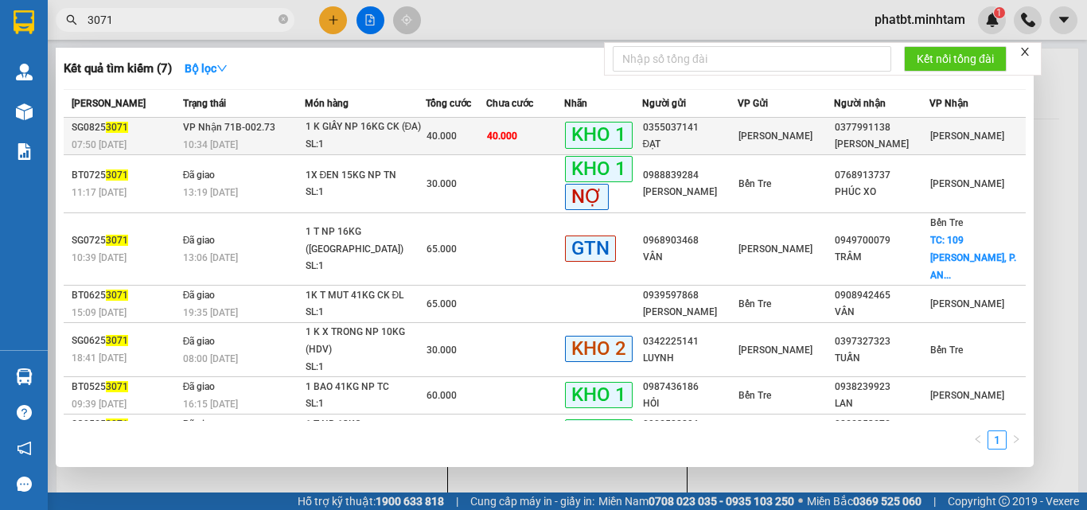
click at [270, 135] on td "VP Nhận 71B-002.73 10:34 - 13/08" at bounding box center [242, 136] width 126 height 37
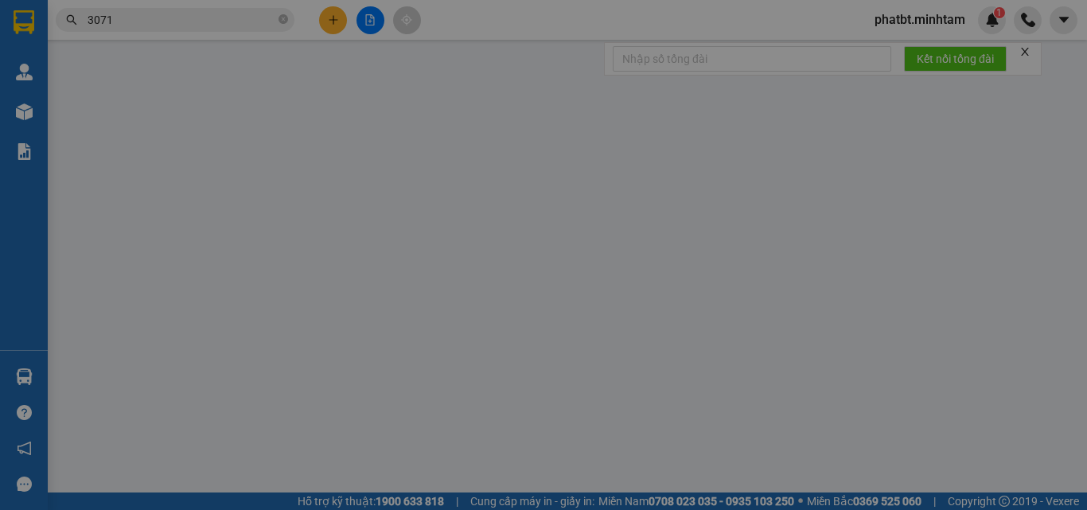
type input "0355037141"
type input "ĐẠT"
type input "0377991138"
type input "KIM BẢO"
type input "ĐG"
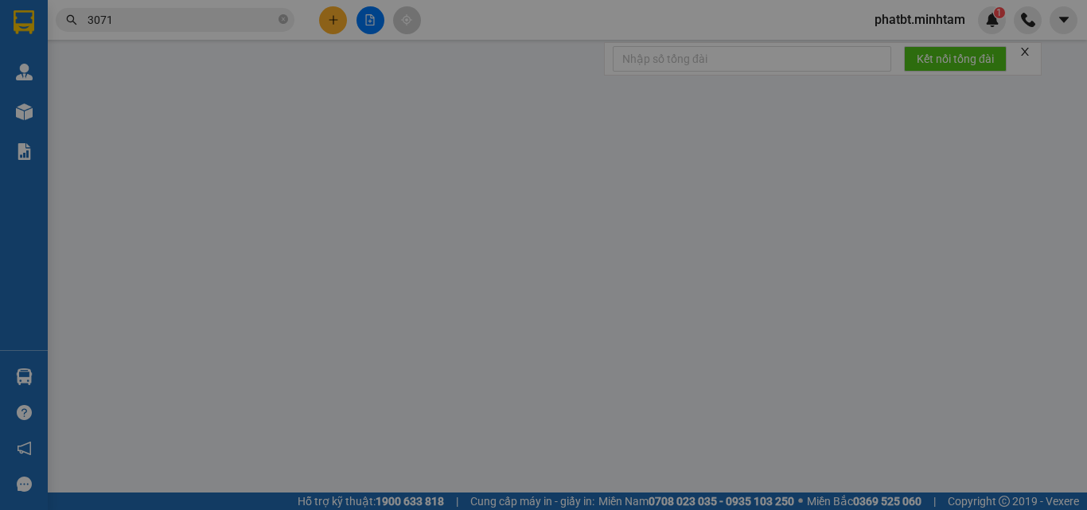
type input "40.000"
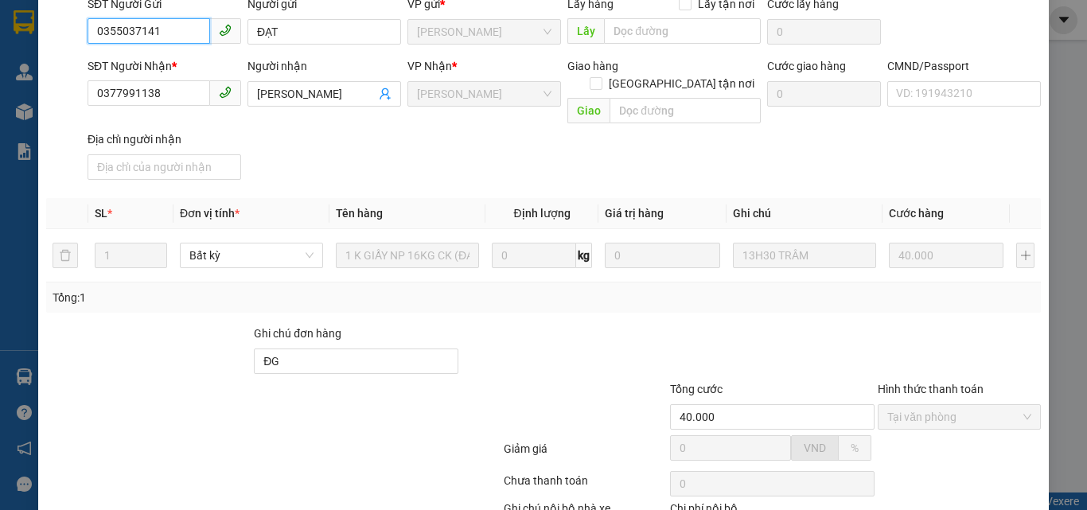
scroll to position [236, 0]
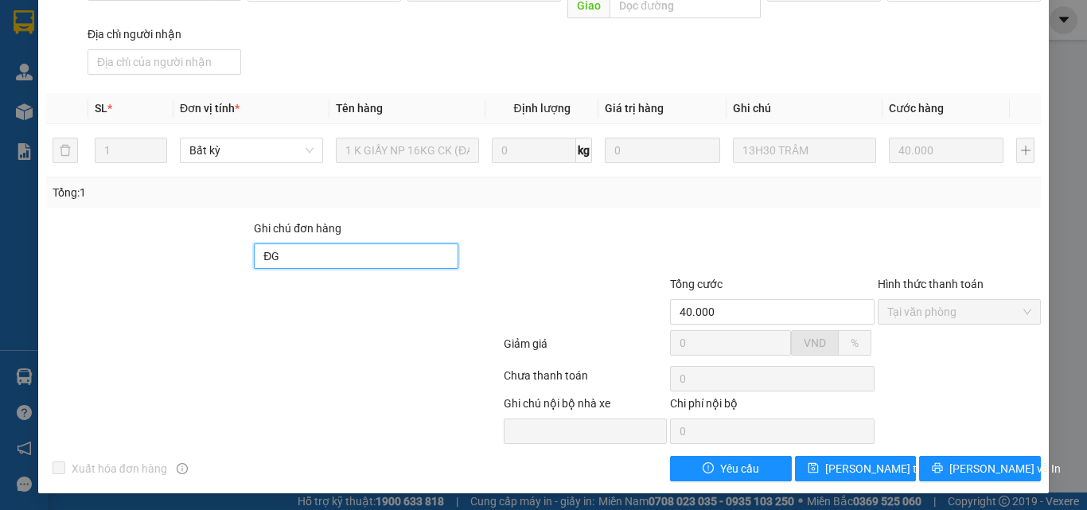
click at [315, 253] on input "ĐG" at bounding box center [356, 256] width 205 height 25
type input "ĐG PHÍ GTN 50K"
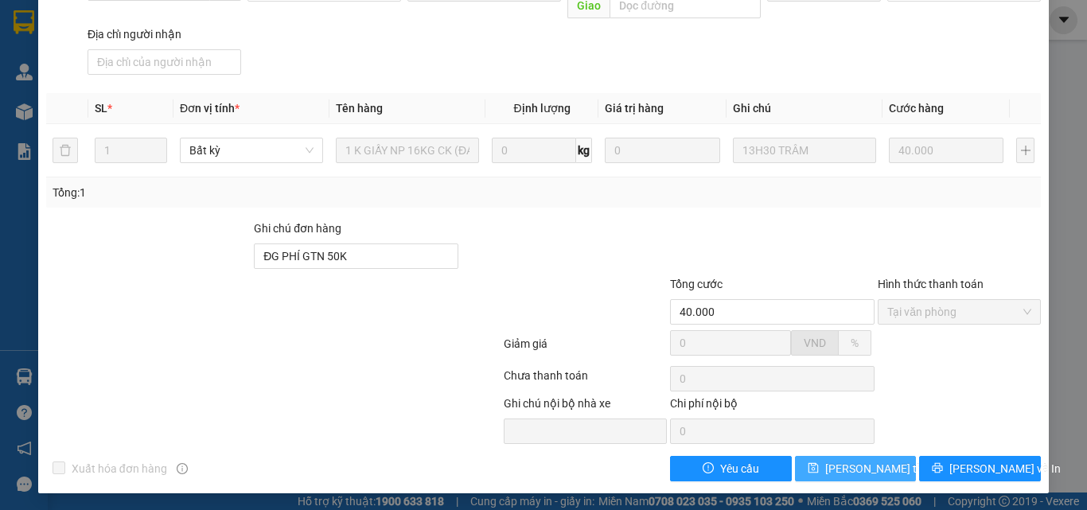
click at [846, 469] on span "Lưu thay đổi" at bounding box center [889, 469] width 127 height 18
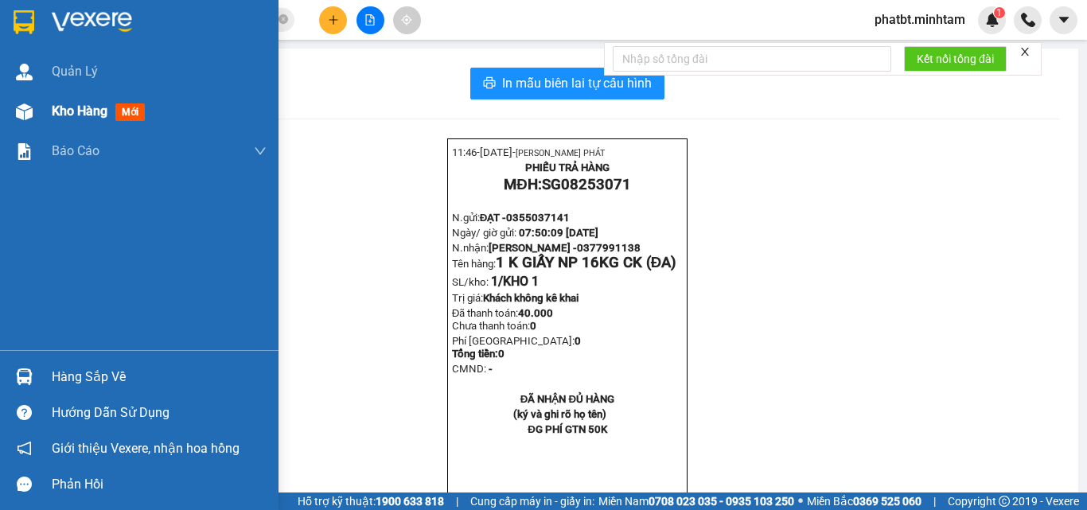
click at [35, 109] on div at bounding box center [24, 112] width 28 height 28
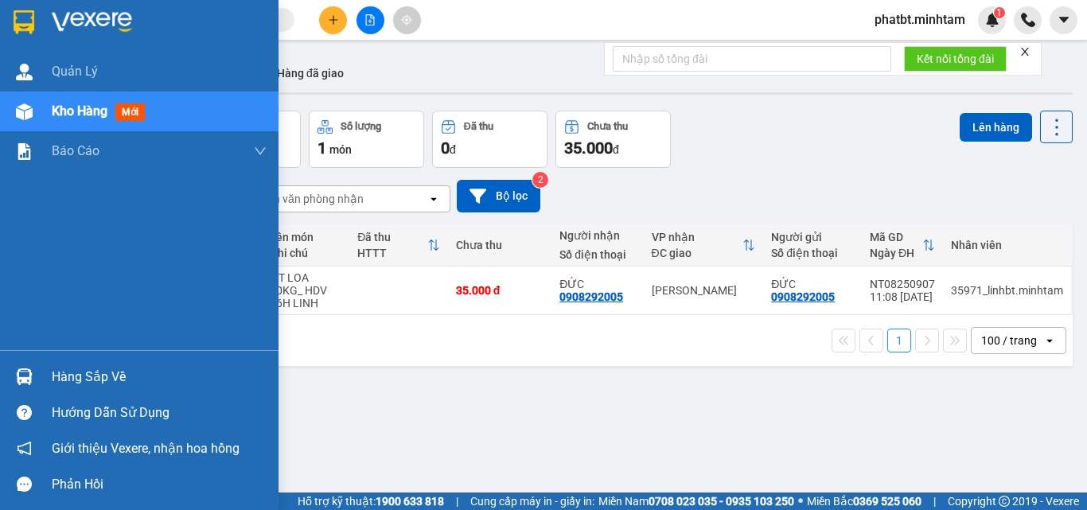
click at [61, 374] on div "Hàng sắp về" at bounding box center [159, 377] width 215 height 24
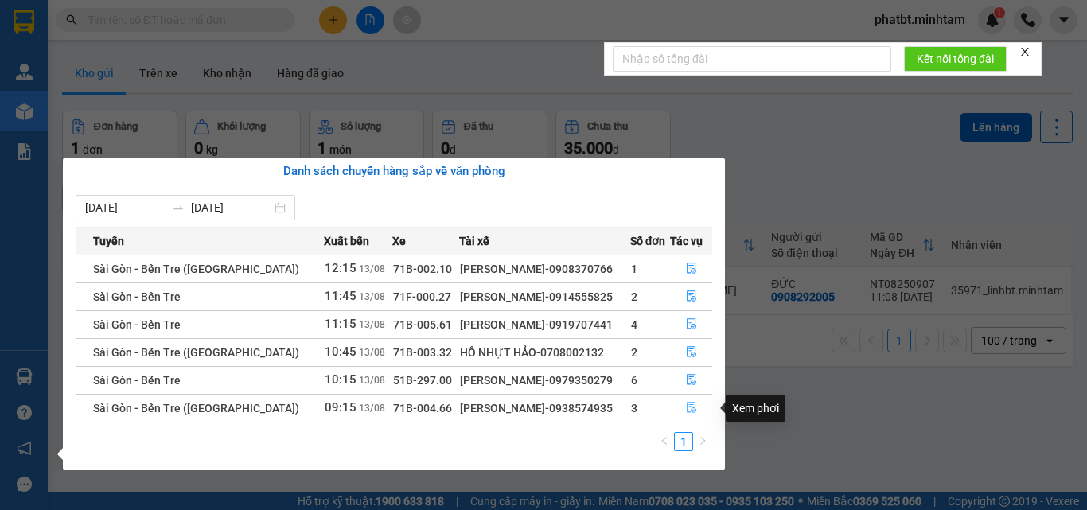
click at [683, 404] on button "button" at bounding box center [691, 408] width 41 height 25
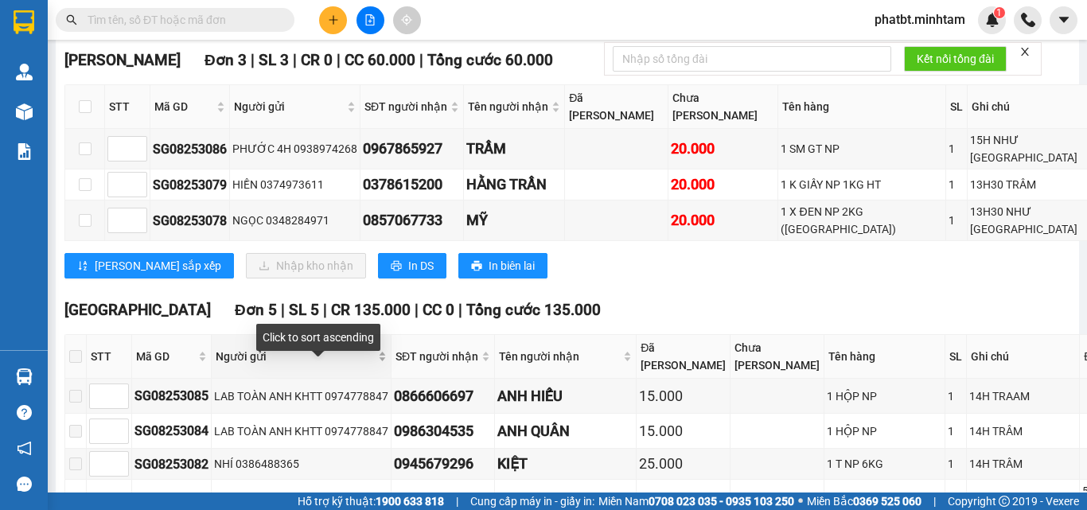
scroll to position [213, 0]
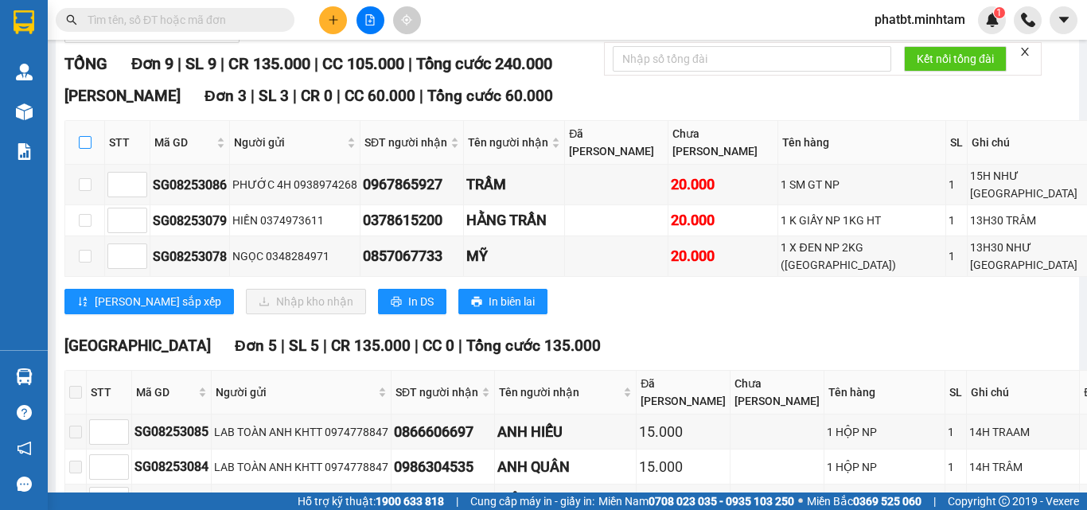
click at [88, 149] on input "checkbox" at bounding box center [85, 142] width 13 height 13
checkbox input "true"
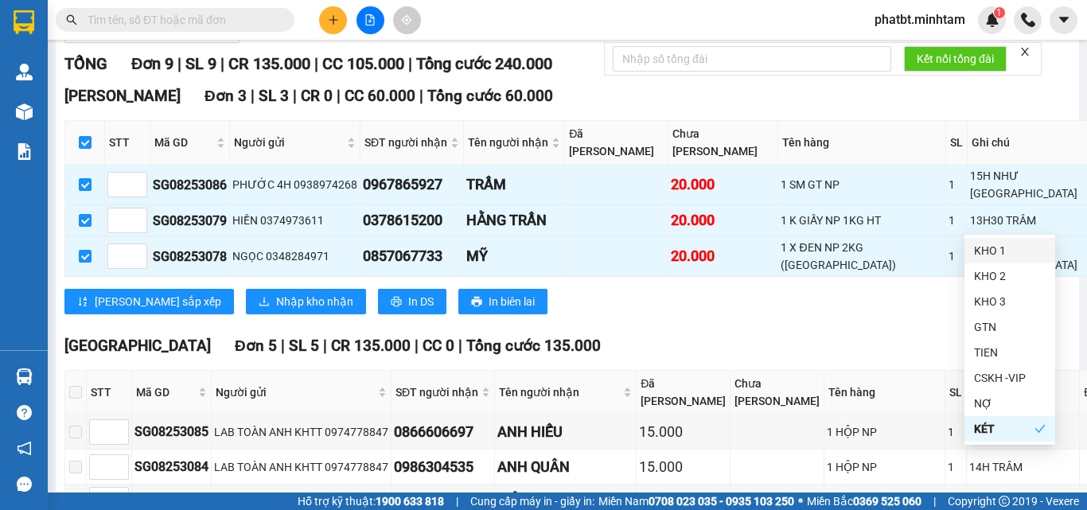
click at [1009, 248] on div "KHO 1" at bounding box center [1010, 251] width 72 height 18
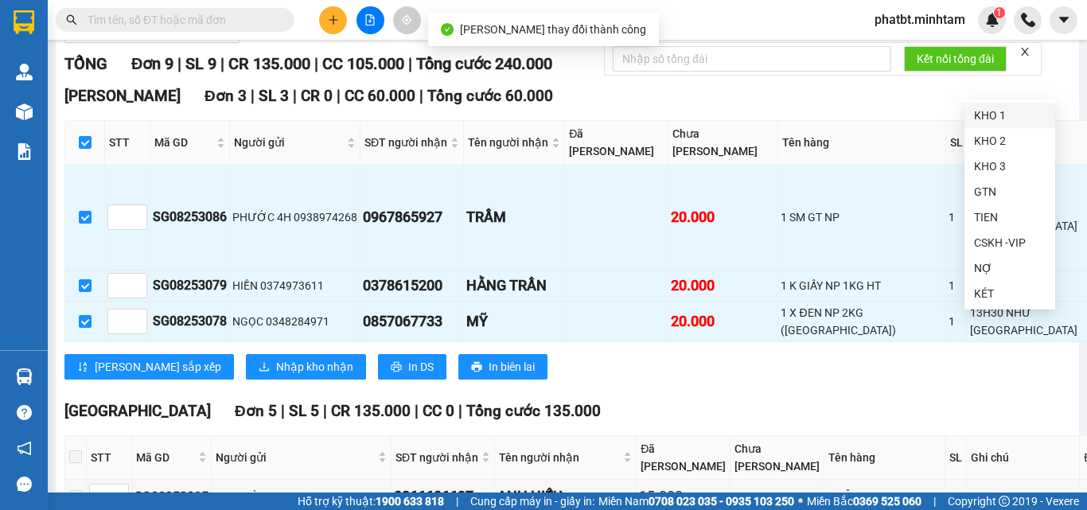
click at [995, 114] on div "KHO 1" at bounding box center [1010, 116] width 72 height 18
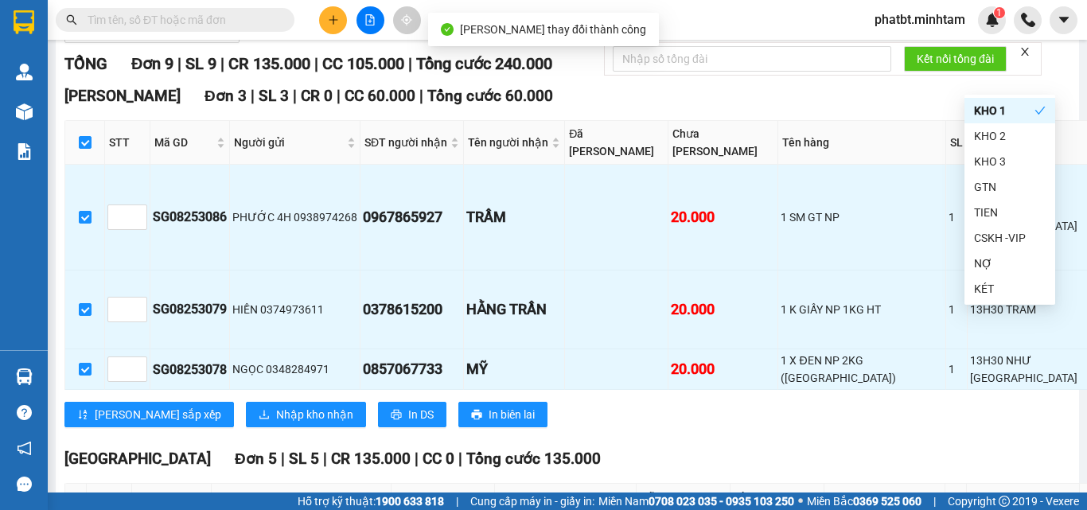
click at [854, 108] on div "Ngã Tư Huyện Đơn 3 | SL 3 | CR 0 | CC 60.000 | Tổng cước 60.000" at bounding box center [665, 96] width 1203 height 24
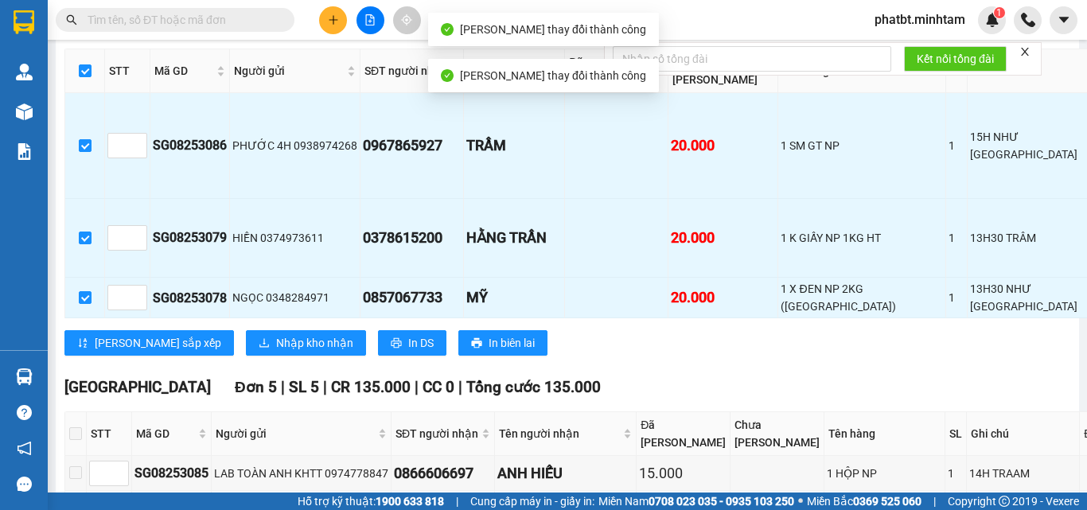
scroll to position [318, 0]
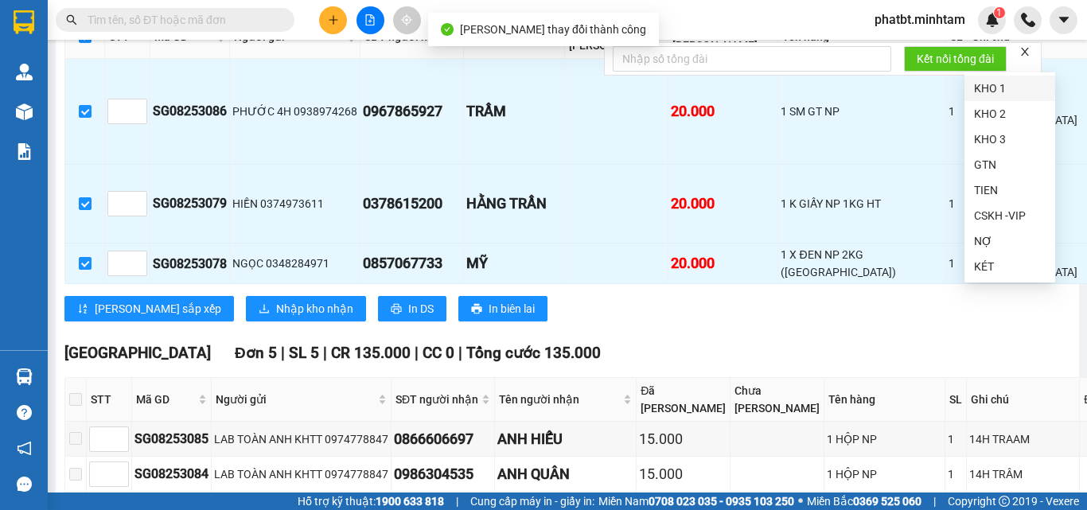
click at [991, 80] on div "KHO 1" at bounding box center [1010, 89] width 72 height 18
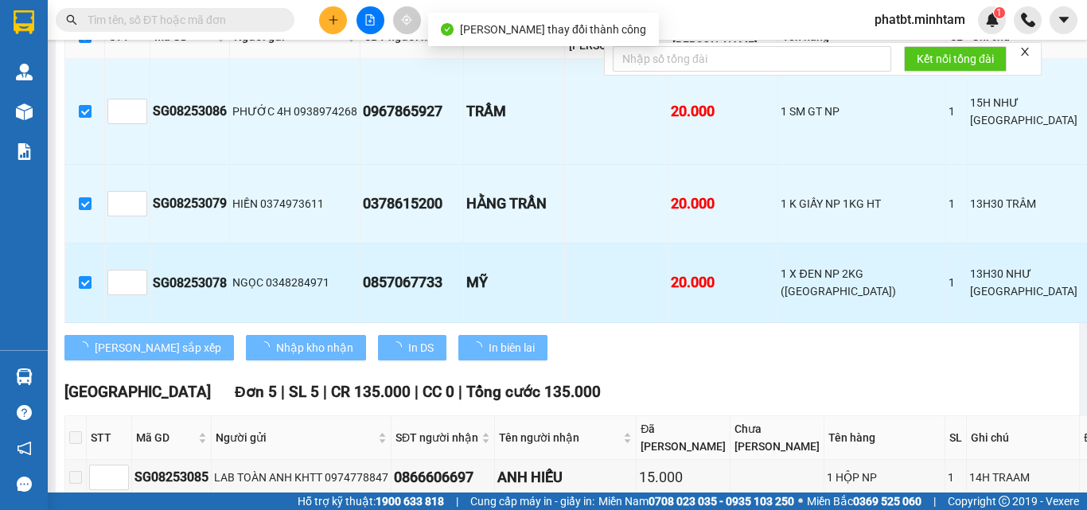
drag, startPoint x: 615, startPoint y: 311, endPoint x: 580, endPoint y: 300, distance: 36.8
click at [614, 310] on td at bounding box center [616, 283] width 103 height 79
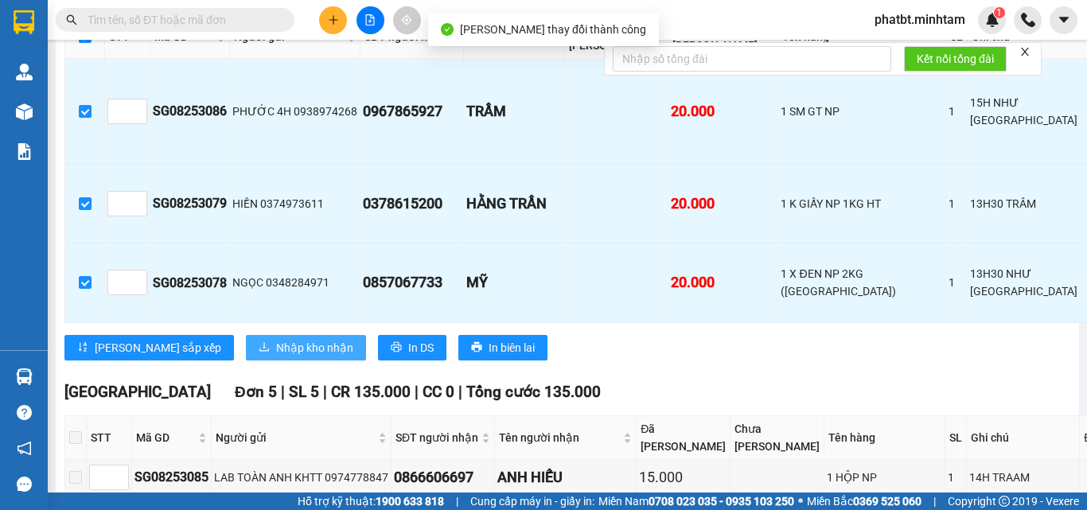
click at [276, 357] on span "Nhập kho nhận" at bounding box center [314, 348] width 77 height 18
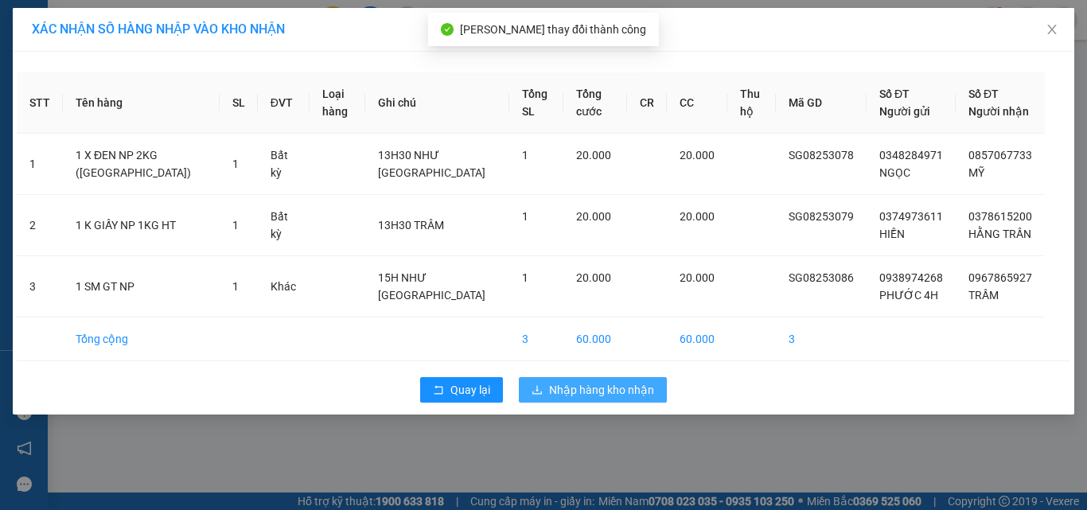
click at [561, 393] on span "Nhập hàng kho nhận" at bounding box center [601, 390] width 105 height 18
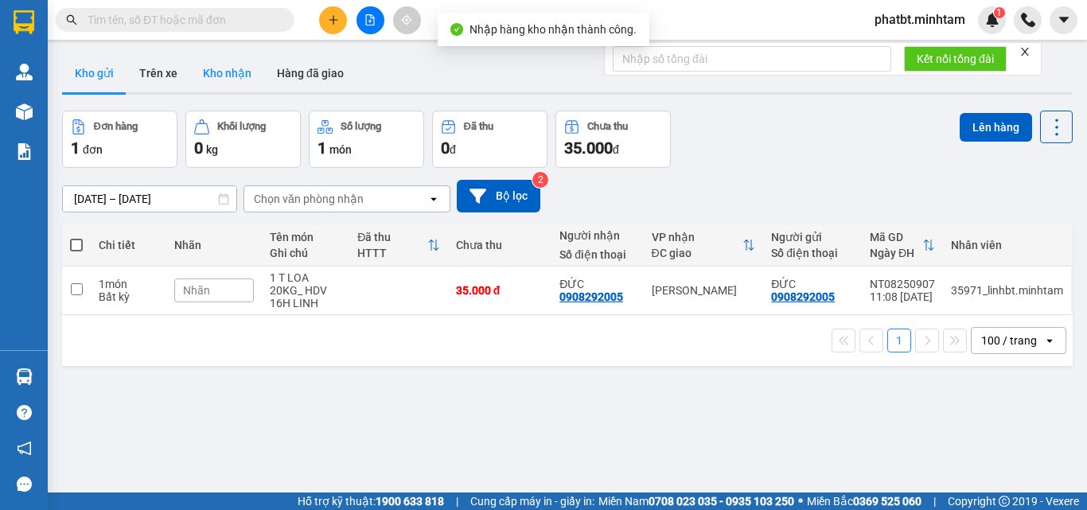
click at [228, 62] on button "Kho nhận" at bounding box center [227, 73] width 74 height 38
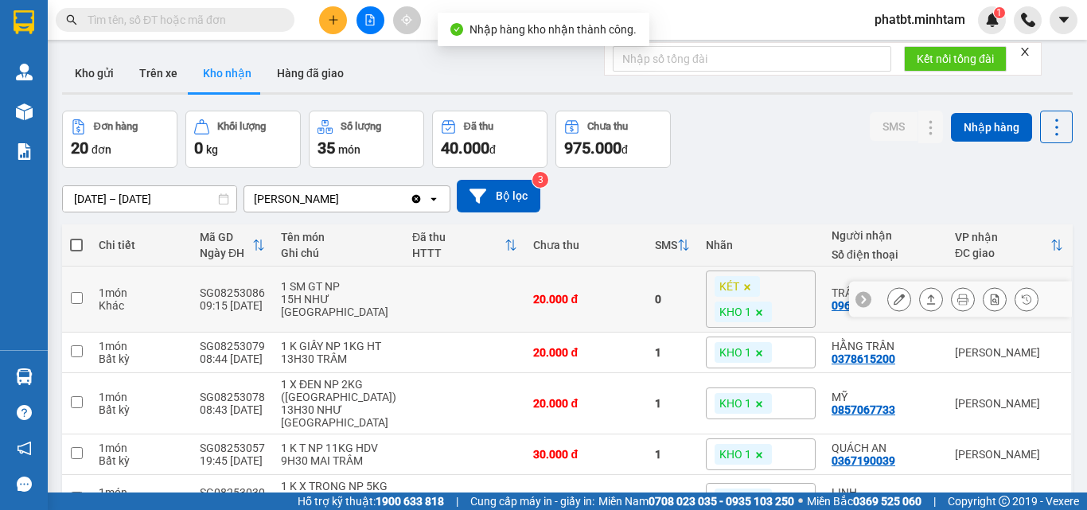
click at [894, 294] on icon at bounding box center [899, 299] width 11 height 11
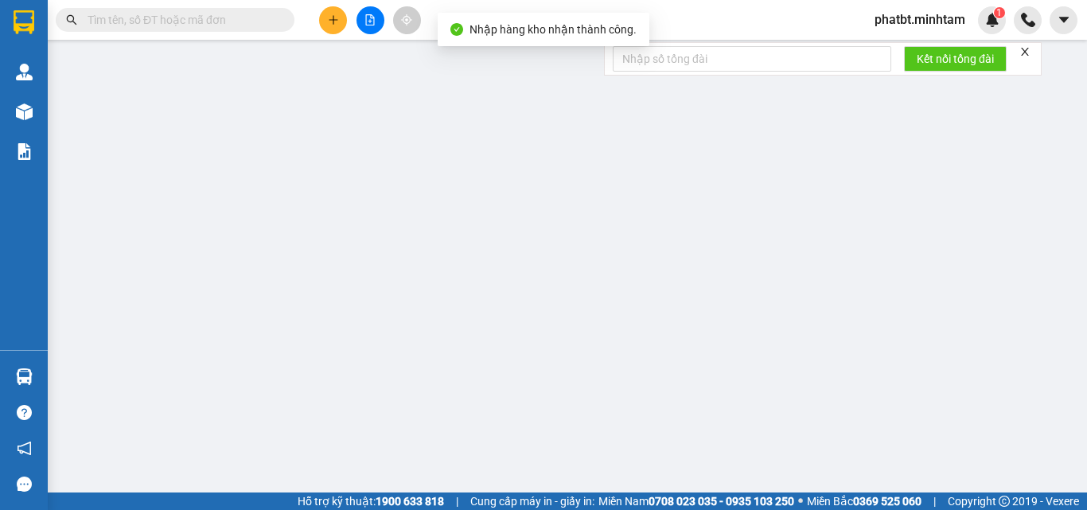
type input "0938974268"
type input "PHƯỚC 4H"
type input "0967865927"
type input "TRẦM"
type input "20.000"
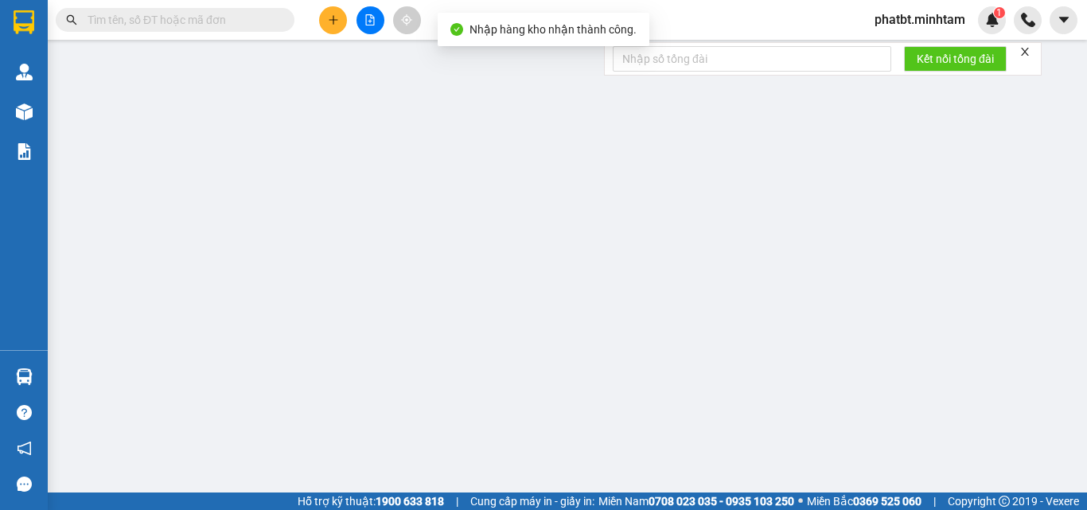
type input "20.000"
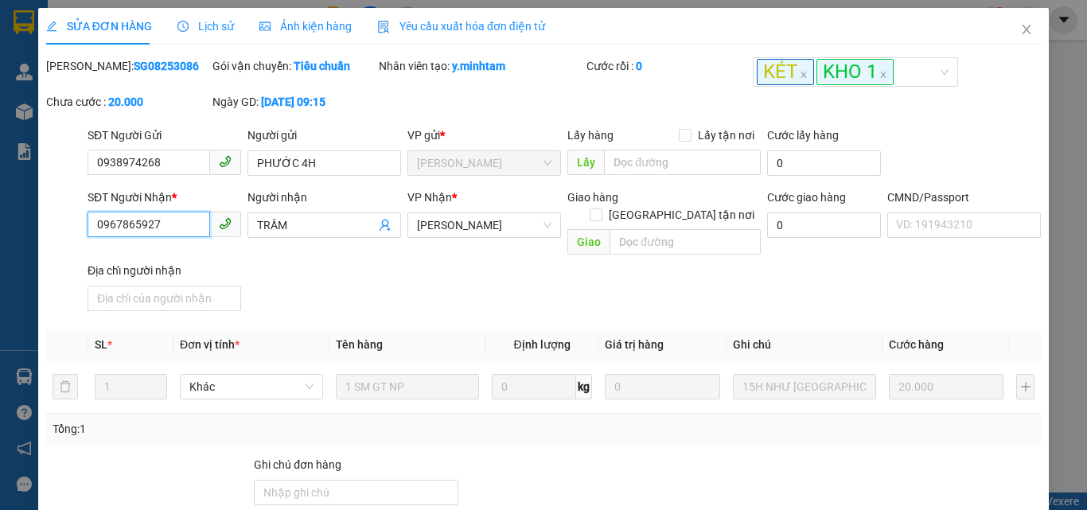
click at [148, 217] on input "0967865927" at bounding box center [149, 224] width 123 height 25
click at [302, 461] on div "Ghi chú đơn hàng" at bounding box center [356, 468] width 205 height 24
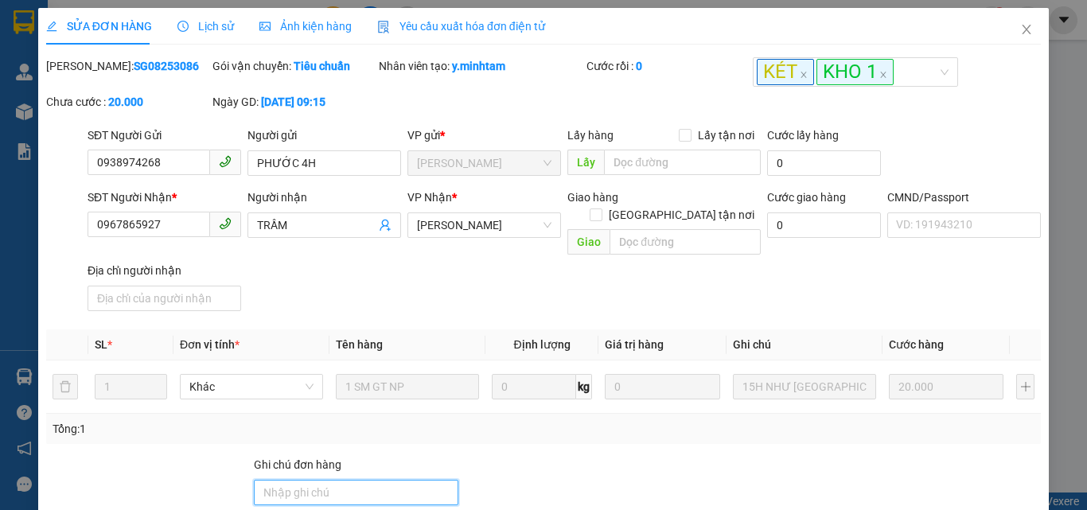
click at [301, 480] on input "Ghi chú đơn hàng" at bounding box center [356, 492] width 205 height 25
type input "ĐG"
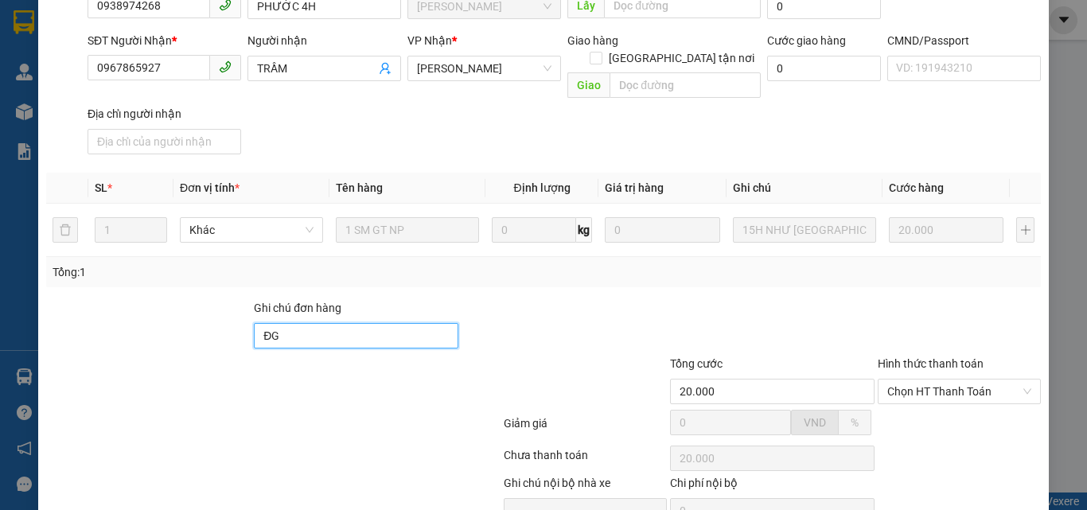
scroll to position [221, 0]
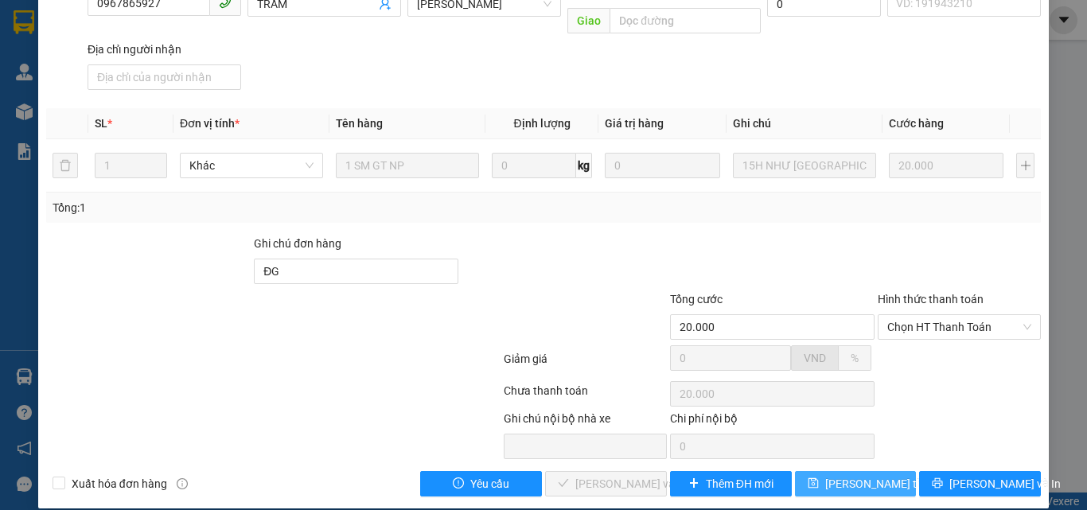
click at [818, 471] on button "Lưu thay đổi" at bounding box center [856, 483] width 122 height 25
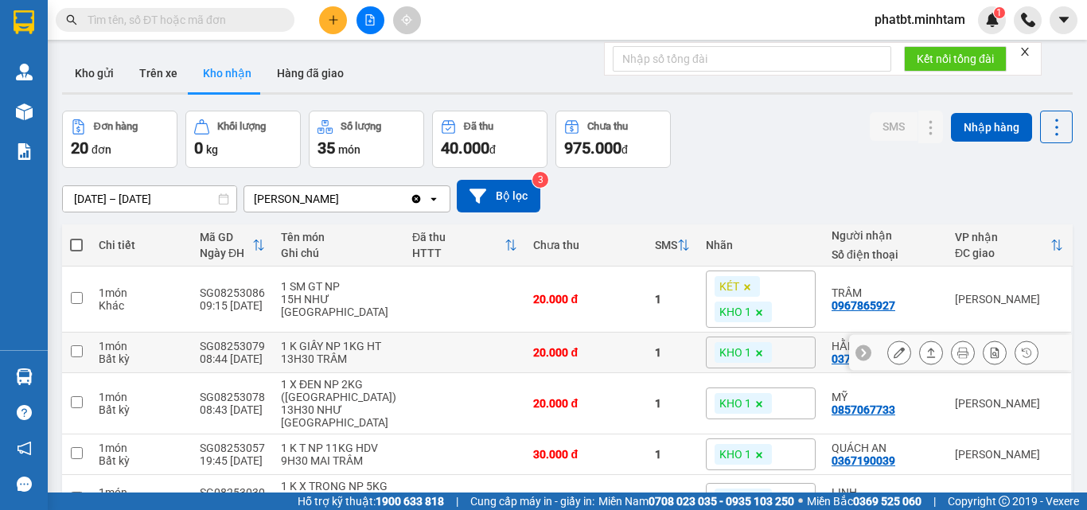
click at [894, 347] on icon at bounding box center [899, 352] width 11 height 11
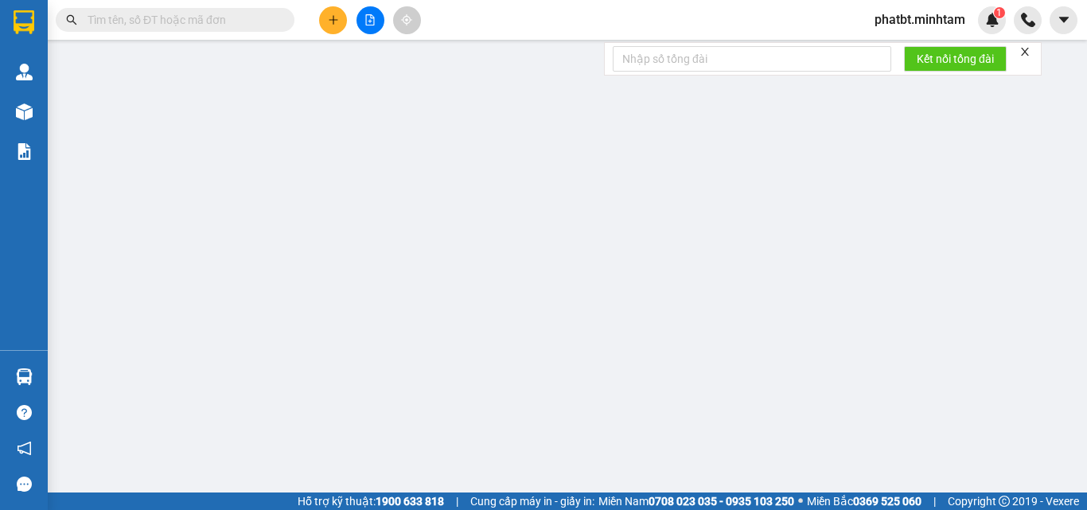
type input "0374973611"
type input "HIỀN"
type input "0378615200"
type input "HẰNG TRẦN"
type input "HƯ DẬP KO ĐỀN"
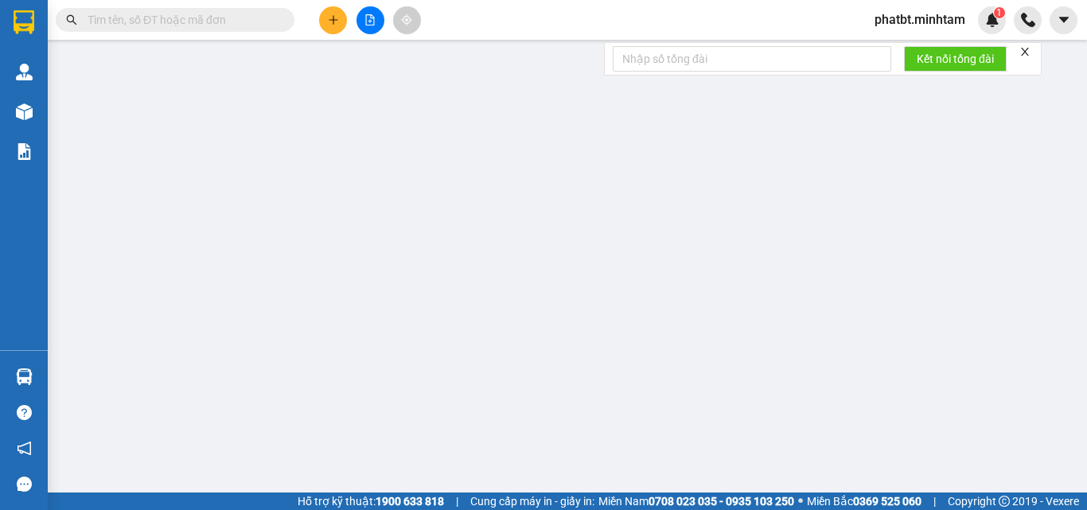
type input "20.000"
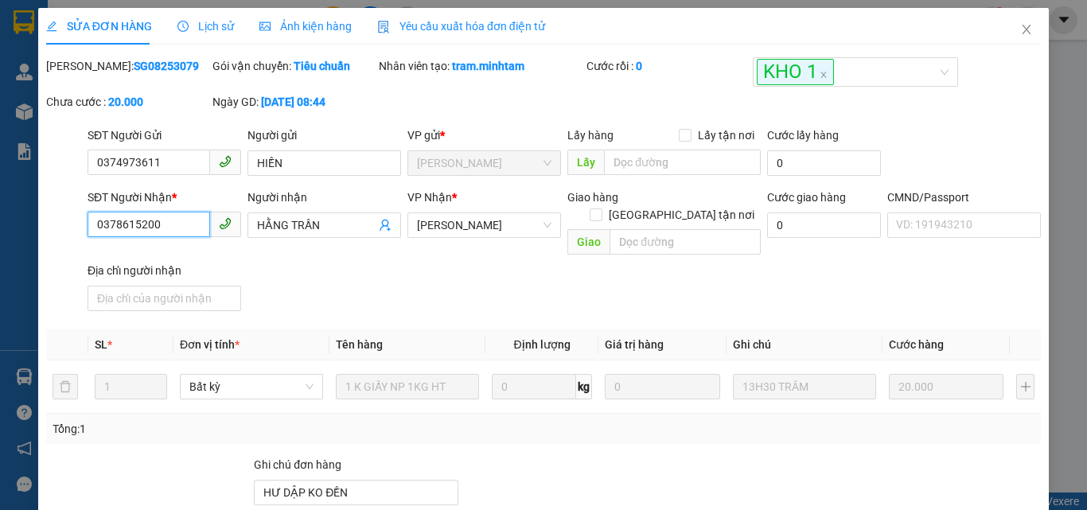
click at [181, 225] on input "0378615200" at bounding box center [149, 224] width 123 height 25
click at [180, 224] on input "0378615200" at bounding box center [149, 224] width 123 height 25
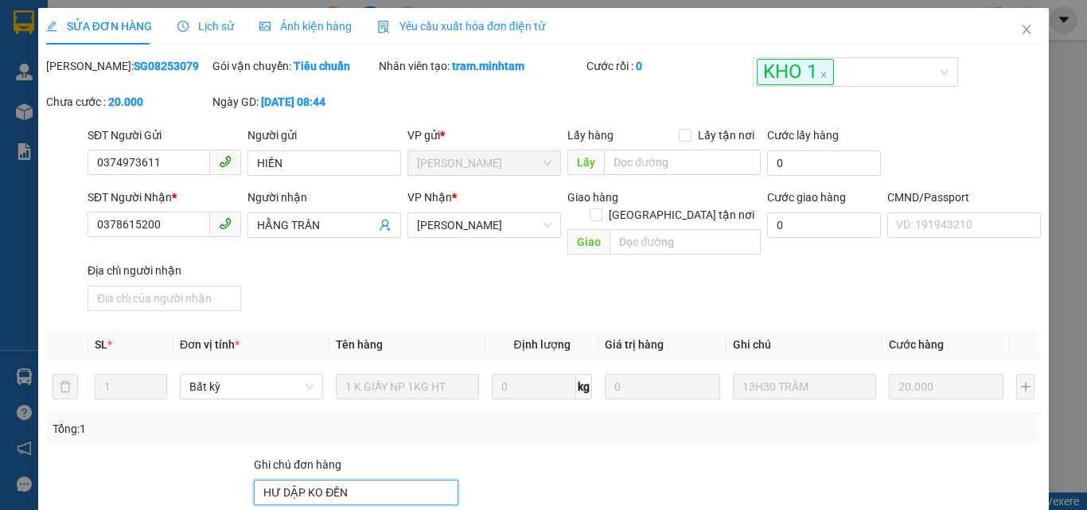
click at [361, 480] on input "HƯ DẬP KO ĐỀN" at bounding box center [356, 492] width 205 height 25
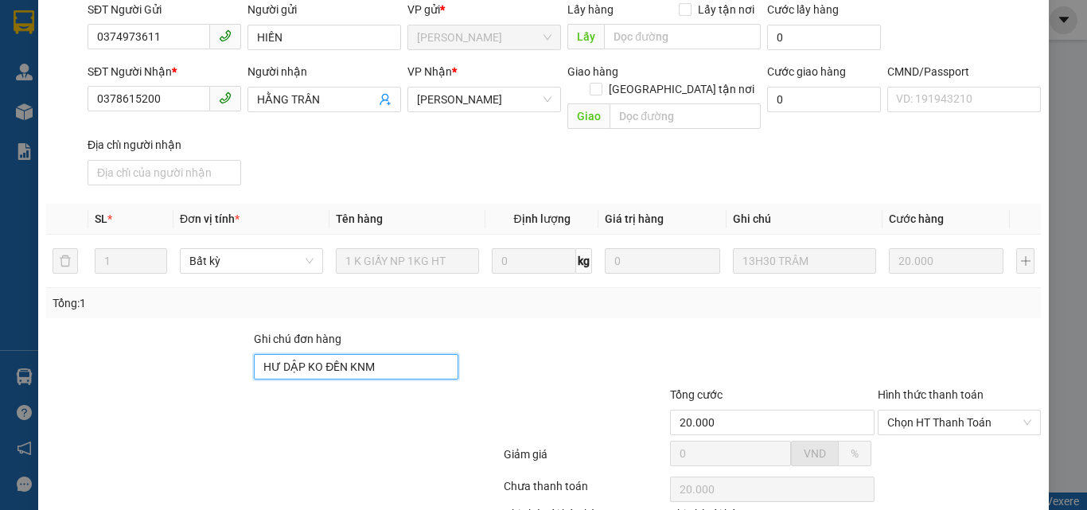
scroll to position [221, 0]
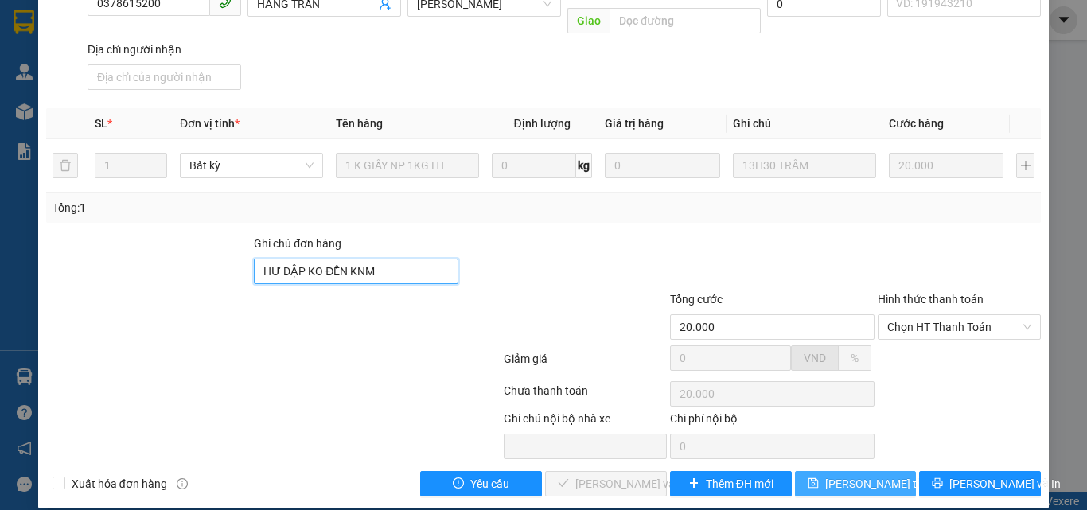
type input "HƯ DẬP KO ĐỀN KNM"
click at [870, 471] on button "Lưu thay đổi" at bounding box center [856, 483] width 122 height 25
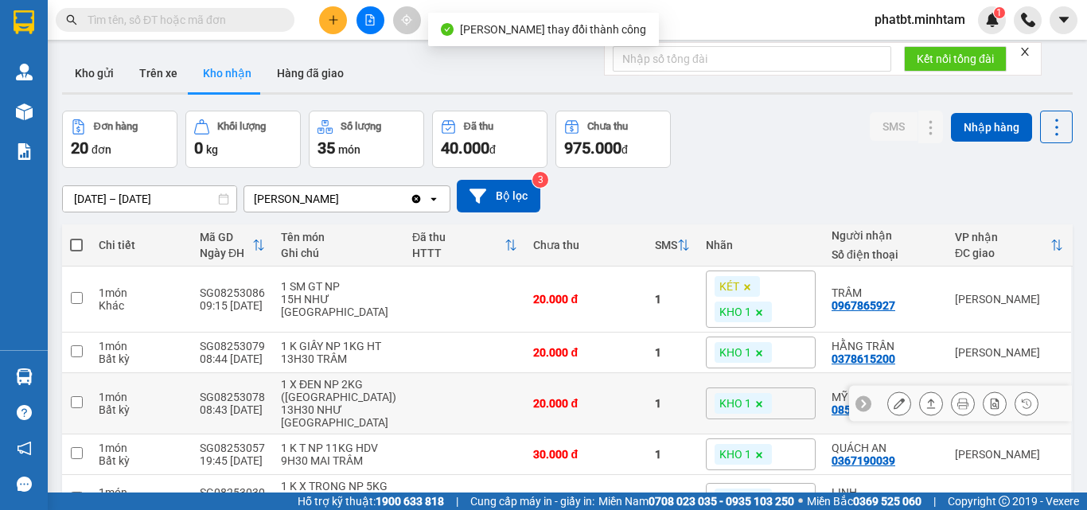
click at [894, 398] on icon at bounding box center [899, 403] width 11 height 11
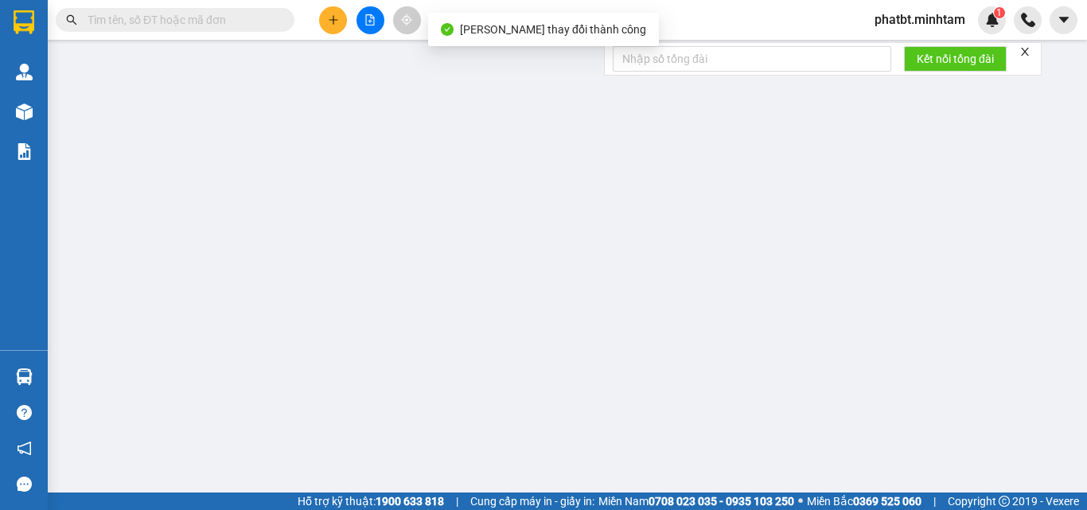
type input "0348284971"
type input "NGỌC"
type input "0857067733"
type input "MỸ"
type input "20.000"
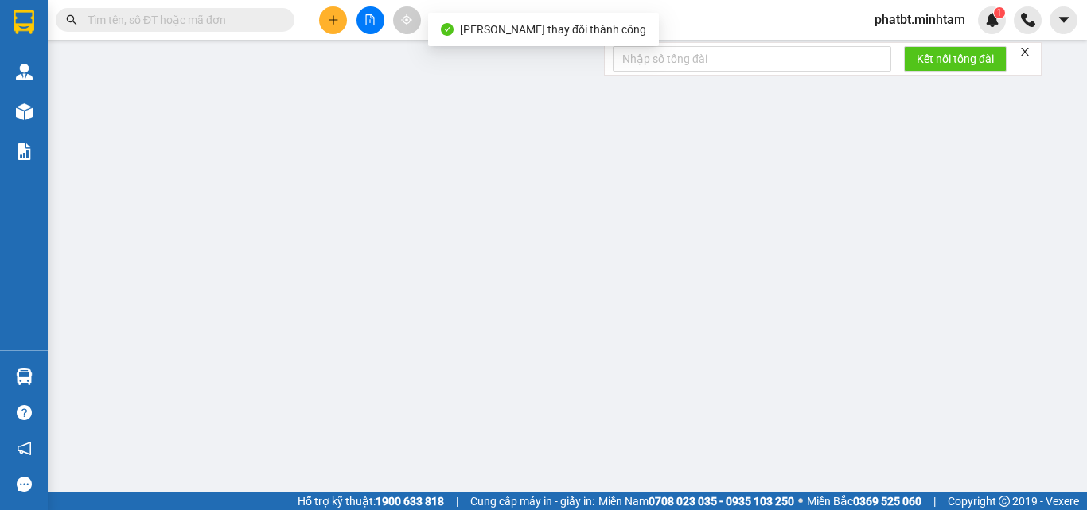
type input "20.000"
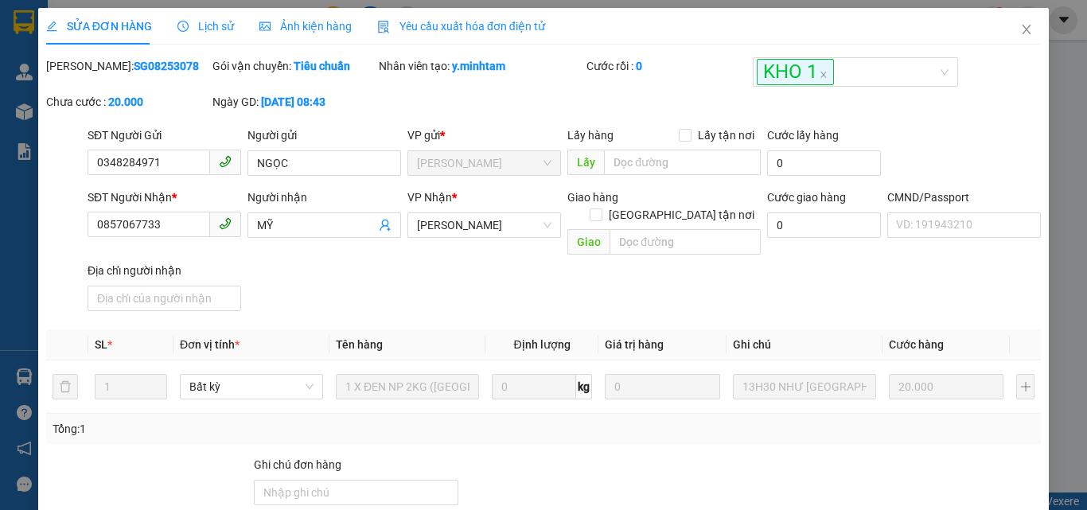
click at [162, 238] on div "SĐT Người Nhận * 0857067733" at bounding box center [165, 217] width 154 height 56
click at [162, 237] on input "0857067733" at bounding box center [149, 224] width 123 height 25
click at [333, 480] on input "Ghi chú đơn hàng" at bounding box center [356, 492] width 205 height 25
type input "KNM"
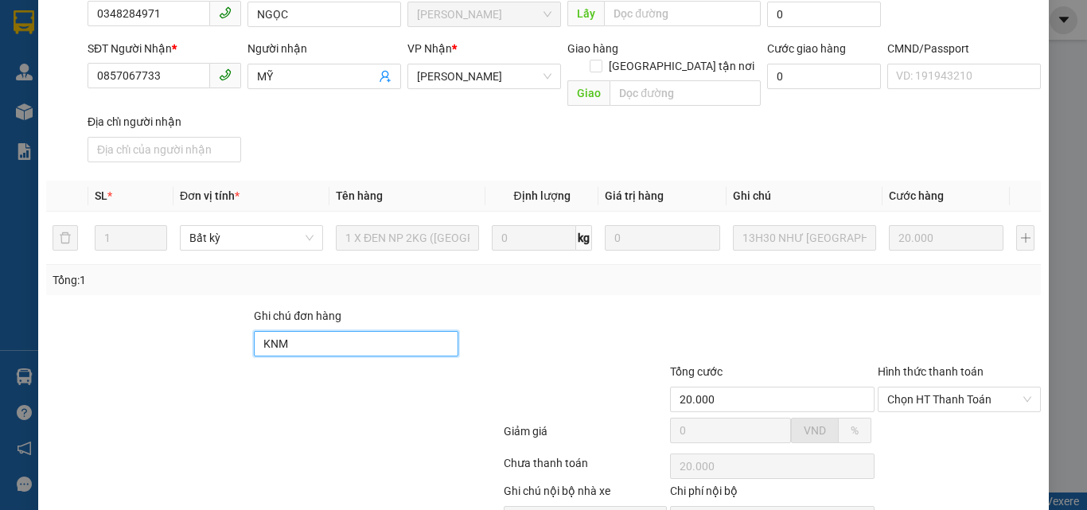
scroll to position [221, 0]
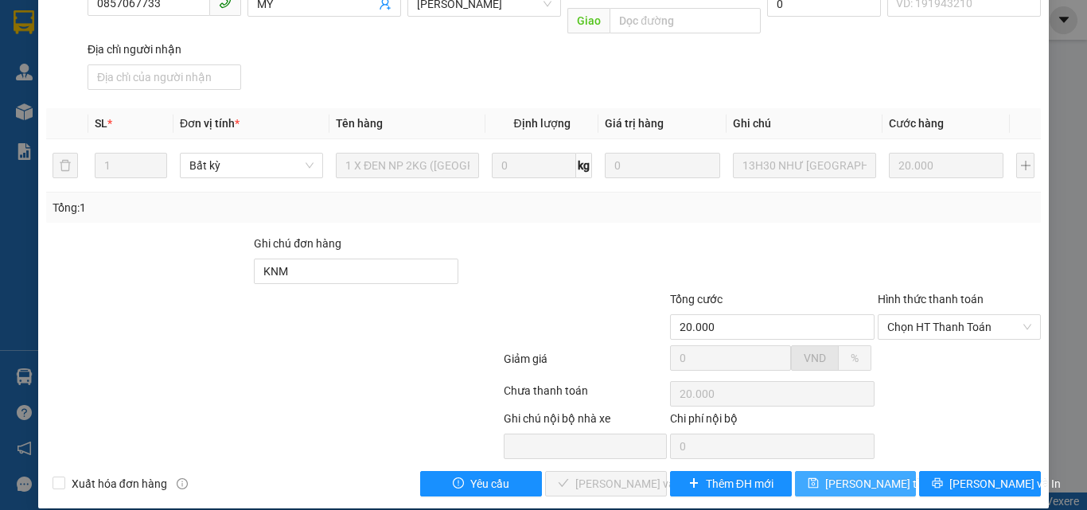
click at [810, 478] on icon "save" at bounding box center [813, 483] width 11 height 11
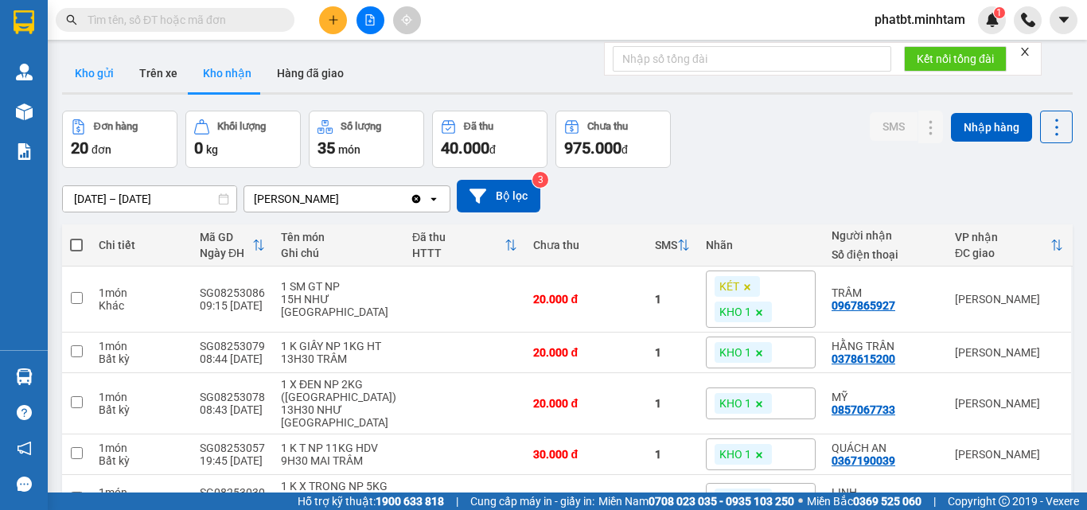
click at [114, 77] on button "Kho gửi" at bounding box center [94, 73] width 64 height 38
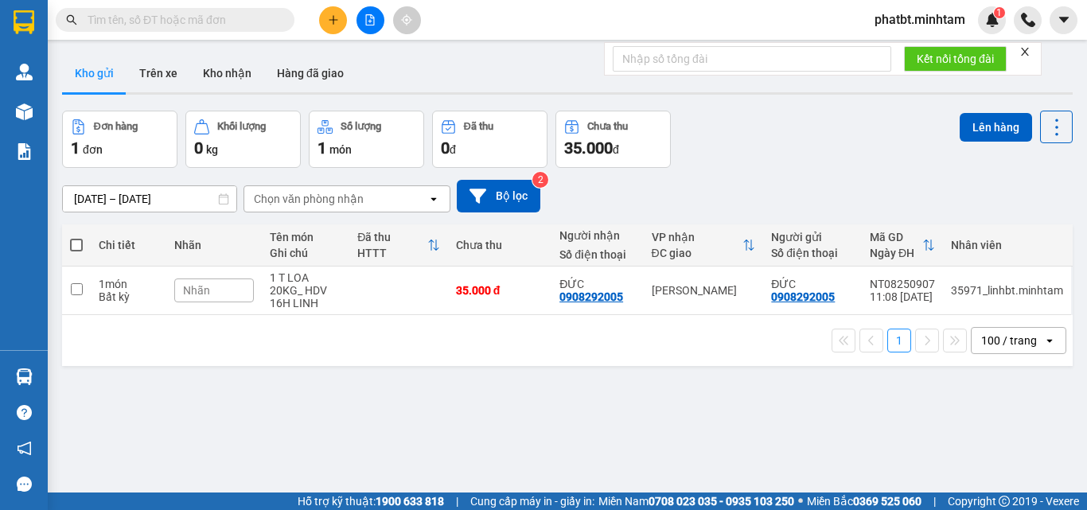
click at [270, 23] on input "text" at bounding box center [182, 20] width 188 height 18
paste input "0397348400"
type input "0397348400"
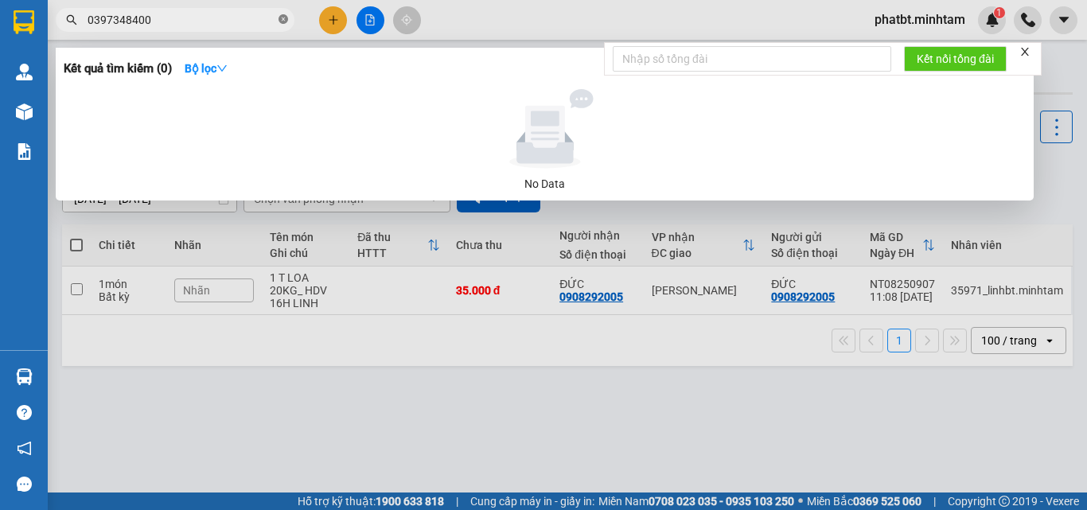
click at [285, 18] on icon "close-circle" at bounding box center [284, 19] width 10 height 10
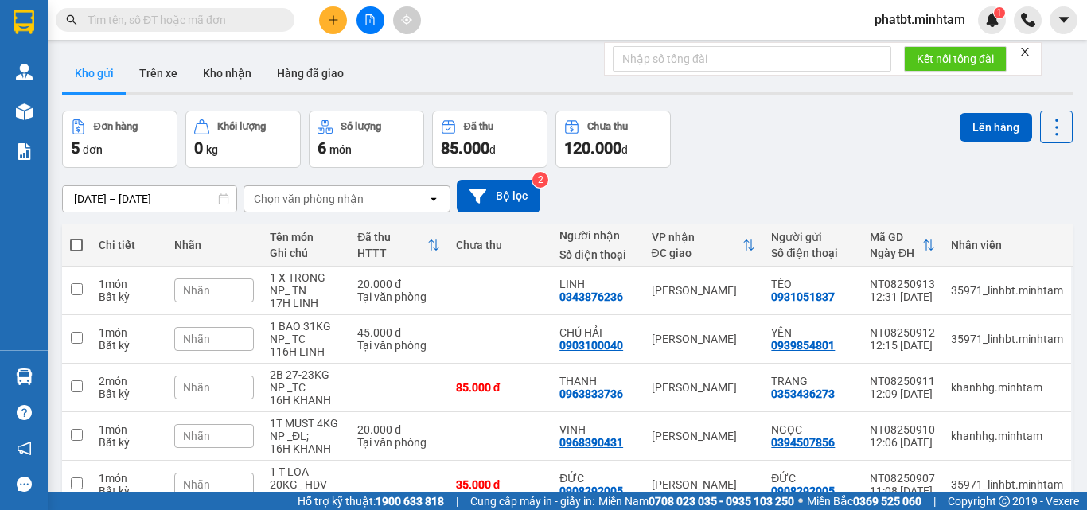
click at [79, 245] on span at bounding box center [76, 245] width 13 height 13
click at [76, 237] on input "checkbox" at bounding box center [76, 237] width 0 height 0
checkbox input "true"
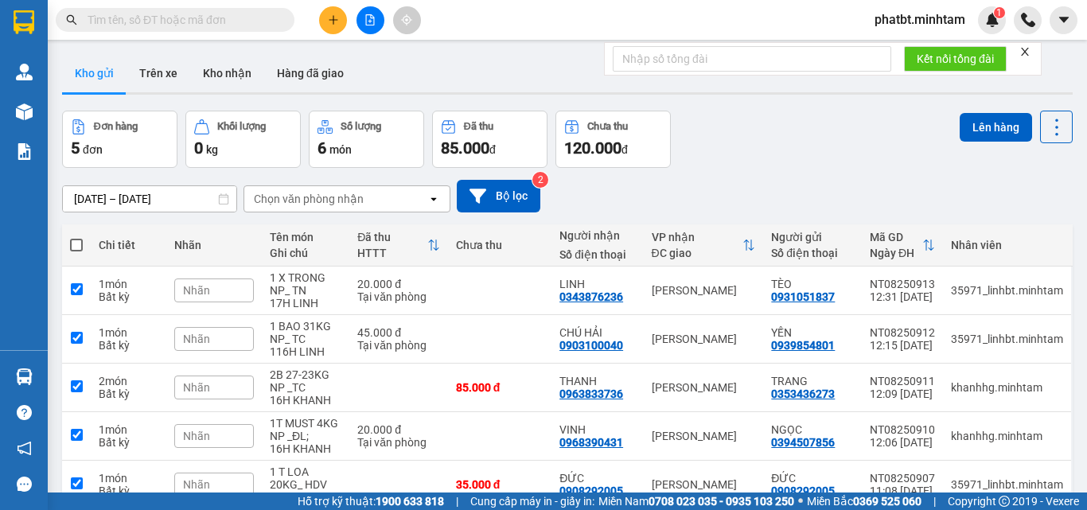
checkbox input "true"
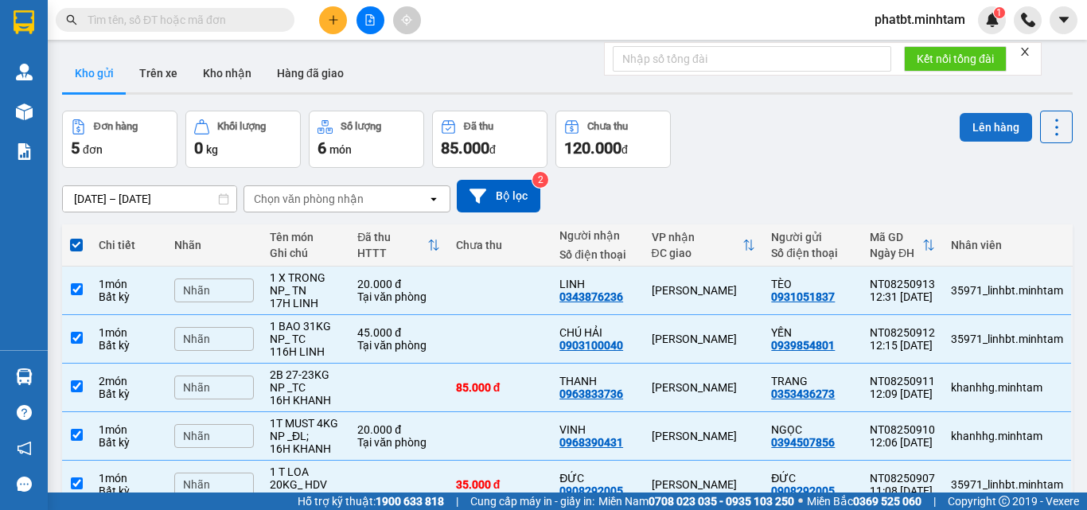
click at [982, 135] on button "Lên hàng" at bounding box center [996, 127] width 72 height 29
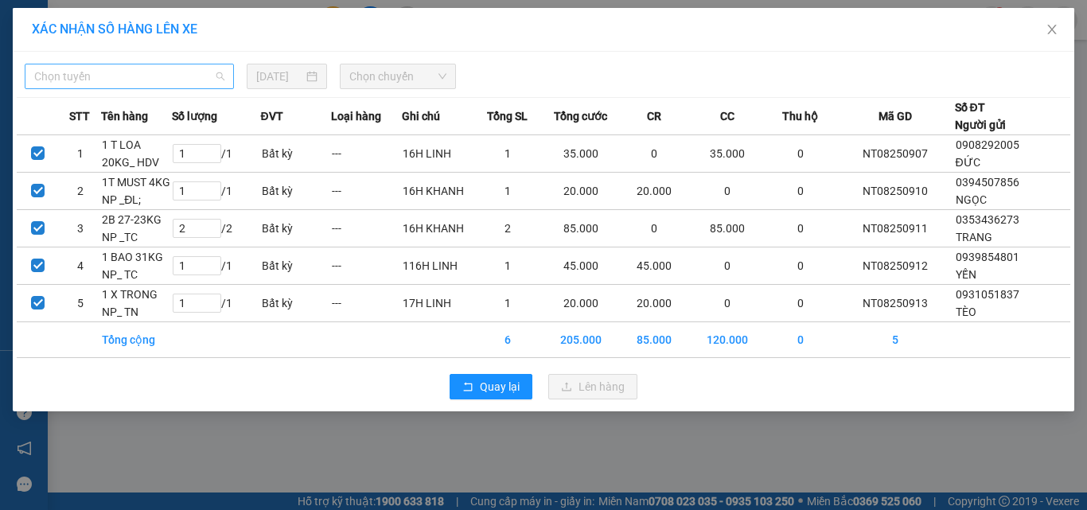
click at [71, 75] on span "Chọn tuyến" at bounding box center [129, 76] width 190 height 24
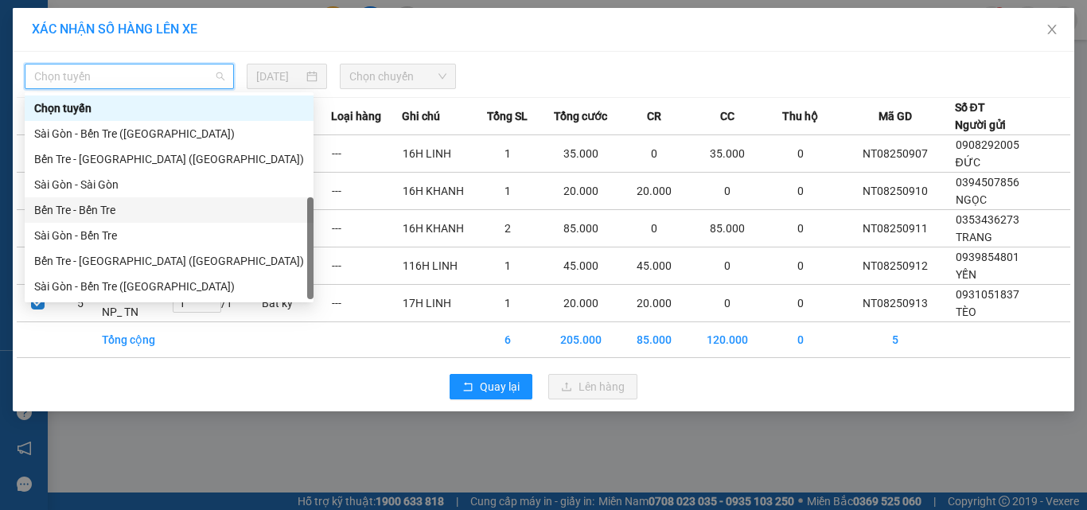
scroll to position [25, 0]
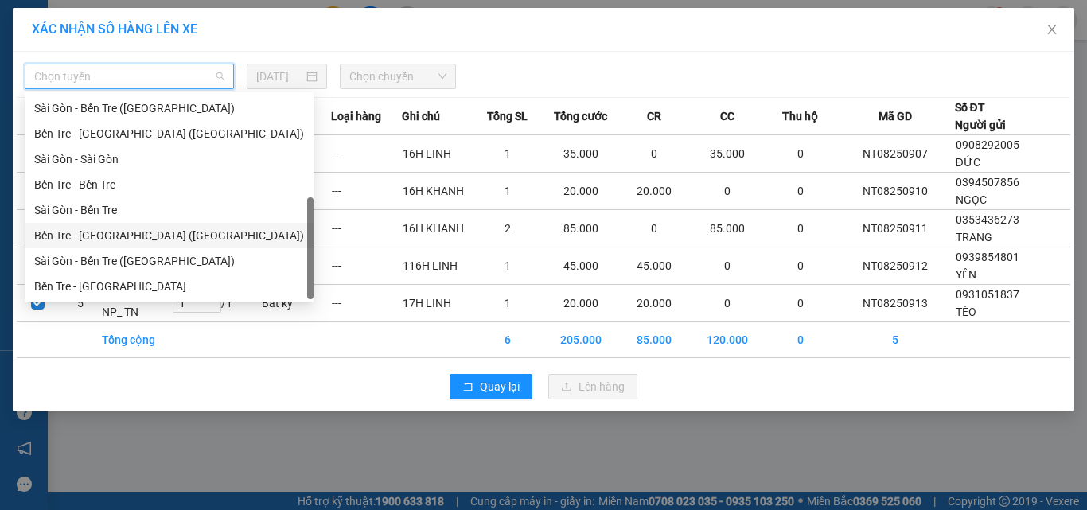
click at [110, 236] on div "Bến Tre - [GEOGRAPHIC_DATA] ([GEOGRAPHIC_DATA])" at bounding box center [169, 236] width 270 height 18
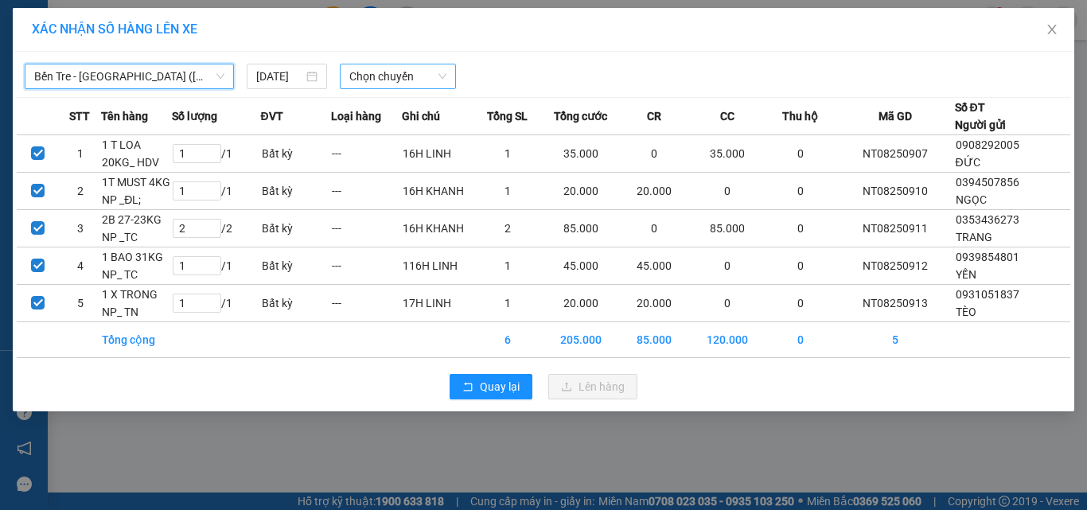
click at [372, 80] on span "Chọn chuyến" at bounding box center [398, 76] width 98 height 24
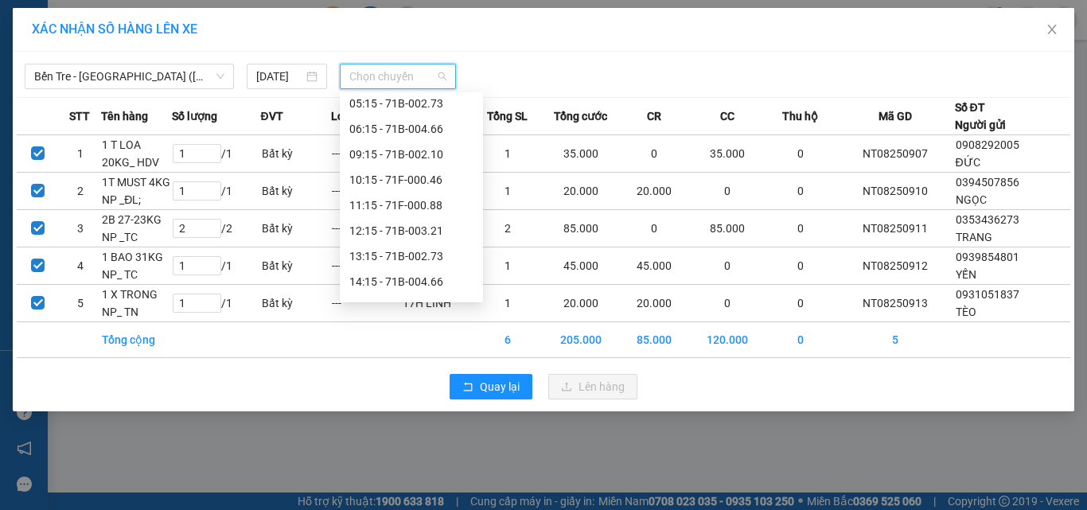
scroll to position [127, 0]
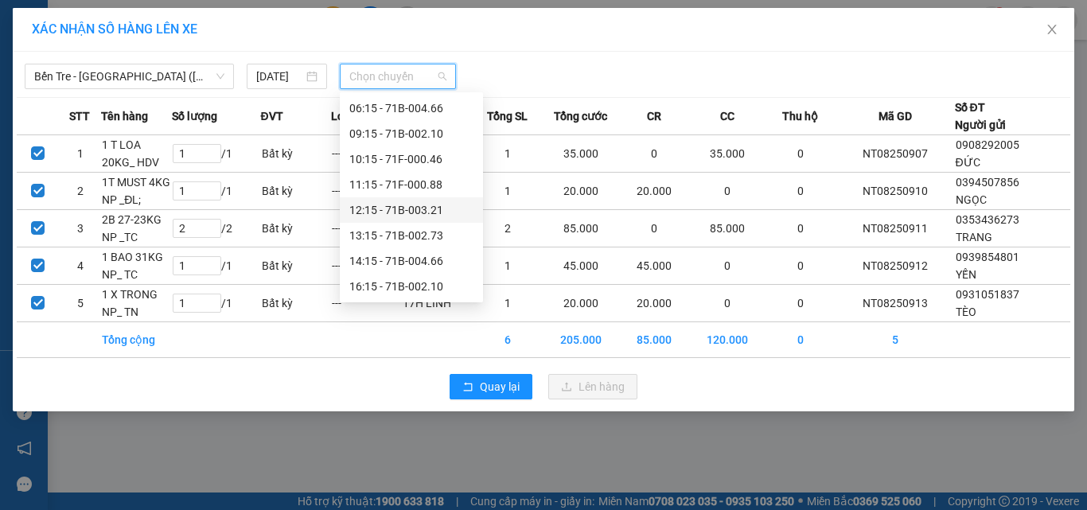
click at [426, 214] on div "12:15 - 71B-003.21" at bounding box center [411, 210] width 124 height 18
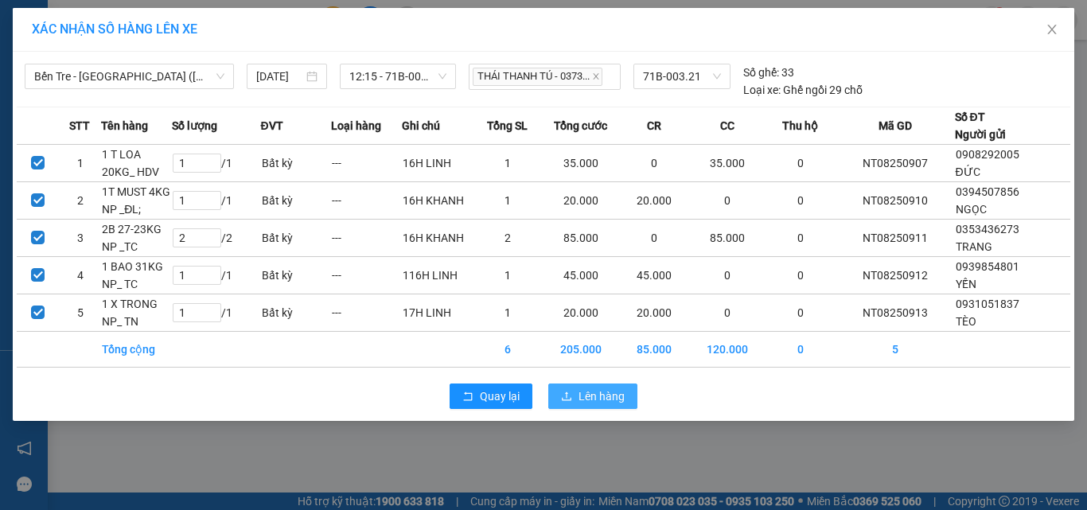
click at [578, 396] on button "Lên hàng" at bounding box center [592, 396] width 89 height 25
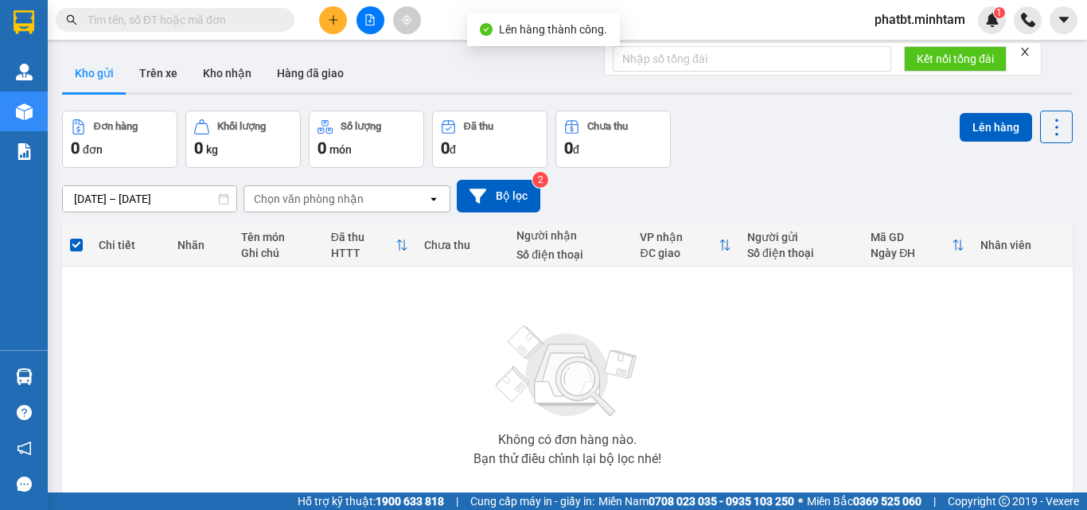
click at [377, 14] on button at bounding box center [371, 20] width 28 height 28
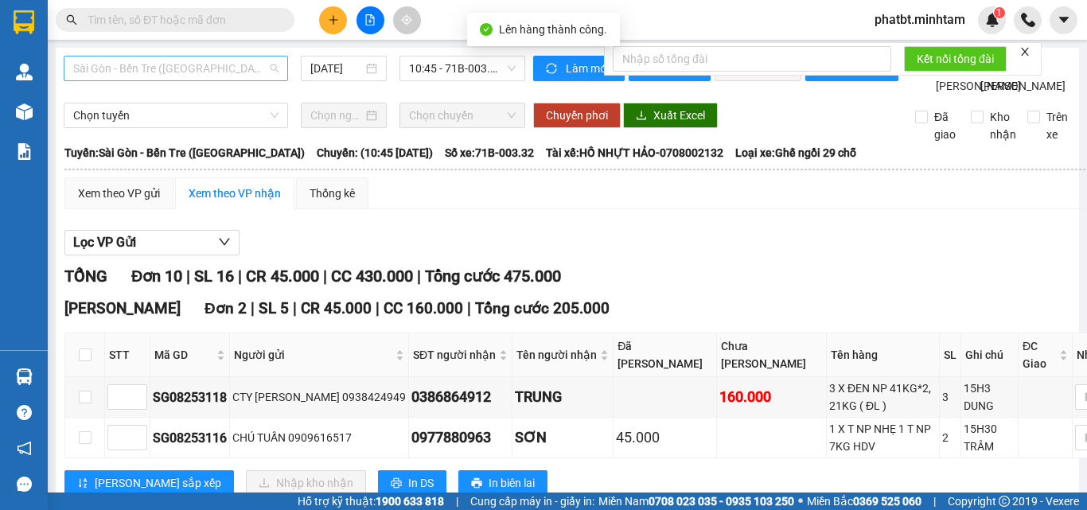
click at [169, 70] on span "Sài Gòn - Bến Tre ([GEOGRAPHIC_DATA])" at bounding box center [175, 69] width 205 height 24
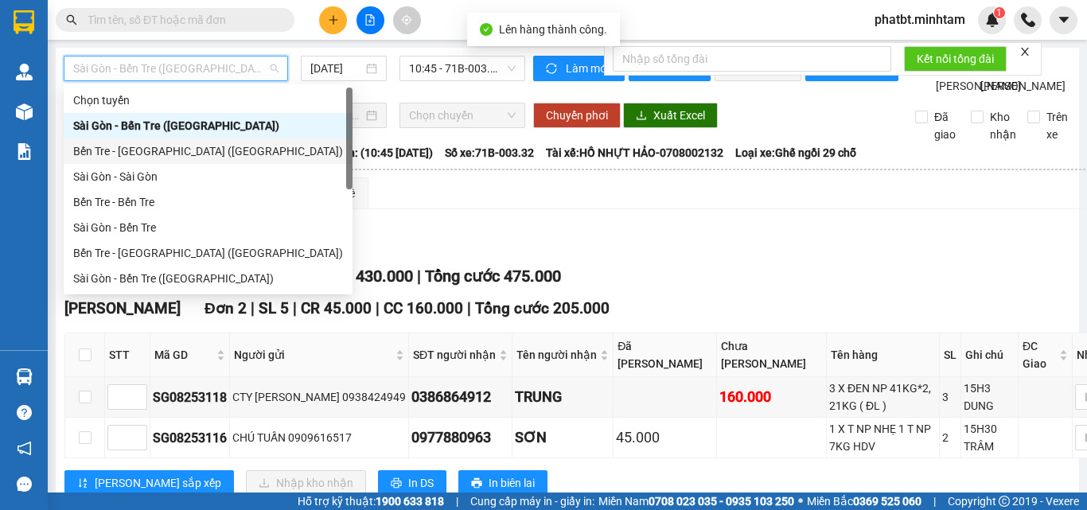
scroll to position [25, 0]
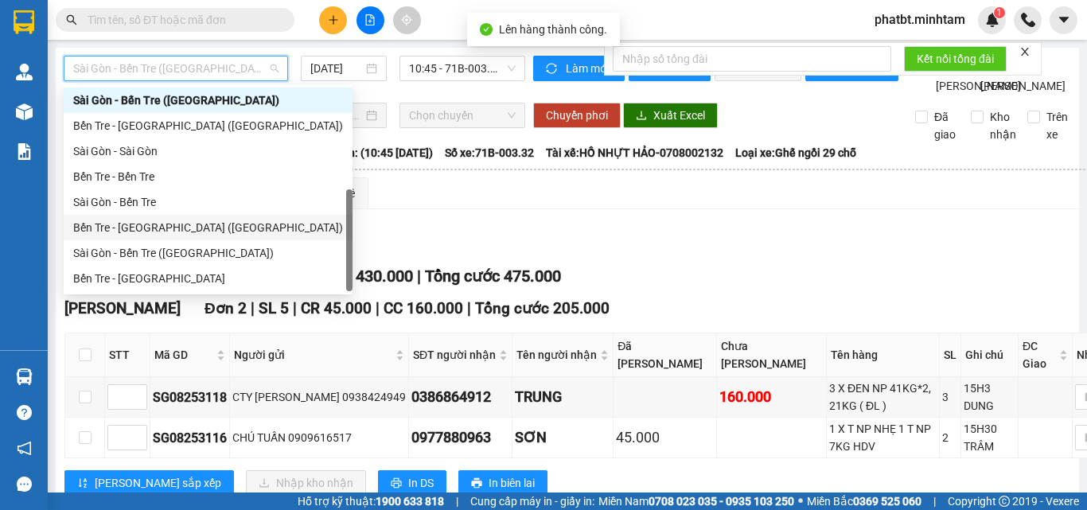
click at [149, 232] on div "Bến Tre - [GEOGRAPHIC_DATA] ([GEOGRAPHIC_DATA])" at bounding box center [208, 228] width 270 height 18
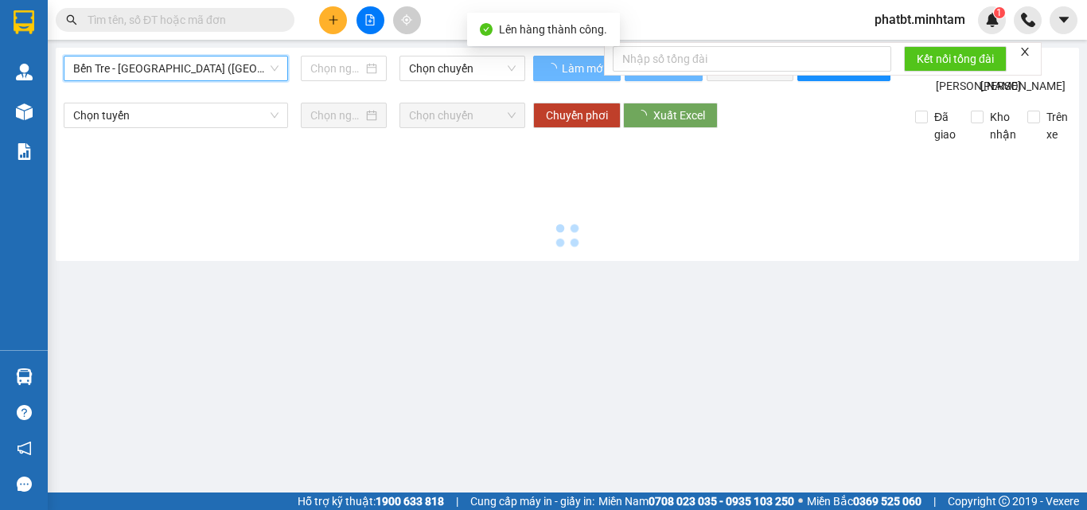
type input "[DATE]"
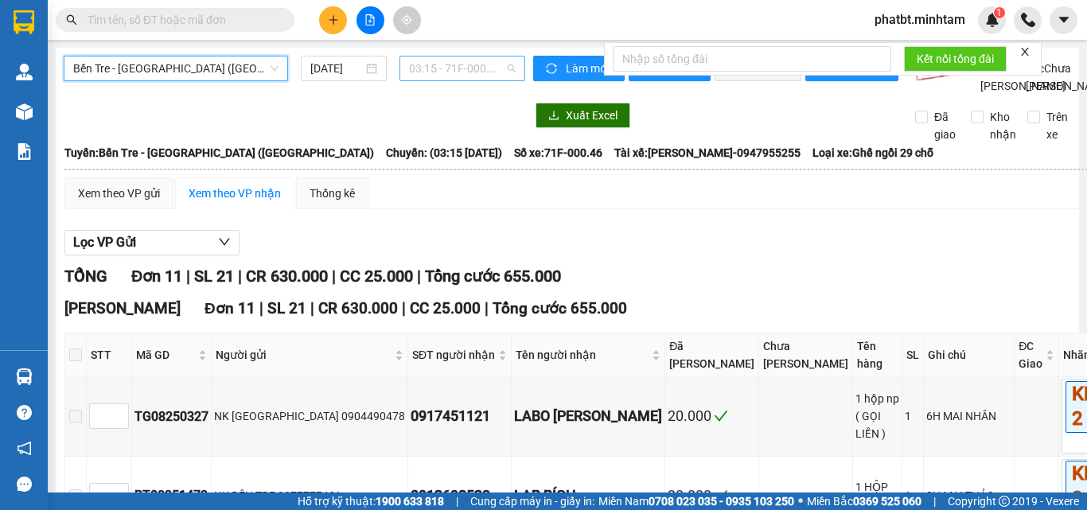
click at [453, 72] on span "03:15 - 71F-000.46" at bounding box center [462, 69] width 107 height 24
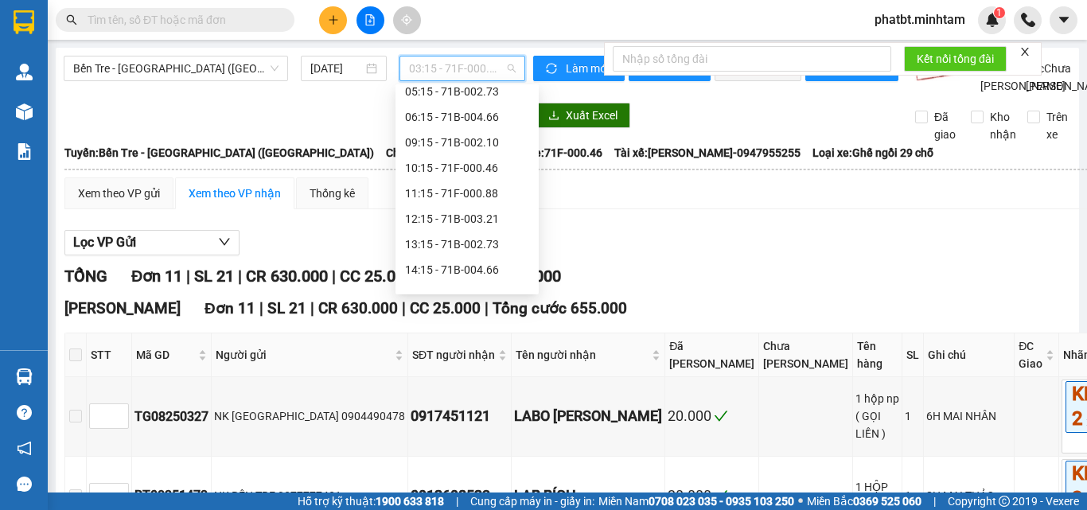
scroll to position [126, 0]
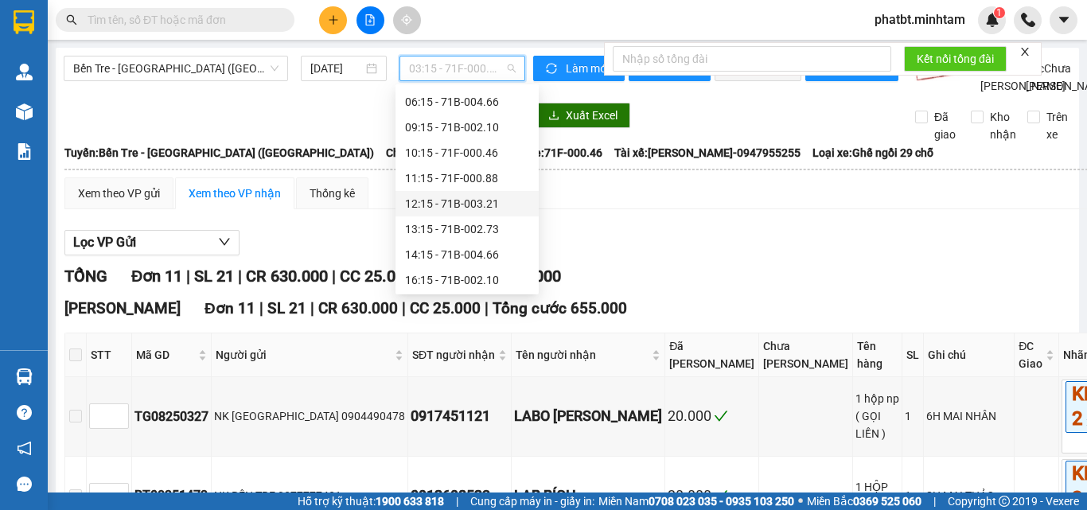
click at [506, 196] on div "12:15 - 71B-003.21" at bounding box center [467, 204] width 124 height 18
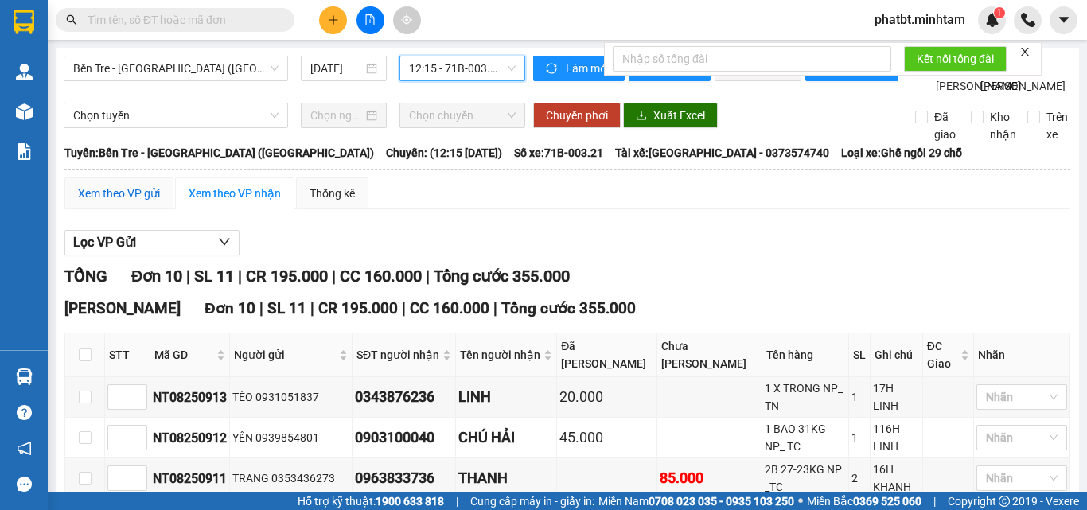
click at [147, 202] on div "Xem theo VP gửi" at bounding box center [119, 194] width 82 height 18
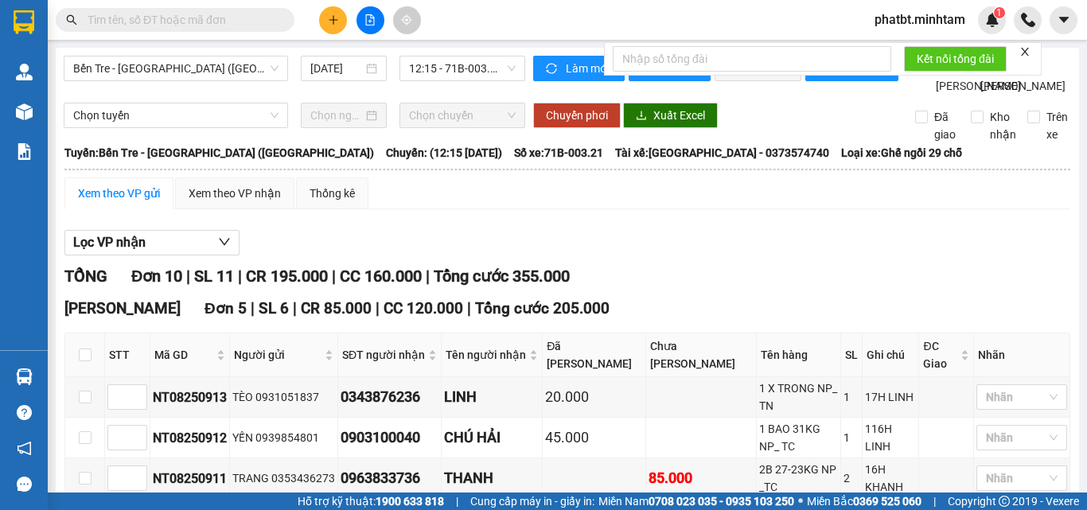
scroll to position [424, 0]
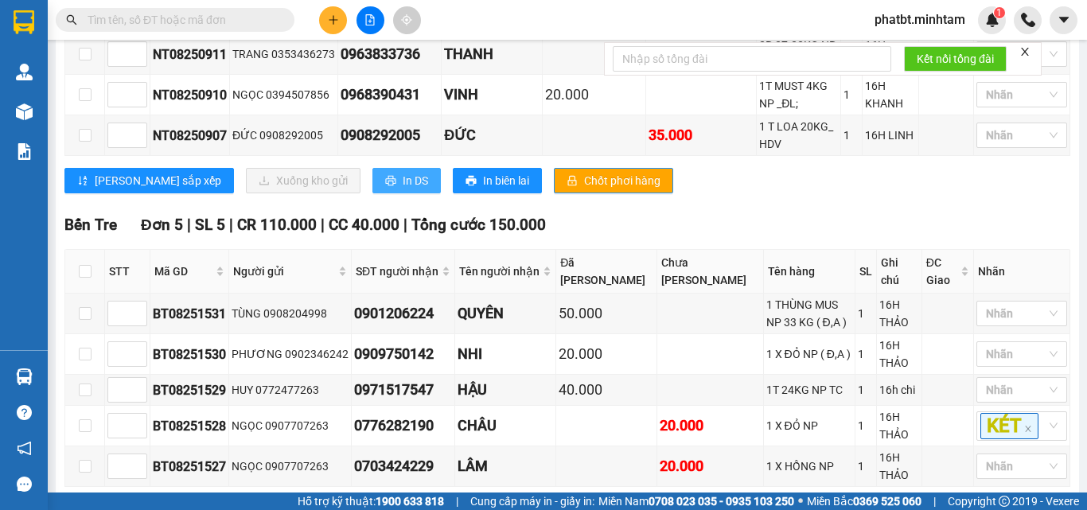
click at [373, 186] on button "In DS" at bounding box center [407, 180] width 68 height 25
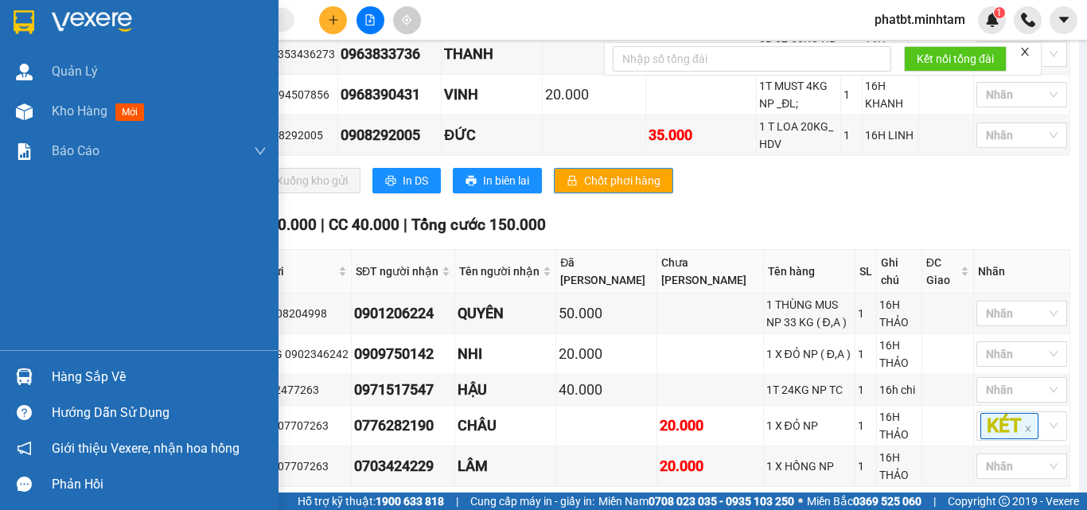
click at [114, 374] on div "Hàng sắp về" at bounding box center [159, 377] width 215 height 24
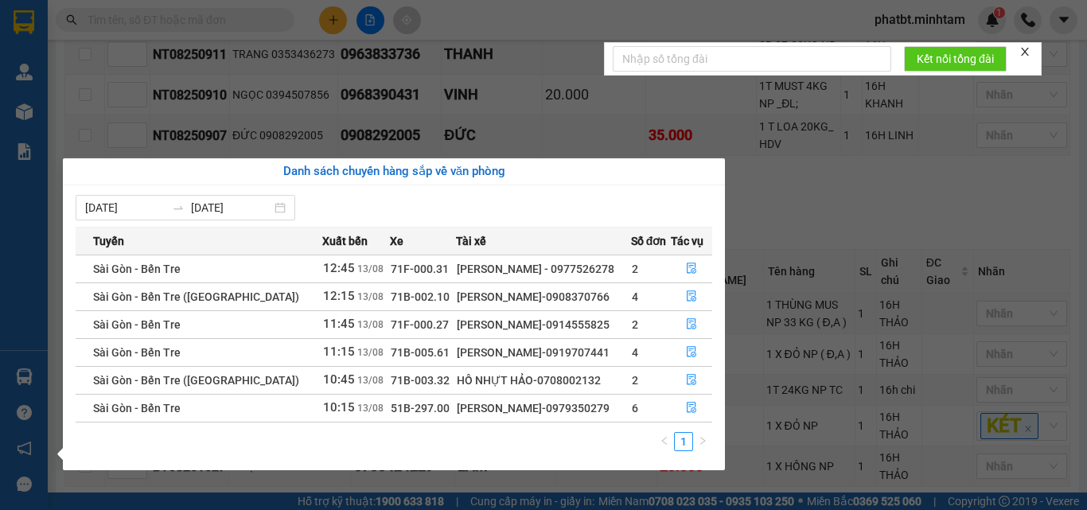
drag, startPoint x: 517, startPoint y: 409, endPoint x: 578, endPoint y: 402, distance: 60.9
click at [578, 402] on div "[PERSON_NAME]-0979350279" at bounding box center [543, 409] width 173 height 18
copy div "0979350279"
click at [828, 192] on section "Kết quả tìm kiếm ( 0 ) Bộ lọc No Data phatbt.minhtam 1 Quản [PERSON_NAME] hàng …" at bounding box center [543, 255] width 1087 height 510
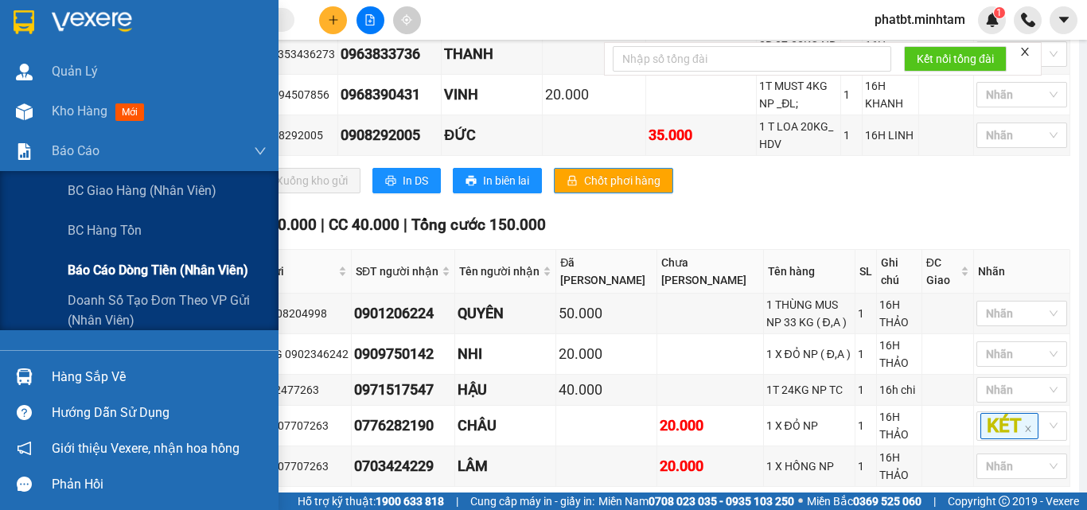
click at [129, 273] on span "Báo cáo dòng tiền (nhân viên)" at bounding box center [158, 270] width 181 height 20
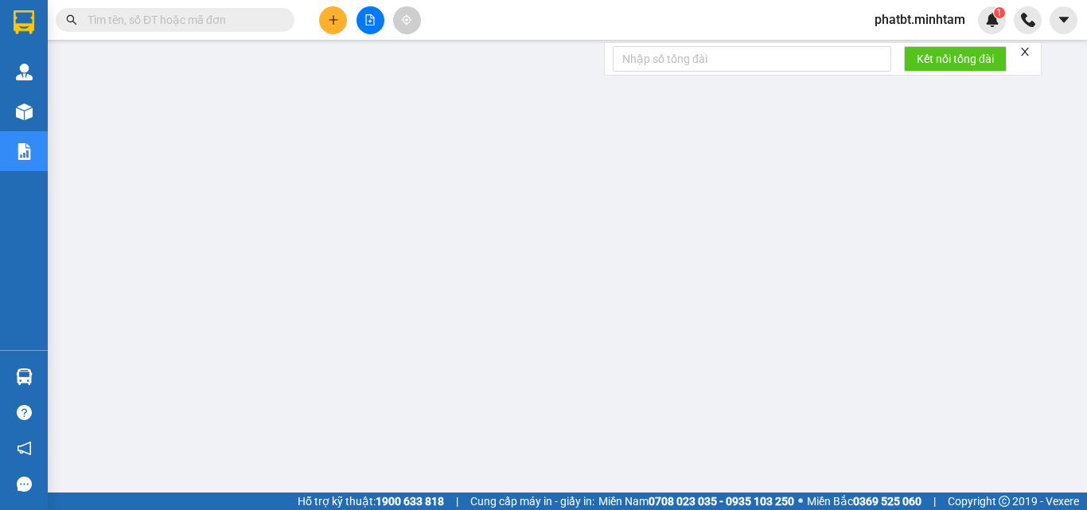
click at [934, 11] on span "phatbt.minhtam" at bounding box center [920, 20] width 116 height 20
click at [898, 44] on span "Đăng xuất" at bounding box center [926, 50] width 84 height 18
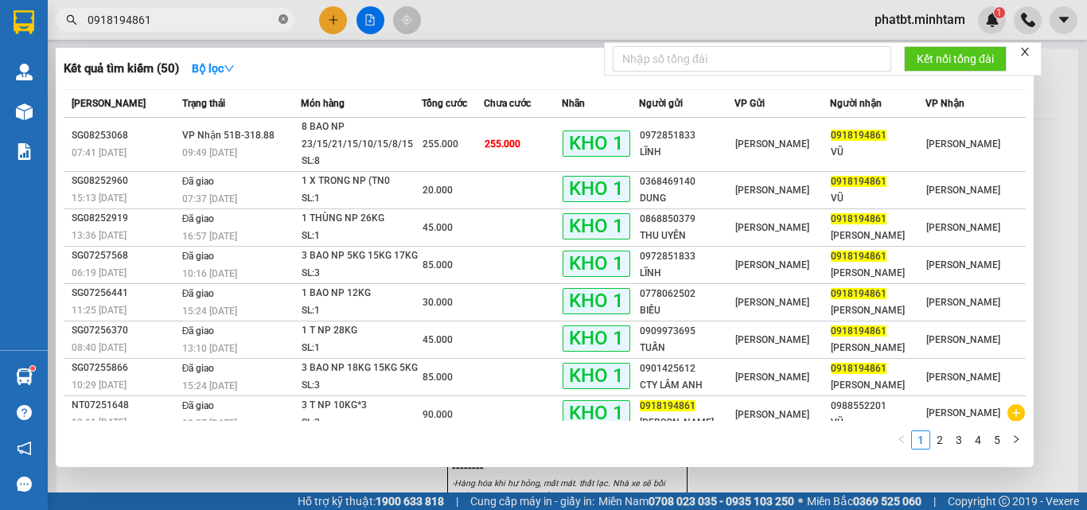
click at [280, 20] on icon "close-circle" at bounding box center [284, 19] width 10 height 10
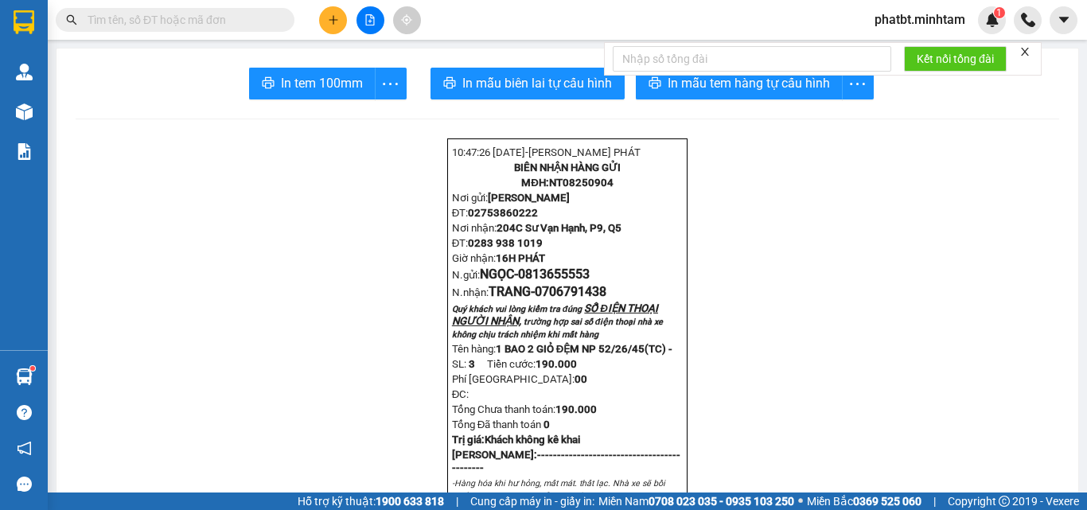
click at [257, 22] on input "text" at bounding box center [182, 20] width 188 height 18
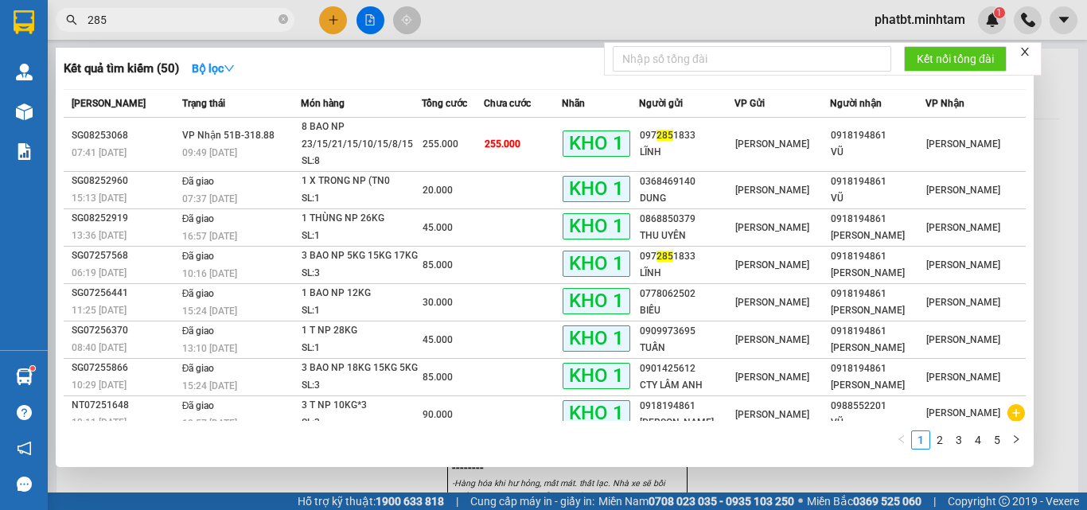
type input "2858"
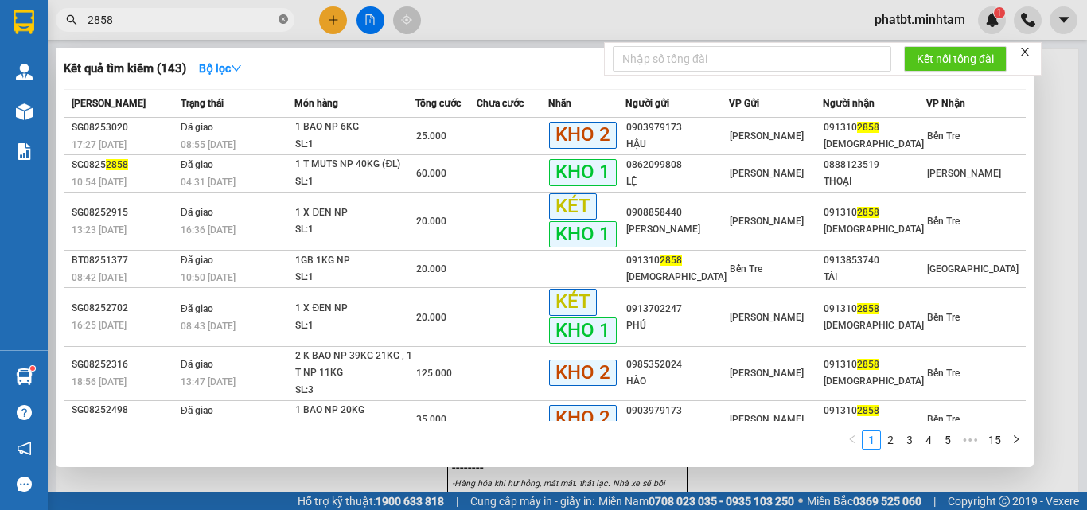
click at [281, 20] on icon "close-circle" at bounding box center [284, 19] width 10 height 10
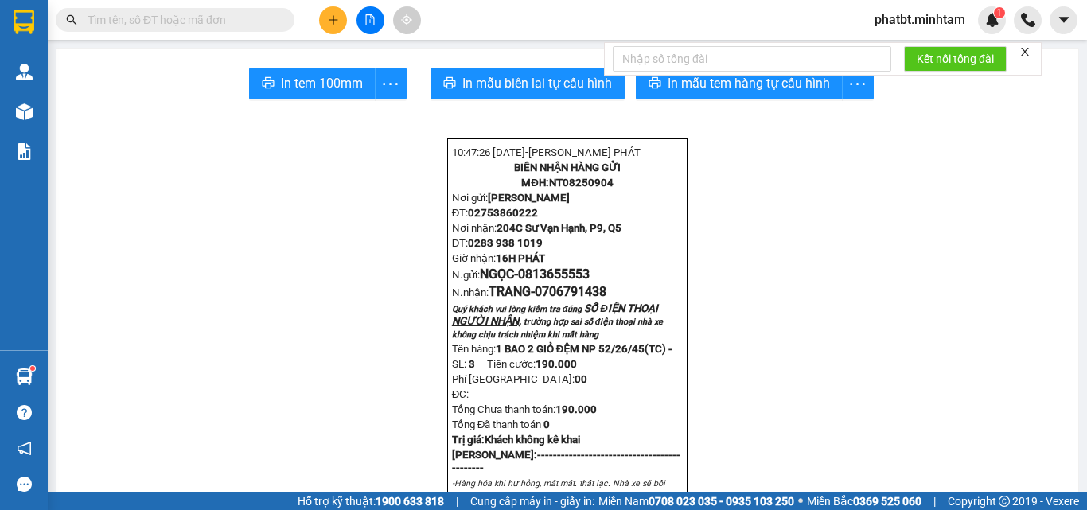
click at [248, 23] on input "text" at bounding box center [182, 20] width 188 height 18
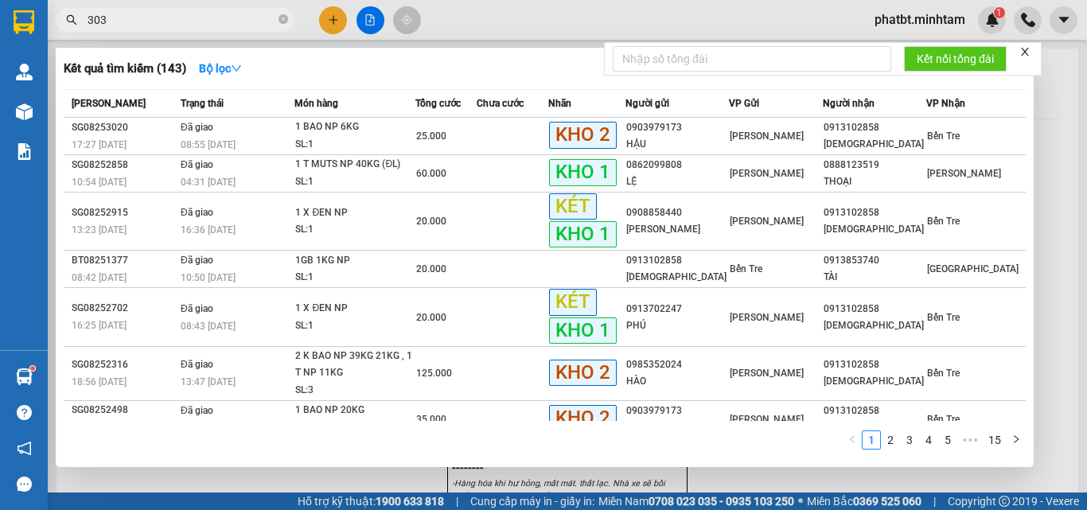
type input "3033"
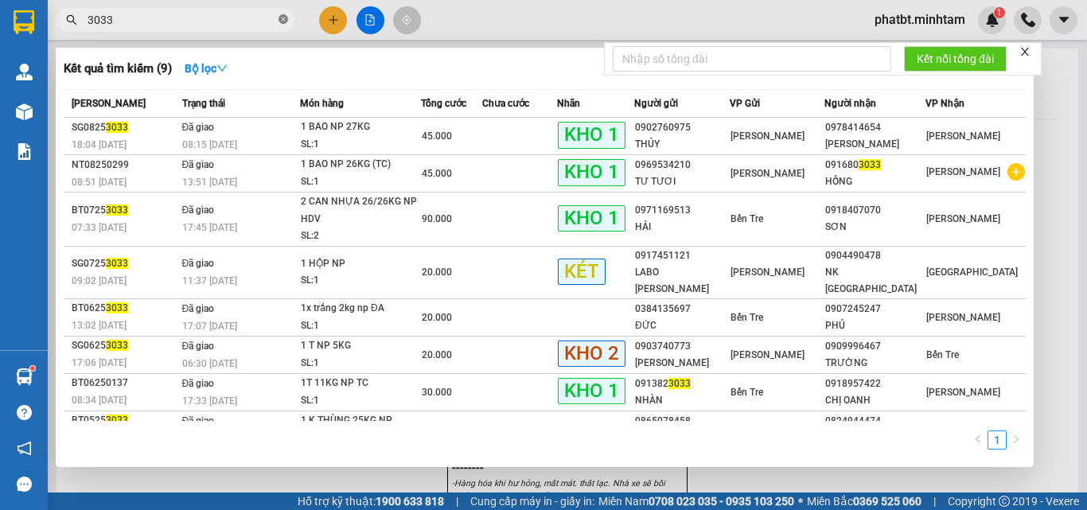
click at [283, 18] on icon "close-circle" at bounding box center [284, 19] width 10 height 10
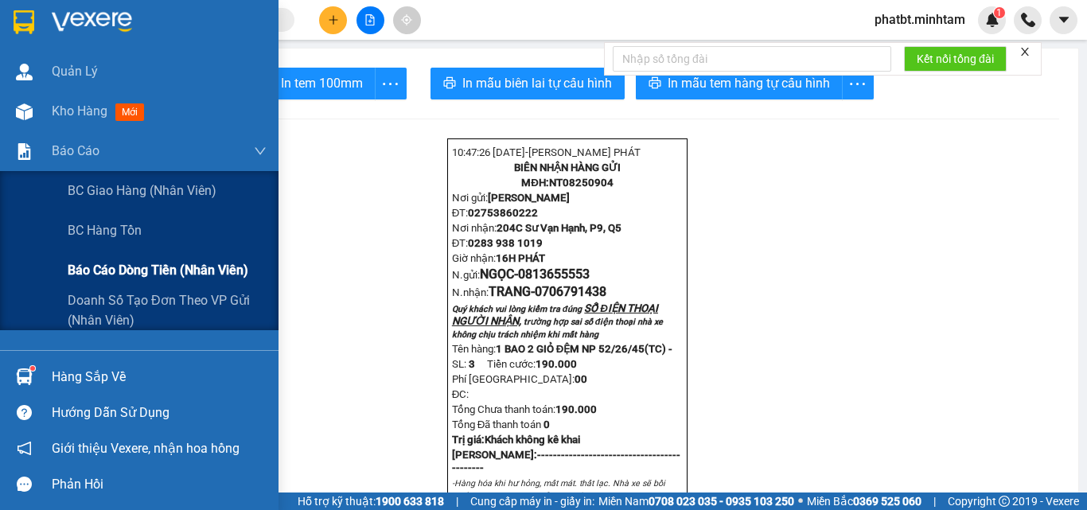
click at [136, 269] on span "Báo cáo dòng tiền (nhân viên)" at bounding box center [158, 270] width 181 height 20
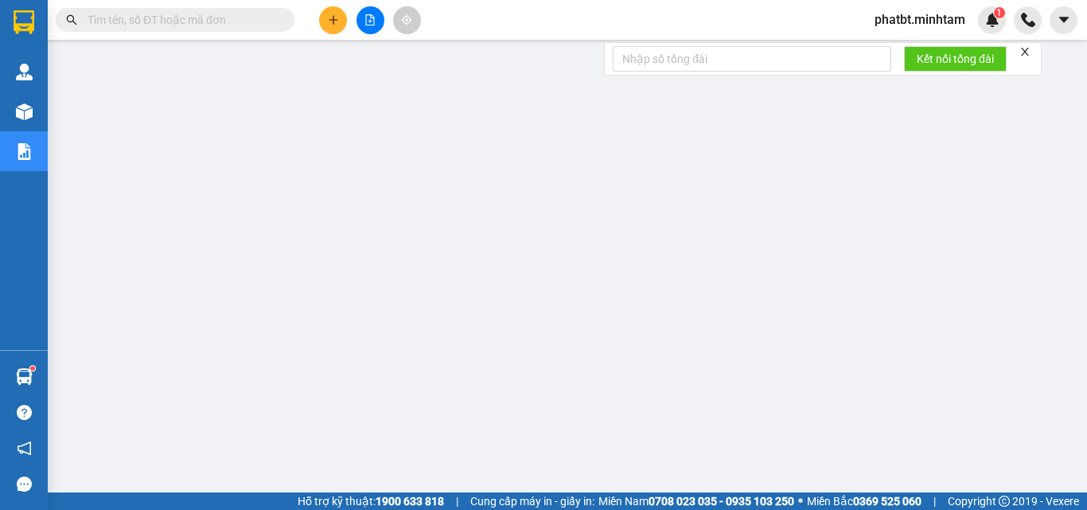
click at [256, 13] on input "text" at bounding box center [182, 20] width 188 height 18
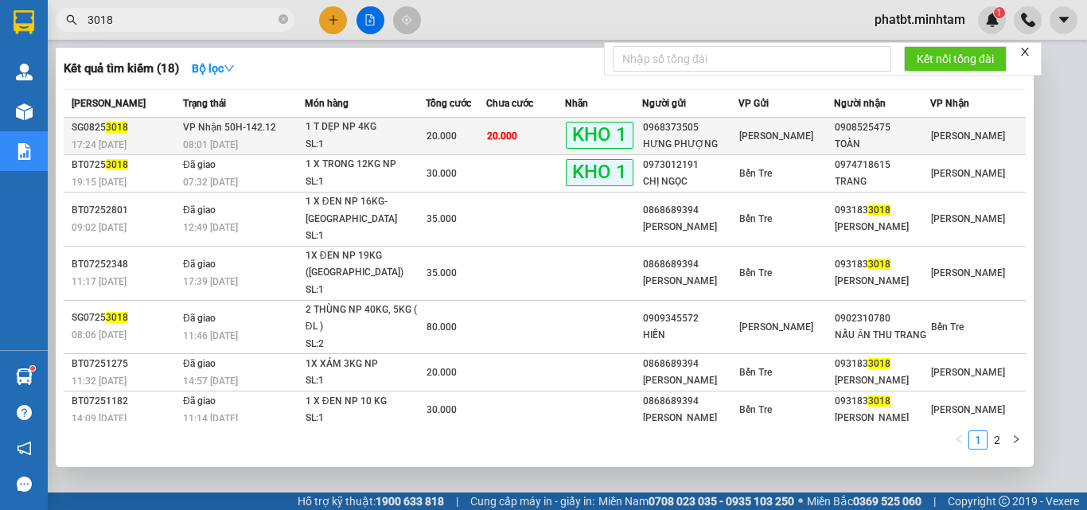
type input "3018"
click at [321, 132] on div "1 T DẸP NP 4KG" at bounding box center [365, 128] width 119 height 18
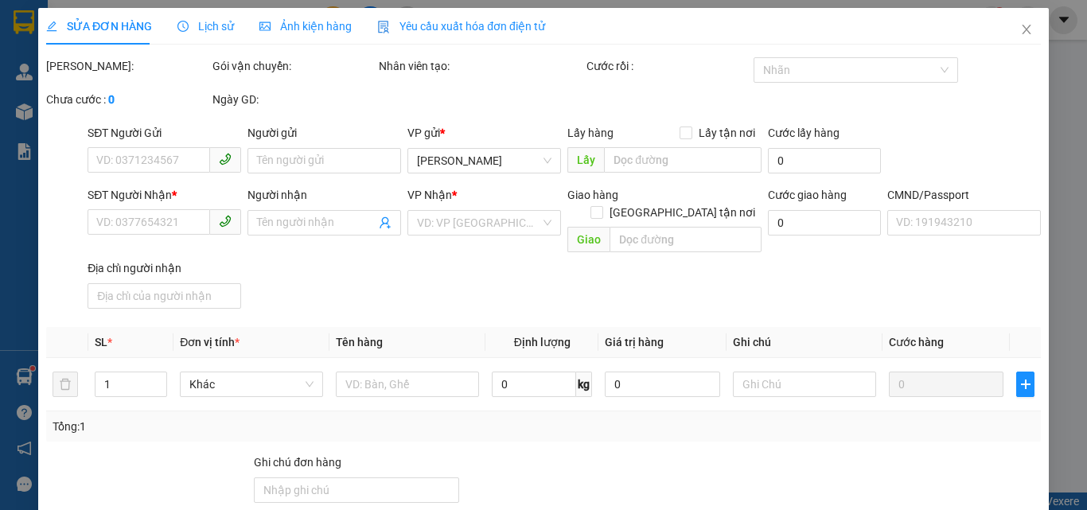
type input "0968373505"
type input "HƯNG PHƯỢNG"
type input "0908525475"
type input "TOÀN"
type input "20.000"
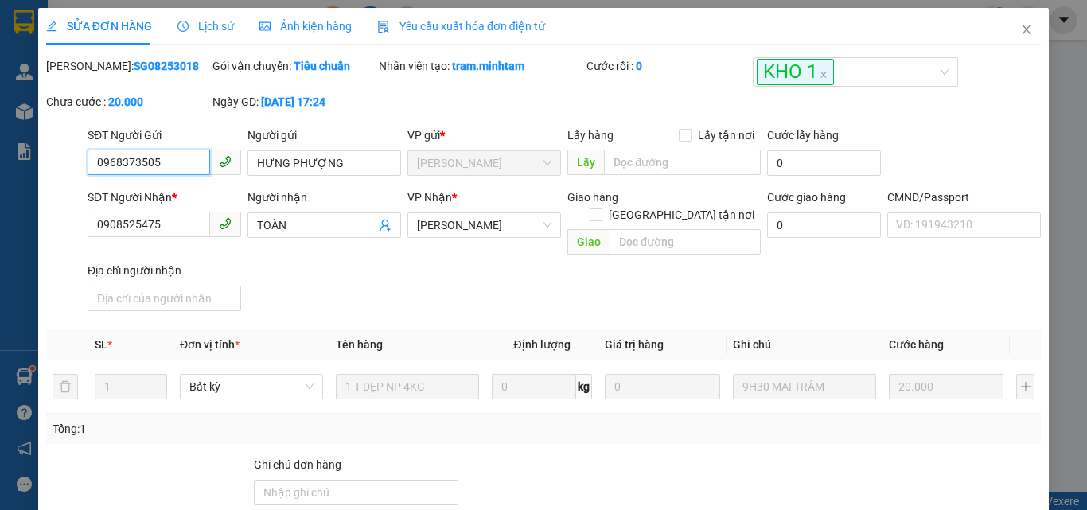
scroll to position [221, 0]
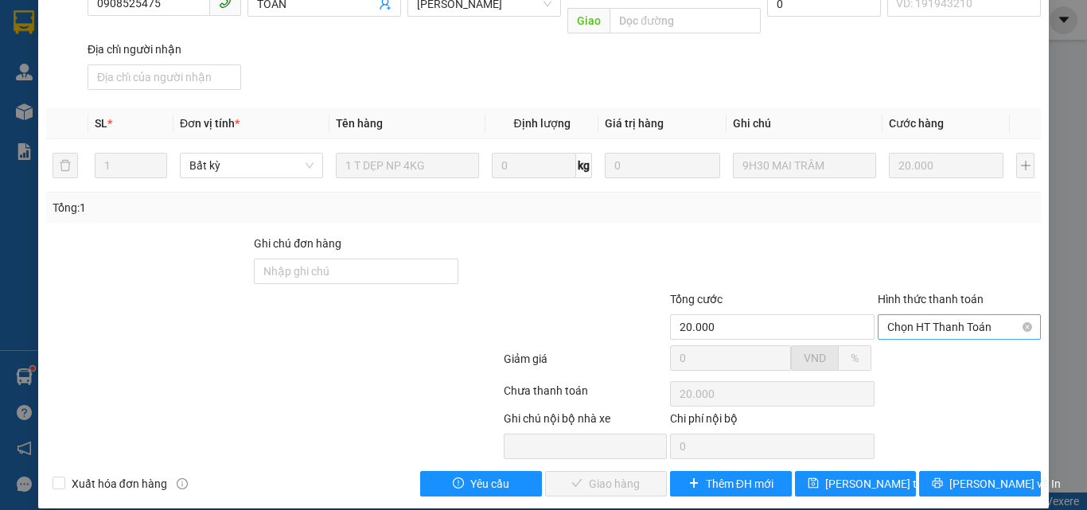
click at [906, 315] on span "Chọn HT Thanh Toán" at bounding box center [960, 327] width 144 height 24
drag, startPoint x: 899, startPoint y: 339, endPoint x: 644, endPoint y: 458, distance: 281.0
click at [899, 340] on div "Tại văn phòng" at bounding box center [950, 342] width 142 height 18
type input "0"
click at [600, 475] on span "Lưu và Giao hàng" at bounding box center [652, 484] width 153 height 18
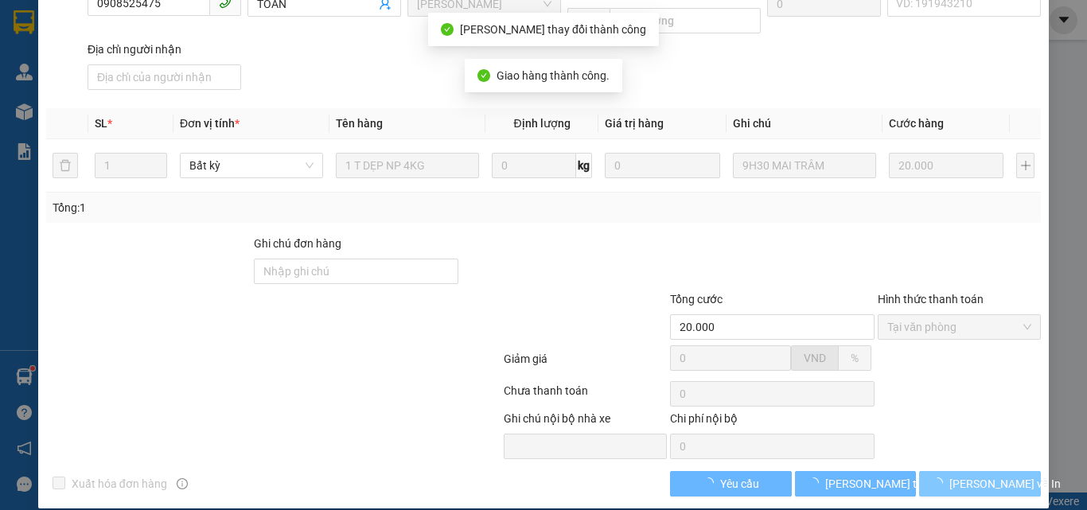
scroll to position [236, 0]
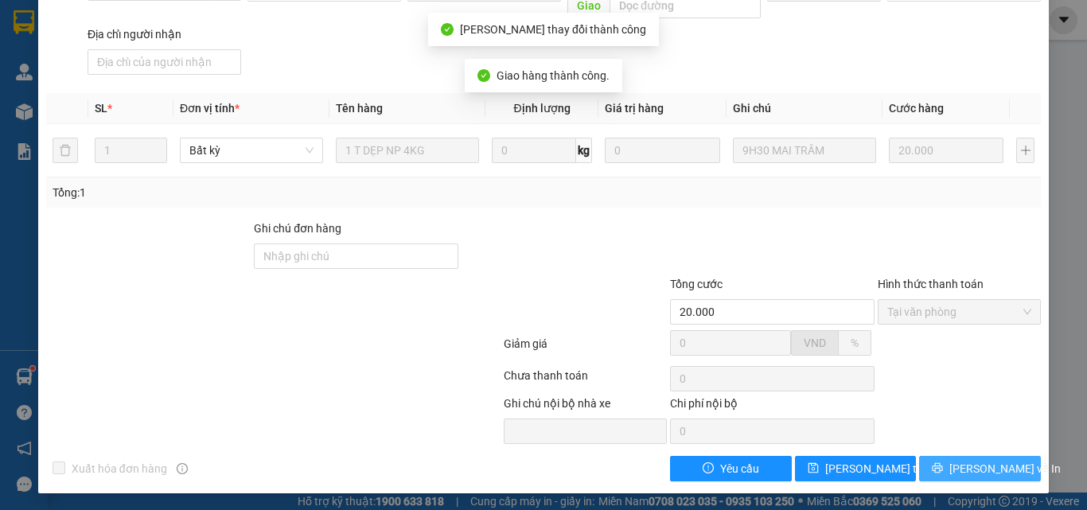
click at [966, 470] on span "Lưu và In" at bounding box center [1005, 469] width 111 height 18
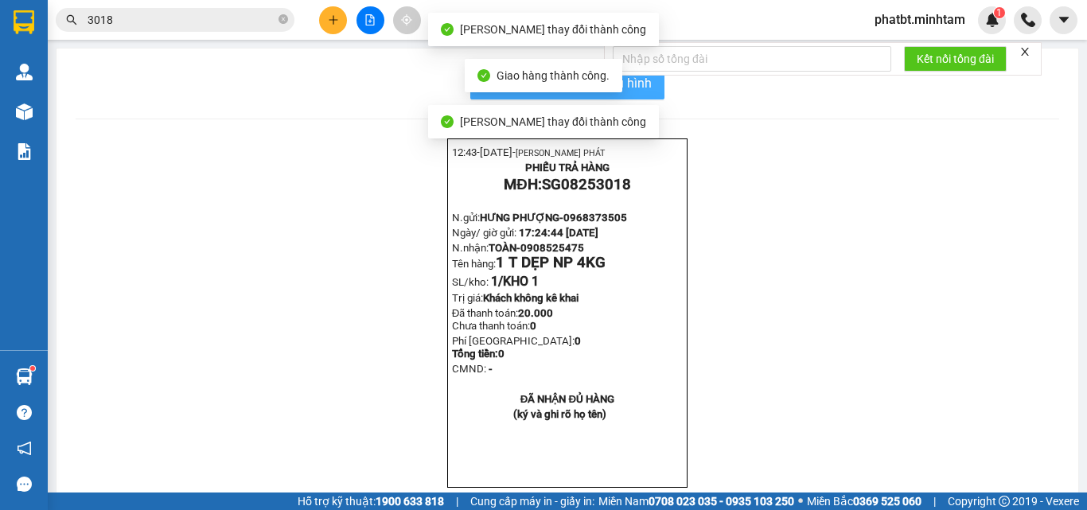
click at [650, 87] on button "In mẫu biên lai tự cấu hình" at bounding box center [567, 84] width 194 height 32
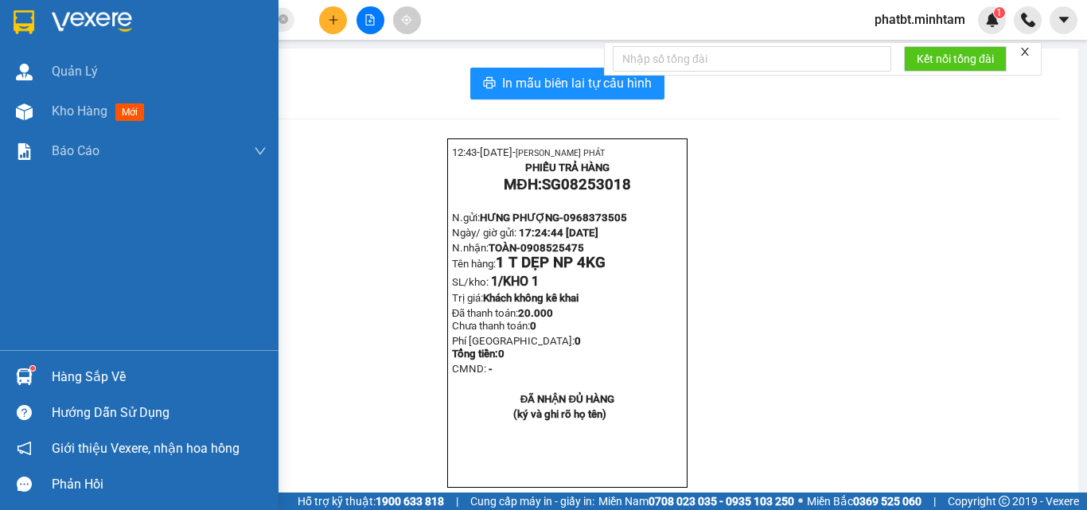
click at [48, 365] on div "Hàng sắp về" at bounding box center [139, 377] width 279 height 36
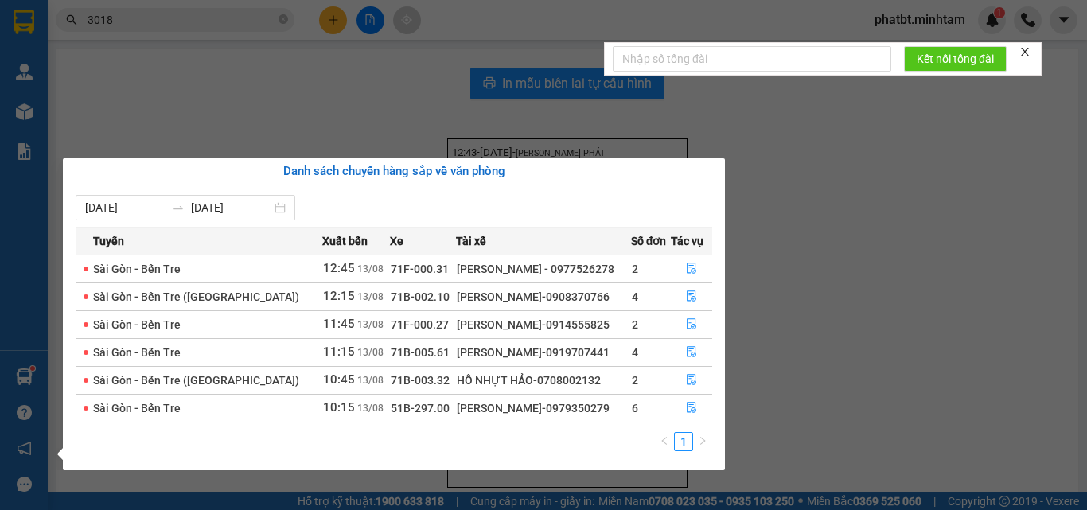
click at [796, 326] on section "Kết quả tìm kiếm ( 18 ) Bộ lọc Mã ĐH Trạng thái Món hàng Tổng cước Chưa cước Nh…" at bounding box center [543, 255] width 1087 height 510
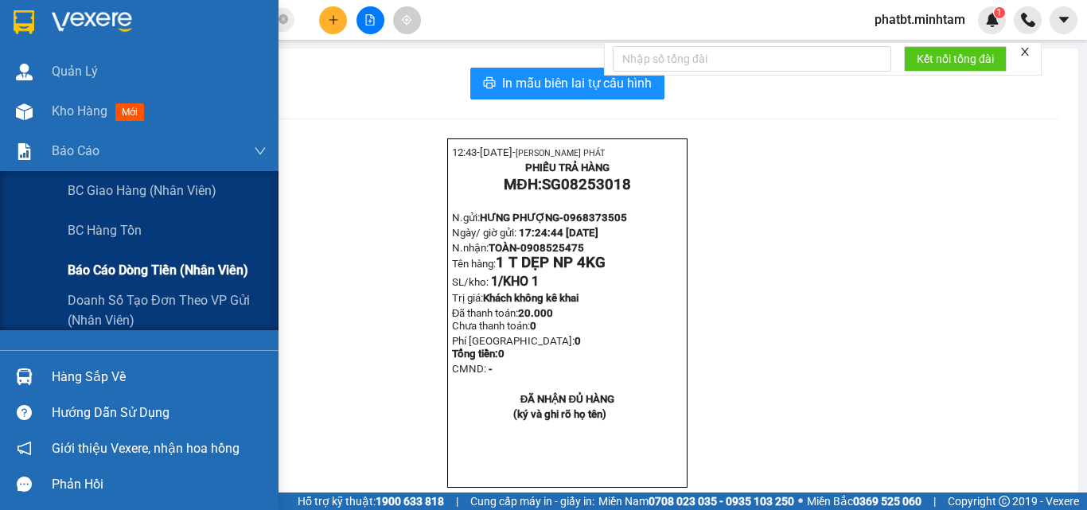
click at [144, 267] on span "Báo cáo dòng tiền (nhân viên)" at bounding box center [158, 270] width 181 height 20
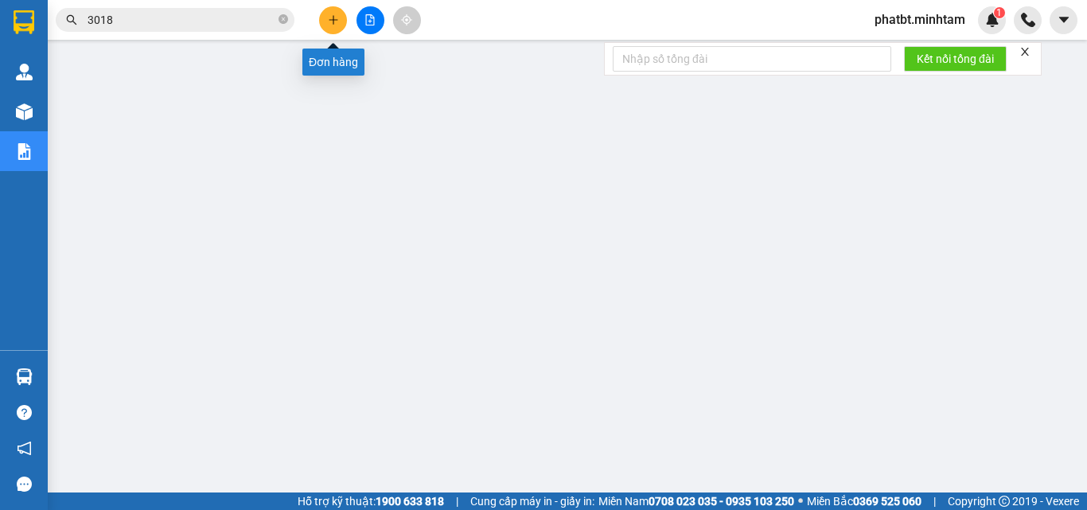
click at [342, 25] on button at bounding box center [333, 20] width 28 height 28
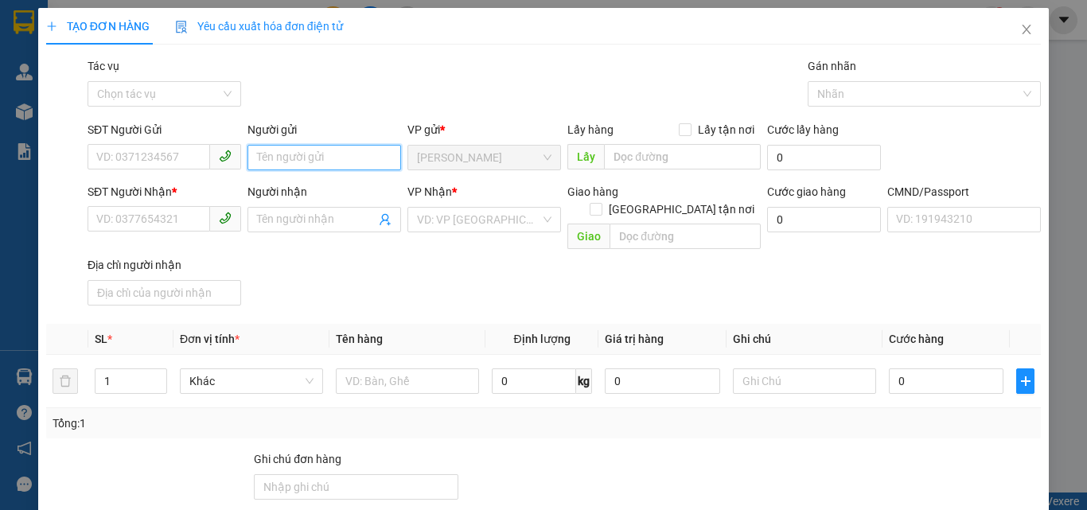
click at [322, 158] on input "Người gửi" at bounding box center [325, 157] width 154 height 25
type input "PHÁT 4H"
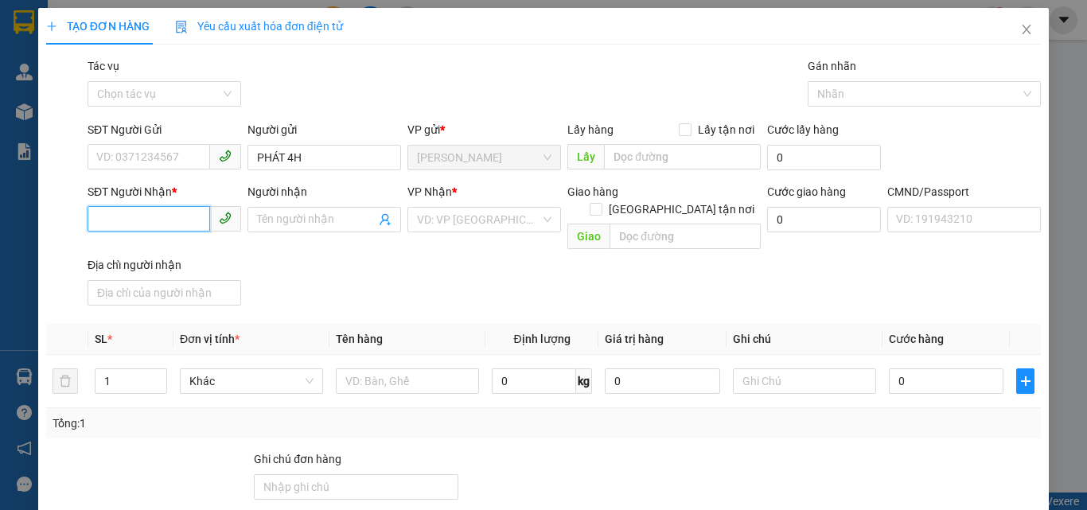
click at [162, 213] on input "SĐT Người Nhận *" at bounding box center [149, 218] width 123 height 25
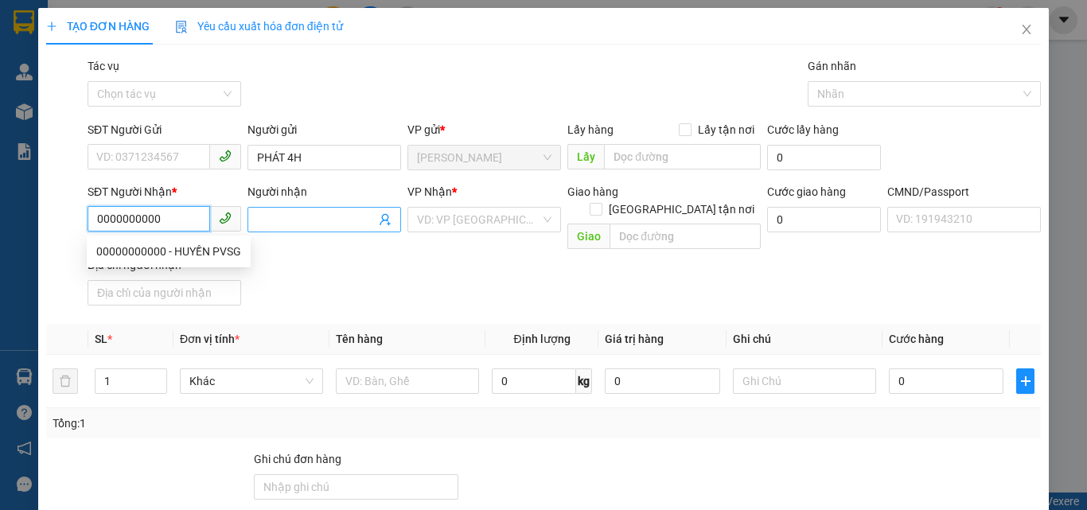
type input "0000000000"
click at [273, 222] on input "Người nhận" at bounding box center [316, 220] width 119 height 18
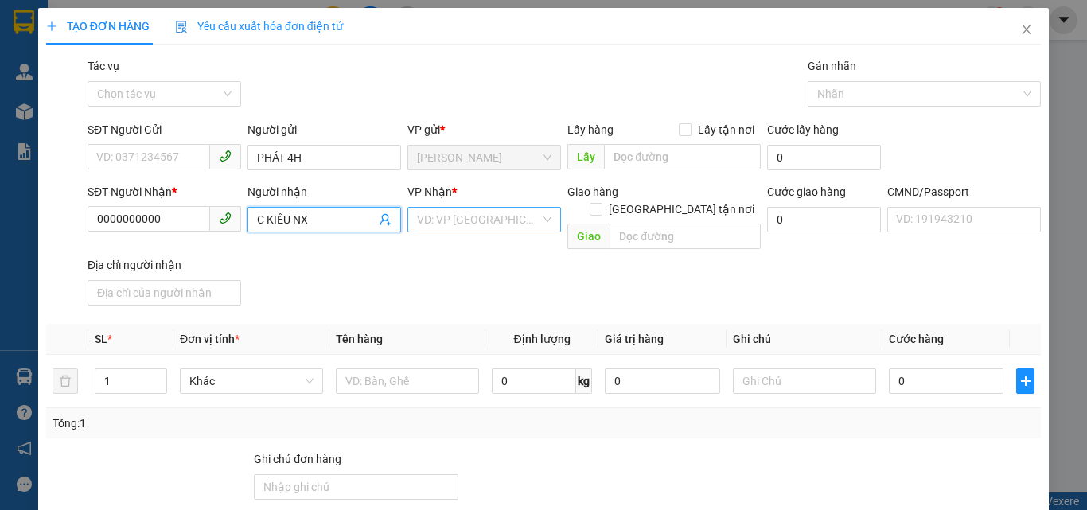
type input "C KIỀU NX"
click at [429, 213] on input "search" at bounding box center [478, 220] width 123 height 24
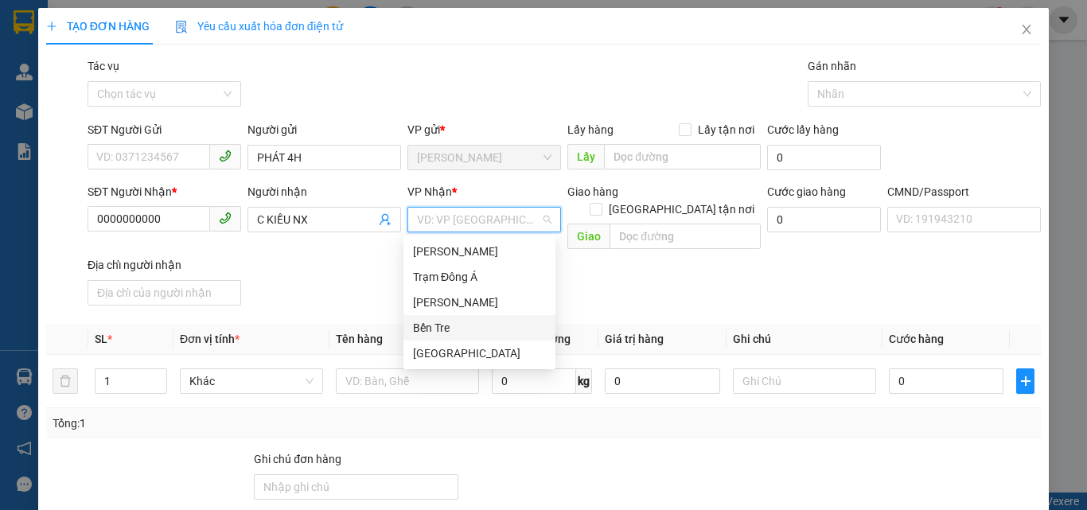
click at [449, 320] on div "Bến Tre" at bounding box center [479, 328] width 133 height 18
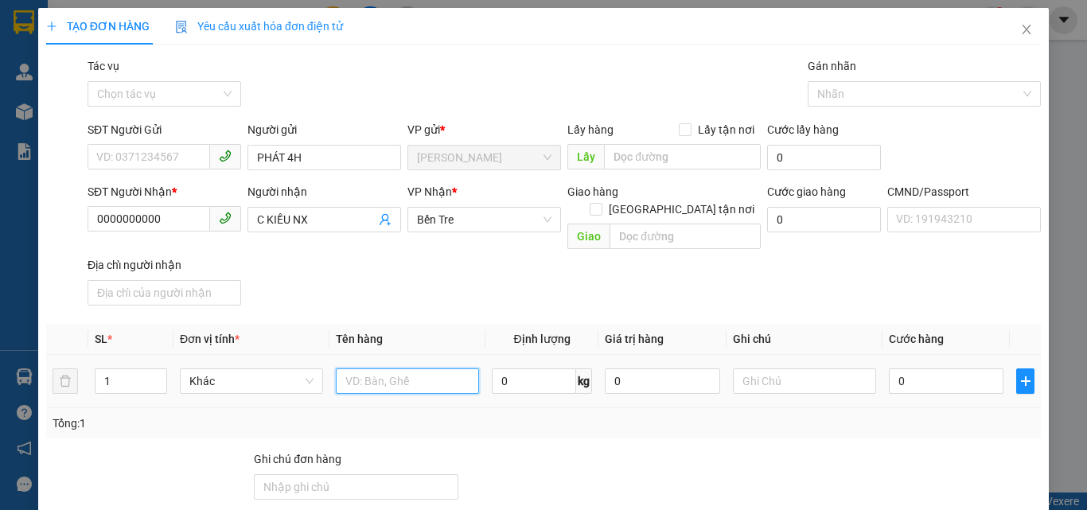
click at [388, 369] on input "text" at bounding box center [407, 381] width 143 height 25
type input "1 PB THG 13/8/25"
click at [438, 254] on div "SĐT Người Nhận * 0000000000 Người nhận C KIỀU NX VP Nhận * Bến Tre Giao hàng G…" at bounding box center [564, 247] width 960 height 129
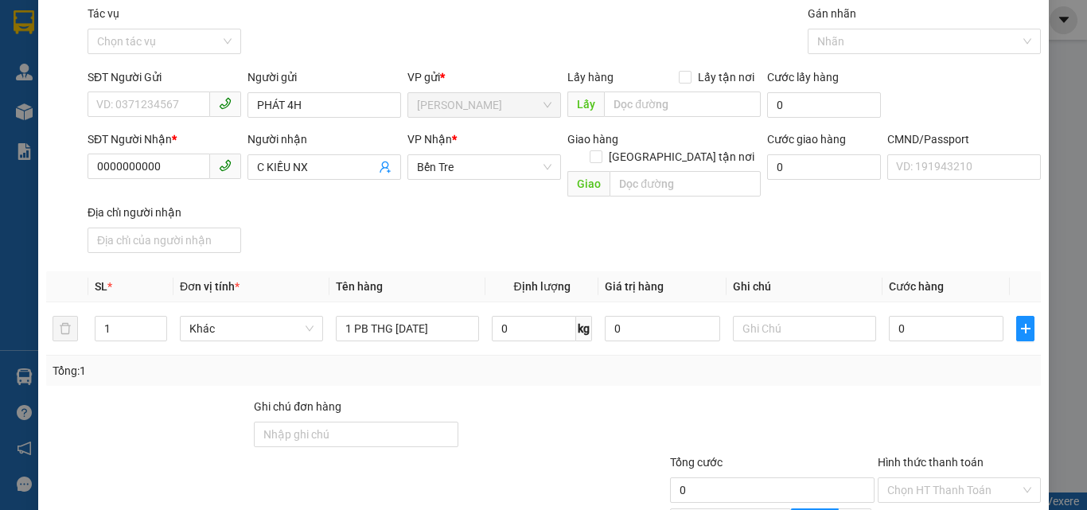
scroll to position [216, 0]
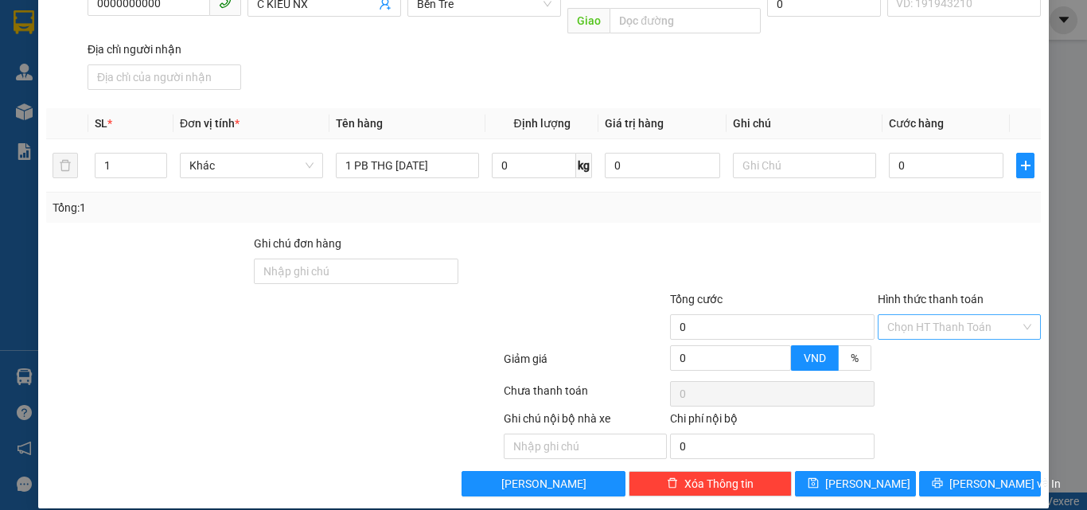
click at [905, 315] on input "Hình thức thanh toán" at bounding box center [954, 327] width 133 height 24
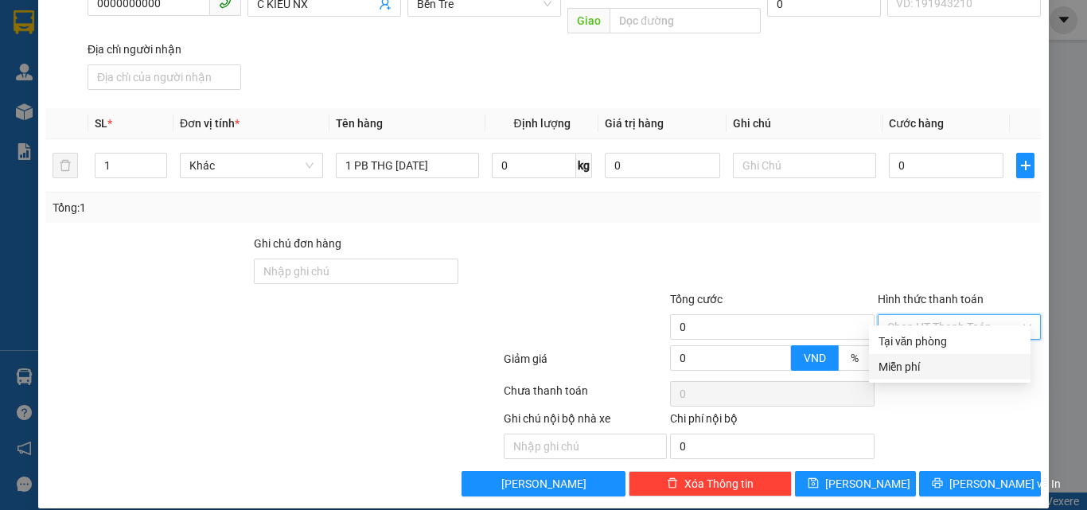
click at [900, 355] on div "Miễn phí" at bounding box center [950, 366] width 162 height 25
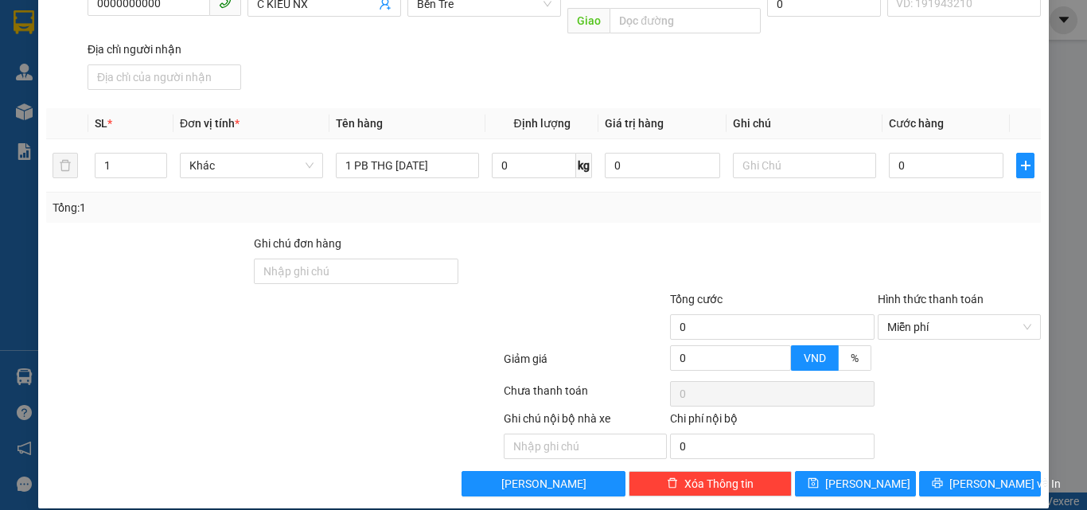
drag, startPoint x: 879, startPoint y: 261, endPoint x: 909, endPoint y: 411, distance: 152.7
click at [879, 270] on div at bounding box center [959, 263] width 166 height 56
click at [935, 471] on button "Lưu và In" at bounding box center [980, 483] width 122 height 25
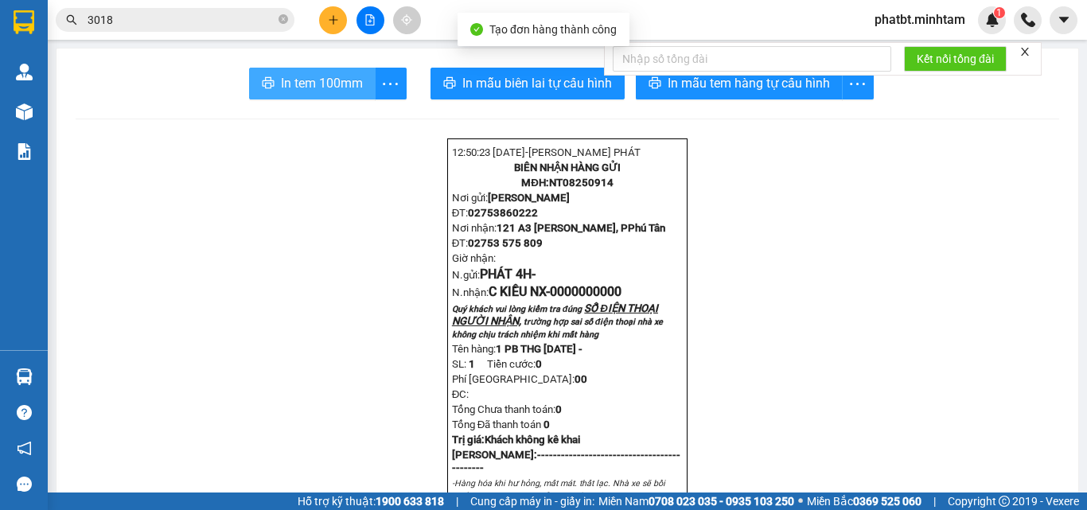
click at [296, 84] on span "In tem 100mm" at bounding box center [322, 83] width 82 height 20
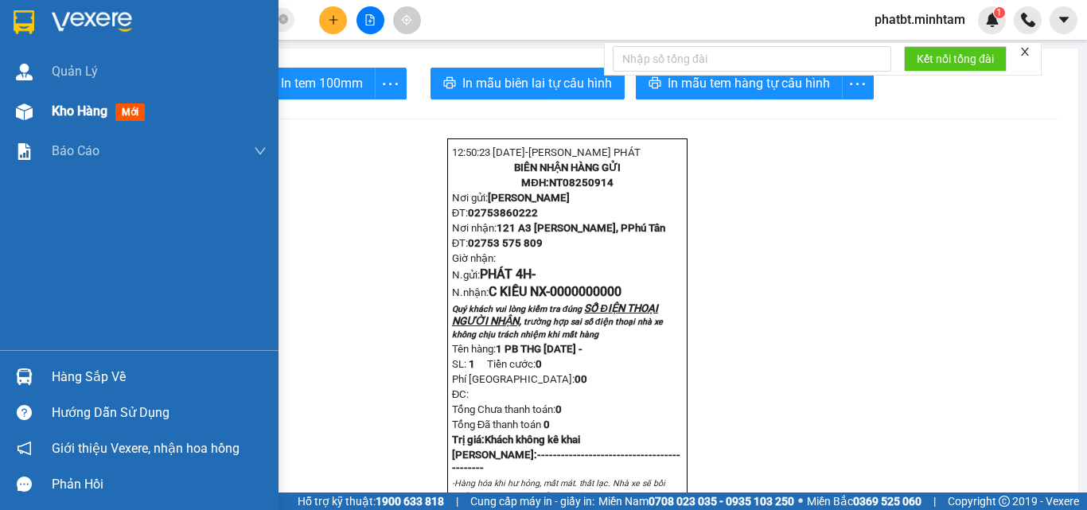
click at [77, 124] on div "Kho hàng mới" at bounding box center [159, 112] width 215 height 40
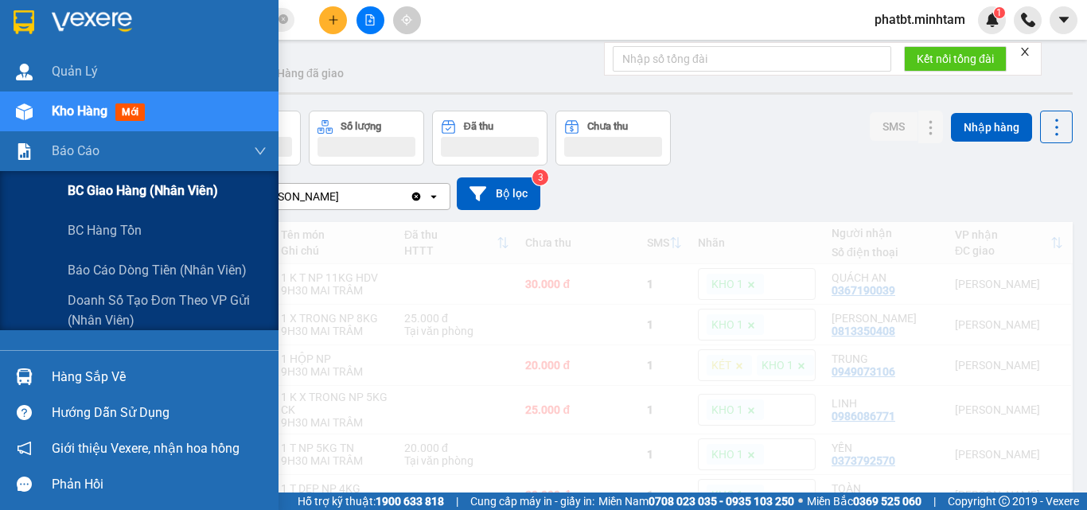
click at [84, 201] on div "BC giao hàng (nhân viên)" at bounding box center [167, 191] width 199 height 40
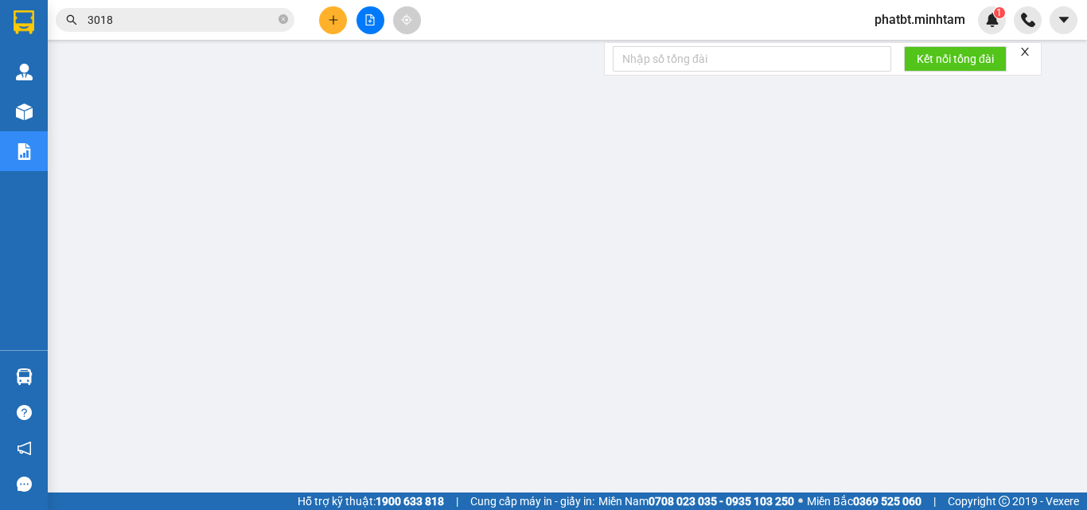
click at [930, 24] on span "phatbt.minhtam" at bounding box center [920, 20] width 116 height 20
click at [902, 50] on span "Đăng xuất" at bounding box center [926, 50] width 84 height 18
